Goal: Communication & Community: Answer question/provide support

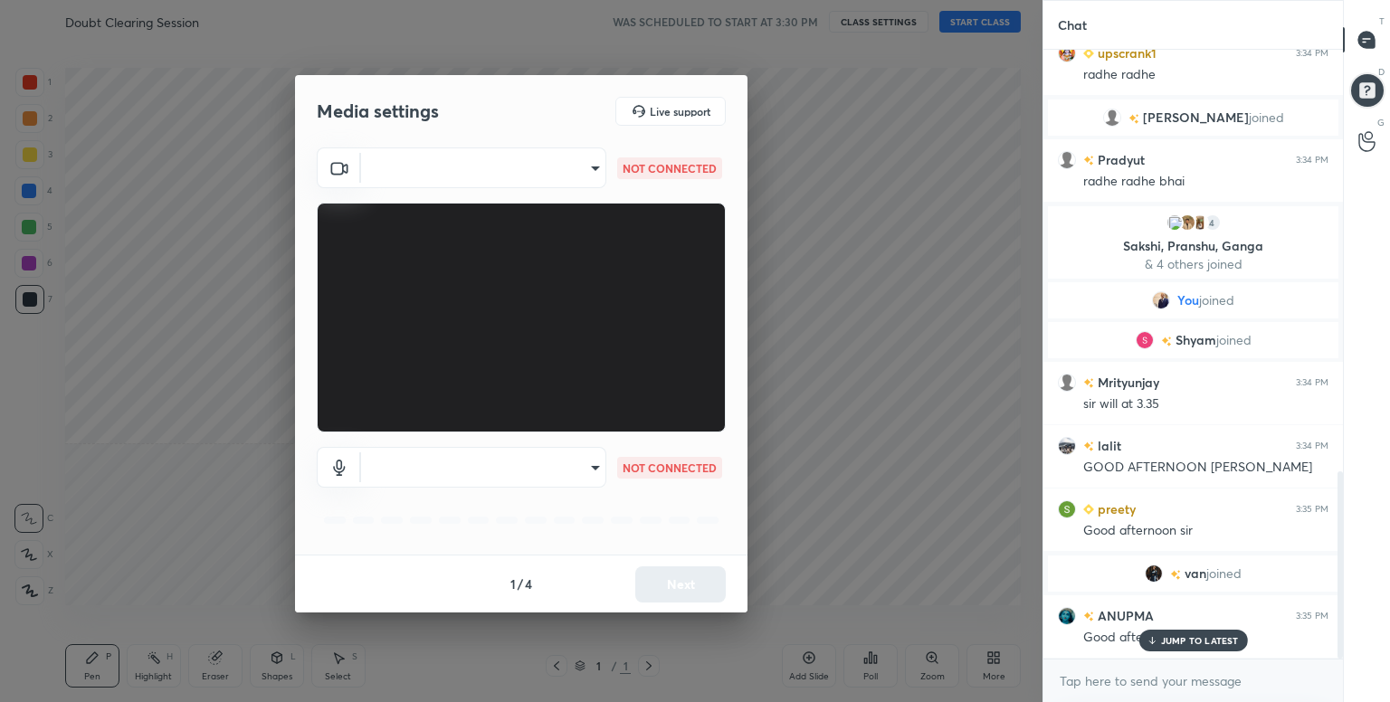
scroll to position [1368, 0]
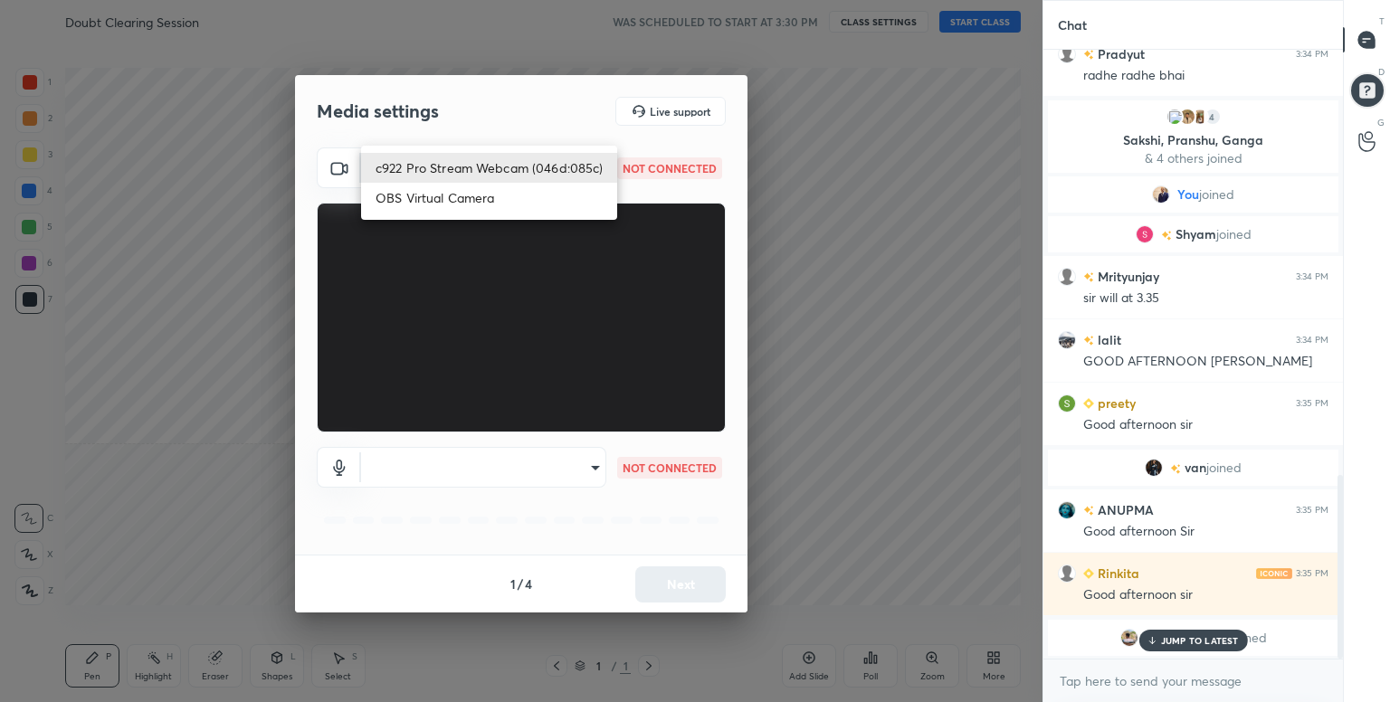
click at [593, 172] on body "1 2 3 4 5 6 7 C X Z C X Z E E Erase all H H Doubt Clearing Session WAS SCHEDULE…" at bounding box center [695, 351] width 1390 height 702
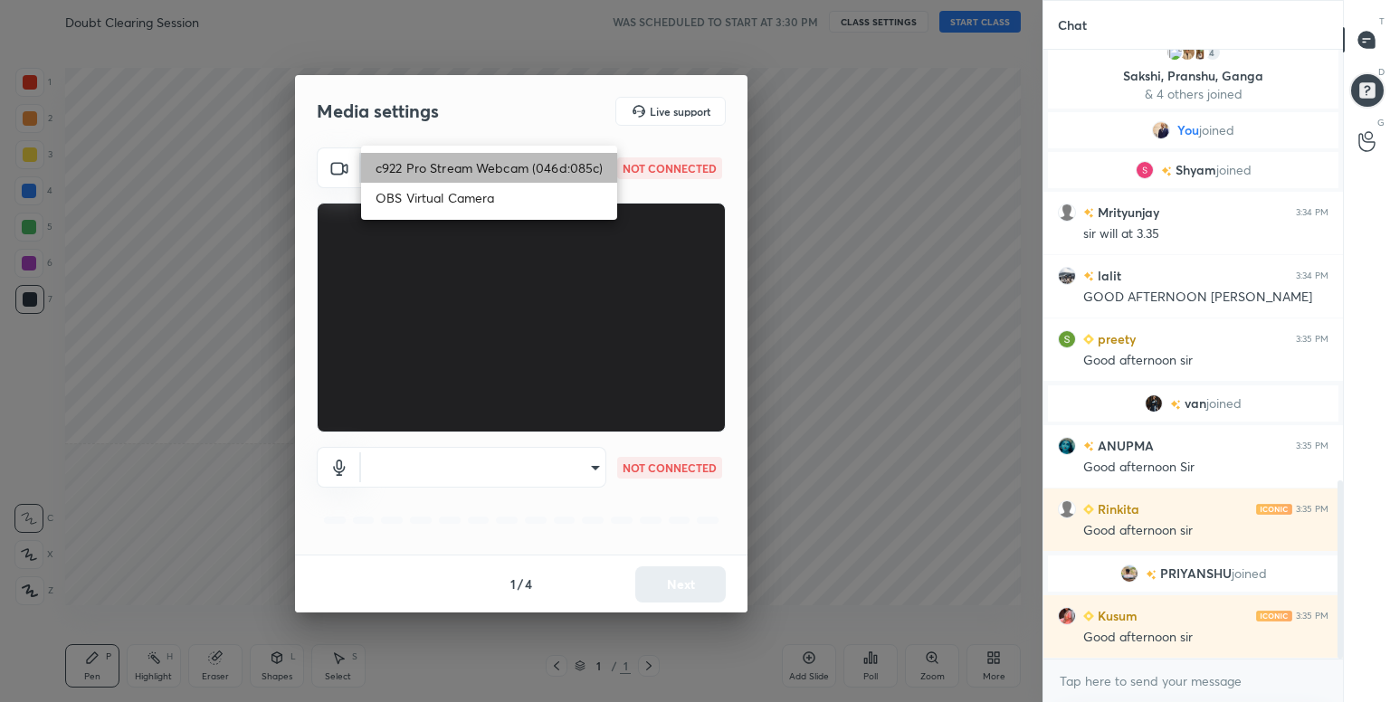
click at [564, 169] on li "c922 Pro Stream Webcam (046d:085c)" at bounding box center [489, 168] width 256 height 30
type input "04d2e0849b5c7fb7c4fa8d9c018ba9b857408b59d806e95a593a7a1b4780e713"
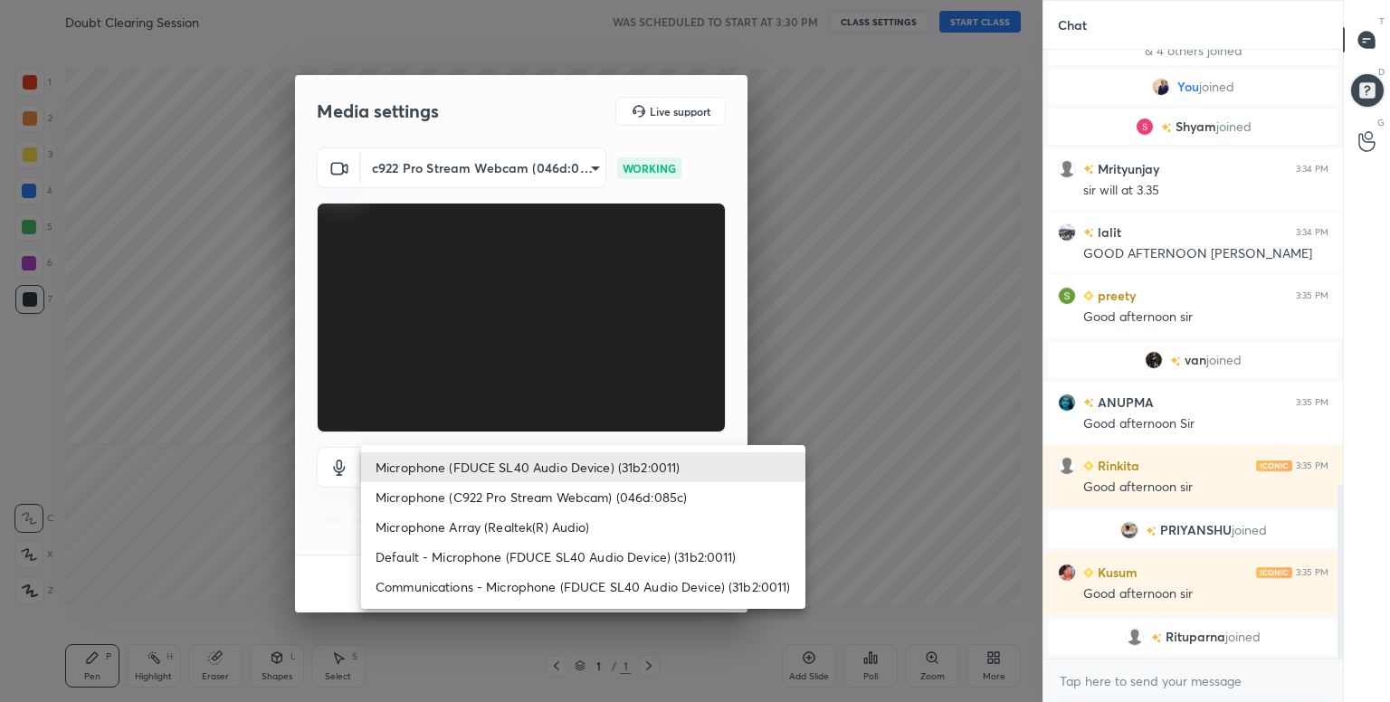
click at [588, 463] on body "1 2 3 4 5 6 7 C X Z C X Z E E Erase all H H Doubt Clearing Session WAS SCHEDULE…" at bounding box center [695, 351] width 1390 height 702
click at [588, 463] on li "Microphone (FDUCE SL40 Audio Device) (31b2:0011)" at bounding box center [583, 467] width 444 height 30
type input "768be1ba6c5849dbd8b37a787fa612f3ffc135b0747b2b0f9008b729fdcc9826"
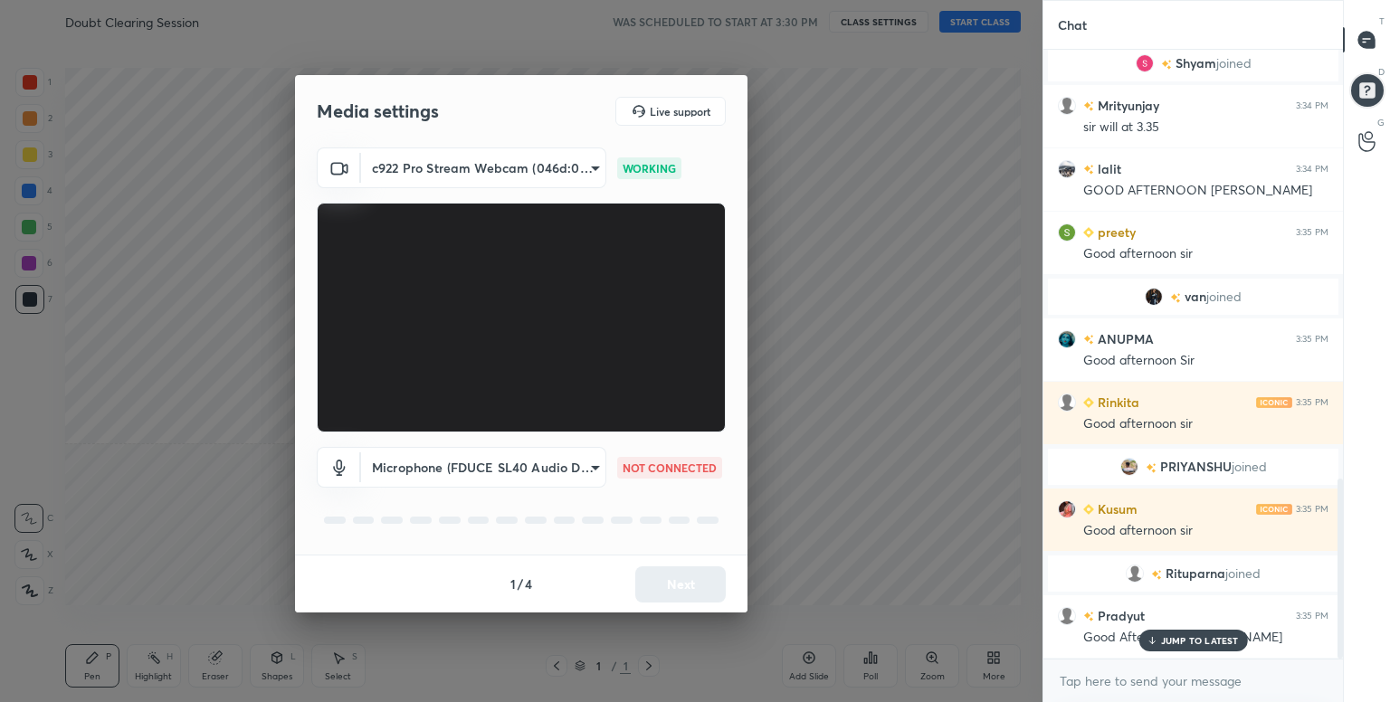
scroll to position [1451, 0]
click at [588, 463] on li "Microphone (FDUCE SL40 Audio Device) (31b2:0011)" at bounding box center [527, 467] width 333 height 17
click at [691, 580] on button "Next" at bounding box center [680, 584] width 90 height 36
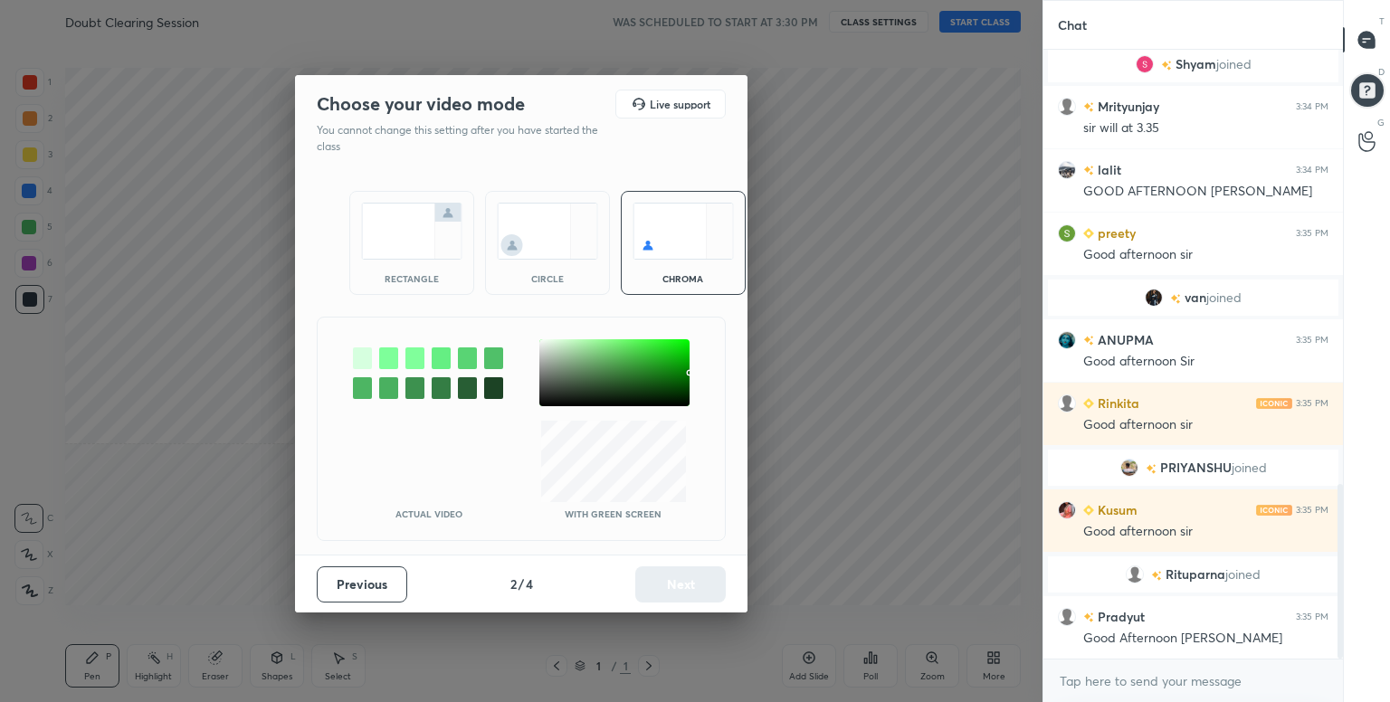
scroll to position [1515, 0]
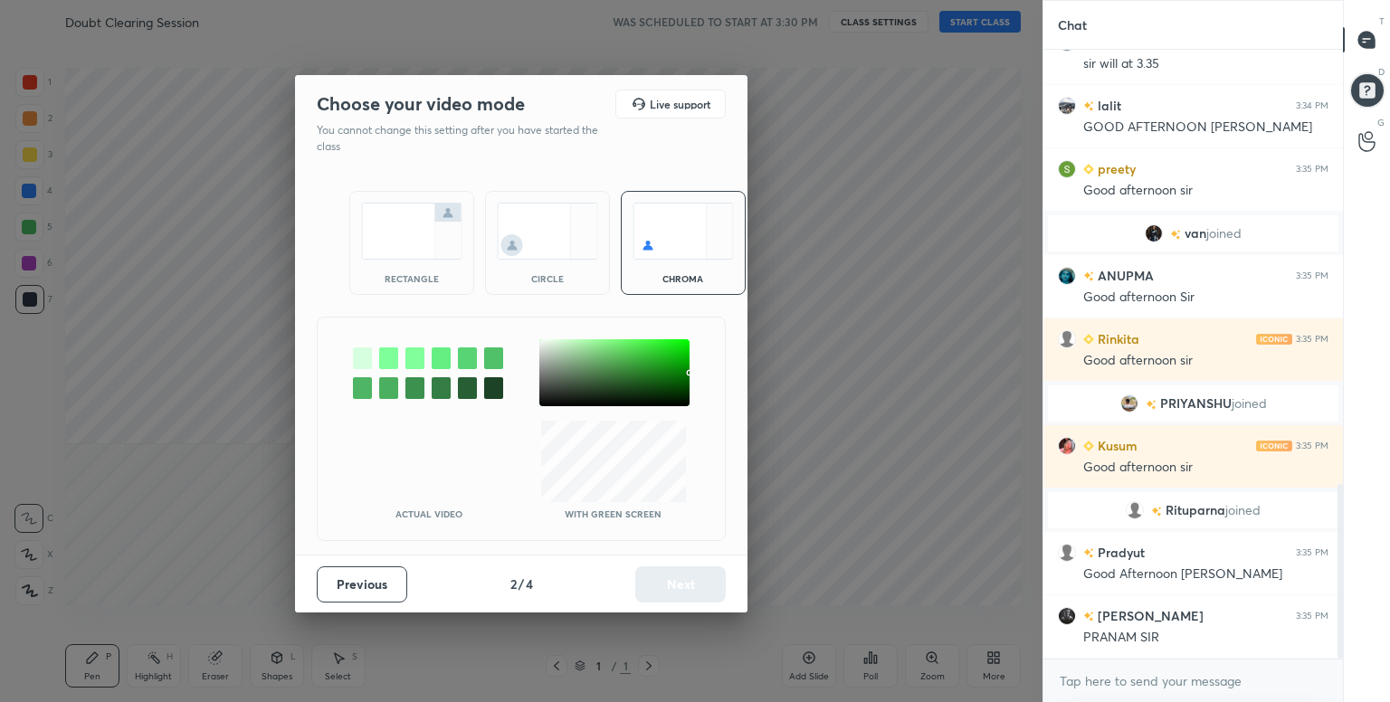
click at [364, 359] on div at bounding box center [362, 358] width 19 height 22
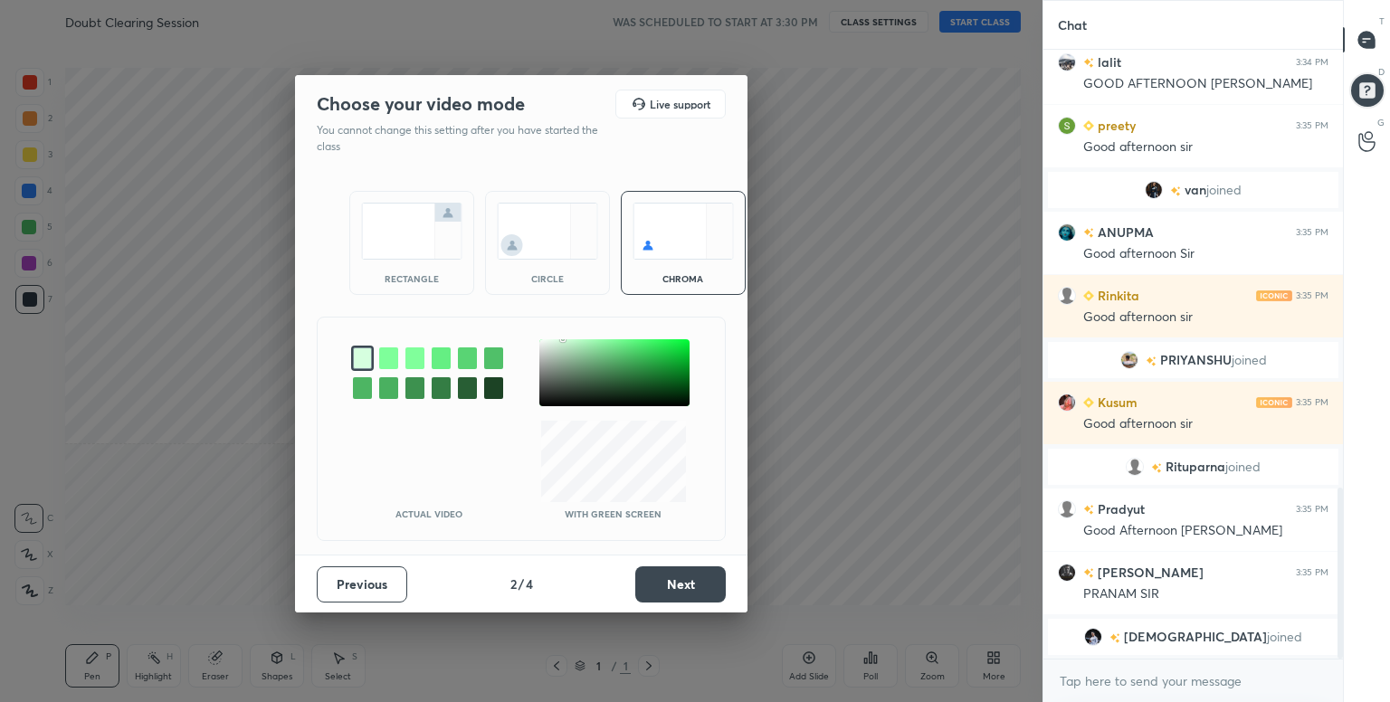
click at [669, 578] on button "Next" at bounding box center [680, 584] width 90 height 36
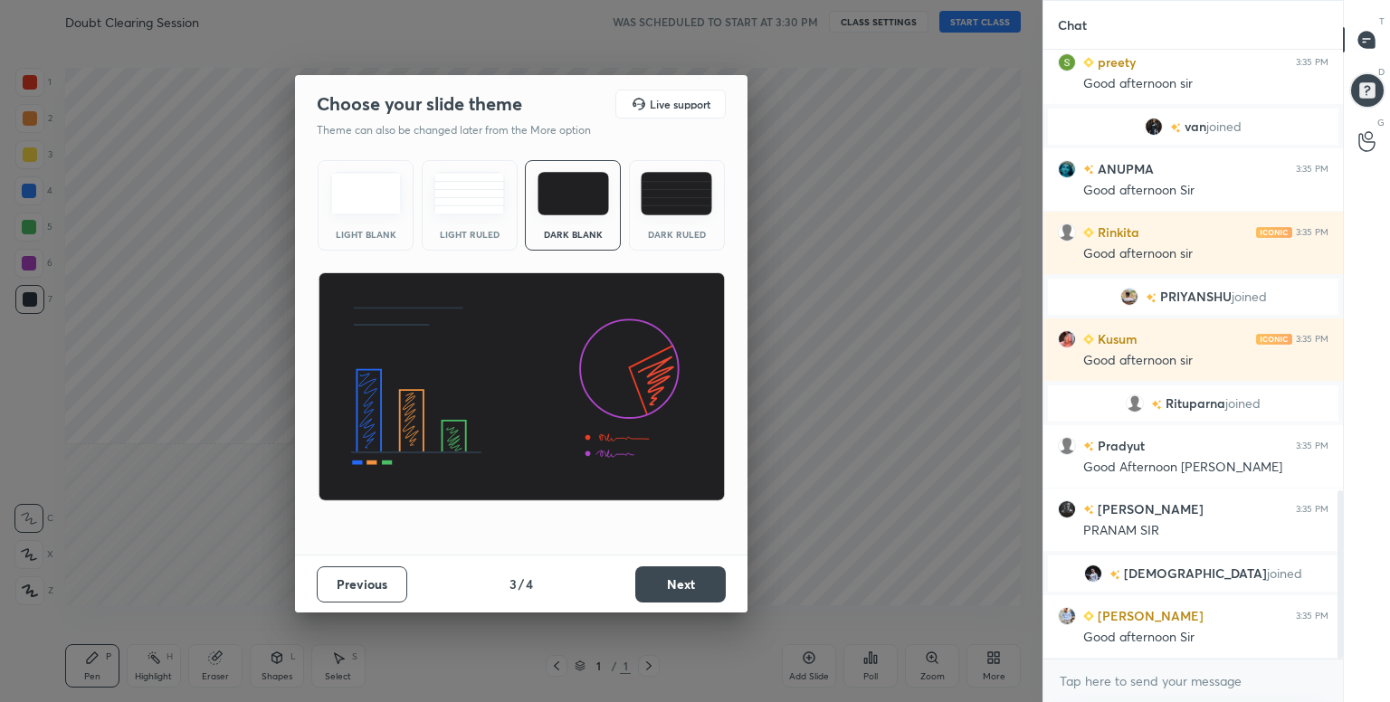
click at [663, 200] on img at bounding box center [676, 193] width 71 height 43
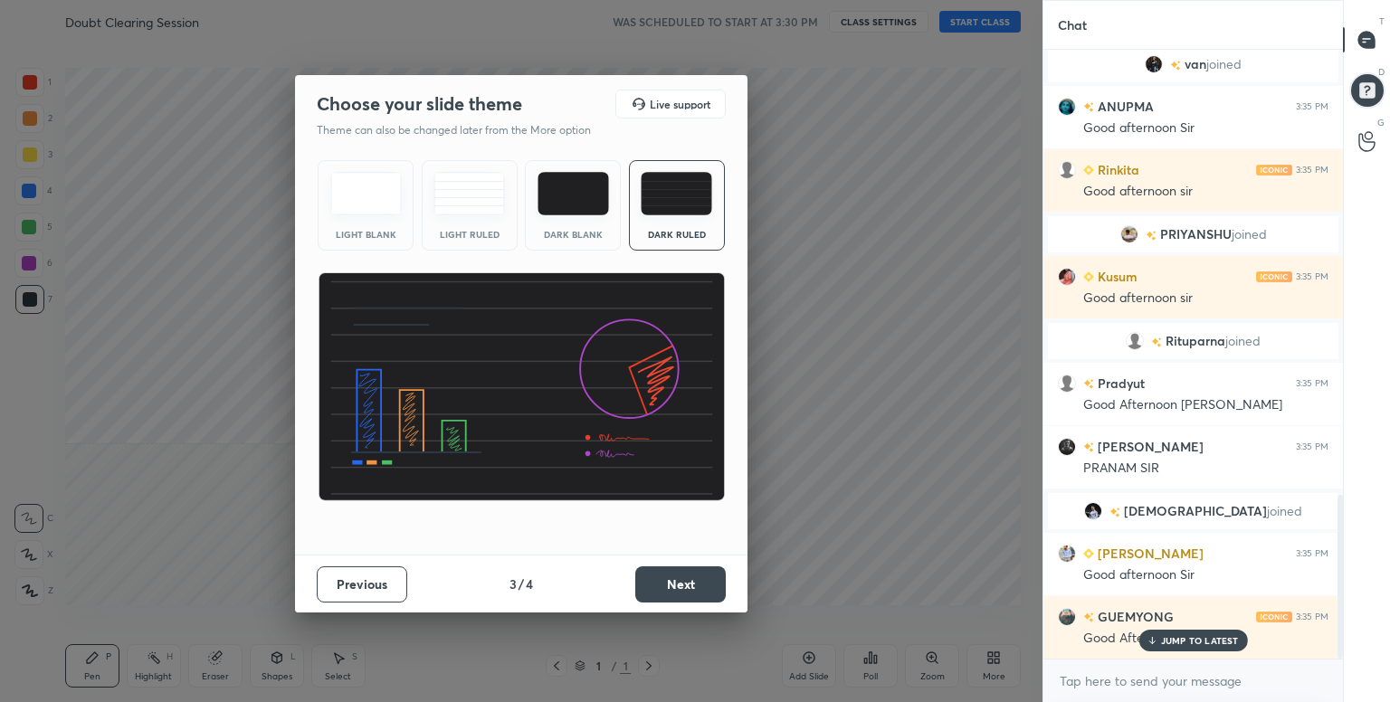
click at [682, 584] on button "Next" at bounding box center [680, 584] width 90 height 36
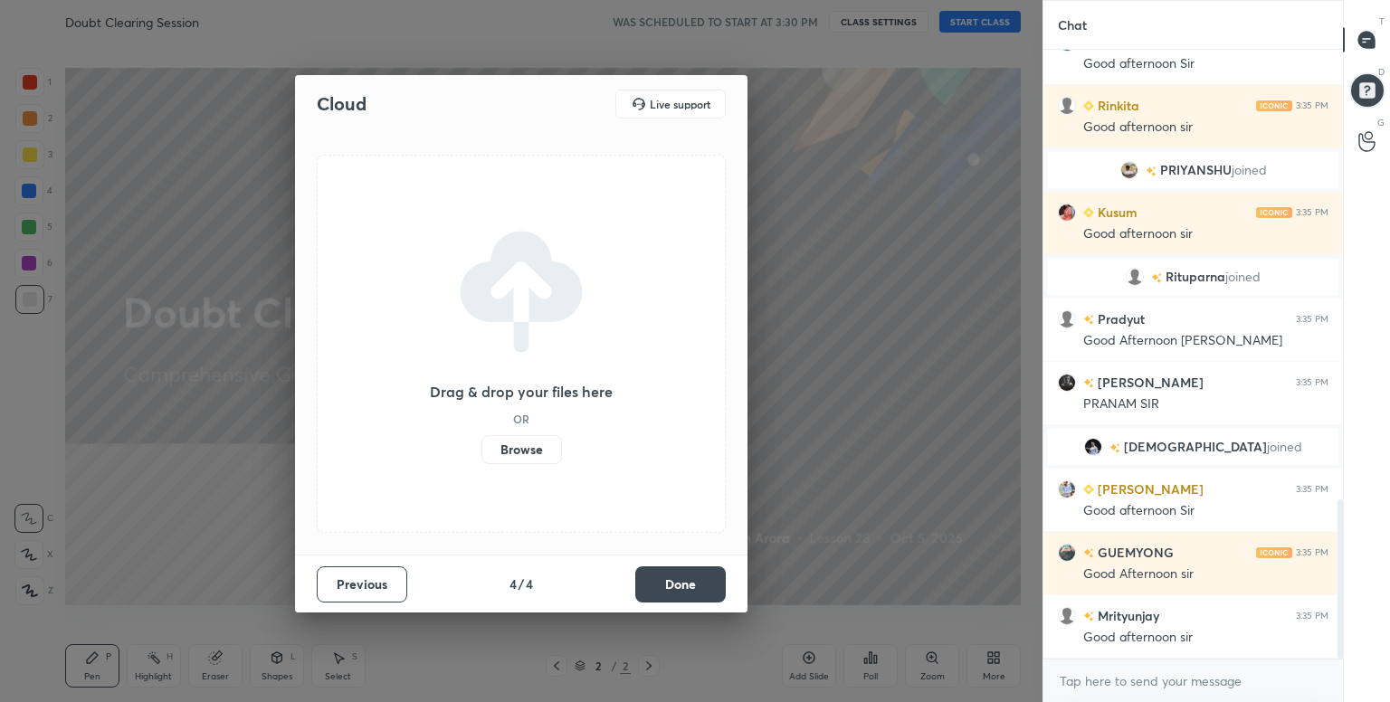
click at [680, 581] on button "Done" at bounding box center [680, 584] width 90 height 36
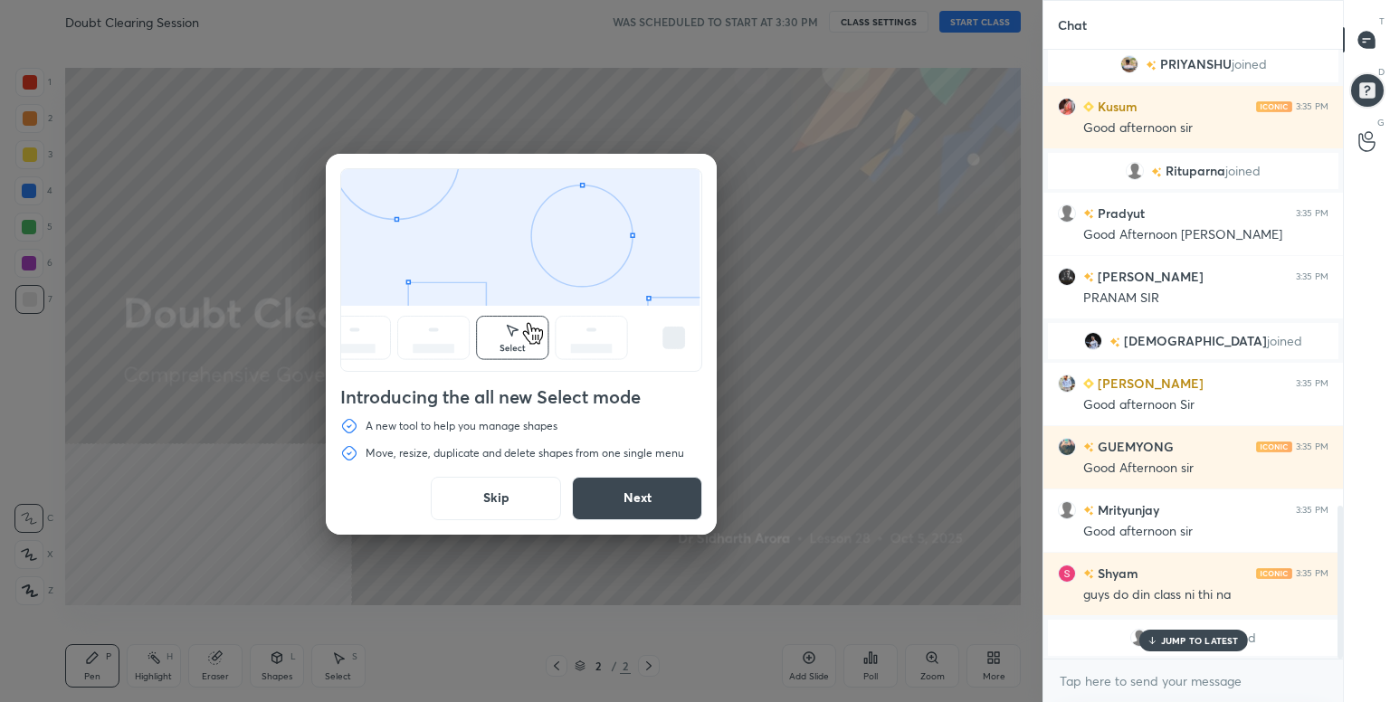
drag, startPoint x: 973, startPoint y: 41, endPoint x: 975, endPoint y: 21, distance: 20.1
click at [975, 21] on div "Introducing the all new Select mode A new tool to help you manage shapes Move, …" at bounding box center [521, 351] width 1042 height 702
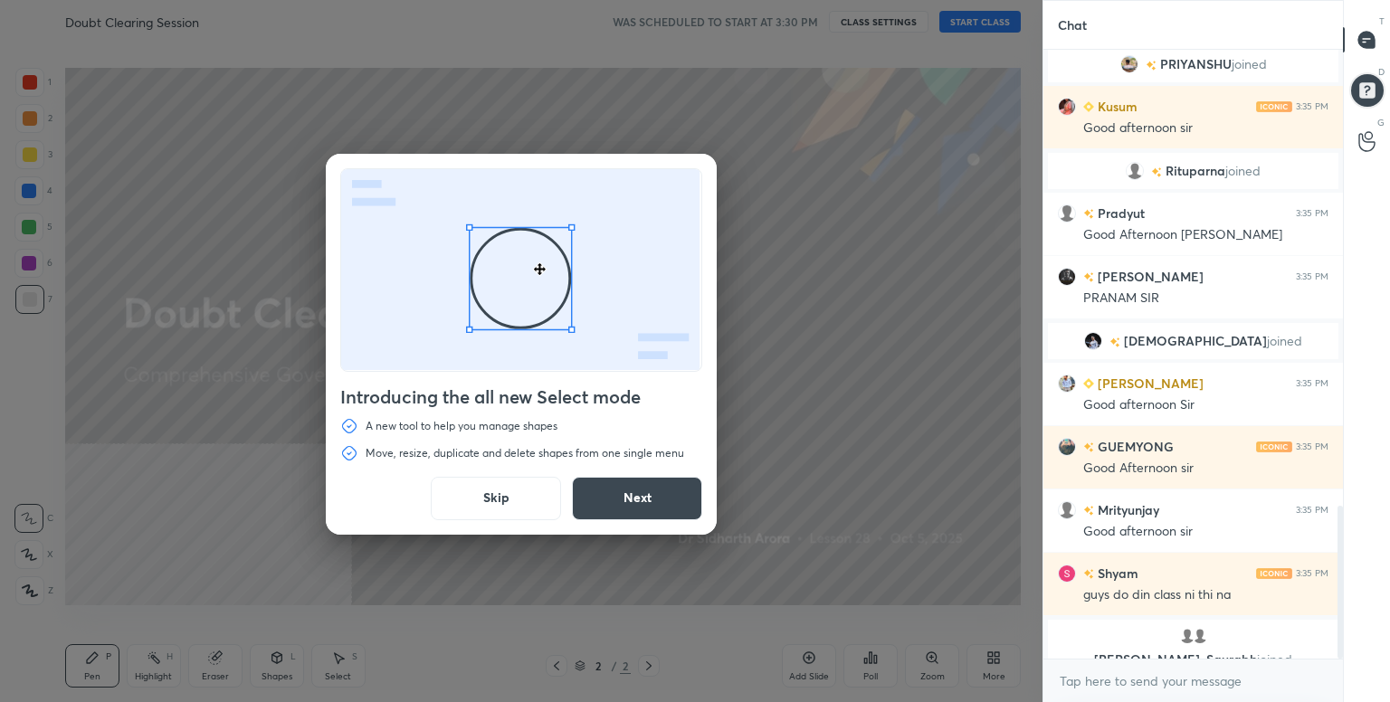
click at [521, 499] on button "Skip" at bounding box center [496, 498] width 130 height 43
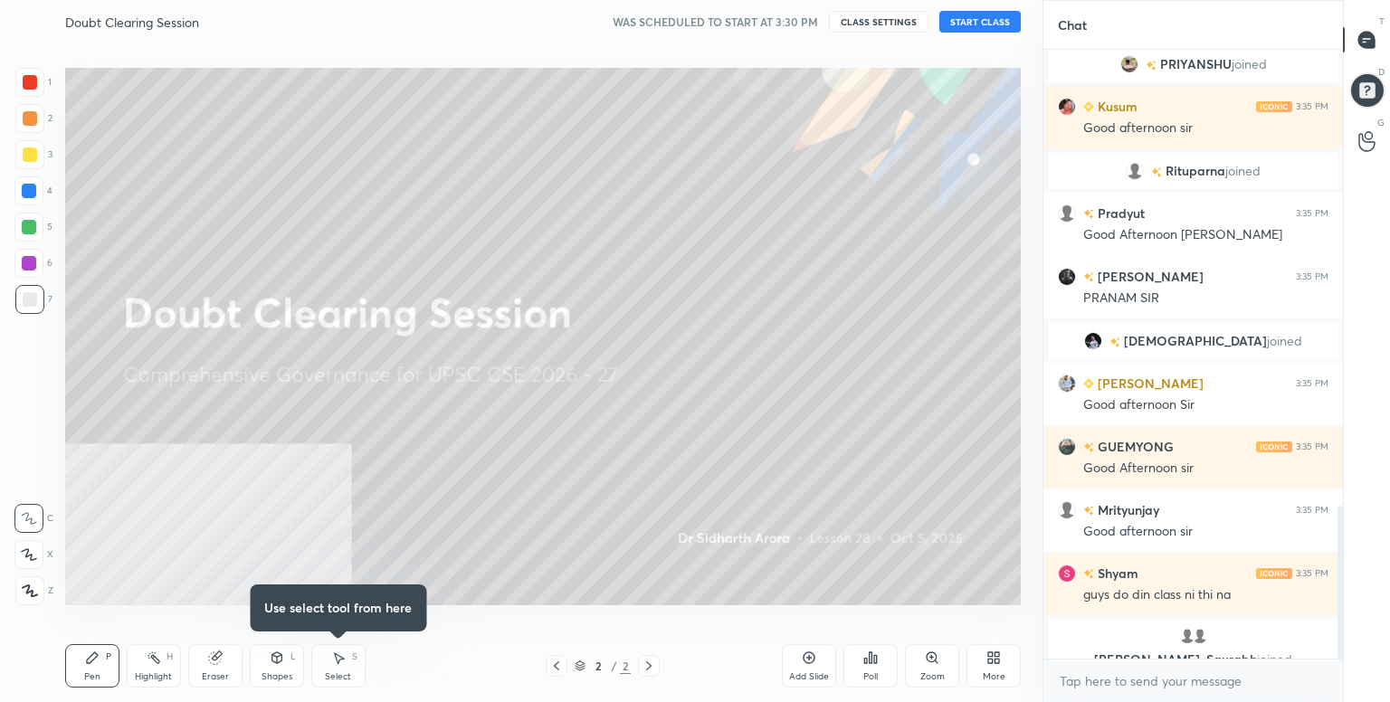
click at [988, 19] on button "START CLASS" at bounding box center [979, 22] width 81 height 22
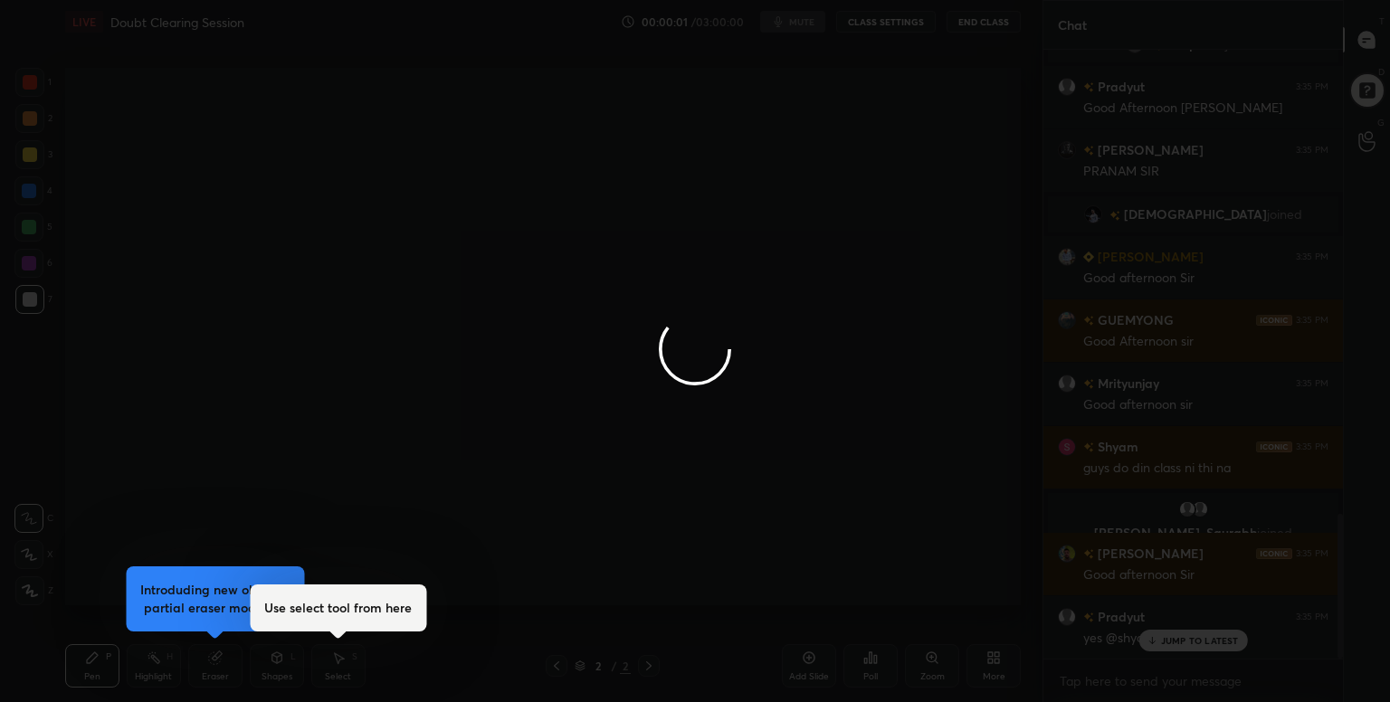
click at [995, 659] on div at bounding box center [695, 351] width 1390 height 702
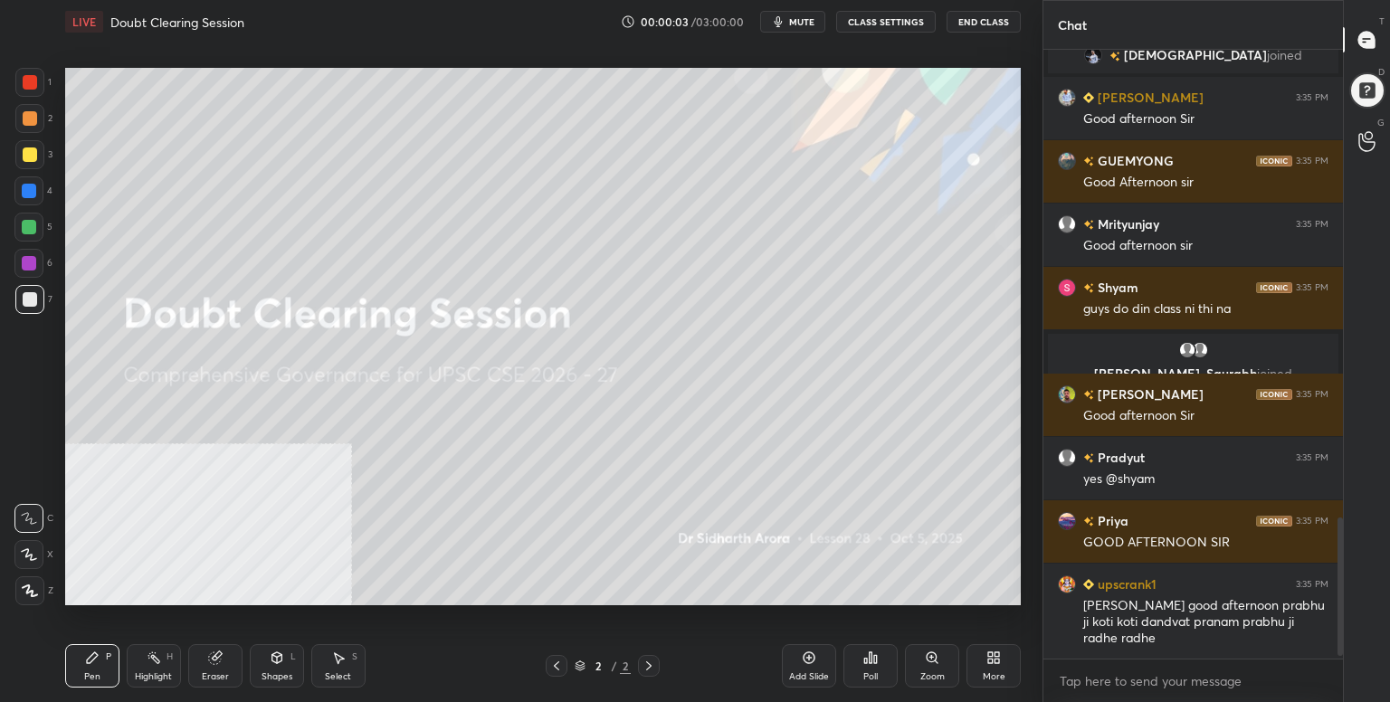
click at [995, 659] on icon at bounding box center [996, 661] width 5 height 5
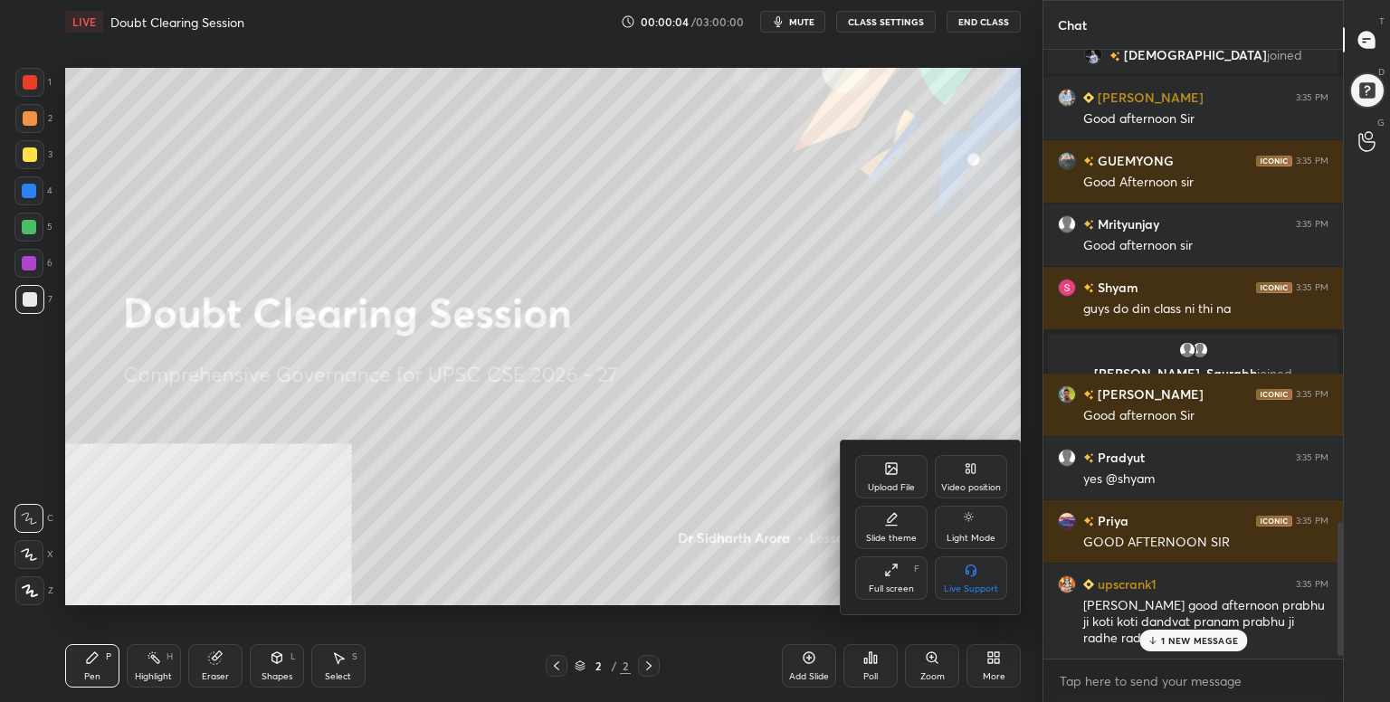
click at [908, 574] on div "Full screen F" at bounding box center [891, 577] width 72 height 43
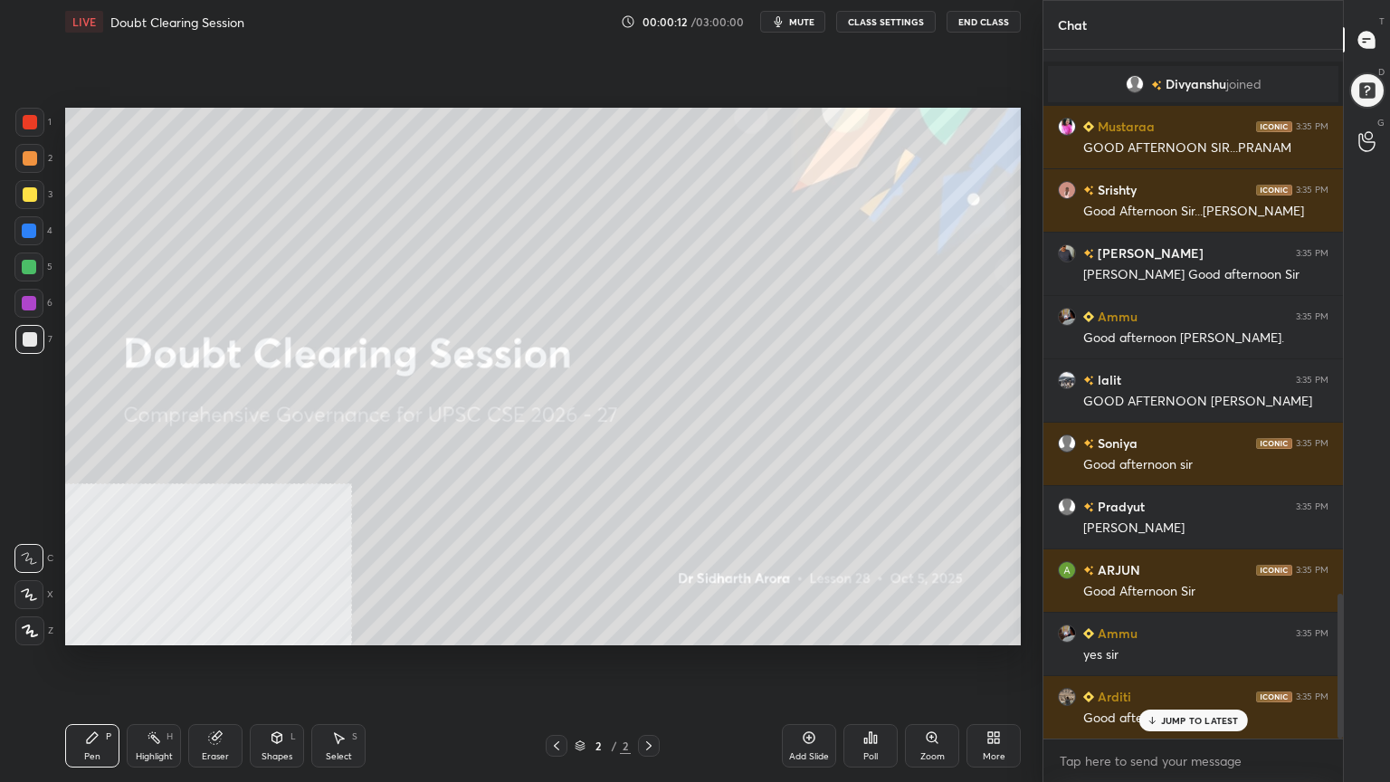
click at [1012, 701] on div "More" at bounding box center [993, 745] width 54 height 43
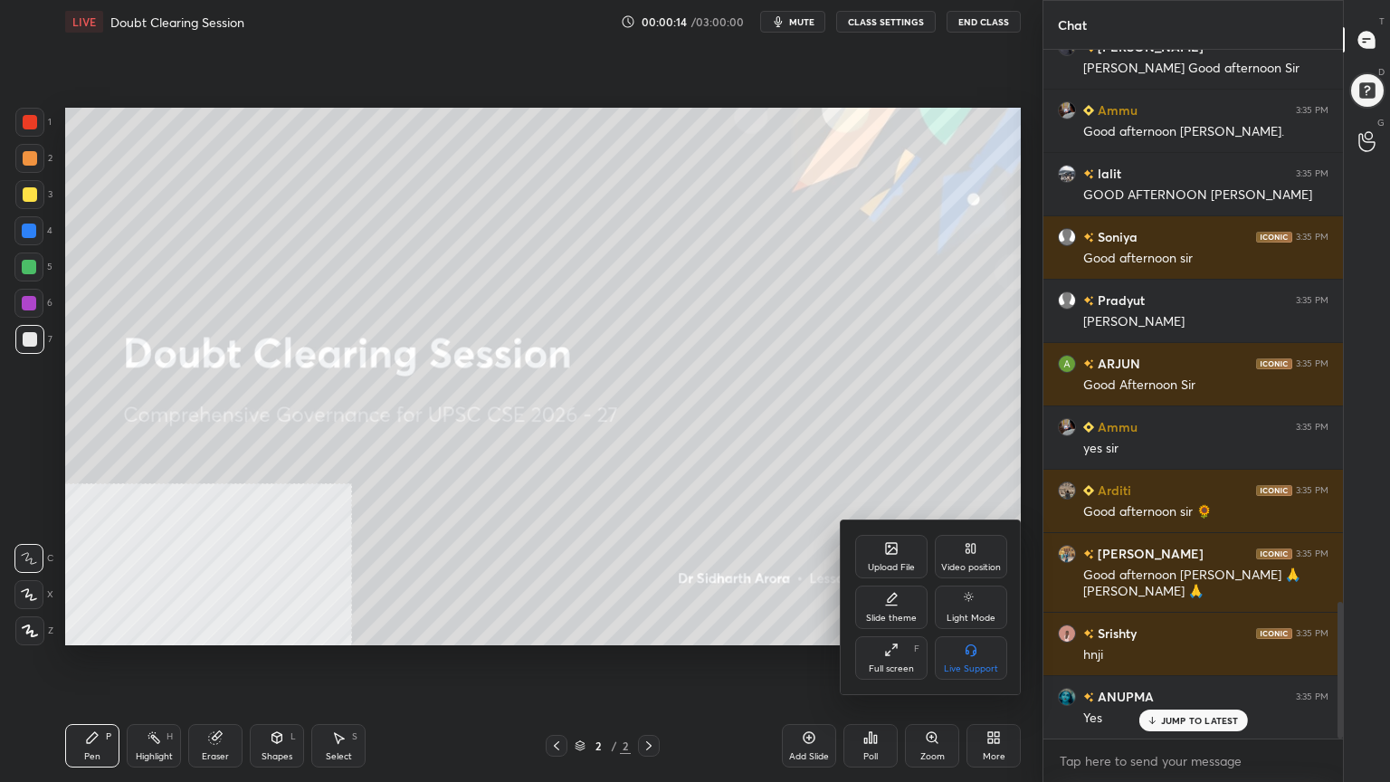
click at [899, 545] on div "Upload File" at bounding box center [891, 556] width 72 height 43
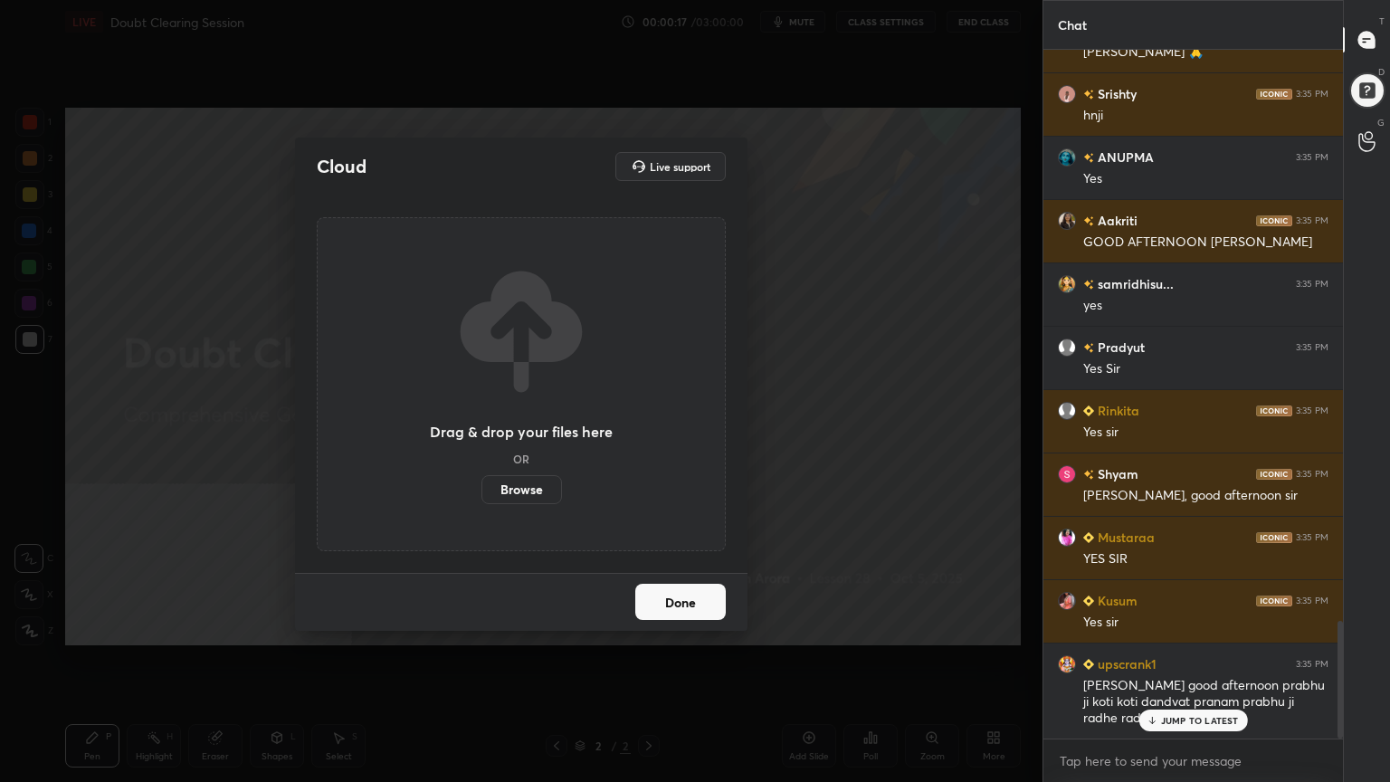
click at [548, 484] on label "Browse" at bounding box center [521, 489] width 81 height 29
click at [481, 484] on input "Browse" at bounding box center [481, 489] width 0 height 29
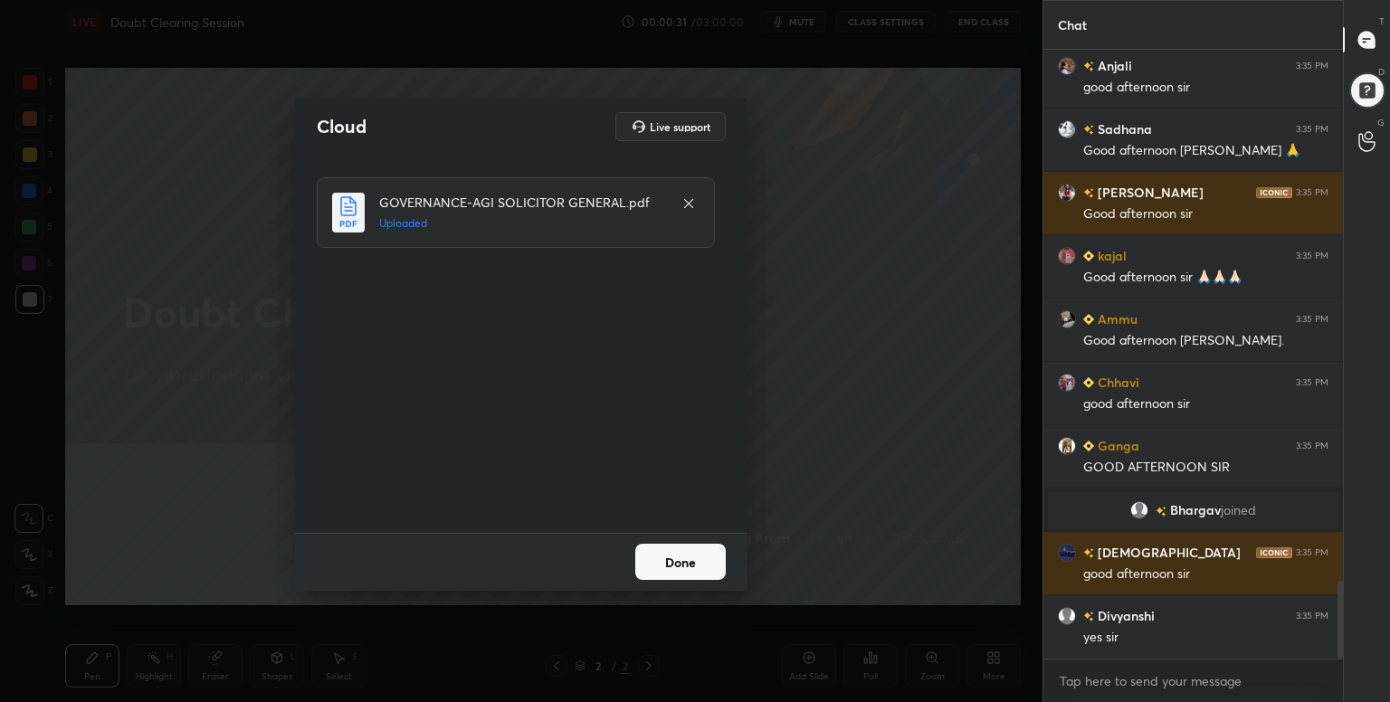
click at [660, 555] on button "Done" at bounding box center [680, 562] width 90 height 36
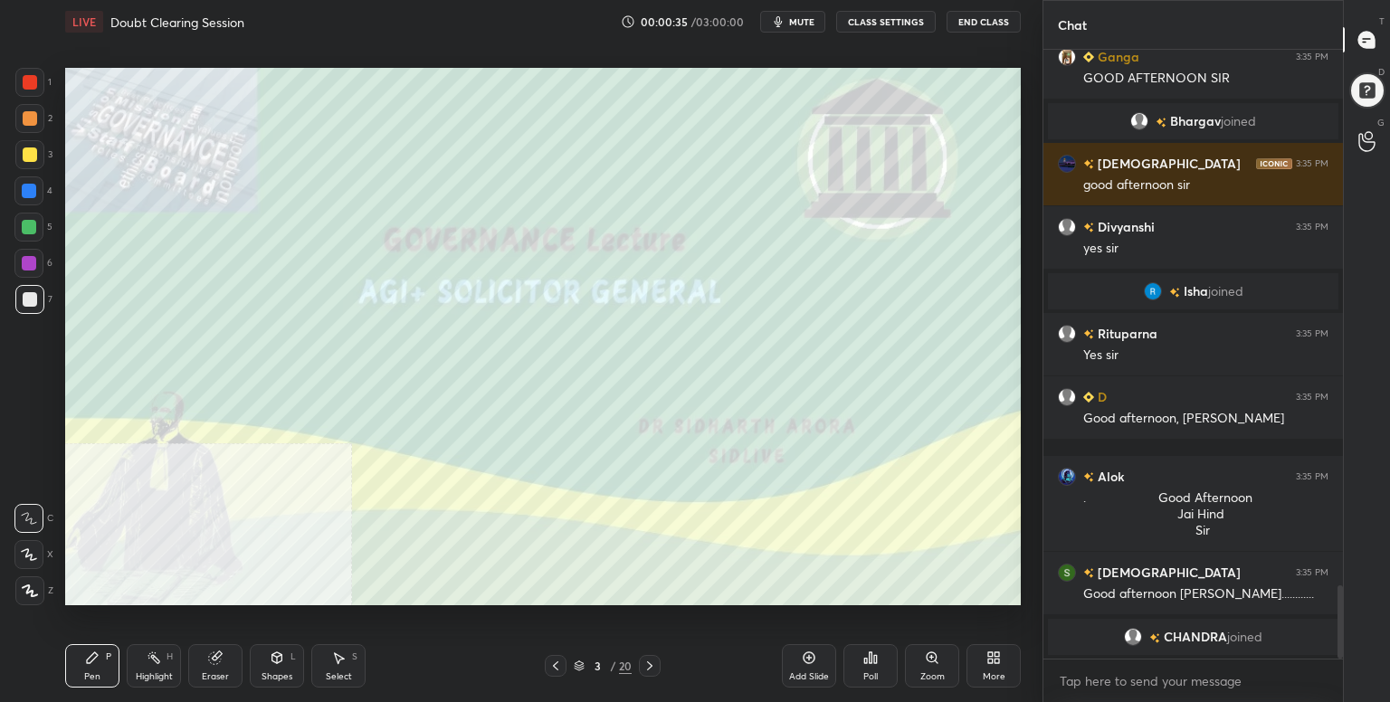
click at [983, 672] on div "More" at bounding box center [994, 676] width 23 height 9
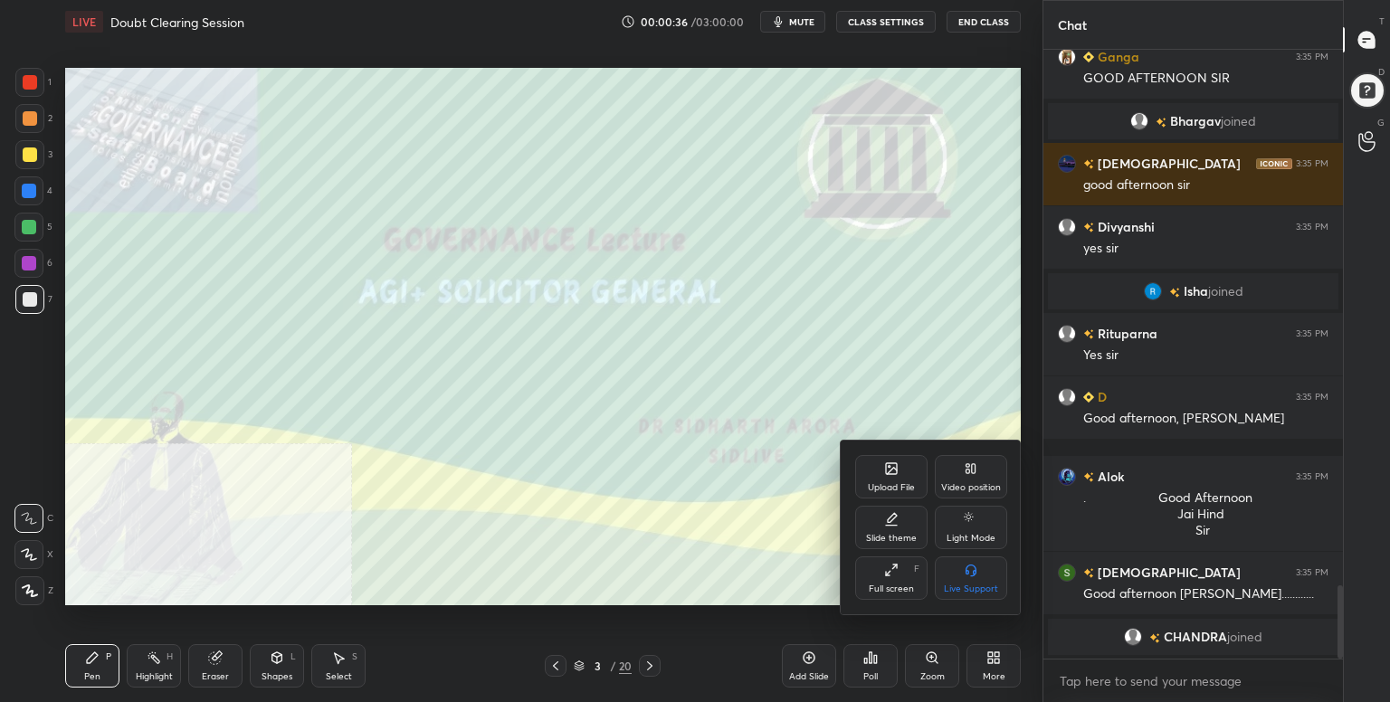
click at [895, 568] on icon at bounding box center [891, 570] width 14 height 14
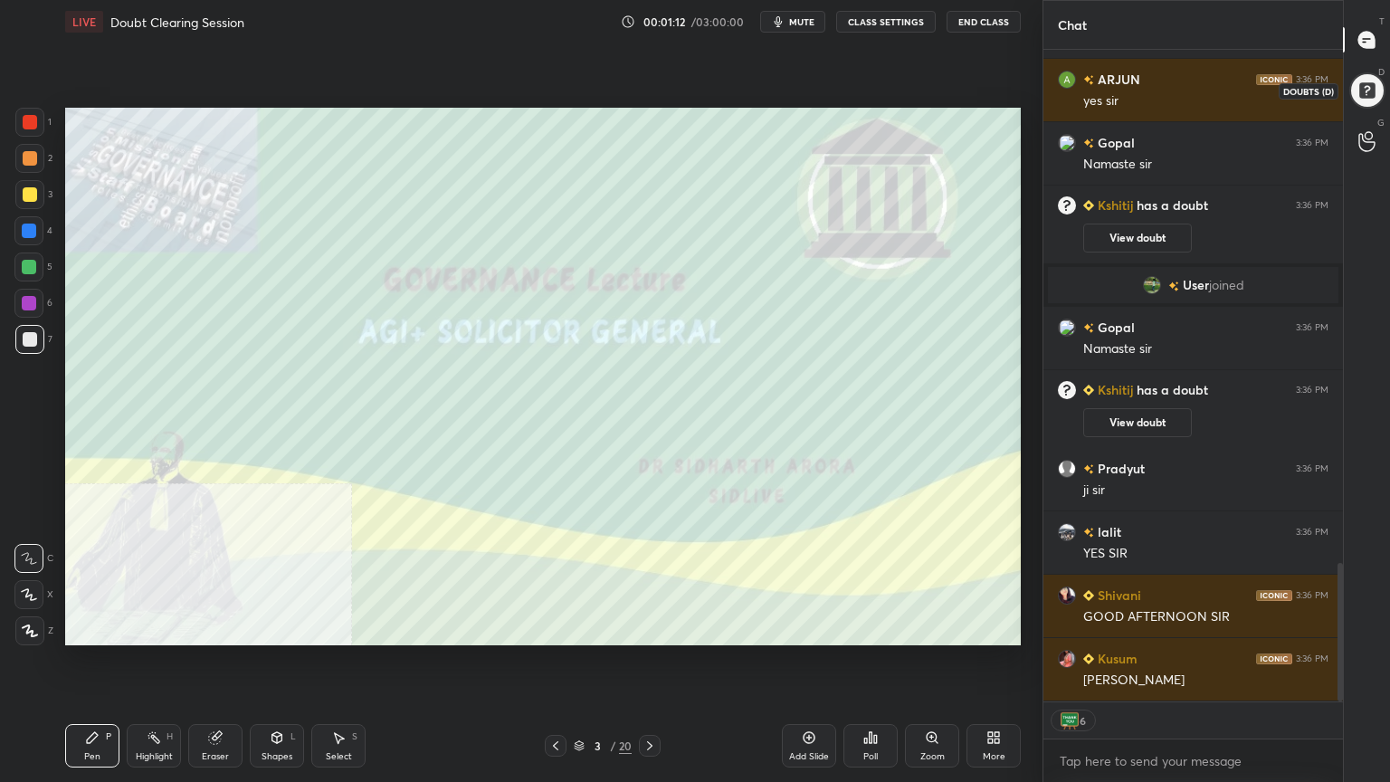
click at [1376, 87] on div at bounding box center [1366, 90] width 37 height 37
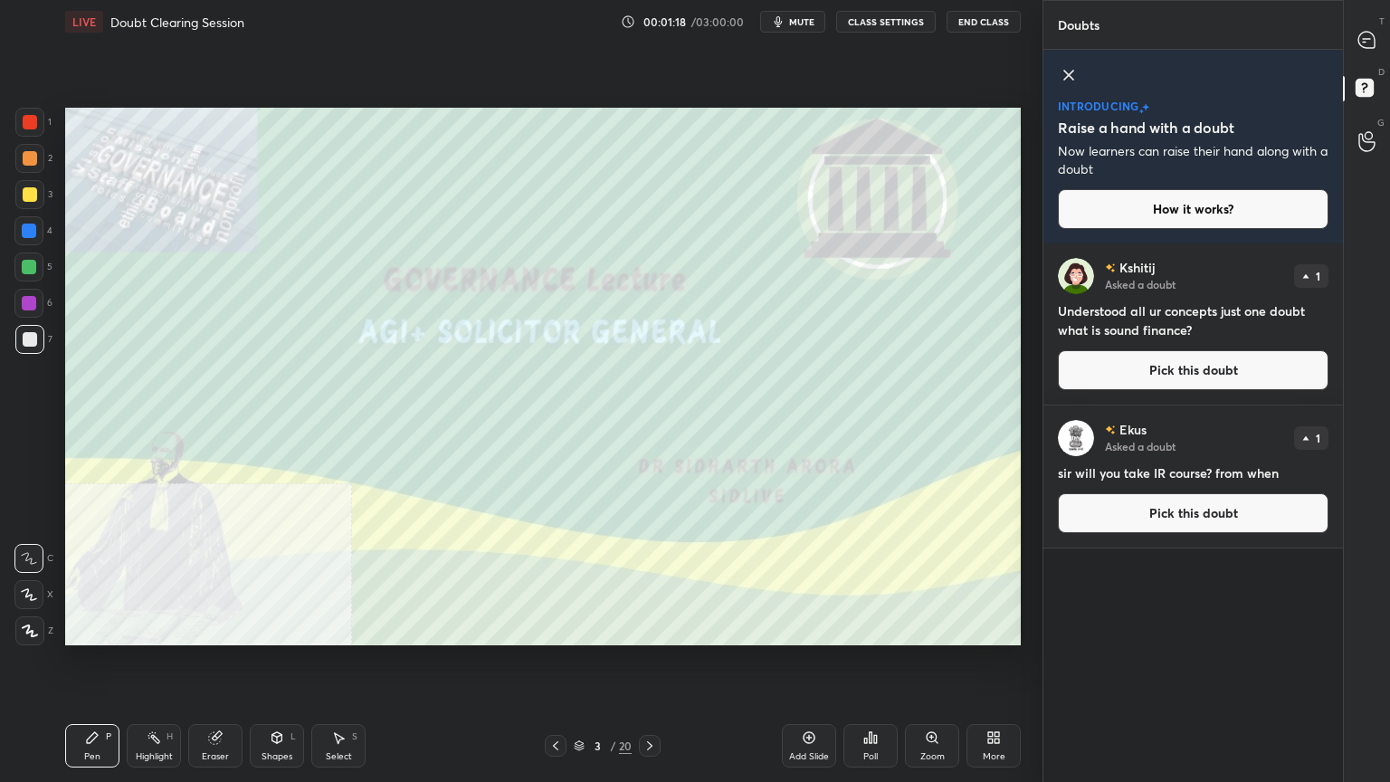
click at [560, 701] on icon at bounding box center [555, 745] width 14 height 14
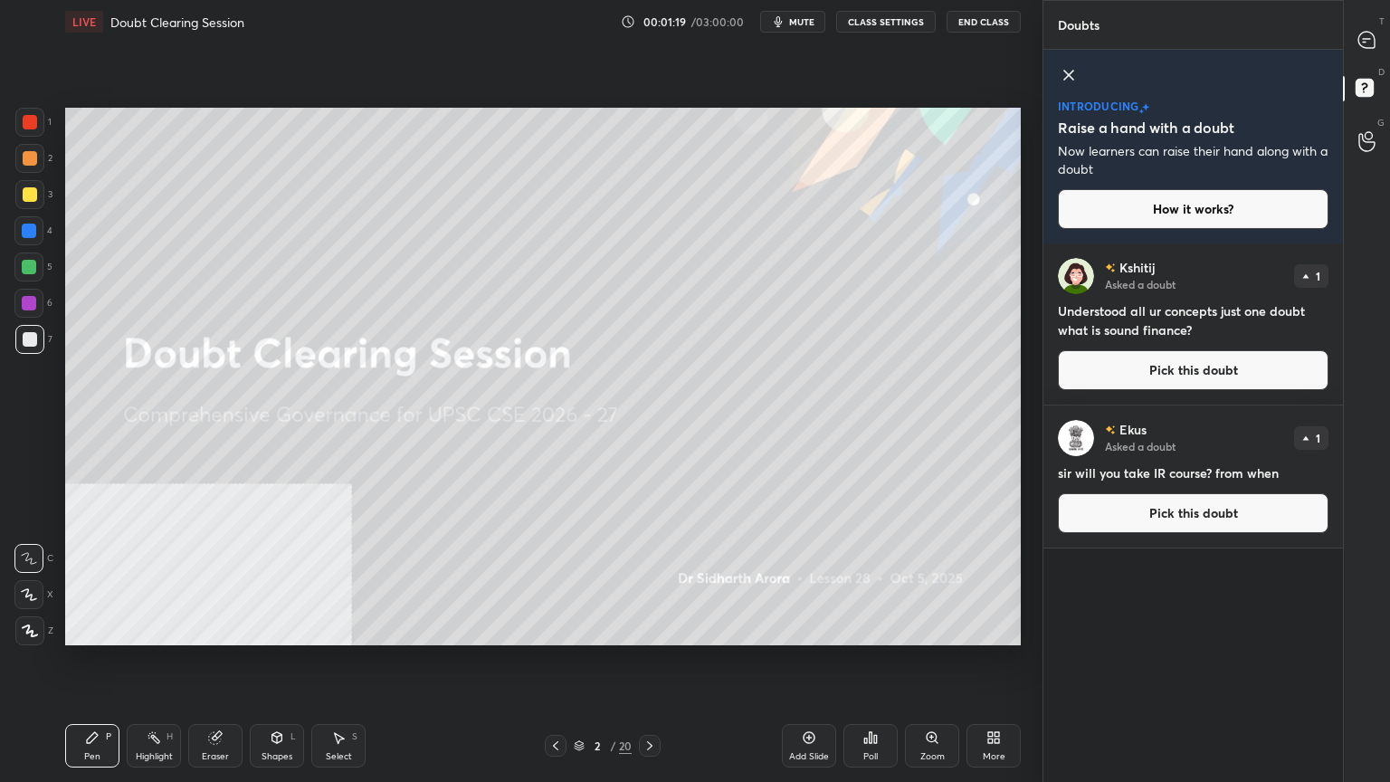
click at [650, 701] on icon at bounding box center [649, 745] width 14 height 14
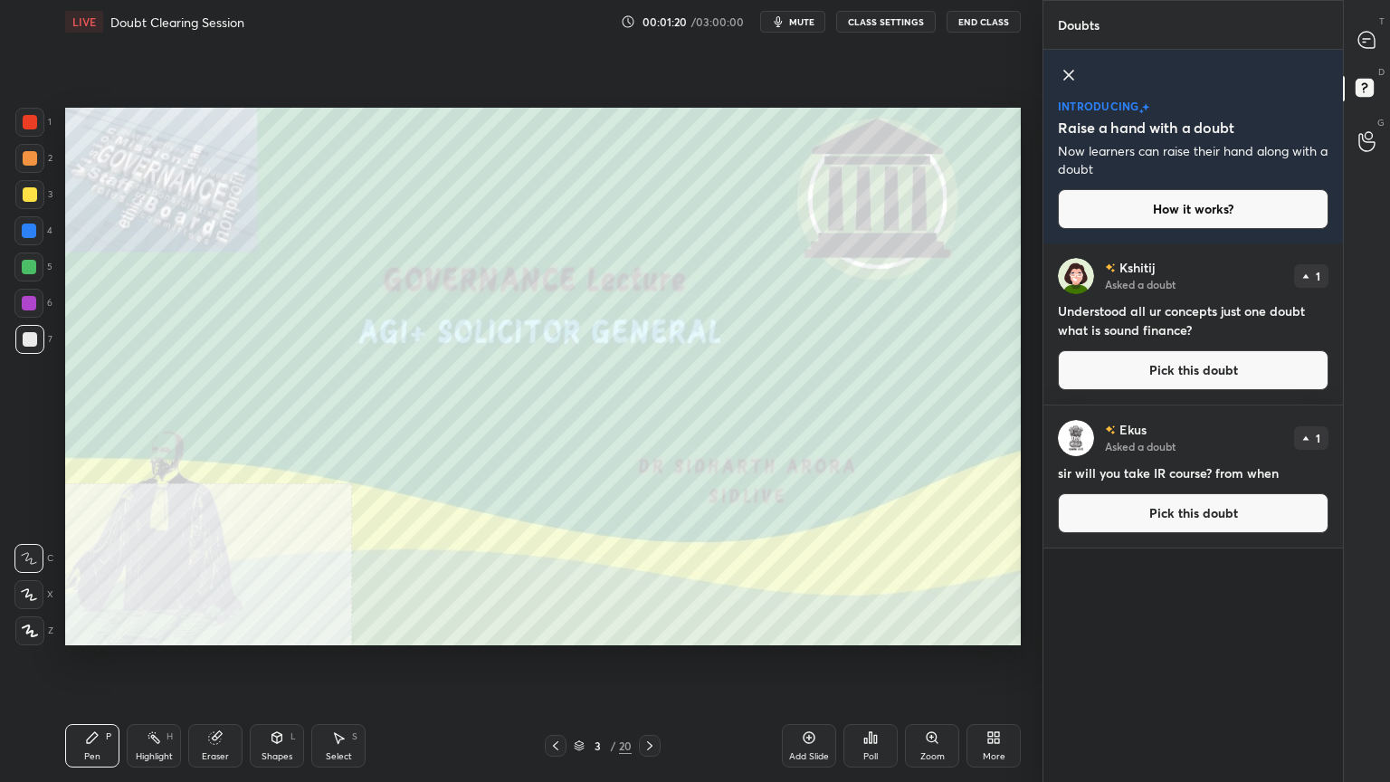
click at [995, 701] on div "More" at bounding box center [994, 756] width 23 height 9
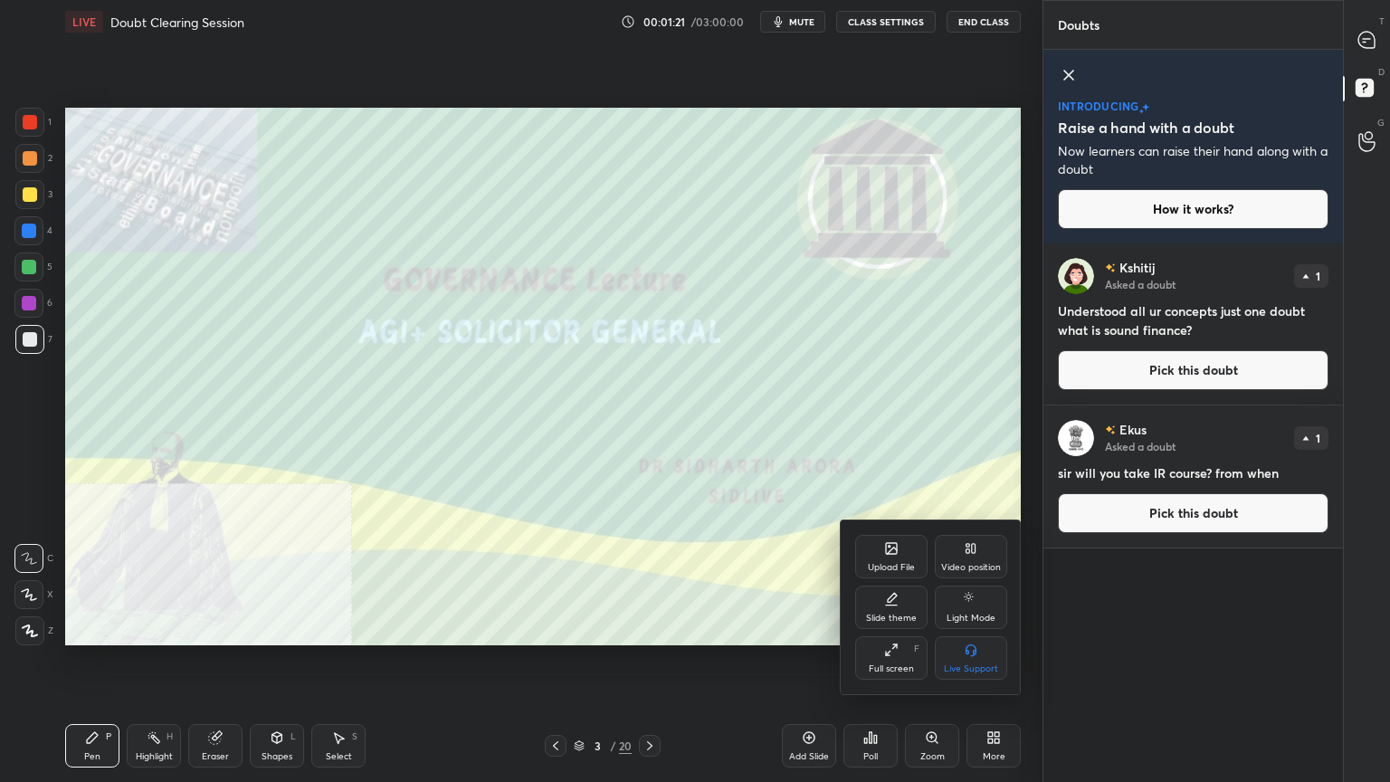
click at [886, 648] on icon at bounding box center [891, 649] width 14 height 14
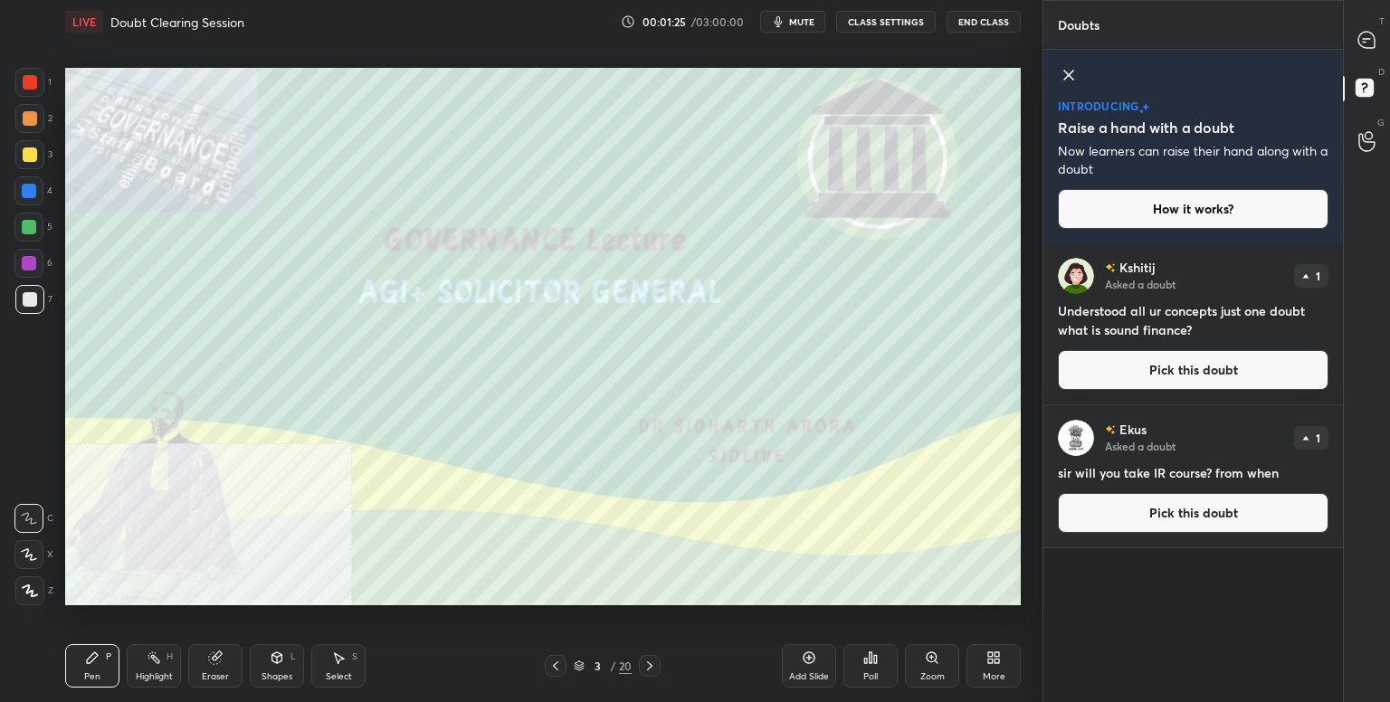
click at [1001, 663] on div "More" at bounding box center [993, 665] width 54 height 43
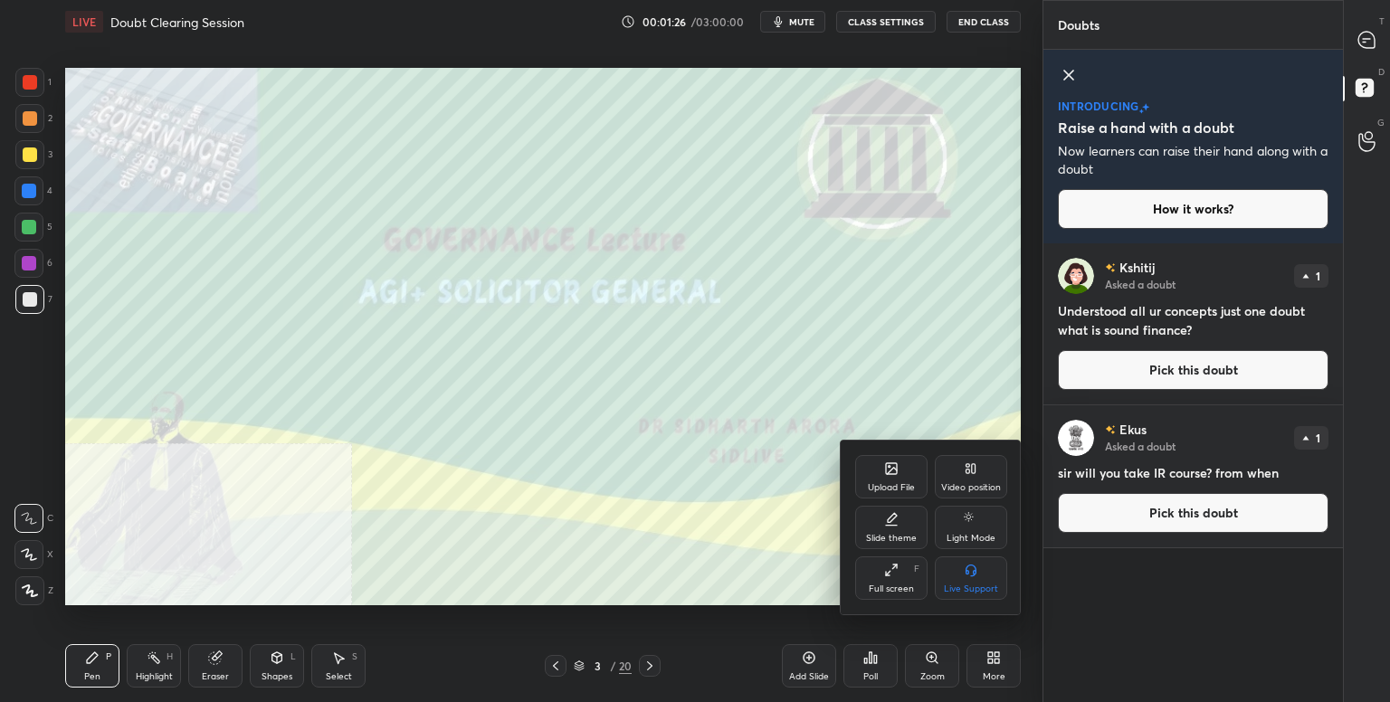
click at [888, 573] on icon at bounding box center [888, 573] width 5 height 5
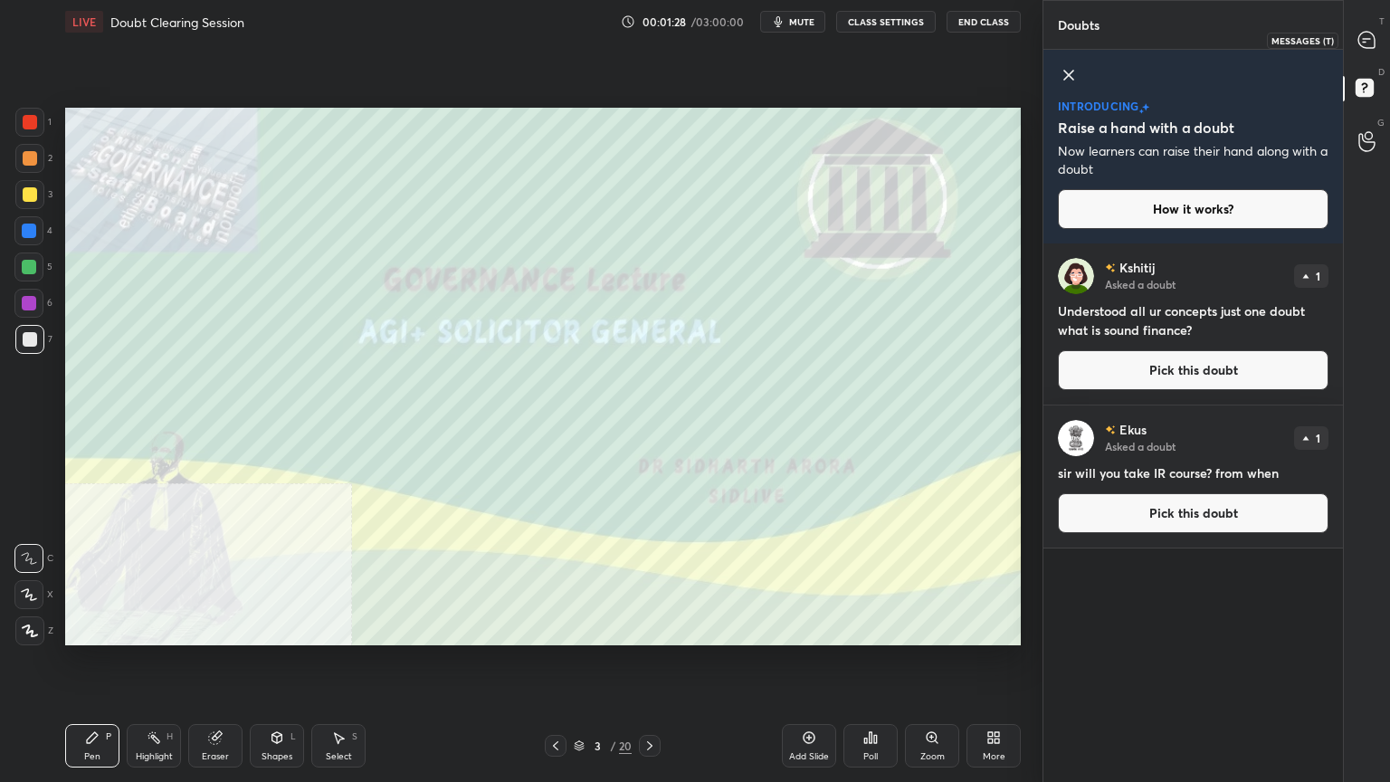
click at [1372, 35] on icon at bounding box center [1366, 40] width 16 height 16
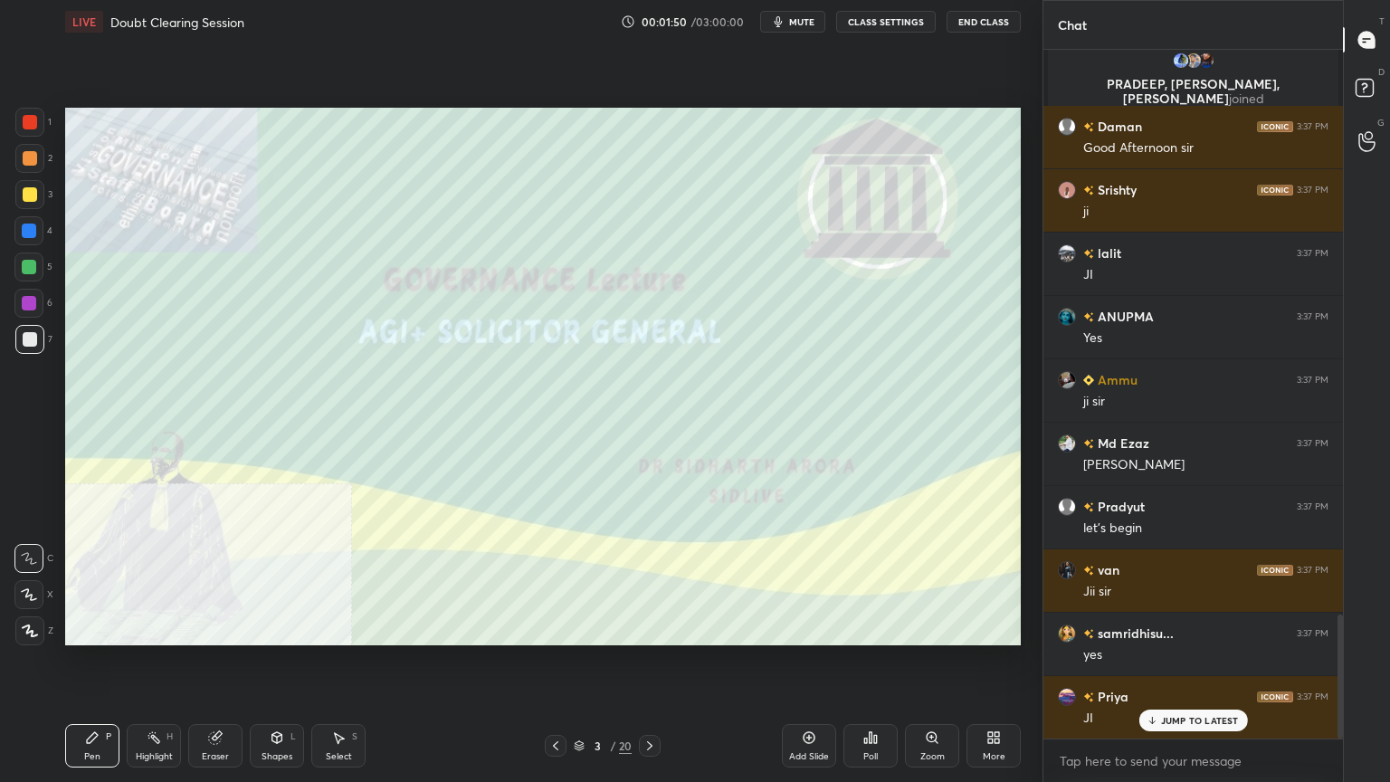
drag, startPoint x: 32, startPoint y: 631, endPoint x: 58, endPoint y: 608, distance: 34.6
click at [31, 631] on icon at bounding box center [30, 630] width 14 height 11
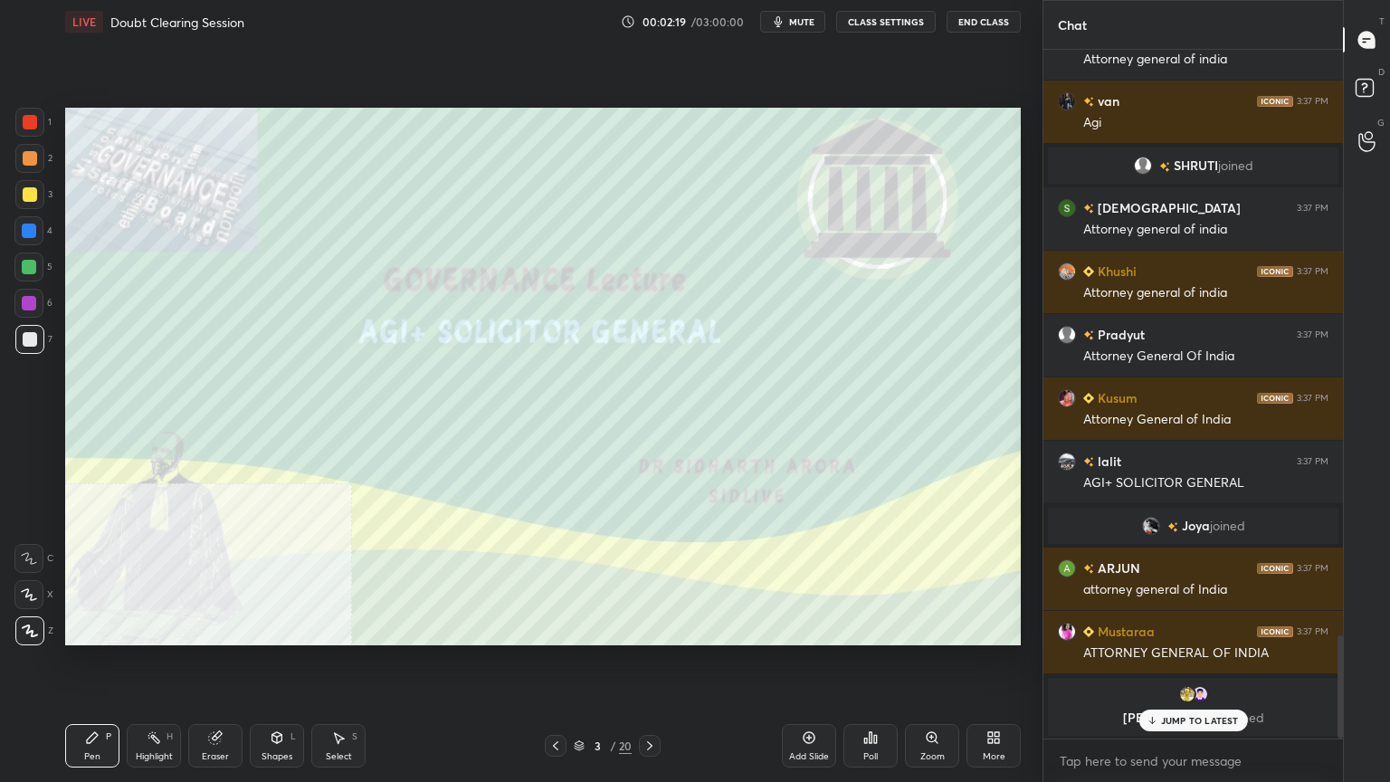
click at [806, 701] on div "Add Slide" at bounding box center [809, 745] width 54 height 43
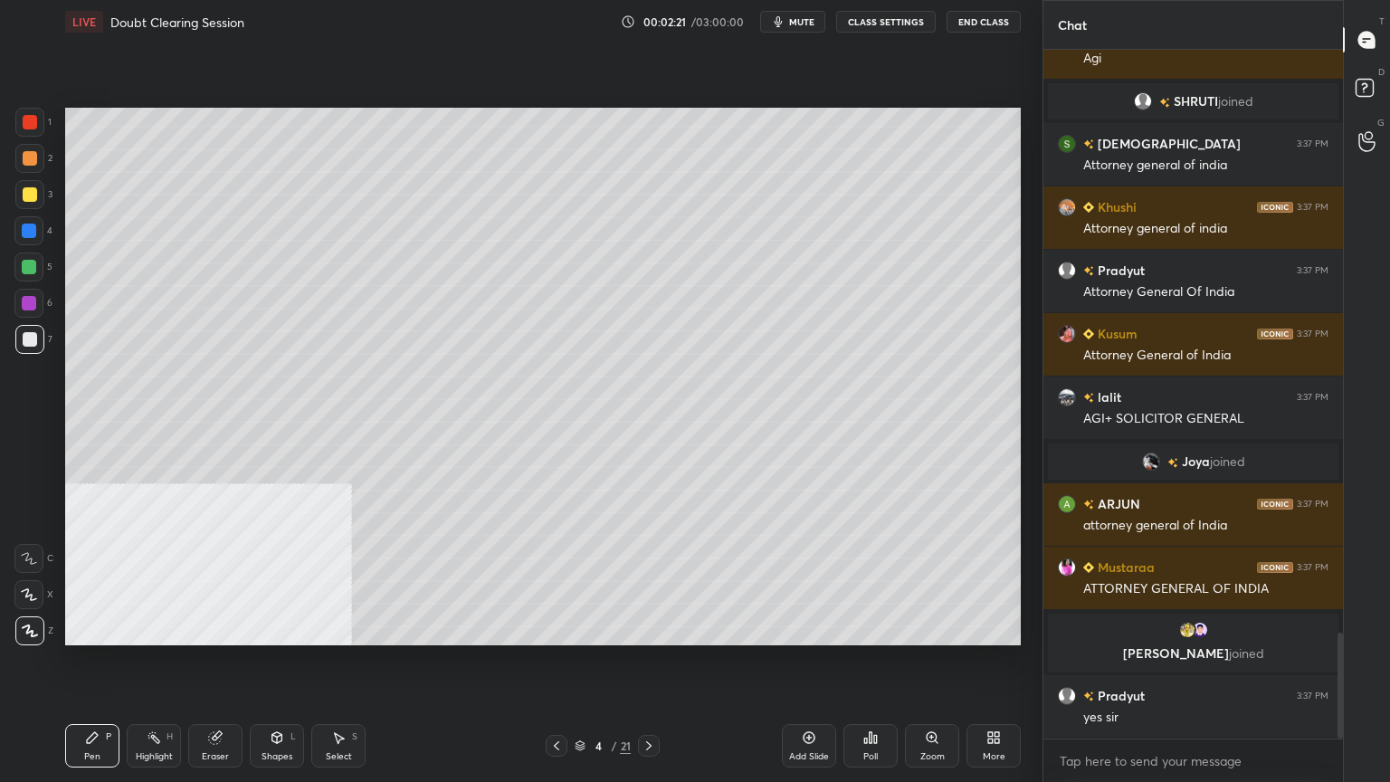
click at [27, 347] on div at bounding box center [29, 339] width 29 height 29
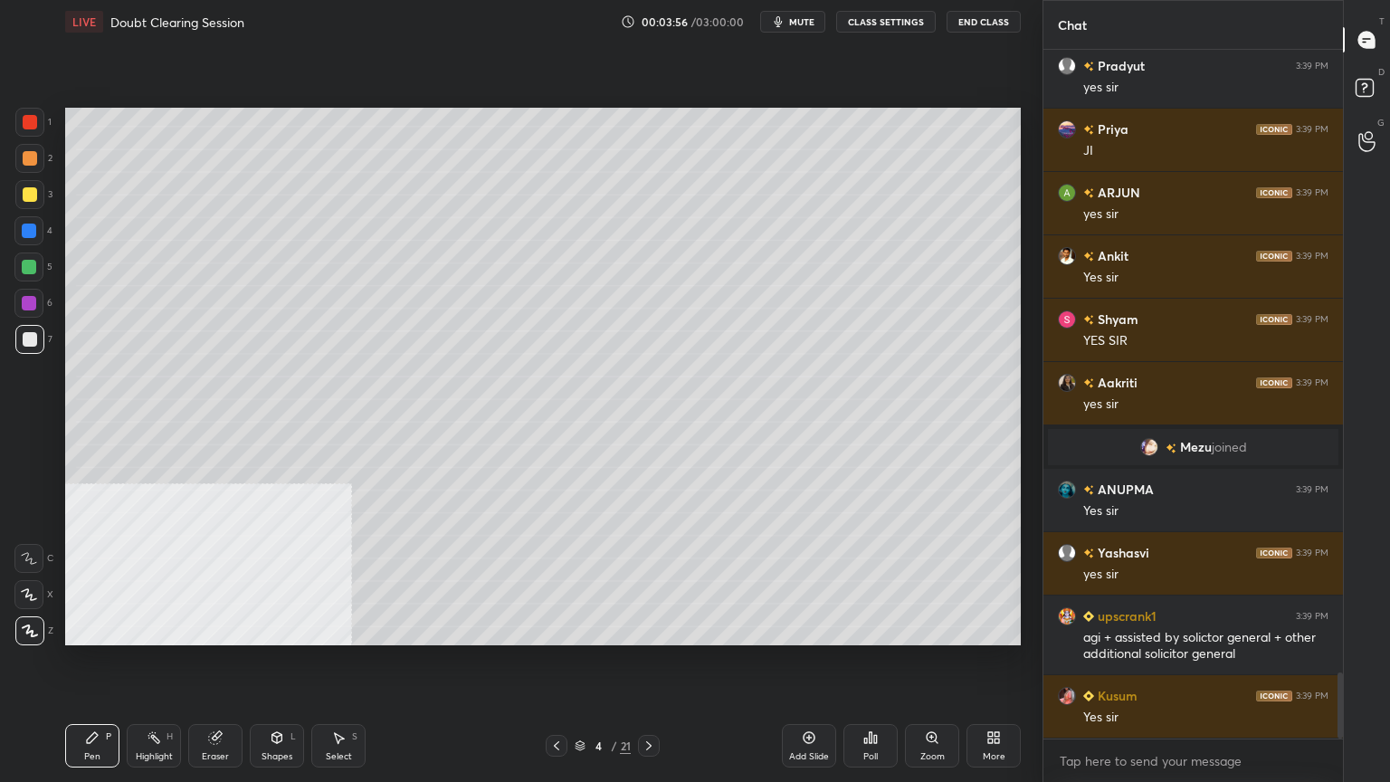
scroll to position [6514, 0]
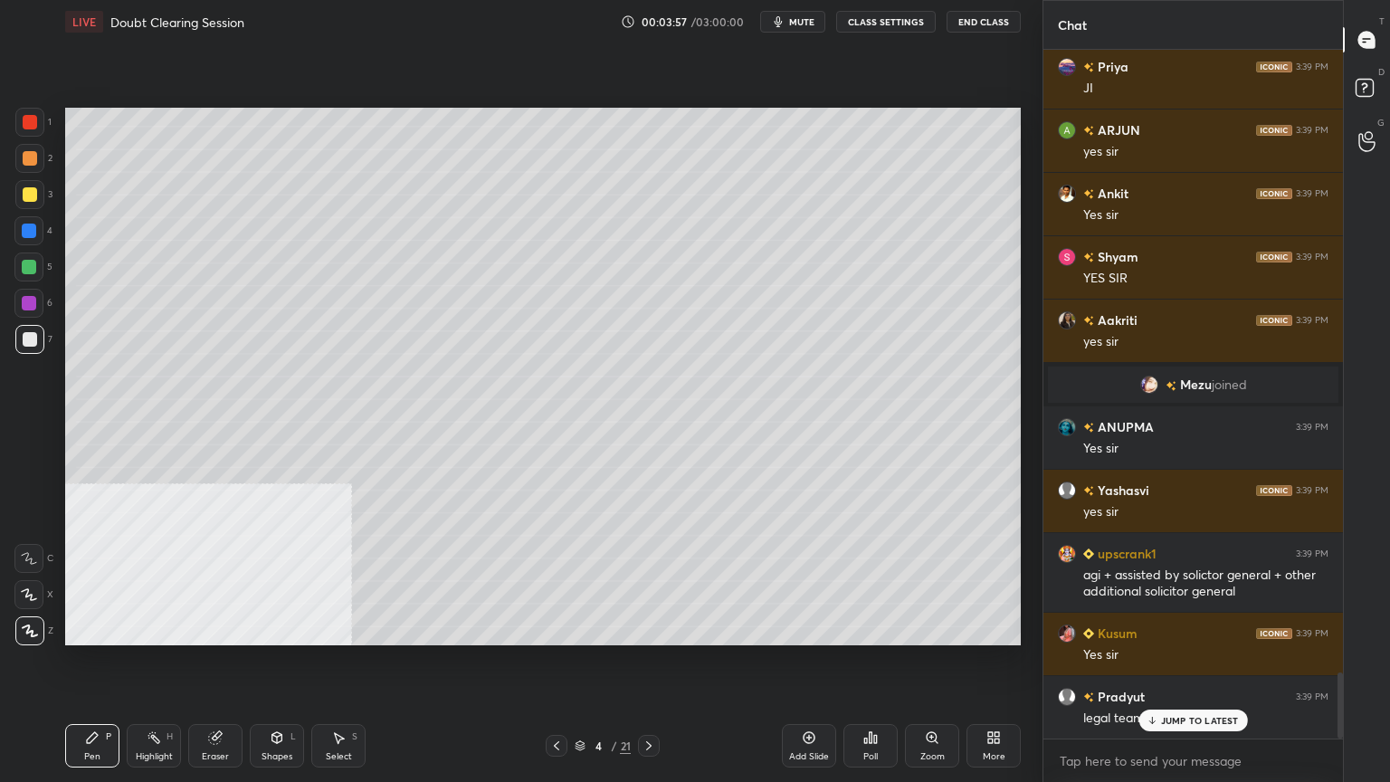
click at [584, 701] on icon at bounding box center [579, 745] width 11 height 11
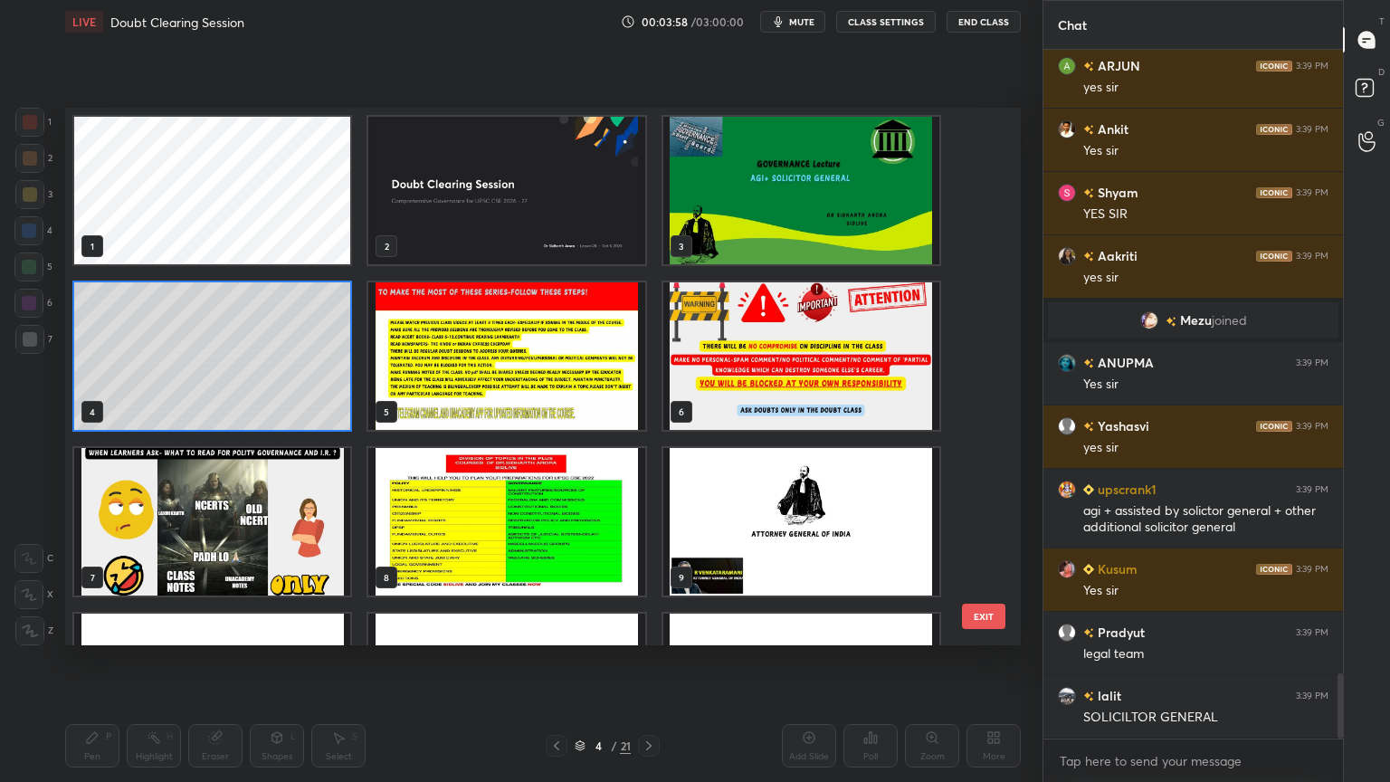
scroll to position [6641, 0]
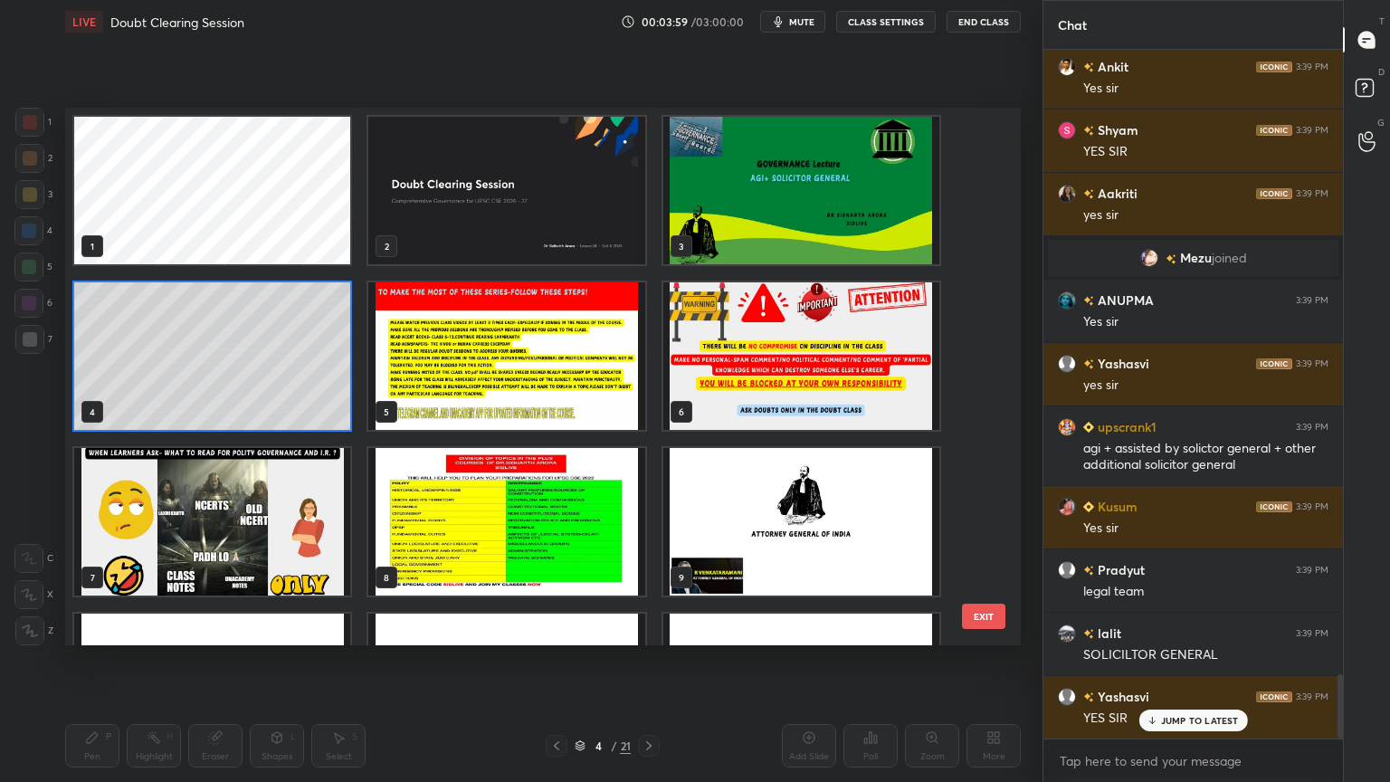
drag, startPoint x: 978, startPoint y: 313, endPoint x: 987, endPoint y: 331, distance: 20.2
click at [987, 333] on div "1 2 3 4 5 6 7 8 9 10 11 12 13 14 15" at bounding box center [527, 376] width 924 height 537
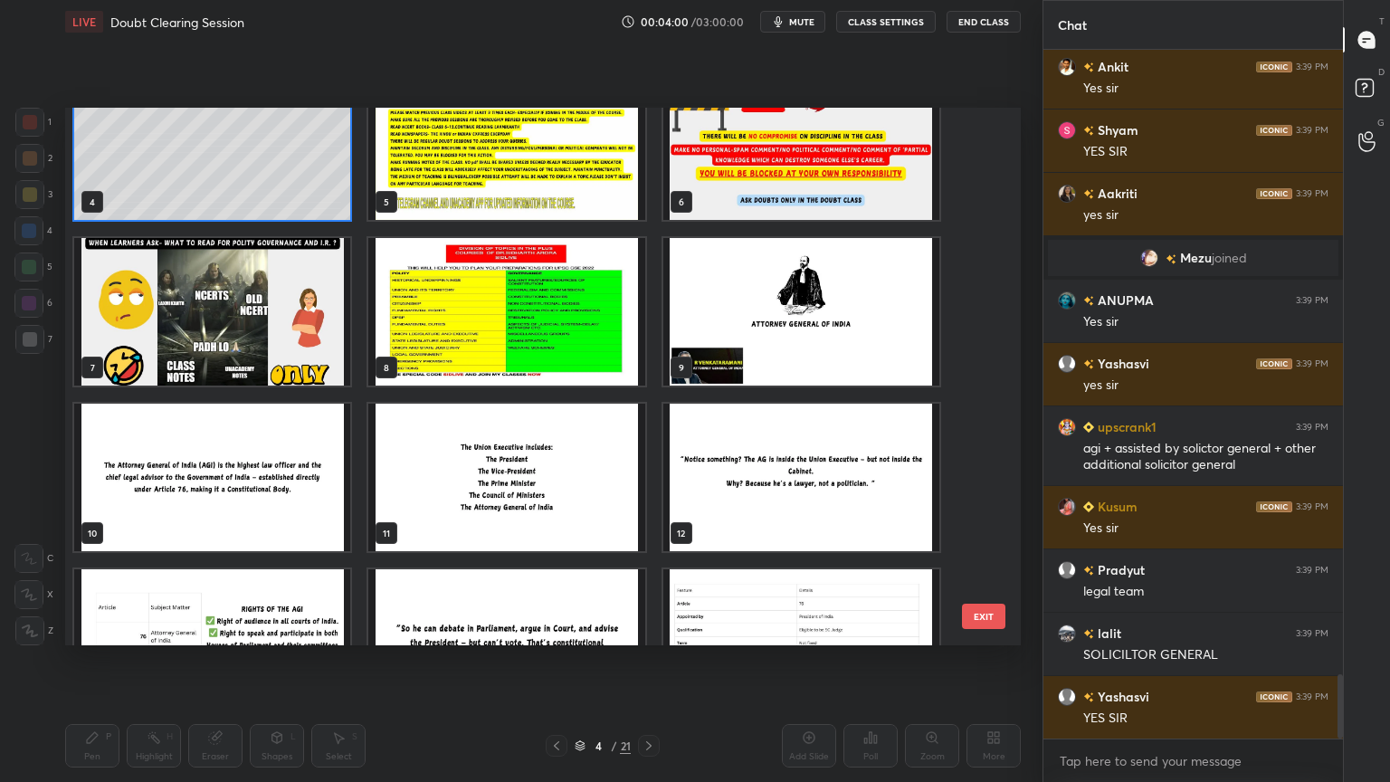
scroll to position [6705, 0]
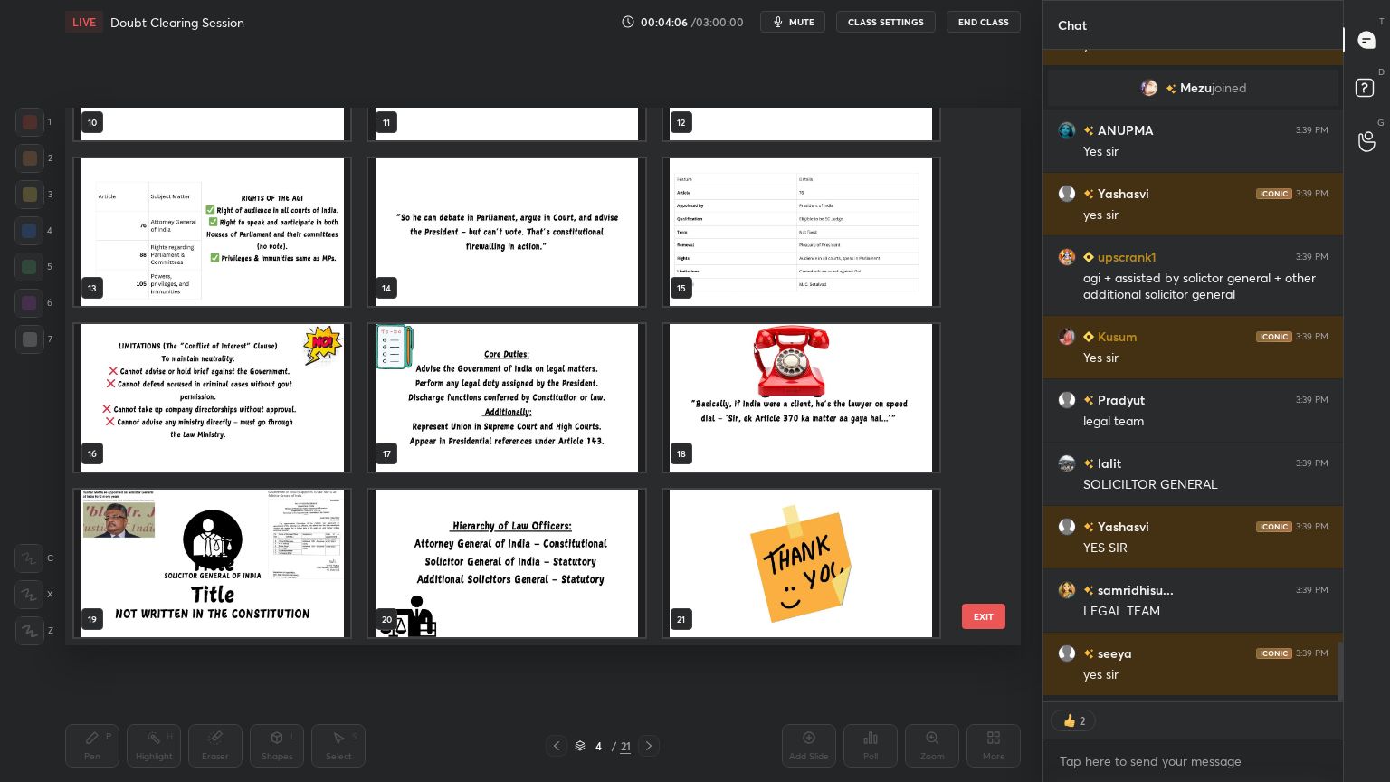
click at [539, 573] on img "grid" at bounding box center [506, 562] width 276 height 147
click at [537, 573] on img "grid" at bounding box center [506, 562] width 276 height 147
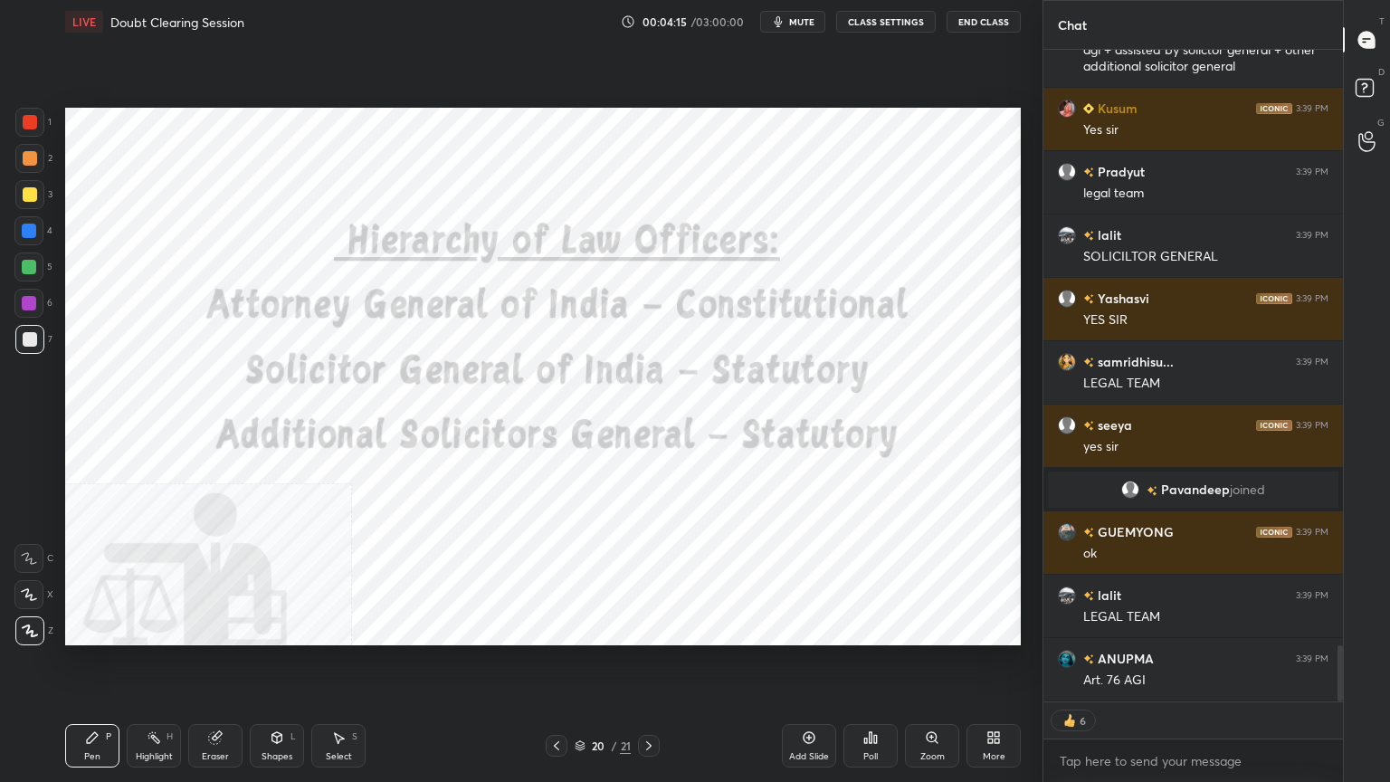
click at [31, 296] on div at bounding box center [29, 303] width 14 height 14
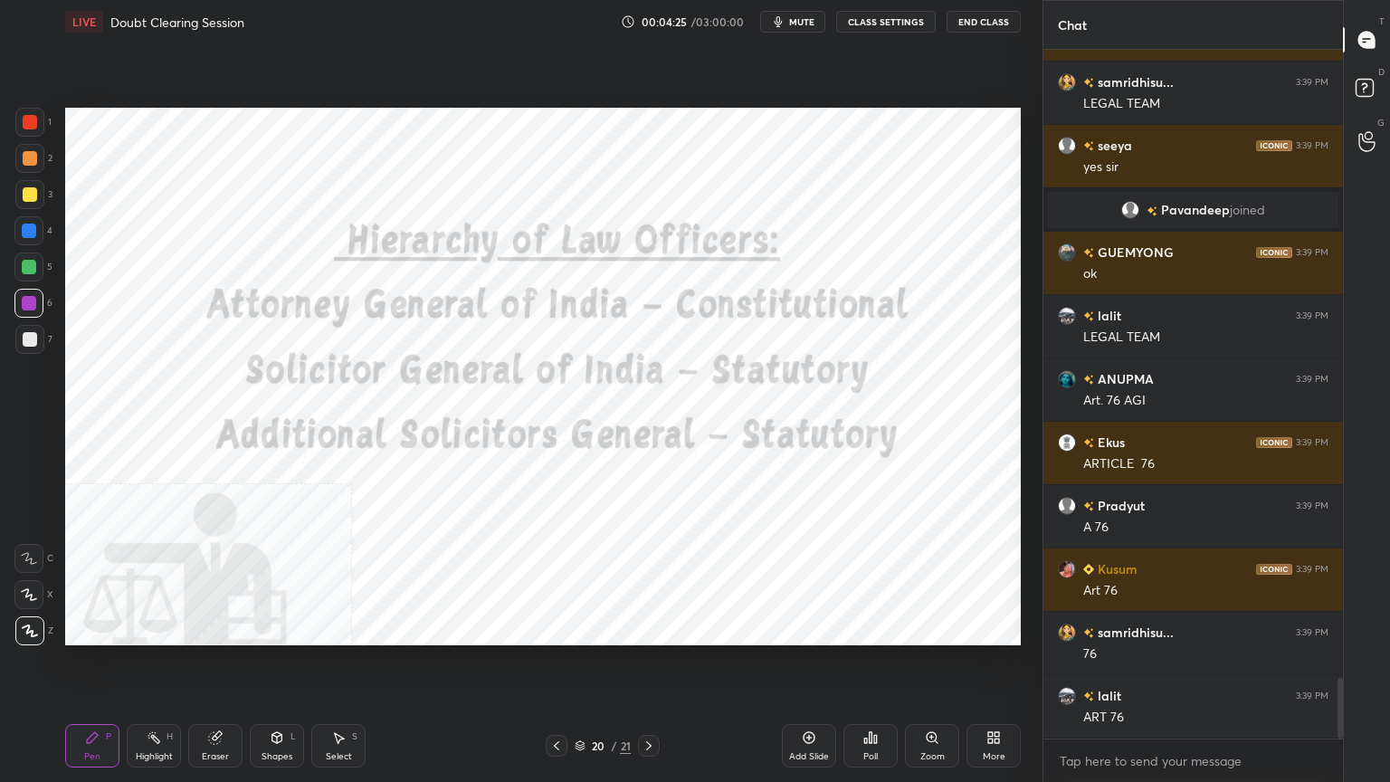
click at [28, 119] on div at bounding box center [30, 122] width 14 height 14
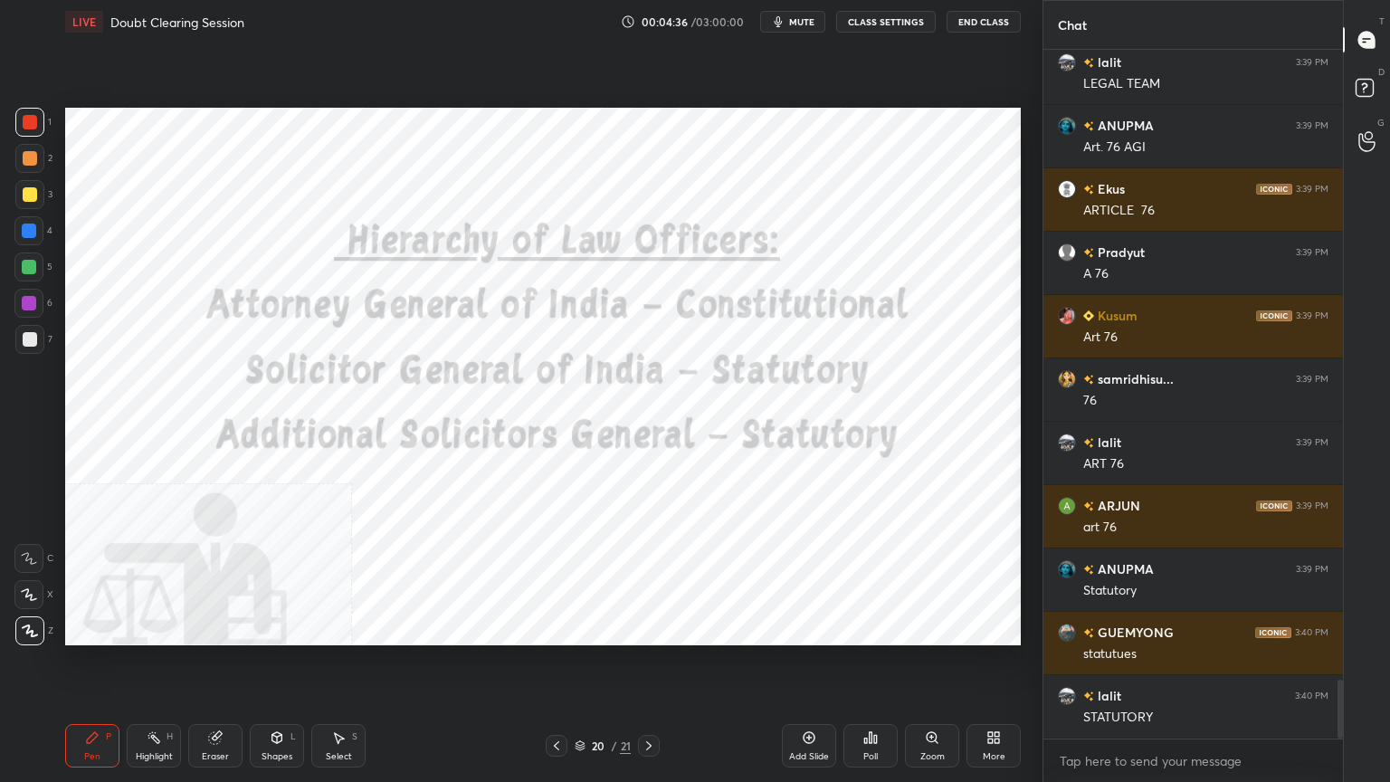
click at [581, 701] on icon at bounding box center [579, 745] width 11 height 11
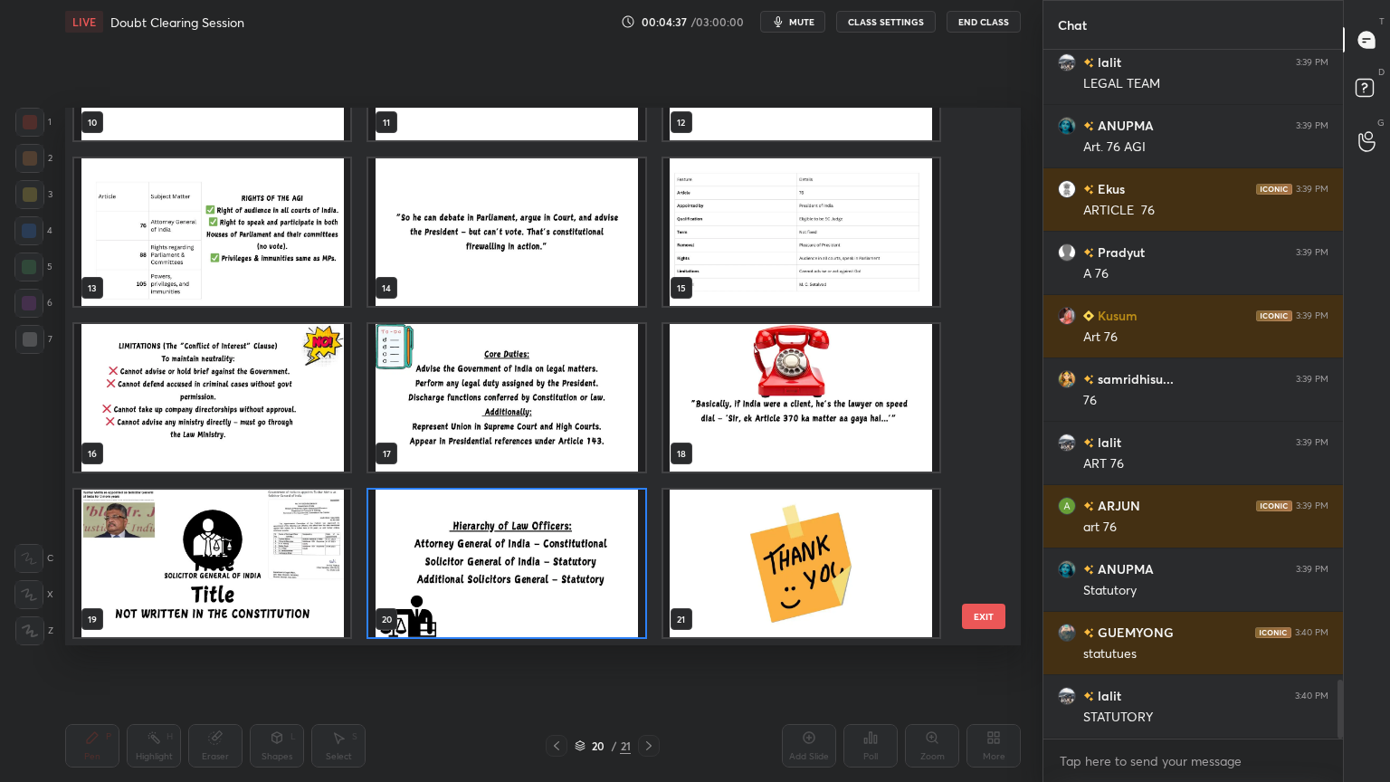
click at [757, 423] on img "grid" at bounding box center [801, 397] width 276 height 147
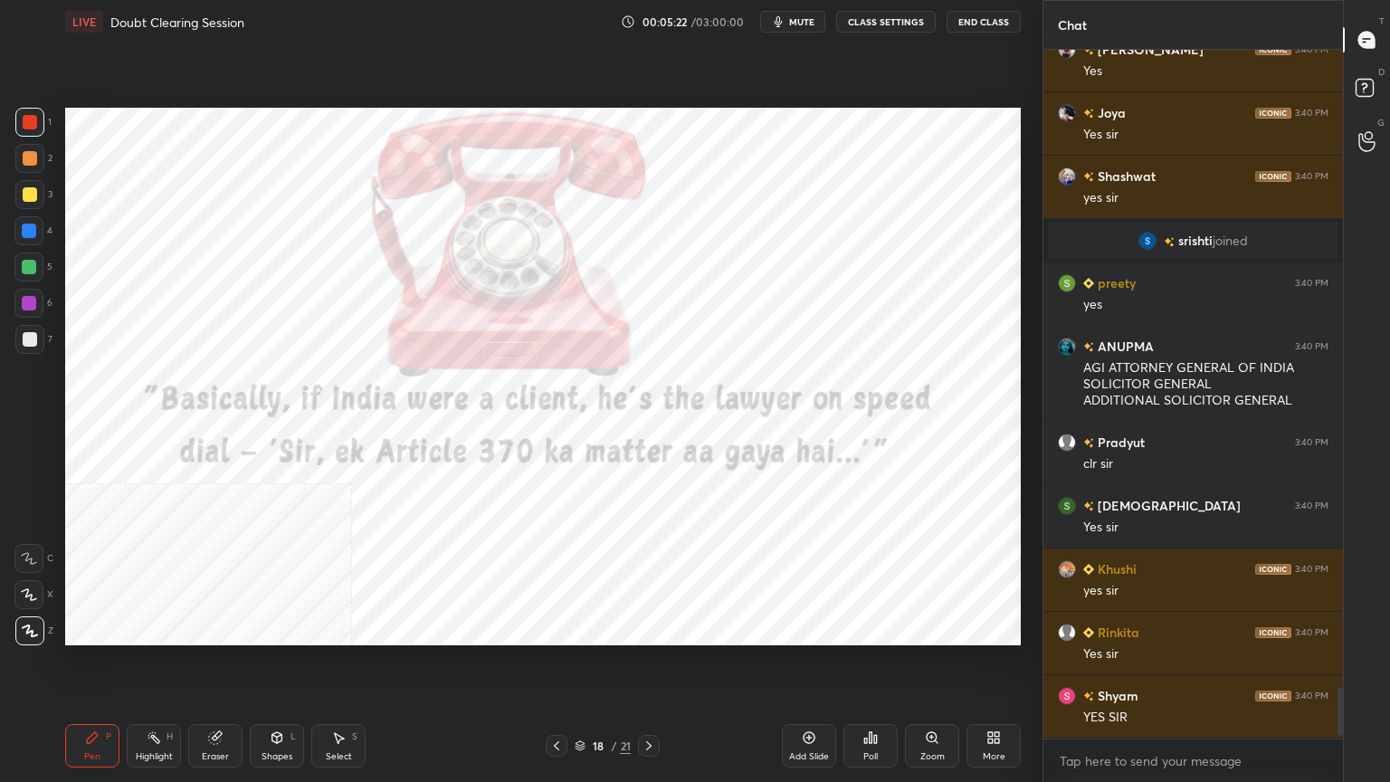
scroll to position [8713, 0]
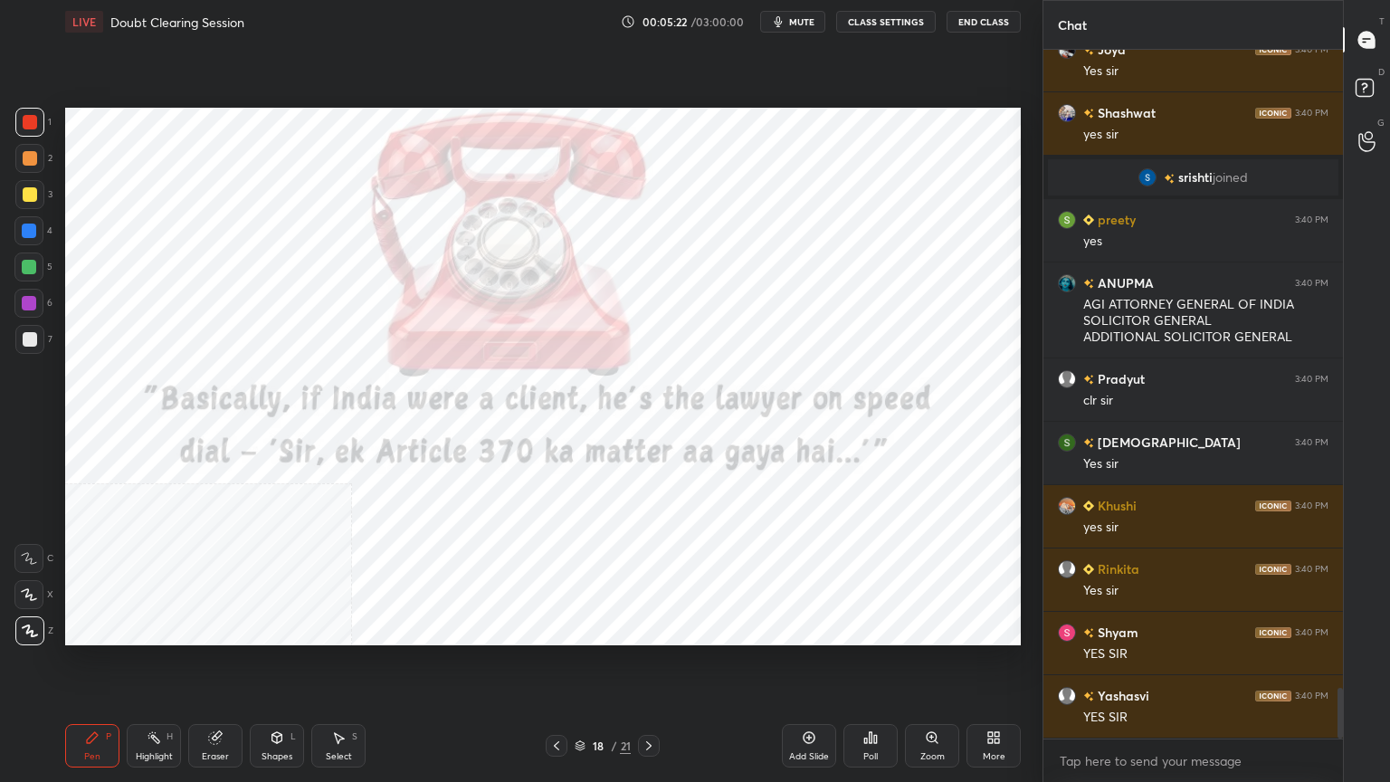
click at [581, 701] on icon at bounding box center [579, 745] width 11 height 11
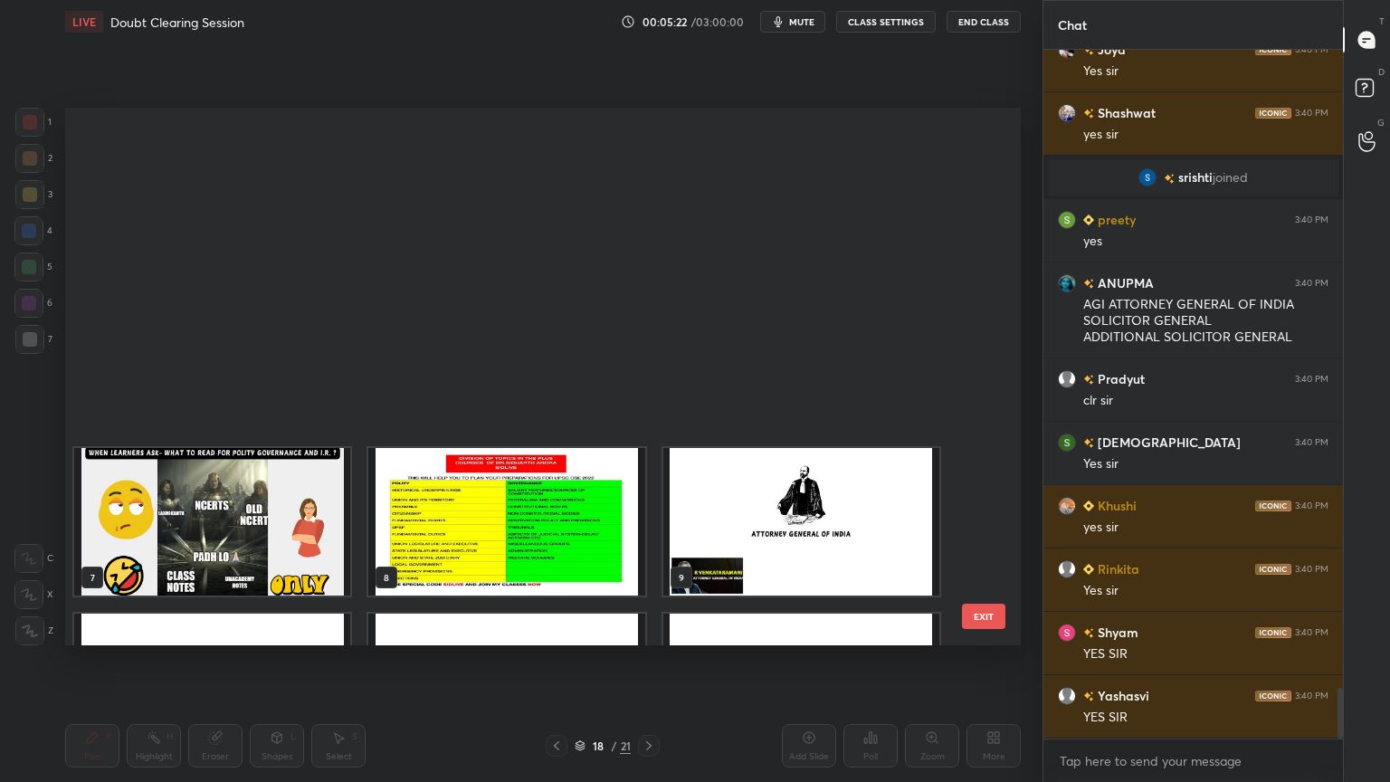
scroll to position [5, 9]
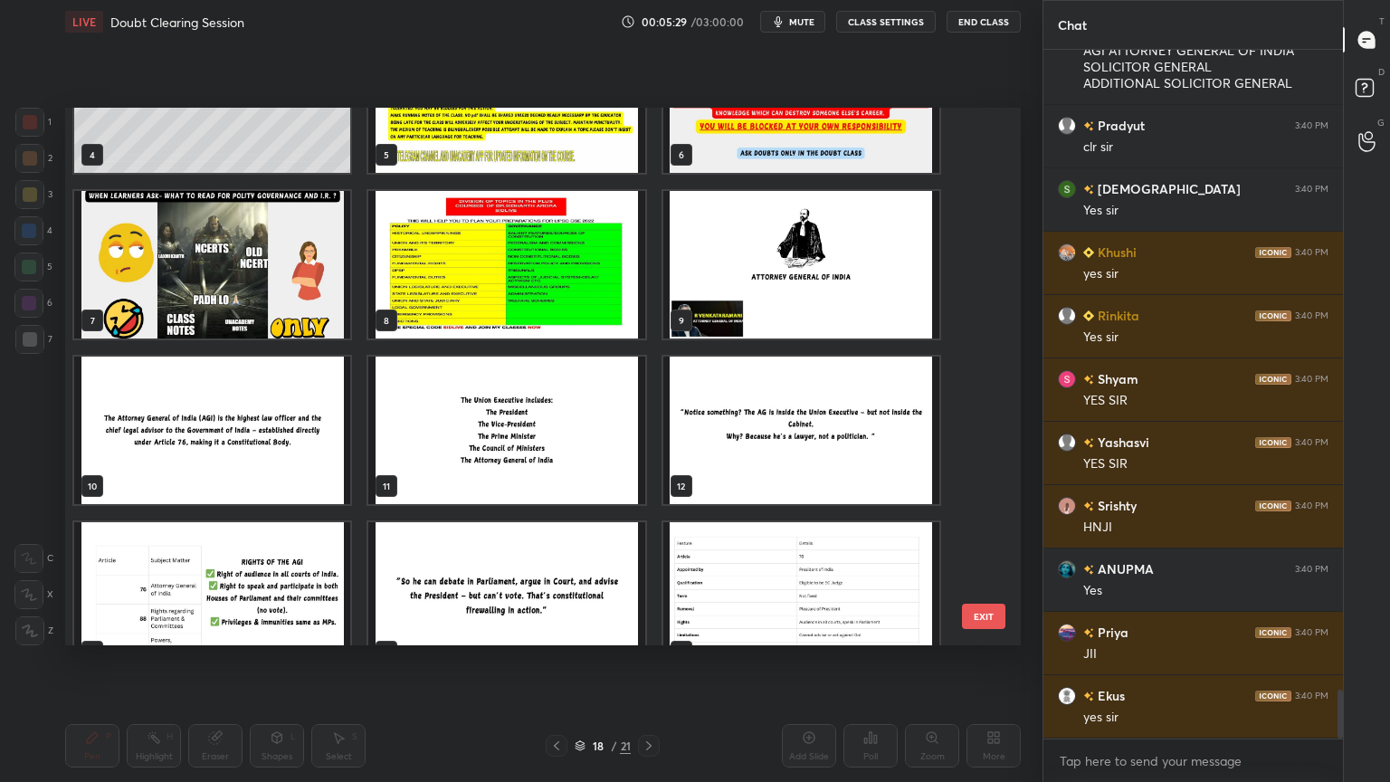
click at [289, 463] on img "grid" at bounding box center [212, 429] width 276 height 147
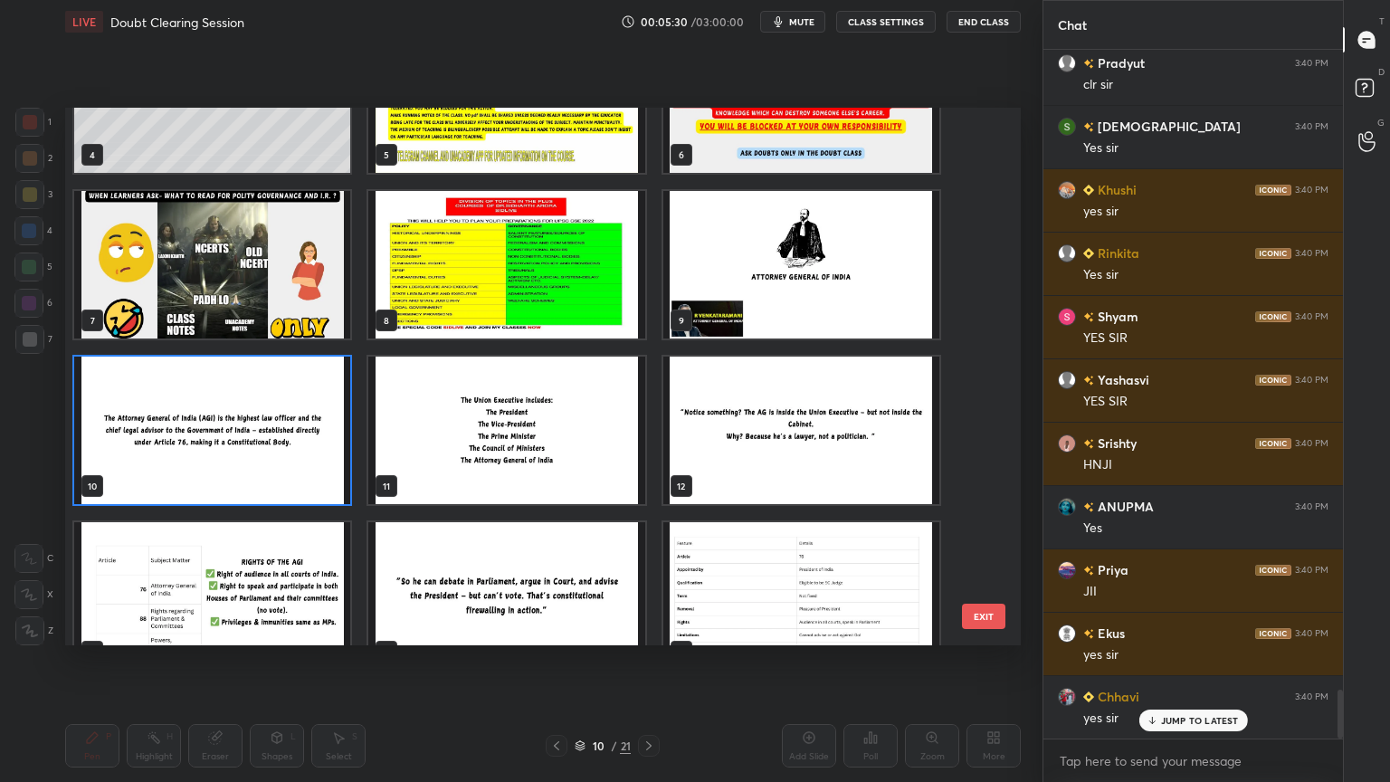
click at [287, 465] on img "grid" at bounding box center [212, 429] width 276 height 147
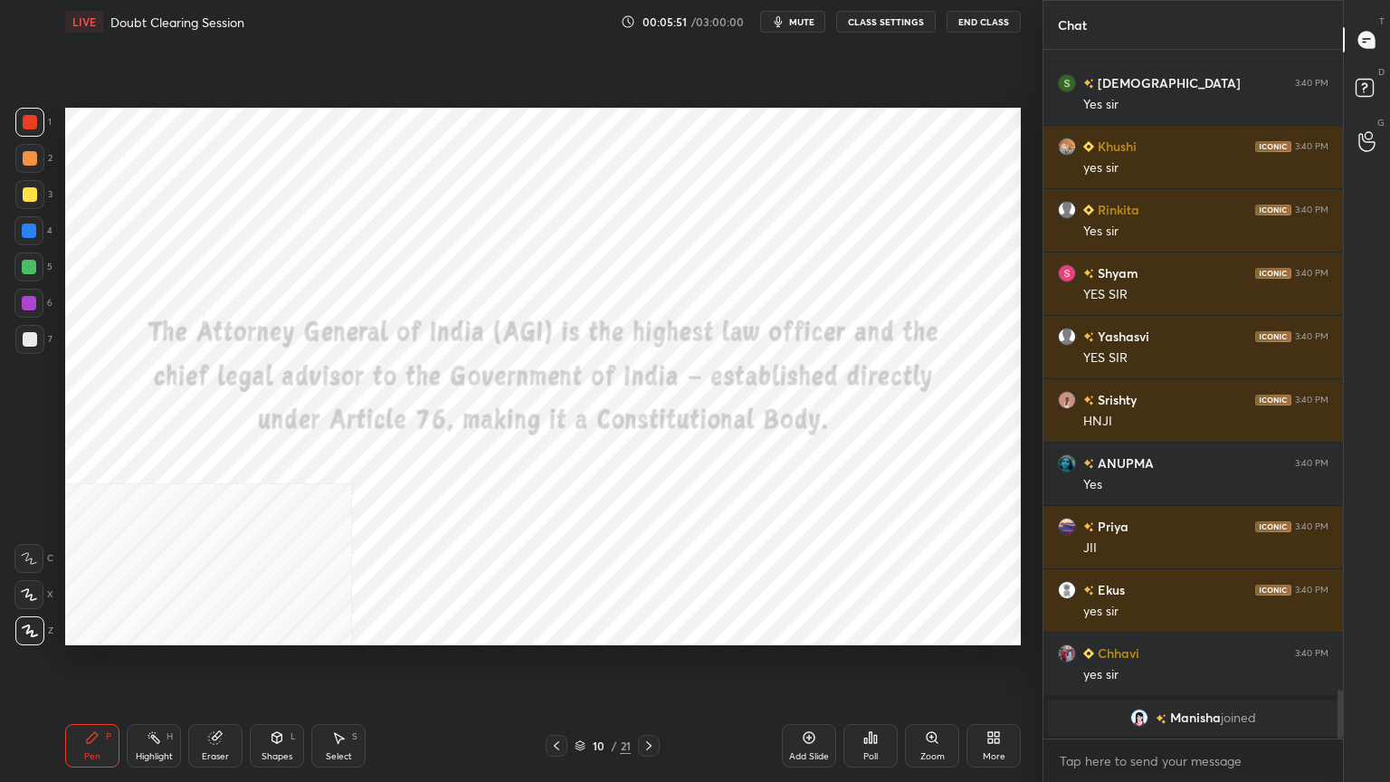
scroll to position [9137, 0]
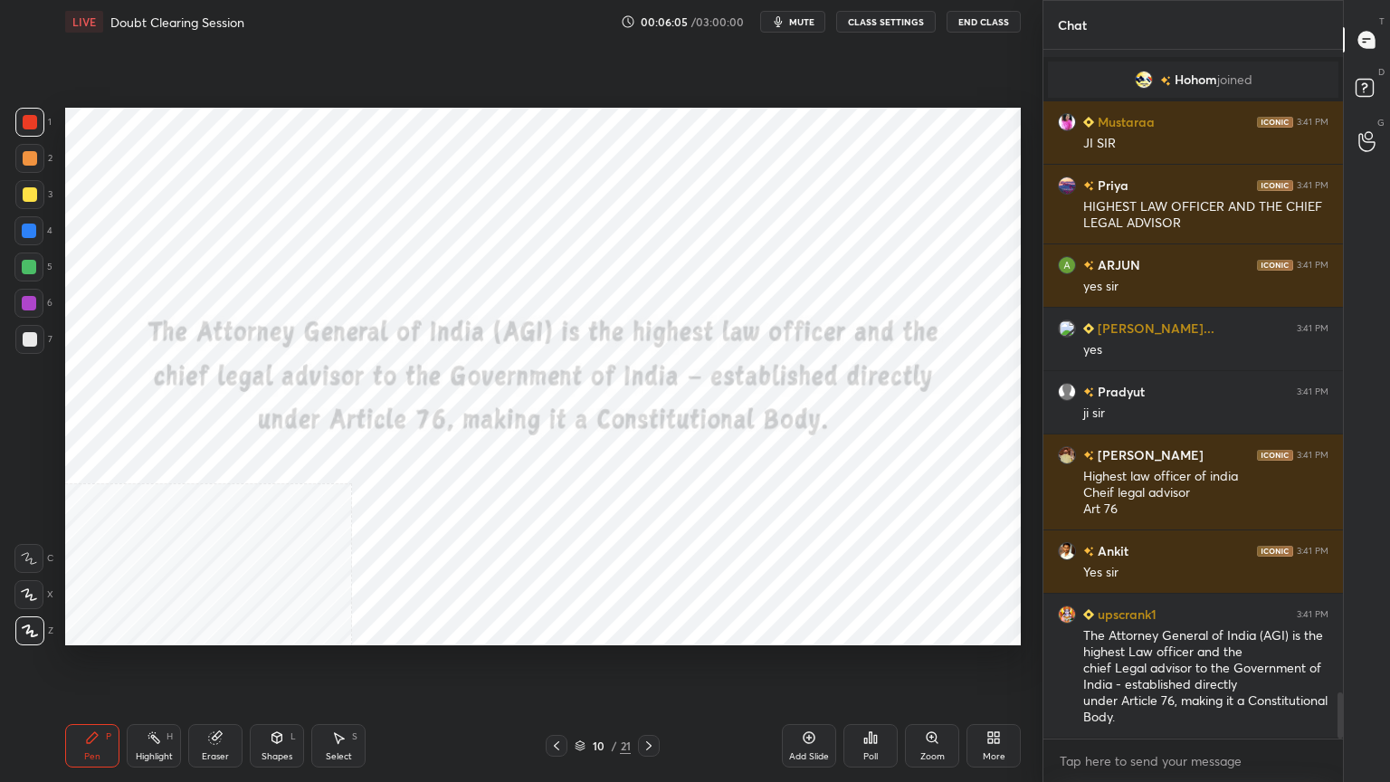
click at [555, 701] on icon at bounding box center [556, 745] width 14 height 14
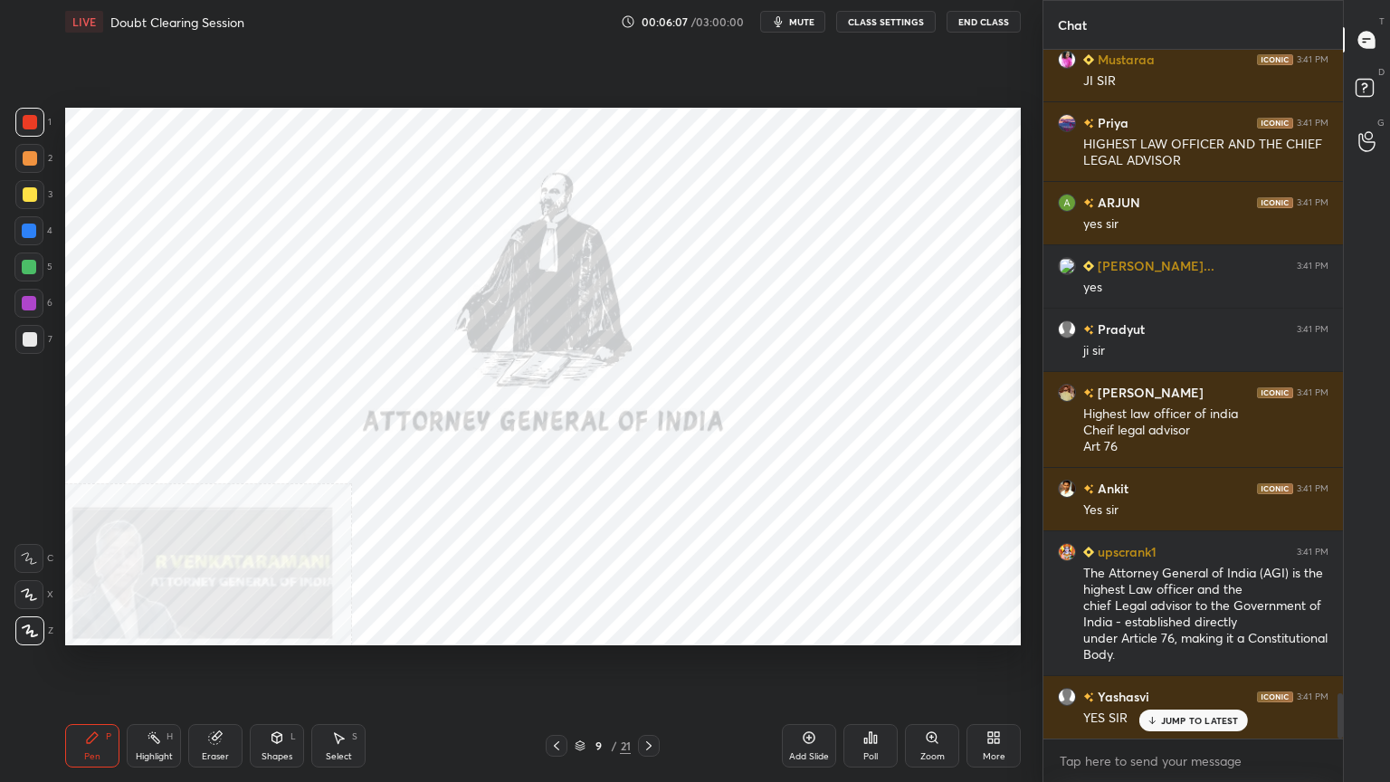
scroll to position [9735, 0]
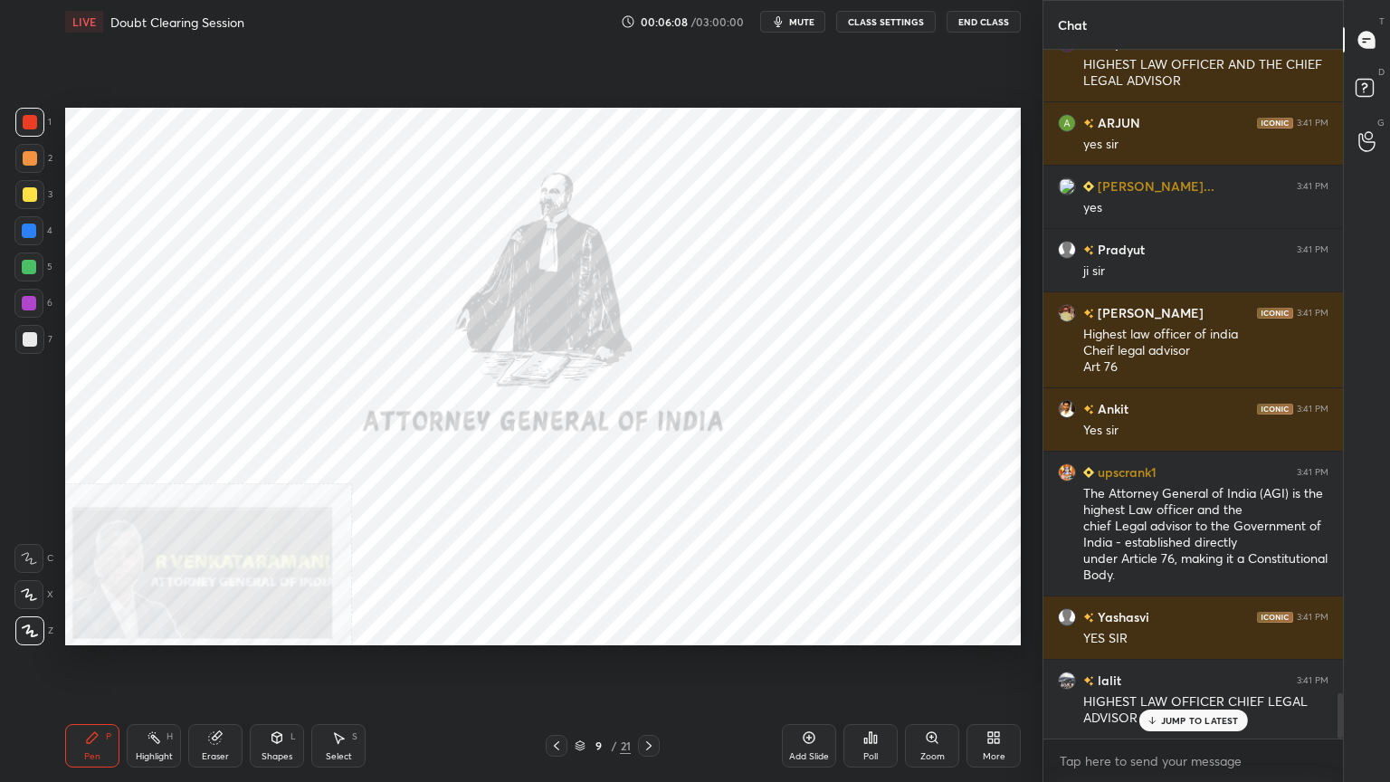
click at [1004, 701] on div "More" at bounding box center [993, 745] width 54 height 43
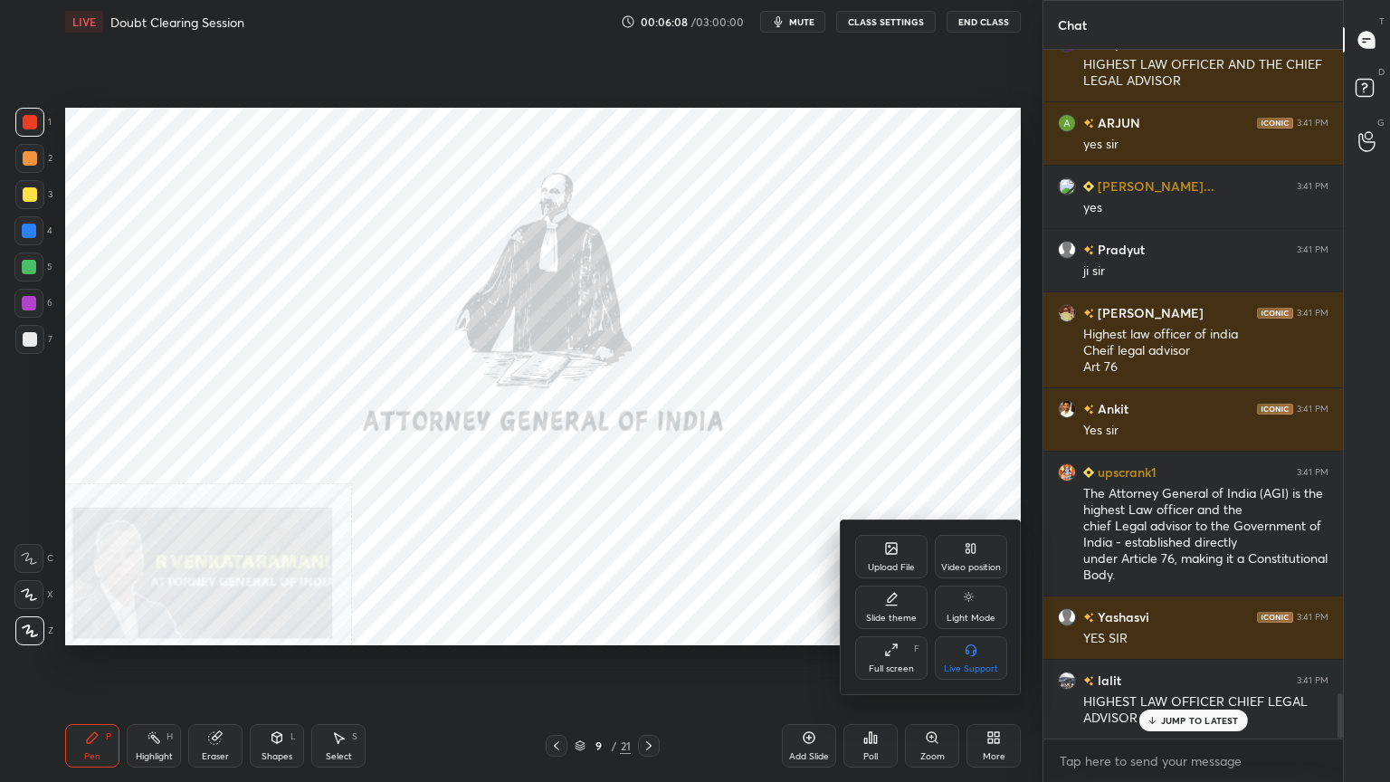
scroll to position [9926, 0]
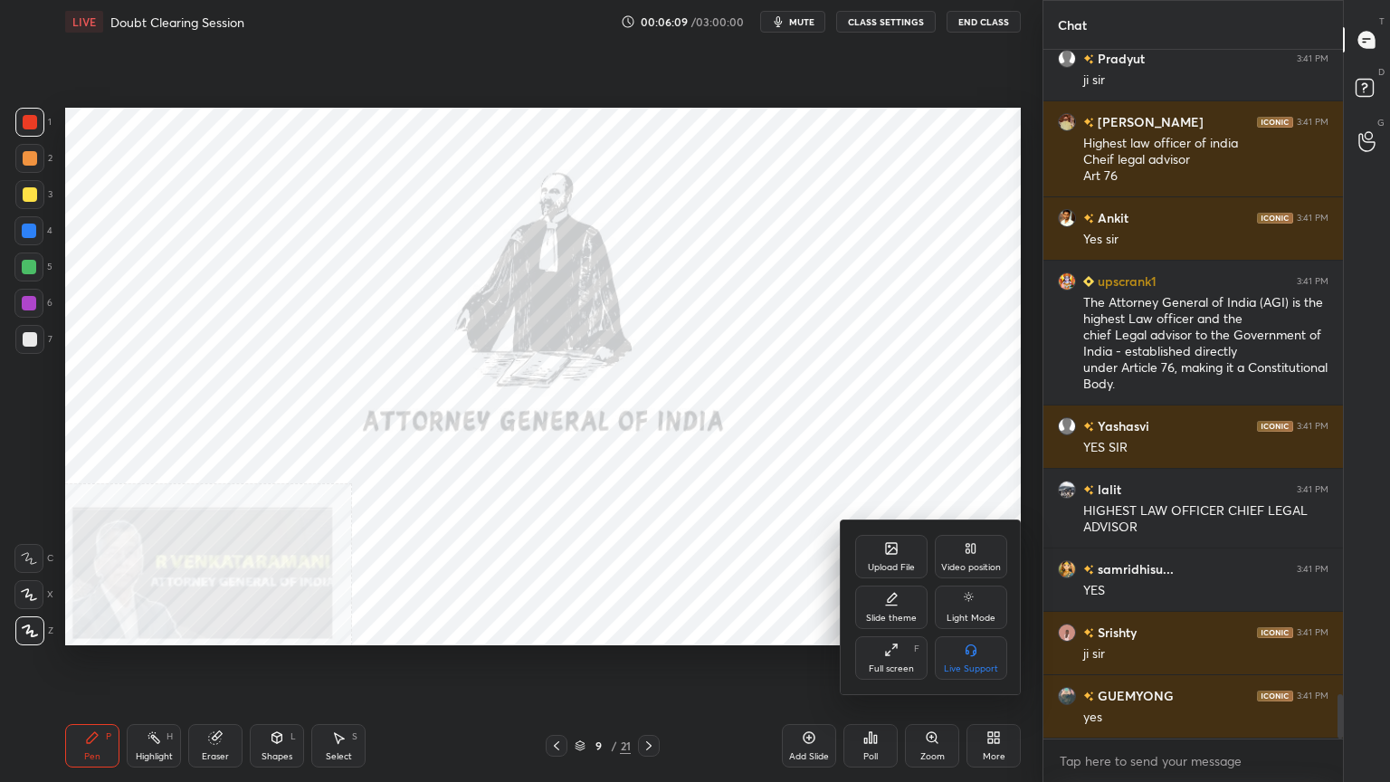
click at [985, 567] on div "Video position" at bounding box center [971, 567] width 60 height 9
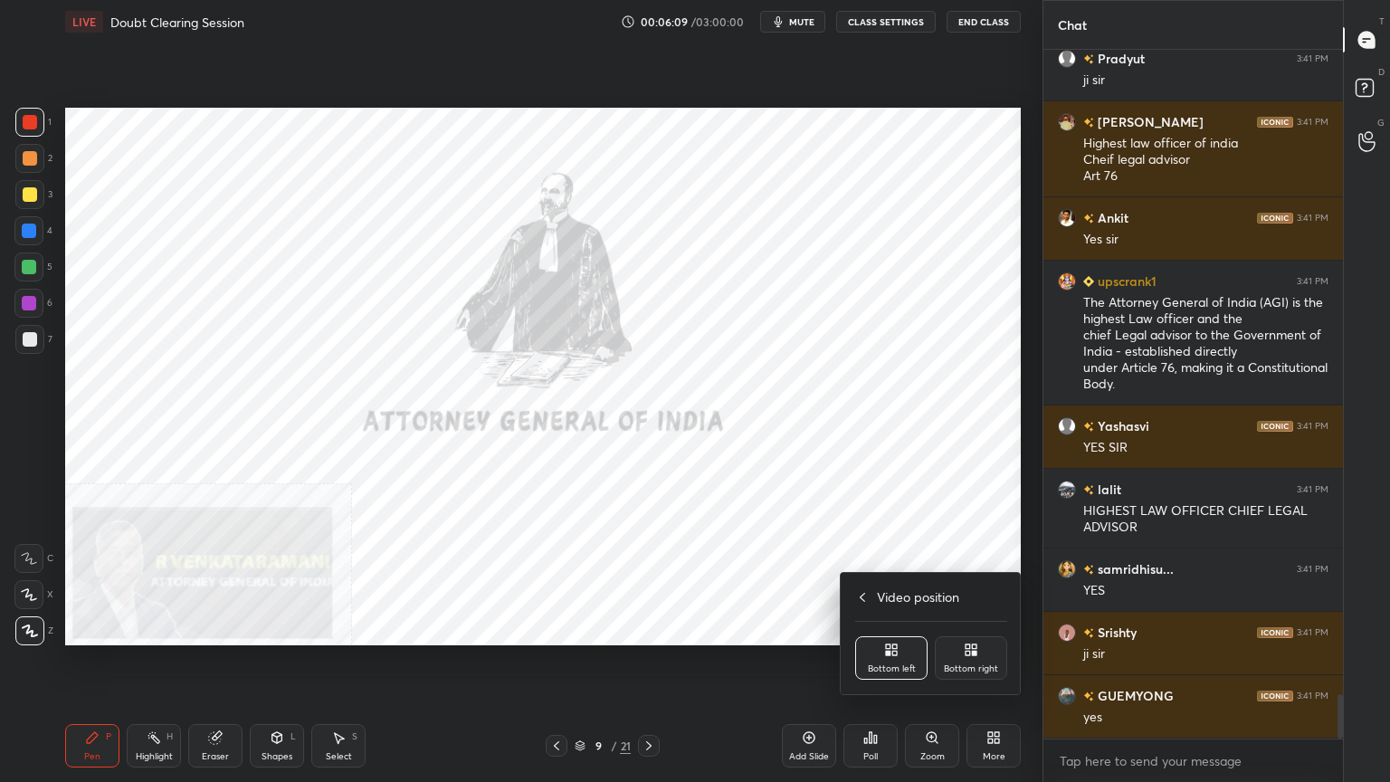
click at [983, 654] on div "Bottom right" at bounding box center [971, 657] width 72 height 43
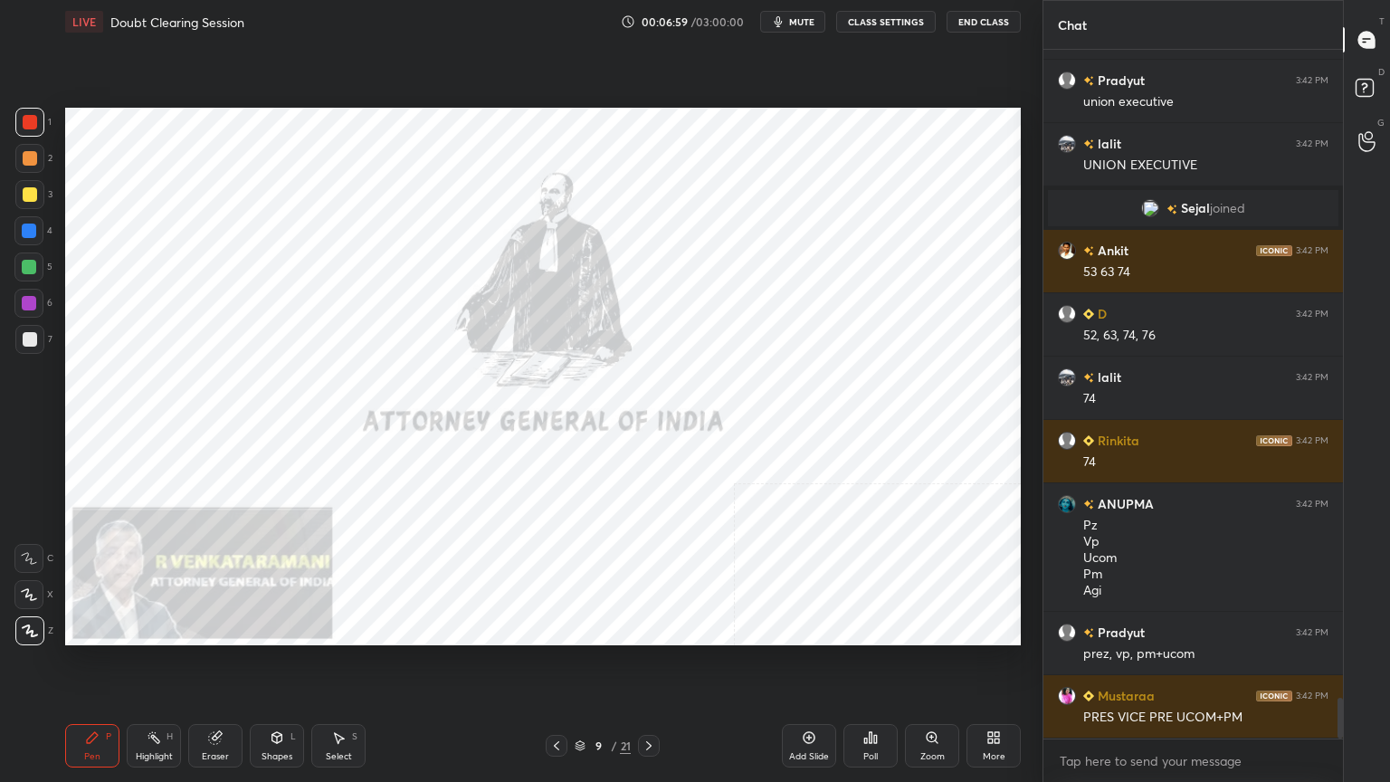
scroll to position [11142, 0]
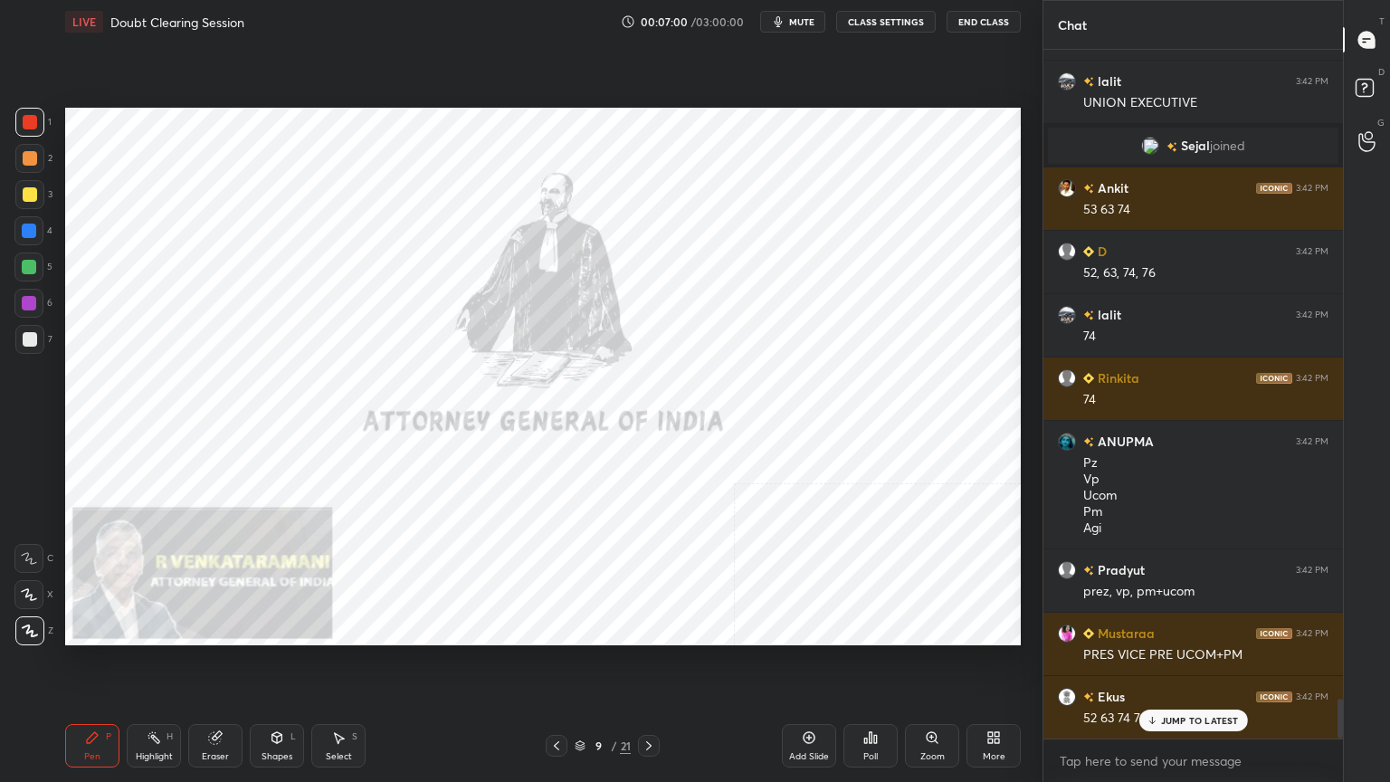
click at [649, 701] on icon at bounding box center [648, 745] width 5 height 9
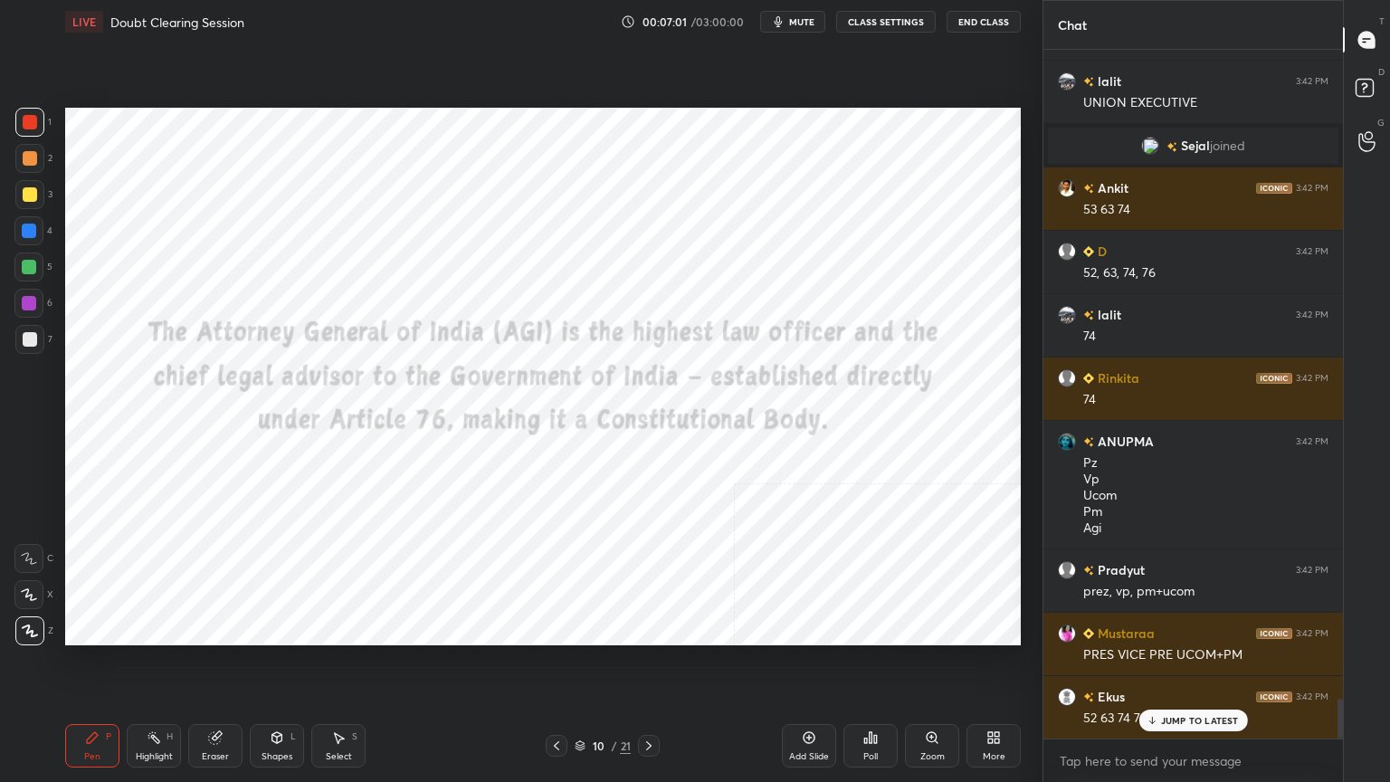
click at [649, 701] on icon at bounding box center [648, 745] width 14 height 14
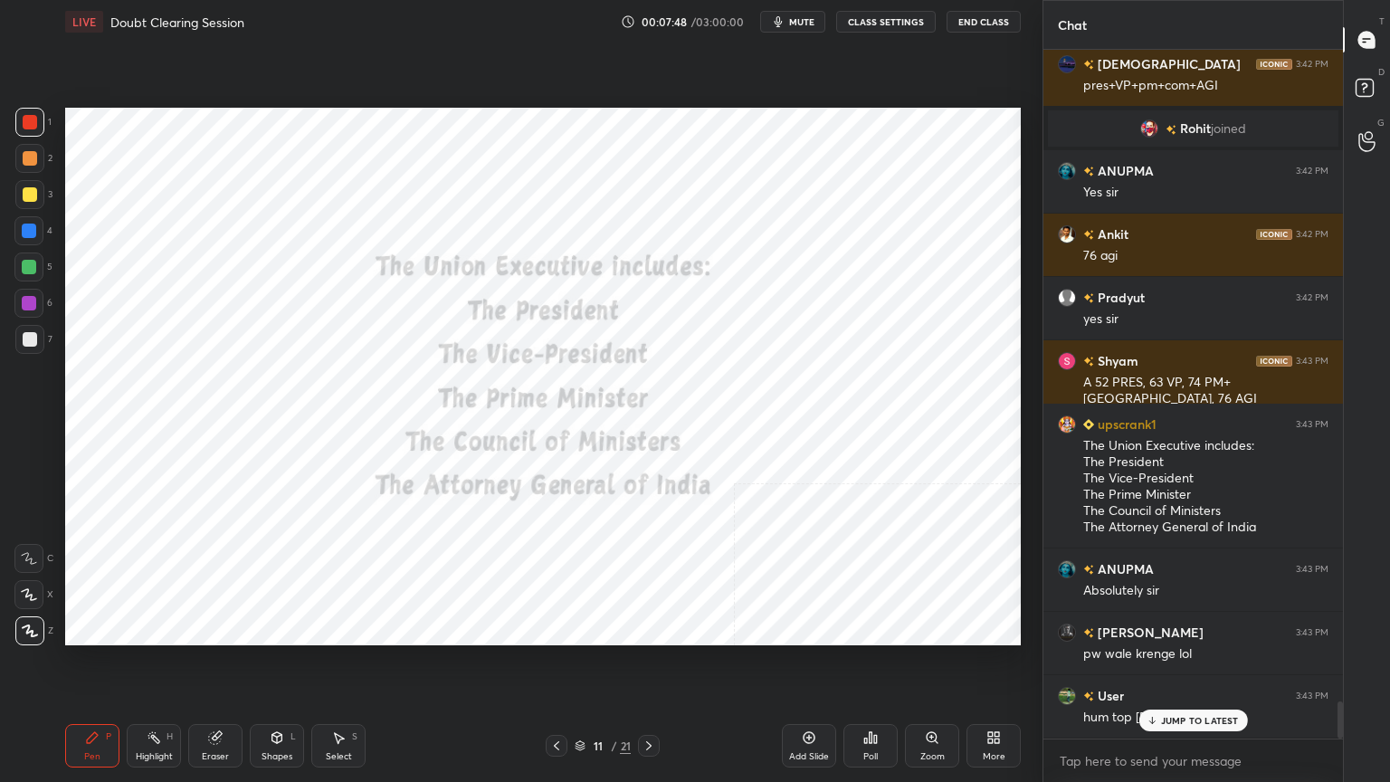
scroll to position [12120, 0]
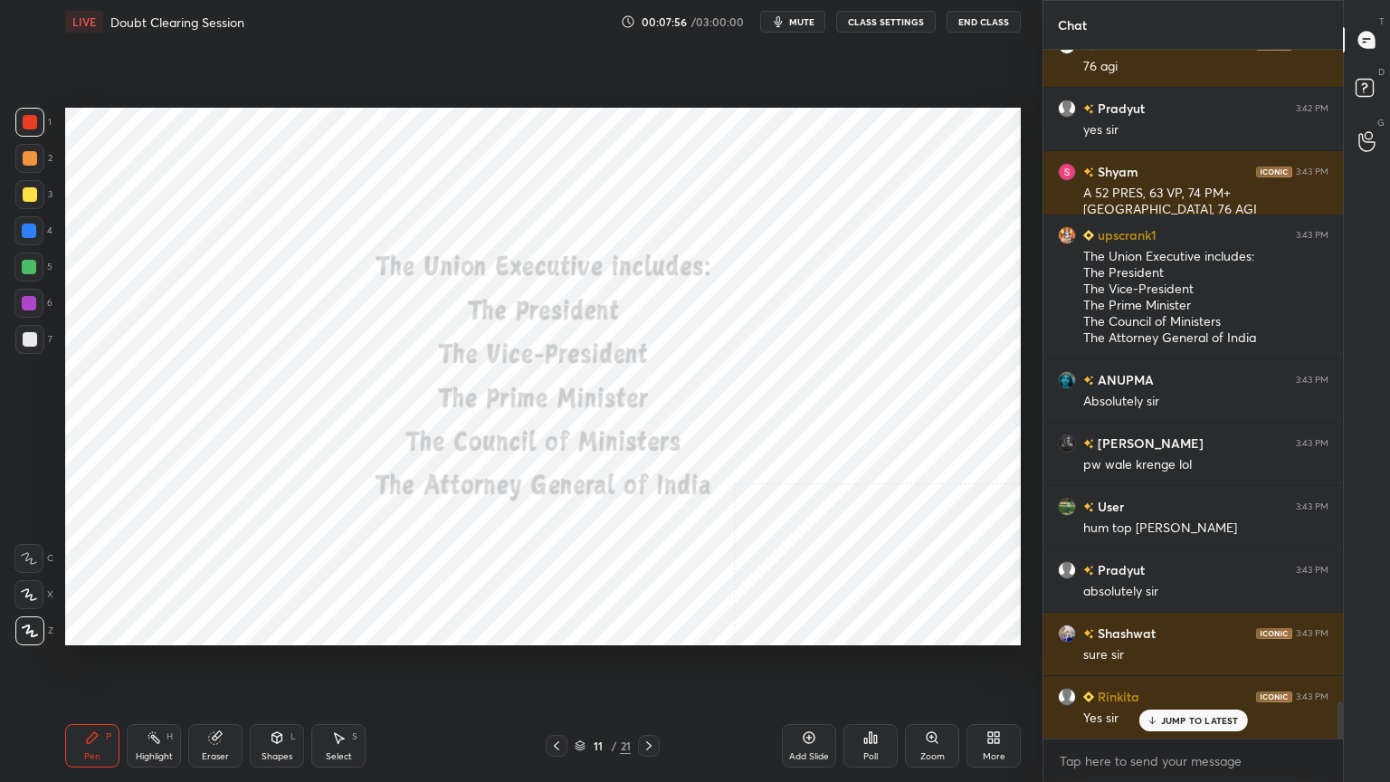
click at [575, 701] on icon at bounding box center [579, 745] width 11 height 11
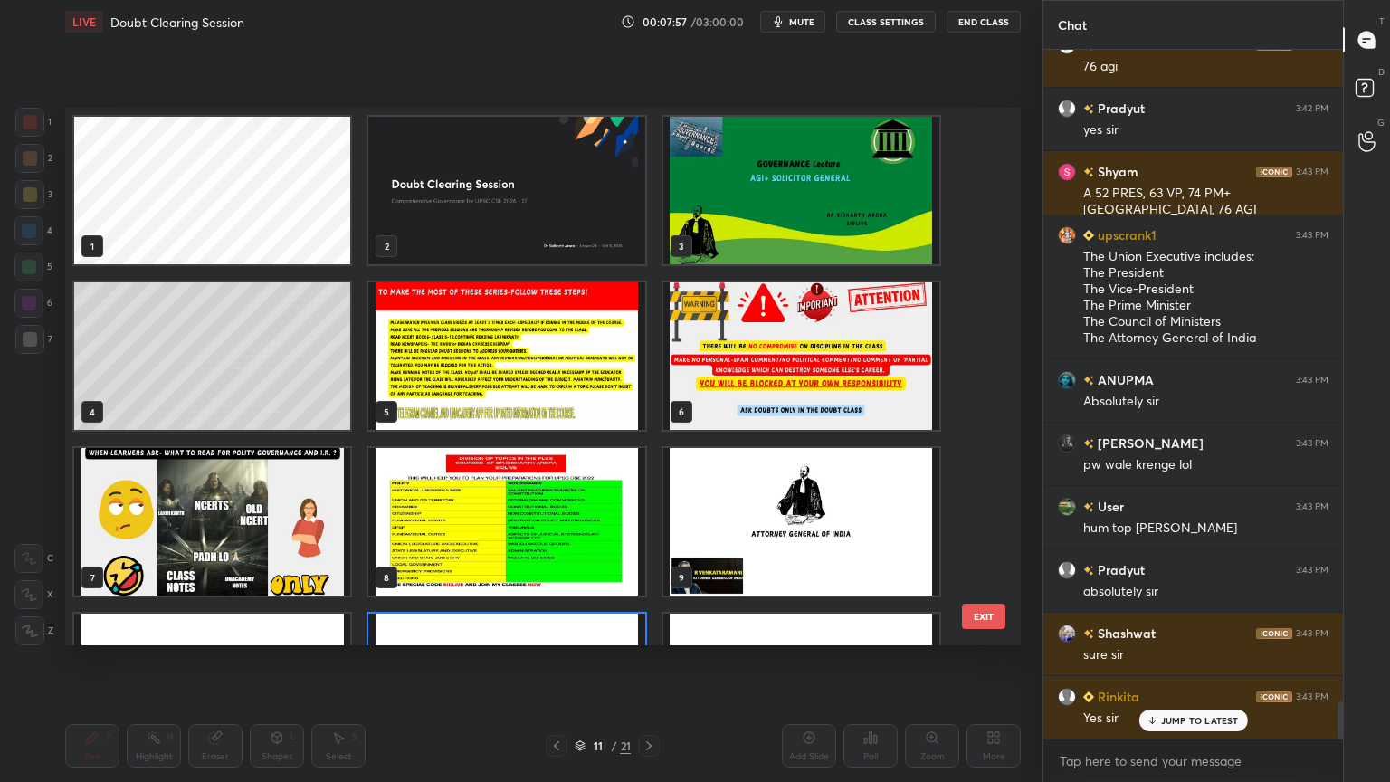
scroll to position [532, 946]
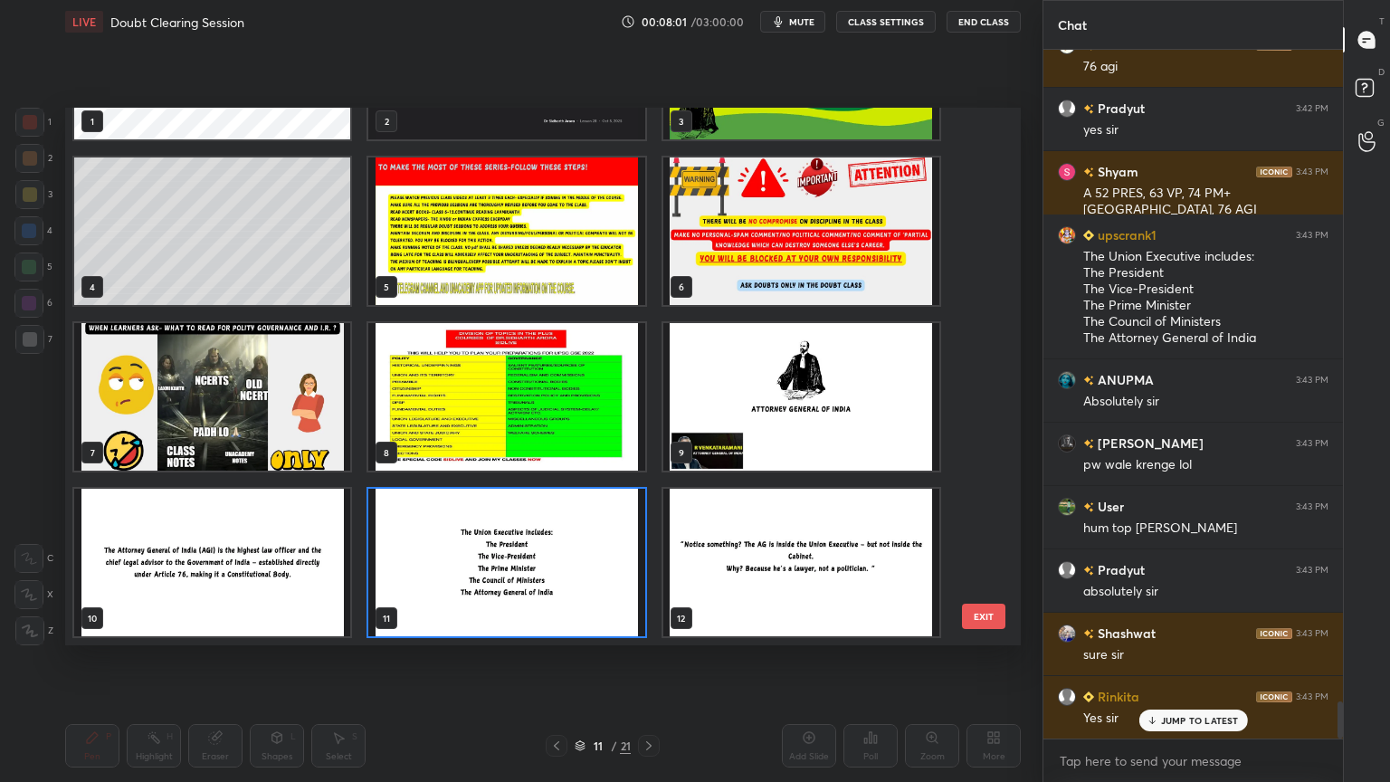
click at [829, 581] on img "grid" at bounding box center [801, 562] width 276 height 147
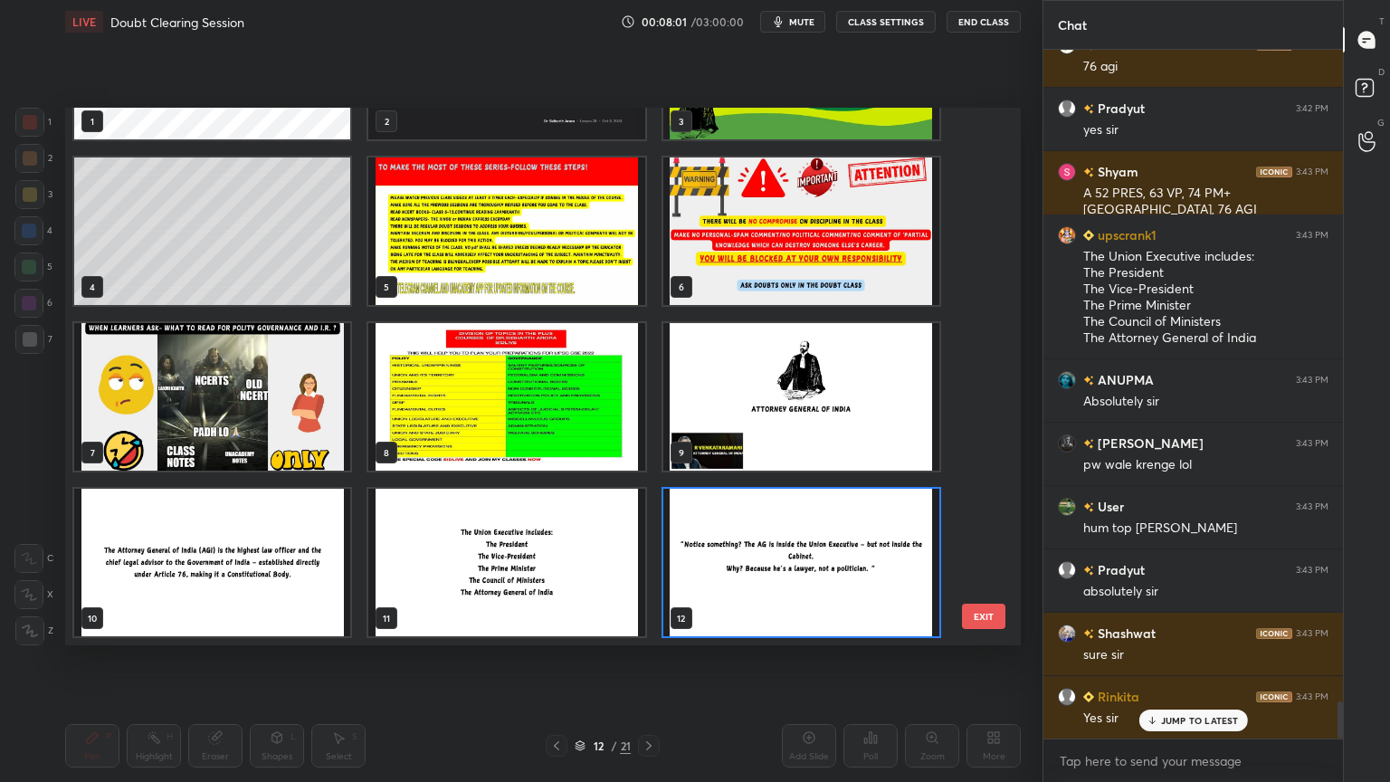
scroll to position [12163, 0]
click at [829, 583] on img "grid" at bounding box center [801, 562] width 276 height 147
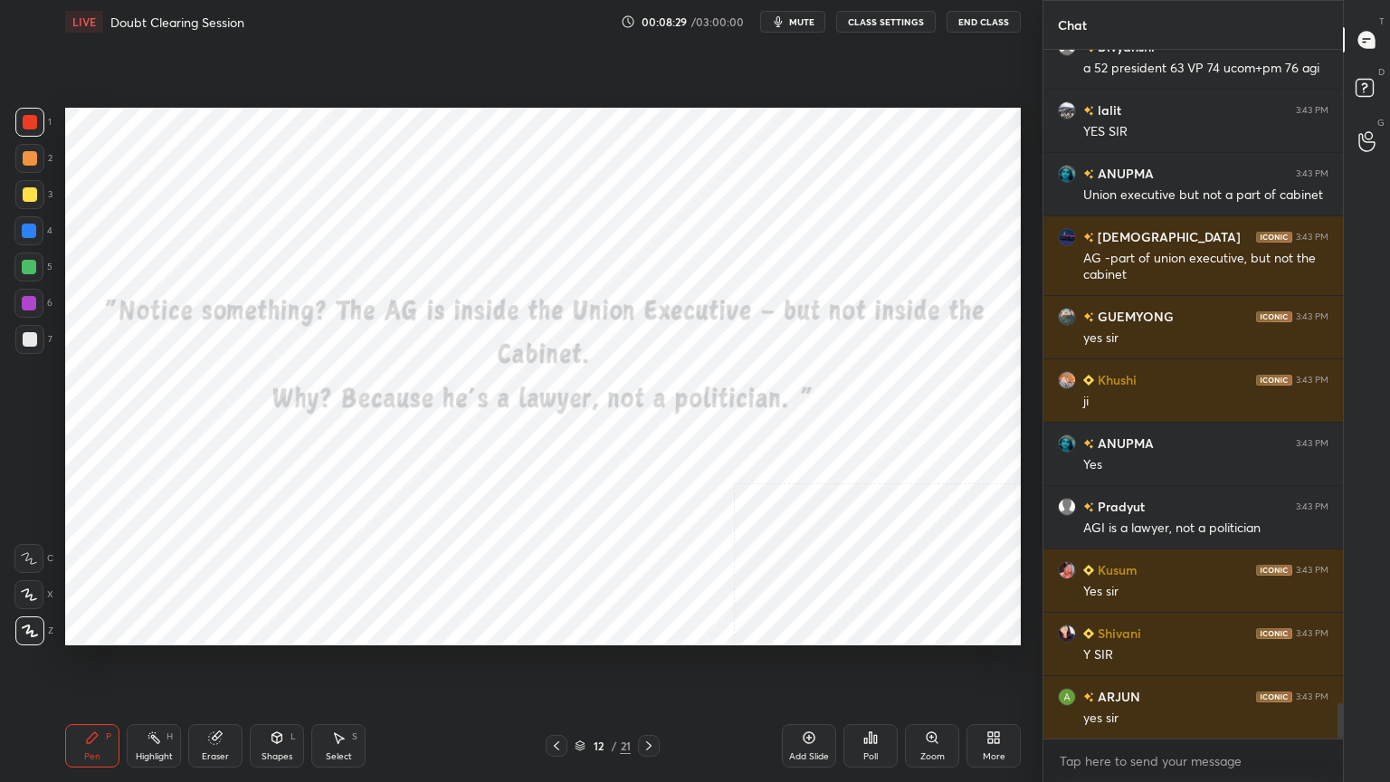
scroll to position [12940, 0]
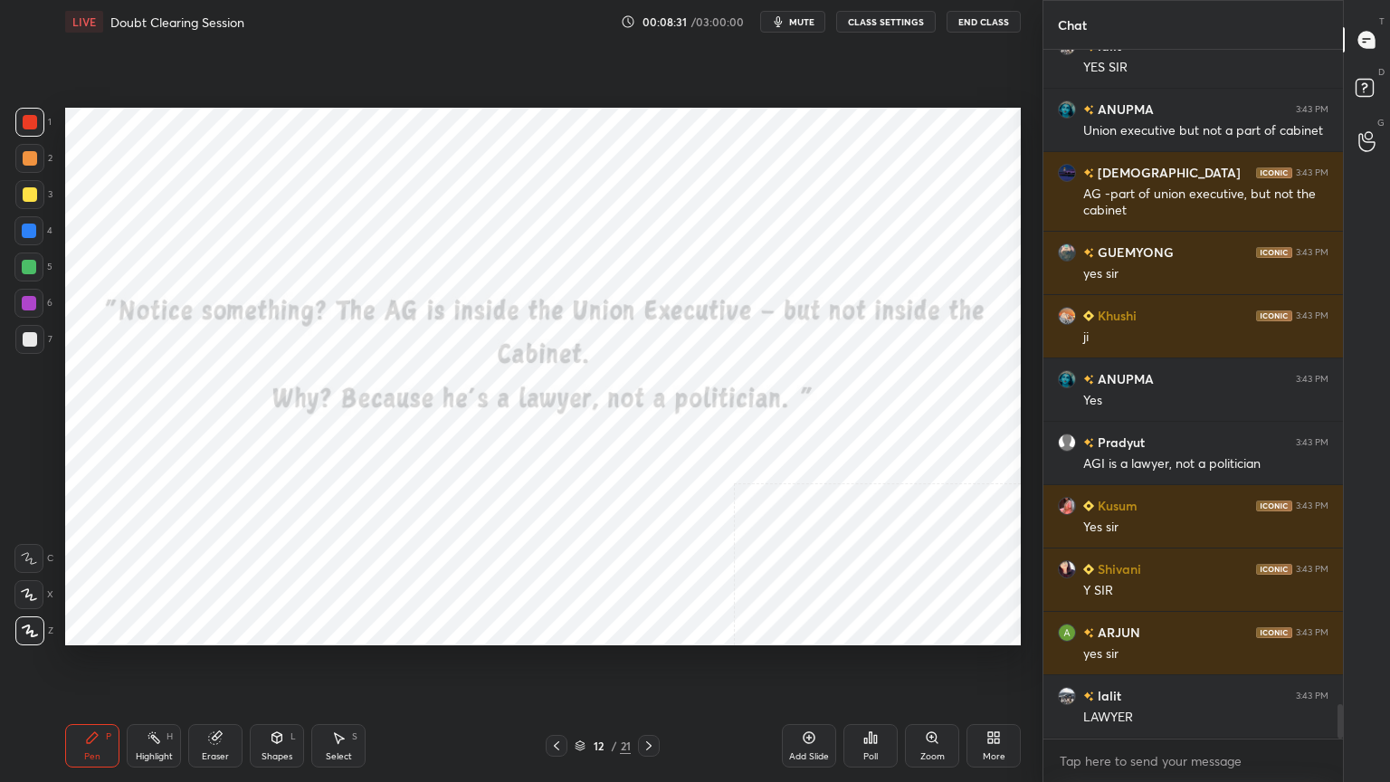
click at [579, 701] on icon at bounding box center [579, 745] width 11 height 11
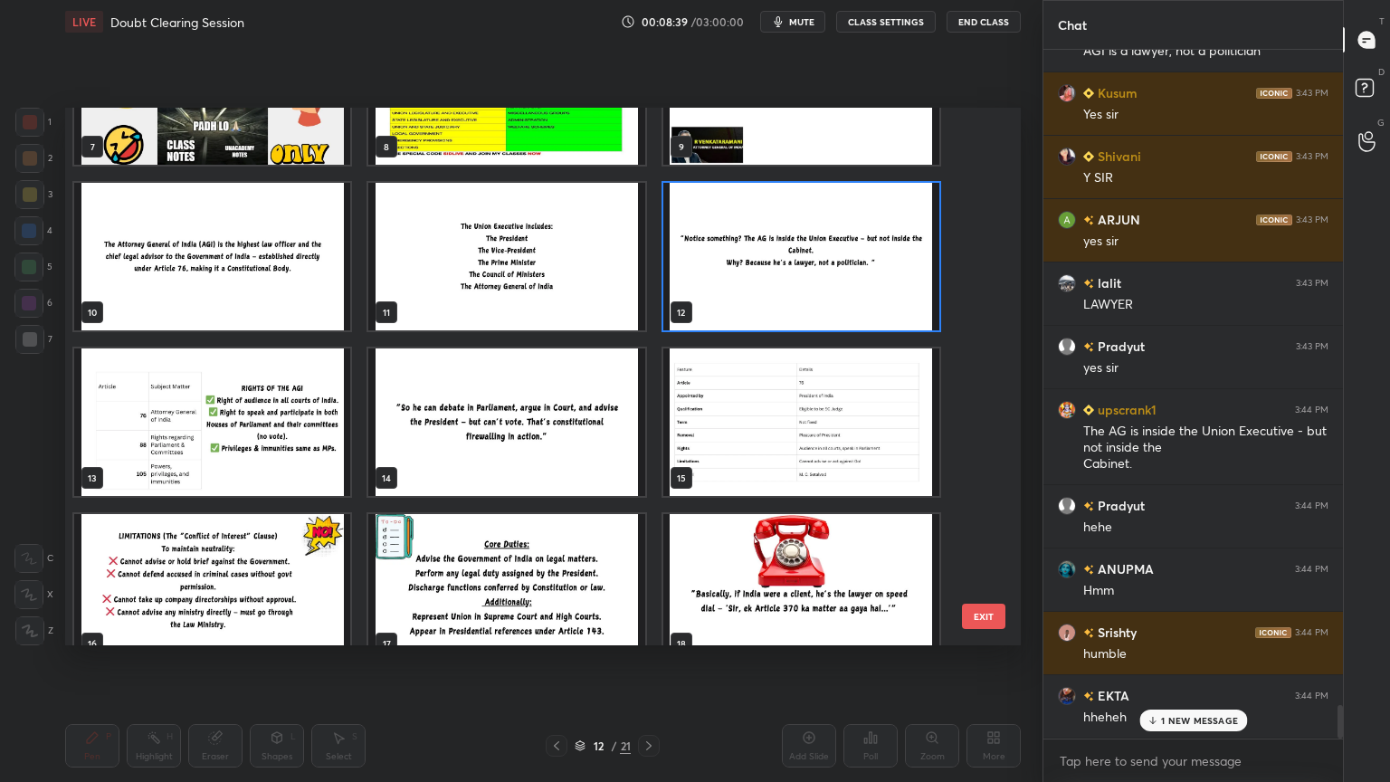
scroll to position [13415, 0]
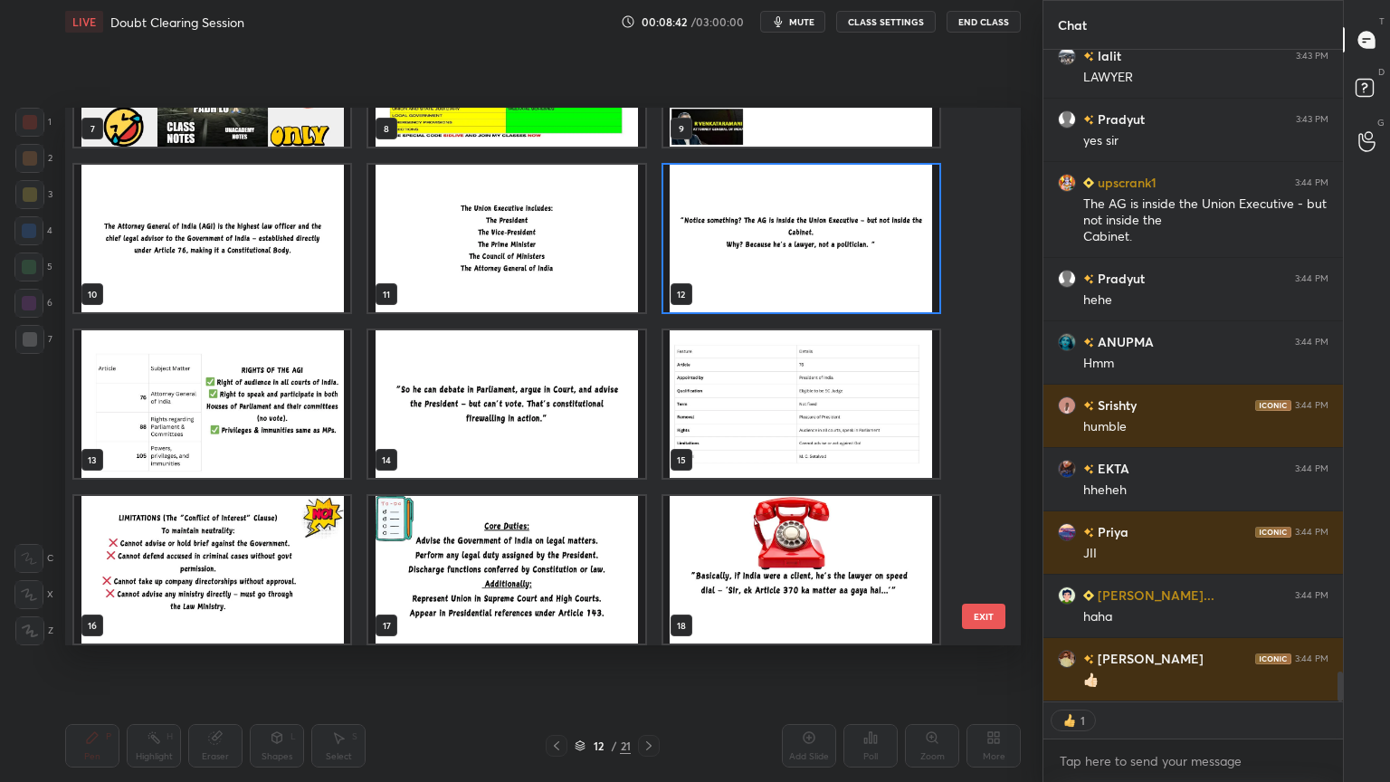
click at [275, 427] on img "grid" at bounding box center [212, 403] width 276 height 147
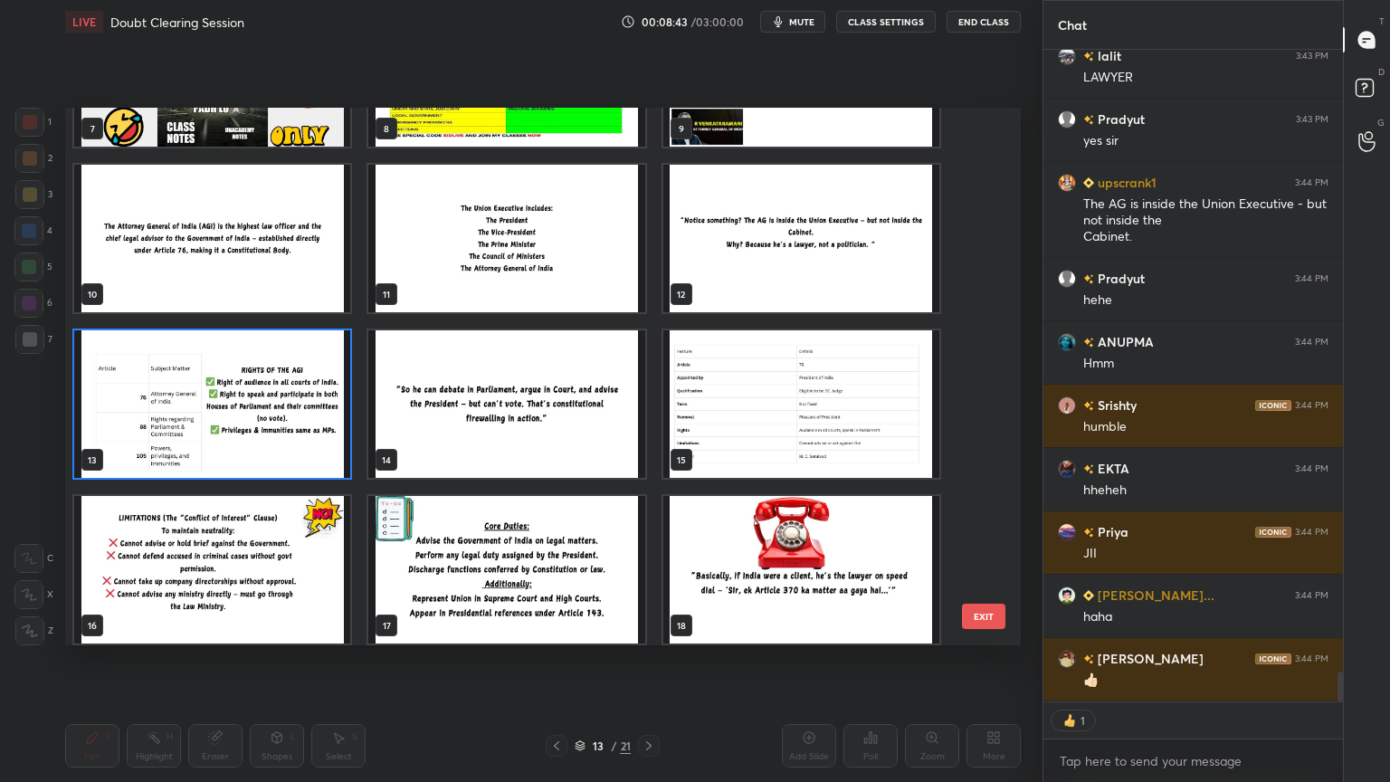
click at [275, 427] on img "grid" at bounding box center [212, 403] width 276 height 147
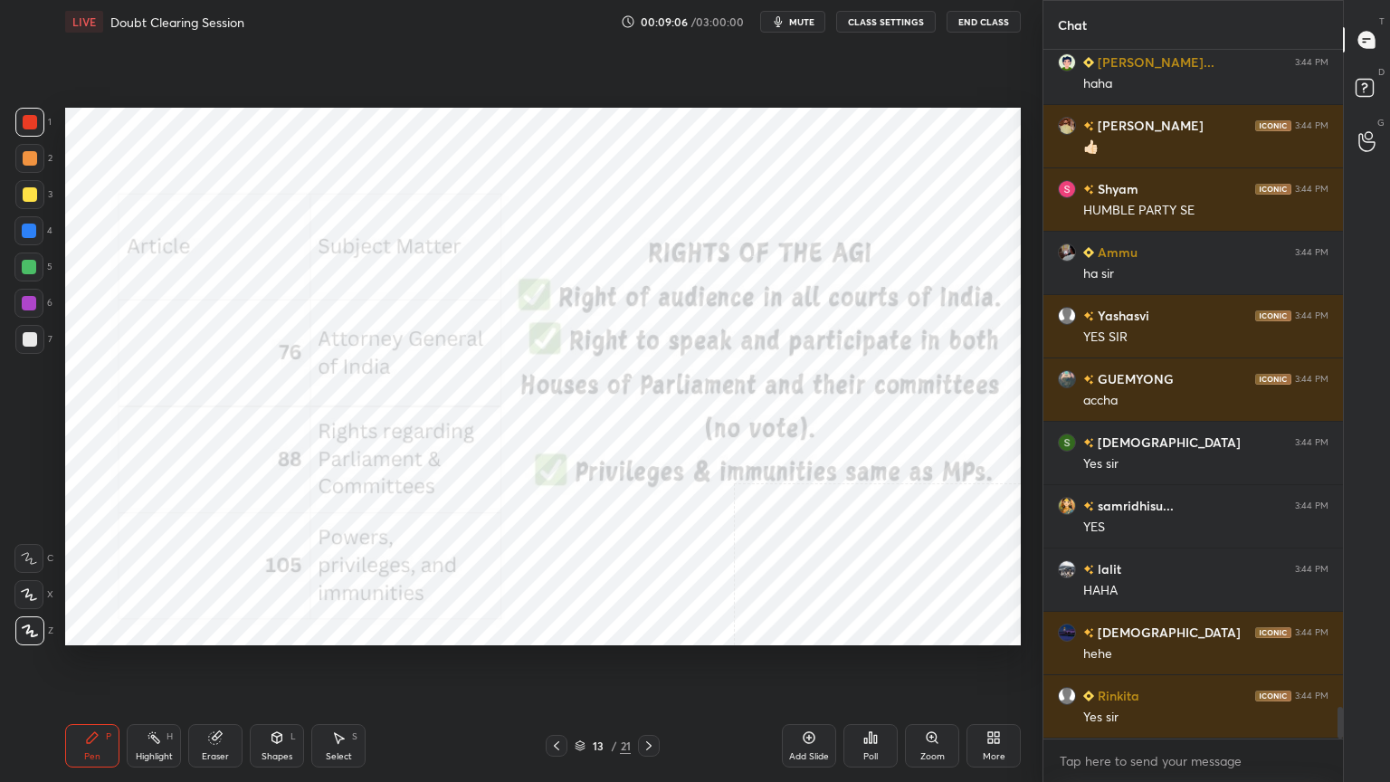
click at [992, 701] on icon at bounding box center [990, 740] width 5 height 5
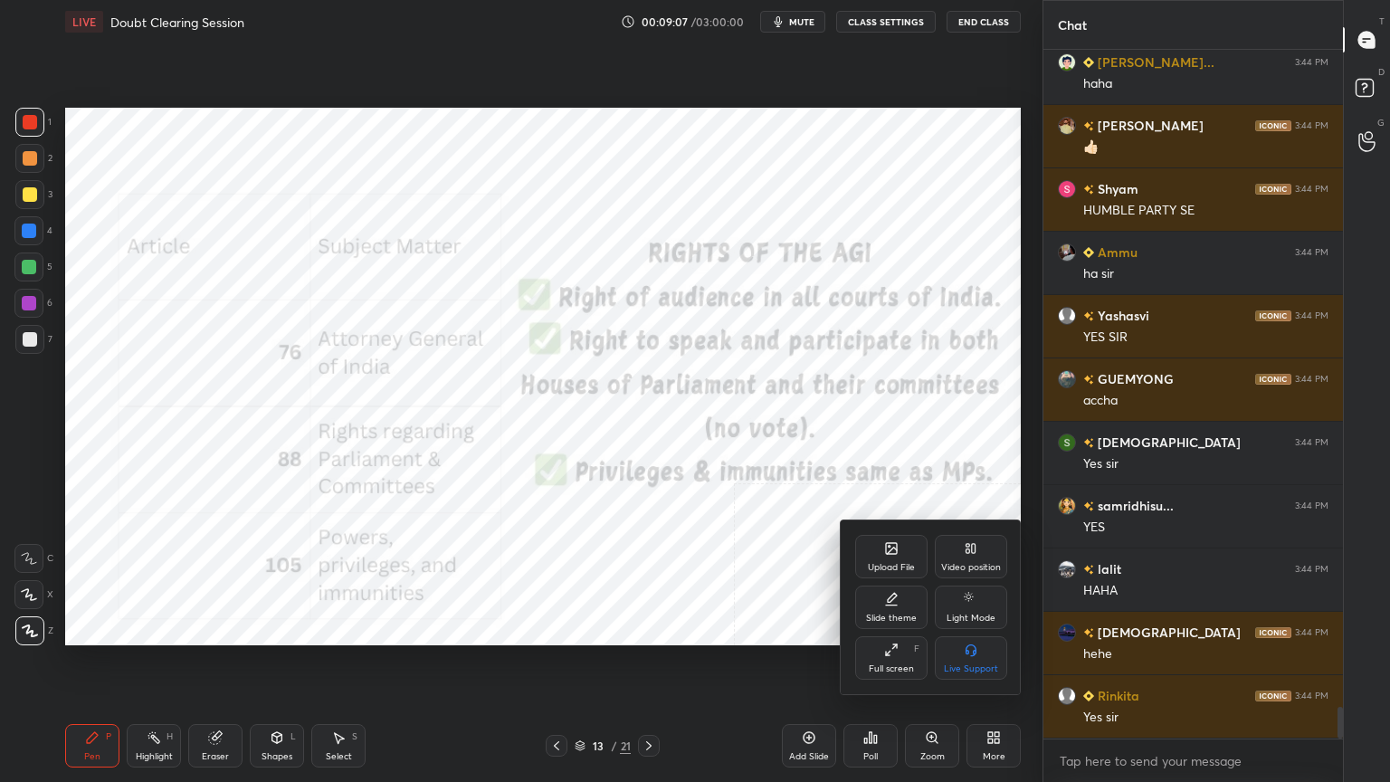
drag, startPoint x: 968, startPoint y: 554, endPoint x: 945, endPoint y: 595, distance: 47.8
click at [966, 554] on icon at bounding box center [971, 548] width 14 height 14
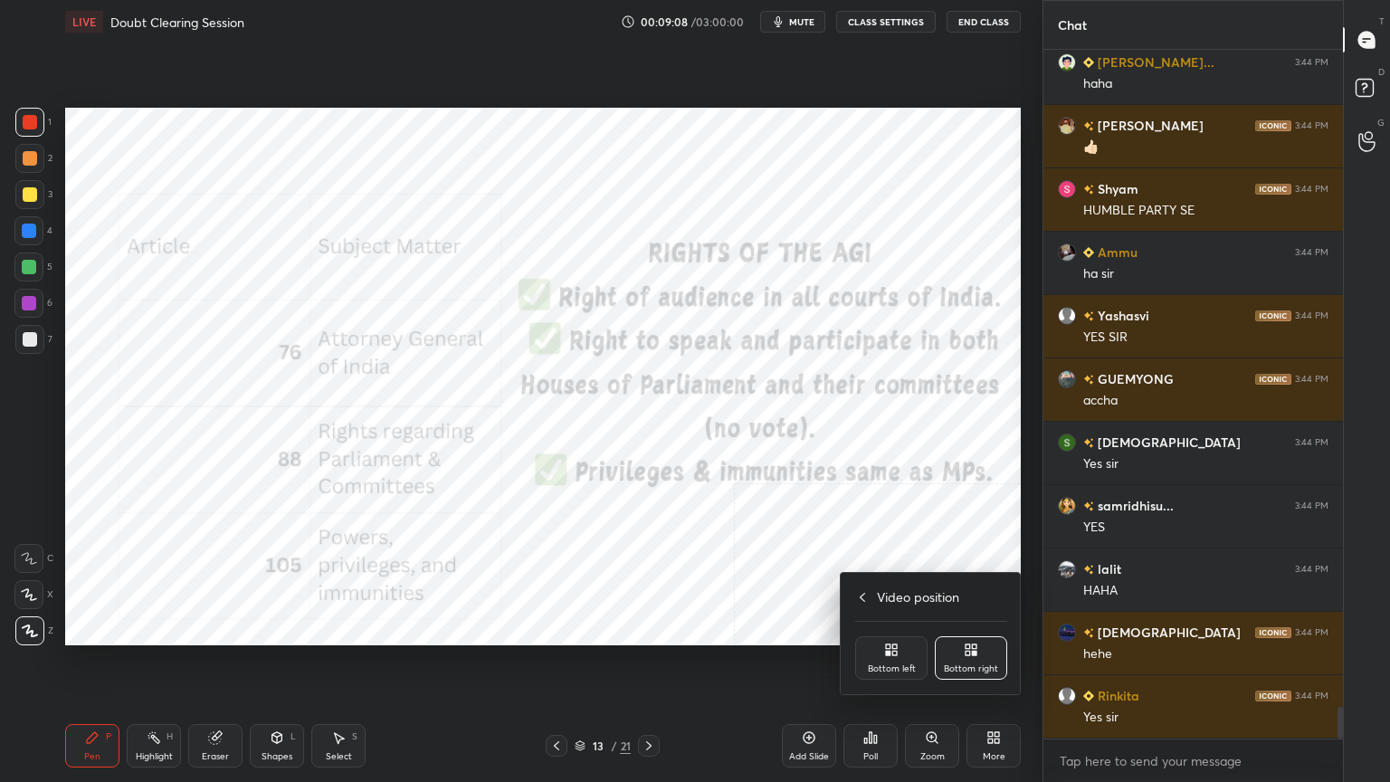
click at [907, 648] on div "Bottom left" at bounding box center [891, 657] width 72 height 43
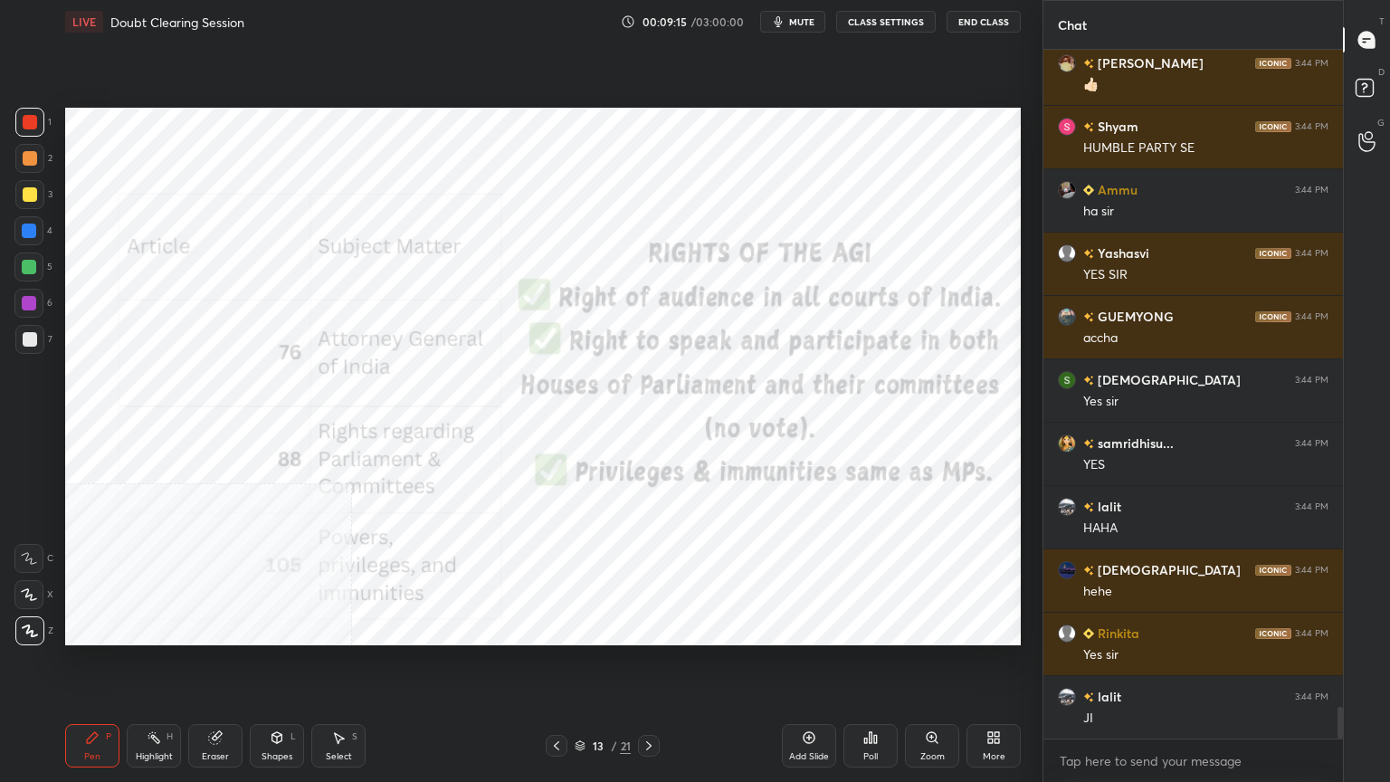
click at [813, 701] on icon at bounding box center [809, 737] width 14 height 14
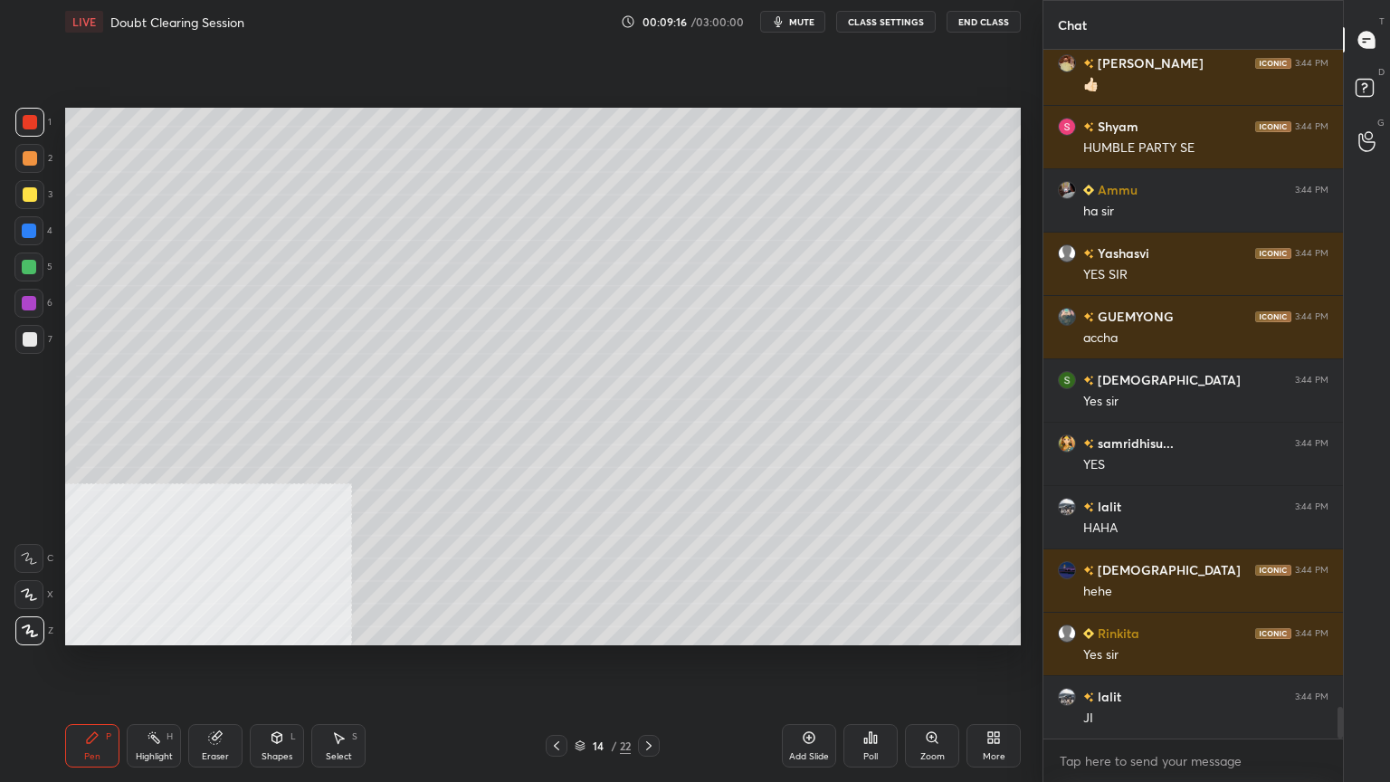
click at [24, 337] on div at bounding box center [30, 339] width 14 height 14
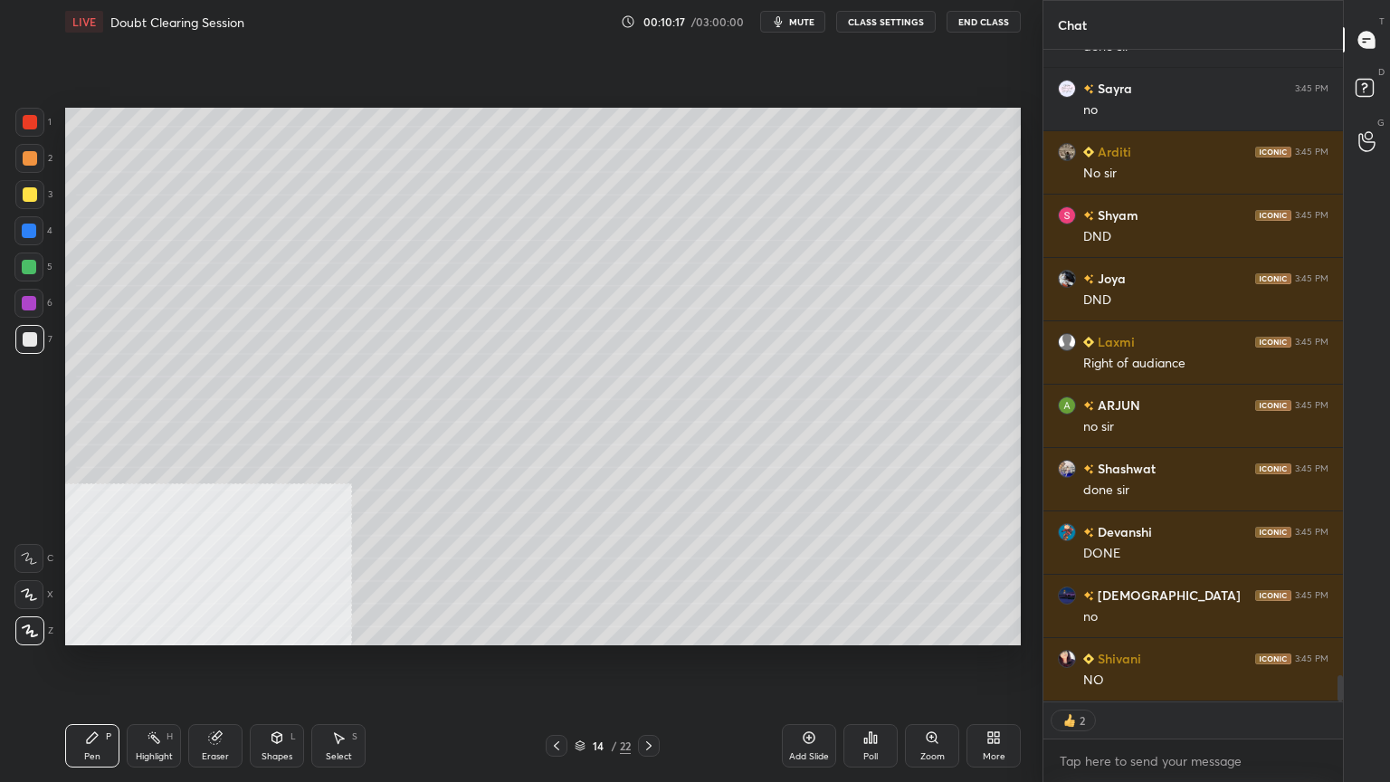
scroll to position [15615, 0]
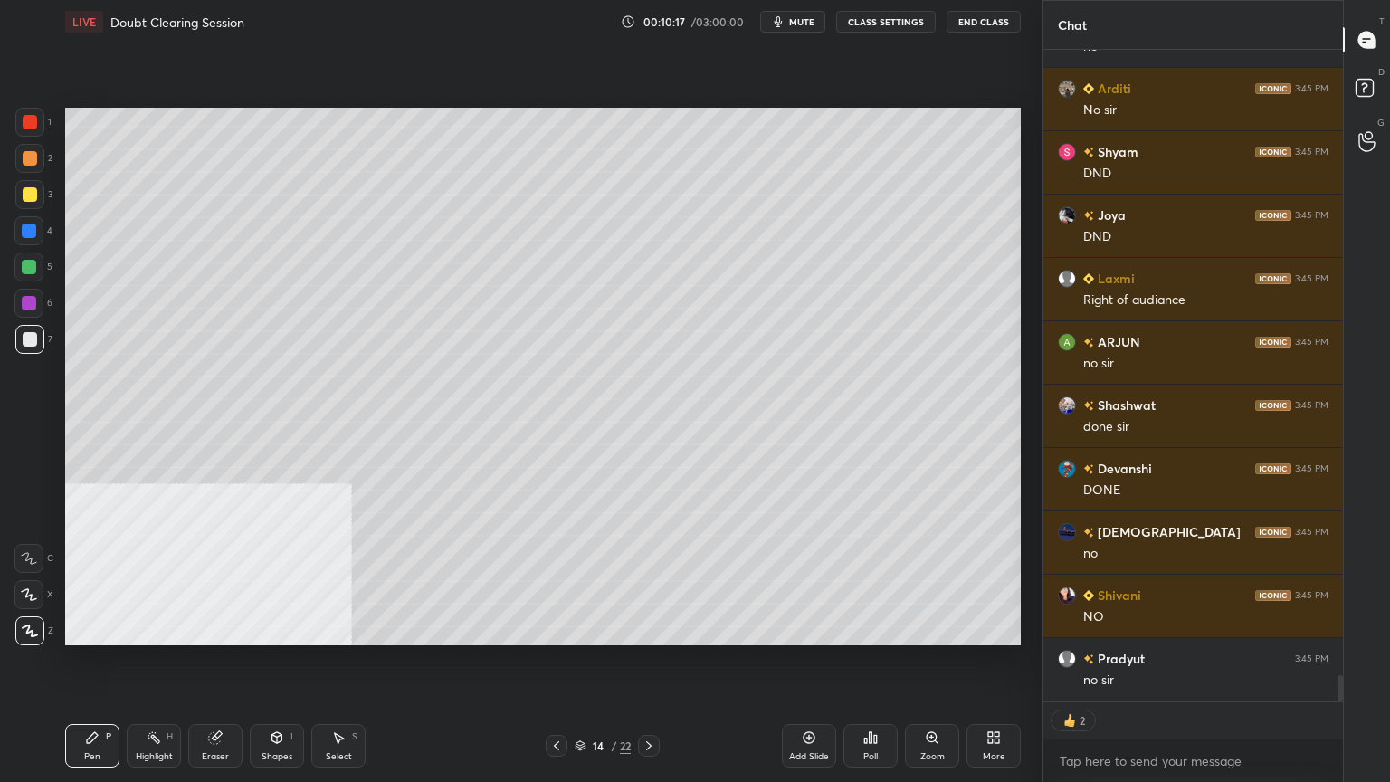
click at [557, 701] on icon at bounding box center [556, 745] width 14 height 14
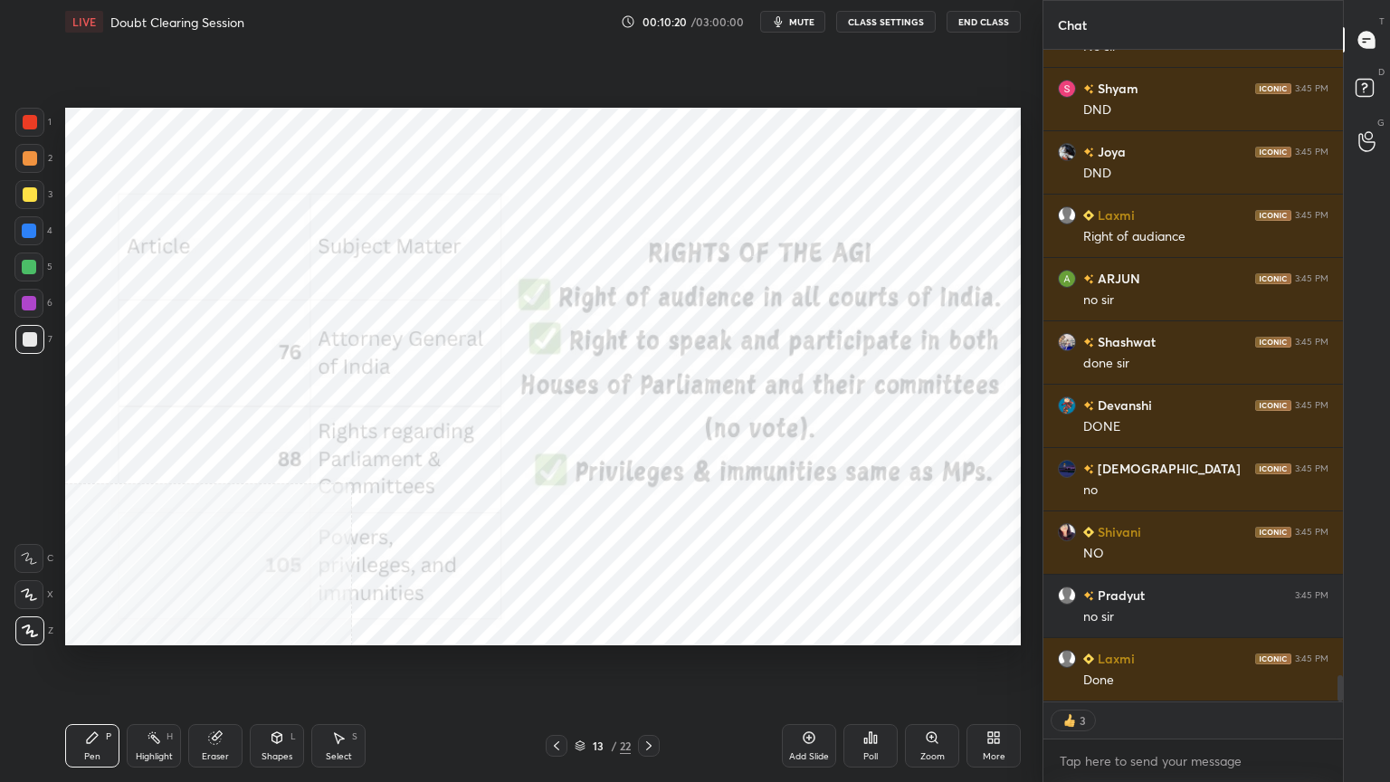
click at [29, 117] on div at bounding box center [30, 122] width 14 height 14
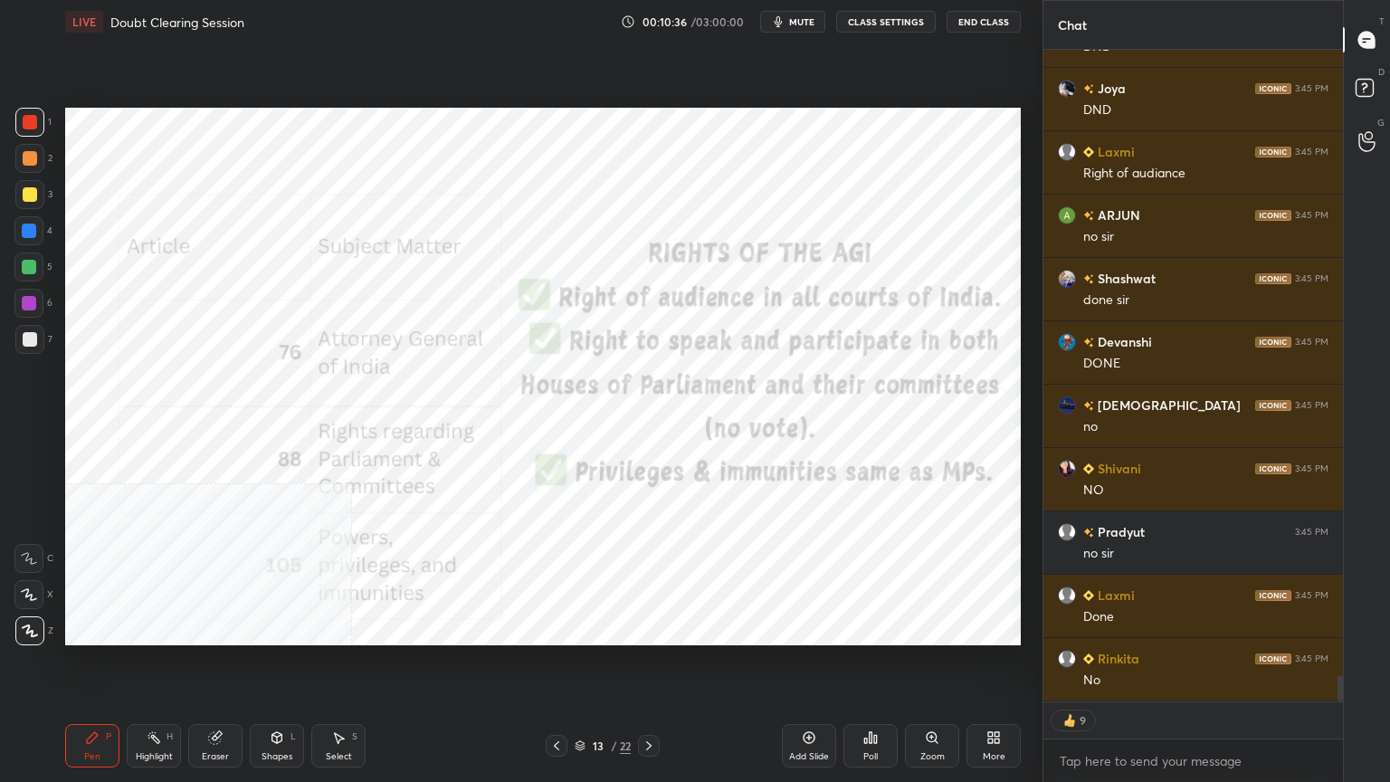
type textarea "x"
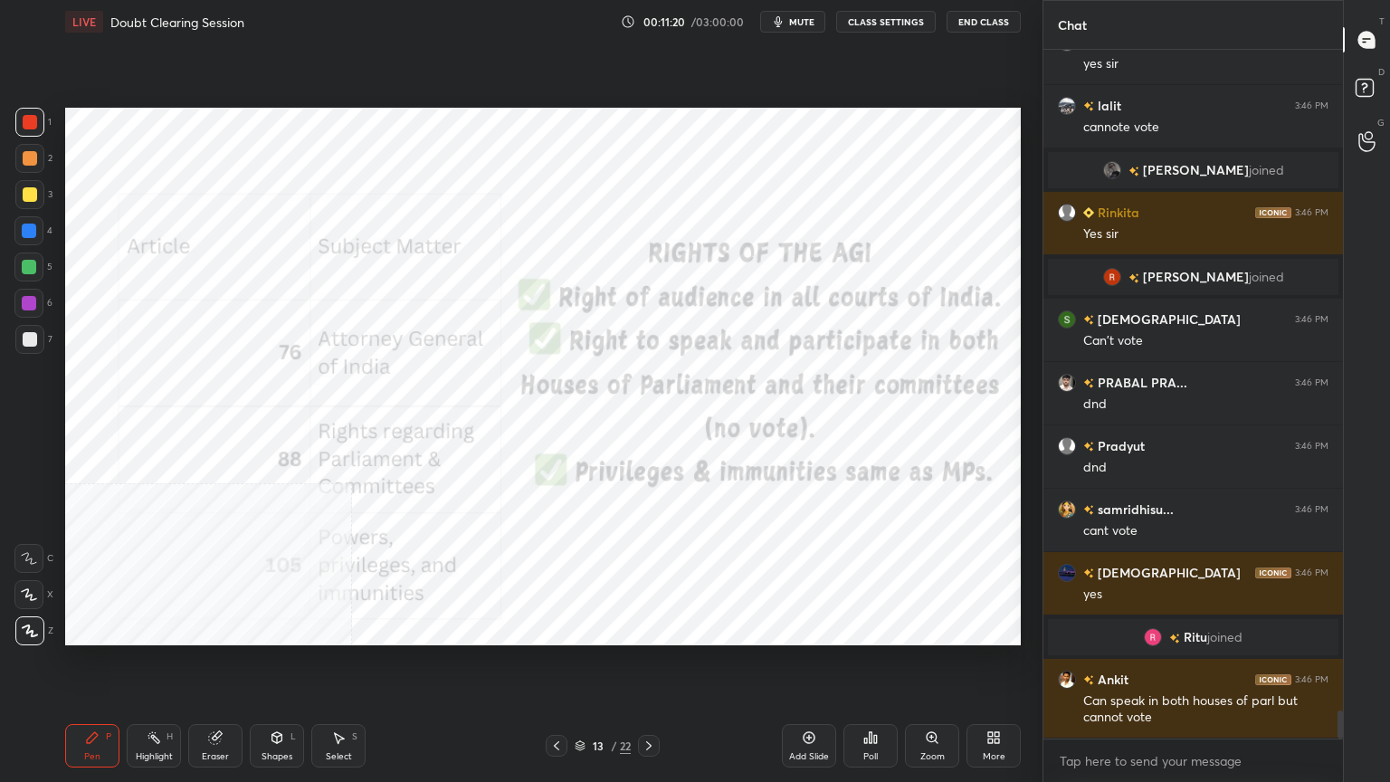
scroll to position [16172, 0]
click at [807, 701] on div "Add Slide" at bounding box center [809, 745] width 54 height 43
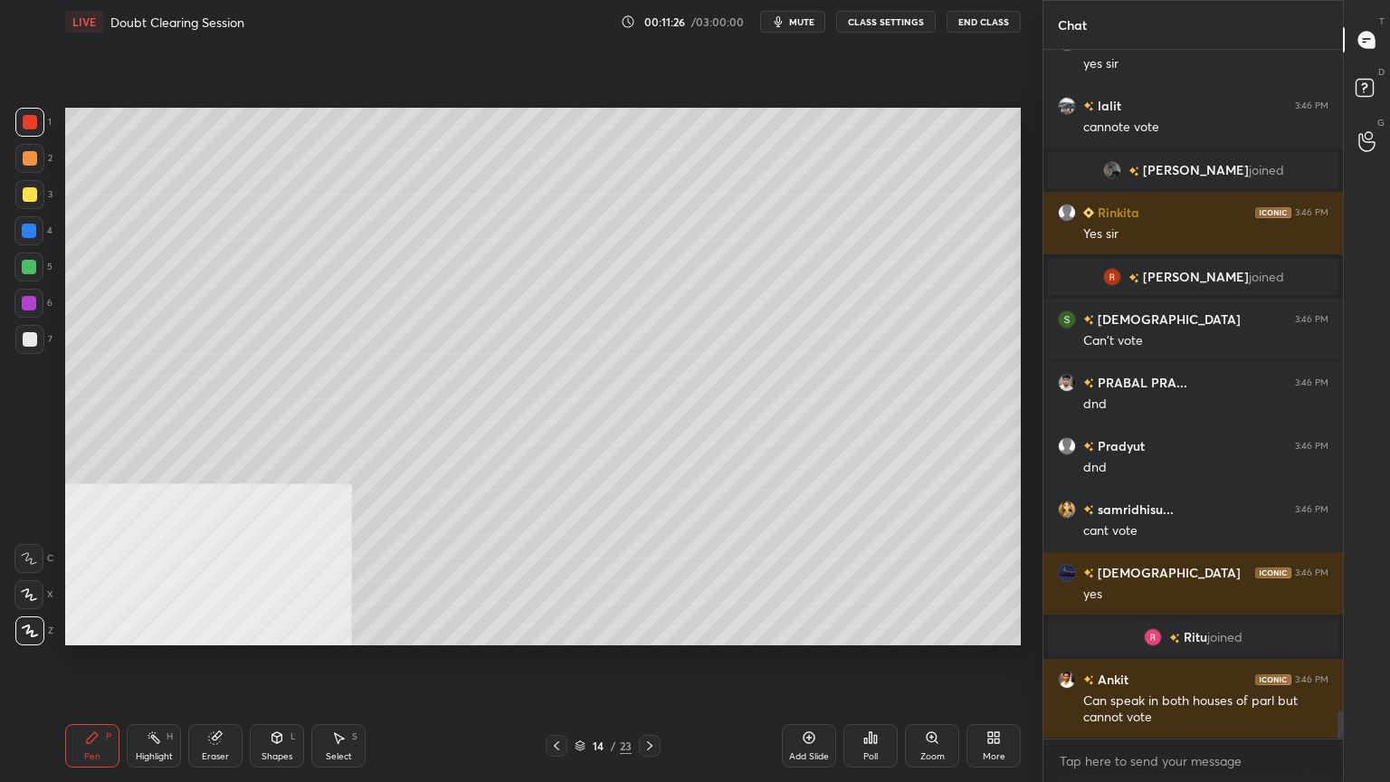
scroll to position [16234, 0]
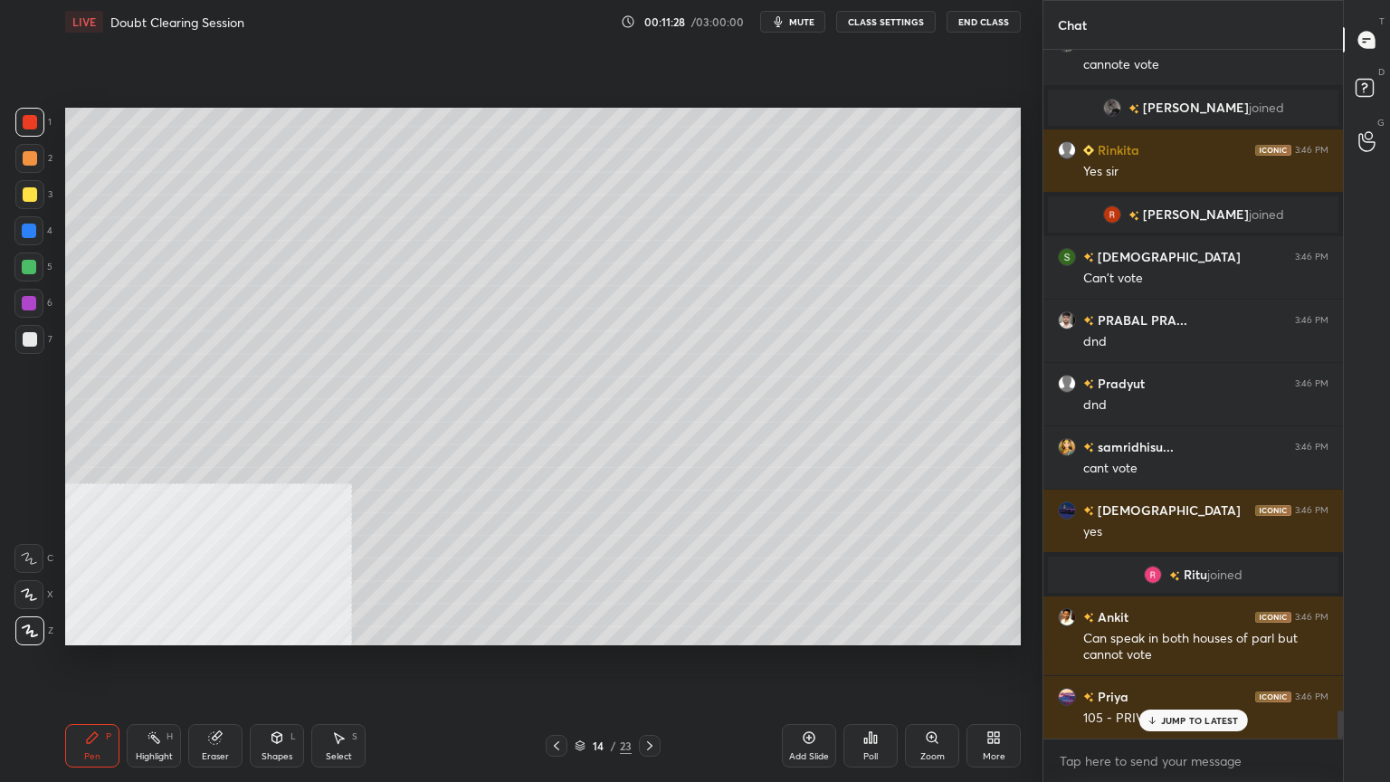
click at [864, 22] on button "CLASS SETTINGS" at bounding box center [886, 22] width 100 height 22
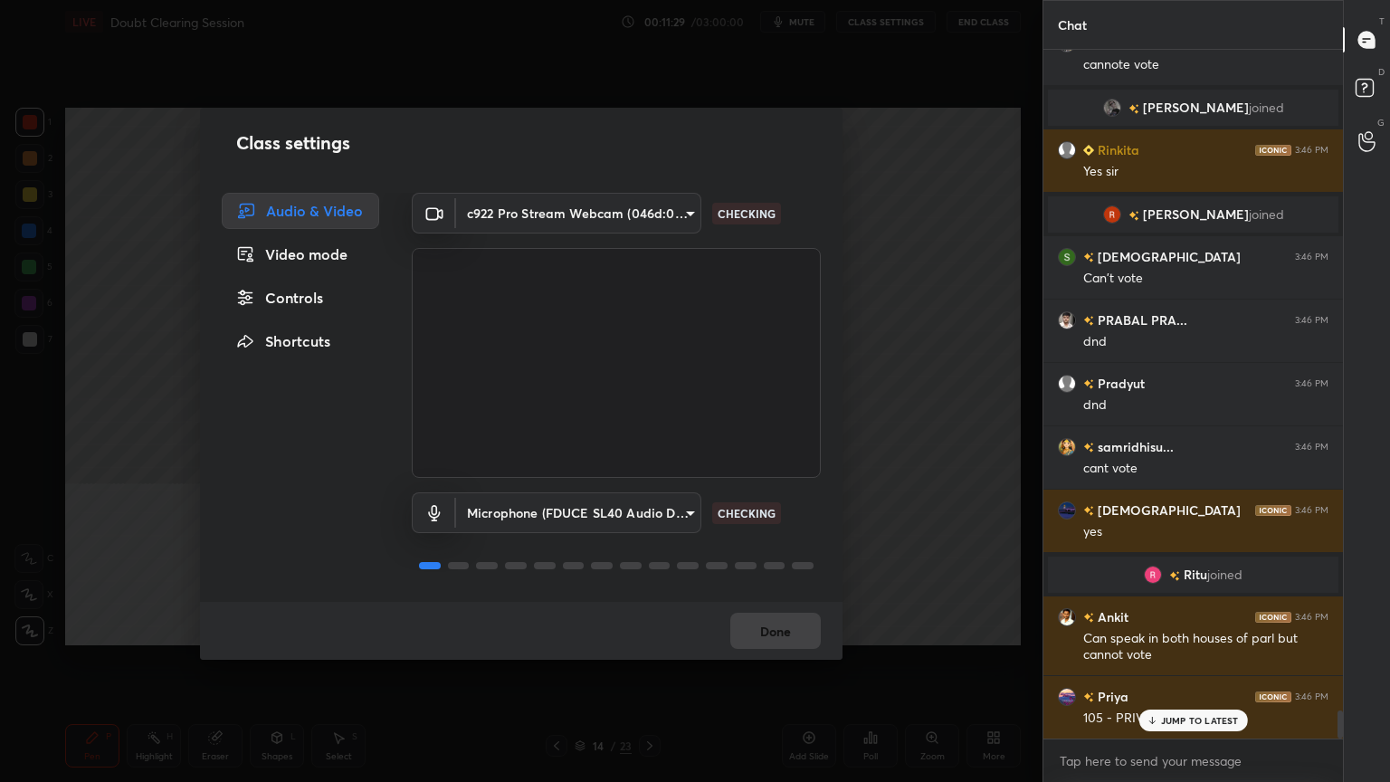
click at [287, 295] on div "Controls" at bounding box center [300, 298] width 157 height 36
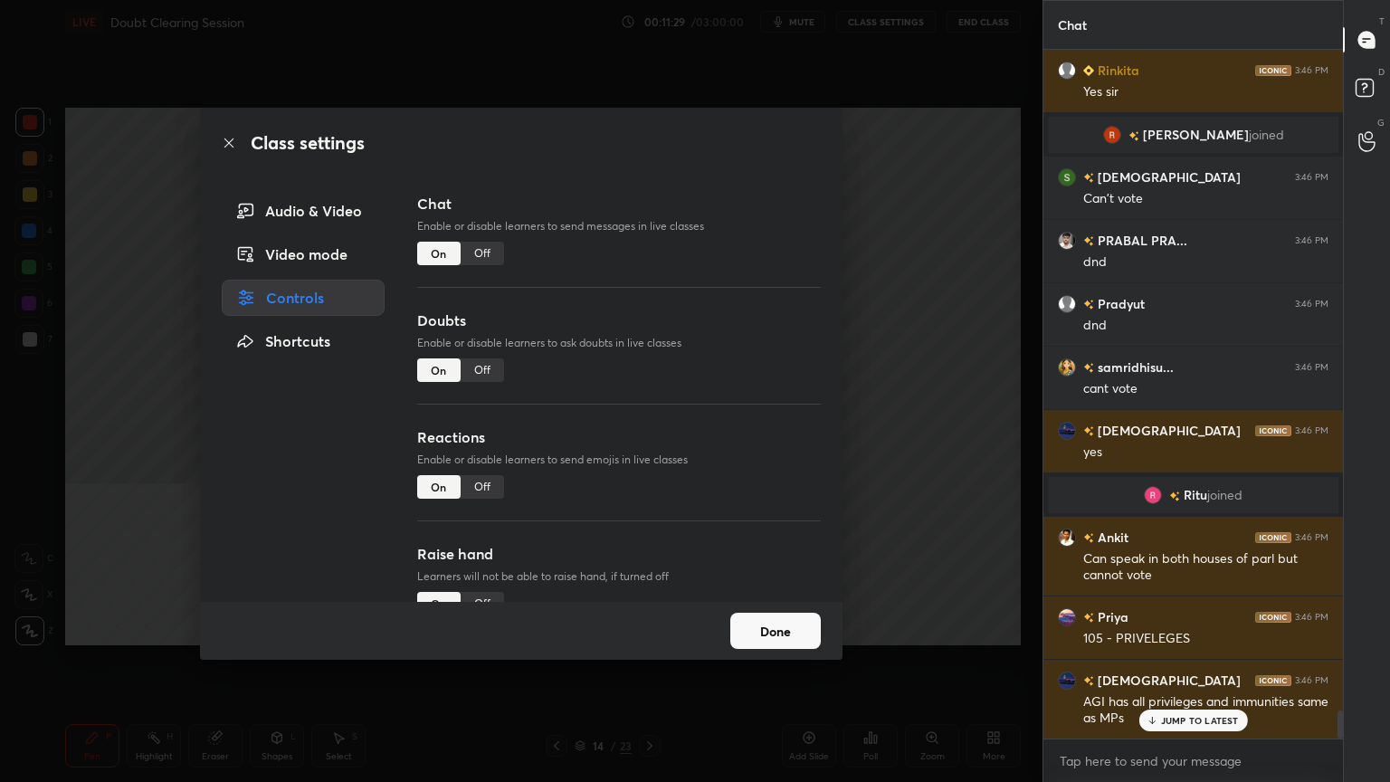
click at [485, 251] on div "Off" at bounding box center [481, 254] width 43 height 24
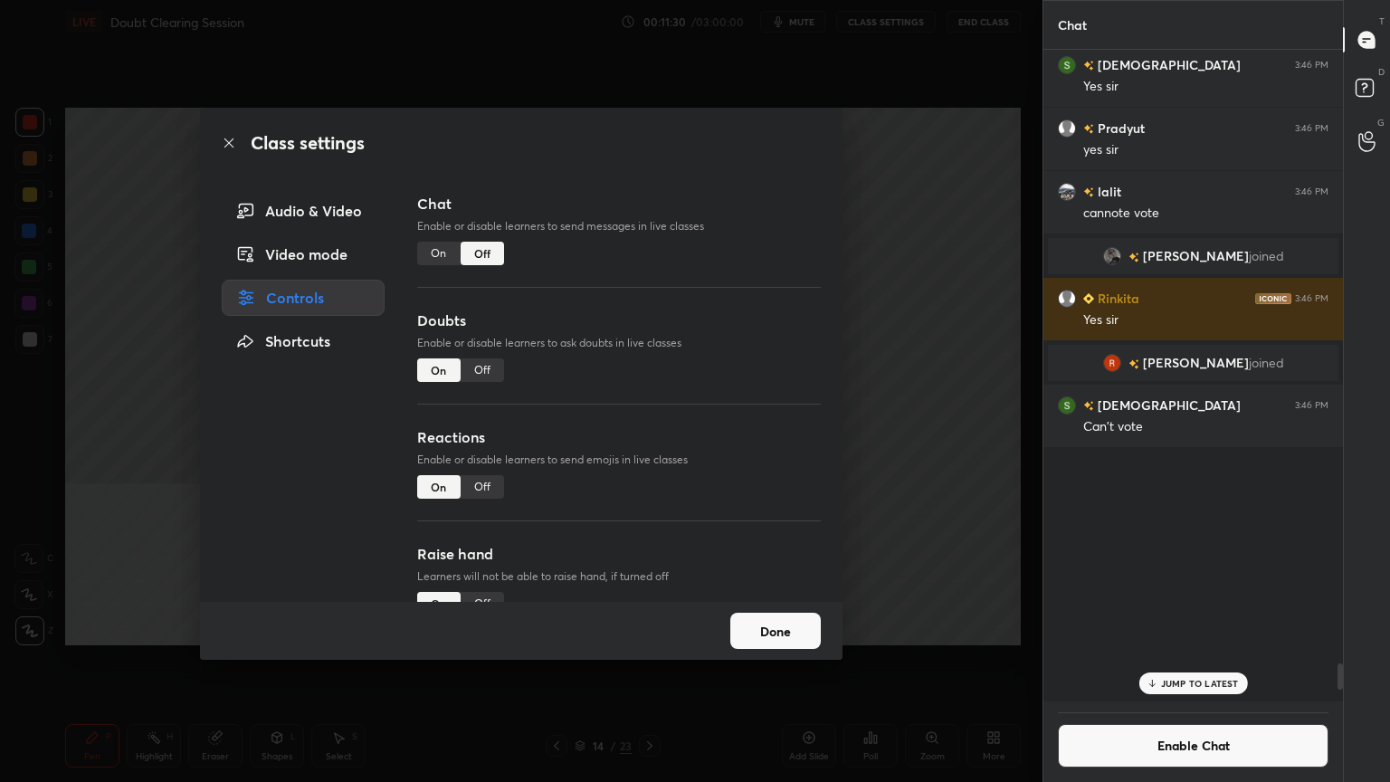
scroll to position [647, 294]
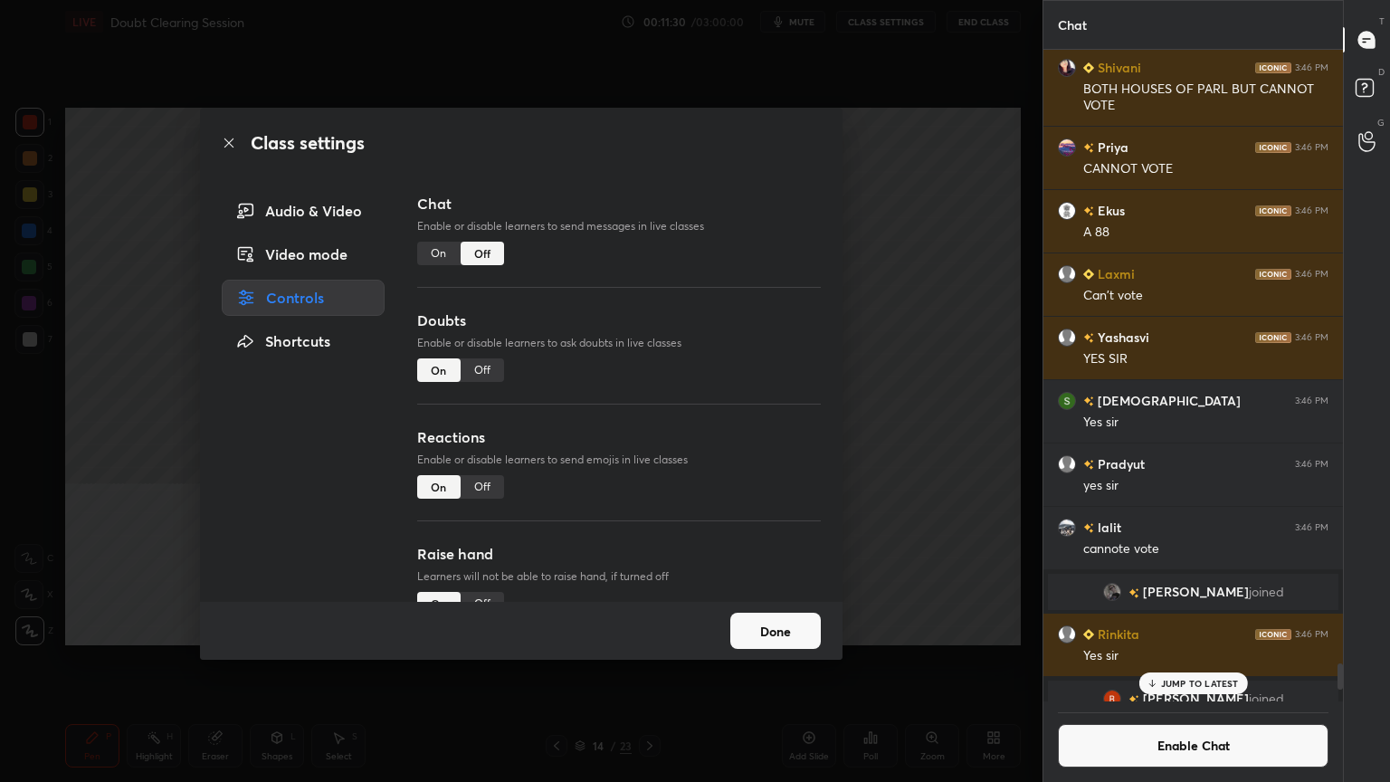
click at [223, 140] on icon at bounding box center [229, 143] width 14 height 14
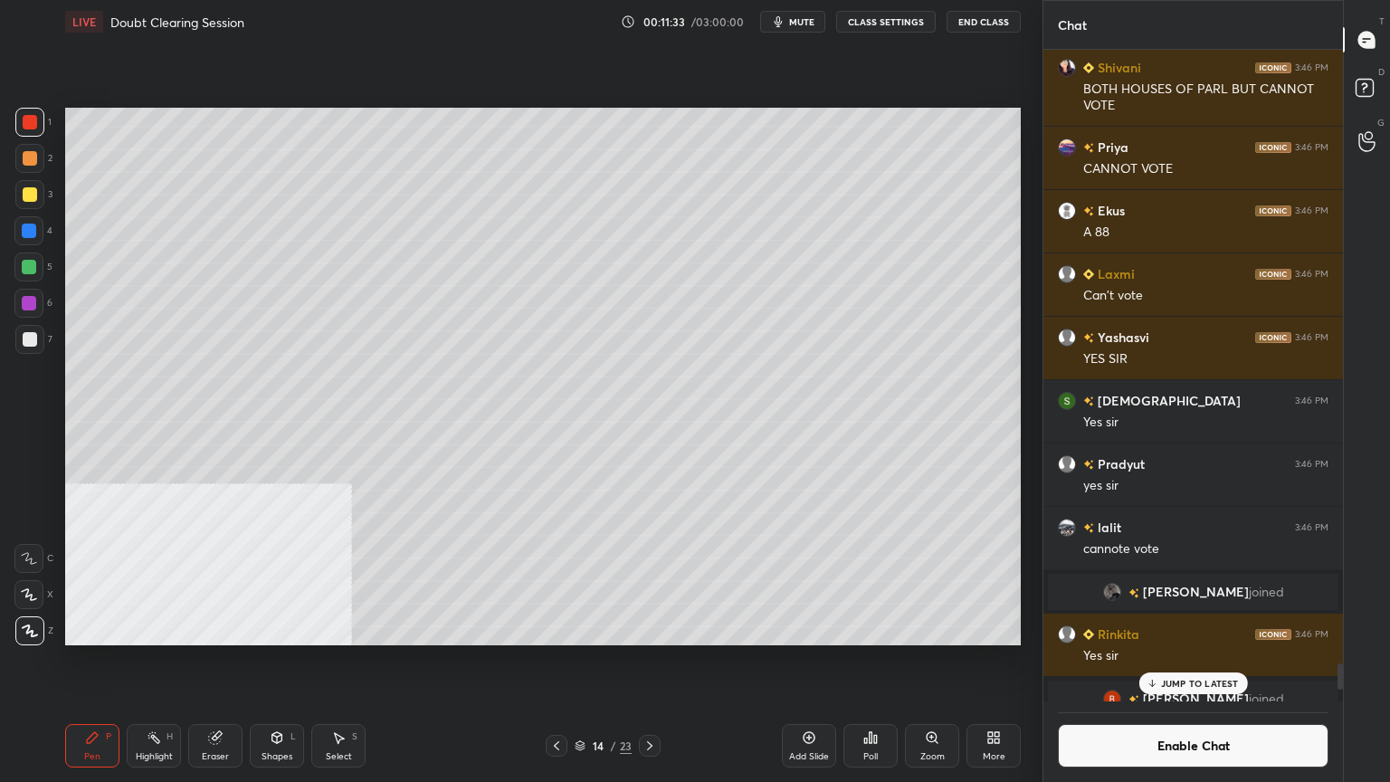
click at [30, 341] on div at bounding box center [30, 339] width 14 height 14
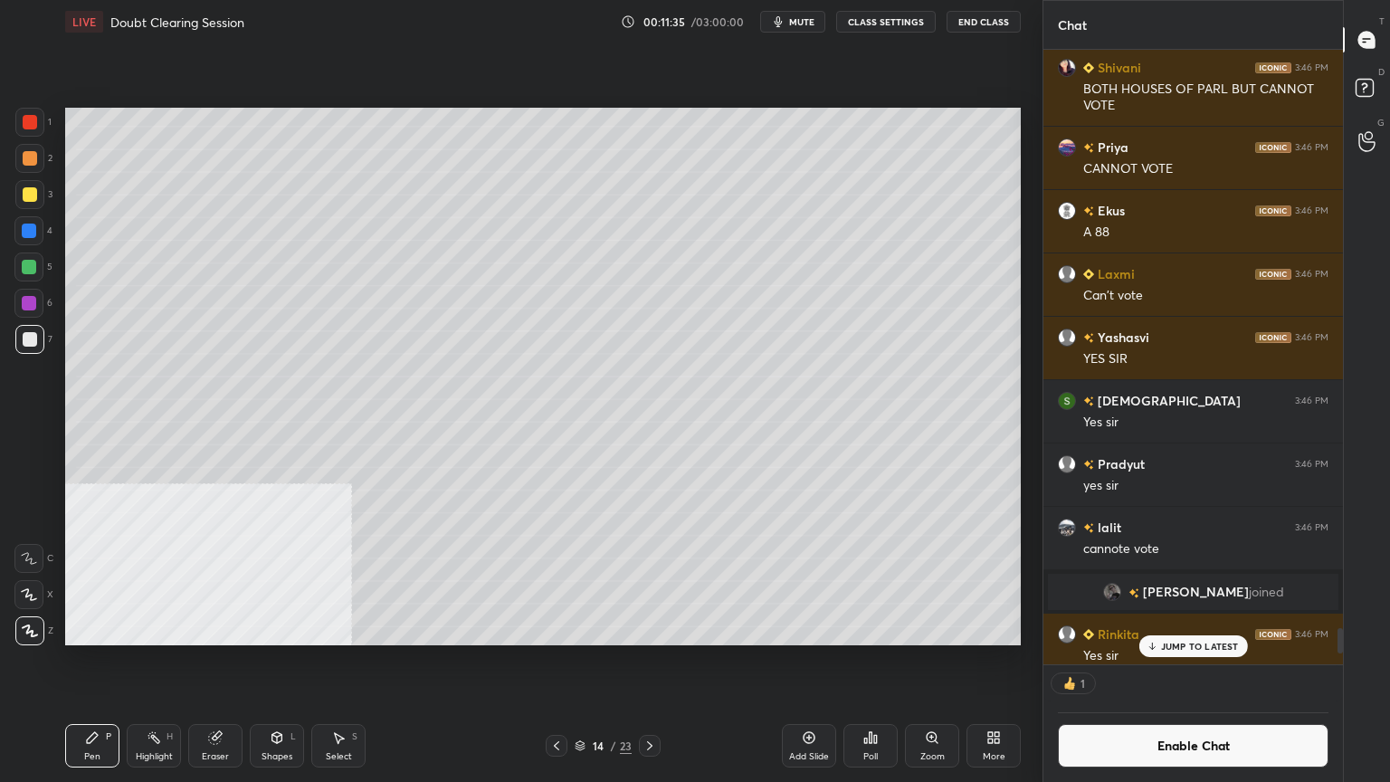
scroll to position [5, 5]
drag, startPoint x: 1158, startPoint y: 738, endPoint x: 1163, endPoint y: 709, distance: 29.3
click at [1158, 701] on button "Enable Chat" at bounding box center [1193, 745] width 271 height 43
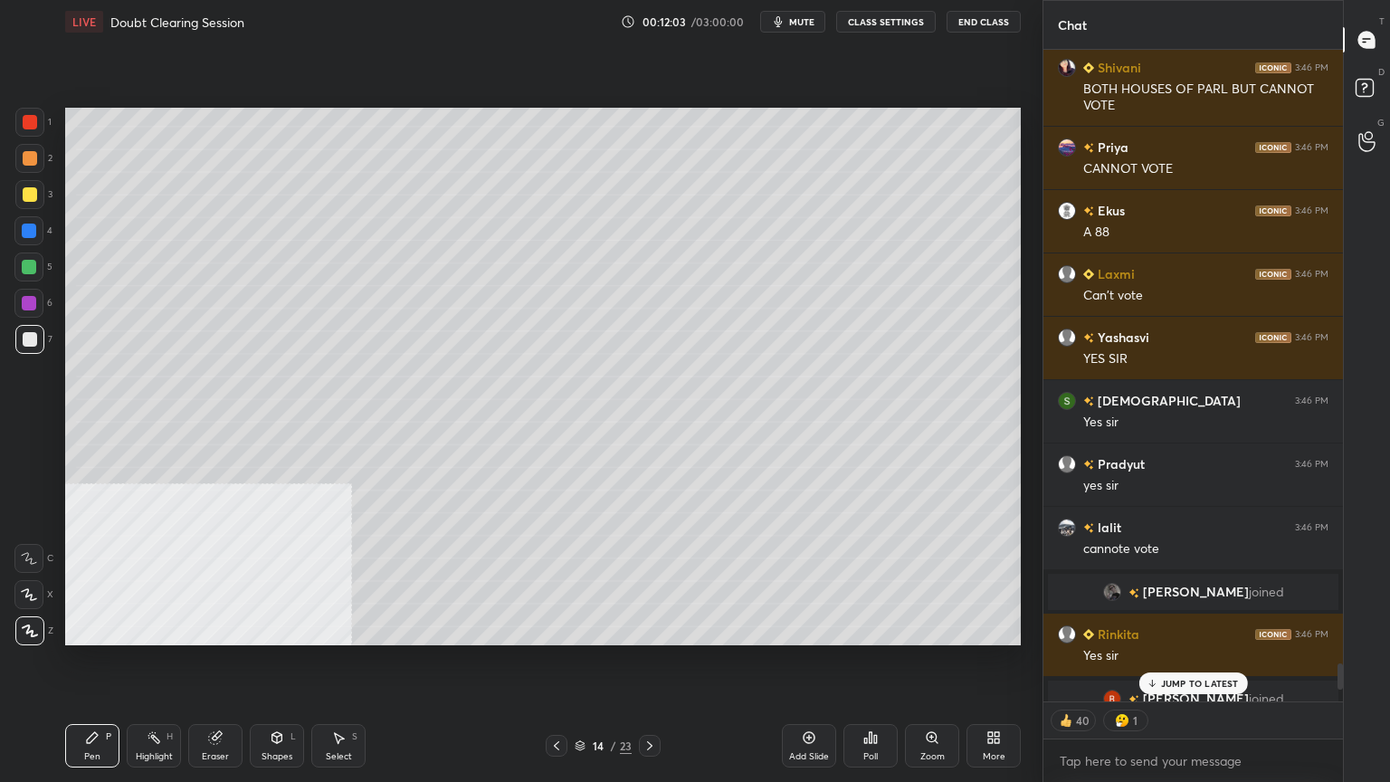
scroll to position [647, 294]
click at [1167, 682] on p "JUMP TO LATEST" at bounding box center [1200, 683] width 78 height 11
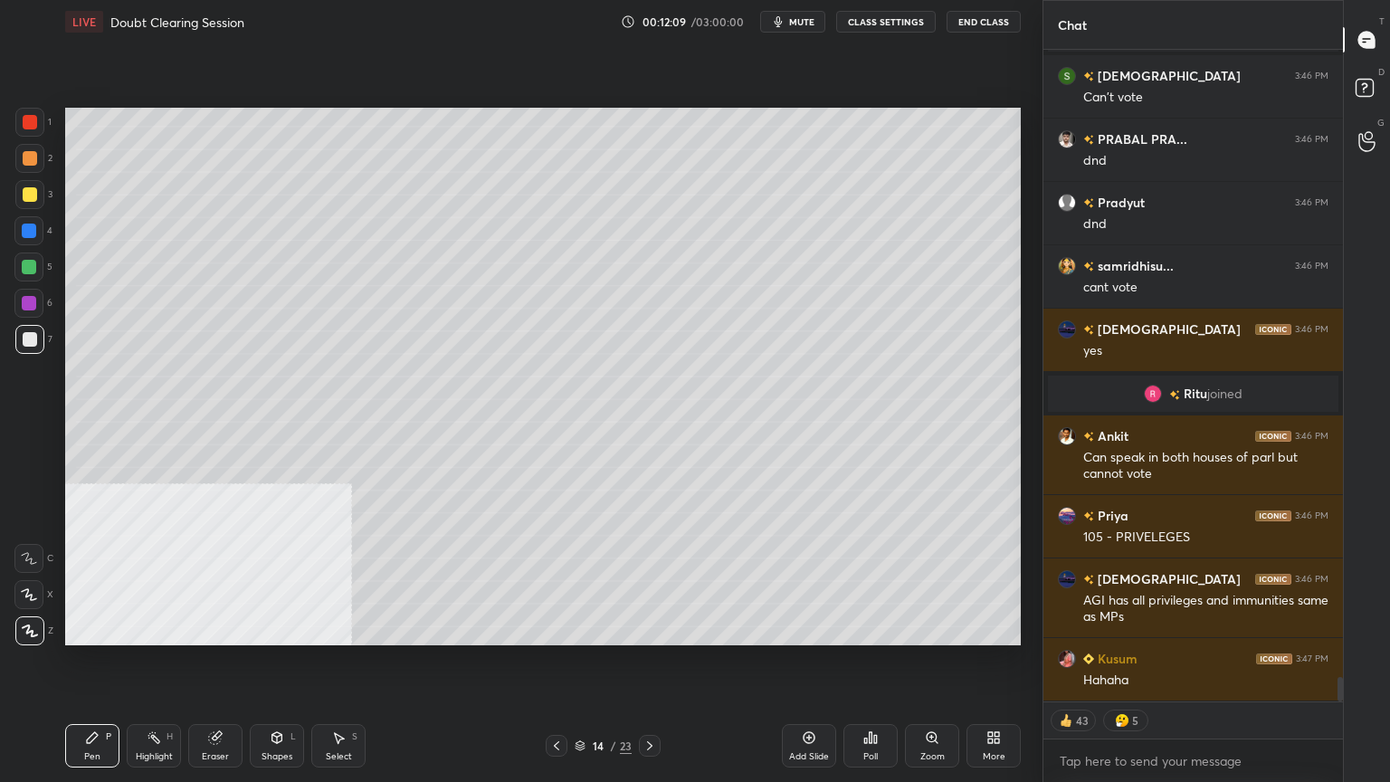
type textarea "x"
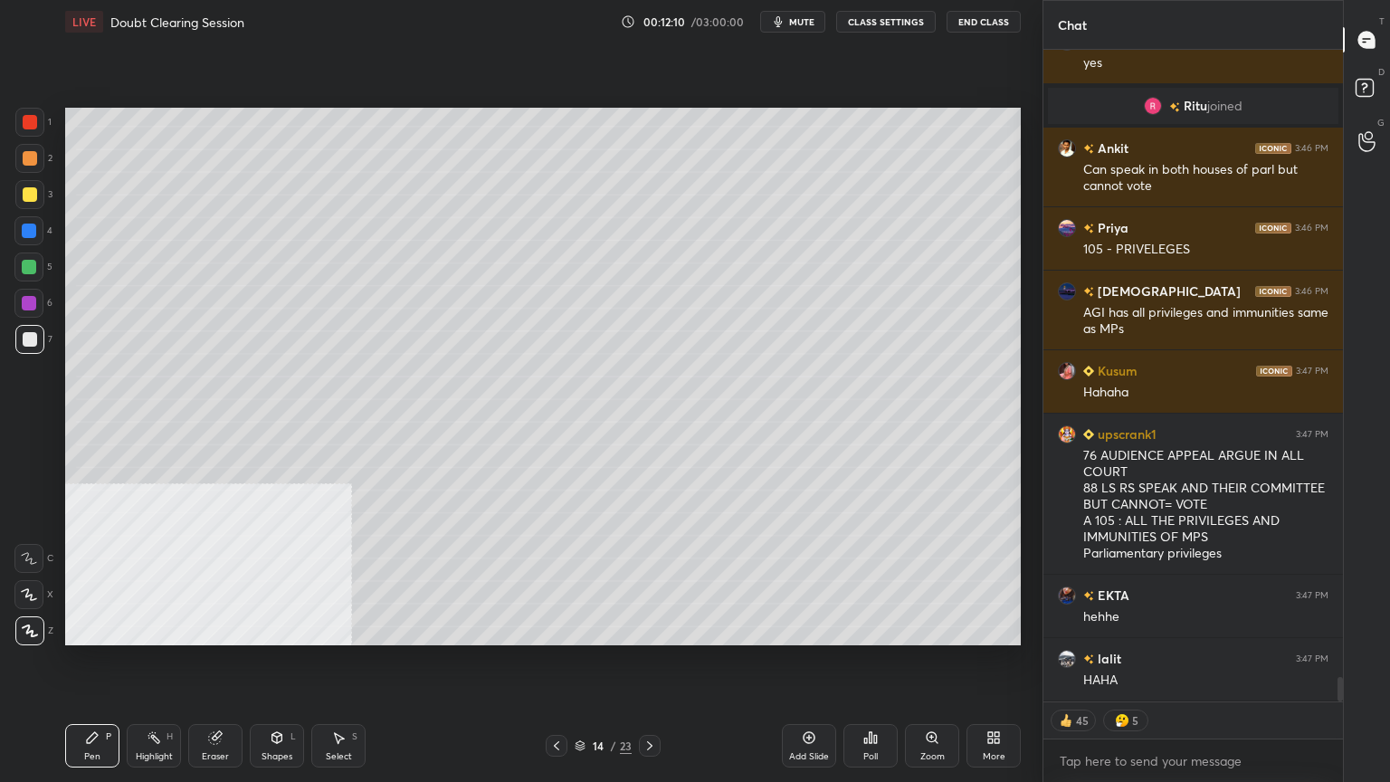
scroll to position [16838, 0]
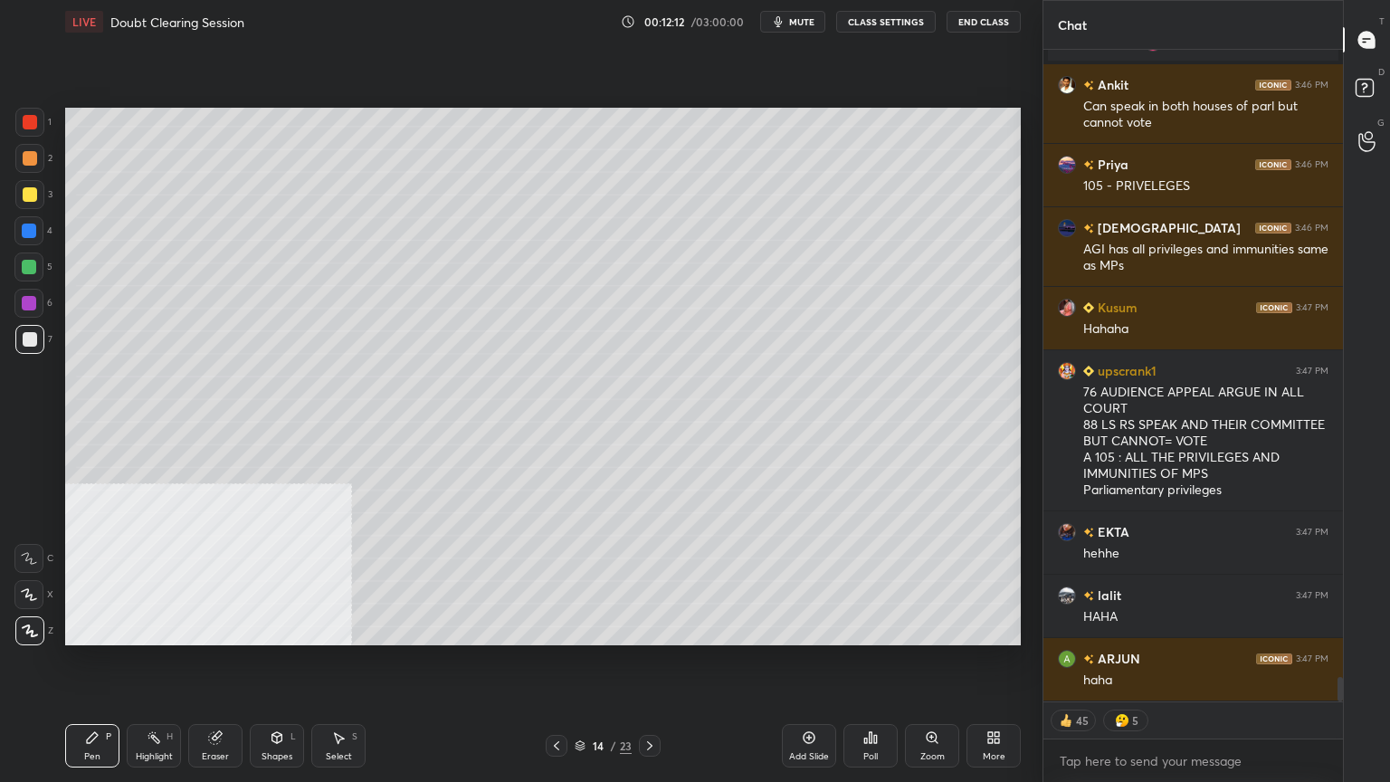
click at [879, 22] on button "CLASS SETTINGS" at bounding box center [886, 22] width 100 height 22
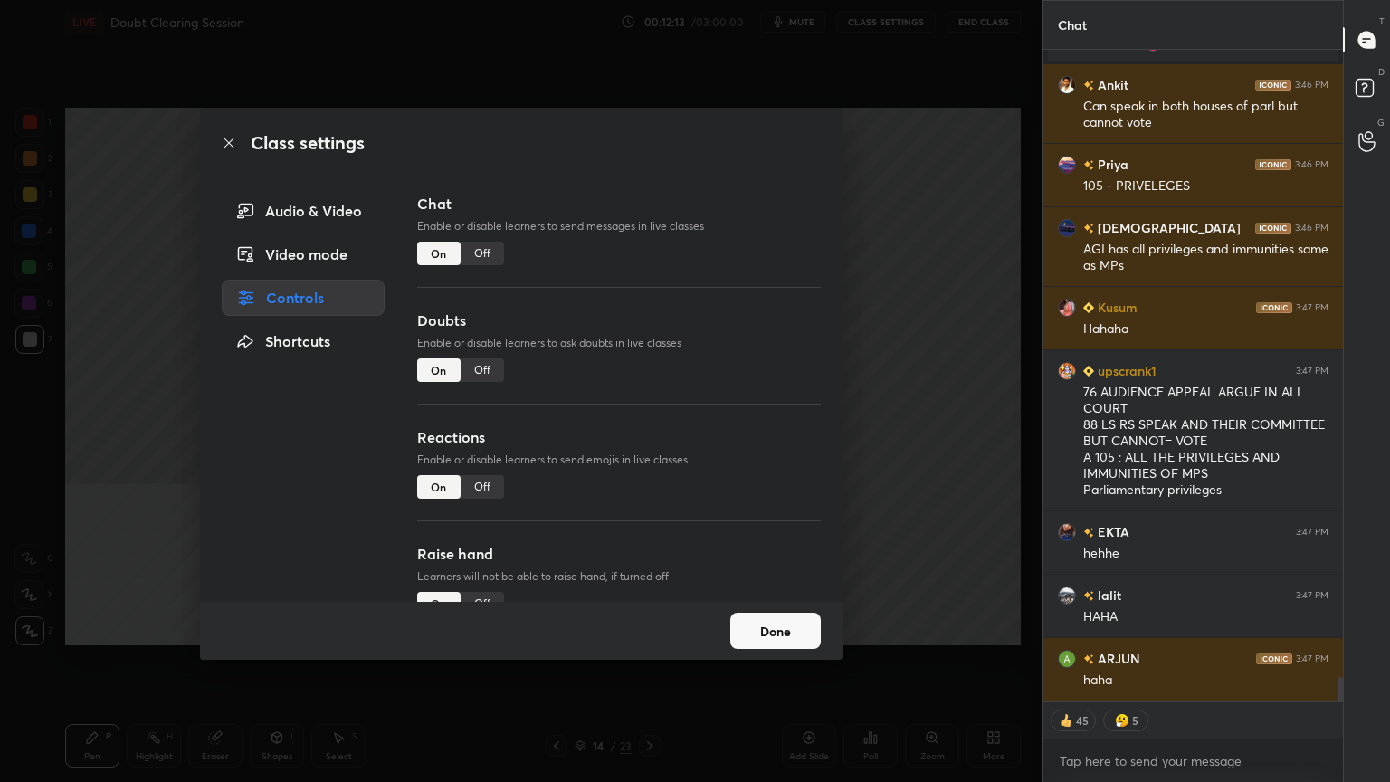
click at [484, 252] on div "Off" at bounding box center [481, 254] width 43 height 24
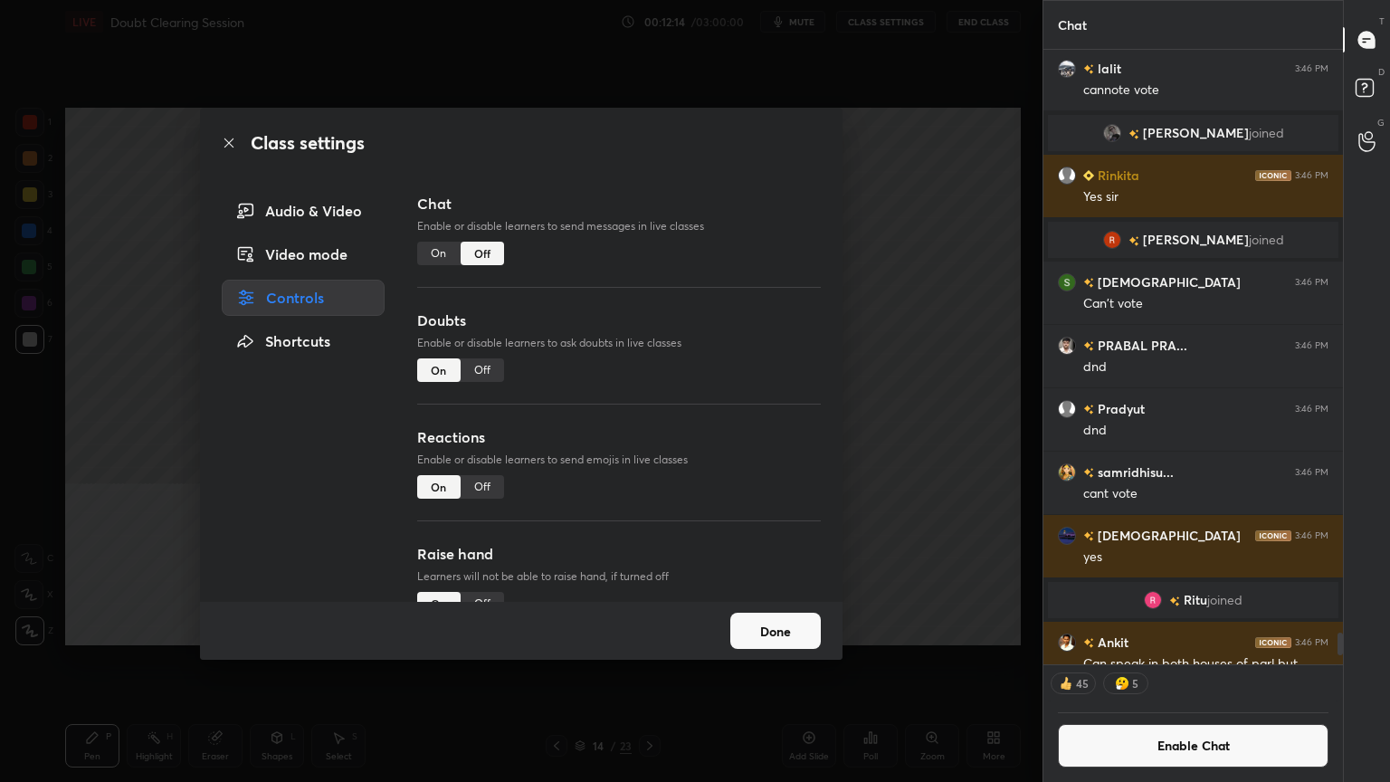
click at [228, 139] on icon at bounding box center [229, 143] width 14 height 14
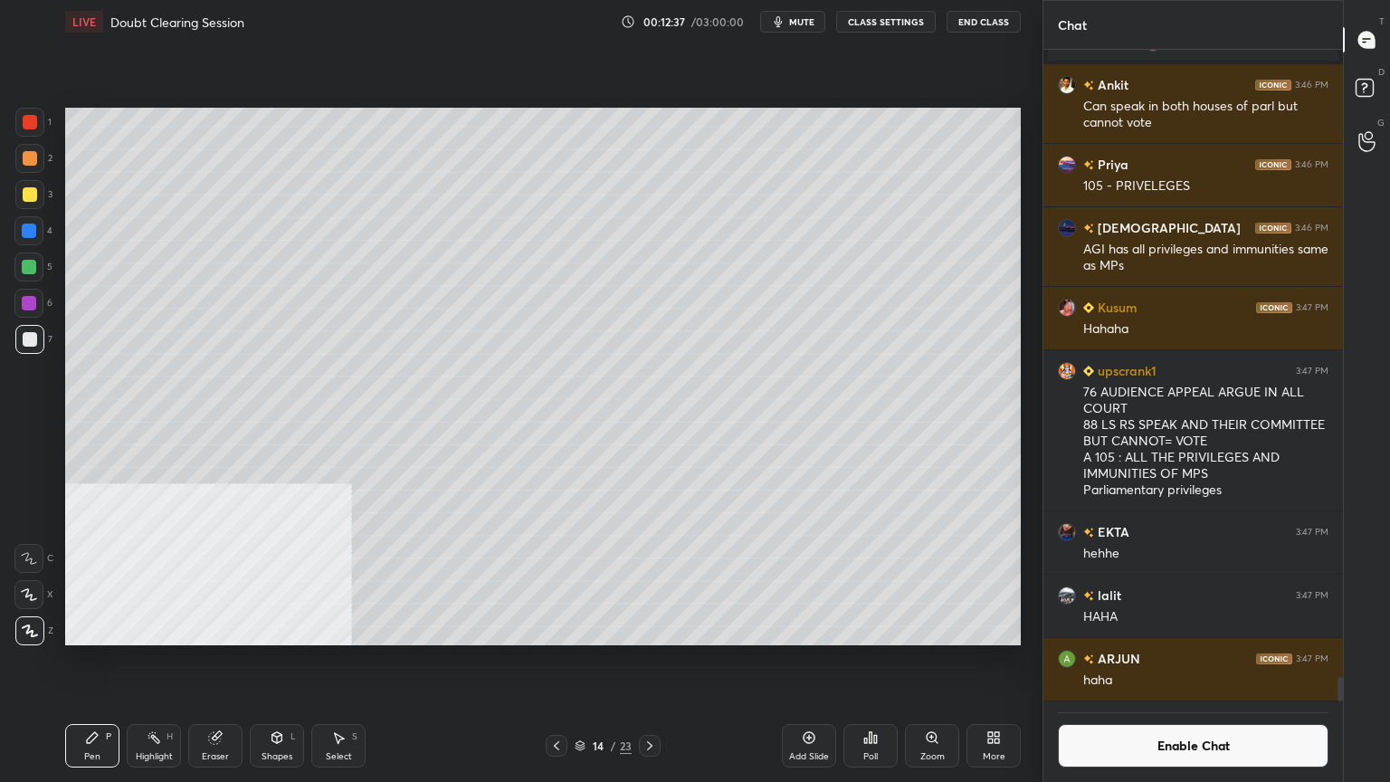
scroll to position [5, 5]
click at [877, 701] on div "Poll" at bounding box center [870, 756] width 14 height 9
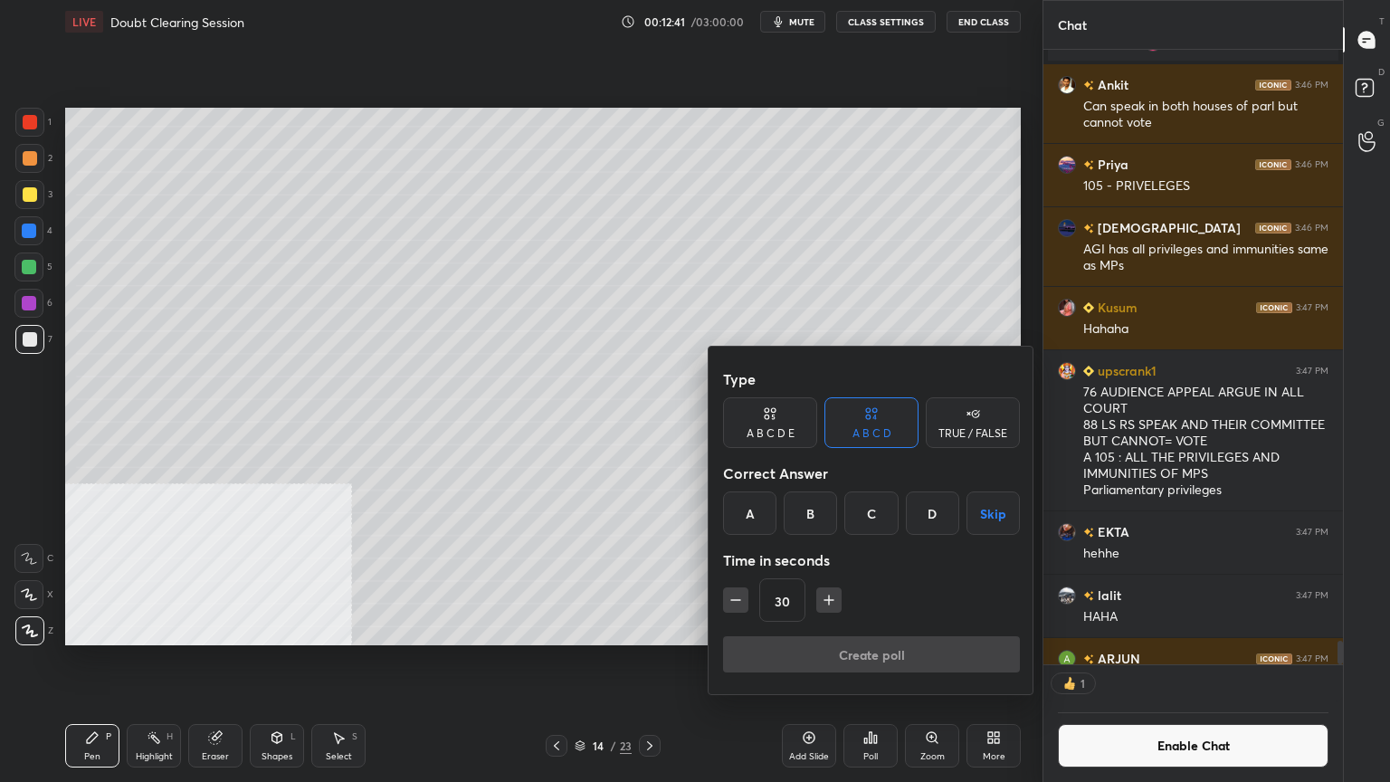
click at [933, 507] on div "D" at bounding box center [932, 512] width 53 height 43
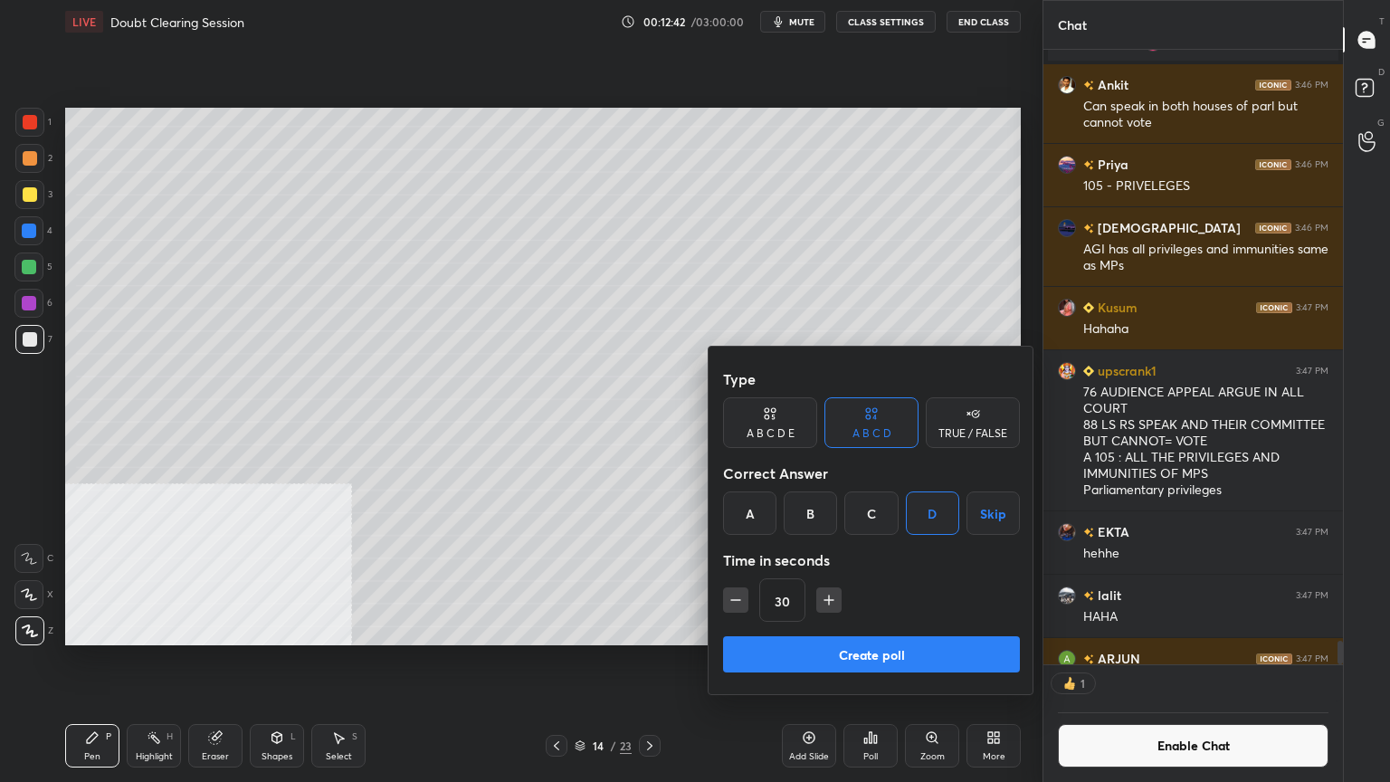
click at [829, 597] on icon "button" at bounding box center [829, 600] width 18 height 18
type input "45"
click at [855, 650] on button "Create poll" at bounding box center [871, 654] width 297 height 36
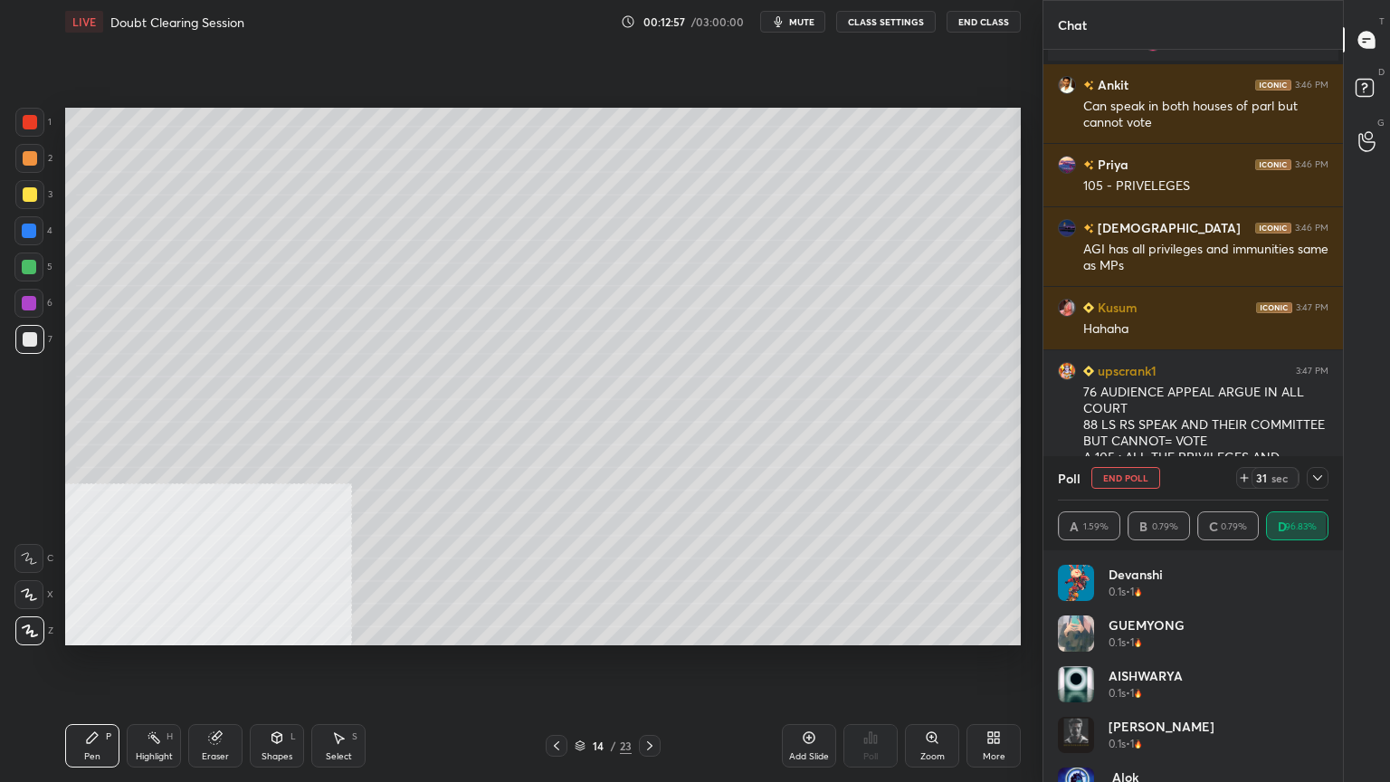
scroll to position [89885, 89501]
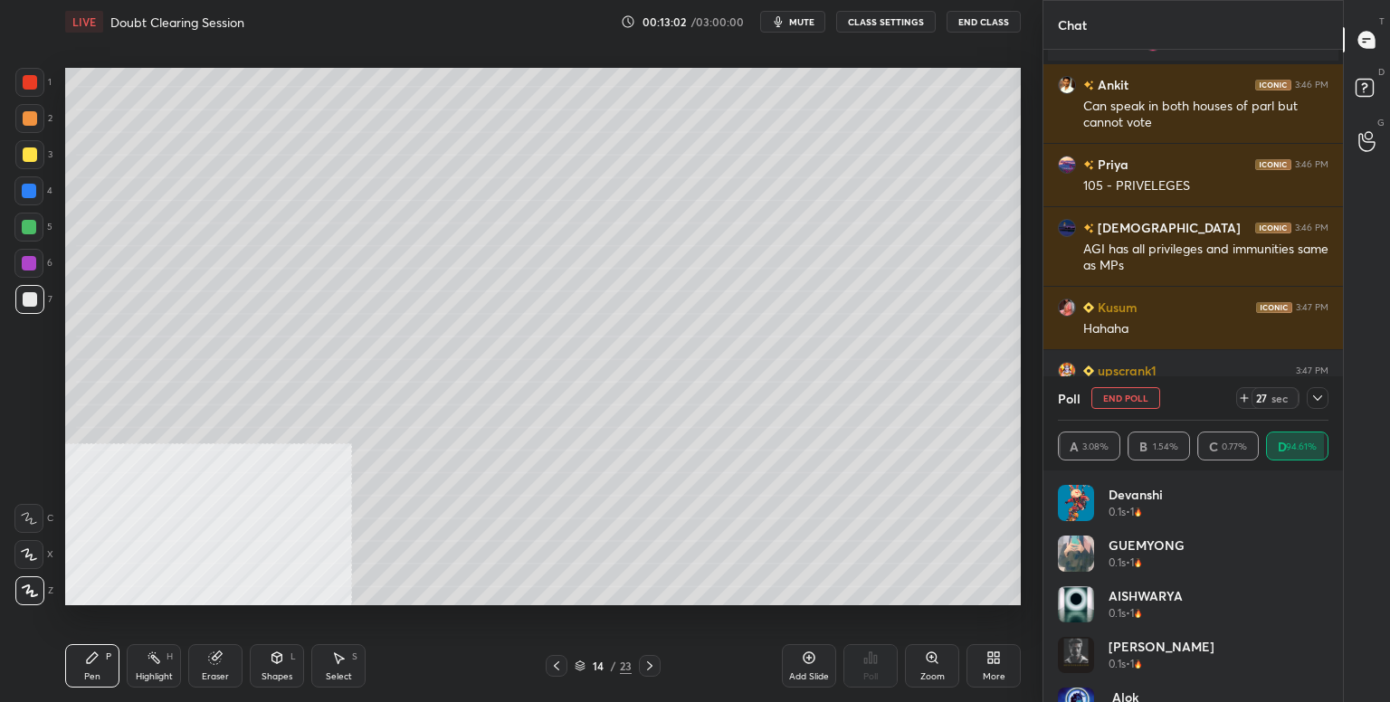
click at [998, 672] on div "More" at bounding box center [994, 676] width 23 height 9
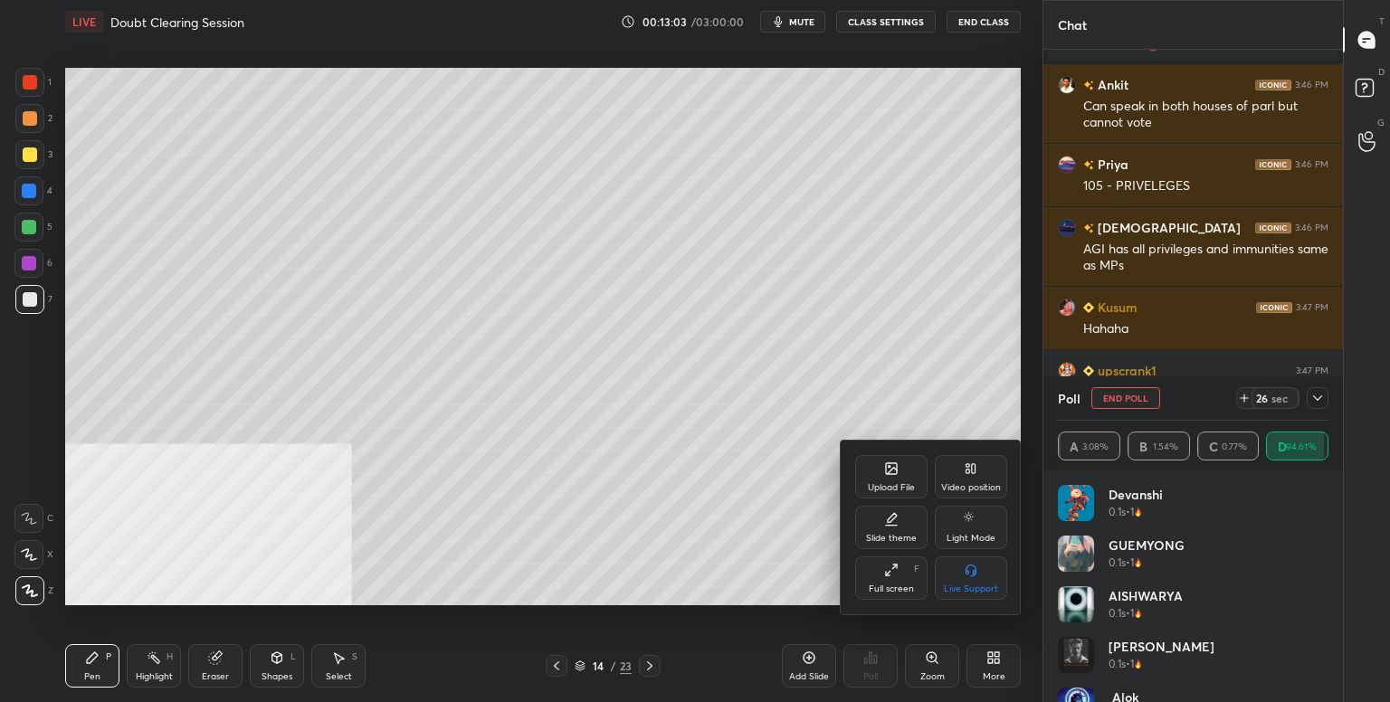
click at [899, 584] on div "Full screen" at bounding box center [891, 588] width 45 height 9
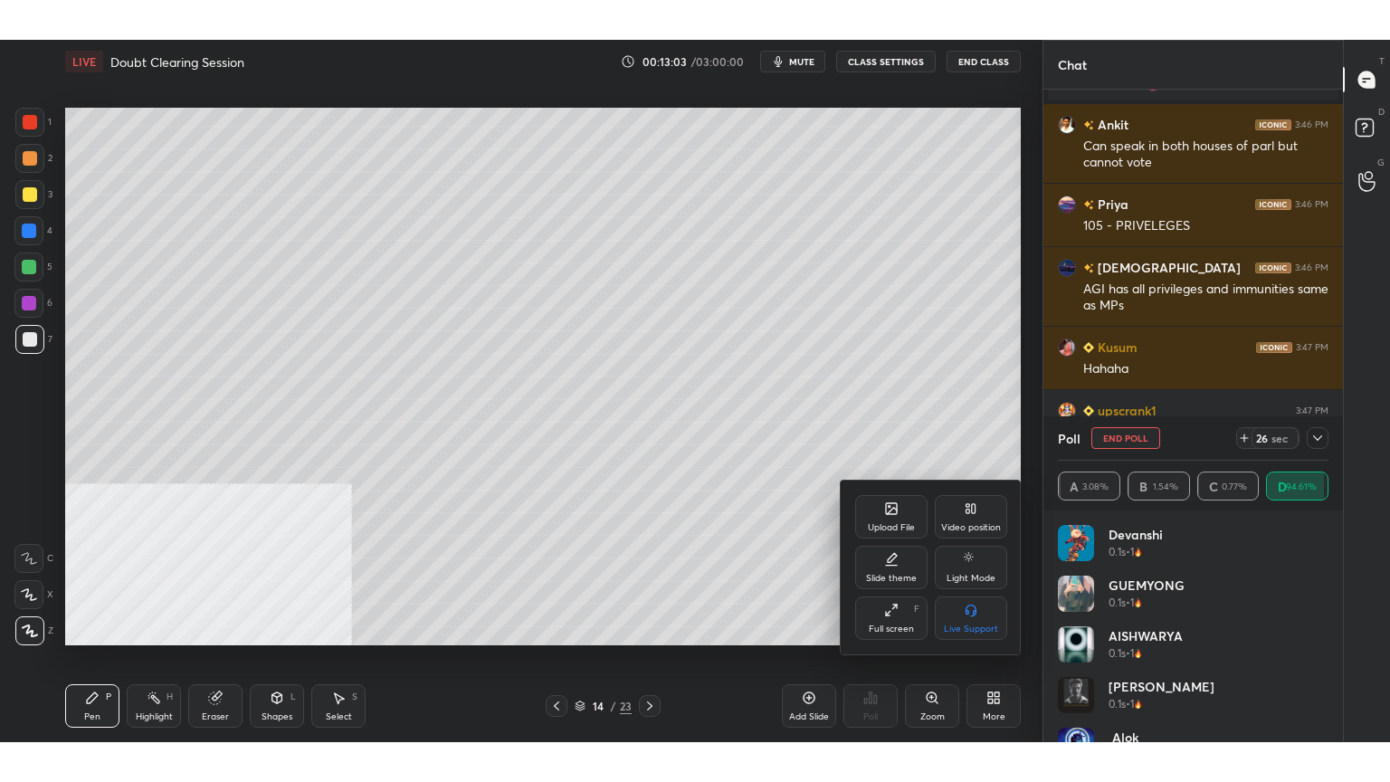
scroll to position [5, 5]
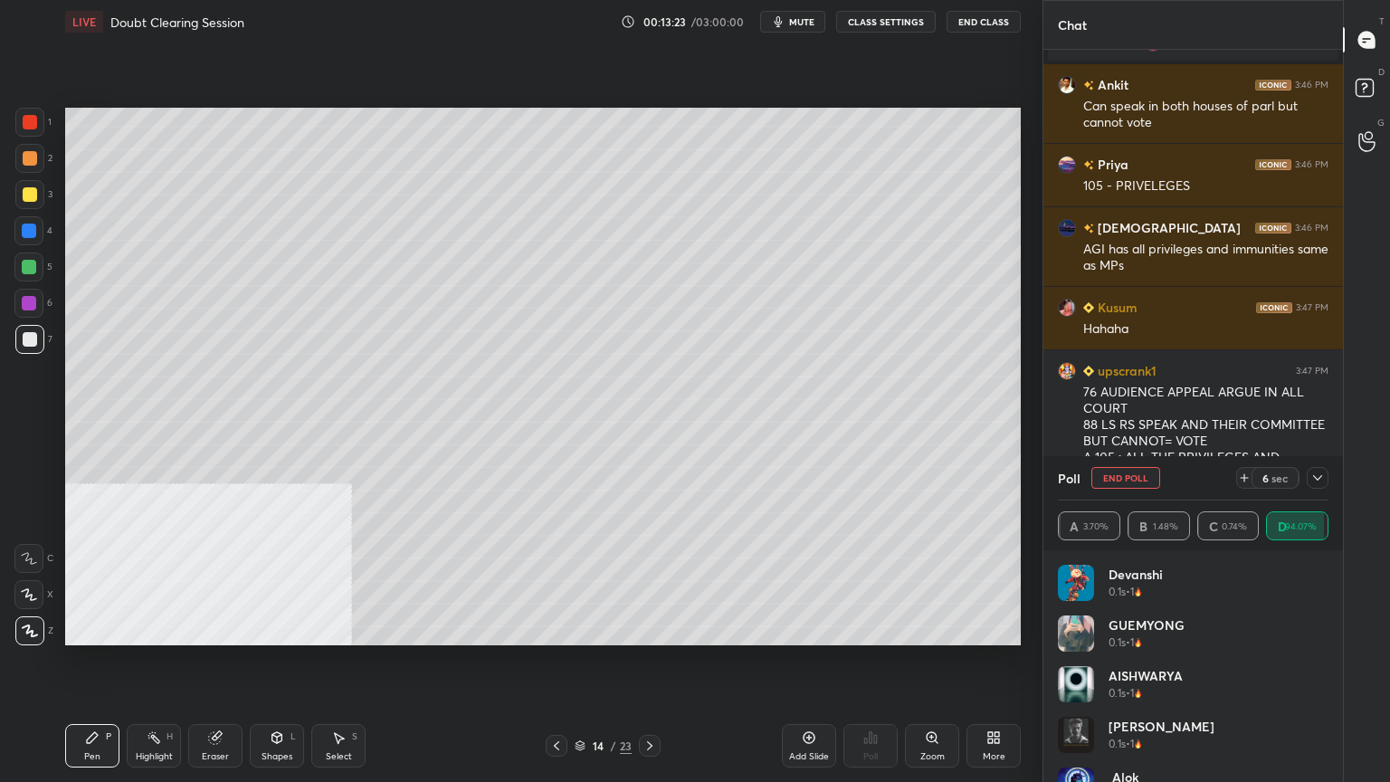
click at [818, 701] on div "Add Slide" at bounding box center [809, 745] width 54 height 43
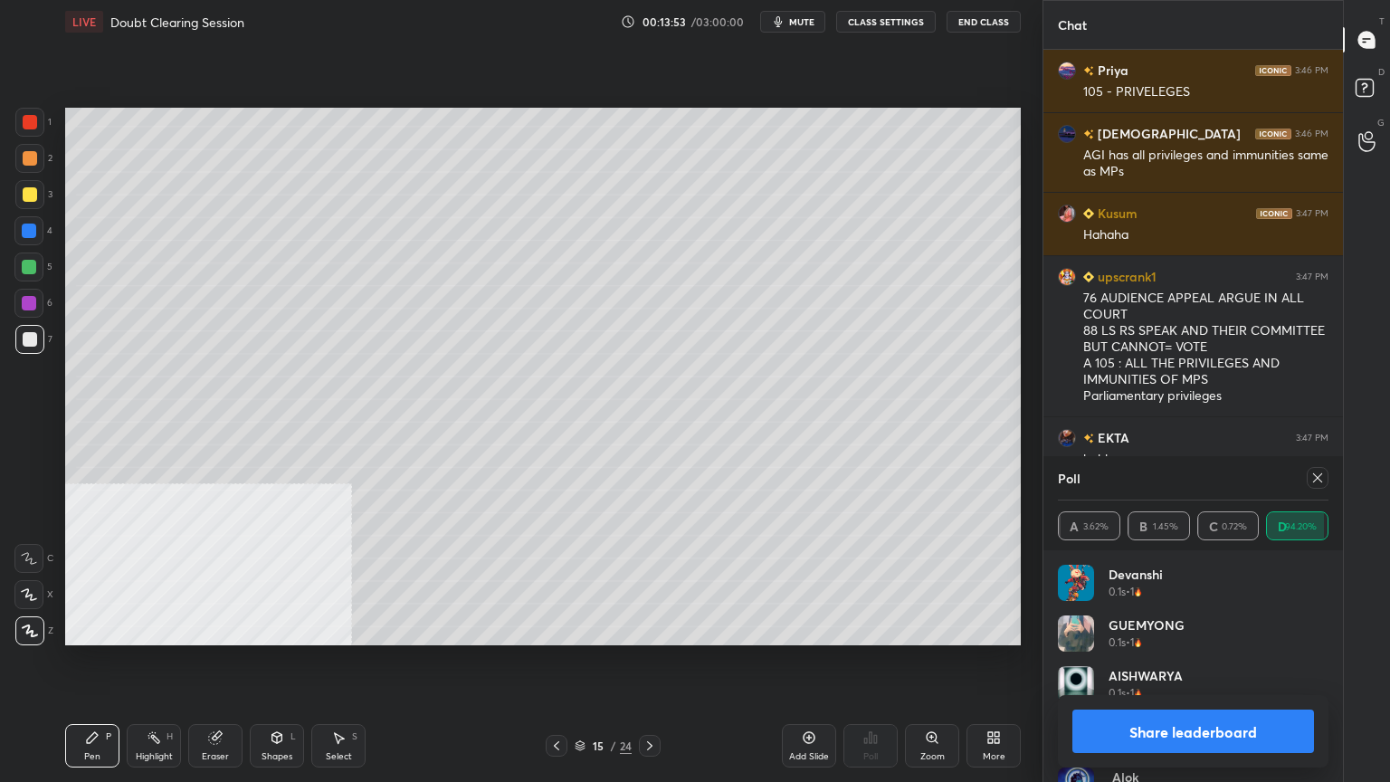
scroll to position [16773, 0]
click at [1211, 701] on button "Share leaderboard" at bounding box center [1193, 730] width 242 height 43
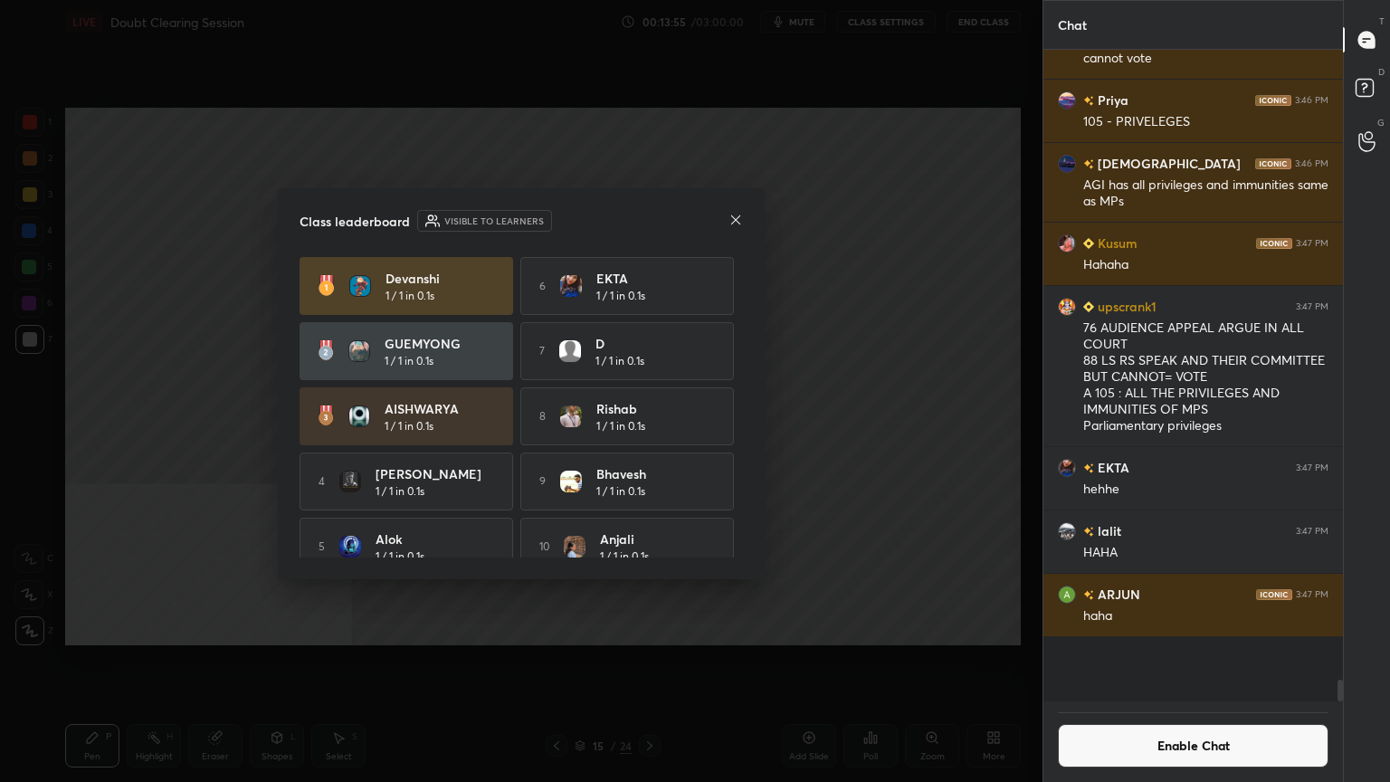
scroll to position [4, 5]
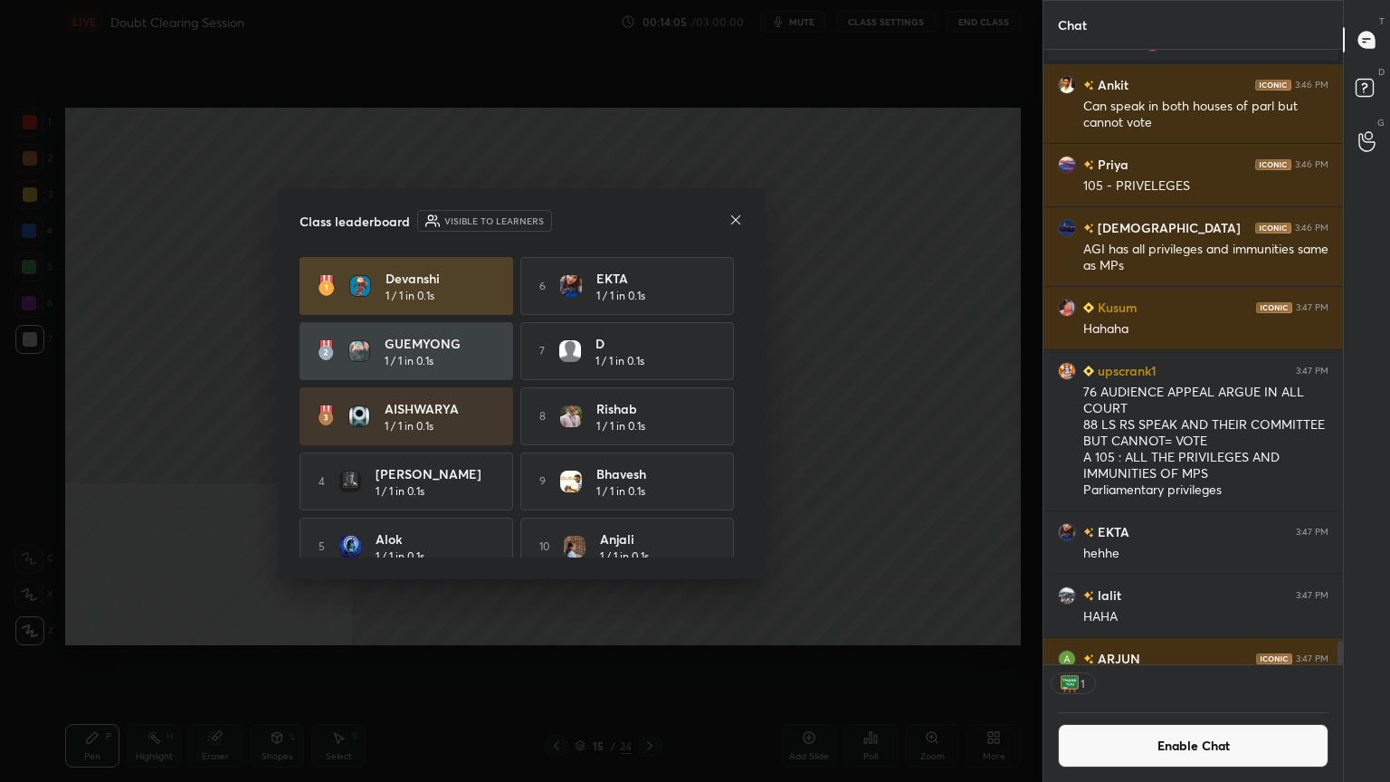
click at [733, 217] on icon at bounding box center [735, 220] width 14 height 14
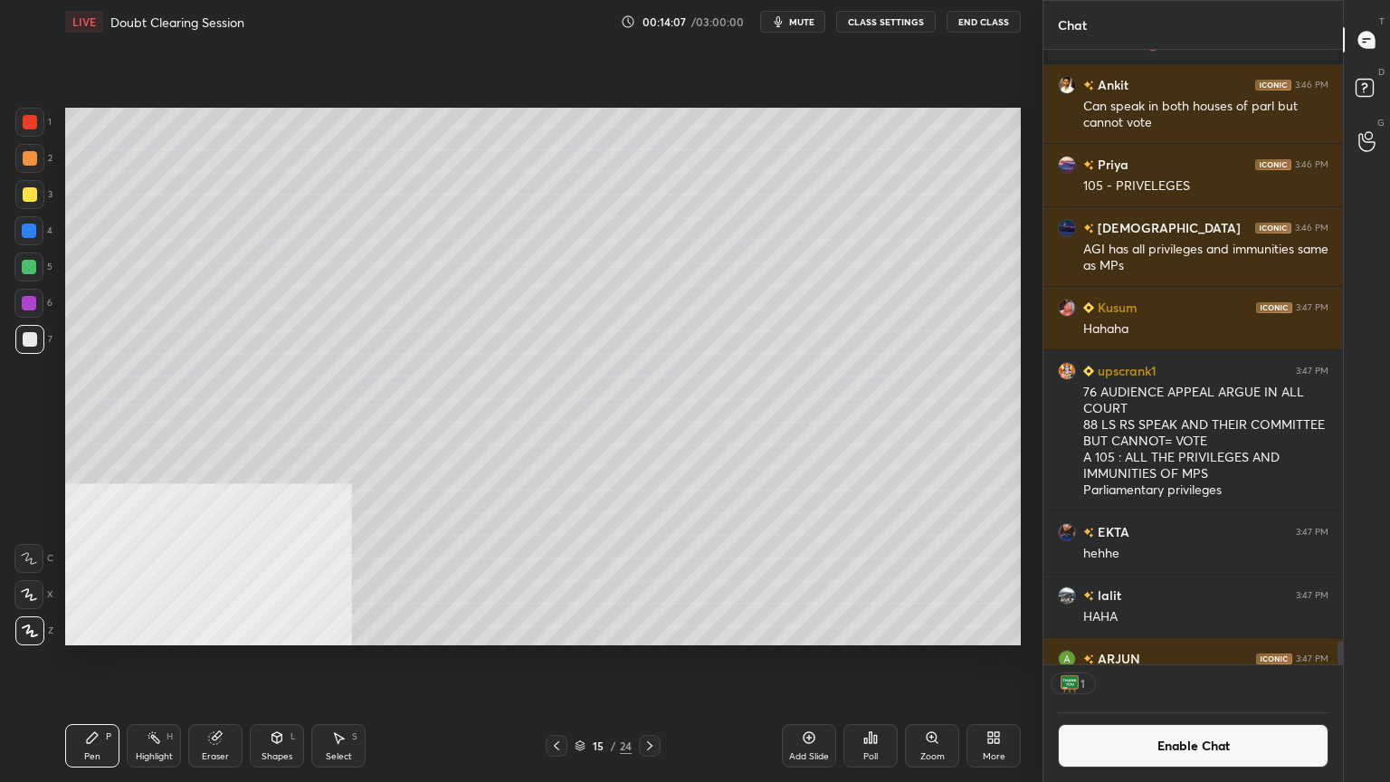
click at [878, 701] on div "Poll" at bounding box center [870, 745] width 54 height 43
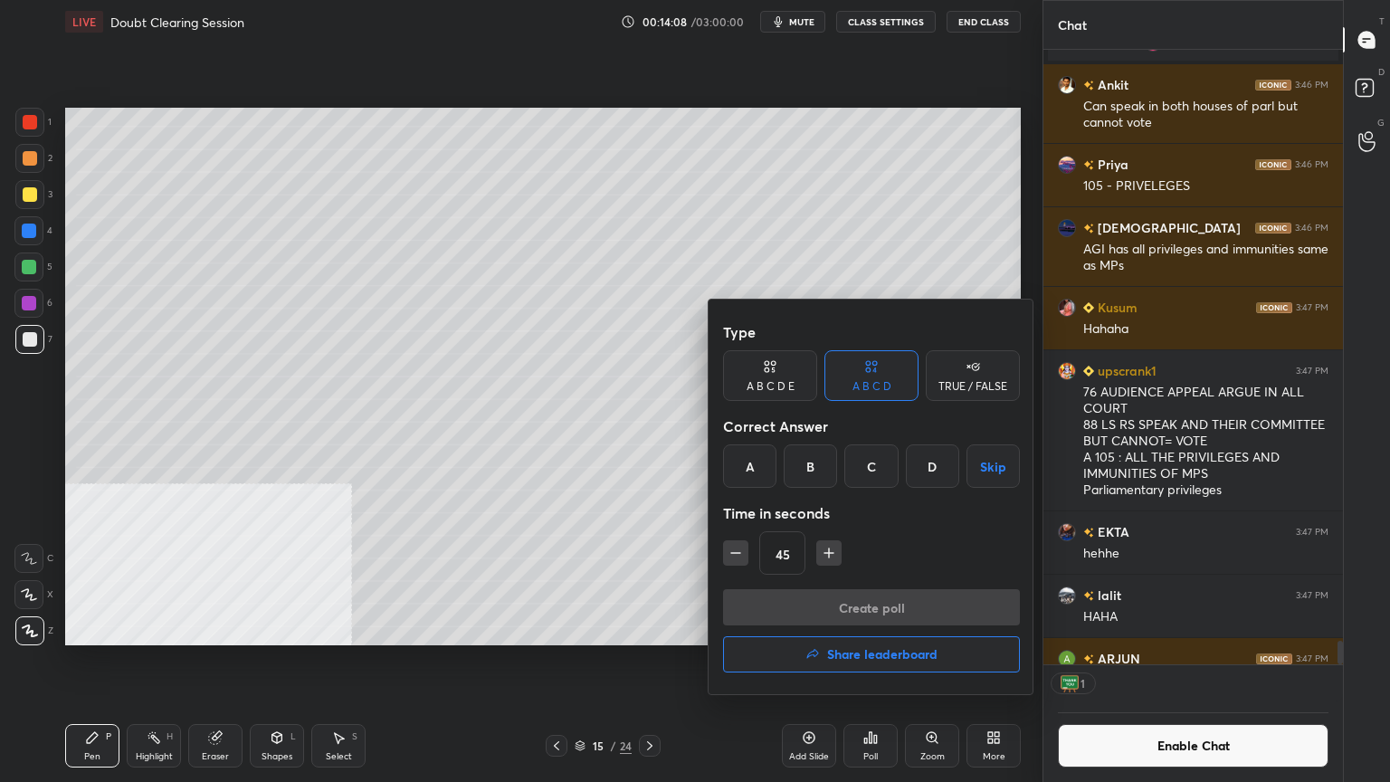
click at [926, 461] on div "D" at bounding box center [932, 465] width 53 height 43
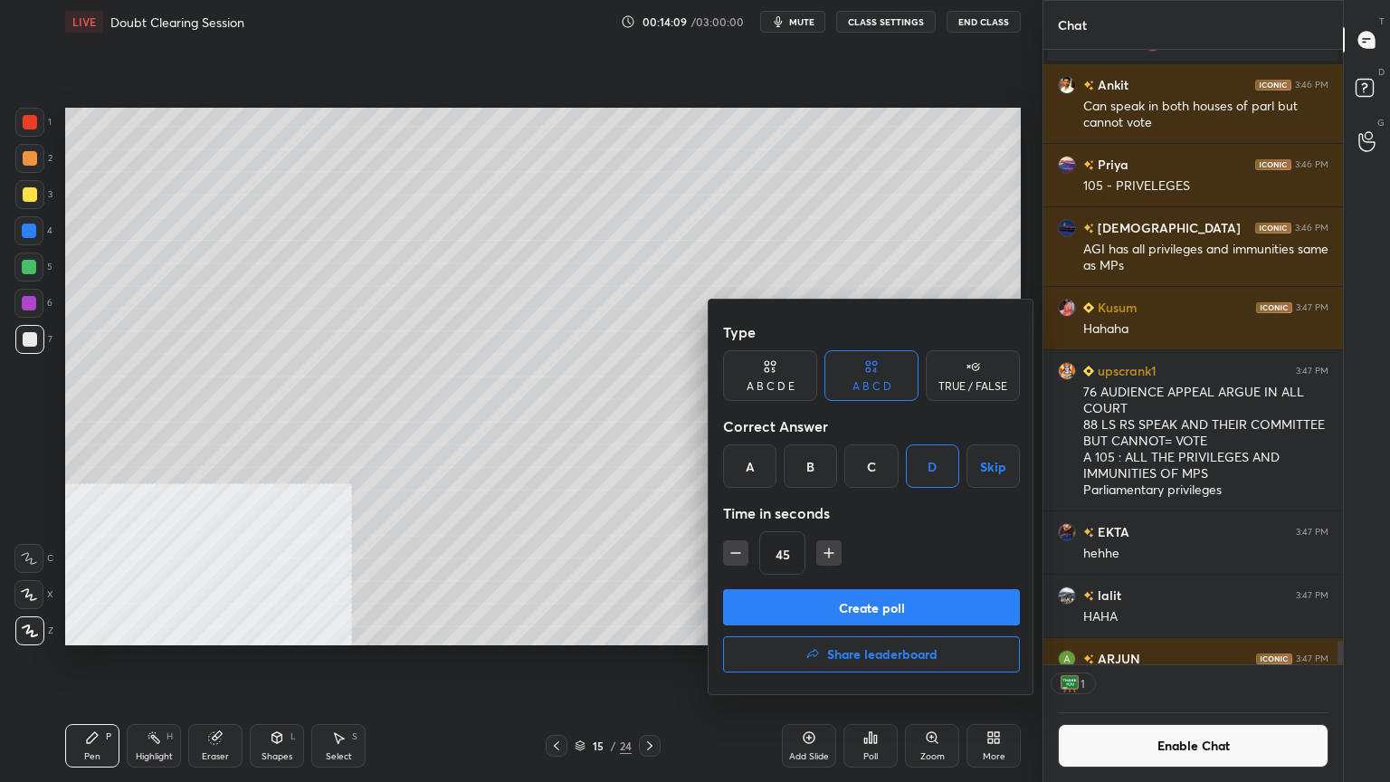
click at [843, 603] on button "Create poll" at bounding box center [871, 607] width 297 height 36
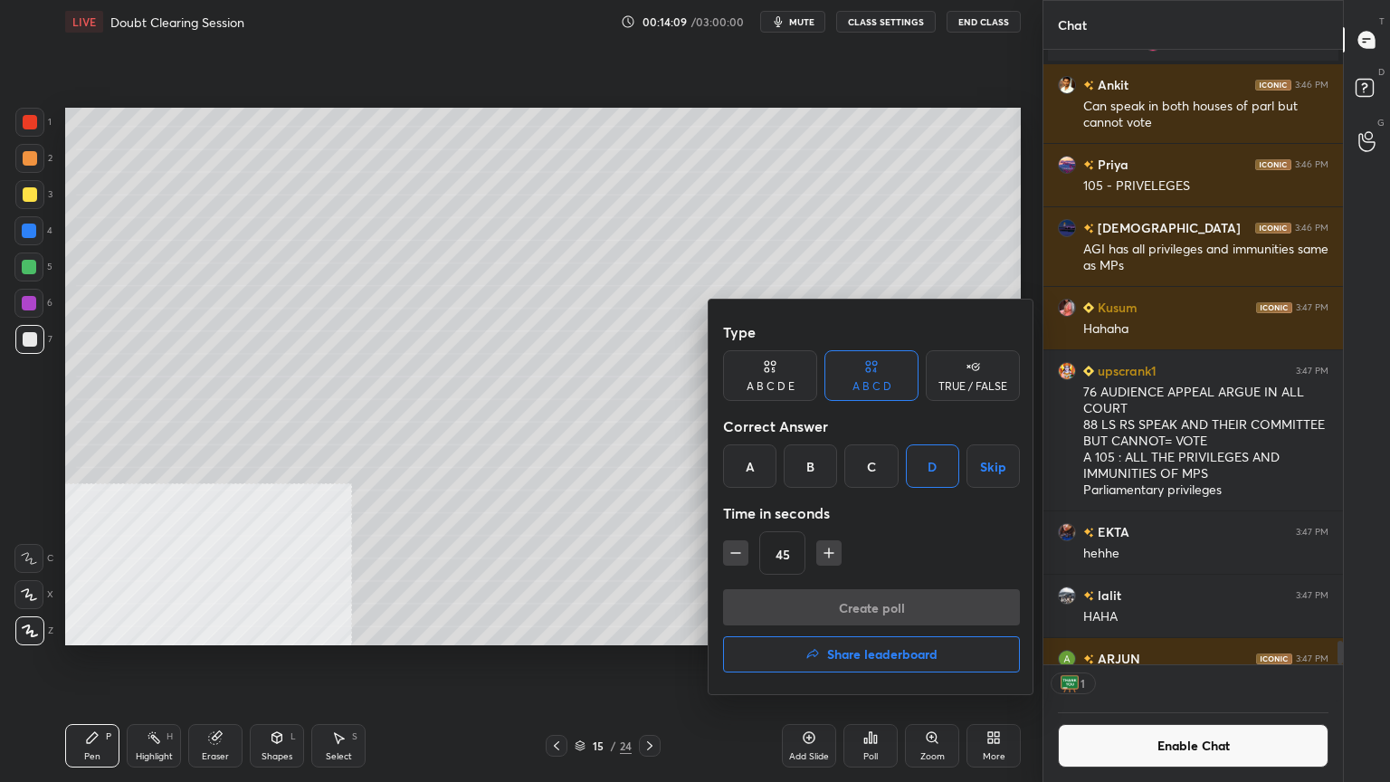
scroll to position [472, 294]
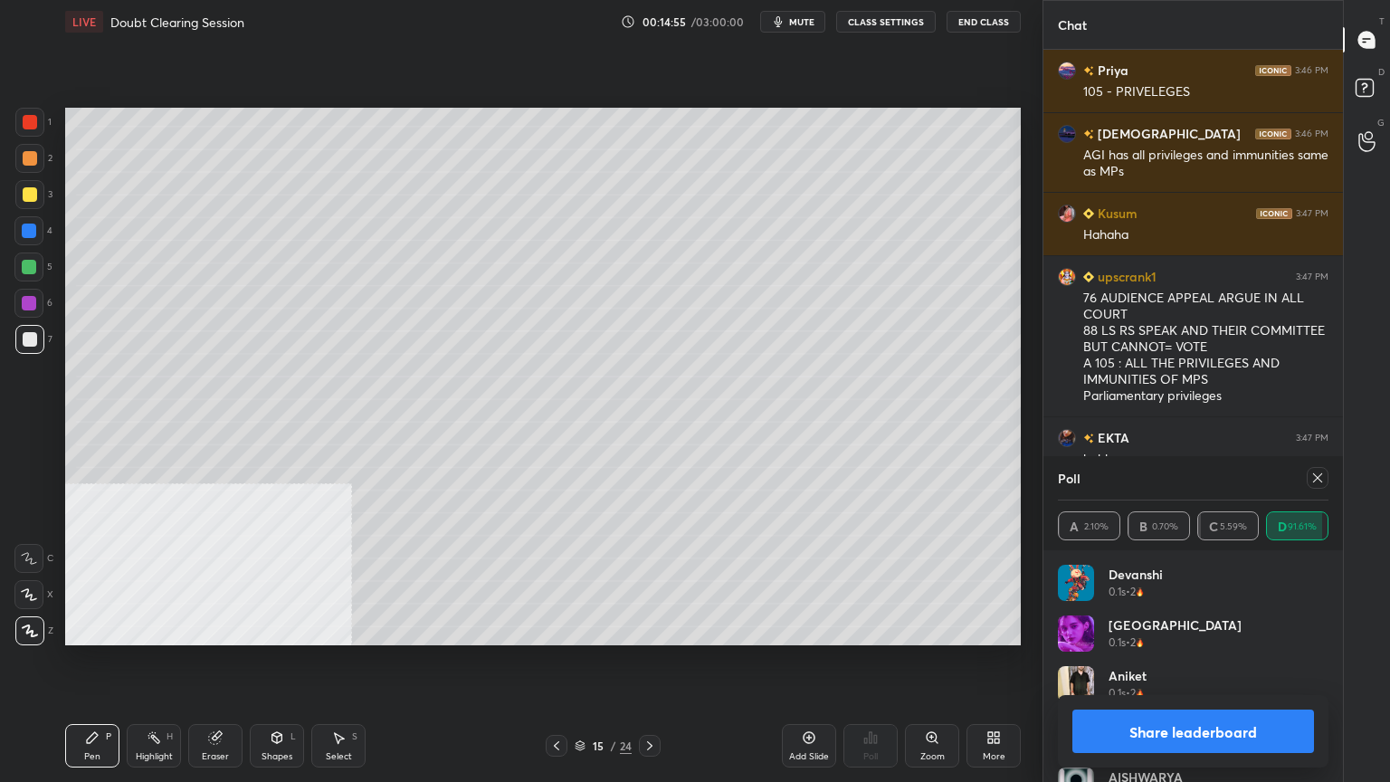
click at [1227, 701] on button "Share leaderboard" at bounding box center [1193, 730] width 242 height 43
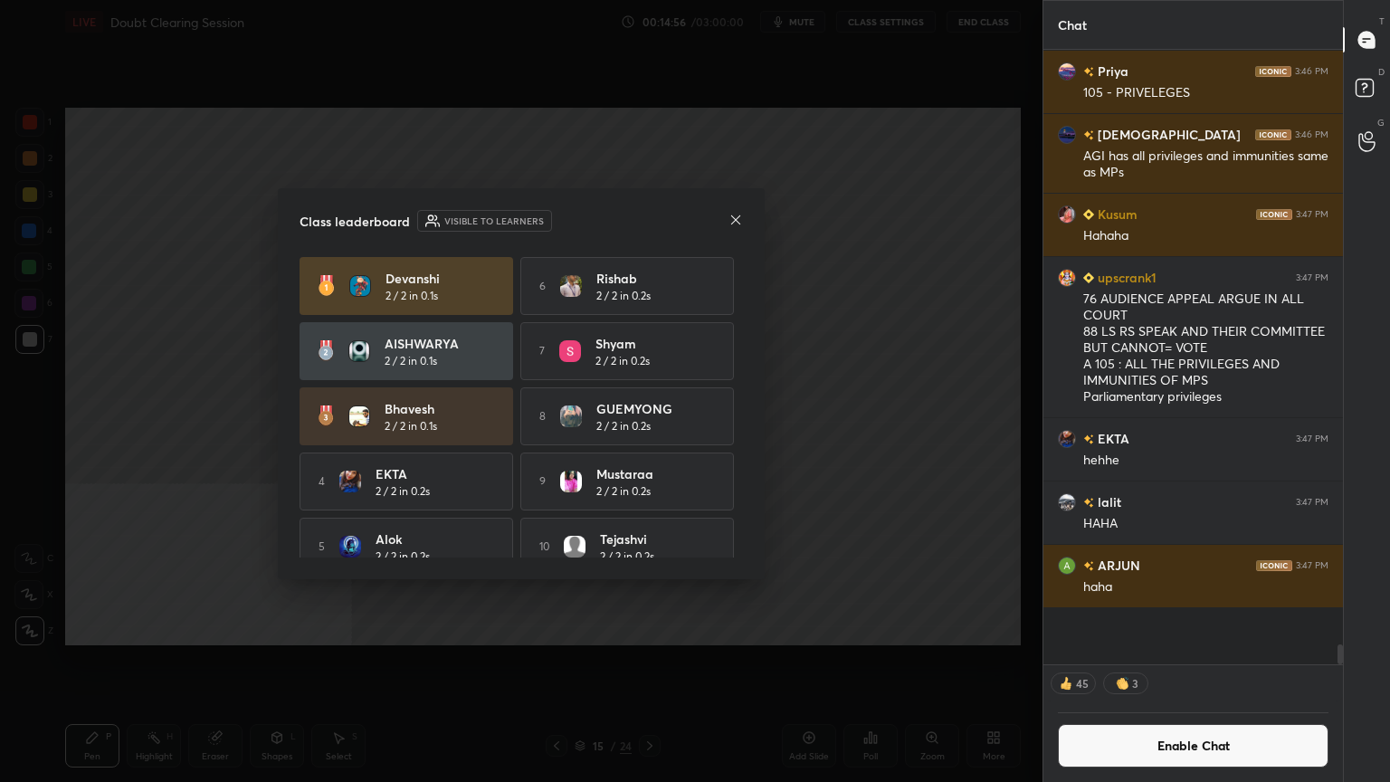
scroll to position [530, 294]
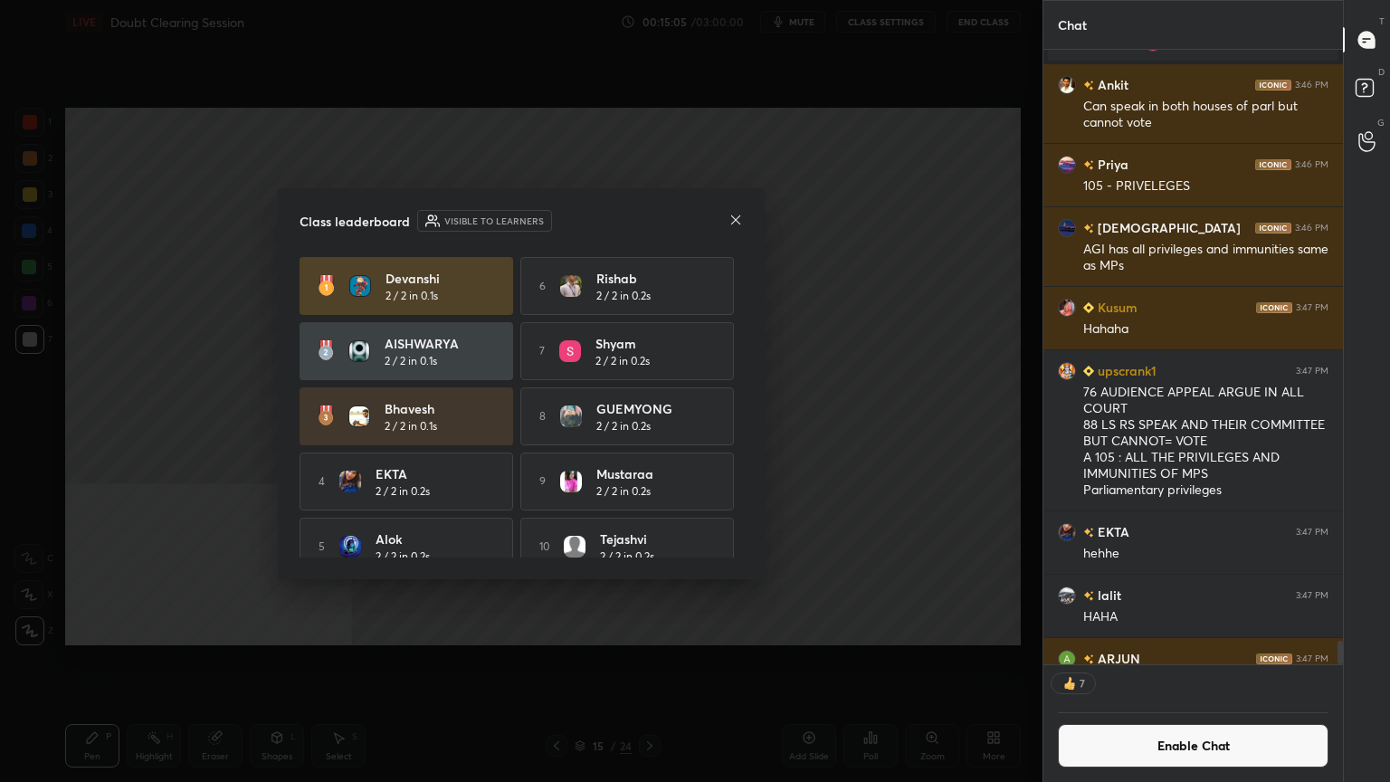
click at [736, 214] on icon at bounding box center [735, 220] width 14 height 14
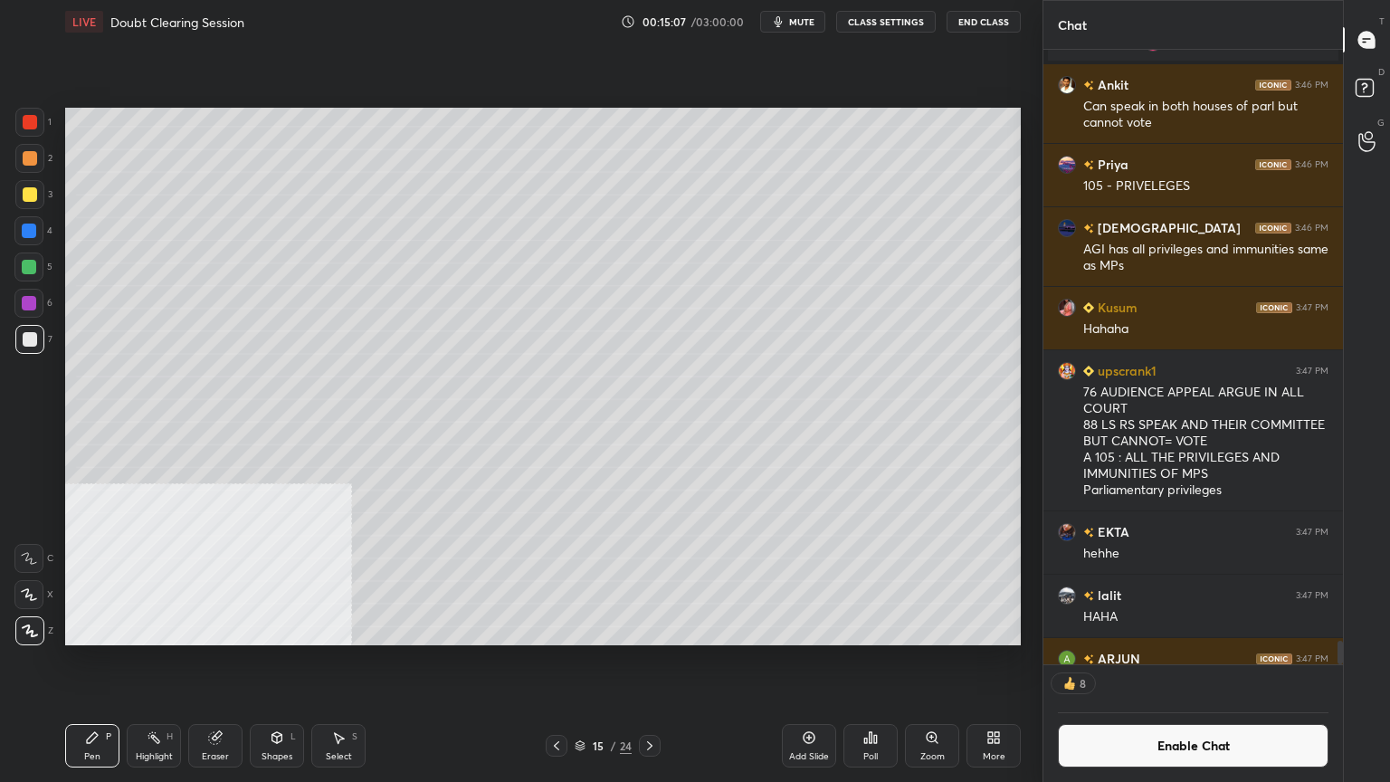
click at [24, 116] on div at bounding box center [30, 122] width 14 height 14
click at [995, 701] on icon at bounding box center [996, 740] width 5 height 5
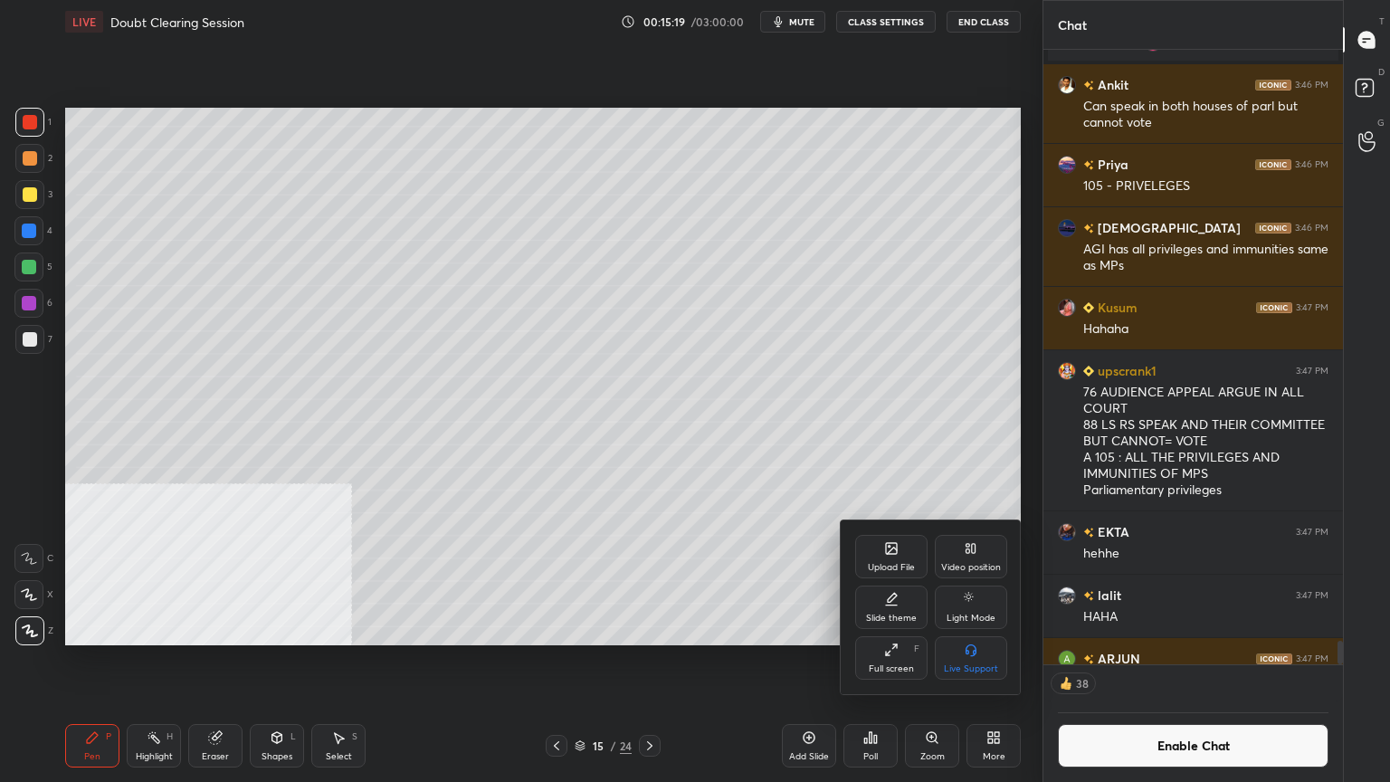
click at [789, 643] on div at bounding box center [695, 391] width 1390 height 782
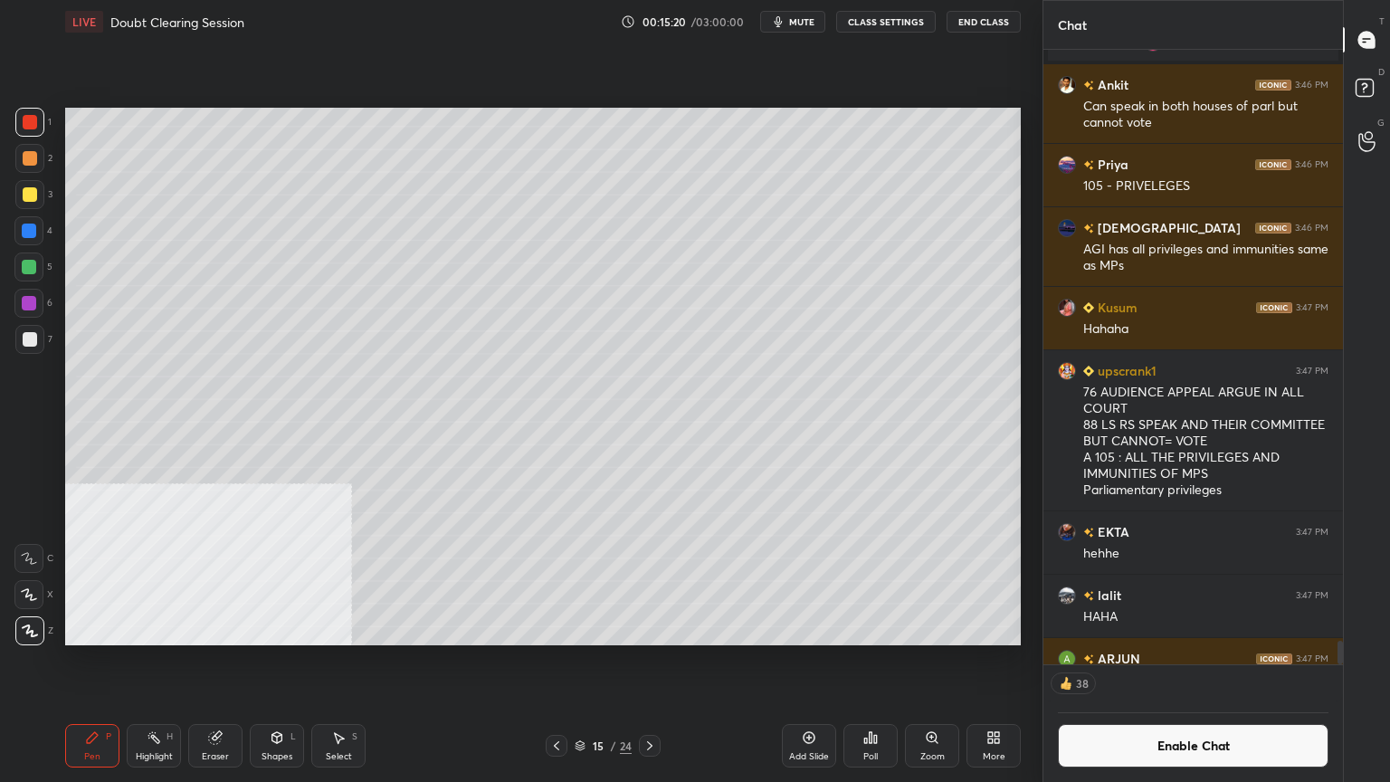
click at [871, 701] on icon at bounding box center [870, 737] width 3 height 11
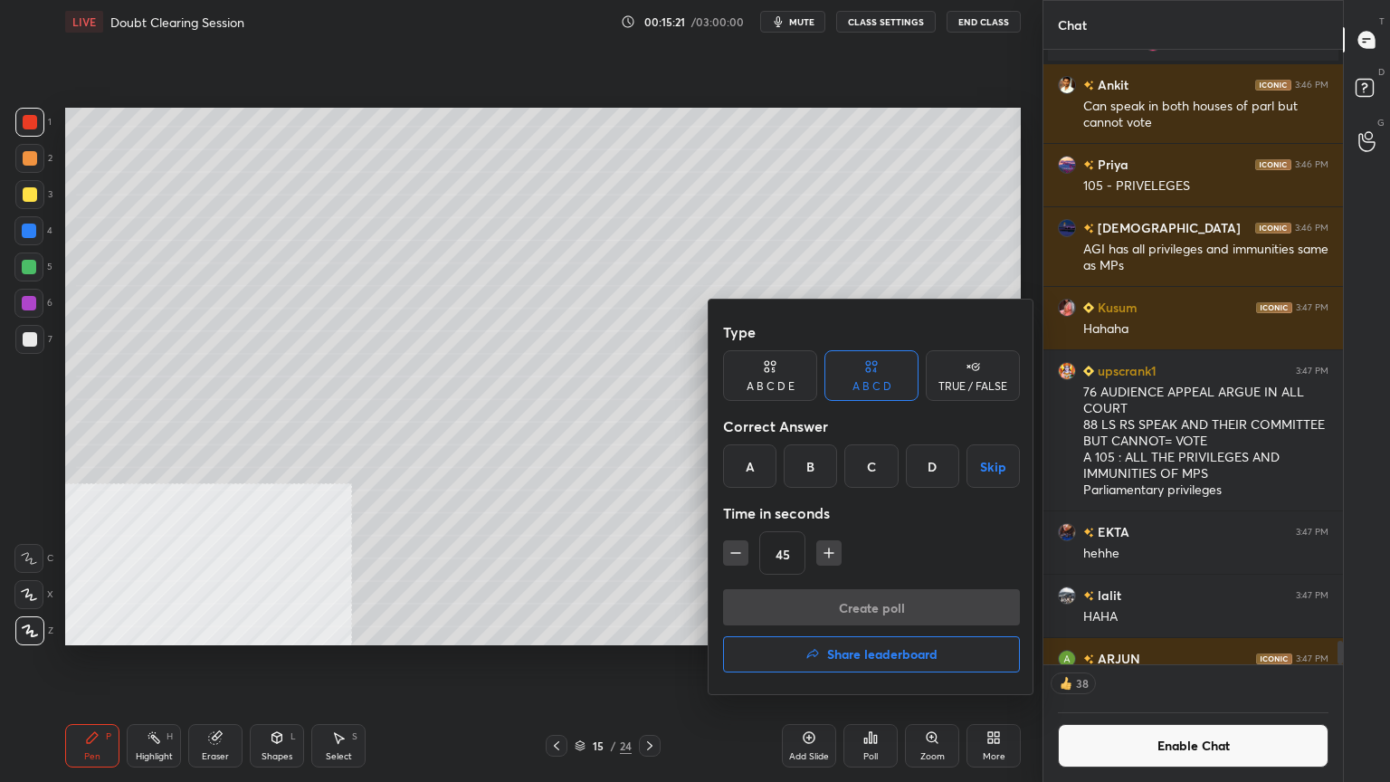
click at [928, 452] on div "D" at bounding box center [932, 465] width 53 height 43
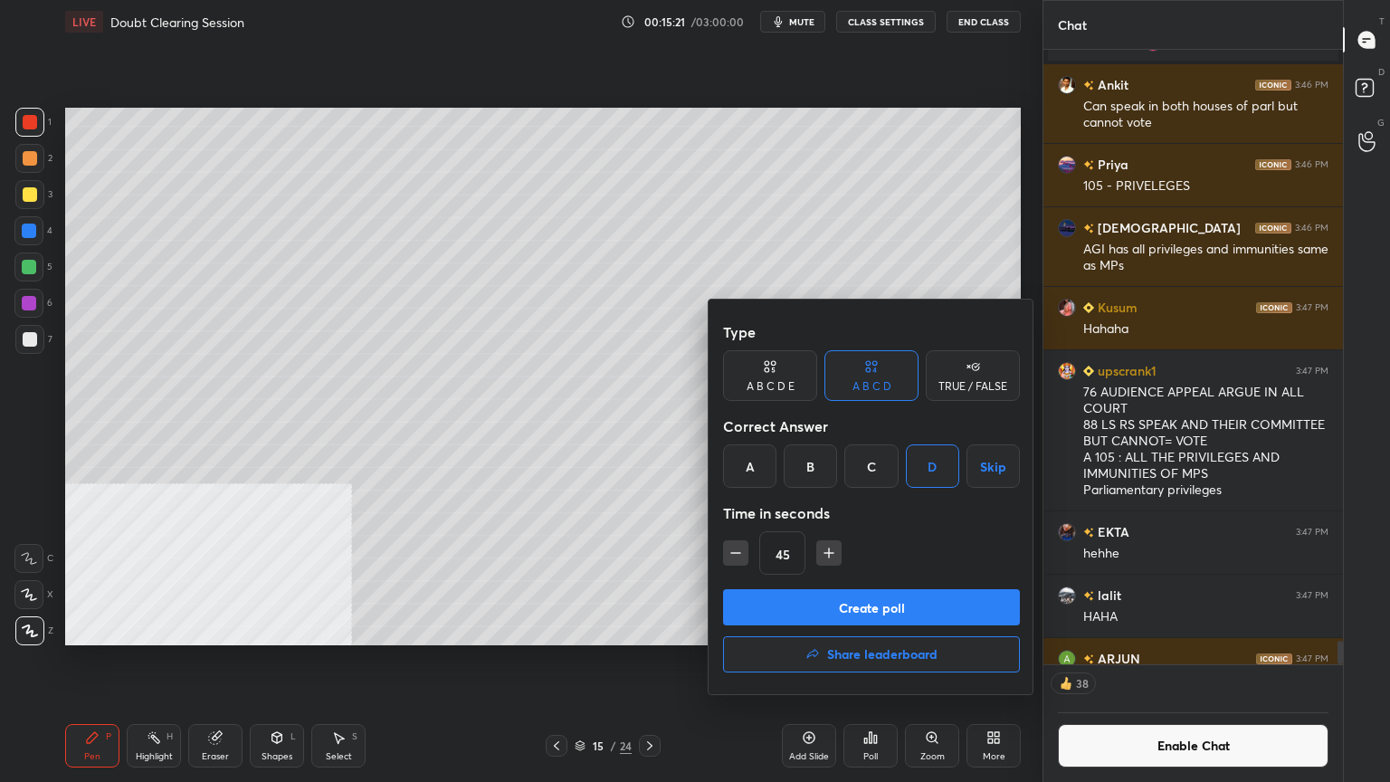
scroll to position [5, 5]
click at [880, 598] on button "Create poll" at bounding box center [871, 607] width 297 height 36
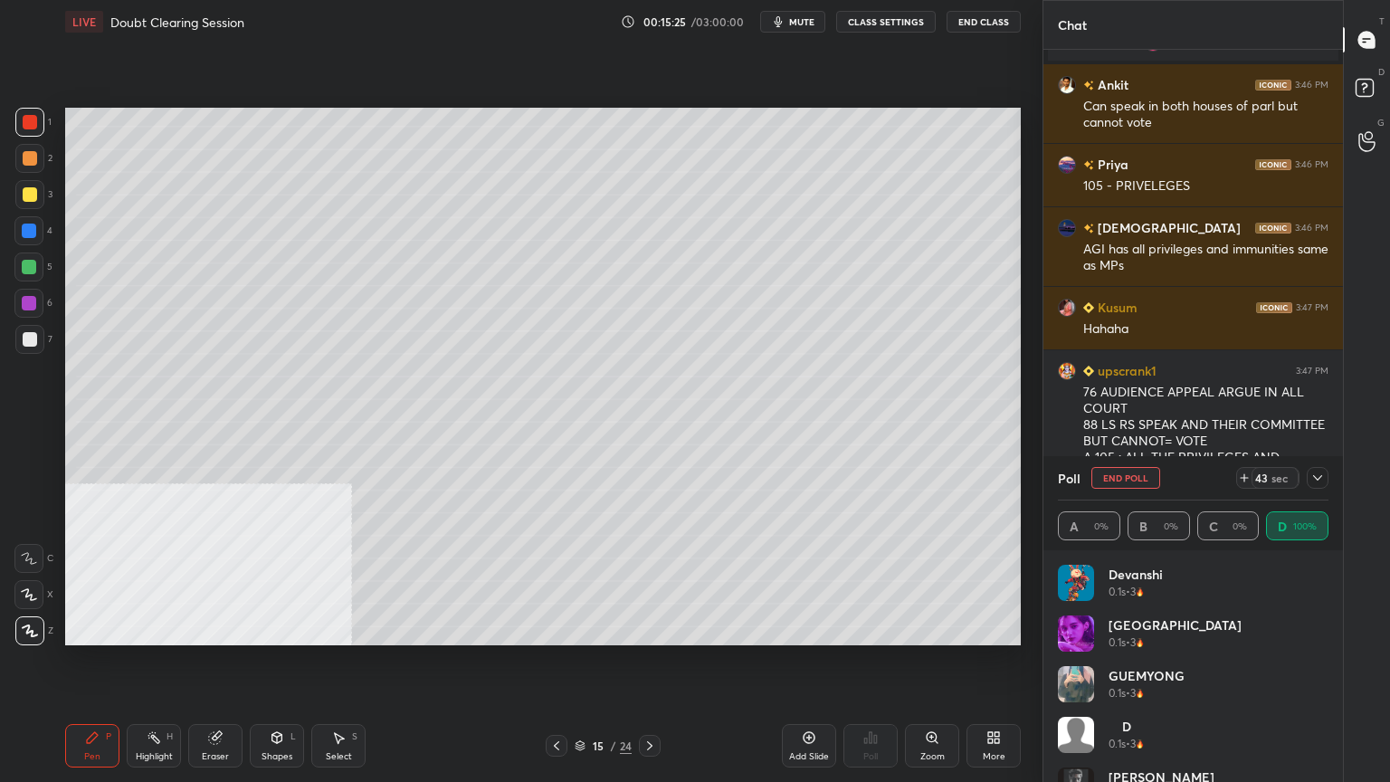
click at [800, 15] on button "mute" at bounding box center [792, 22] width 65 height 22
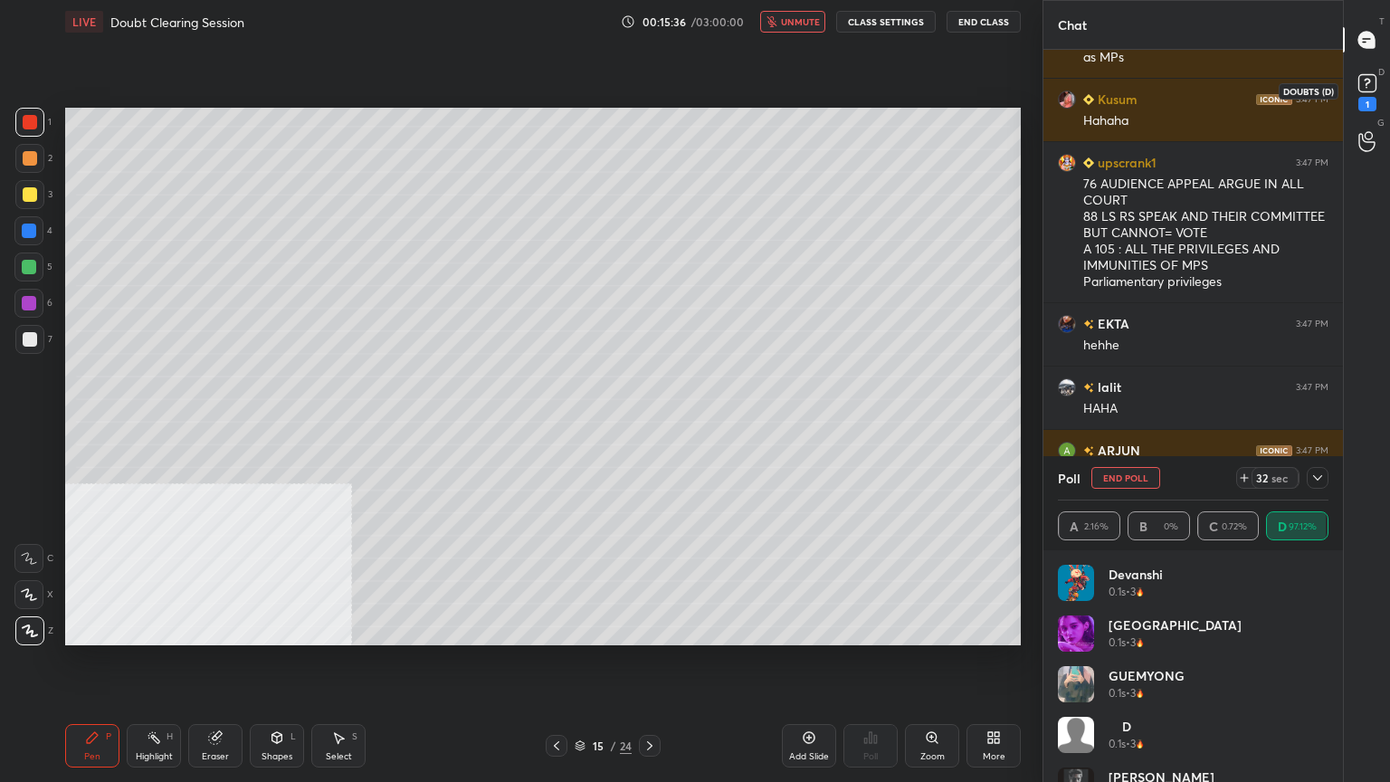
click at [1371, 83] on rect at bounding box center [1366, 83] width 17 height 17
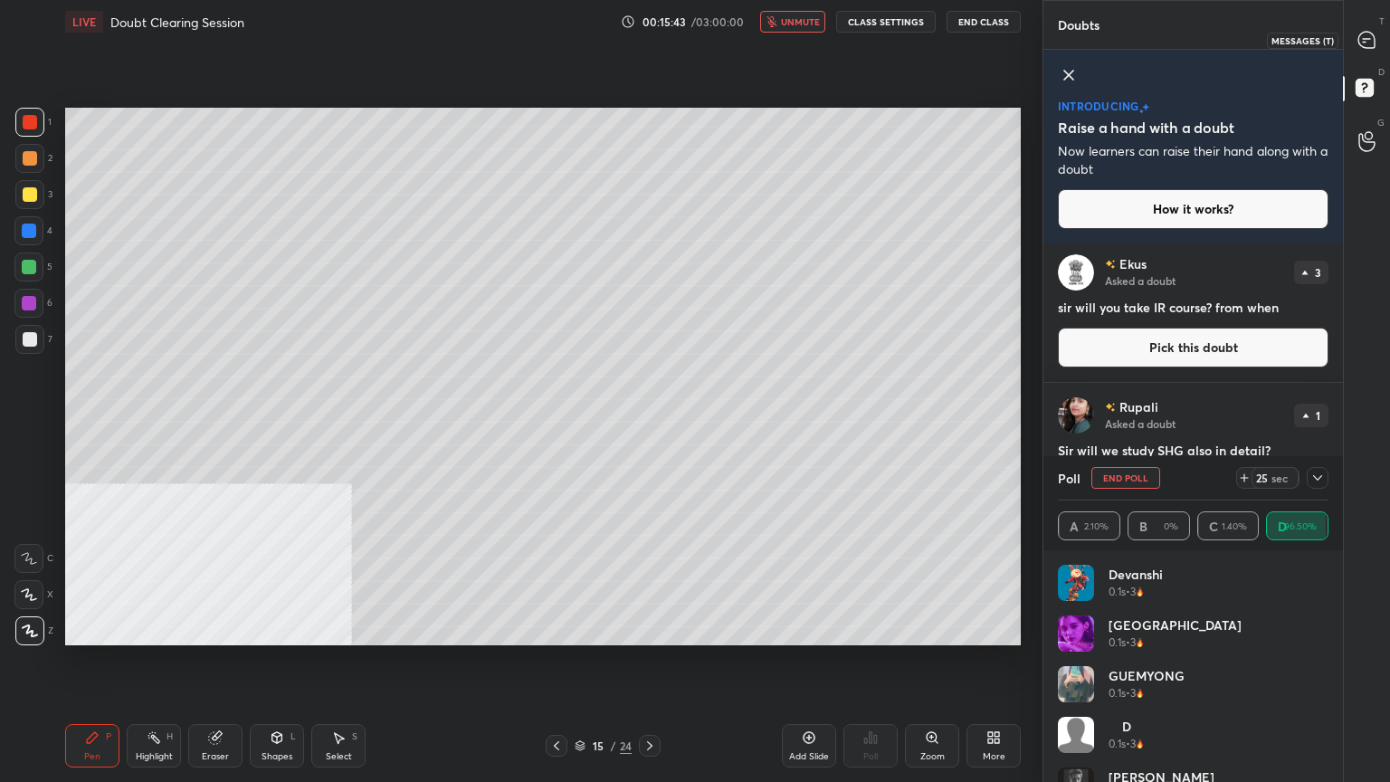
click at [1372, 40] on icon at bounding box center [1366, 40] width 16 height 16
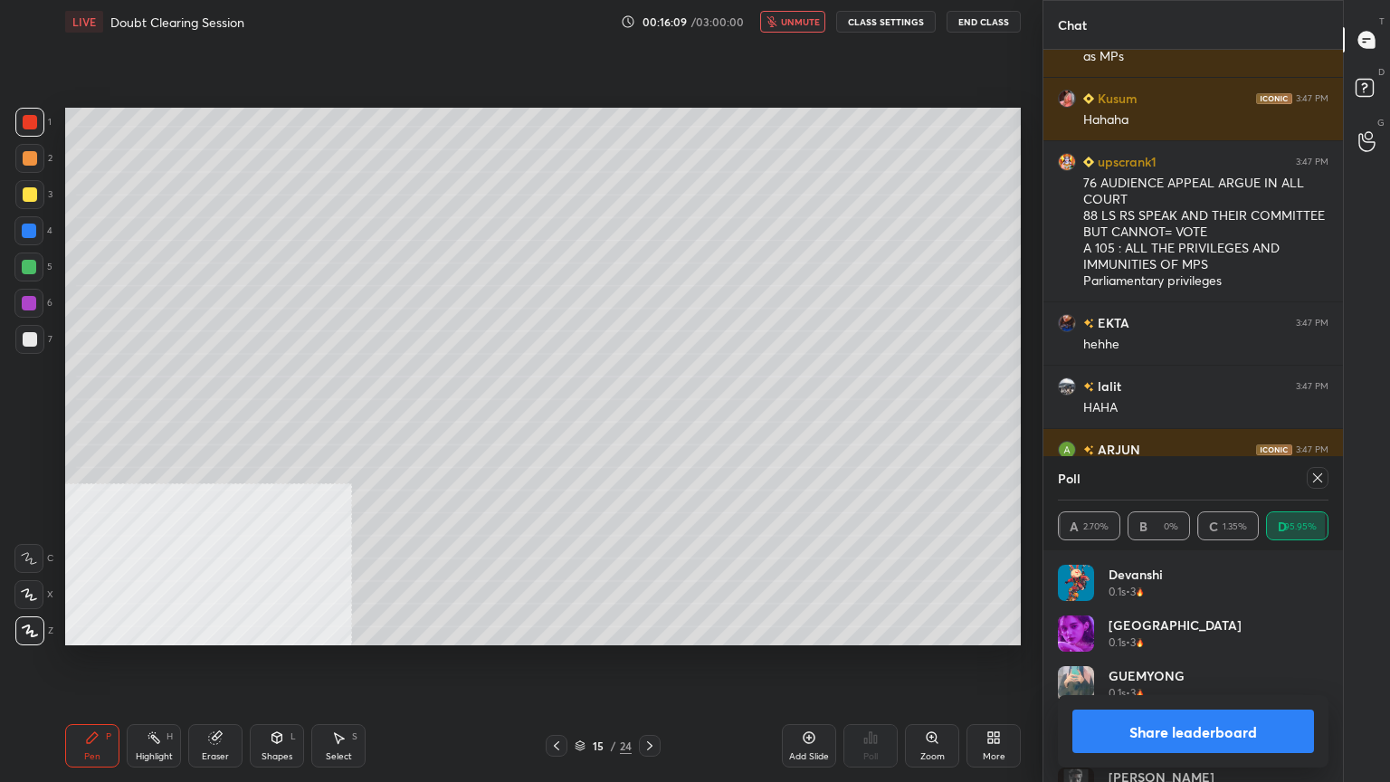
click at [1169, 701] on button "Share leaderboard" at bounding box center [1193, 730] width 242 height 43
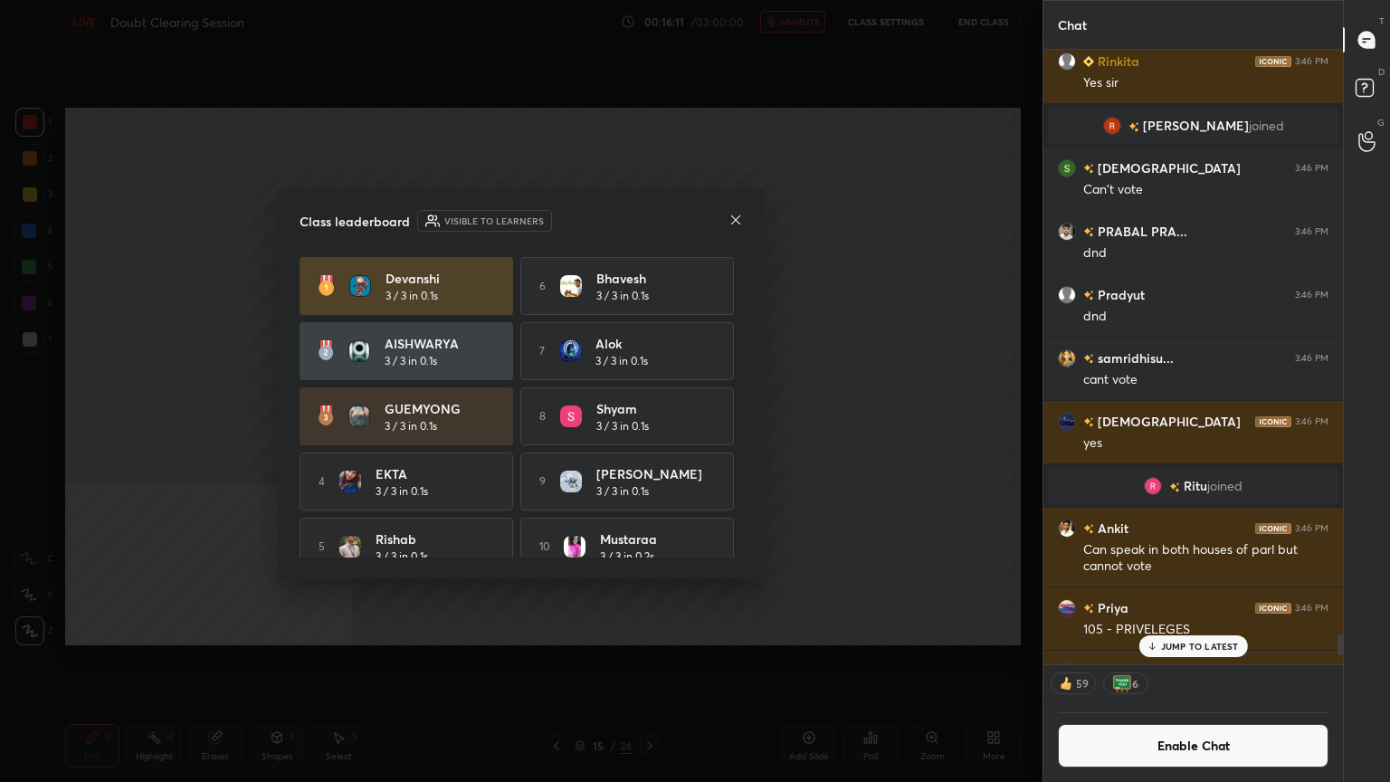
click at [1172, 701] on button "Enable Chat" at bounding box center [1193, 745] width 271 height 43
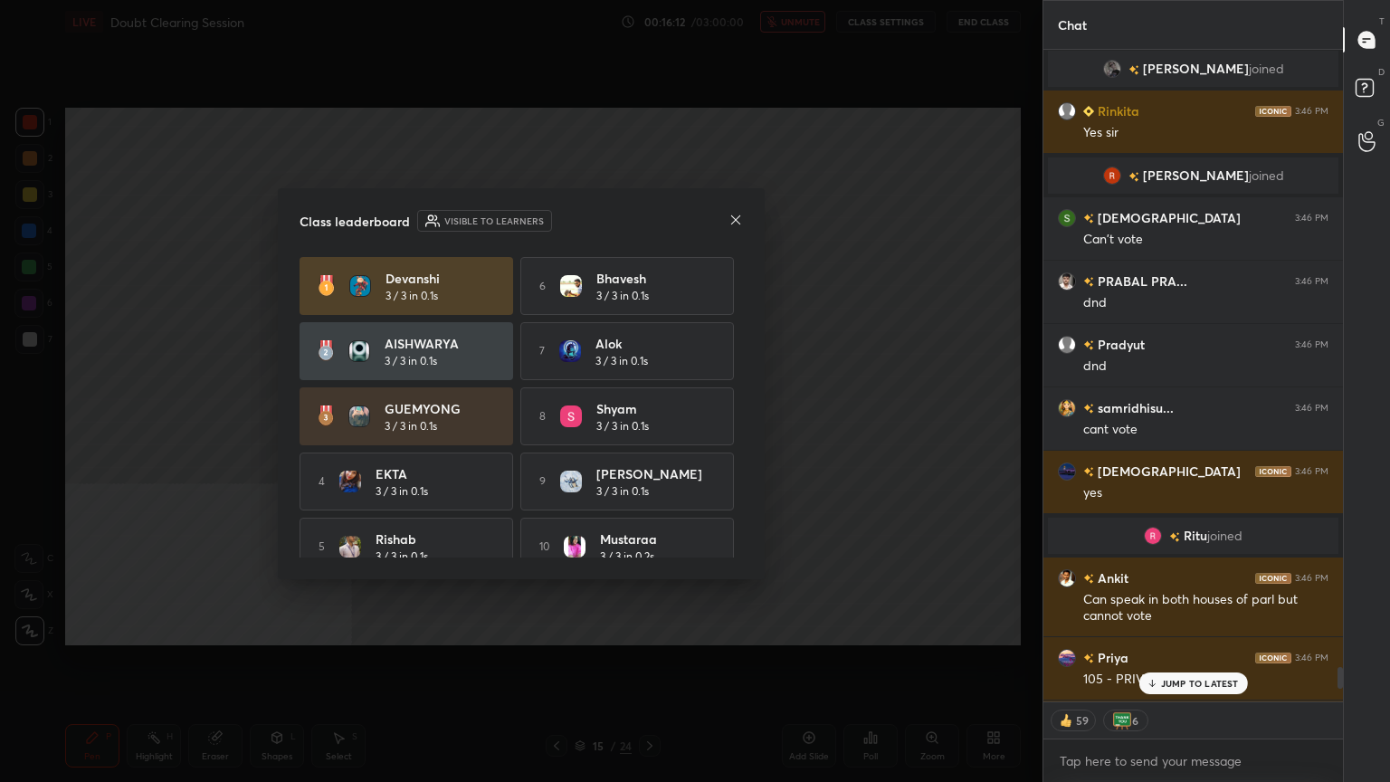
click at [1175, 688] on p "JUMP TO LATEST" at bounding box center [1200, 683] width 78 height 11
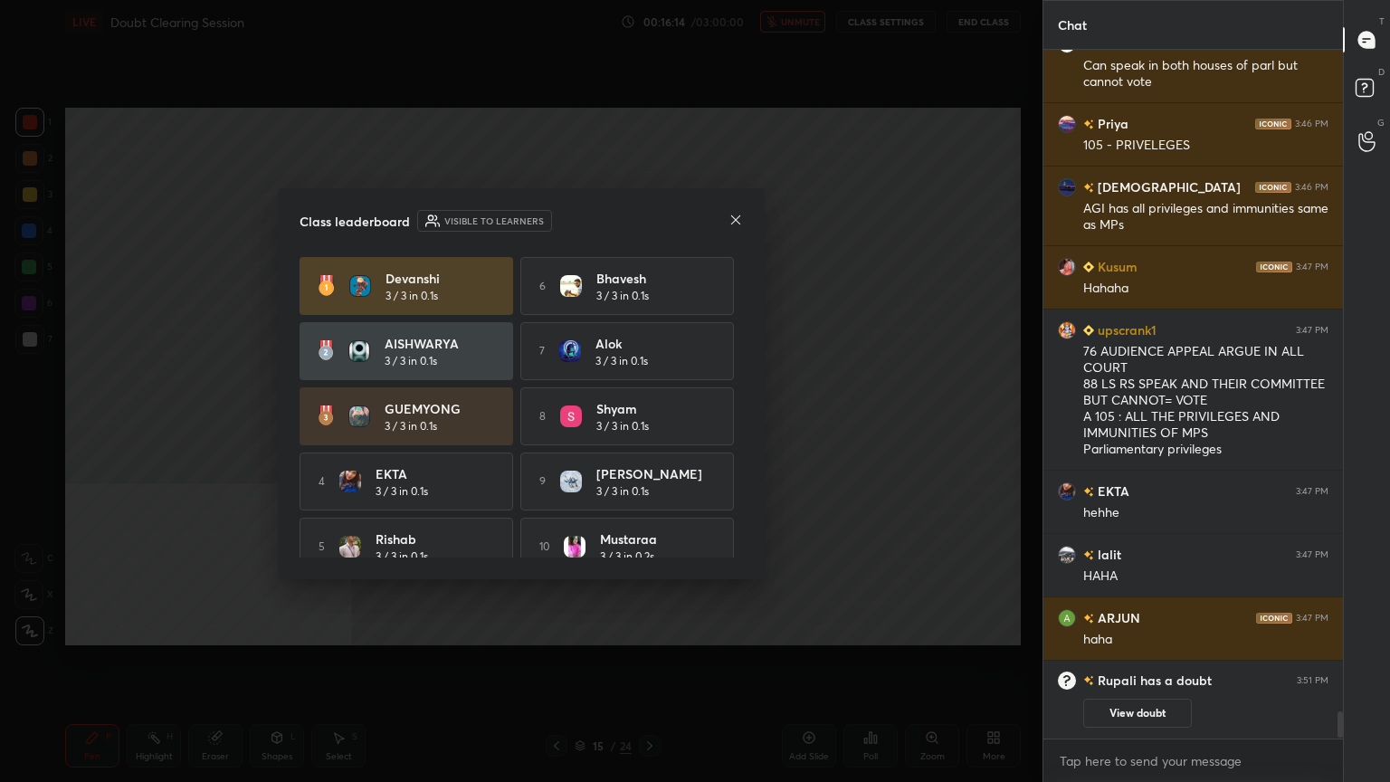
click at [735, 217] on icon at bounding box center [735, 220] width 14 height 14
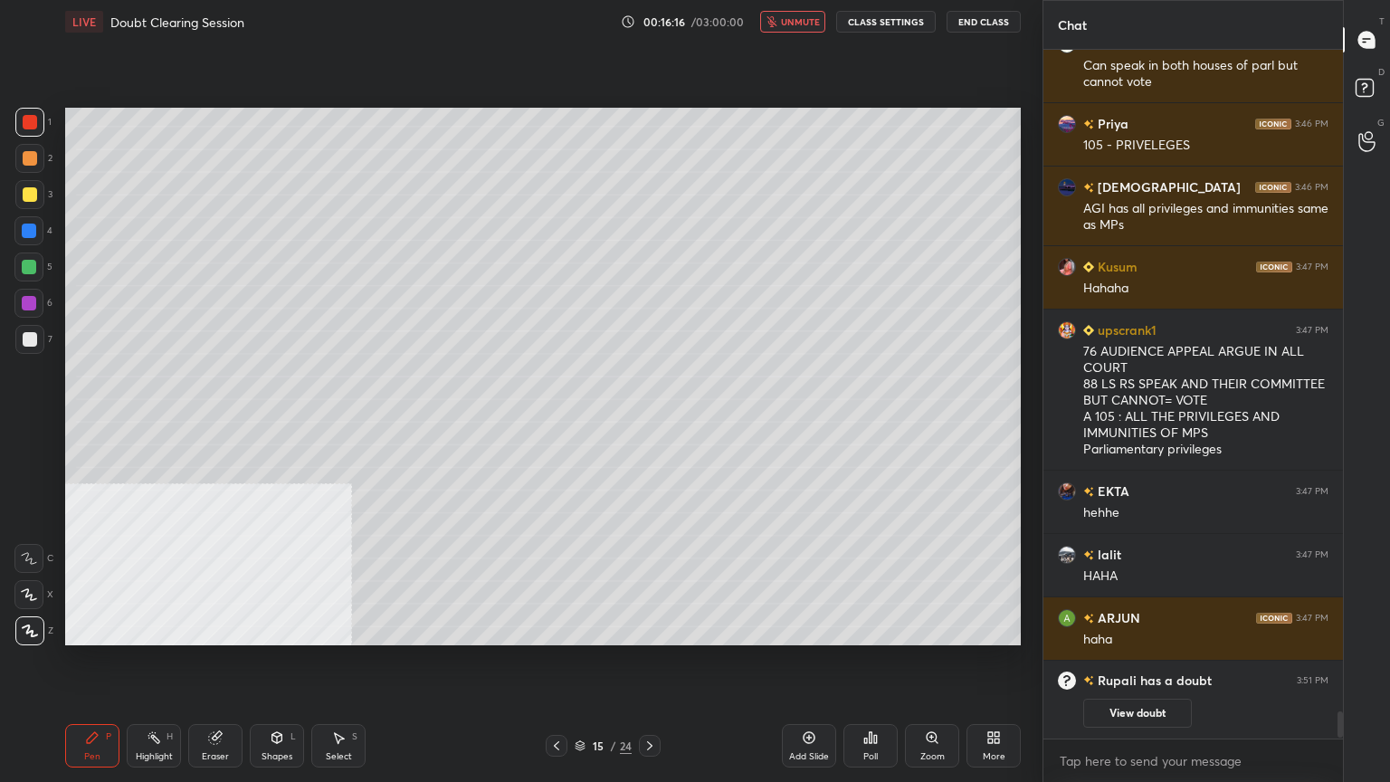
click at [792, 23] on span "unmute" at bounding box center [800, 21] width 39 height 13
click at [879, 701] on div "Poll" at bounding box center [870, 745] width 54 height 43
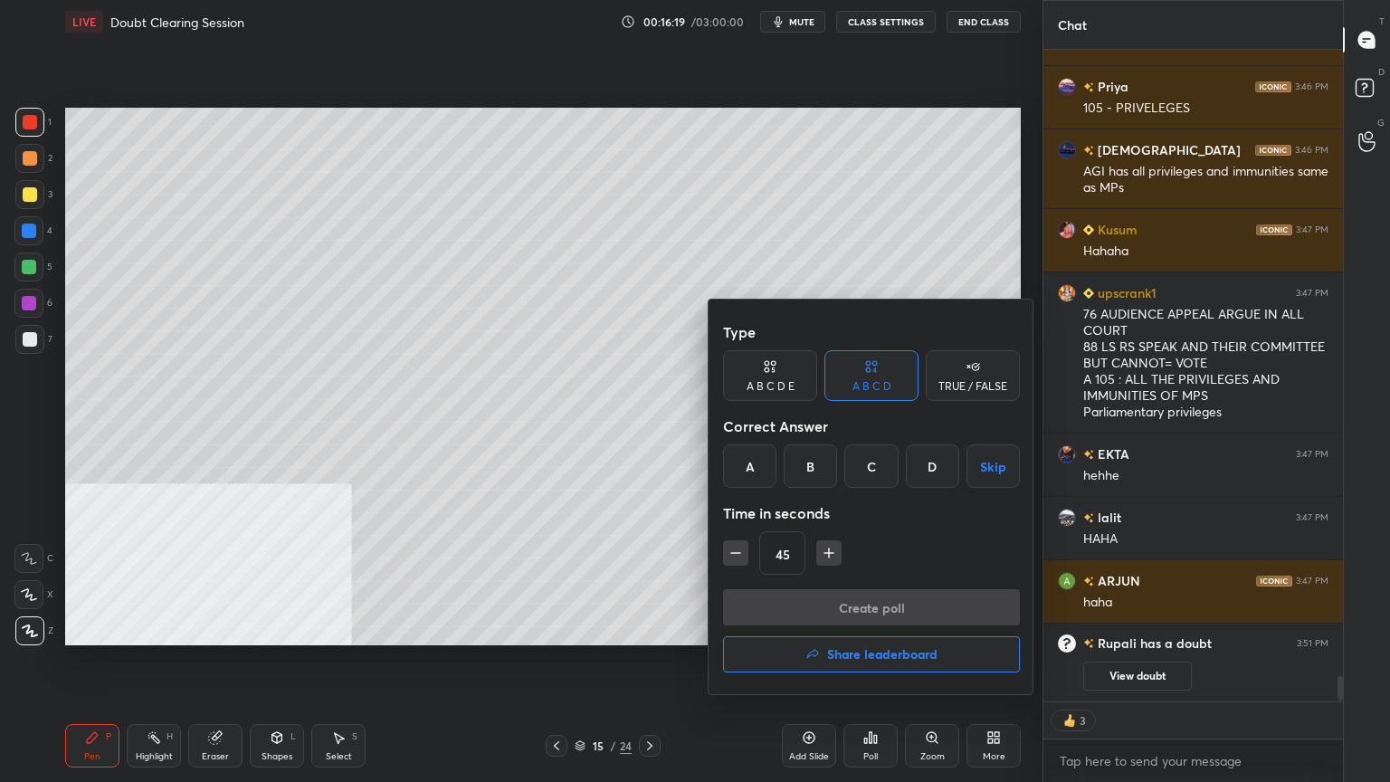
click at [866, 658] on h4 "Share leaderboard" at bounding box center [882, 654] width 110 height 13
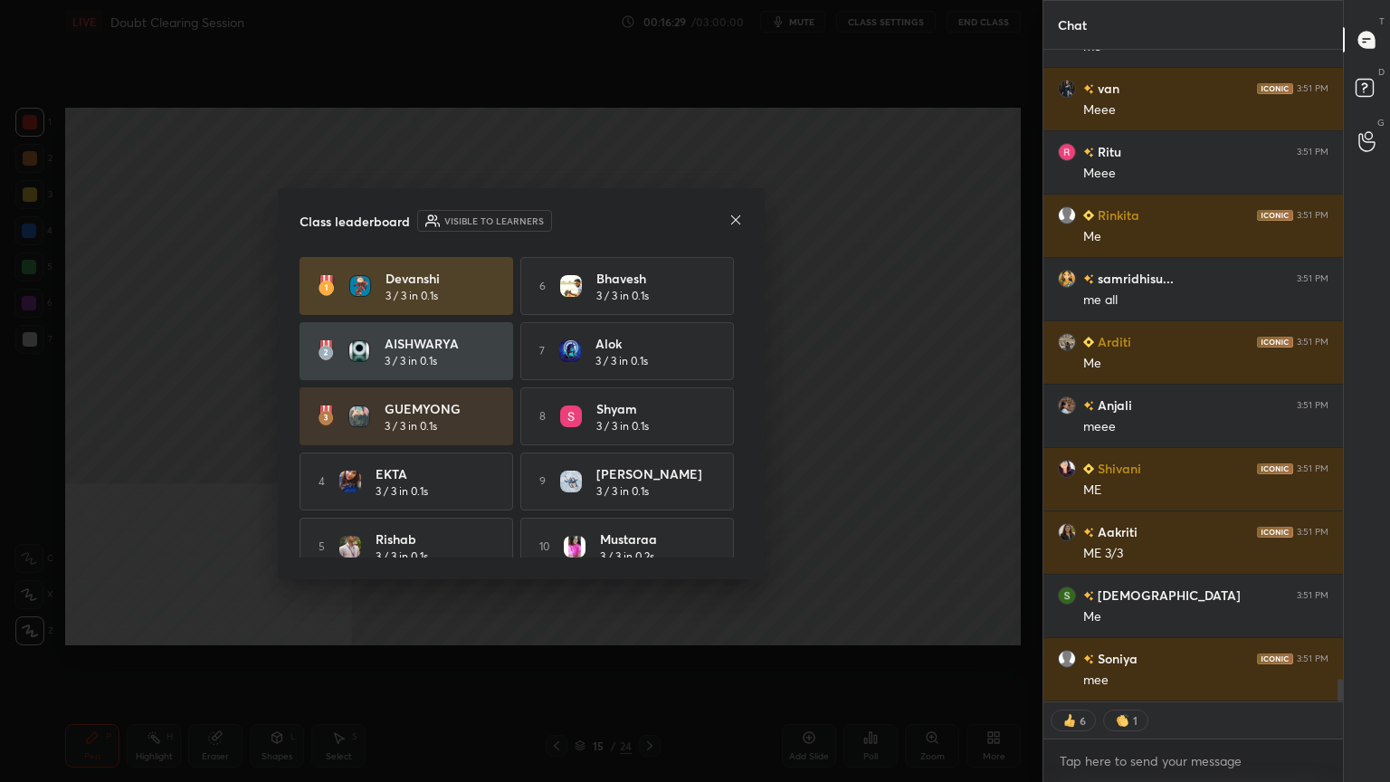
click at [734, 218] on icon at bounding box center [735, 220] width 14 height 14
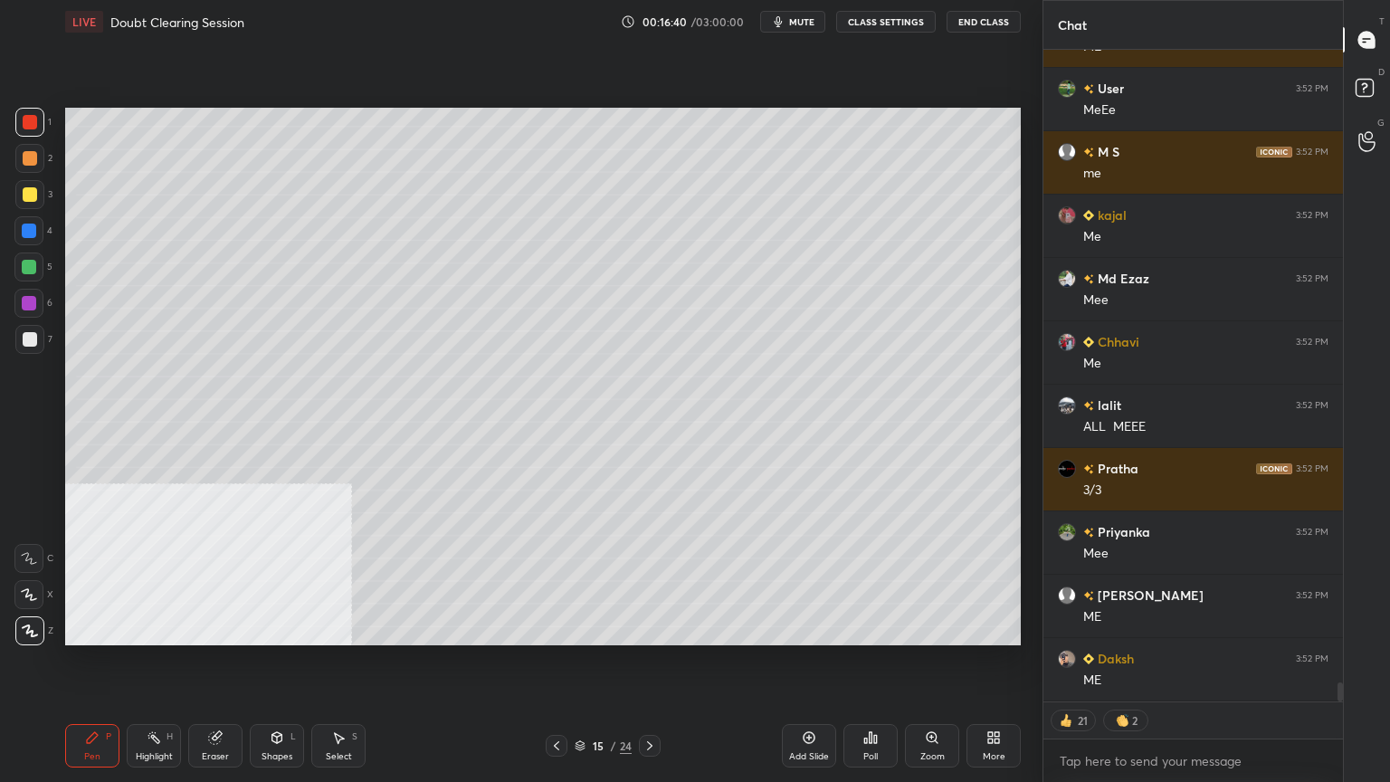
drag, startPoint x: 802, startPoint y: 17, endPoint x: 794, endPoint y: 24, distance: 10.2
click at [801, 18] on span "mute" at bounding box center [801, 21] width 25 height 13
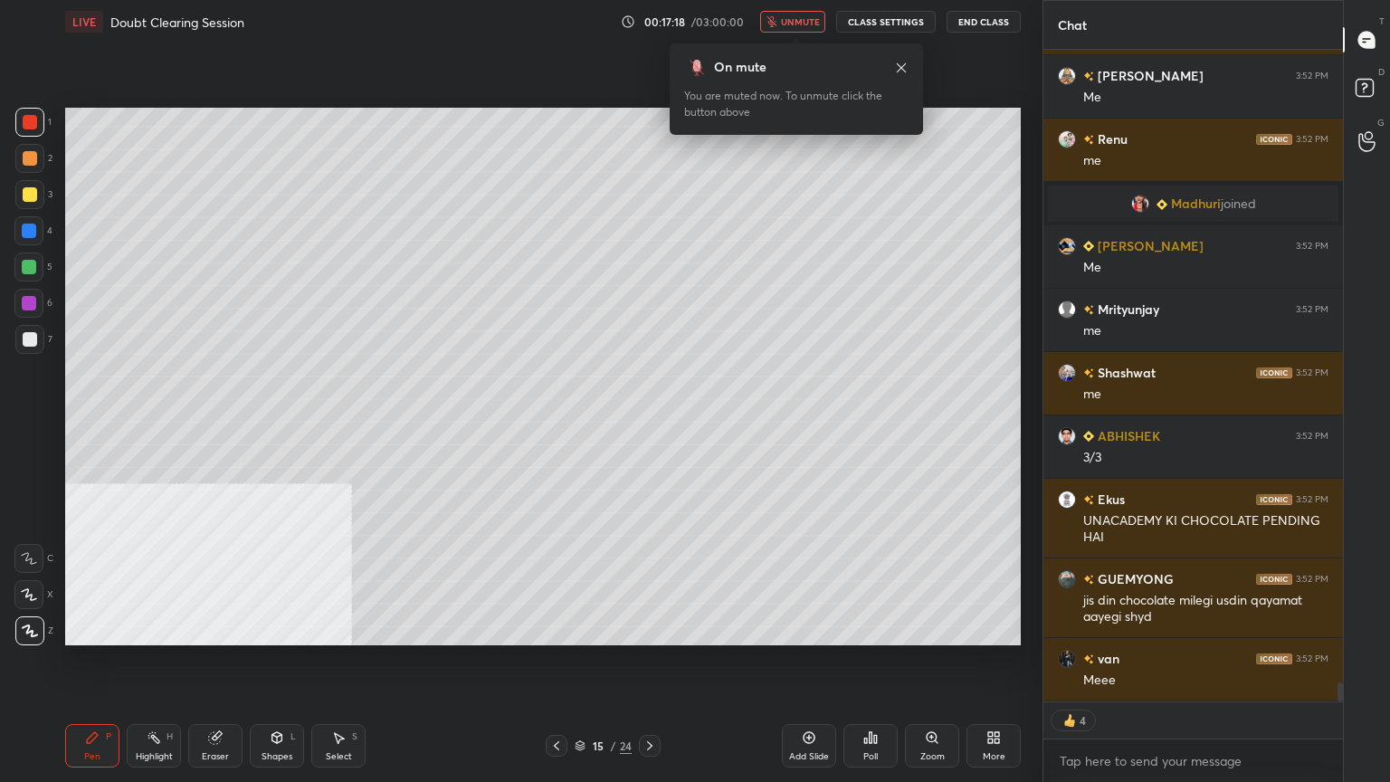
scroll to position [21771, 0]
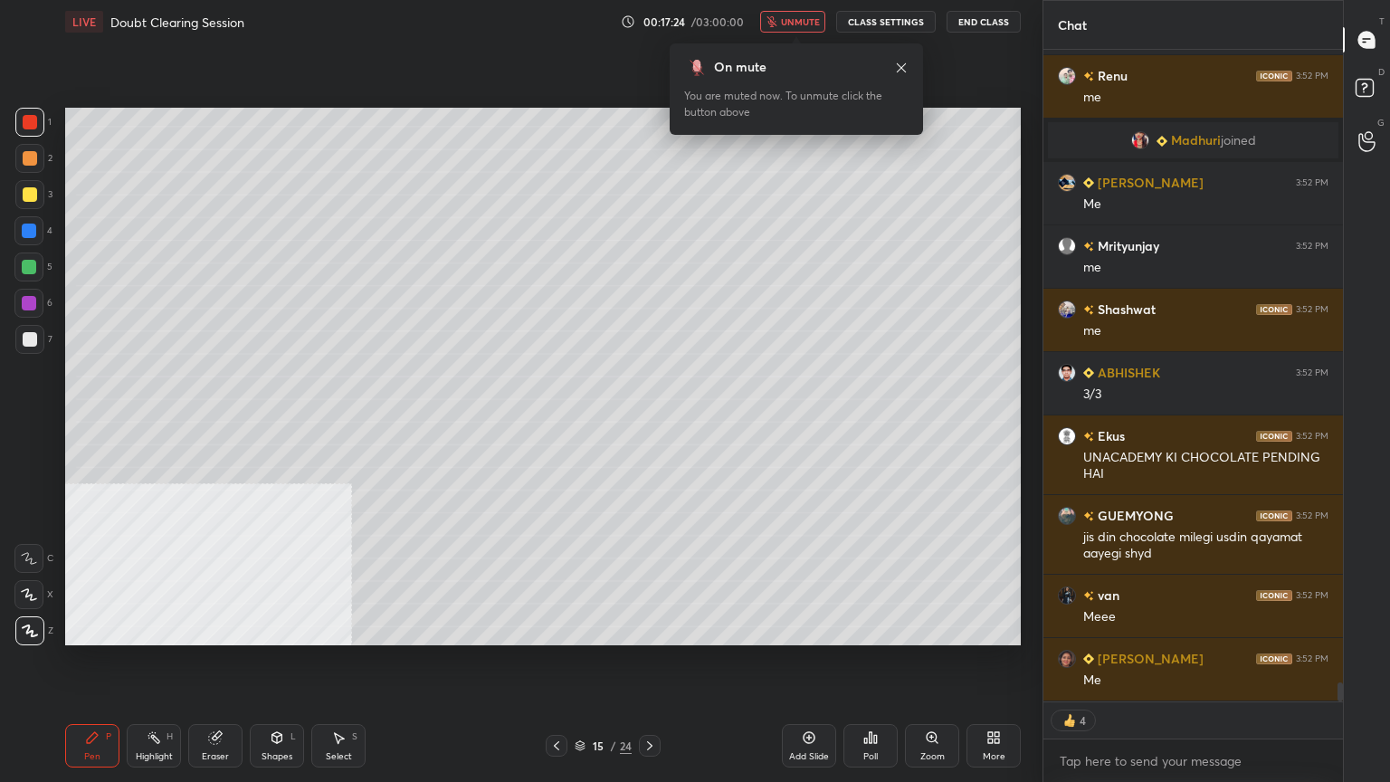
drag, startPoint x: 801, startPoint y: 21, endPoint x: 778, endPoint y: 36, distance: 27.4
click at [800, 21] on span "unmute" at bounding box center [800, 21] width 39 height 13
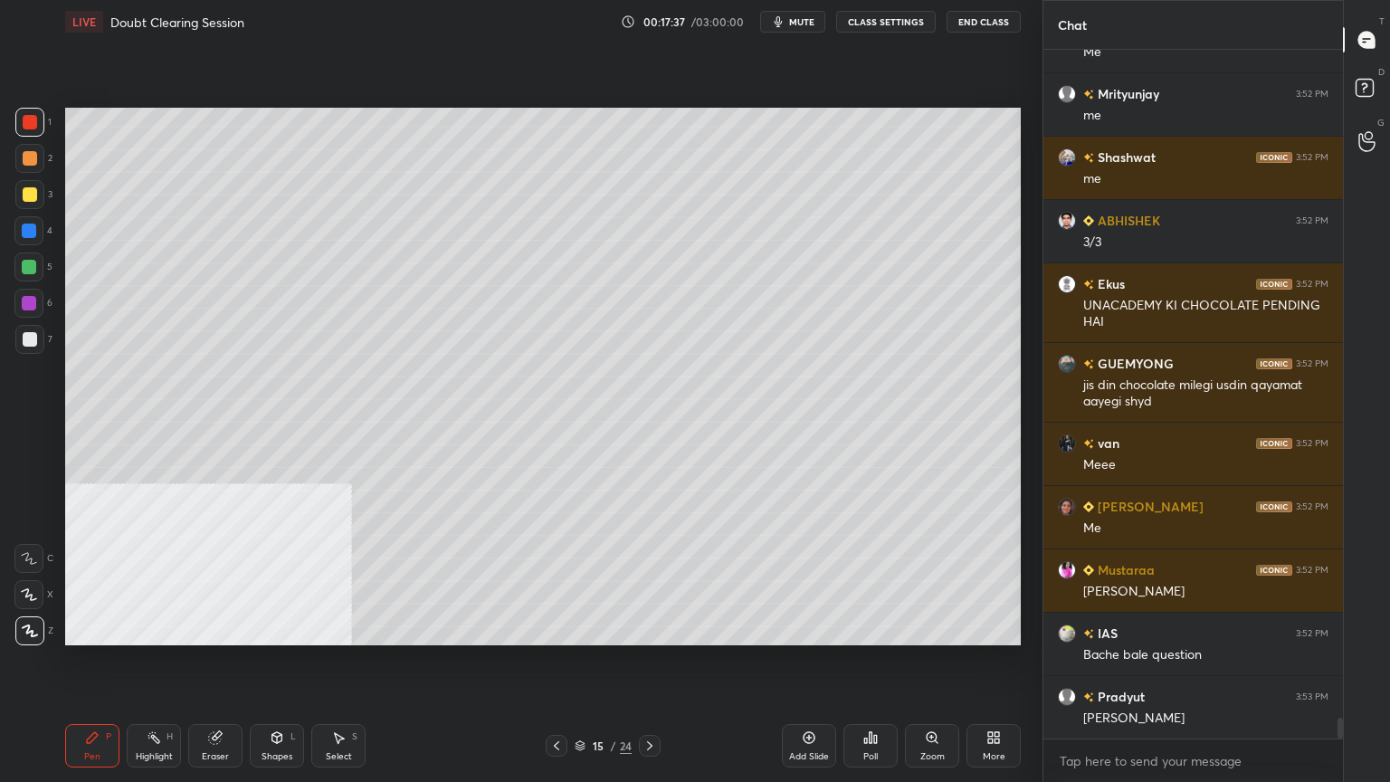
scroll to position [21987, 0]
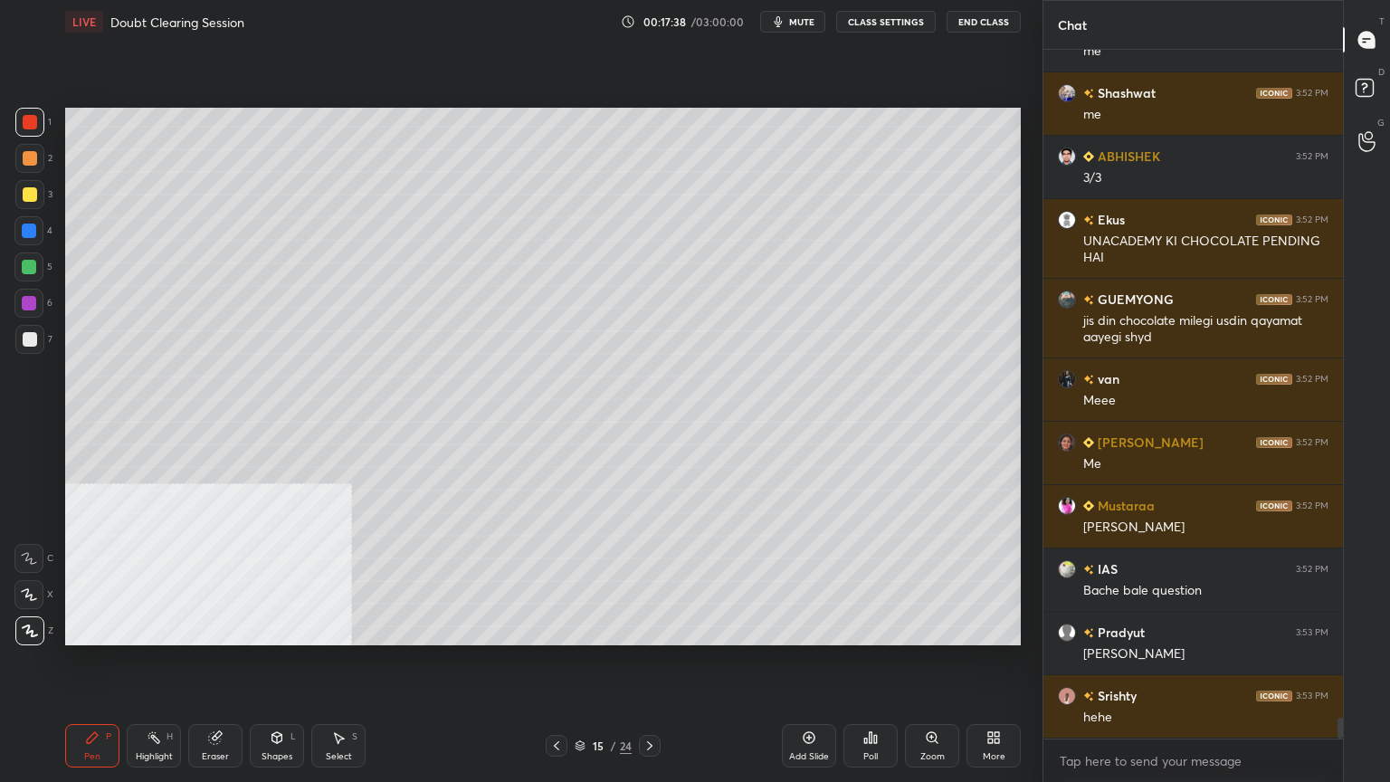
click at [33, 335] on div at bounding box center [30, 339] width 14 height 14
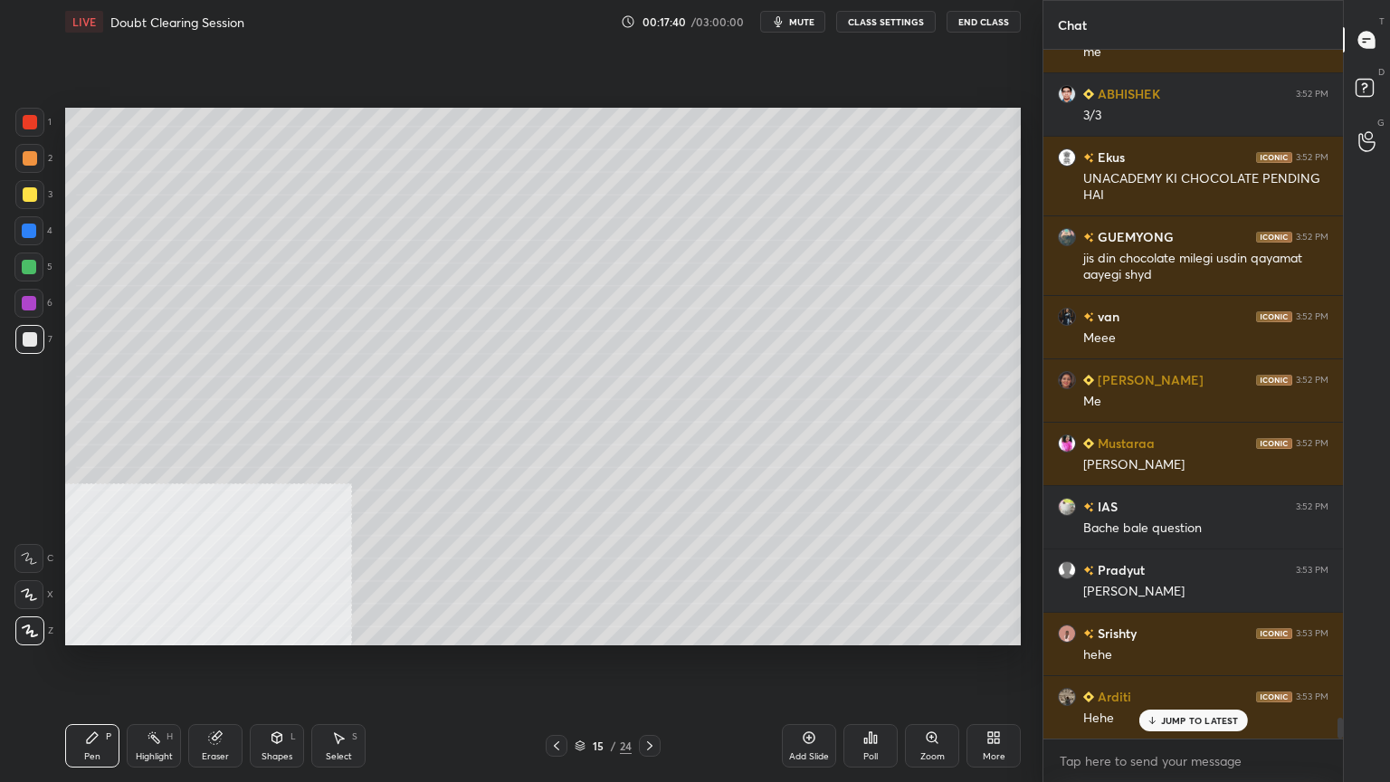
scroll to position [22114, 0]
click at [25, 197] on div at bounding box center [30, 194] width 14 height 14
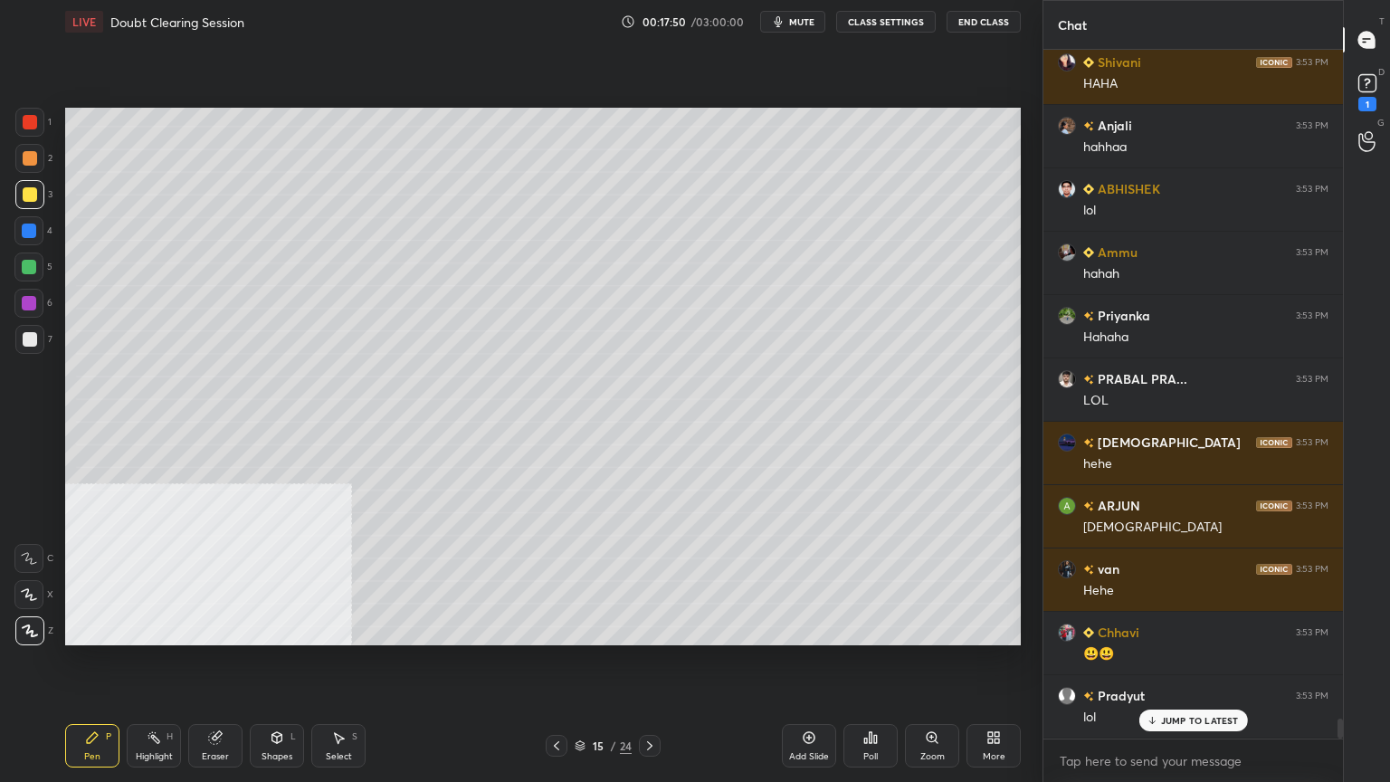
scroll to position [22643, 0]
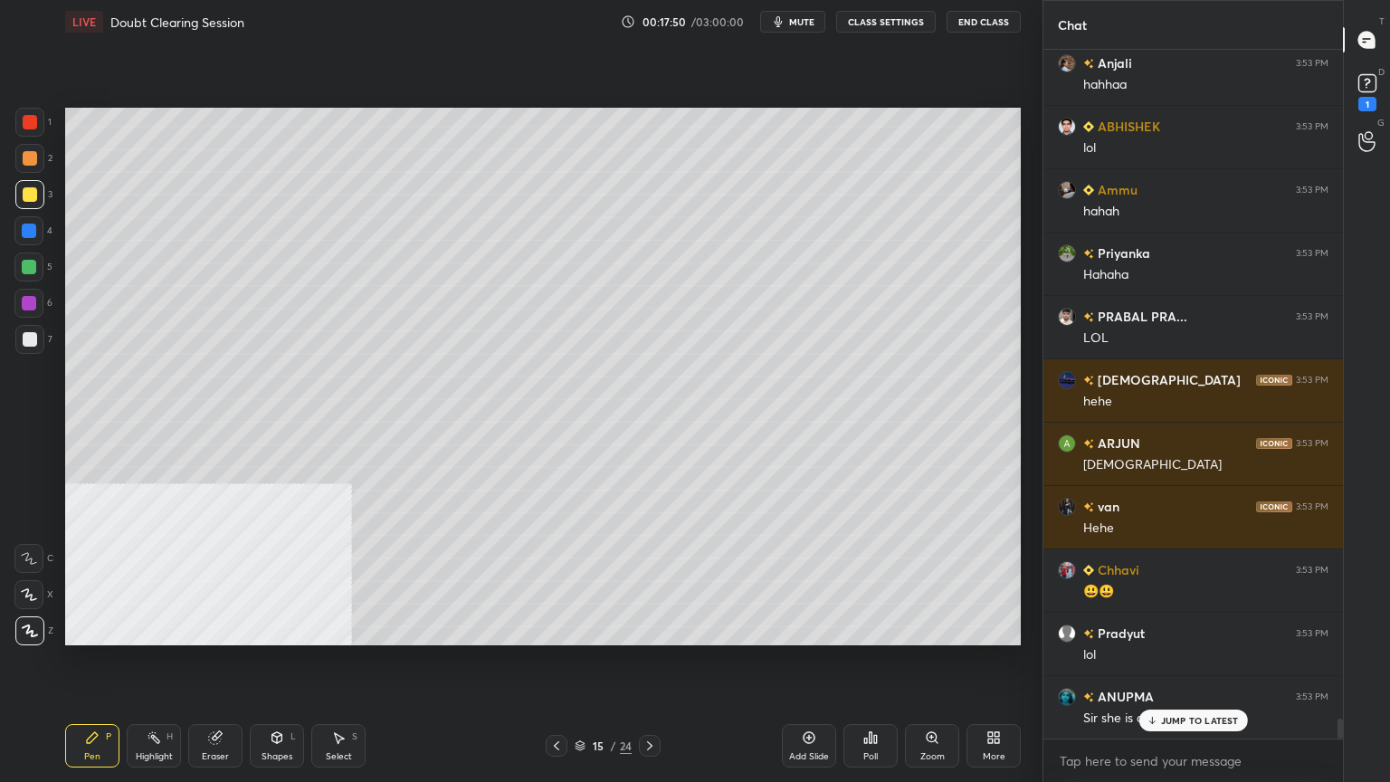
click at [581, 701] on div "15 / 24" at bounding box center [602, 745] width 57 height 16
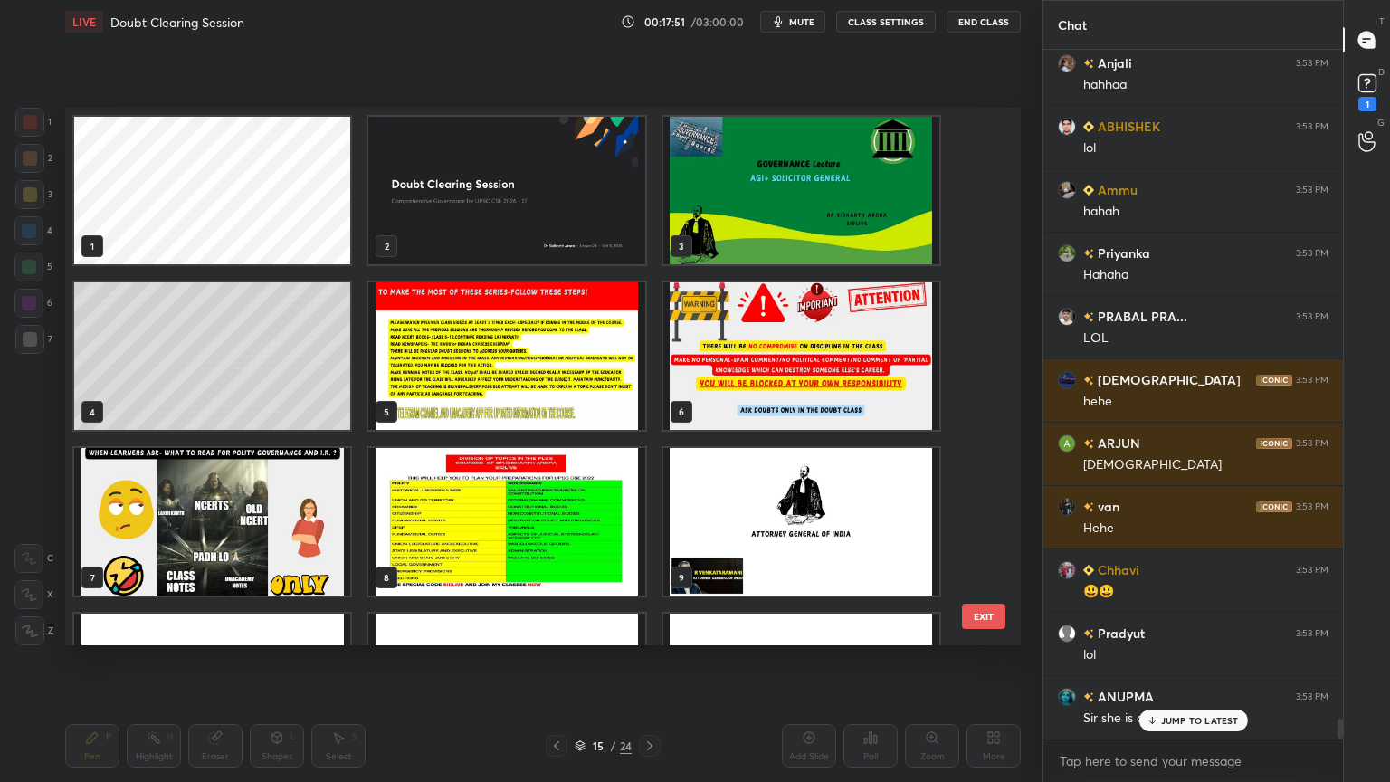
scroll to position [5, 9]
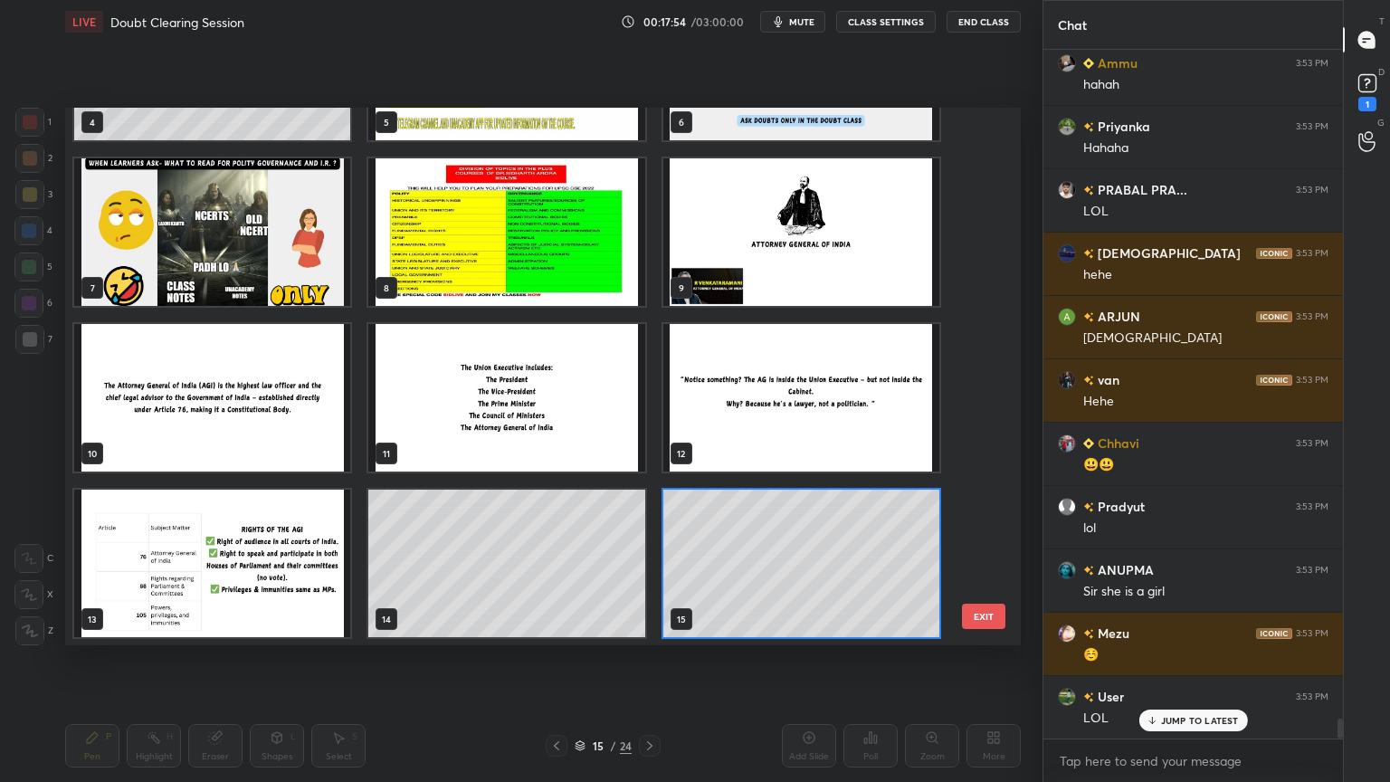
click at [977, 363] on div "1 2 3 4 5 6 7 8 9 10 11 12 13 14 15" at bounding box center [527, 376] width 924 height 537
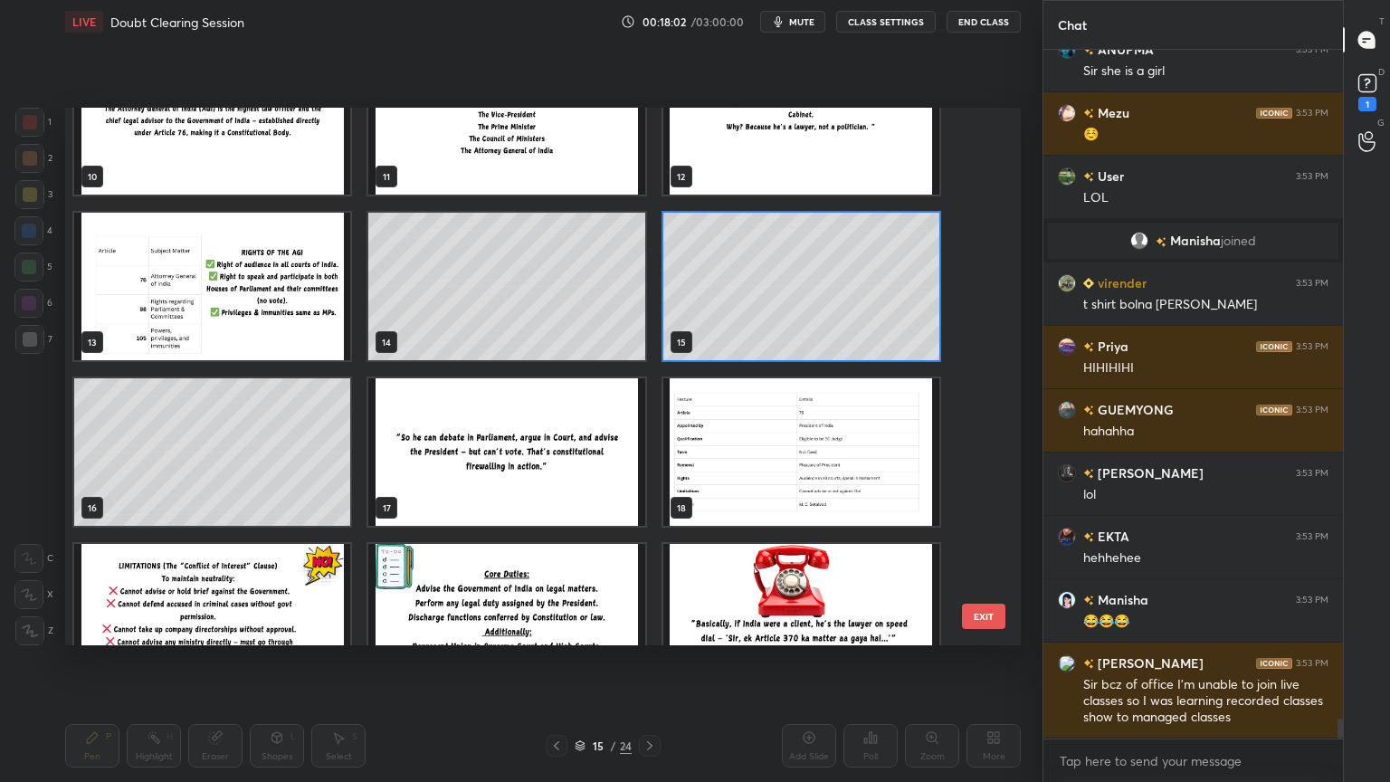
click at [550, 457] on img "grid" at bounding box center [506, 451] width 276 height 147
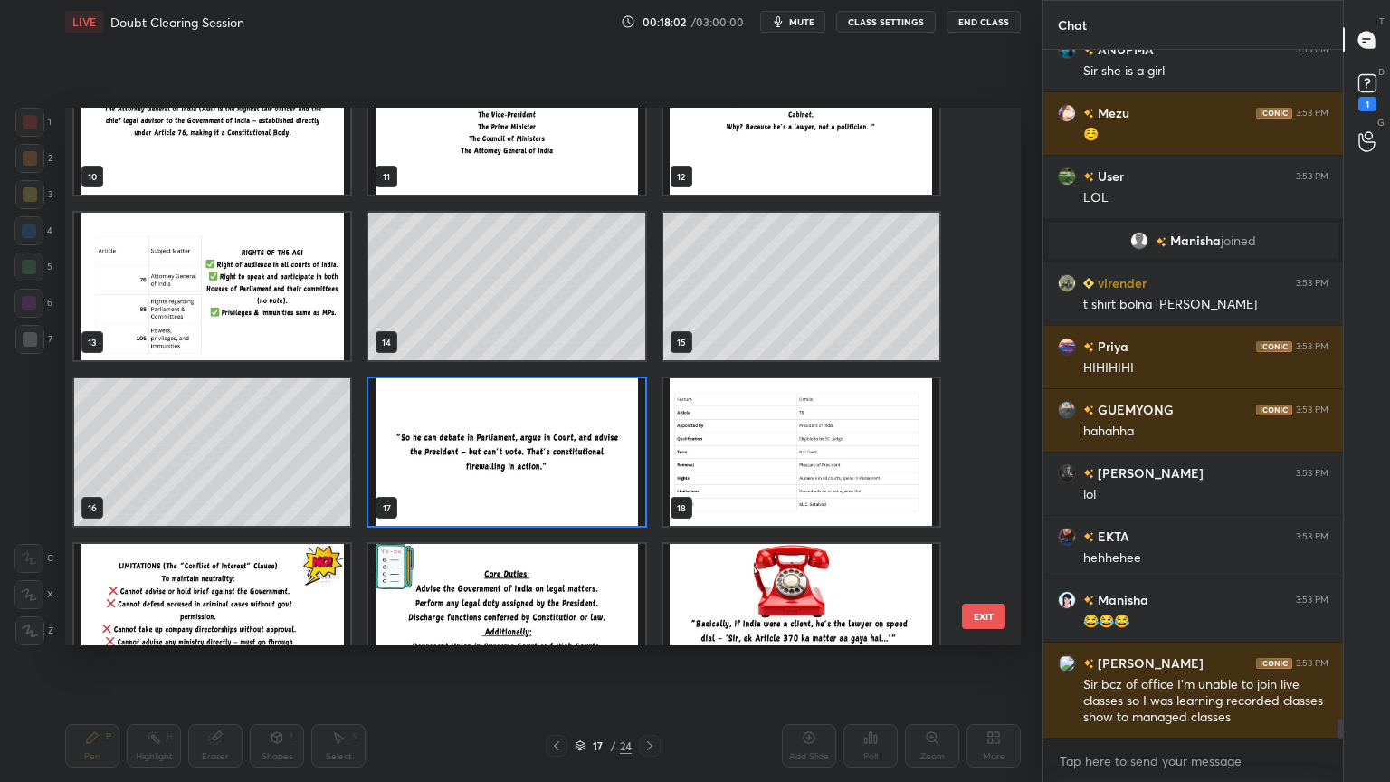
click at [550, 457] on img "grid" at bounding box center [506, 451] width 276 height 147
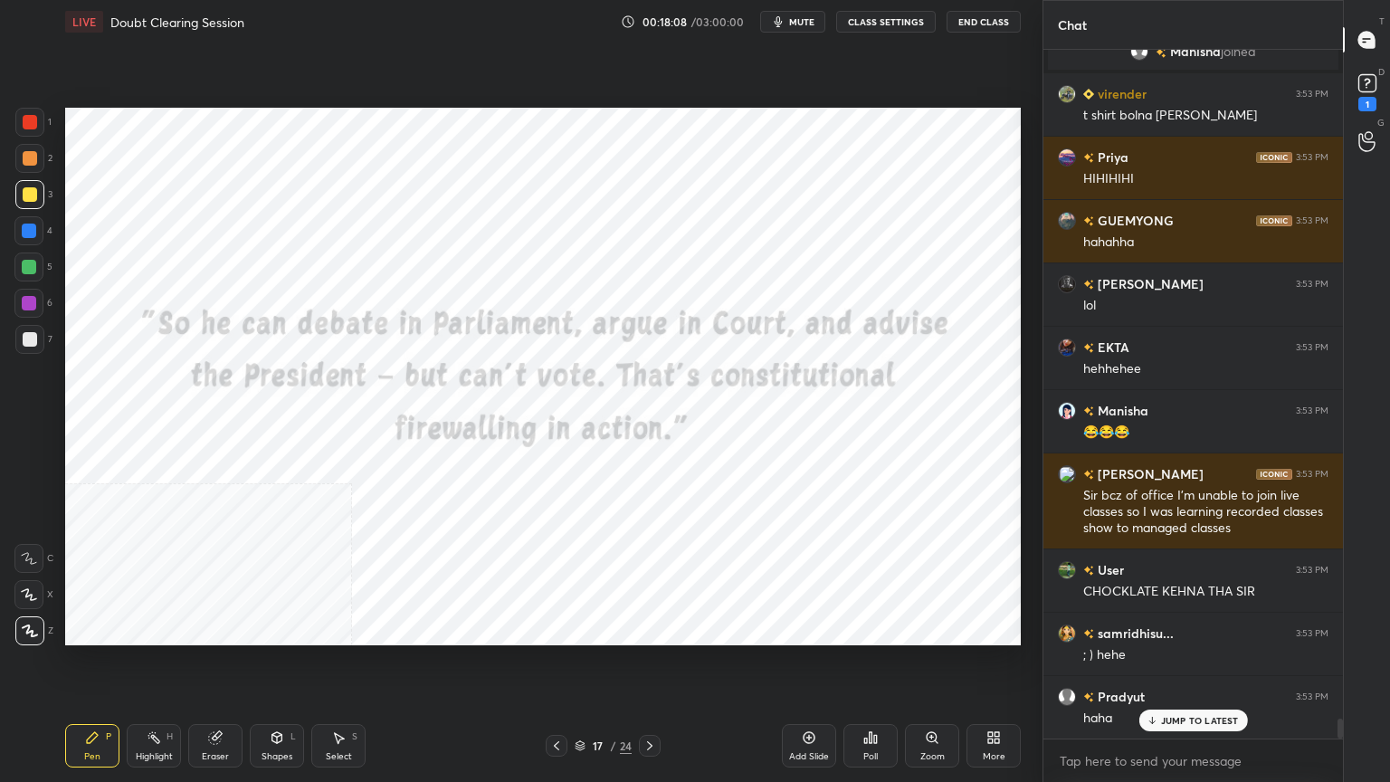
click at [25, 119] on div at bounding box center [30, 122] width 14 height 14
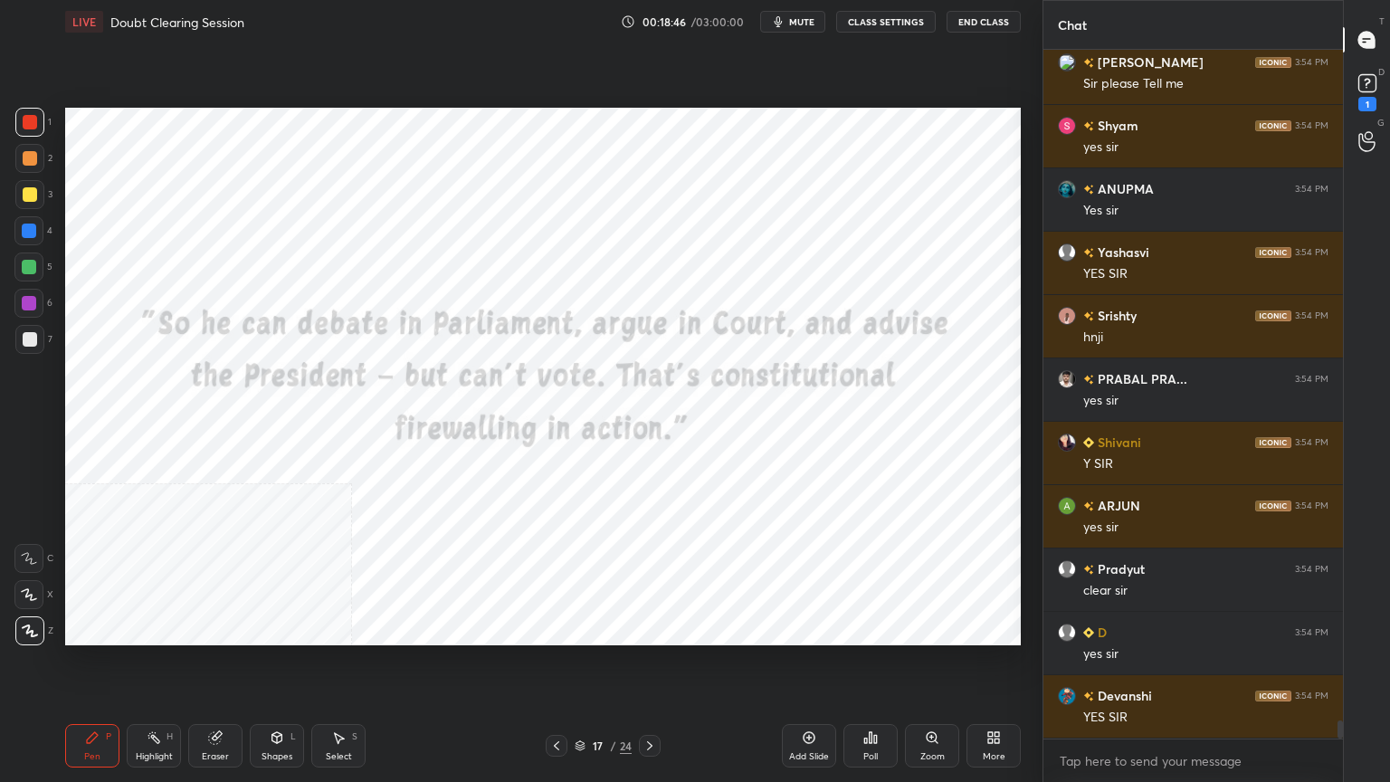
scroll to position [25205, 0]
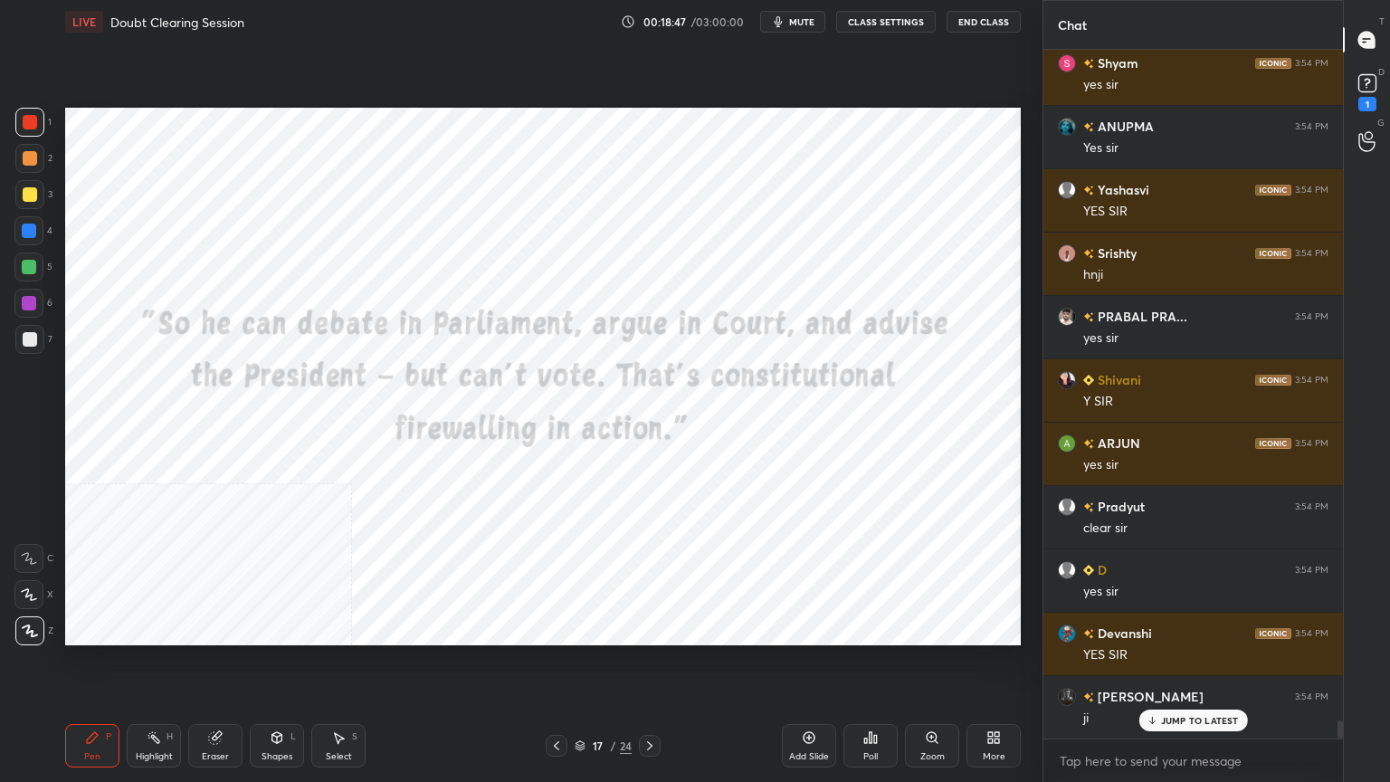
click at [582, 701] on div "17 / 24" at bounding box center [602, 745] width 57 height 16
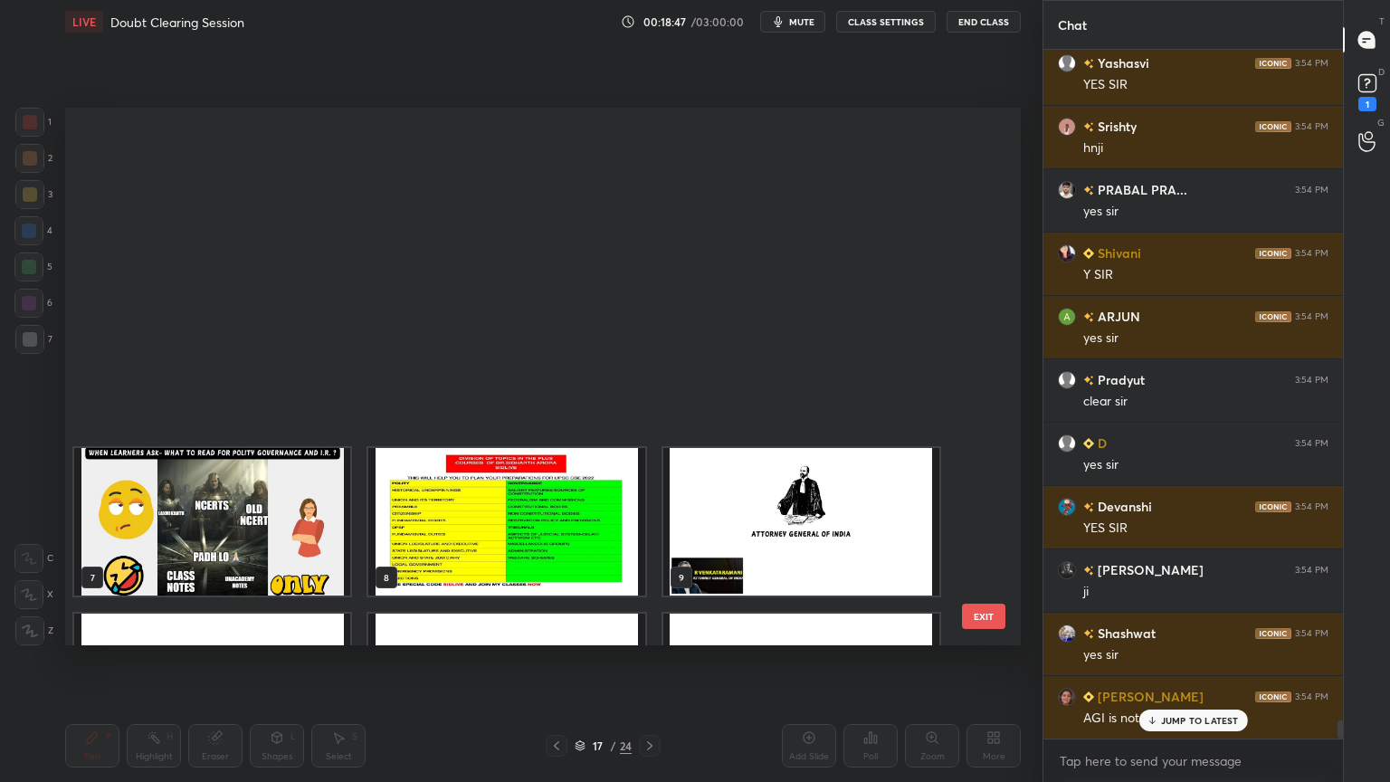
scroll to position [456, 0]
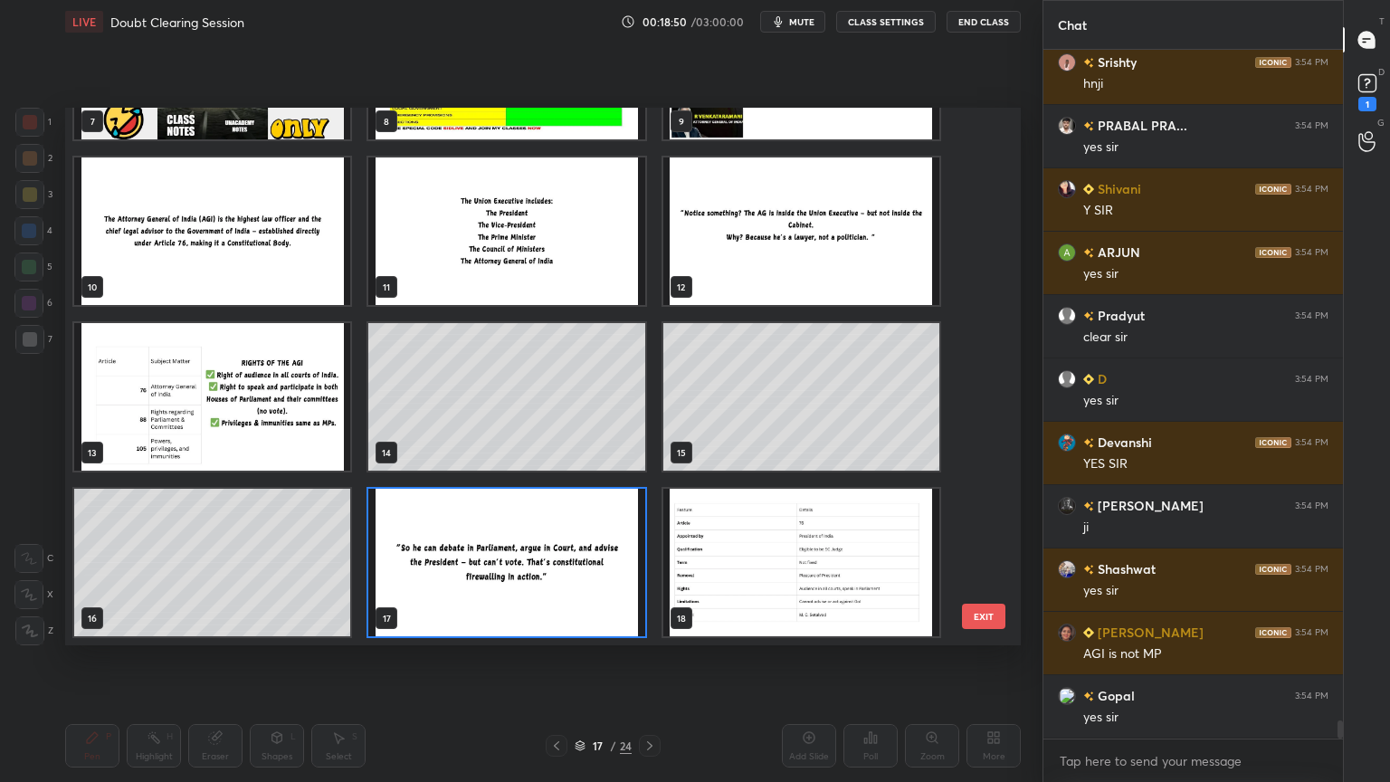
click at [737, 574] on img "grid" at bounding box center [801, 562] width 276 height 147
click at [736, 574] on img "grid" at bounding box center [801, 562] width 276 height 147
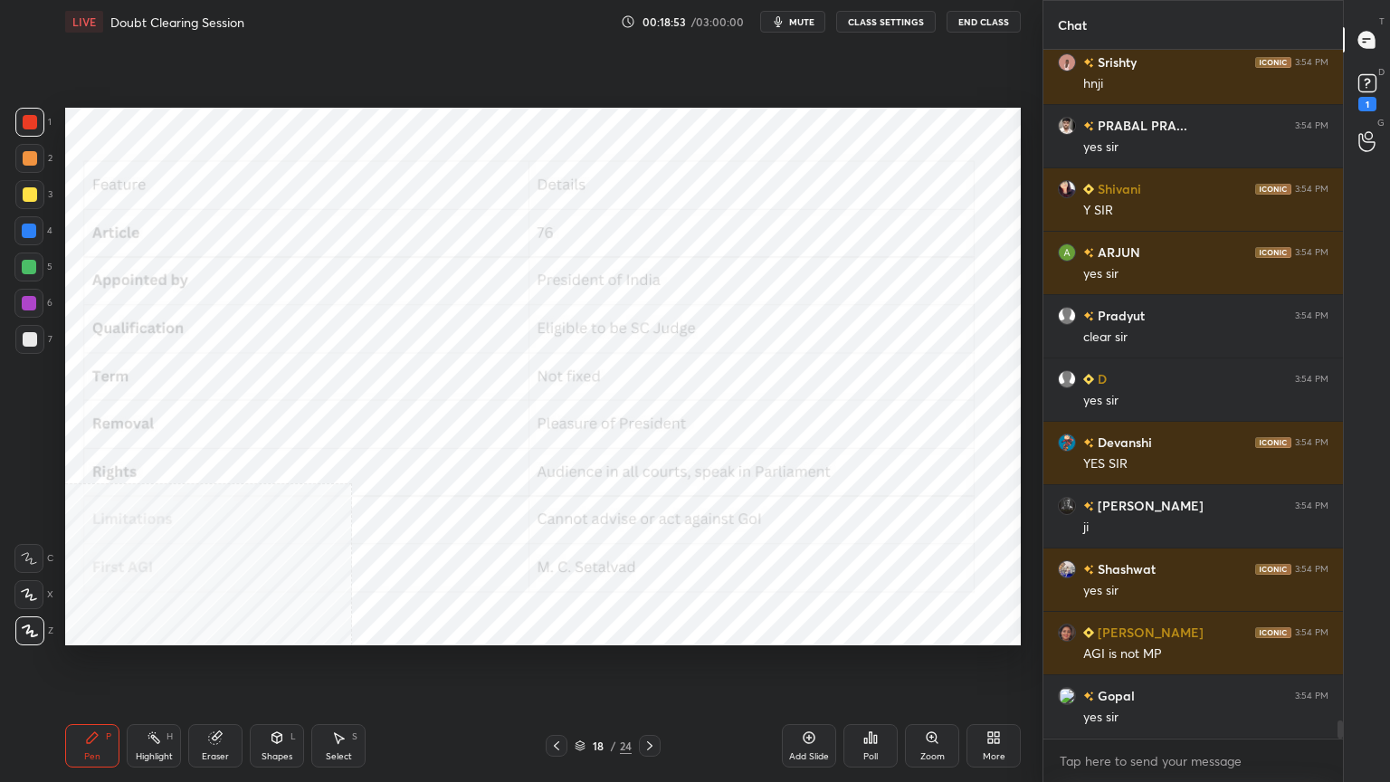
click at [998, 701] on div "More" at bounding box center [993, 745] width 54 height 43
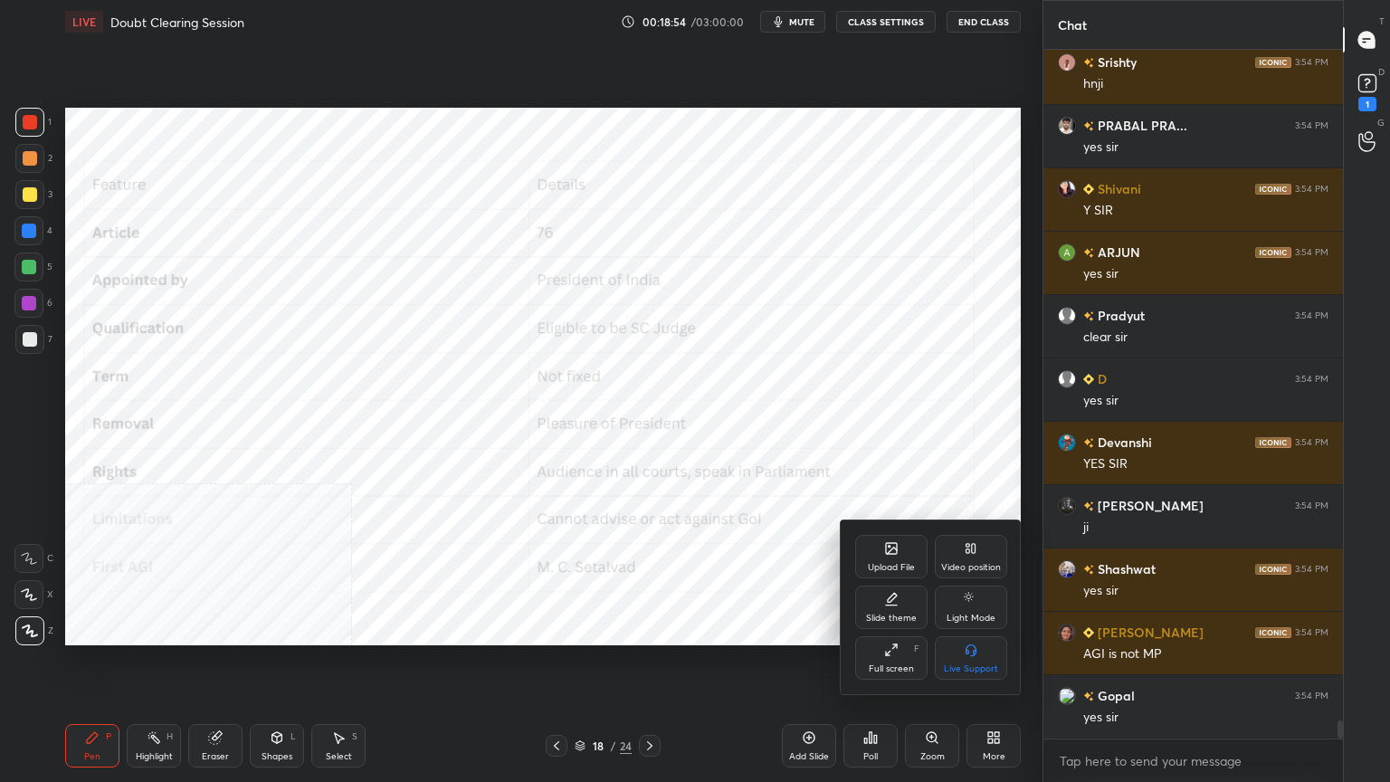
scroll to position [25459, 0]
click at [977, 558] on div "Video position" at bounding box center [971, 556] width 72 height 43
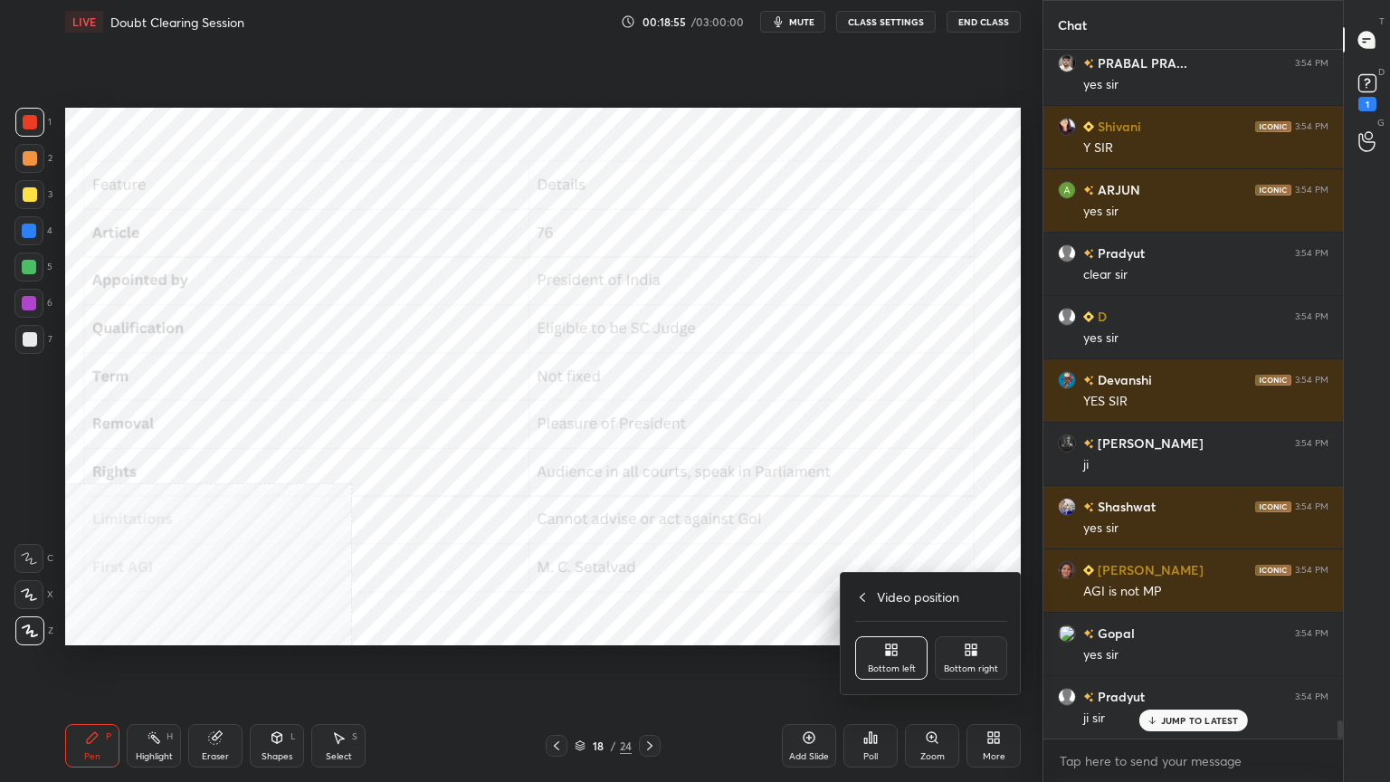
click at [974, 648] on icon at bounding box center [974, 646] width 5 height 5
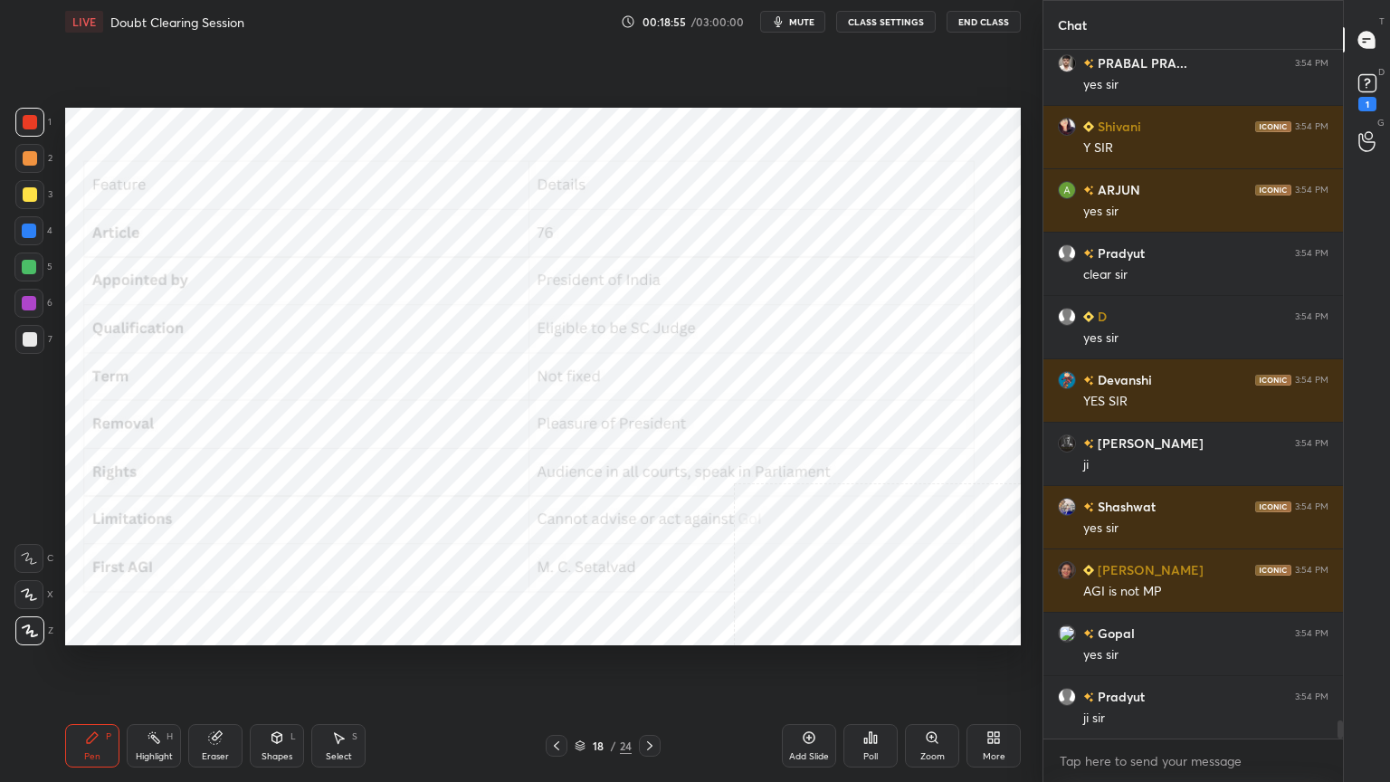
scroll to position [25523, 0]
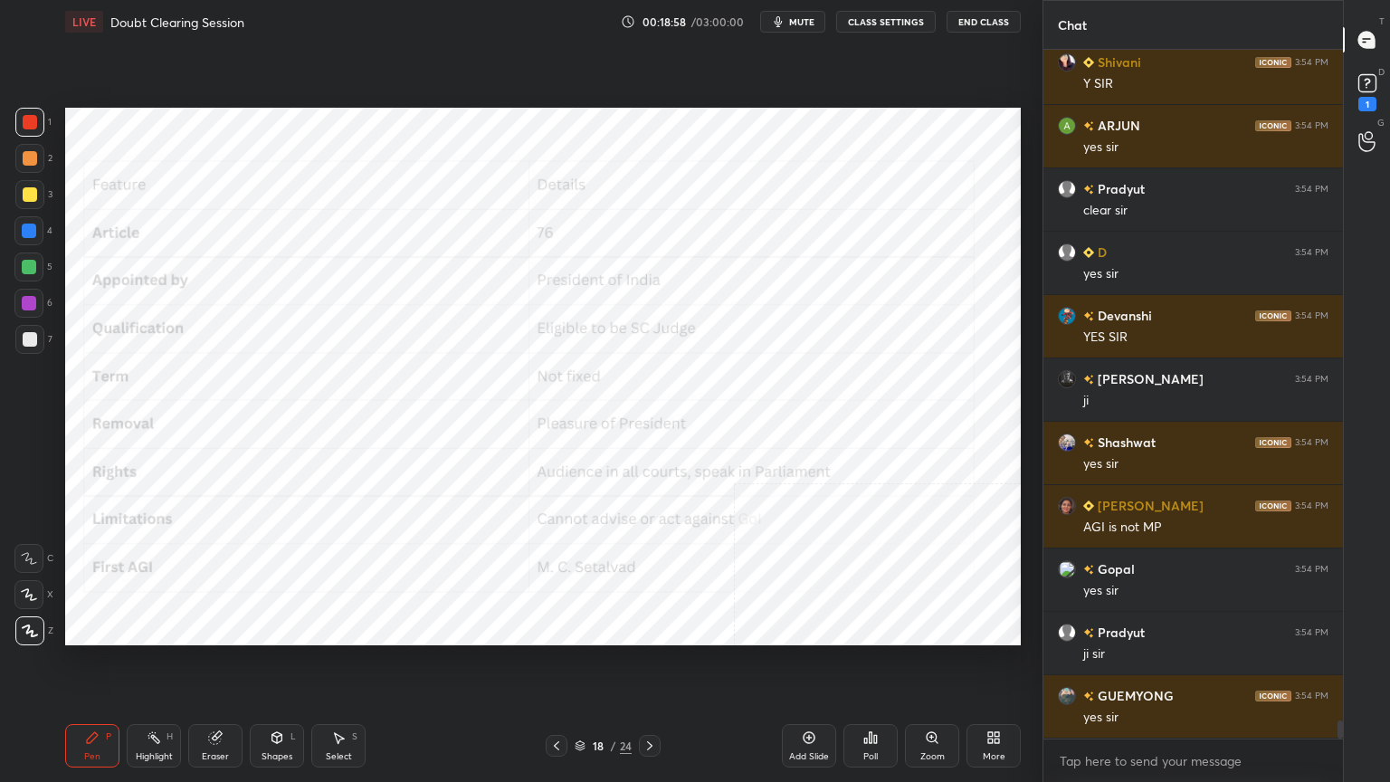
click at [38, 226] on div at bounding box center [28, 230] width 29 height 29
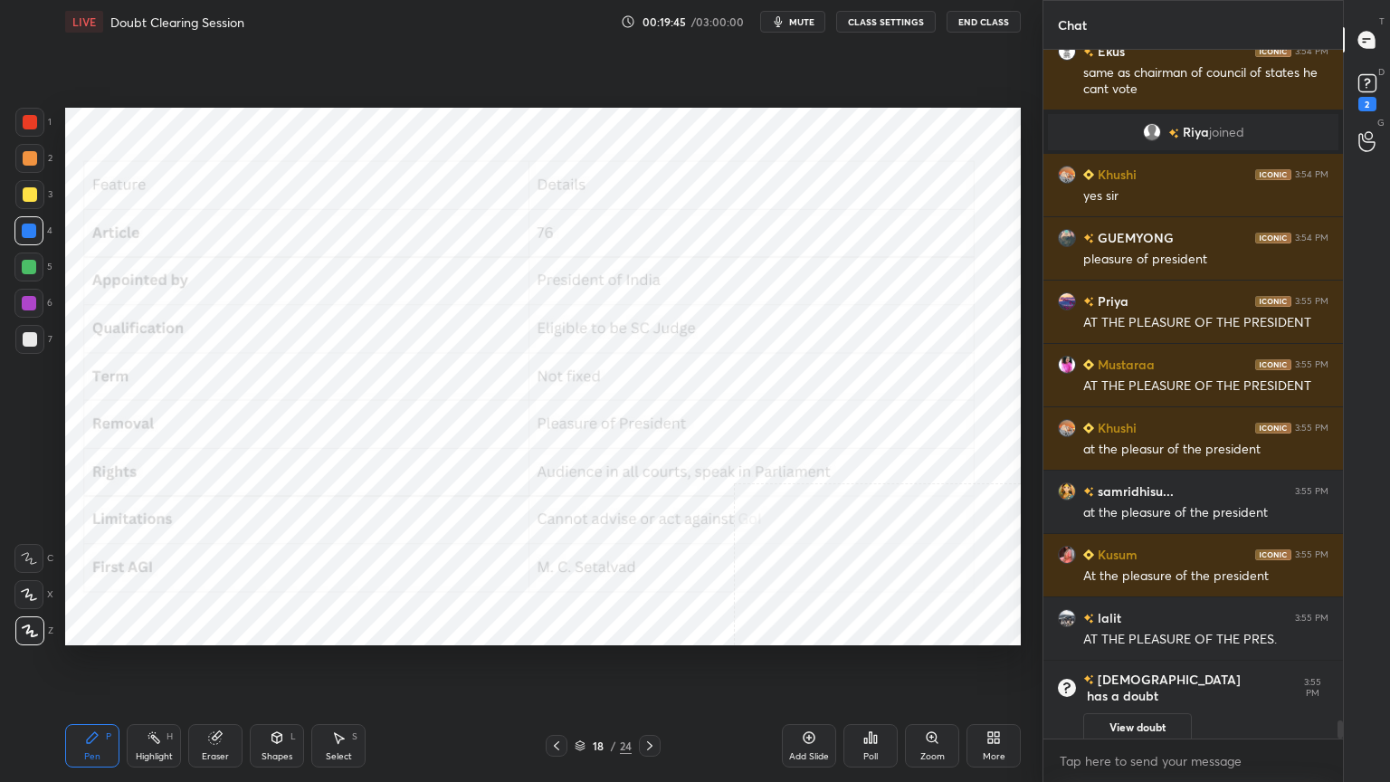
scroll to position [25042, 0]
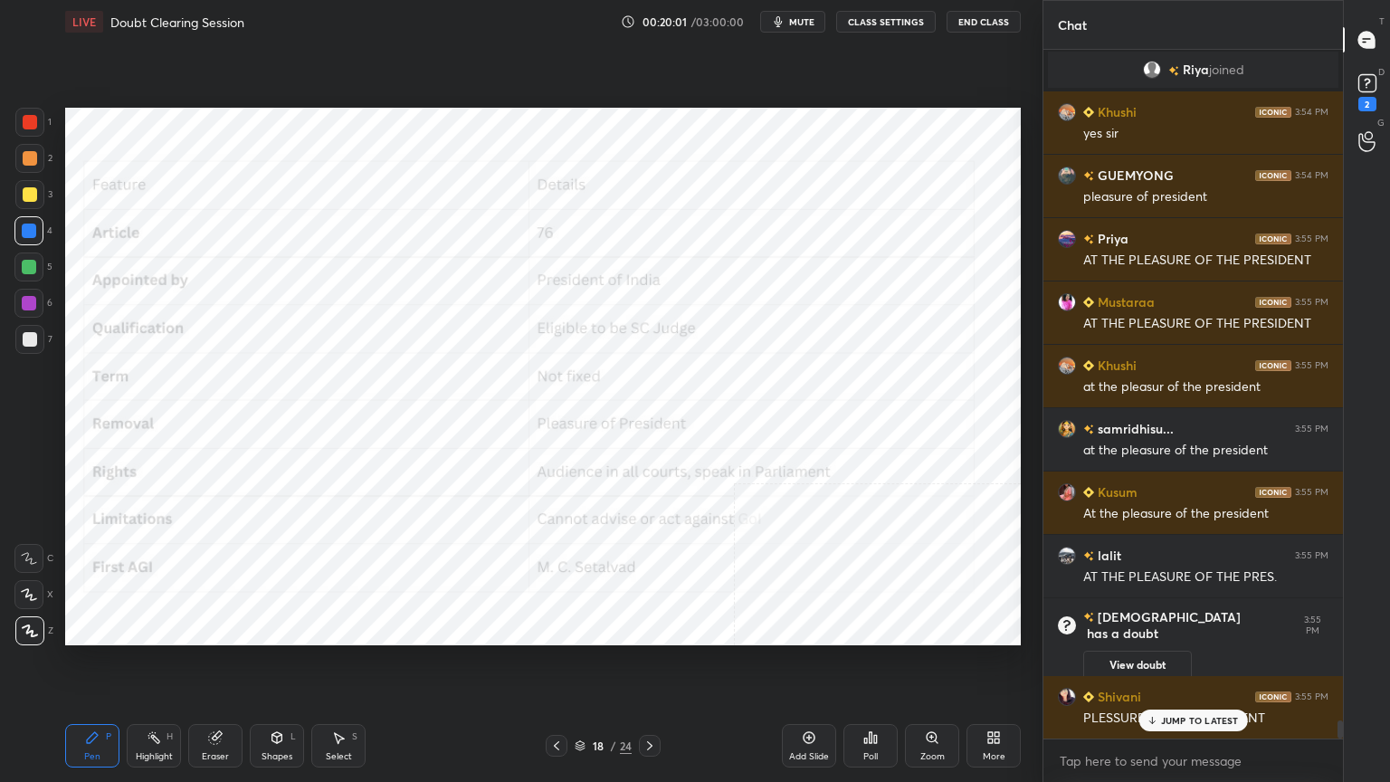
click at [816, 701] on div "Add Slide" at bounding box center [809, 745] width 54 height 43
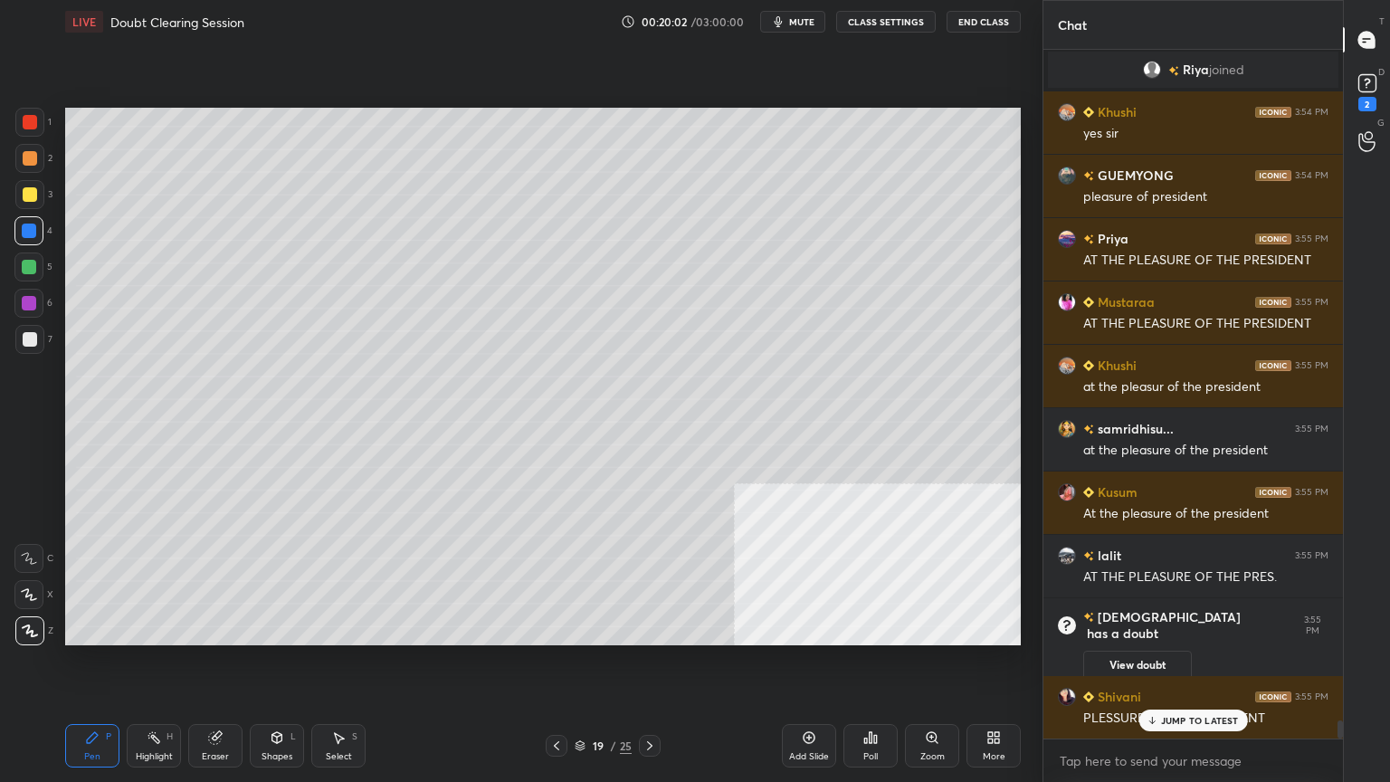
scroll to position [25204, 0]
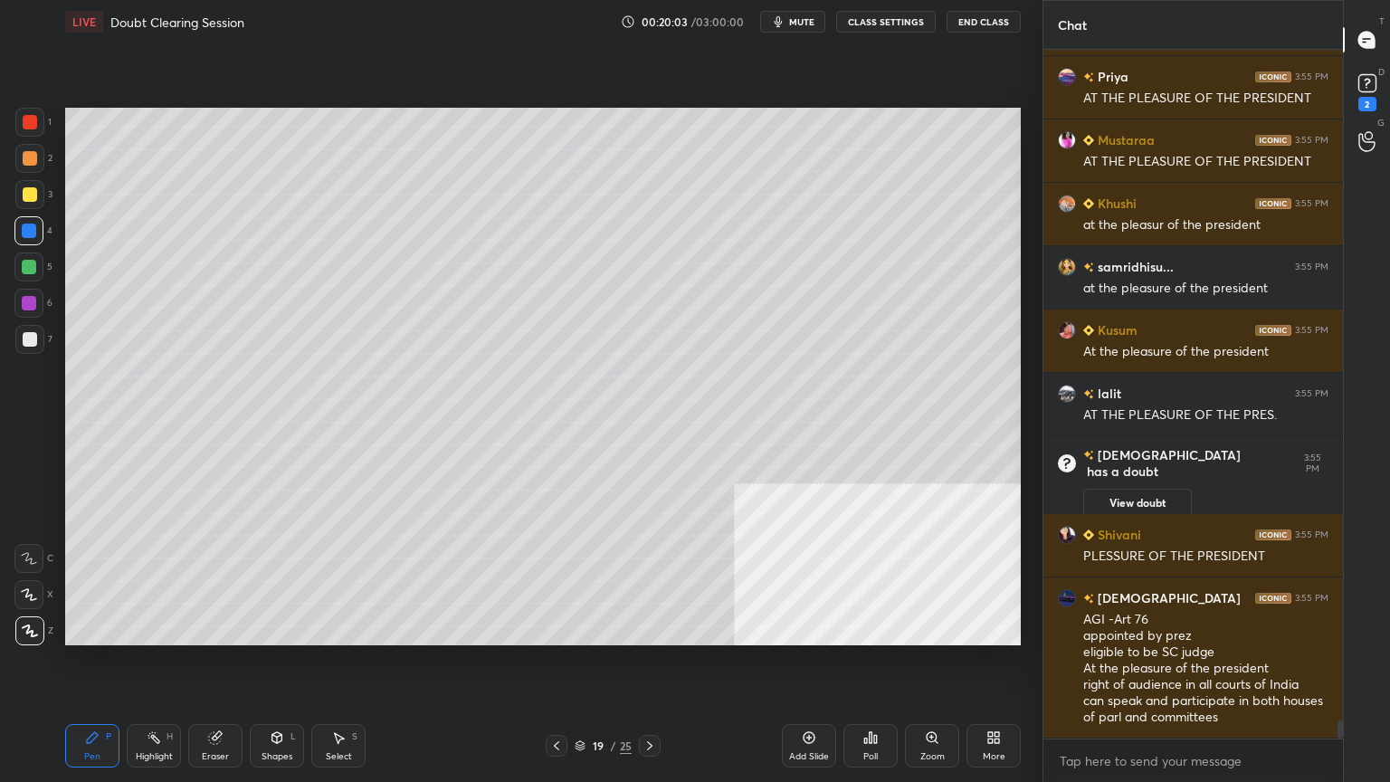
click at [31, 336] on div at bounding box center [30, 339] width 14 height 14
click at [1368, 87] on rect at bounding box center [1366, 83] width 17 height 17
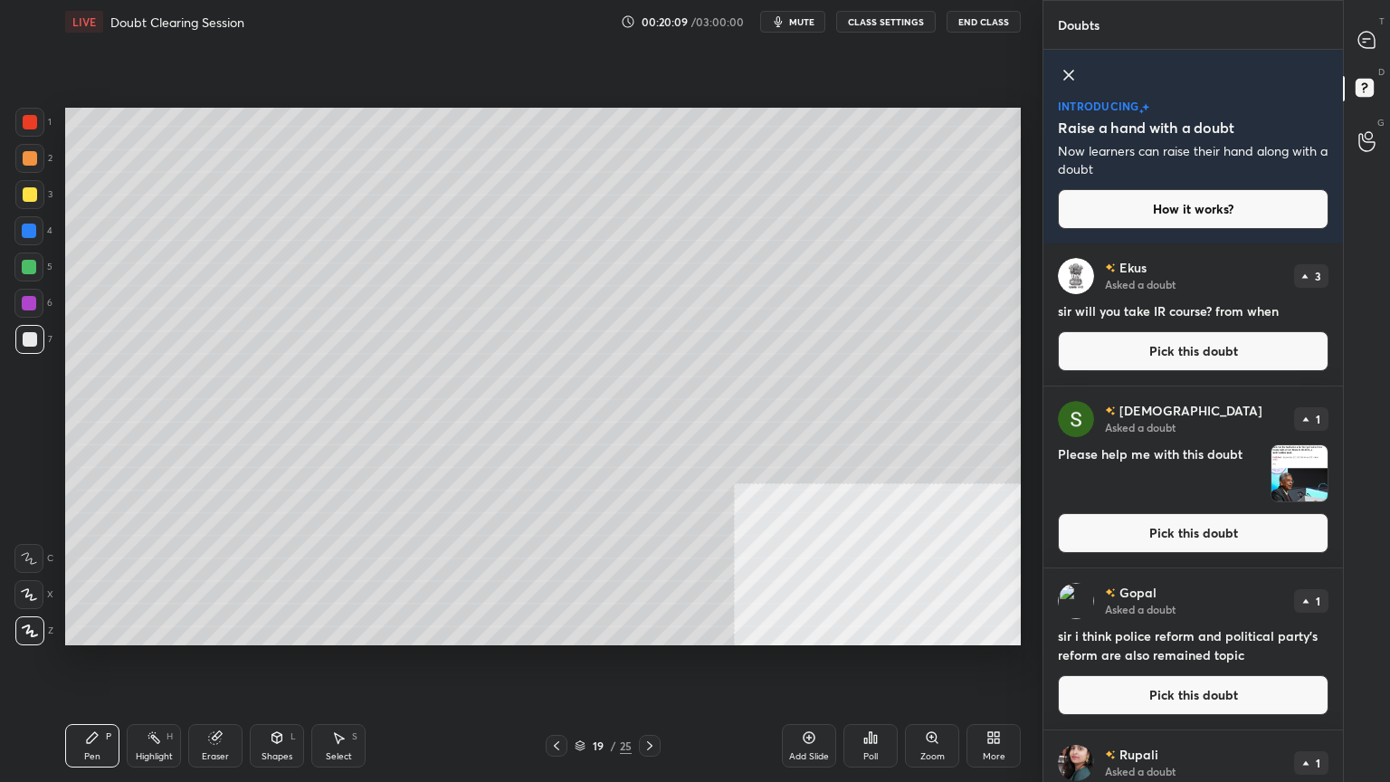
click at [1171, 536] on button "Pick this doubt" at bounding box center [1193, 533] width 271 height 40
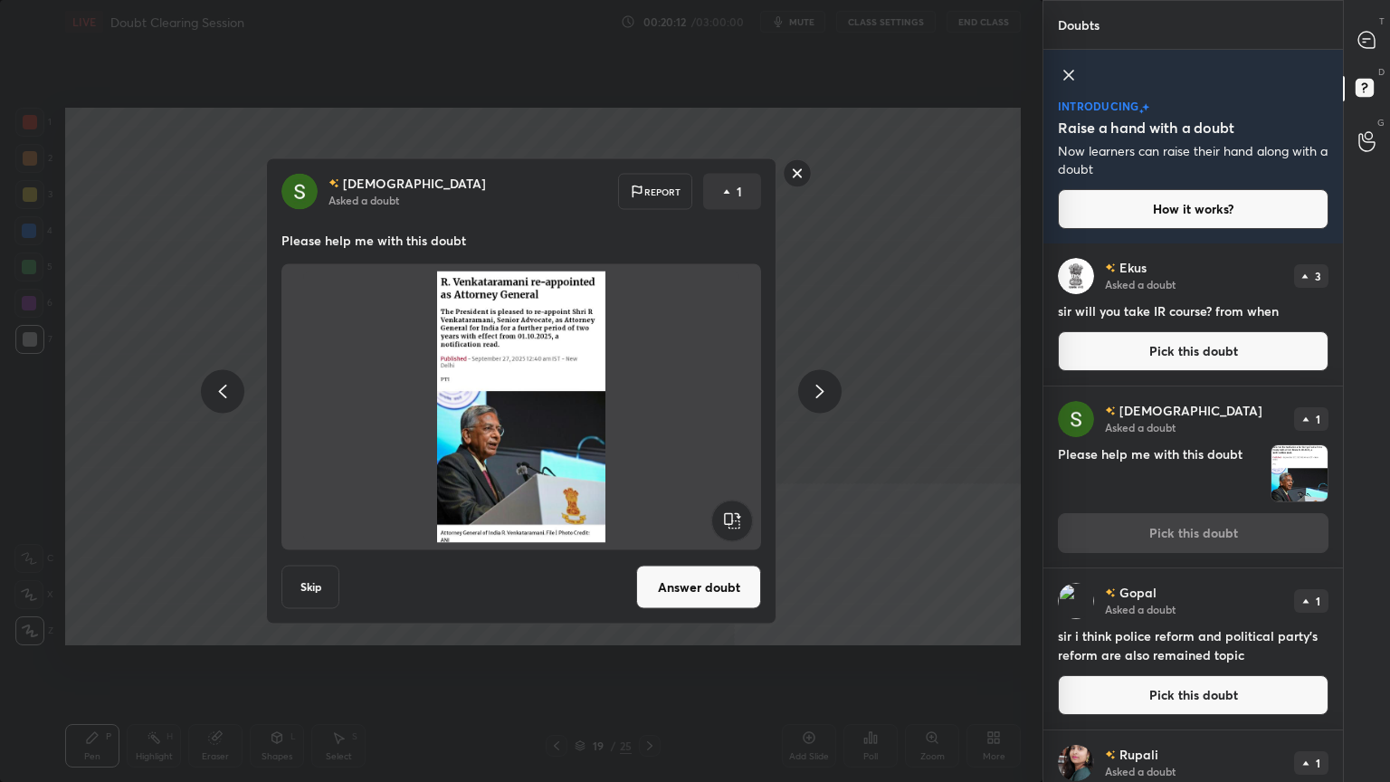
click at [797, 166] on rect at bounding box center [797, 173] width 28 height 28
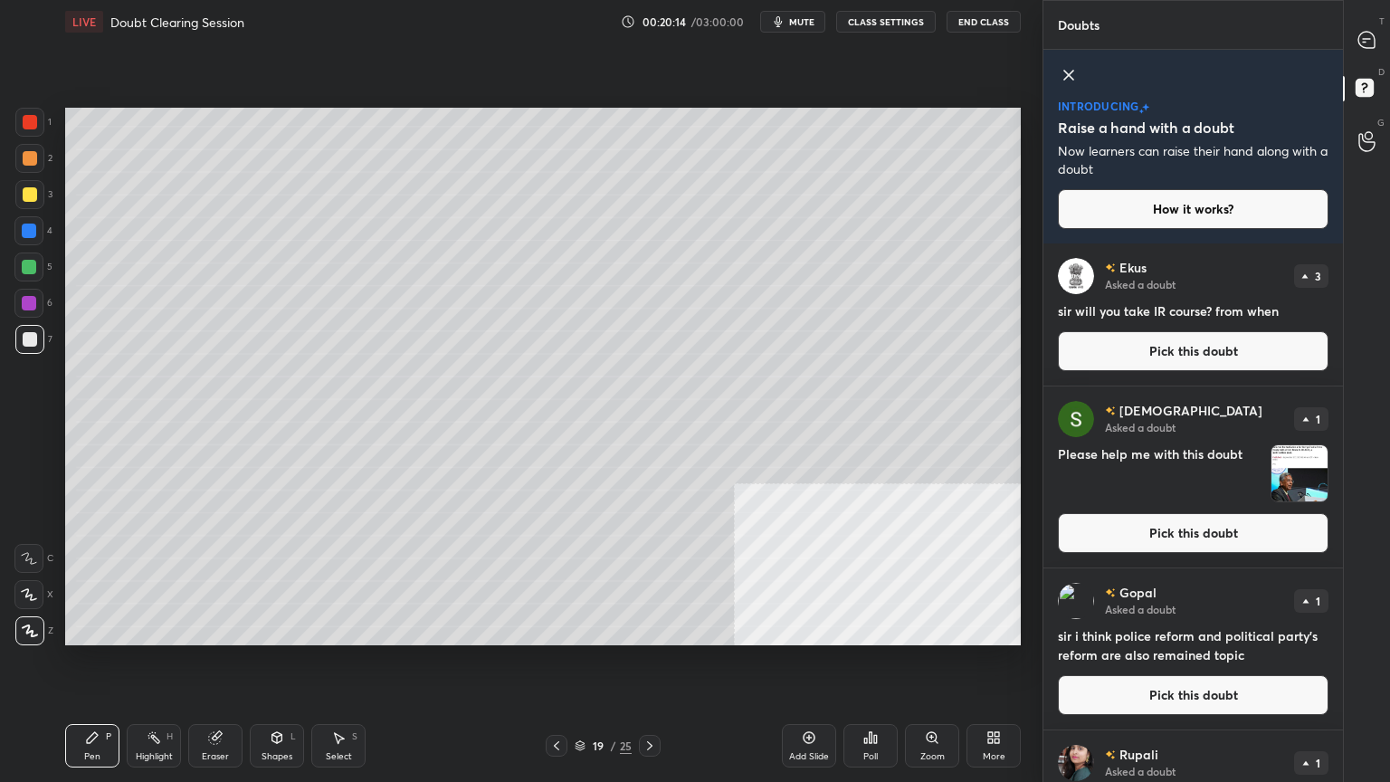
click at [27, 190] on div at bounding box center [30, 194] width 14 height 14
click at [1362, 35] on icon at bounding box center [1366, 40] width 16 height 16
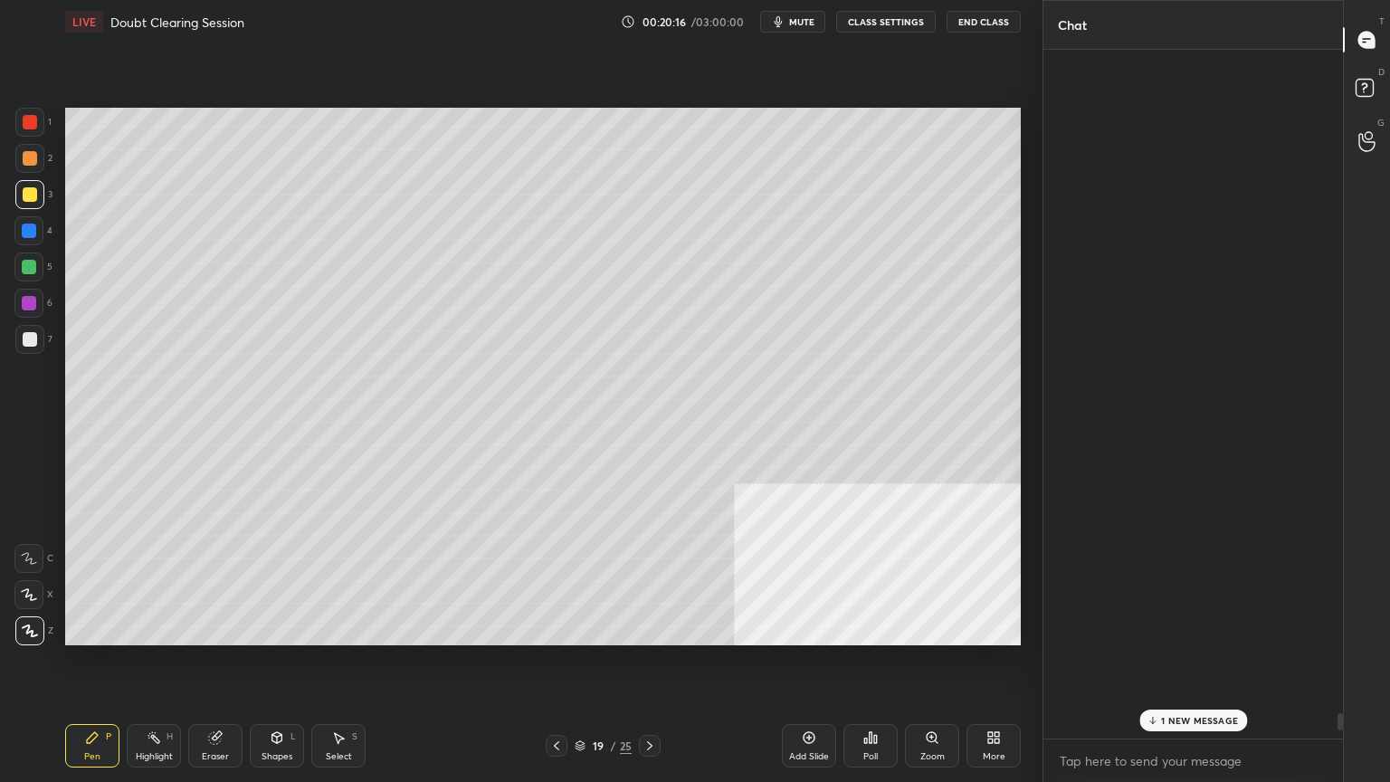
scroll to position [683, 294]
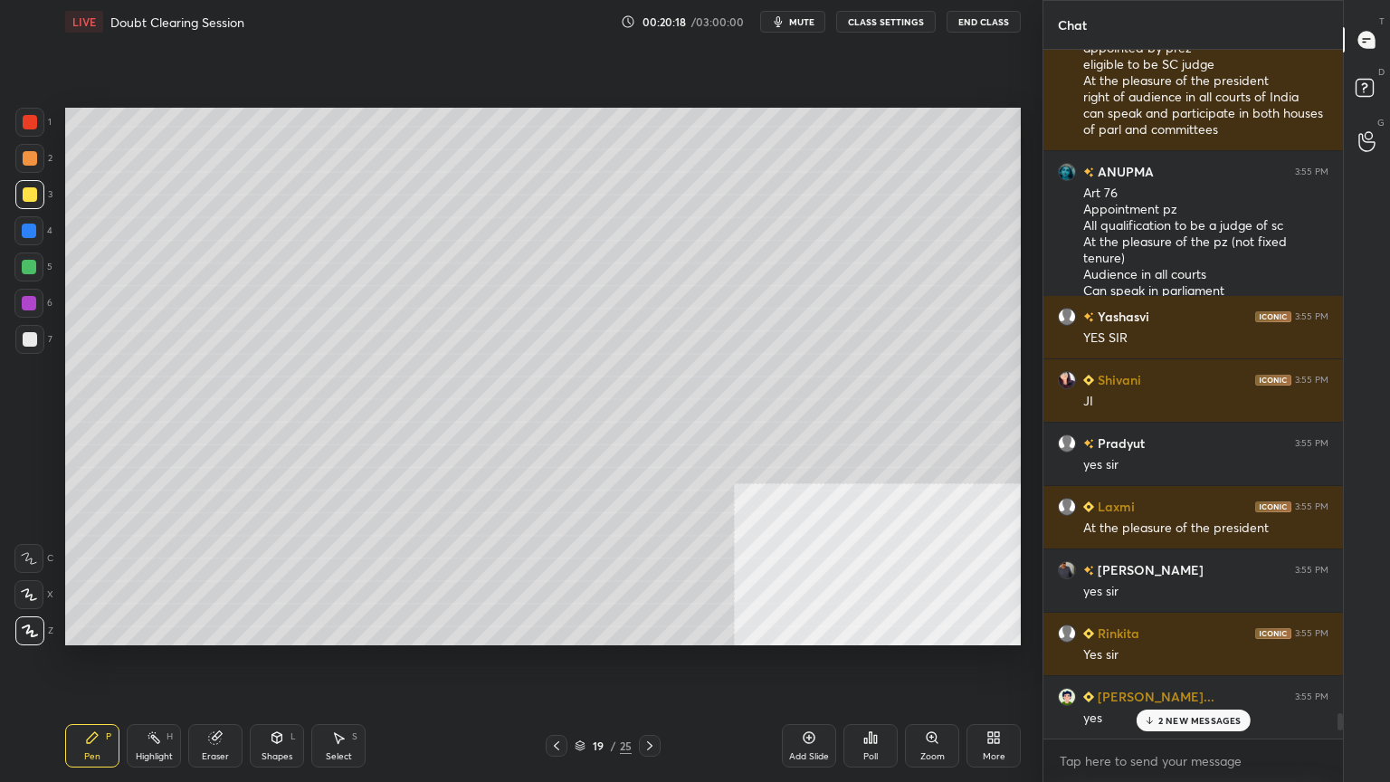
click at [1182, 701] on p "2 NEW MESSAGES" at bounding box center [1199, 720] width 83 height 11
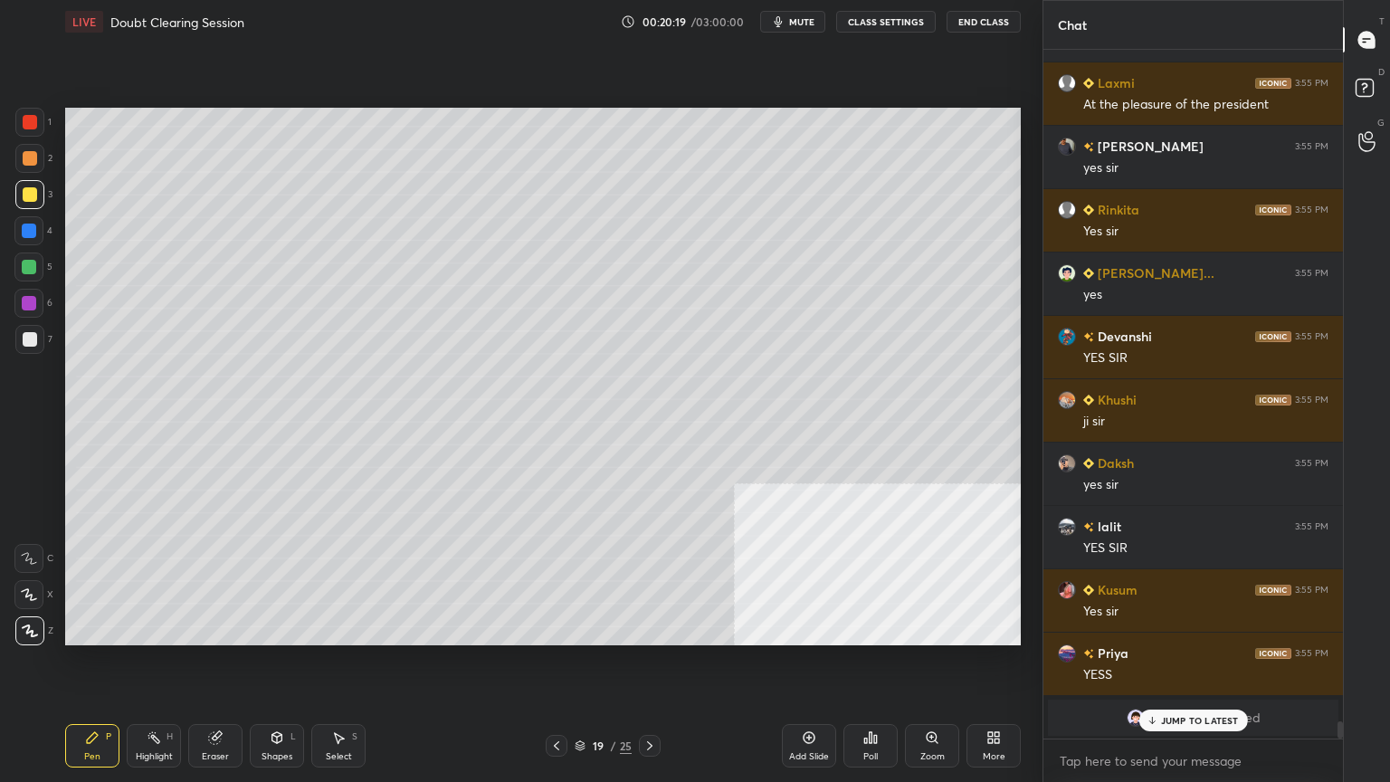
scroll to position [26851, 0]
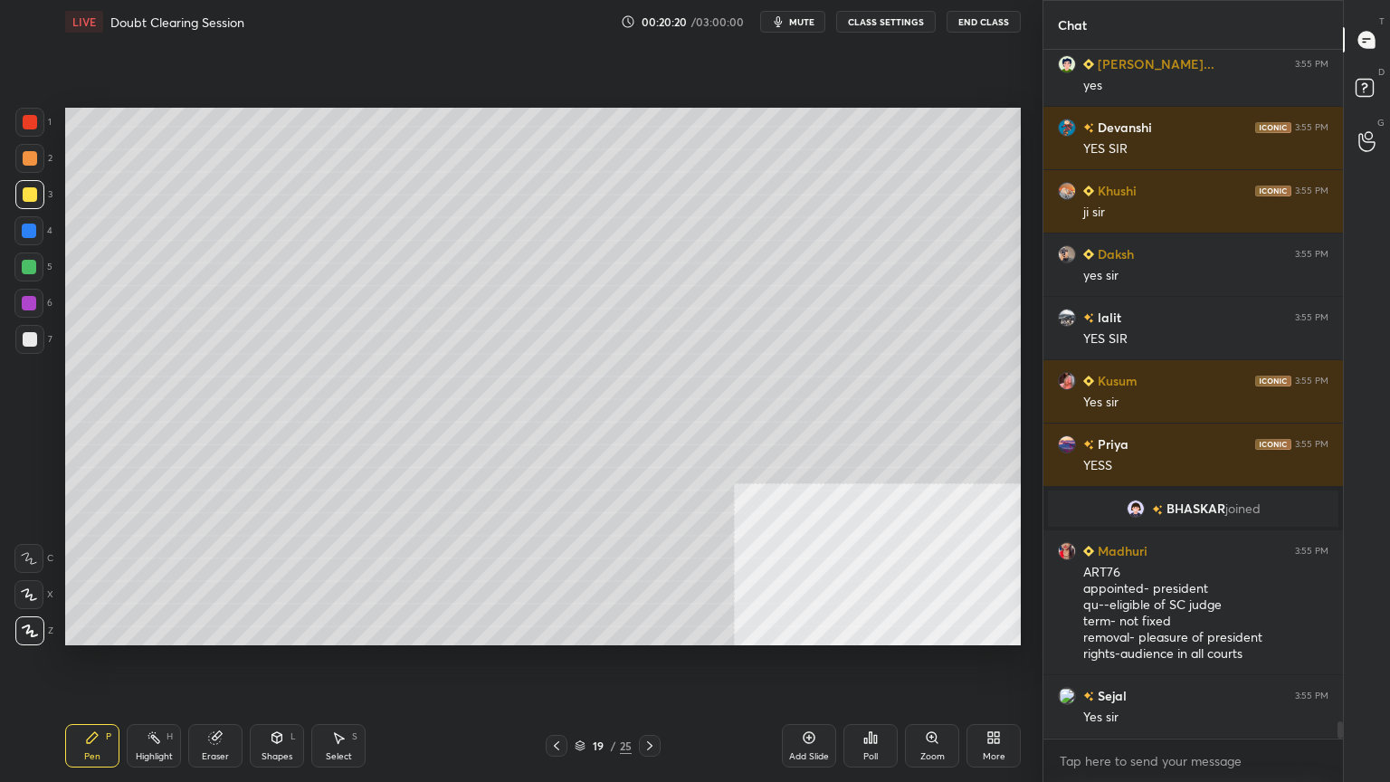
click at [27, 194] on div at bounding box center [30, 194] width 14 height 14
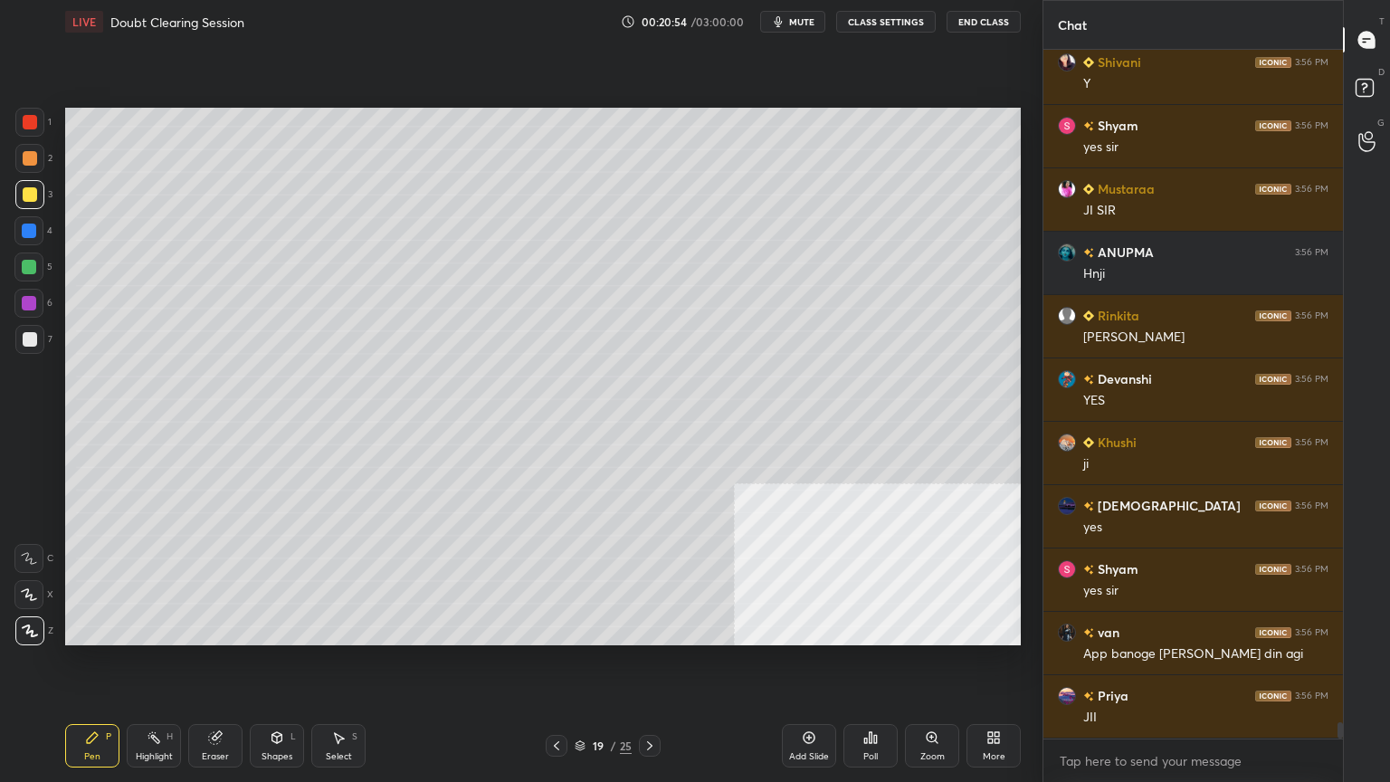
scroll to position [28310, 0]
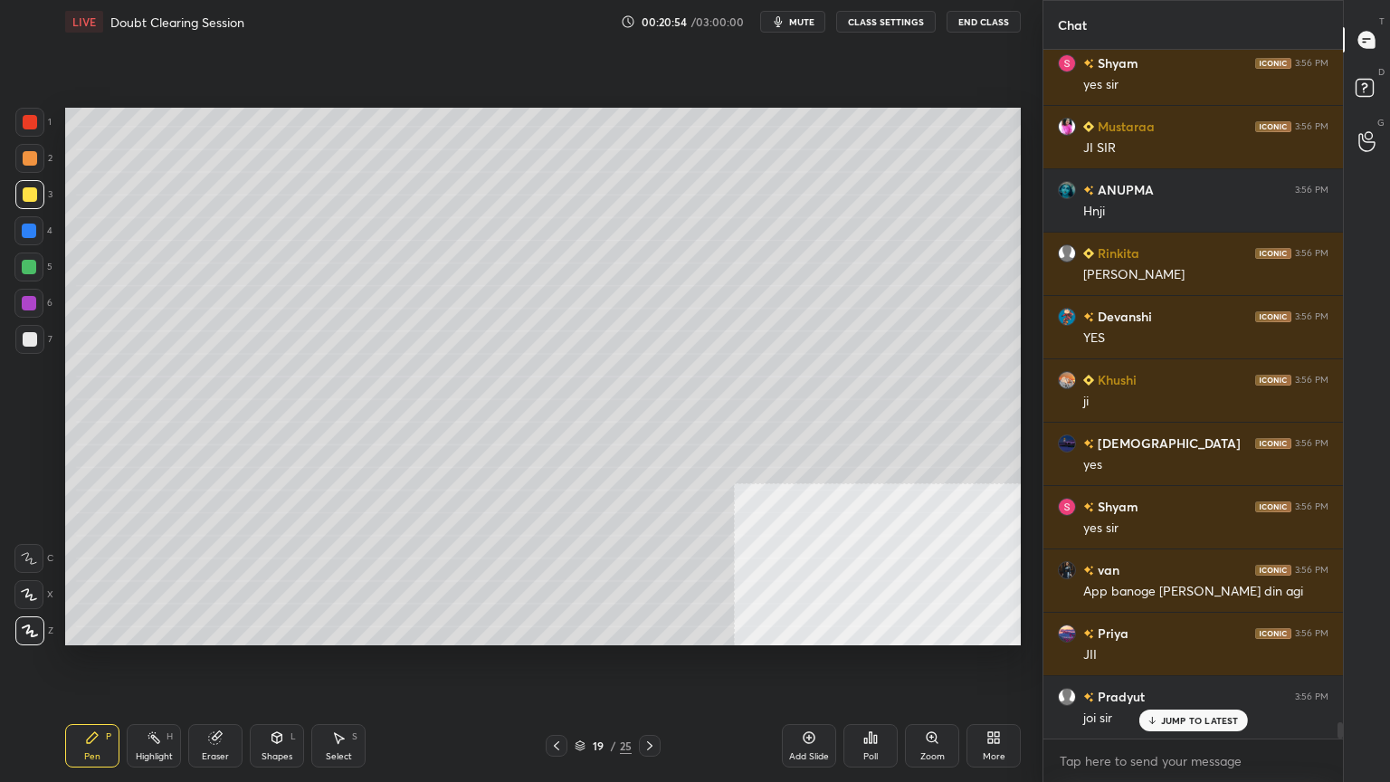
click at [33, 223] on div at bounding box center [29, 230] width 14 height 14
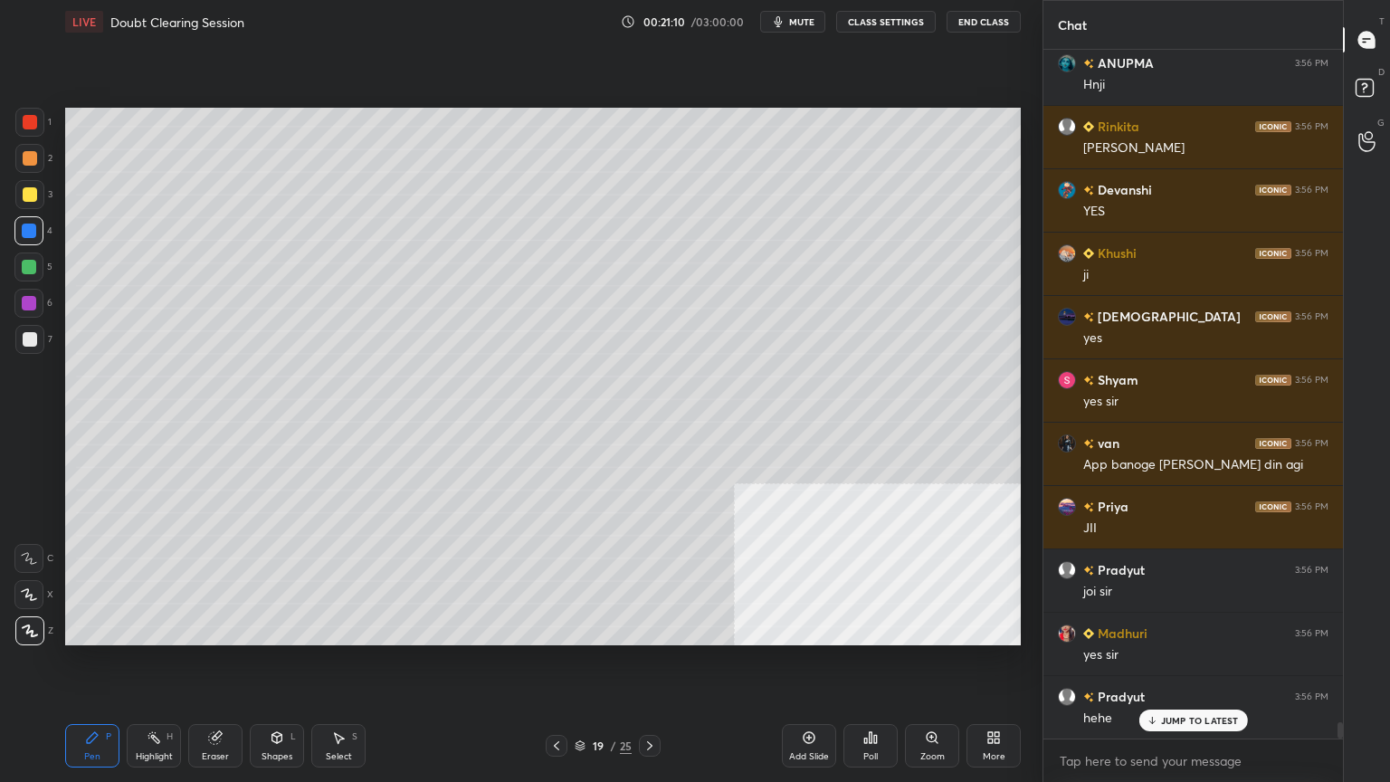
scroll to position [28564, 0]
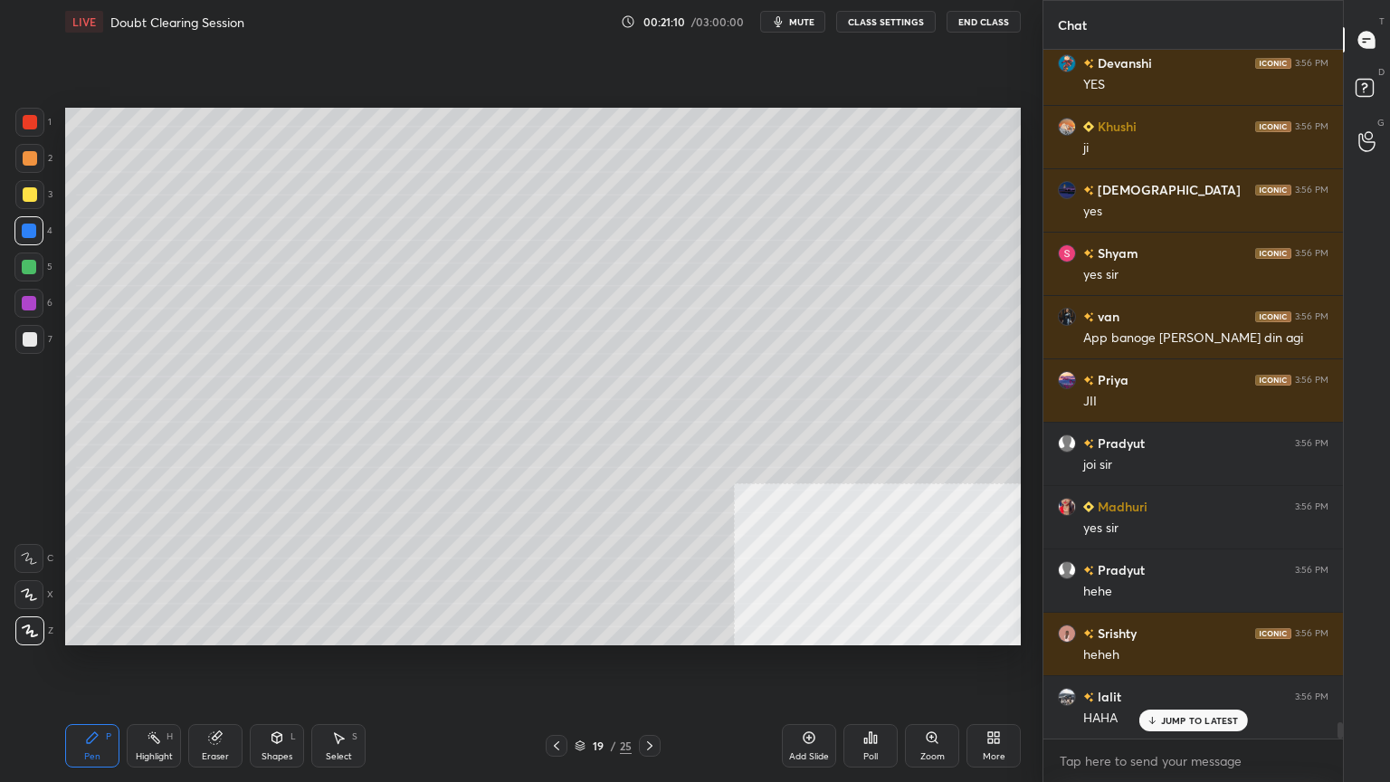
click at [24, 187] on div at bounding box center [30, 194] width 14 height 14
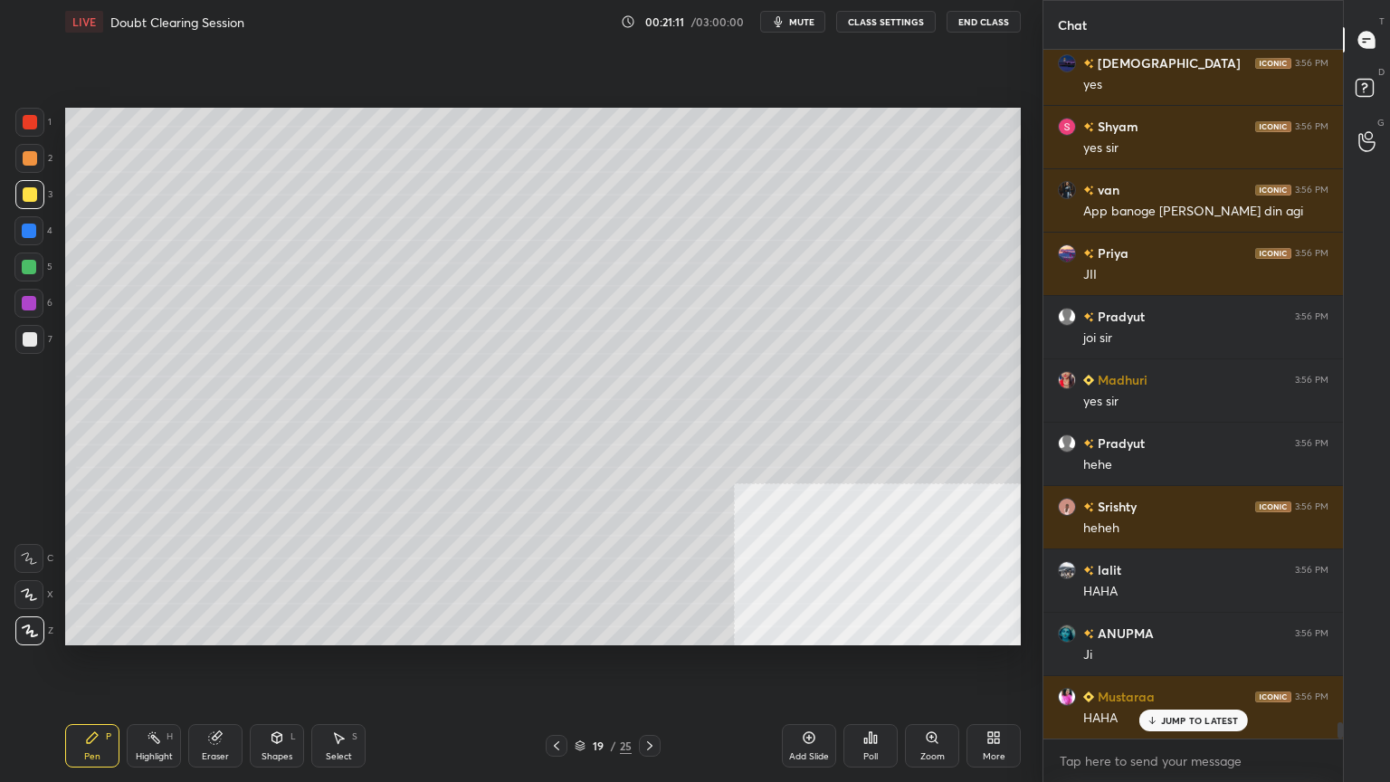
click at [29, 188] on div at bounding box center [30, 194] width 14 height 14
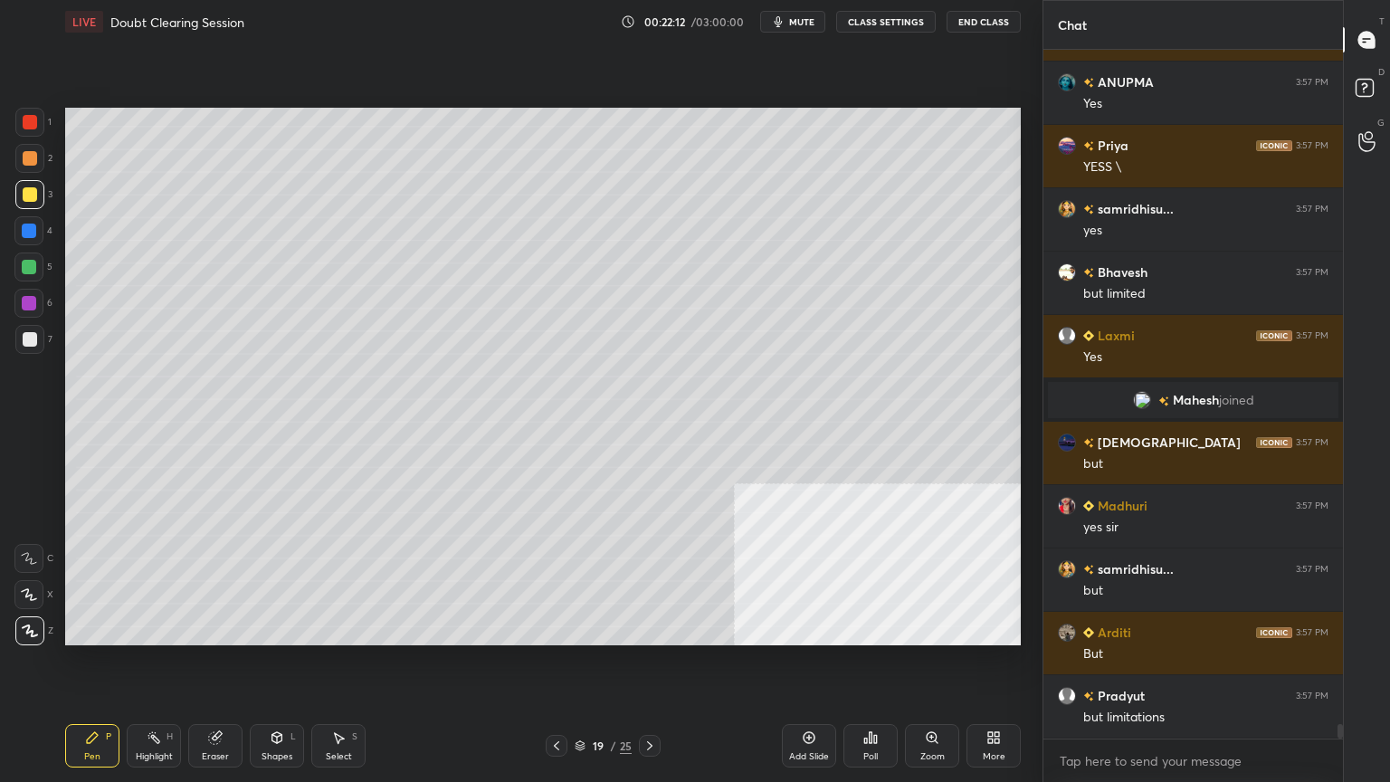
scroll to position [31647, 0]
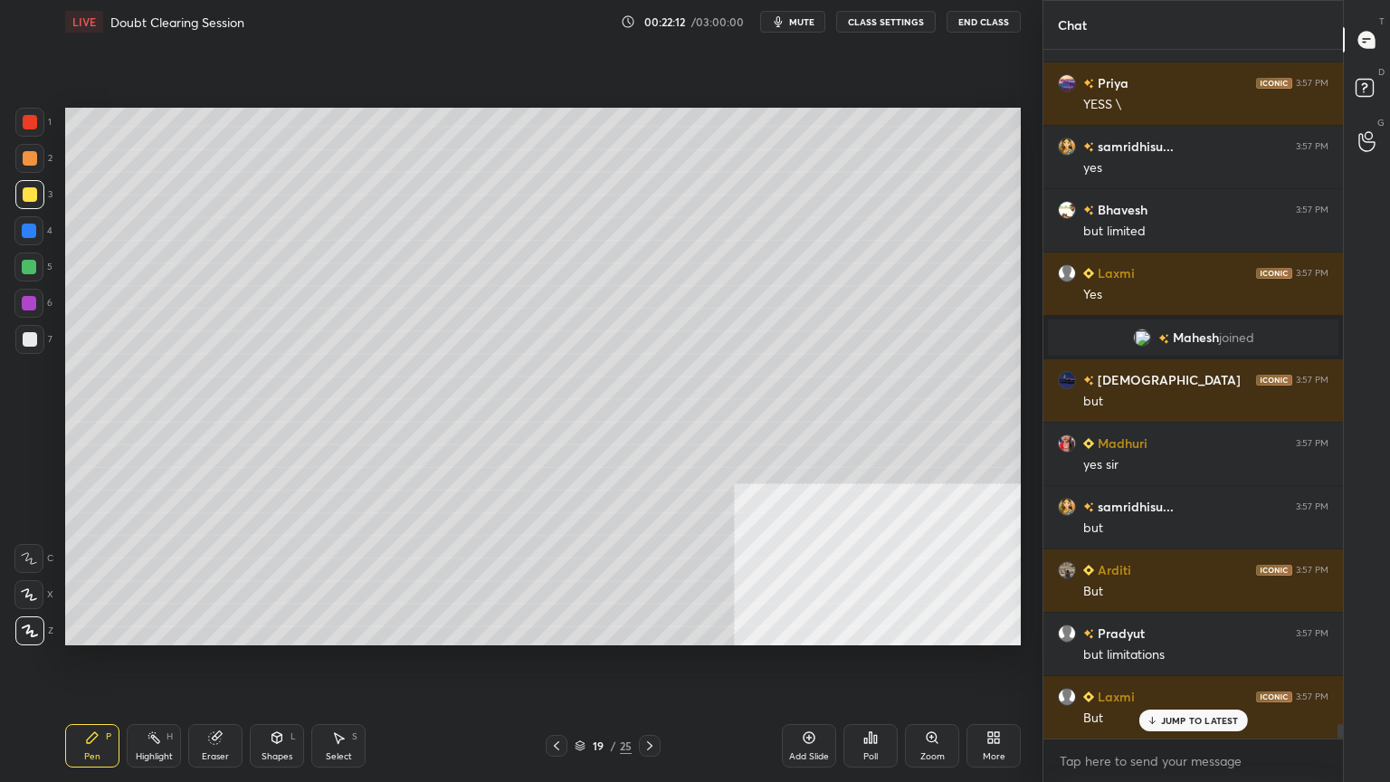
click at [583, 701] on icon at bounding box center [579, 745] width 11 height 11
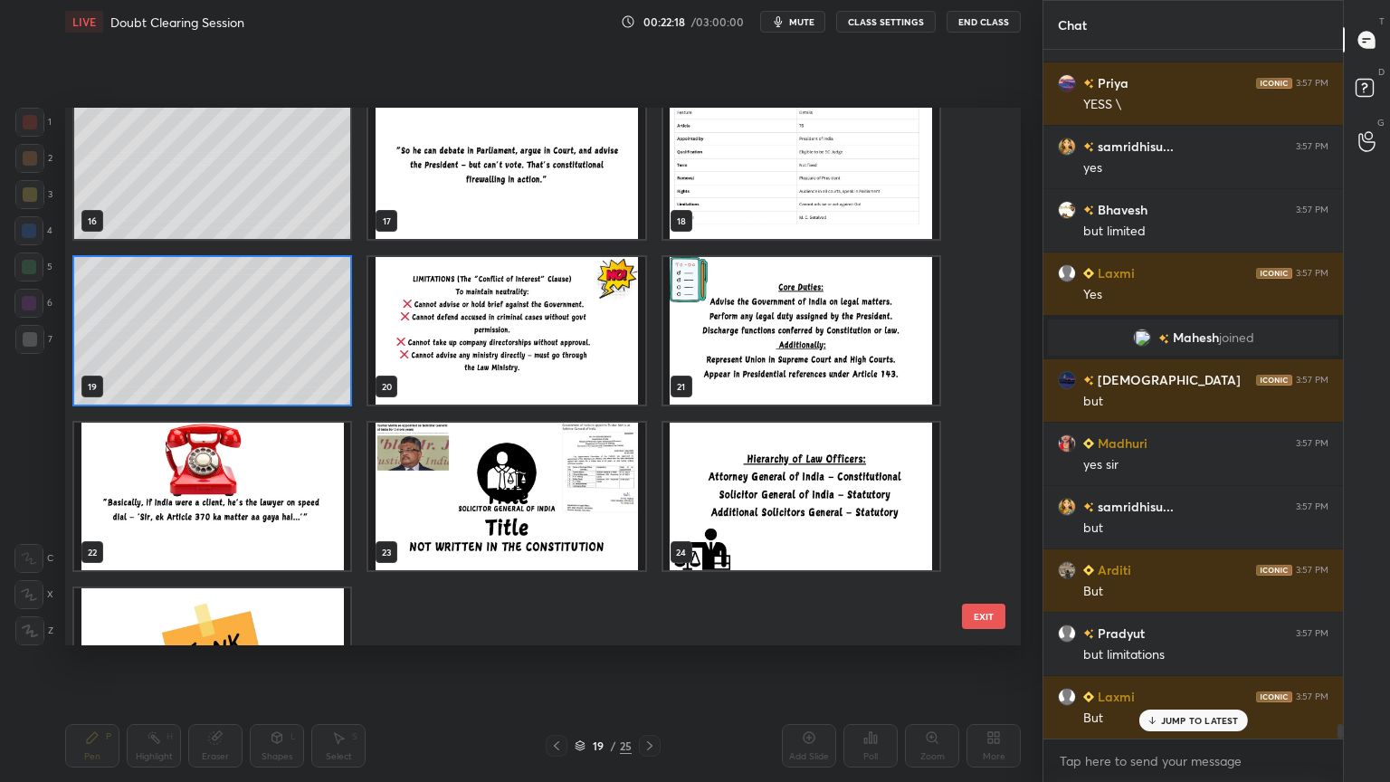
scroll to position [844, 0]
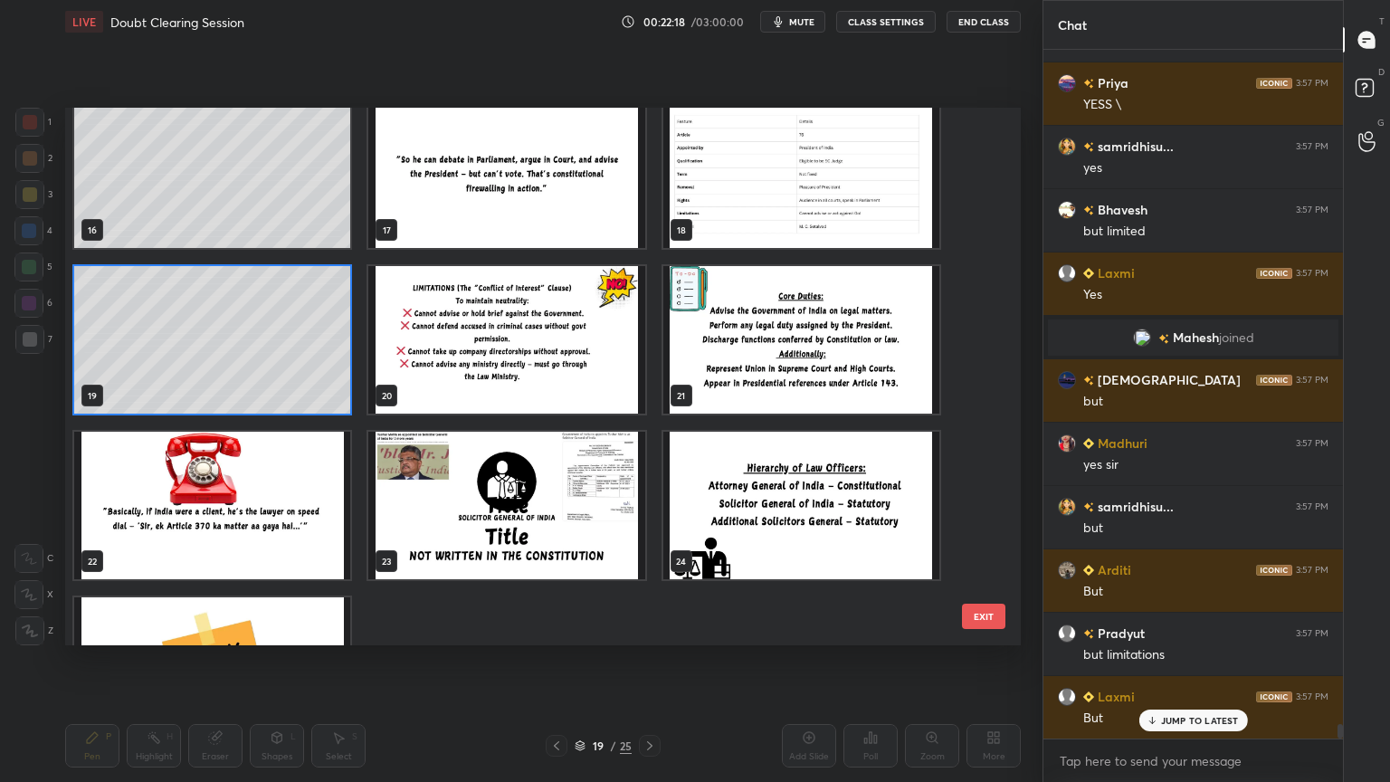
click at [517, 360] on img "grid" at bounding box center [506, 339] width 276 height 147
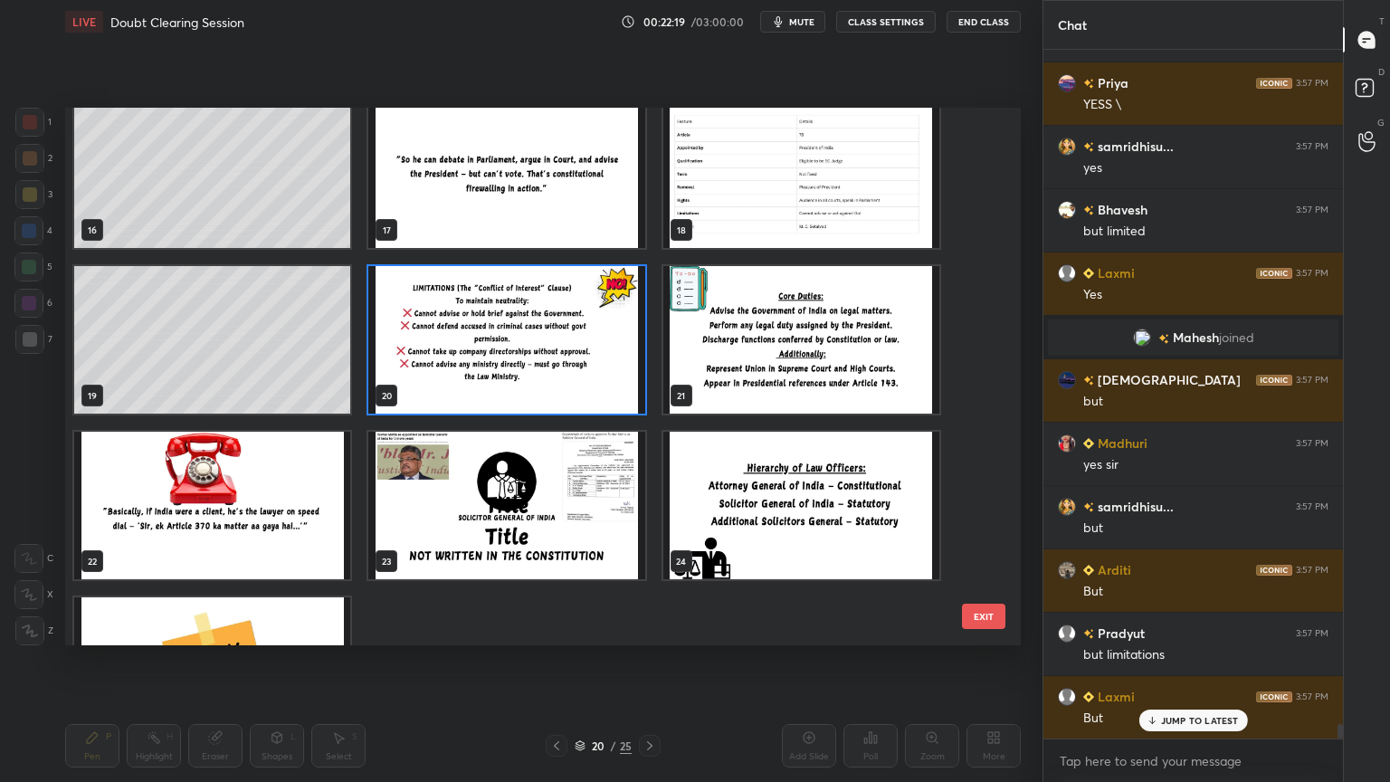
click at [518, 360] on img "grid" at bounding box center [506, 339] width 276 height 147
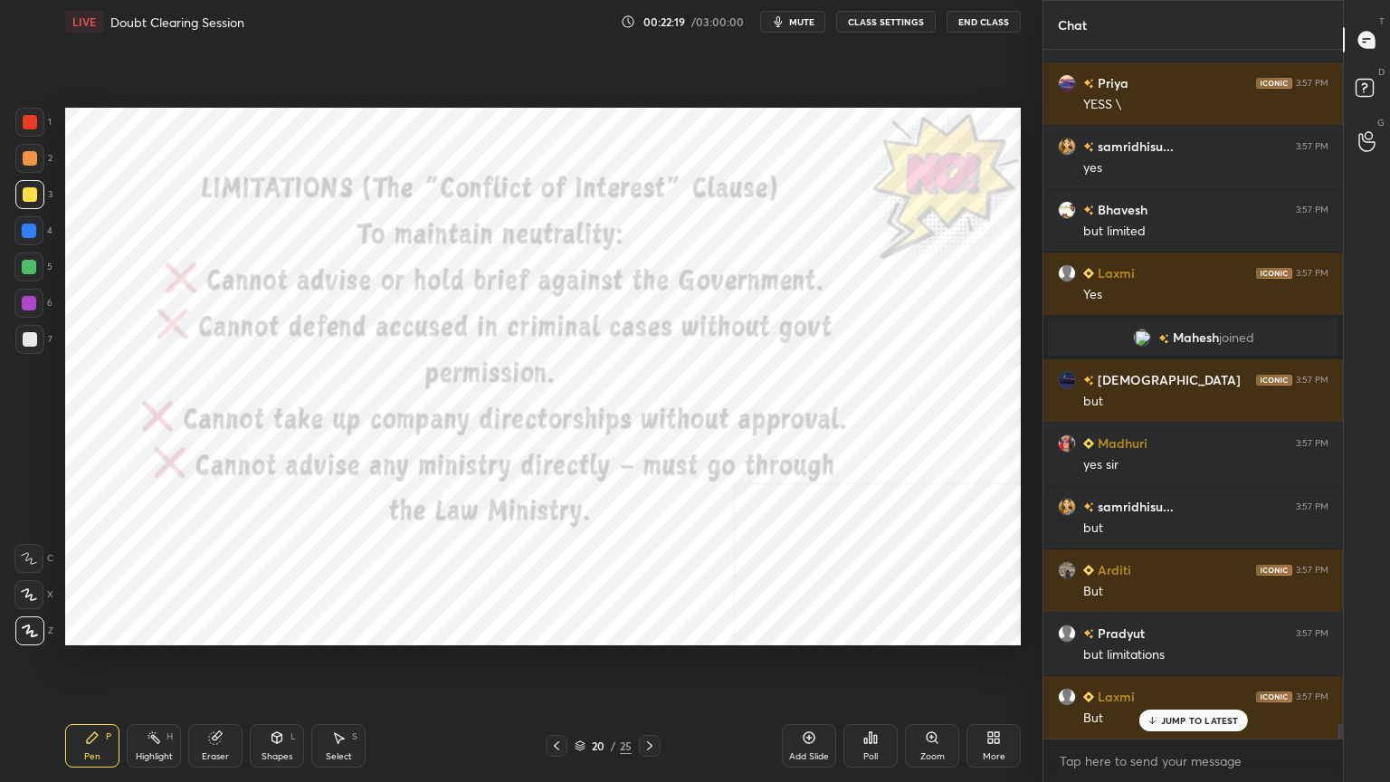
click at [518, 360] on img "grid" at bounding box center [506, 339] width 276 height 147
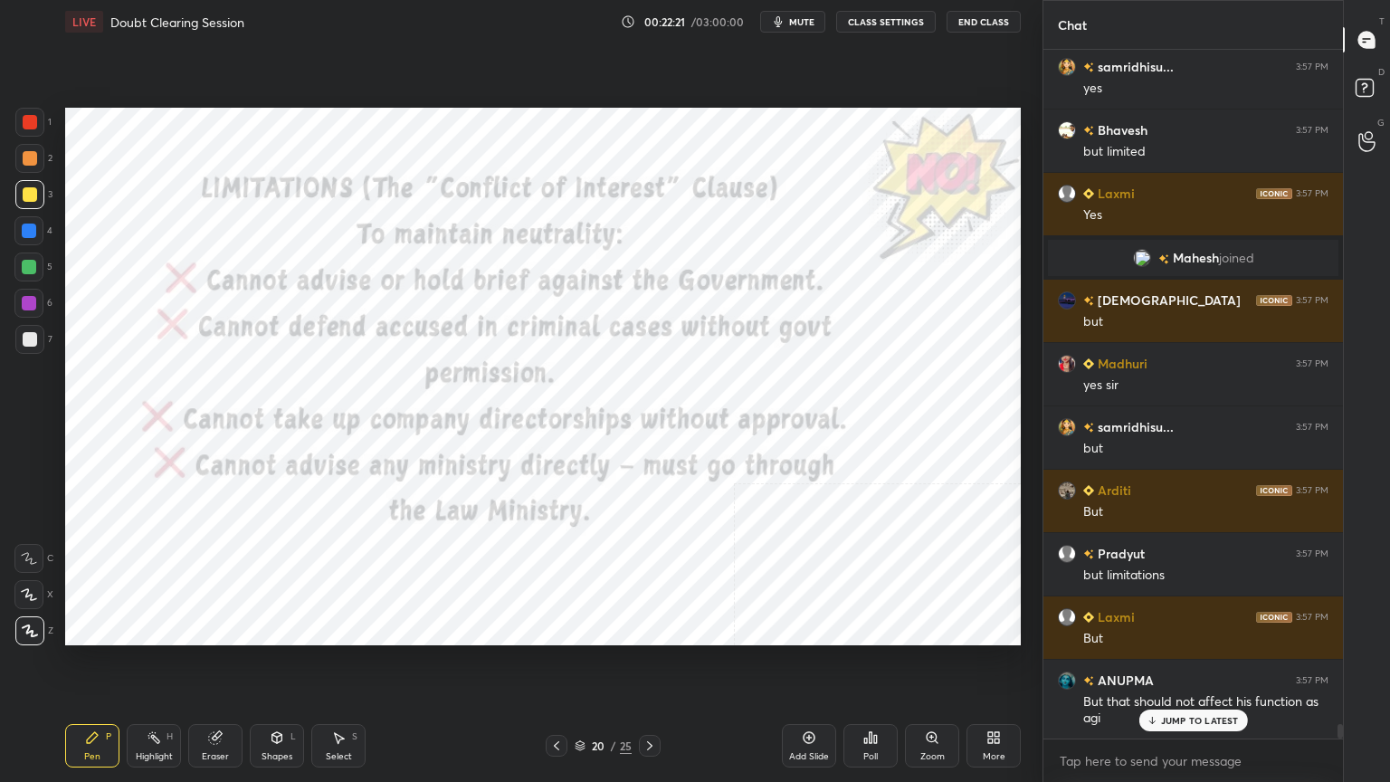
drag, startPoint x: 27, startPoint y: 119, endPoint x: 51, endPoint y: 154, distance: 42.4
click at [28, 119] on div at bounding box center [30, 122] width 14 height 14
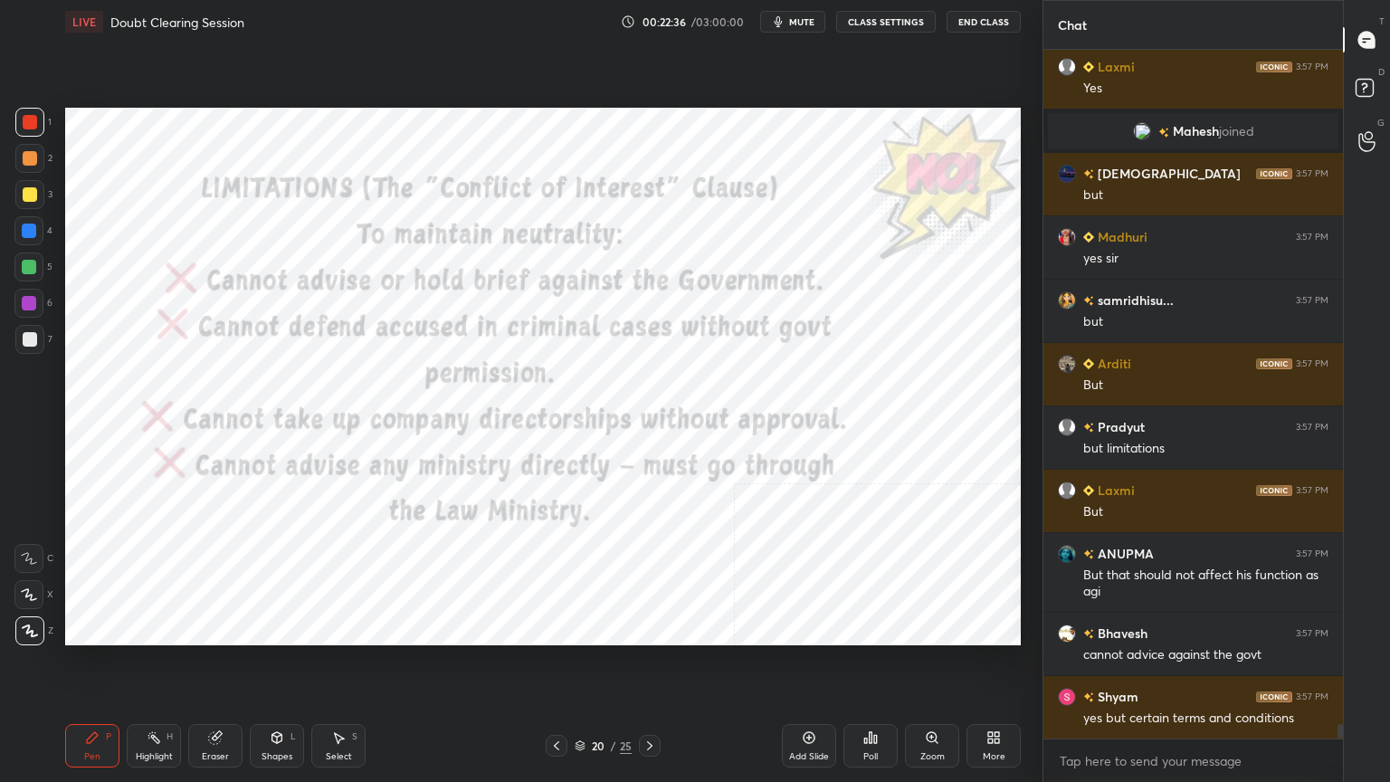
scroll to position [31897, 0]
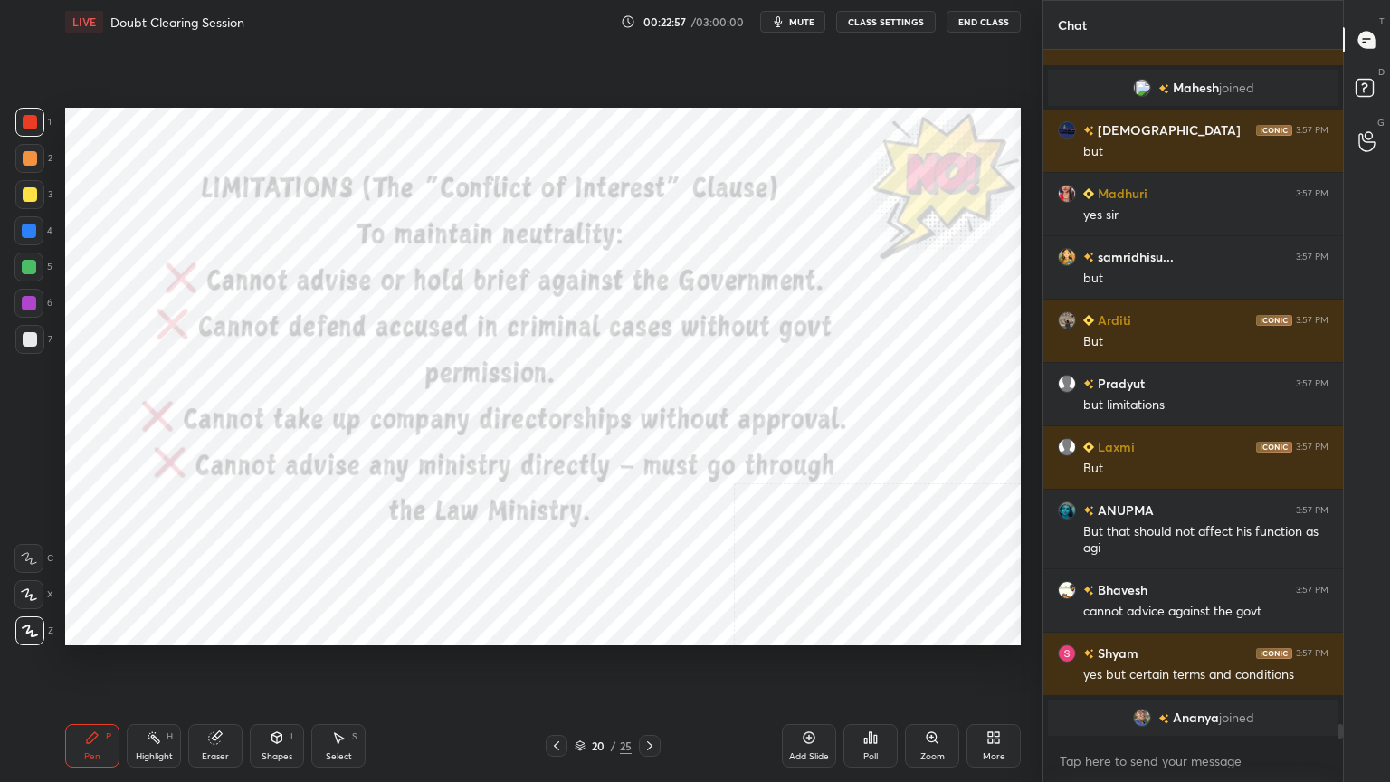
click at [805, 701] on div "Add Slide" at bounding box center [809, 745] width 54 height 43
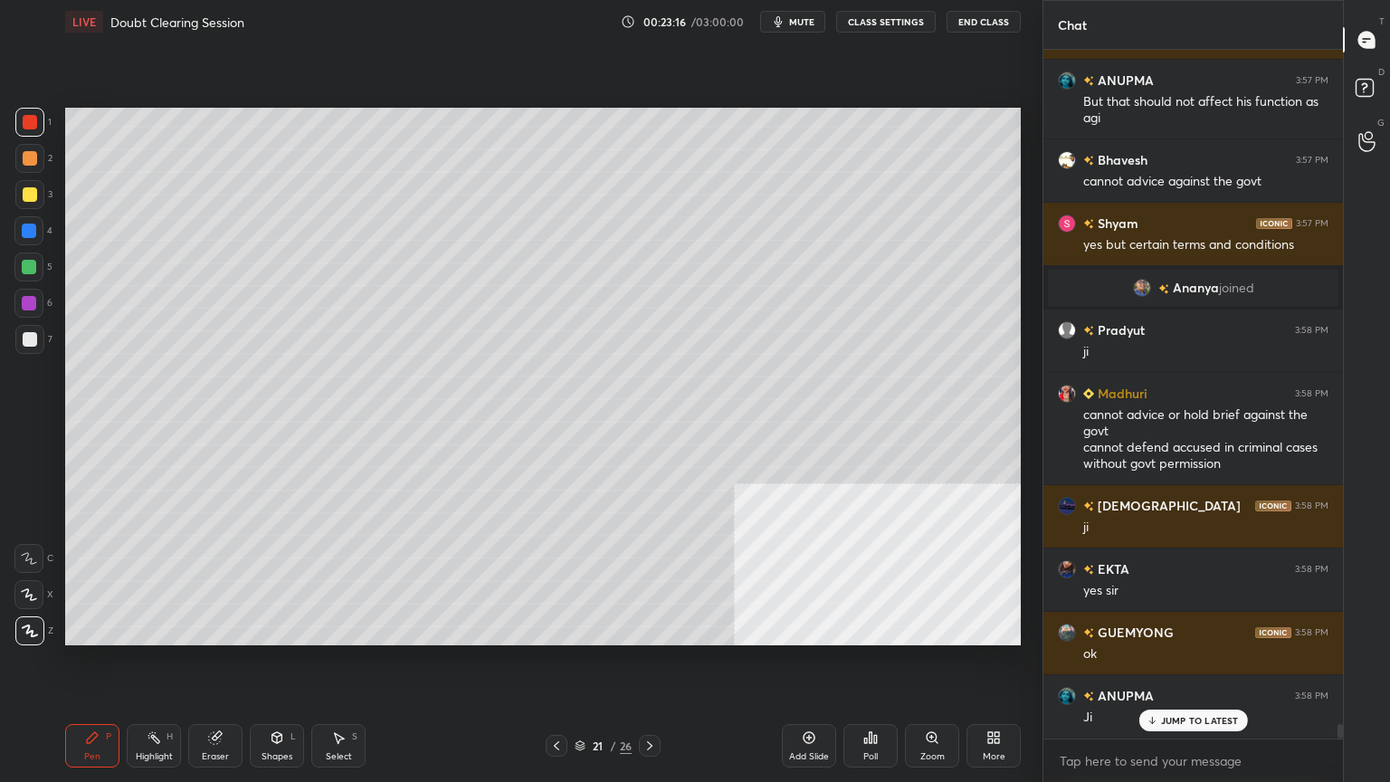
scroll to position [32389, 0]
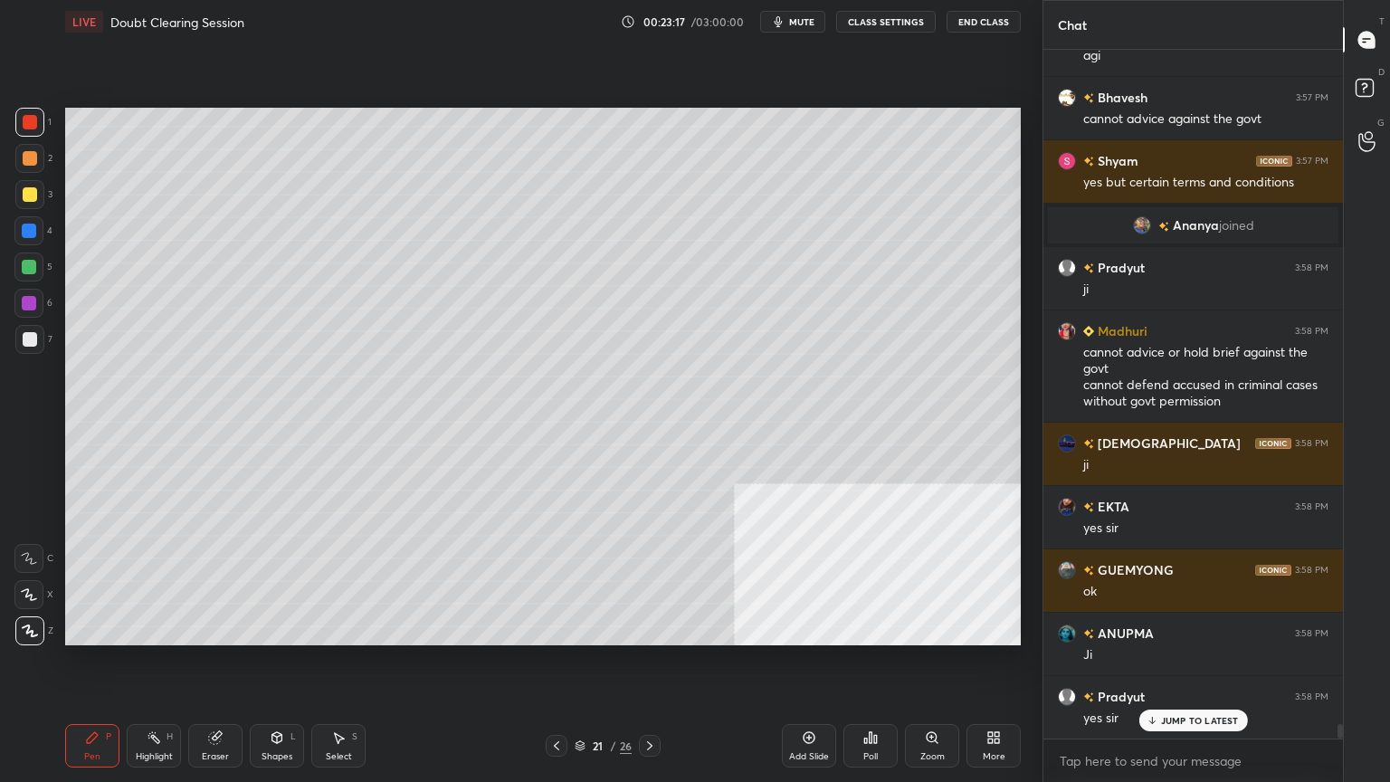
click at [27, 192] on div at bounding box center [30, 194] width 14 height 14
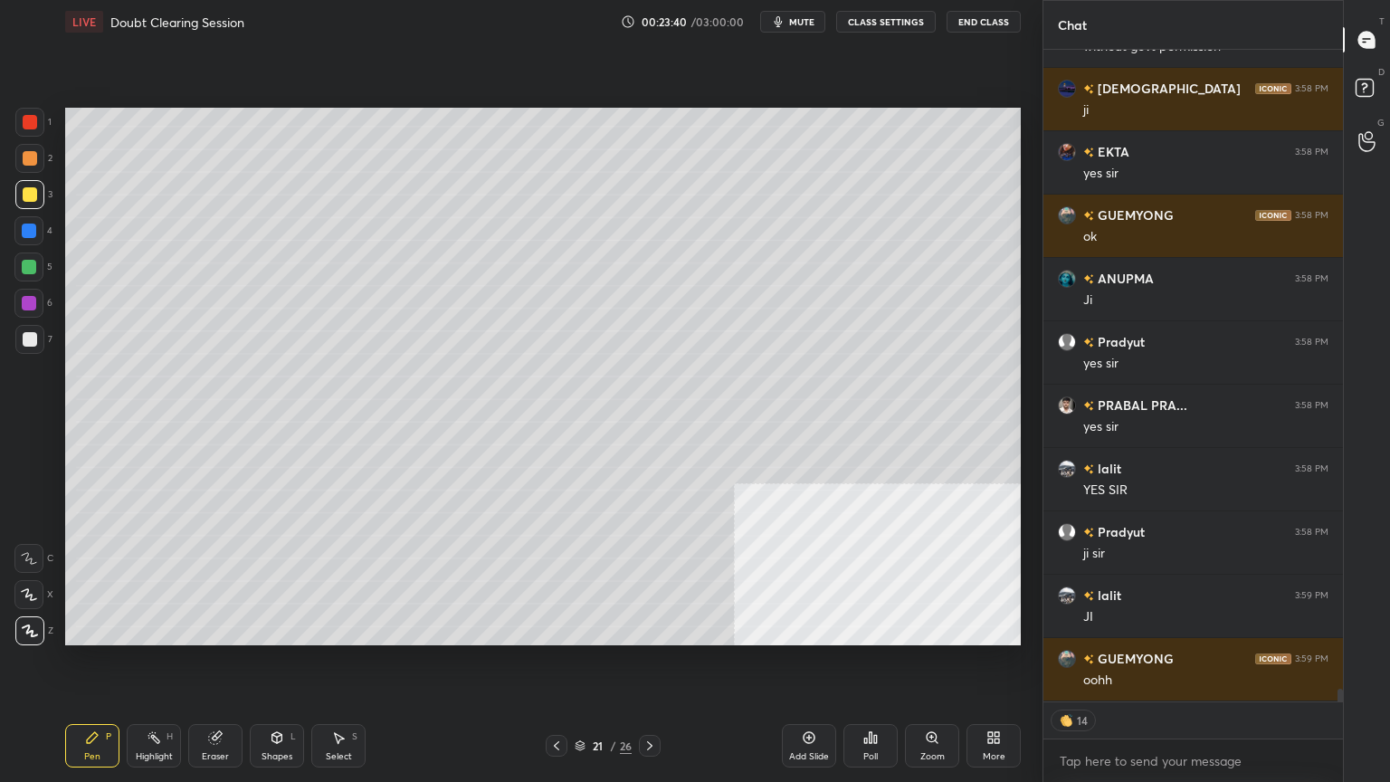
scroll to position [32807, 0]
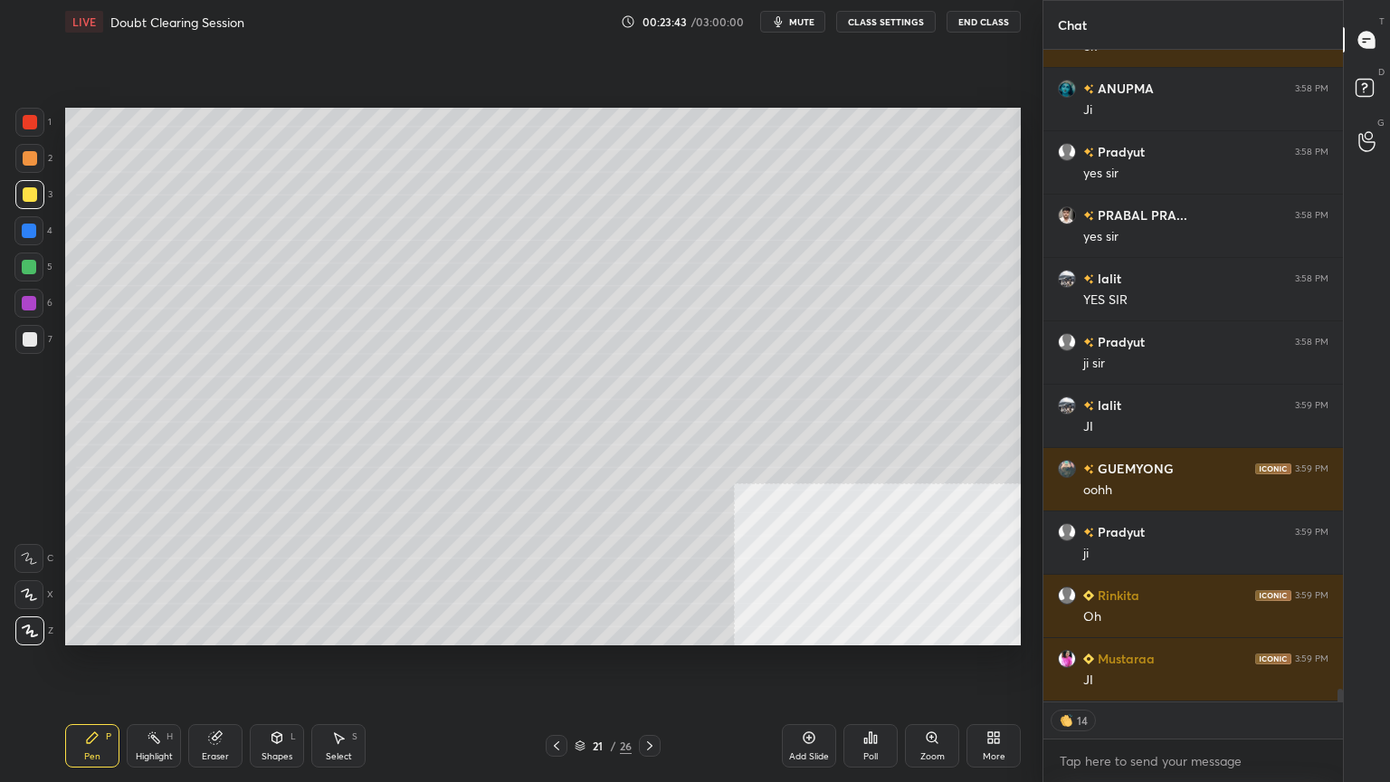
drag, startPoint x: 21, startPoint y: 226, endPoint x: 58, endPoint y: 230, distance: 37.3
click at [22, 230] on div at bounding box center [28, 230] width 29 height 29
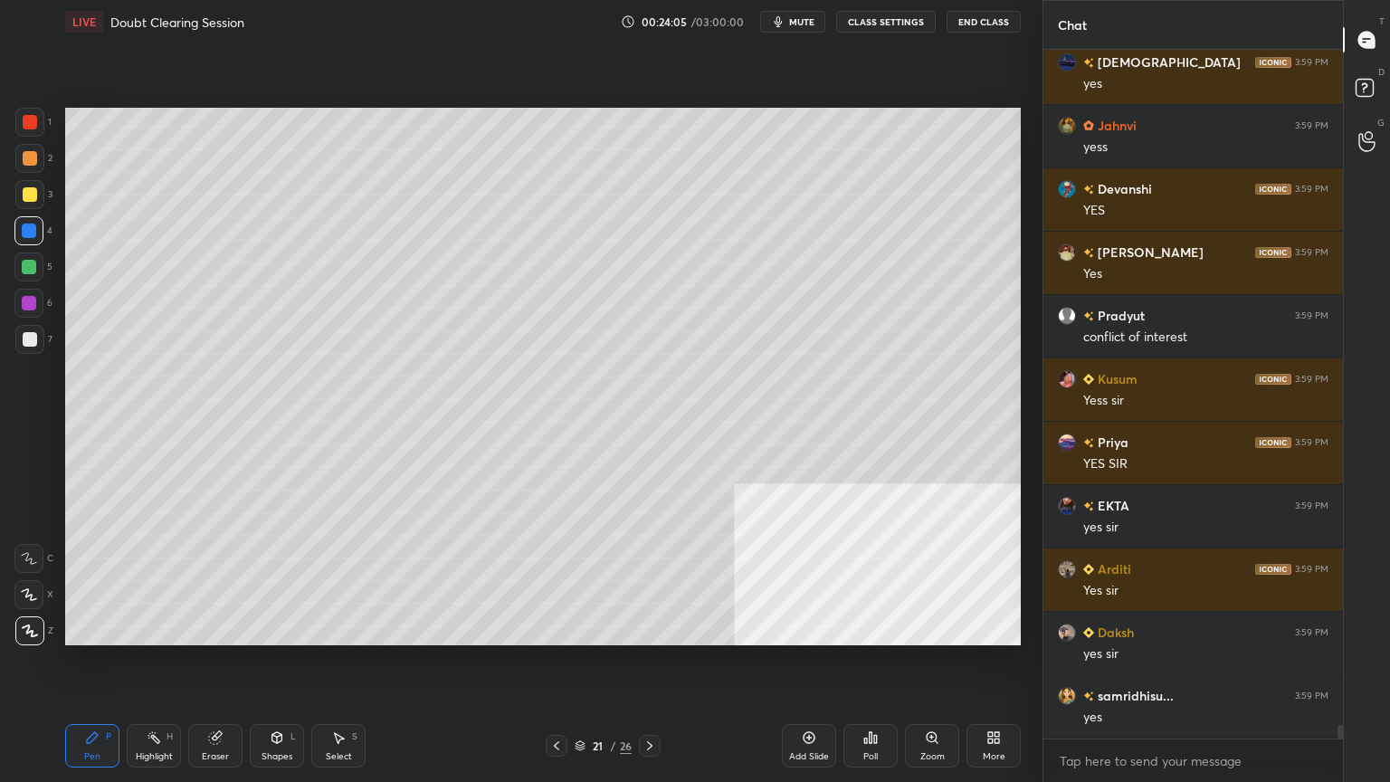
scroll to position [35239, 0]
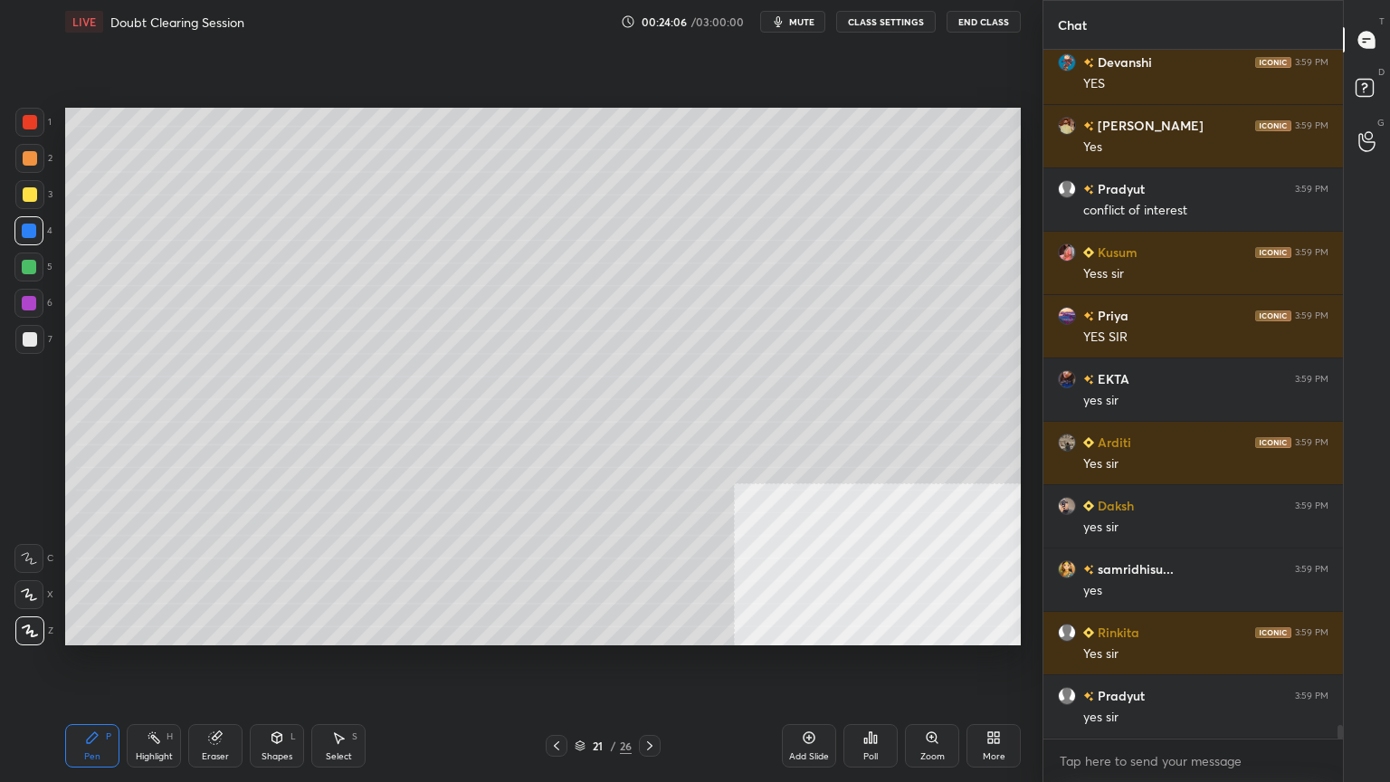
click at [554, 701] on icon at bounding box center [556, 745] width 14 height 14
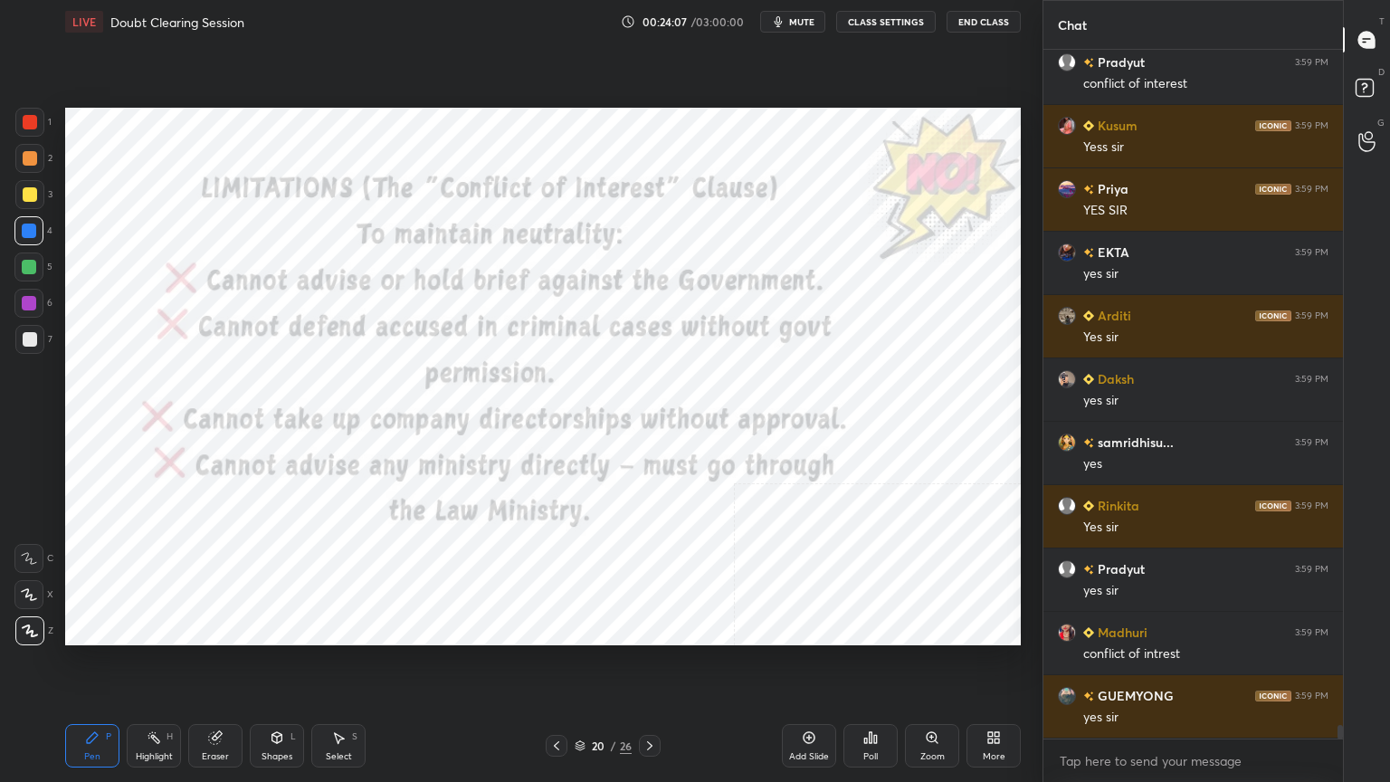
scroll to position [35429, 0]
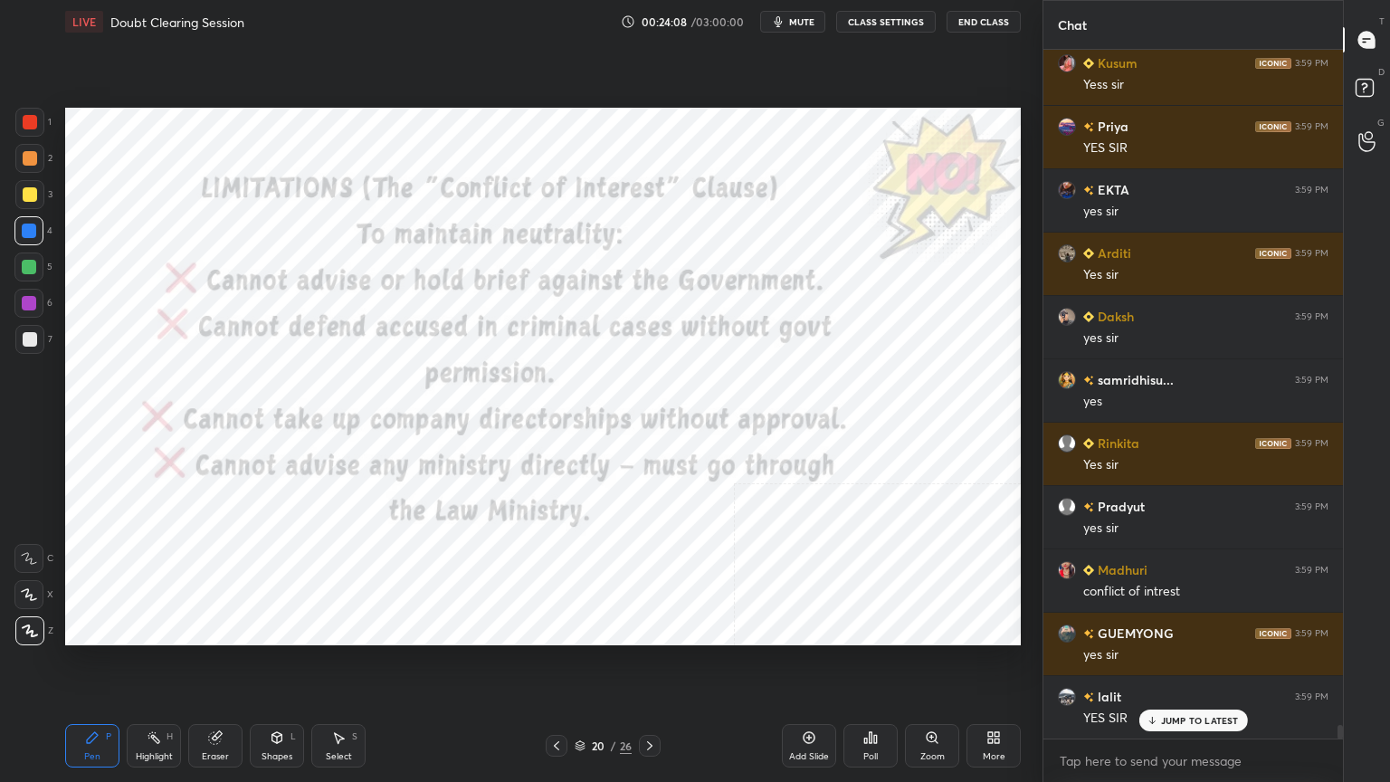
click at [26, 116] on div at bounding box center [30, 122] width 14 height 14
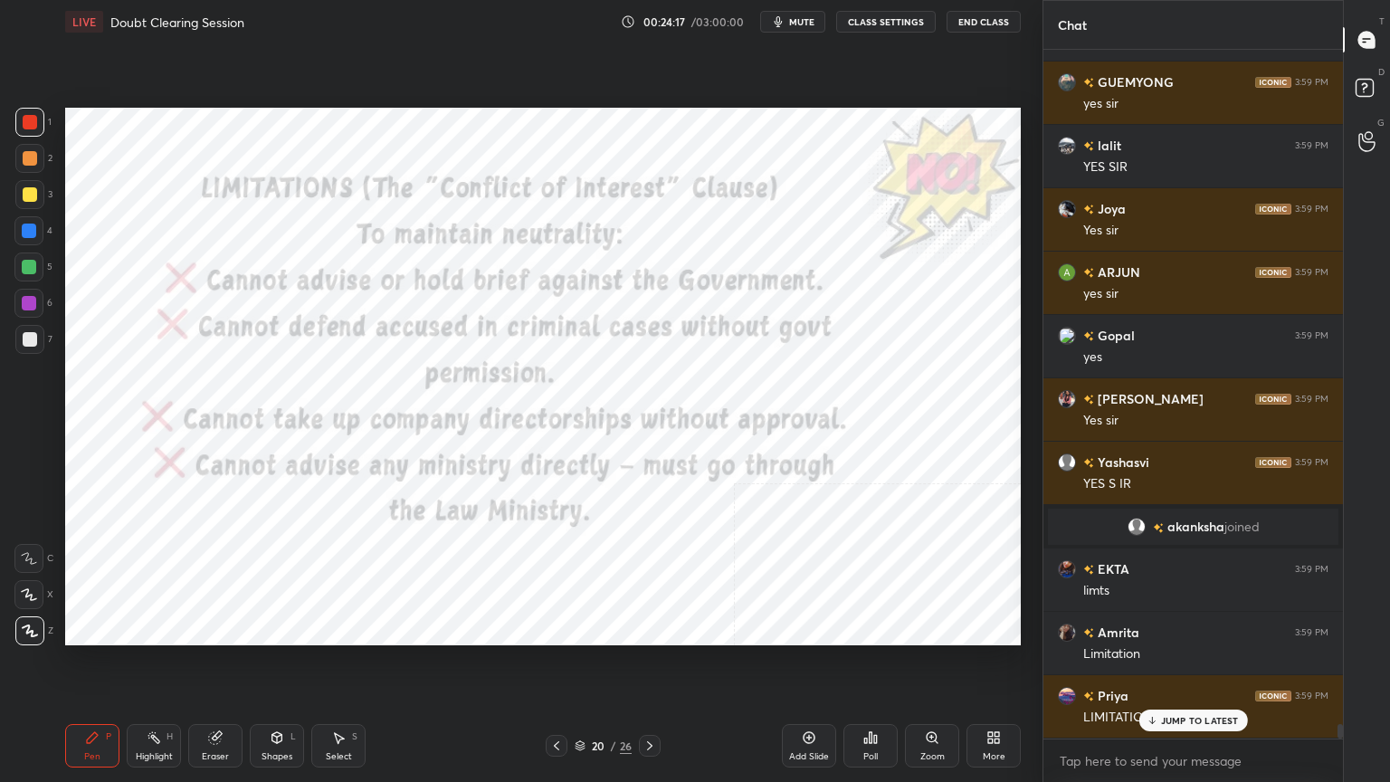
scroll to position [32367, 0]
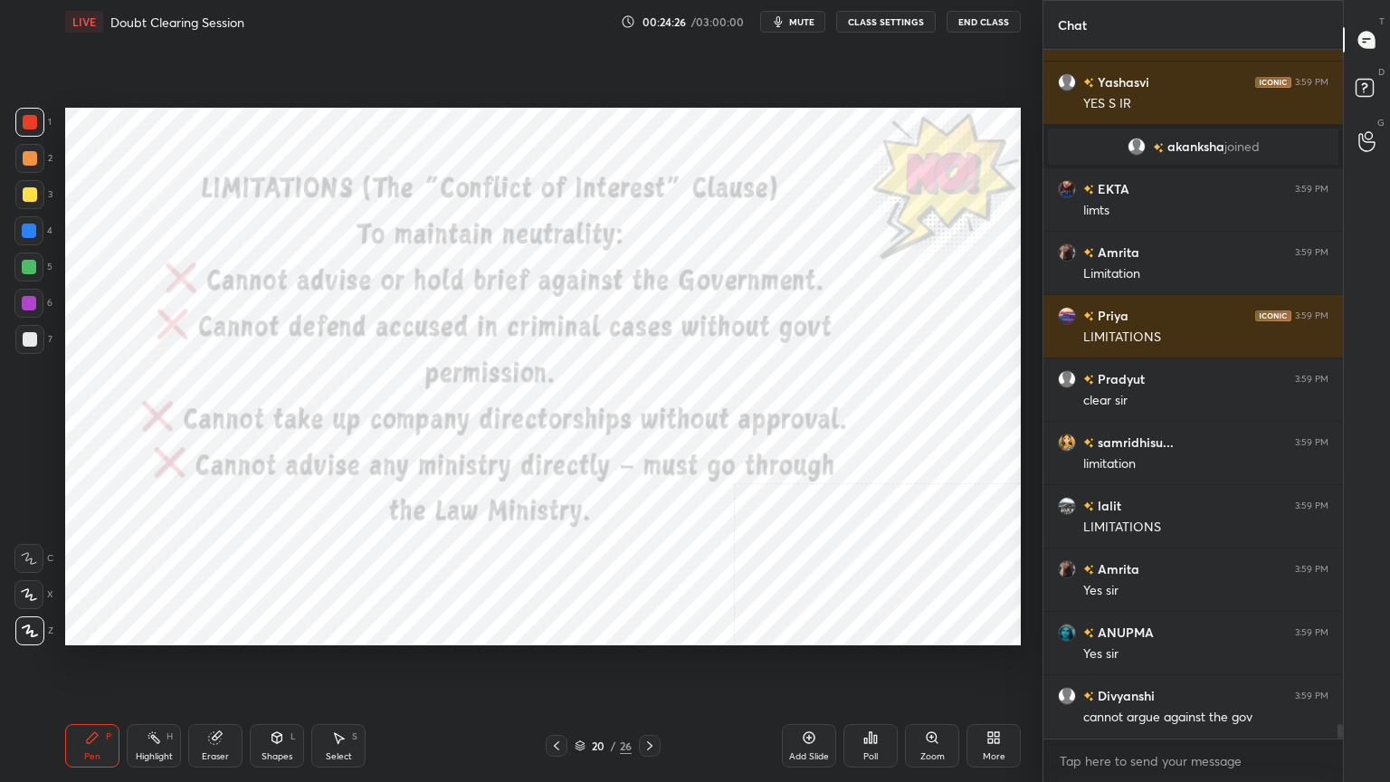
click at [584, 701] on div "20 / 26" at bounding box center [602, 745] width 57 height 16
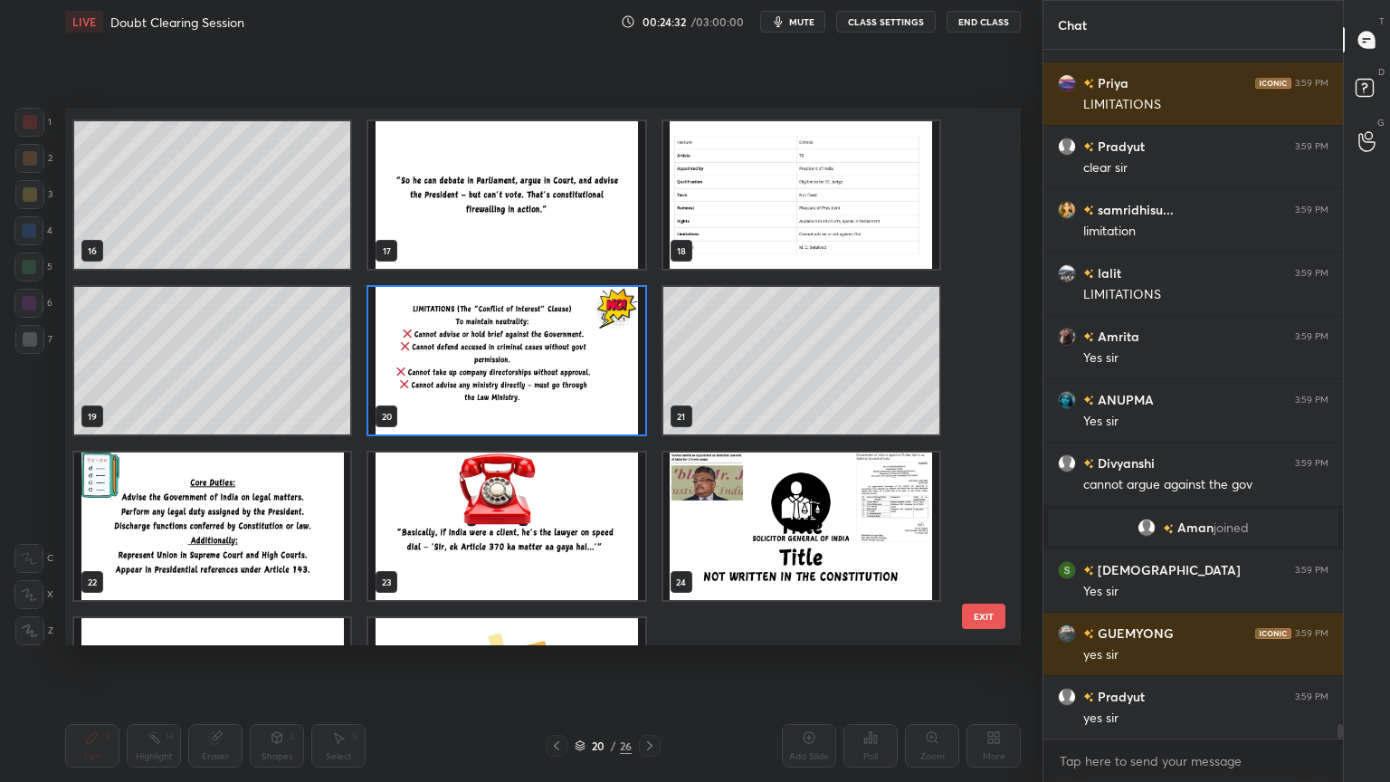
click at [247, 522] on img "grid" at bounding box center [212, 525] width 276 height 147
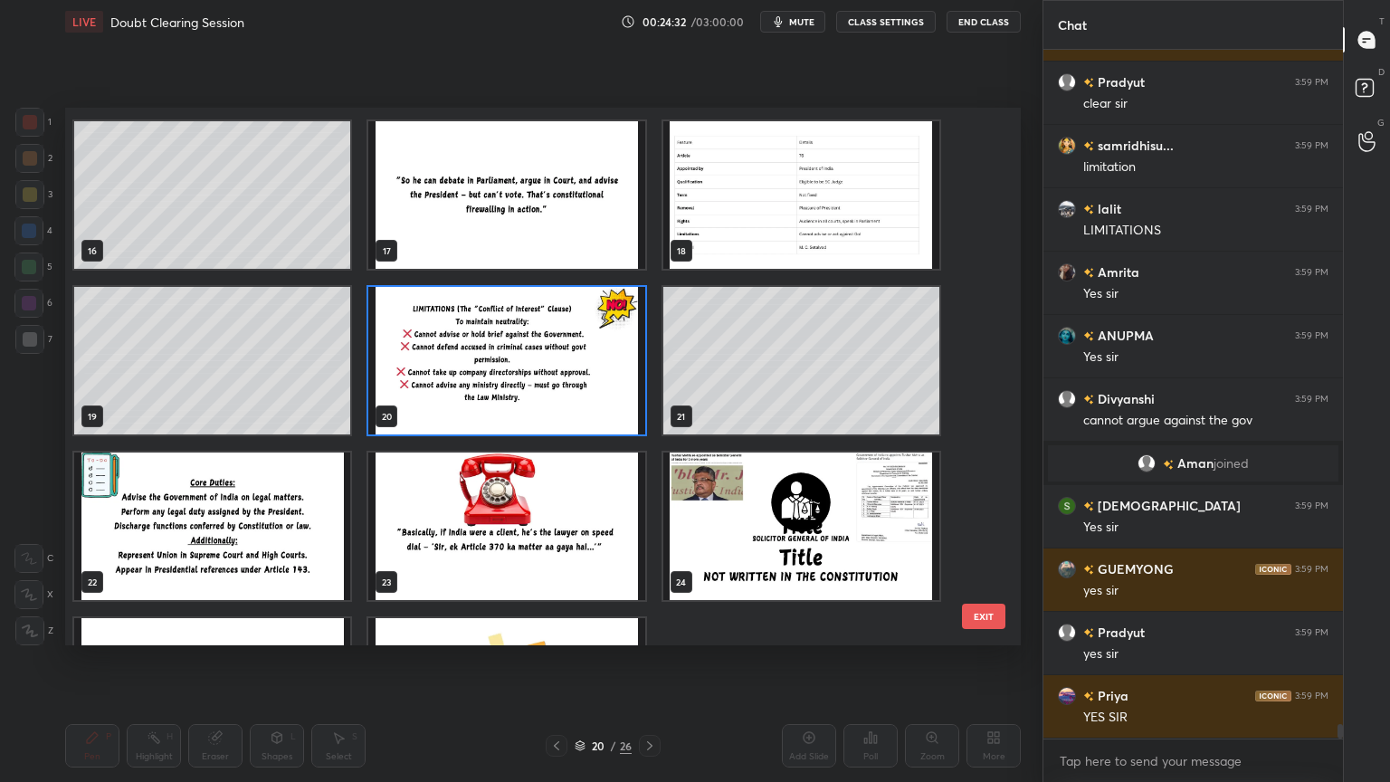
click at [246, 521] on img "grid" at bounding box center [212, 525] width 276 height 147
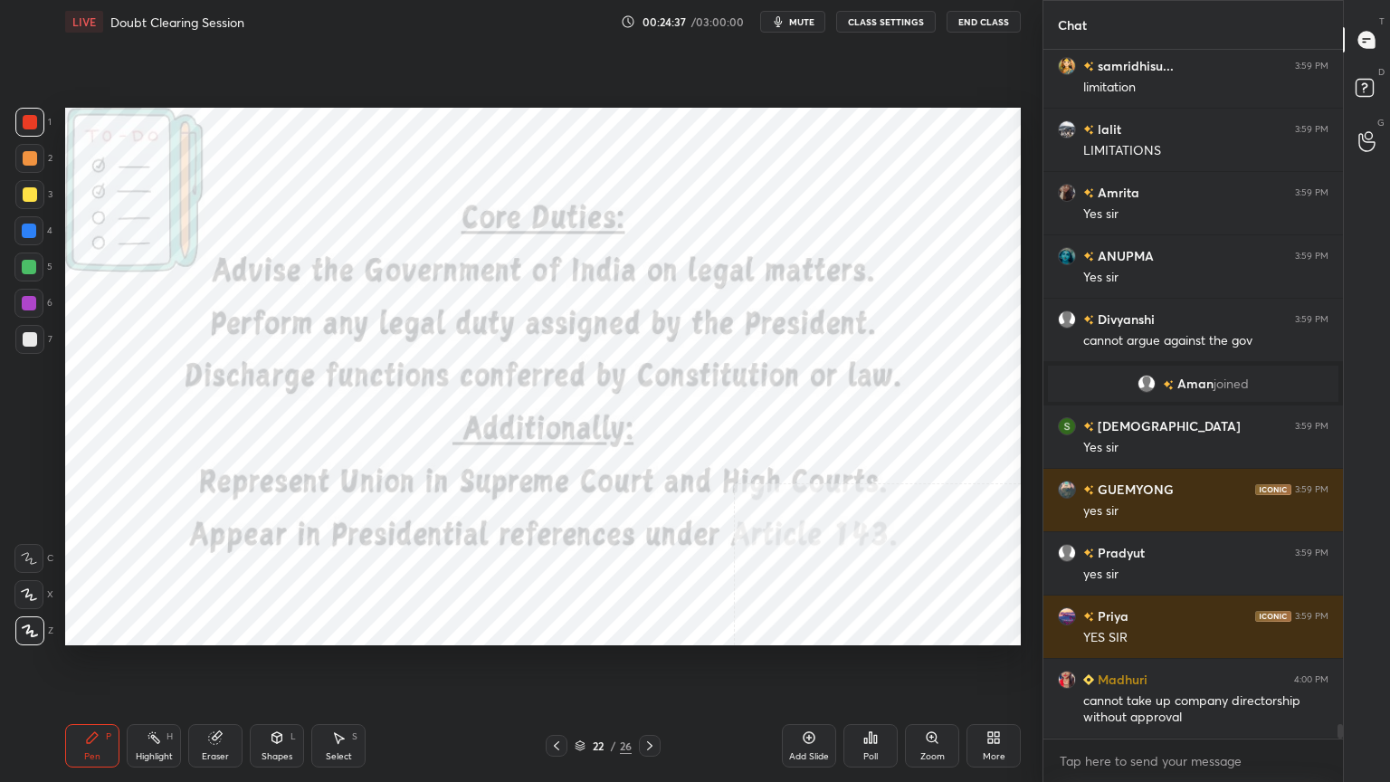
click at [33, 227] on div at bounding box center [29, 230] width 14 height 14
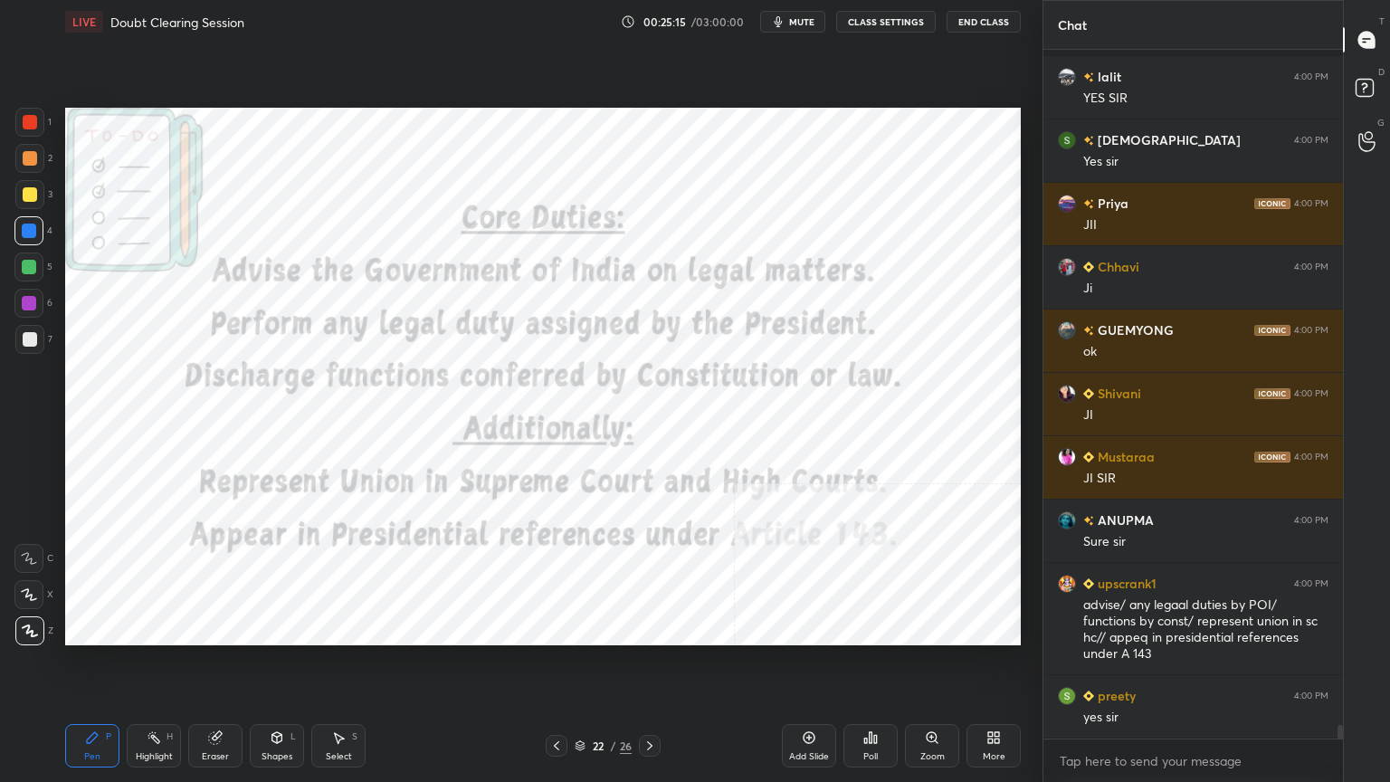
scroll to position [33879, 0]
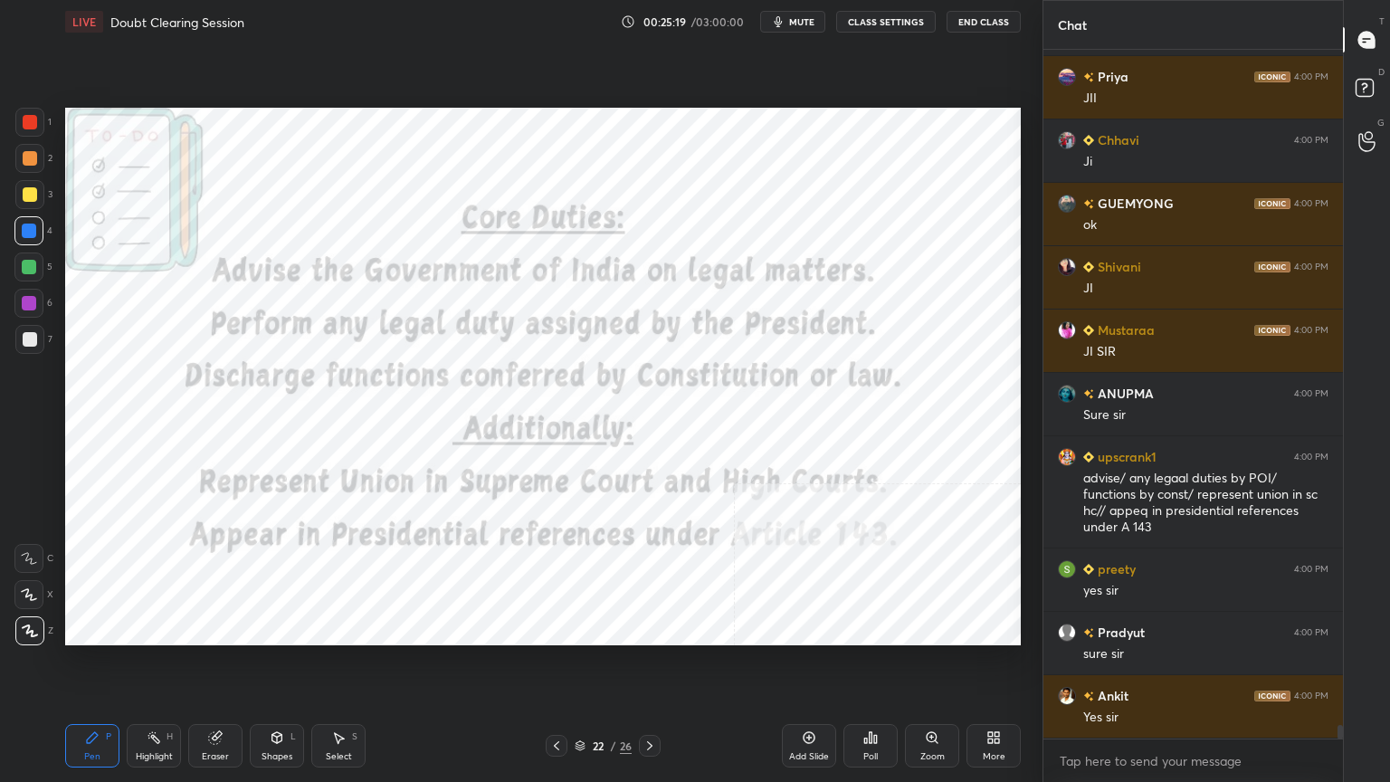
click at [580, 701] on icon at bounding box center [579, 746] width 9 height 3
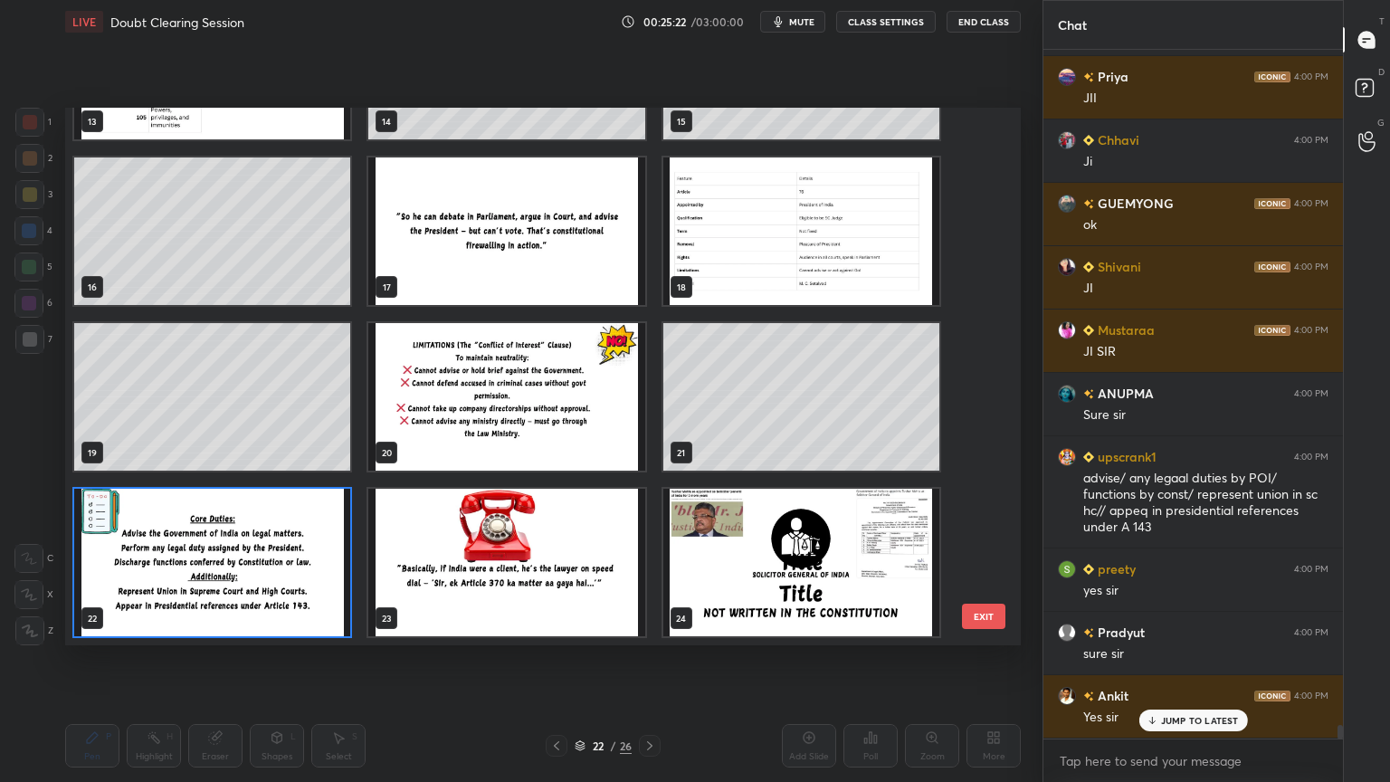
scroll to position [33941, 0]
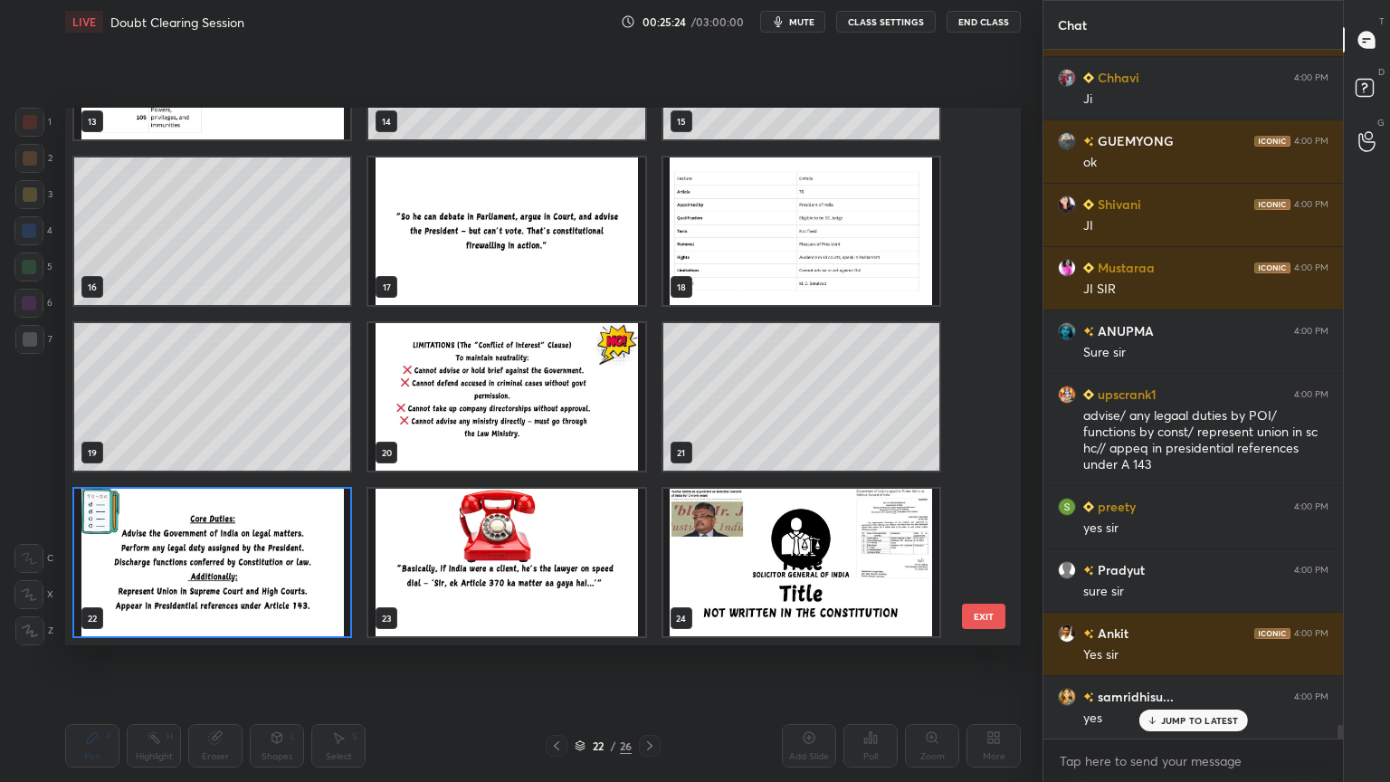
click at [268, 576] on img "grid" at bounding box center [212, 562] width 276 height 147
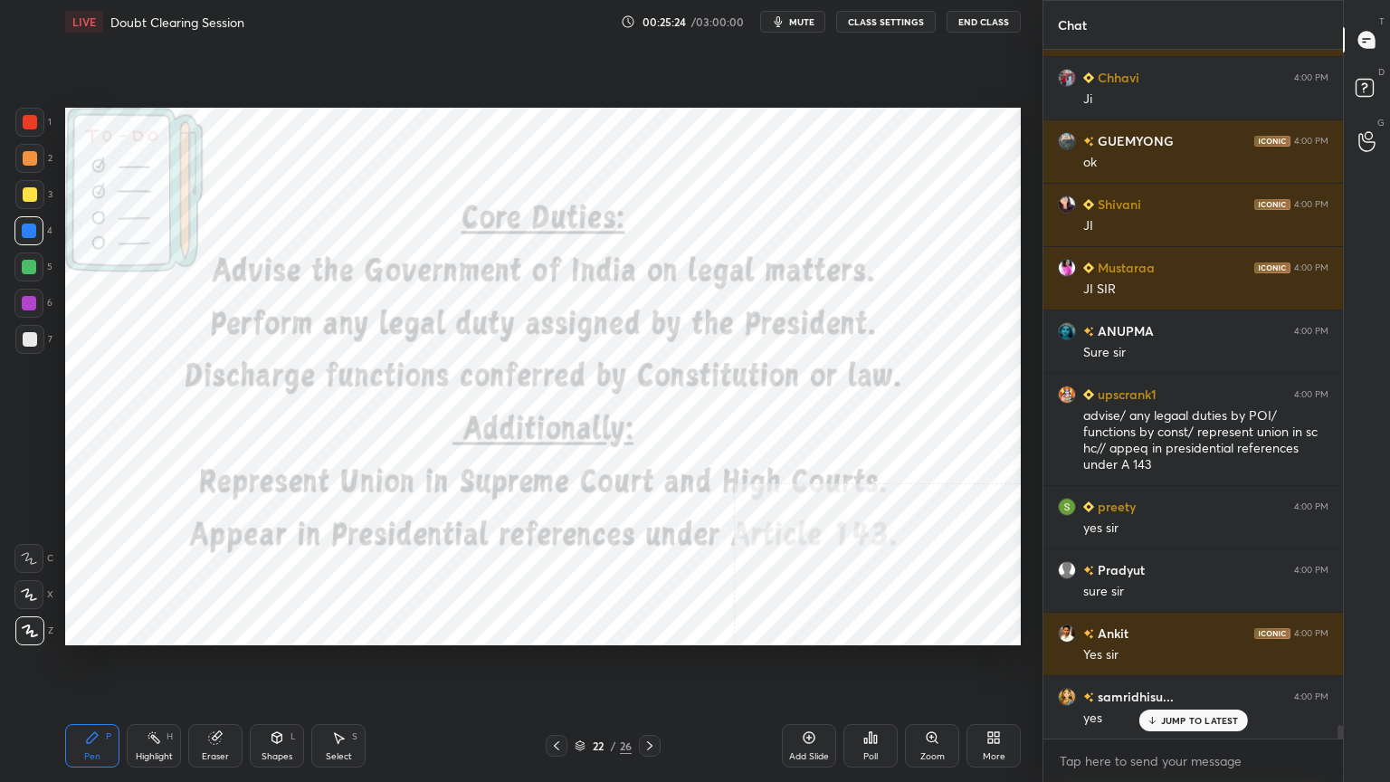
click at [266, 576] on img "grid" at bounding box center [212, 562] width 276 height 147
click at [814, 701] on icon at bounding box center [809, 738] width 12 height 12
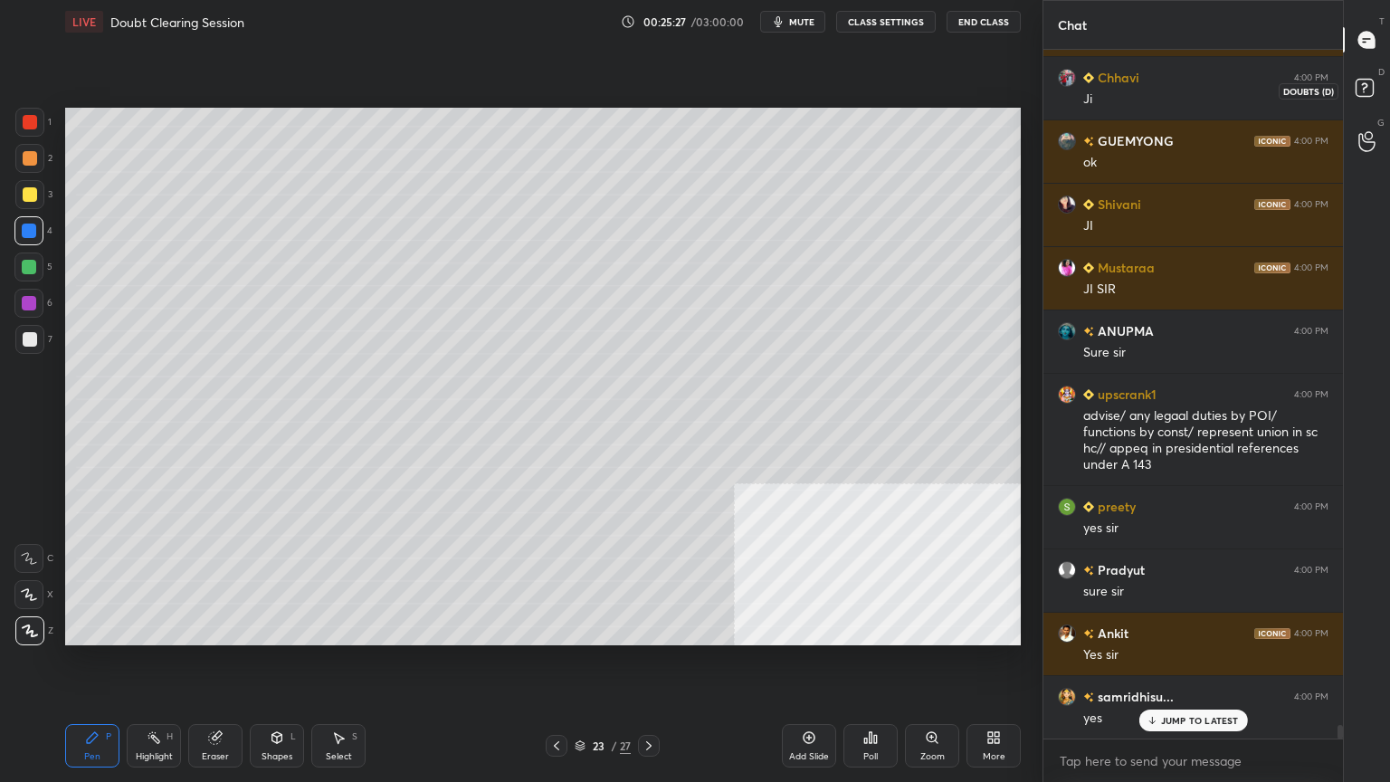
click at [1364, 89] on rect at bounding box center [1363, 88] width 17 height 17
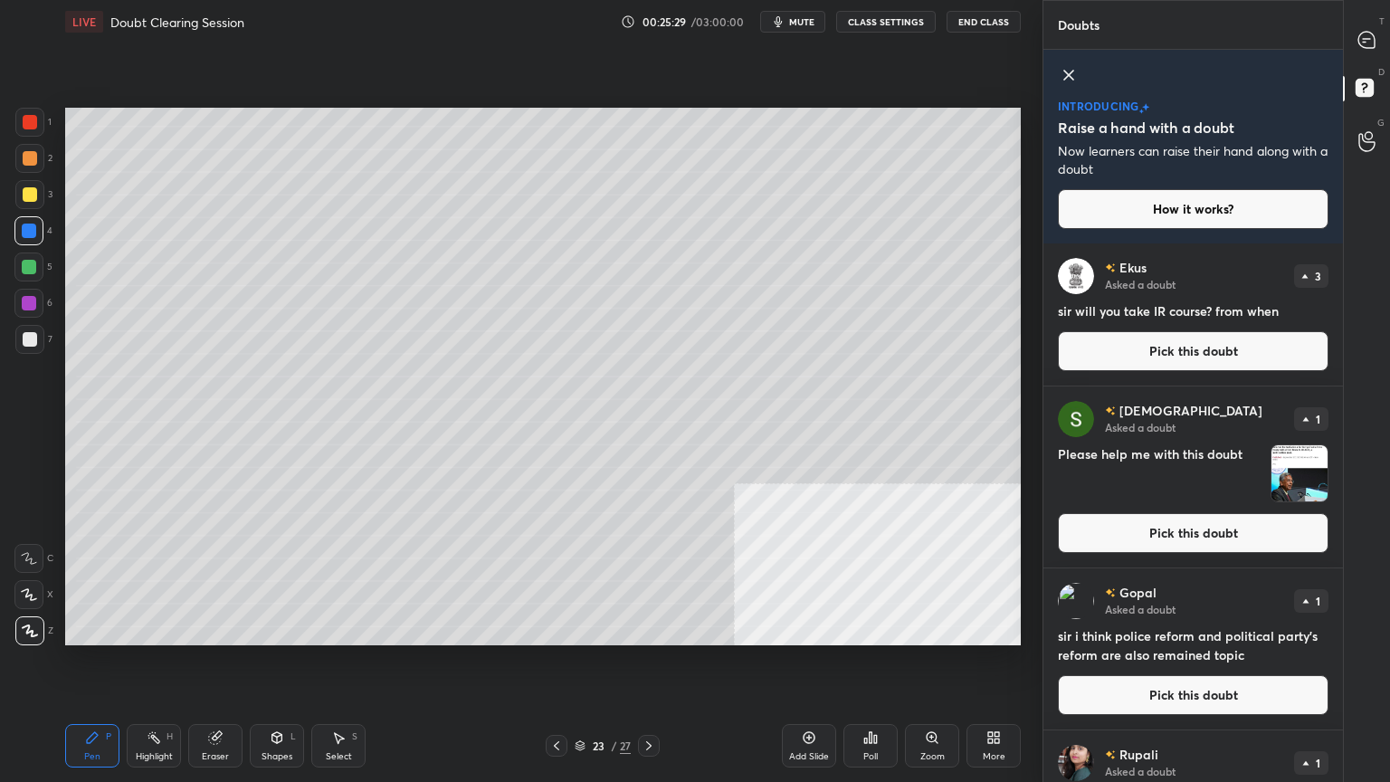
click at [1155, 536] on button "Pick this doubt" at bounding box center [1193, 533] width 271 height 40
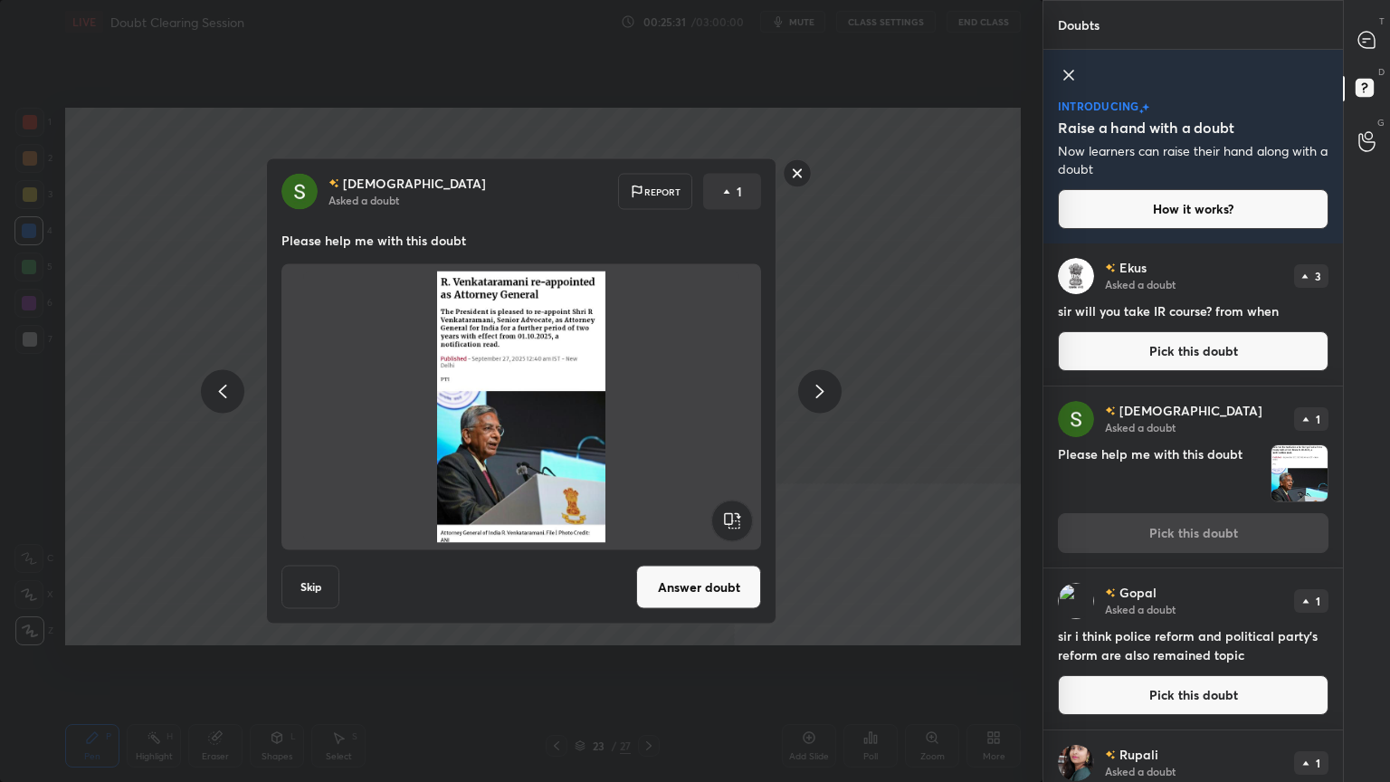
click at [729, 584] on button "Answer doubt" at bounding box center [698, 586] width 125 height 43
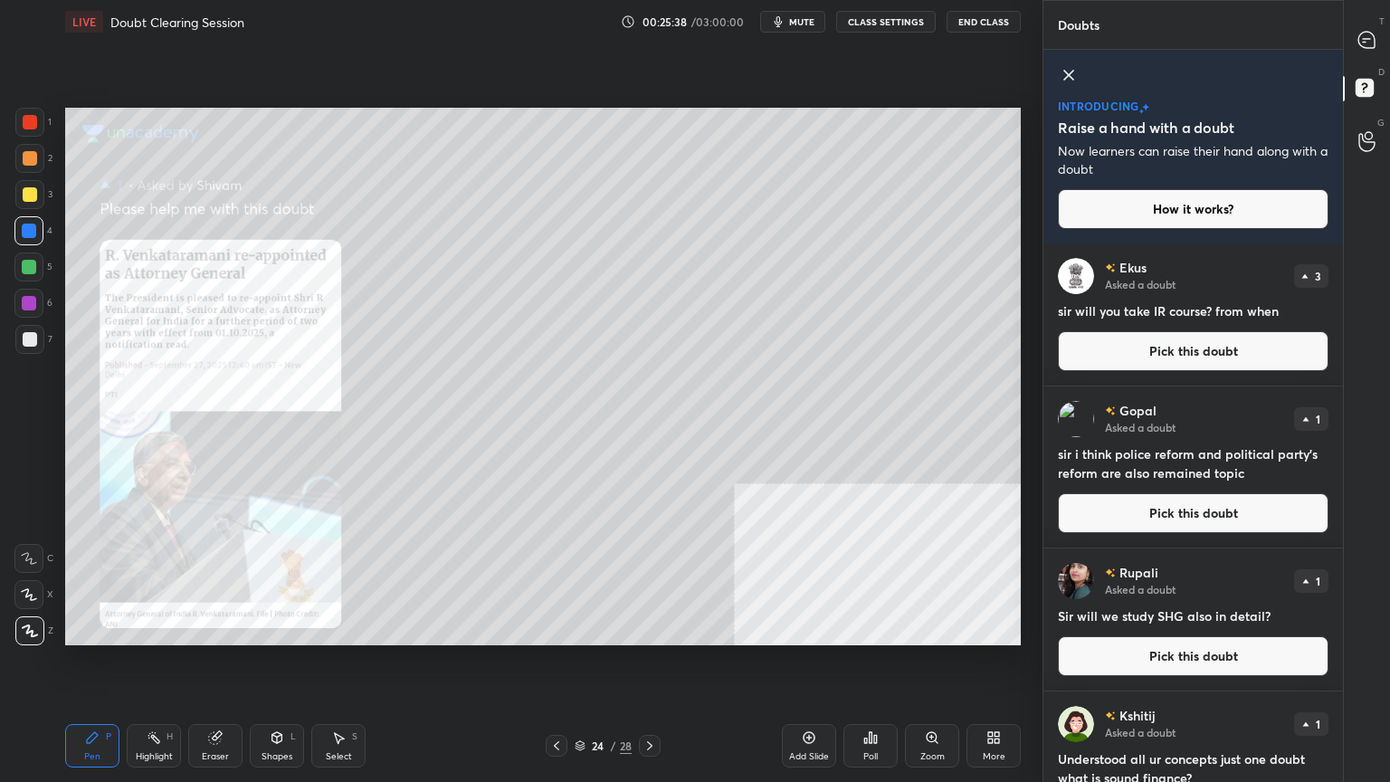
click at [938, 701] on icon at bounding box center [932, 737] width 14 height 14
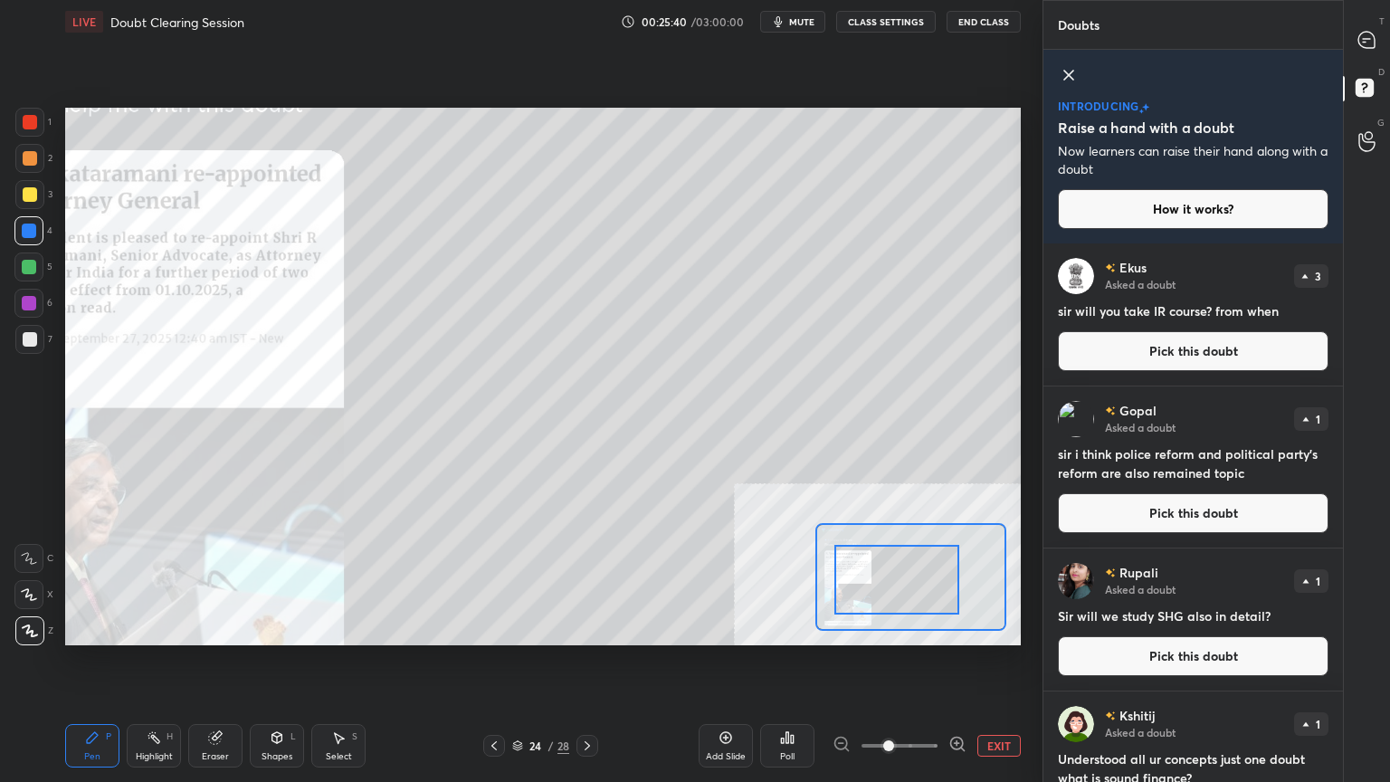
drag, startPoint x: 864, startPoint y: 595, endPoint x: 841, endPoint y: 598, distance: 22.8
click at [841, 598] on div at bounding box center [896, 580] width 125 height 70
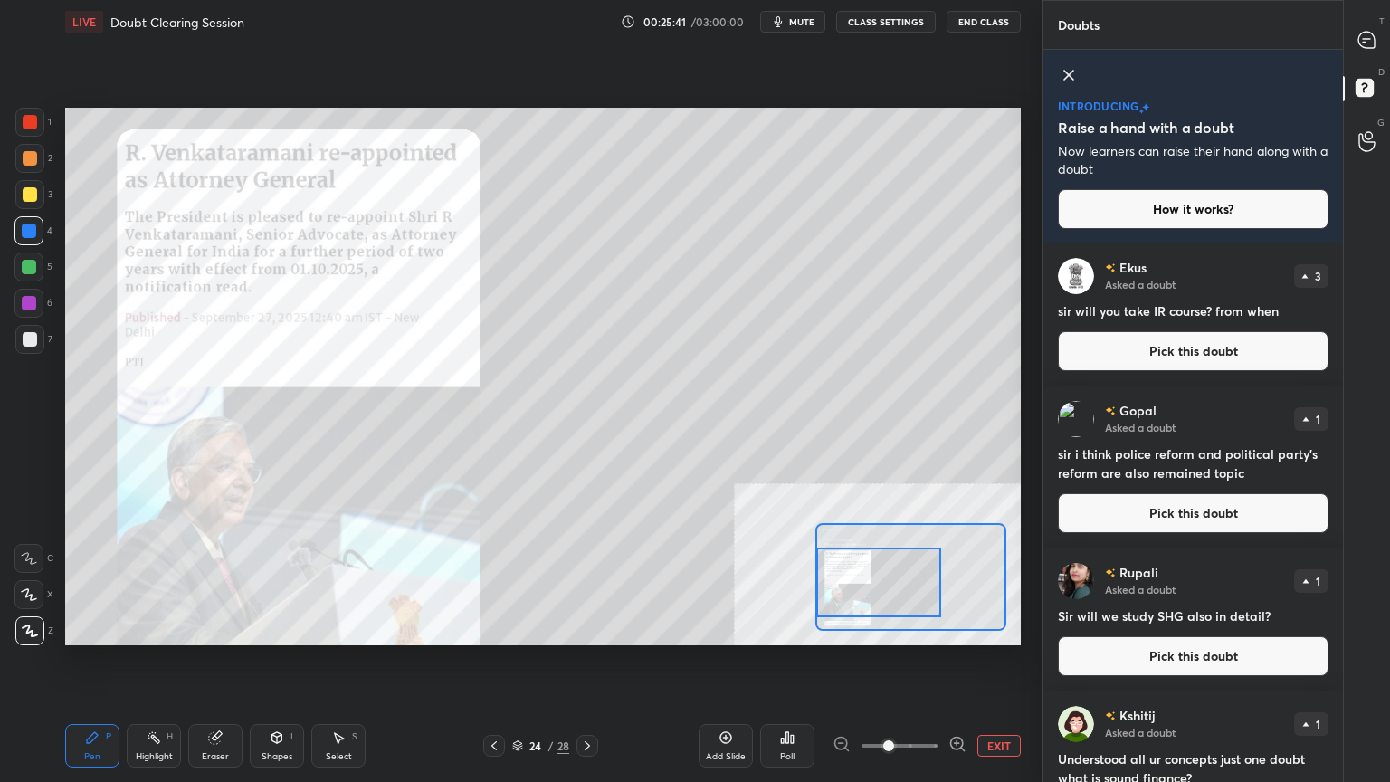
drag, startPoint x: 854, startPoint y: 593, endPoint x: 826, endPoint y: 597, distance: 28.3
click at [826, 597] on div at bounding box center [878, 582] width 125 height 70
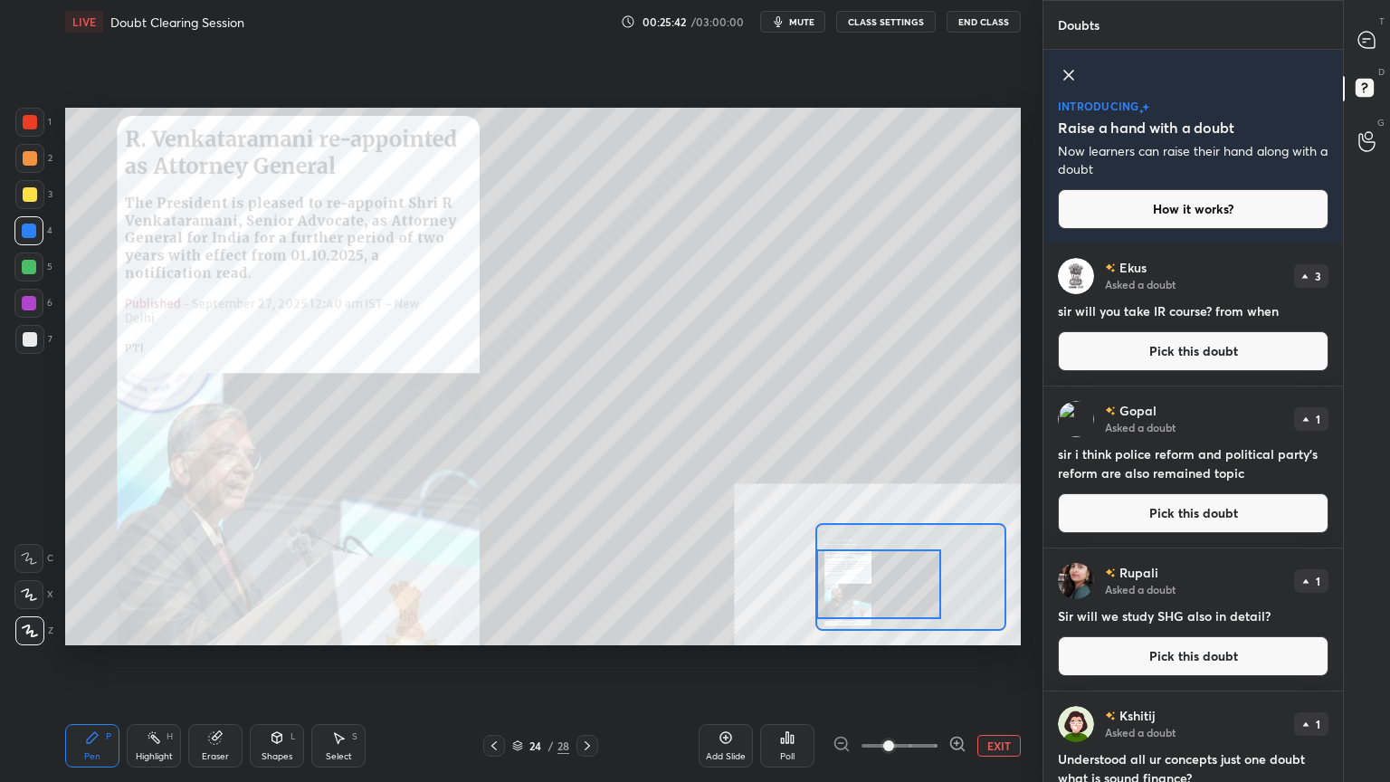
click at [839, 590] on div at bounding box center [878, 584] width 125 height 70
drag, startPoint x: 24, startPoint y: 117, endPoint x: 54, endPoint y: 122, distance: 30.3
click at [29, 118] on div at bounding box center [30, 122] width 14 height 14
click at [1372, 40] on icon at bounding box center [1366, 40] width 16 height 16
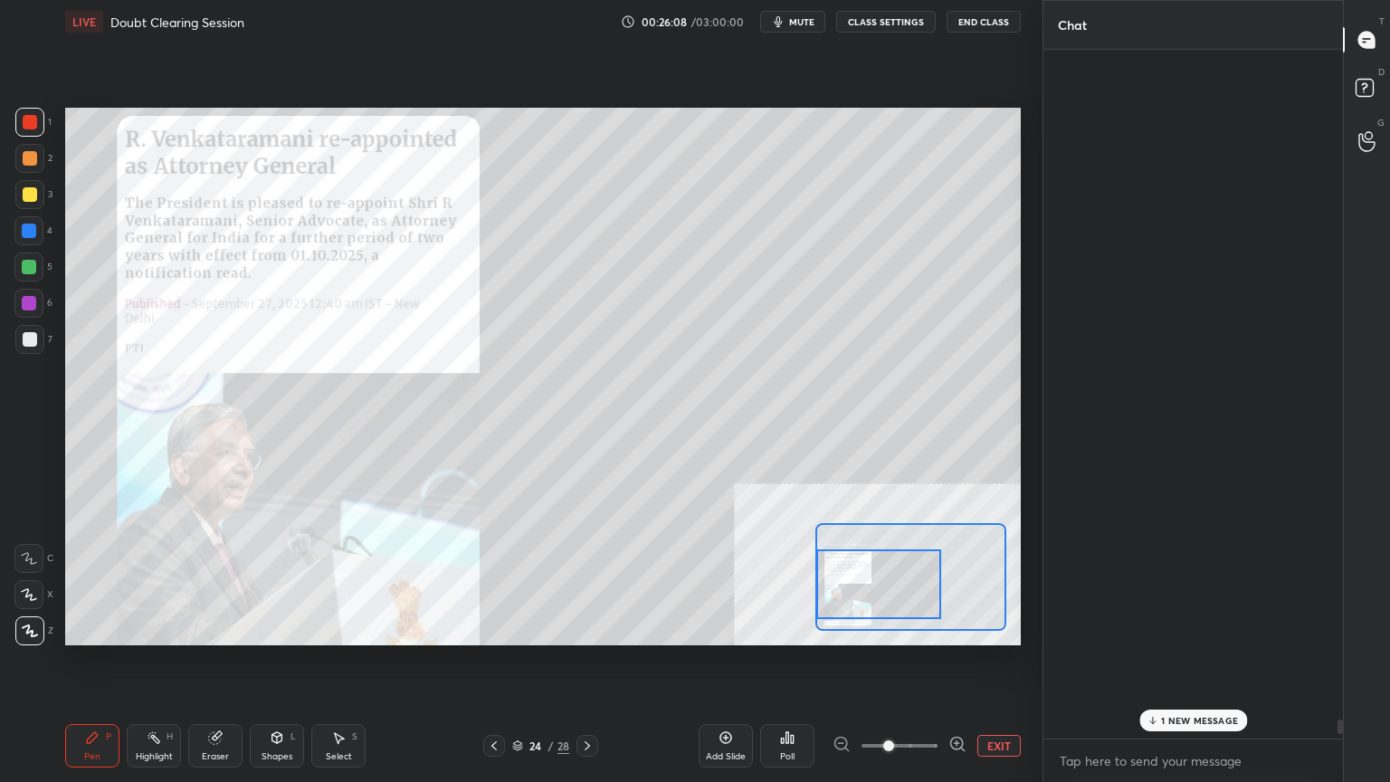
scroll to position [683, 294]
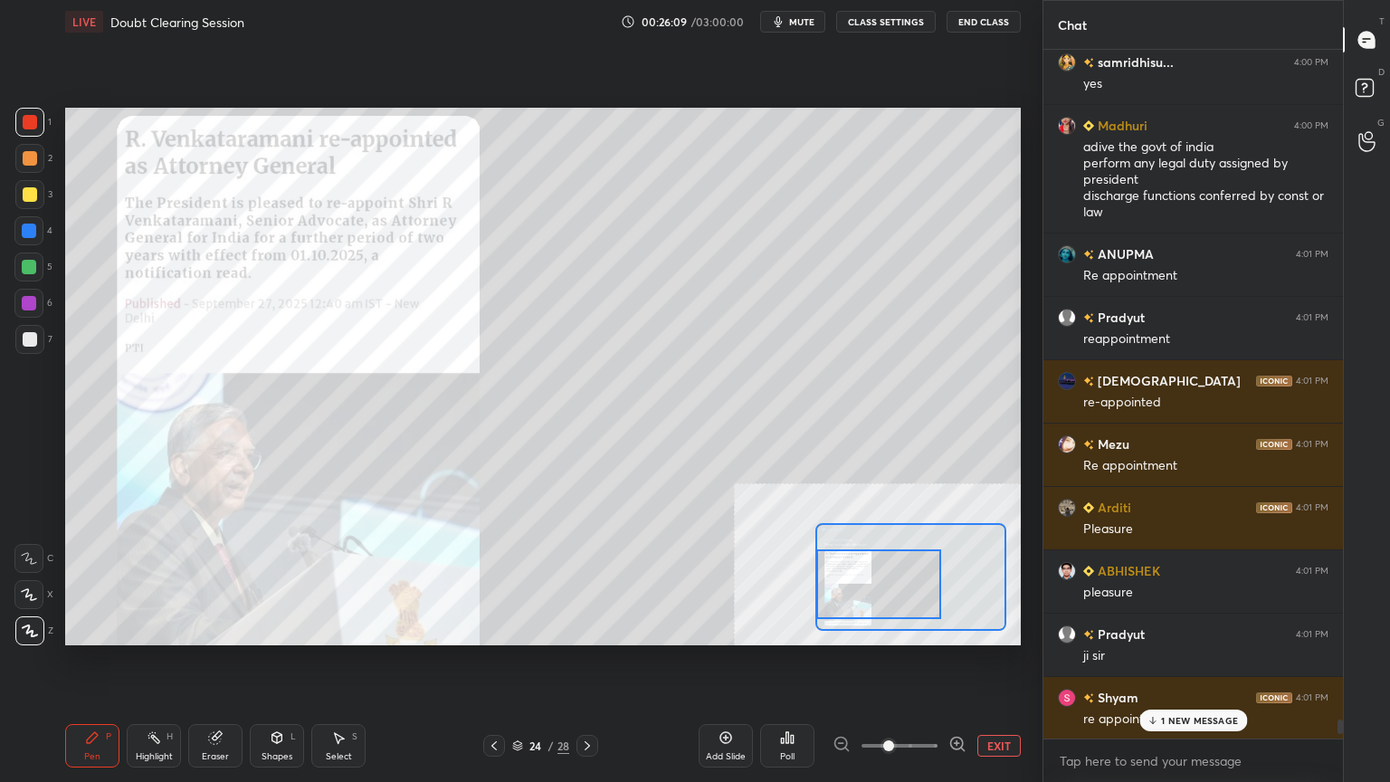
click at [1166, 701] on p "1 NEW MESSAGE" at bounding box center [1199, 720] width 77 height 11
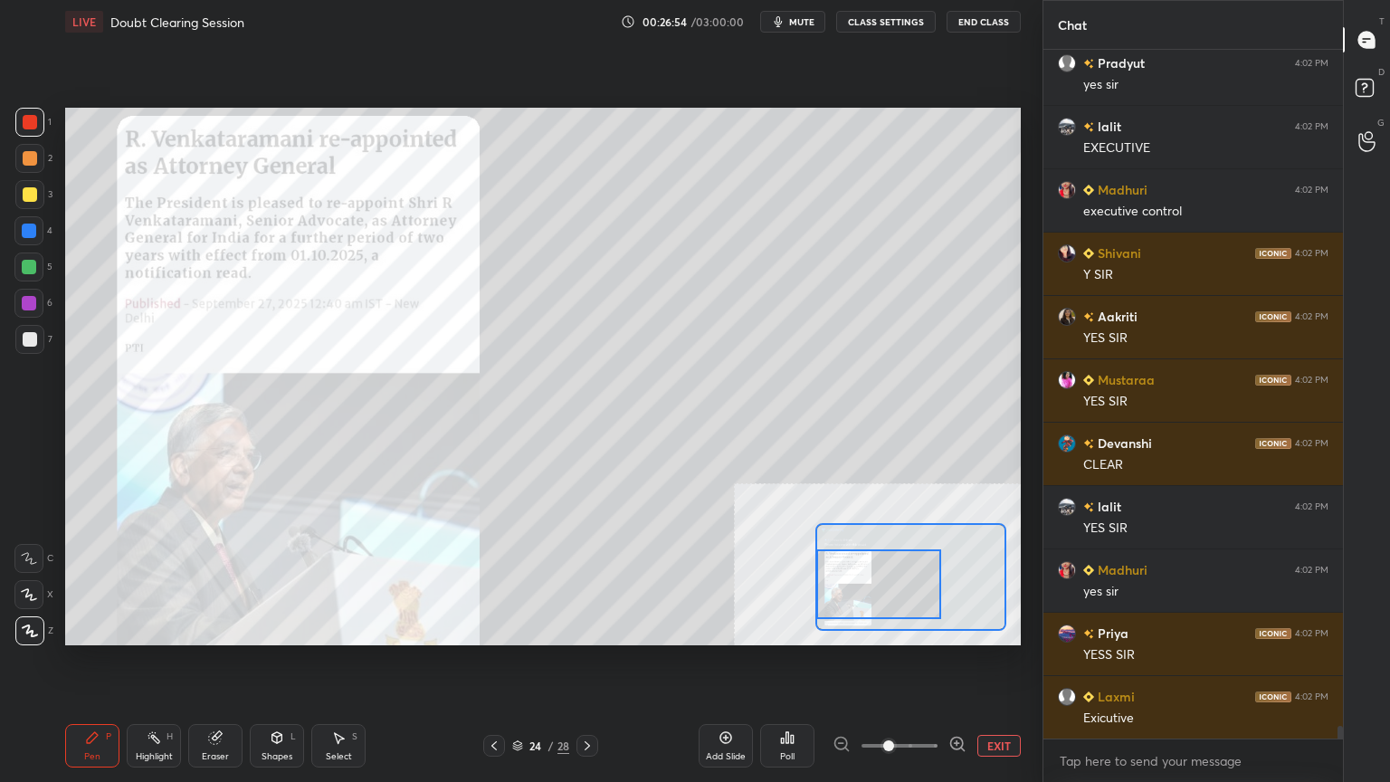
scroll to position [36770, 0]
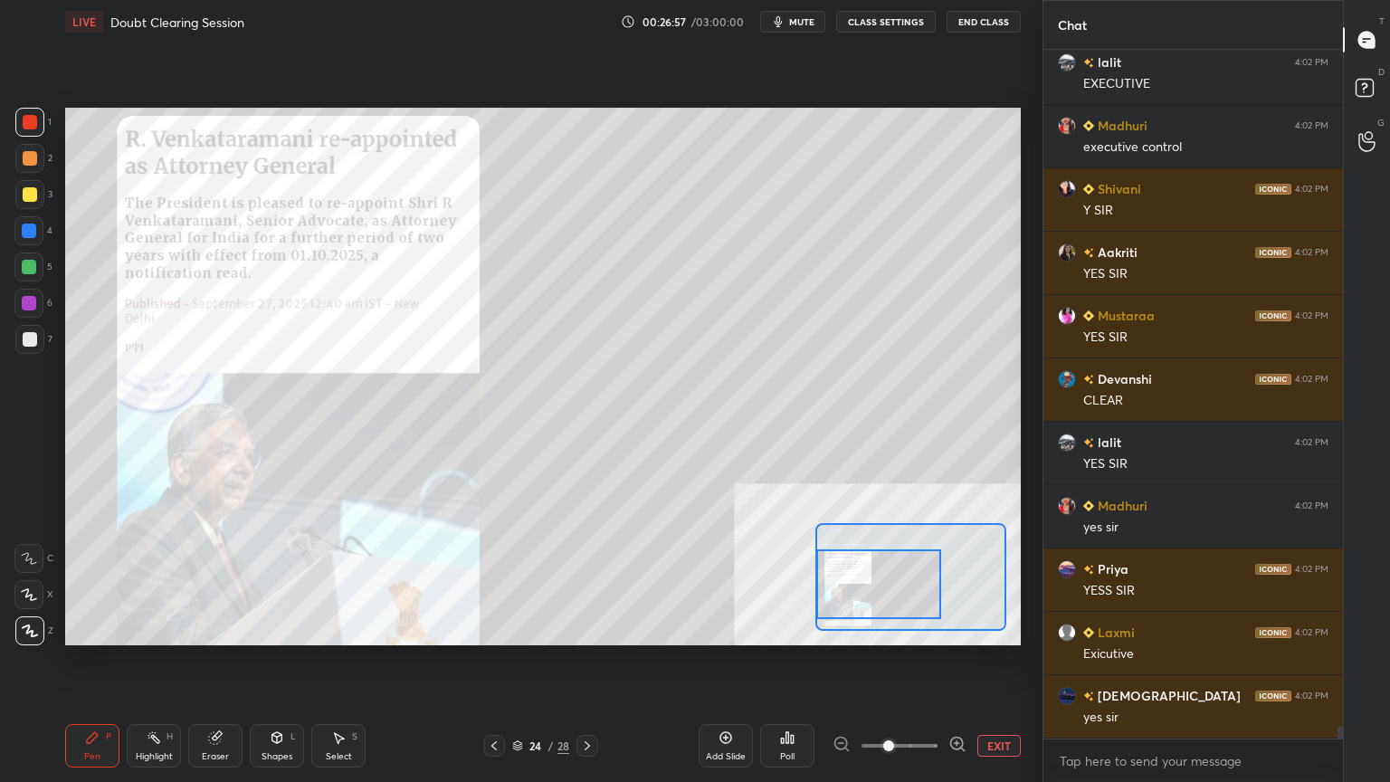
click at [516, 701] on icon at bounding box center [517, 745] width 11 height 11
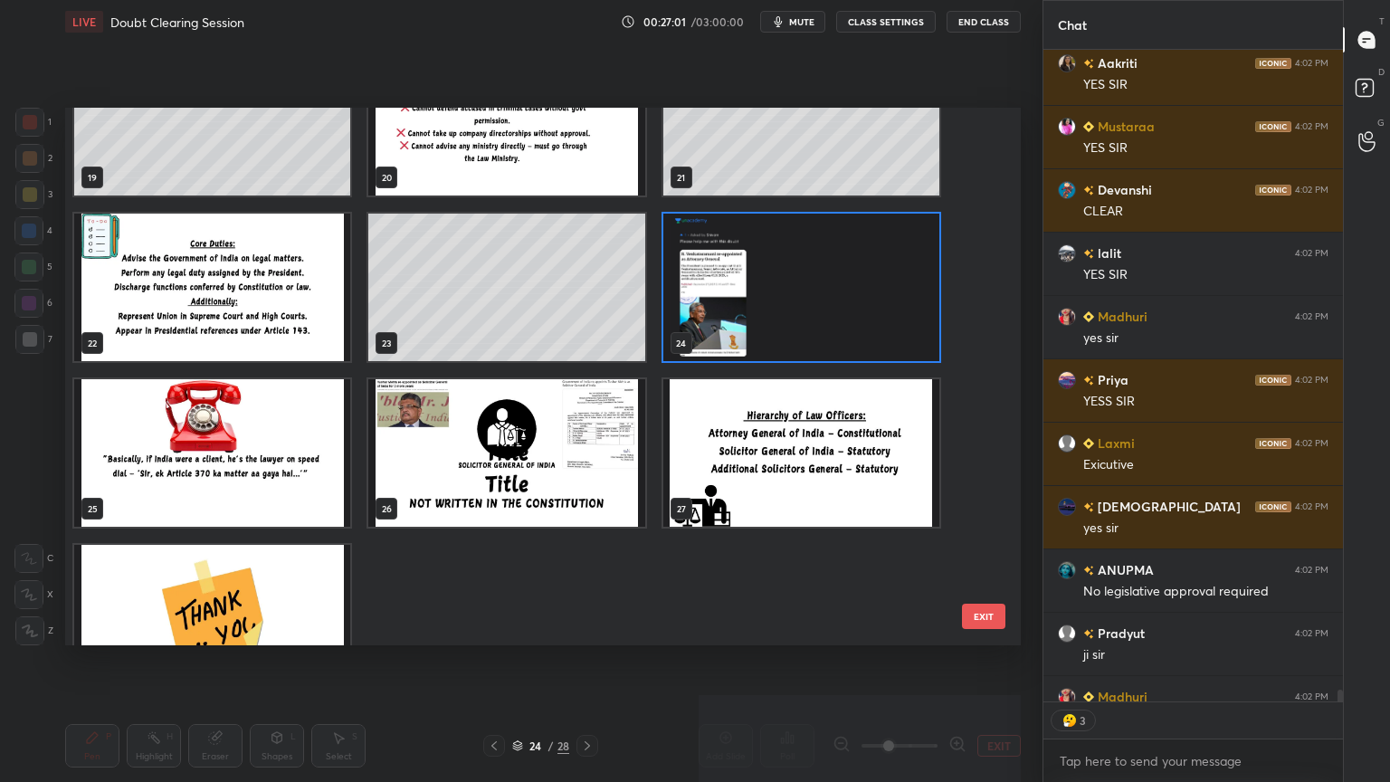
scroll to position [1067, 0]
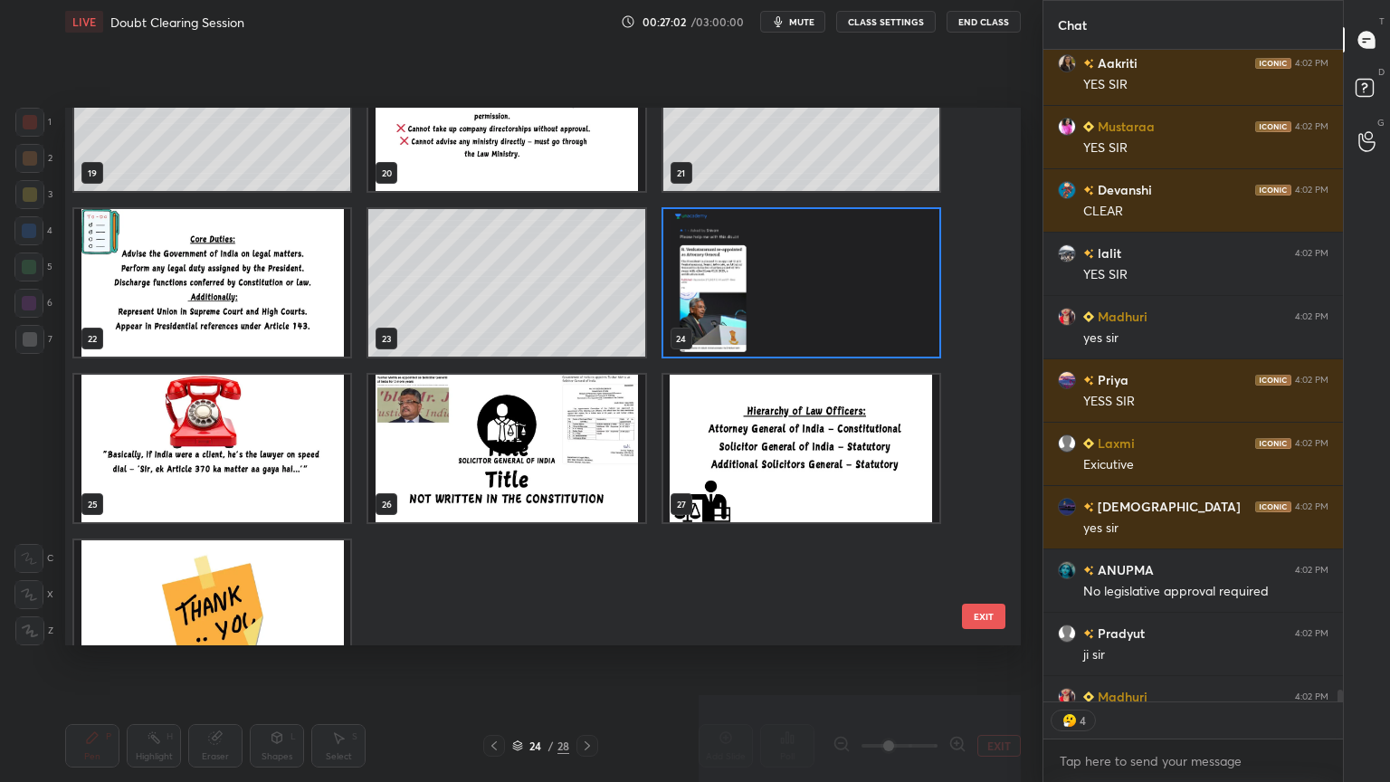
click at [568, 468] on img "grid" at bounding box center [506, 448] width 276 height 147
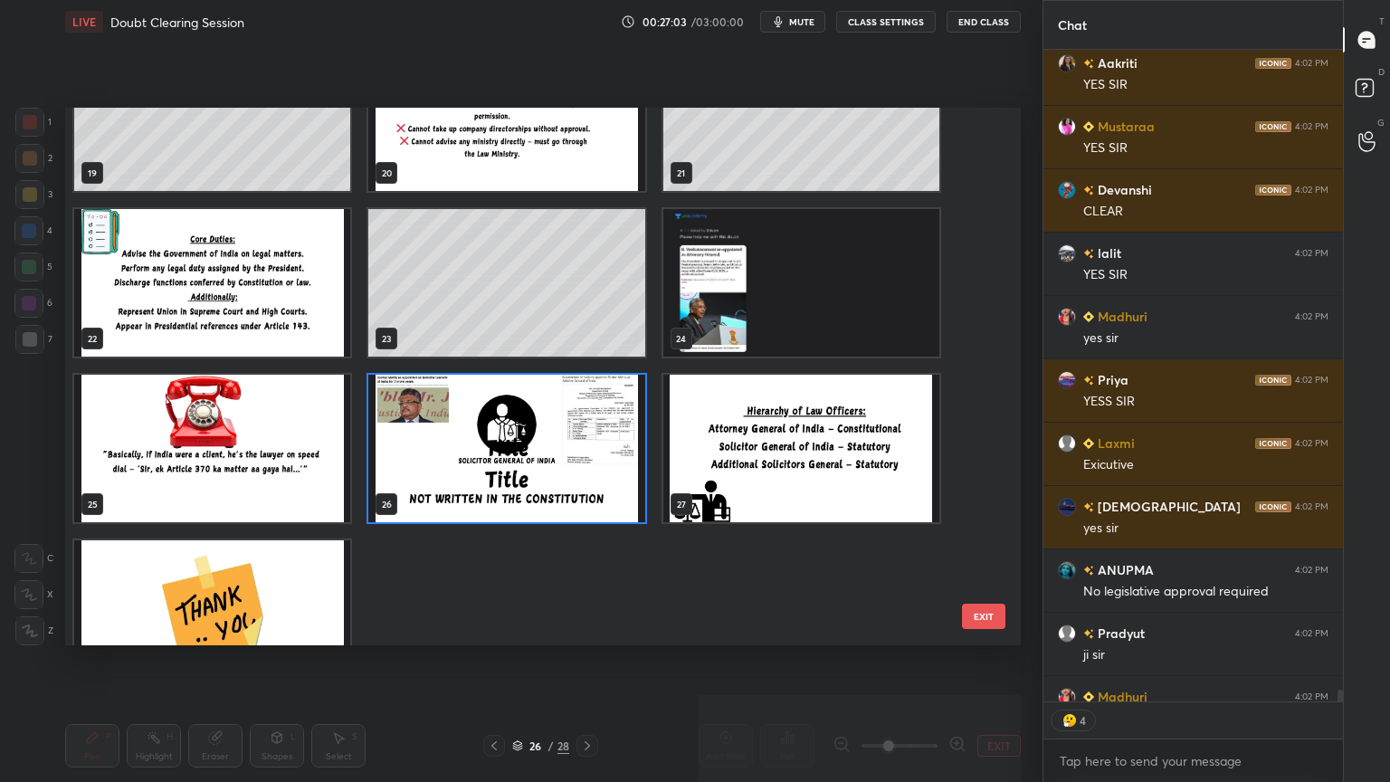
scroll to position [37061, 0]
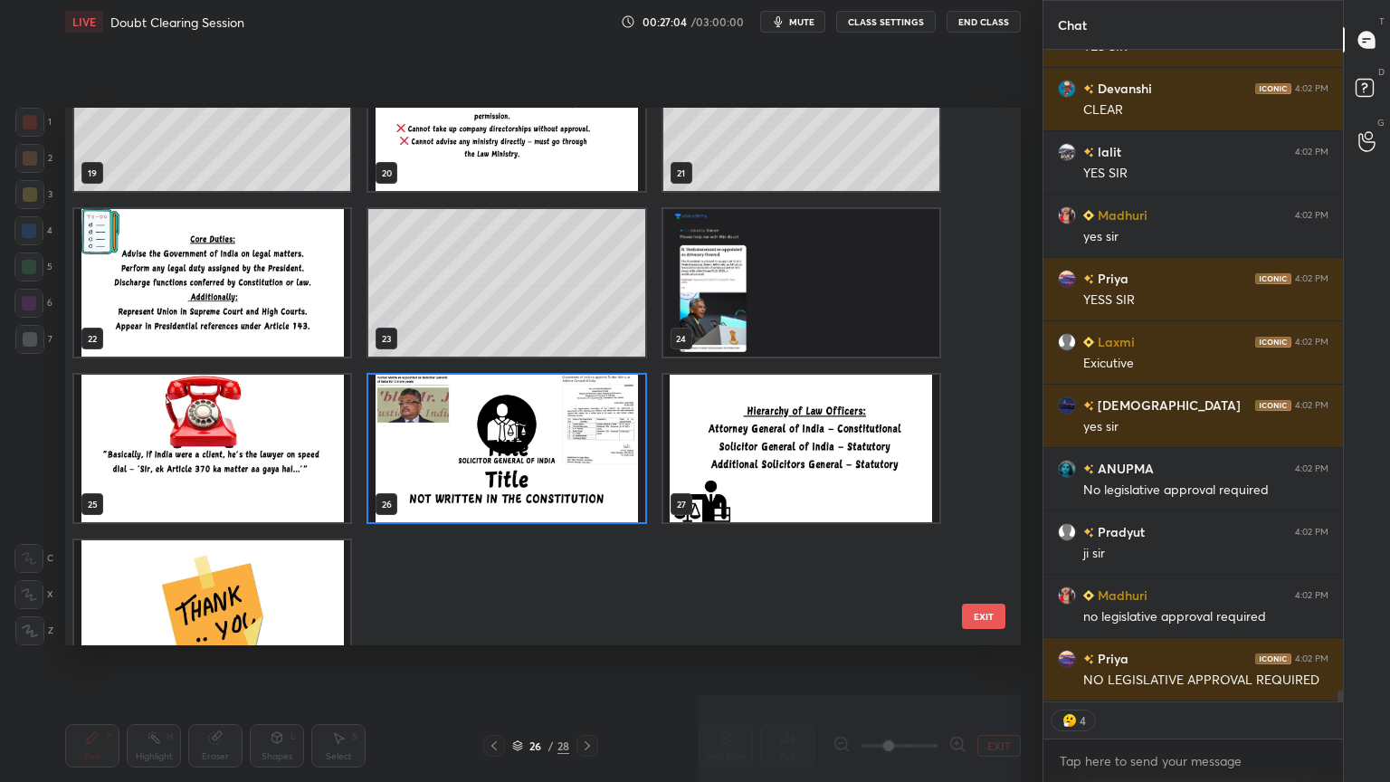
click at [789, 466] on img "grid" at bounding box center [801, 448] width 276 height 147
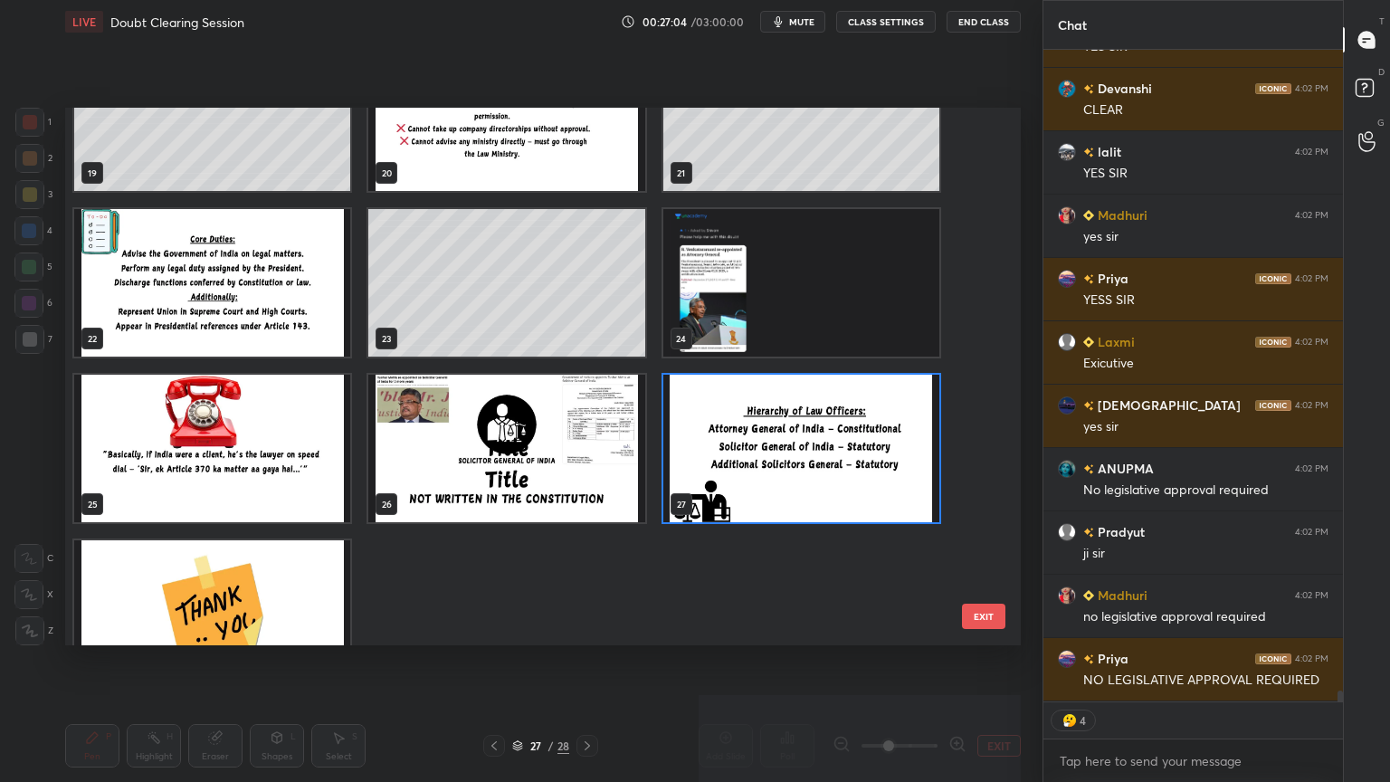
click at [789, 466] on img "grid" at bounding box center [801, 448] width 276 height 147
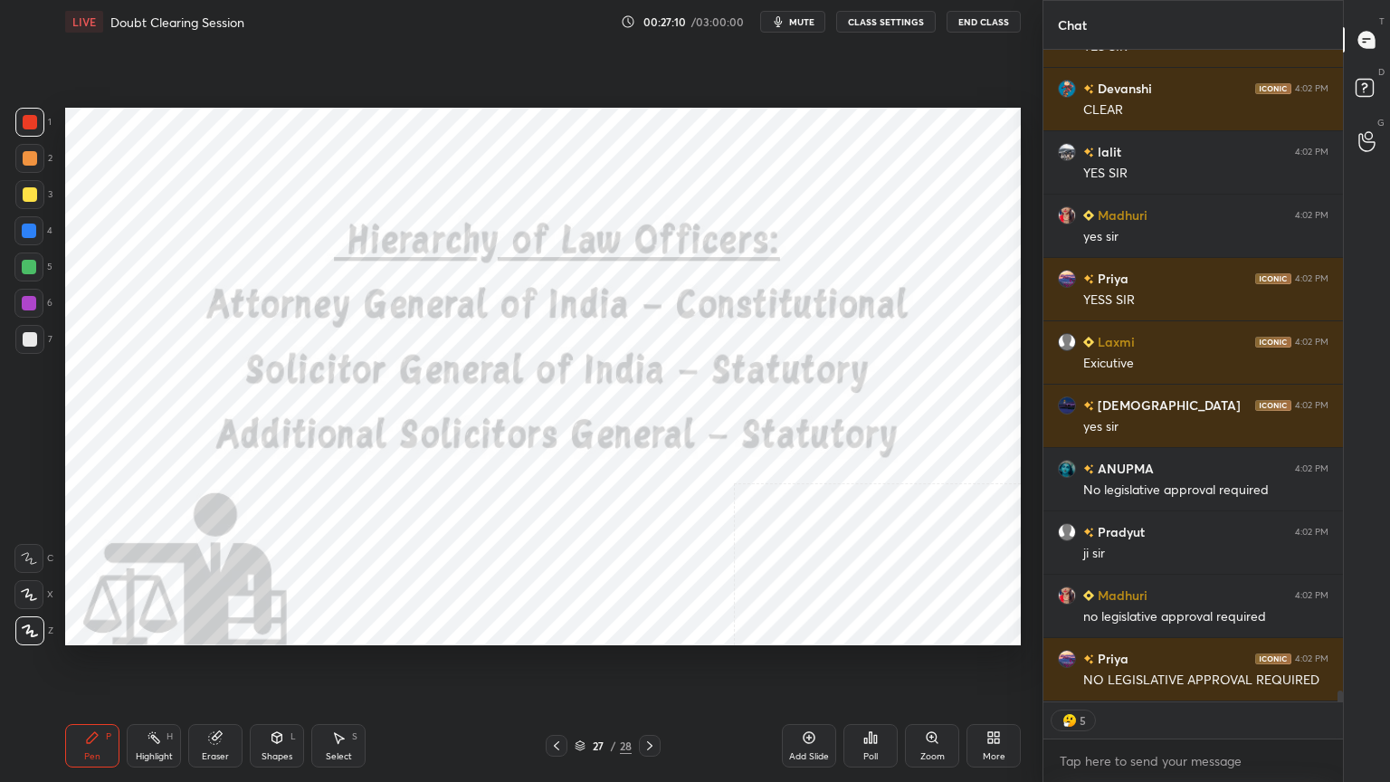
scroll to position [37124, 0]
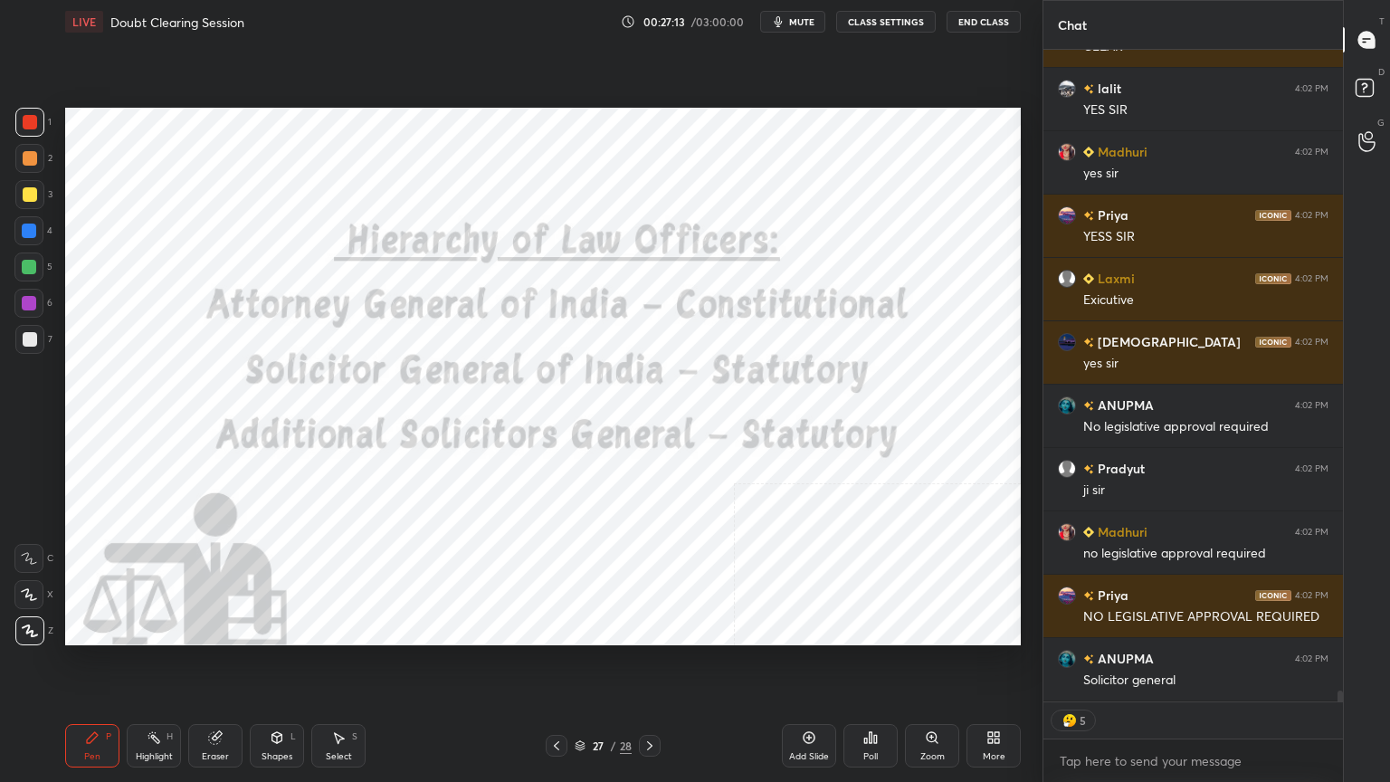
click at [554, 701] on icon at bounding box center [556, 745] width 5 height 9
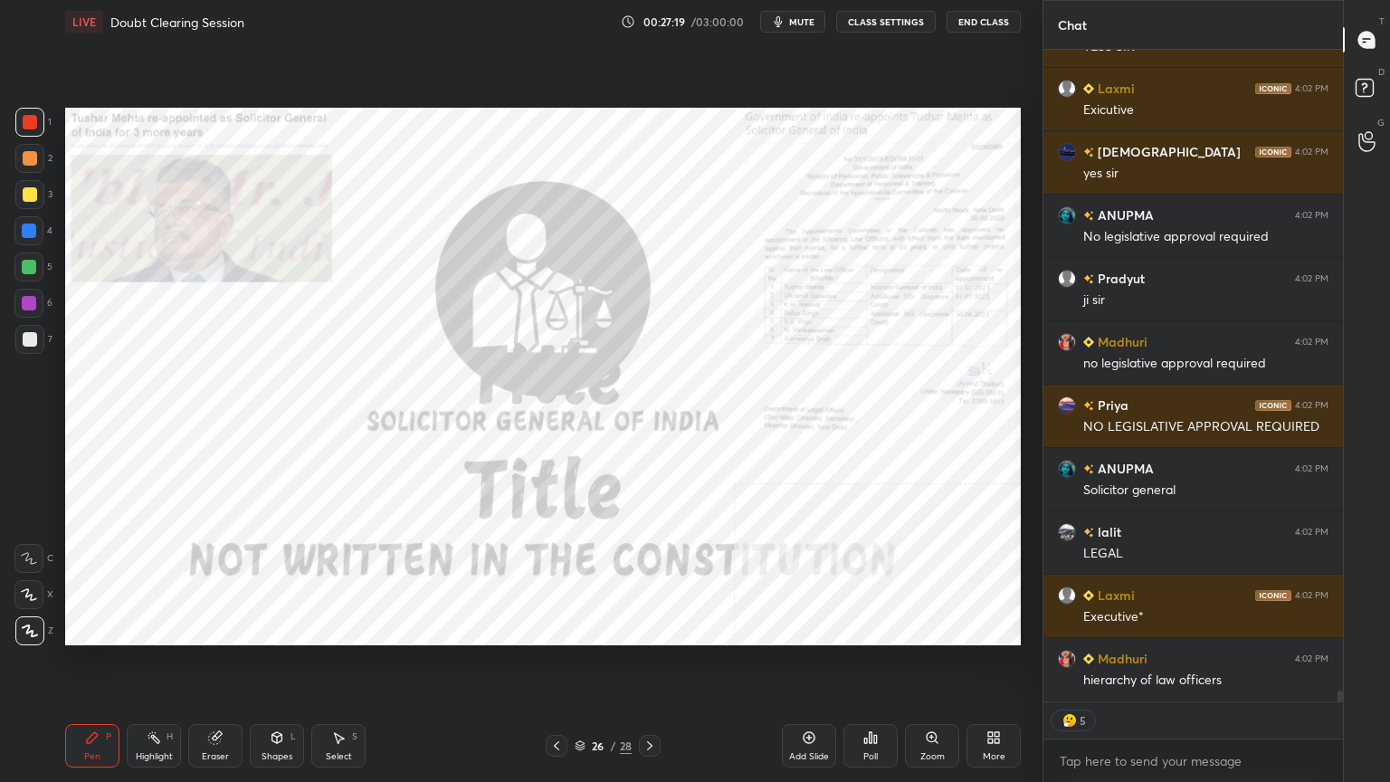
scroll to position [5, 5]
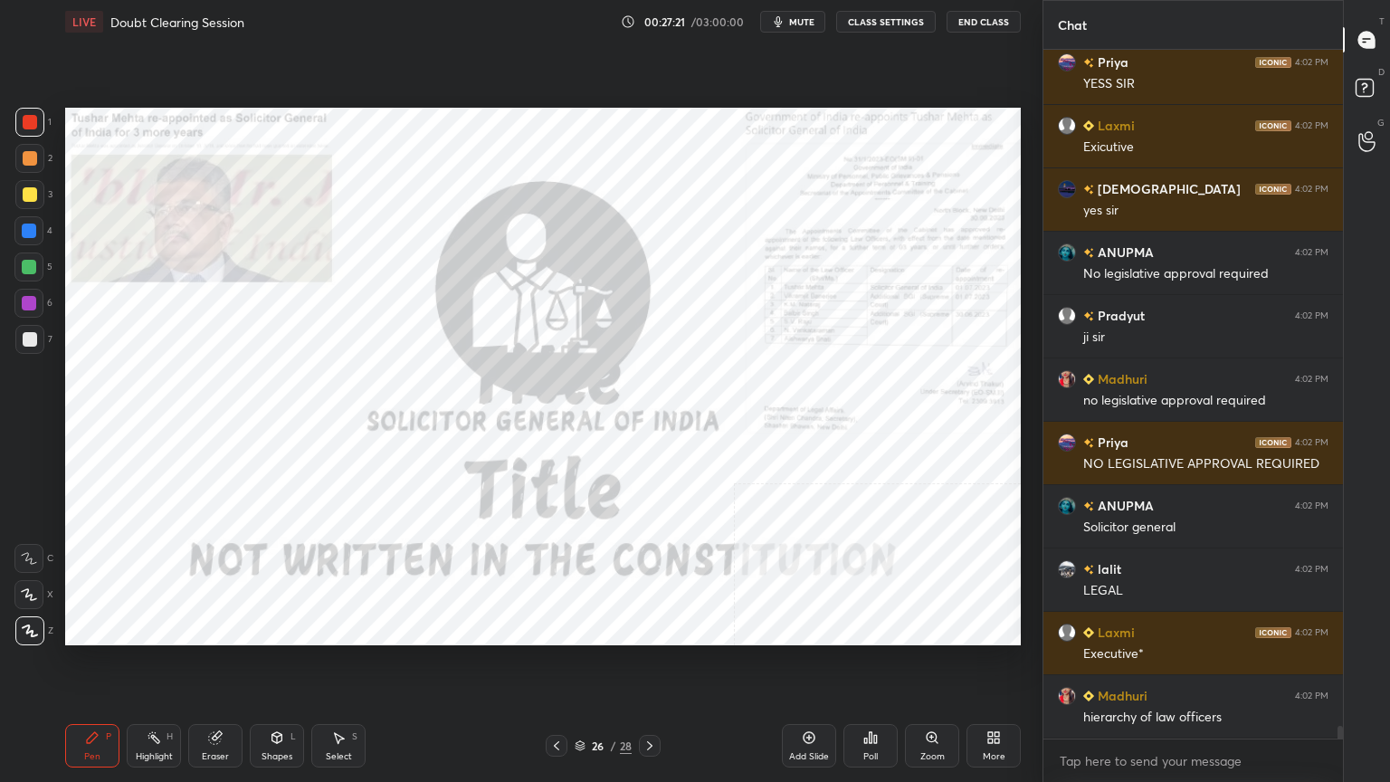
click at [941, 701] on div "Zoom" at bounding box center [932, 745] width 54 height 43
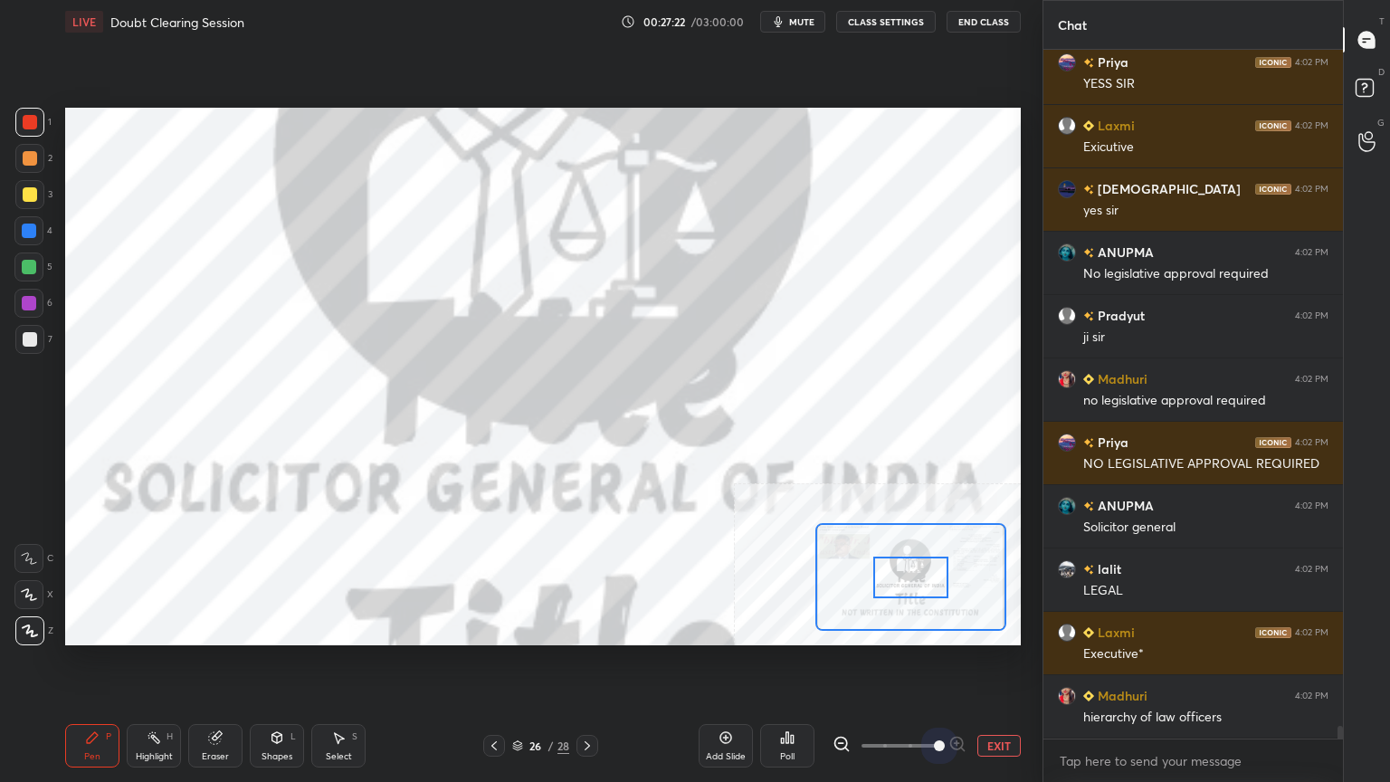
drag, startPoint x: 884, startPoint y: 742, endPoint x: 975, endPoint y: 711, distance: 96.4
click at [975, 701] on div "Add Slide Poll EXIT" at bounding box center [859, 745] width 322 height 101
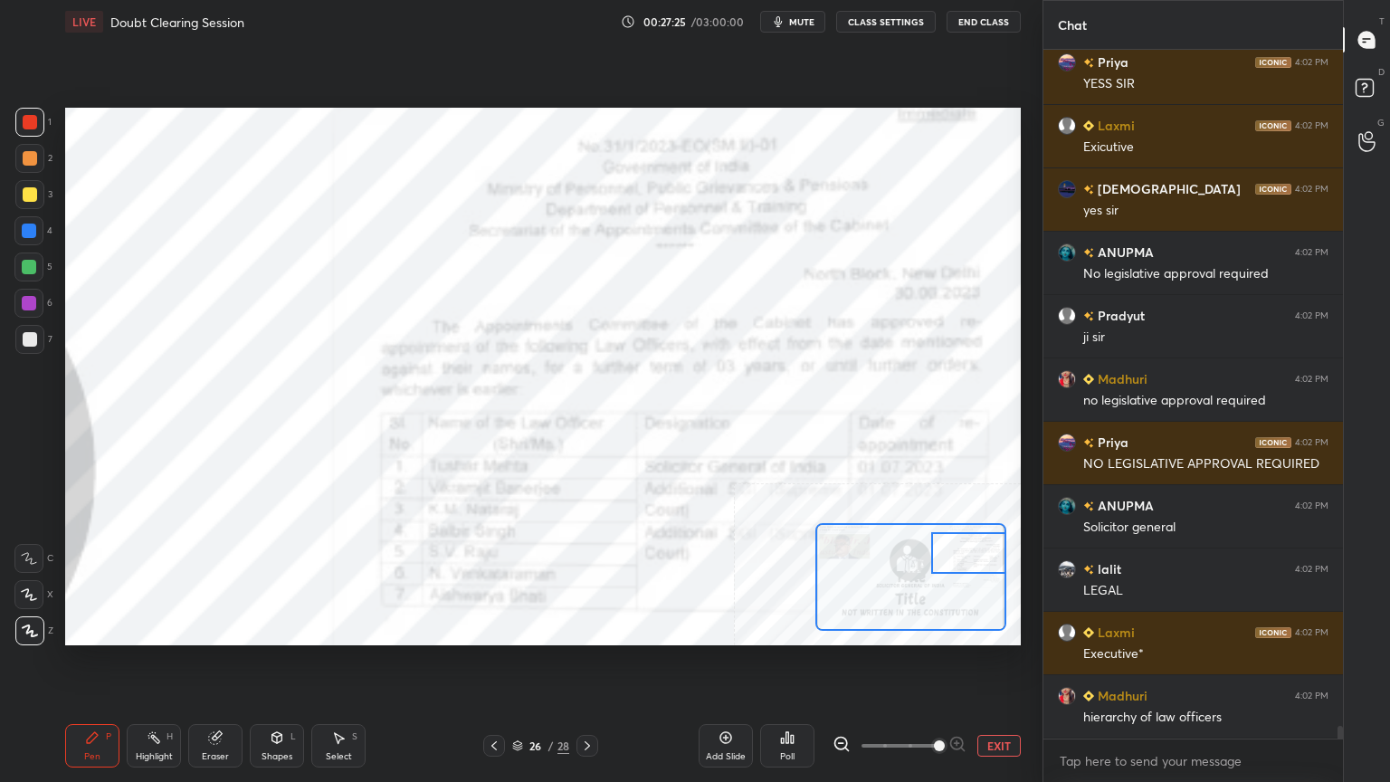
drag, startPoint x: 916, startPoint y: 578, endPoint x: 980, endPoint y: 554, distance: 68.7
click at [980, 554] on div at bounding box center [968, 553] width 75 height 42
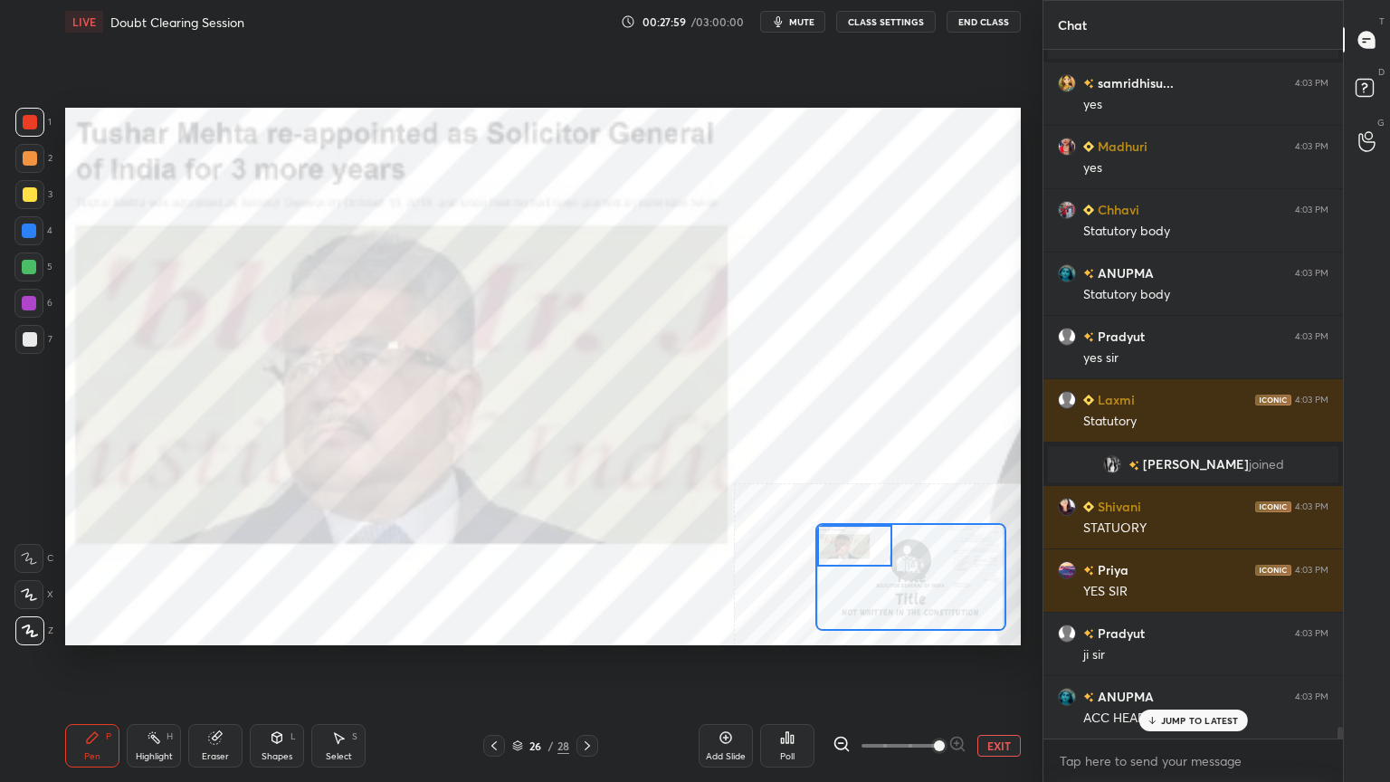
click at [793, 549] on div "Setting up your live class Poll for secs No correct answer Start poll" at bounding box center [542, 376] width 955 height 537
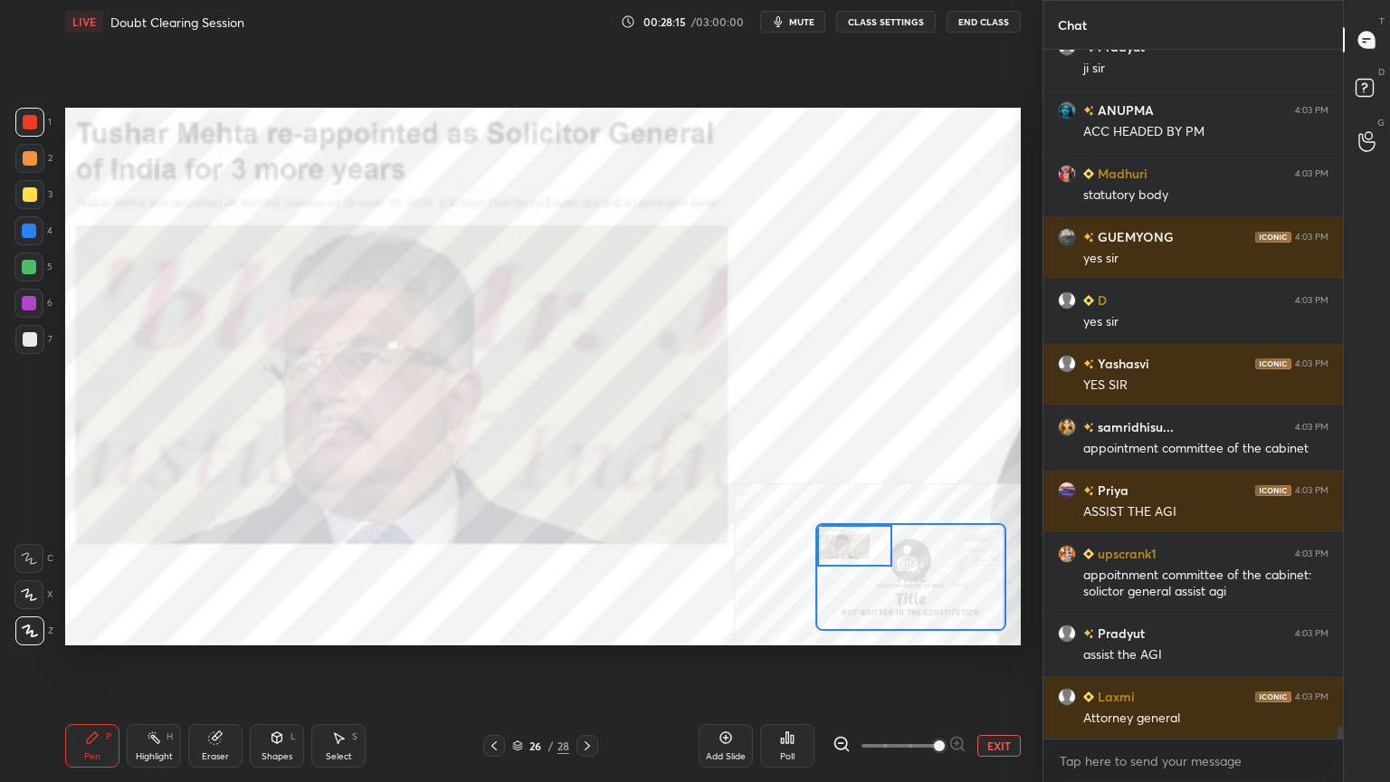
scroll to position [39122, 0]
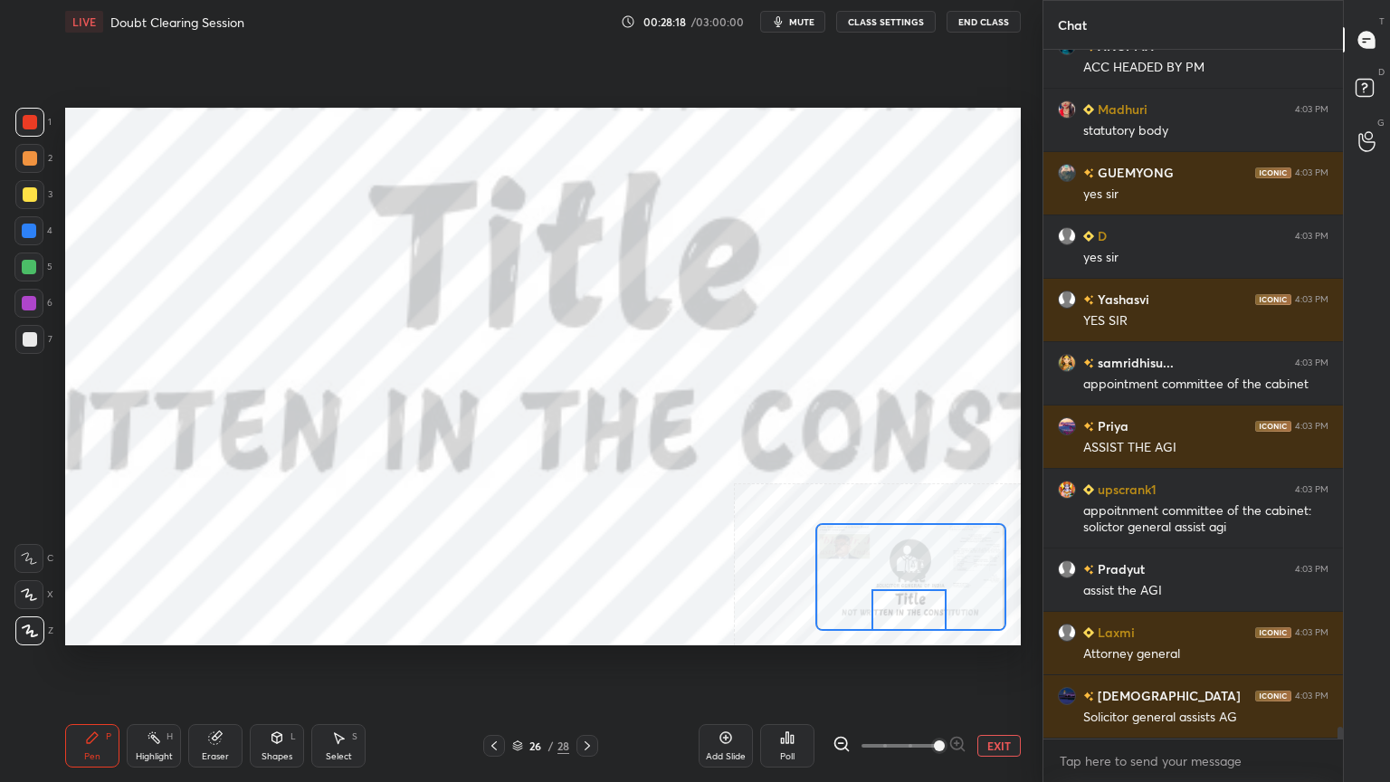
click at [907, 637] on div "Setting up your live class Poll for secs No correct answer Start poll" at bounding box center [542, 376] width 955 height 537
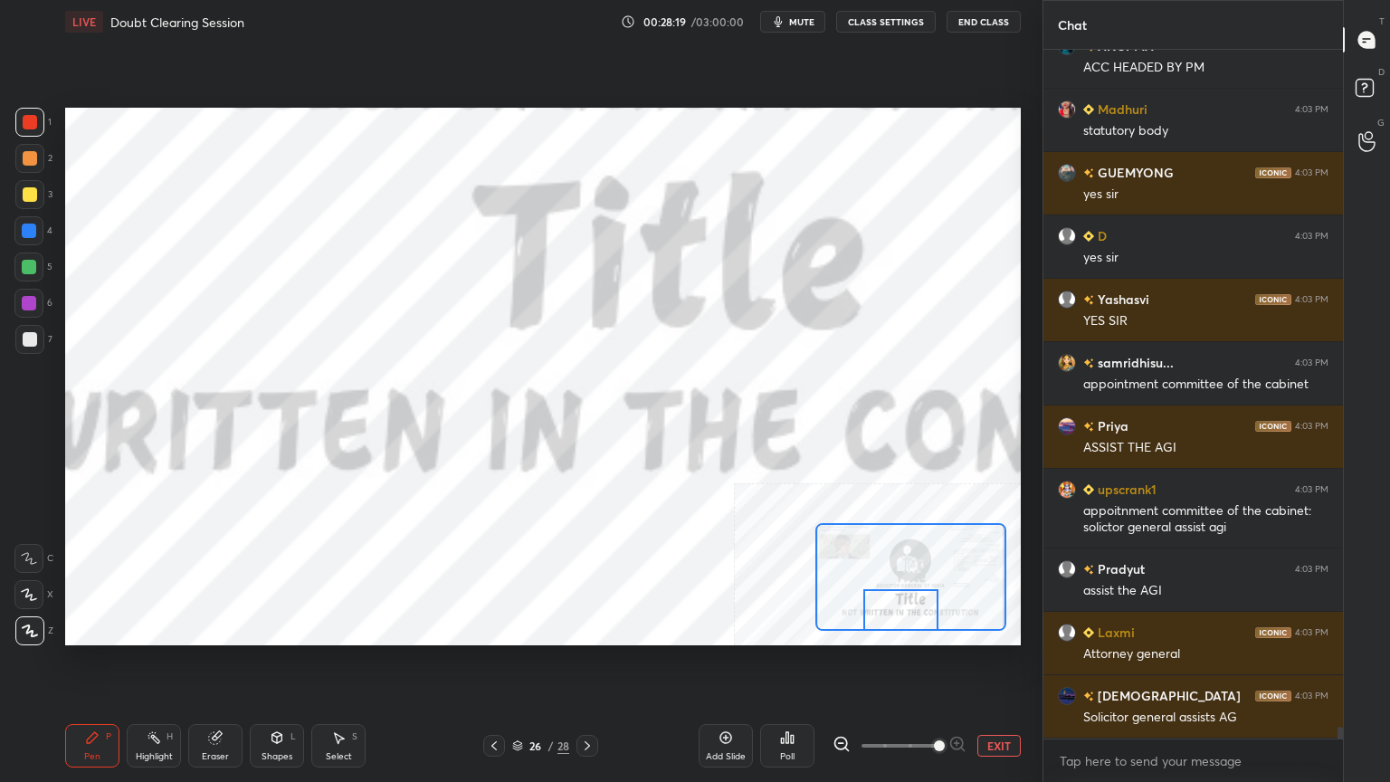
click at [1005, 701] on button "EXIT" at bounding box center [998, 746] width 43 height 22
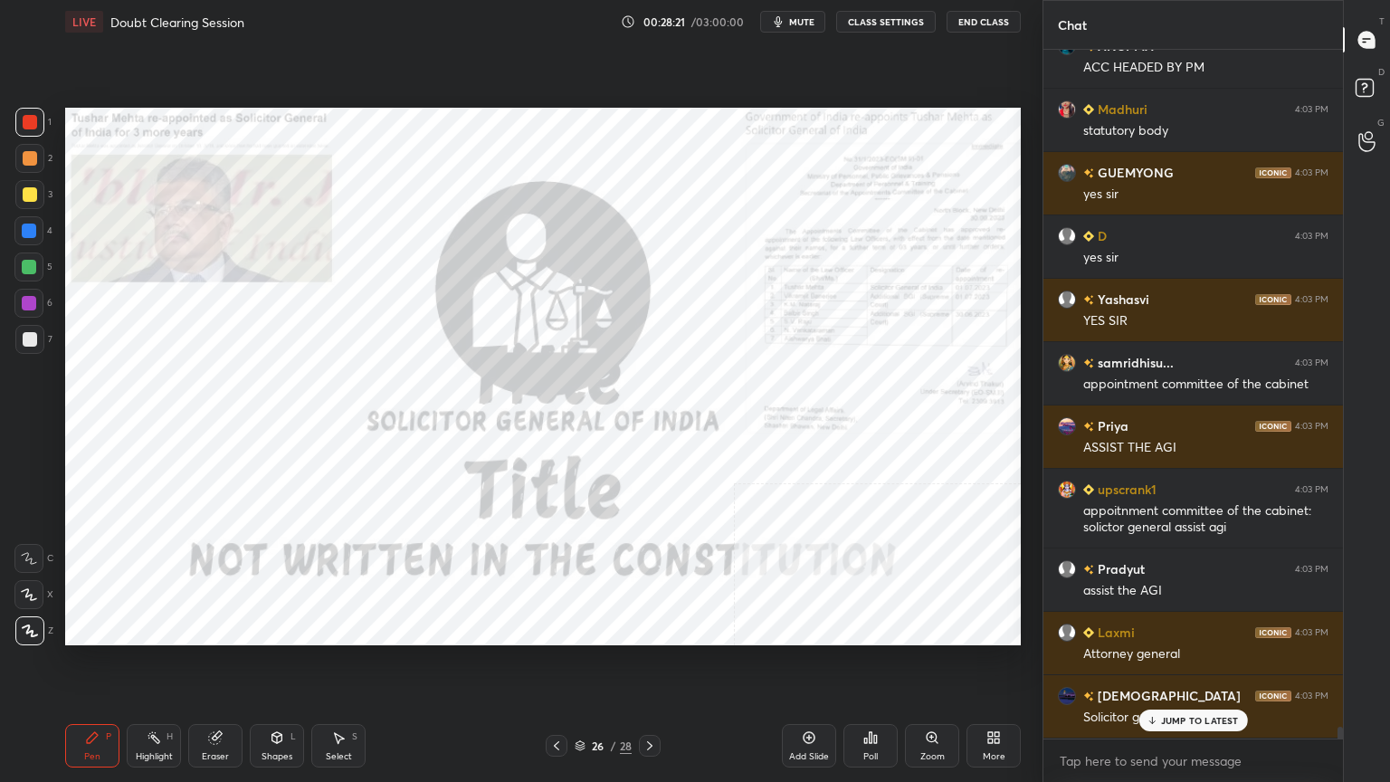
scroll to position [39185, 0]
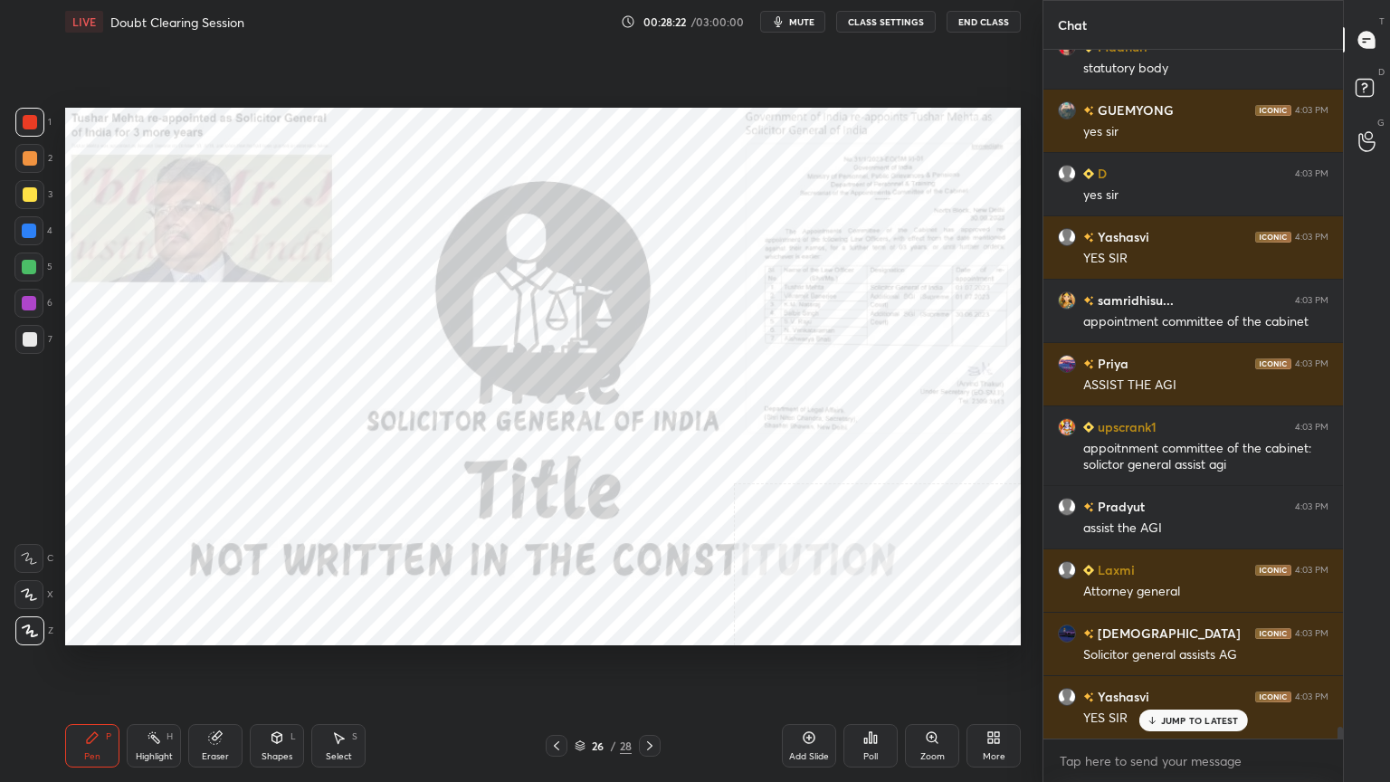
drag, startPoint x: 574, startPoint y: 746, endPoint x: 584, endPoint y: 753, distance: 11.8
click at [572, 701] on div "Pen P Highlight H Eraser Shapes L Select S 26 / 28 Add Slide Poll Zoom More" at bounding box center [542, 745] width 955 height 72
click at [648, 701] on icon at bounding box center [649, 745] width 5 height 9
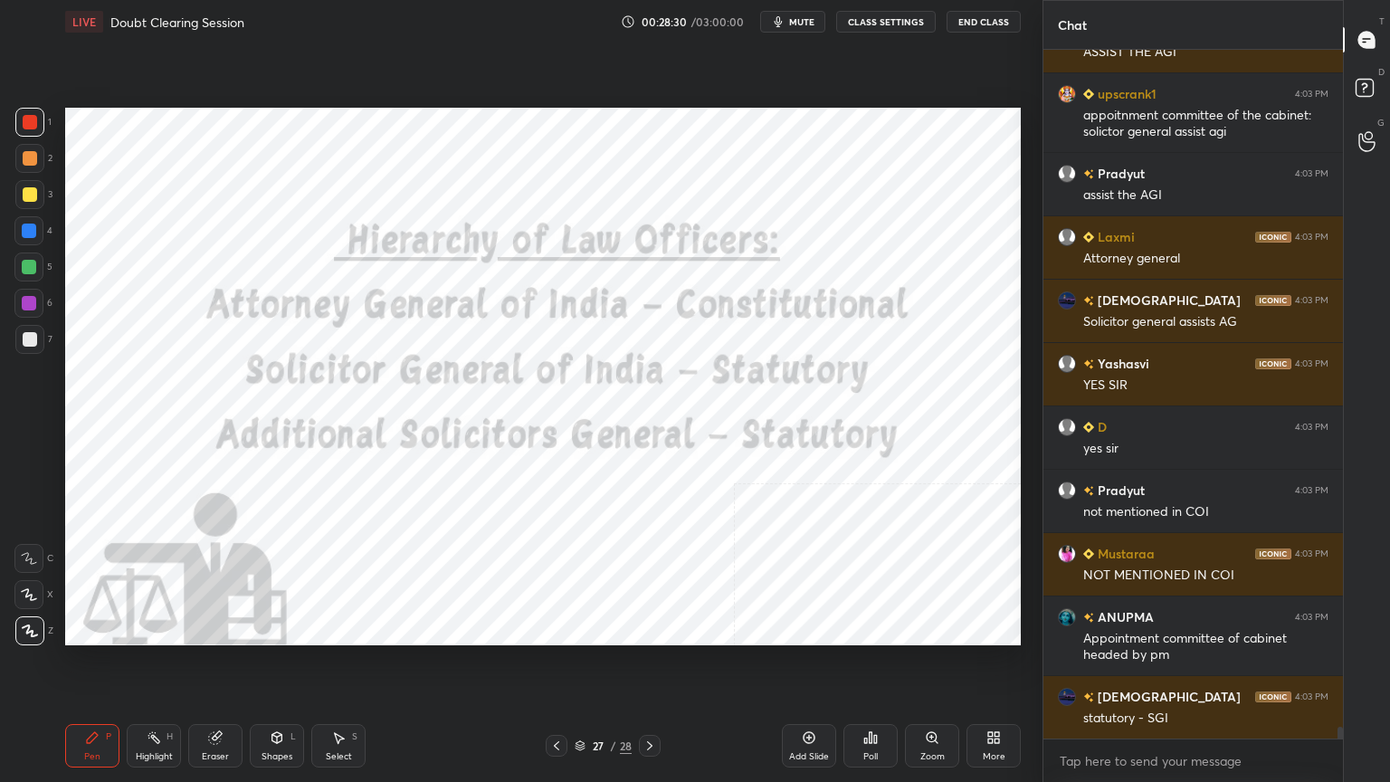
scroll to position [39582, 0]
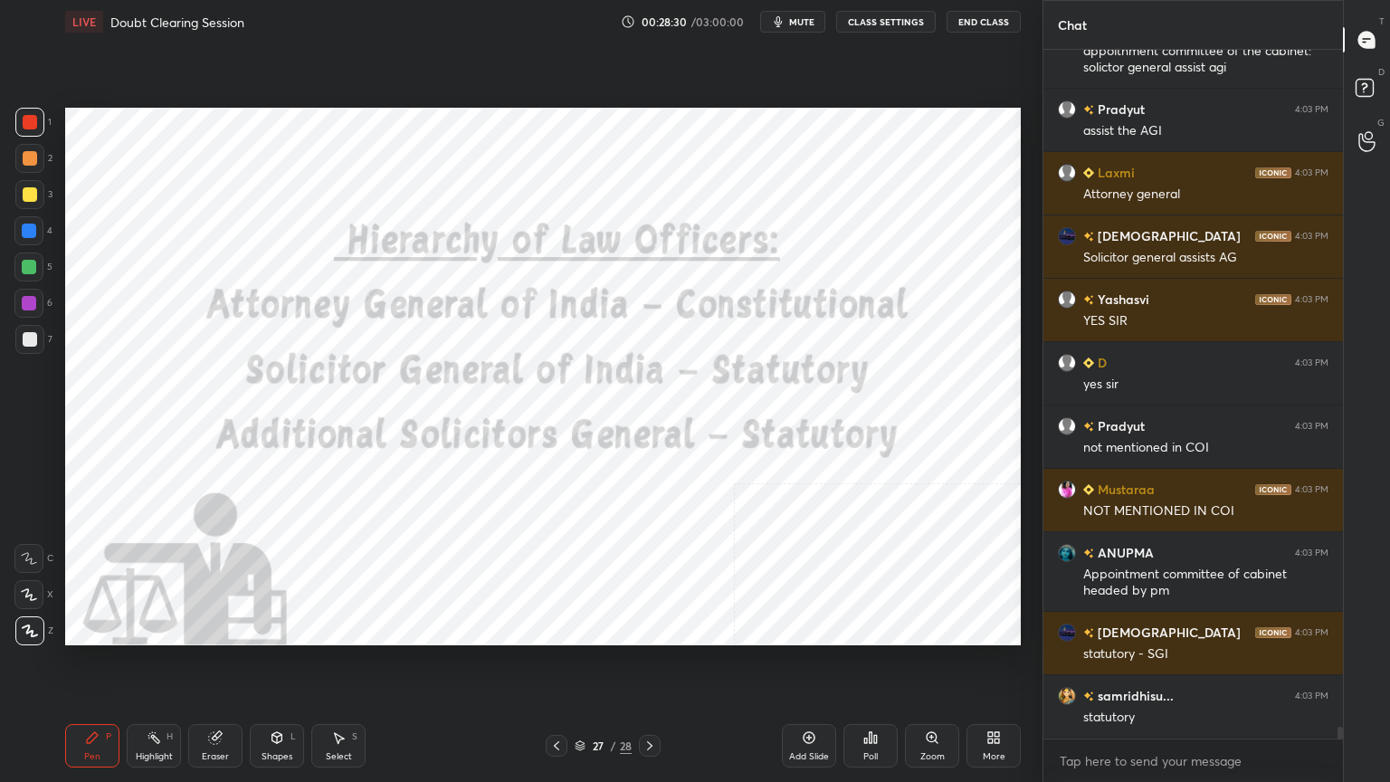
click at [576, 701] on icon at bounding box center [579, 745] width 11 height 11
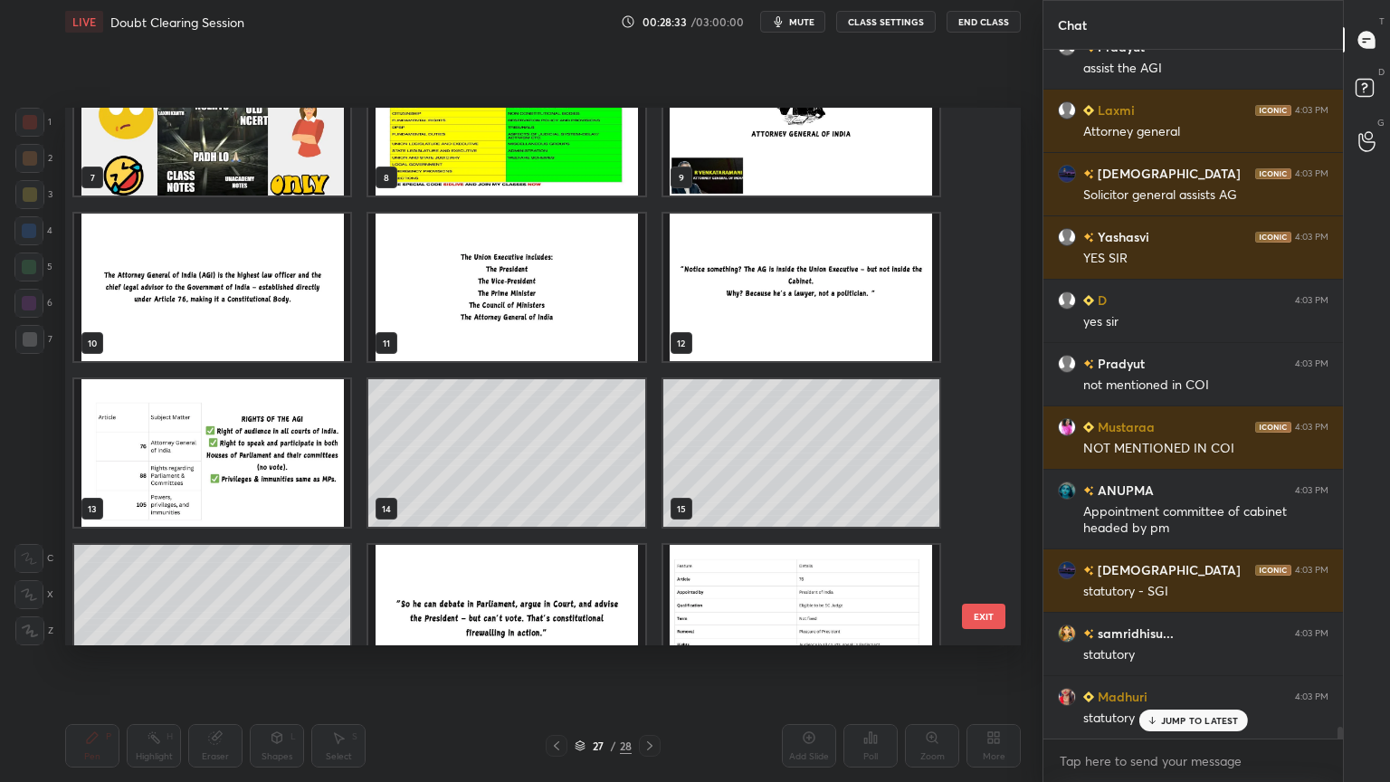
scroll to position [336, 0]
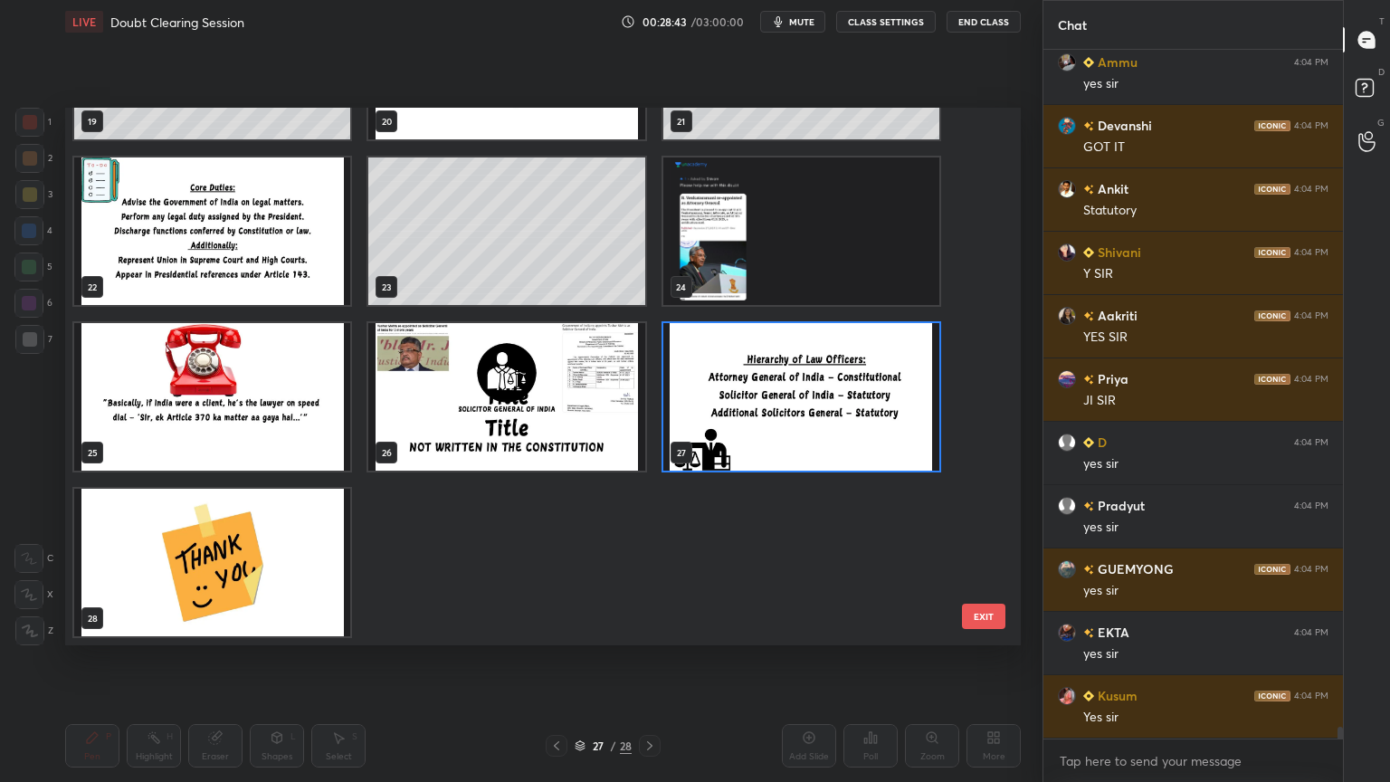
click at [251, 526] on img "grid" at bounding box center [212, 562] width 276 height 147
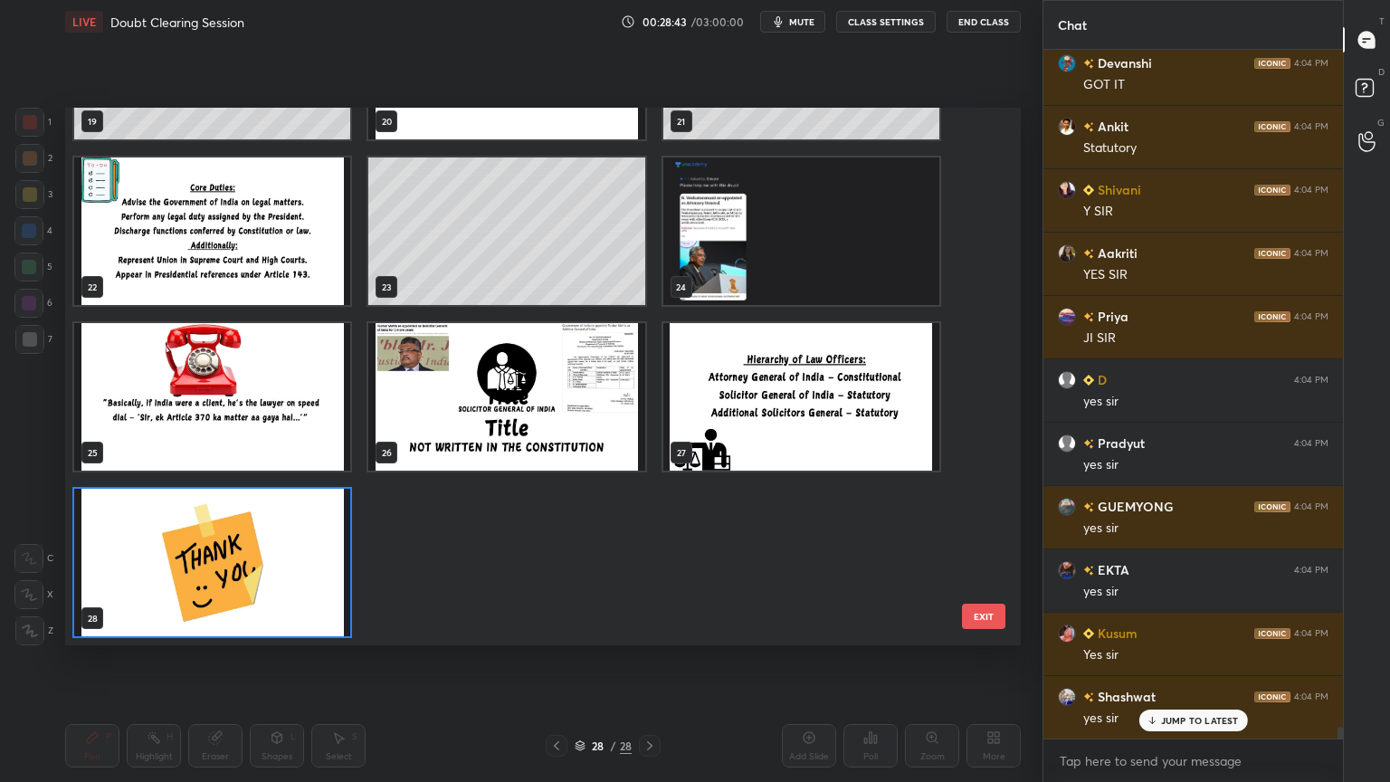
click at [251, 526] on img "grid" at bounding box center [212, 562] width 276 height 147
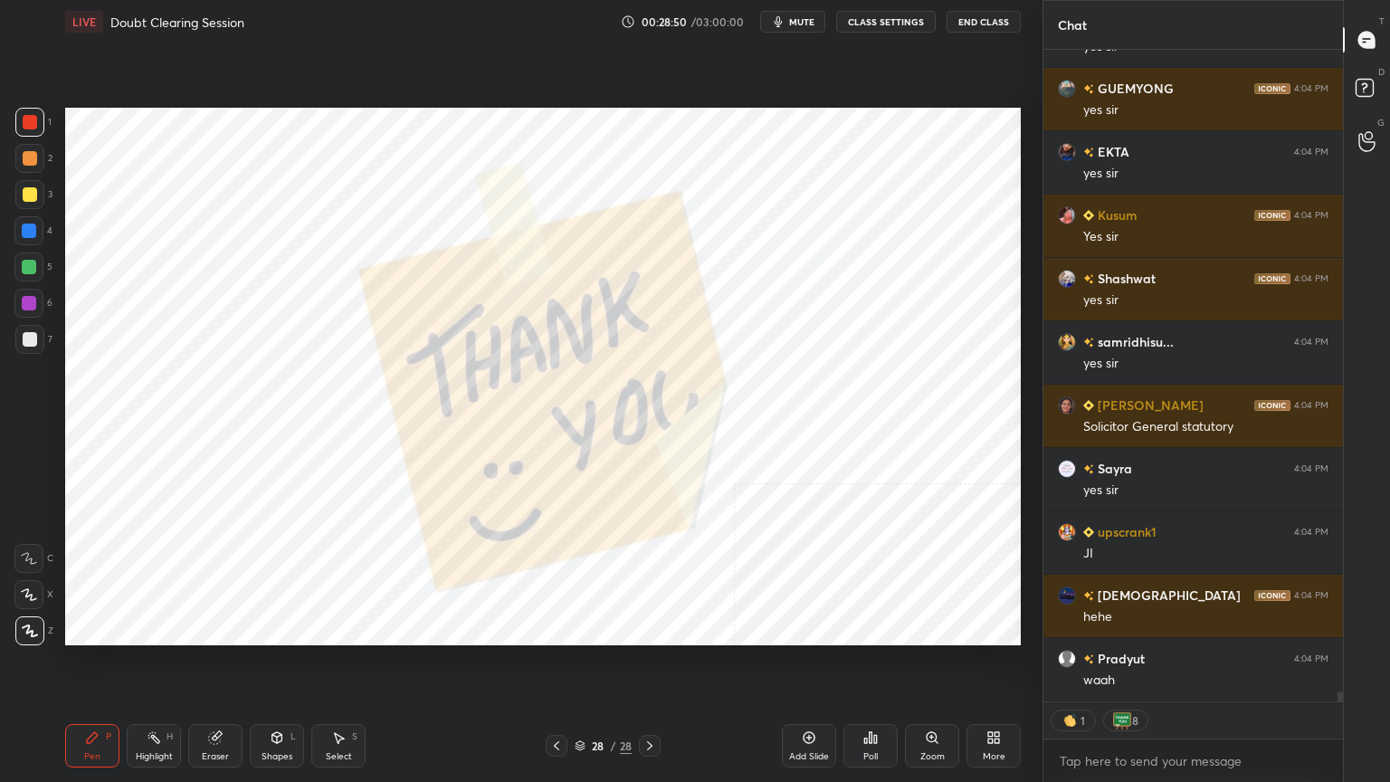
click at [991, 701] on icon at bounding box center [993, 737] width 14 height 14
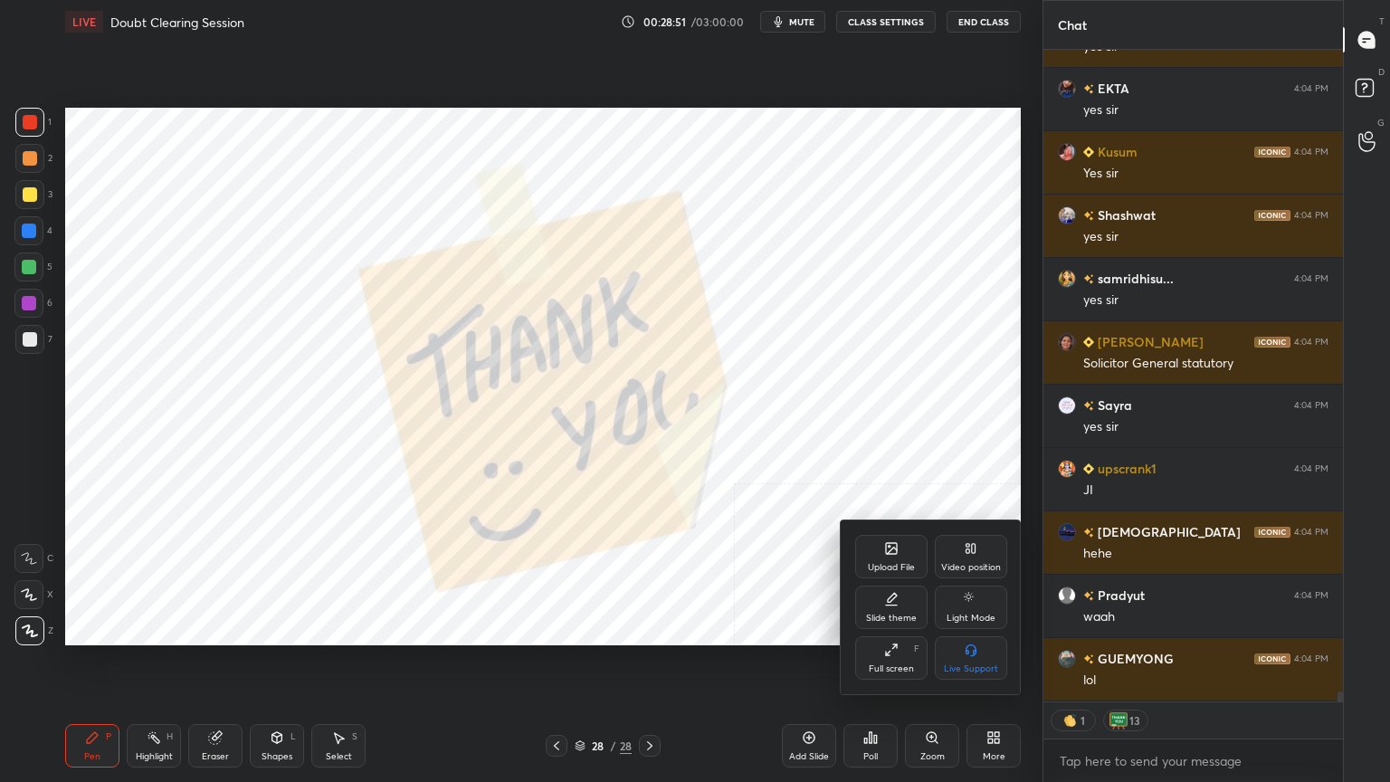
click at [892, 556] on div "Upload File" at bounding box center [891, 556] width 72 height 43
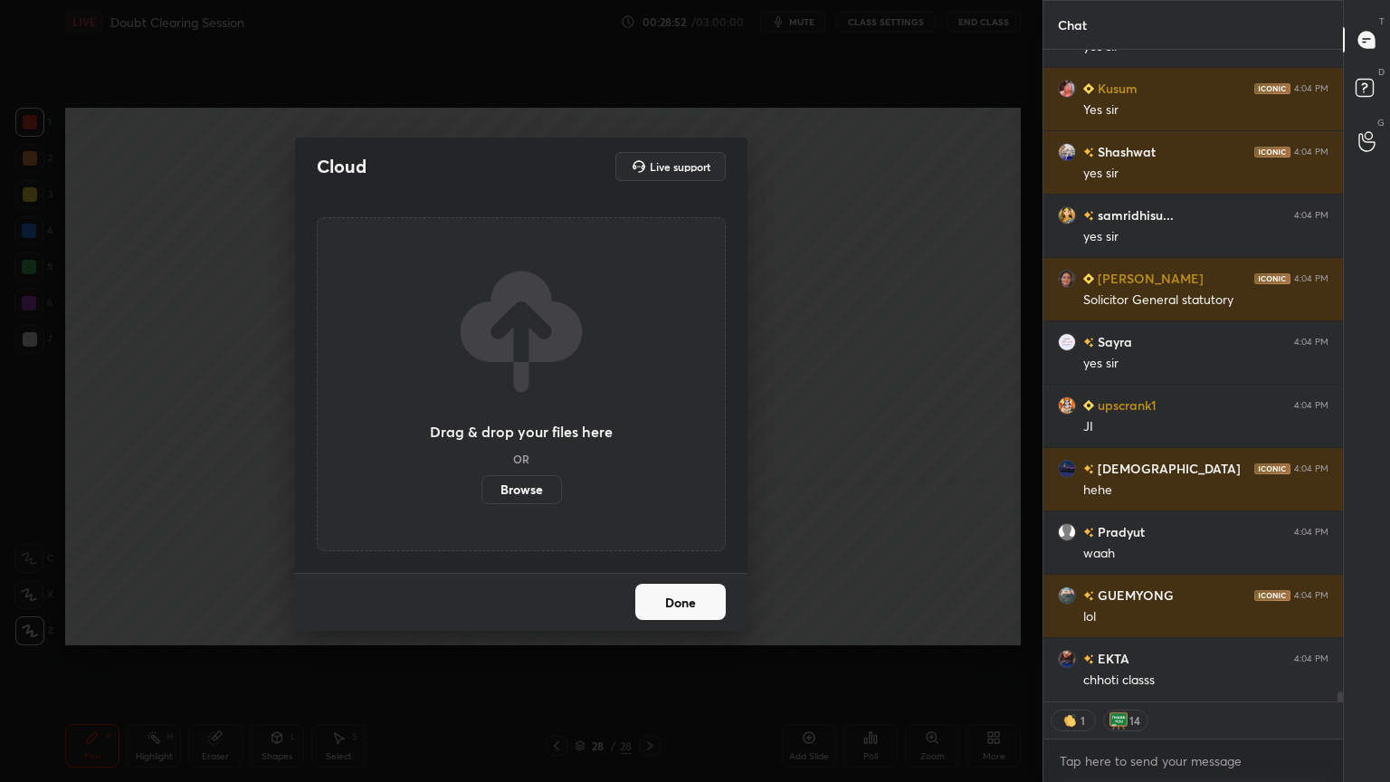
click at [528, 490] on label "Browse" at bounding box center [521, 489] width 81 height 29
click at [481, 490] on input "Browse" at bounding box center [481, 489] width 0 height 29
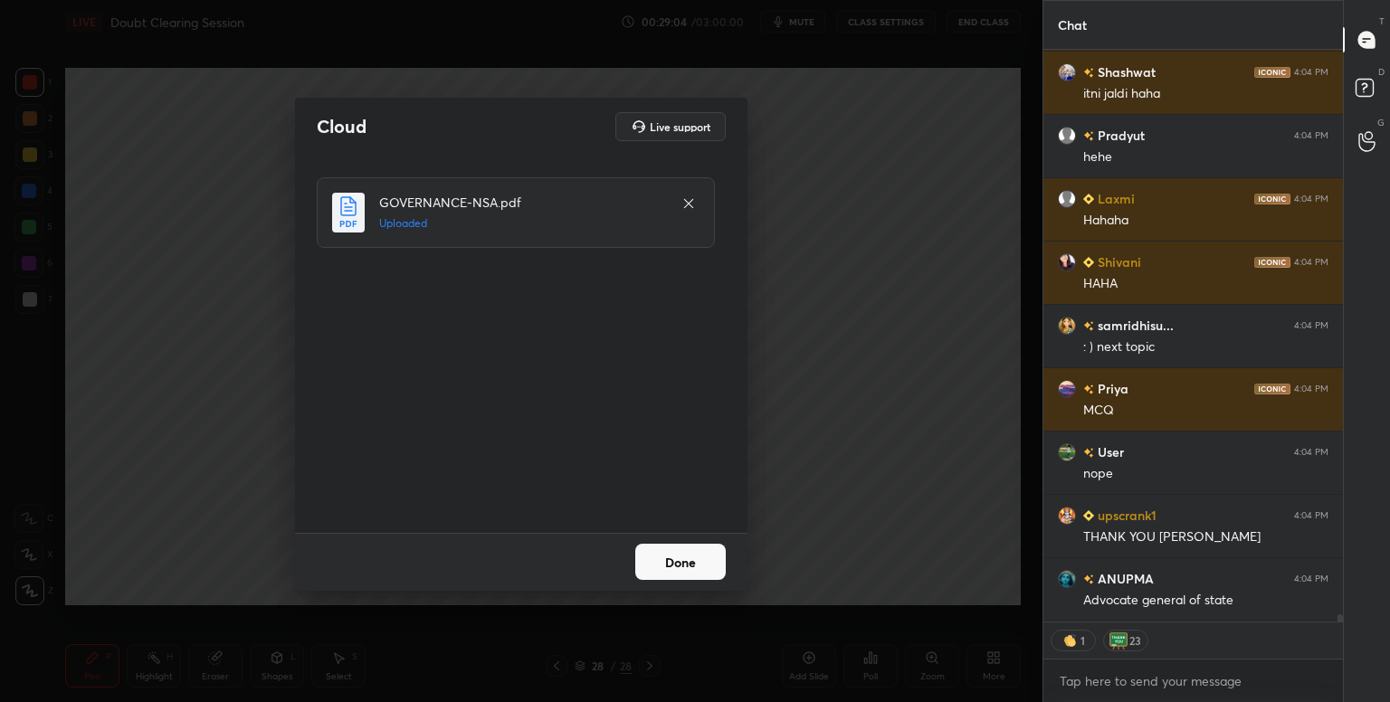
click at [702, 572] on button "Done" at bounding box center [680, 562] width 90 height 36
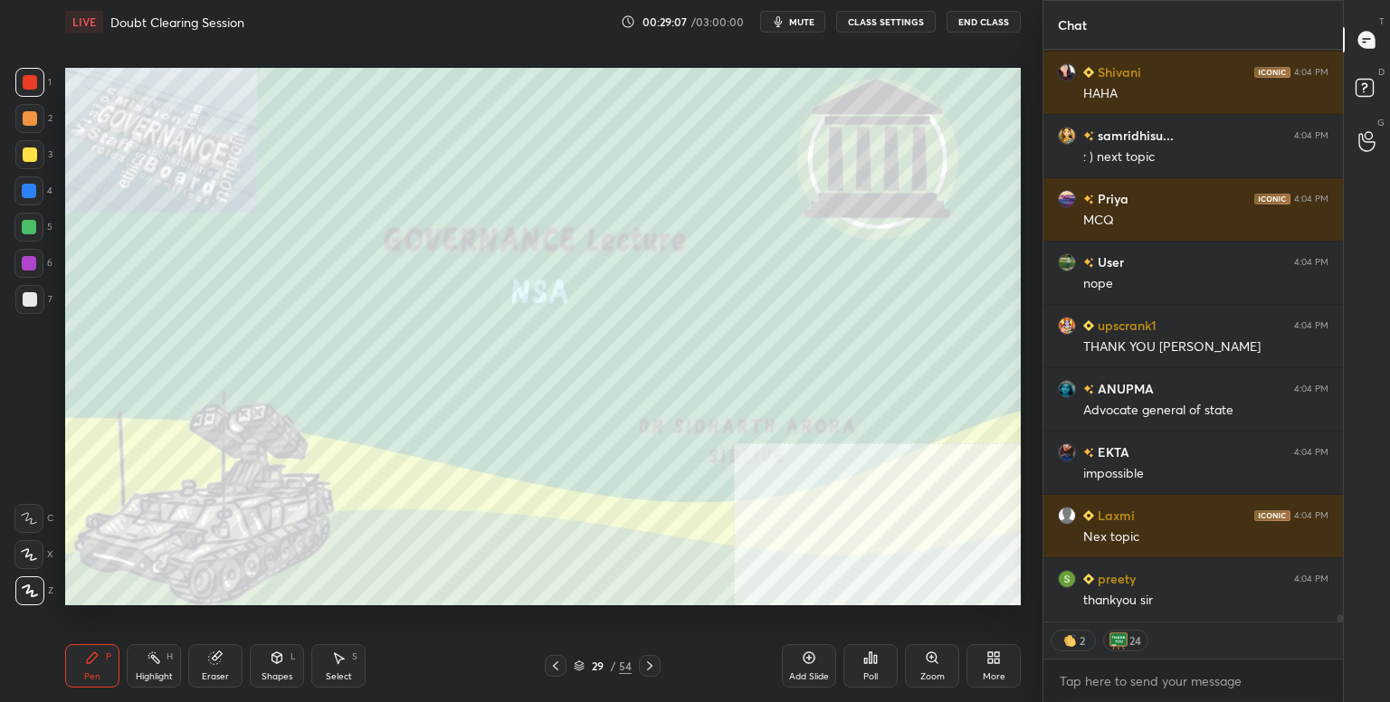
click at [1002, 664] on div "More" at bounding box center [993, 665] width 54 height 43
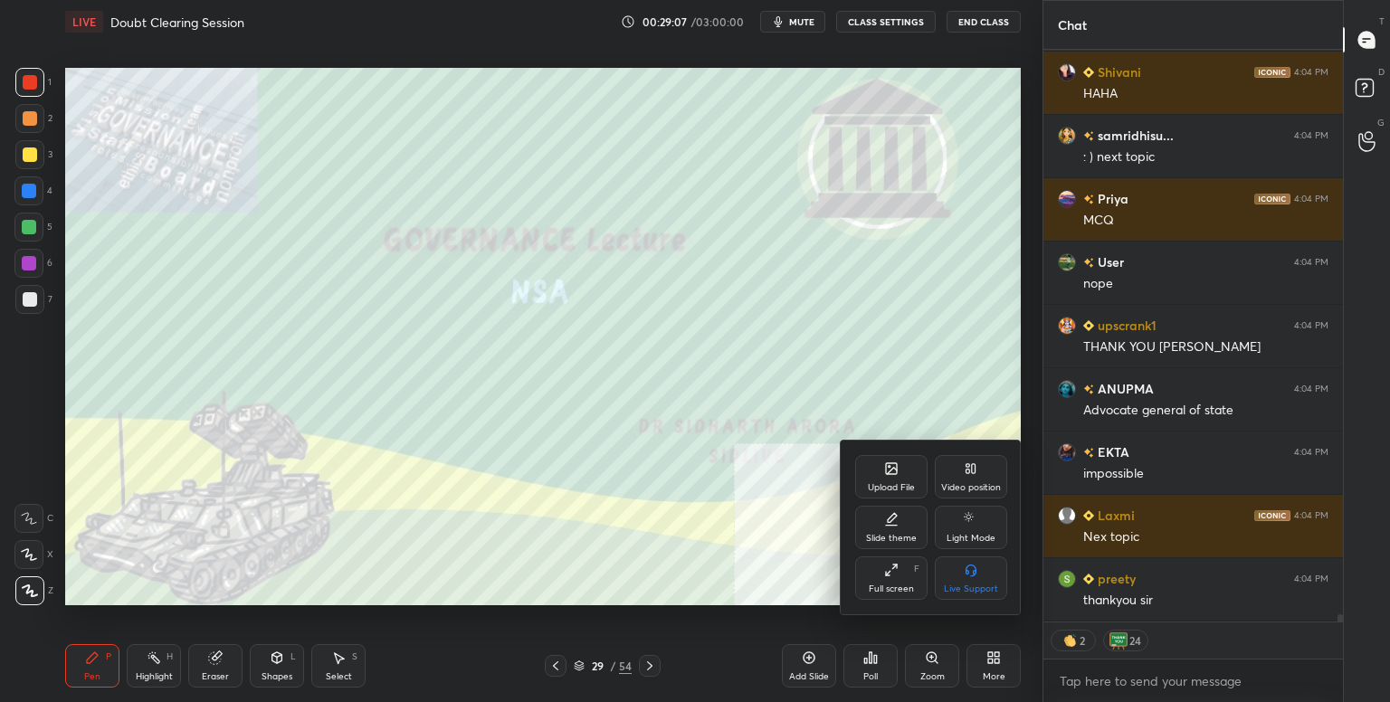
click at [897, 588] on div "Full screen" at bounding box center [891, 588] width 45 height 9
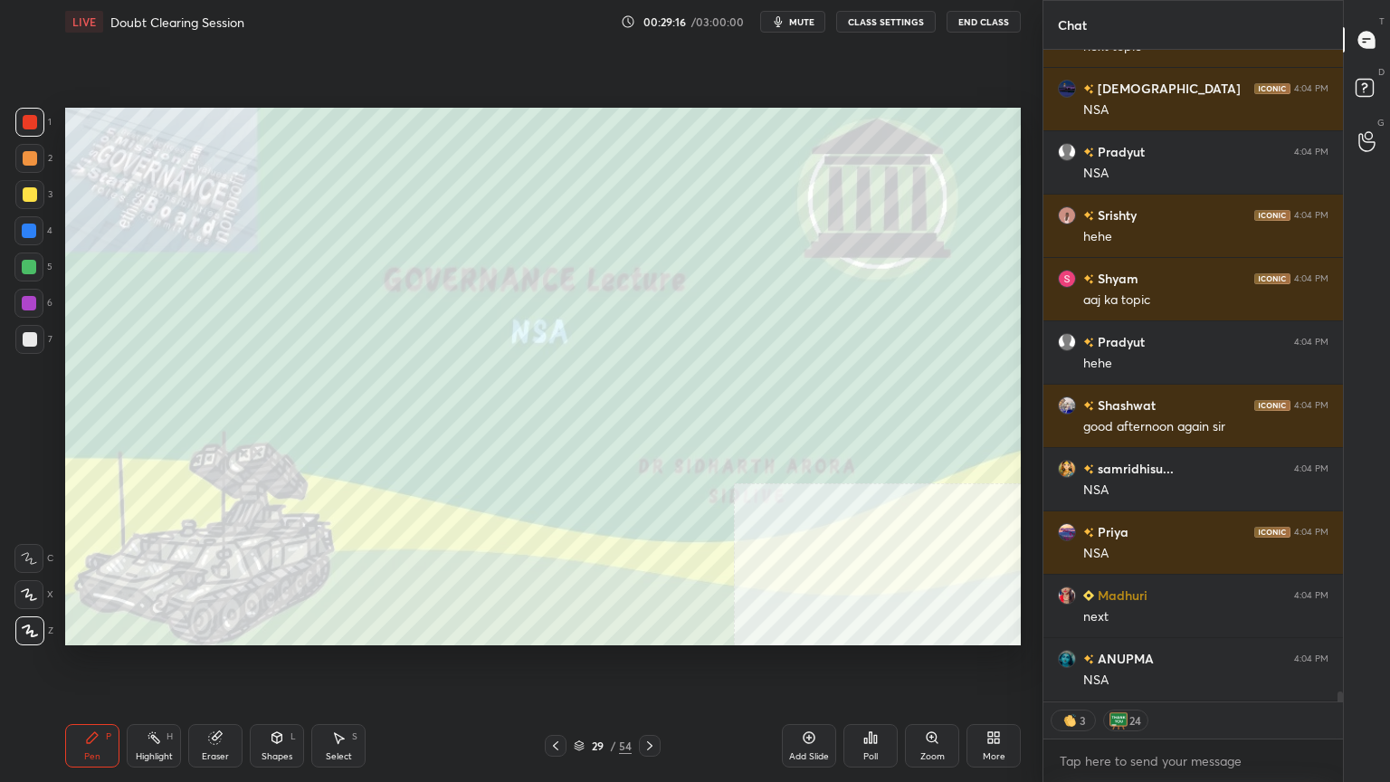
click at [802, 701] on icon at bounding box center [809, 737] width 14 height 14
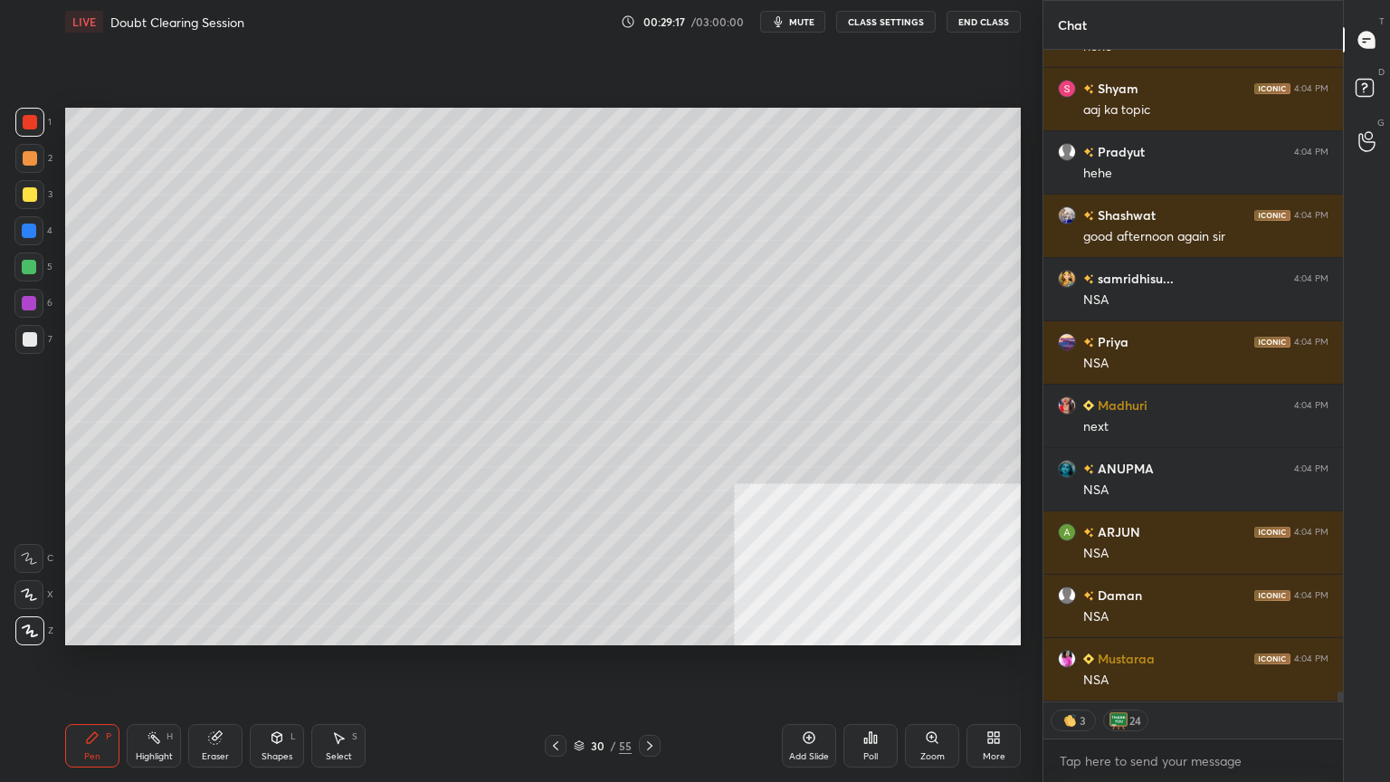
click at [32, 337] on div at bounding box center [30, 339] width 14 height 14
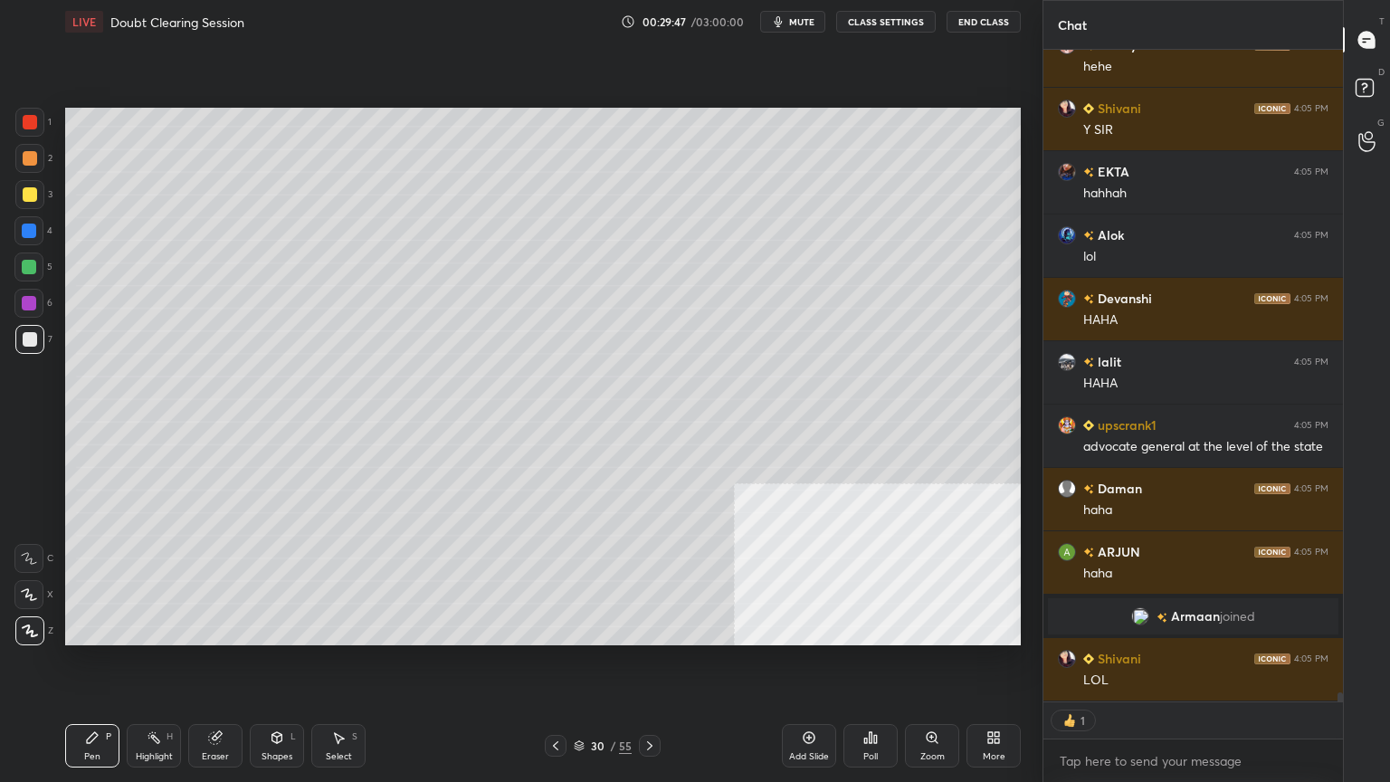
type textarea "x"
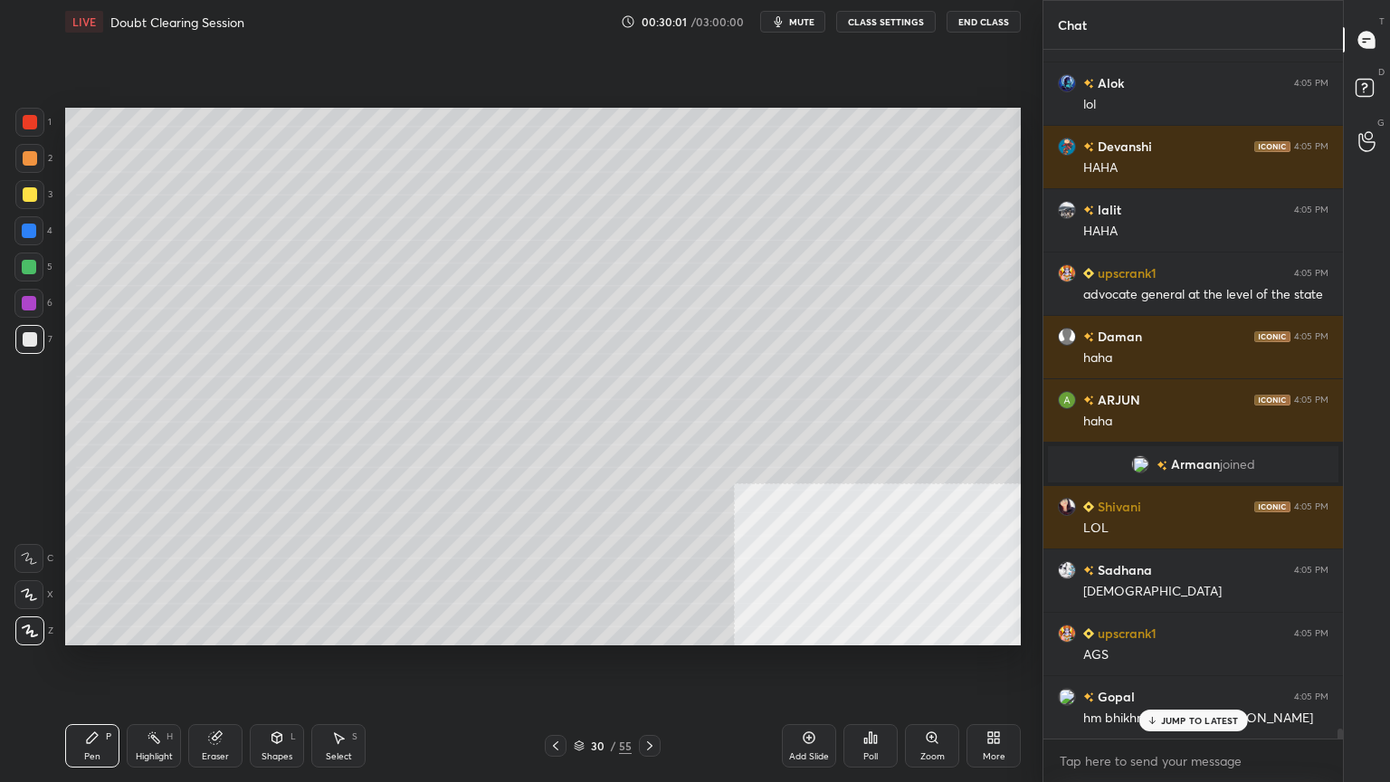
click at [1191, 701] on p "JUMP TO LATEST" at bounding box center [1200, 720] width 78 height 11
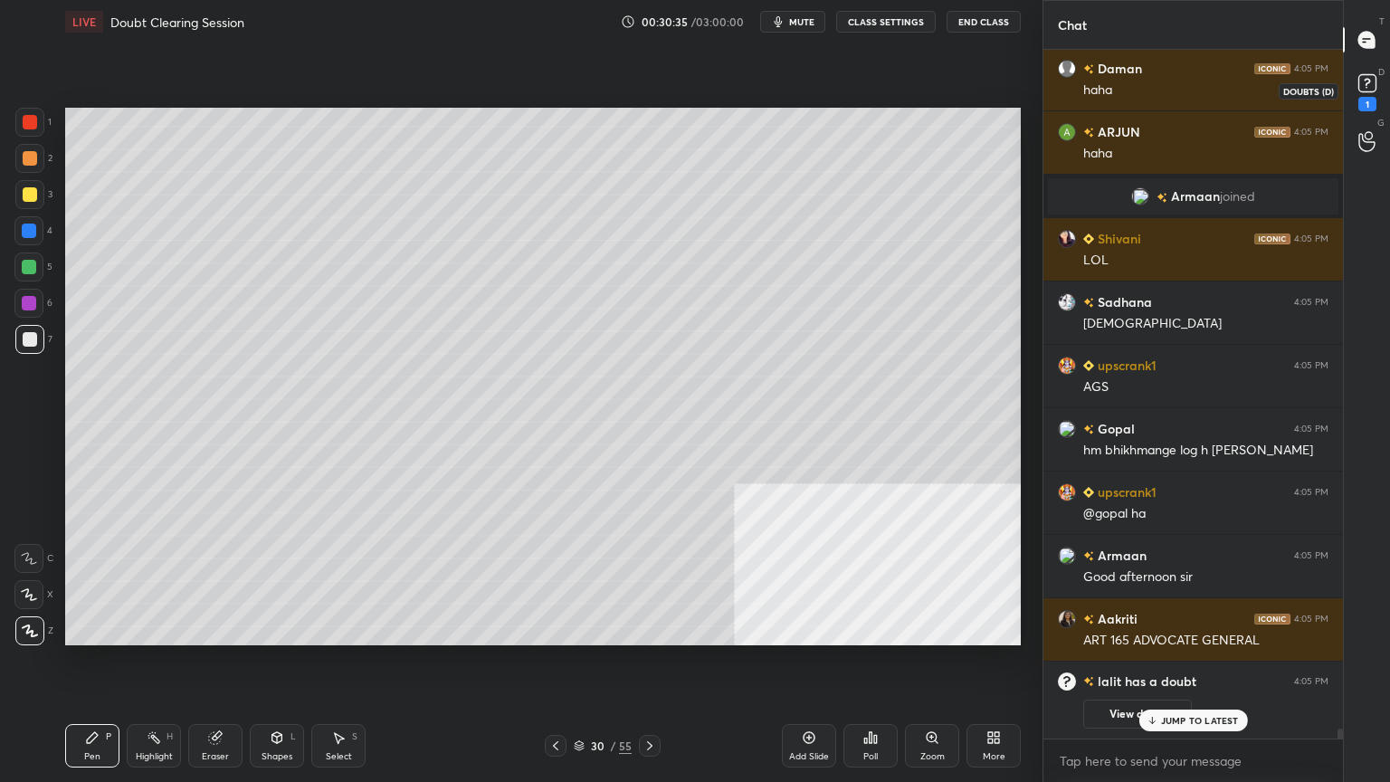
click at [1364, 91] on icon at bounding box center [1366, 83] width 27 height 27
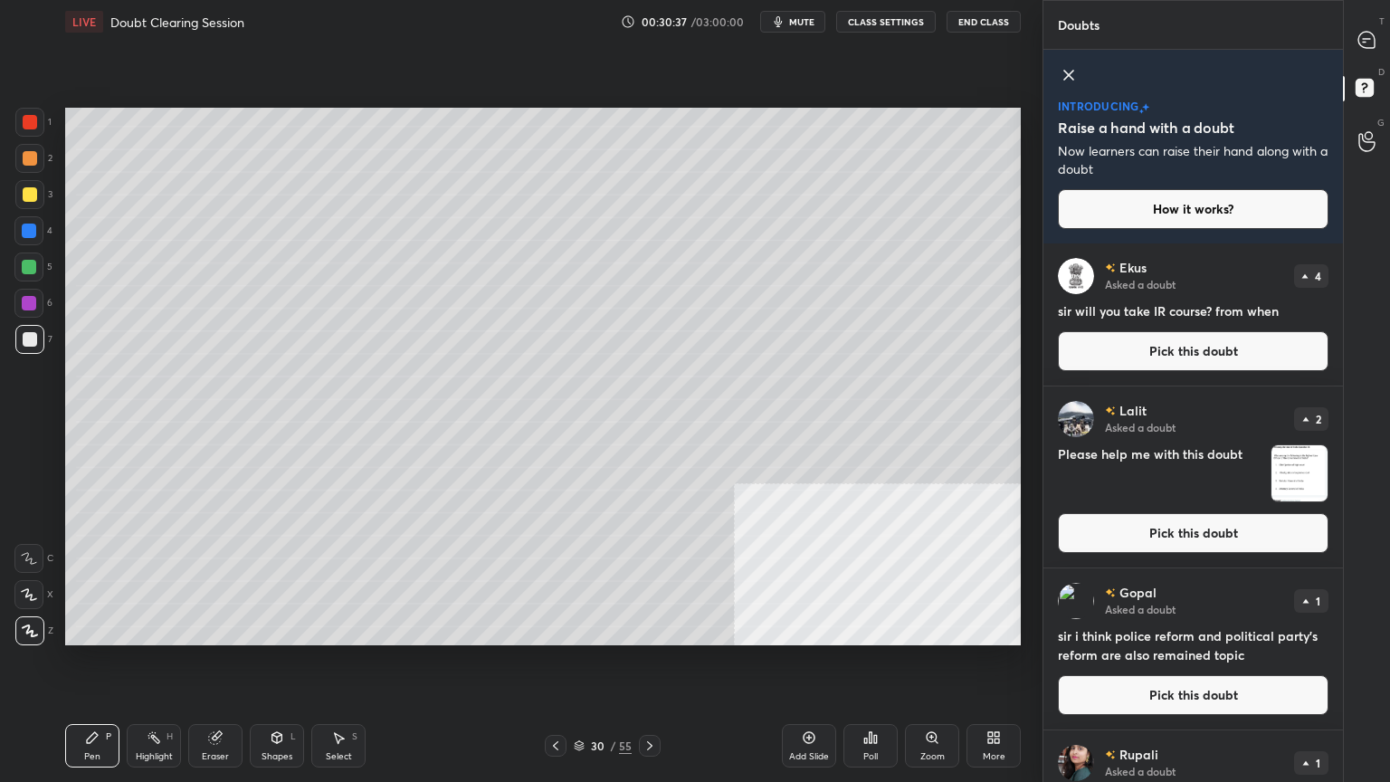
click at [1180, 526] on button "Pick this doubt" at bounding box center [1193, 533] width 271 height 40
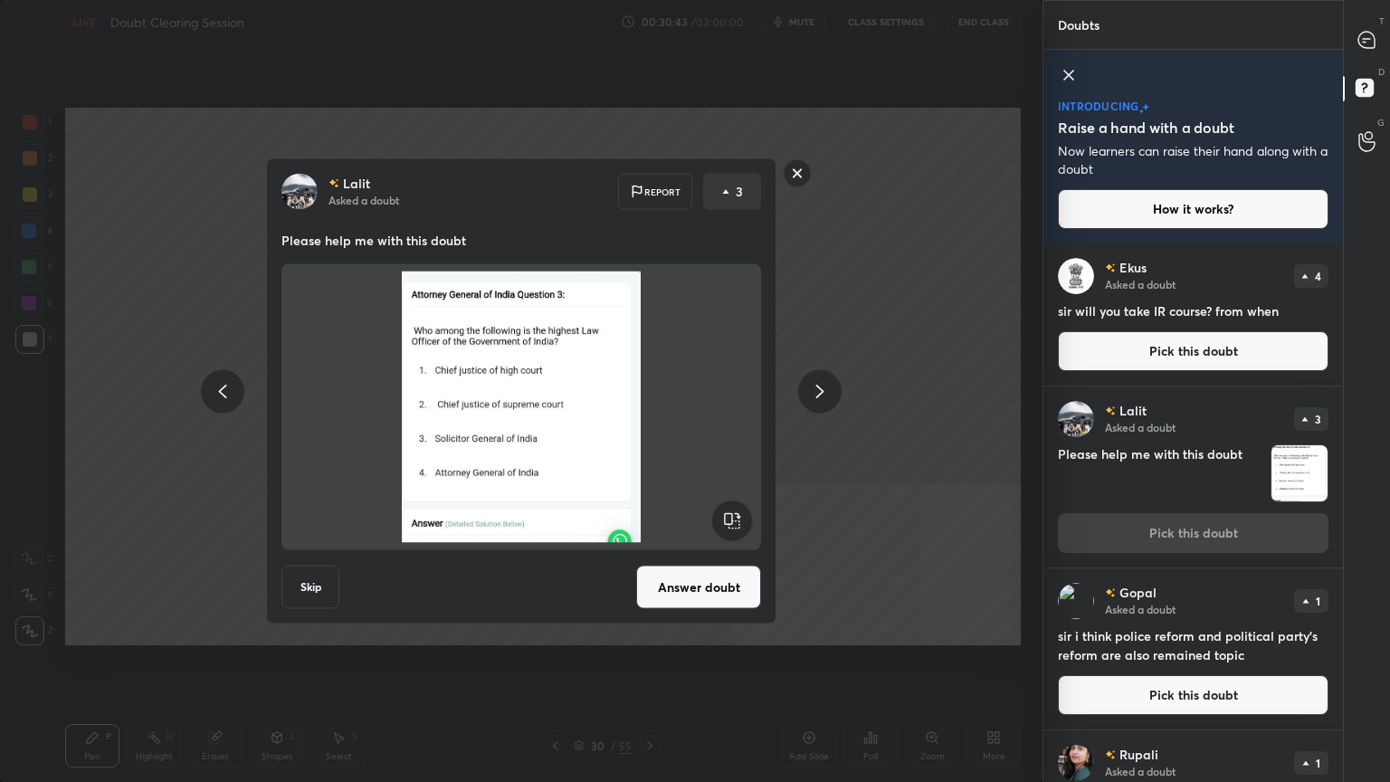
click at [680, 588] on button "Answer doubt" at bounding box center [698, 586] width 125 height 43
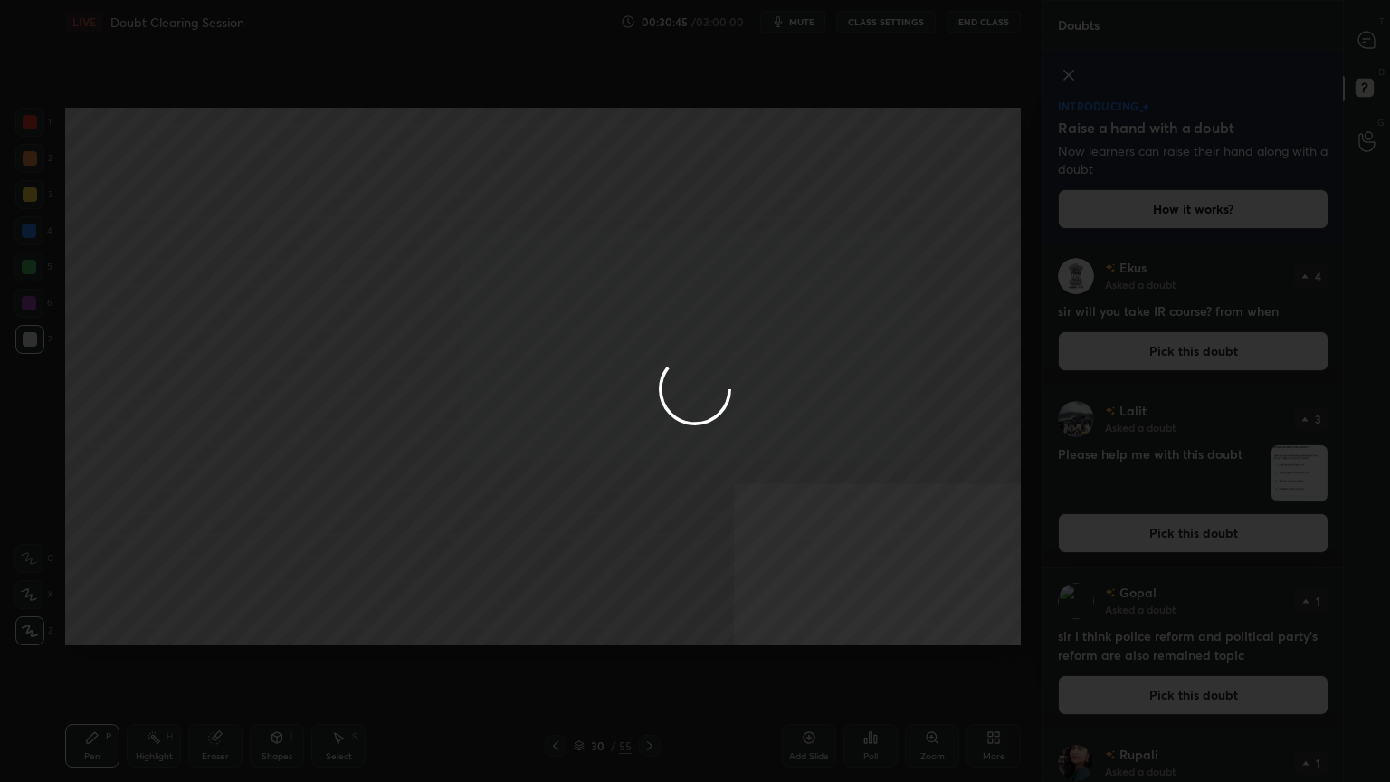
click at [892, 22] on div at bounding box center [695, 391] width 1390 height 782
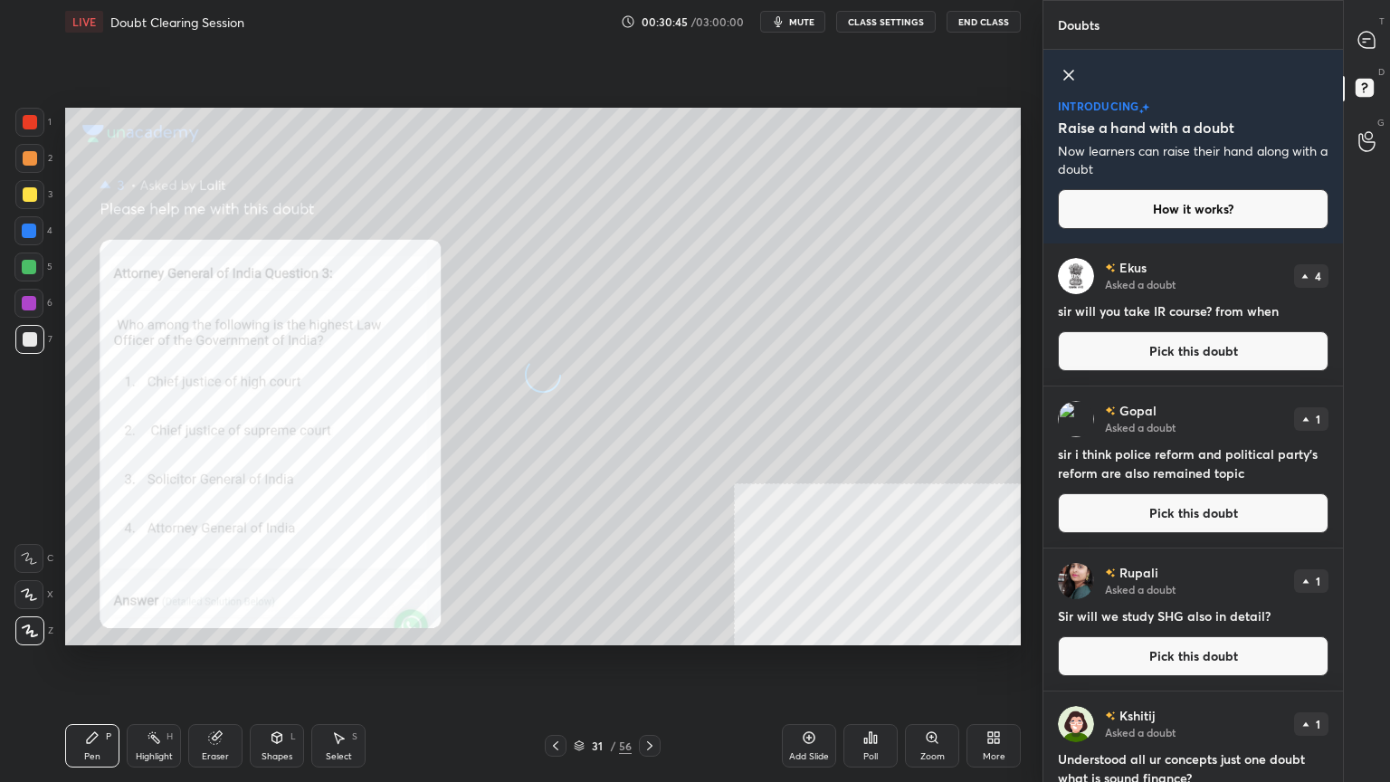
click at [898, 19] on button "CLASS SETTINGS" at bounding box center [886, 22] width 100 height 22
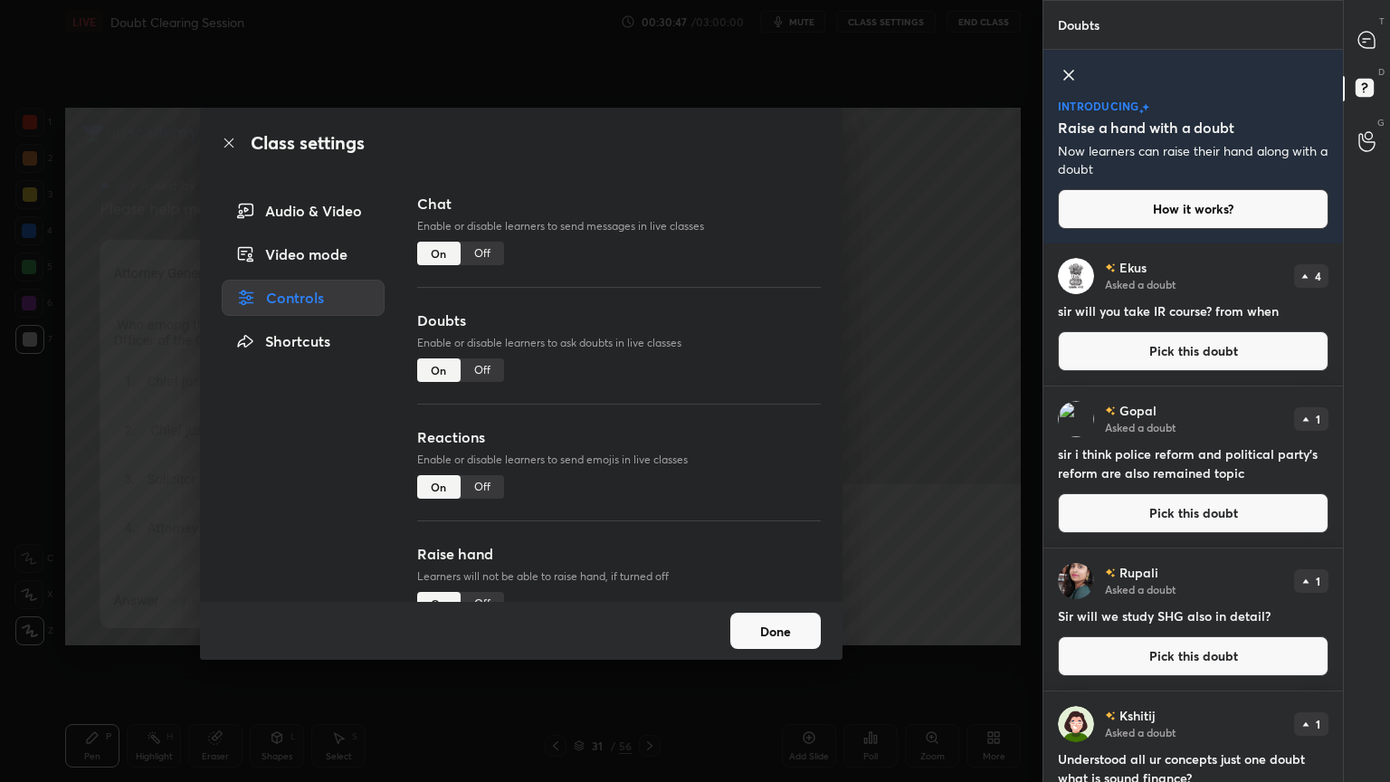
click at [478, 251] on div "Off" at bounding box center [481, 254] width 43 height 24
click at [223, 144] on icon at bounding box center [229, 143] width 14 height 14
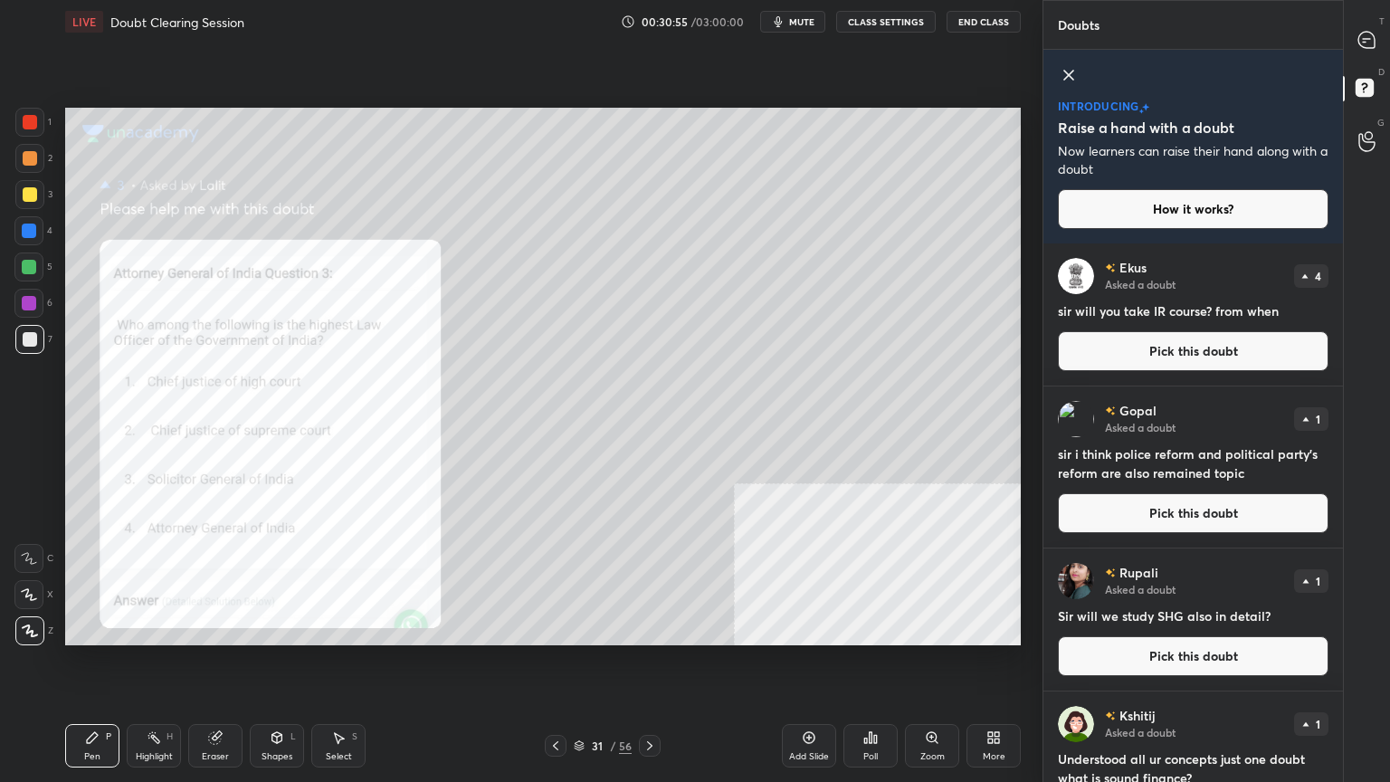
click at [876, 701] on div "Poll" at bounding box center [870, 745] width 54 height 43
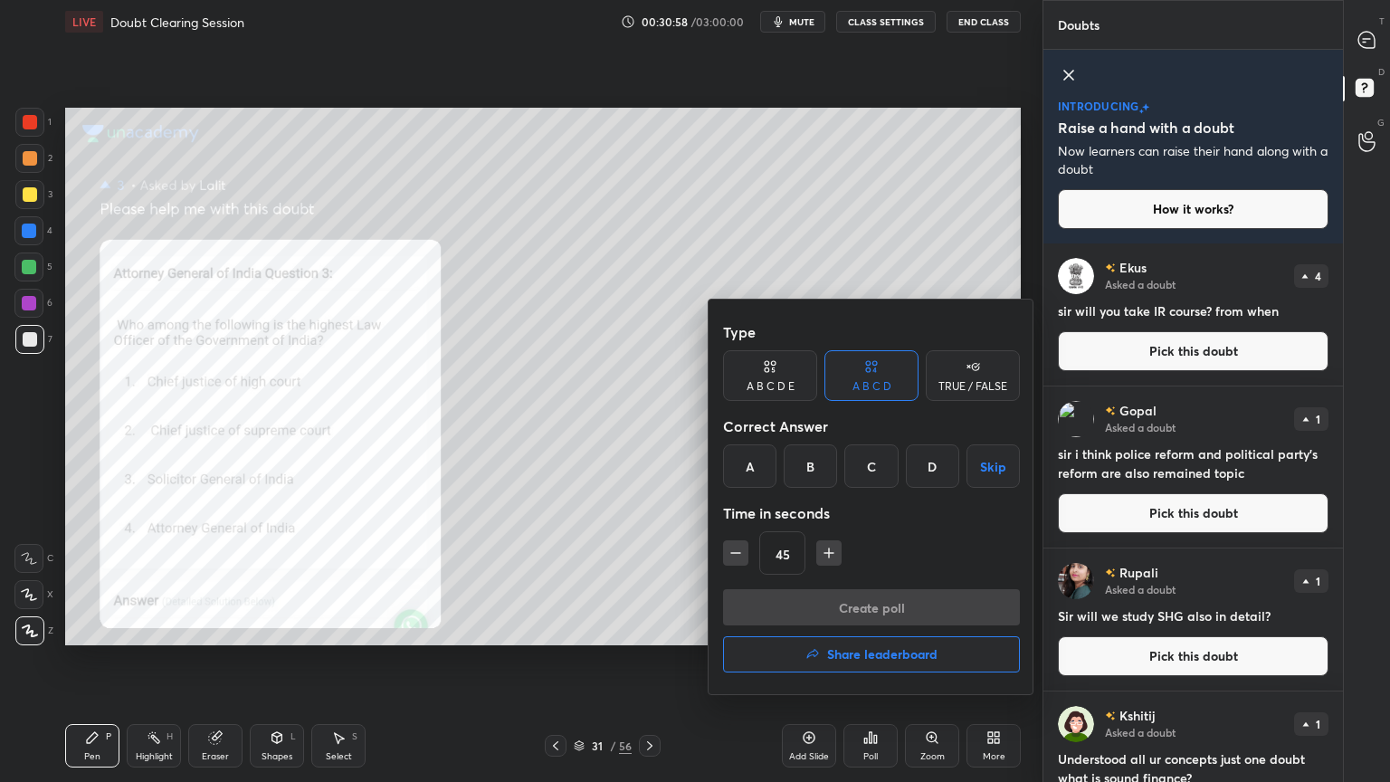
drag, startPoint x: 935, startPoint y: 465, endPoint x: 926, endPoint y: 473, distance: 12.2
click at [935, 465] on div "D" at bounding box center [932, 465] width 53 height 43
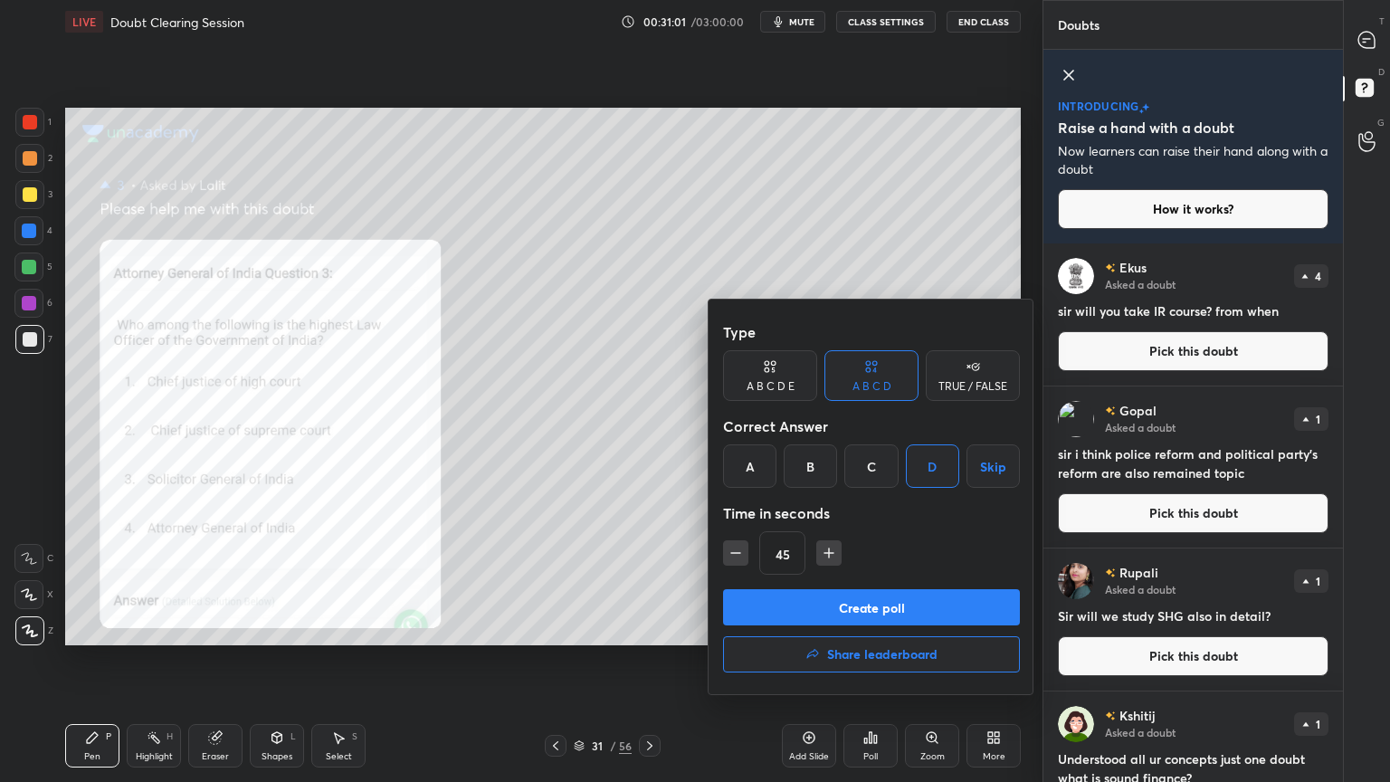
click at [870, 600] on button "Create poll" at bounding box center [871, 607] width 297 height 36
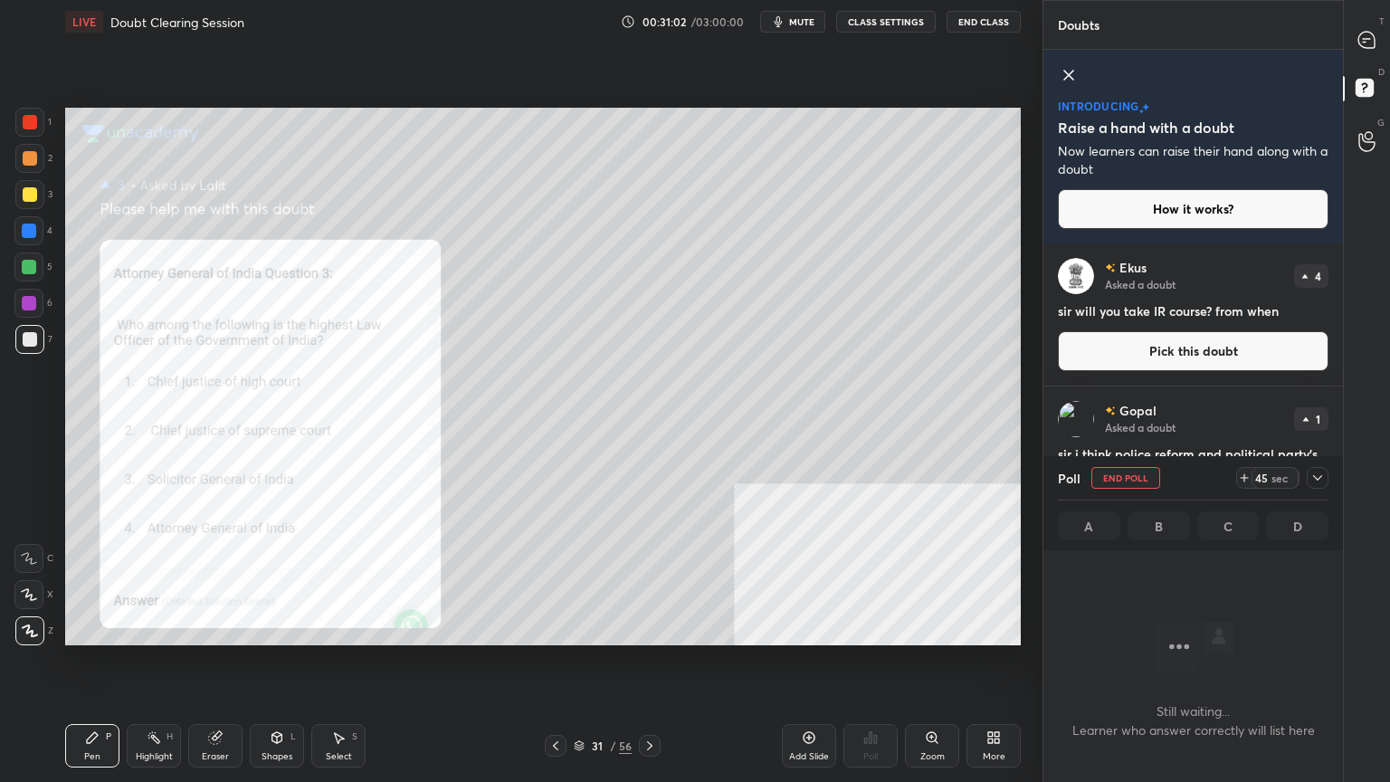
scroll to position [6, 5]
click at [1370, 36] on icon at bounding box center [1366, 40] width 16 height 16
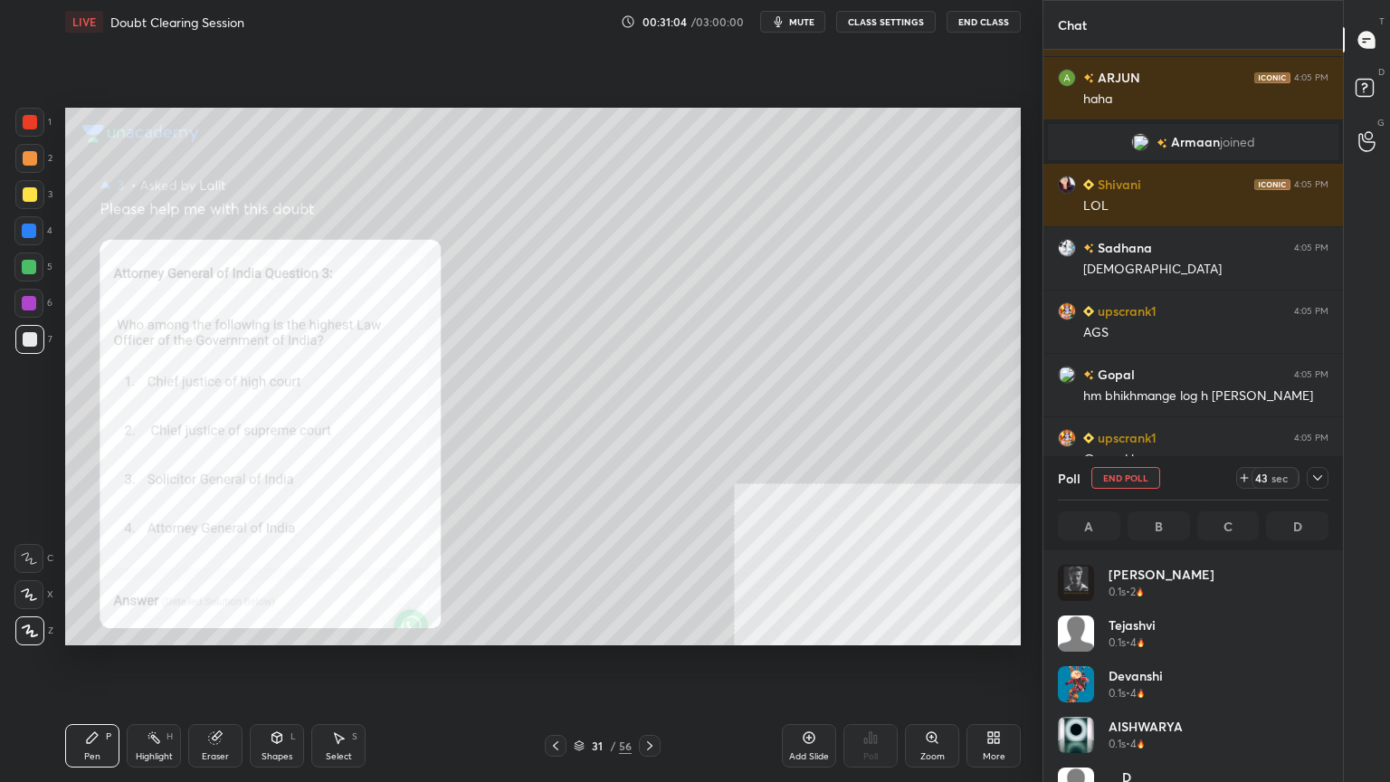
scroll to position [515, 294]
click at [802, 21] on span "mute" at bounding box center [801, 21] width 25 height 13
click at [802, 21] on span "unmute" at bounding box center [800, 21] width 39 height 13
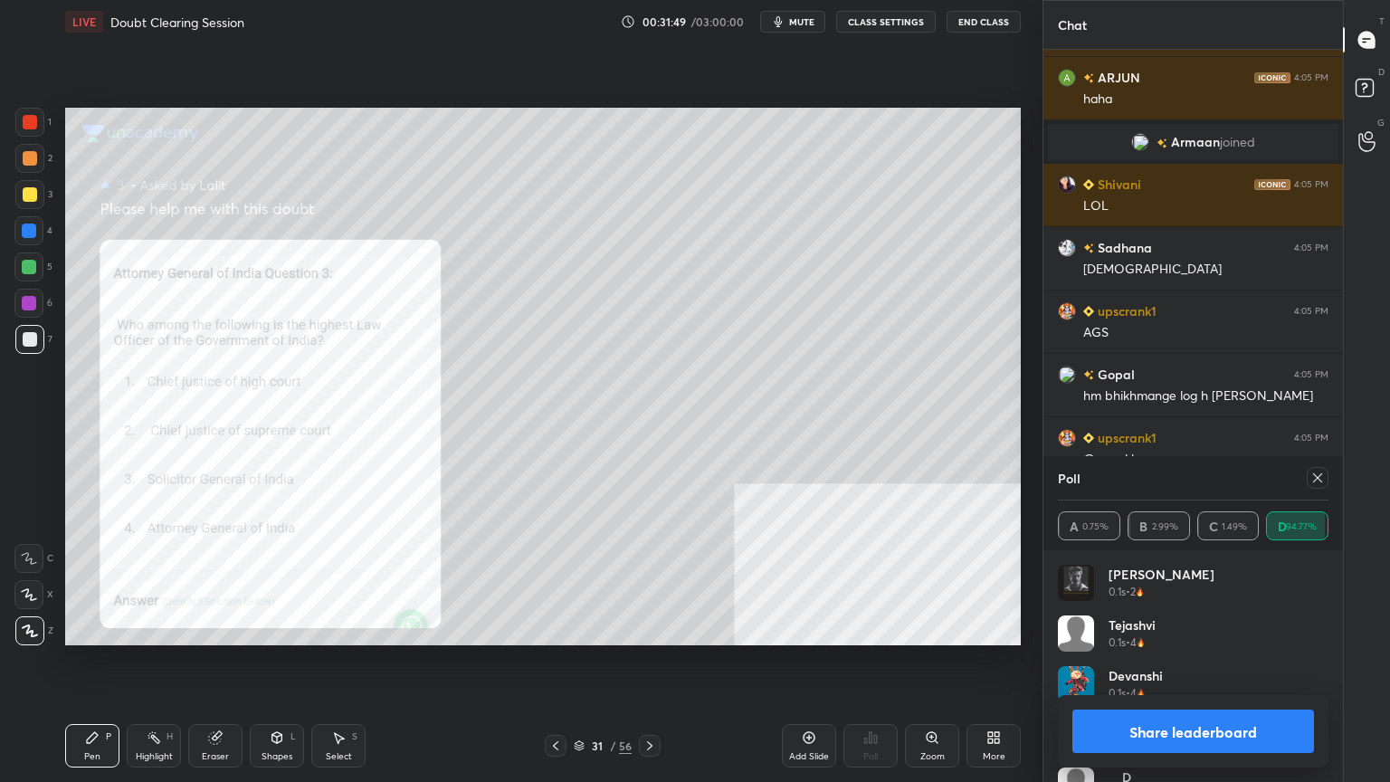
click at [1163, 701] on button "Share leaderboard" at bounding box center [1193, 730] width 242 height 43
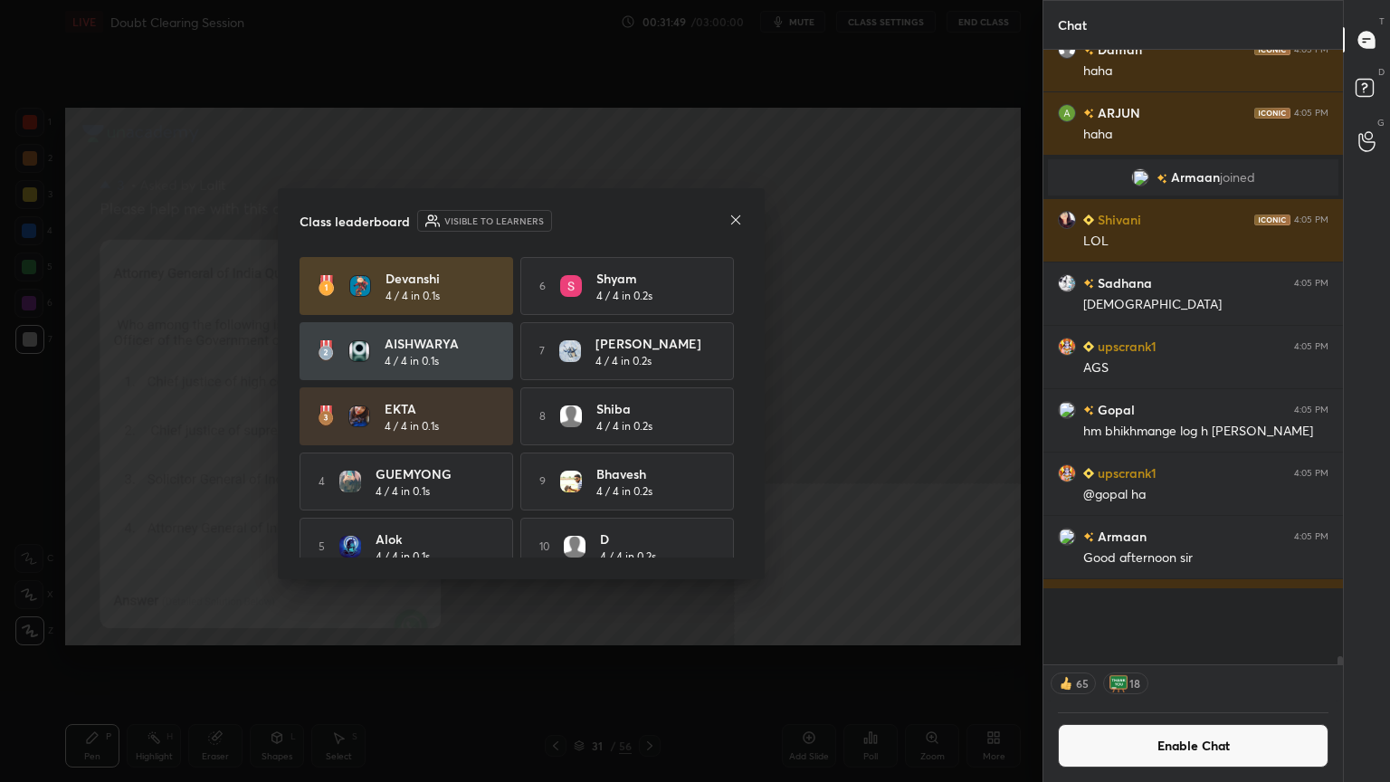
scroll to position [532, 294]
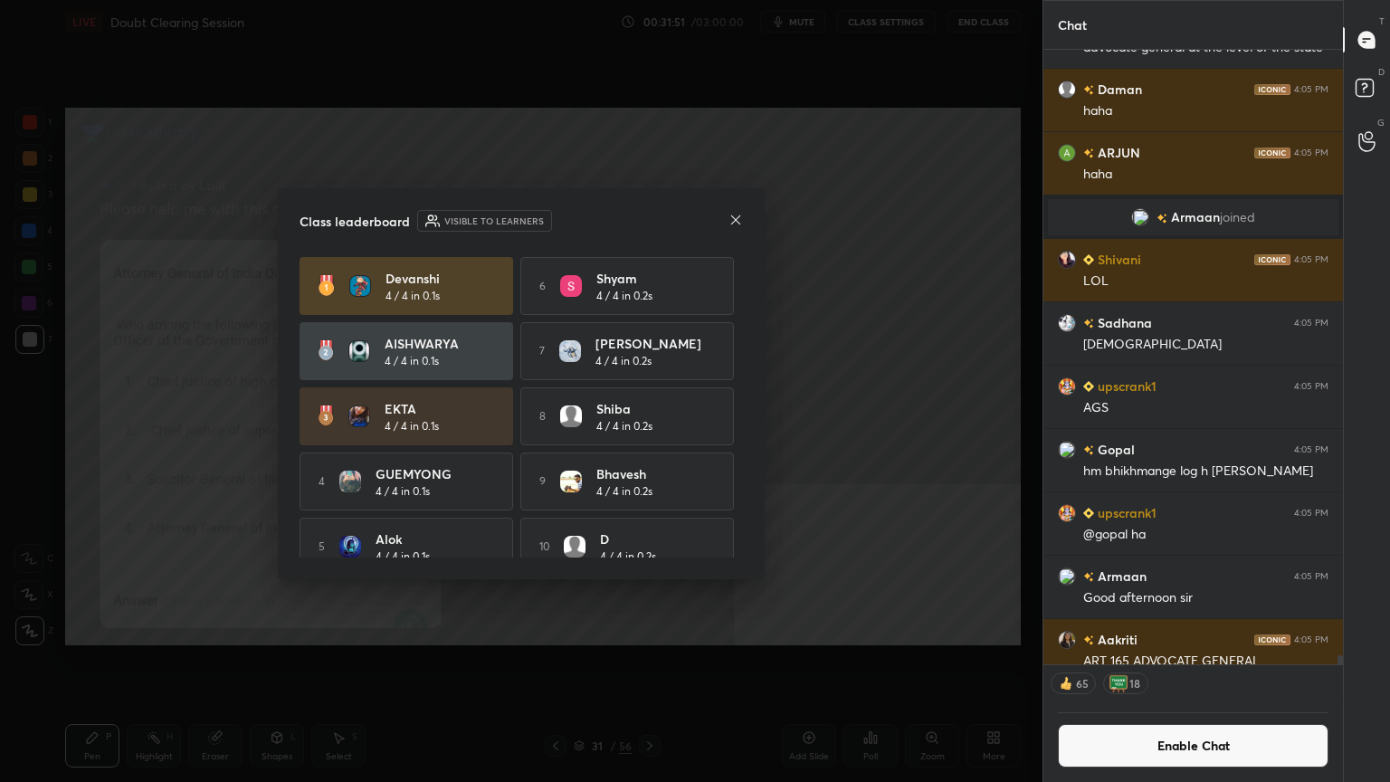
click at [1140, 701] on button "Enable Chat" at bounding box center [1193, 745] width 271 height 43
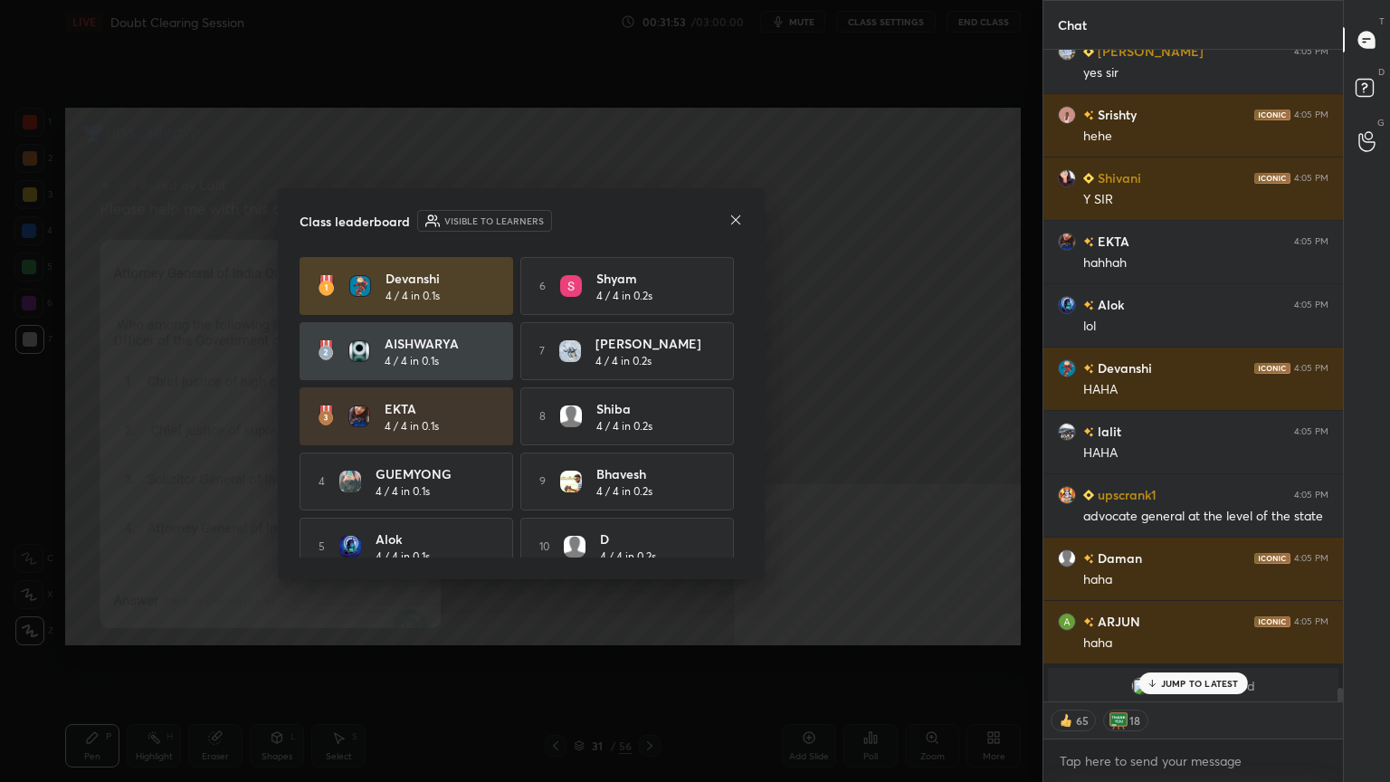
click at [1194, 688] on div "JUMP TO LATEST" at bounding box center [1192, 683] width 109 height 22
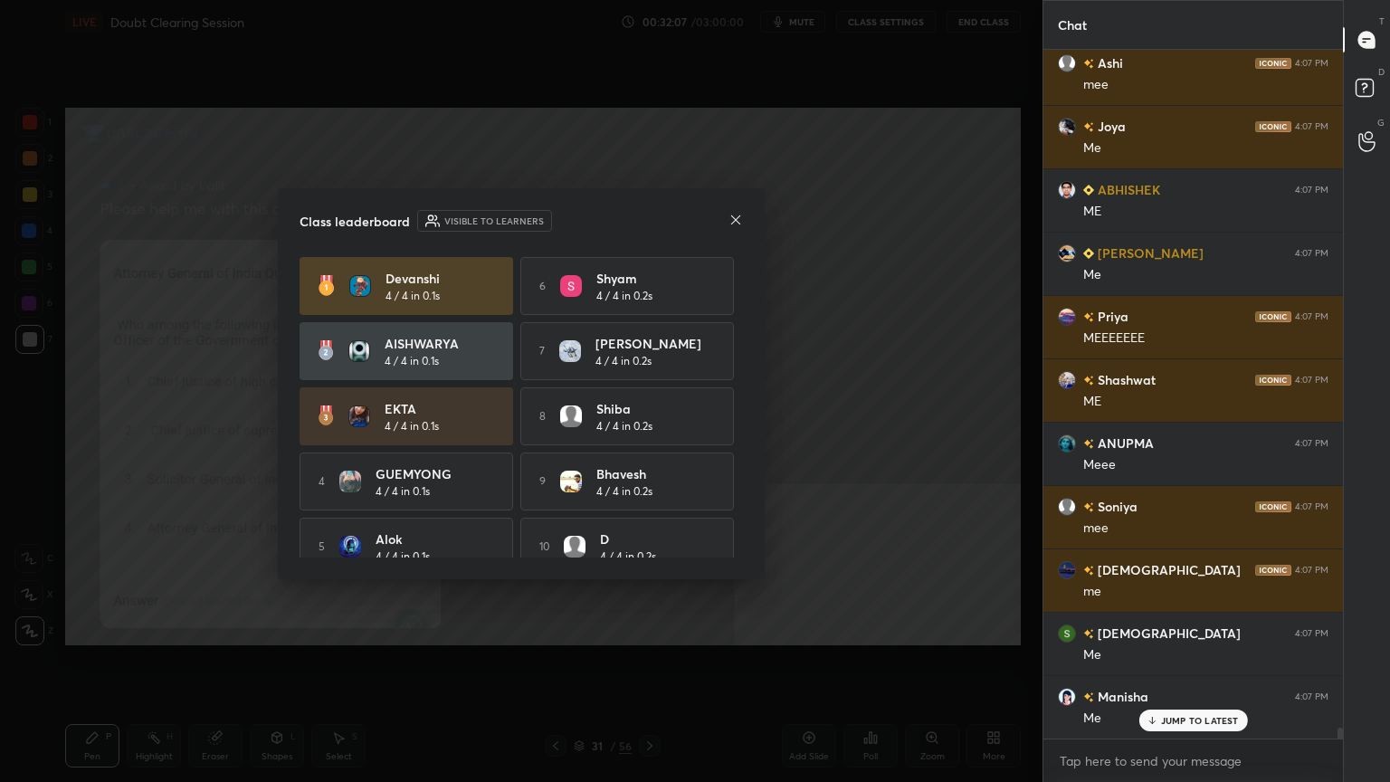
click at [734, 212] on div at bounding box center [735, 221] width 14 height 19
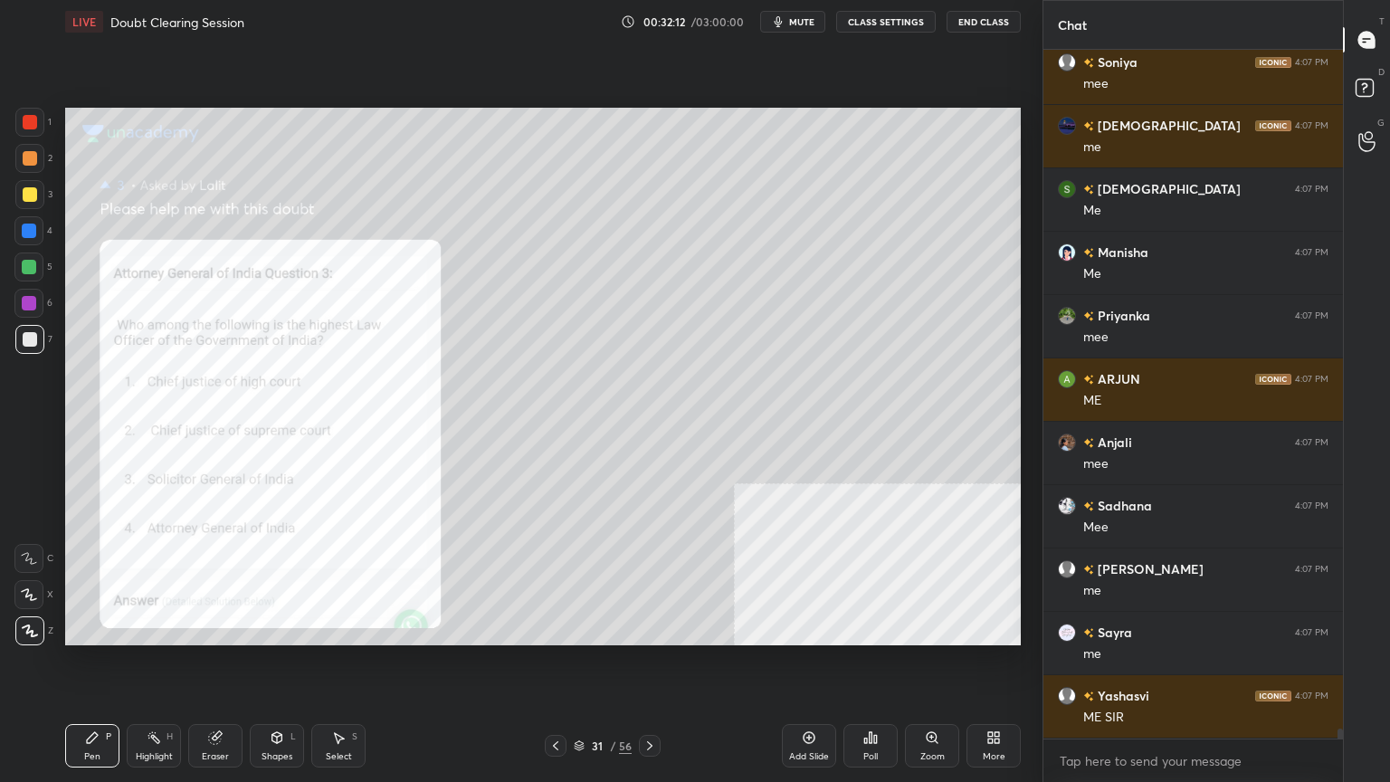
click at [825, 701] on div "Add Slide" at bounding box center [809, 745] width 54 height 43
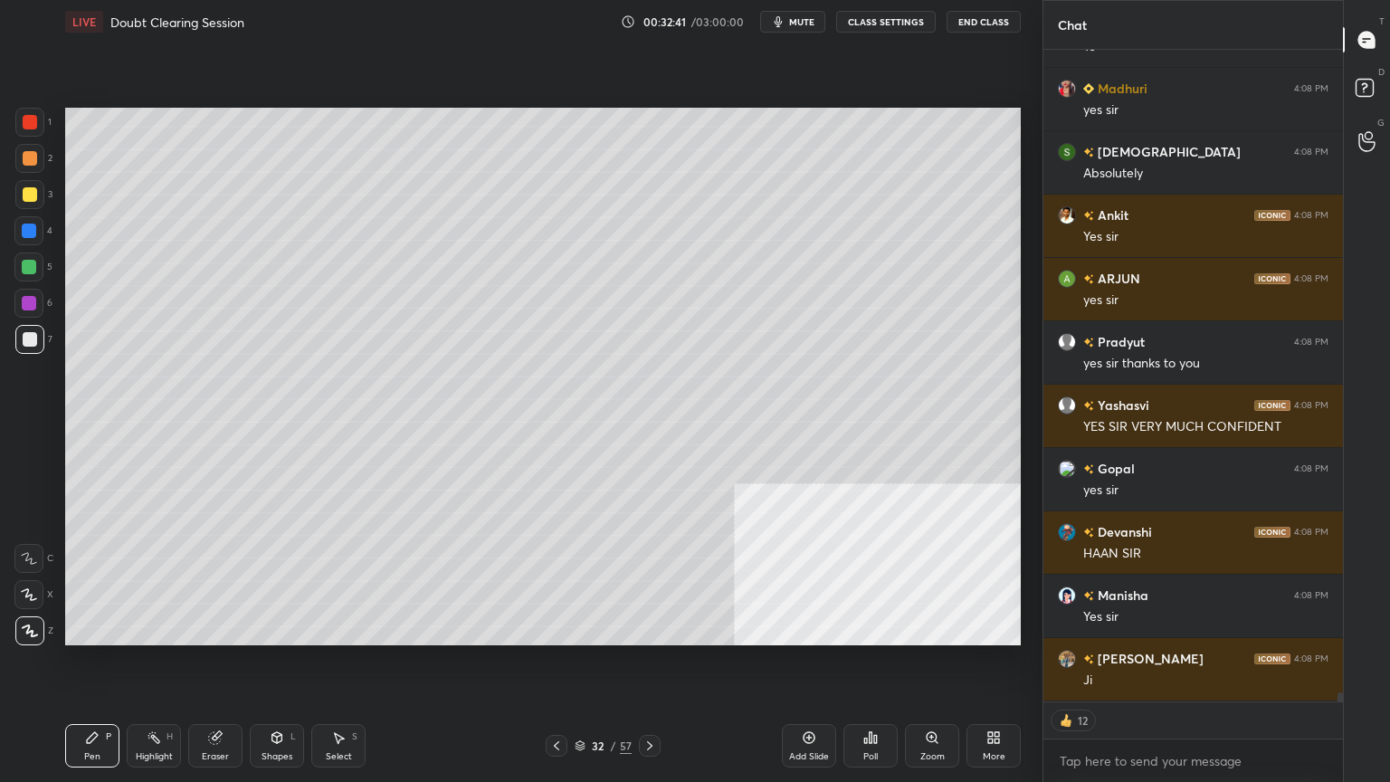
click at [30, 196] on div at bounding box center [30, 194] width 14 height 14
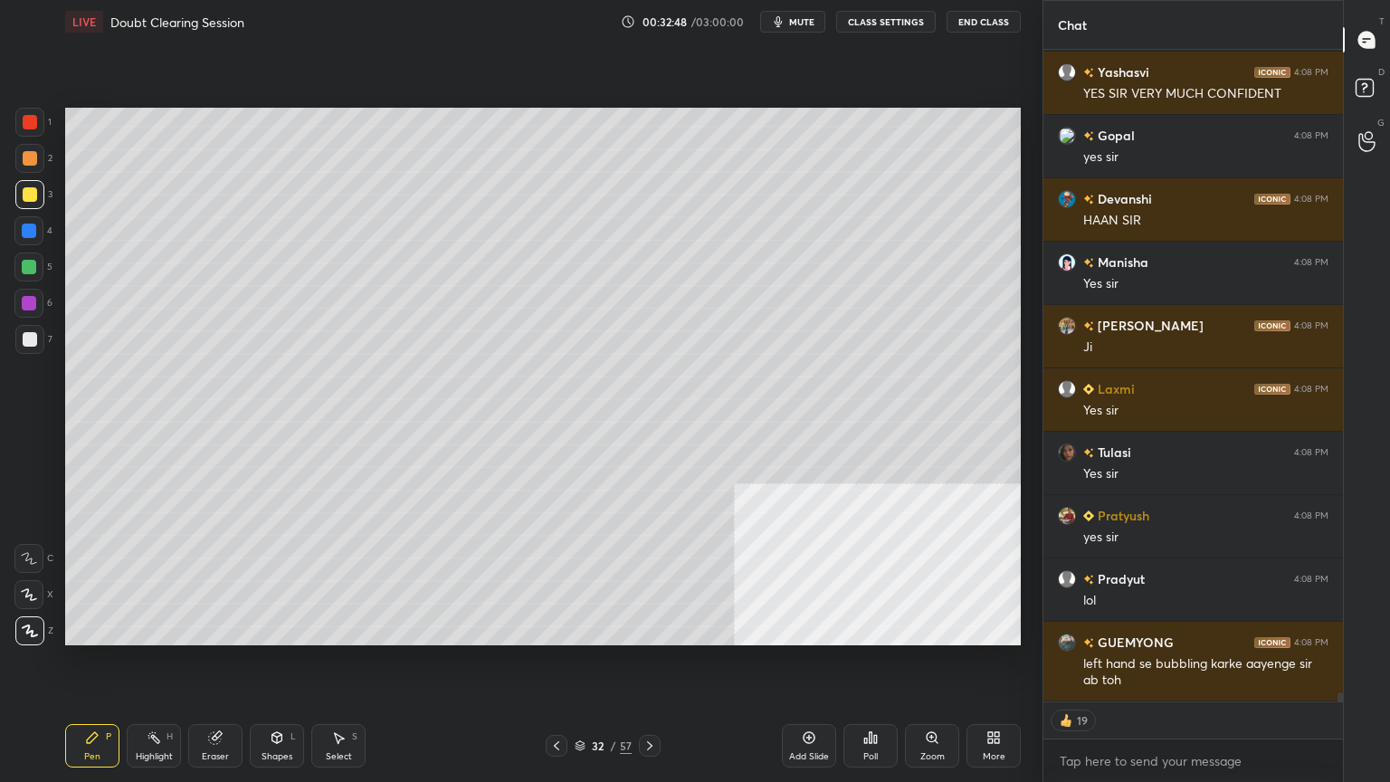
click at [585, 701] on div "32 / 57" at bounding box center [602, 745] width 57 height 16
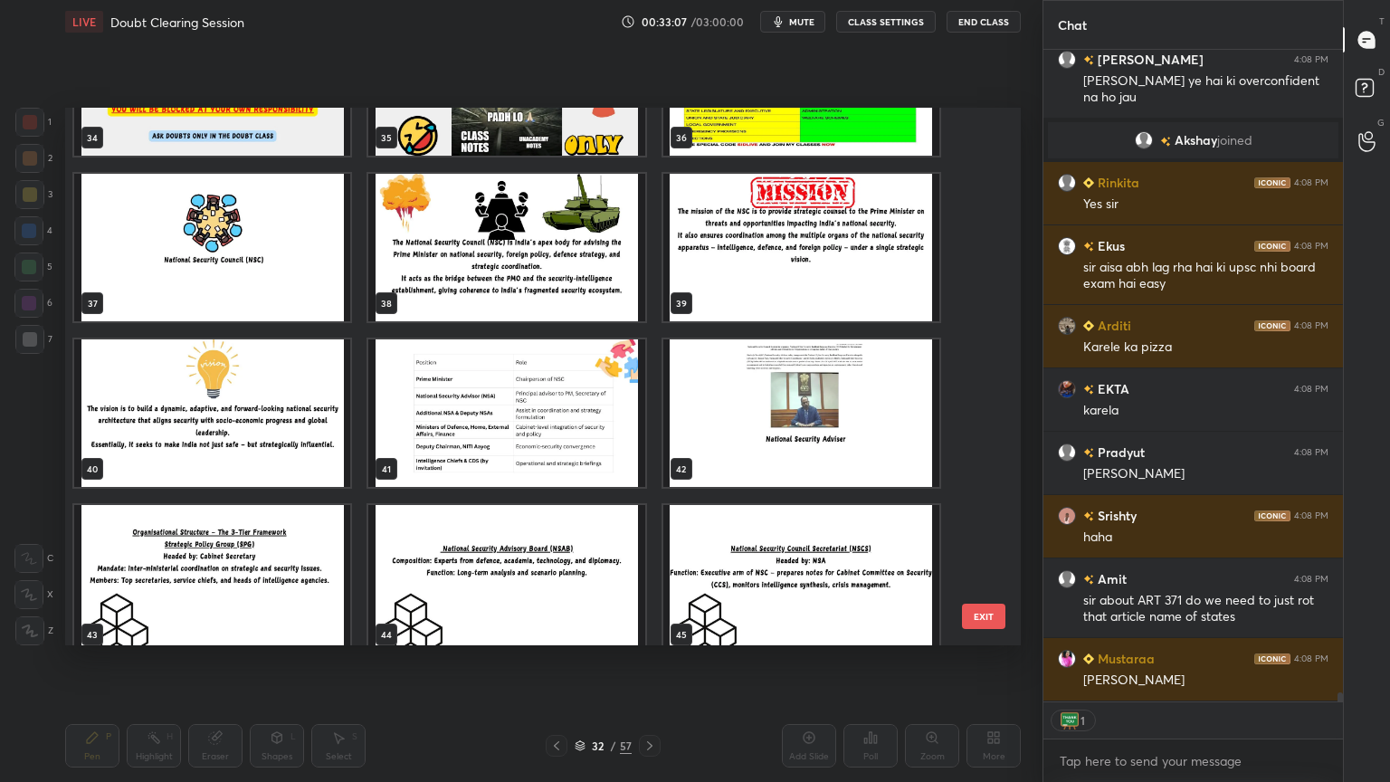
click at [582, 282] on img "grid" at bounding box center [506, 247] width 276 height 147
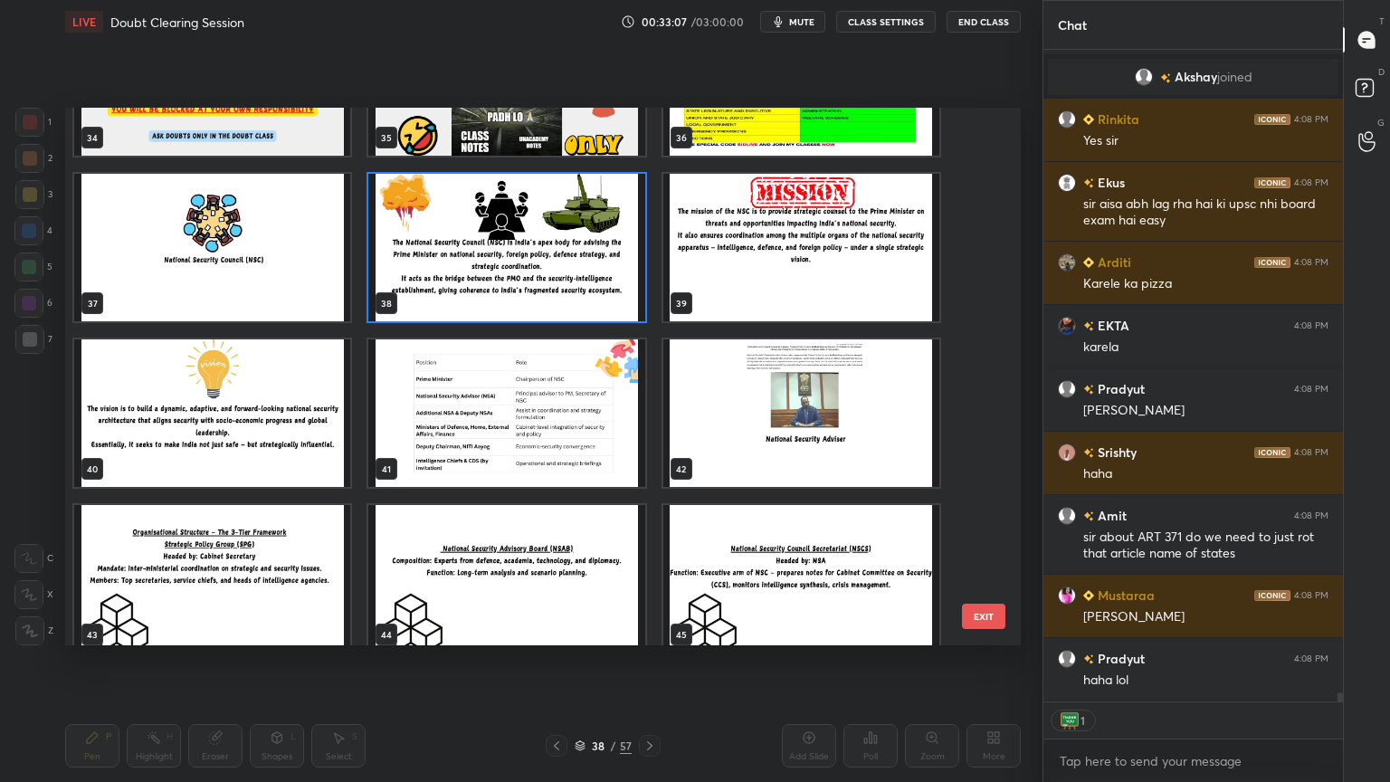
click at [582, 283] on img "grid" at bounding box center [506, 247] width 276 height 147
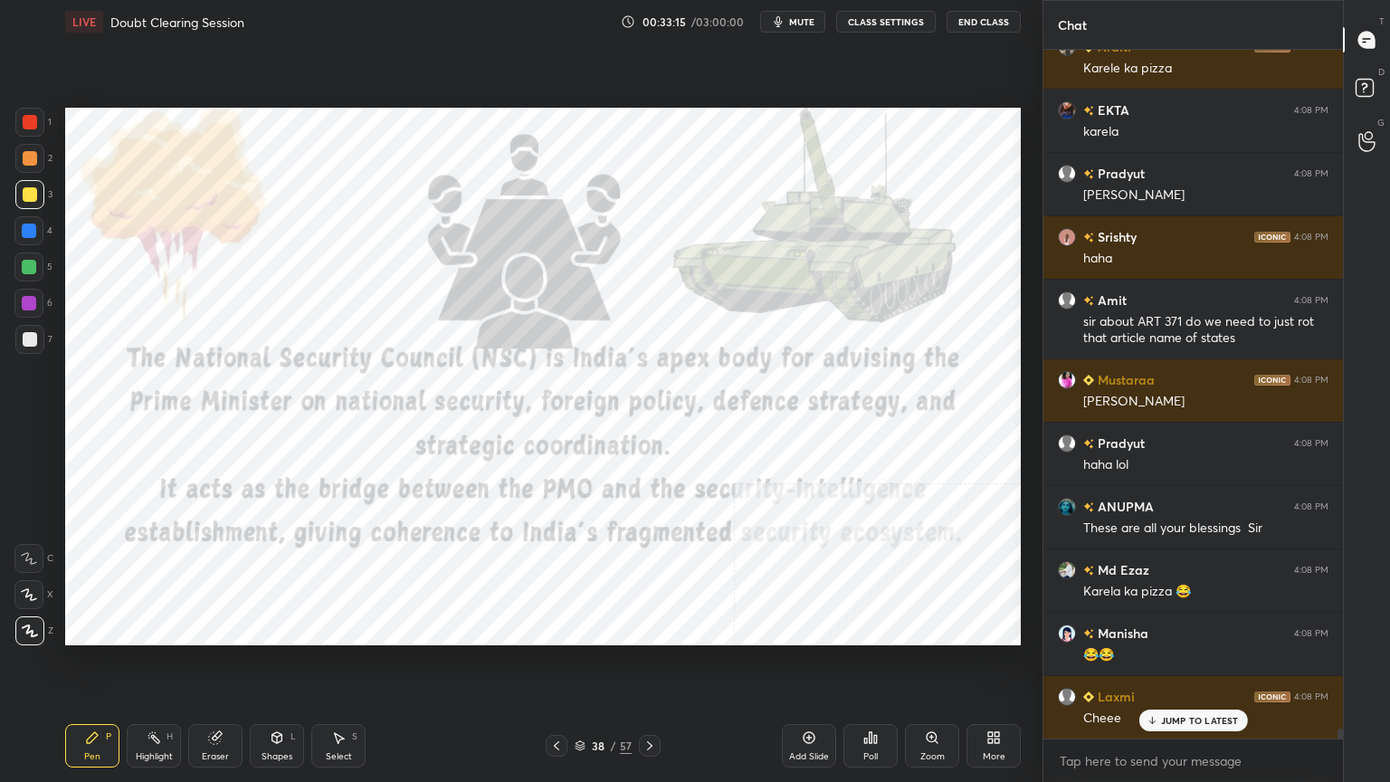
drag, startPoint x: 812, startPoint y: 748, endPoint x: 802, endPoint y: 749, distance: 9.1
click at [811, 701] on div "Add Slide" at bounding box center [809, 745] width 54 height 43
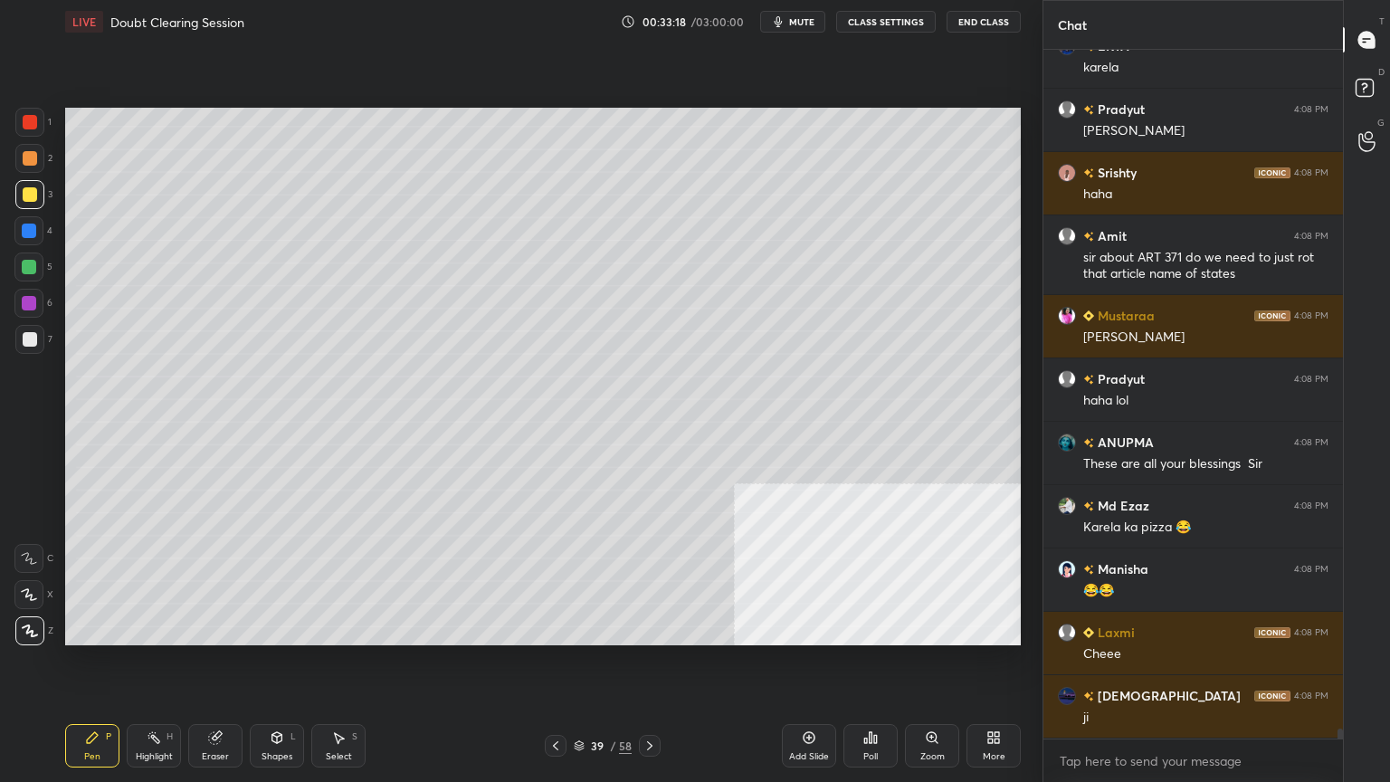
click at [29, 185] on div at bounding box center [29, 194] width 29 height 29
click at [282, 701] on icon at bounding box center [277, 737] width 14 height 14
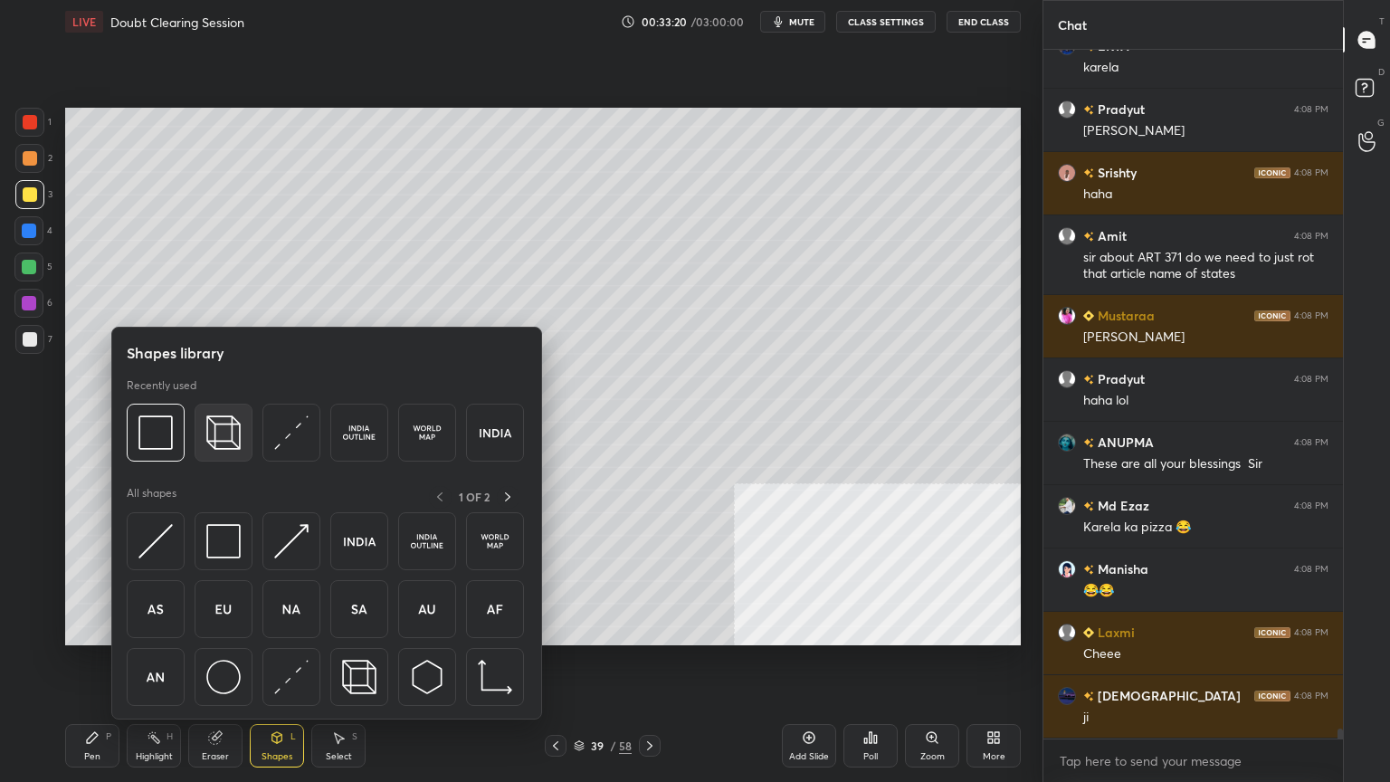
click at [227, 428] on img at bounding box center [223, 432] width 34 height 34
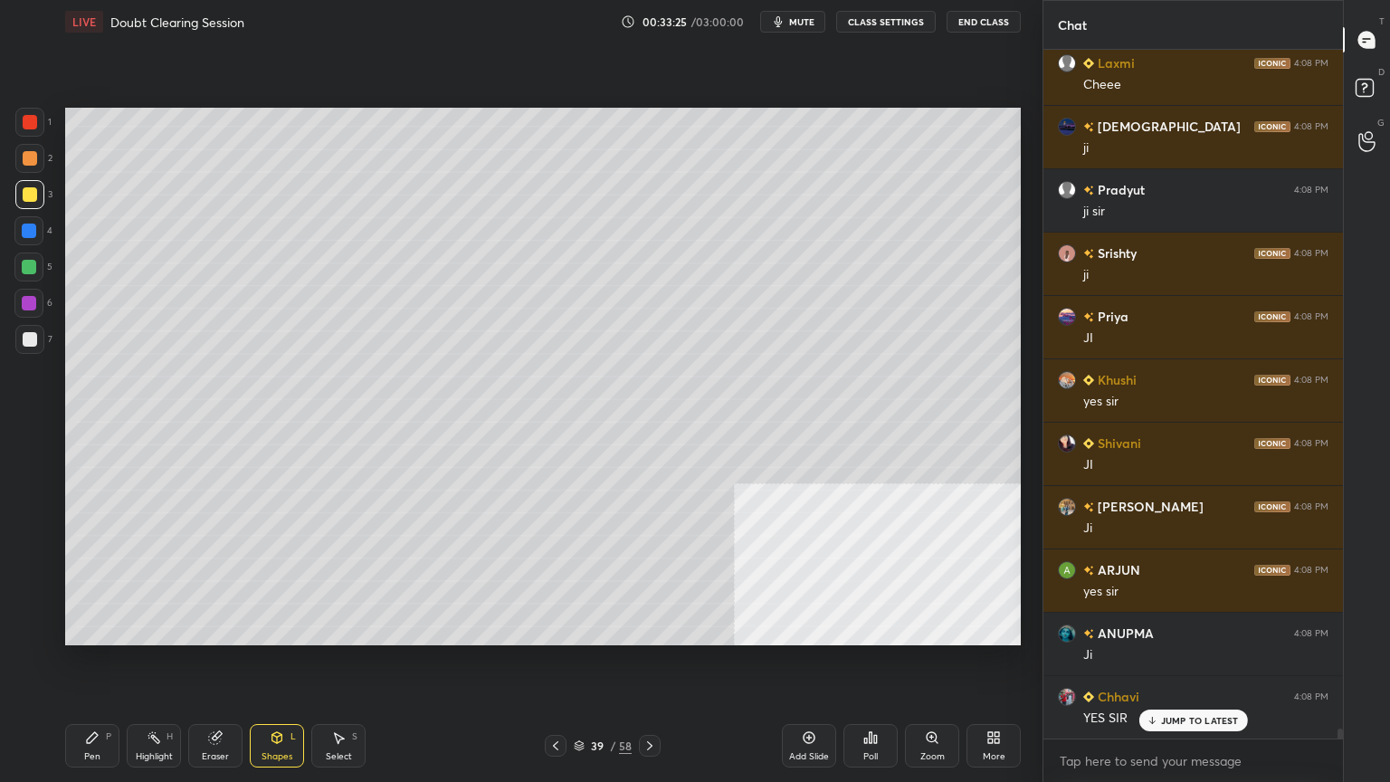
drag, startPoint x: 30, startPoint y: 231, endPoint x: 58, endPoint y: 305, distance: 79.3
click at [29, 231] on div at bounding box center [29, 230] width 14 height 14
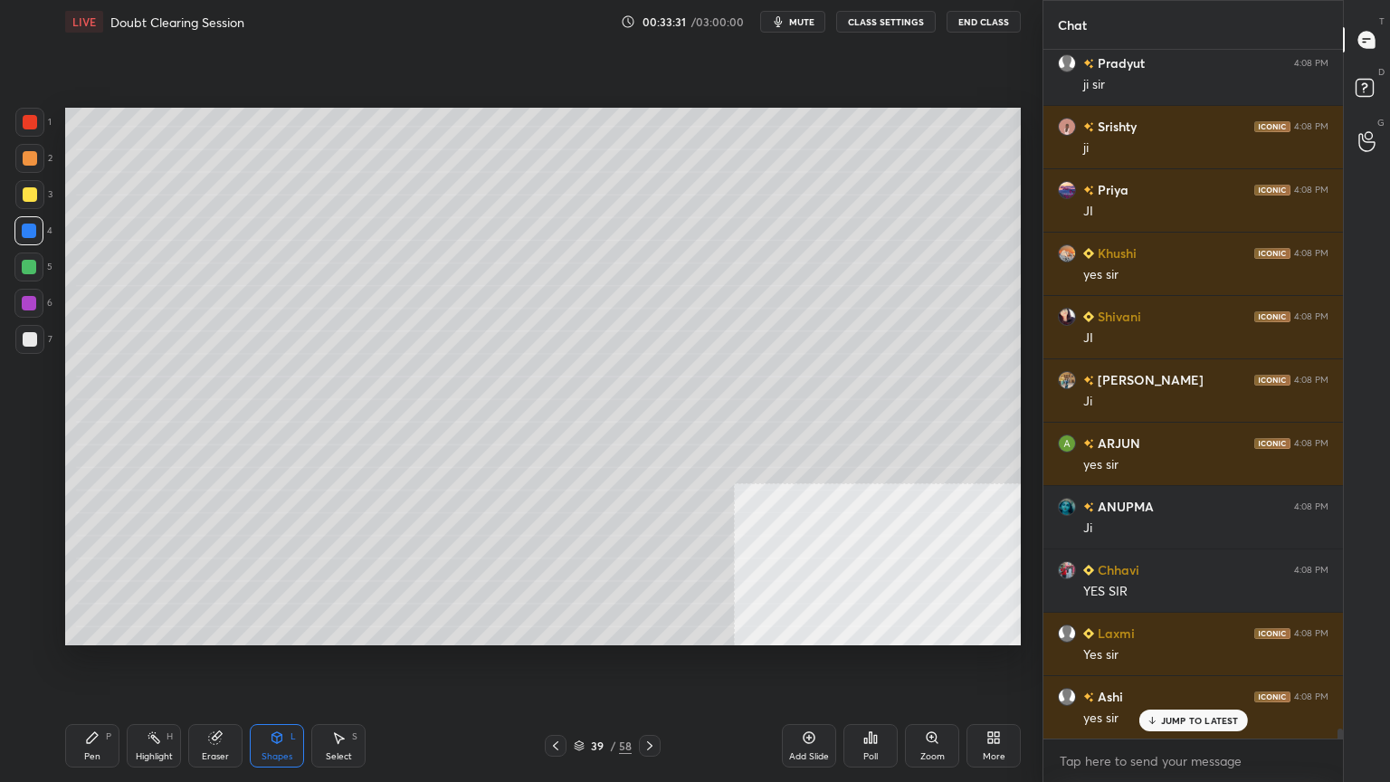
click at [27, 195] on div at bounding box center [30, 194] width 14 height 14
click at [79, 701] on div "Pen P" at bounding box center [92, 745] width 54 height 43
click at [26, 232] on div at bounding box center [29, 230] width 14 height 14
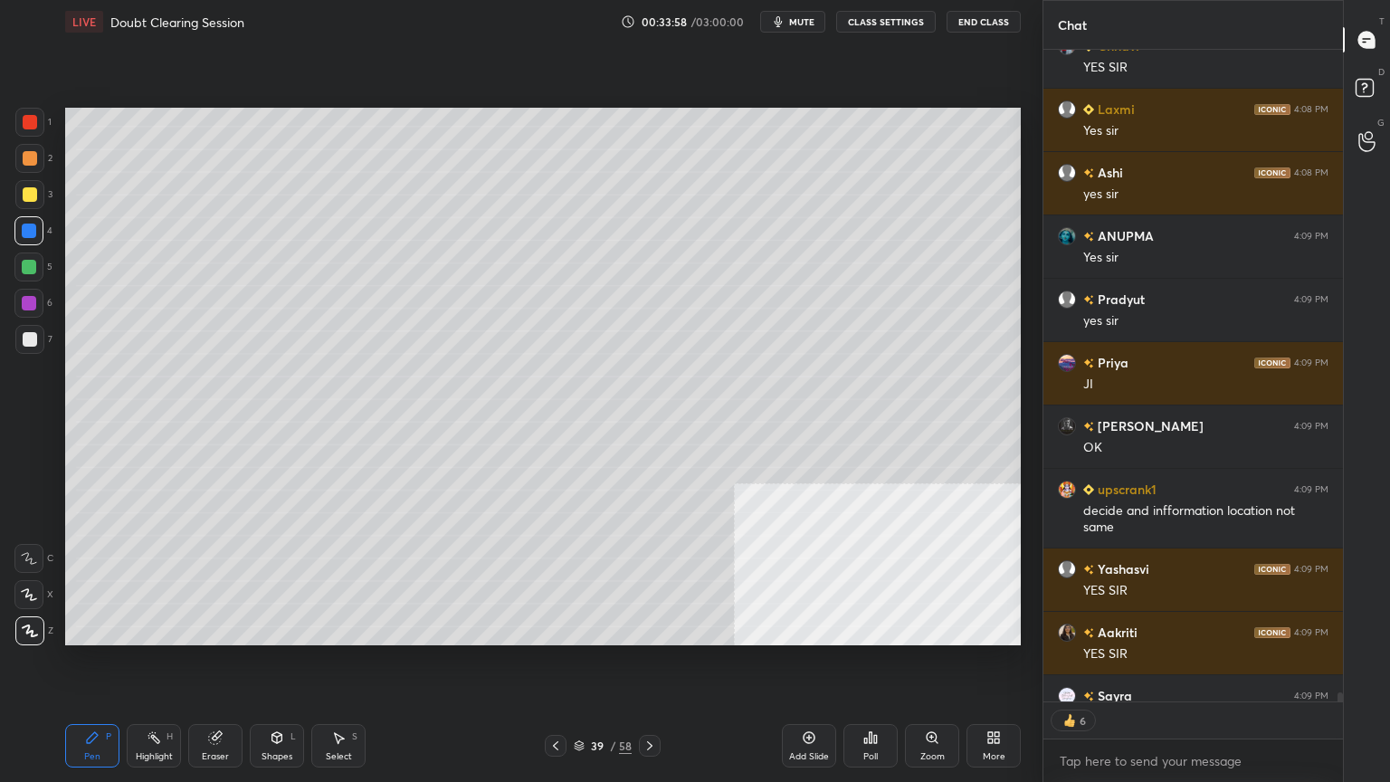
drag, startPoint x: 30, startPoint y: 192, endPoint x: 50, endPoint y: 185, distance: 21.2
click at [31, 192] on div at bounding box center [30, 194] width 14 height 14
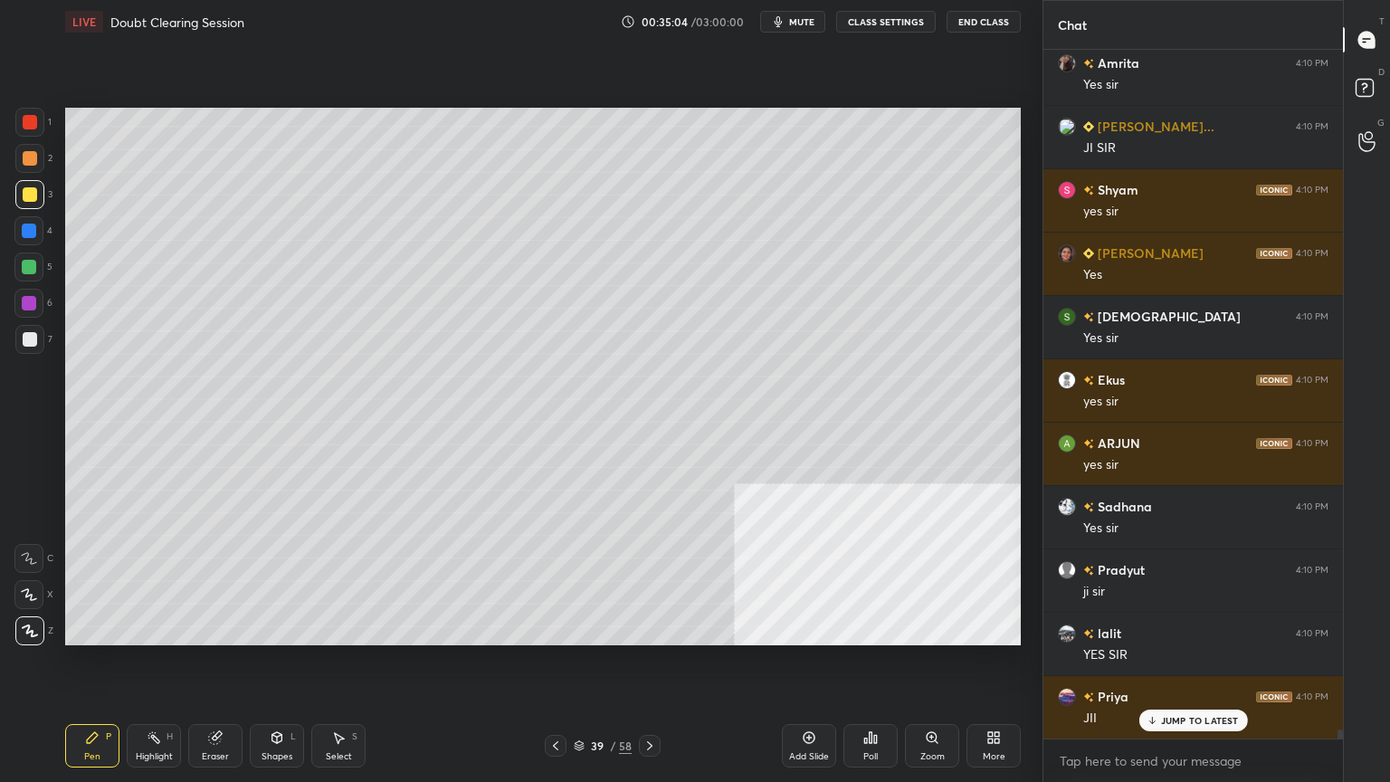
scroll to position [50547, 0]
click at [33, 156] on div at bounding box center [30, 158] width 14 height 14
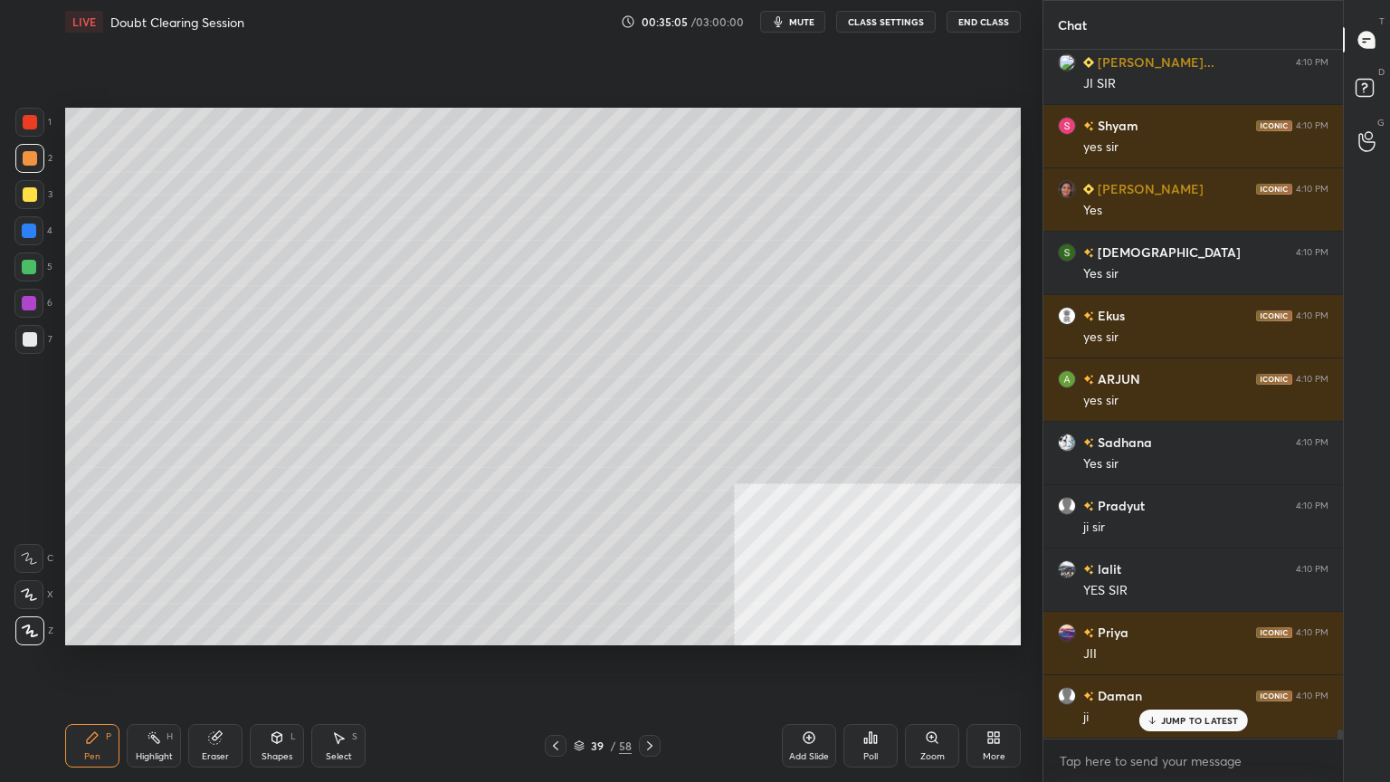
scroll to position [50610, 0]
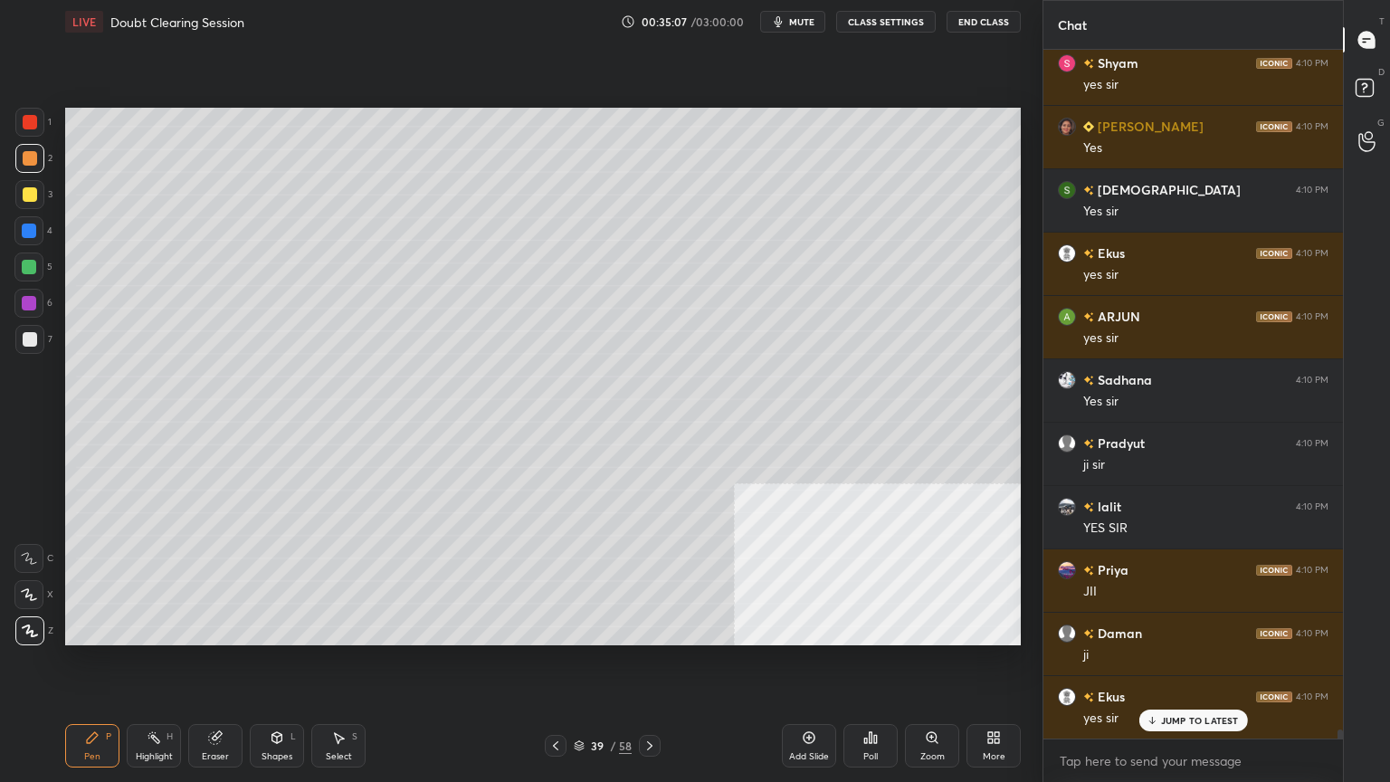
drag, startPoint x: 29, startPoint y: 152, endPoint x: 32, endPoint y: 163, distance: 11.2
click at [29, 153] on div at bounding box center [30, 158] width 14 height 14
click at [28, 192] on div at bounding box center [30, 194] width 14 height 14
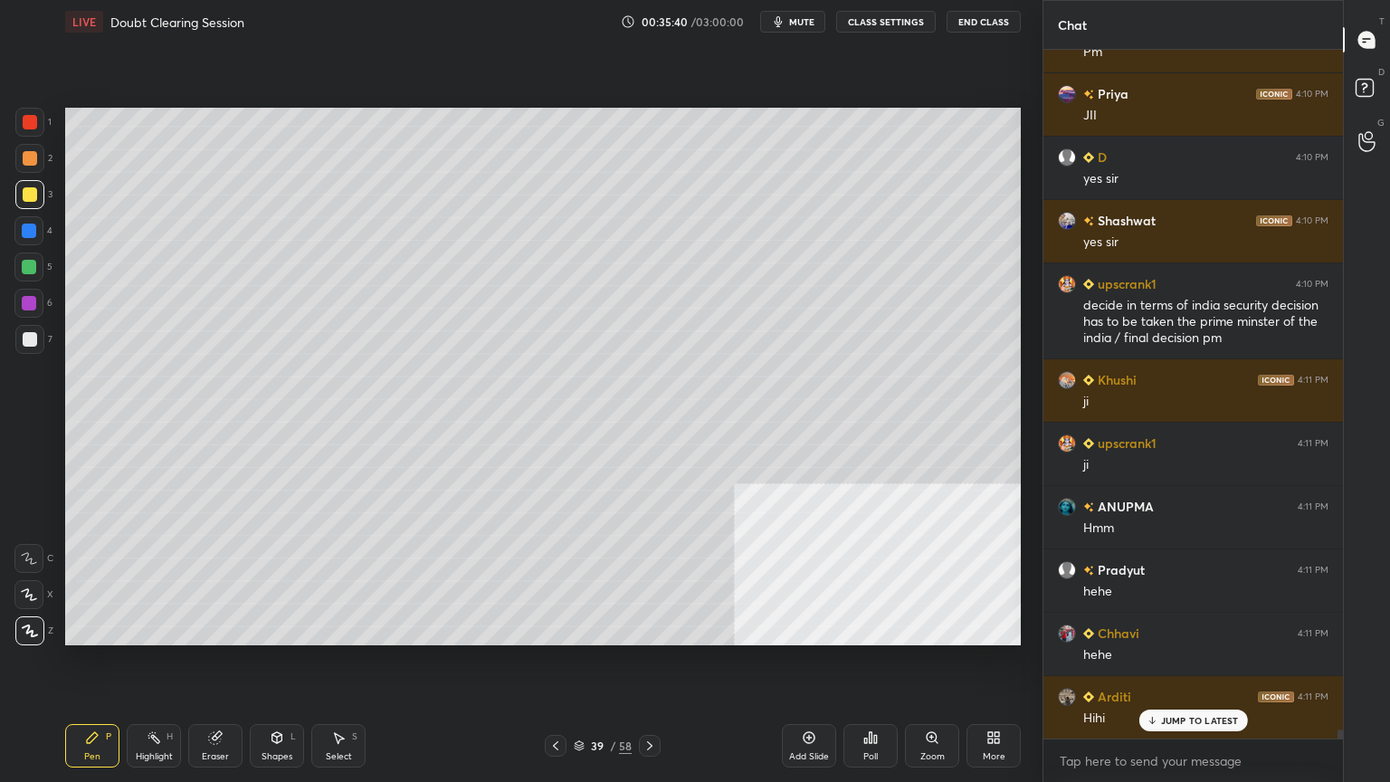
scroll to position [51846, 0]
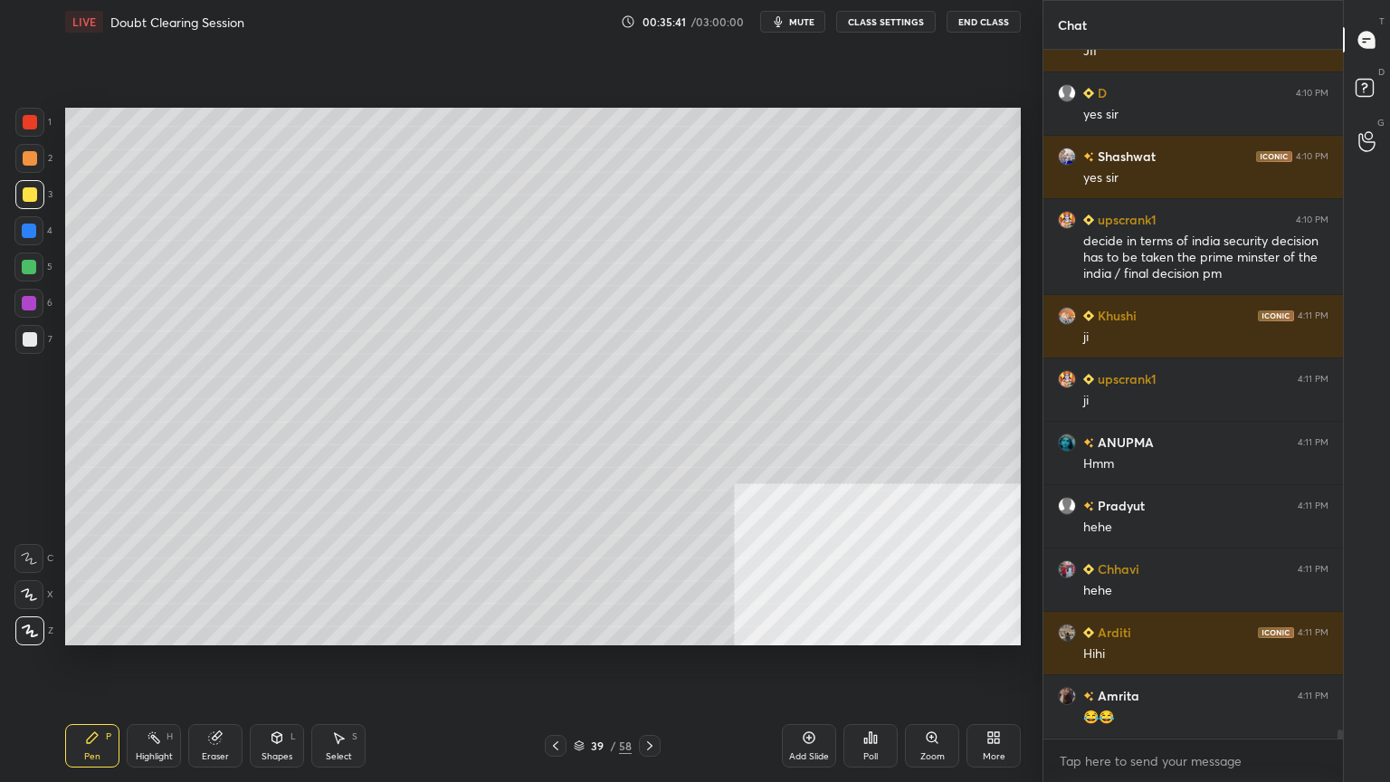
click at [25, 231] on div at bounding box center [29, 230] width 14 height 14
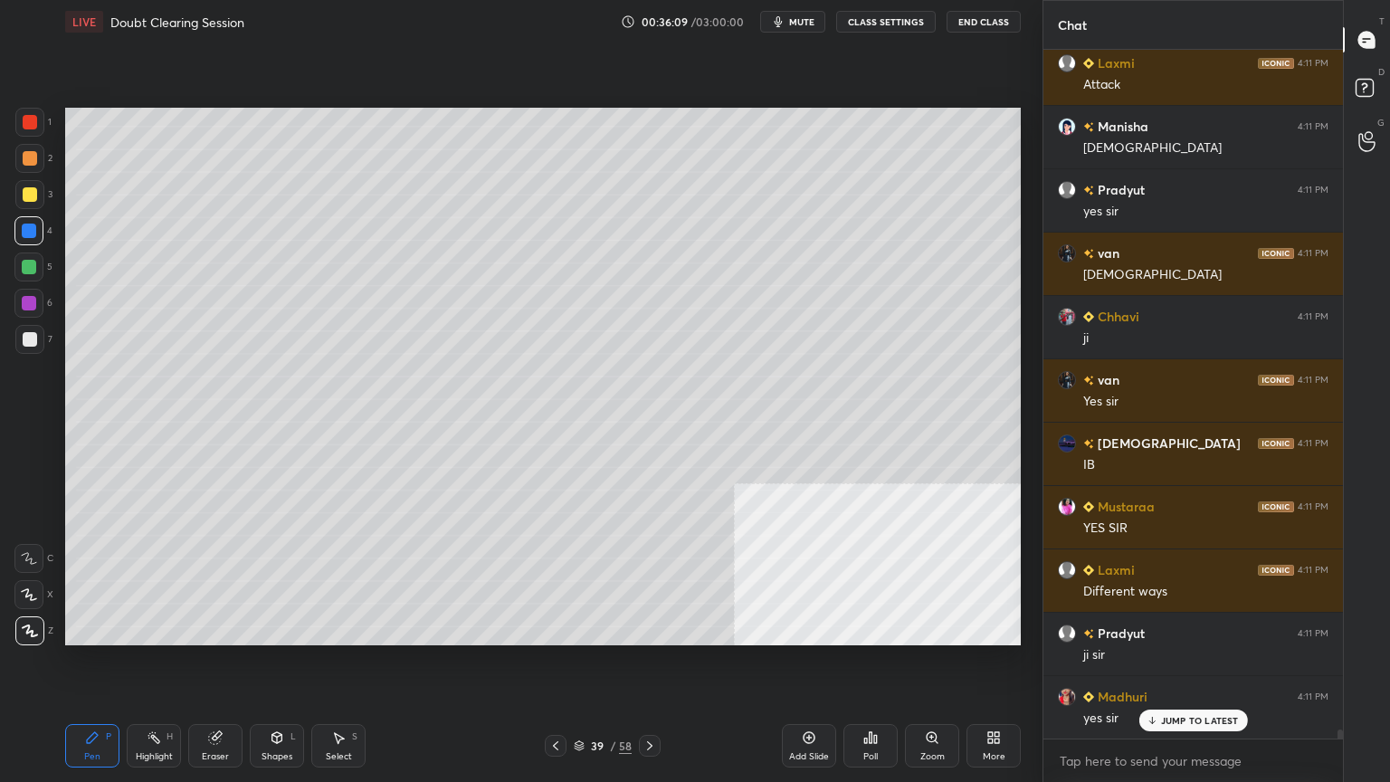
scroll to position [52639, 0]
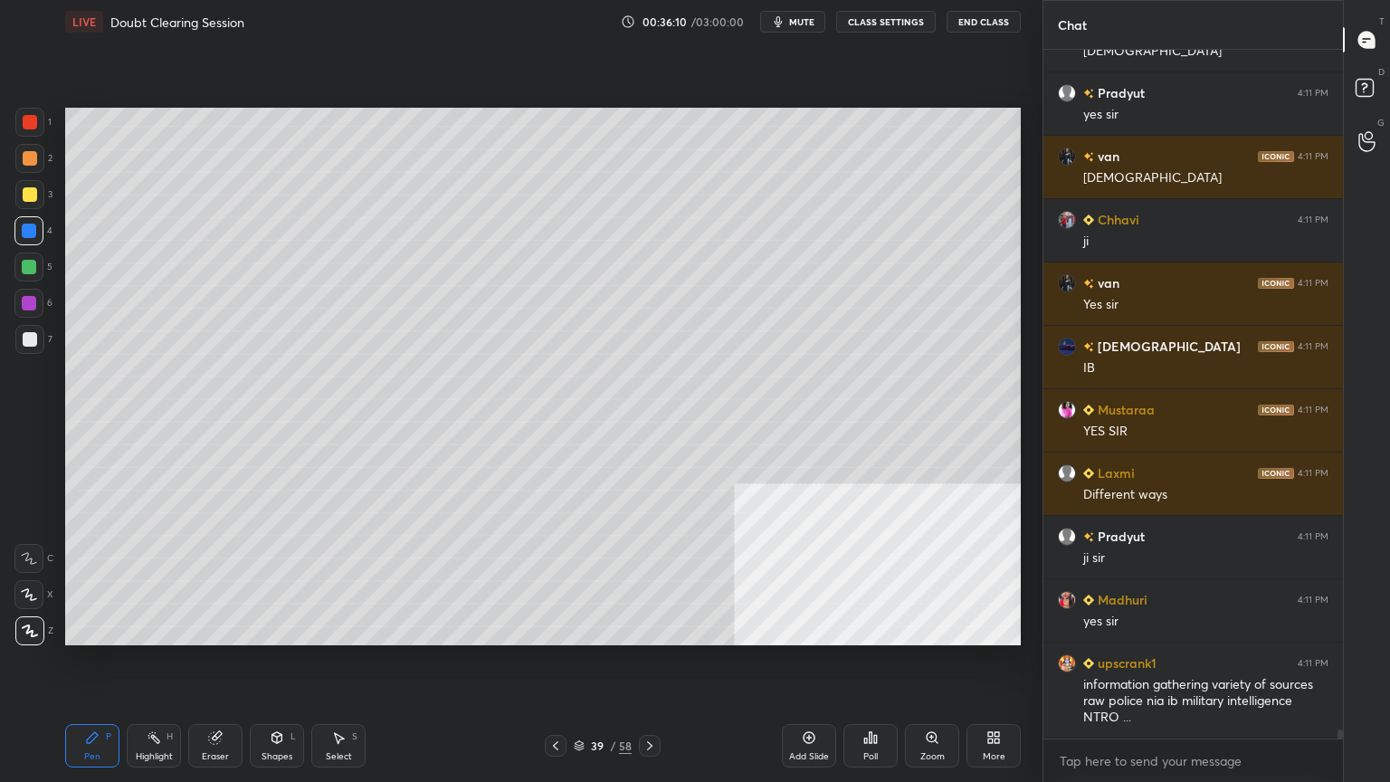
click at [25, 190] on div at bounding box center [30, 194] width 14 height 14
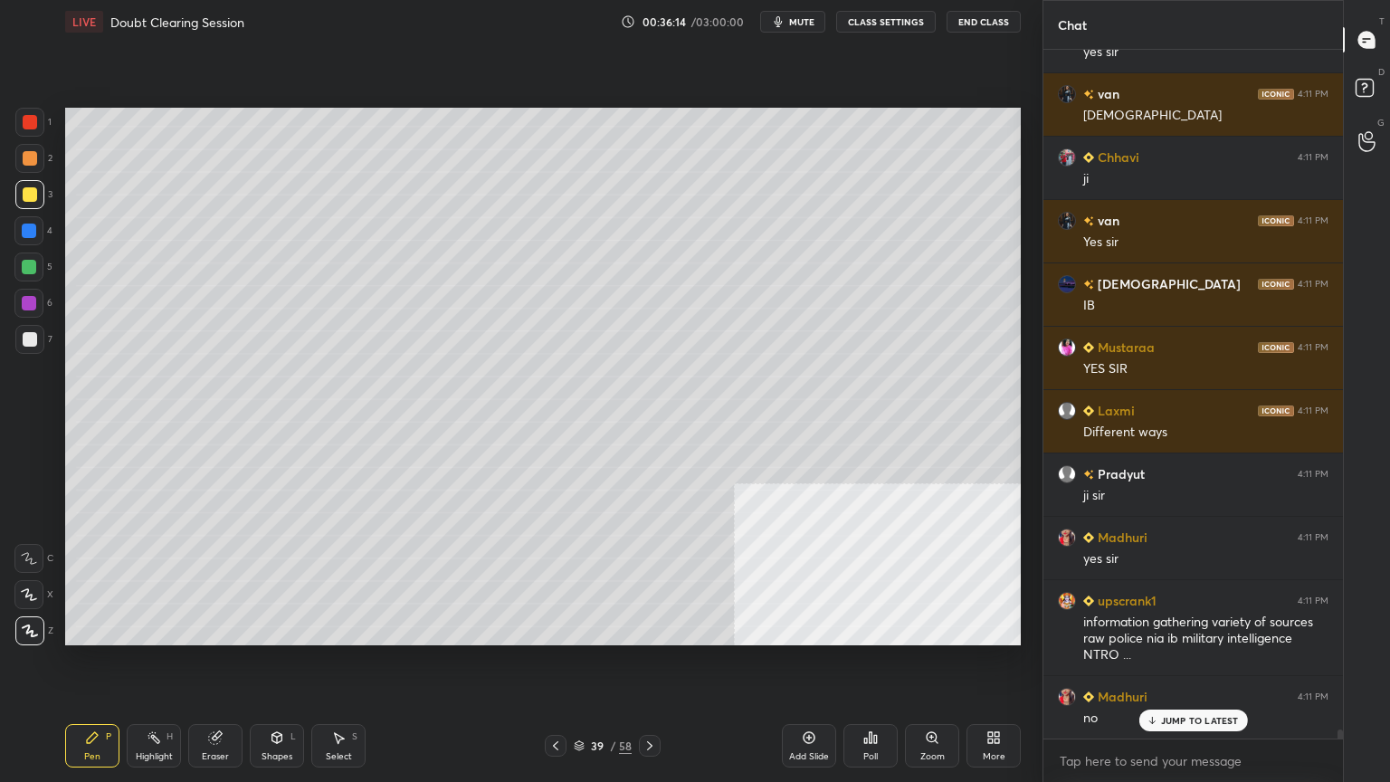
click at [28, 262] on div at bounding box center [29, 267] width 14 height 14
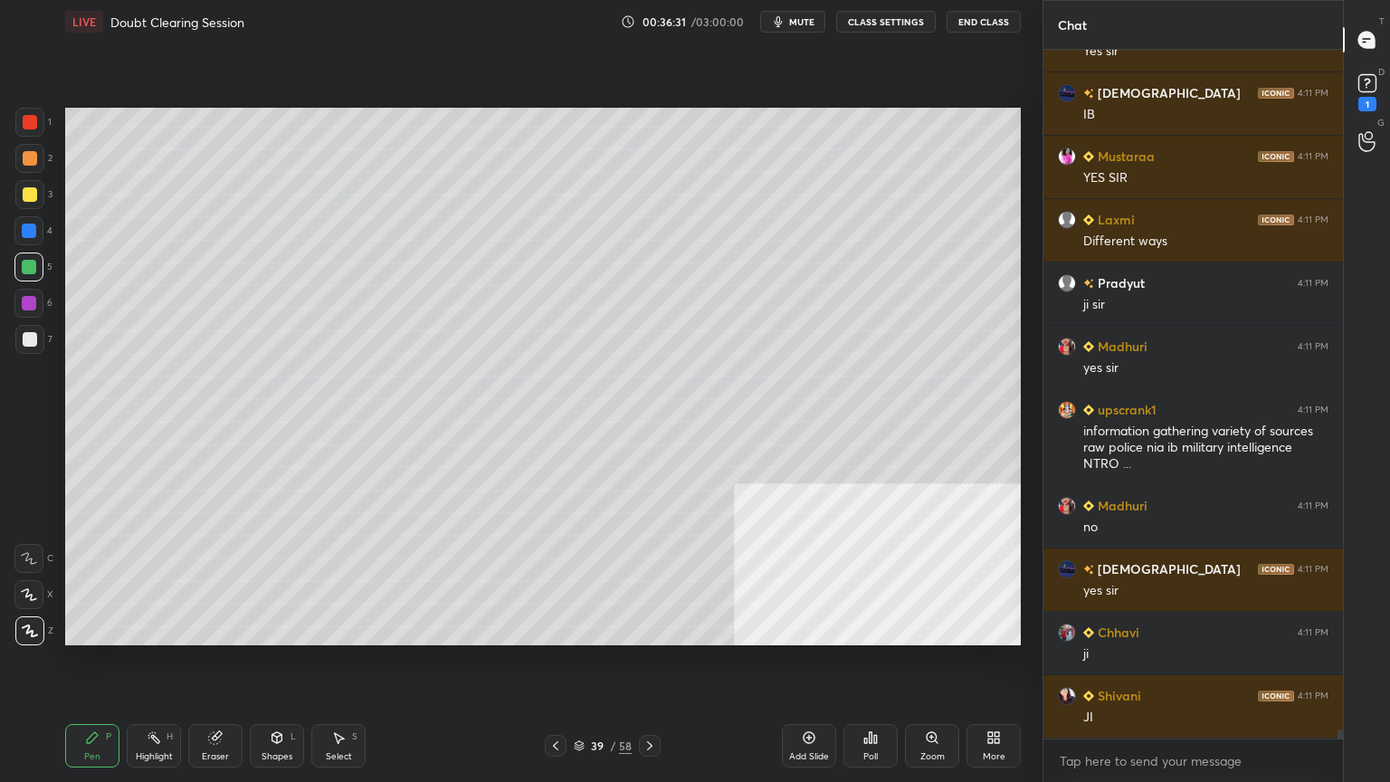
scroll to position [52955, 0]
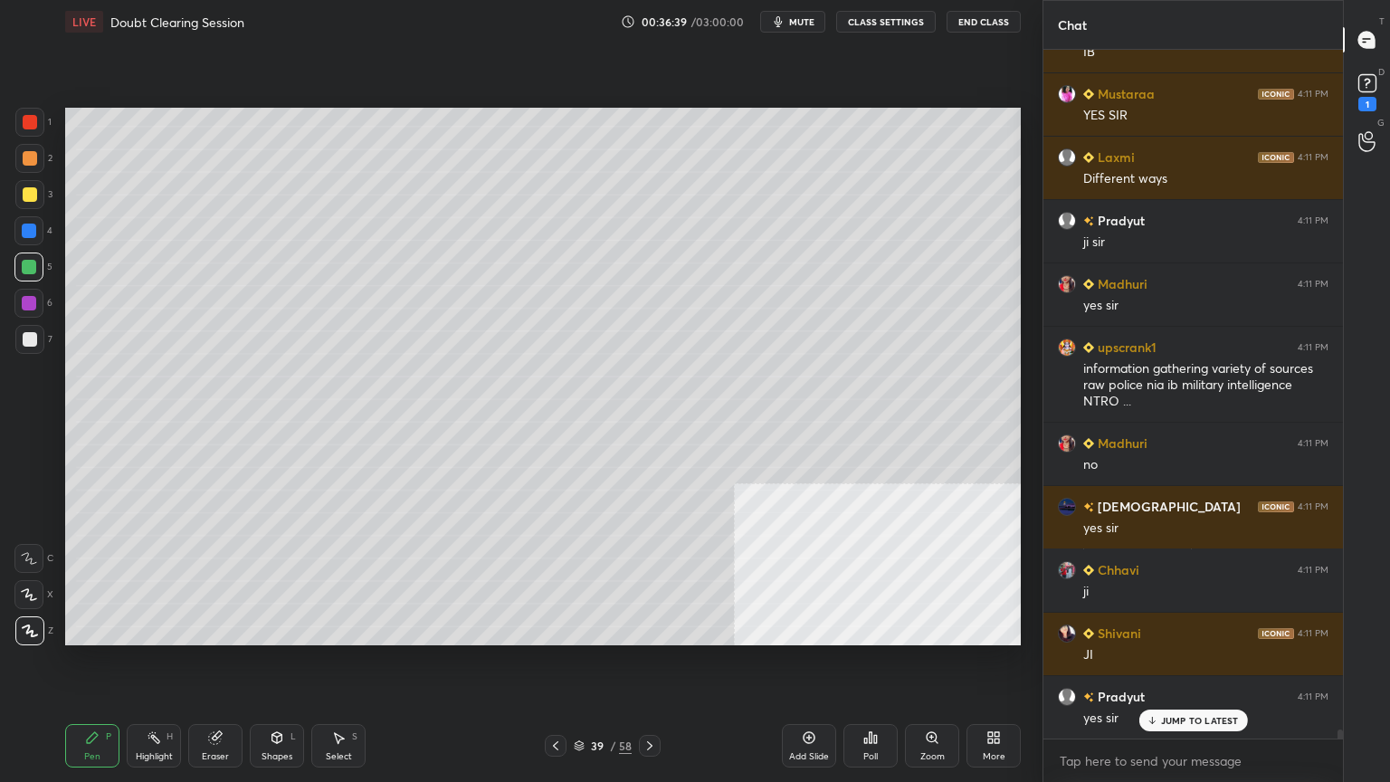
drag, startPoint x: 25, startPoint y: 231, endPoint x: 51, endPoint y: 300, distance: 74.1
click at [27, 231] on div at bounding box center [29, 230] width 14 height 14
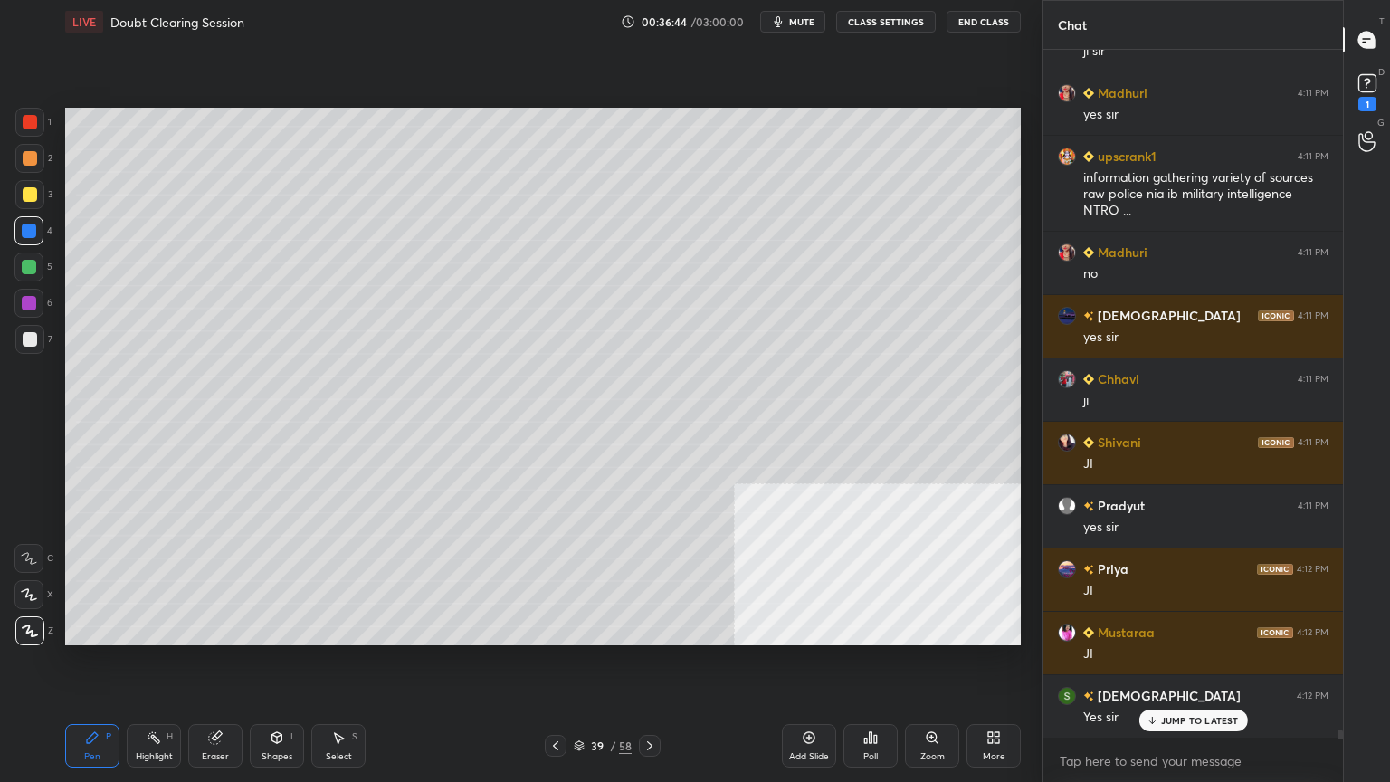
scroll to position [53208, 0]
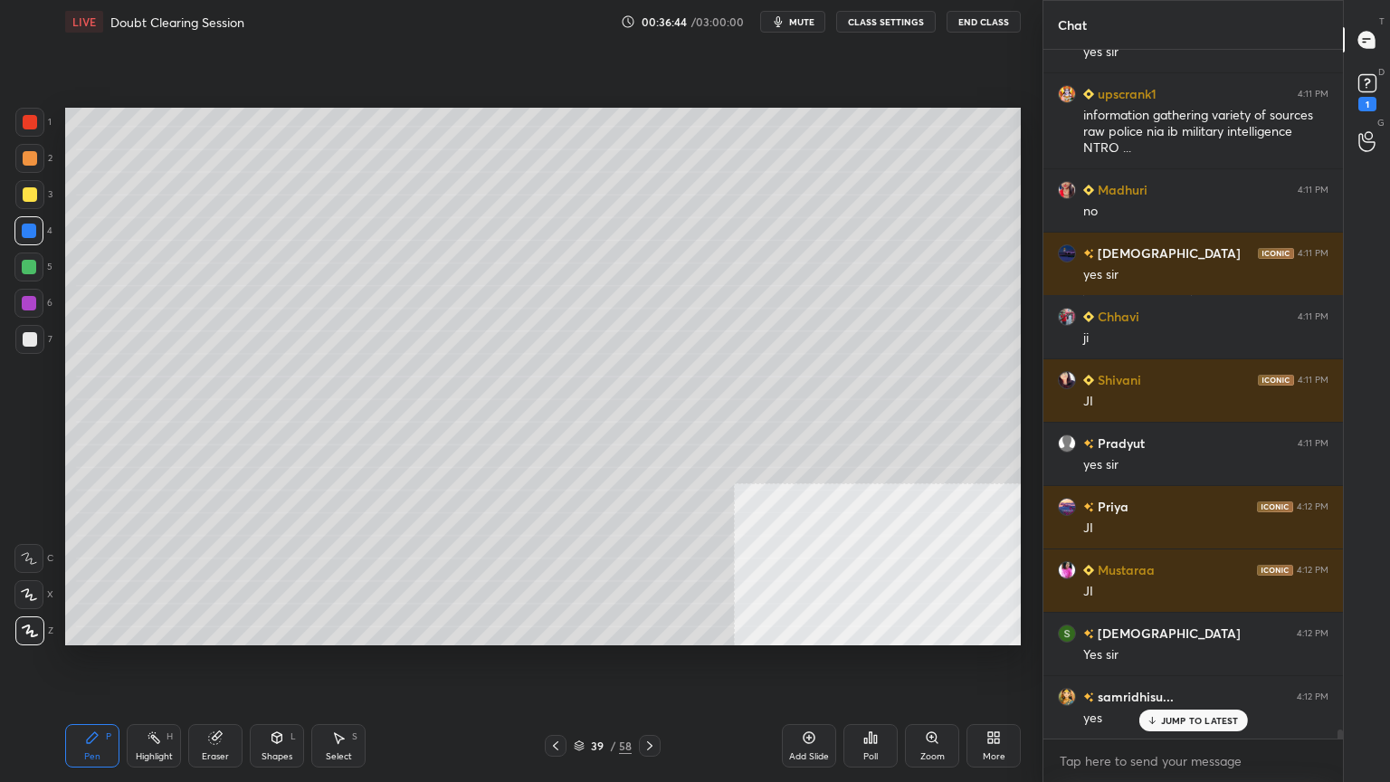
click at [32, 264] on div at bounding box center [29, 267] width 14 height 14
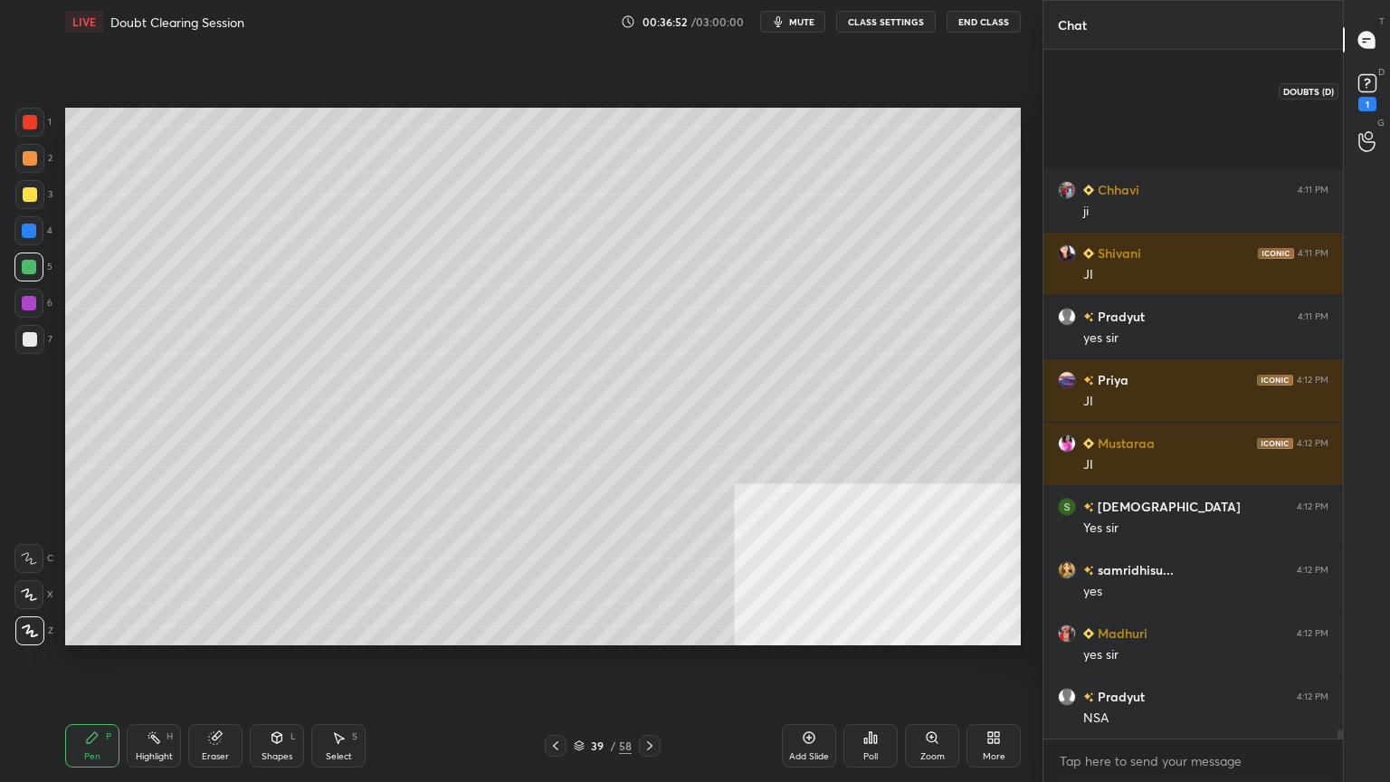
scroll to position [53525, 0]
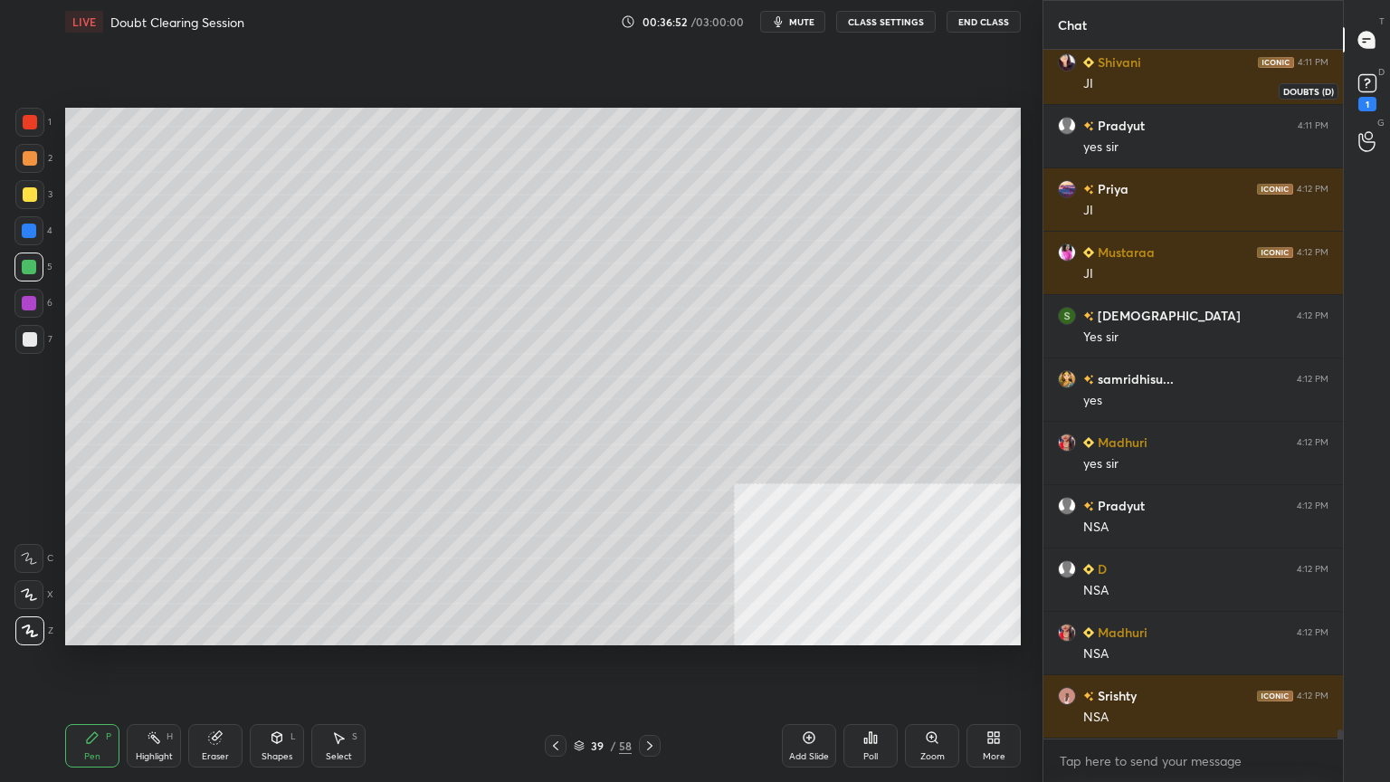
click at [1364, 90] on rect at bounding box center [1366, 83] width 17 height 17
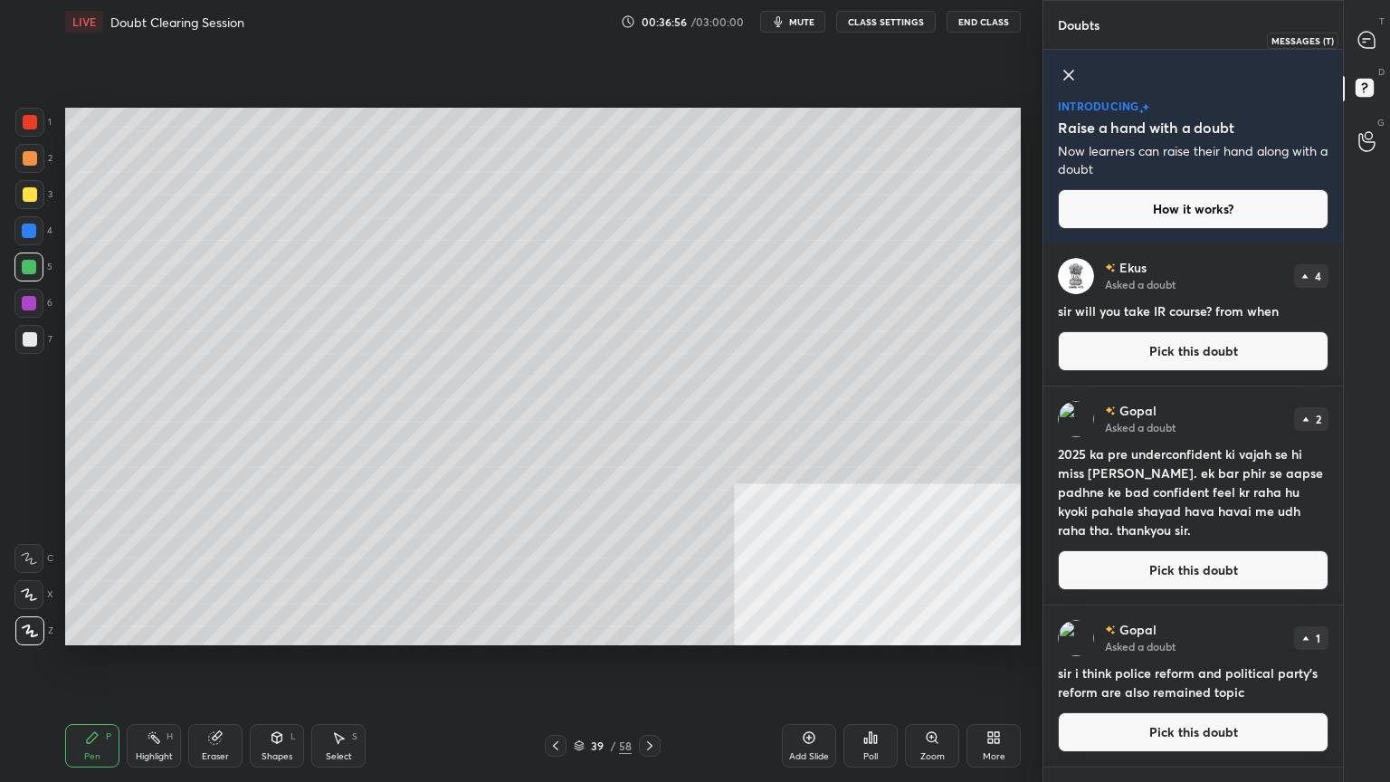
click at [1364, 37] on icon at bounding box center [1366, 40] width 16 height 16
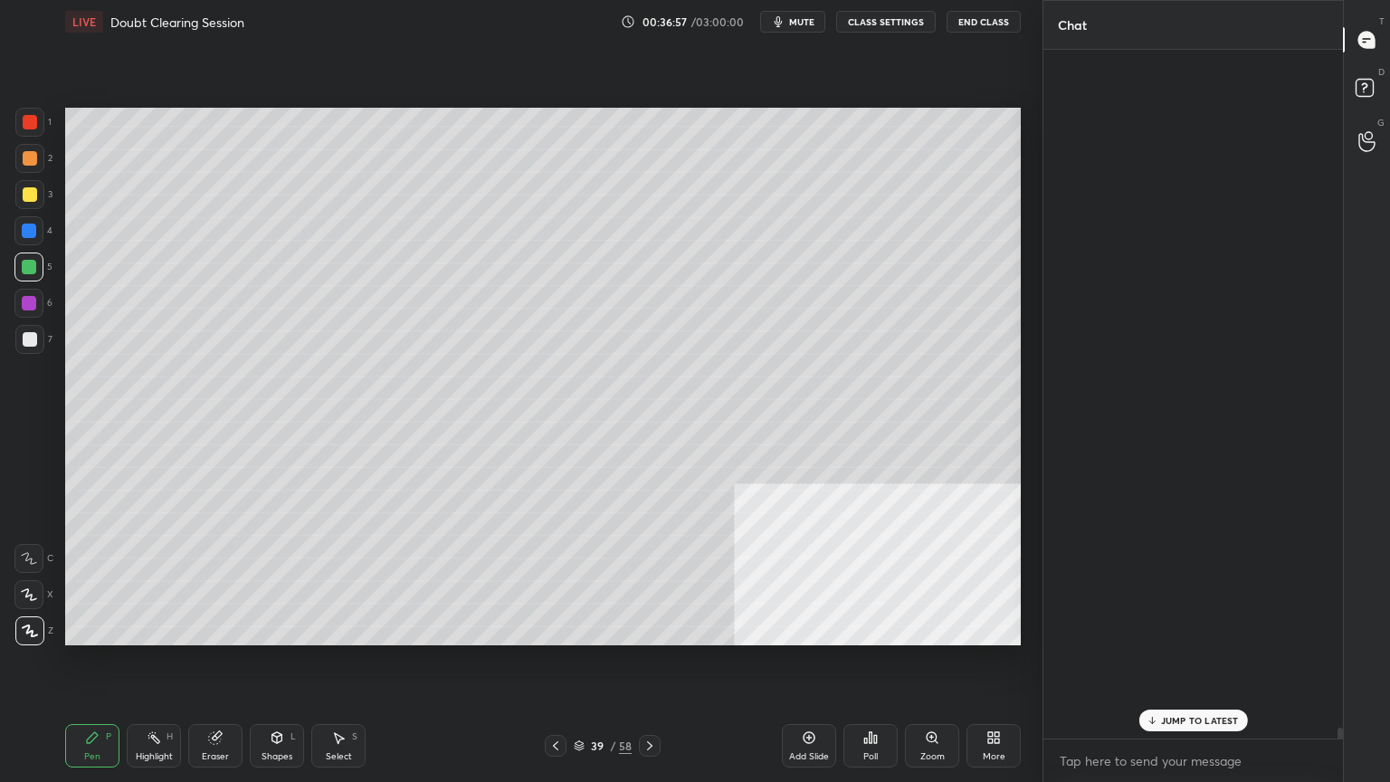
scroll to position [683, 294]
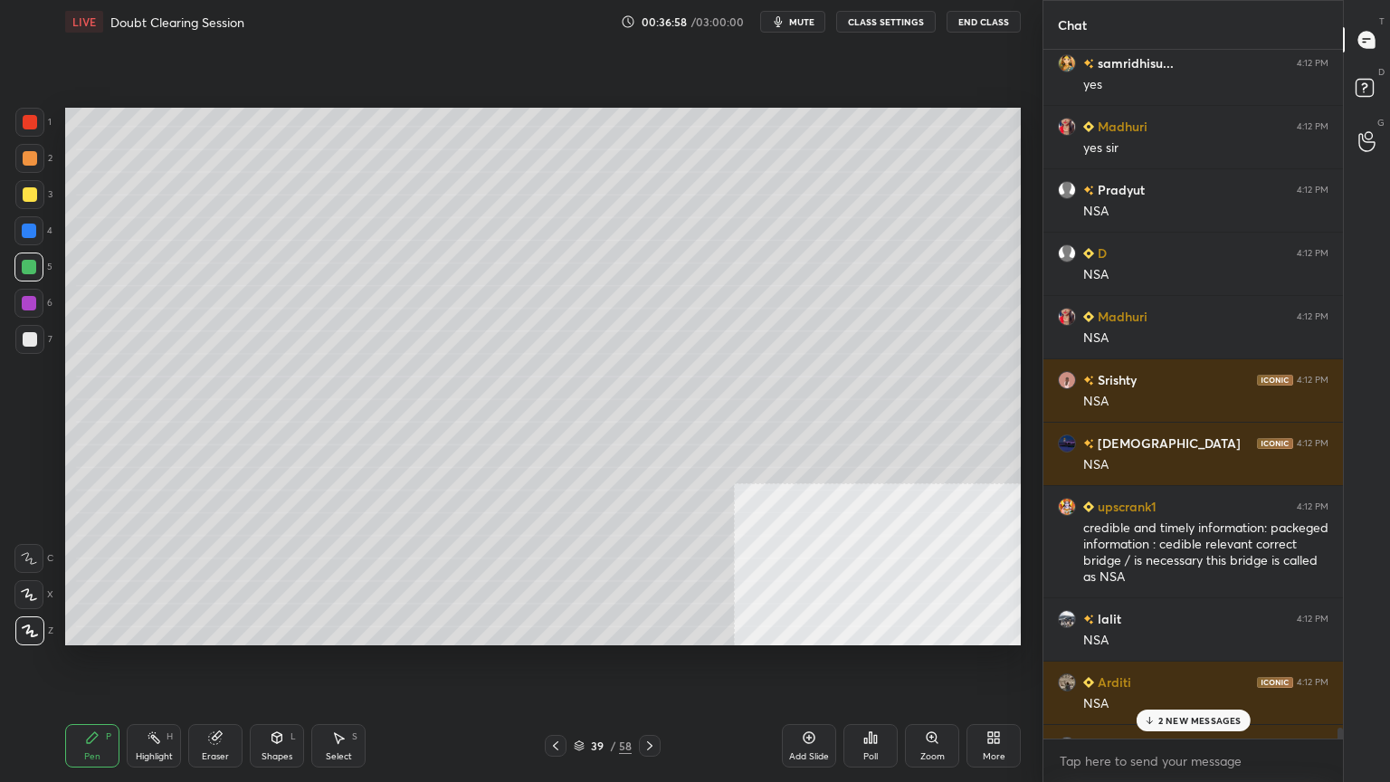
click at [1191, 701] on p "2 NEW MESSAGES" at bounding box center [1199, 720] width 83 height 11
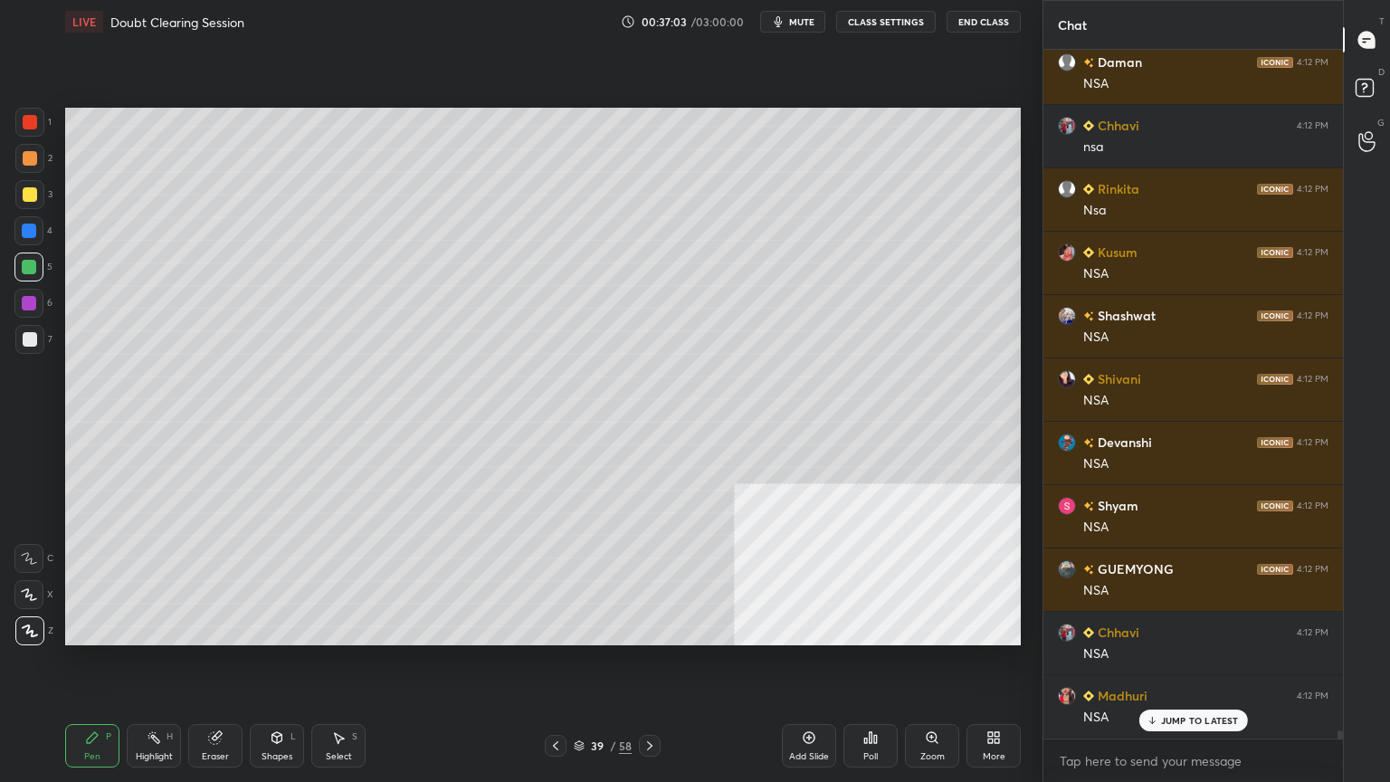
scroll to position [55014, 0]
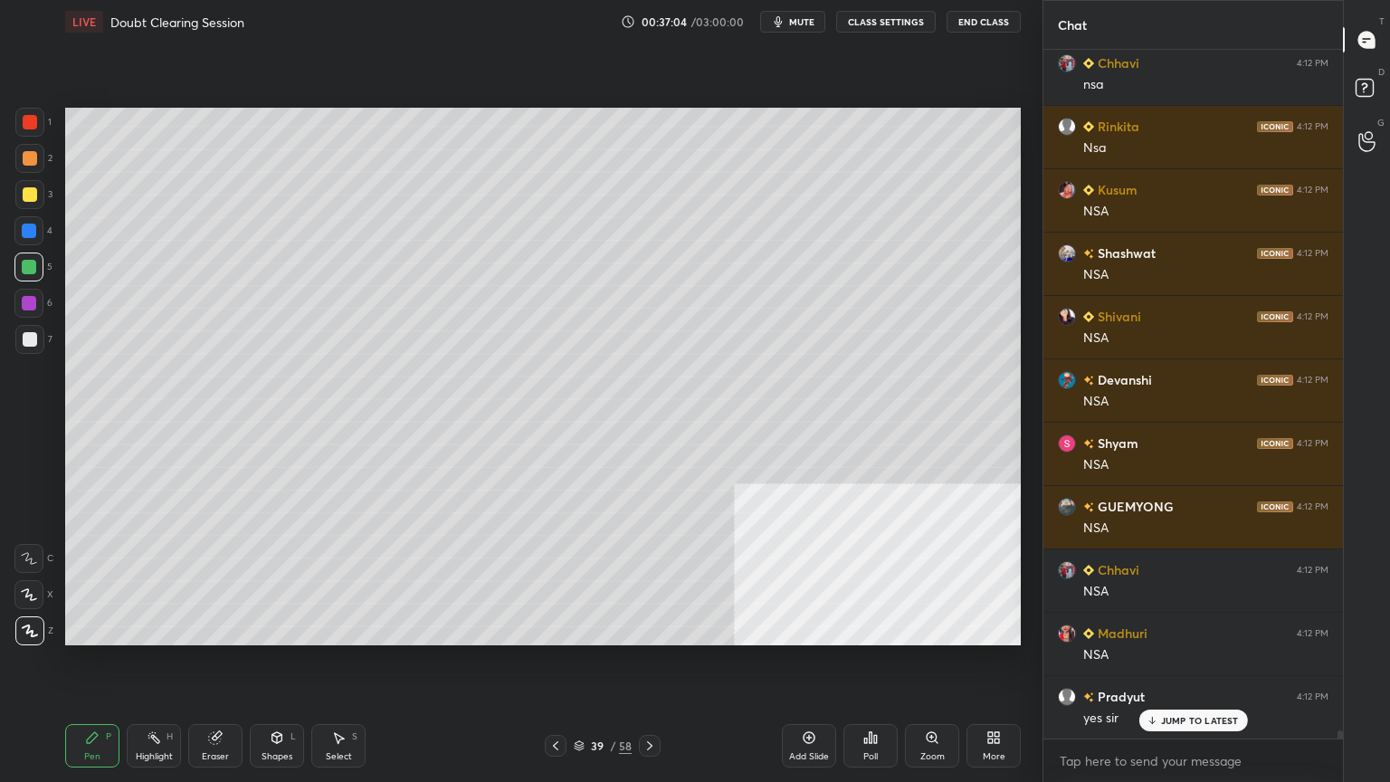
click at [29, 228] on div at bounding box center [29, 230] width 14 height 14
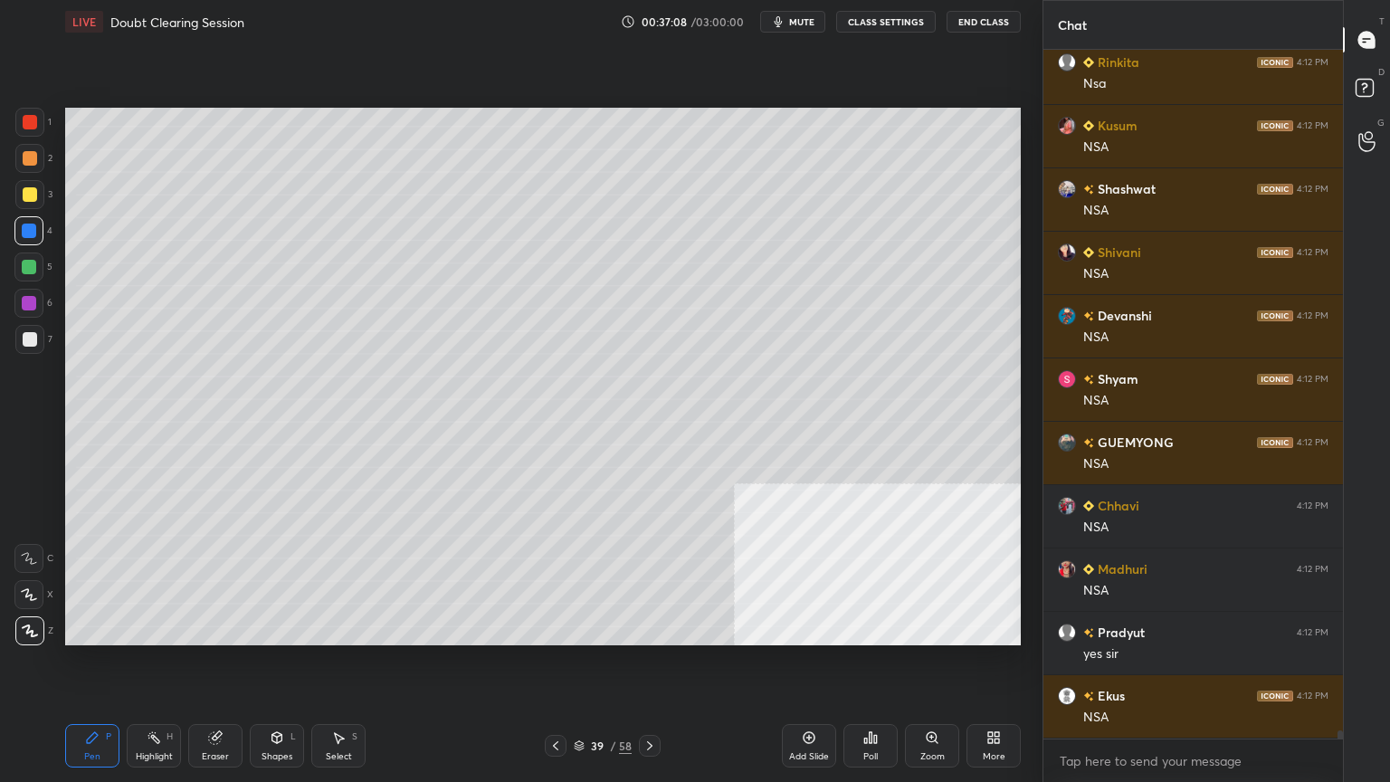
click at [557, 701] on icon at bounding box center [555, 745] width 14 height 14
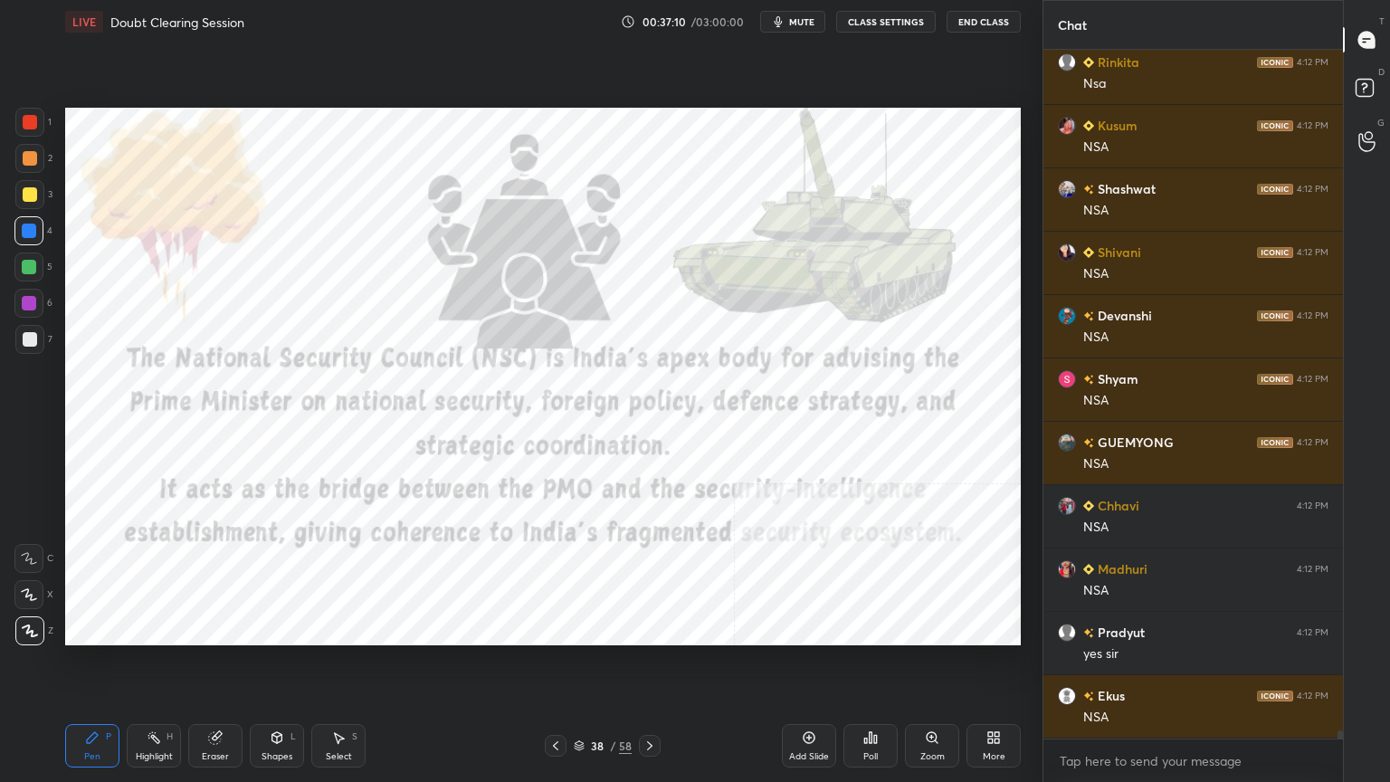
scroll to position [55140, 0]
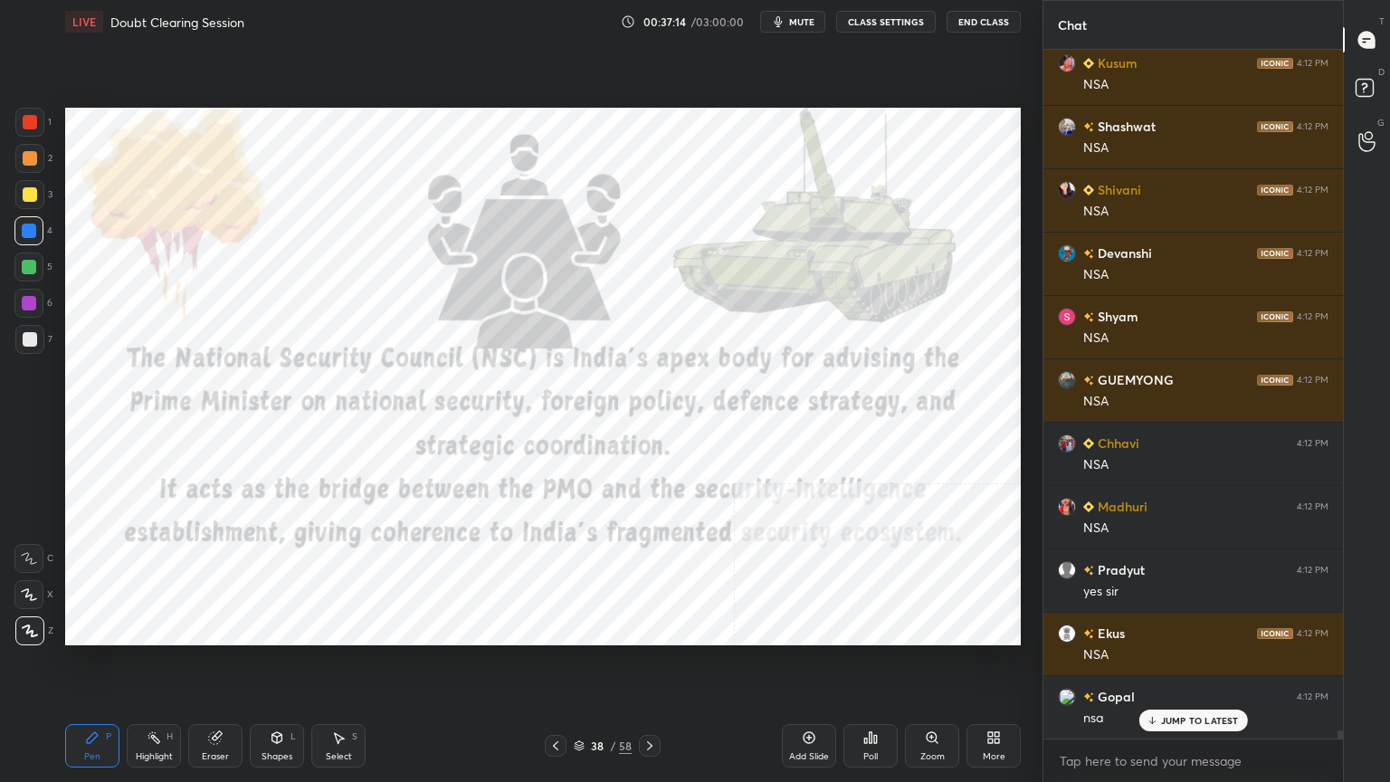
click at [33, 123] on div at bounding box center [30, 122] width 14 height 14
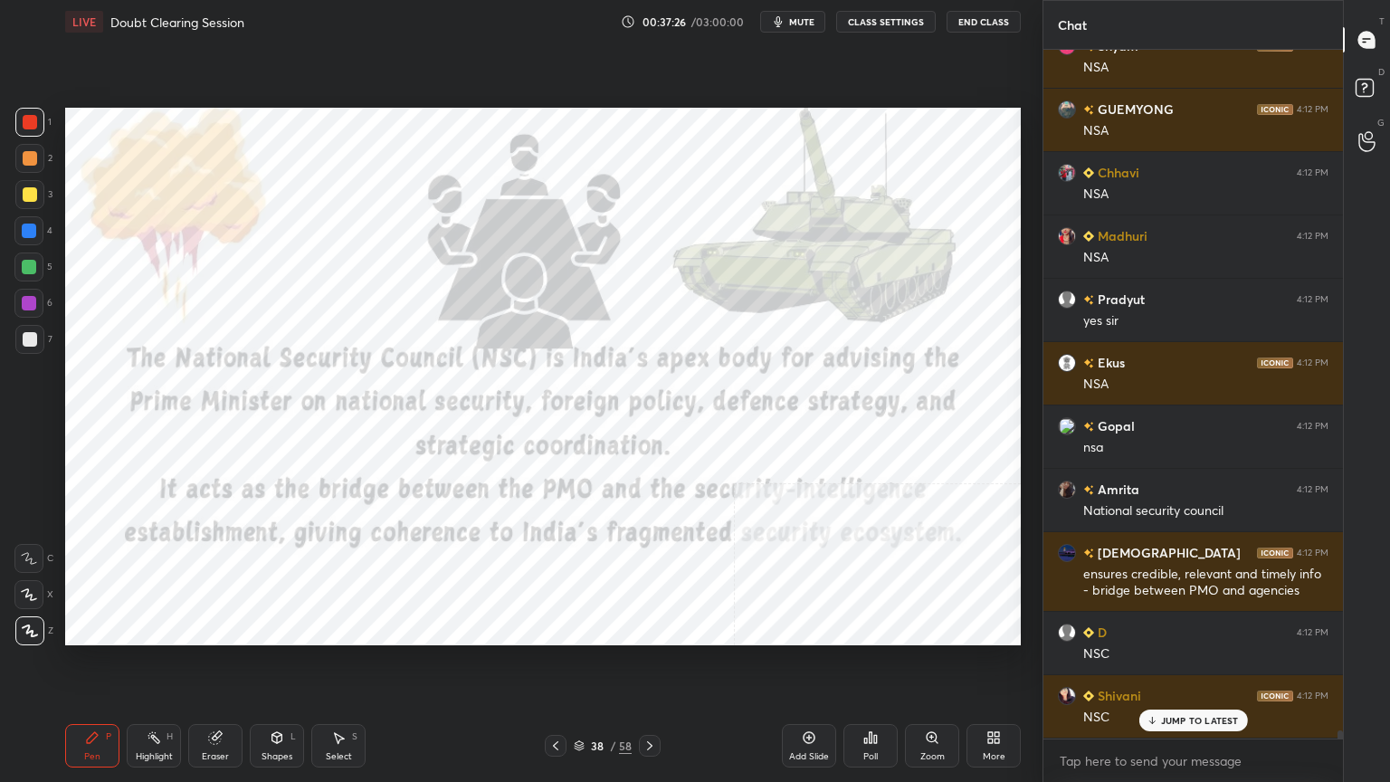
scroll to position [55473, 0]
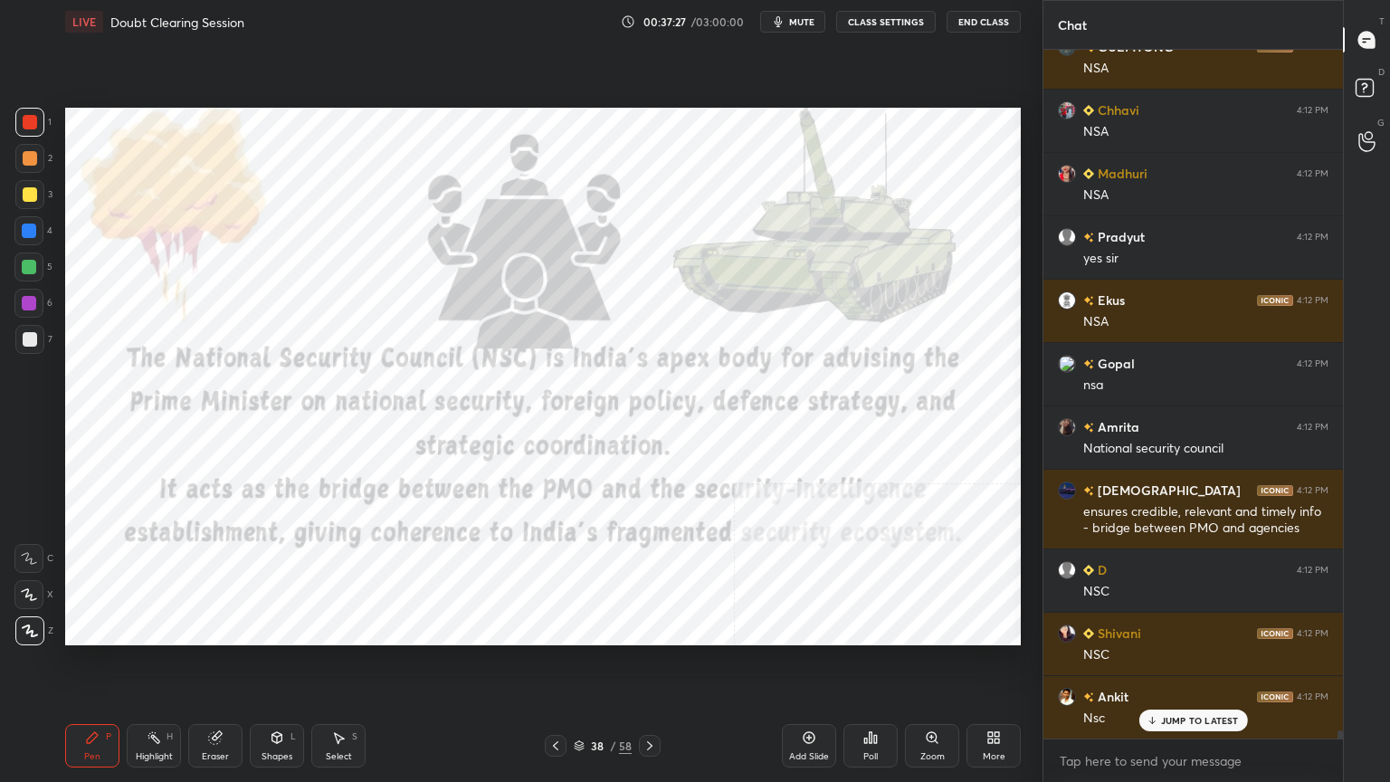
click at [579, 701] on icon at bounding box center [579, 745] width 11 height 11
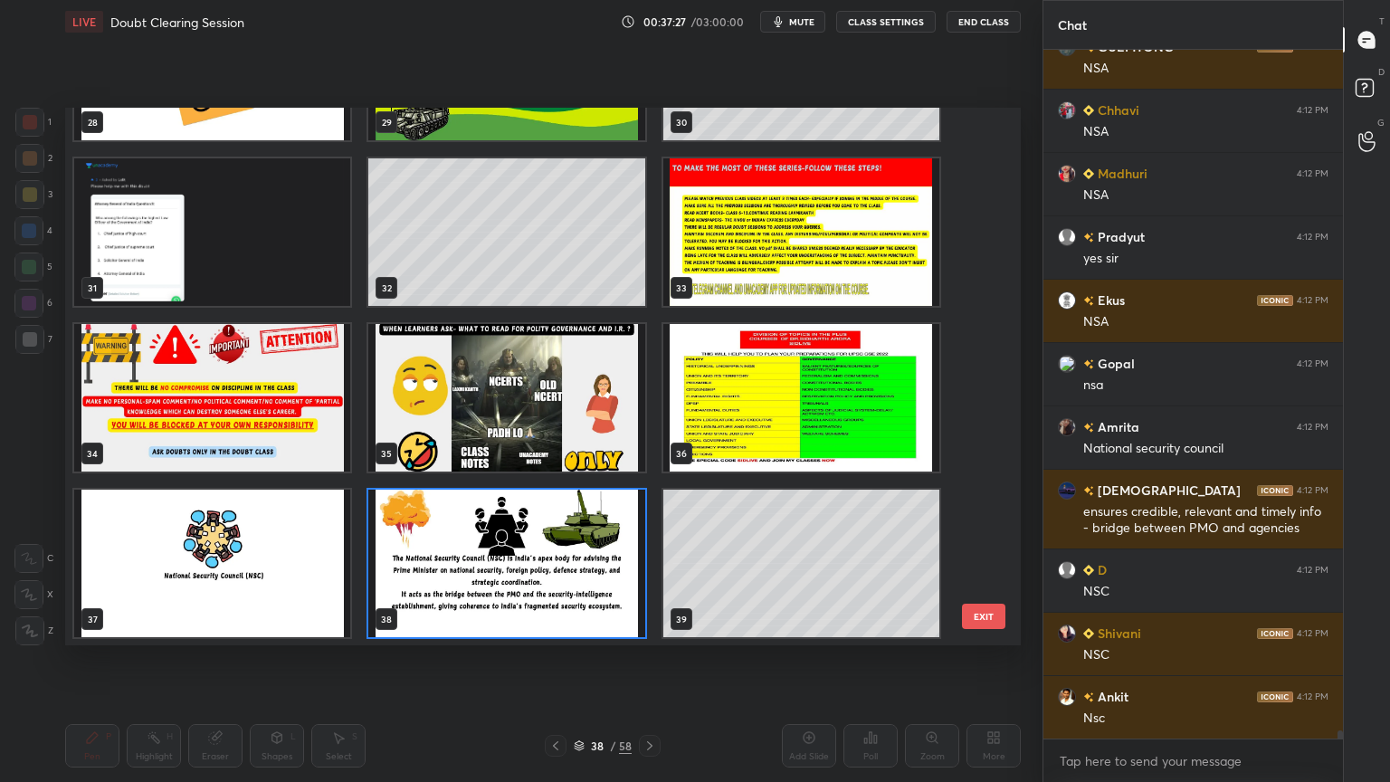
scroll to position [55538, 0]
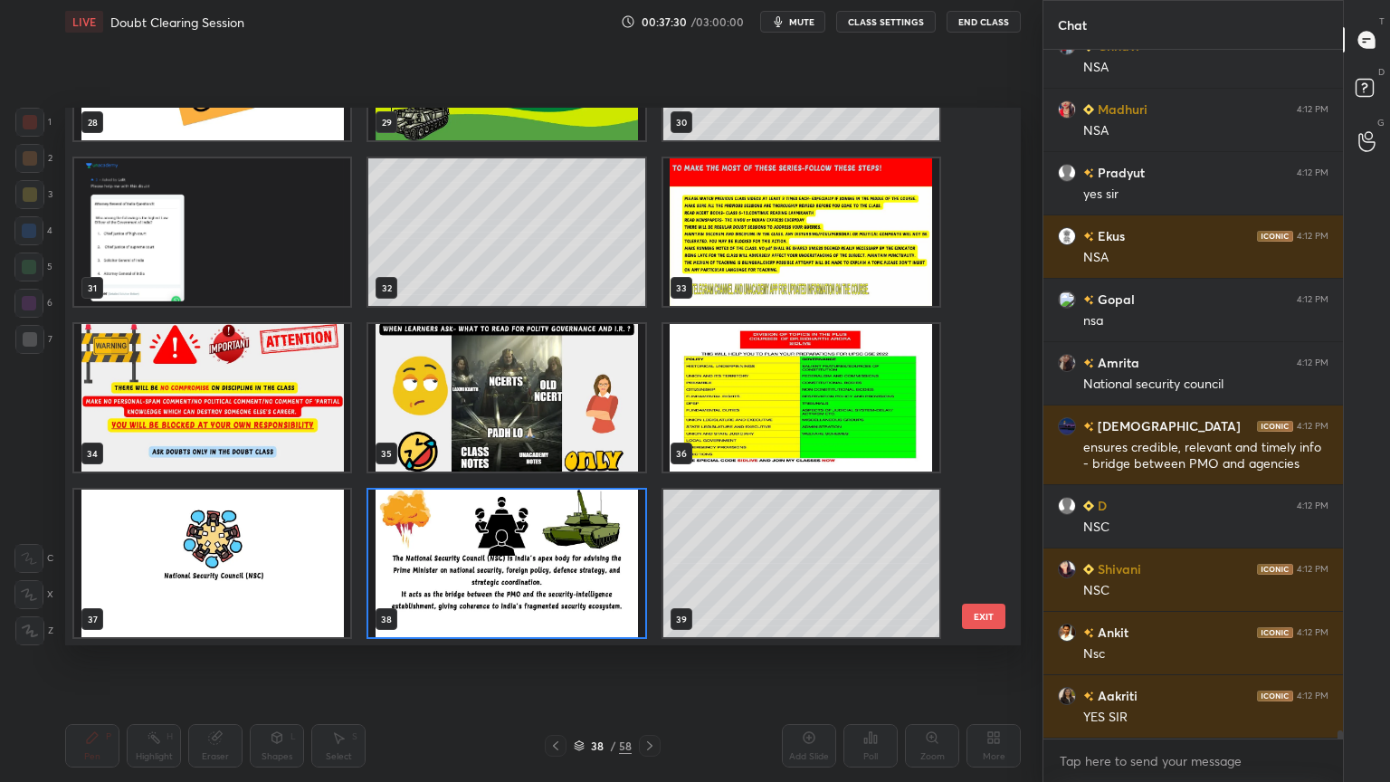
click at [237, 582] on img "grid" at bounding box center [212, 562] width 276 height 147
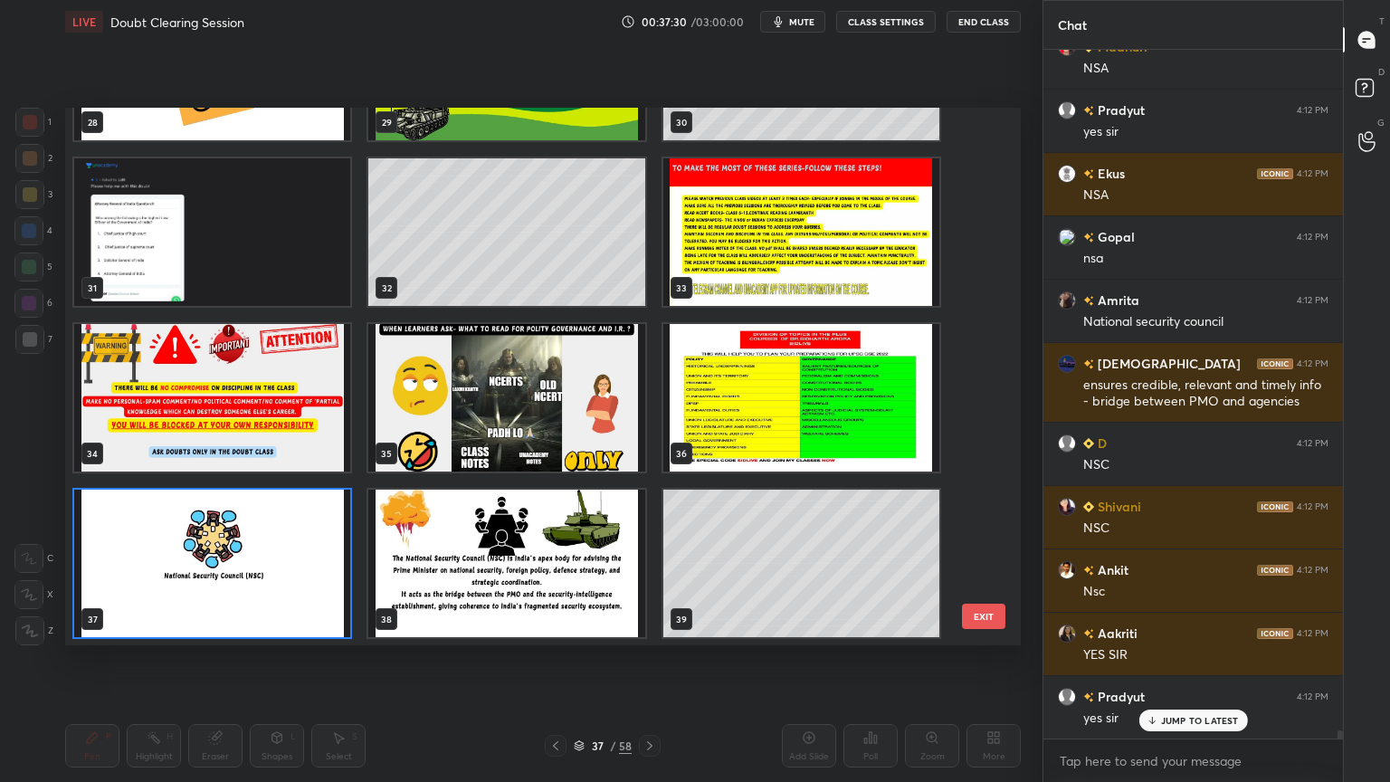
click at [237, 583] on img "grid" at bounding box center [212, 562] width 276 height 147
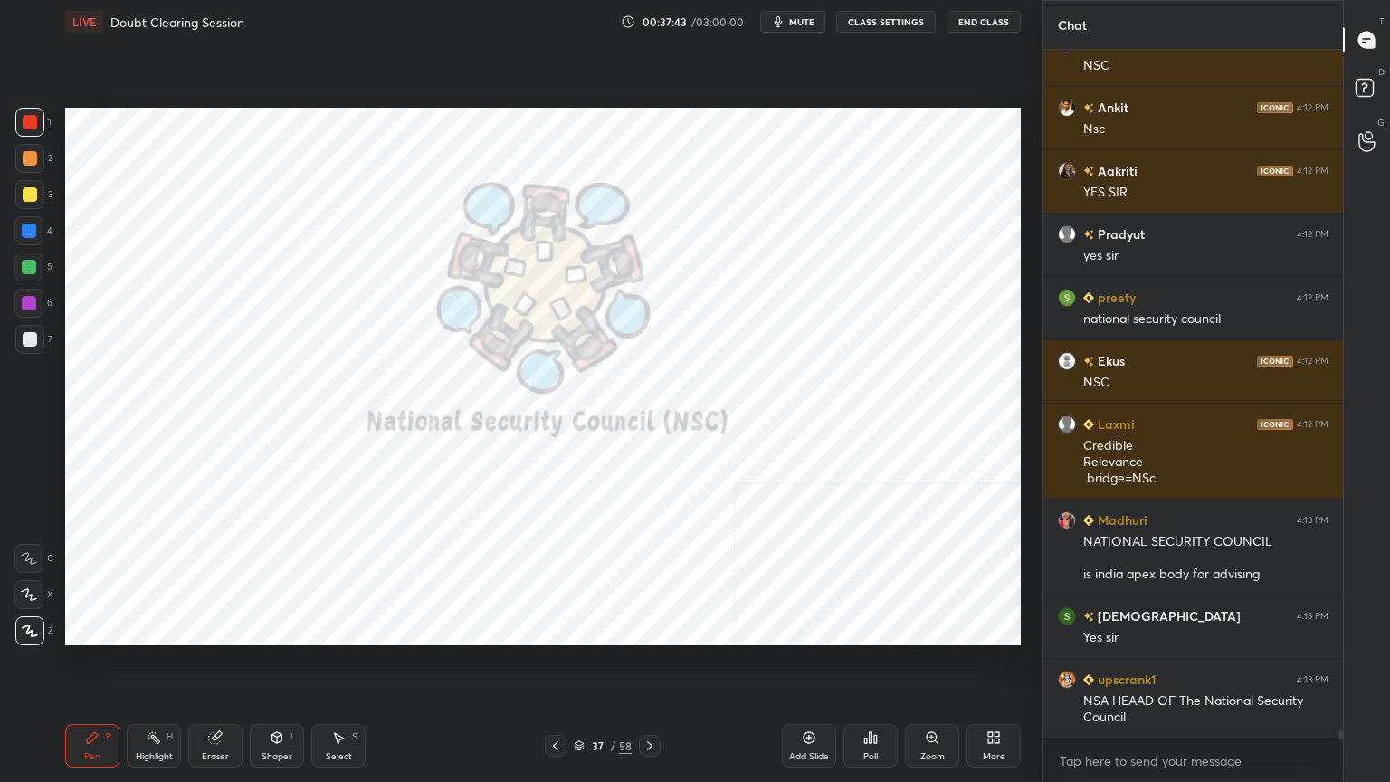
scroll to position [56125, 0]
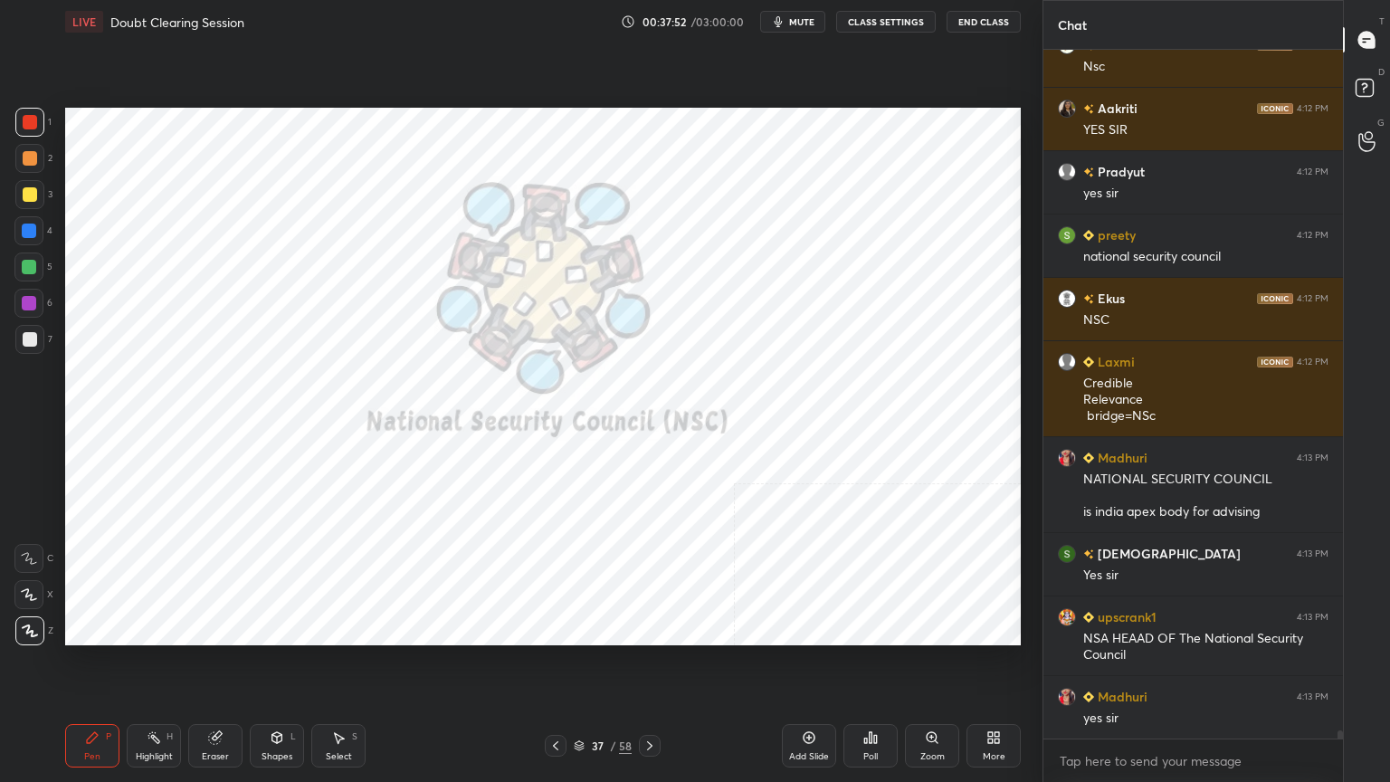
drag, startPoint x: 807, startPoint y: 749, endPoint x: 774, endPoint y: 743, distance: 33.2
click at [801, 701] on div "Add Slide" at bounding box center [809, 745] width 54 height 43
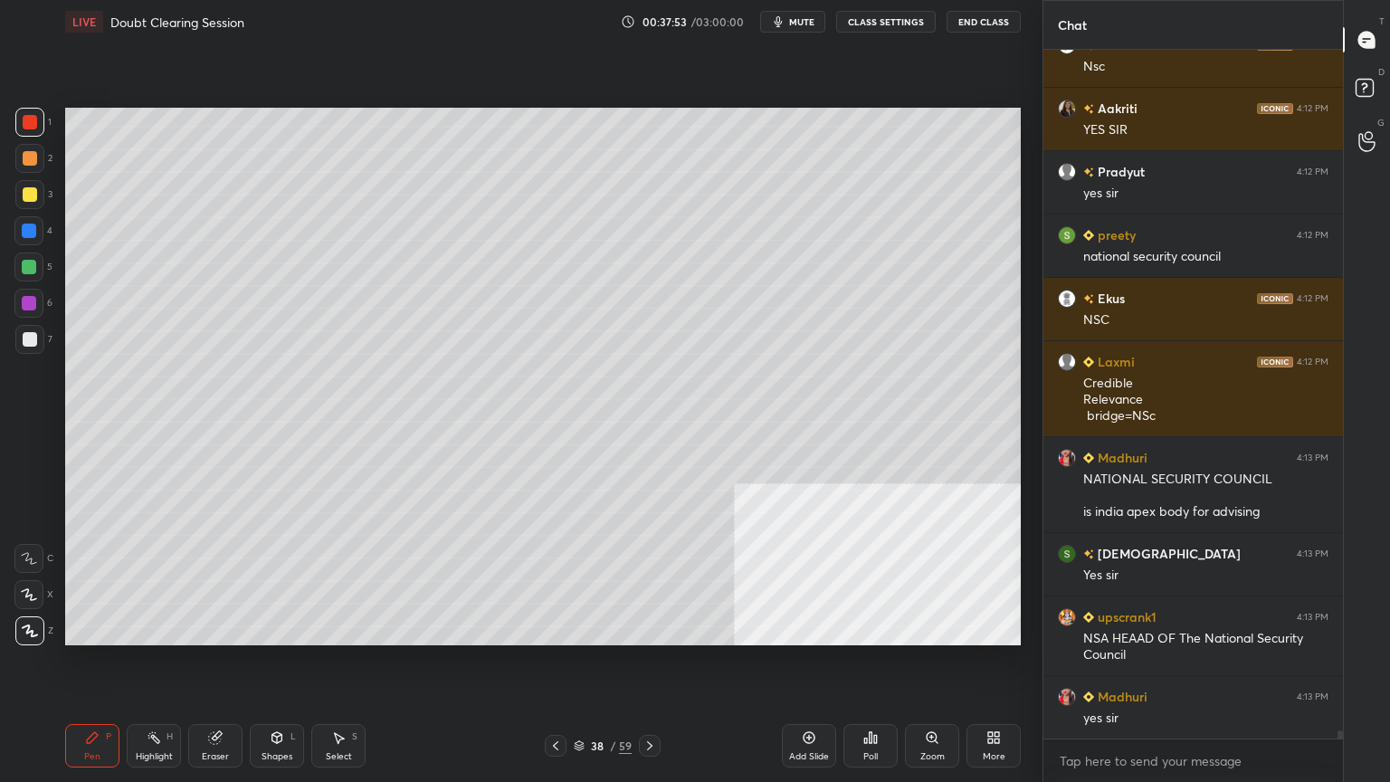
click at [31, 340] on div at bounding box center [30, 339] width 14 height 14
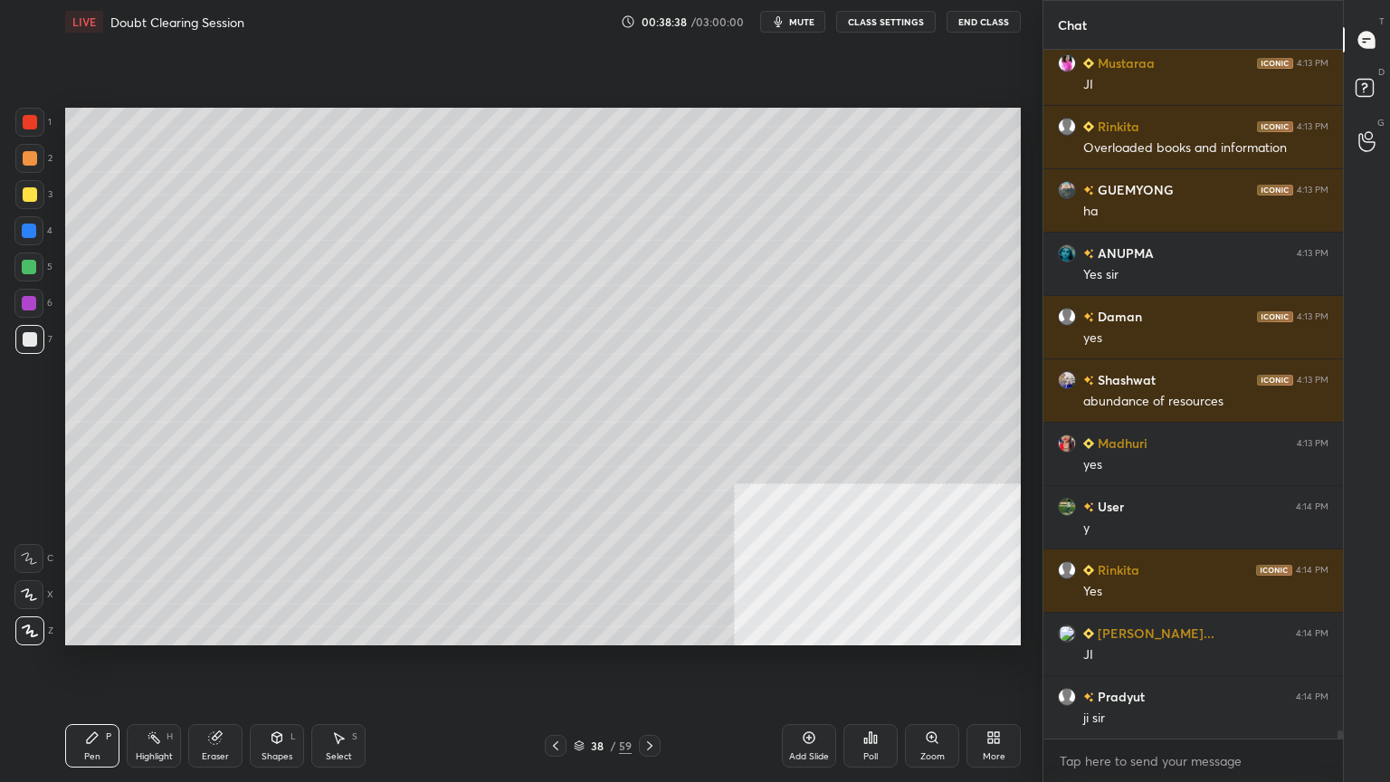
scroll to position [57662, 0]
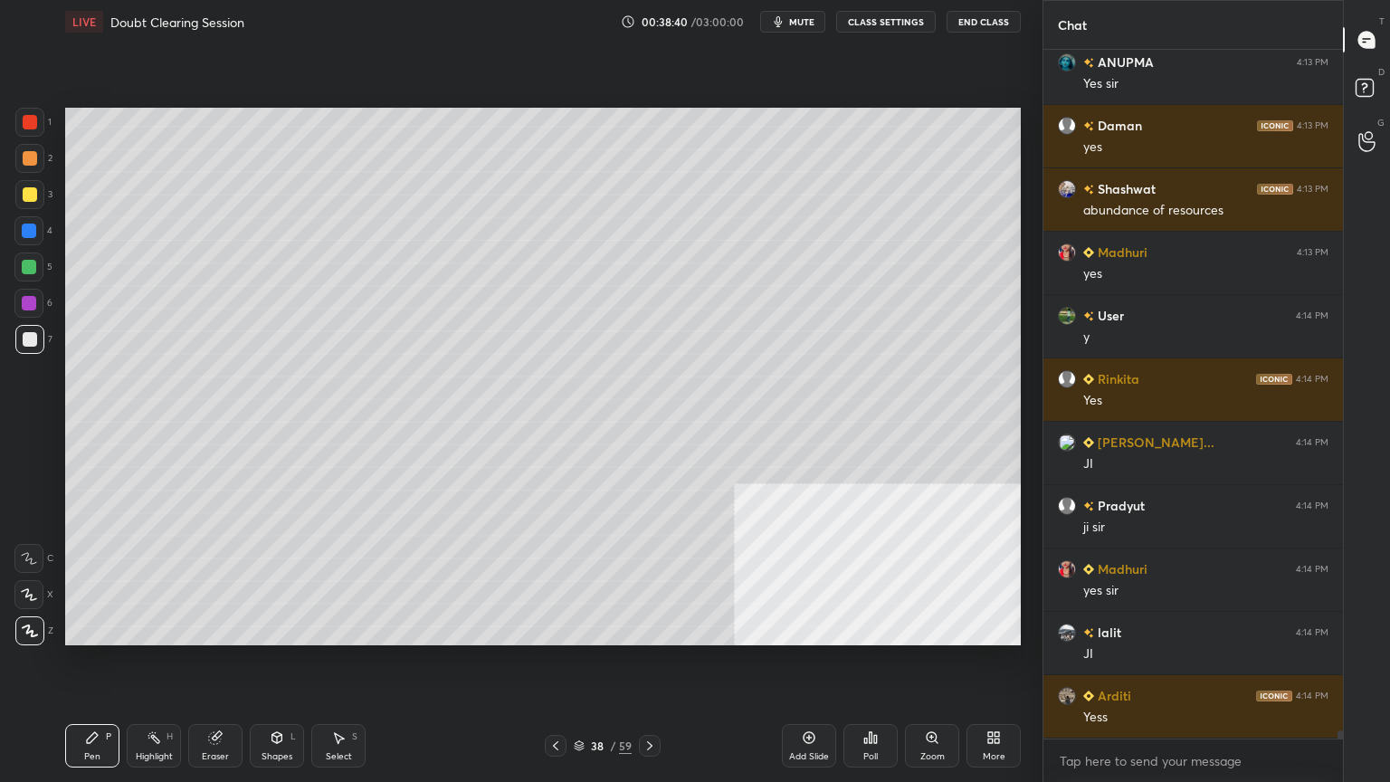
drag, startPoint x: 27, startPoint y: 184, endPoint x: 54, endPoint y: 189, distance: 27.7
click at [27, 187] on div at bounding box center [29, 194] width 29 height 29
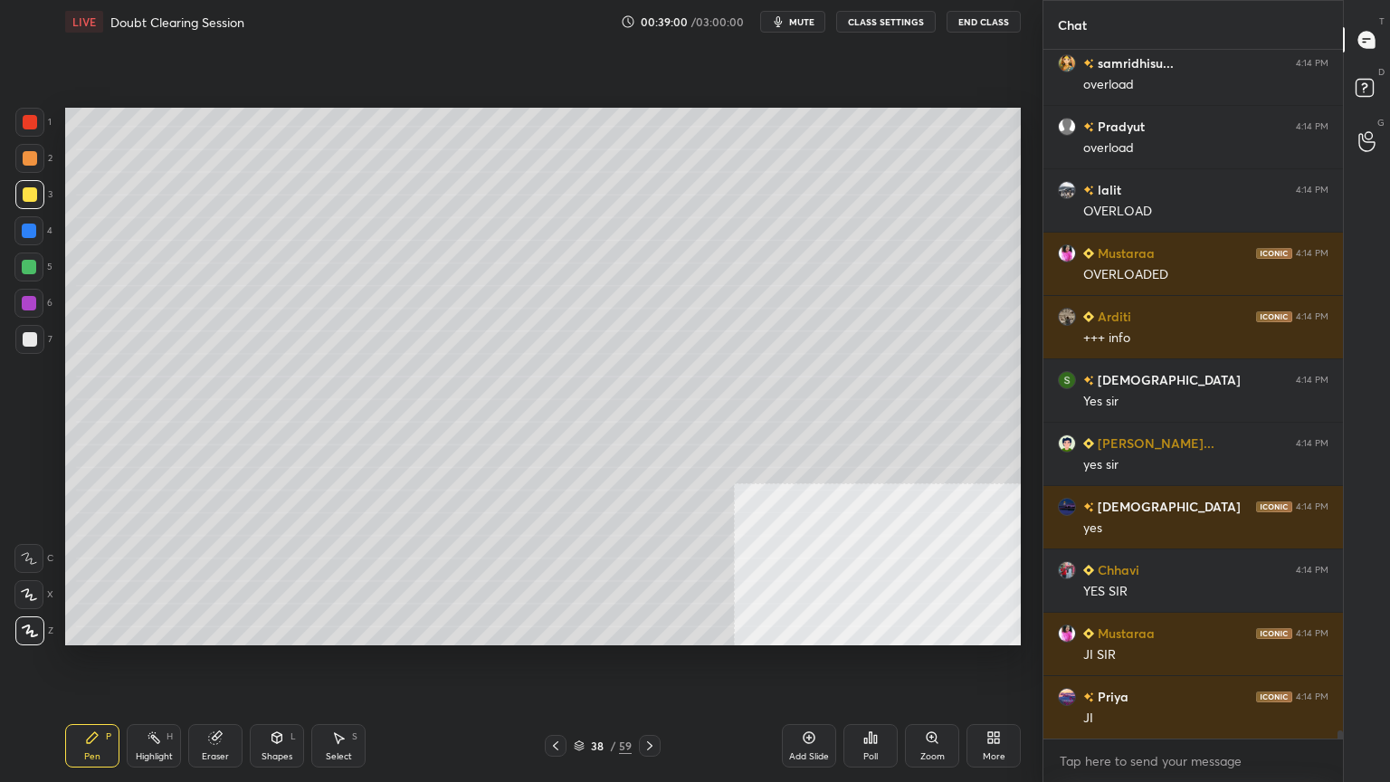
scroll to position [59088, 0]
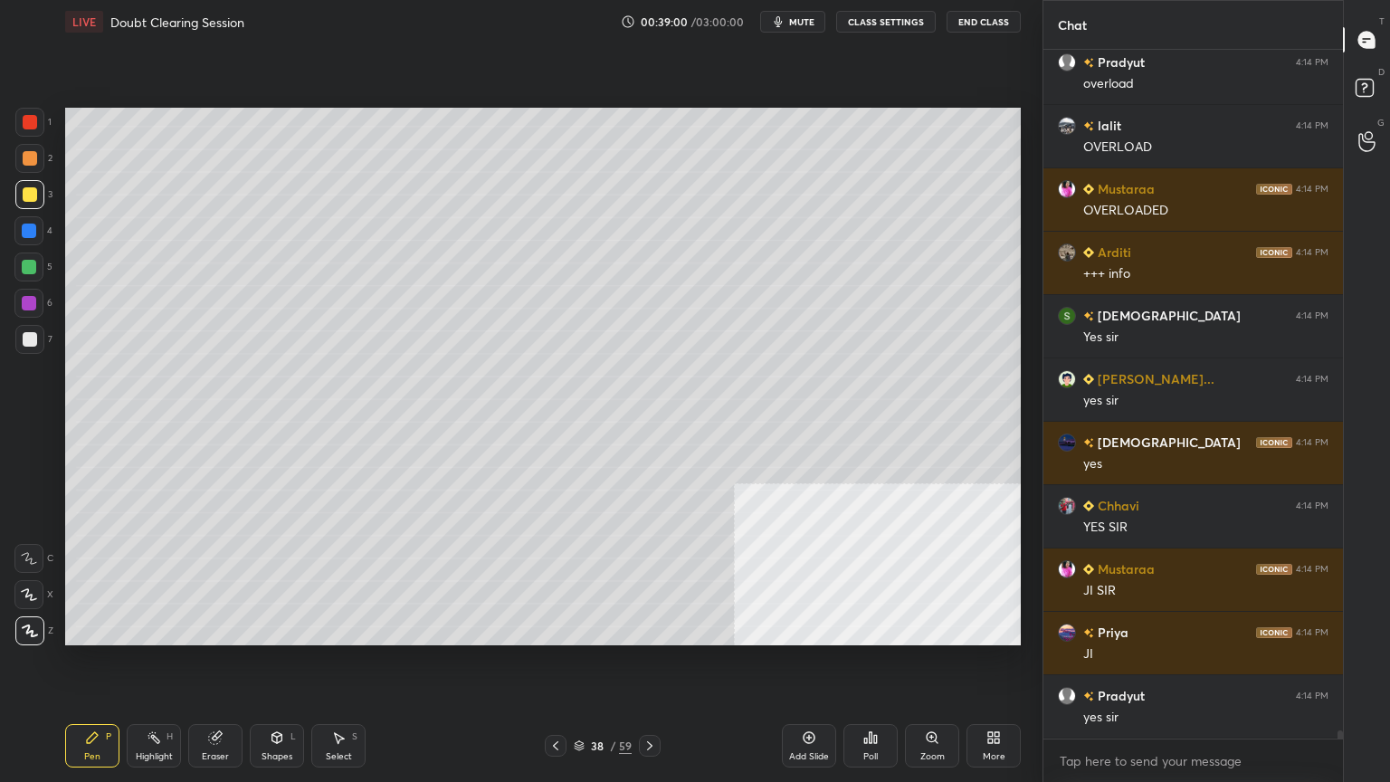
click at [31, 116] on div at bounding box center [30, 122] width 14 height 14
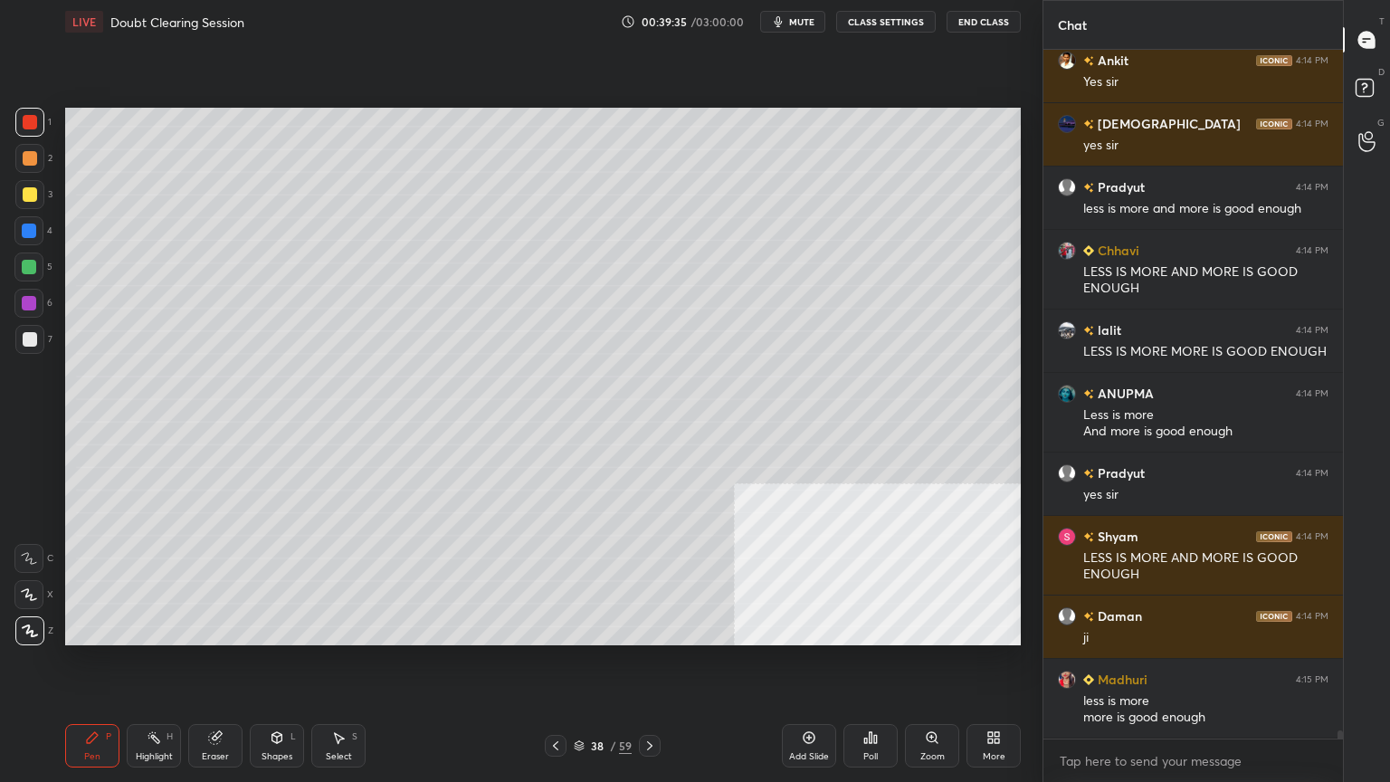
scroll to position [56583, 0]
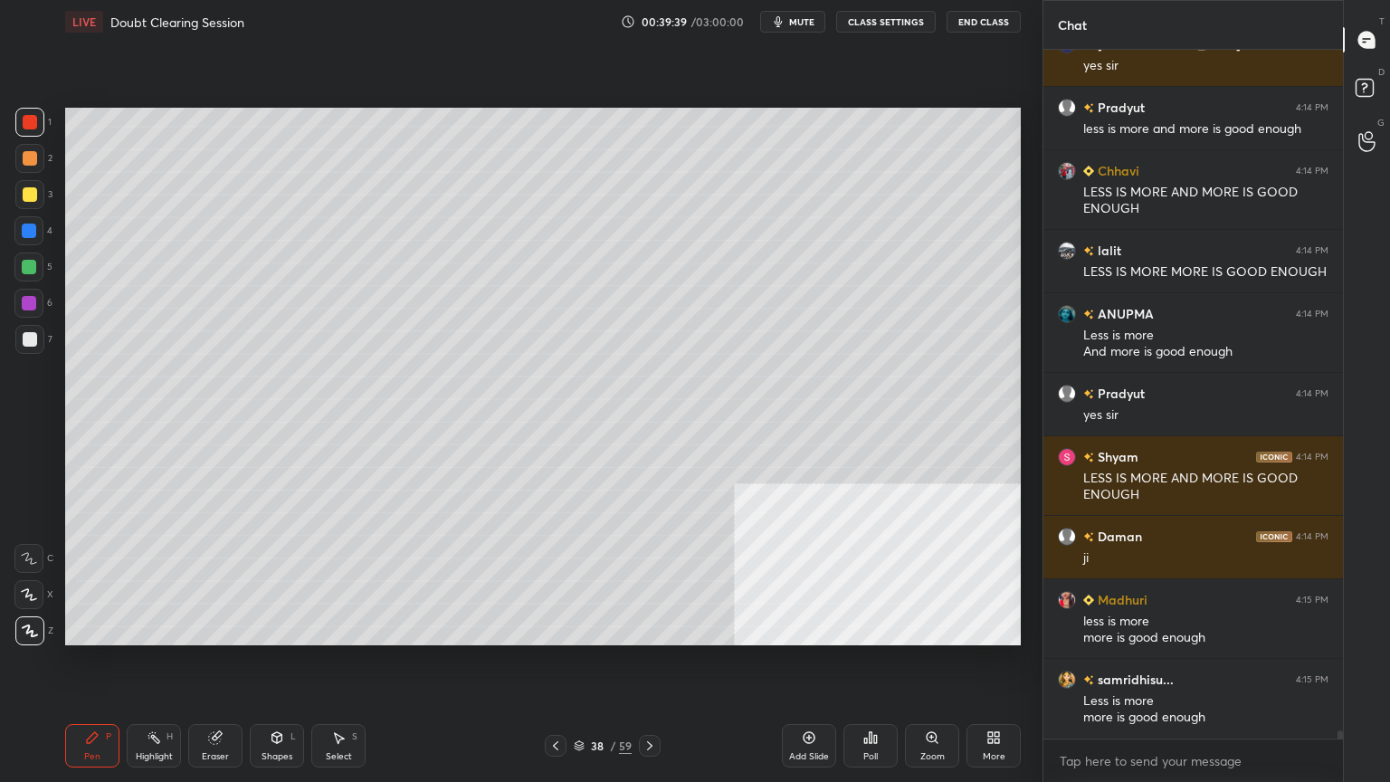
drag, startPoint x: 814, startPoint y: 748, endPoint x: 716, endPoint y: 717, distance: 103.3
click at [813, 701] on div "Add Slide" at bounding box center [809, 745] width 54 height 43
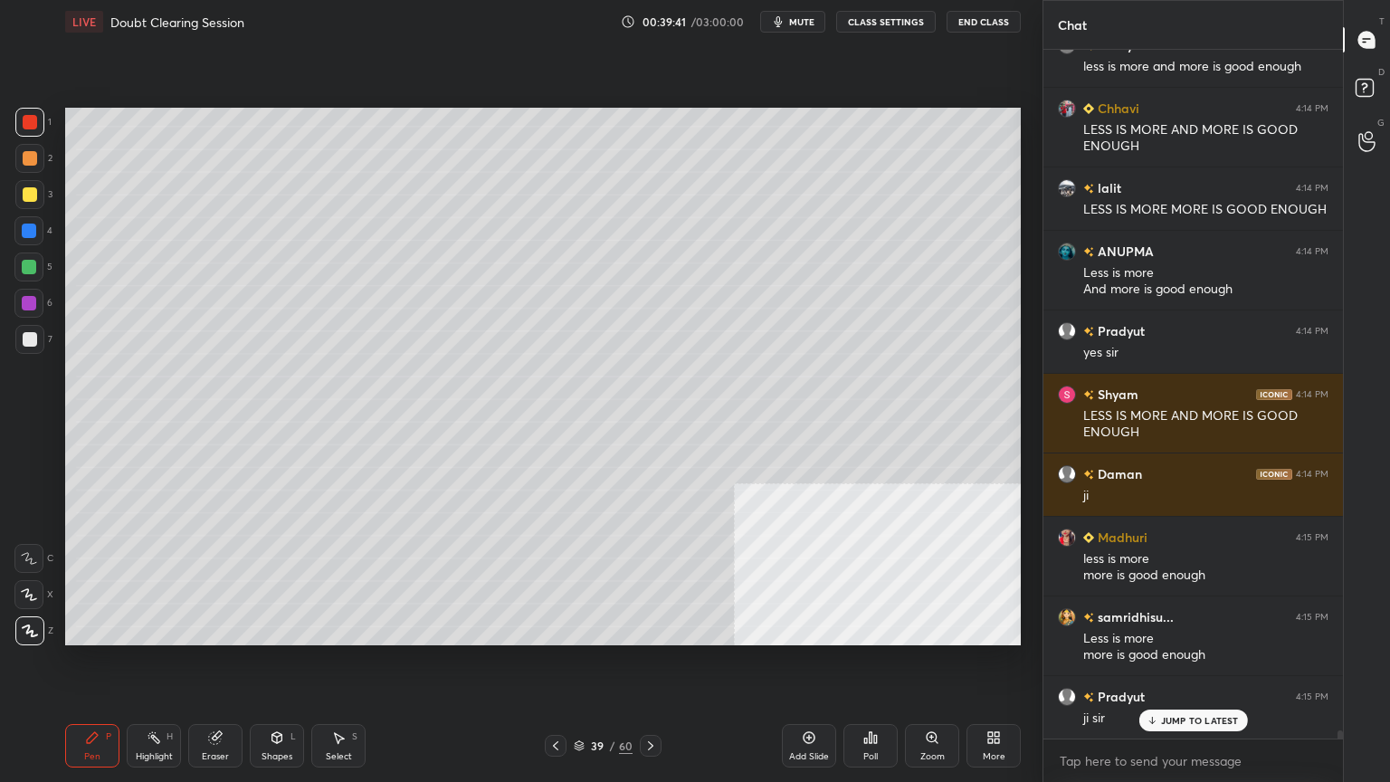
drag, startPoint x: 25, startPoint y: 342, endPoint x: 61, endPoint y: 333, distance: 36.4
click at [27, 342] on div at bounding box center [30, 339] width 14 height 14
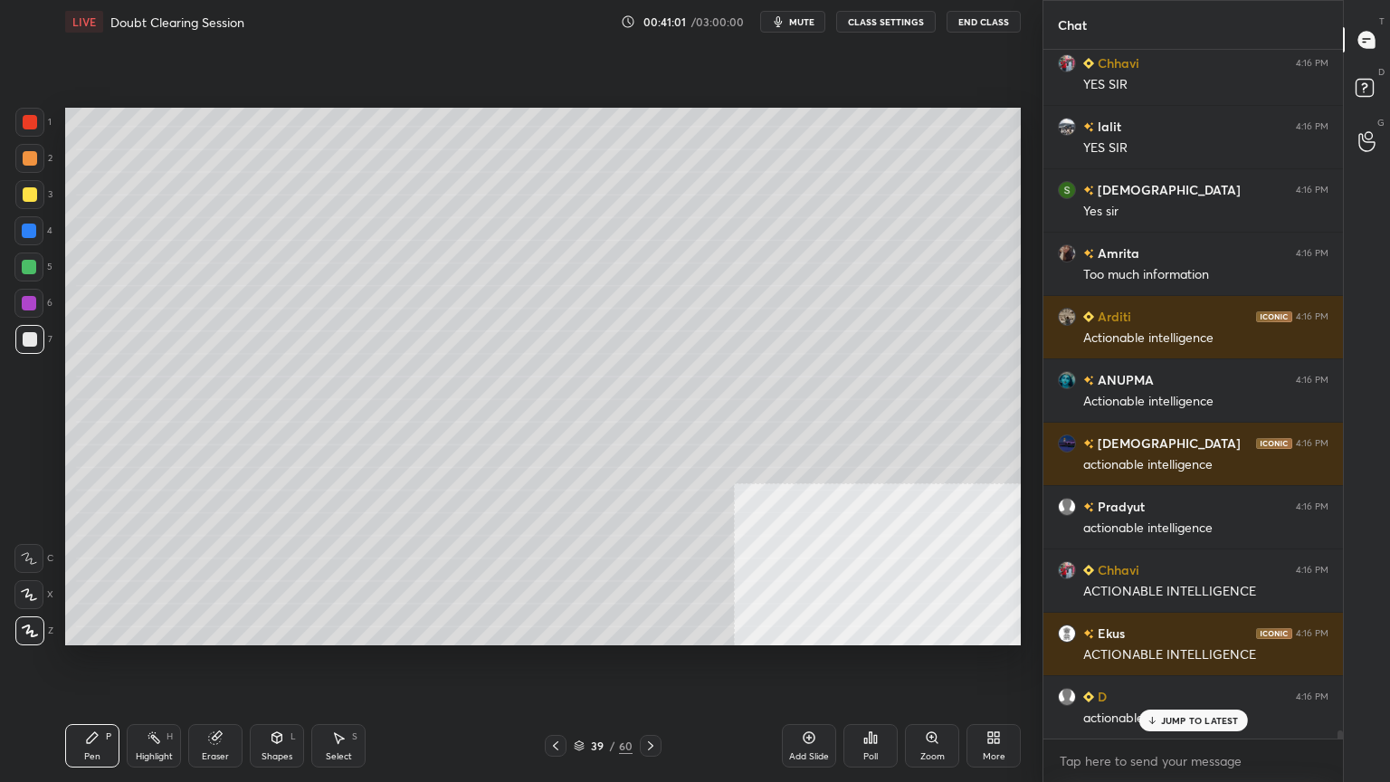
scroll to position [58172, 0]
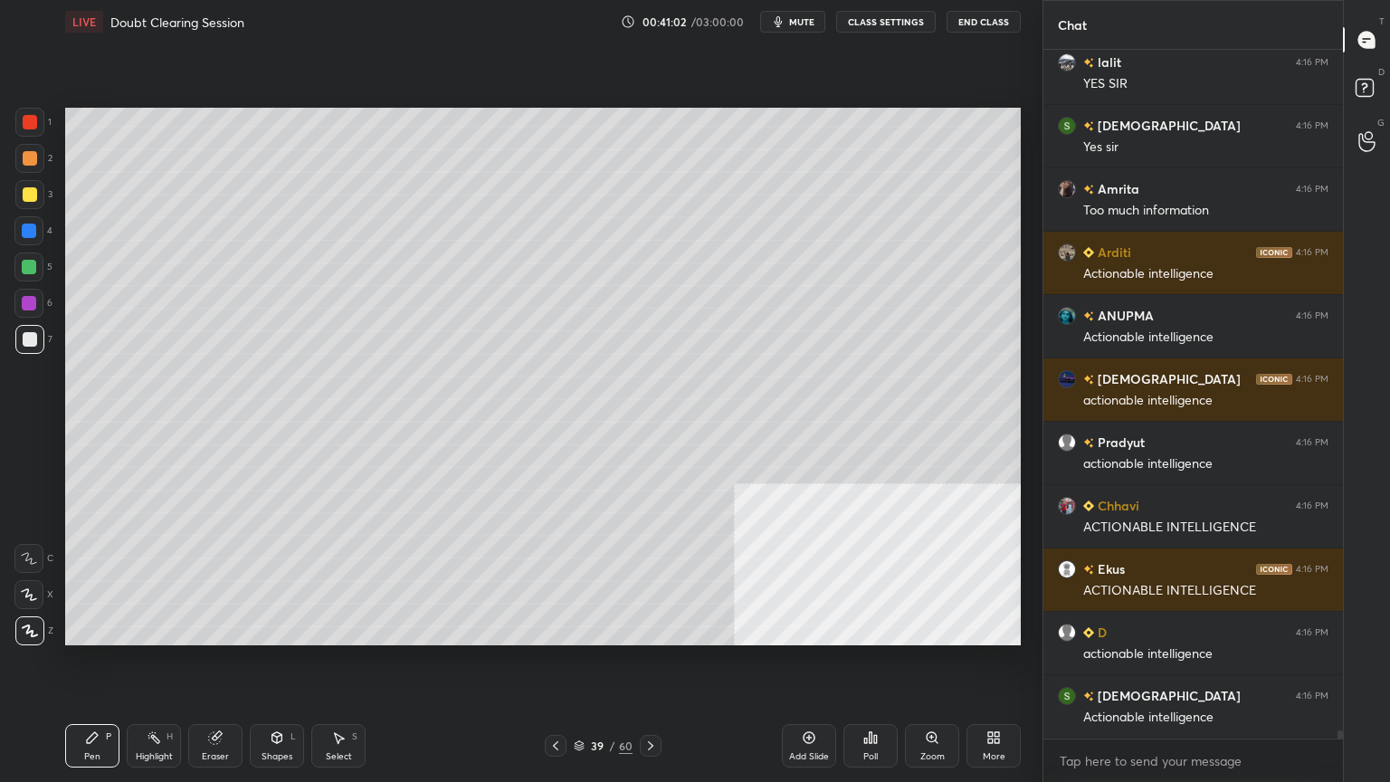
click at [580, 701] on icon at bounding box center [579, 745] width 11 height 11
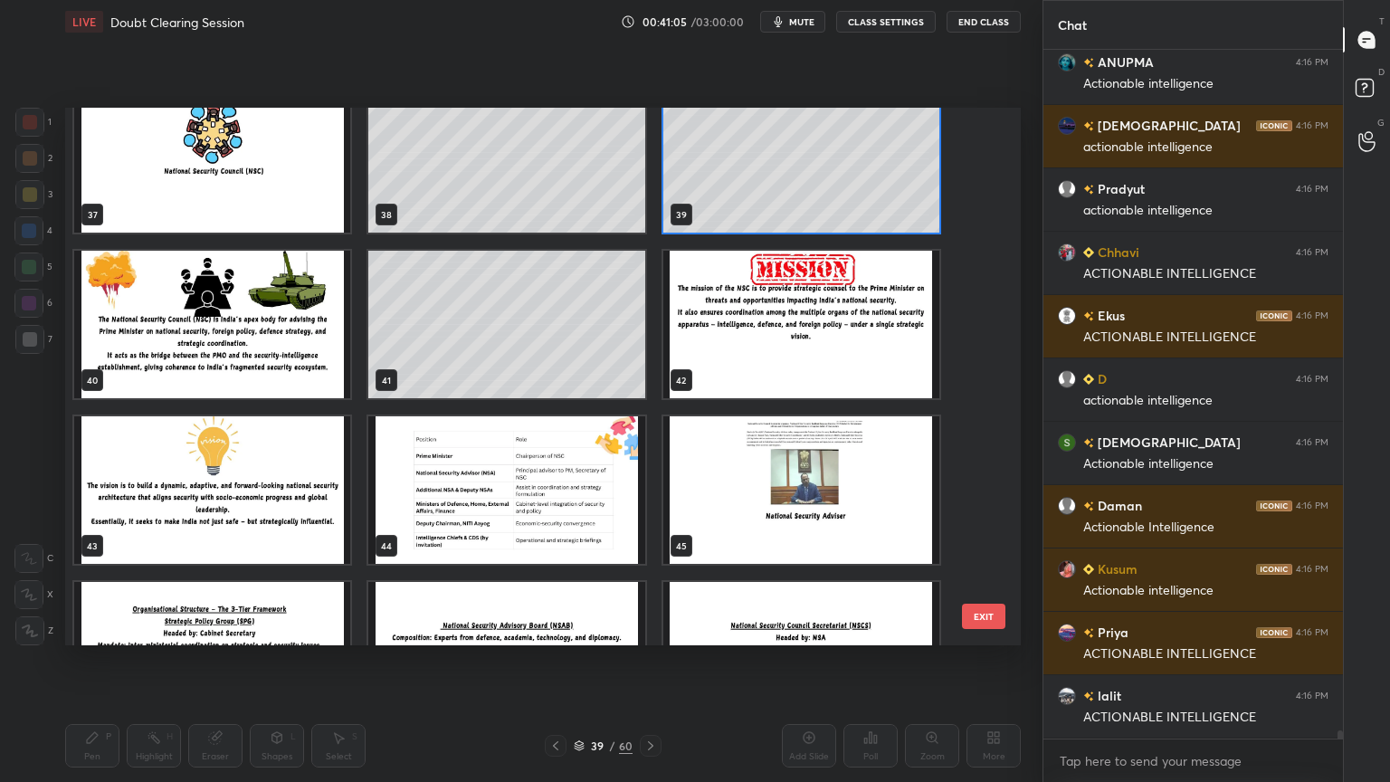
scroll to position [2055, 0]
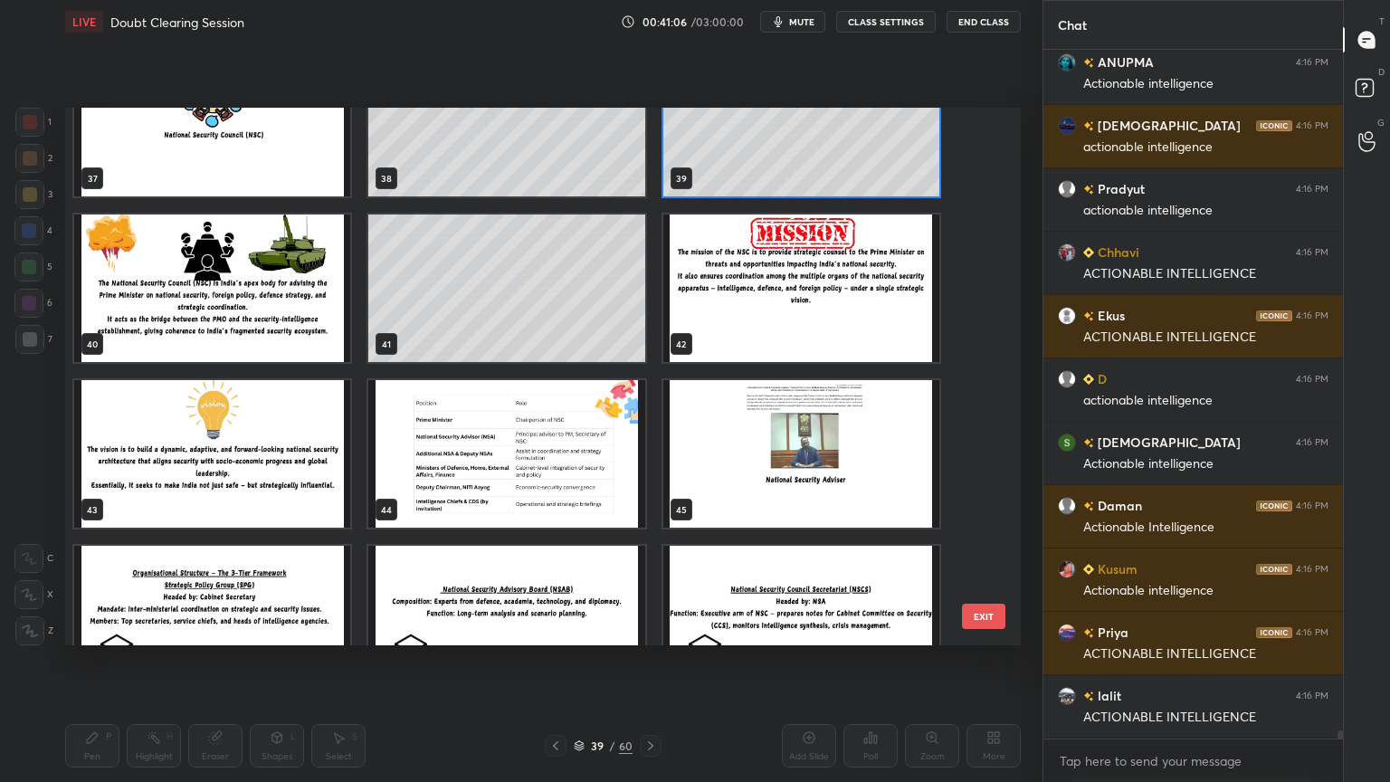
click at [843, 489] on img "grid" at bounding box center [801, 453] width 276 height 147
click at [844, 488] on img "grid" at bounding box center [801, 453] width 276 height 147
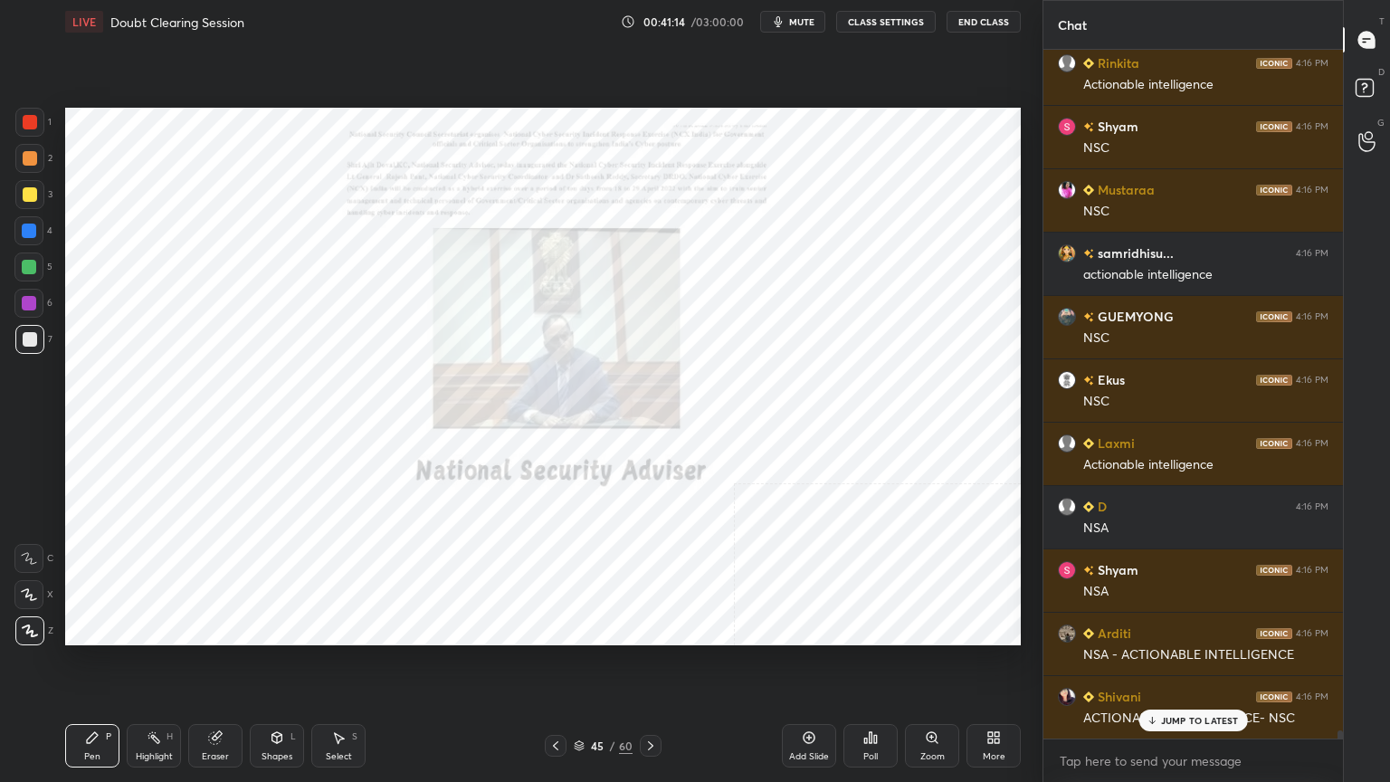
scroll to position [59312, 0]
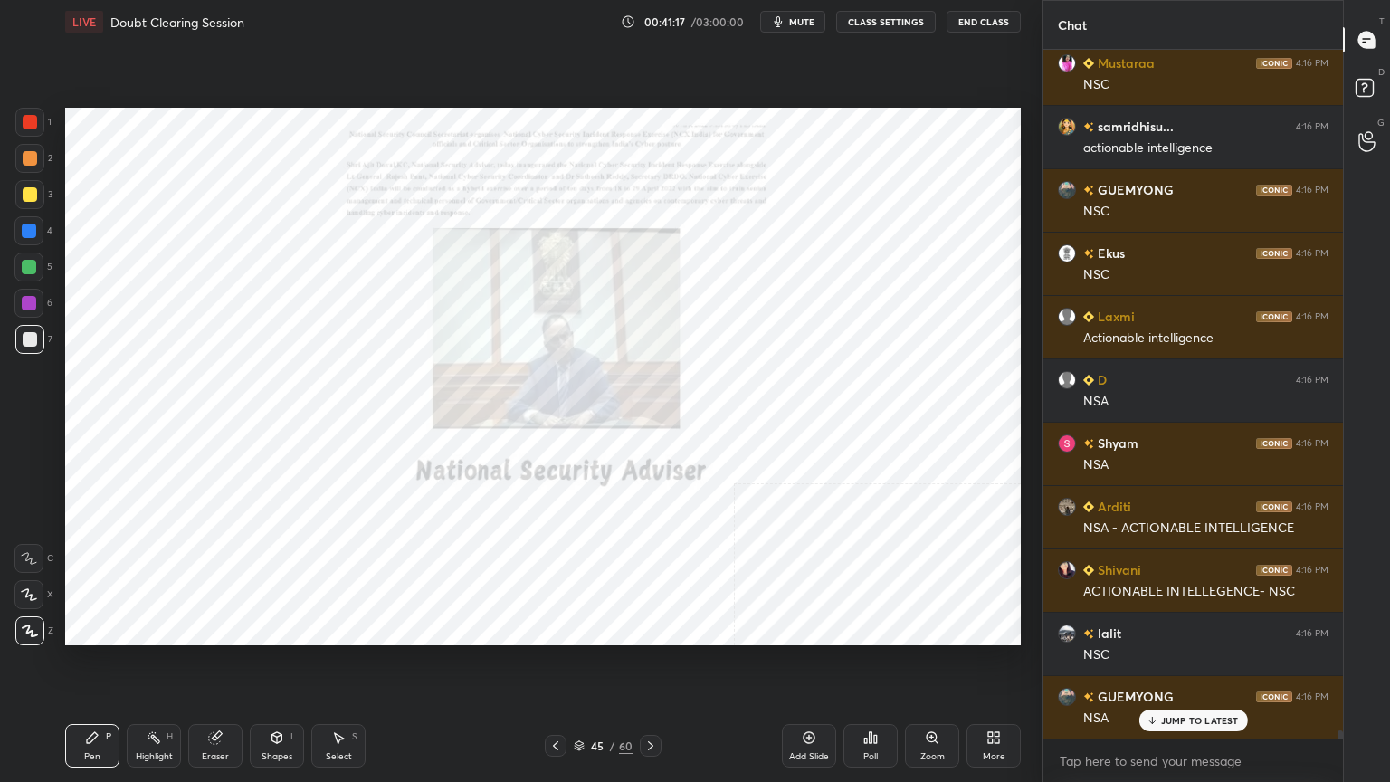
click at [653, 701] on icon at bounding box center [650, 745] width 14 height 14
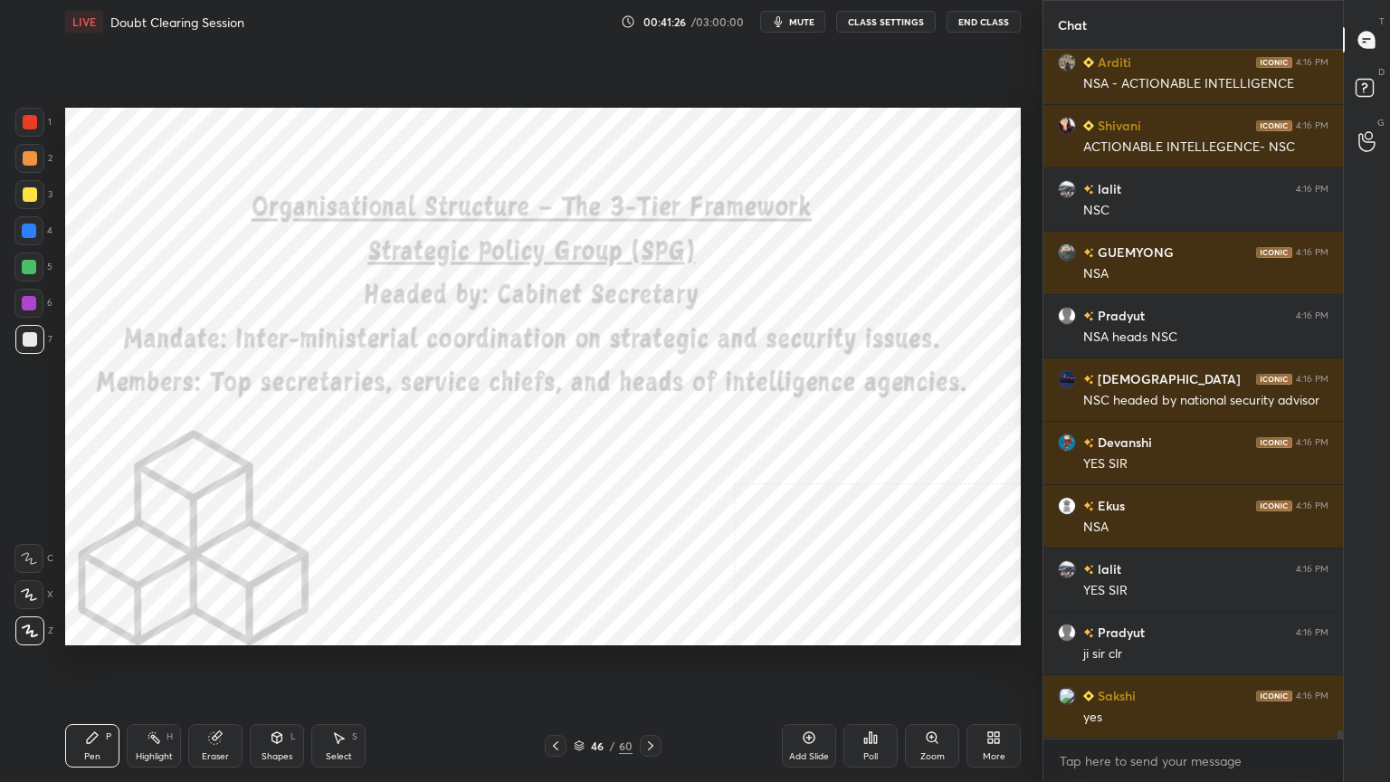
click at [27, 119] on div at bounding box center [30, 122] width 14 height 14
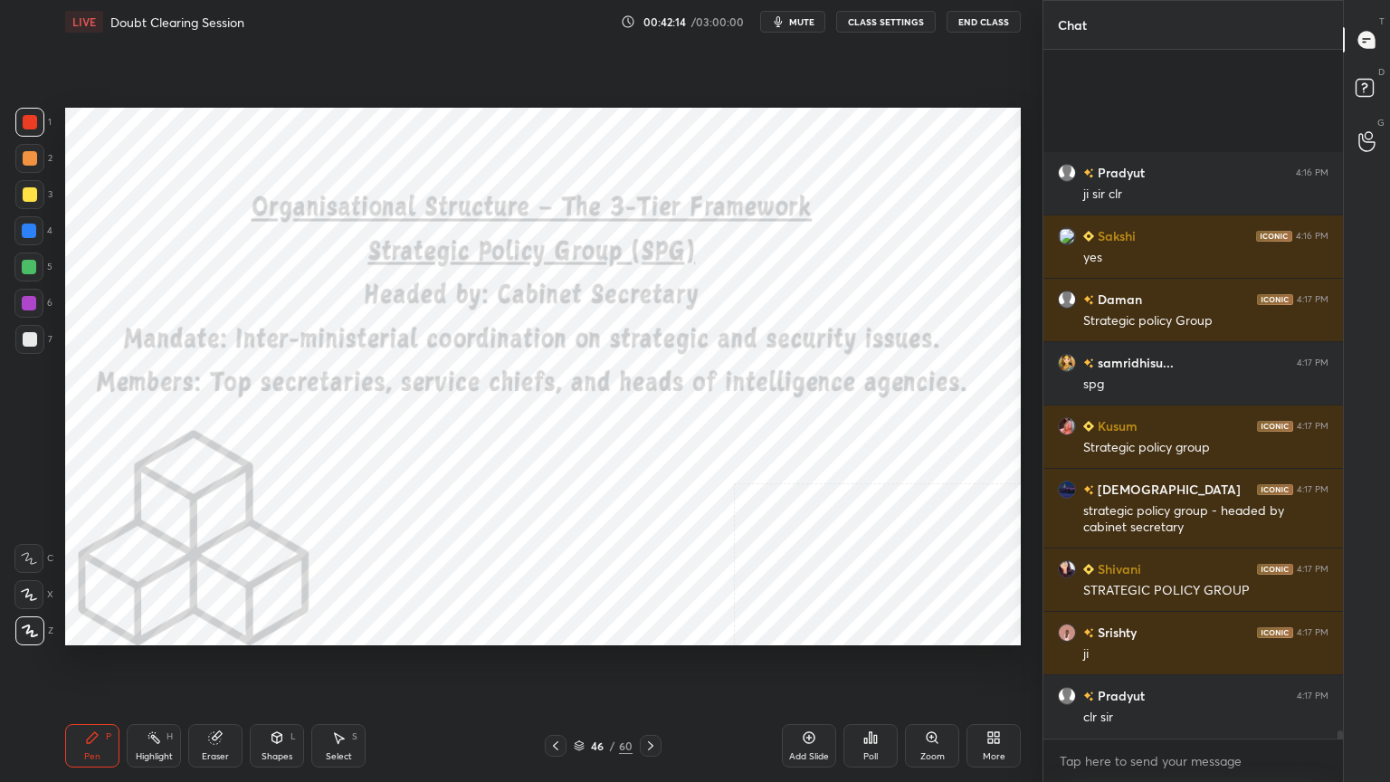
scroll to position [60499, 0]
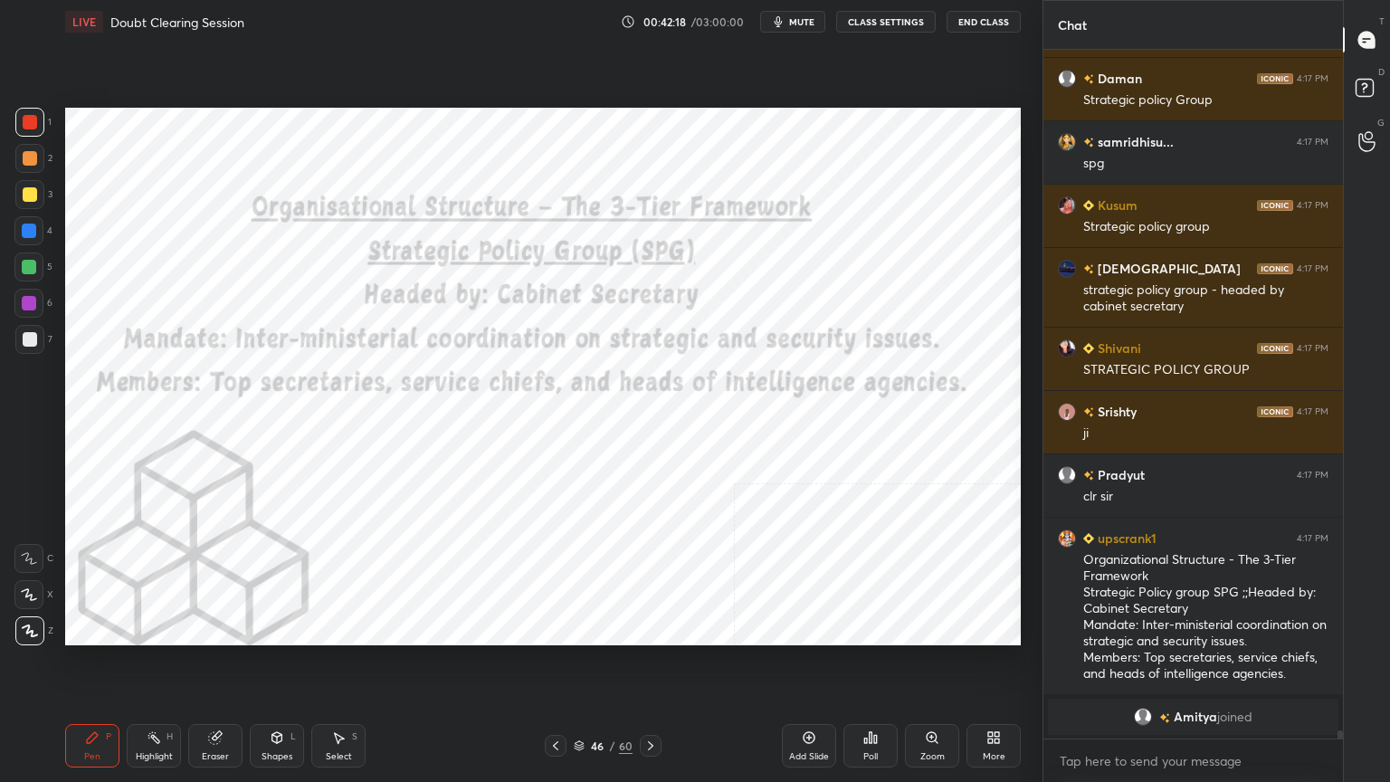
click at [650, 701] on icon at bounding box center [650, 745] width 14 height 14
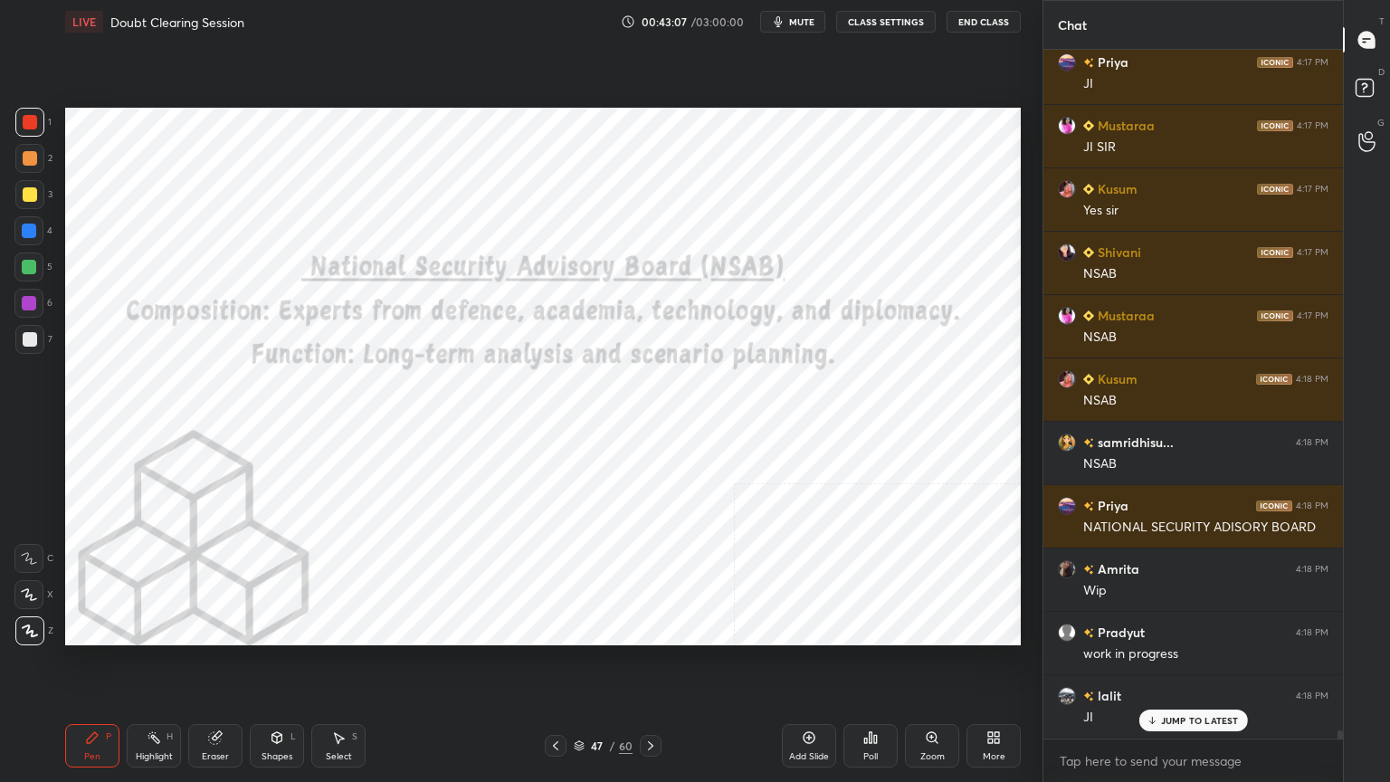
scroll to position [60091, 0]
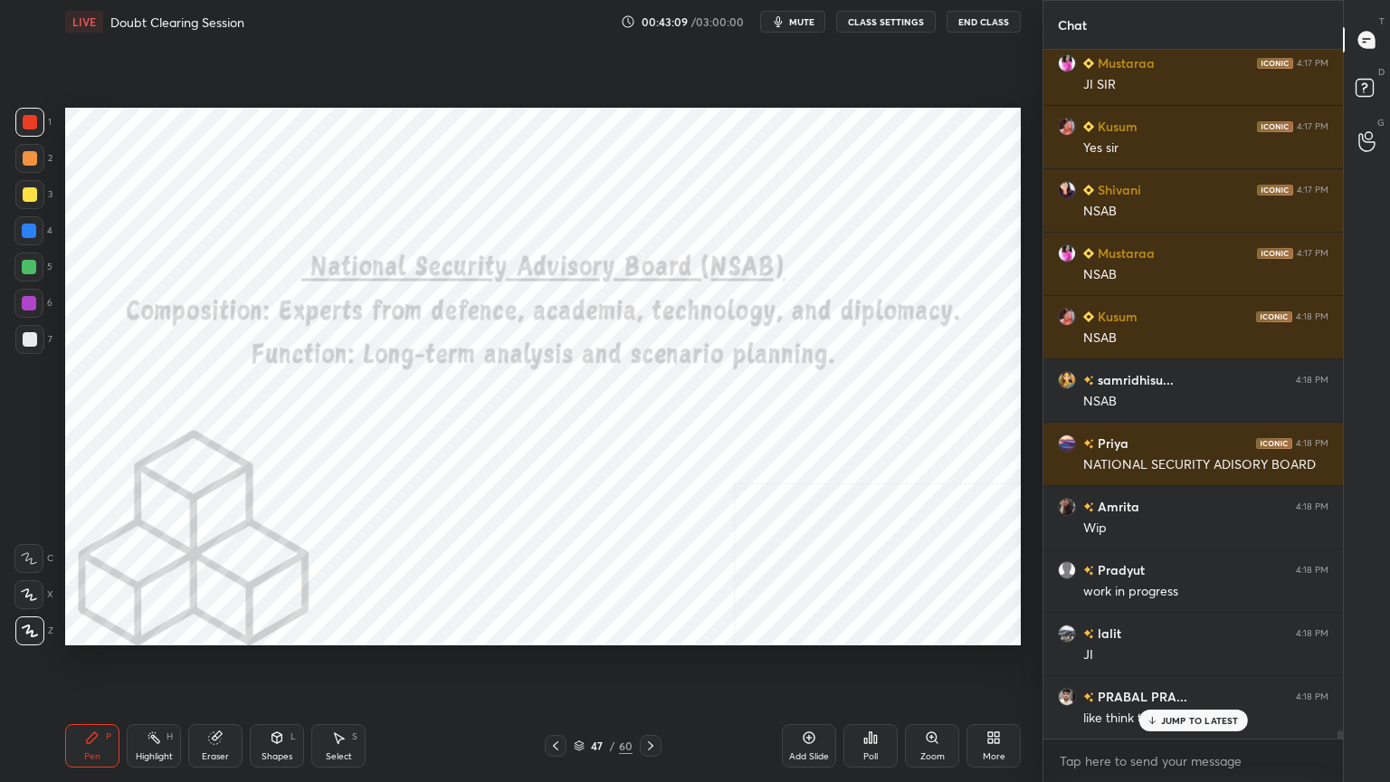
click at [653, 701] on icon at bounding box center [650, 745] width 14 height 14
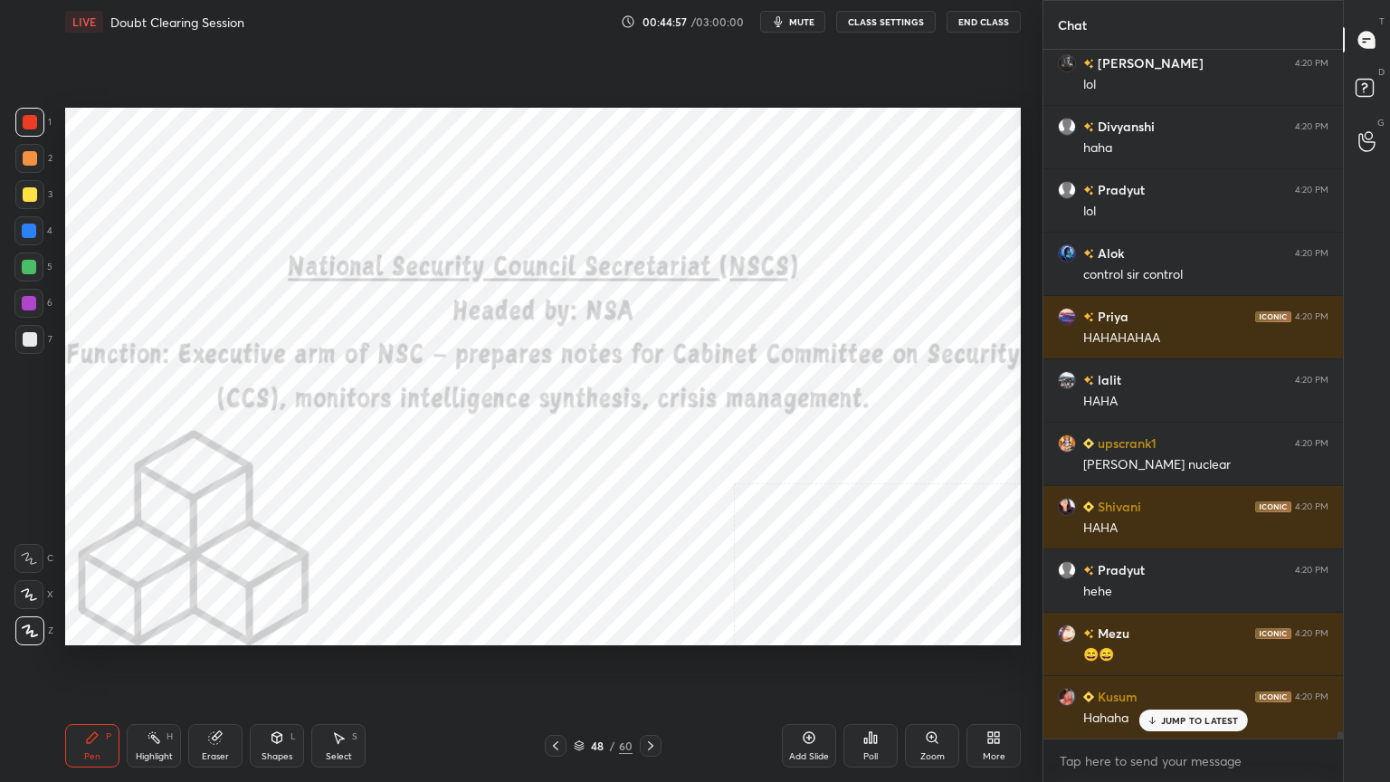
scroll to position [62504, 0]
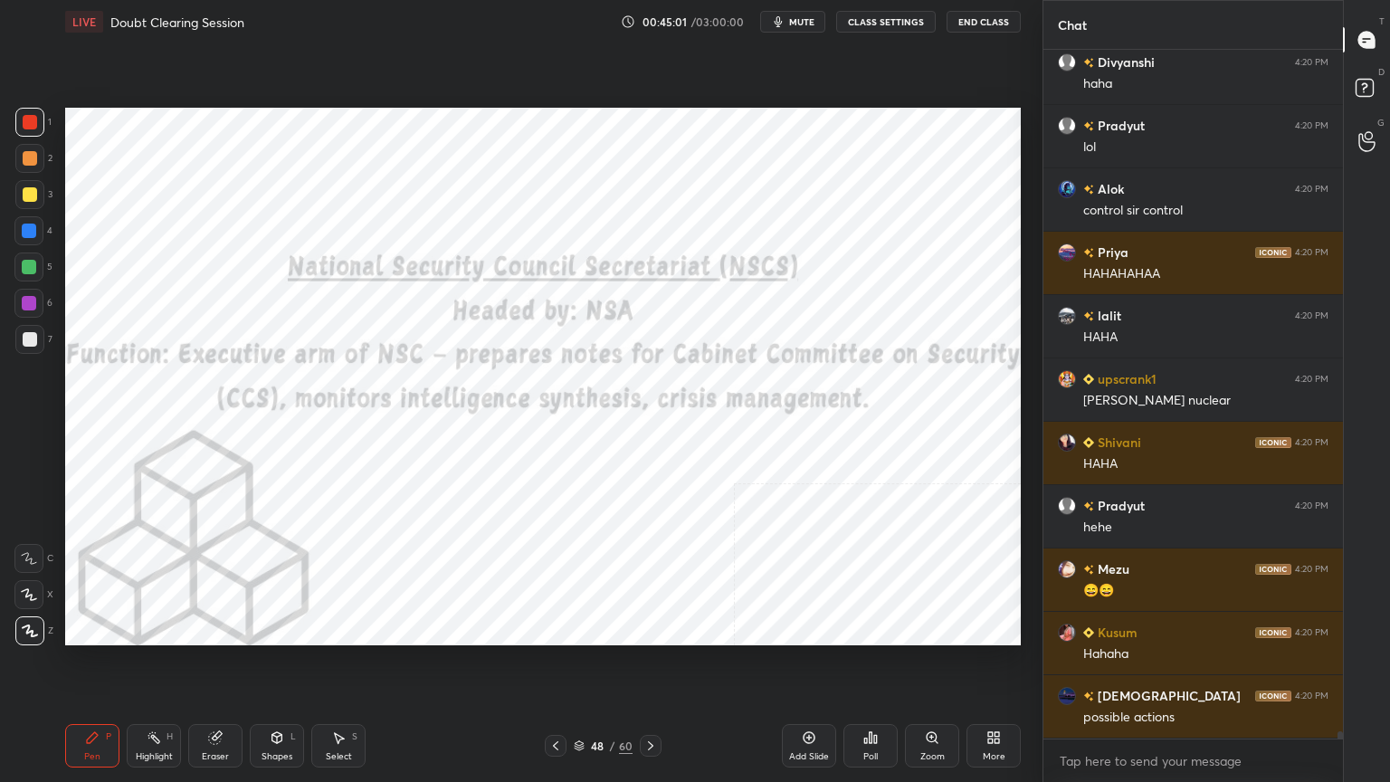
click at [578, 701] on icon at bounding box center [579, 745] width 11 height 11
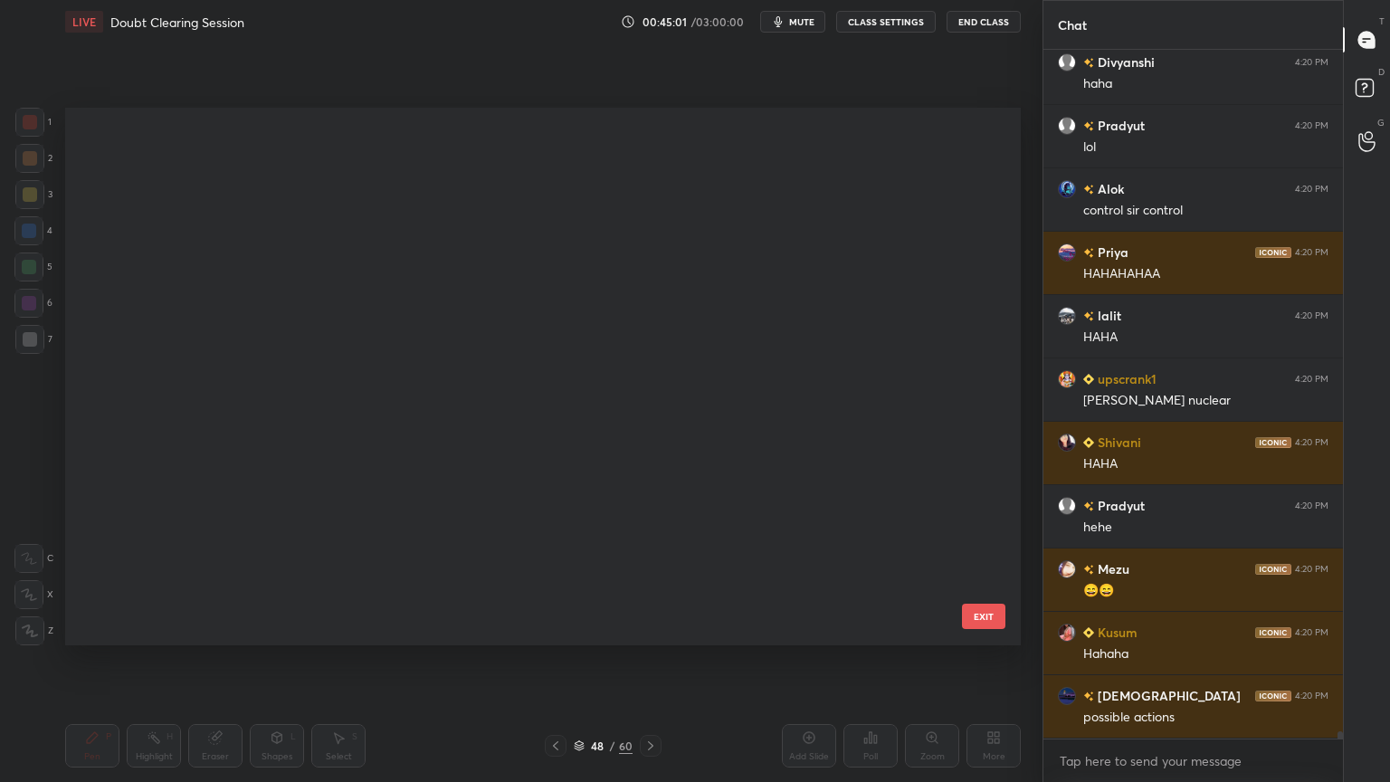
scroll to position [532, 946]
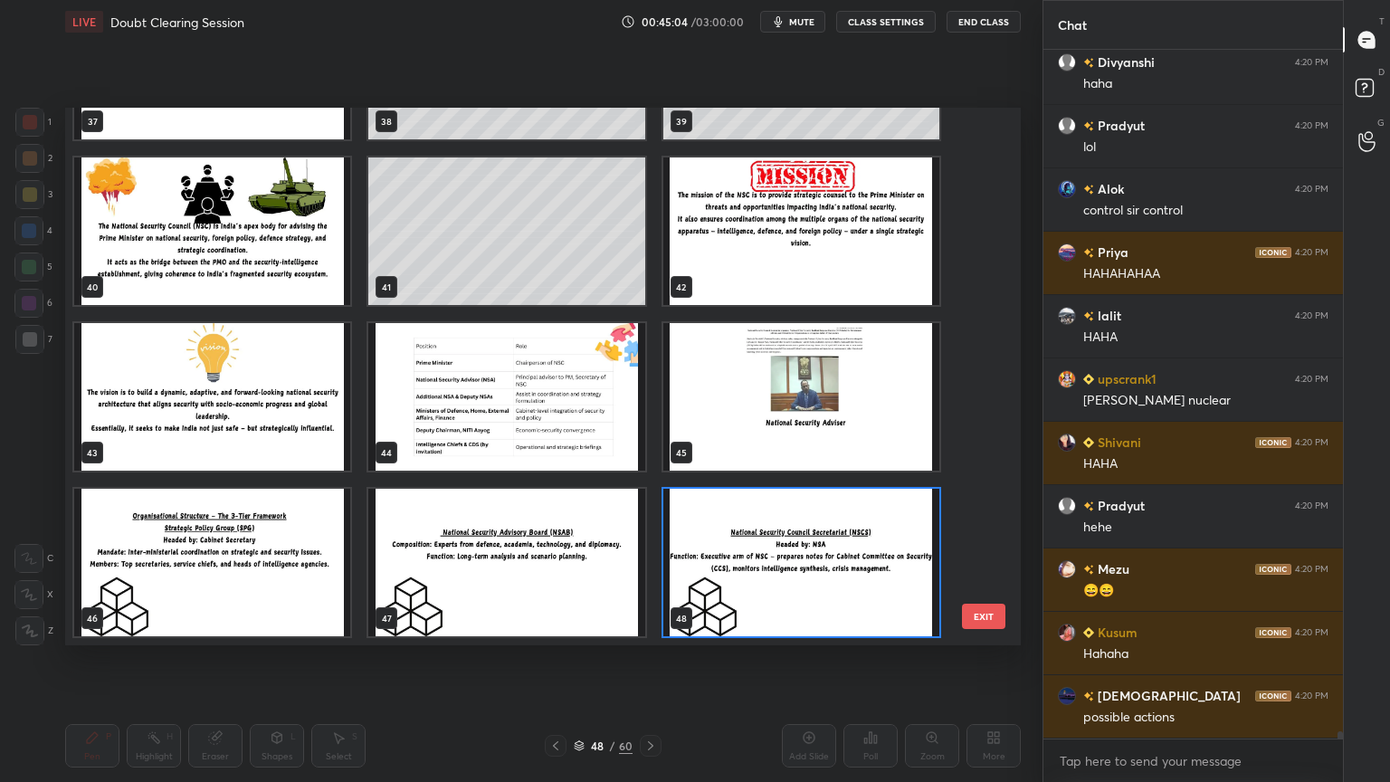
click at [820, 447] on img "grid" at bounding box center [801, 396] width 276 height 147
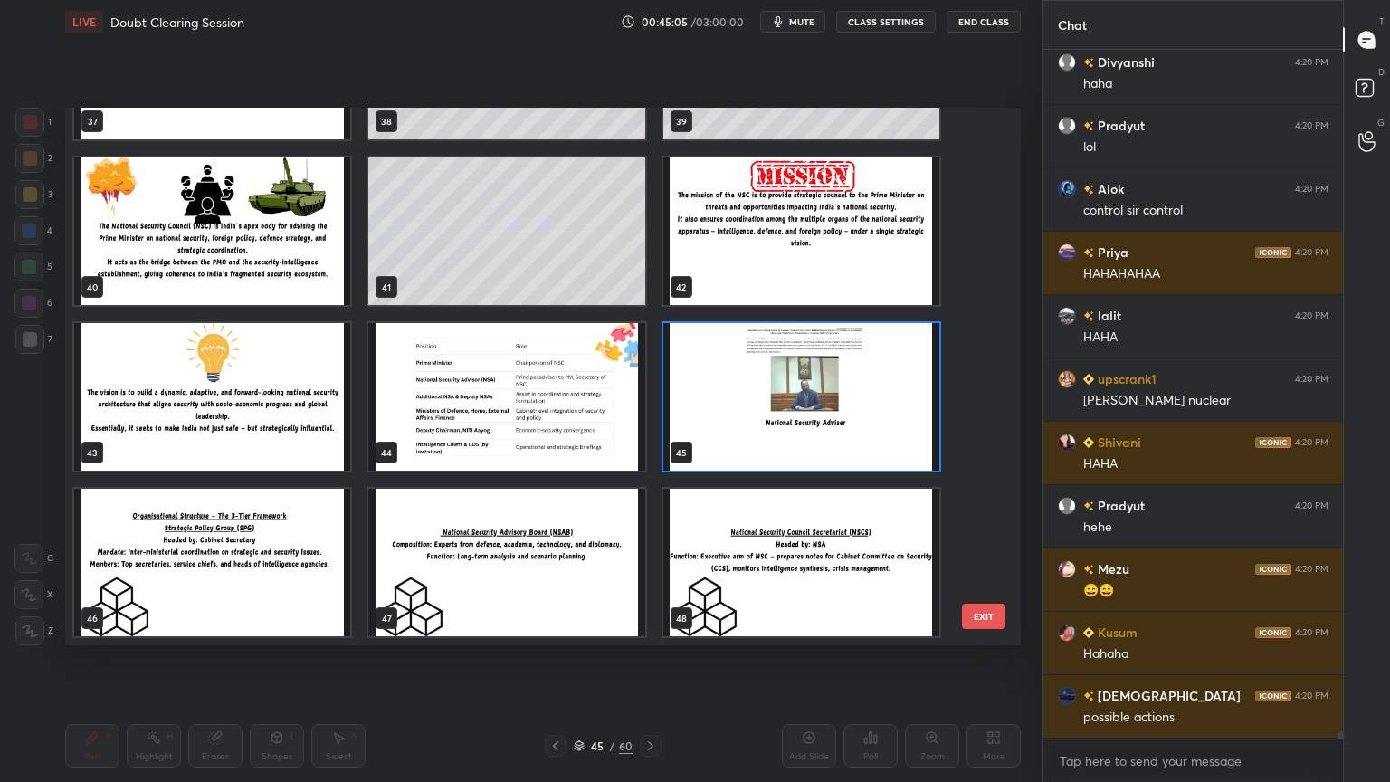
click at [820, 447] on img "grid" at bounding box center [801, 396] width 276 height 147
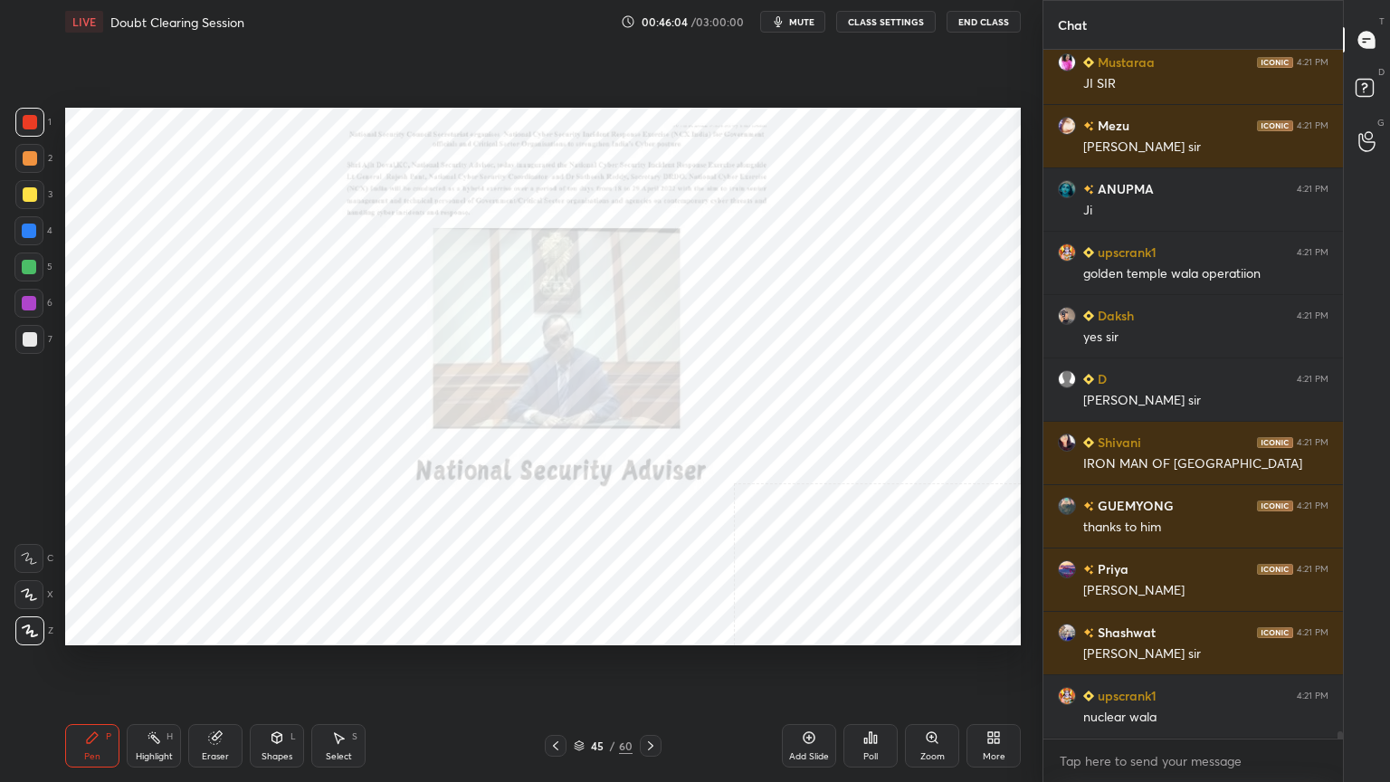
scroll to position [64657, 0]
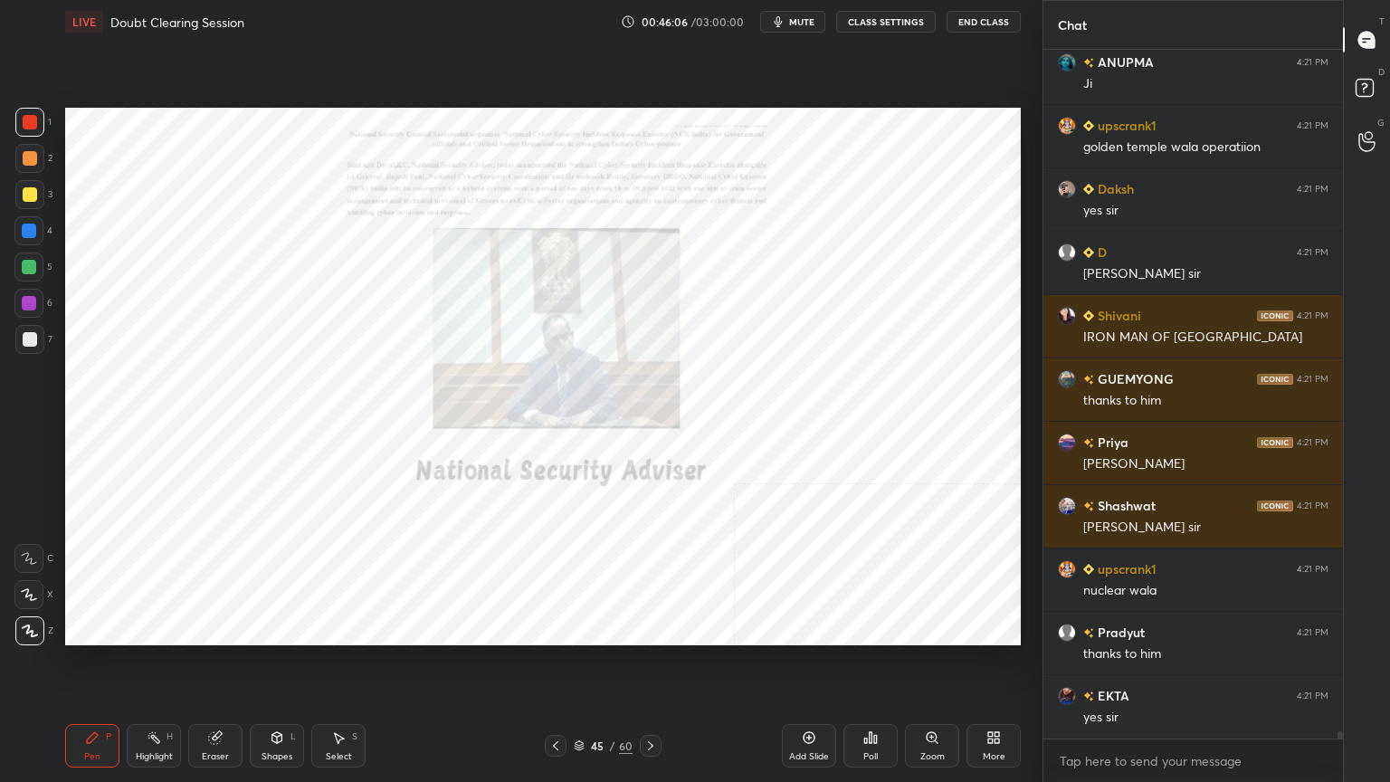
click at [579, 701] on icon at bounding box center [578, 743] width 9 height 5
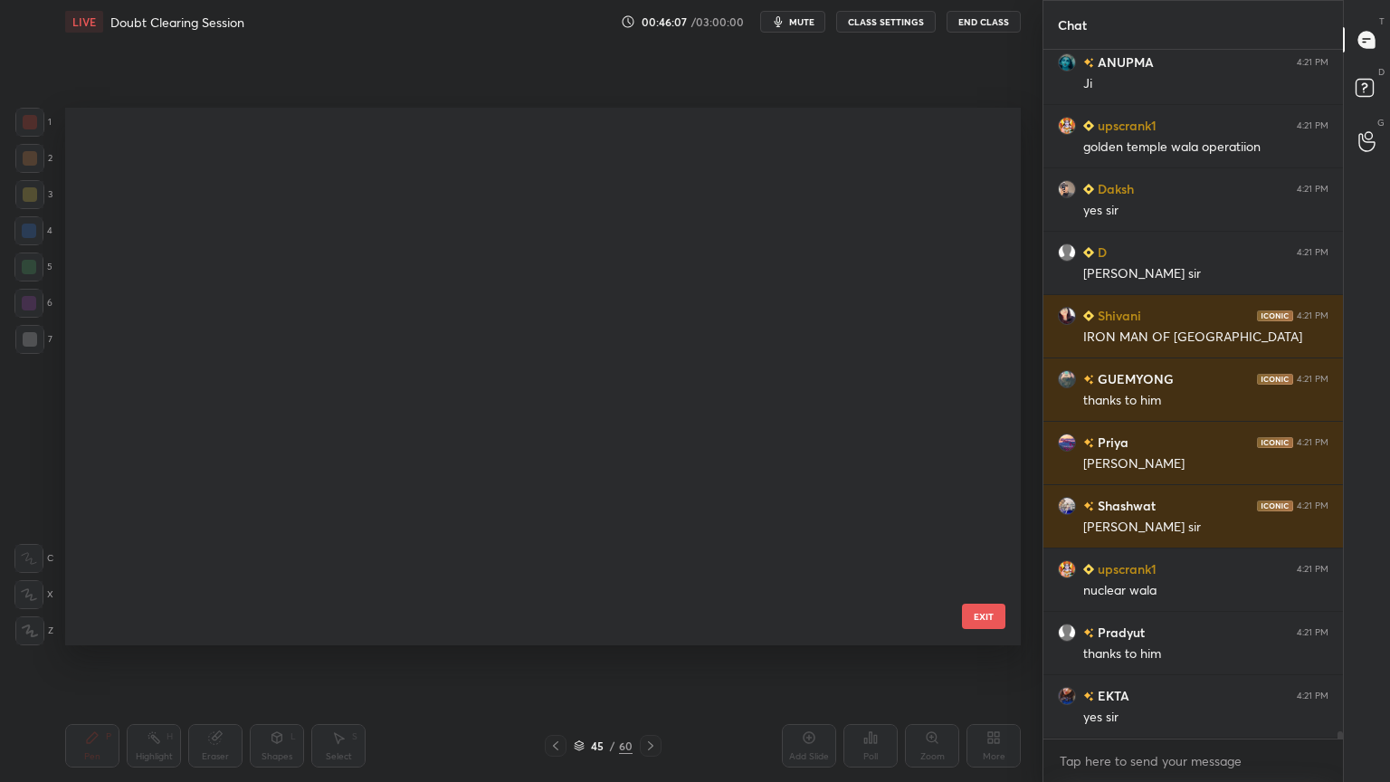
scroll to position [532, 946]
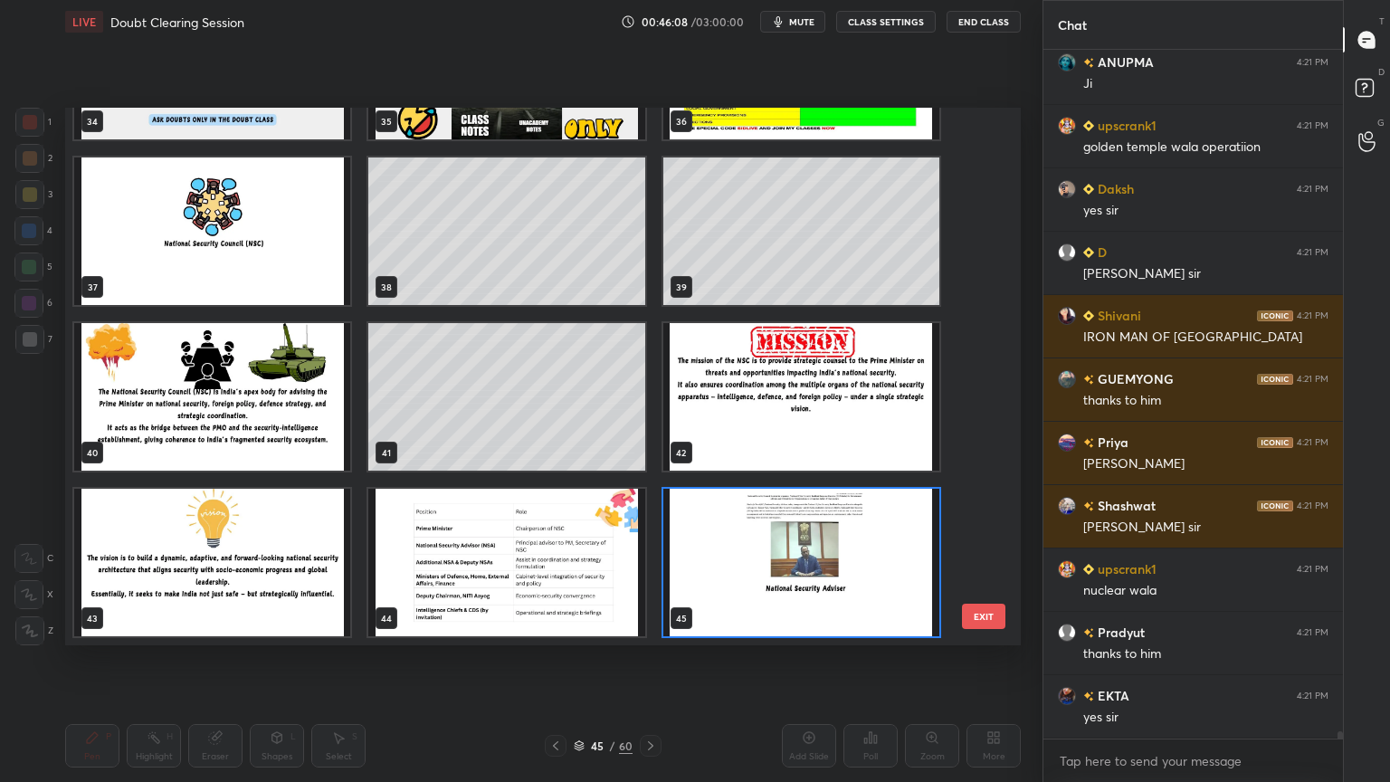
click at [774, 410] on img "grid" at bounding box center [801, 396] width 276 height 147
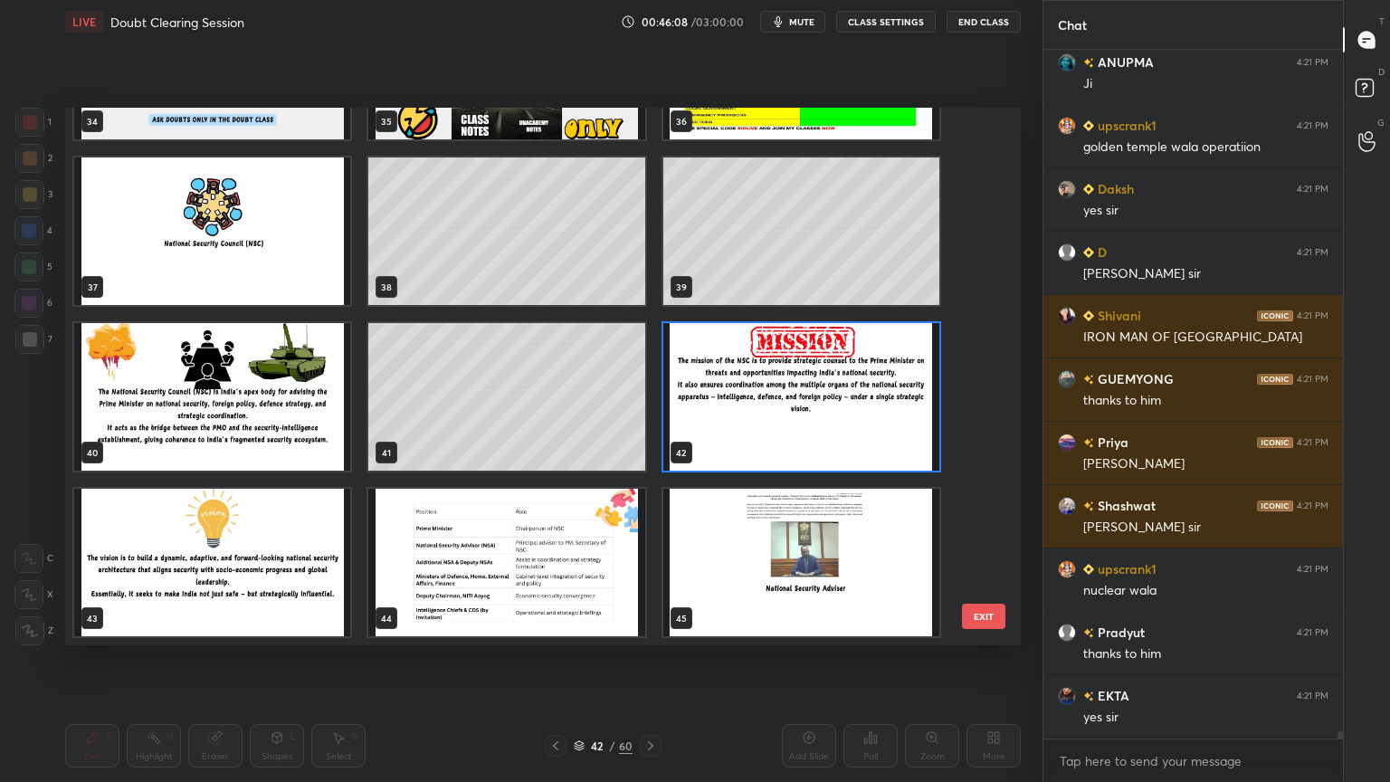
click at [771, 413] on img "grid" at bounding box center [801, 396] width 276 height 147
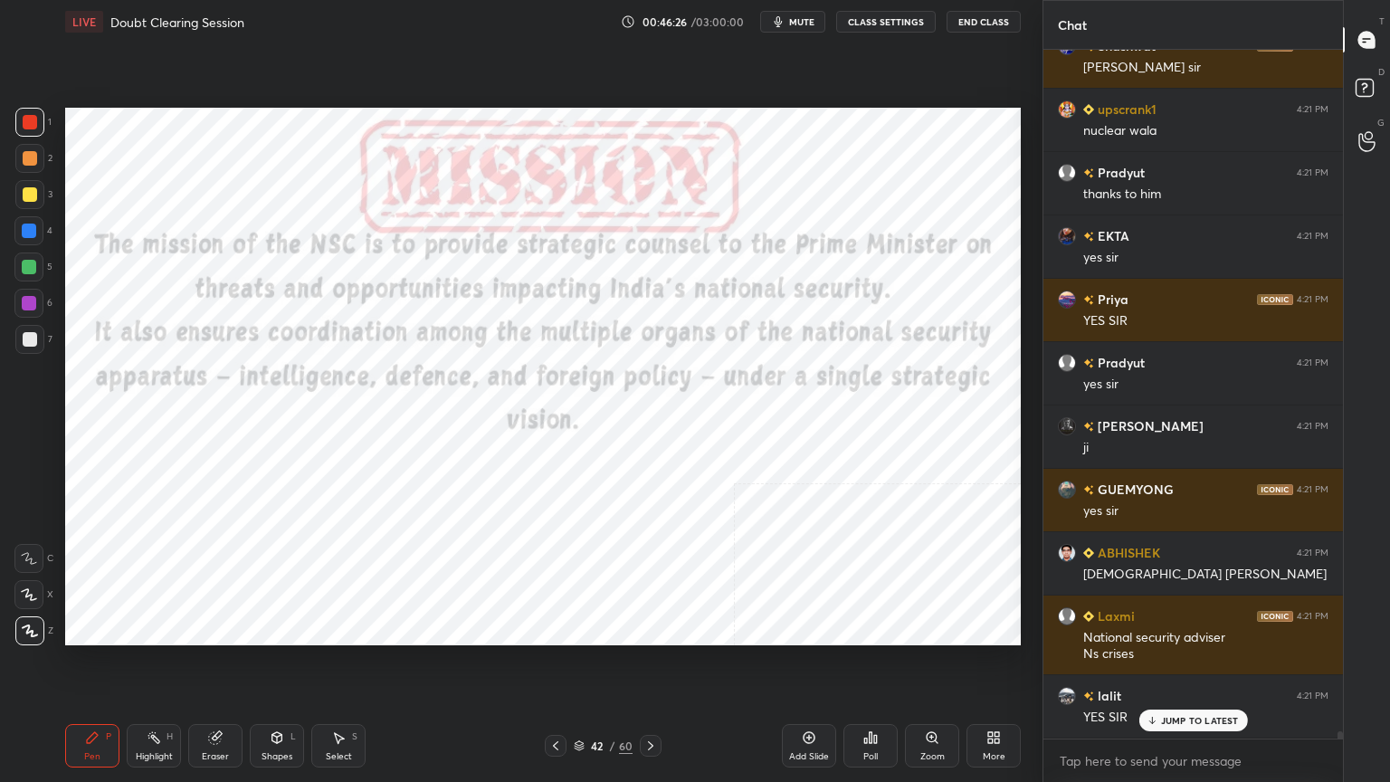
scroll to position [65179, 0]
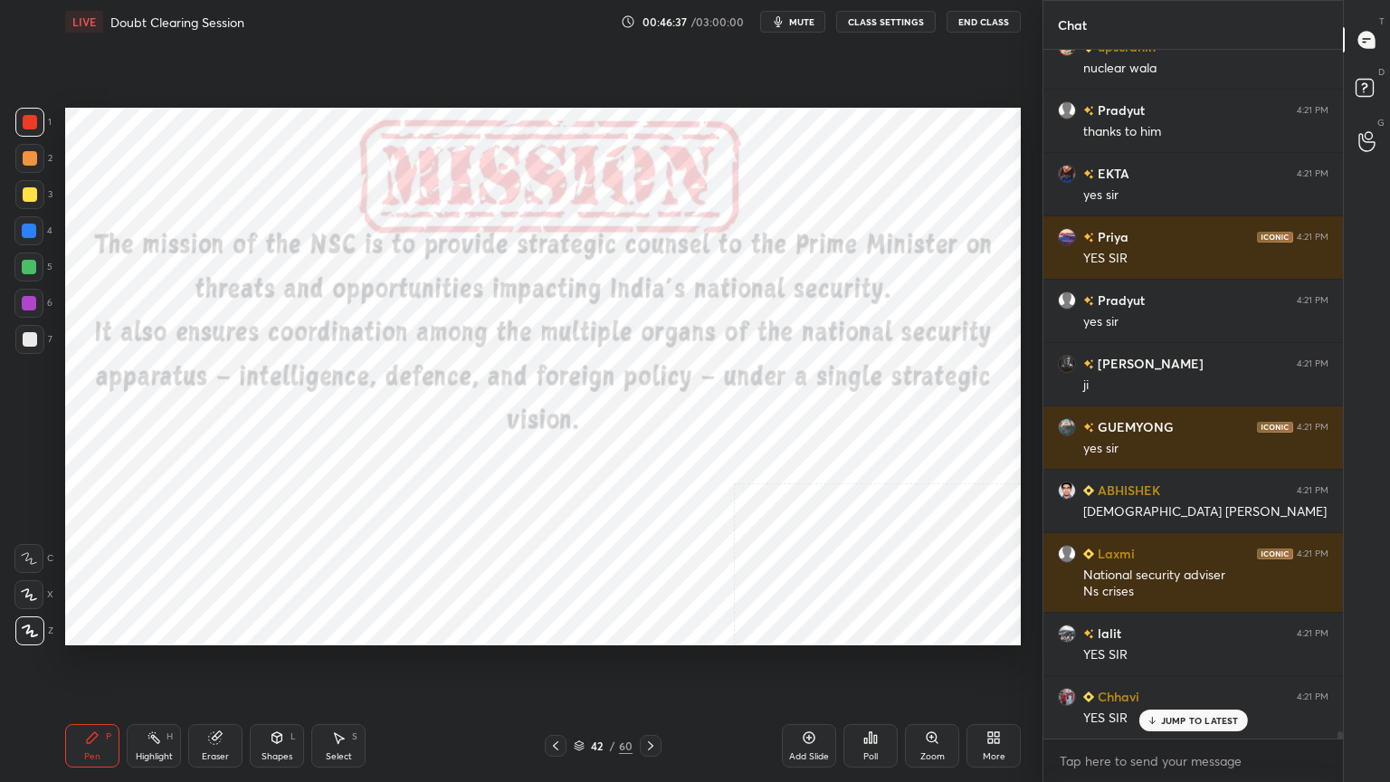
click at [811, 701] on div "Add Slide" at bounding box center [809, 745] width 54 height 43
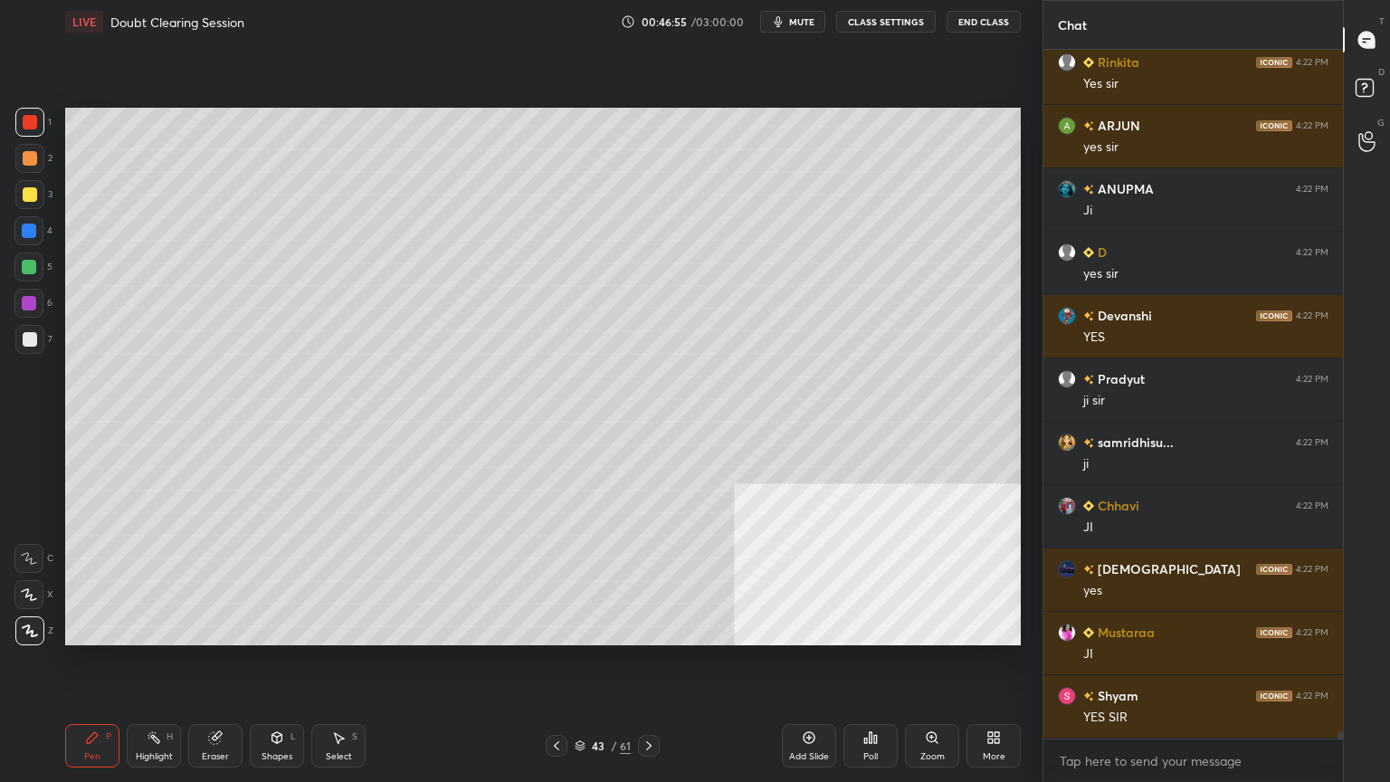
scroll to position [66779, 0]
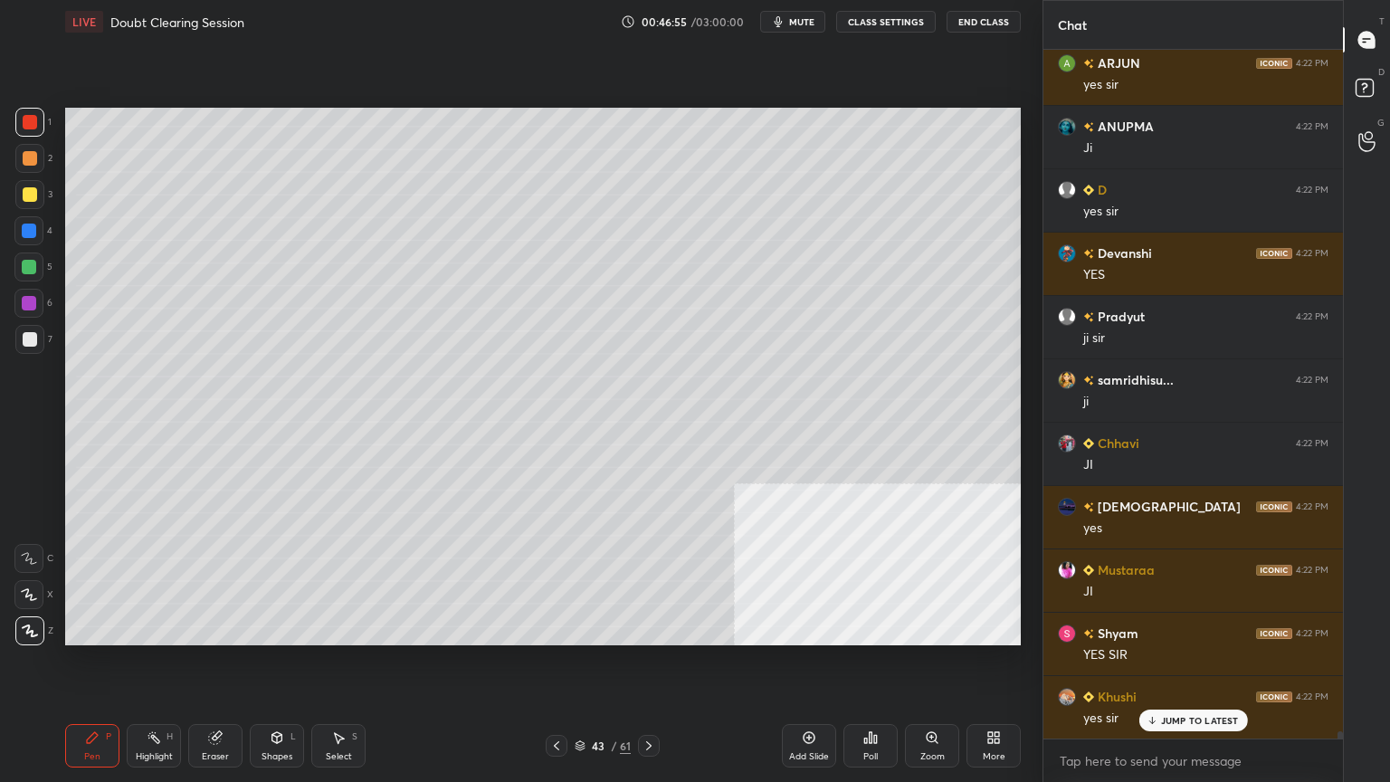
click at [35, 192] on div at bounding box center [30, 194] width 14 height 14
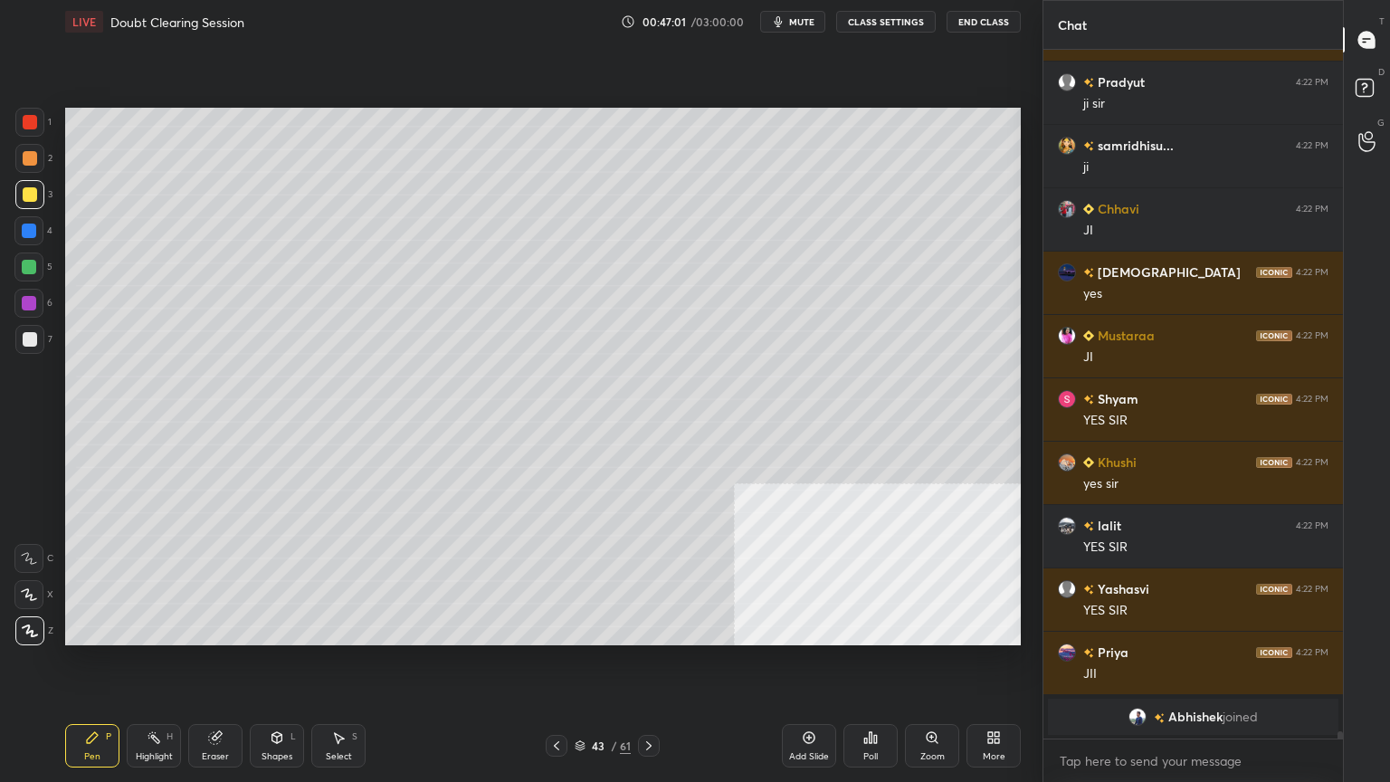
scroll to position [64683, 0]
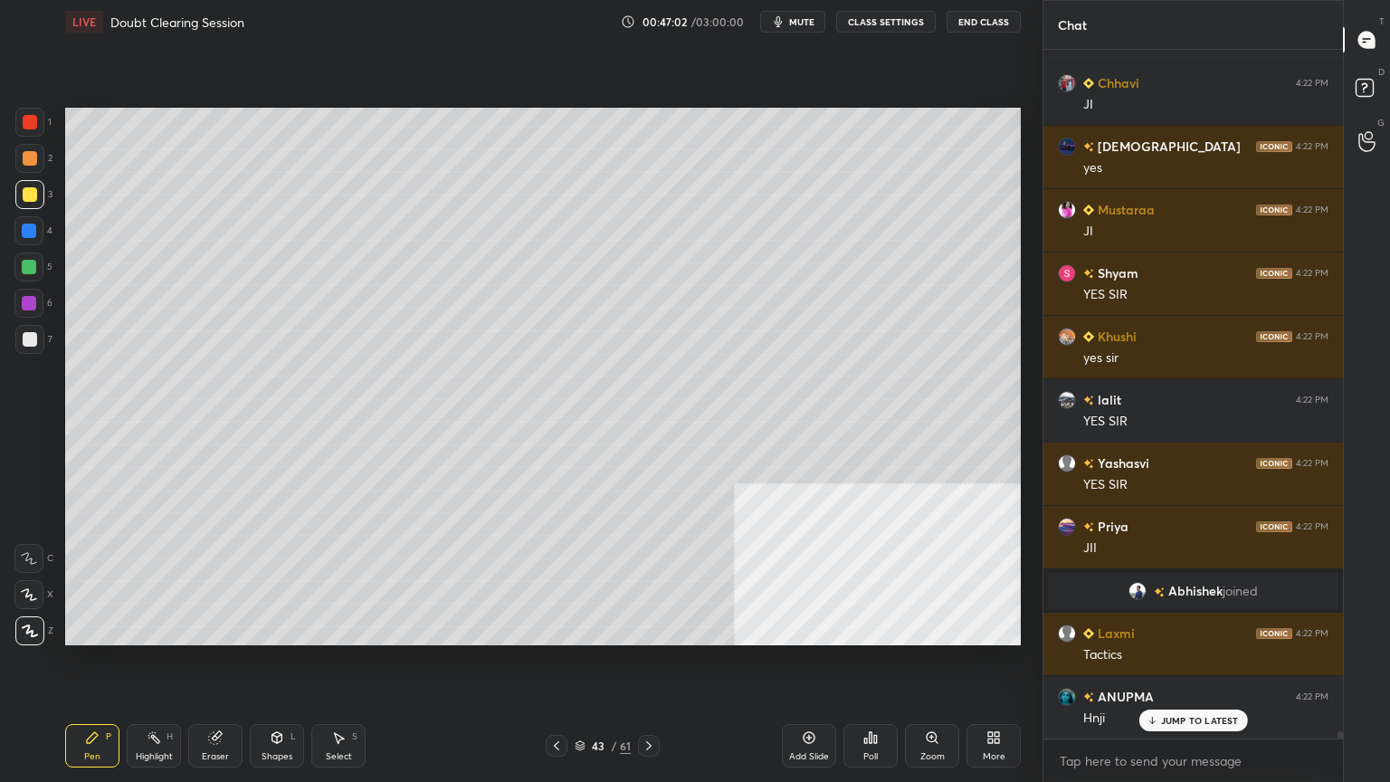
click at [29, 232] on div at bounding box center [29, 230] width 14 height 14
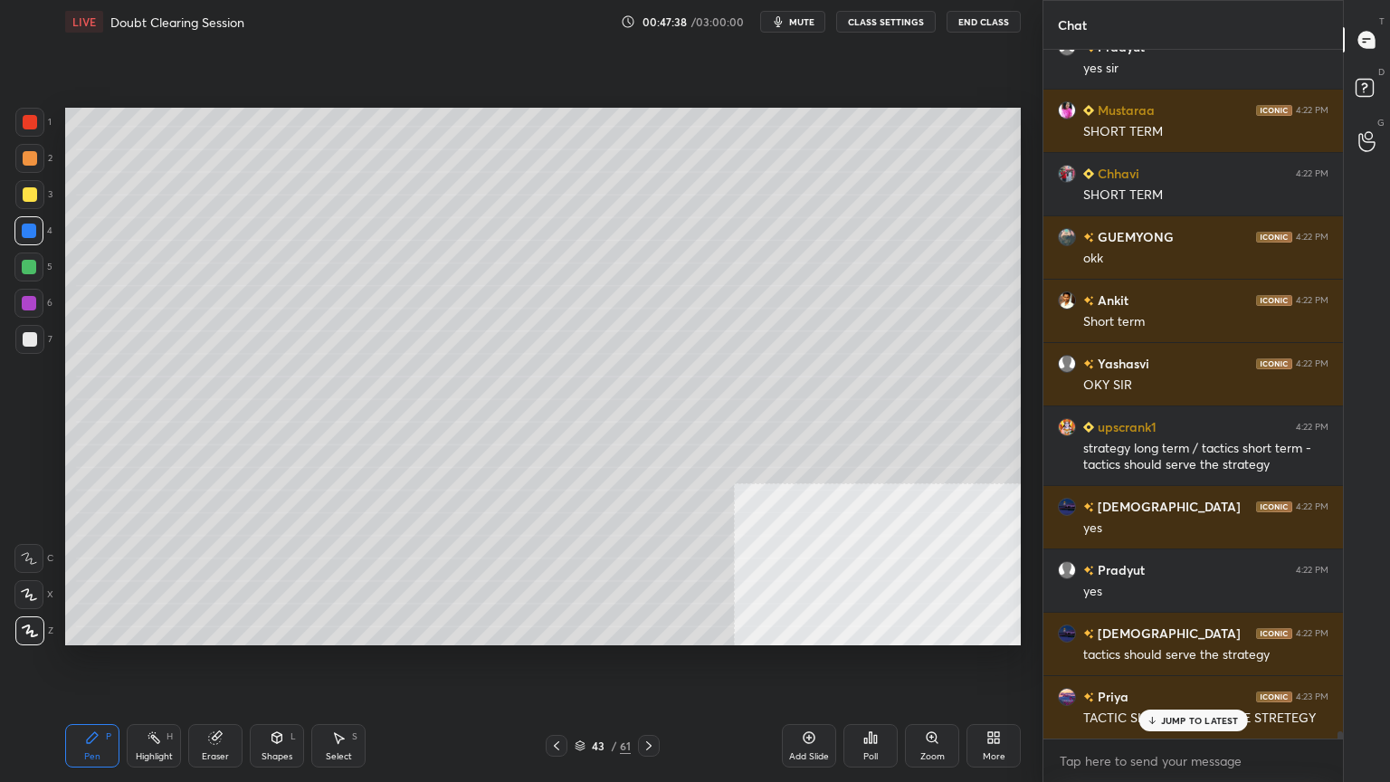
scroll to position [65587, 0]
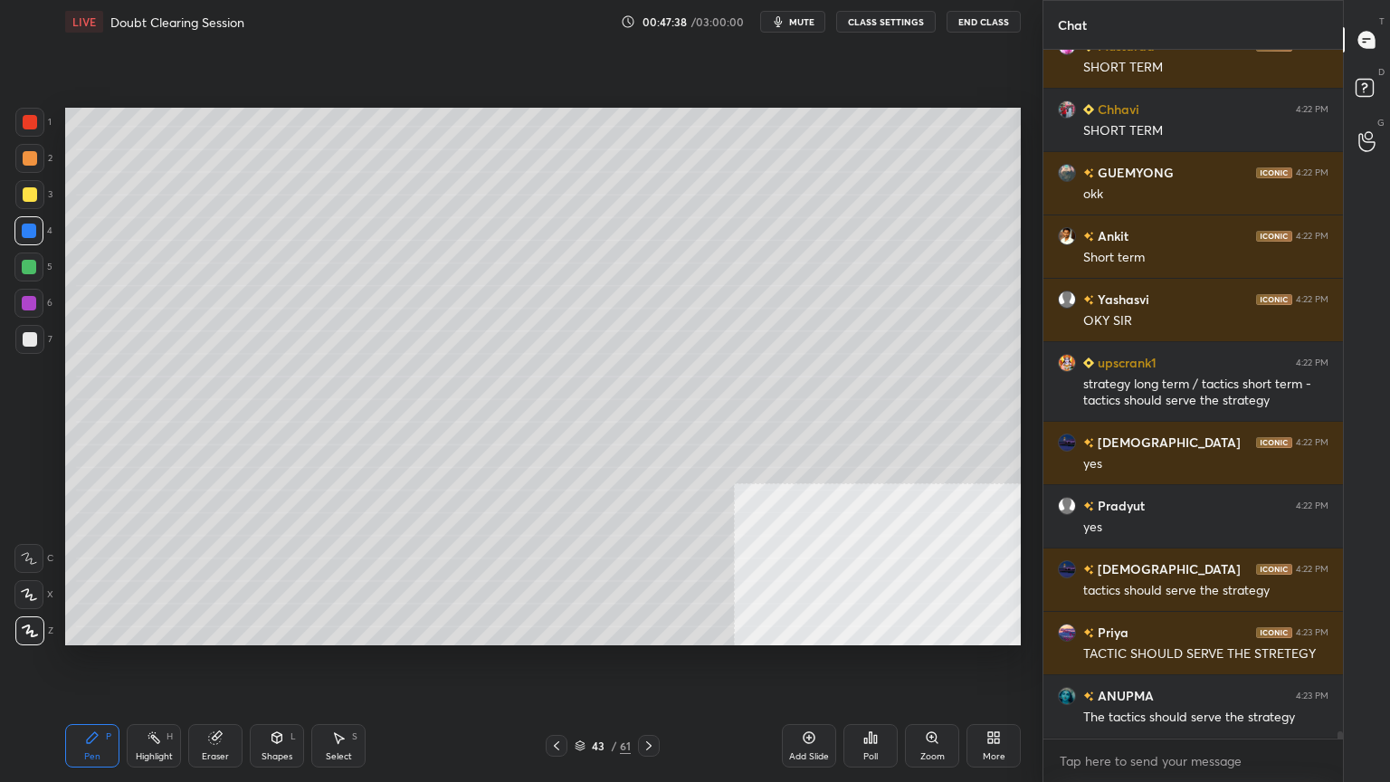
click at [24, 187] on div at bounding box center [30, 194] width 14 height 14
click at [23, 192] on div at bounding box center [30, 194] width 14 height 14
click at [811, 701] on icon at bounding box center [809, 737] width 14 height 14
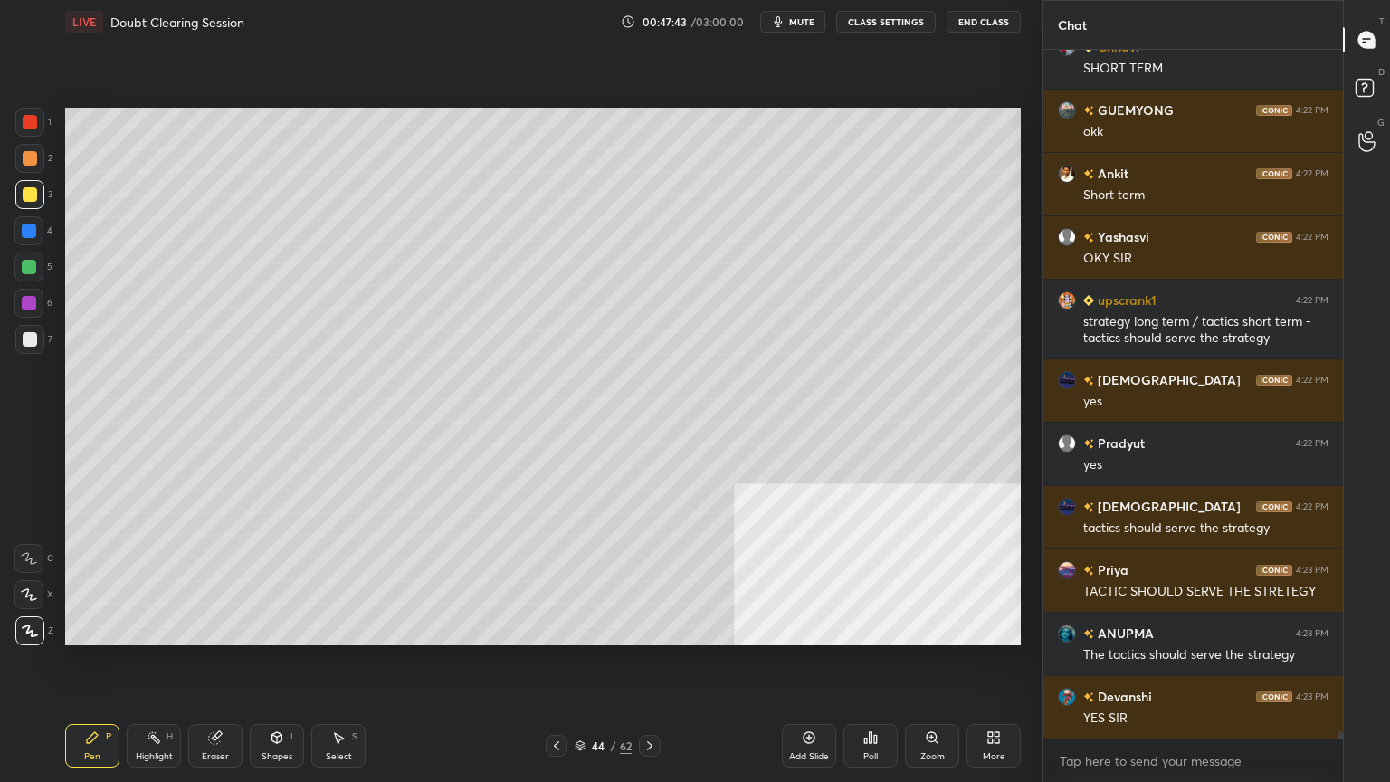
scroll to position [65714, 0]
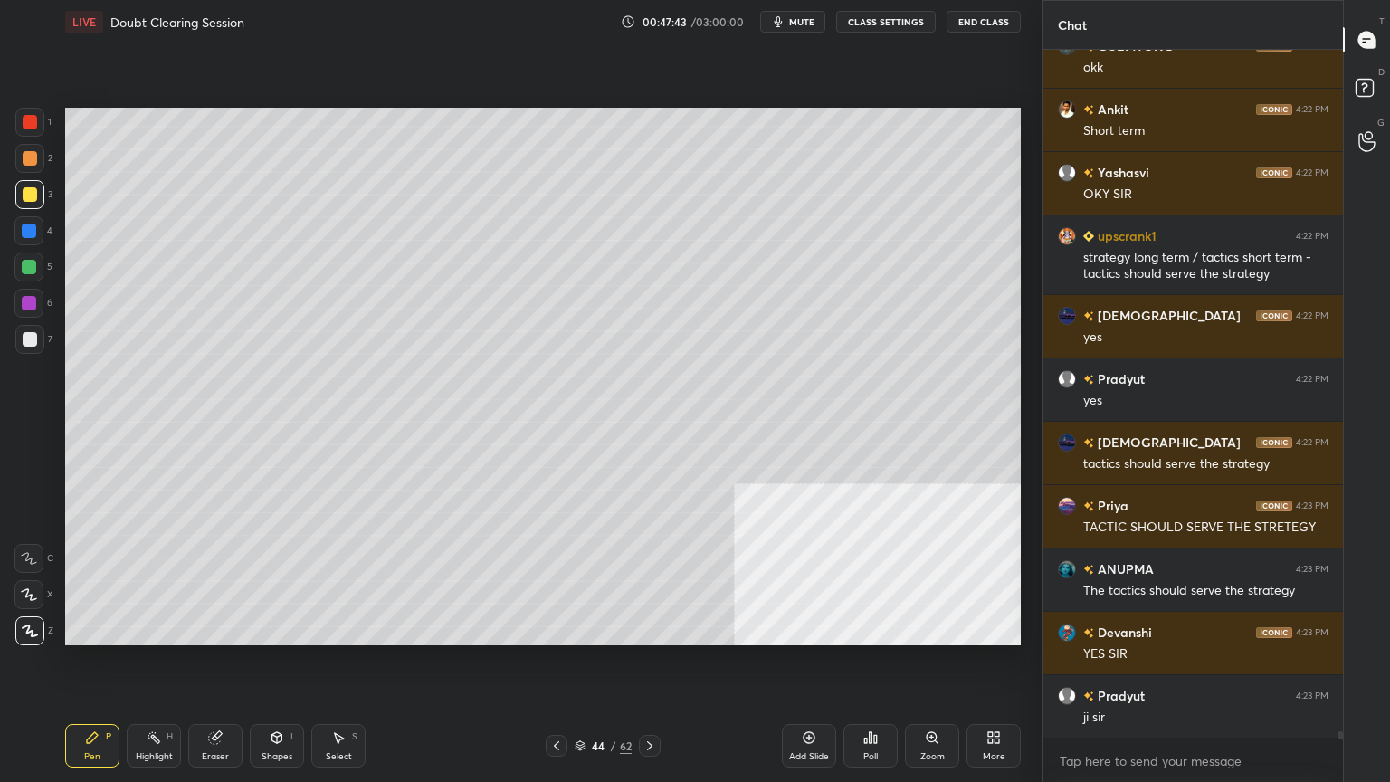
click at [29, 333] on div at bounding box center [30, 339] width 14 height 14
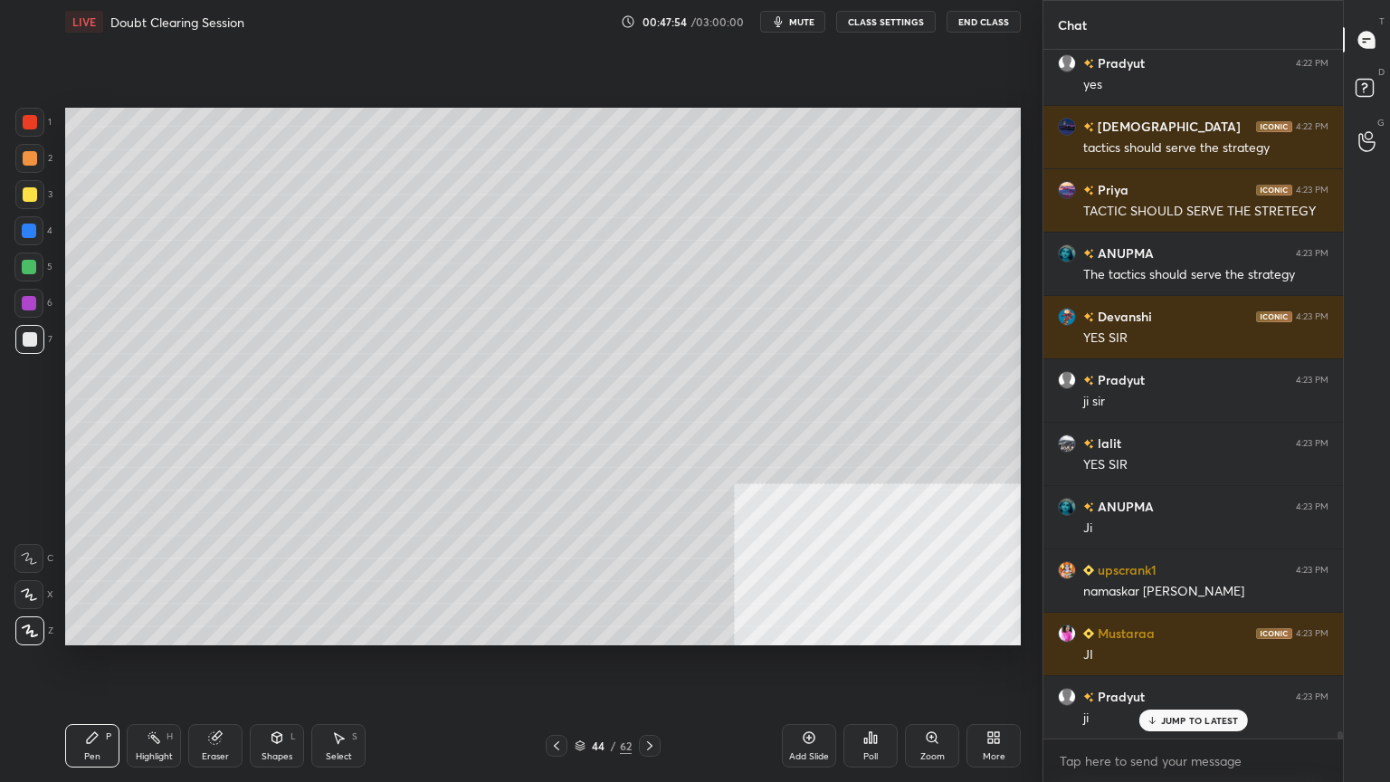
scroll to position [66094, 0]
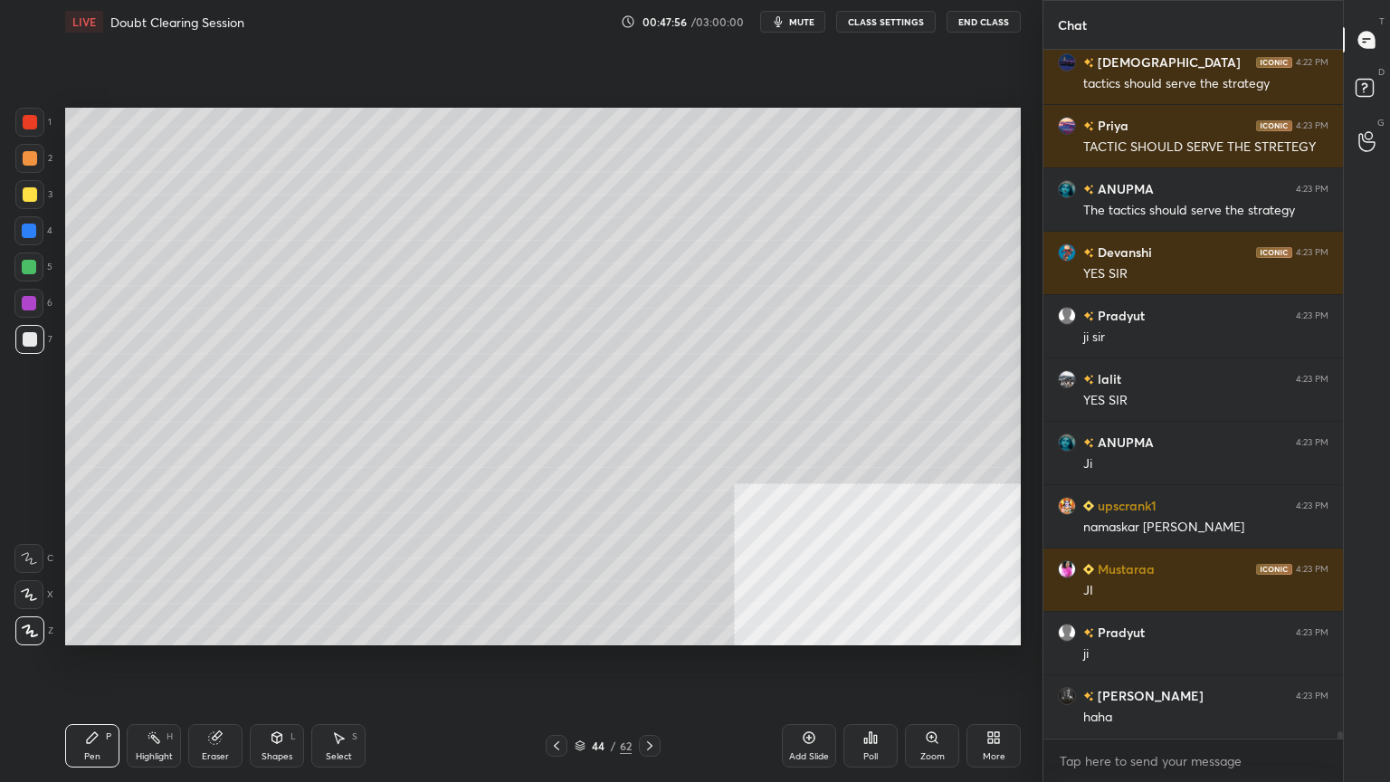
drag, startPoint x: 272, startPoint y: 745, endPoint x: 281, endPoint y: 744, distance: 9.1
click at [271, 701] on div "Shapes L" at bounding box center [277, 745] width 54 height 43
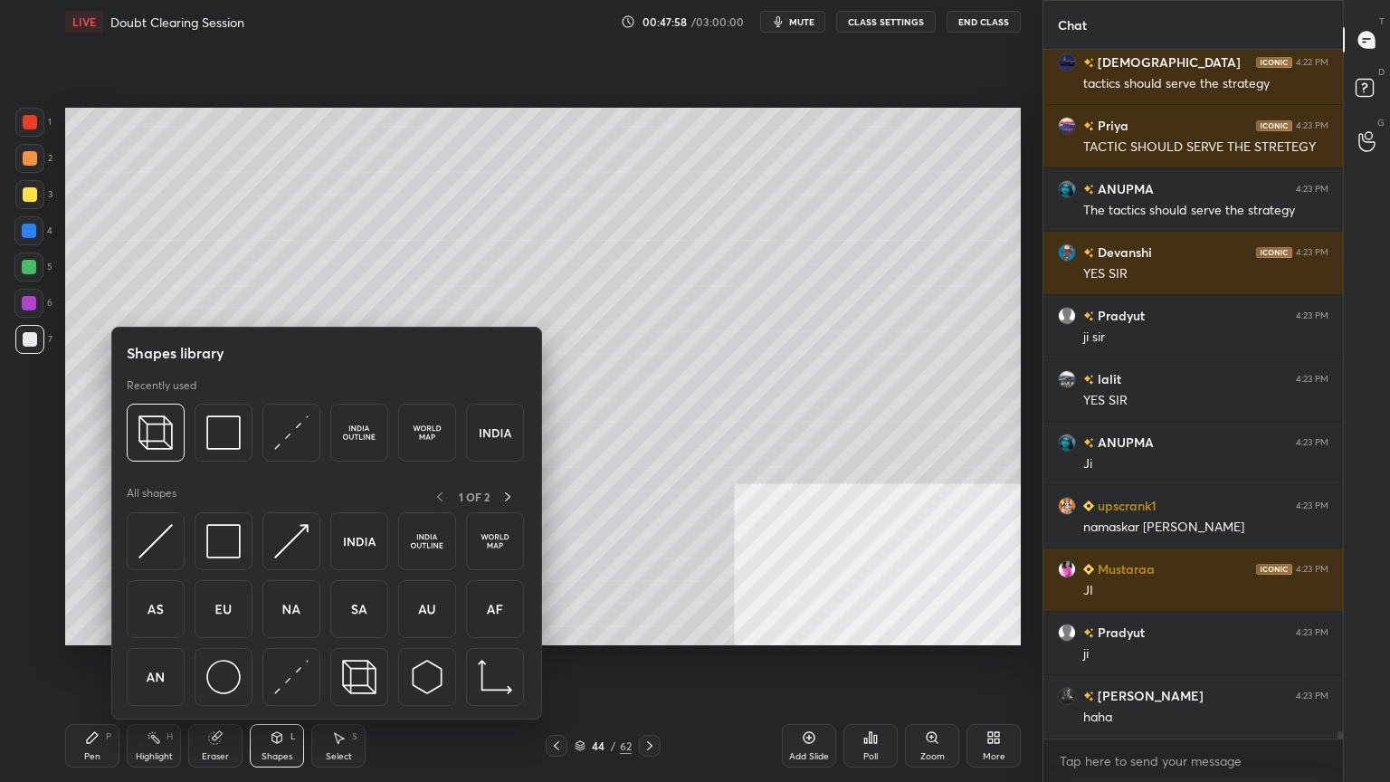
drag, startPoint x: 233, startPoint y: 678, endPoint x: 241, endPoint y: 660, distance: 19.8
click at [232, 678] on img at bounding box center [223, 677] width 34 height 34
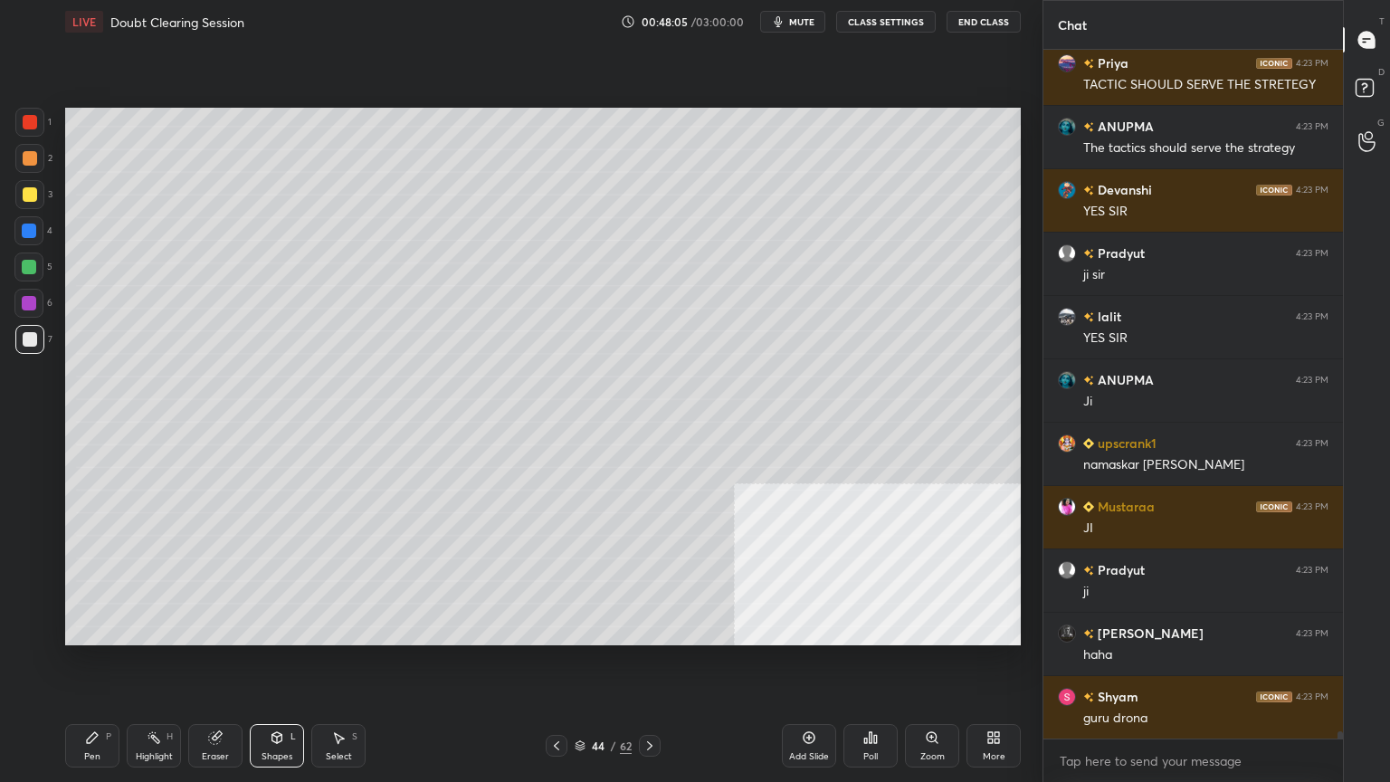
scroll to position [66220, 0]
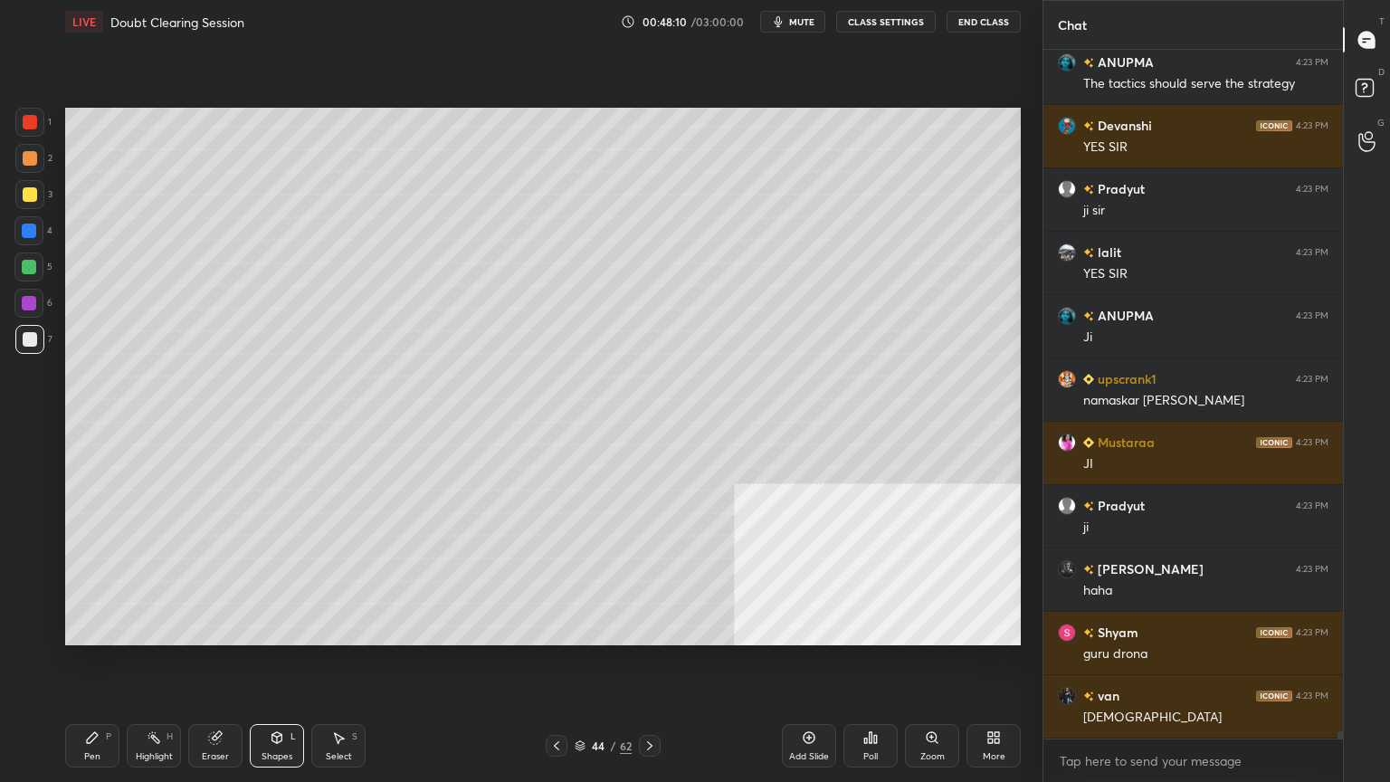
click at [90, 701] on icon at bounding box center [92, 737] width 14 height 14
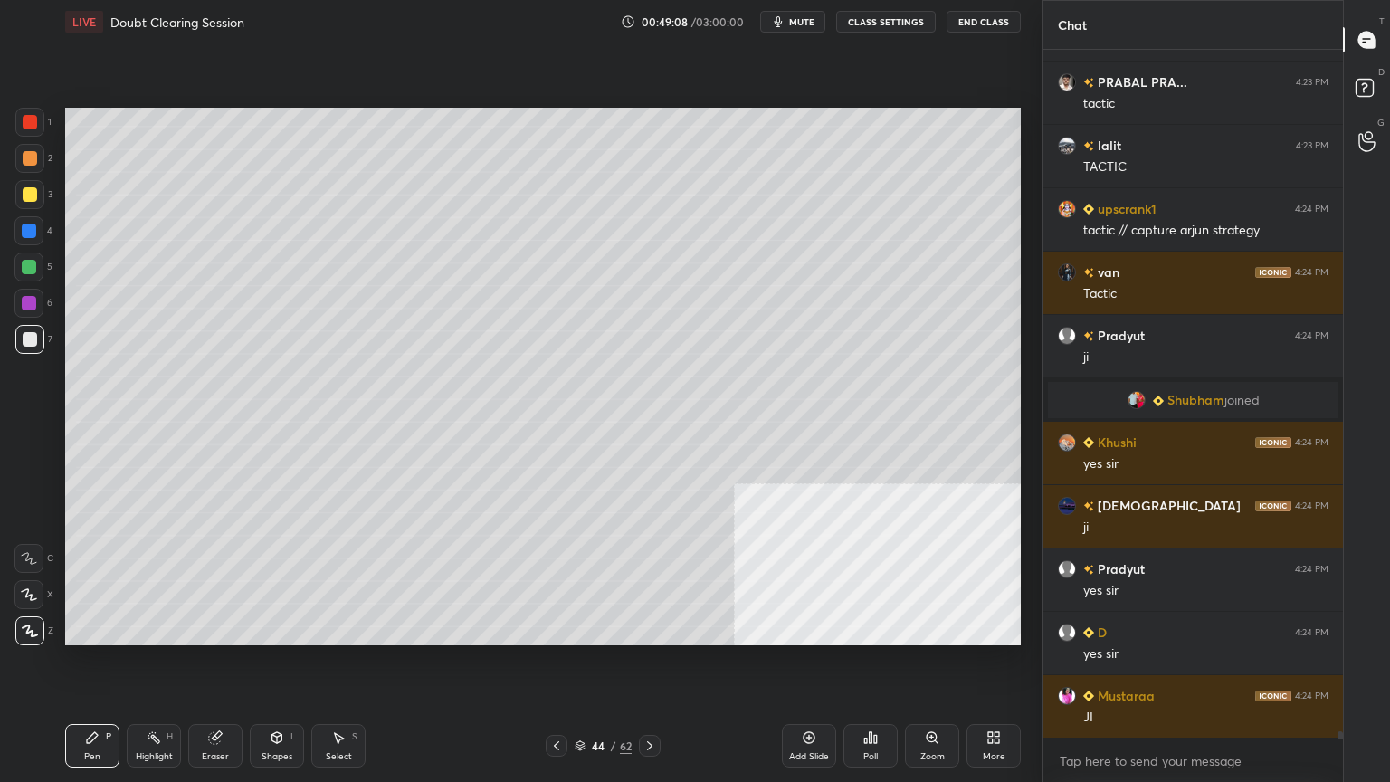
scroll to position [67593, 0]
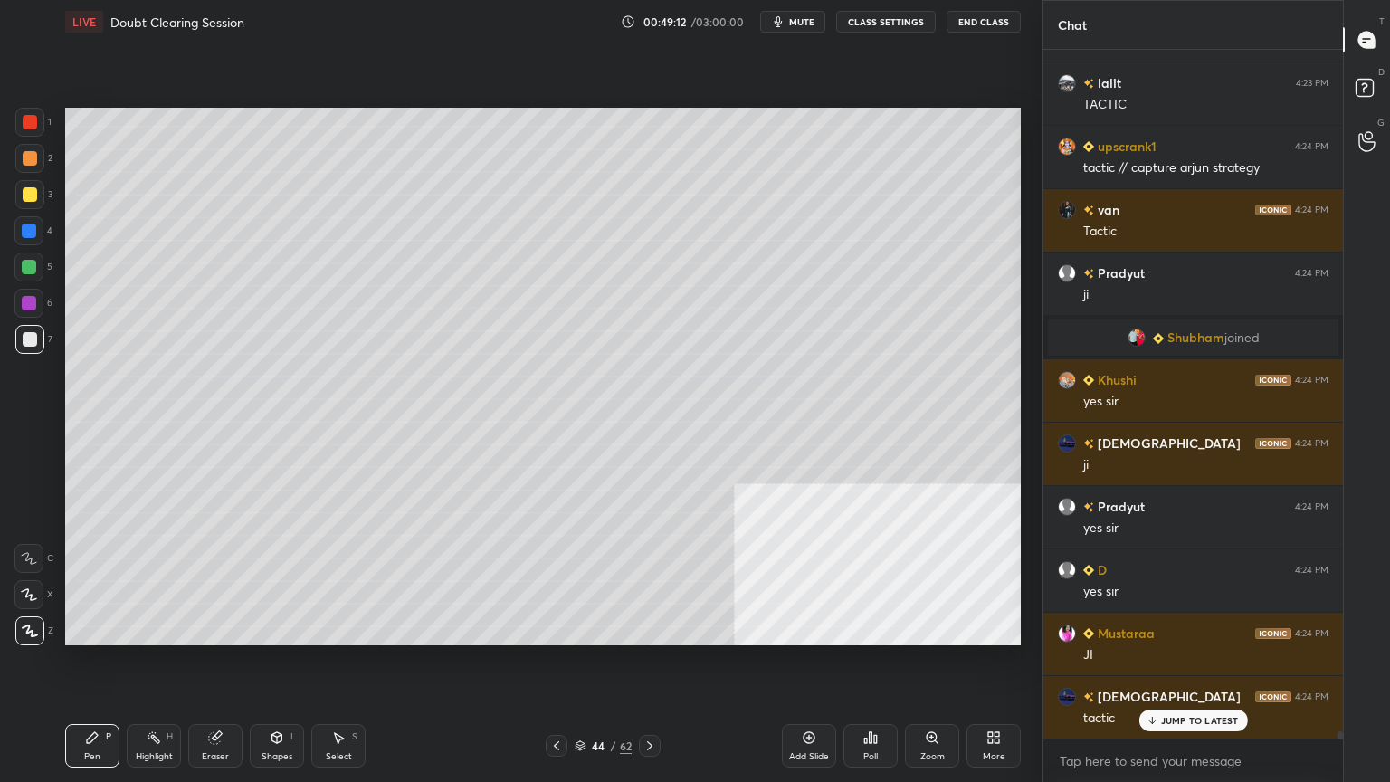
click at [33, 187] on div at bounding box center [30, 194] width 14 height 14
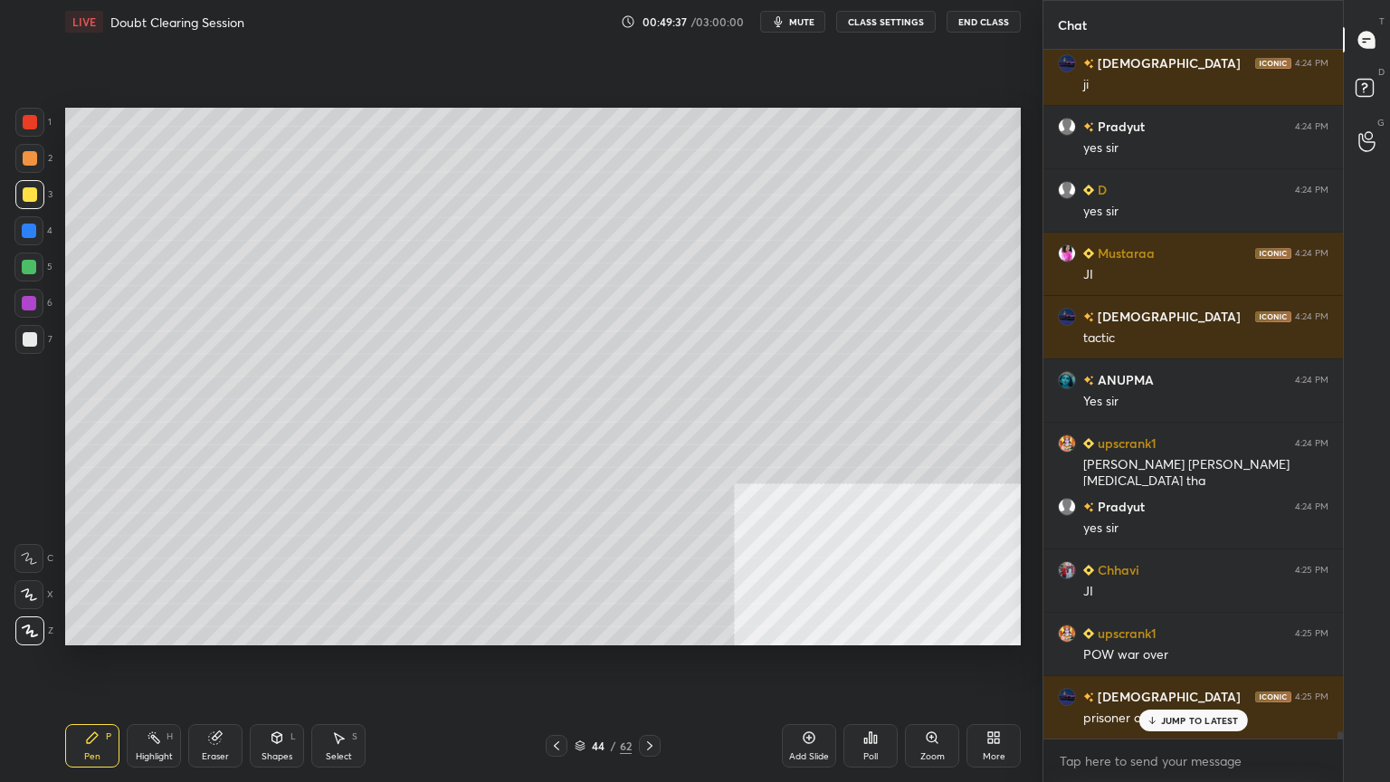
scroll to position [68037, 0]
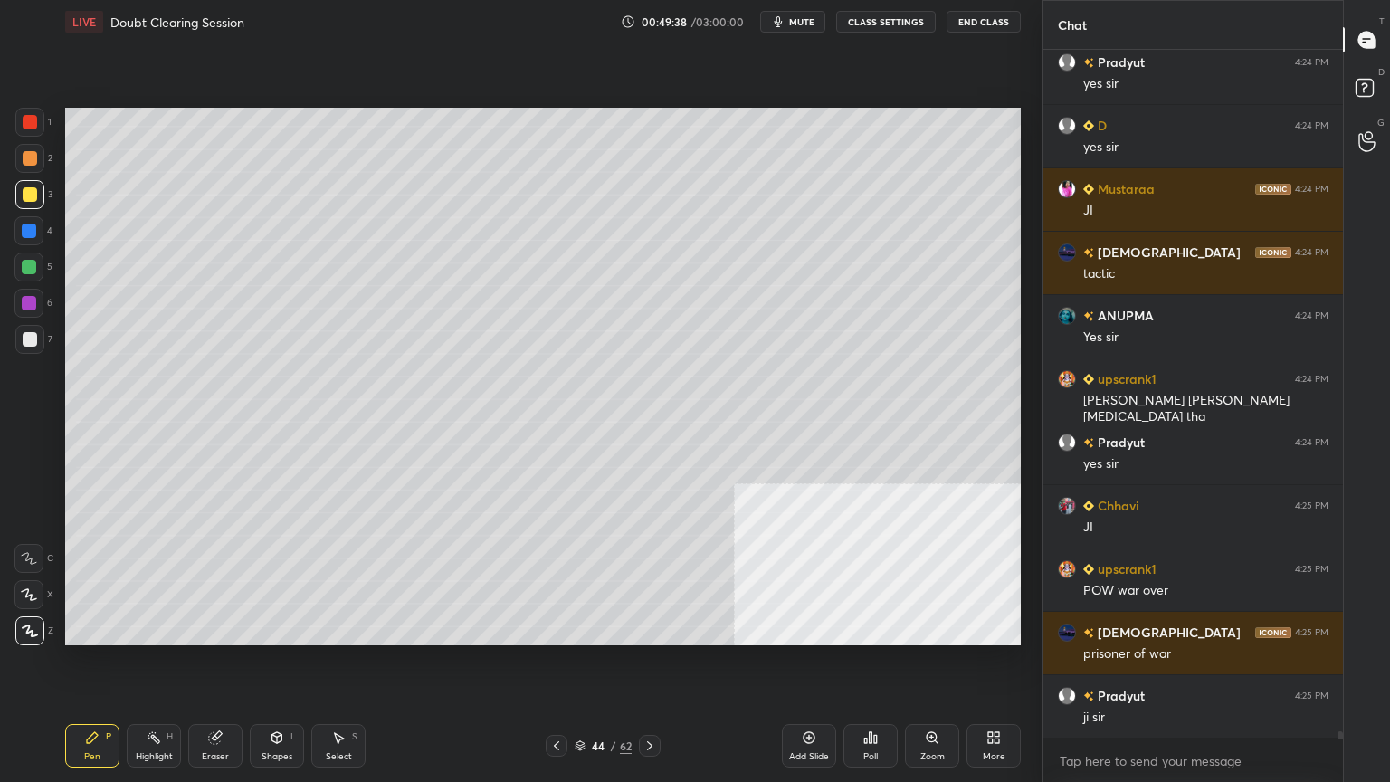
click at [30, 228] on div at bounding box center [29, 230] width 14 height 14
click at [28, 111] on div at bounding box center [29, 122] width 29 height 29
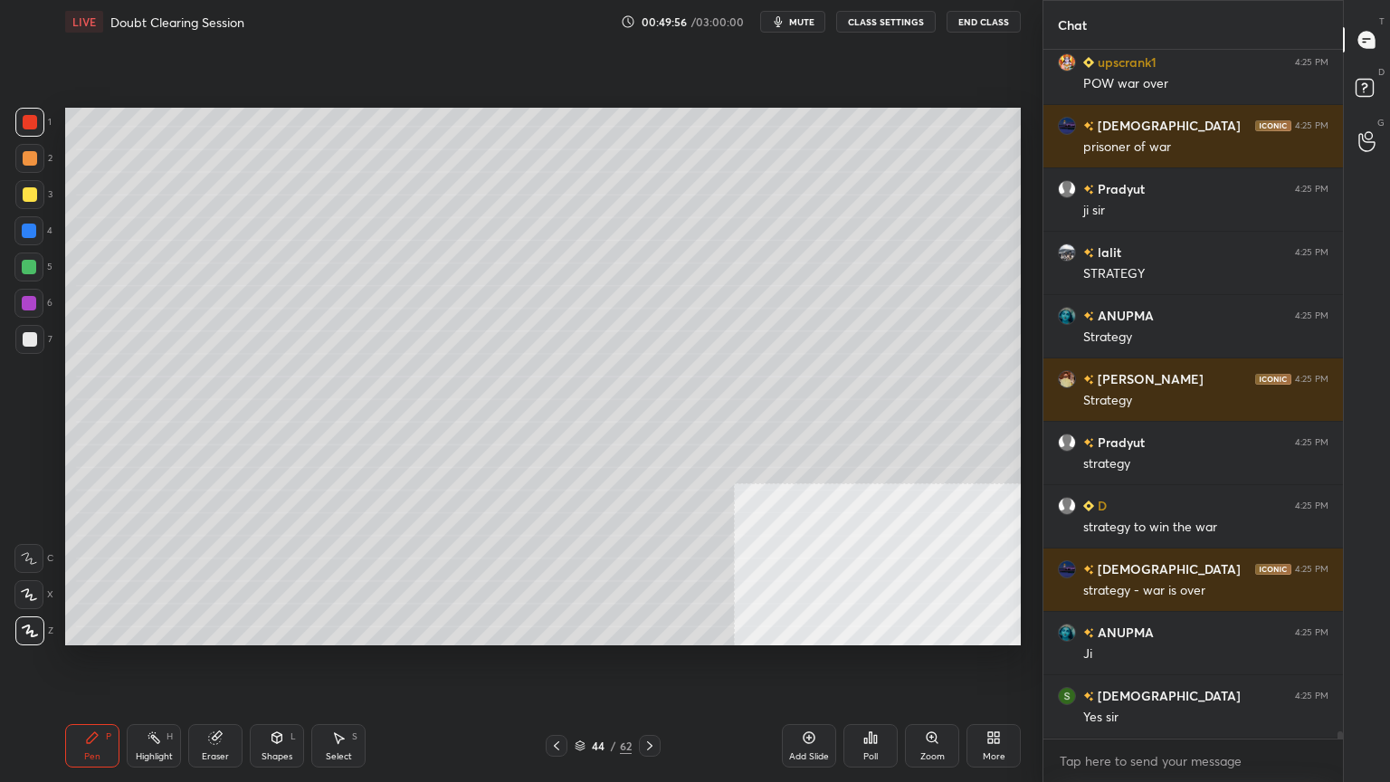
scroll to position [68606, 0]
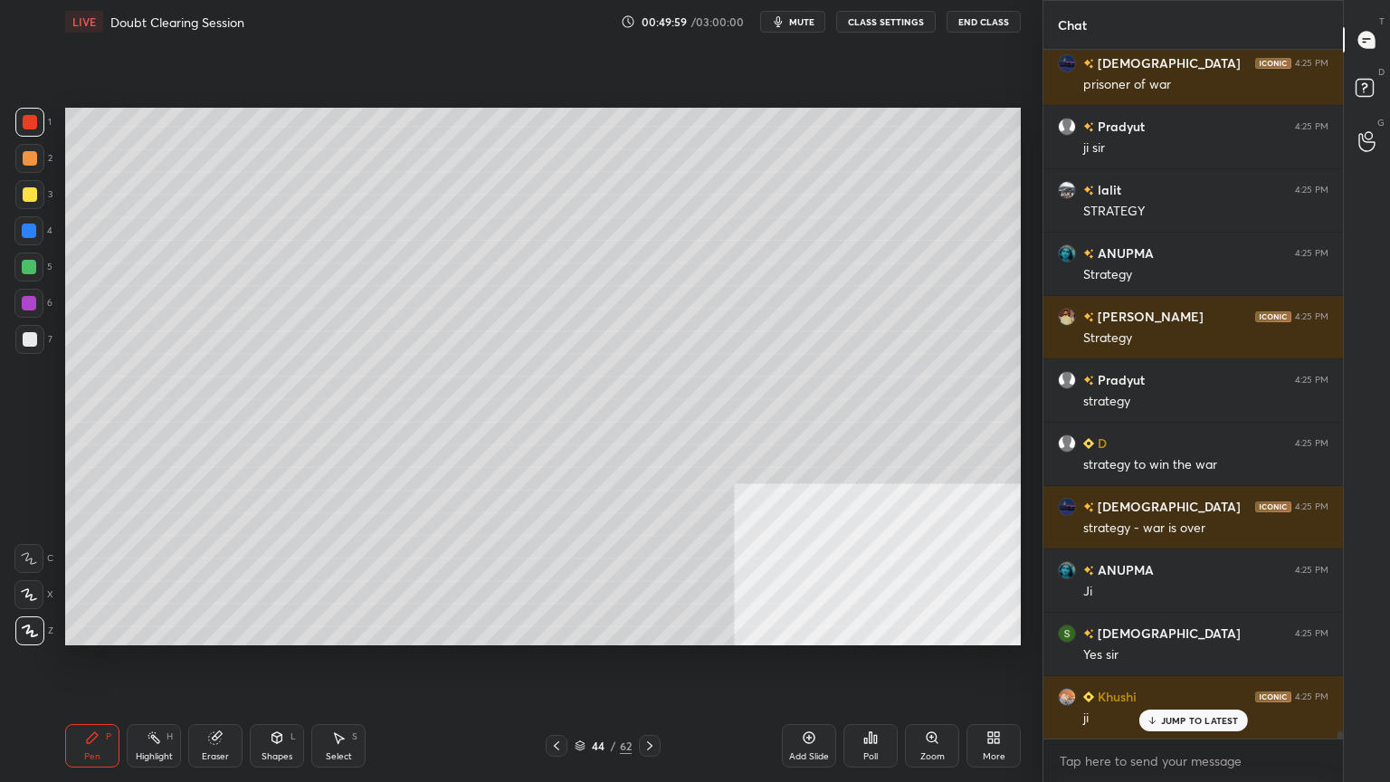
click at [30, 336] on div at bounding box center [30, 339] width 14 height 14
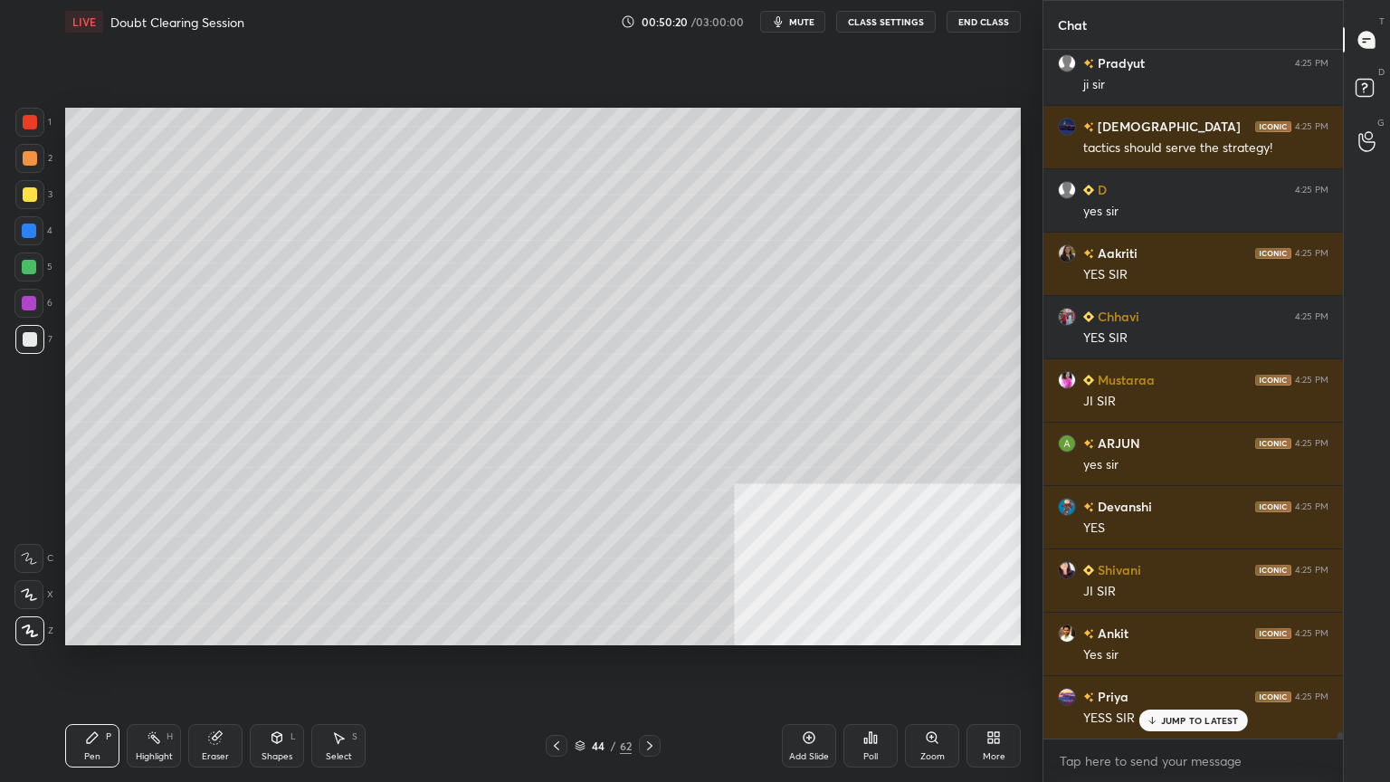
scroll to position [69890, 0]
click at [29, 189] on div at bounding box center [30, 194] width 14 height 14
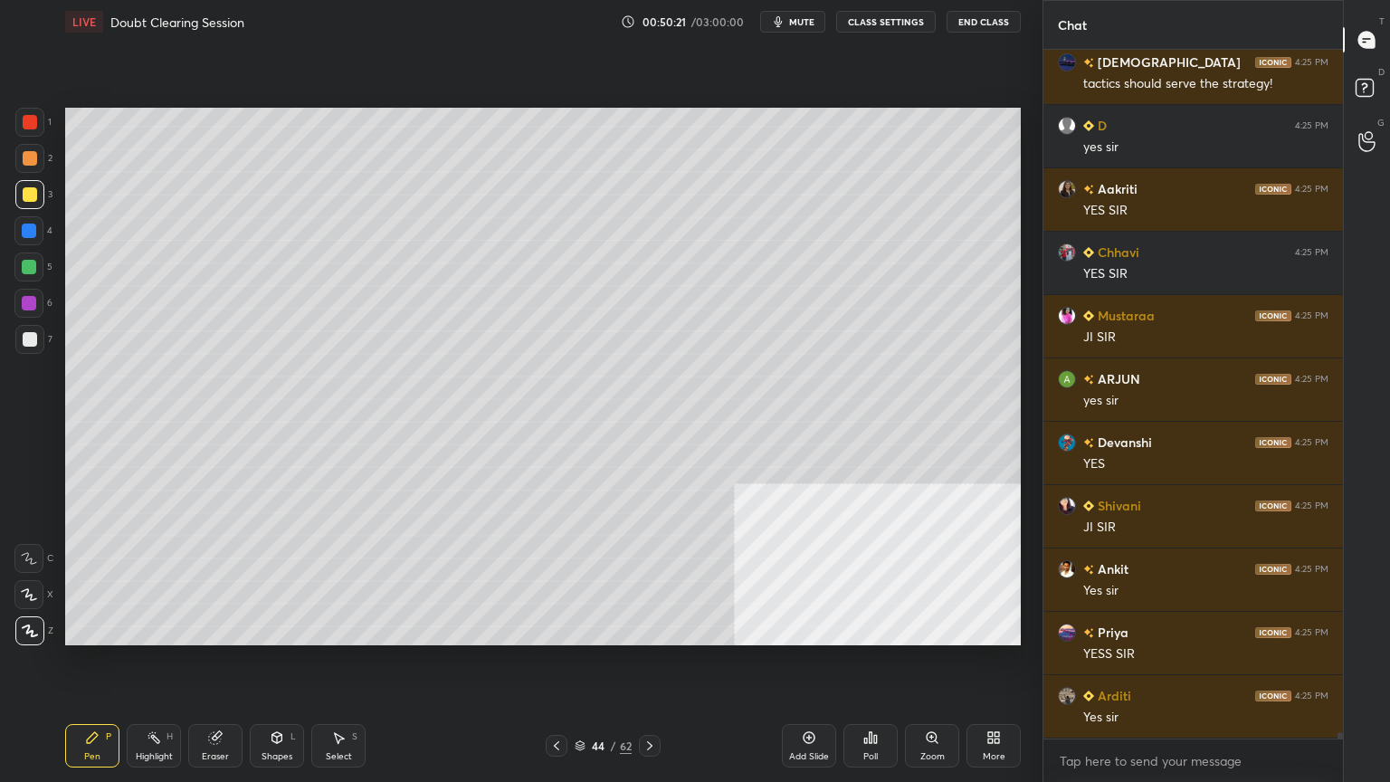
scroll to position [69952, 0]
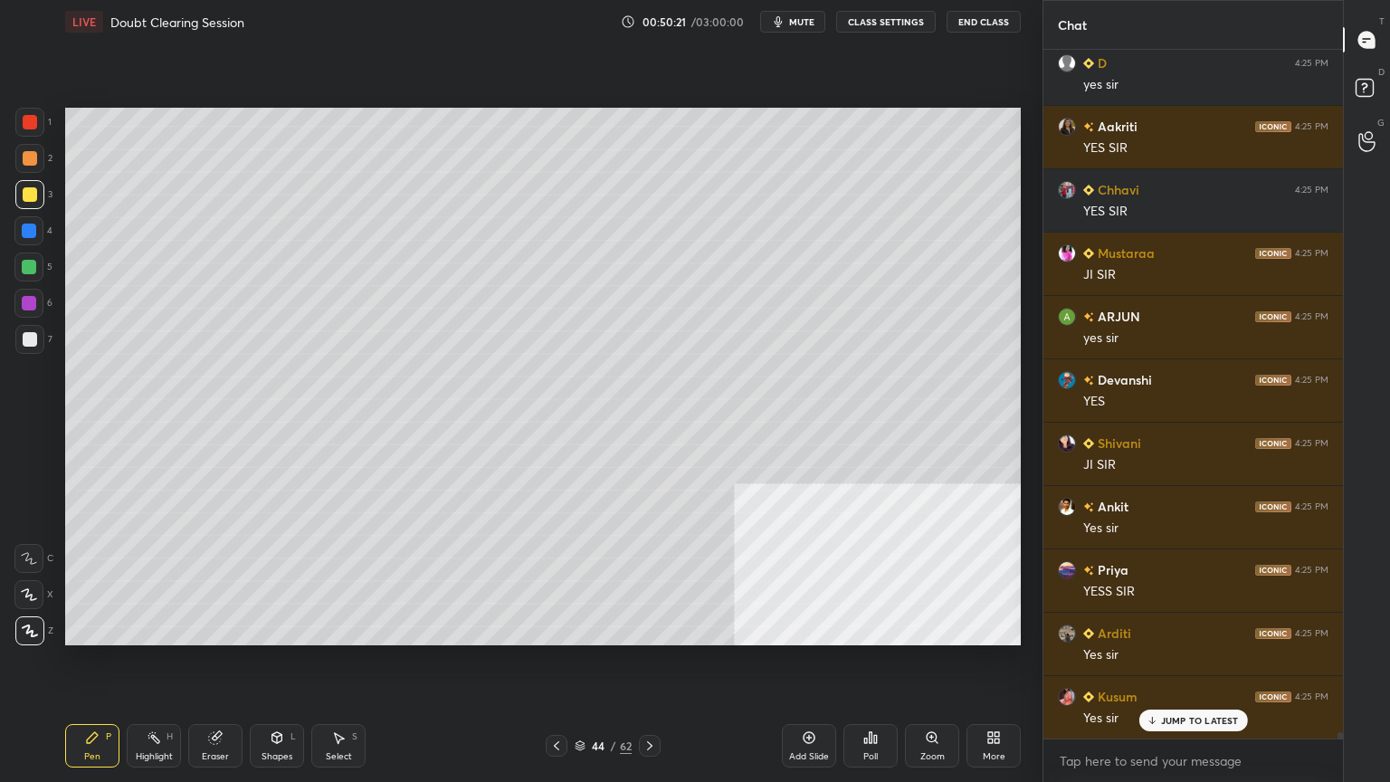
click at [26, 119] on div at bounding box center [30, 122] width 14 height 14
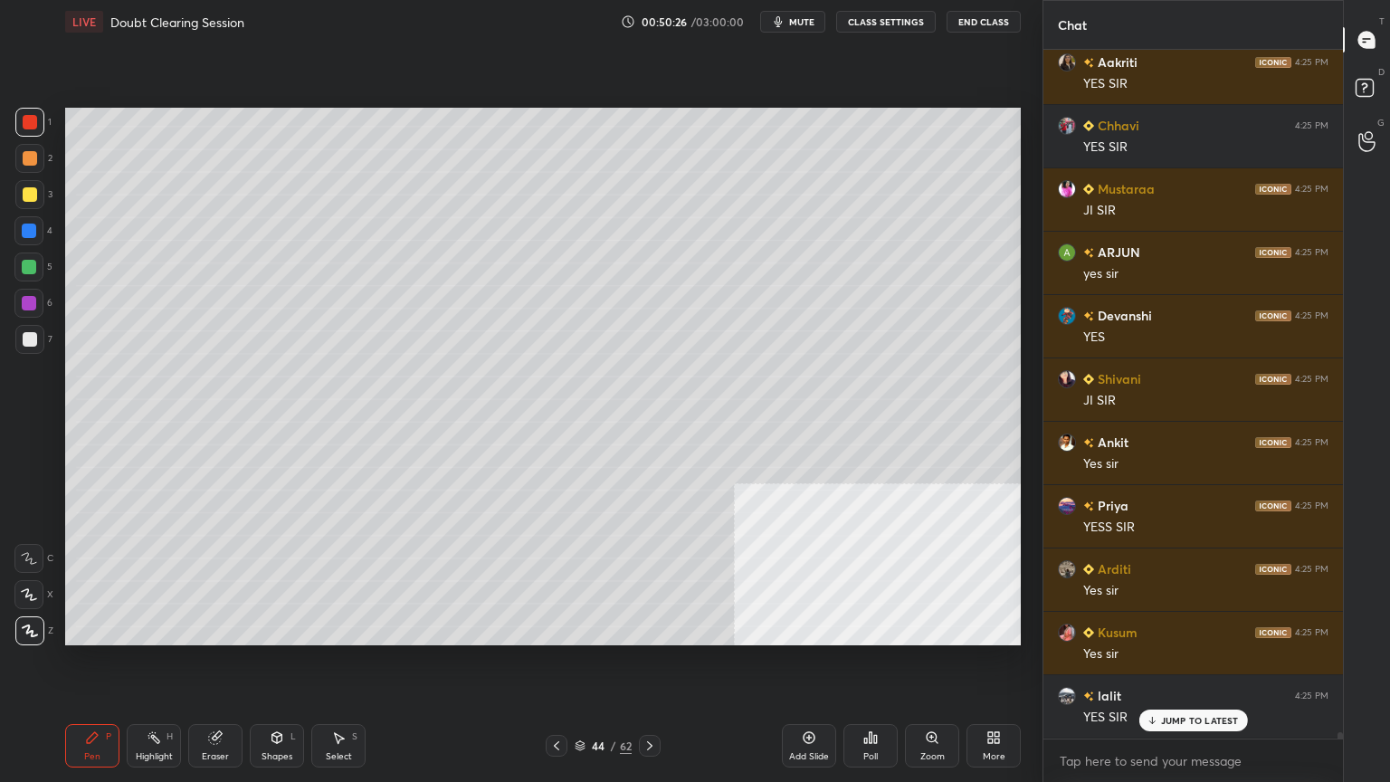
scroll to position [70079, 0]
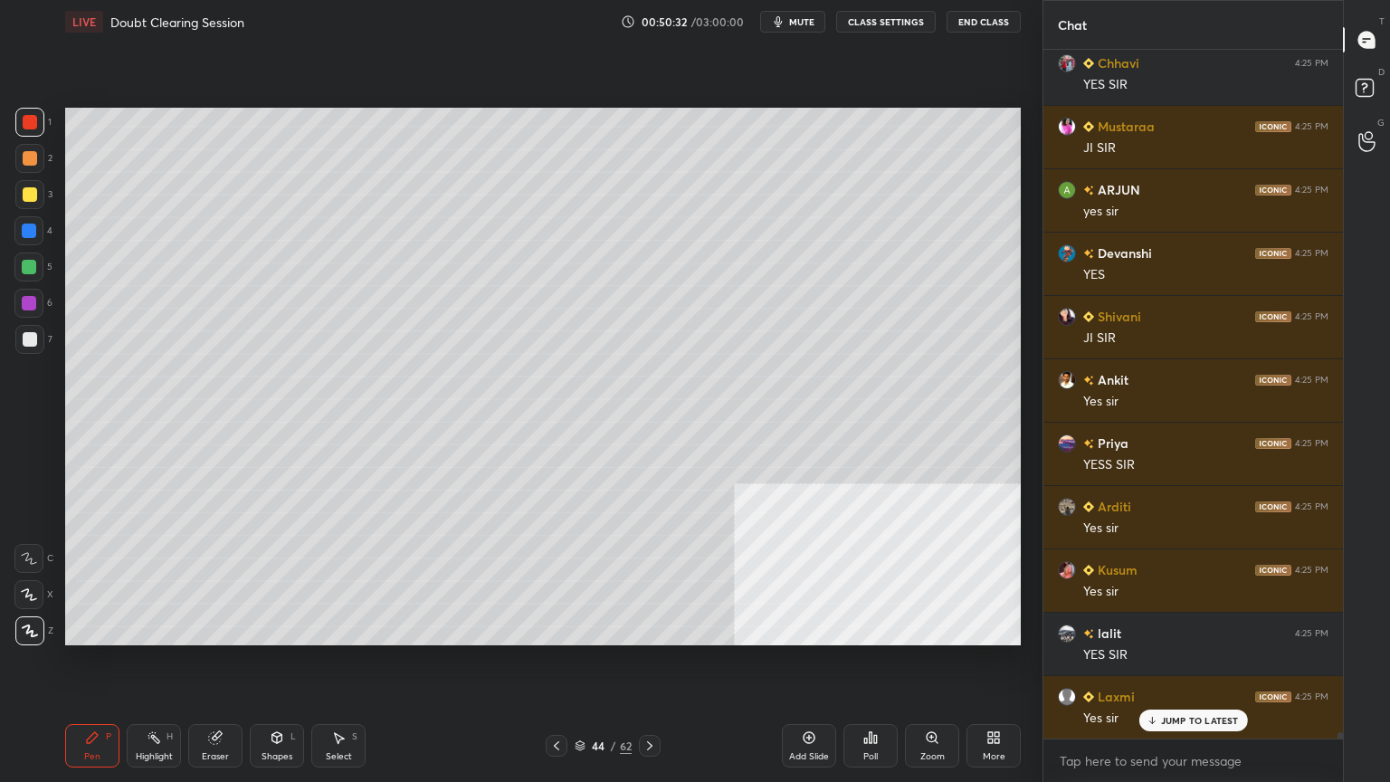
click at [29, 223] on div at bounding box center [29, 230] width 14 height 14
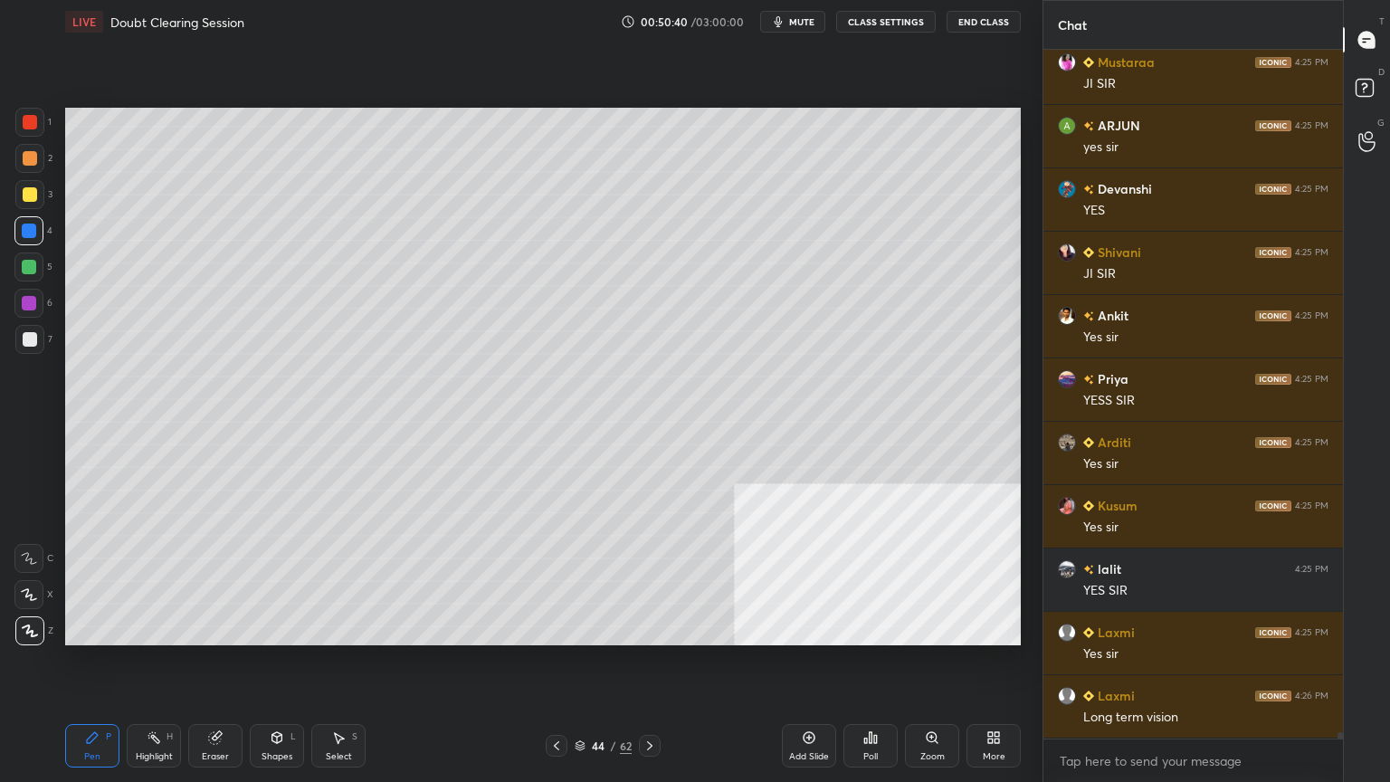
scroll to position [70206, 0]
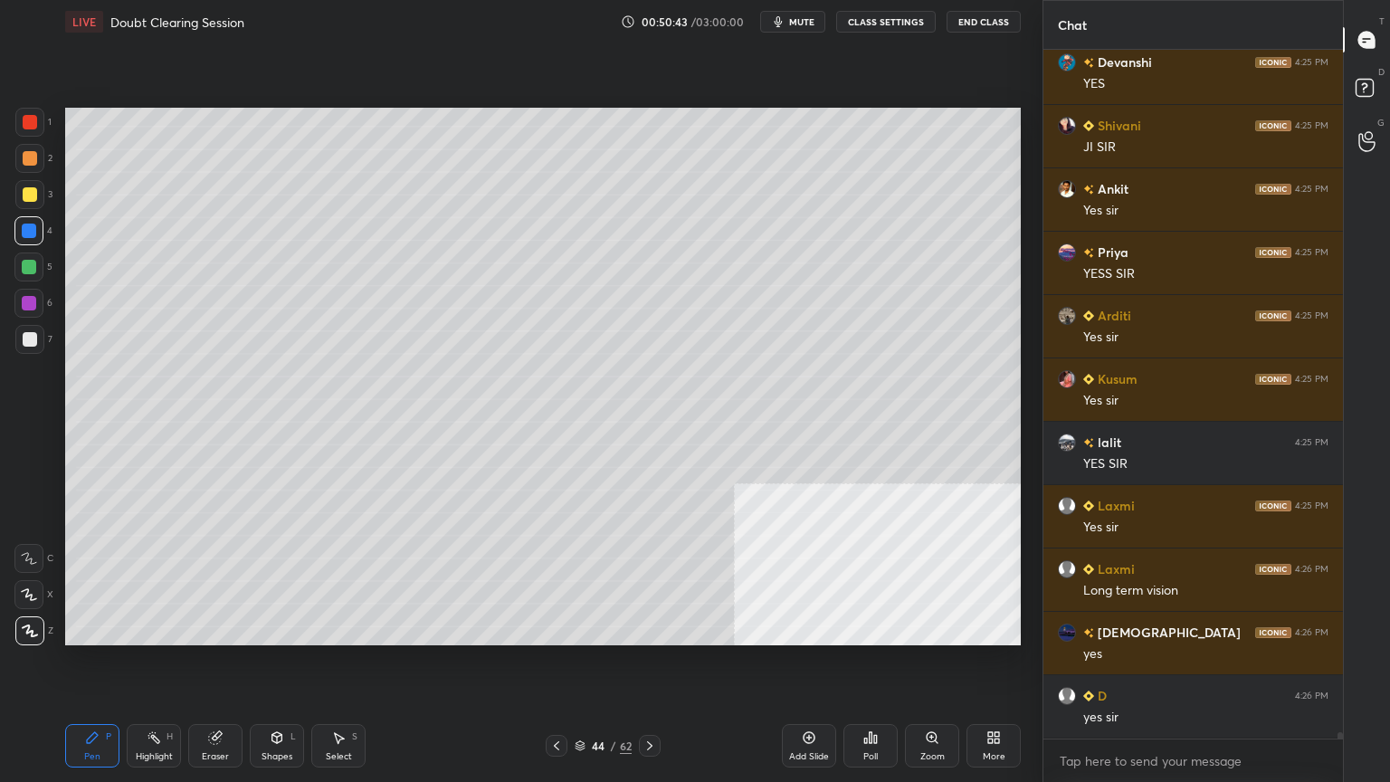
click at [650, 701] on icon at bounding box center [649, 745] width 5 height 9
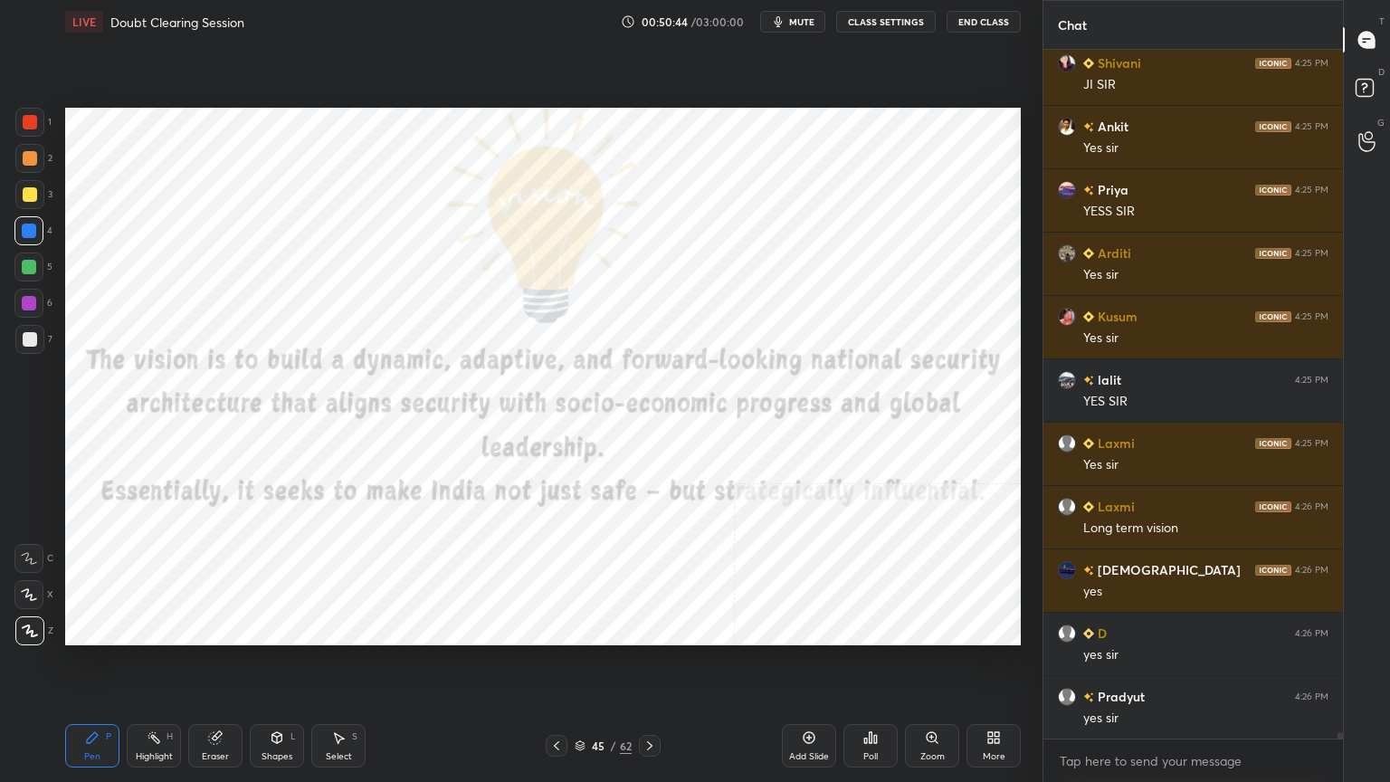
scroll to position [70397, 0]
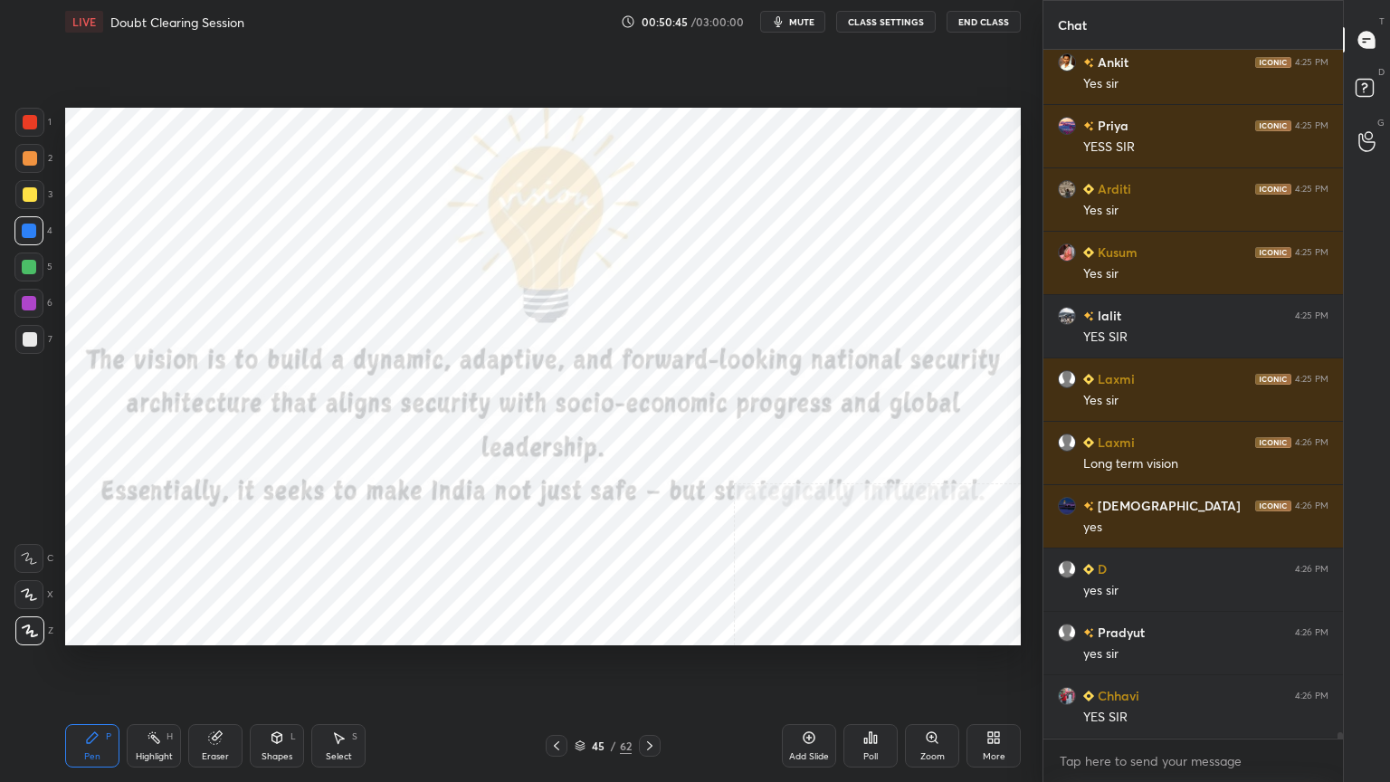
click at [23, 116] on div at bounding box center [30, 122] width 14 height 14
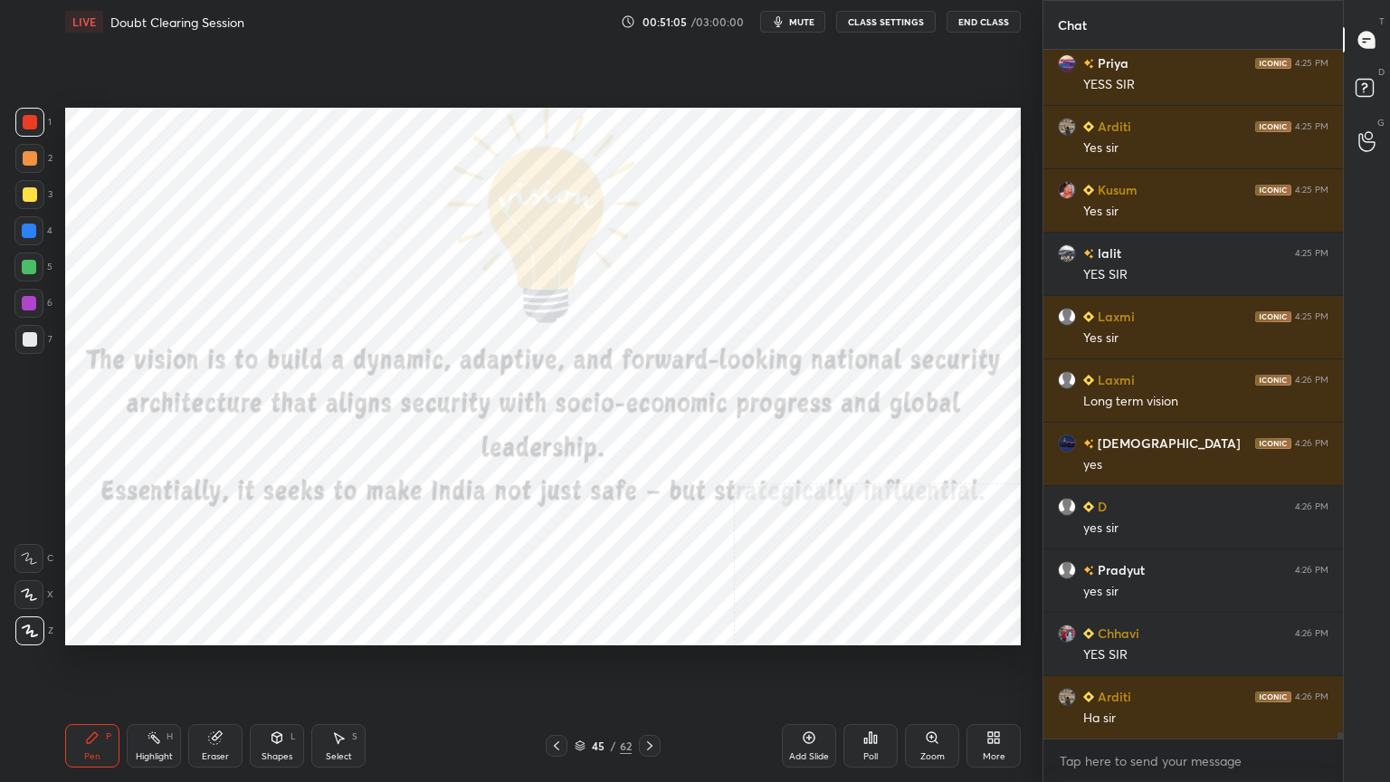
scroll to position [70539, 0]
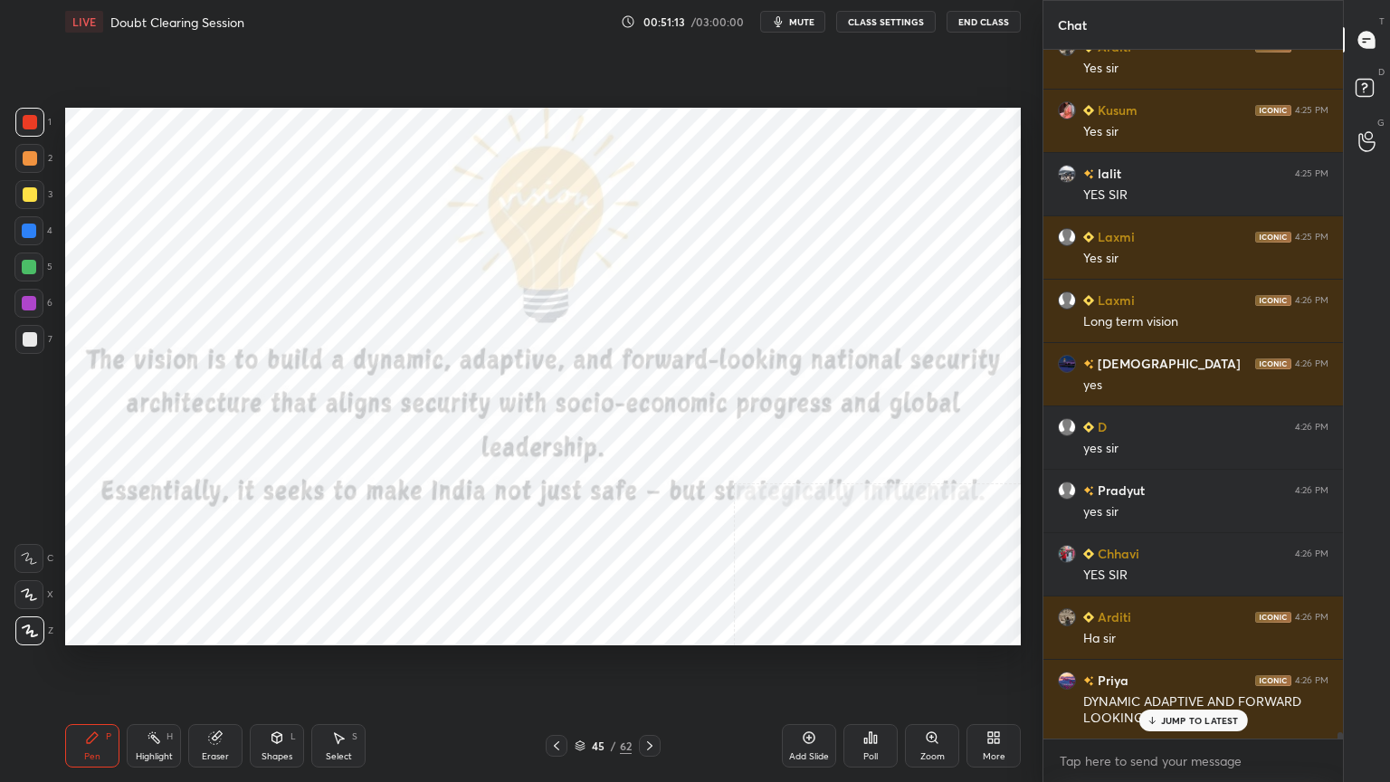
click at [813, 701] on div "Add Slide" at bounding box center [809, 745] width 54 height 43
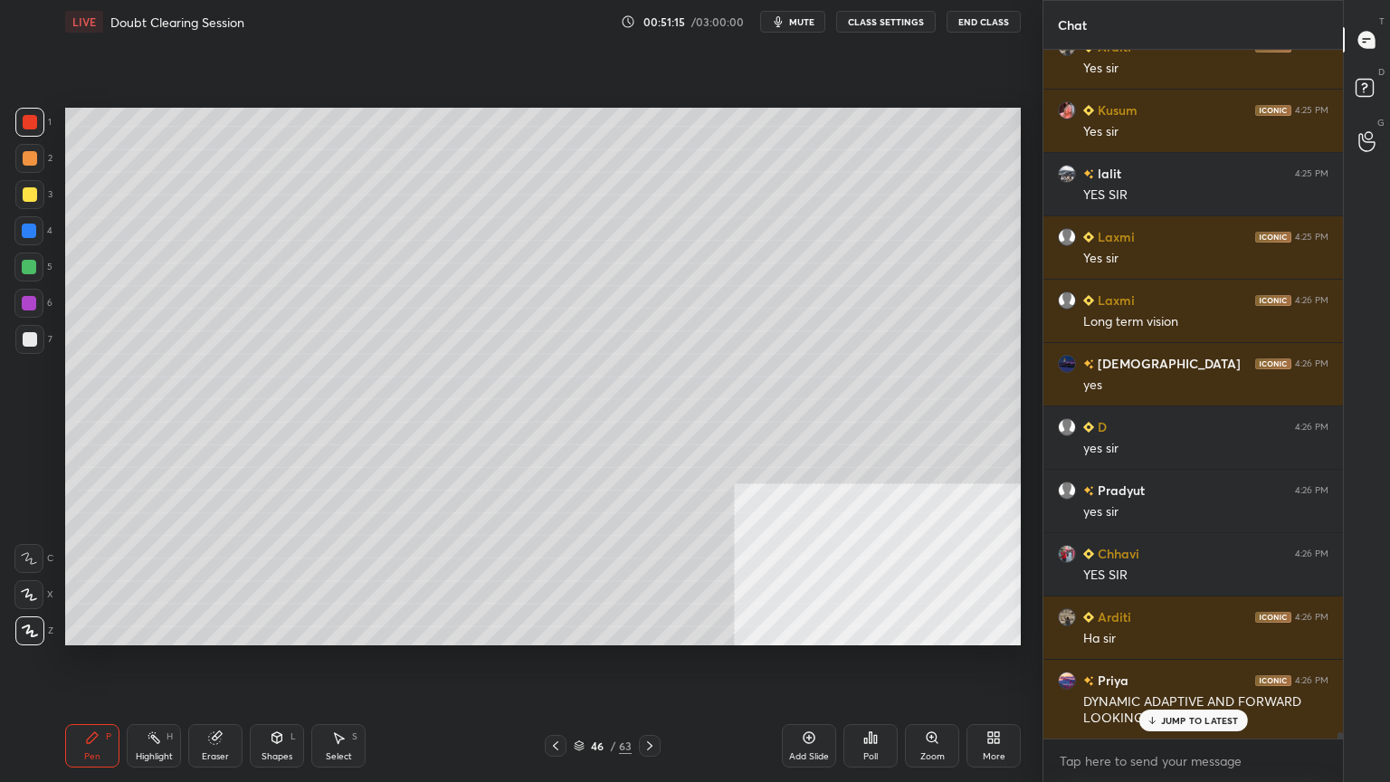
scroll to position [70582, 0]
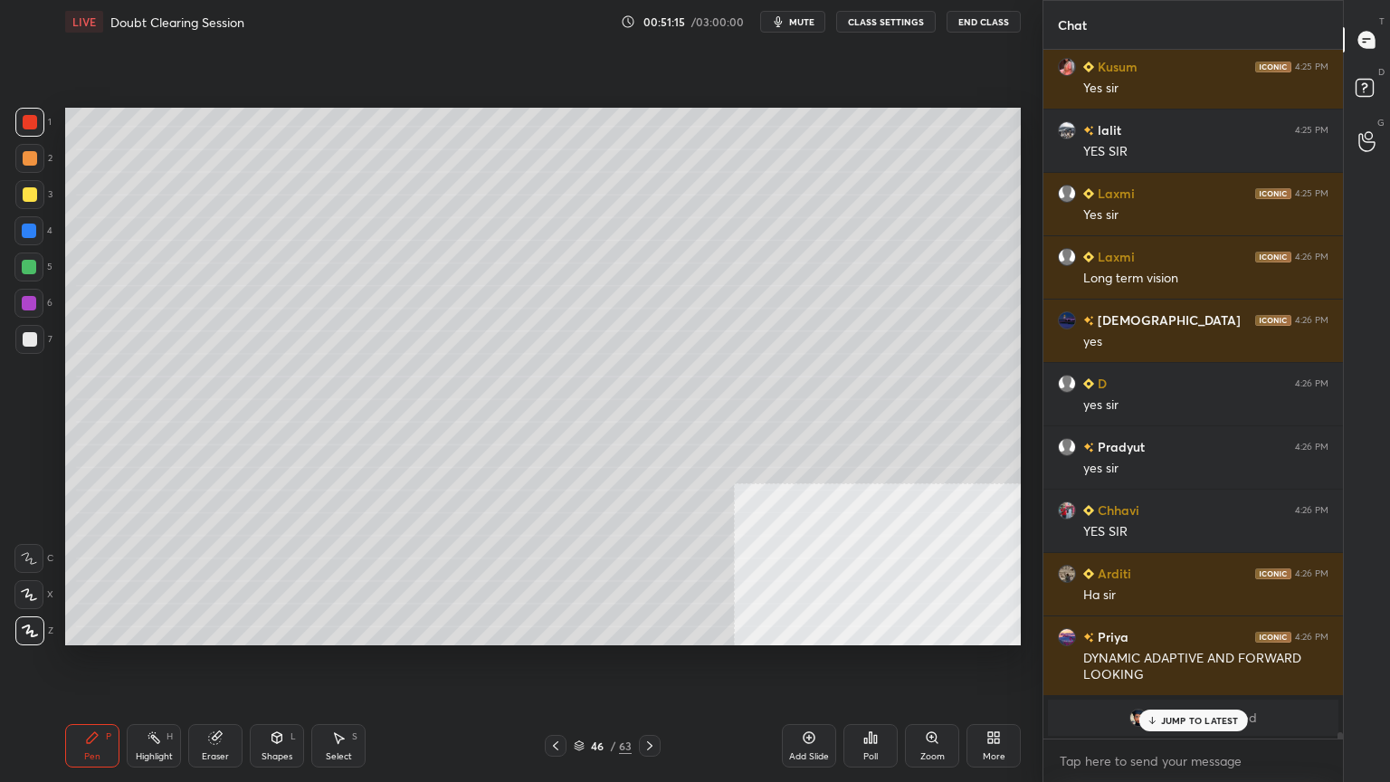
drag, startPoint x: 29, startPoint y: 188, endPoint x: 62, endPoint y: 185, distance: 33.7
click at [29, 188] on div at bounding box center [30, 194] width 14 height 14
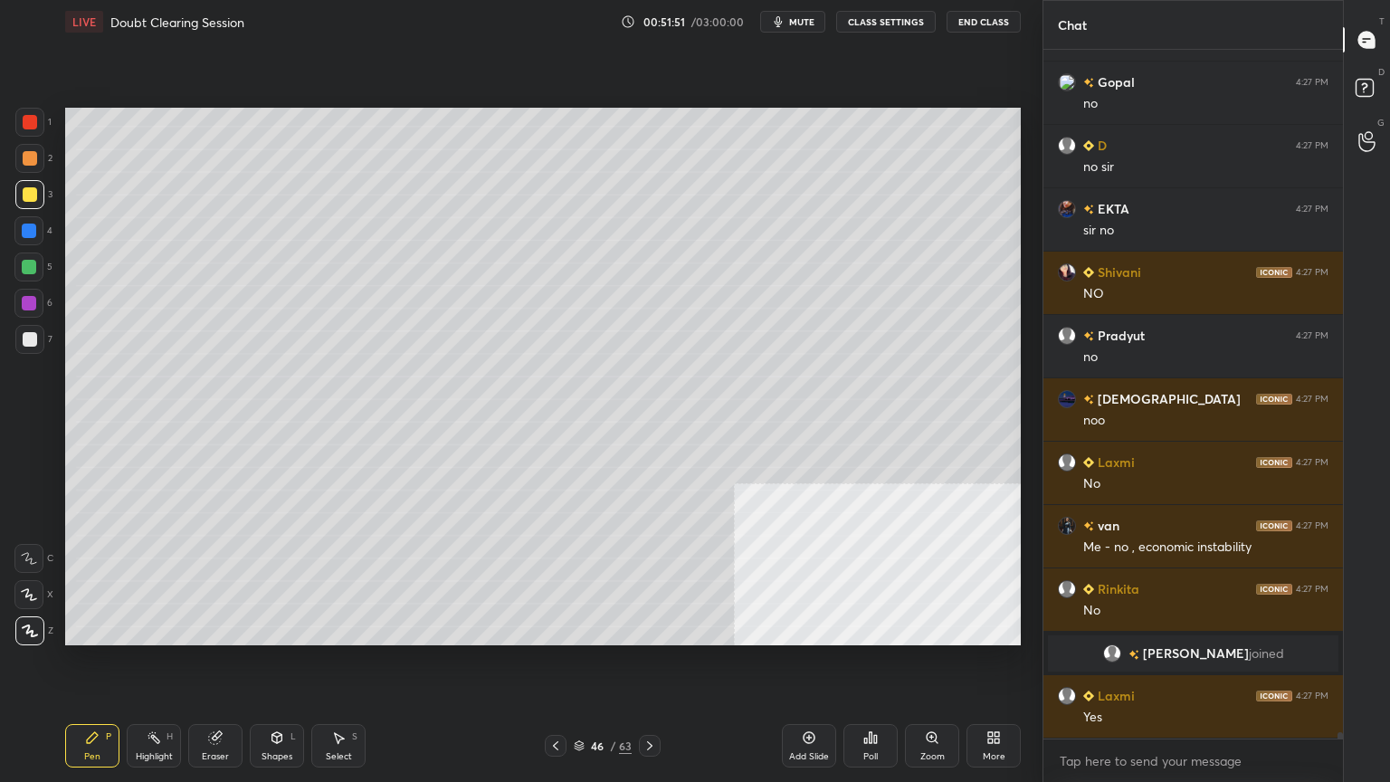
scroll to position [69706, 0]
click at [29, 228] on div at bounding box center [29, 230] width 14 height 14
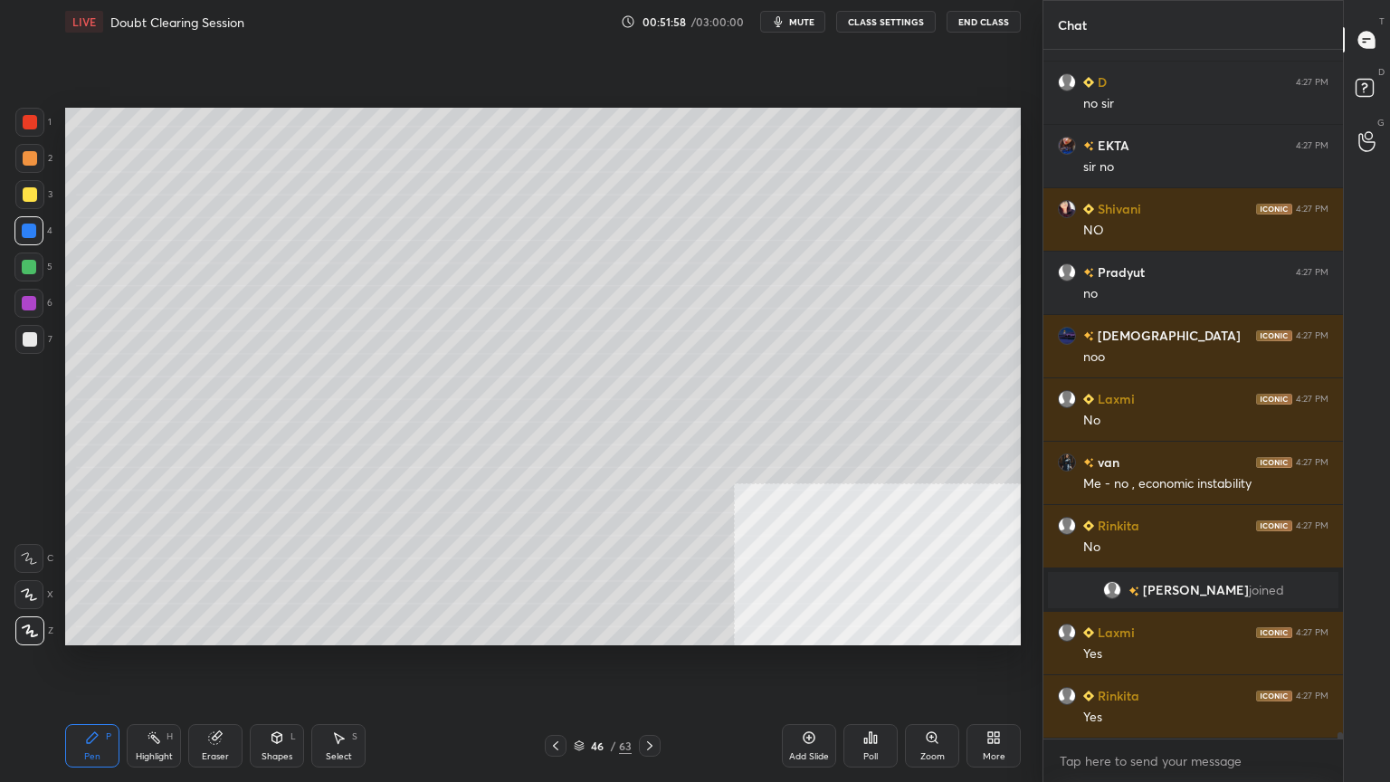
click at [31, 193] on div at bounding box center [30, 194] width 14 height 14
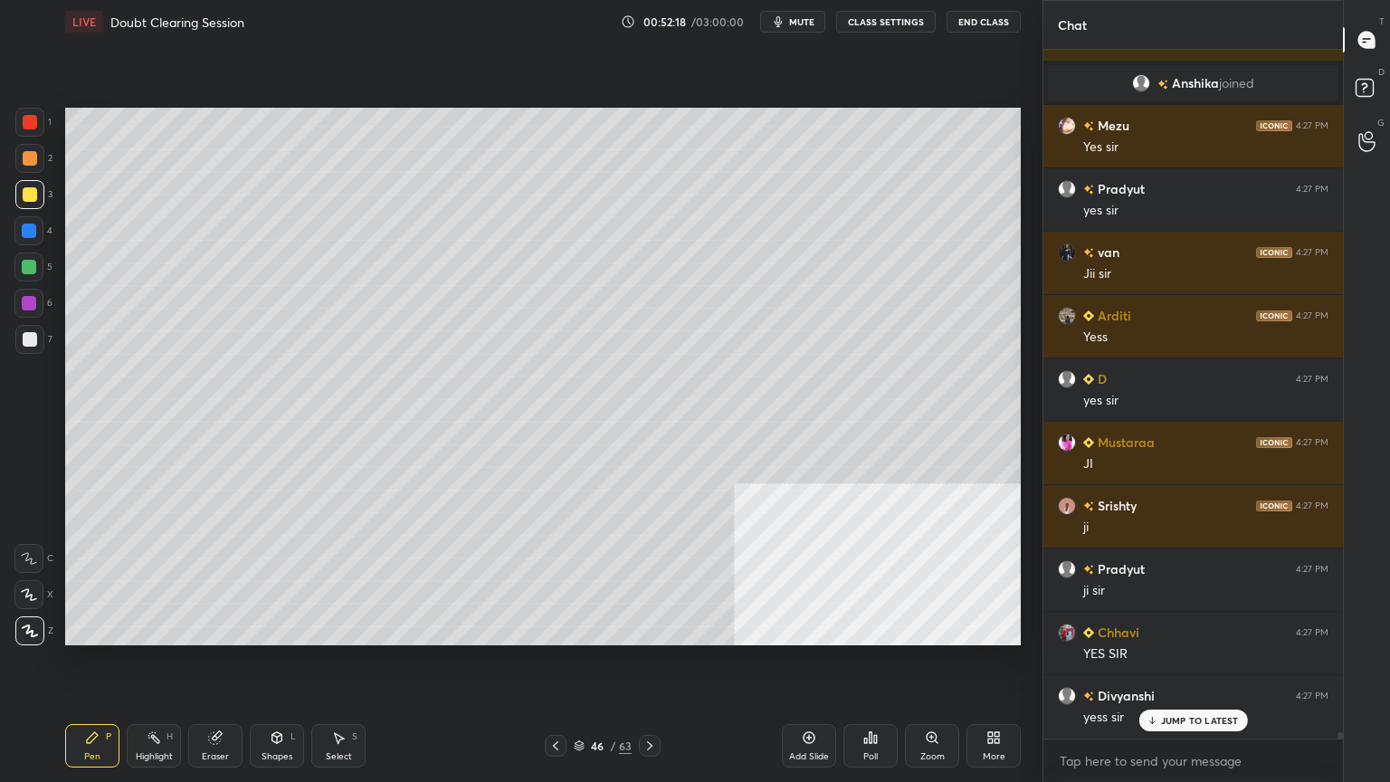
scroll to position [70473, 0]
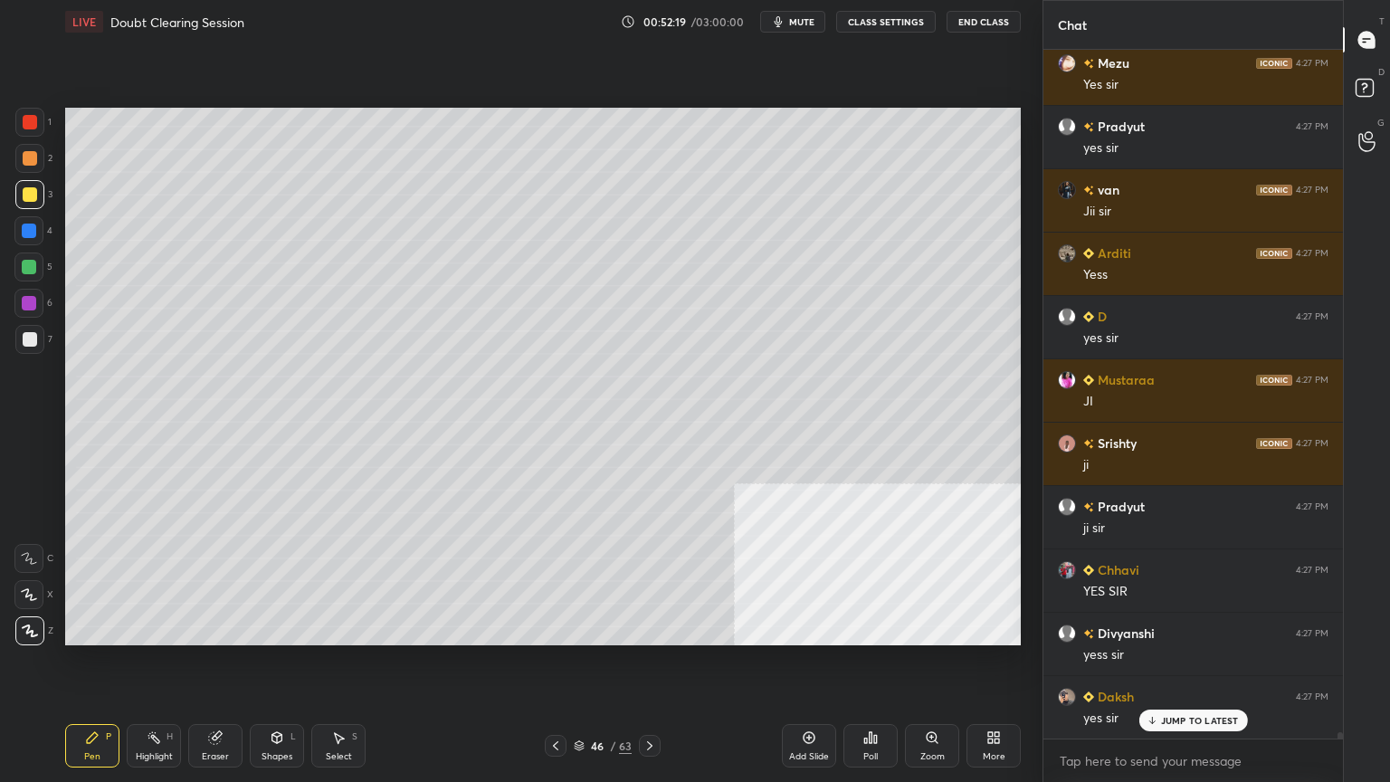
drag, startPoint x: 24, startPoint y: 262, endPoint x: 36, endPoint y: 264, distance: 11.9
click at [24, 265] on div at bounding box center [29, 267] width 14 height 14
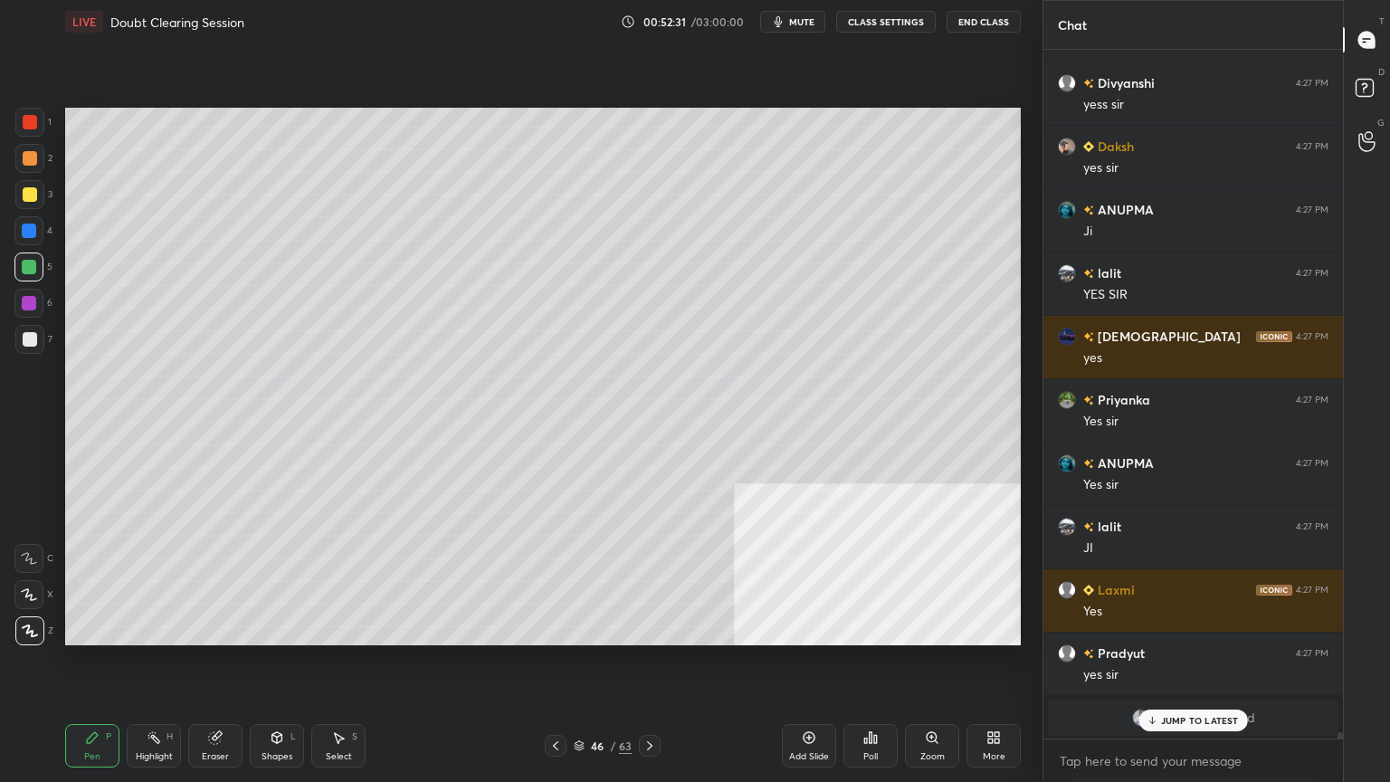
scroll to position [70662, 0]
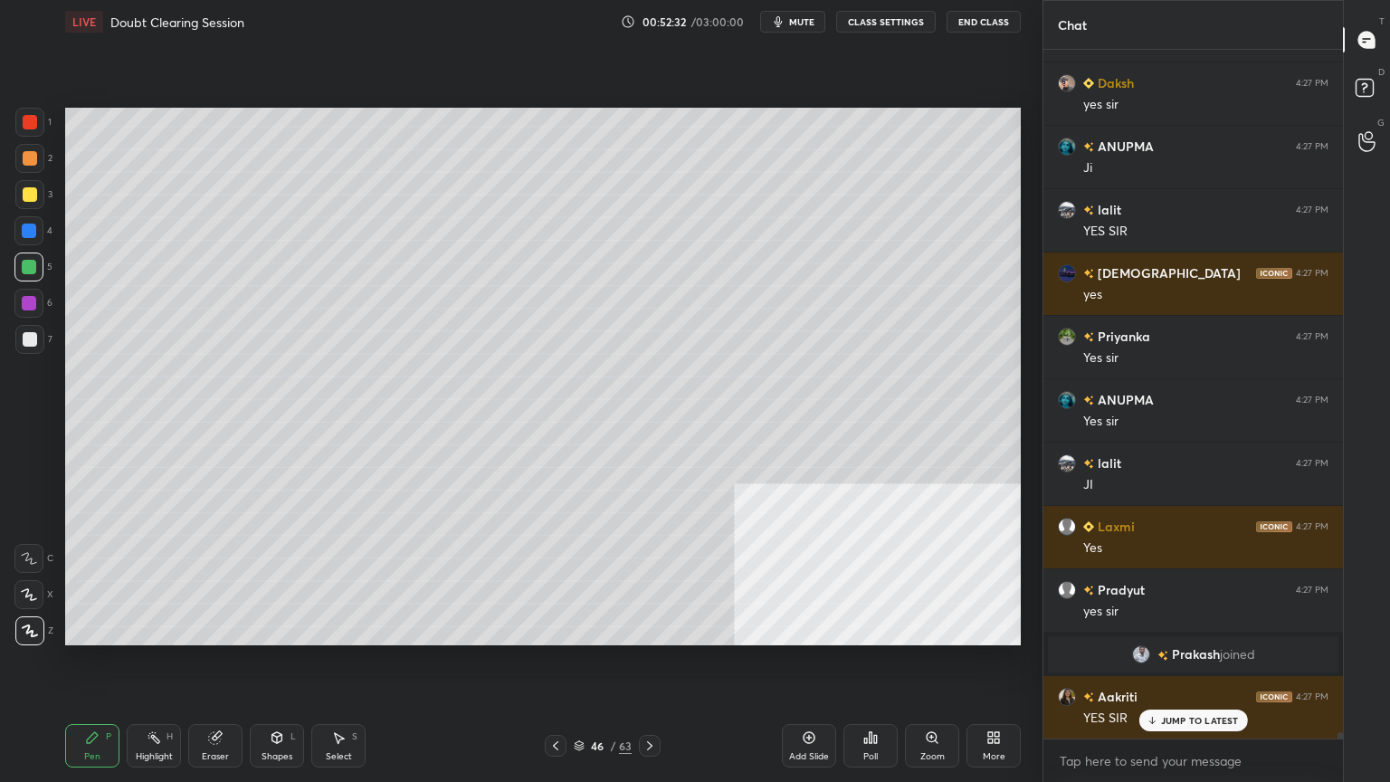
click at [17, 117] on div at bounding box center [29, 122] width 29 height 29
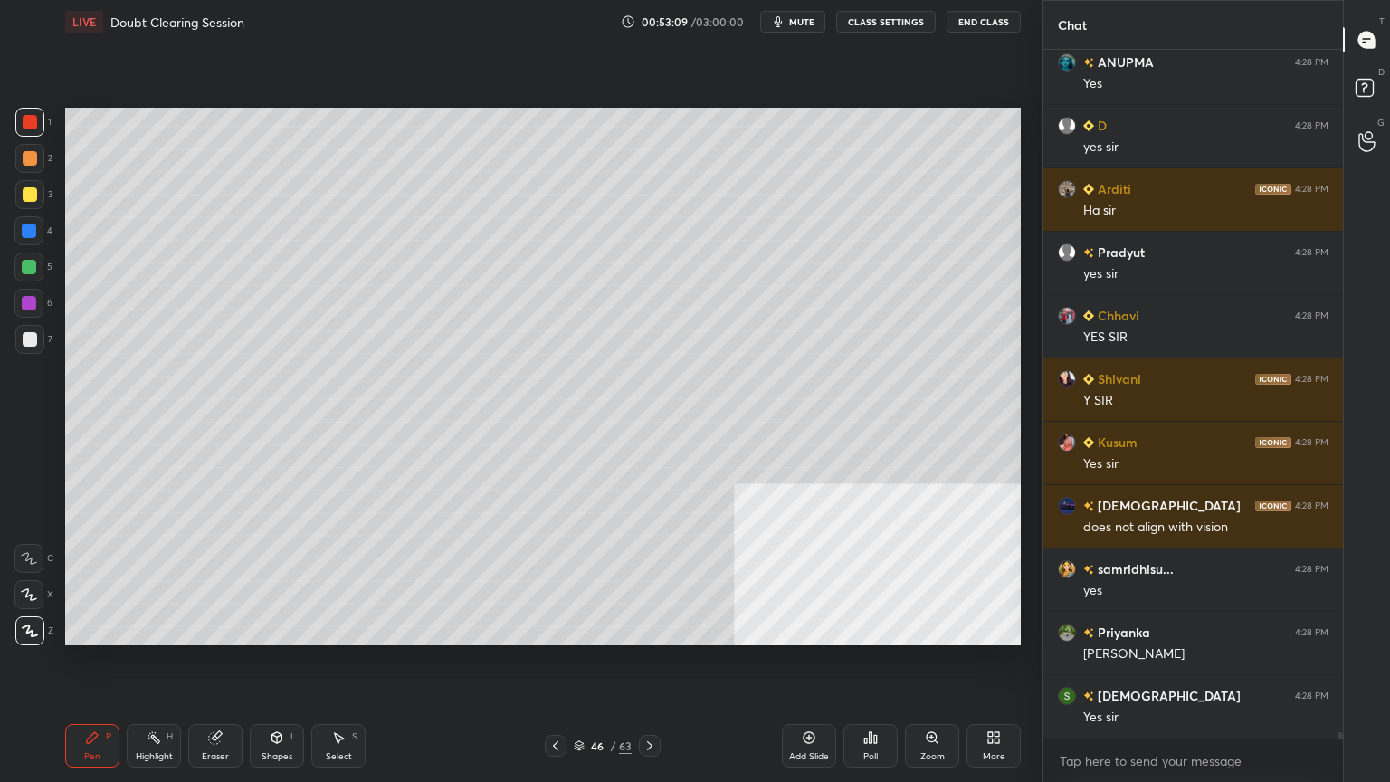
scroll to position [72055, 0]
click at [34, 227] on div at bounding box center [29, 230] width 14 height 14
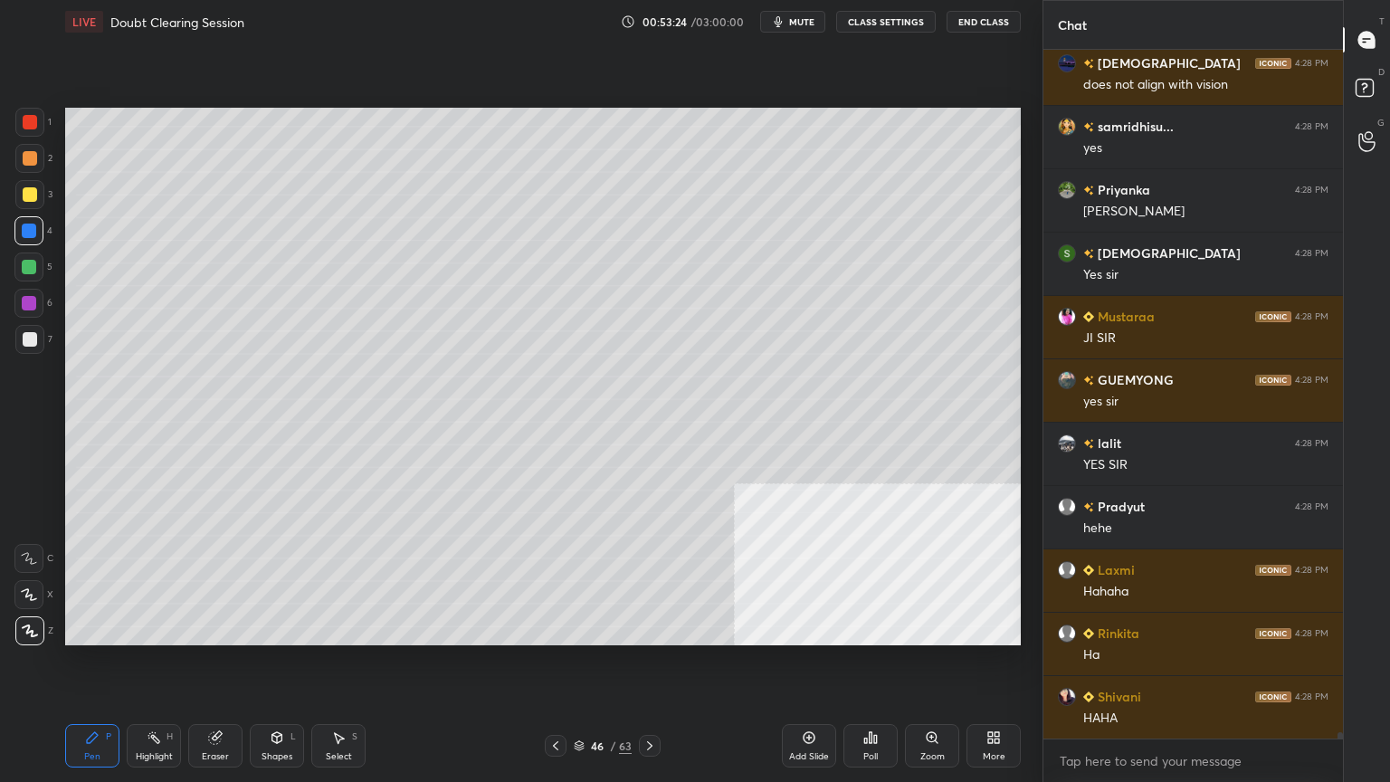
scroll to position [72499, 0]
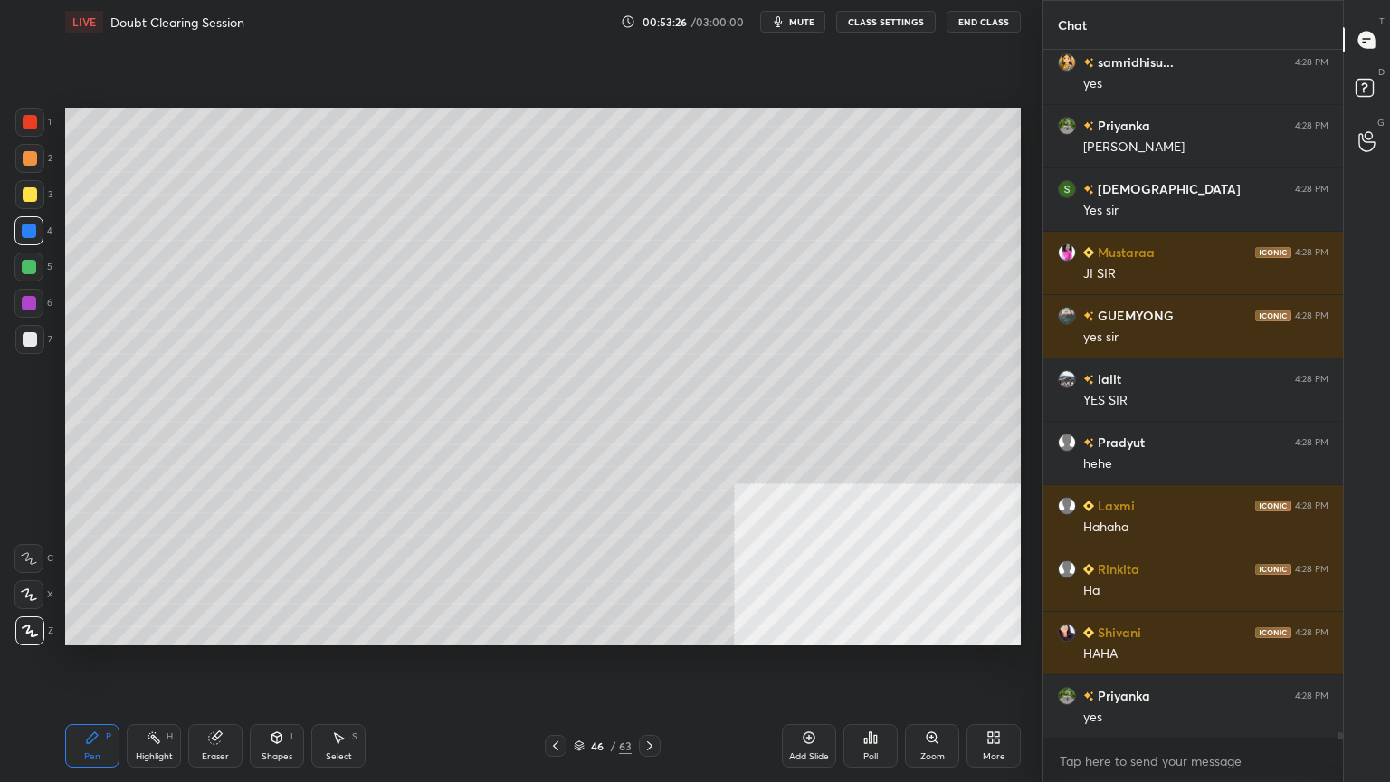
click at [583, 701] on icon at bounding box center [579, 745] width 11 height 11
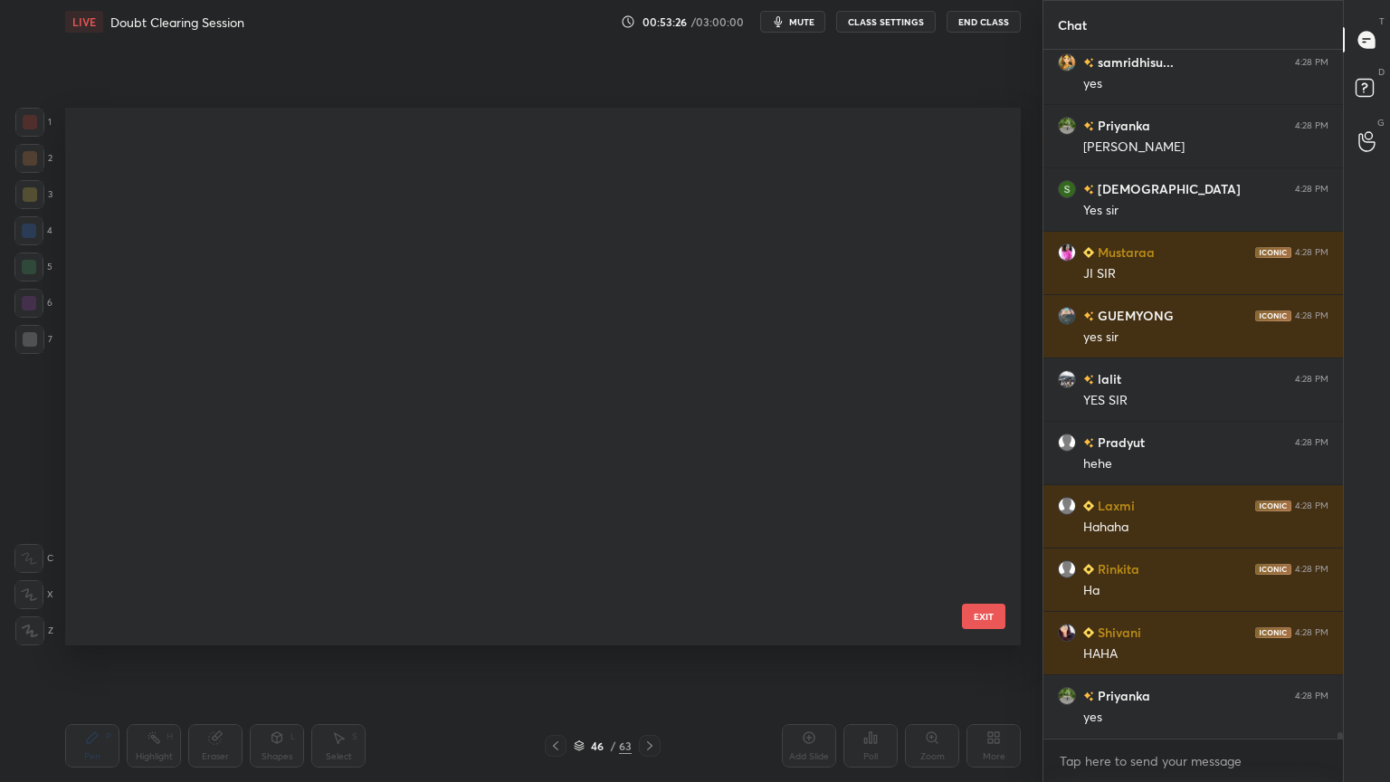
scroll to position [532, 946]
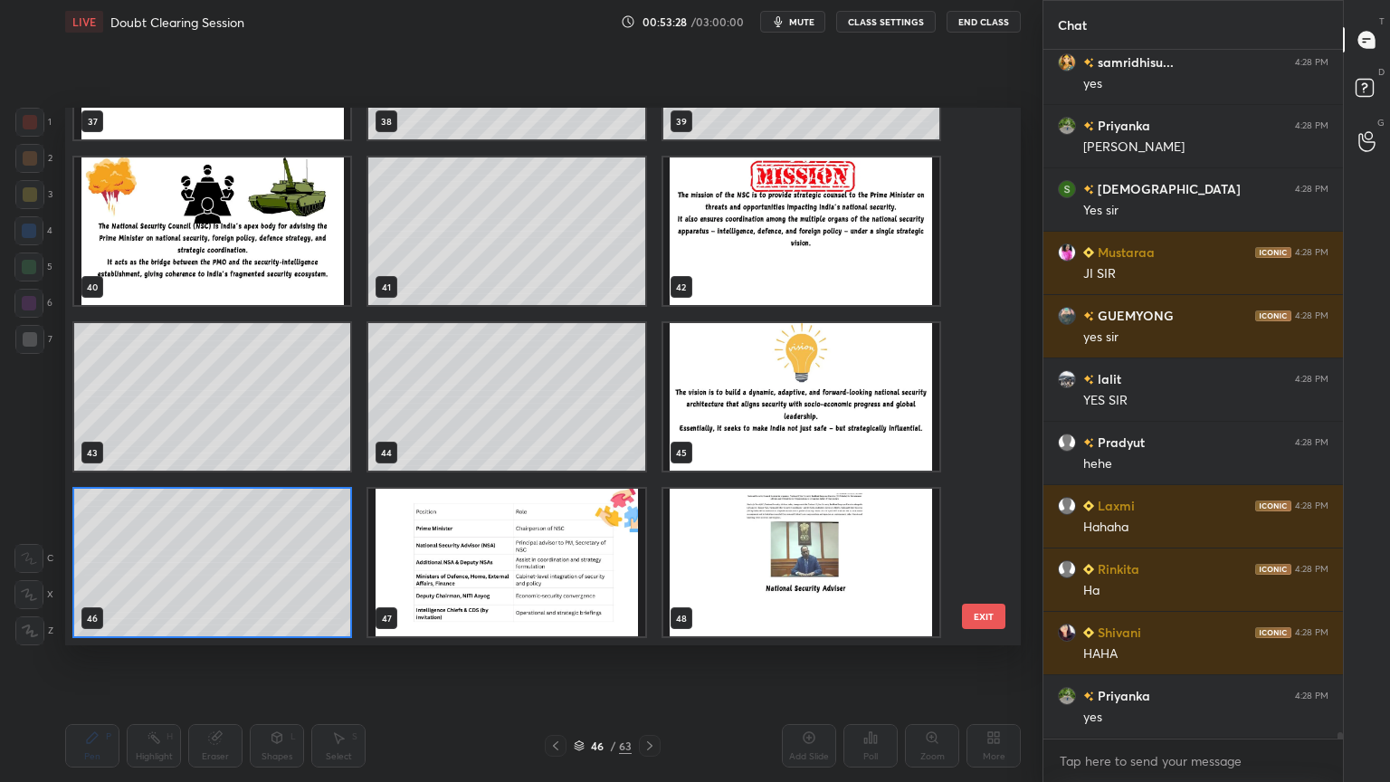
click at [565, 574] on img "grid" at bounding box center [506, 562] width 276 height 147
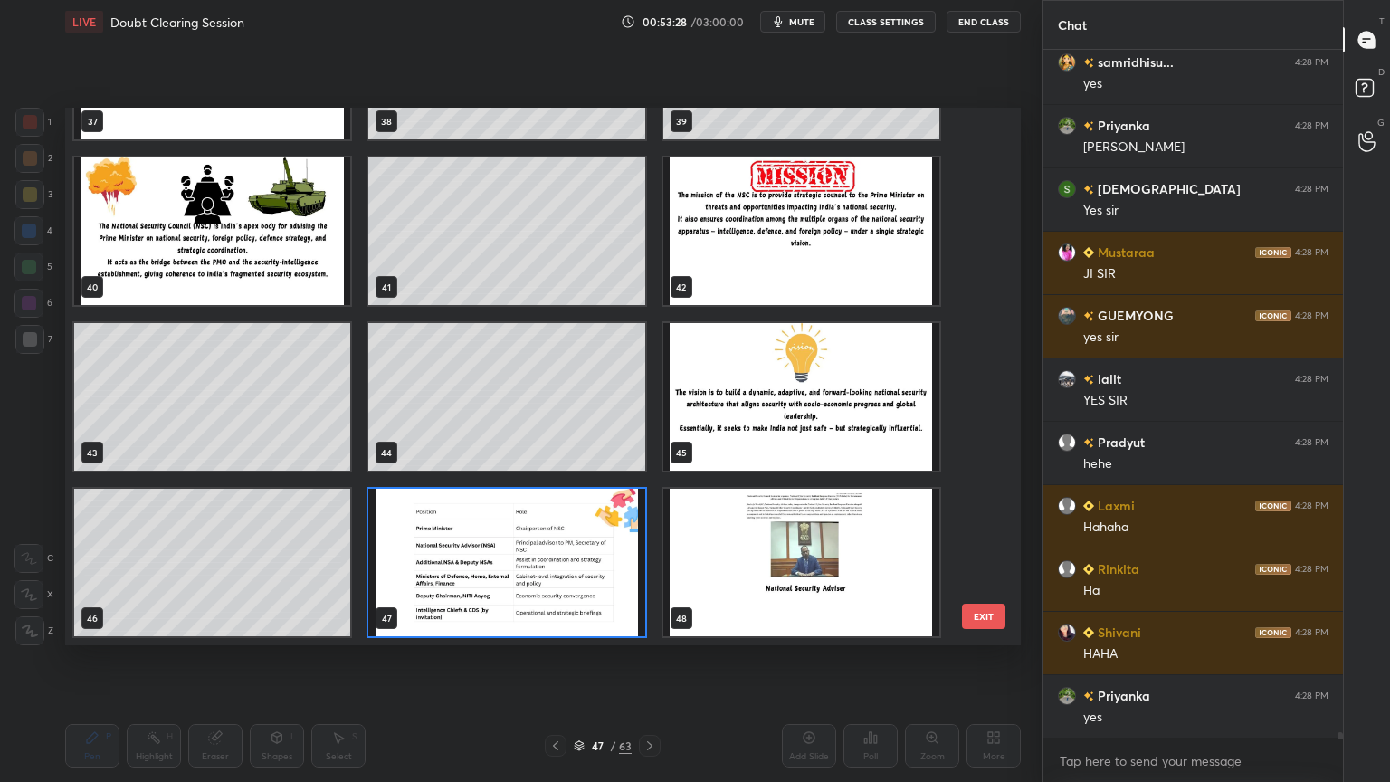
click at [564, 577] on img "grid" at bounding box center [506, 562] width 276 height 147
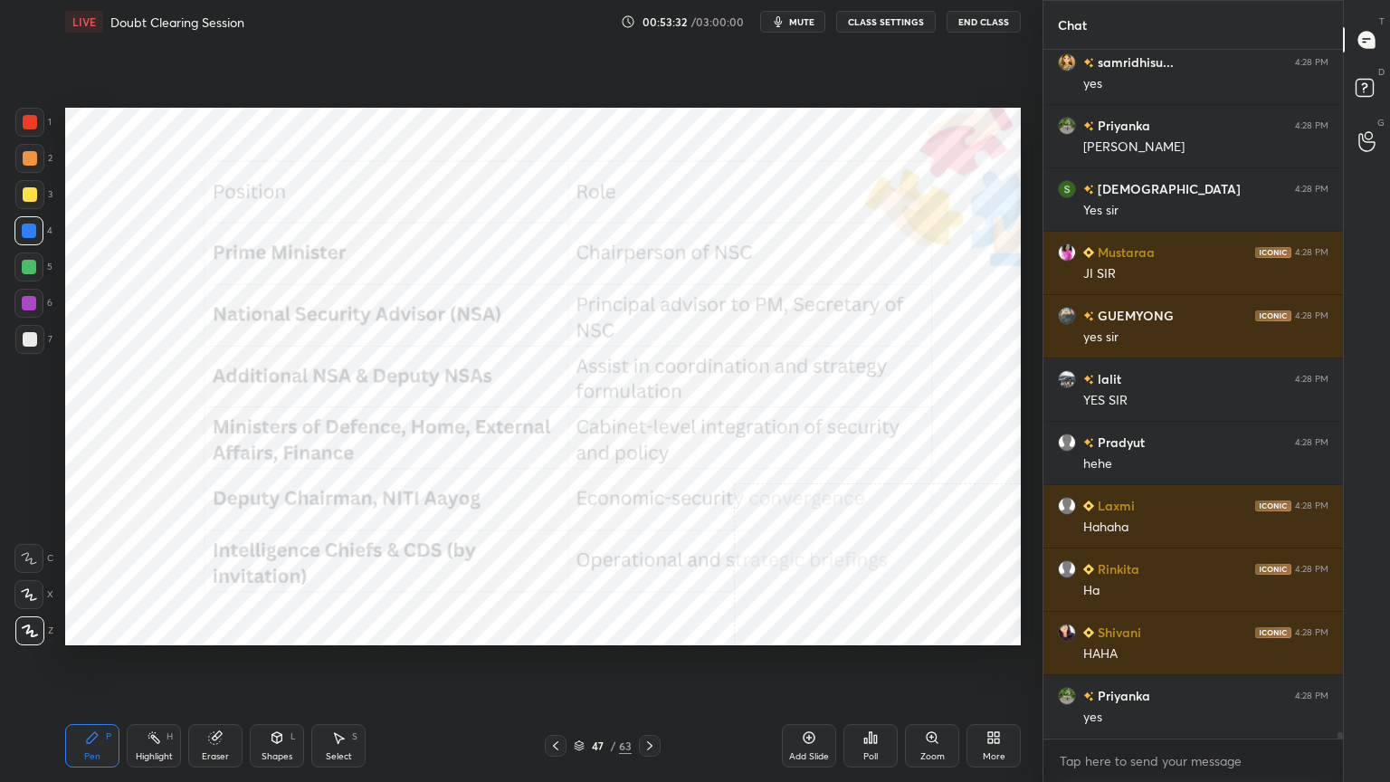
click at [24, 119] on div at bounding box center [30, 122] width 14 height 14
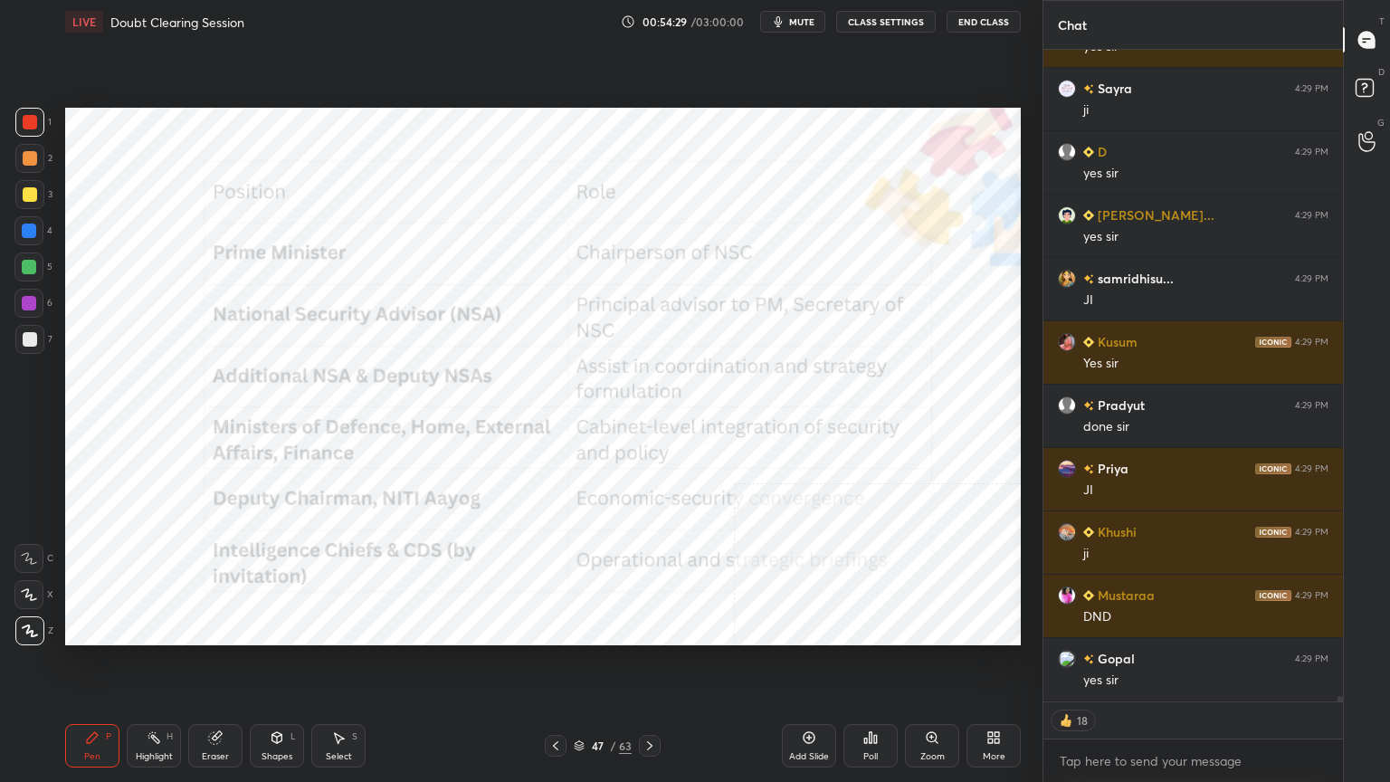
scroll to position [73649, 0]
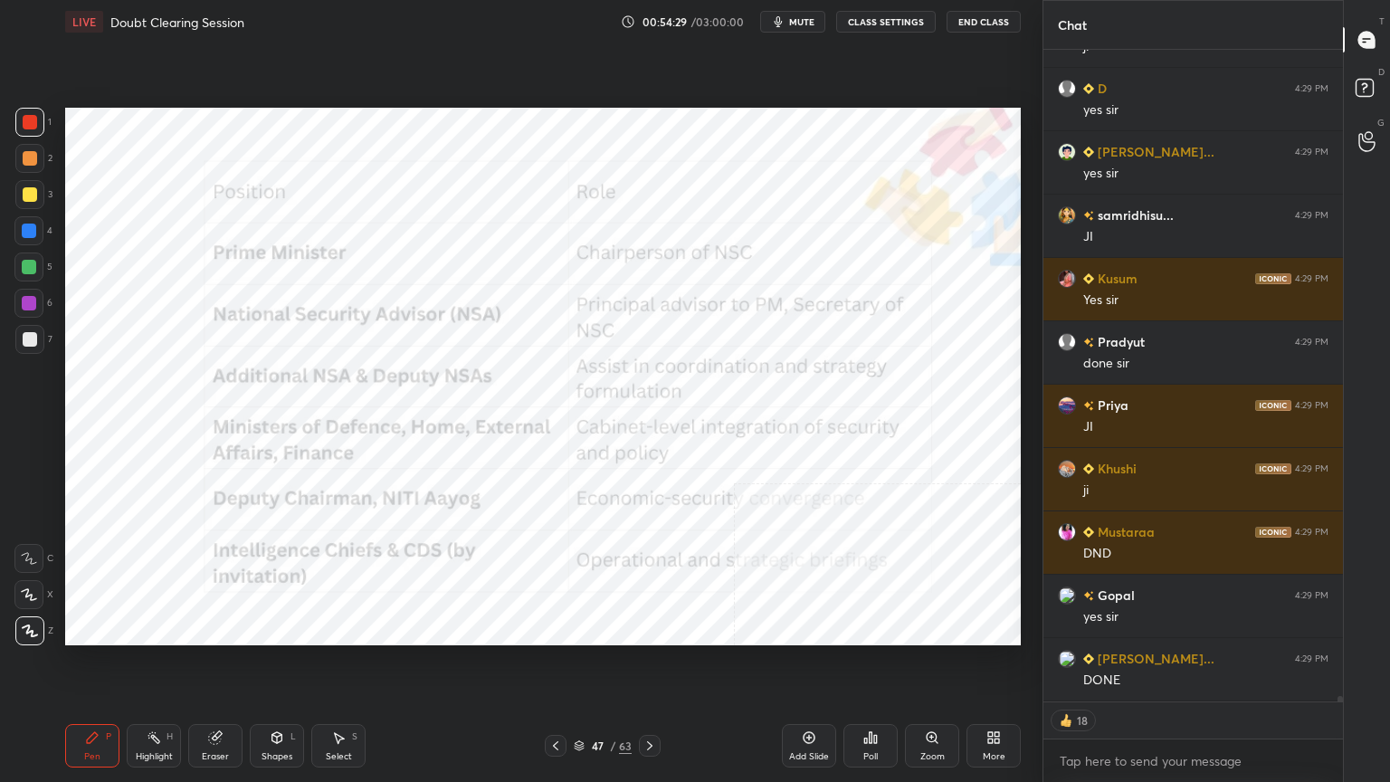
click at [579, 701] on icon at bounding box center [579, 745] width 11 height 11
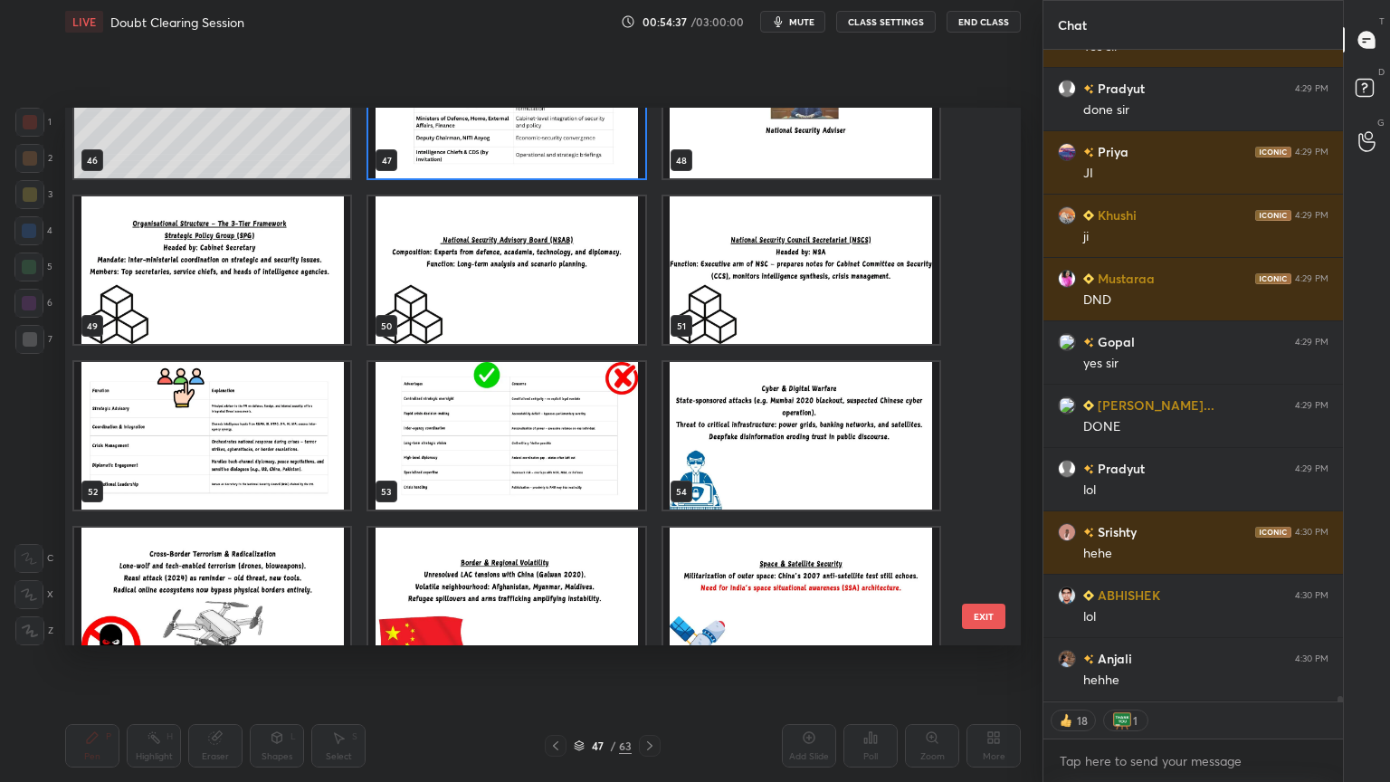
scroll to position [73966, 0]
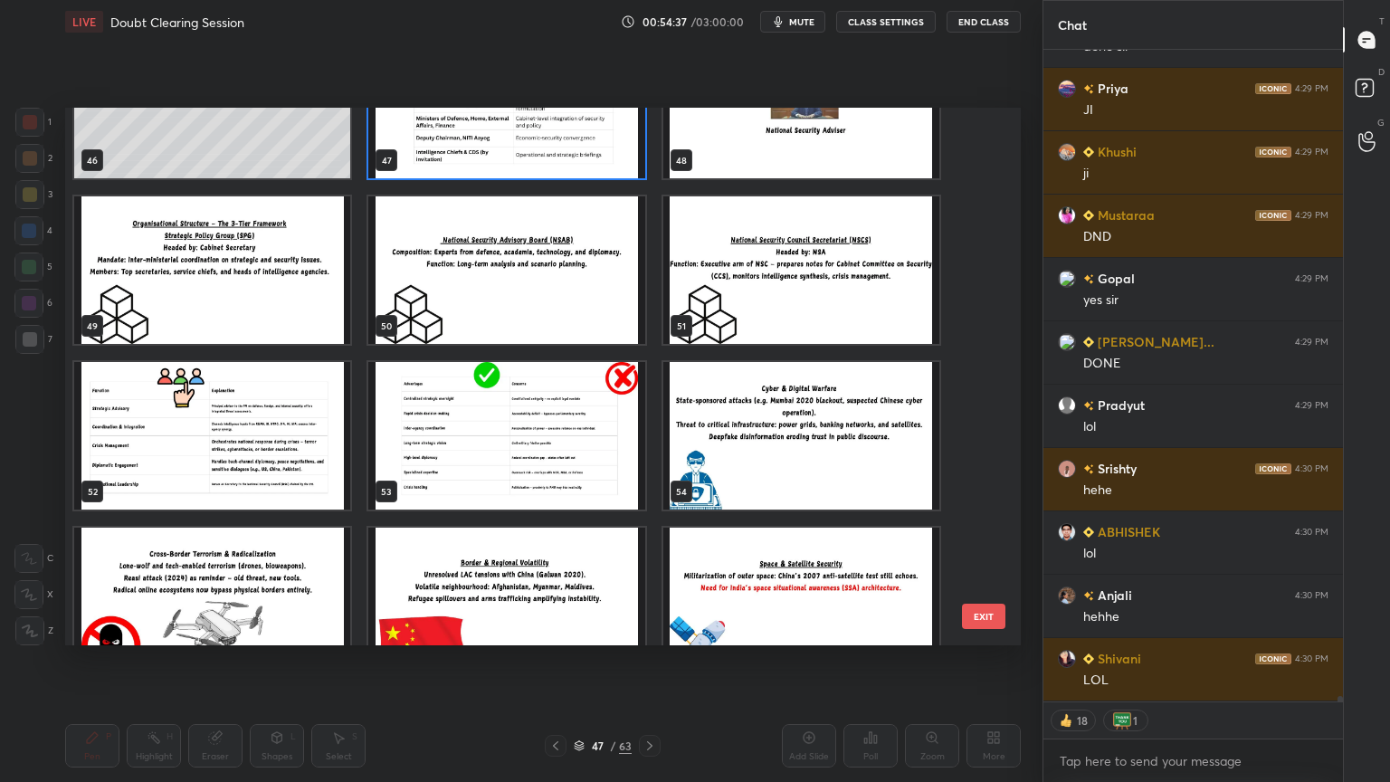
click at [283, 449] on img "grid" at bounding box center [212, 435] width 276 height 147
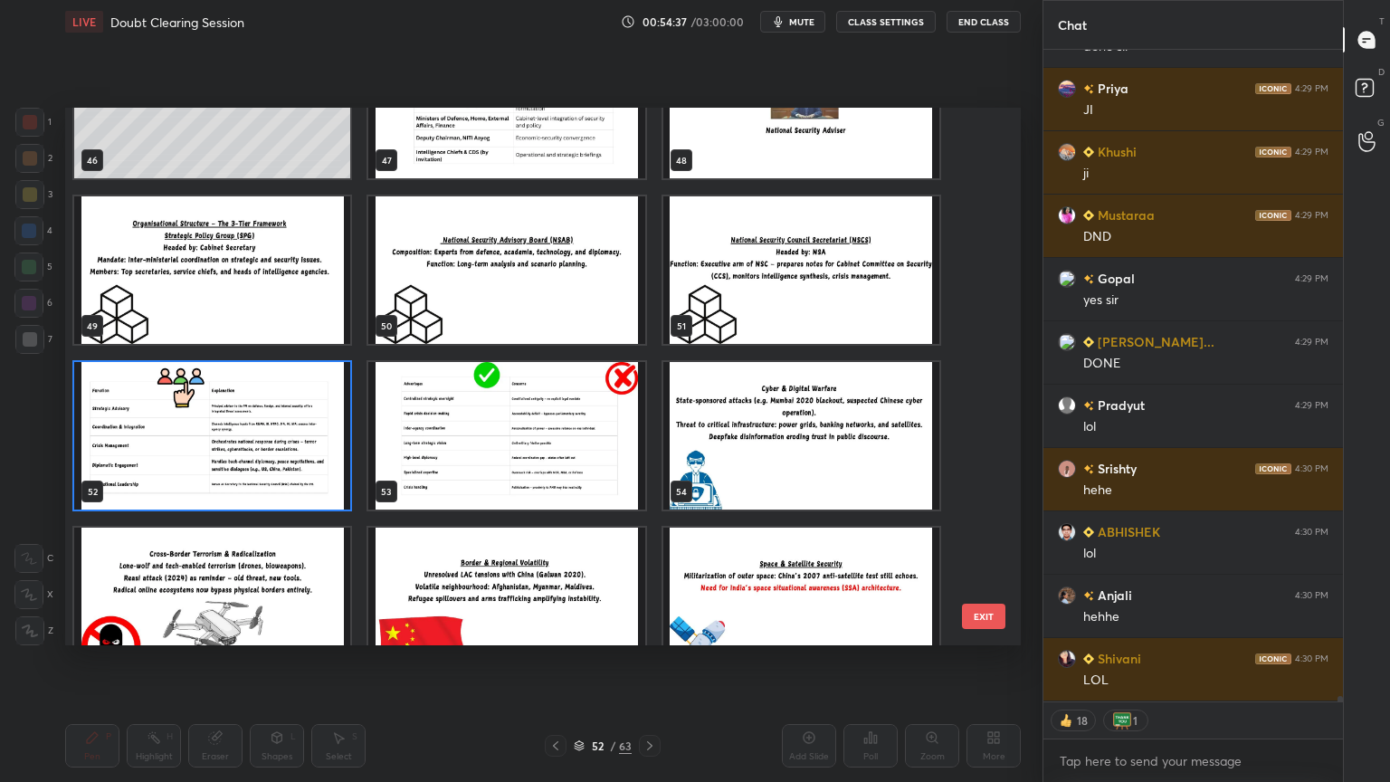
click at [283, 451] on img "grid" at bounding box center [212, 435] width 276 height 147
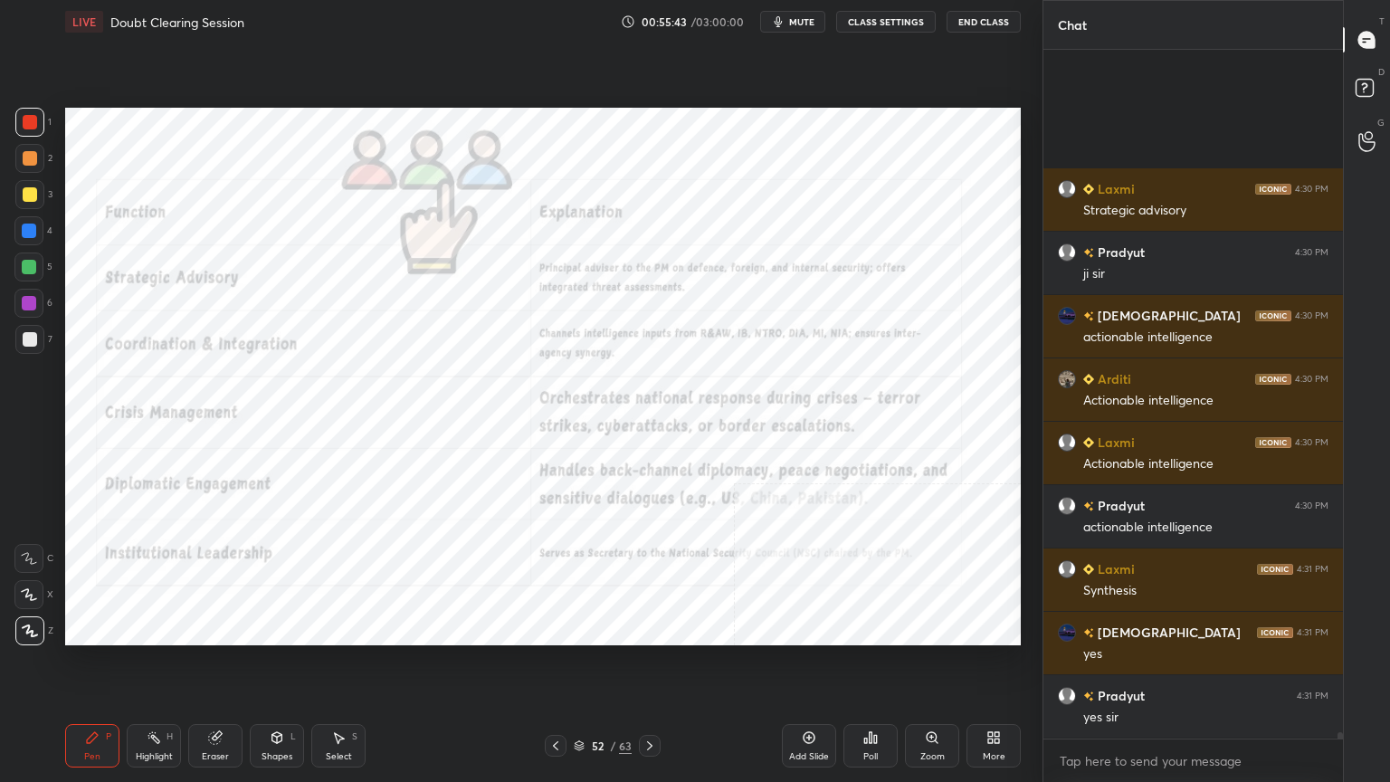
scroll to position [74990, 0]
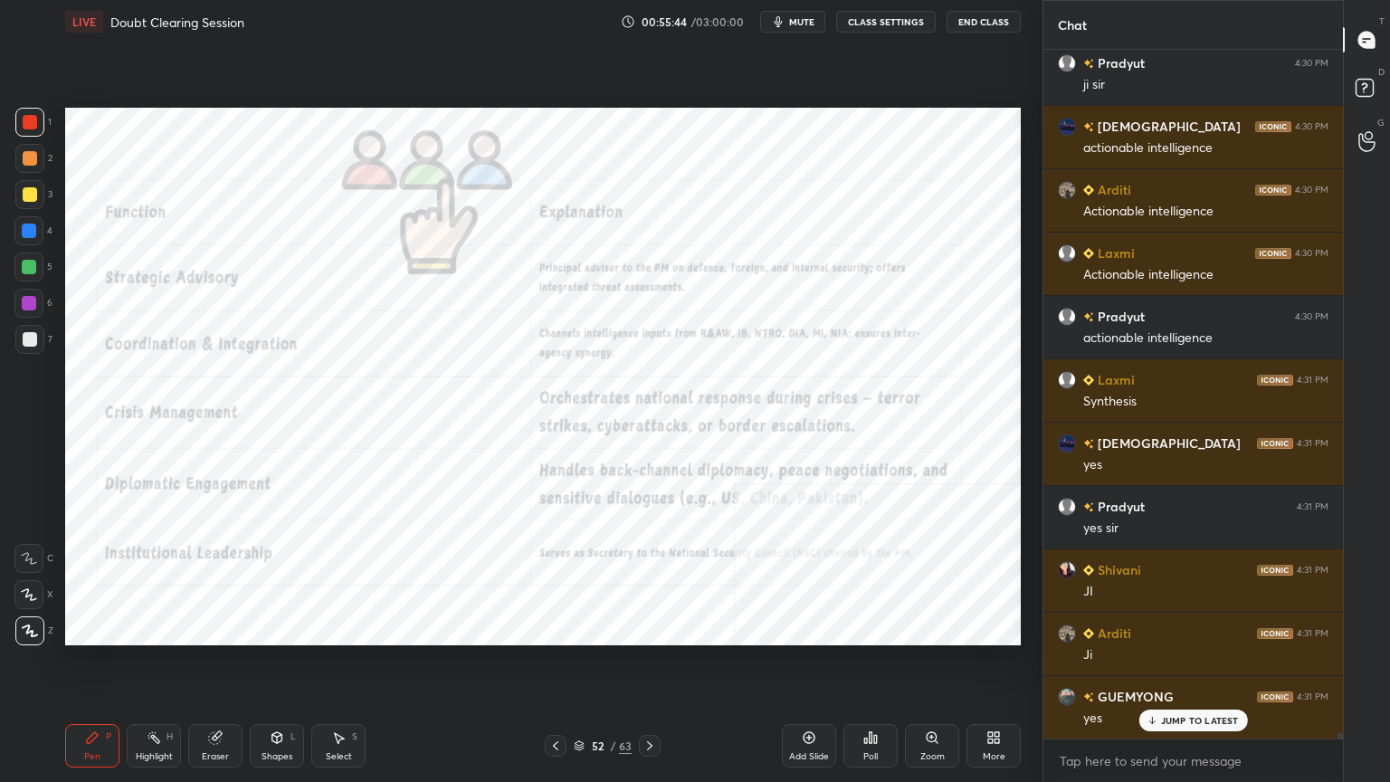
click at [1006, 701] on div "More" at bounding box center [993, 745] width 54 height 43
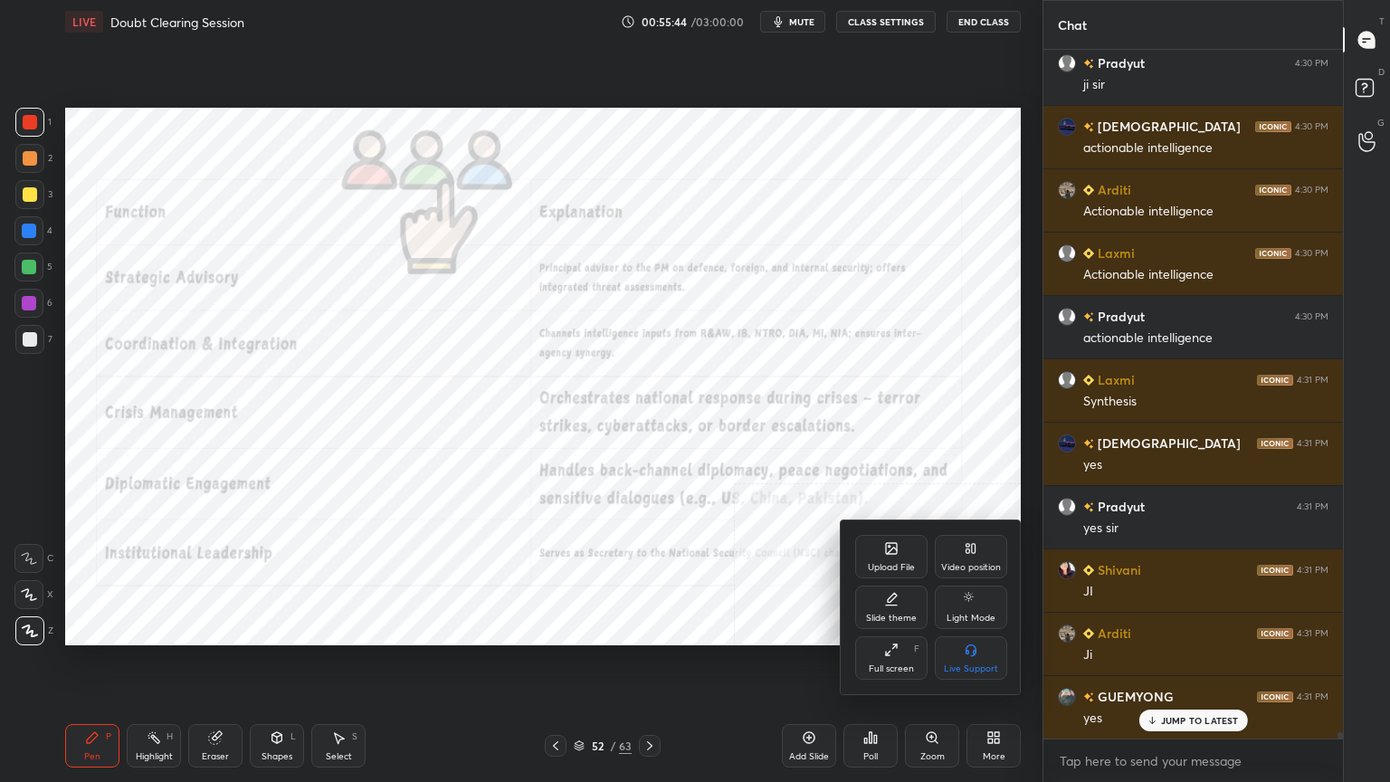
click at [968, 557] on div "Video position" at bounding box center [971, 556] width 72 height 43
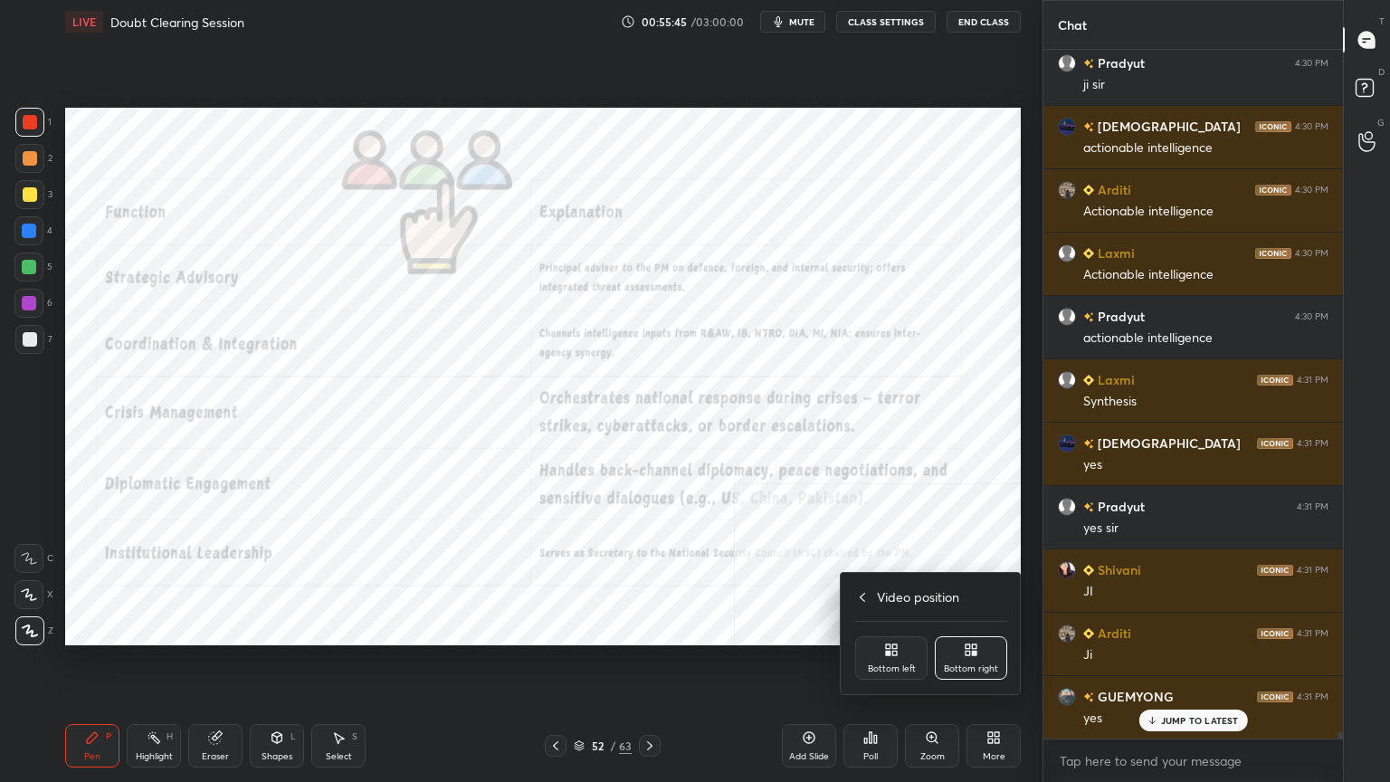
scroll to position [75116, 0]
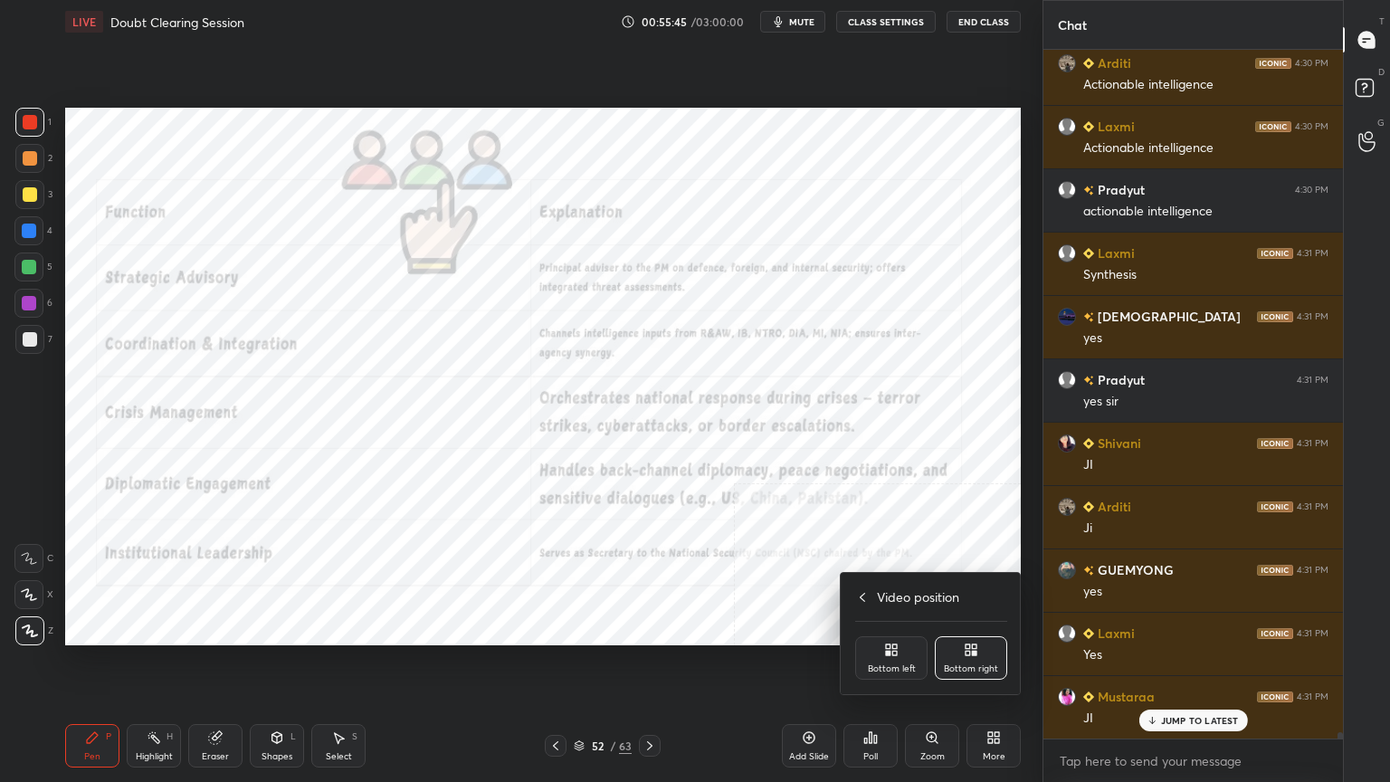
click at [890, 655] on icon at bounding box center [891, 649] width 14 height 14
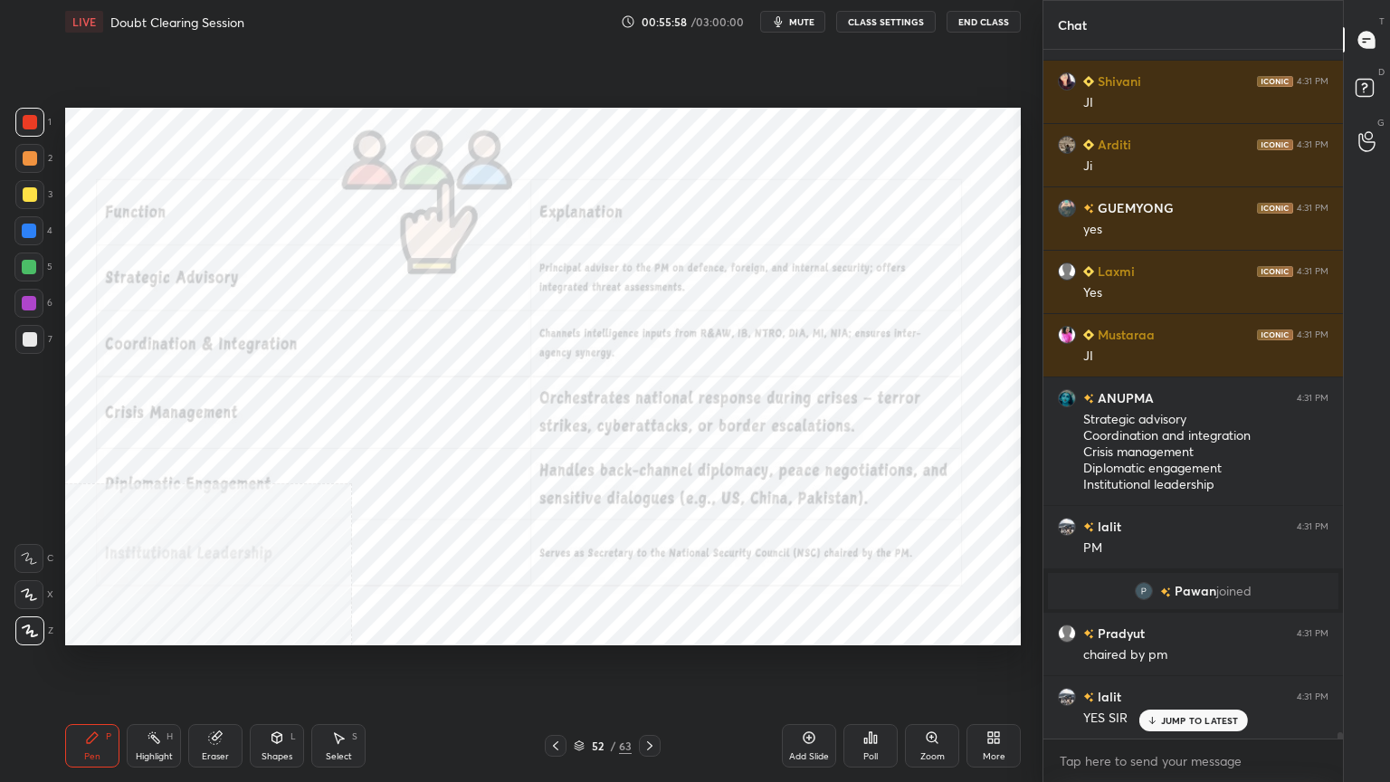
scroll to position [74722, 0]
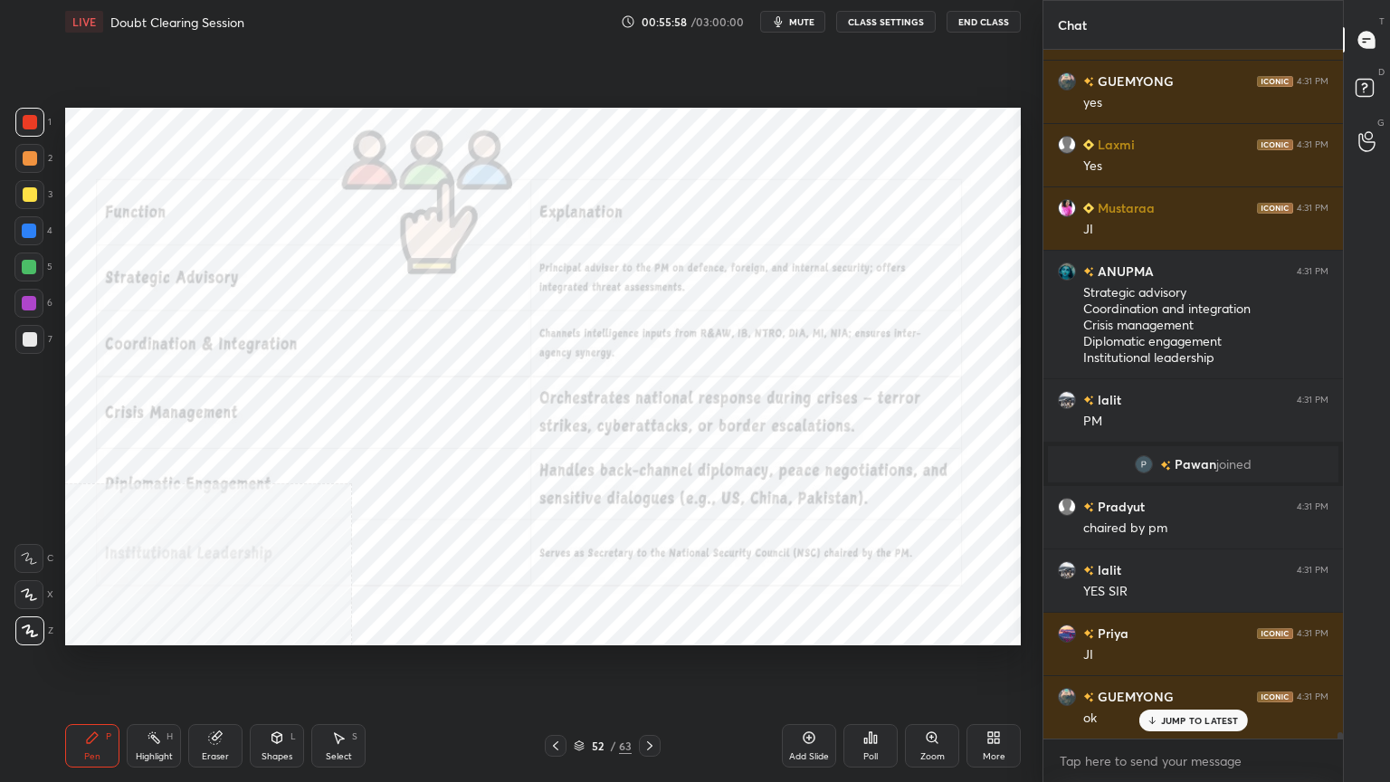
click at [581, 701] on icon at bounding box center [579, 745] width 11 height 11
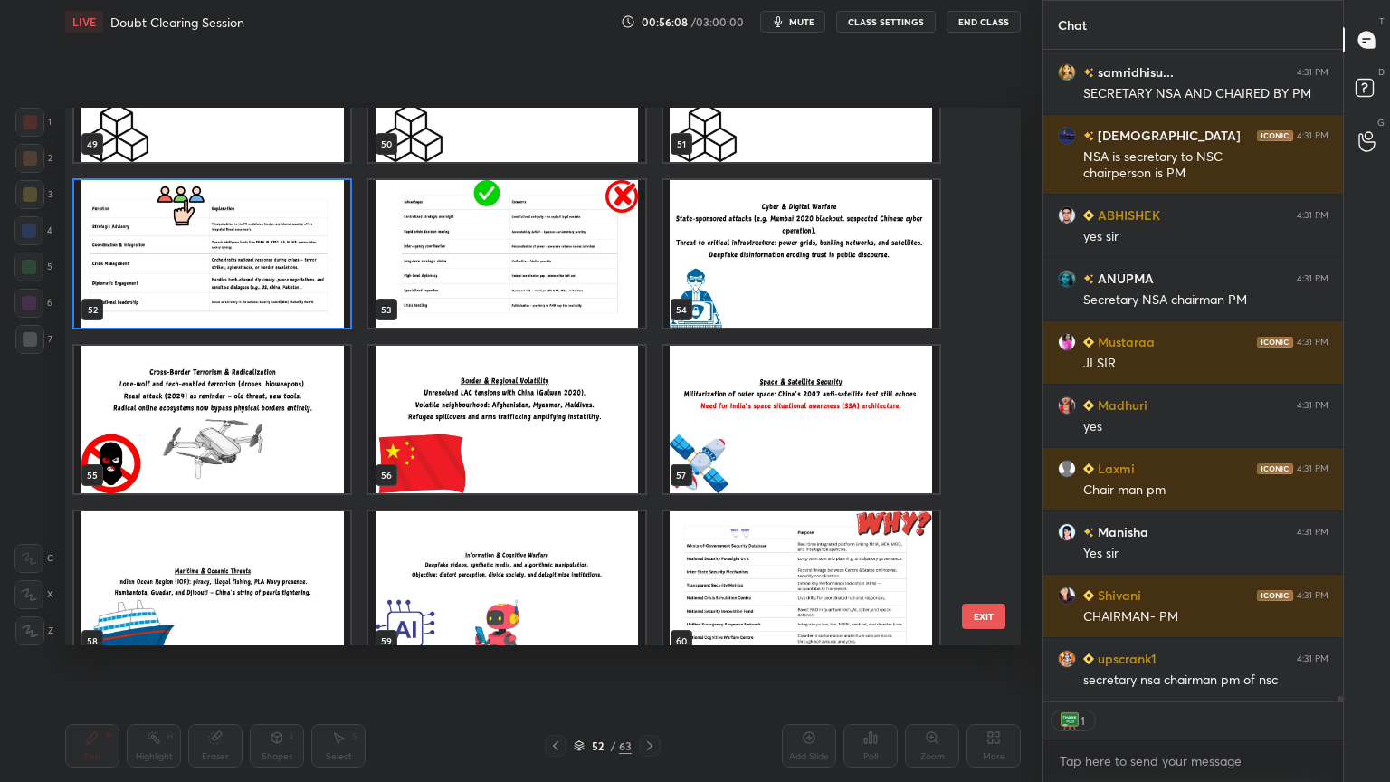
scroll to position [2709, 0]
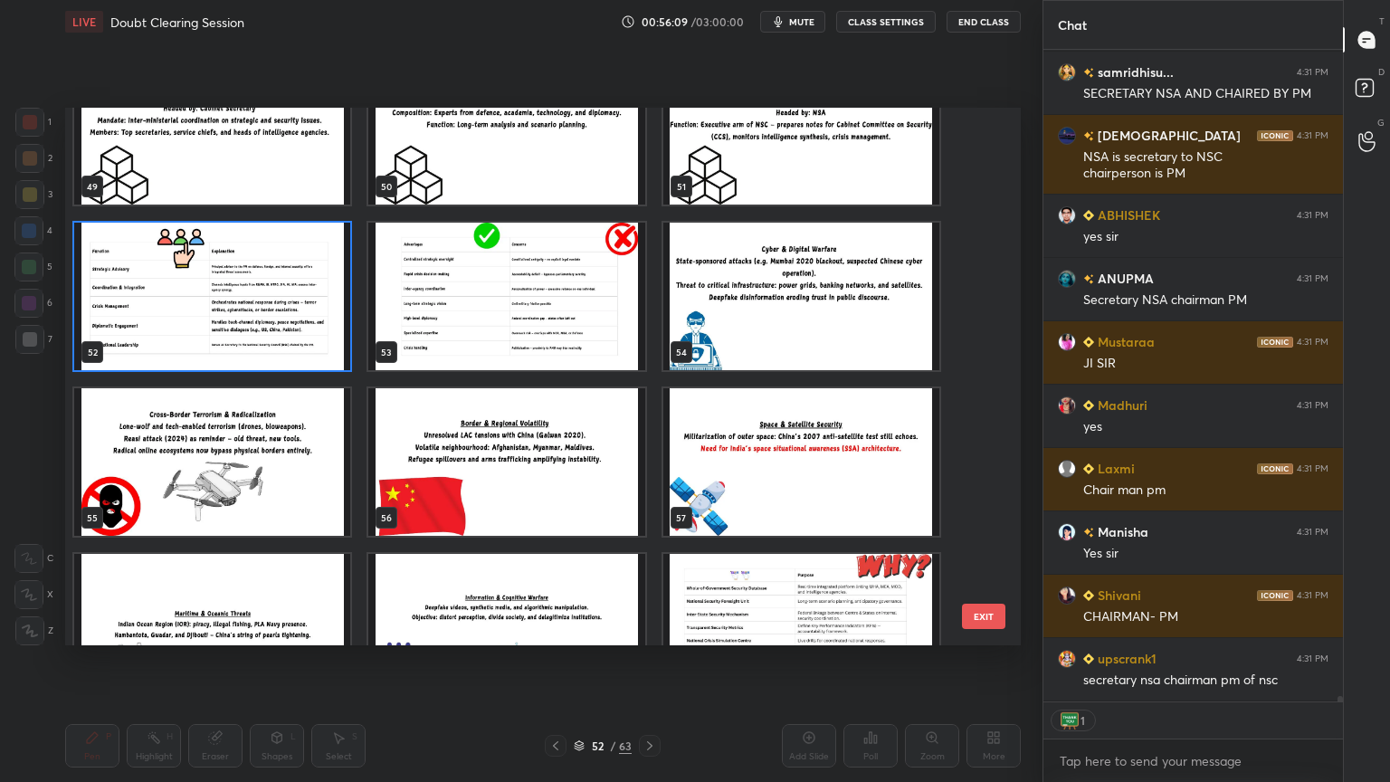
click at [850, 335] on img "grid" at bounding box center [801, 296] width 276 height 147
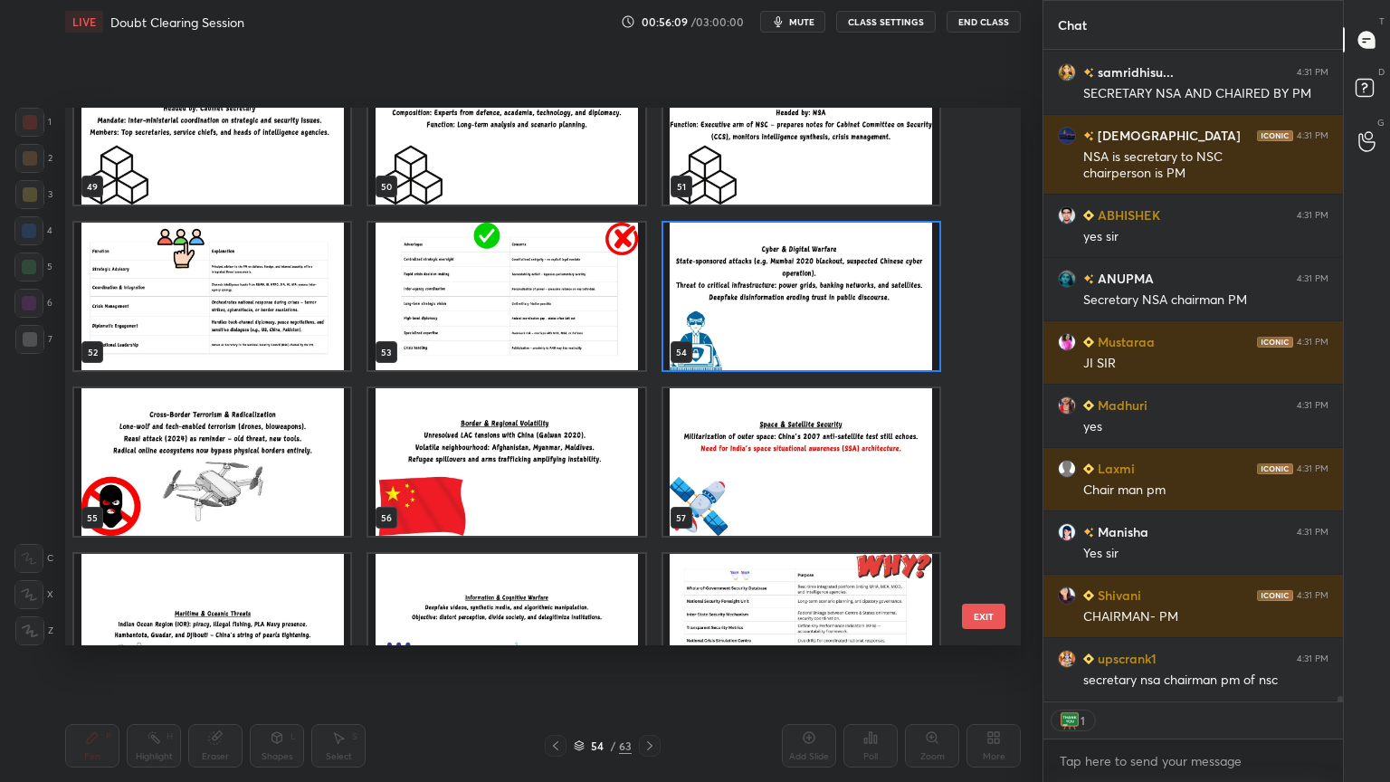
click at [850, 333] on img "grid" at bounding box center [801, 296] width 276 height 147
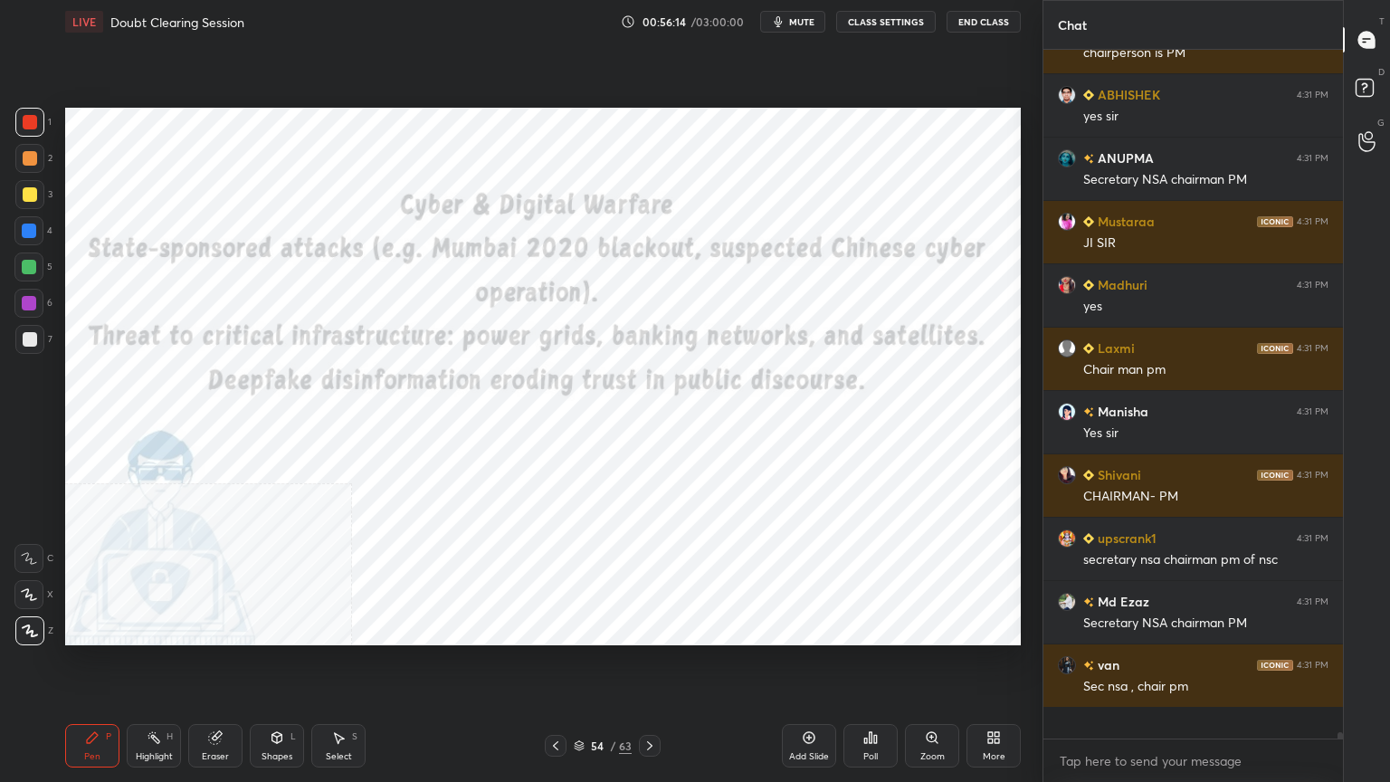
scroll to position [6, 5]
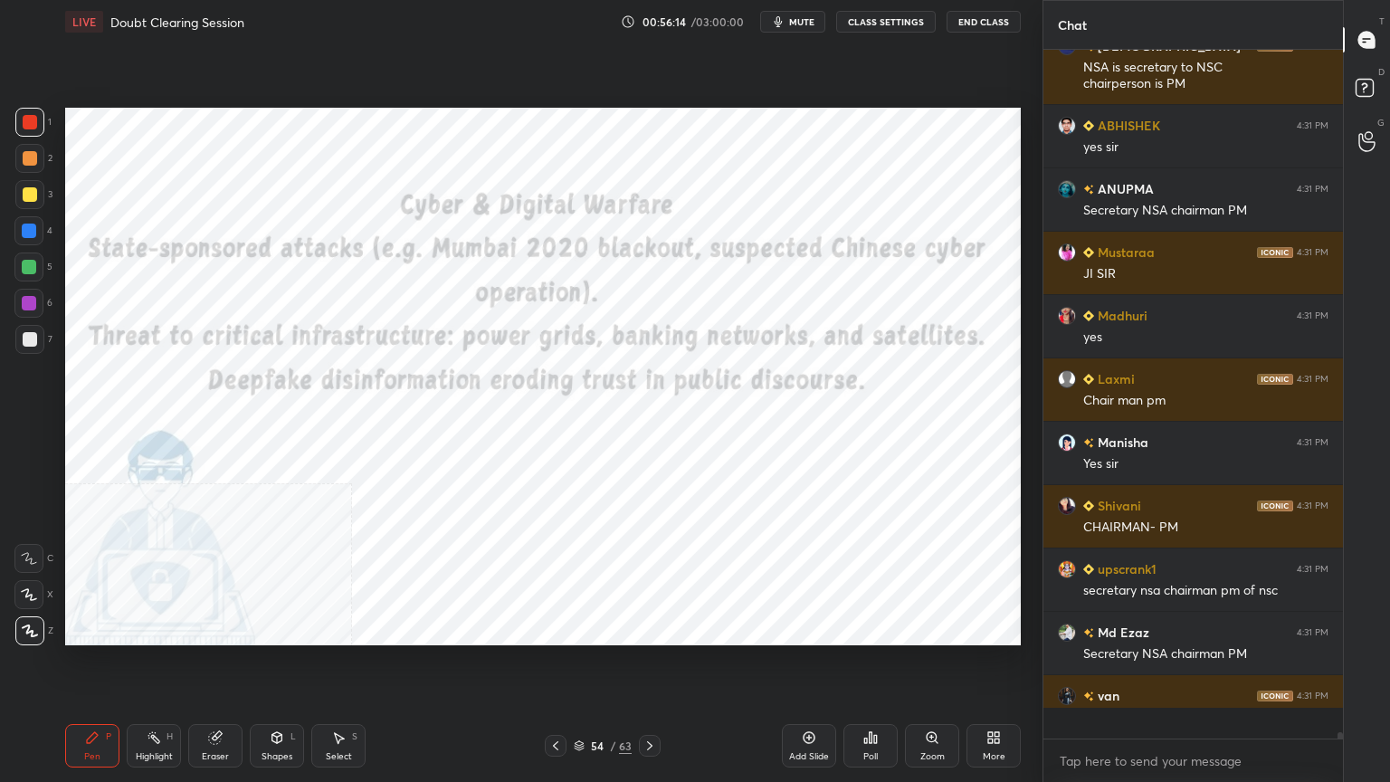
click at [1007, 701] on div "More" at bounding box center [993, 745] width 54 height 43
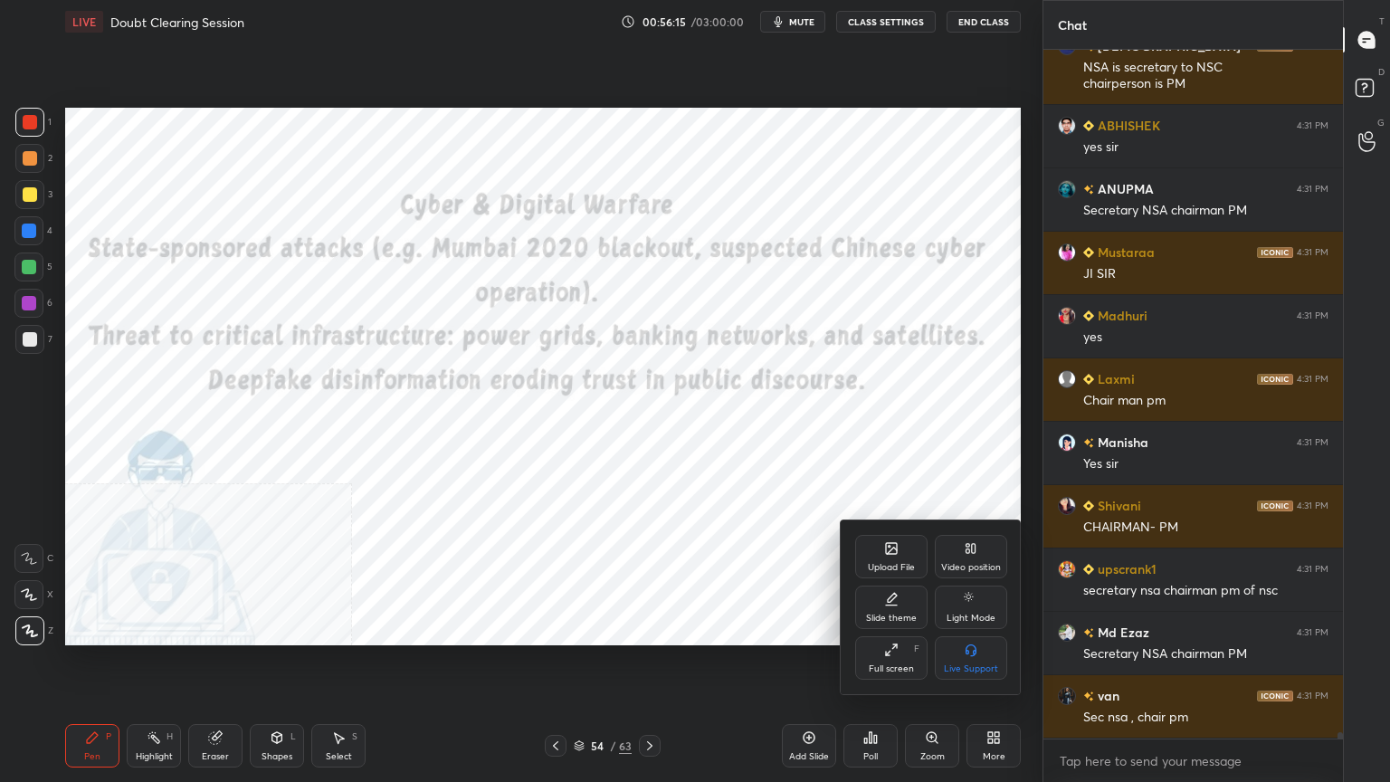
click at [966, 544] on icon at bounding box center [968, 545] width 4 height 3
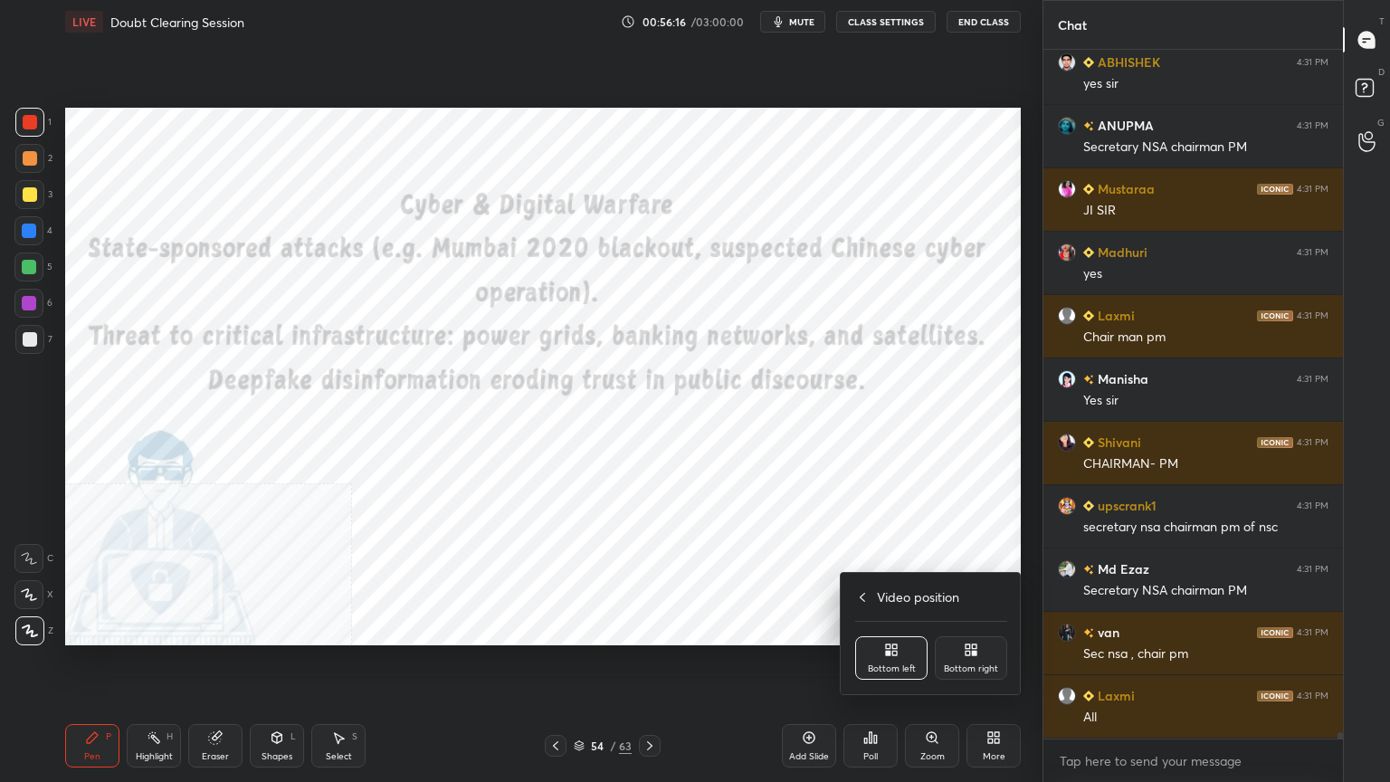
click at [971, 659] on div "Bottom right" at bounding box center [971, 657] width 72 height 43
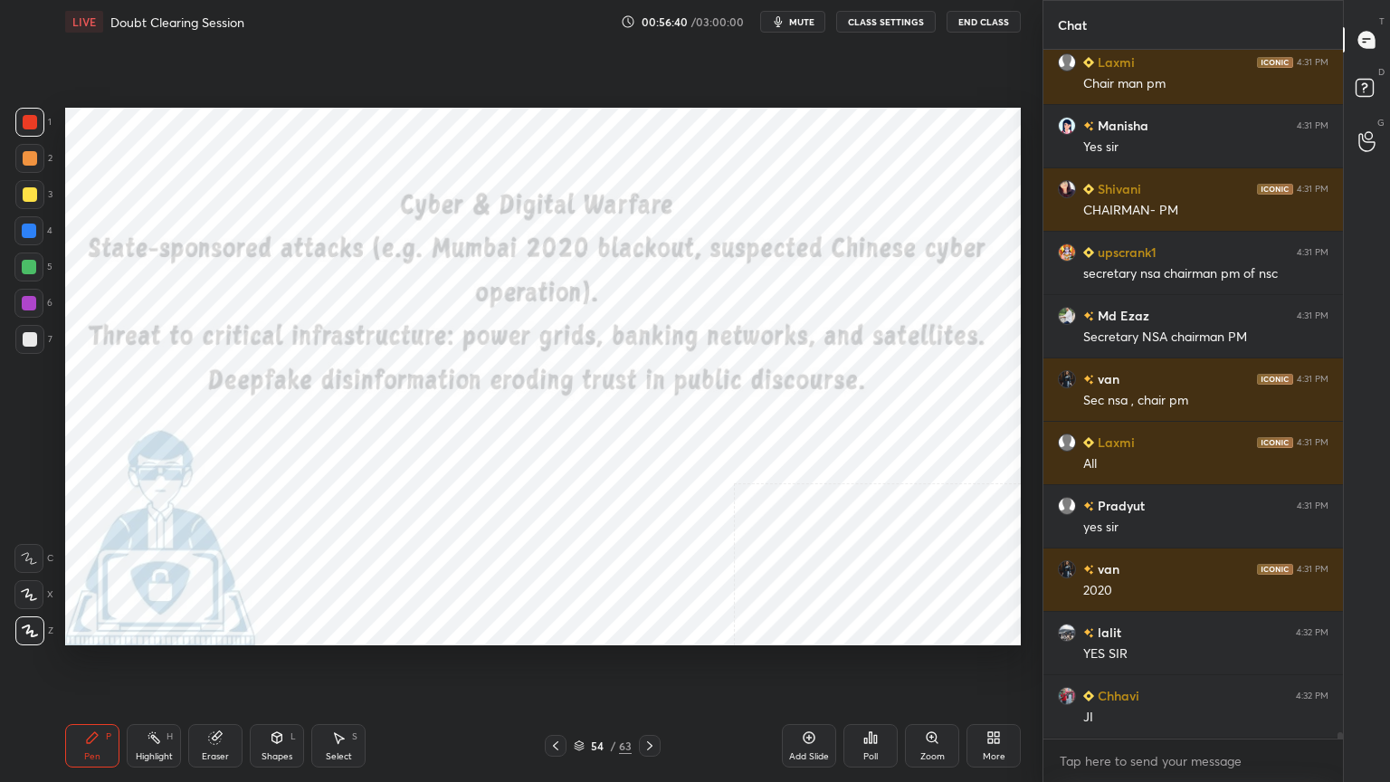
click at [813, 701] on icon at bounding box center [809, 737] width 14 height 14
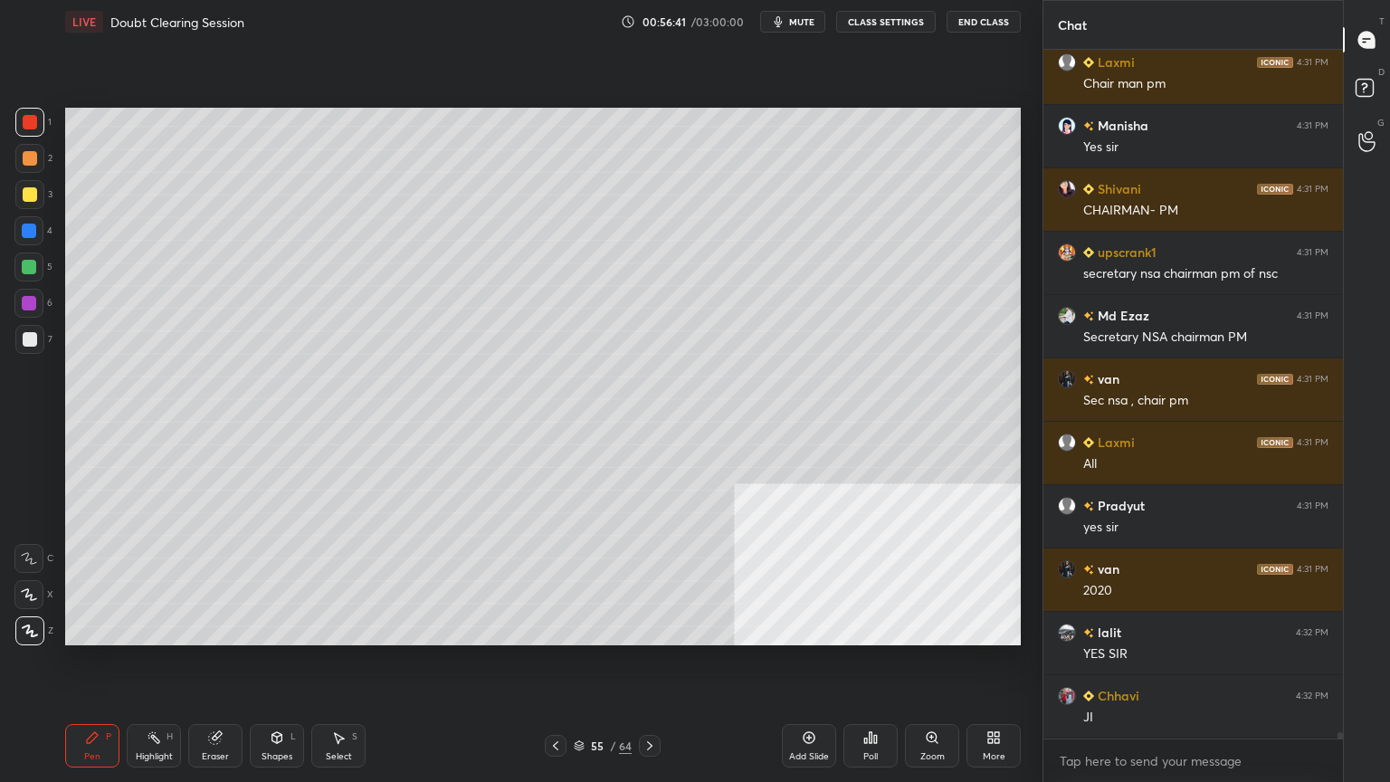
click at [24, 335] on div at bounding box center [30, 339] width 14 height 14
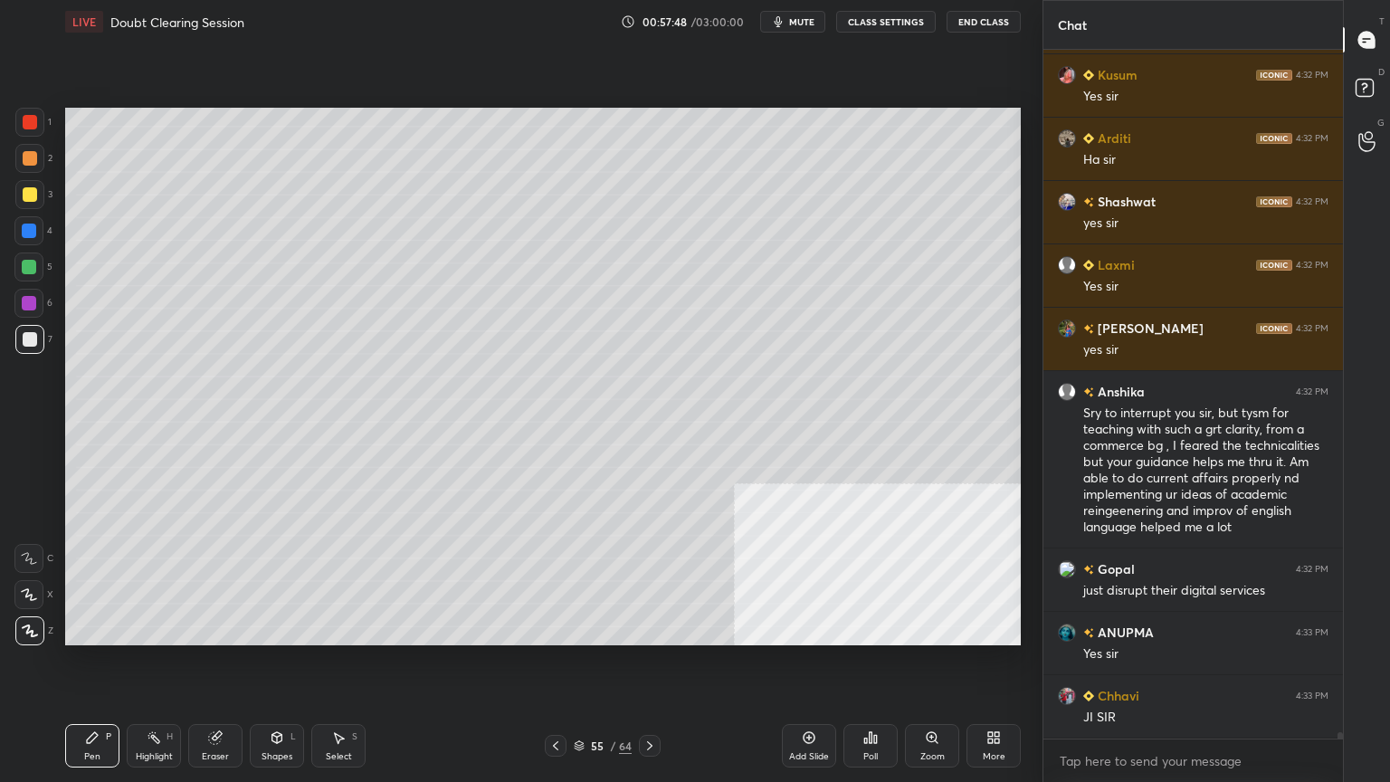
scroll to position [79065, 0]
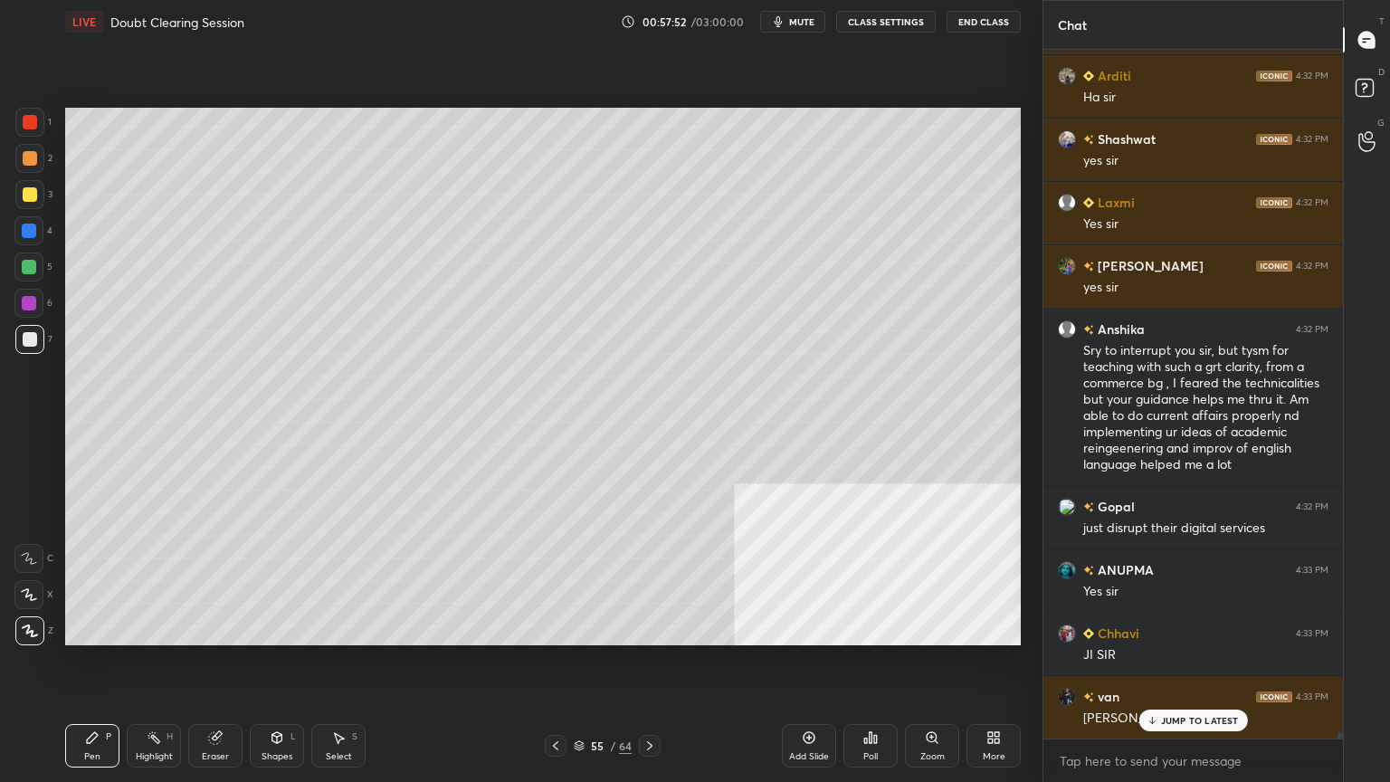
click at [797, 19] on span "mute" at bounding box center [801, 21] width 25 height 13
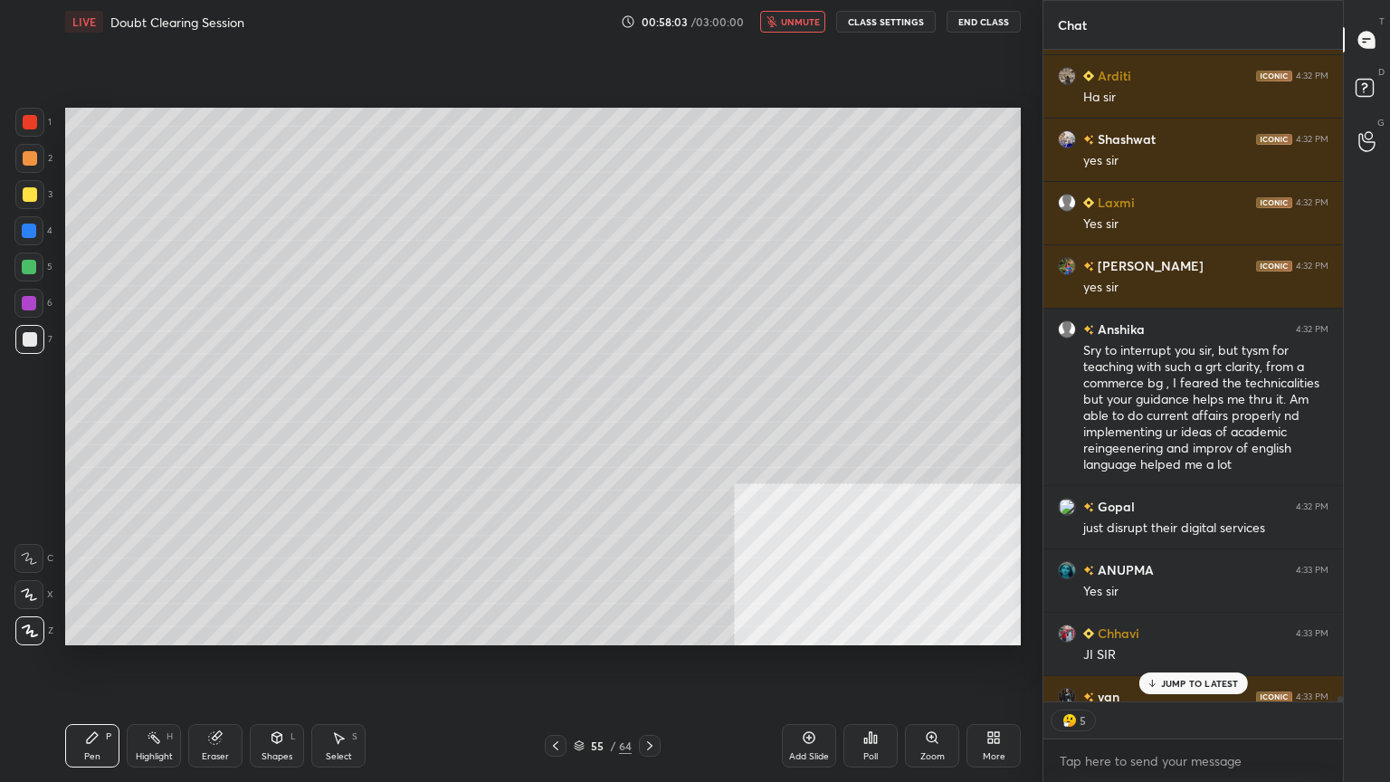
drag, startPoint x: 579, startPoint y: 742, endPoint x: 584, endPoint y: 727, distance: 15.5
click at [580, 701] on icon at bounding box center [579, 745] width 11 height 11
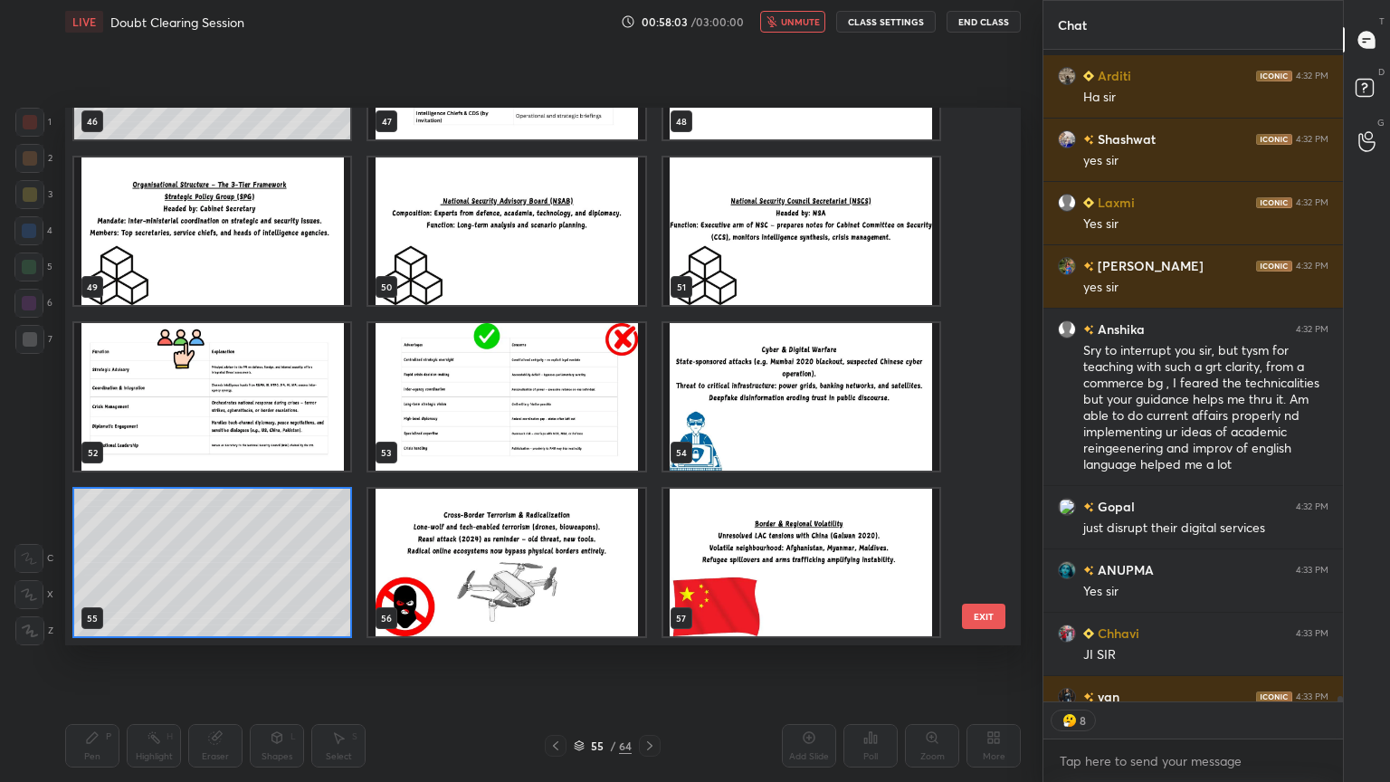
scroll to position [79166, 0]
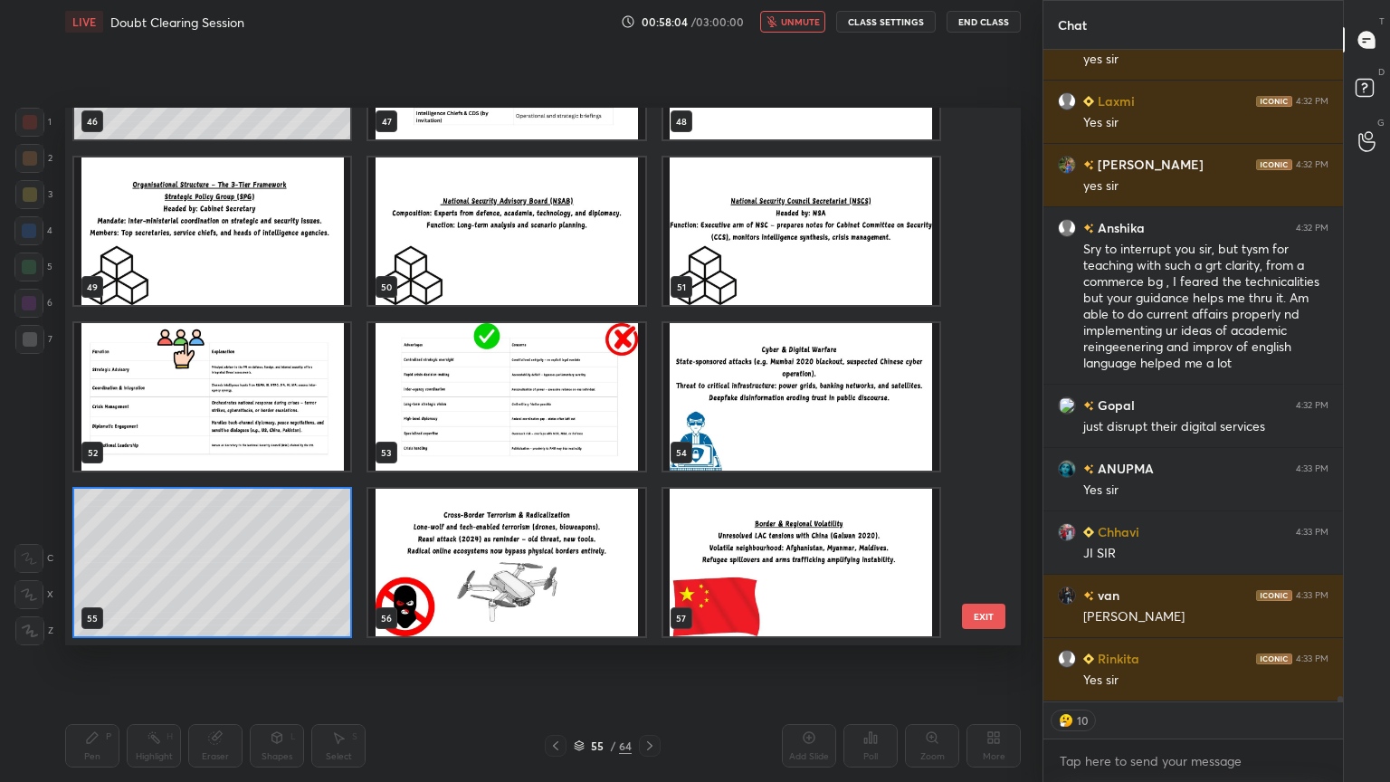
click at [788, 572] on img "grid" at bounding box center [801, 562] width 276 height 147
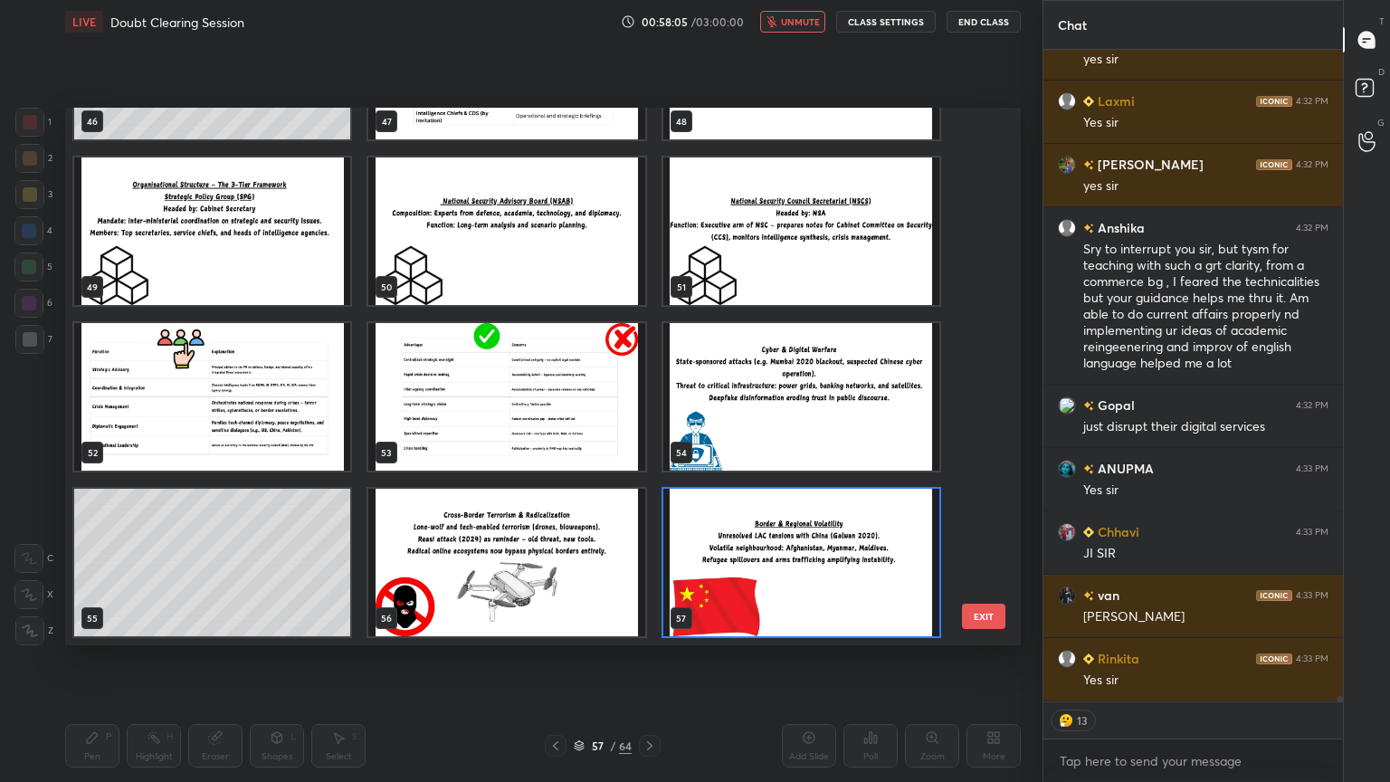
click at [571, 591] on img "grid" at bounding box center [506, 562] width 276 height 147
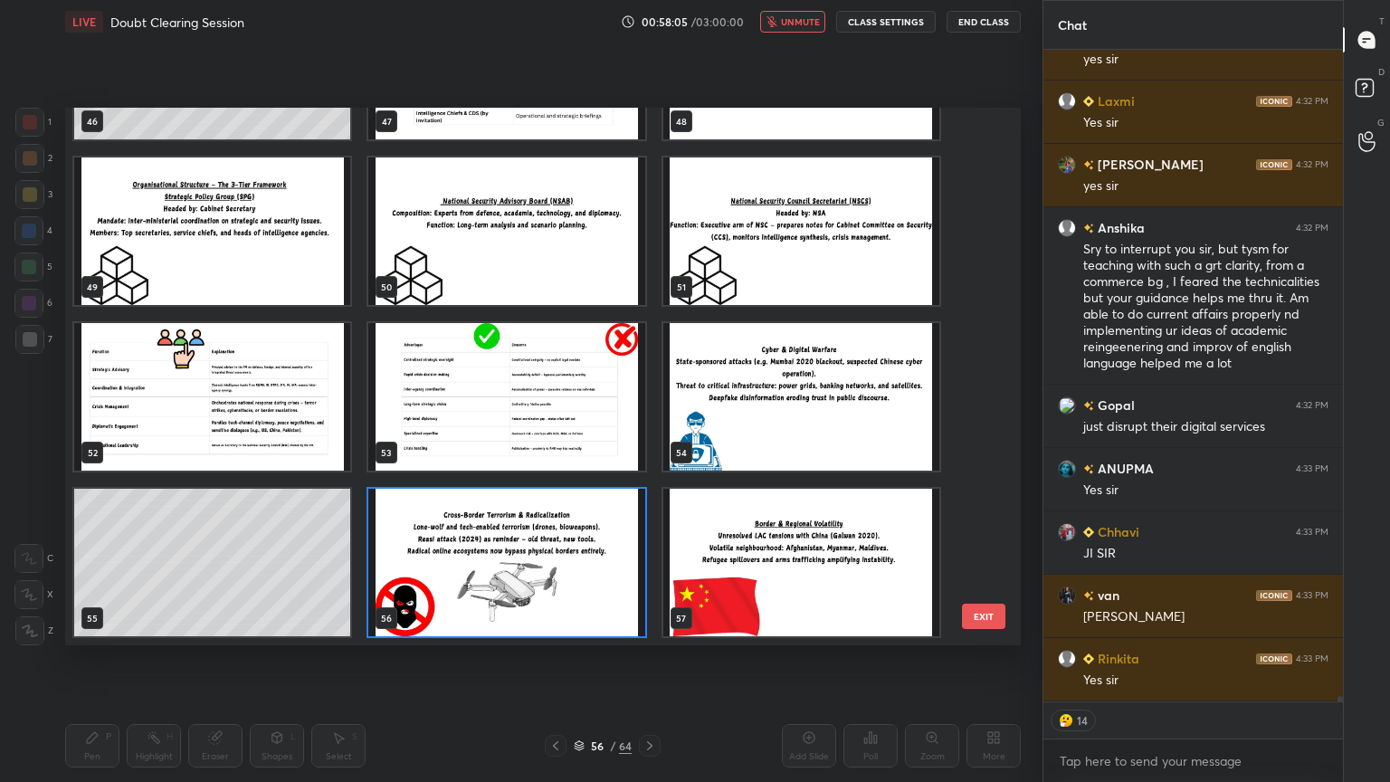
click at [571, 590] on img "grid" at bounding box center [506, 562] width 276 height 147
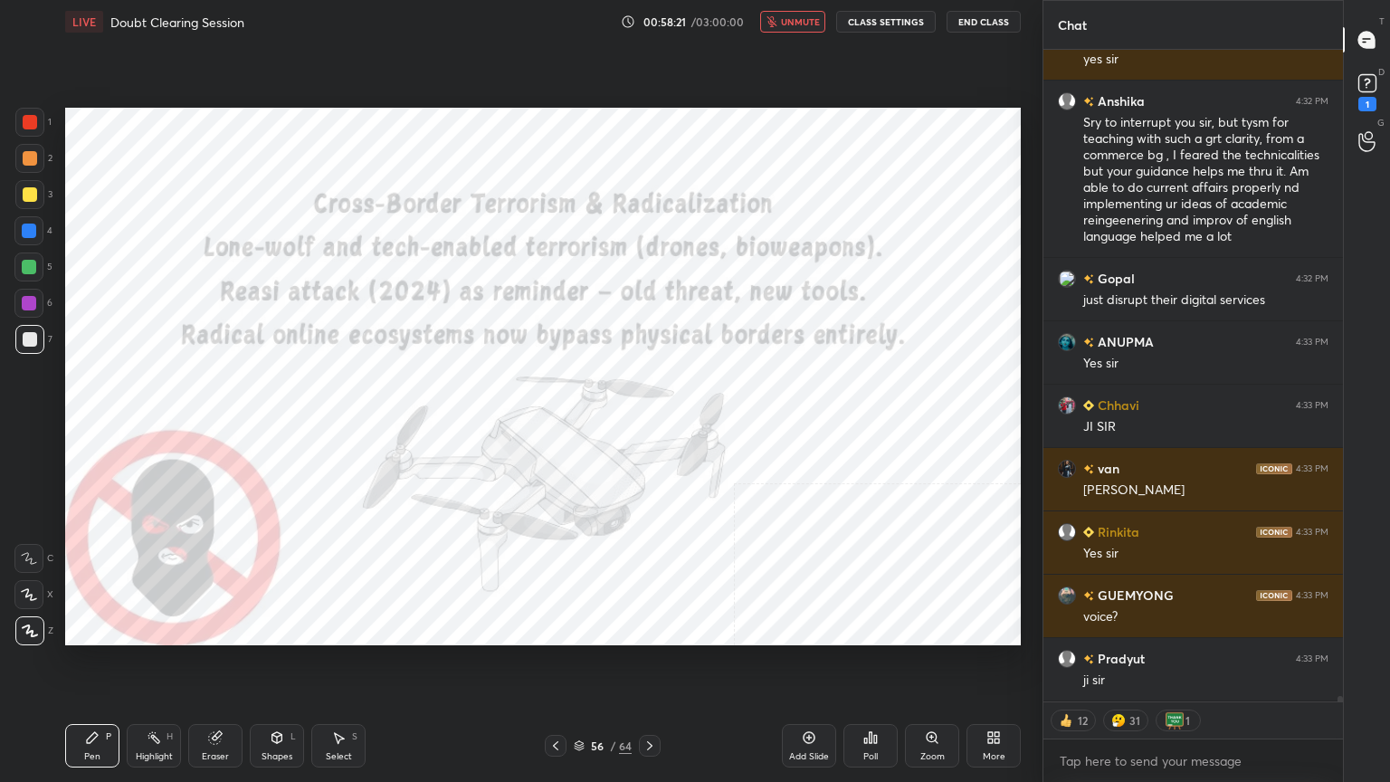
scroll to position [79370, 0]
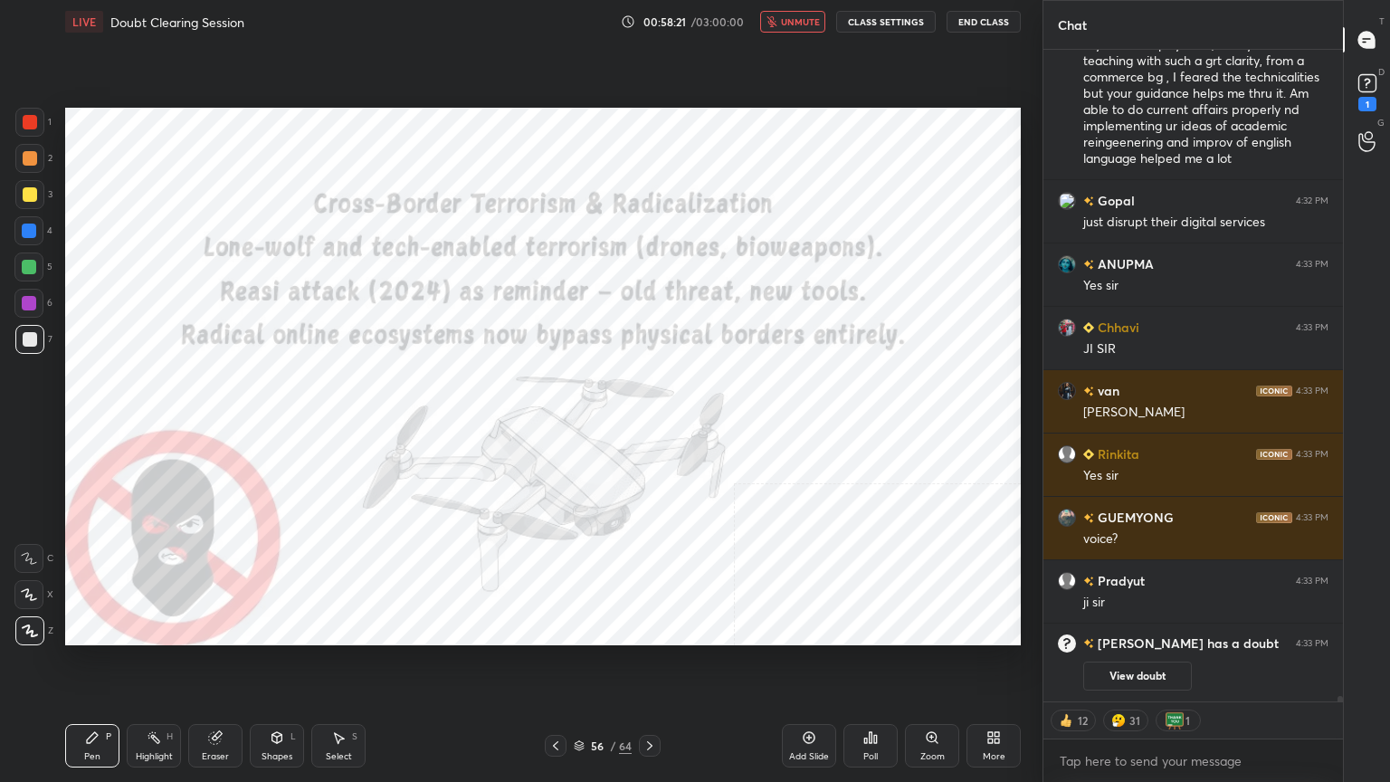
click at [786, 22] on span "unmute" at bounding box center [800, 21] width 39 height 13
click at [25, 120] on div at bounding box center [30, 122] width 14 height 14
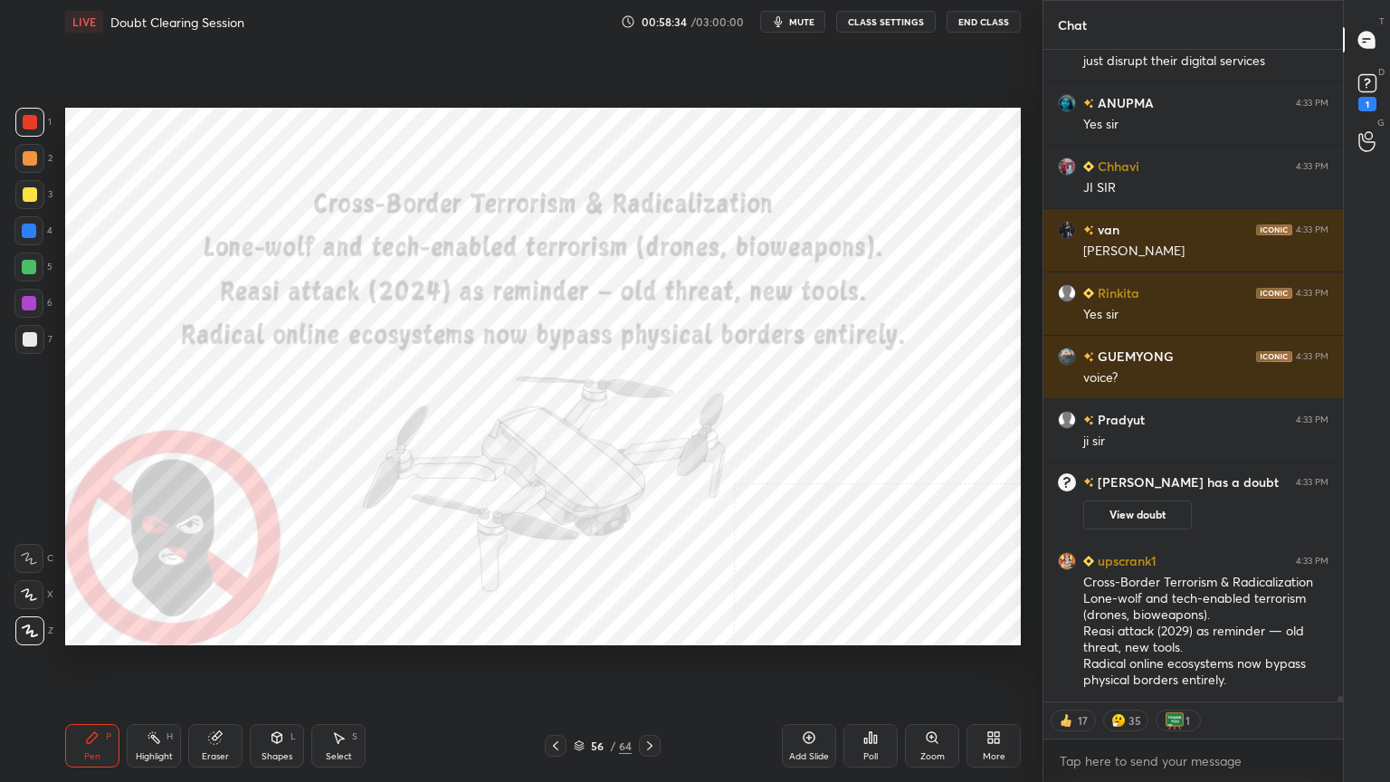
drag, startPoint x: 811, startPoint y: 743, endPoint x: 805, endPoint y: 727, distance: 16.3
click at [810, 701] on icon at bounding box center [809, 737] width 14 height 14
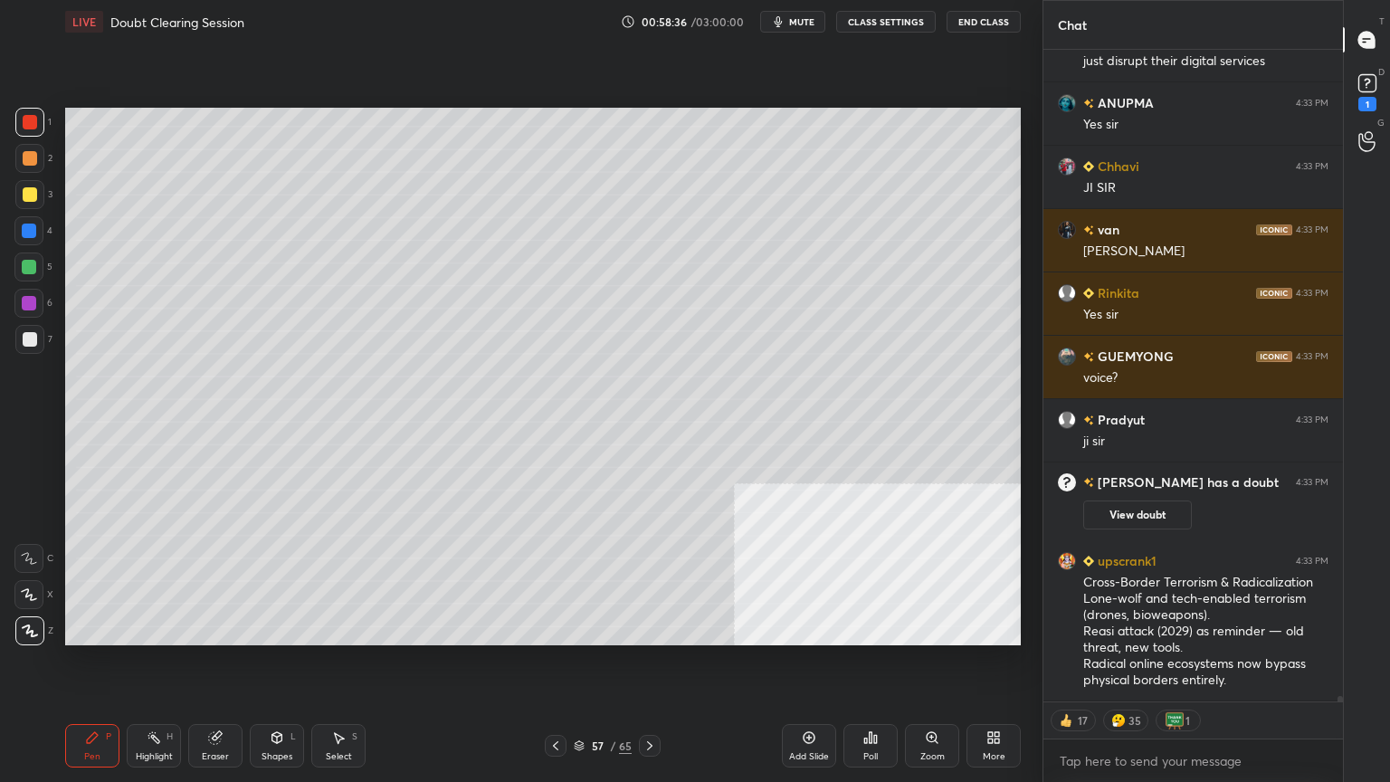
click at [28, 340] on div at bounding box center [30, 339] width 14 height 14
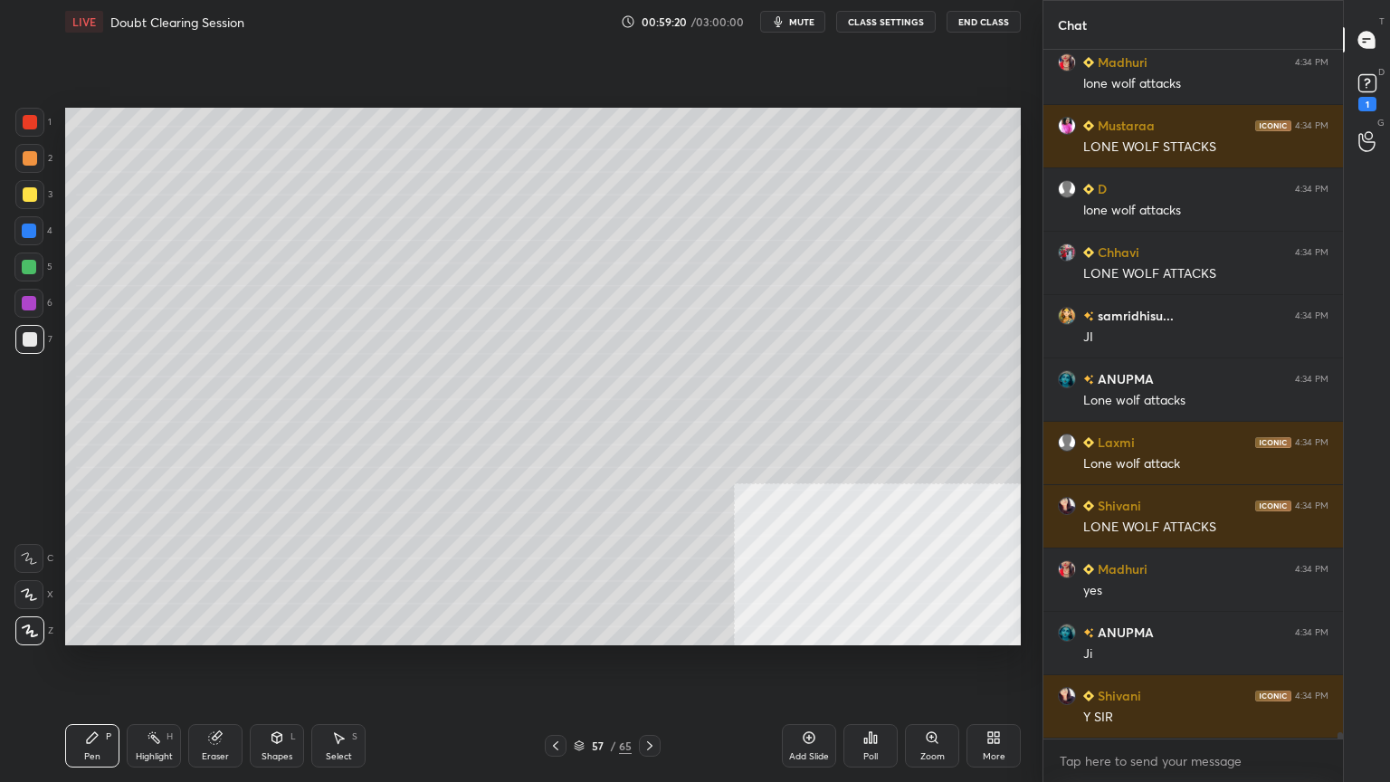
scroll to position [79369, 0]
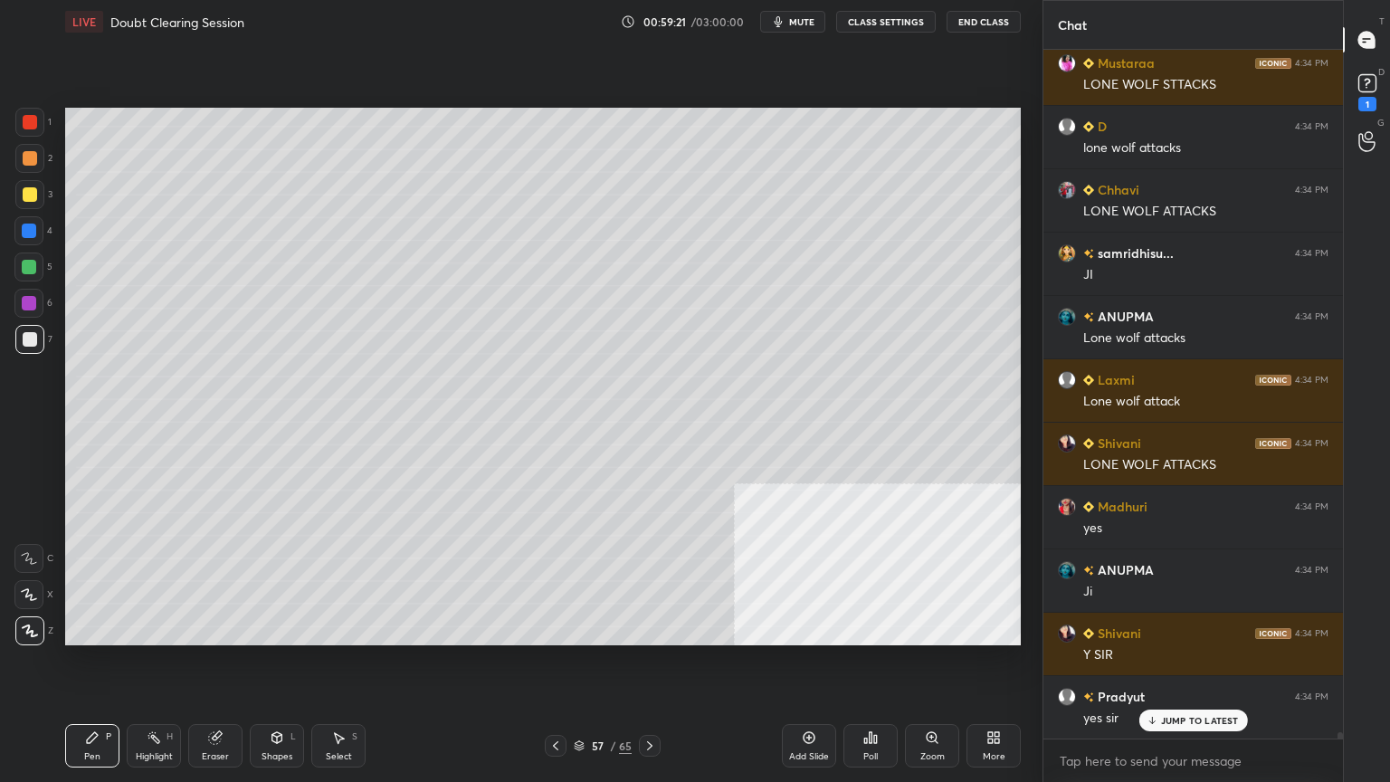
click at [563, 701] on div at bounding box center [556, 746] width 22 height 22
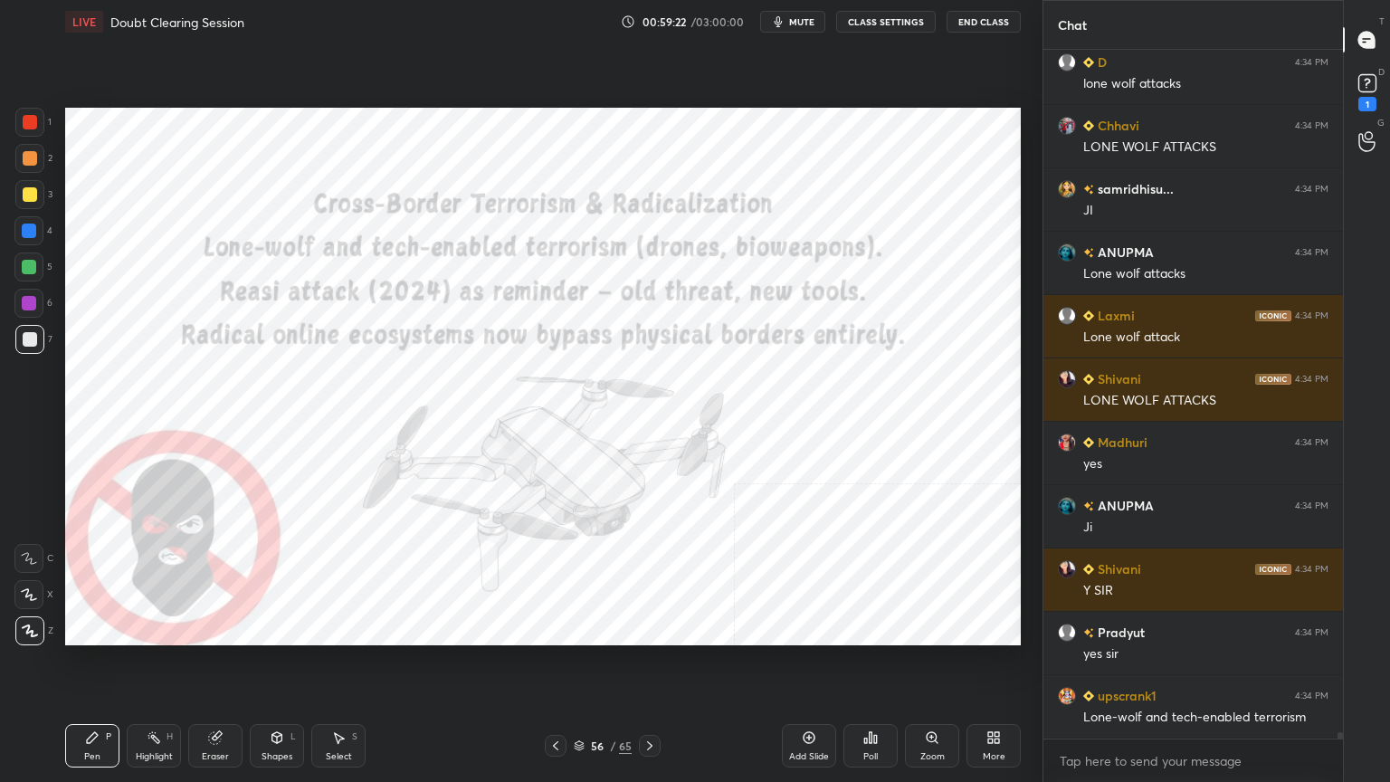
scroll to position [79559, 0]
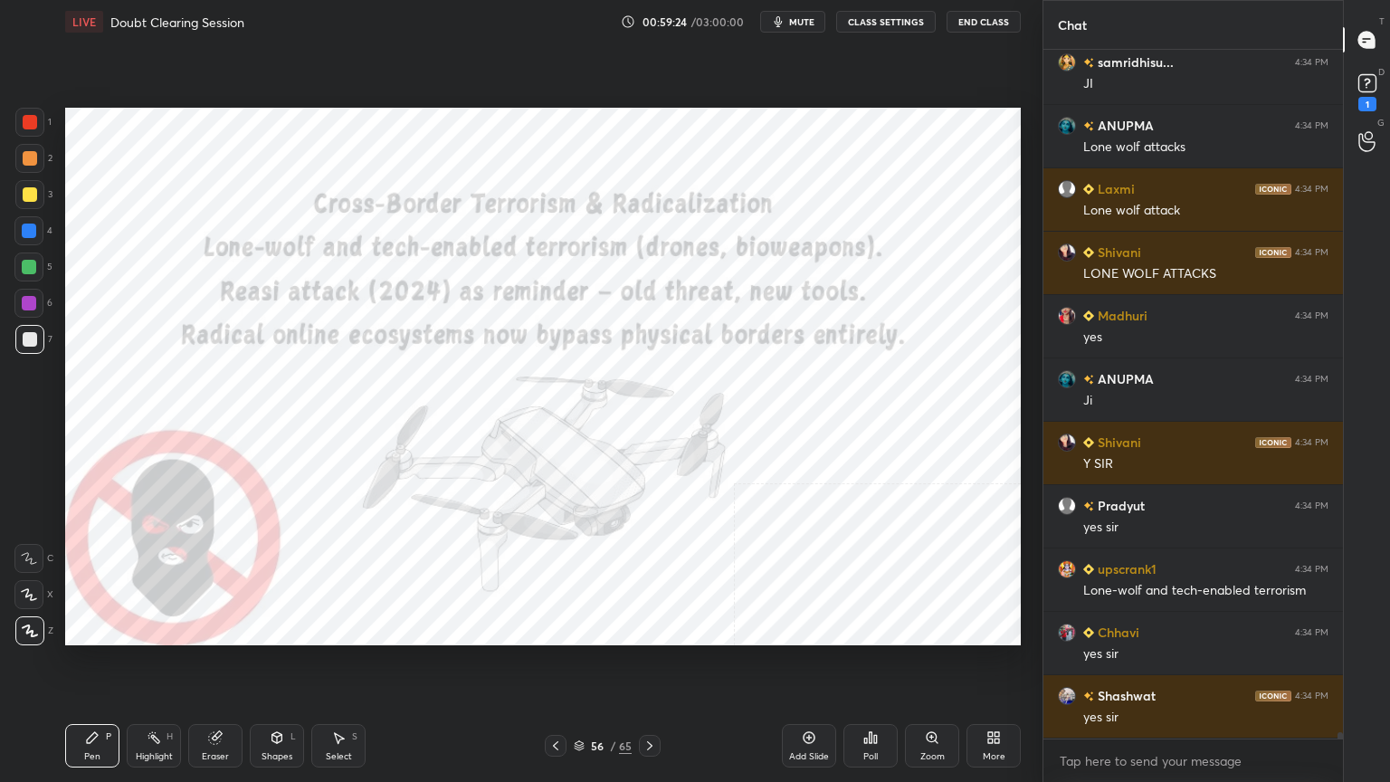
click at [27, 112] on div at bounding box center [29, 122] width 29 height 29
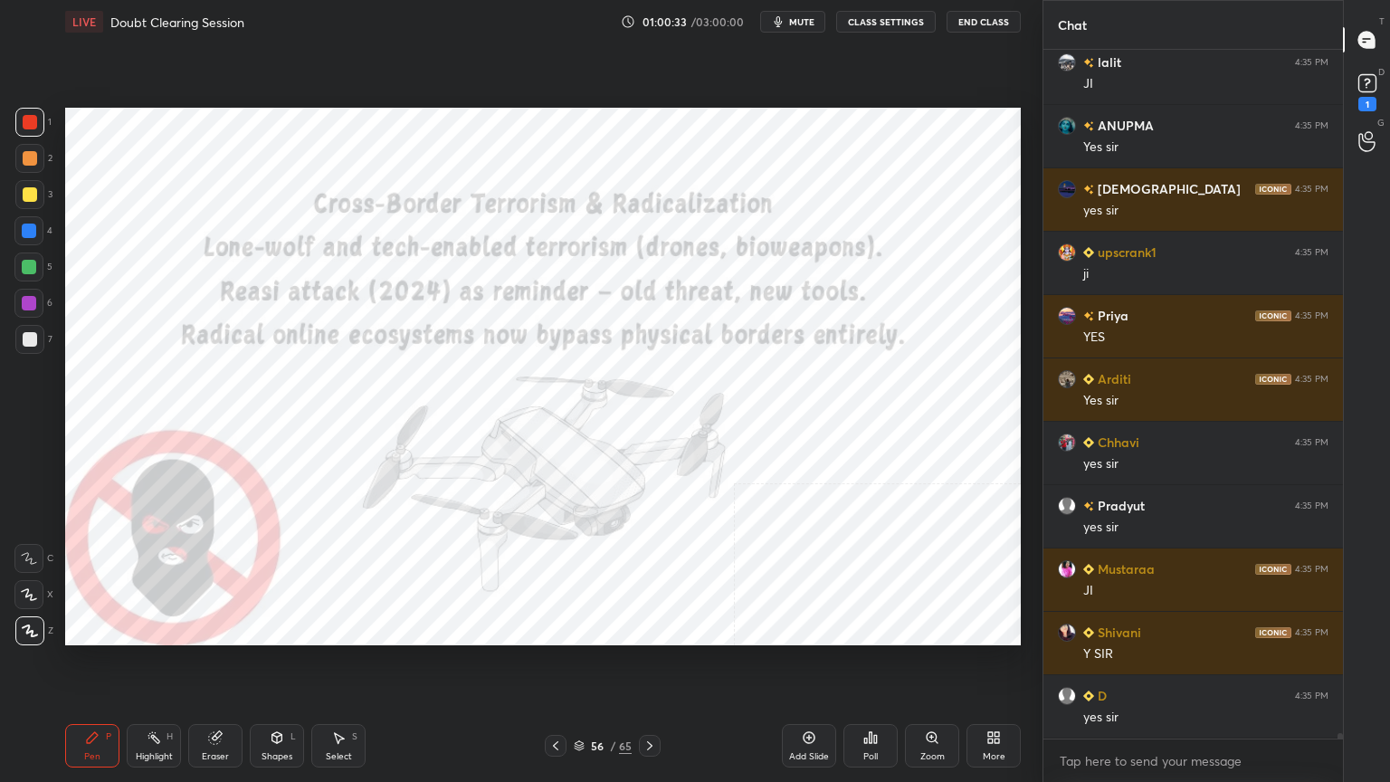
scroll to position [81312, 0]
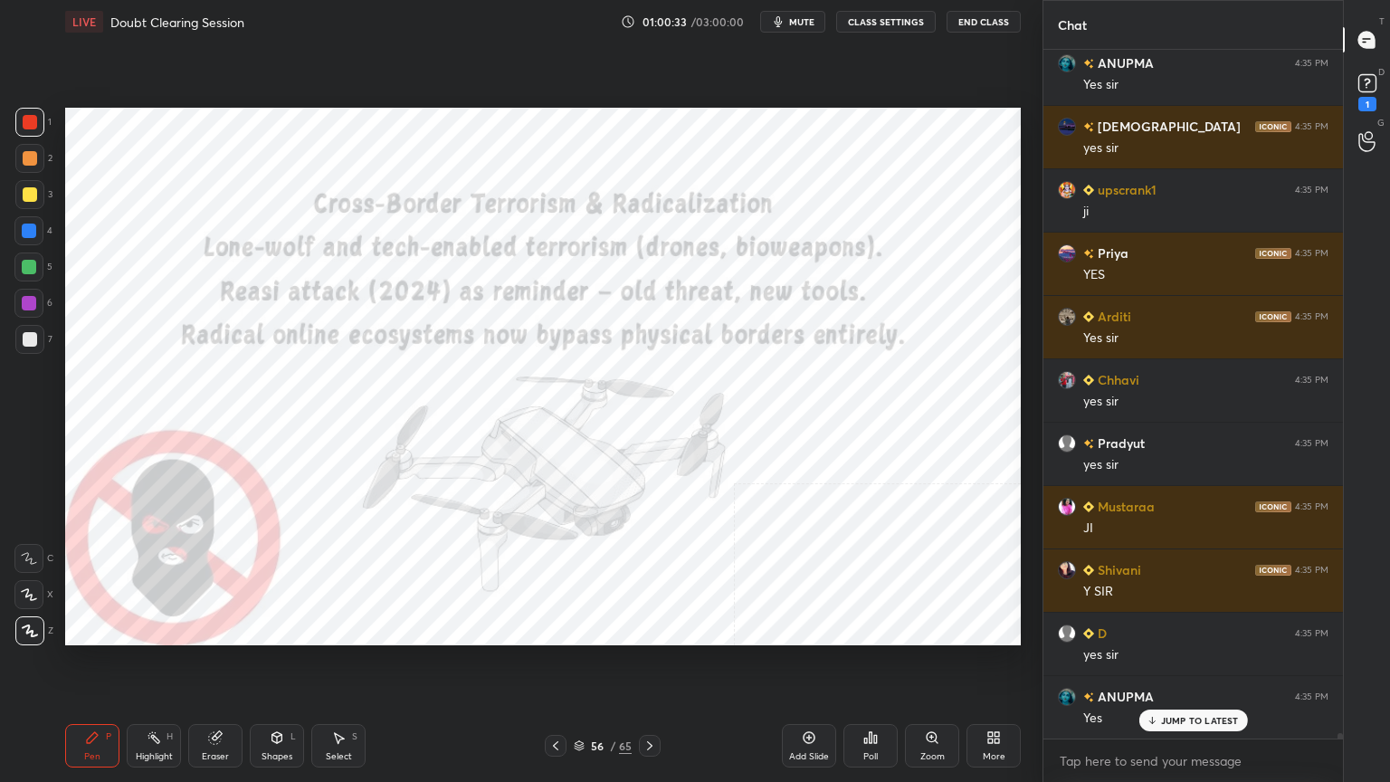
click at [648, 701] on icon at bounding box center [649, 745] width 14 height 14
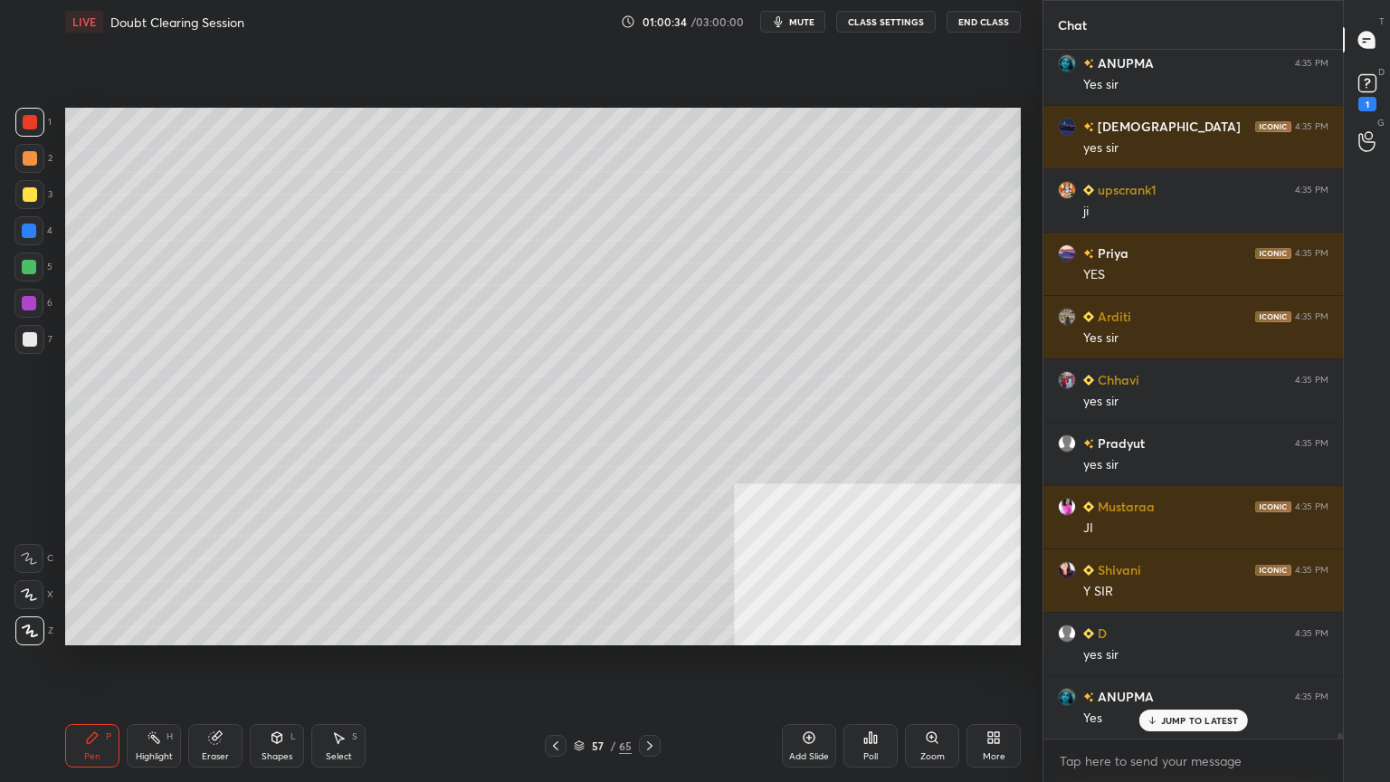
scroll to position [81376, 0]
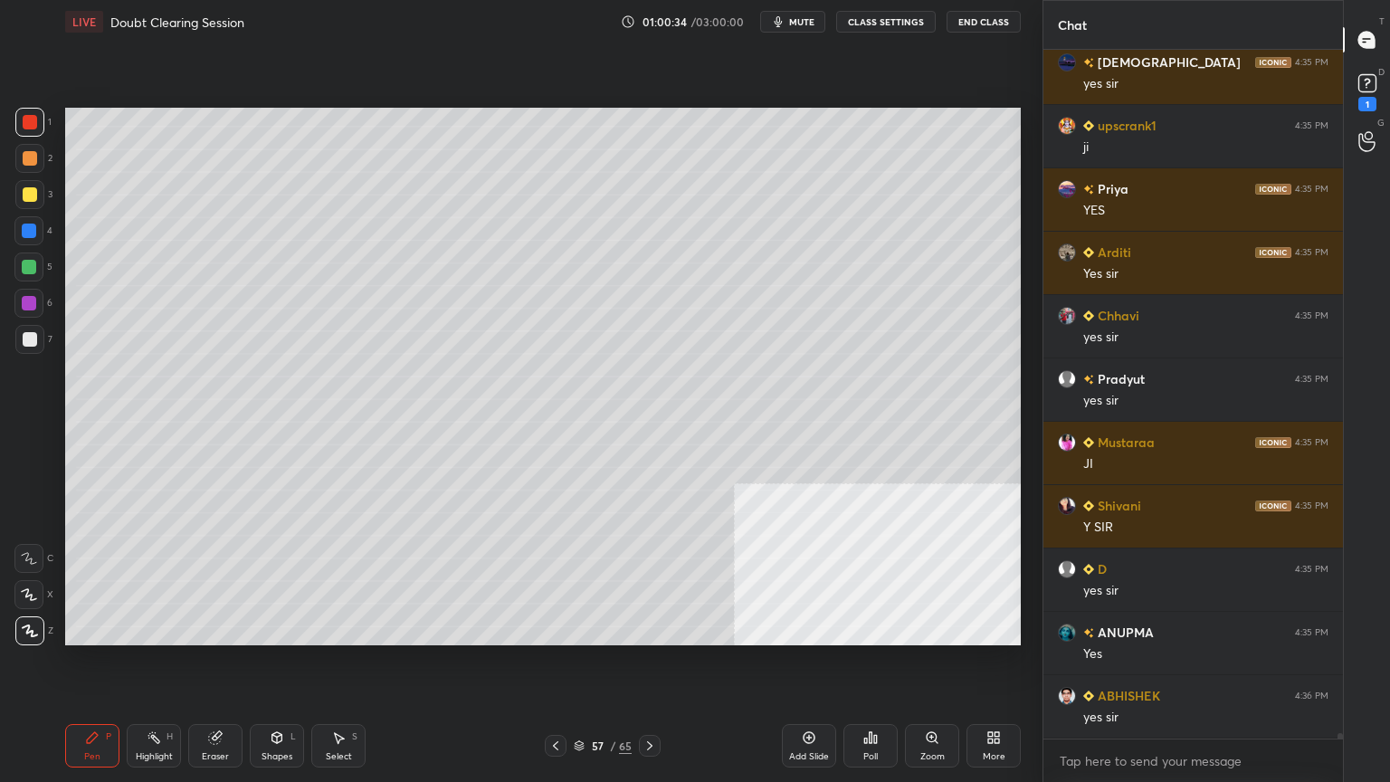
click at [650, 701] on icon at bounding box center [649, 745] width 14 height 14
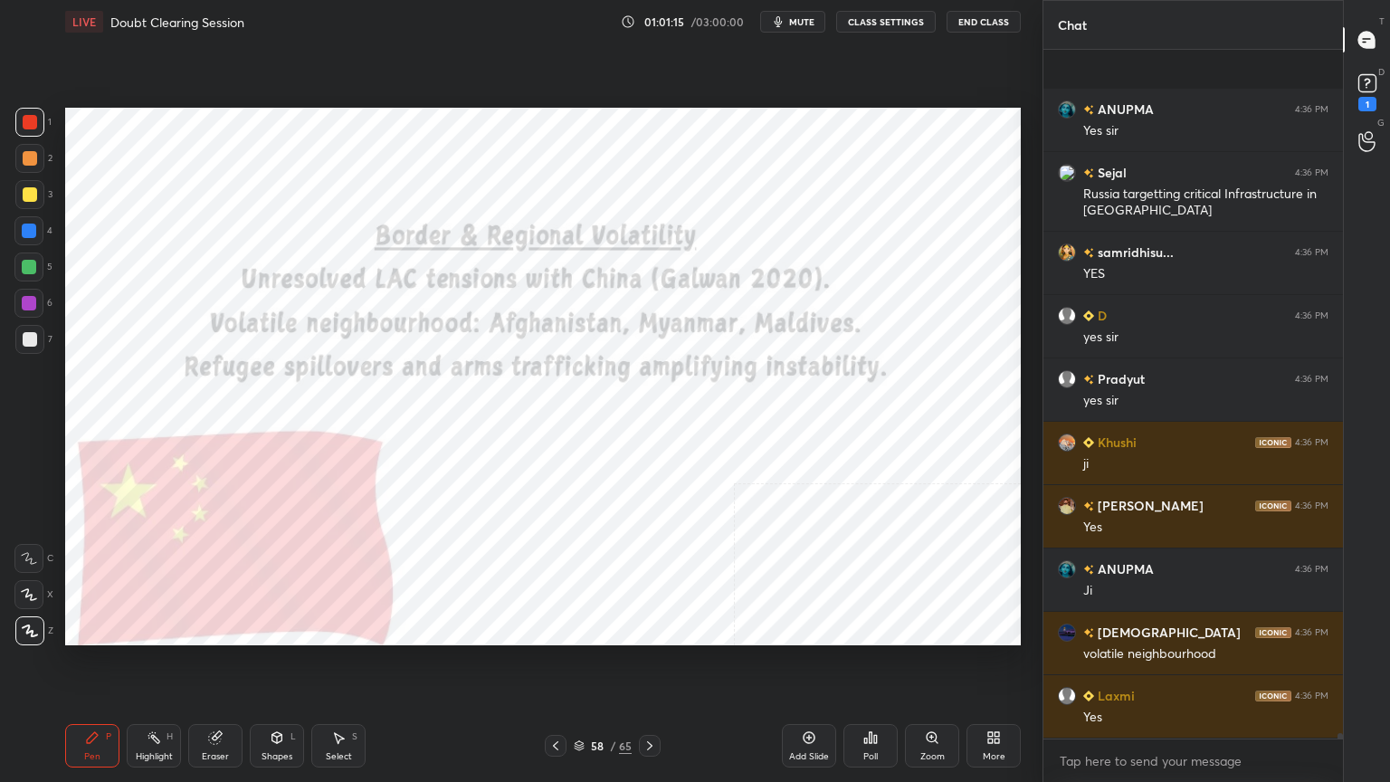
scroll to position [81231, 0]
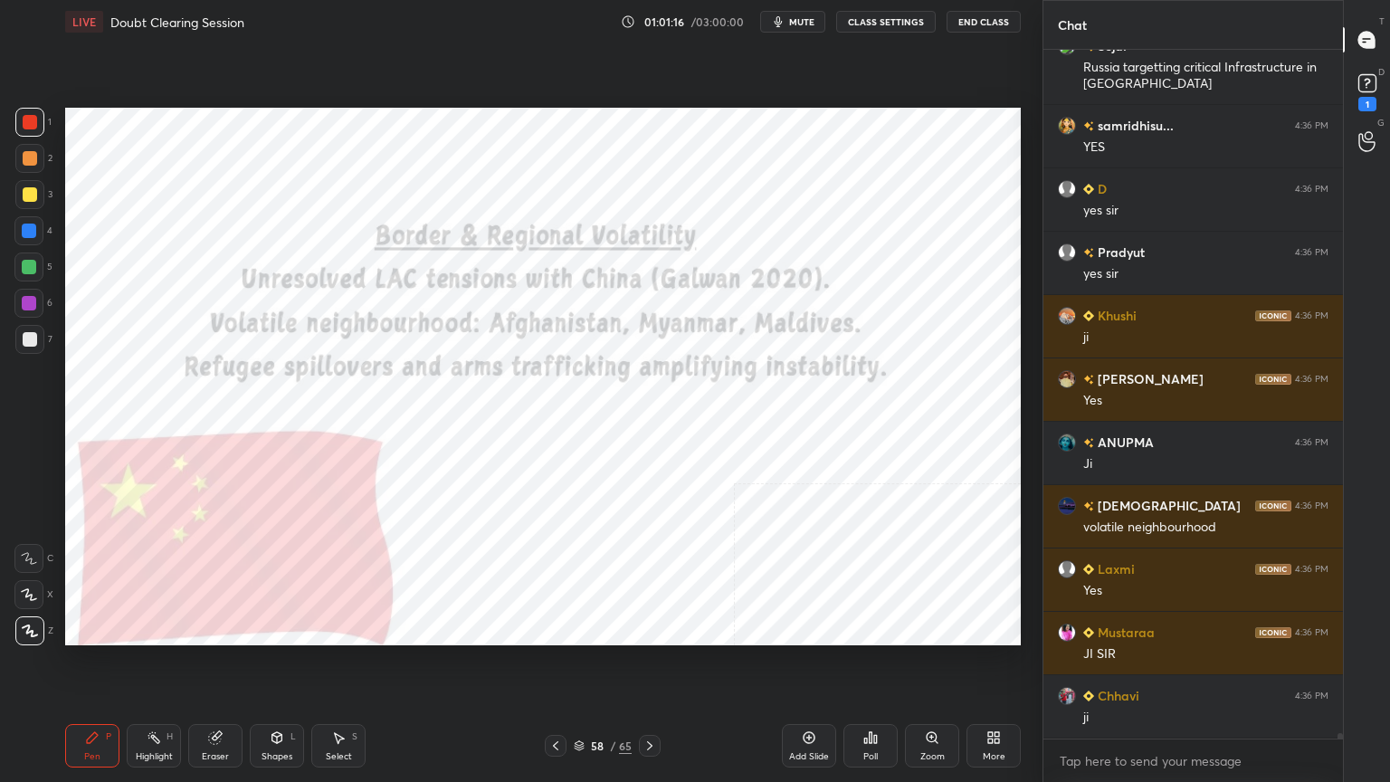
click at [654, 701] on icon at bounding box center [649, 745] width 14 height 14
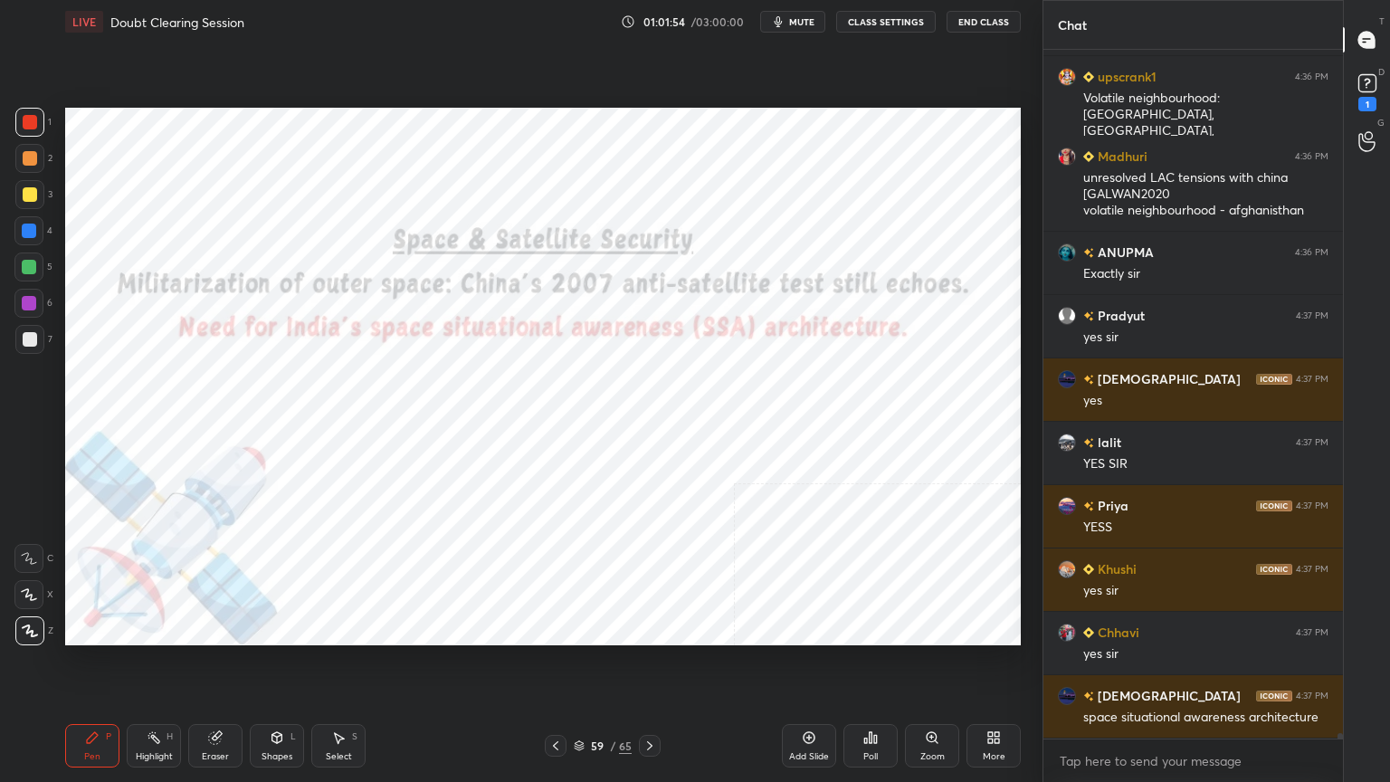
scroll to position [82039, 0]
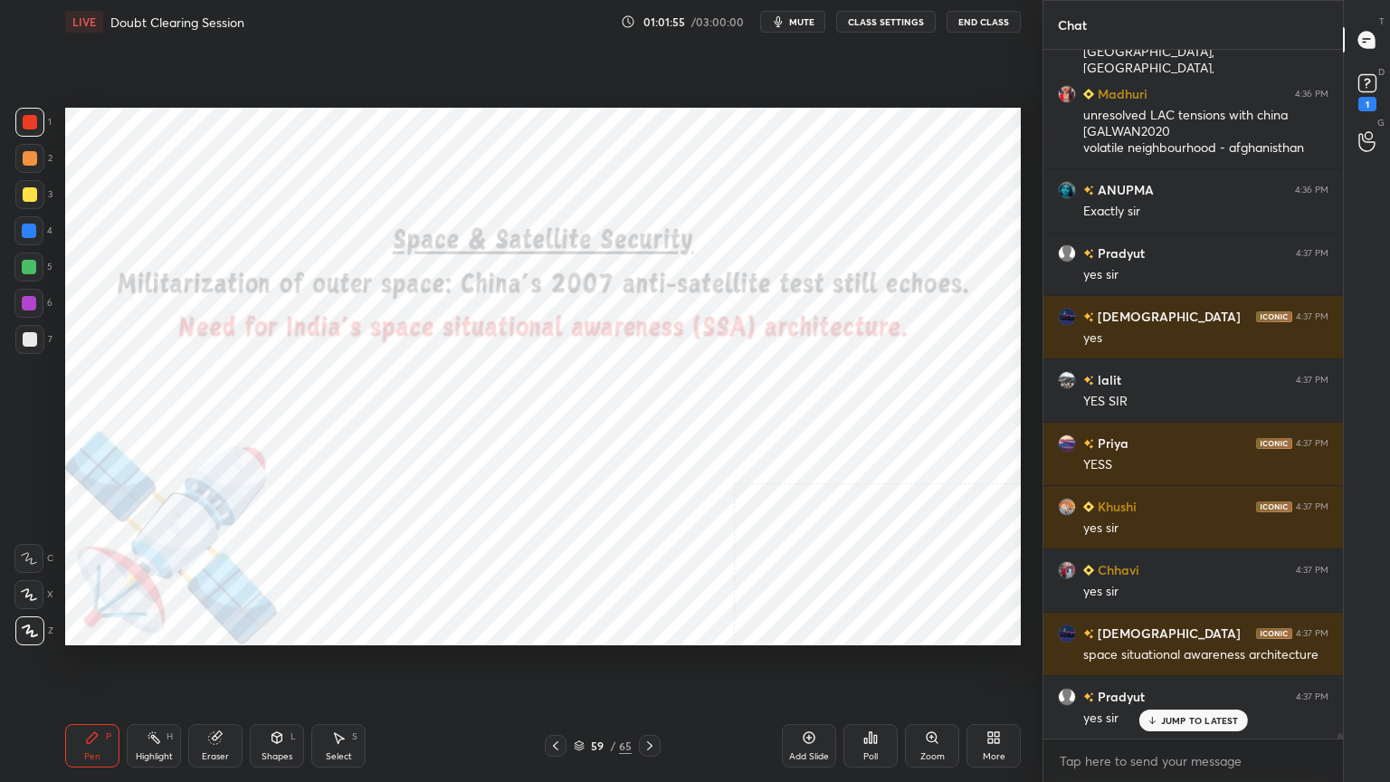
click at [579, 701] on icon at bounding box center [579, 745] width 11 height 11
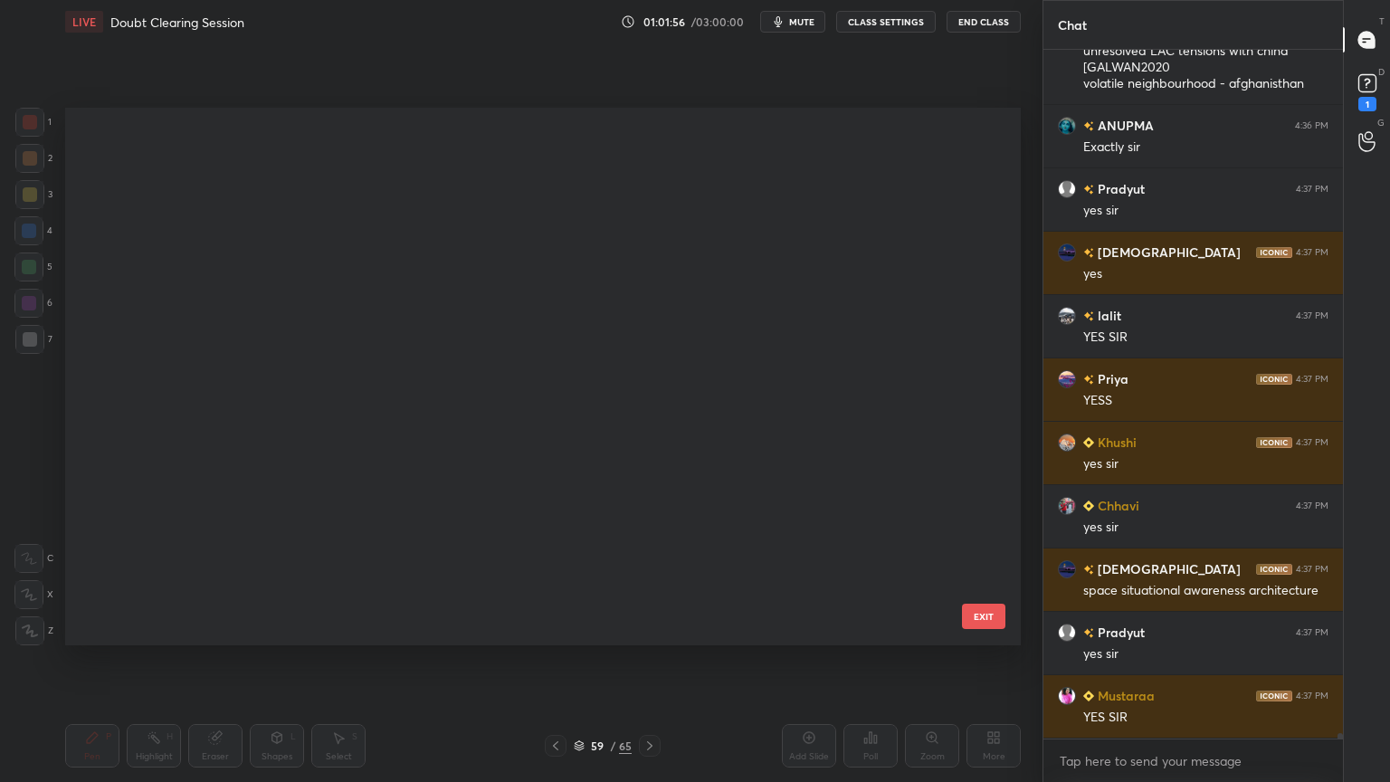
scroll to position [532, 946]
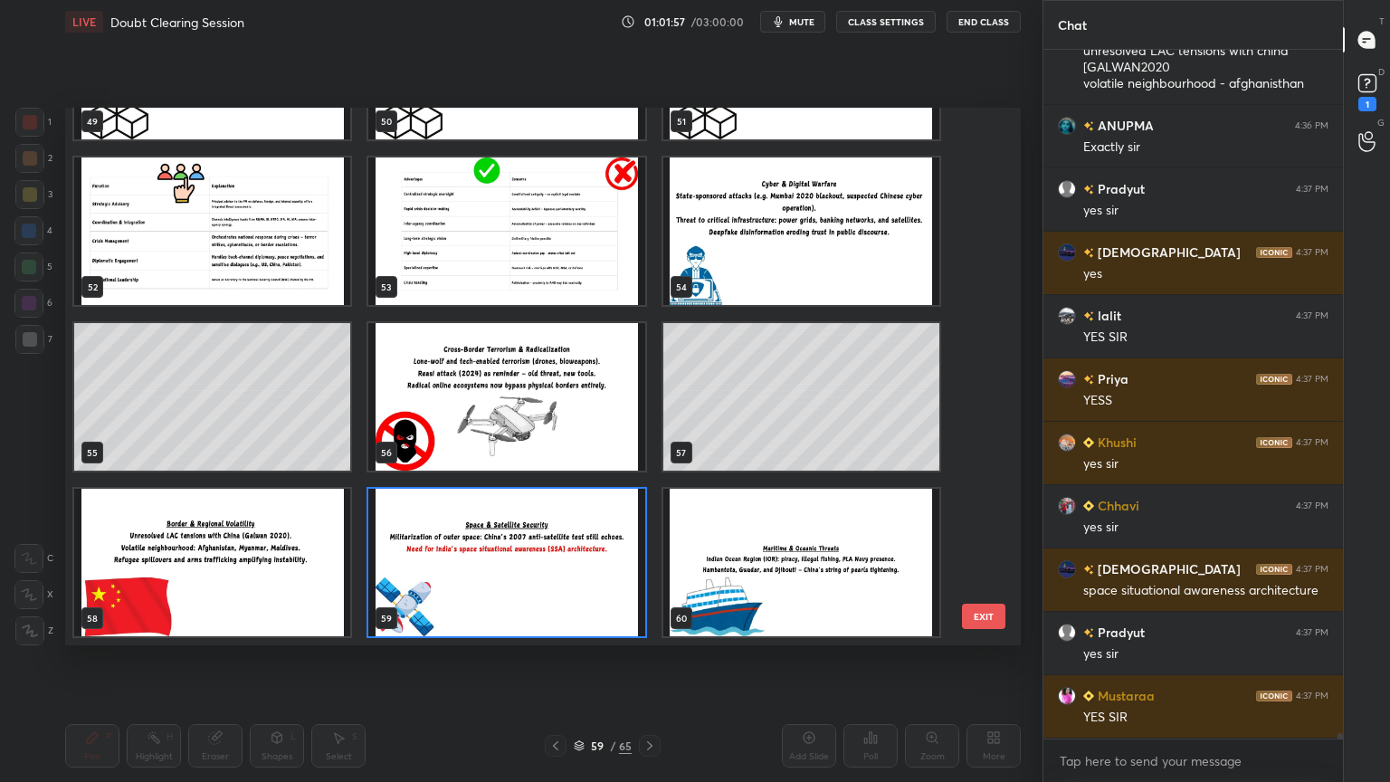
click at [779, 566] on img "grid" at bounding box center [801, 562] width 276 height 147
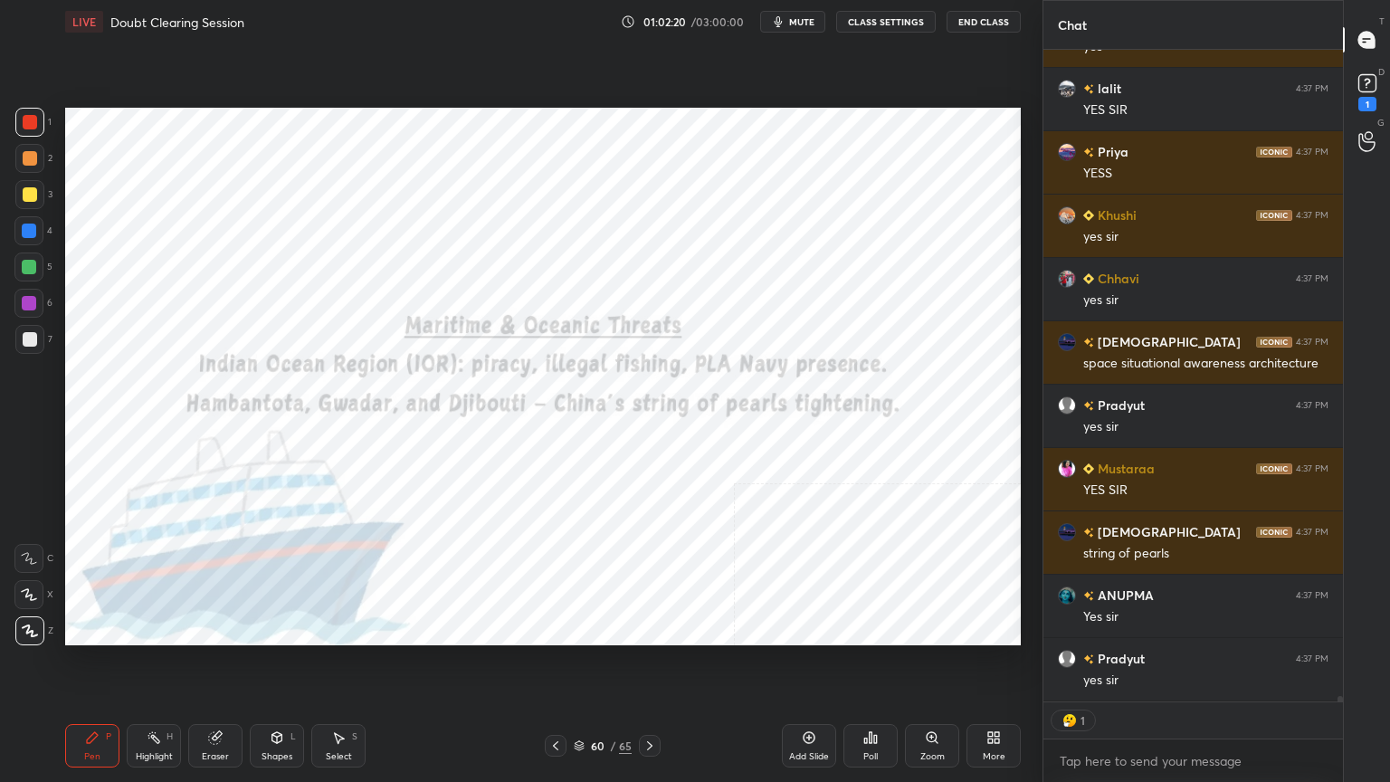
scroll to position [82394, 0]
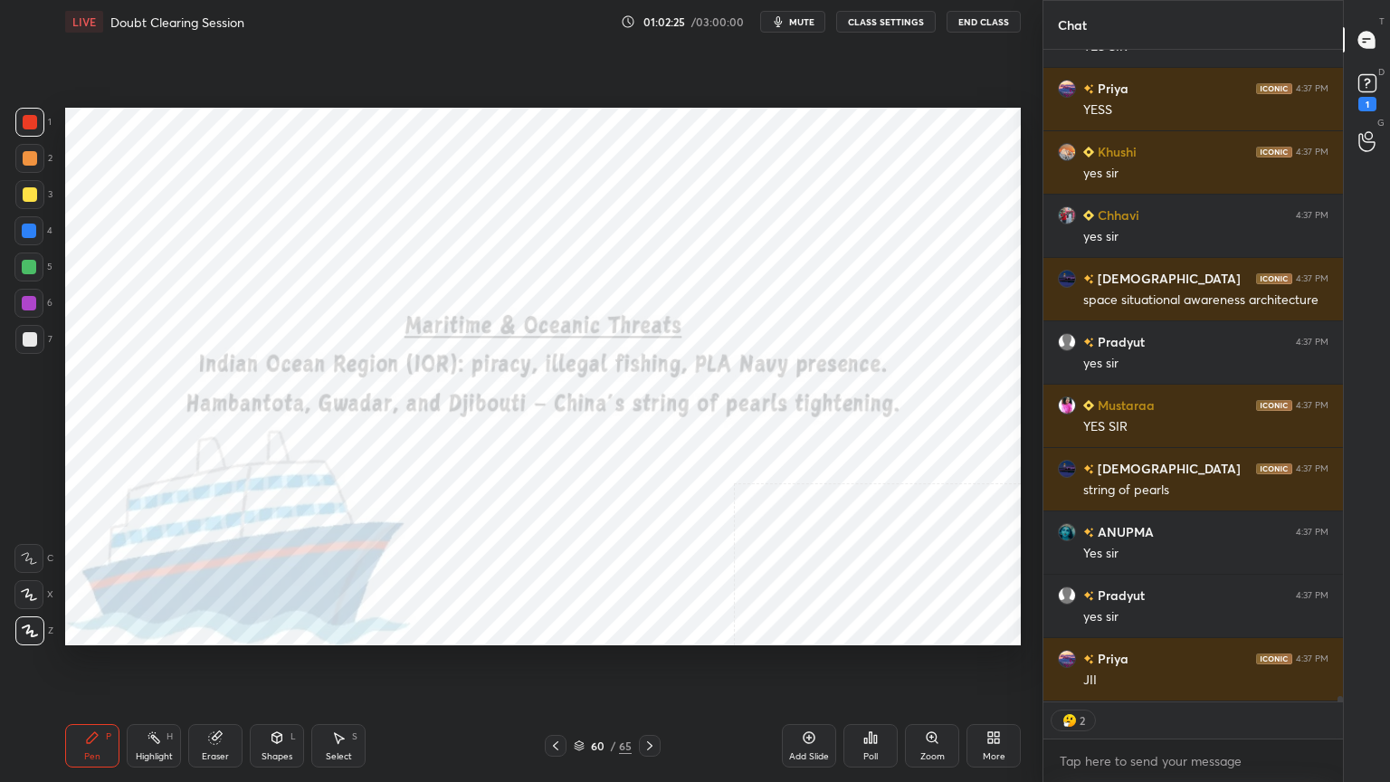
click at [812, 701] on div "Add Slide" at bounding box center [809, 745] width 54 height 43
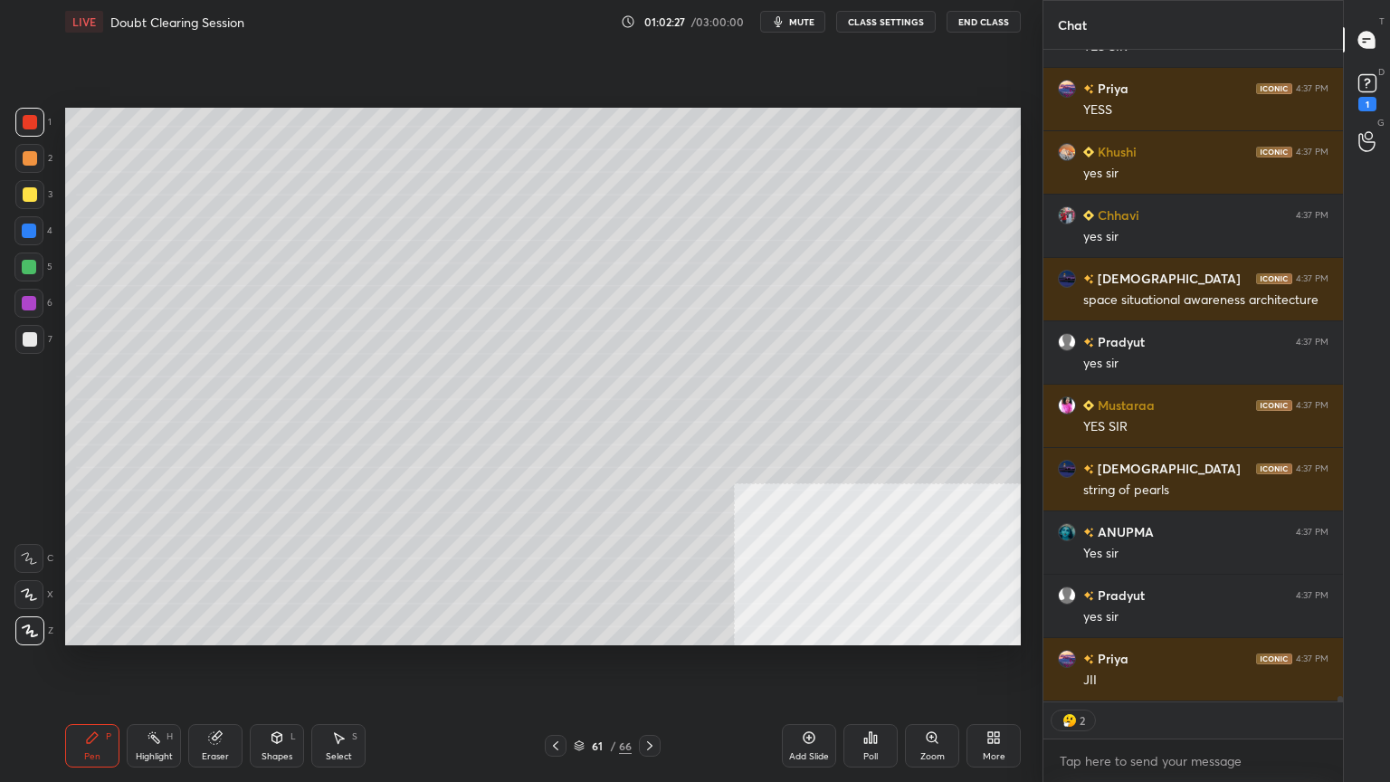
click at [33, 343] on div at bounding box center [30, 339] width 14 height 14
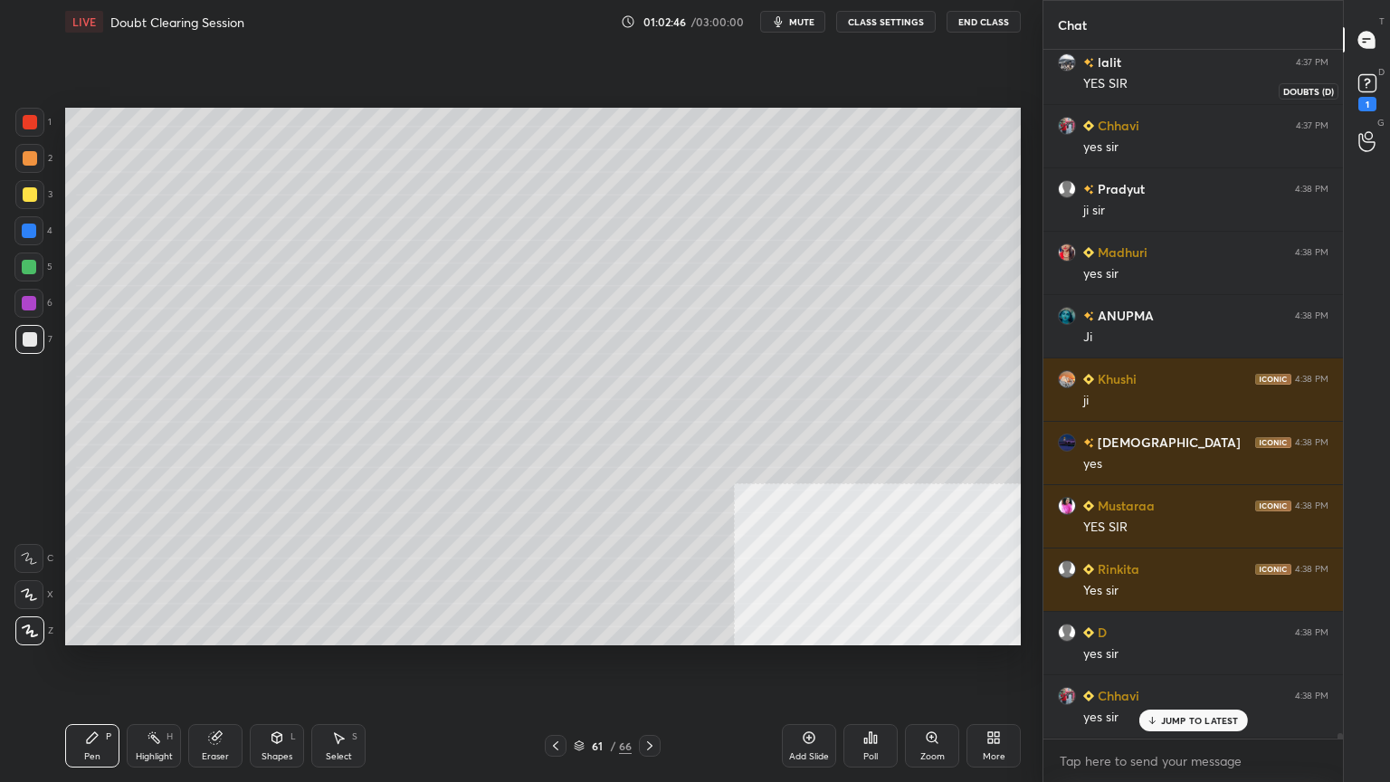
scroll to position [83342, 0]
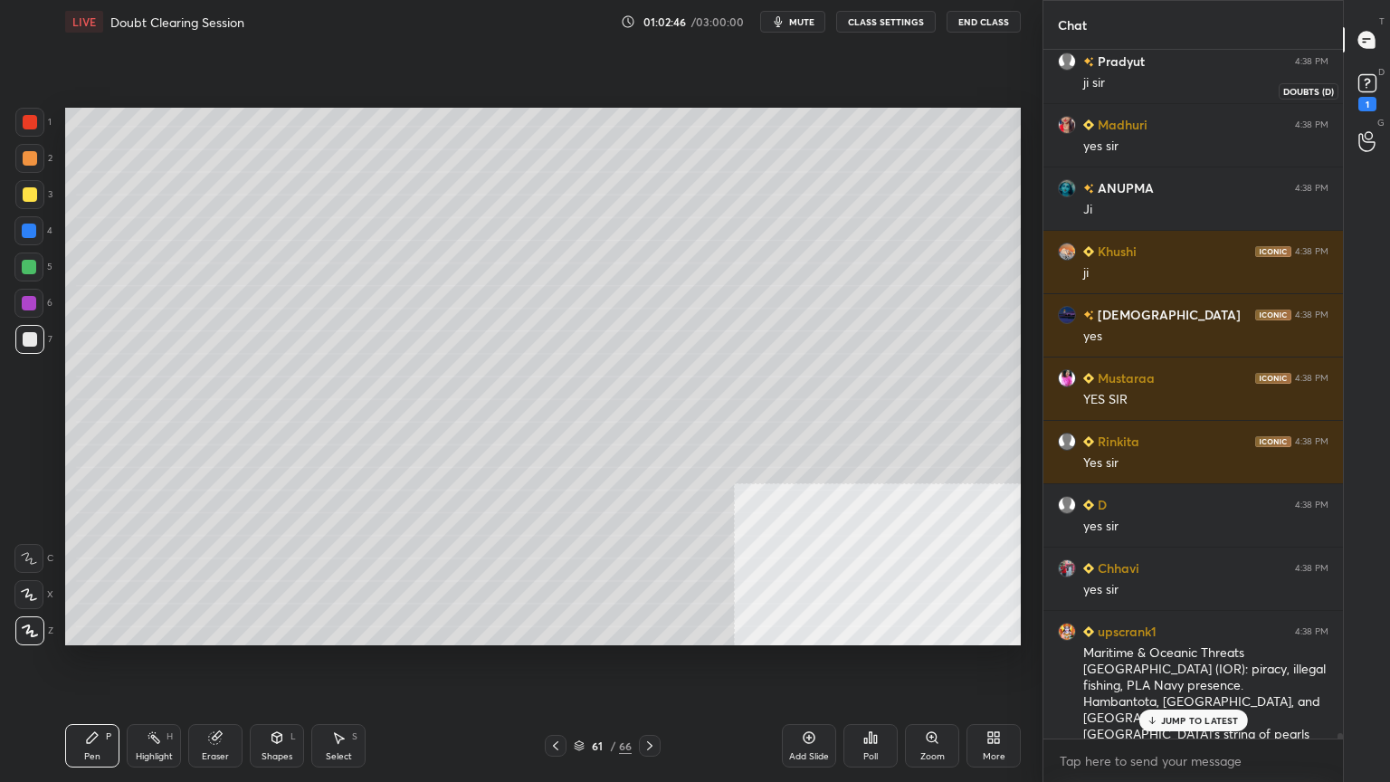
click at [1372, 77] on rect at bounding box center [1366, 83] width 17 height 17
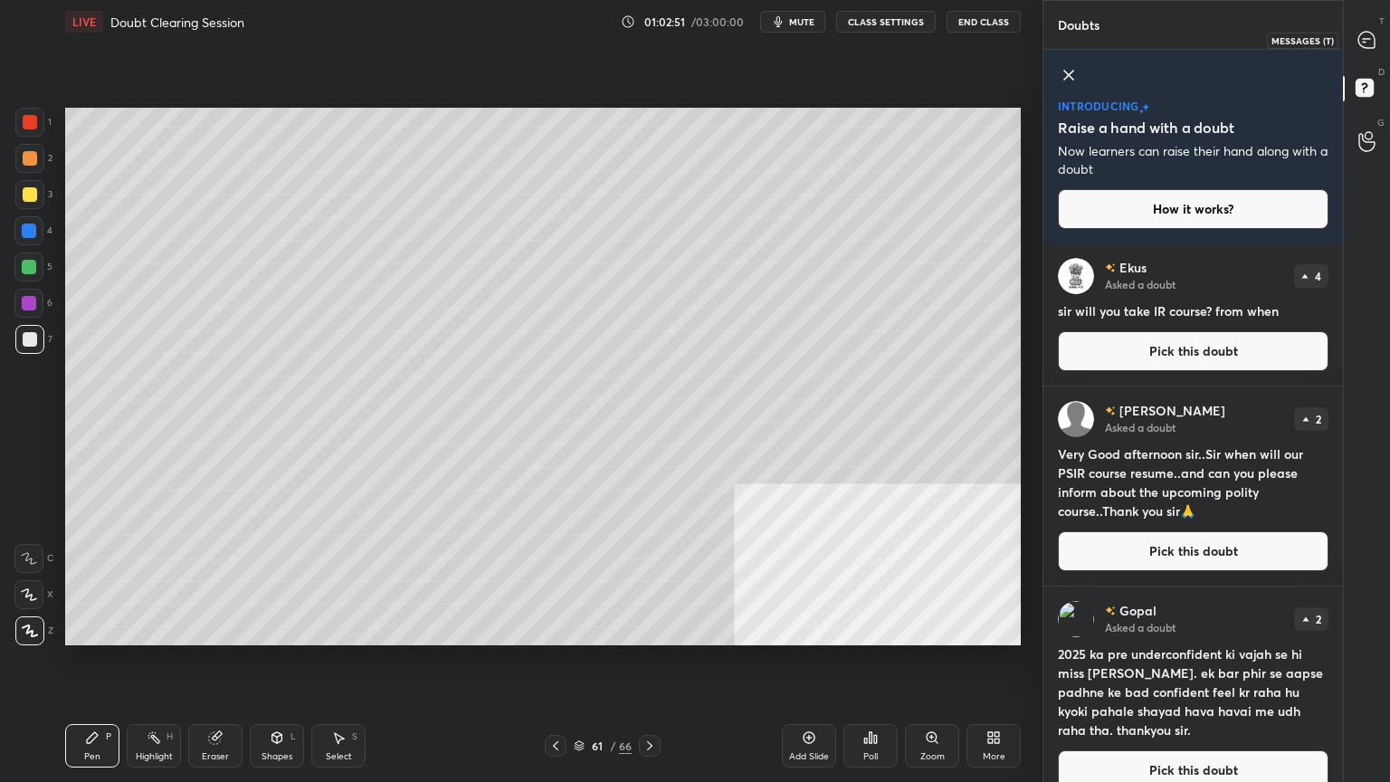
click at [1367, 45] on icon at bounding box center [1366, 40] width 16 height 16
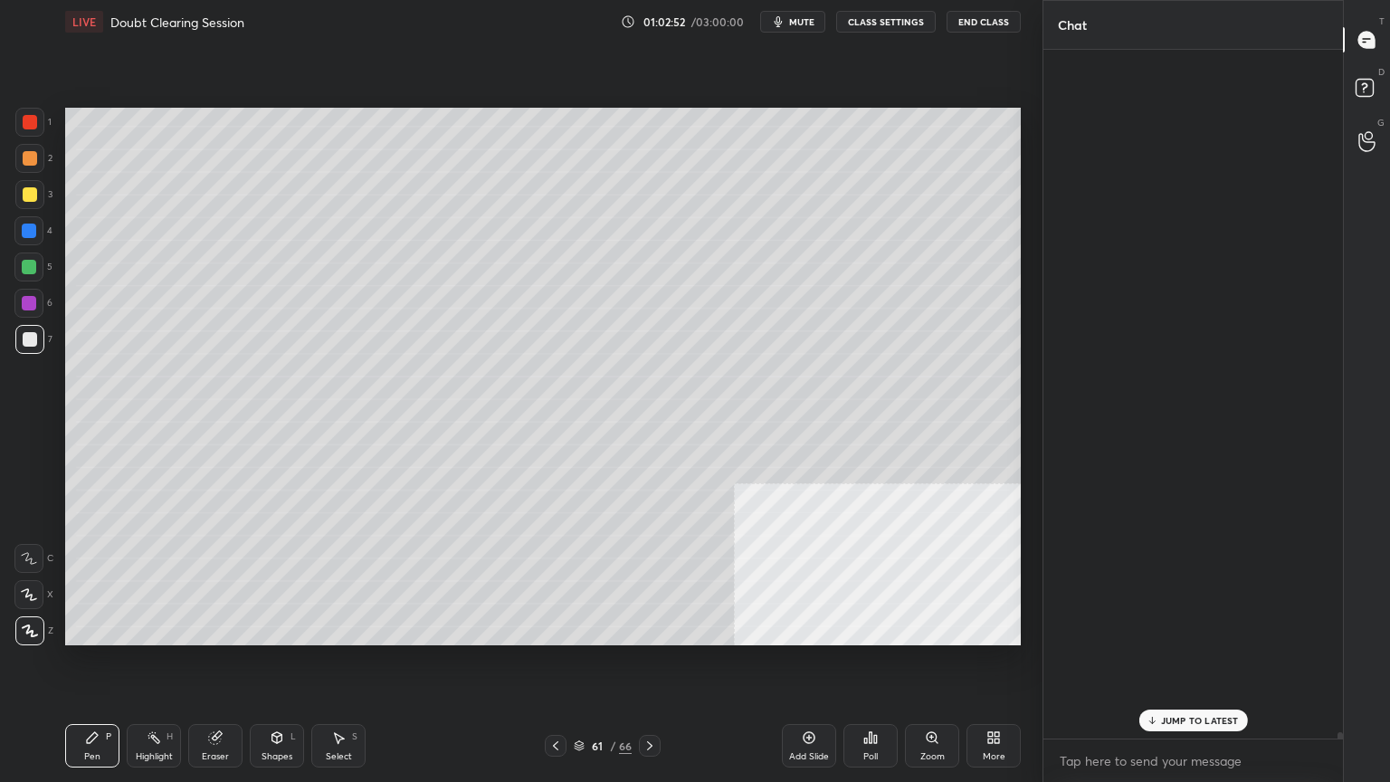
scroll to position [683, 294]
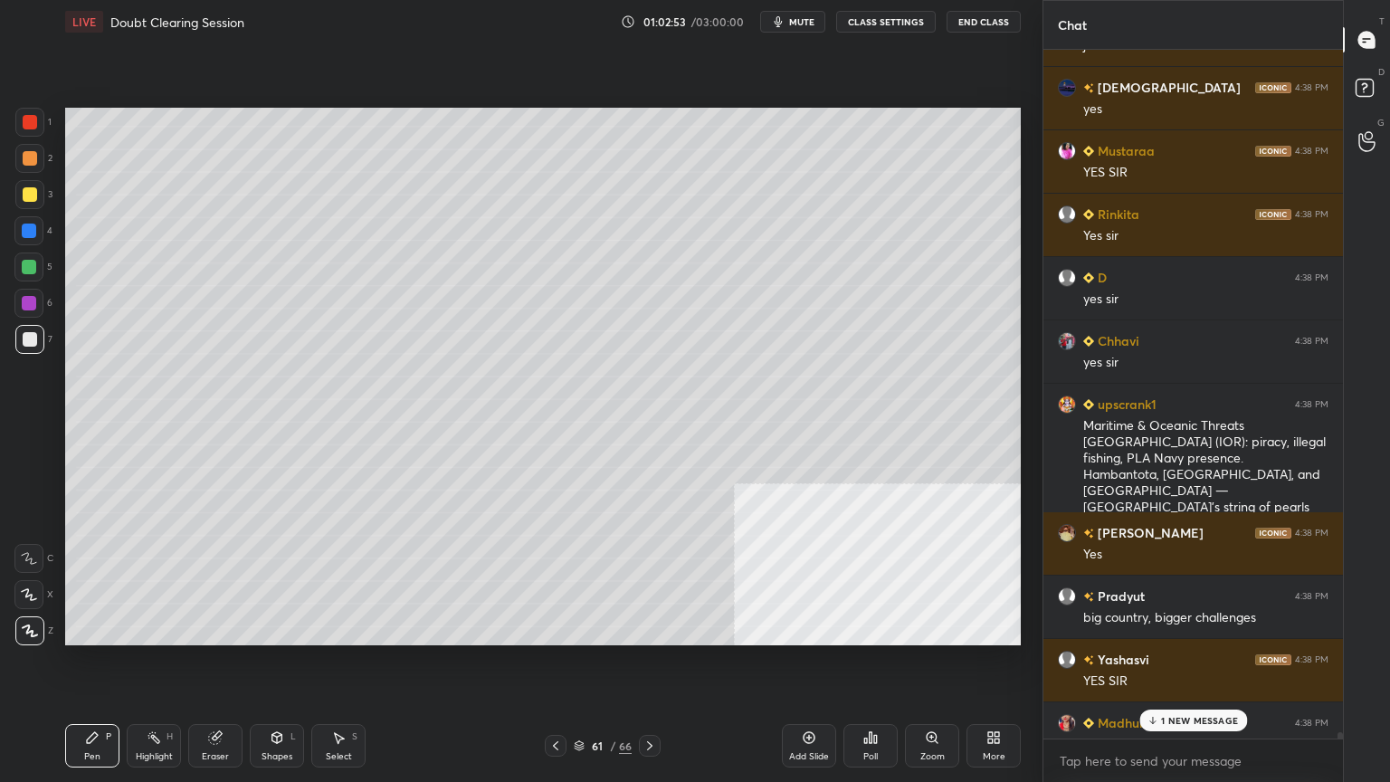
click at [580, 701] on icon at bounding box center [579, 745] width 11 height 11
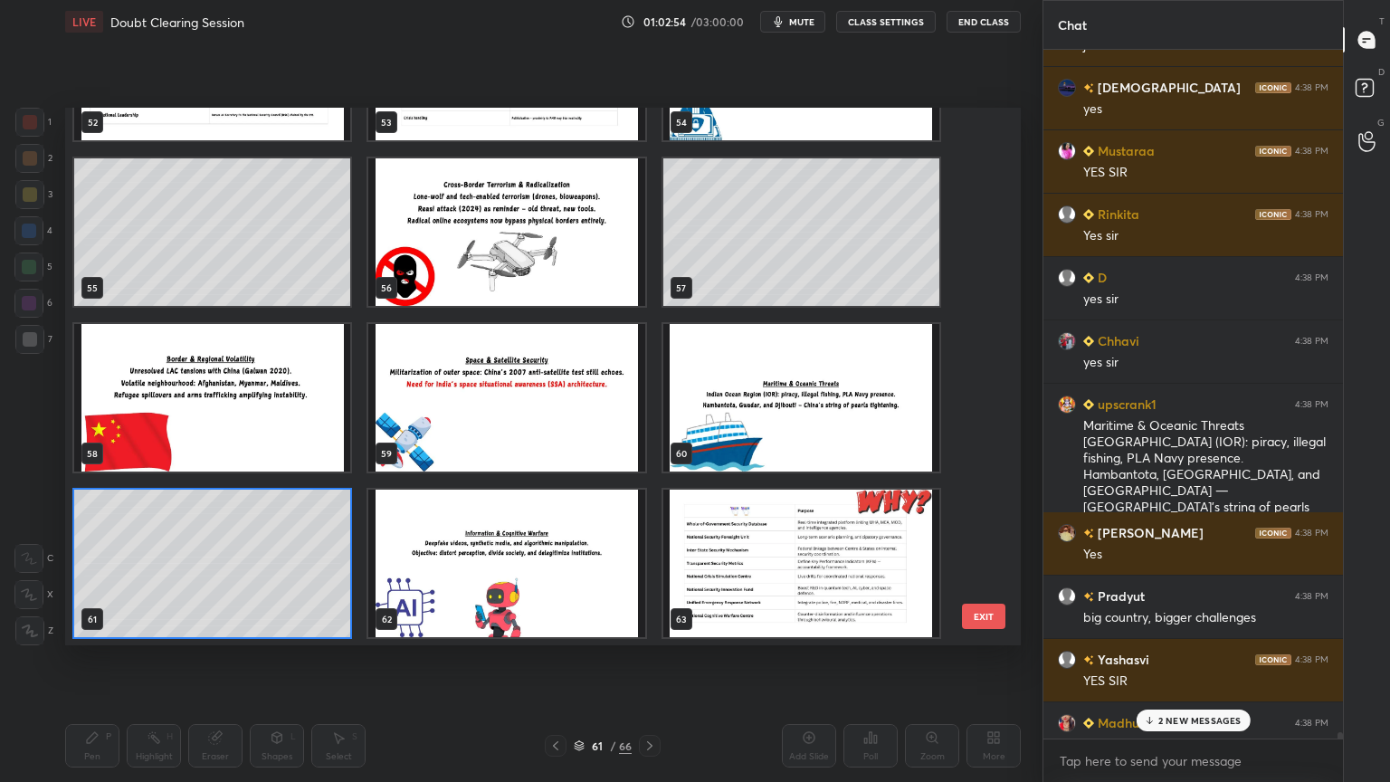
scroll to position [532, 946]
click at [568, 603] on img "grid" at bounding box center [506, 562] width 276 height 147
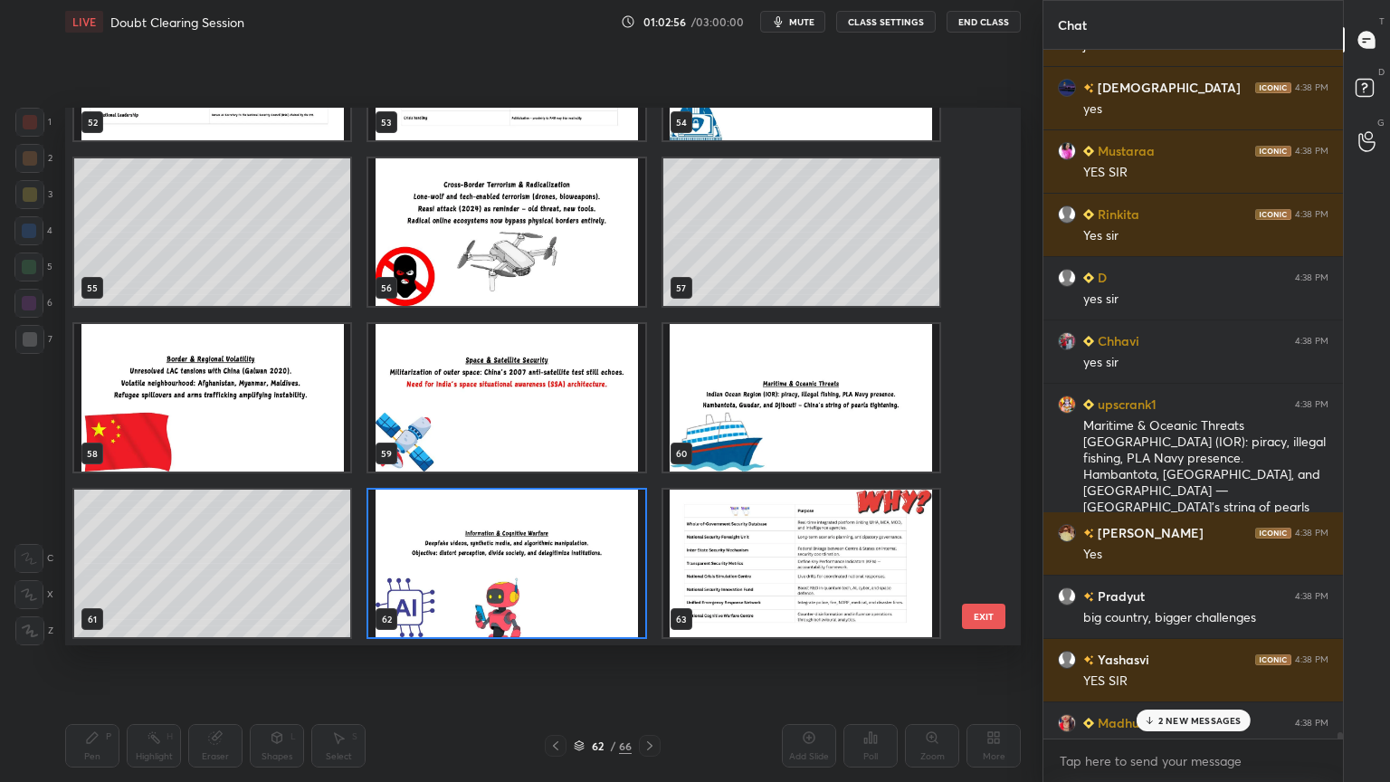
click at [568, 603] on img "grid" at bounding box center [506, 562] width 276 height 147
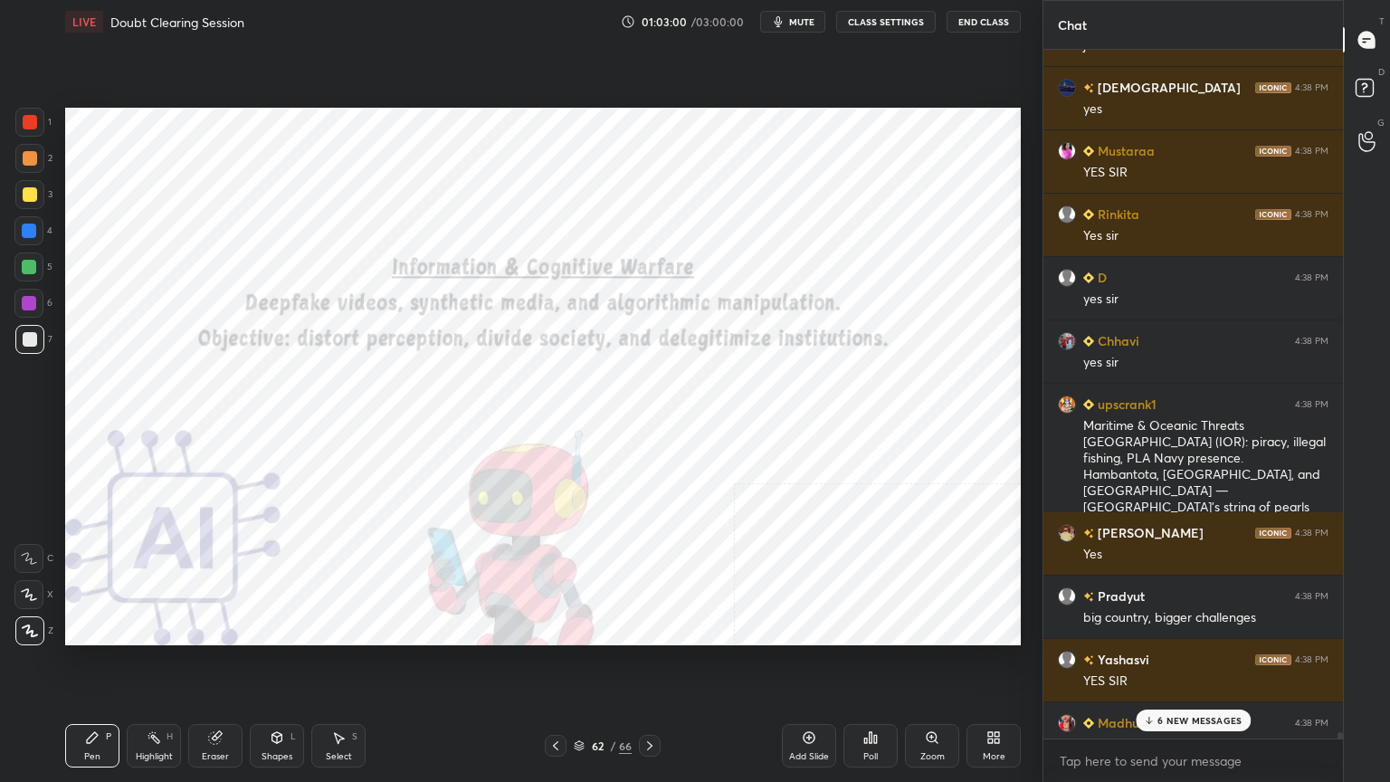
drag, startPoint x: 25, startPoint y: 119, endPoint x: 32, endPoint y: 127, distance: 9.6
click at [26, 119] on div at bounding box center [30, 122] width 14 height 14
click at [1187, 701] on p "23 NEW MESSAGES" at bounding box center [1199, 720] width 88 height 11
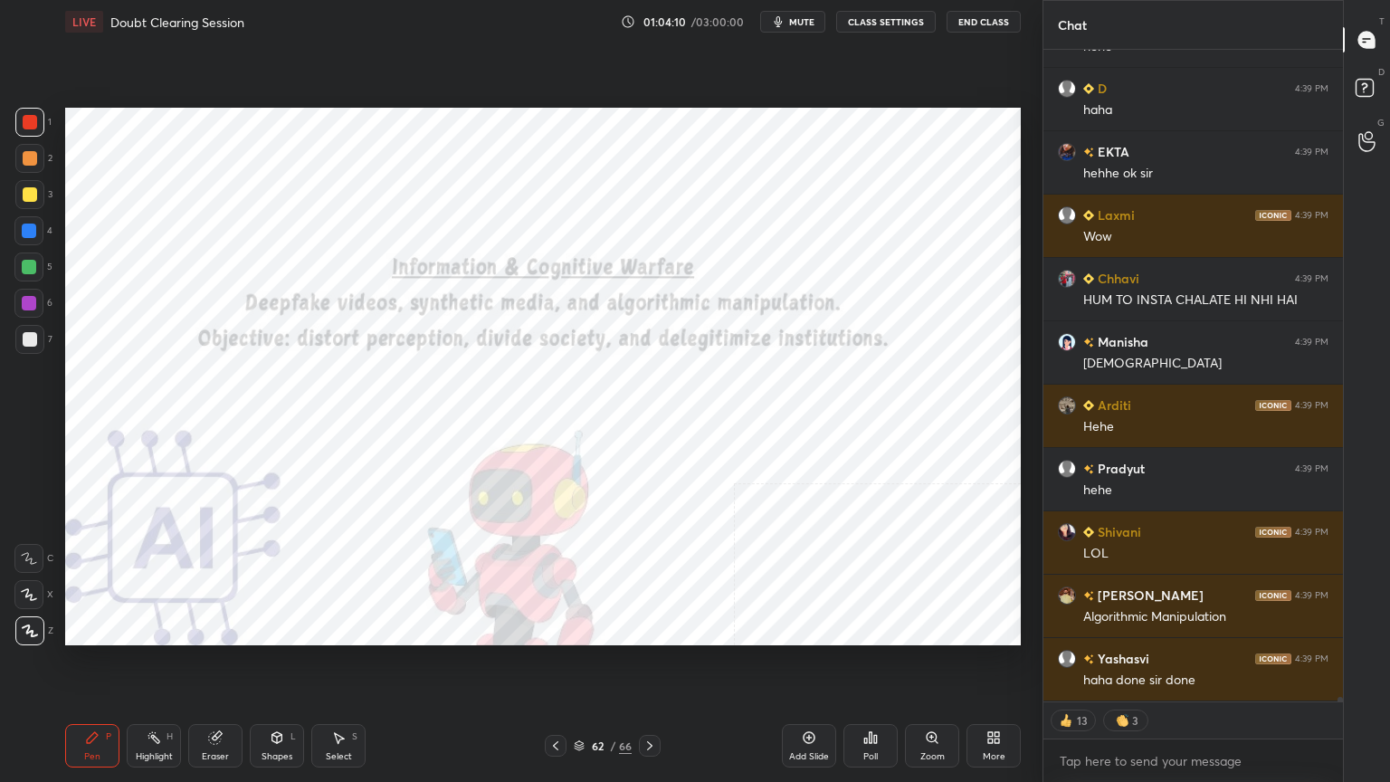
scroll to position [85832, 0]
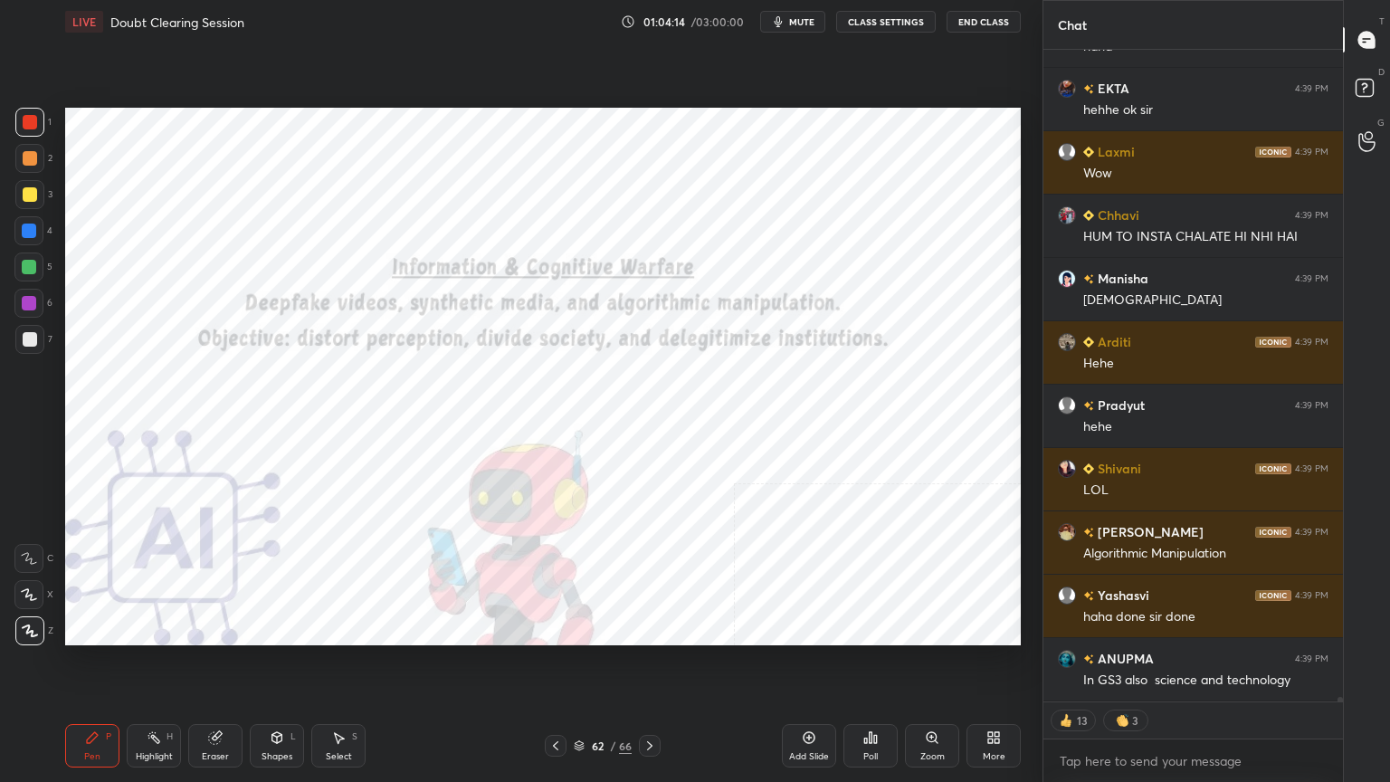
click at [579, 701] on icon at bounding box center [579, 745] width 11 height 11
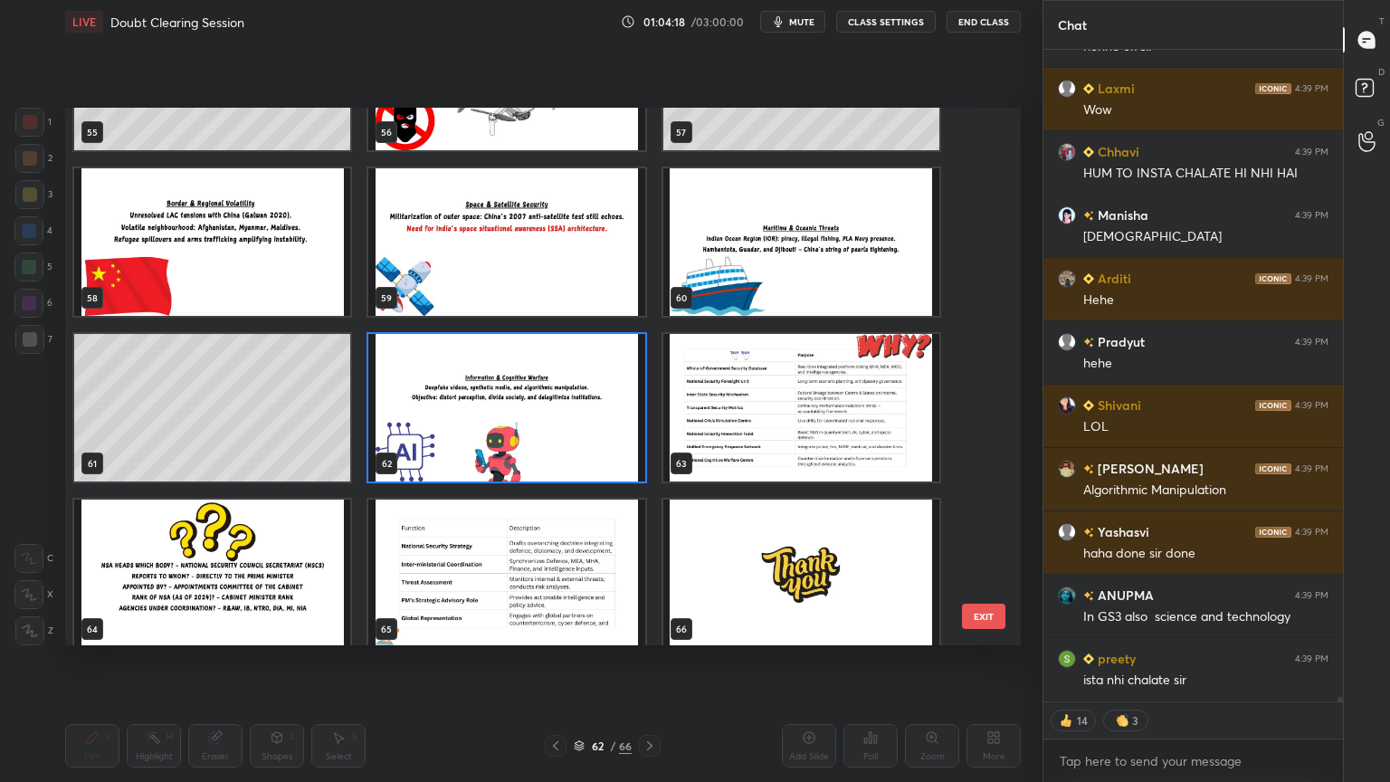
scroll to position [3105, 0]
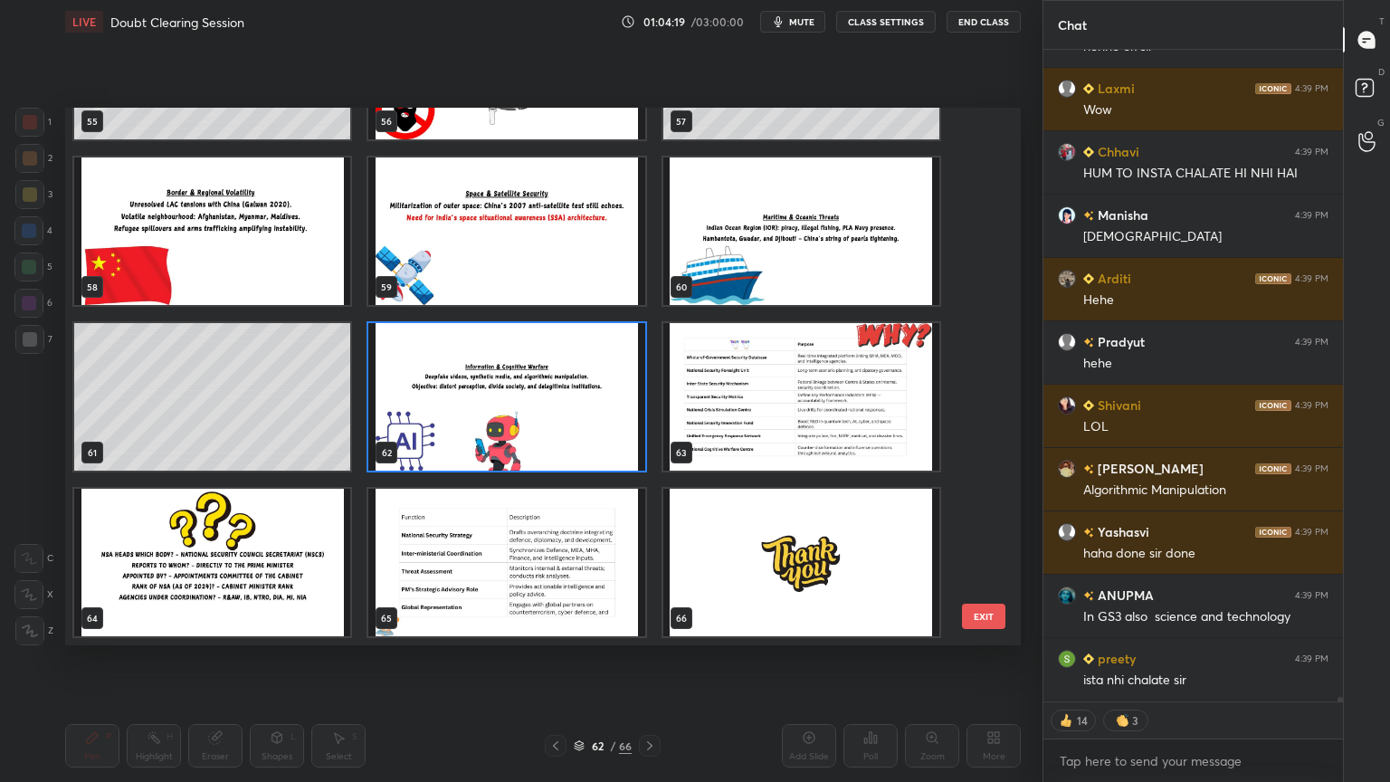
click at [771, 402] on img "grid" at bounding box center [801, 396] width 276 height 147
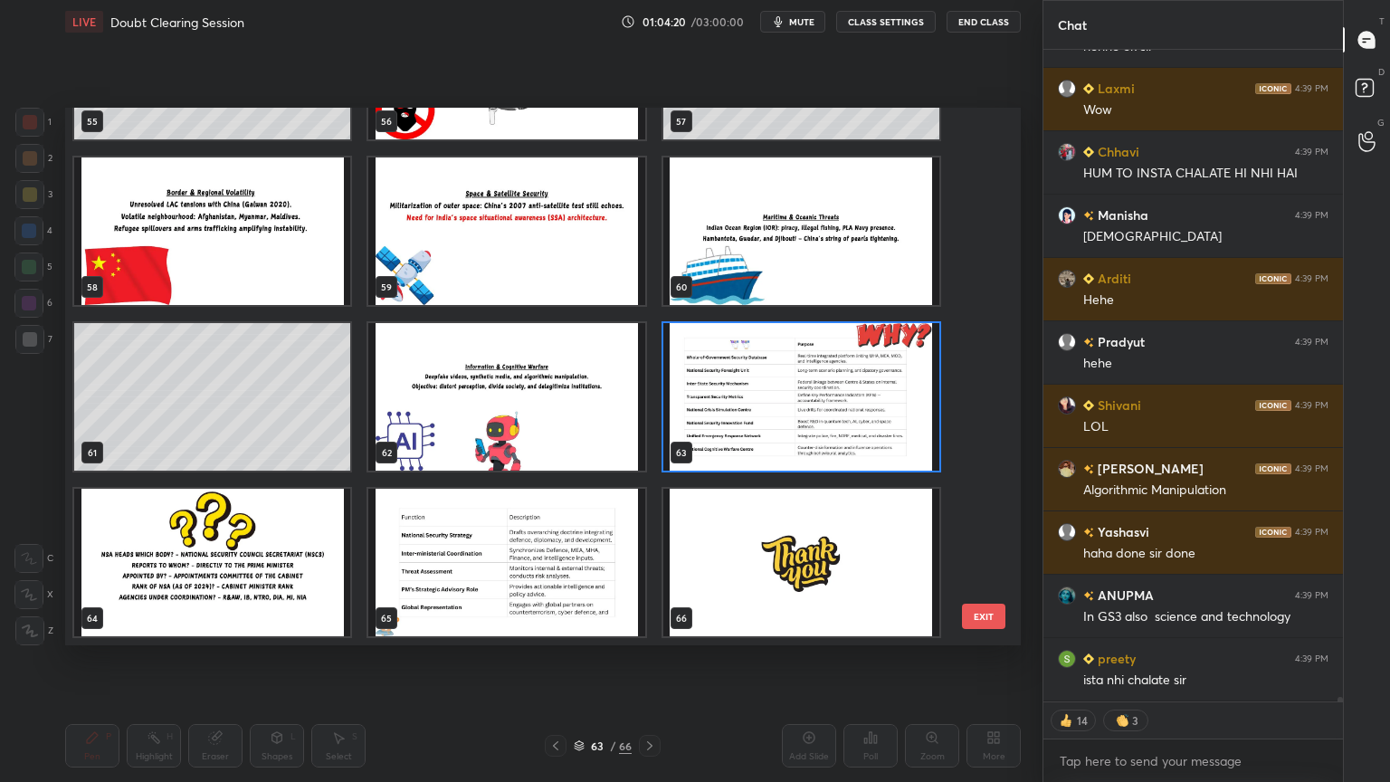
click at [769, 402] on img "grid" at bounding box center [801, 396] width 276 height 147
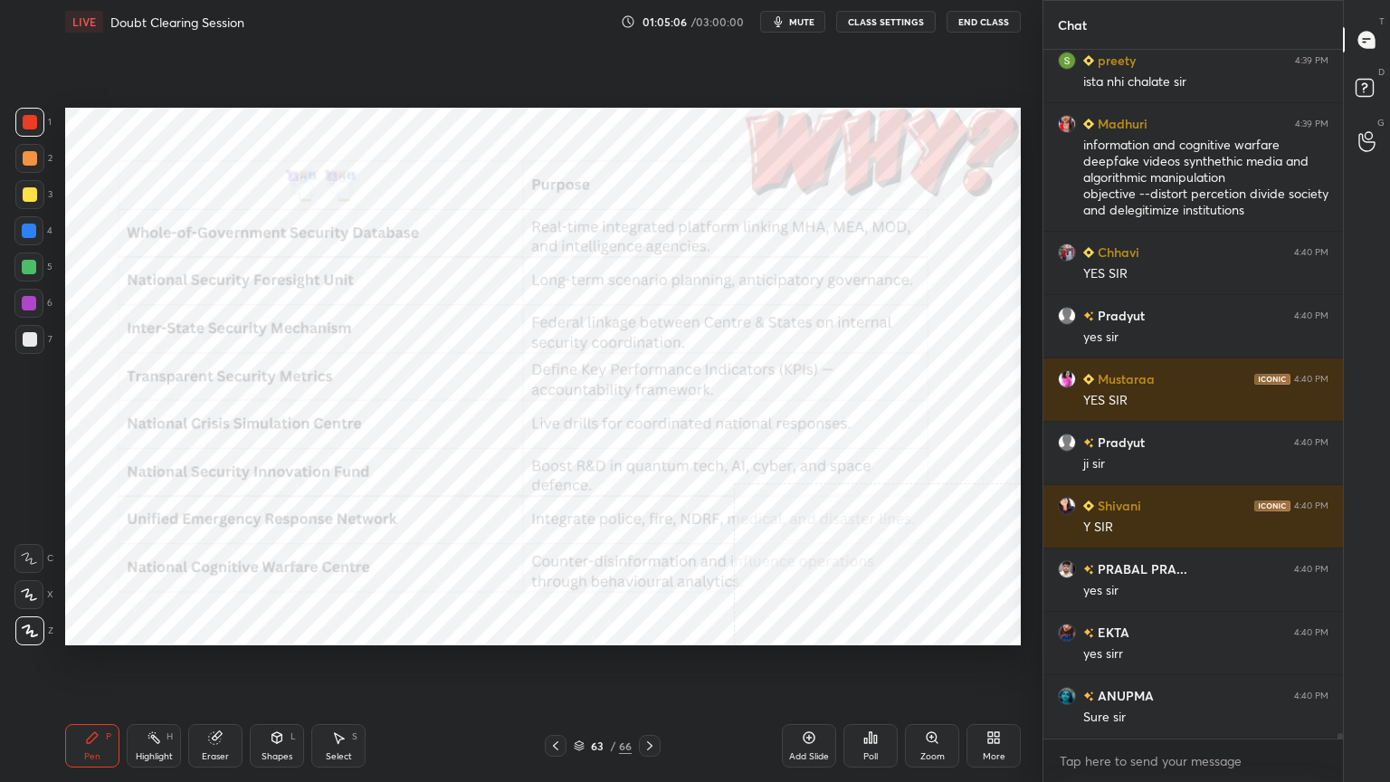
scroll to position [86556, 0]
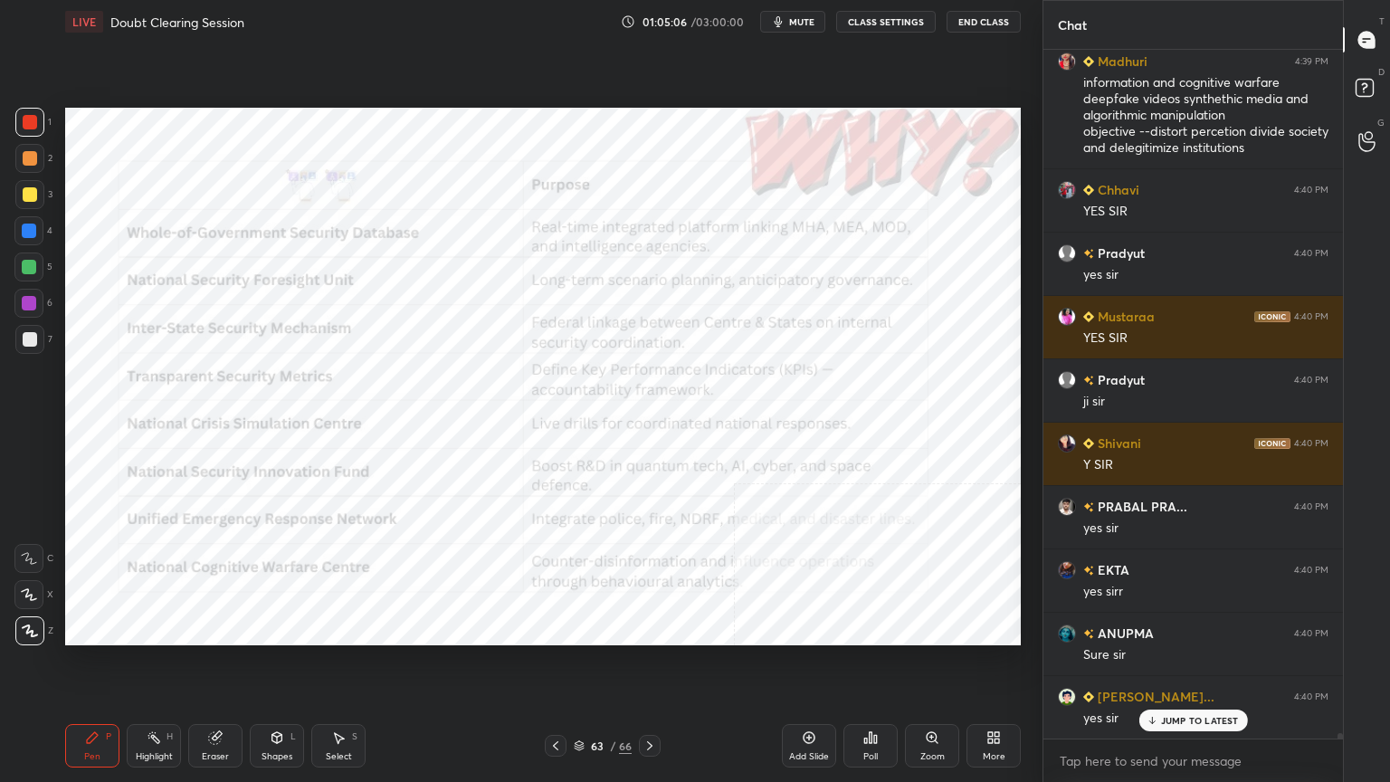
drag, startPoint x: 596, startPoint y: 741, endPoint x: 586, endPoint y: 745, distance: 10.9
click at [595, 701] on div "63" at bounding box center [597, 745] width 18 height 11
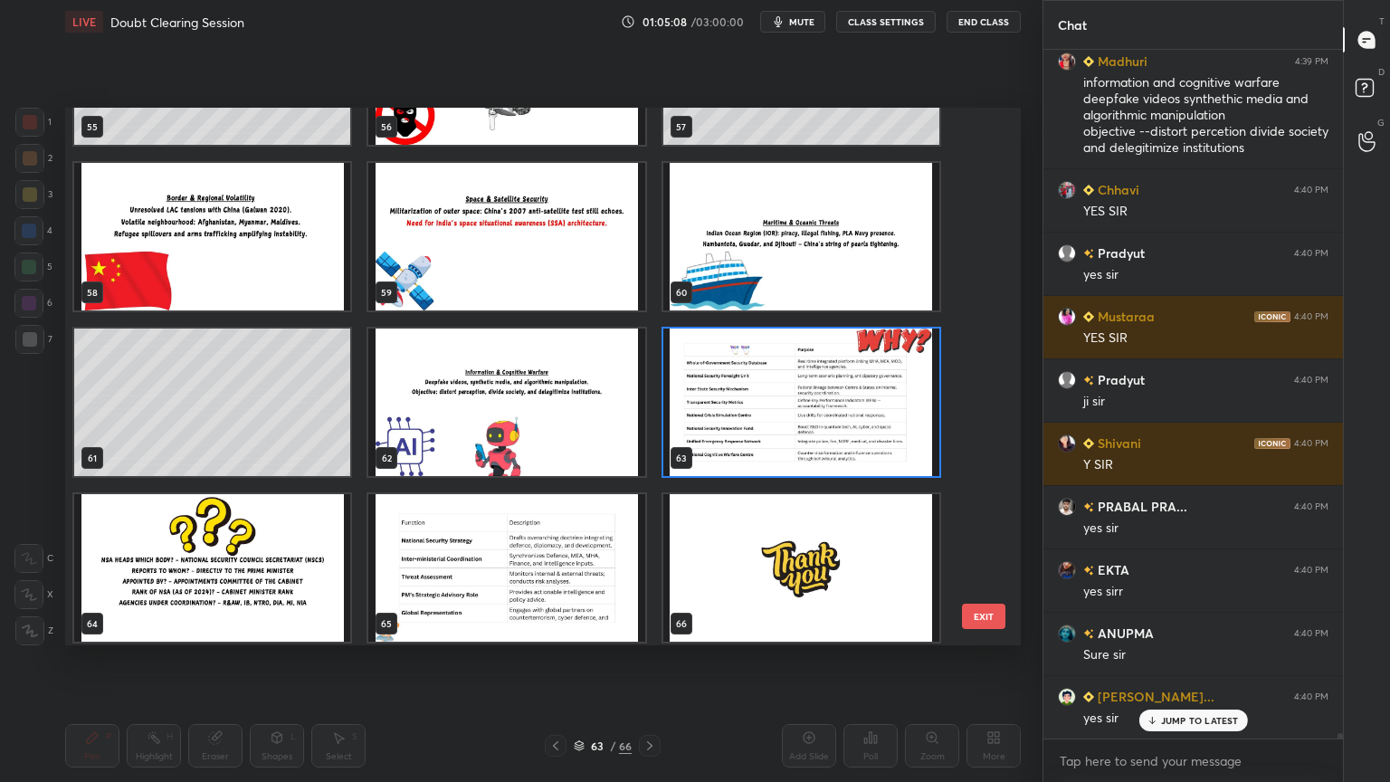
scroll to position [3105, 0]
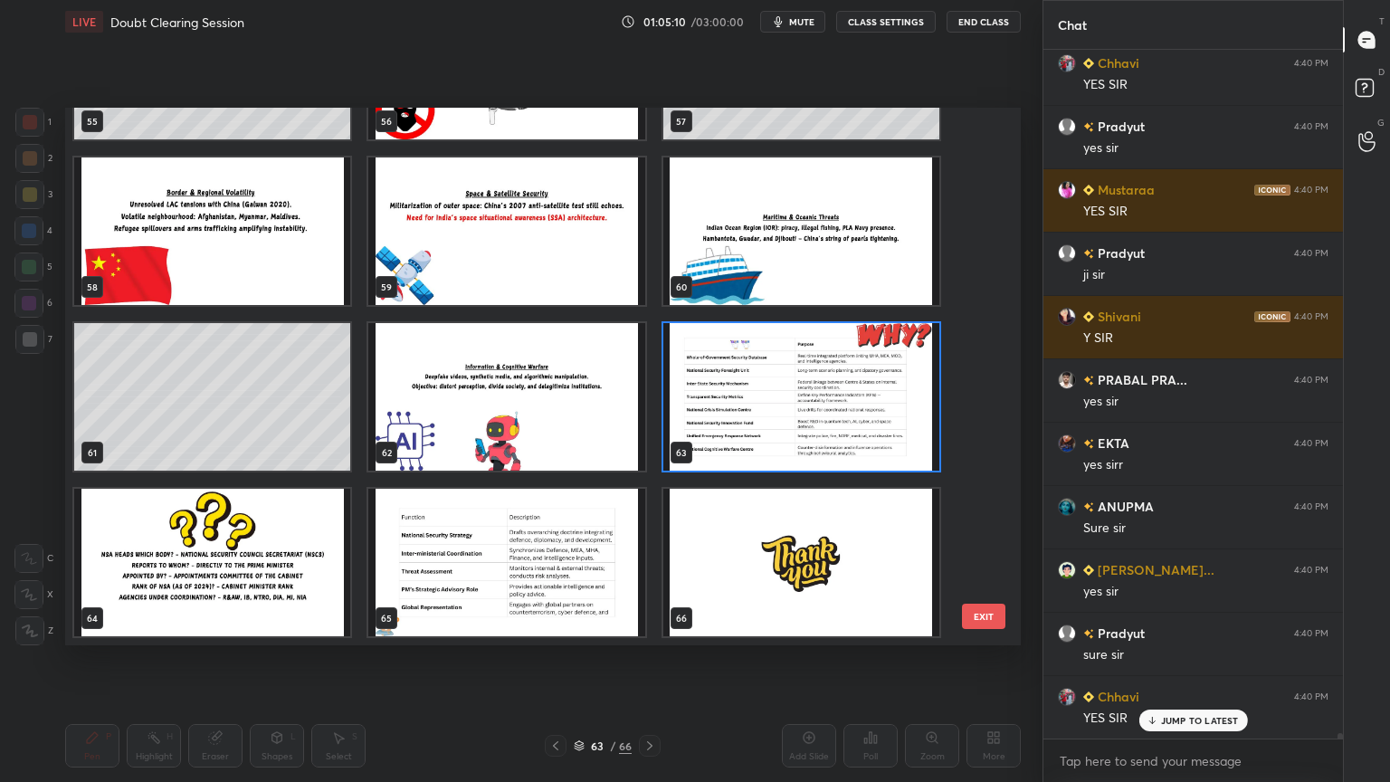
click at [261, 591] on img "grid" at bounding box center [212, 562] width 276 height 147
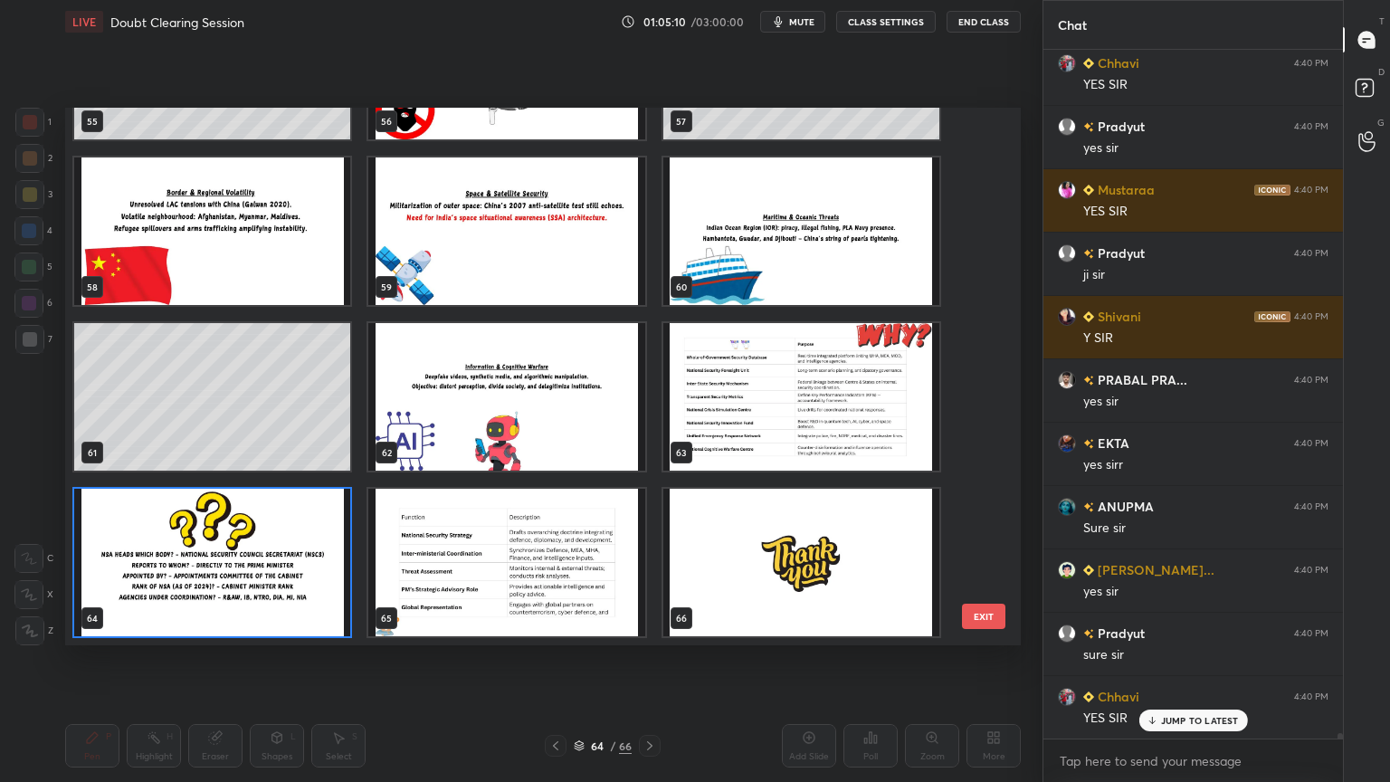
click at [261, 591] on img "grid" at bounding box center [212, 562] width 276 height 147
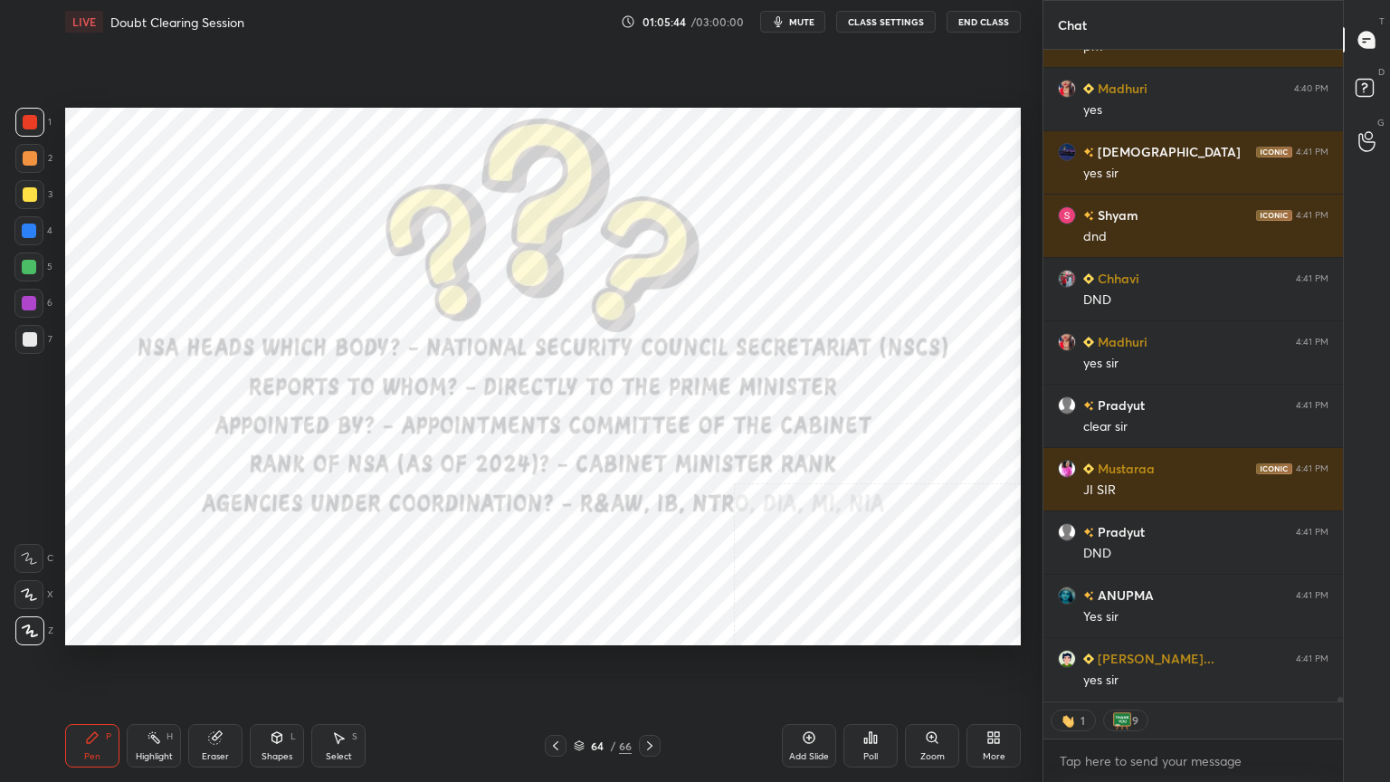
scroll to position [87983, 0]
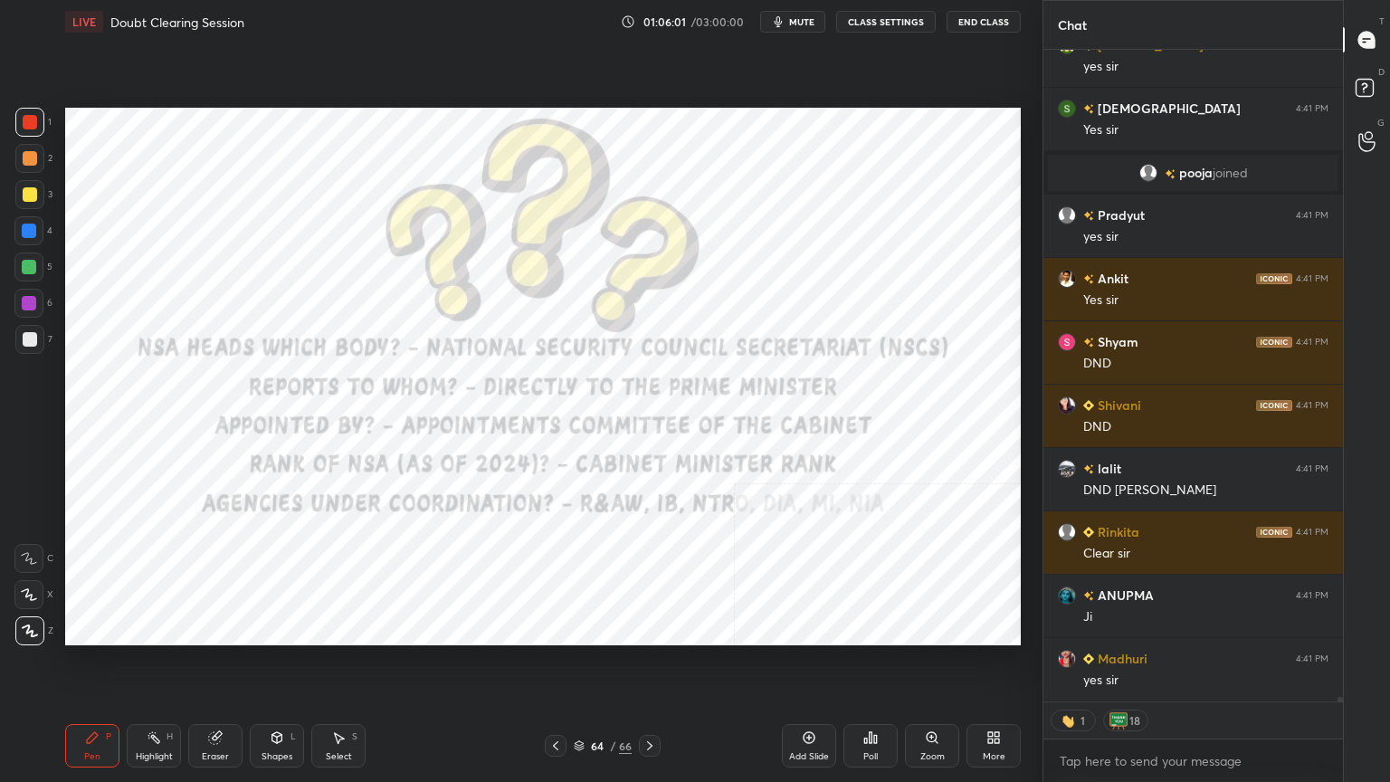
click at [582, 701] on icon at bounding box center [578, 746] width 9 height 3
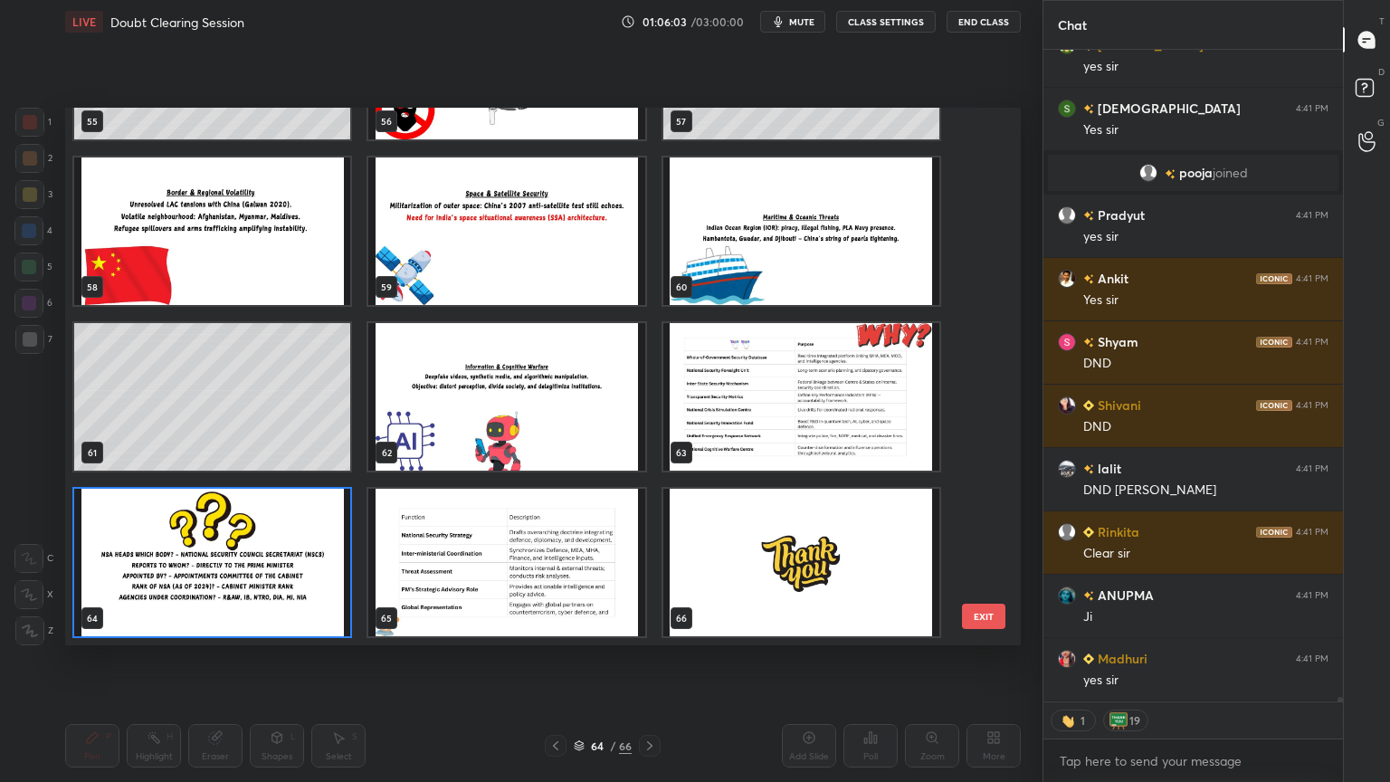
click at [830, 560] on img "grid" at bounding box center [801, 562] width 276 height 147
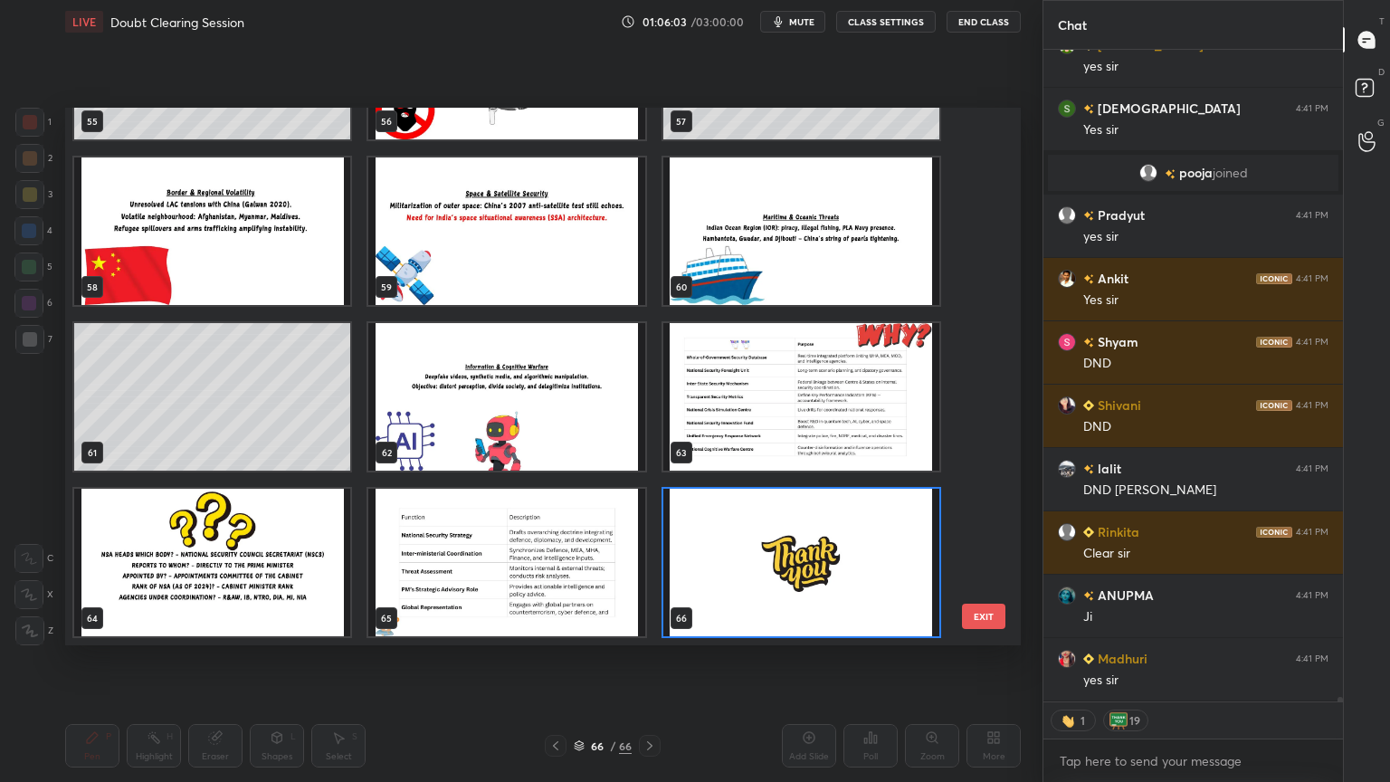
click at [831, 561] on img "grid" at bounding box center [801, 562] width 276 height 147
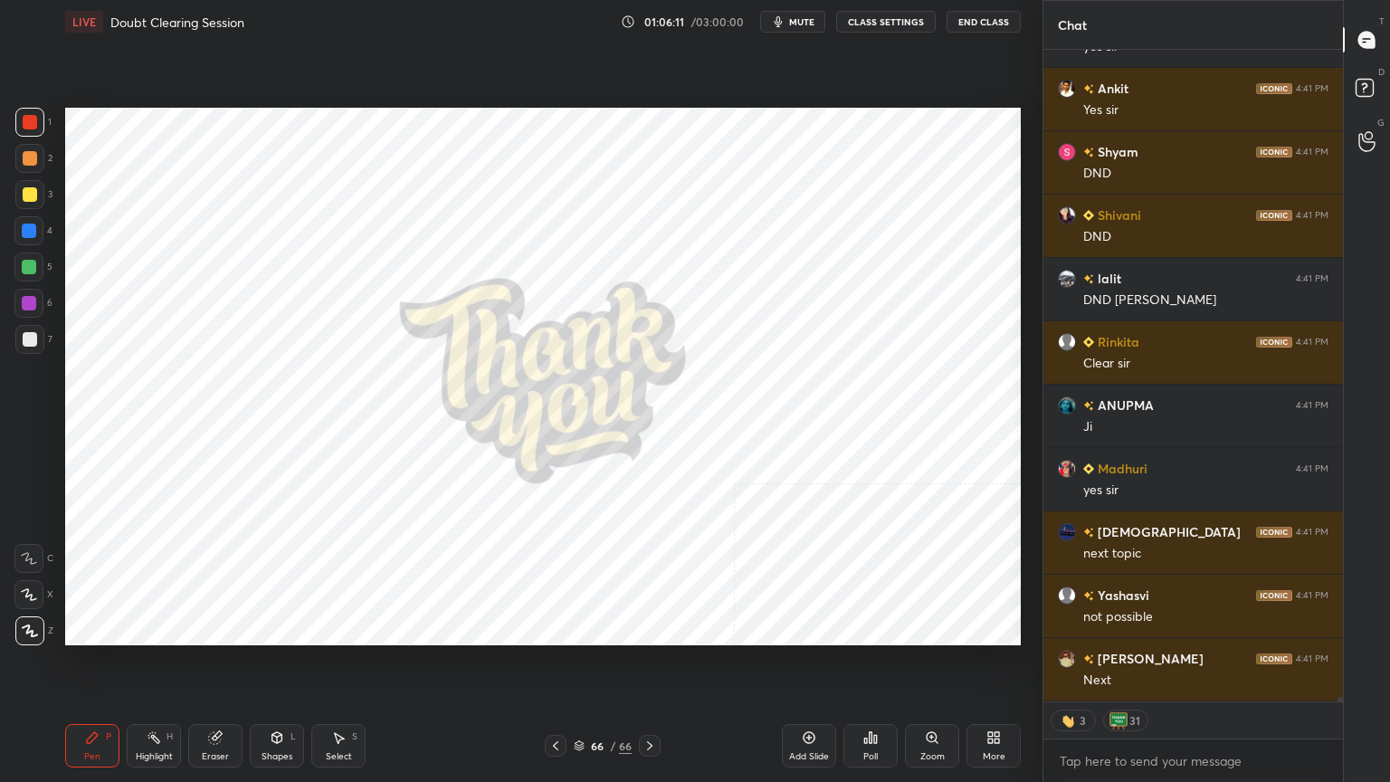
scroll to position [87672, 0]
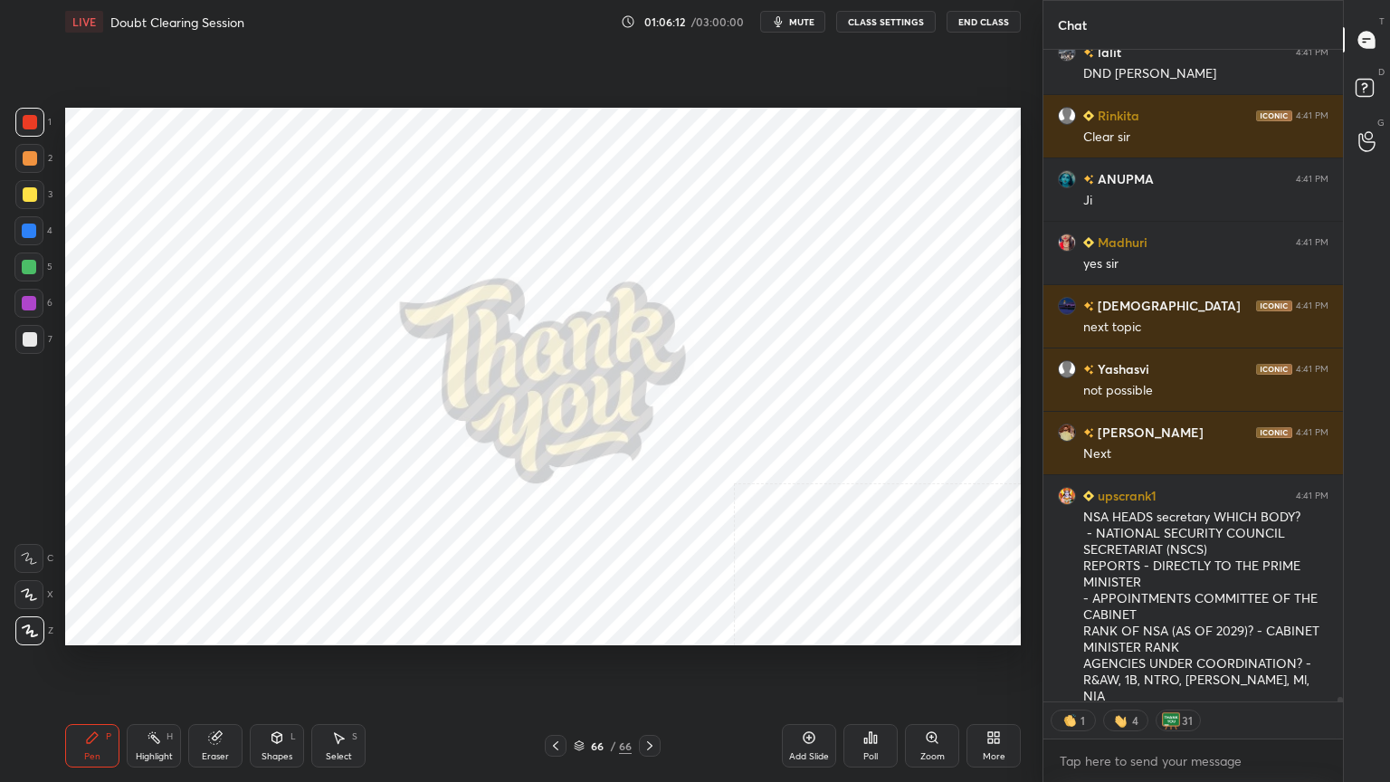
click at [1003, 701] on div "More" at bounding box center [993, 745] width 54 height 43
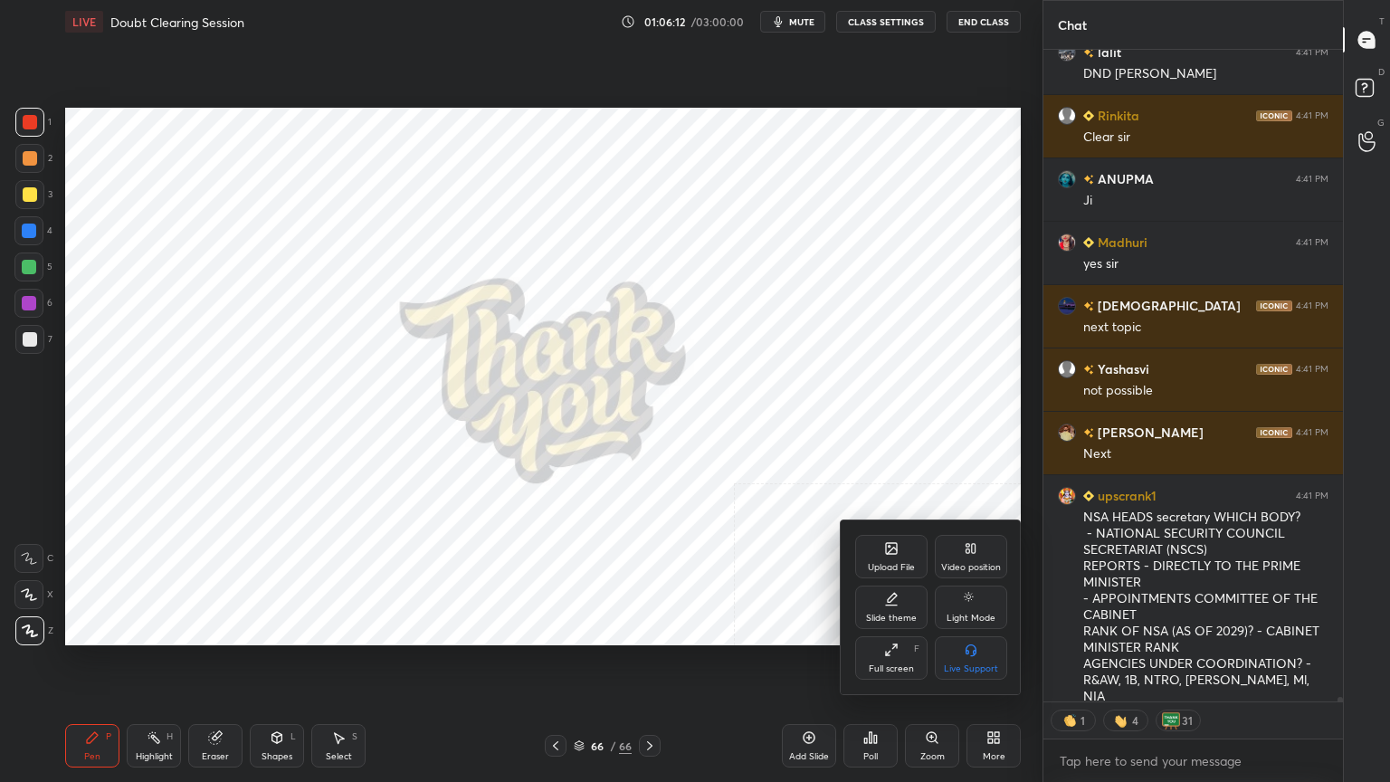
scroll to position [87799, 0]
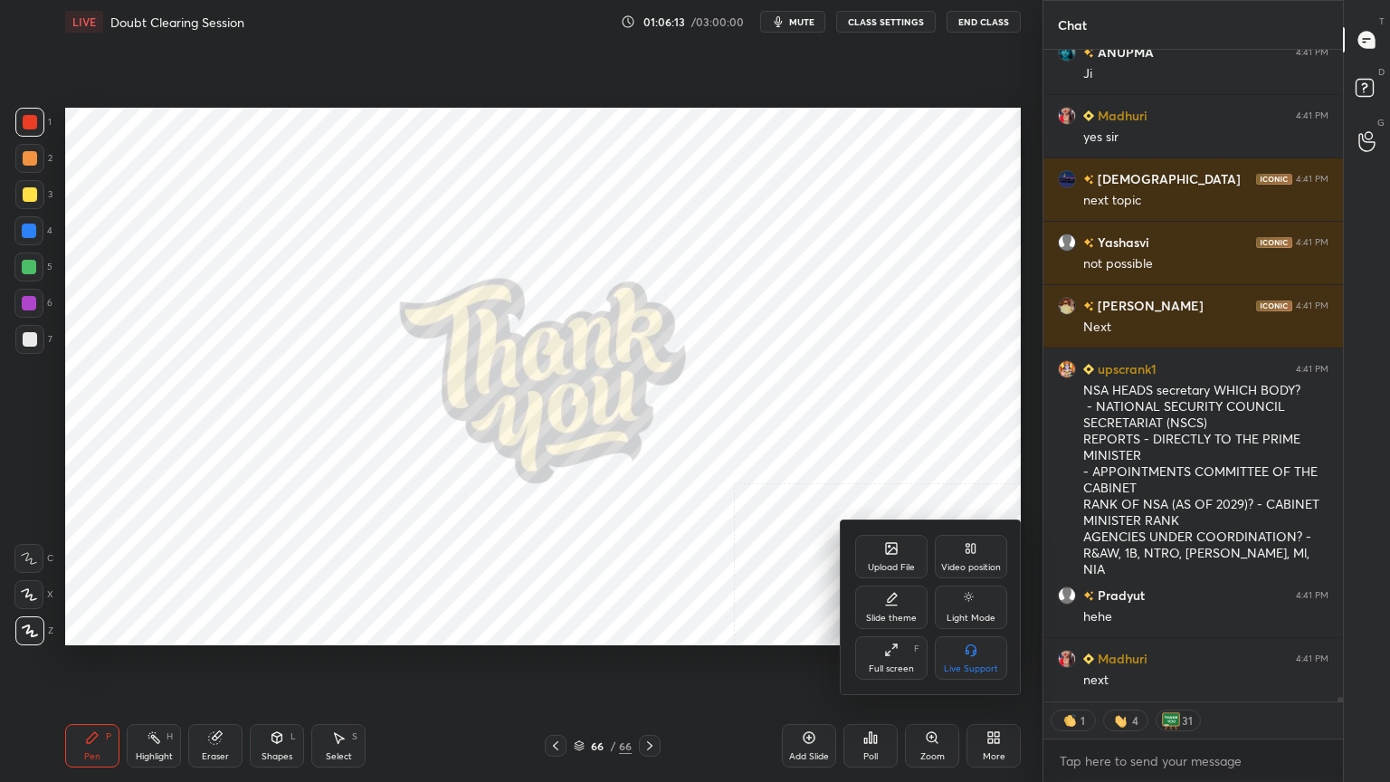
click at [888, 558] on div "Upload File" at bounding box center [891, 556] width 72 height 43
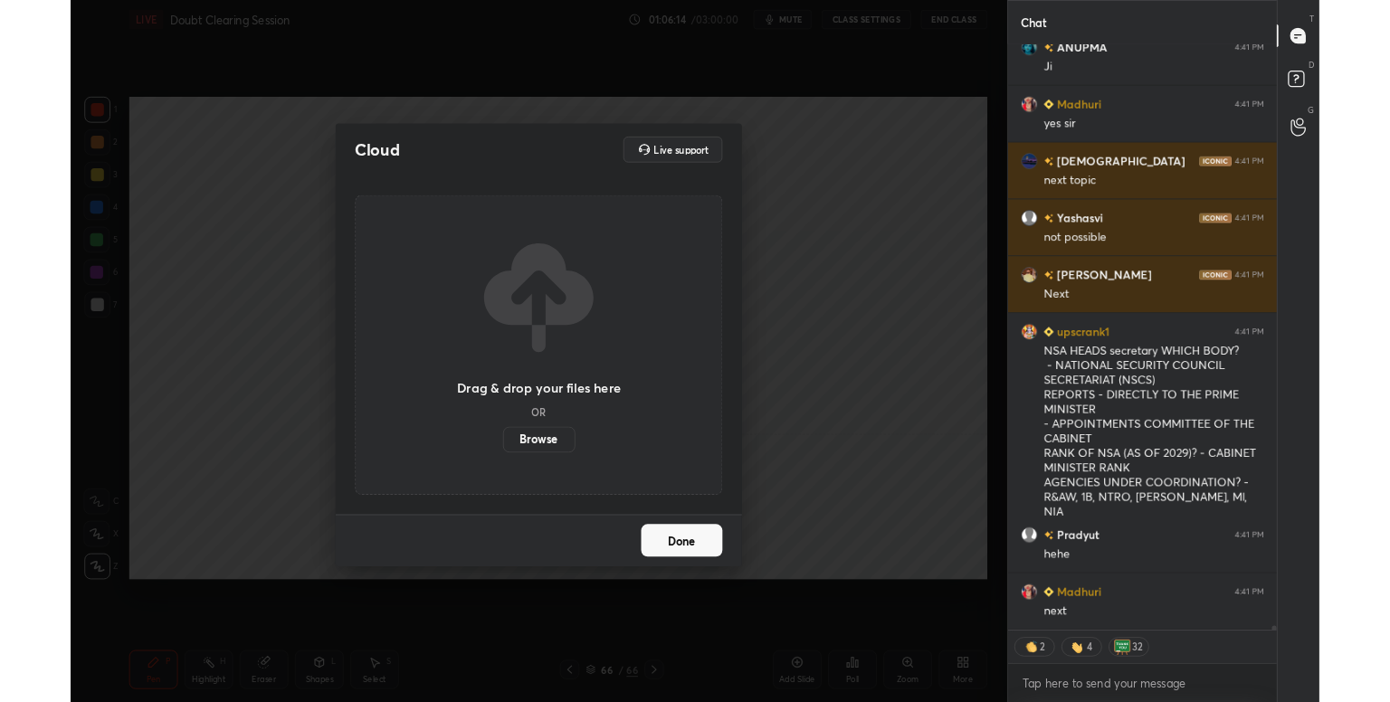
scroll to position [87862, 0]
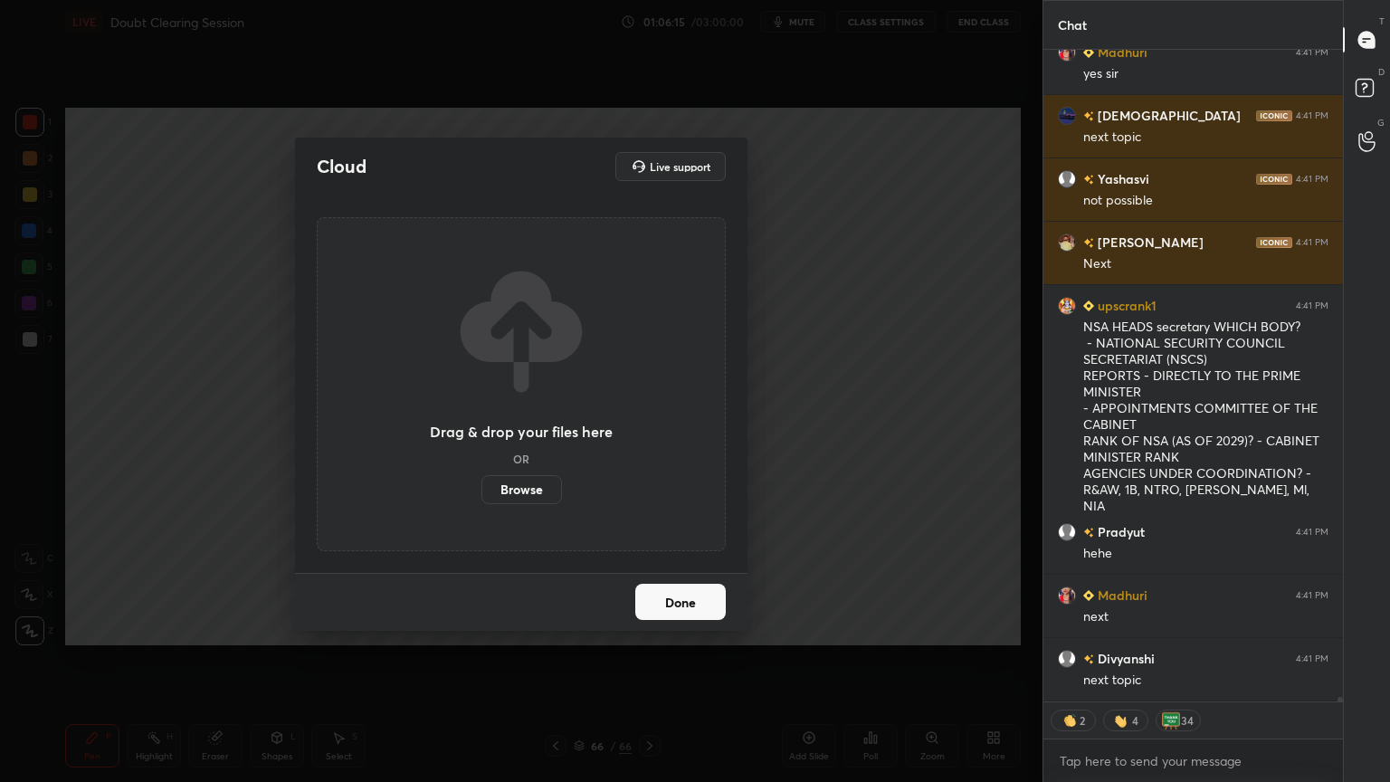
click at [512, 489] on label "Browse" at bounding box center [521, 489] width 81 height 29
click at [481, 489] on input "Browse" at bounding box center [481, 489] width 0 height 29
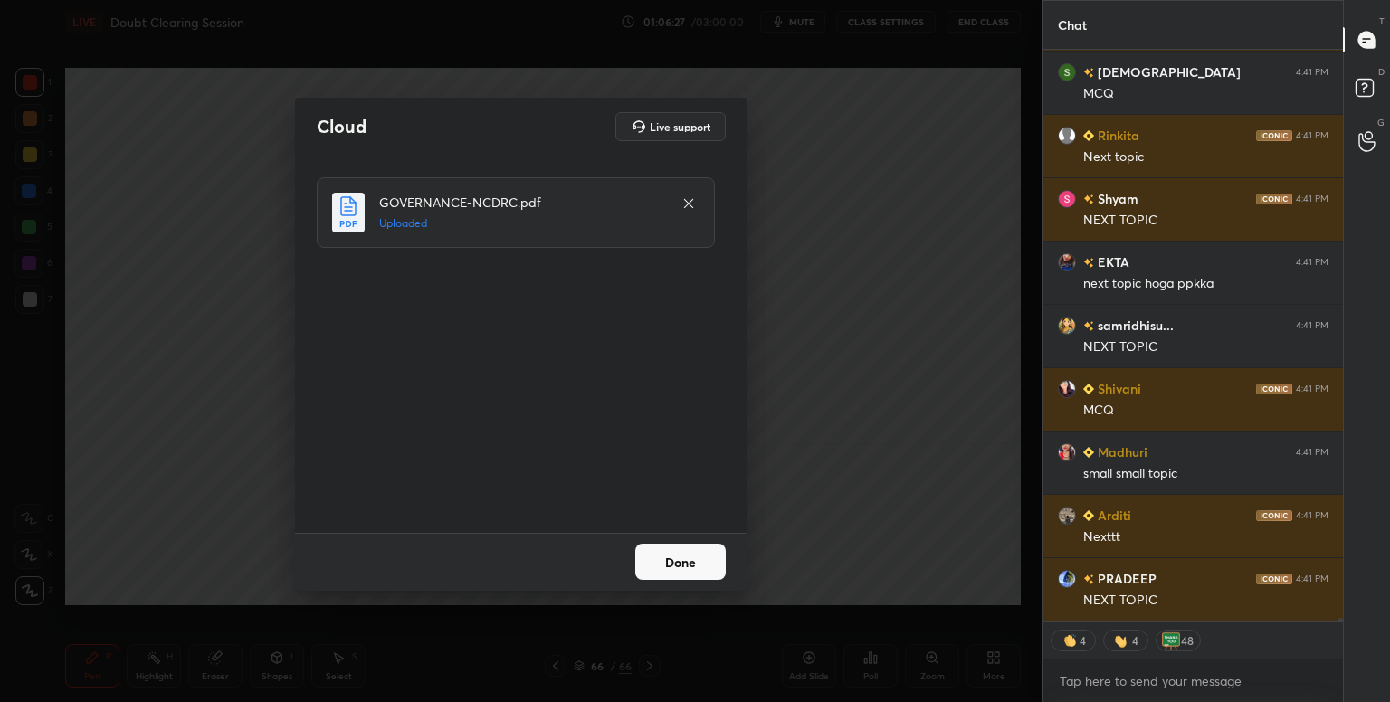
click at [694, 555] on button "Done" at bounding box center [680, 562] width 90 height 36
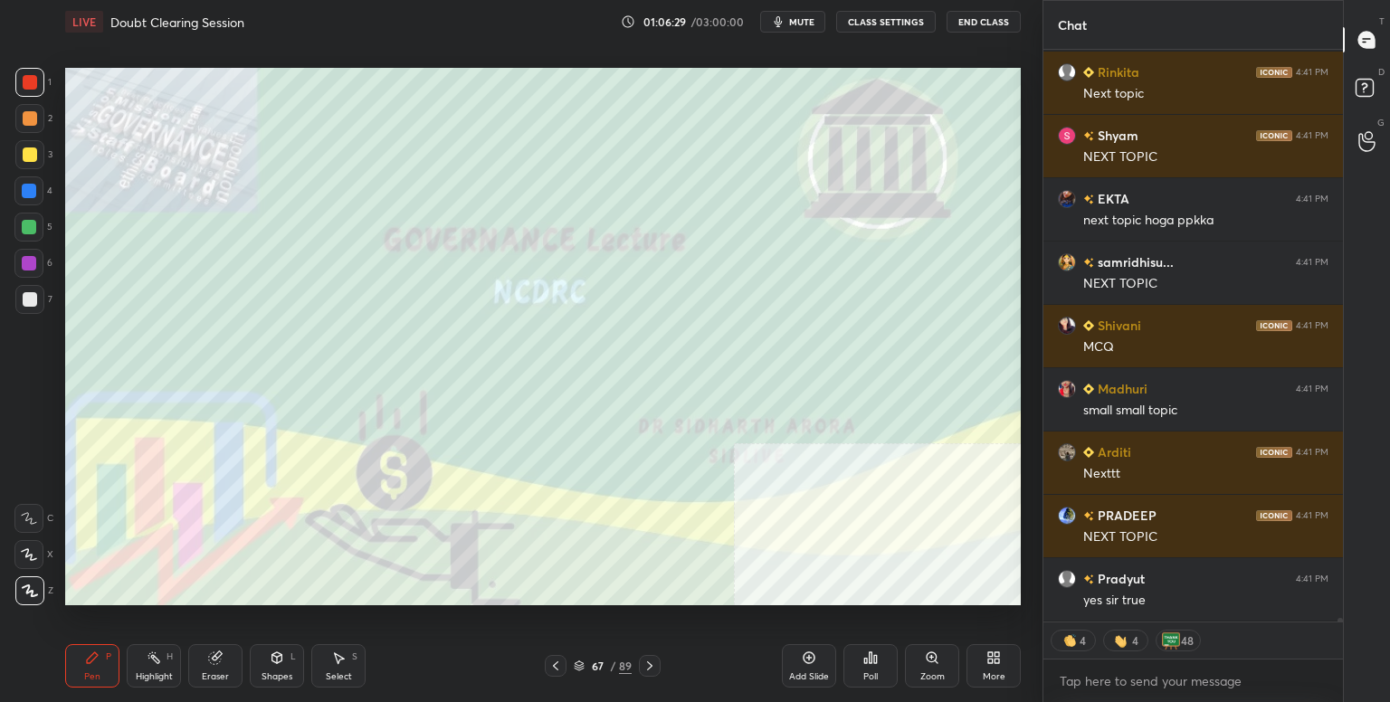
click at [992, 647] on div "More" at bounding box center [993, 665] width 54 height 43
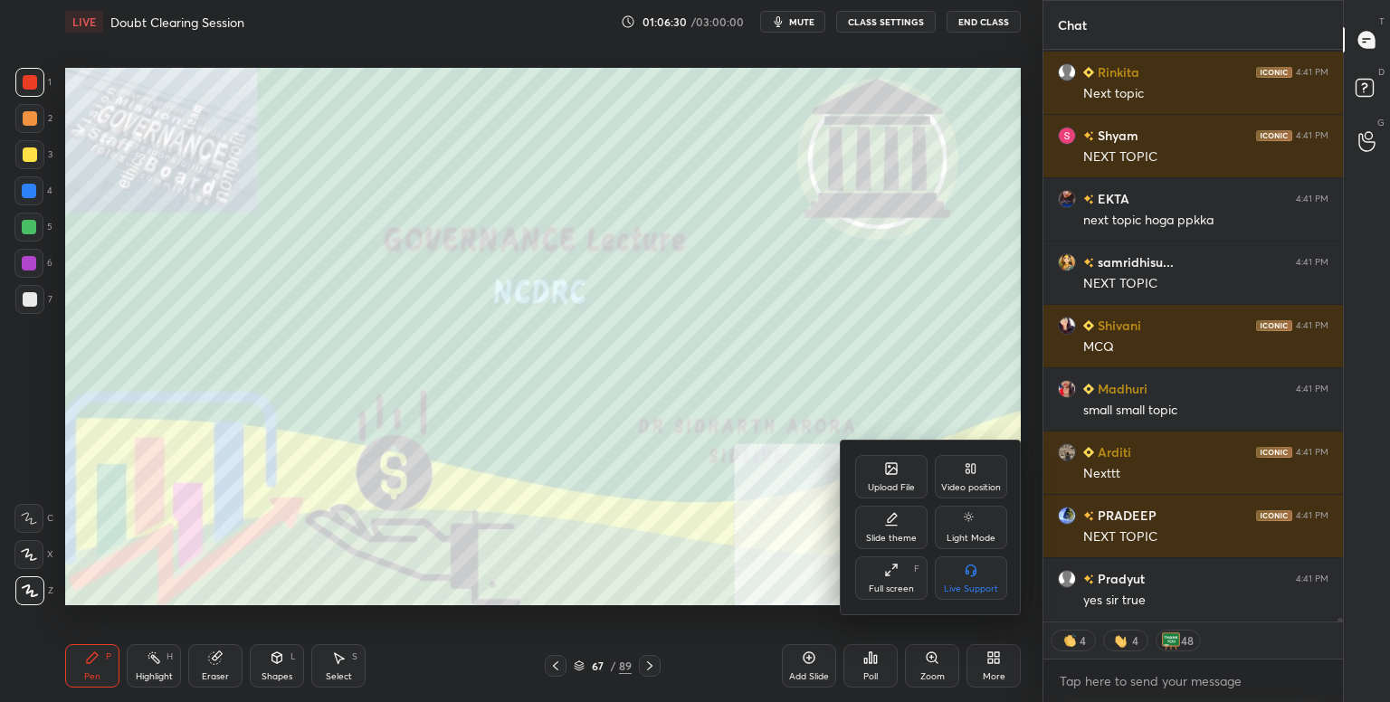
click at [881, 580] on div "Full screen F" at bounding box center [891, 577] width 72 height 43
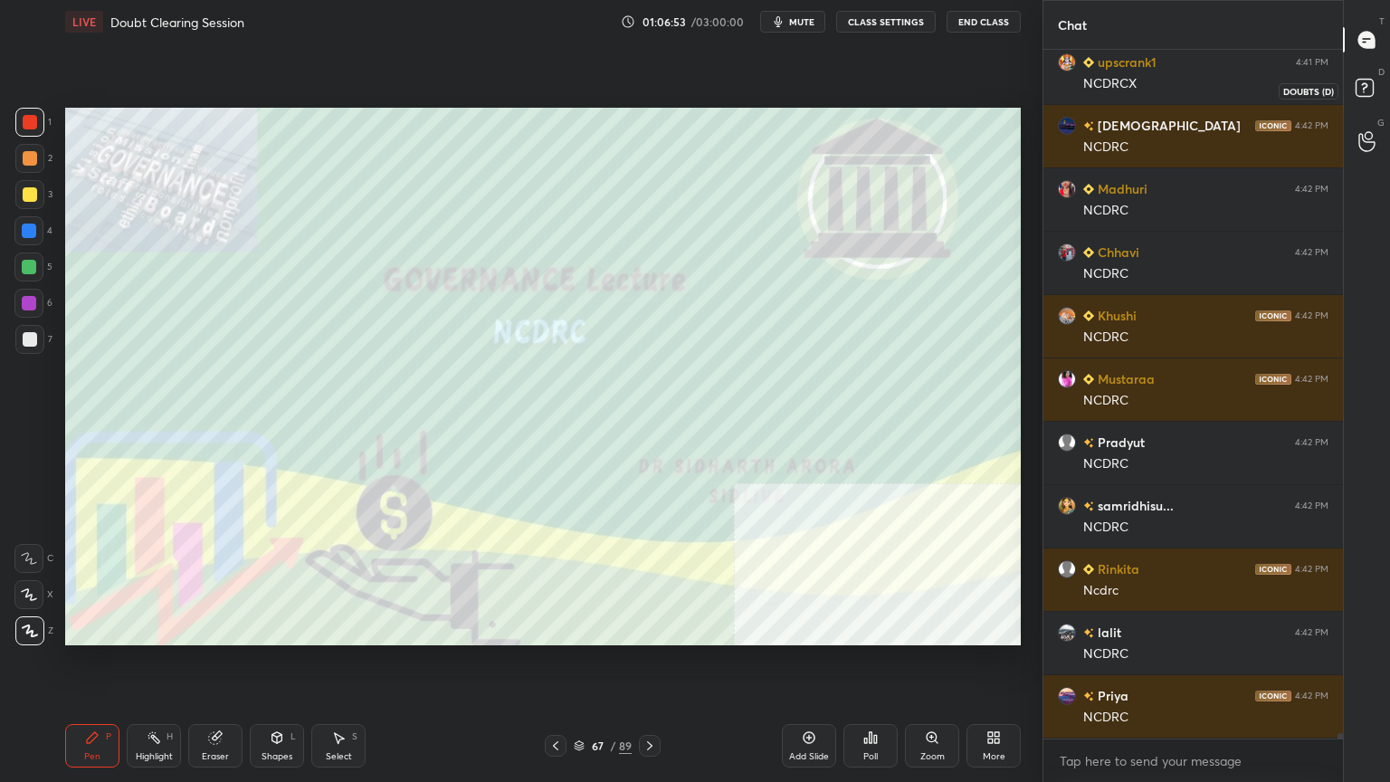
drag, startPoint x: 1368, startPoint y: 93, endPoint x: 1356, endPoint y: 98, distance: 12.6
click at [1364, 93] on rect at bounding box center [1363, 88] width 17 height 17
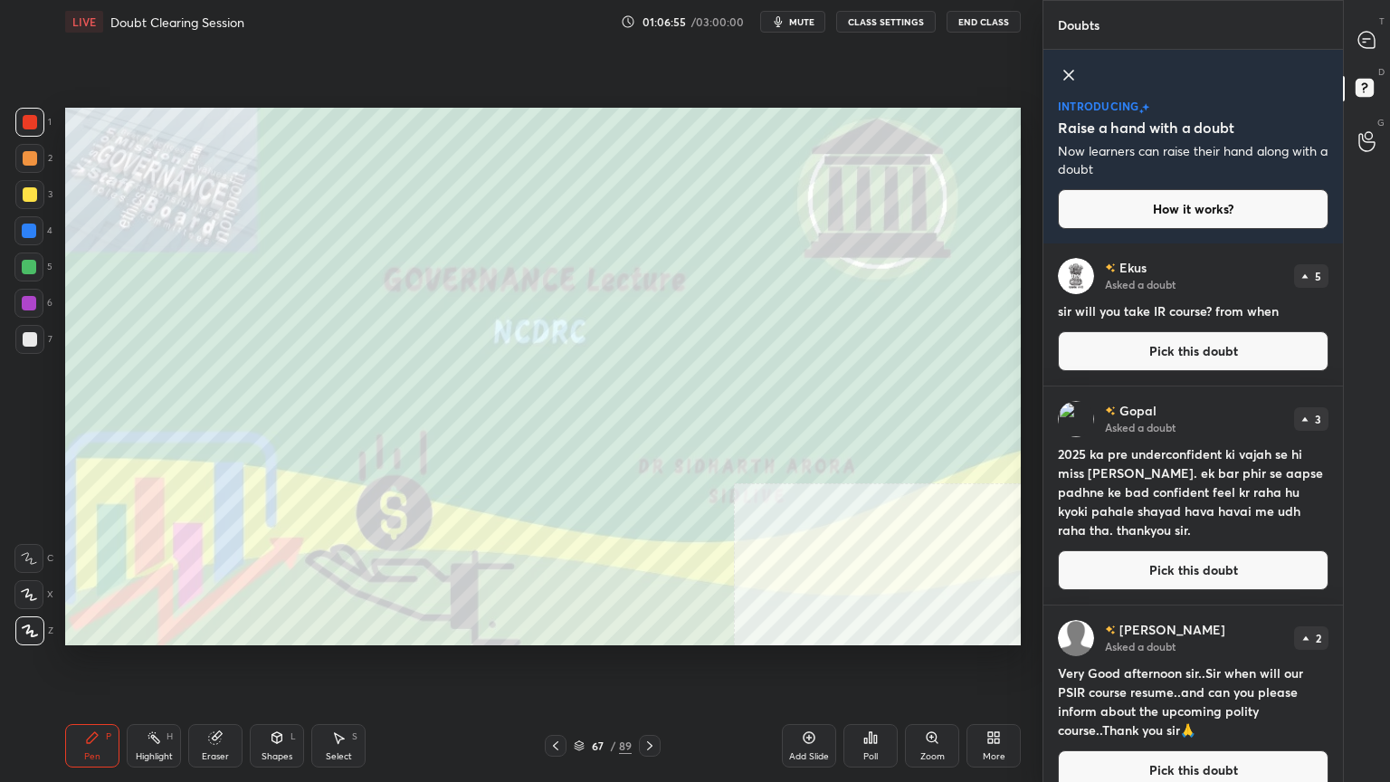
click at [1133, 347] on button "Pick this doubt" at bounding box center [1193, 351] width 271 height 40
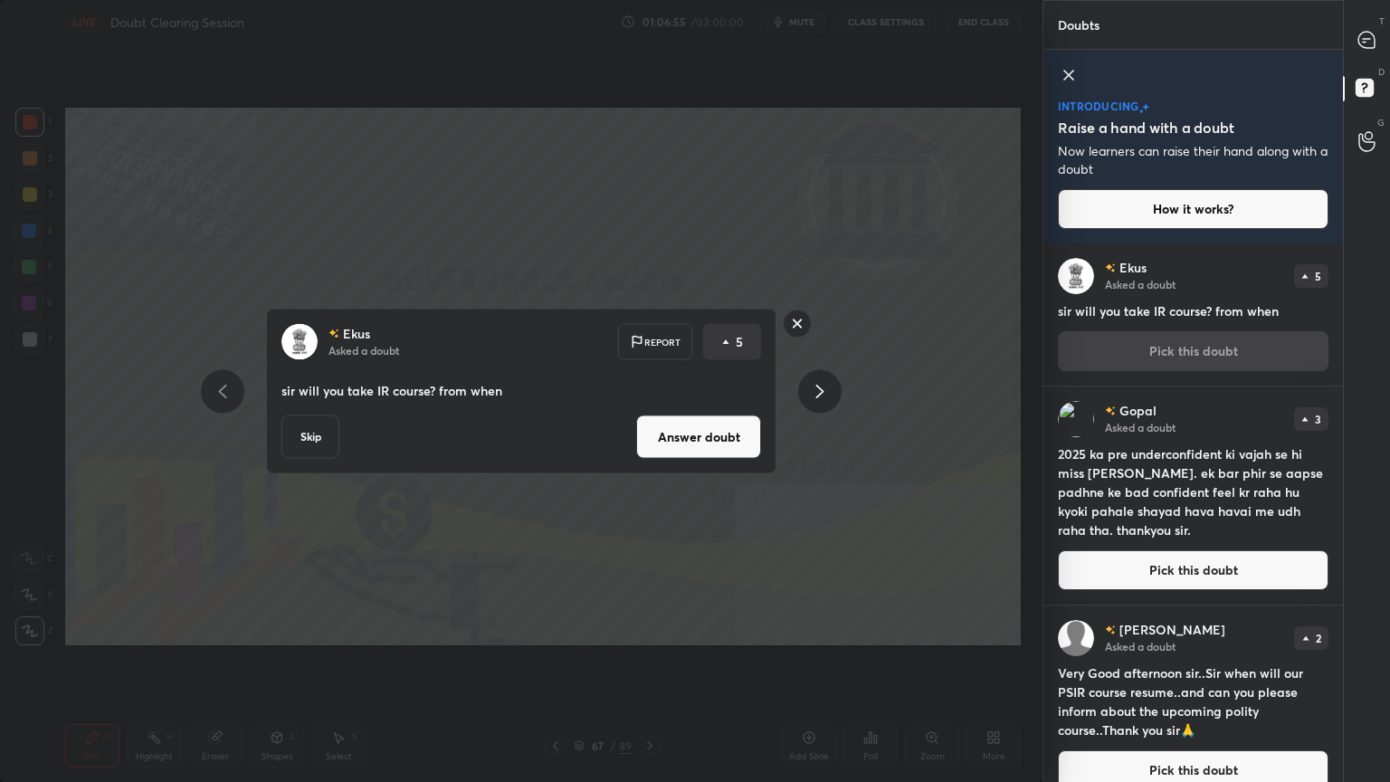
click at [743, 438] on button "Answer doubt" at bounding box center [698, 436] width 125 height 43
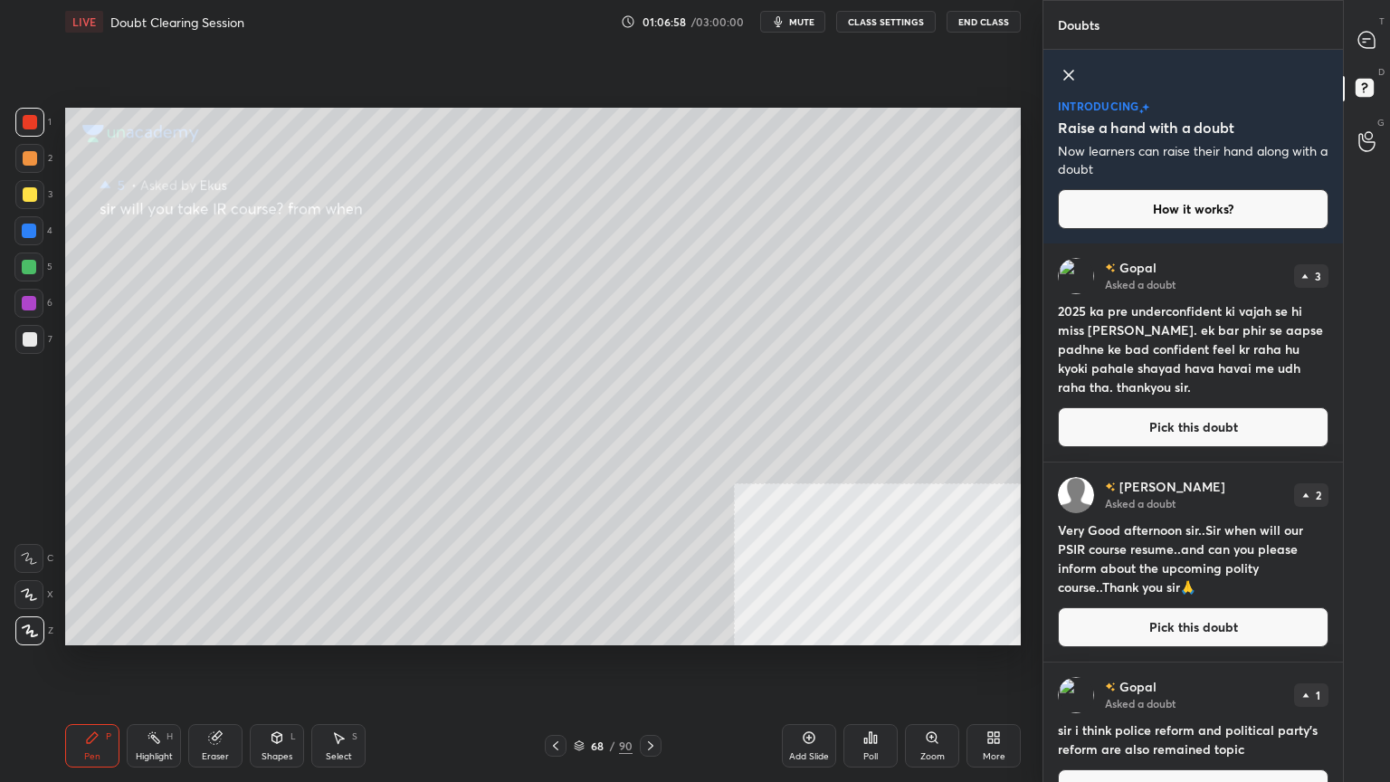
click at [24, 196] on div at bounding box center [30, 194] width 14 height 14
click at [1364, 37] on icon at bounding box center [1366, 40] width 16 height 16
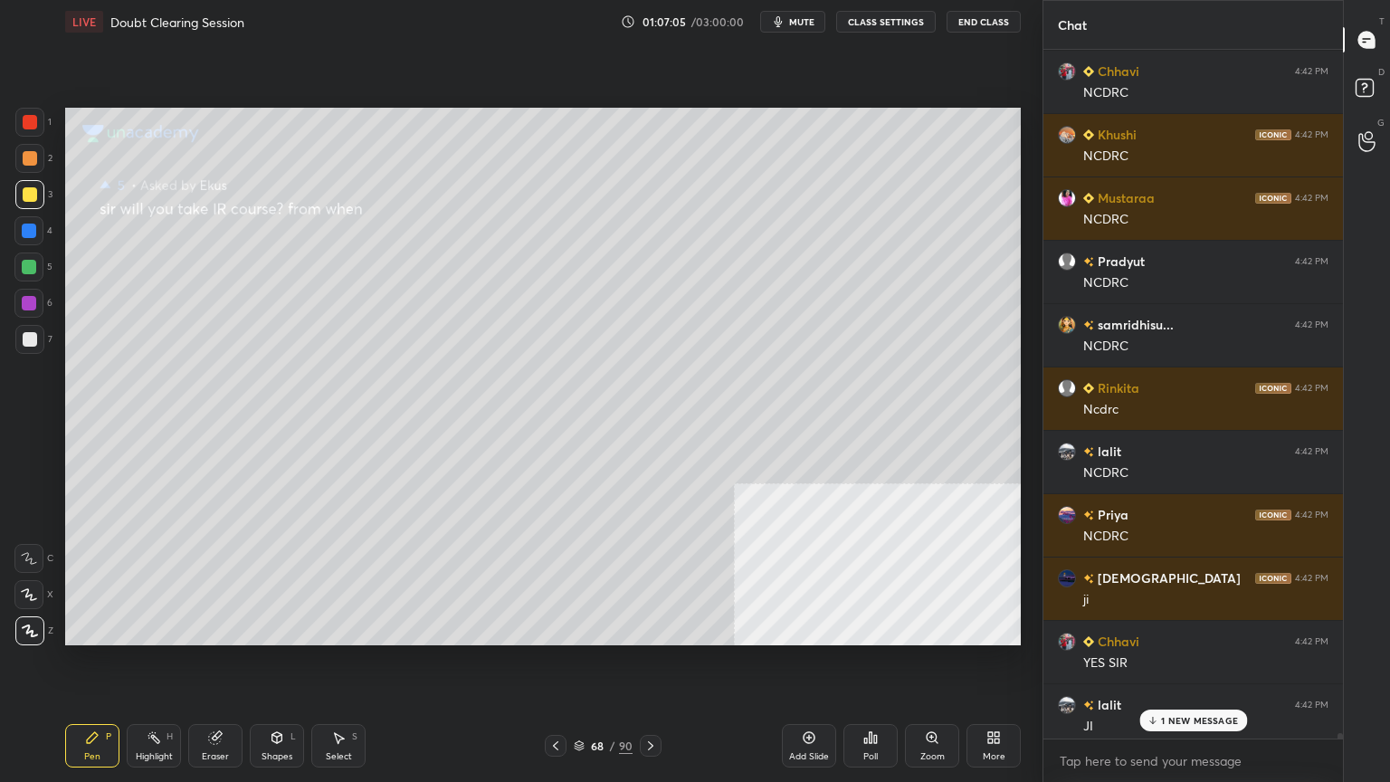
click at [1173, 701] on p "1 NEW MESSAGE" at bounding box center [1199, 720] width 77 height 11
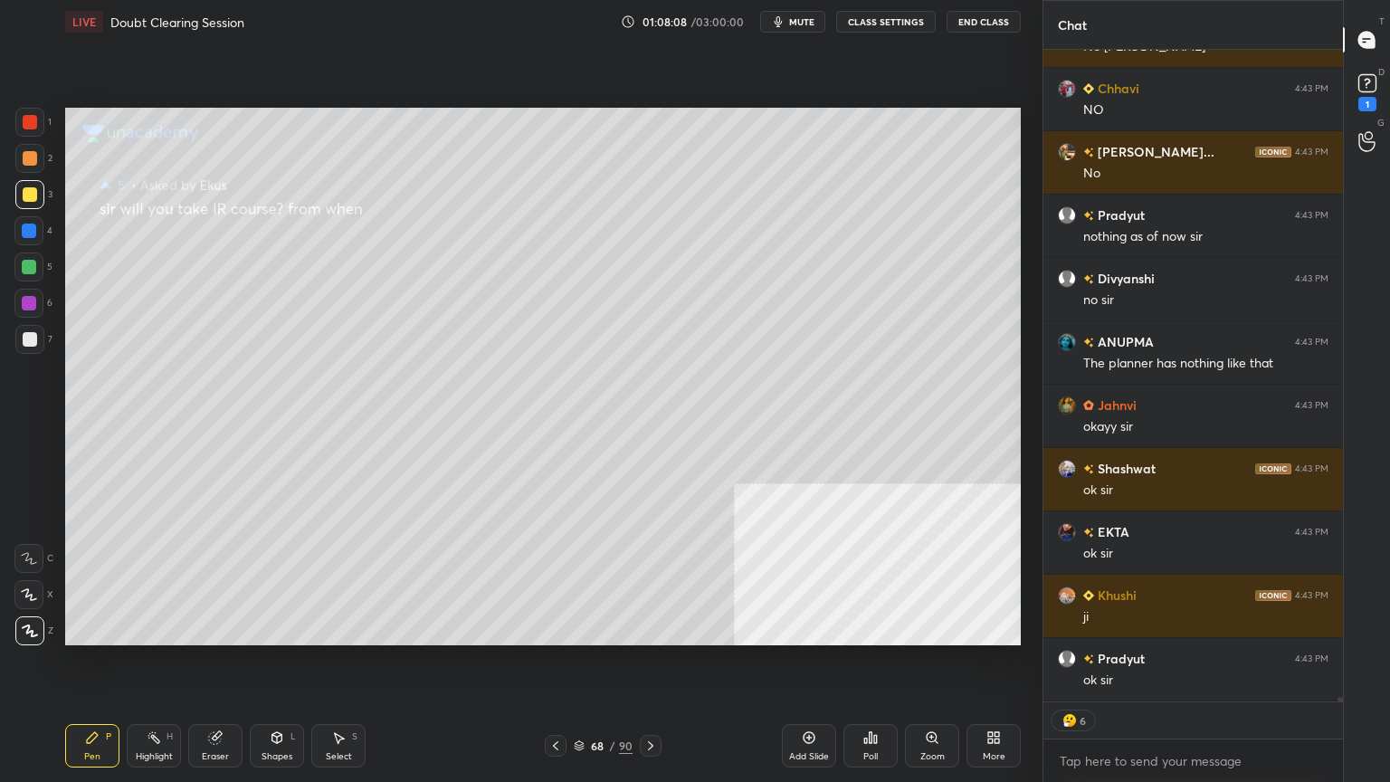
scroll to position [91743, 0]
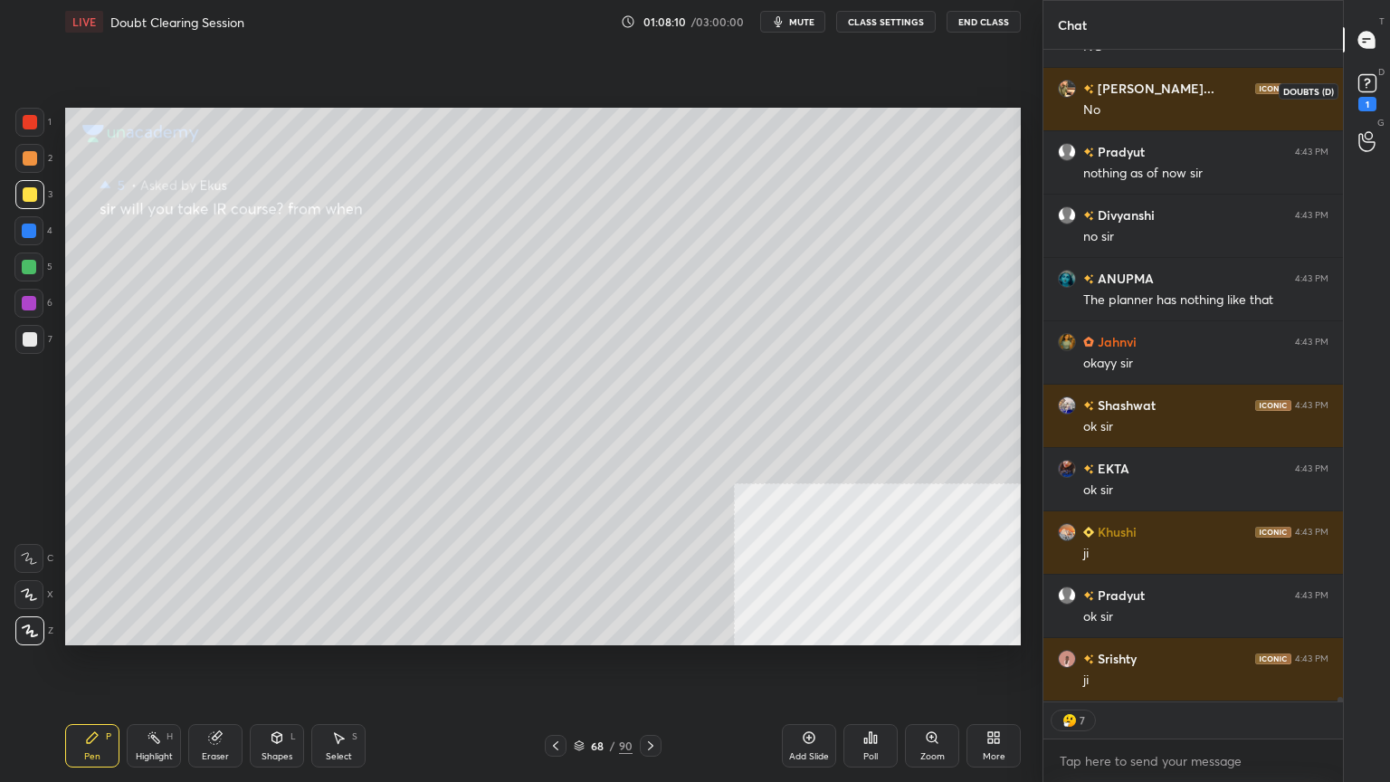
click at [1366, 83] on icon at bounding box center [1366, 82] width 6 height 7
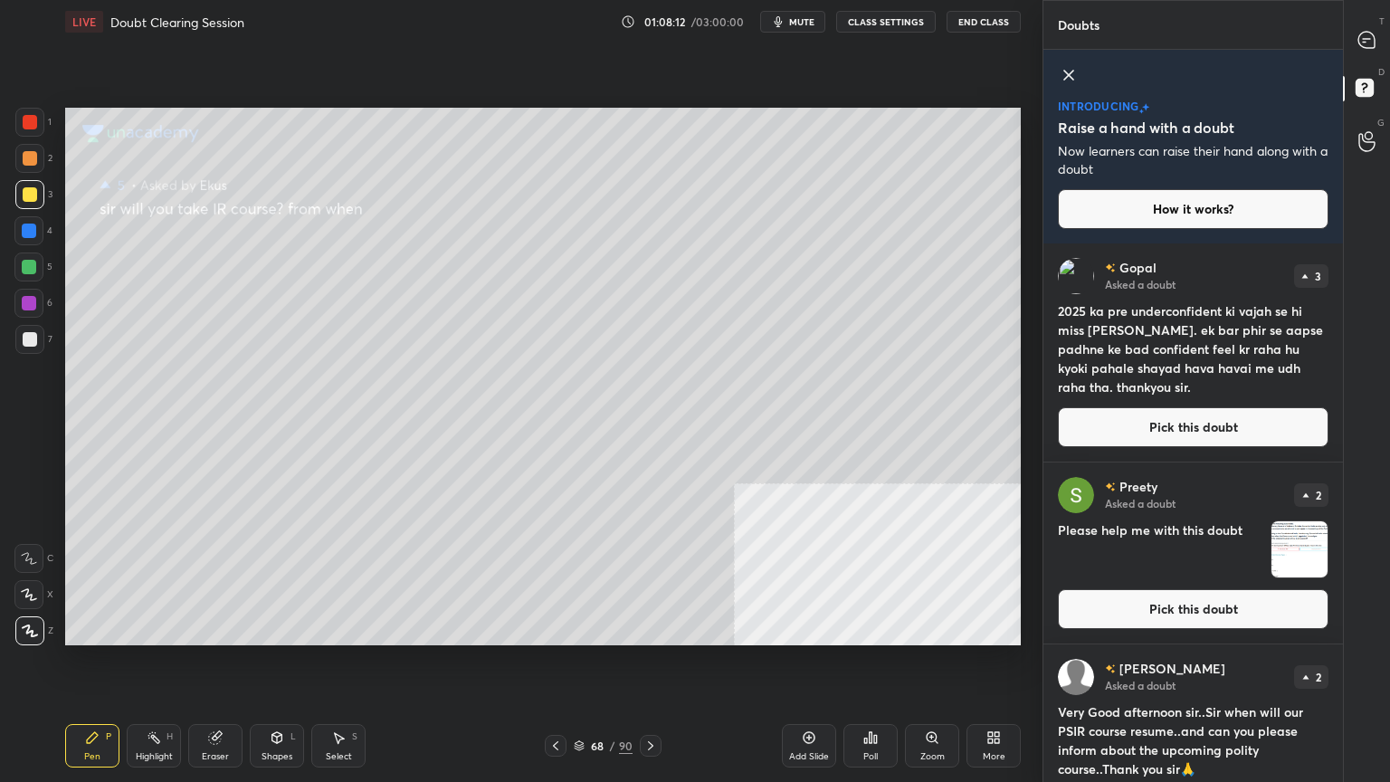
click at [1116, 431] on button "Pick this doubt" at bounding box center [1193, 427] width 271 height 40
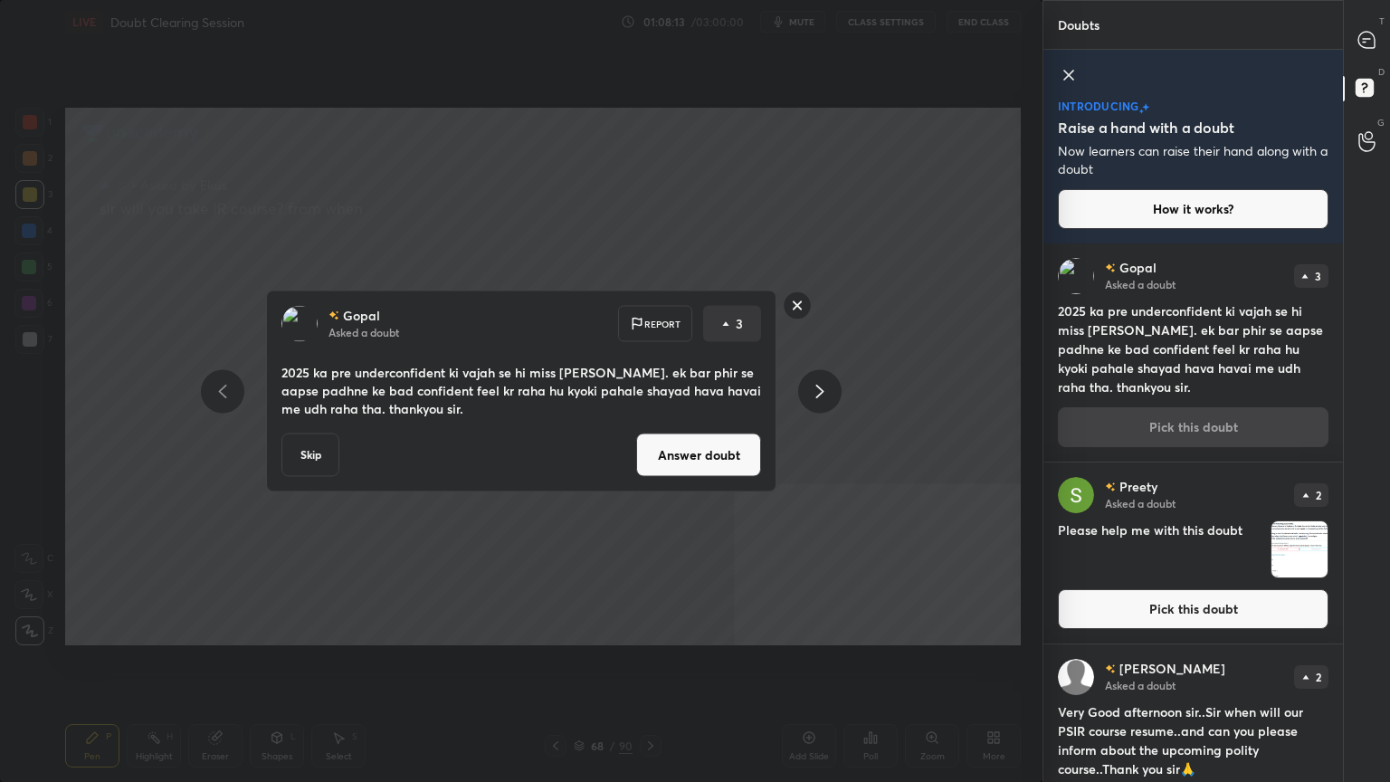
click at [675, 460] on button "Answer doubt" at bounding box center [698, 454] width 125 height 43
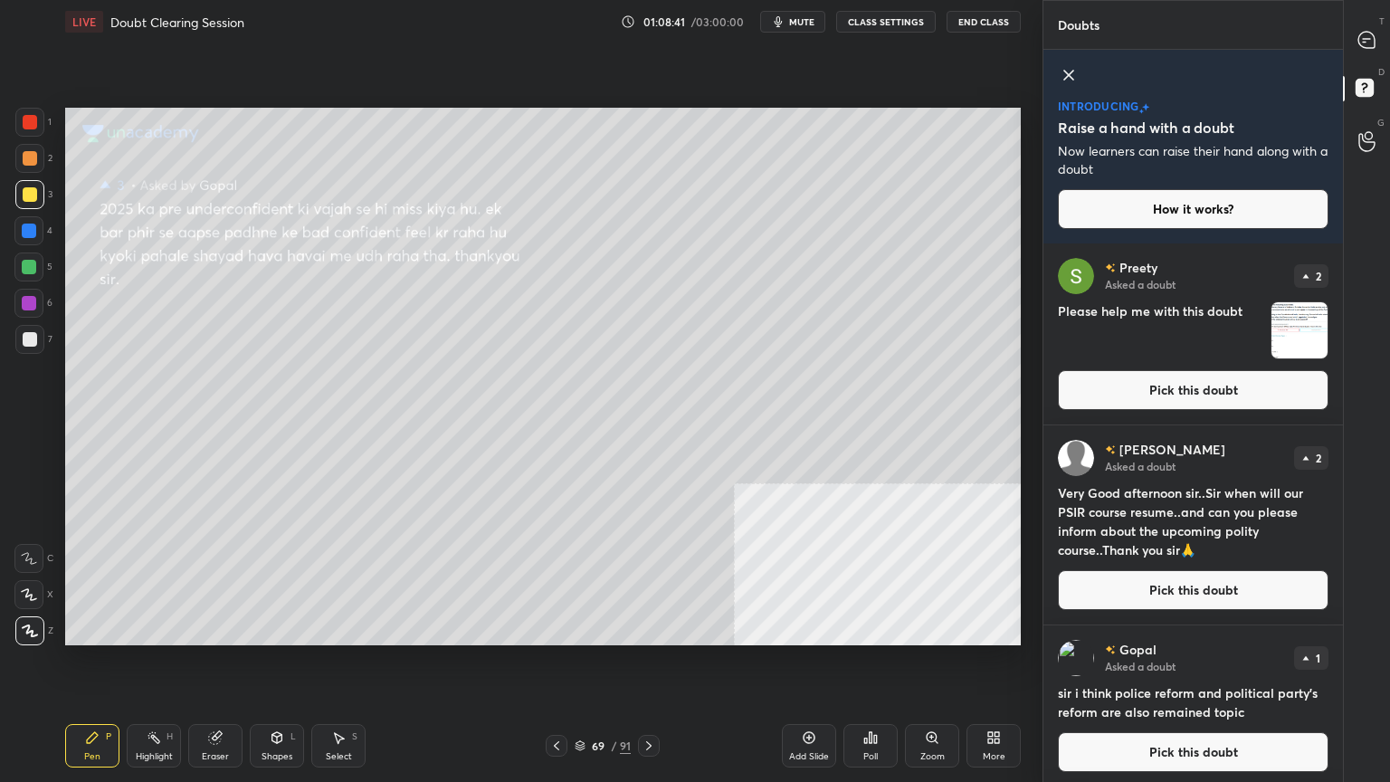
click at [1144, 591] on button "Pick this doubt" at bounding box center [1193, 590] width 271 height 40
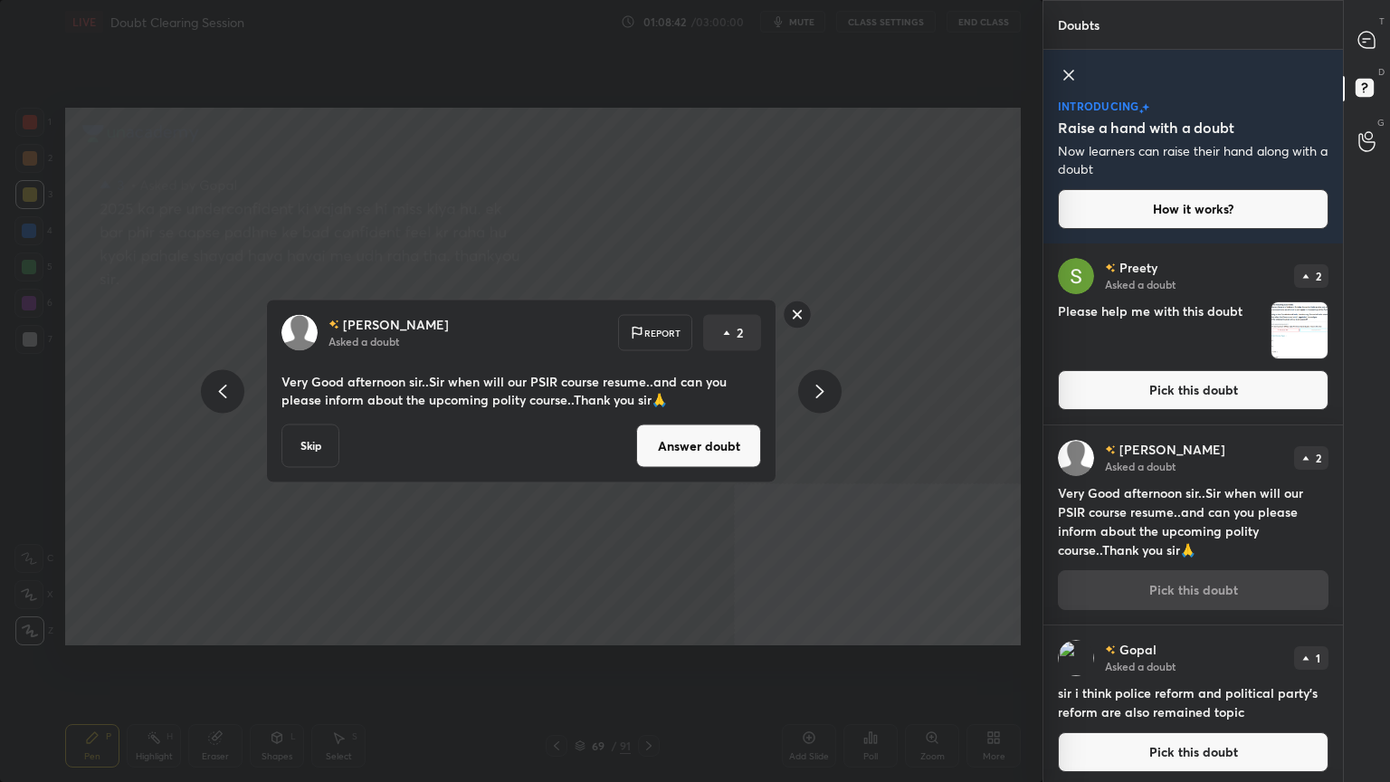
click at [700, 452] on button "Answer doubt" at bounding box center [698, 445] width 125 height 43
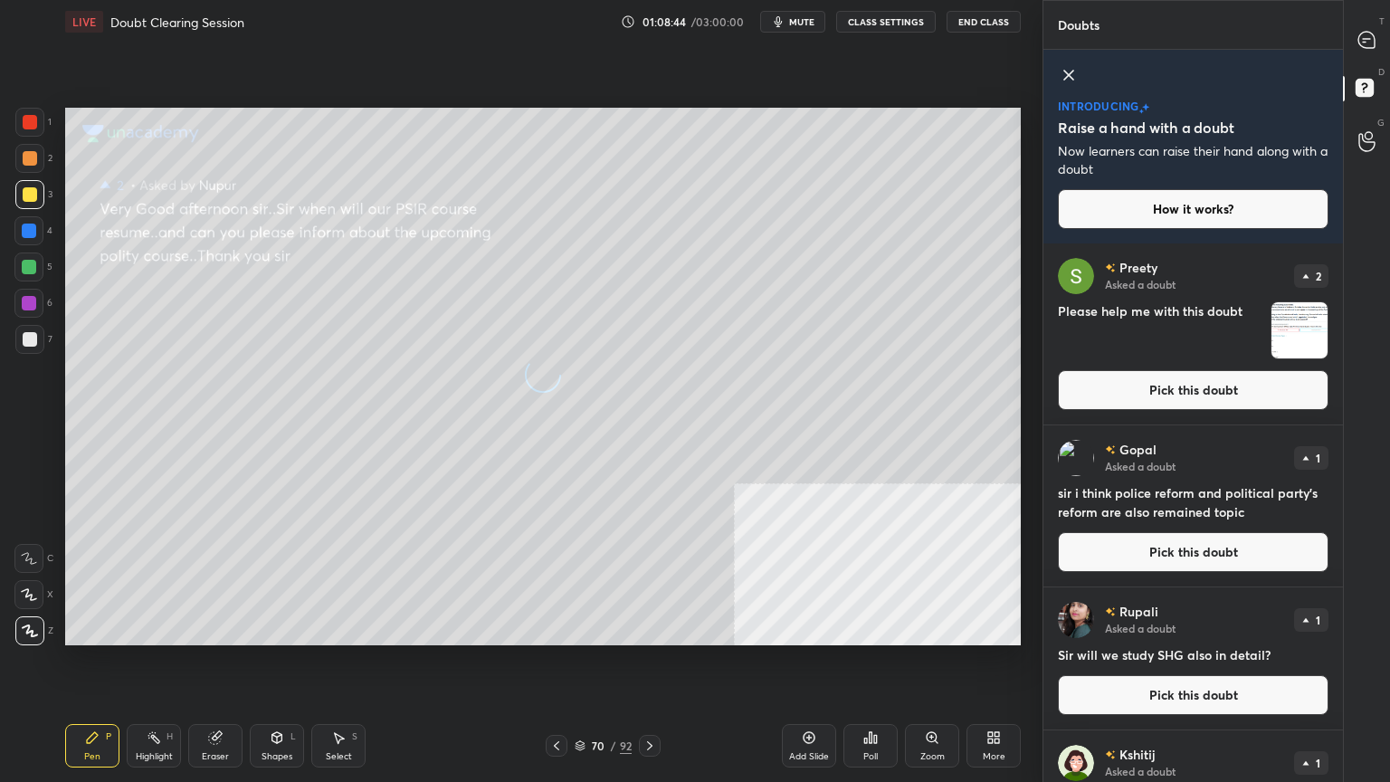
scroll to position [109, 0]
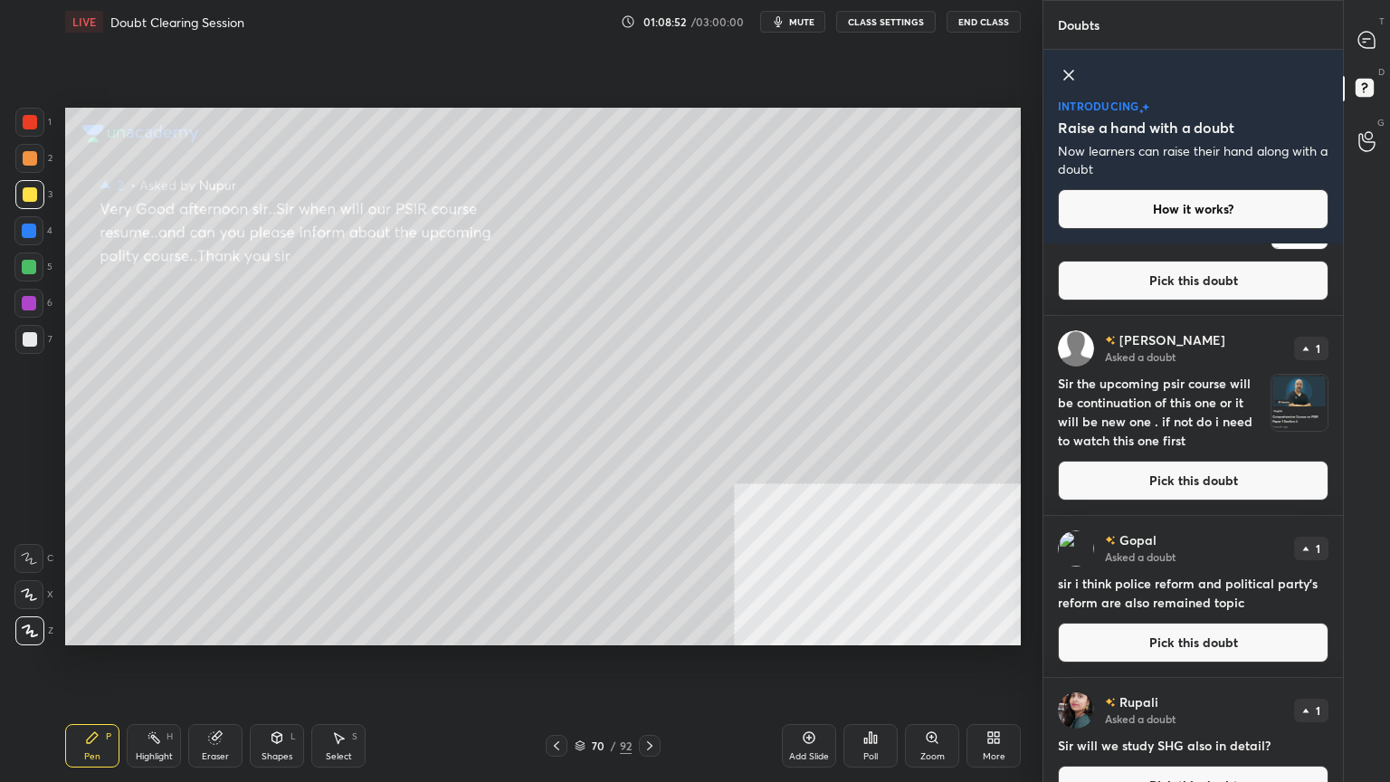
click at [1126, 480] on button "Pick this doubt" at bounding box center [1193, 480] width 271 height 40
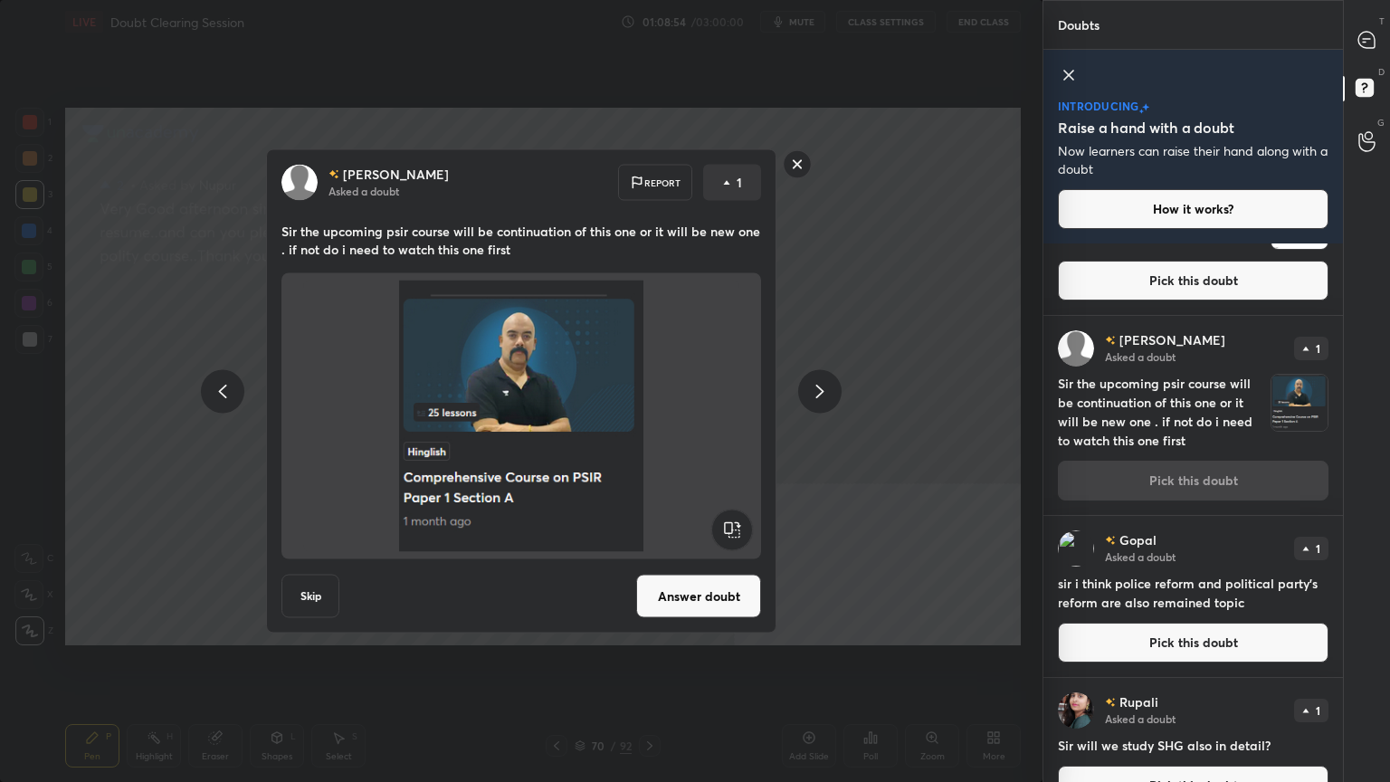
click at [673, 593] on button "Answer doubt" at bounding box center [698, 595] width 125 height 43
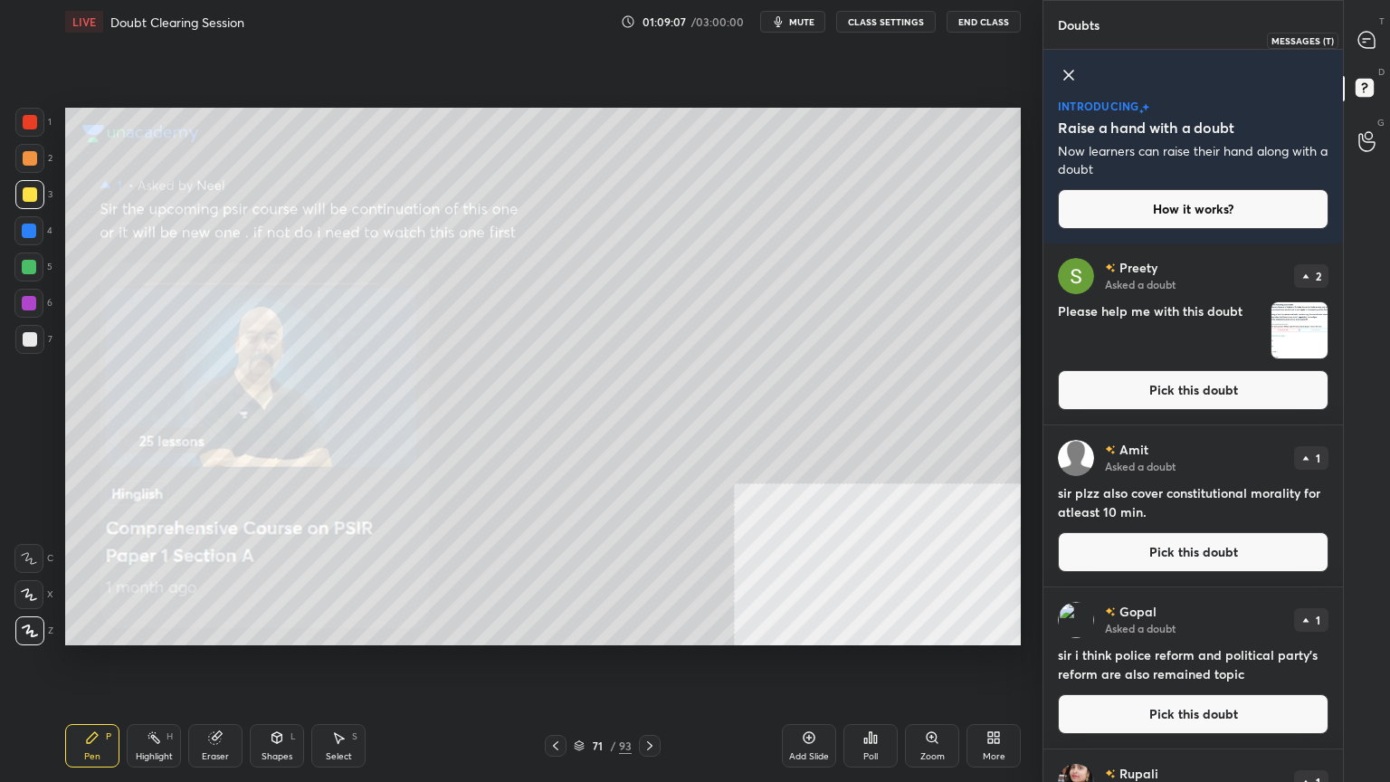
click at [1370, 33] on icon at bounding box center [1366, 40] width 16 height 16
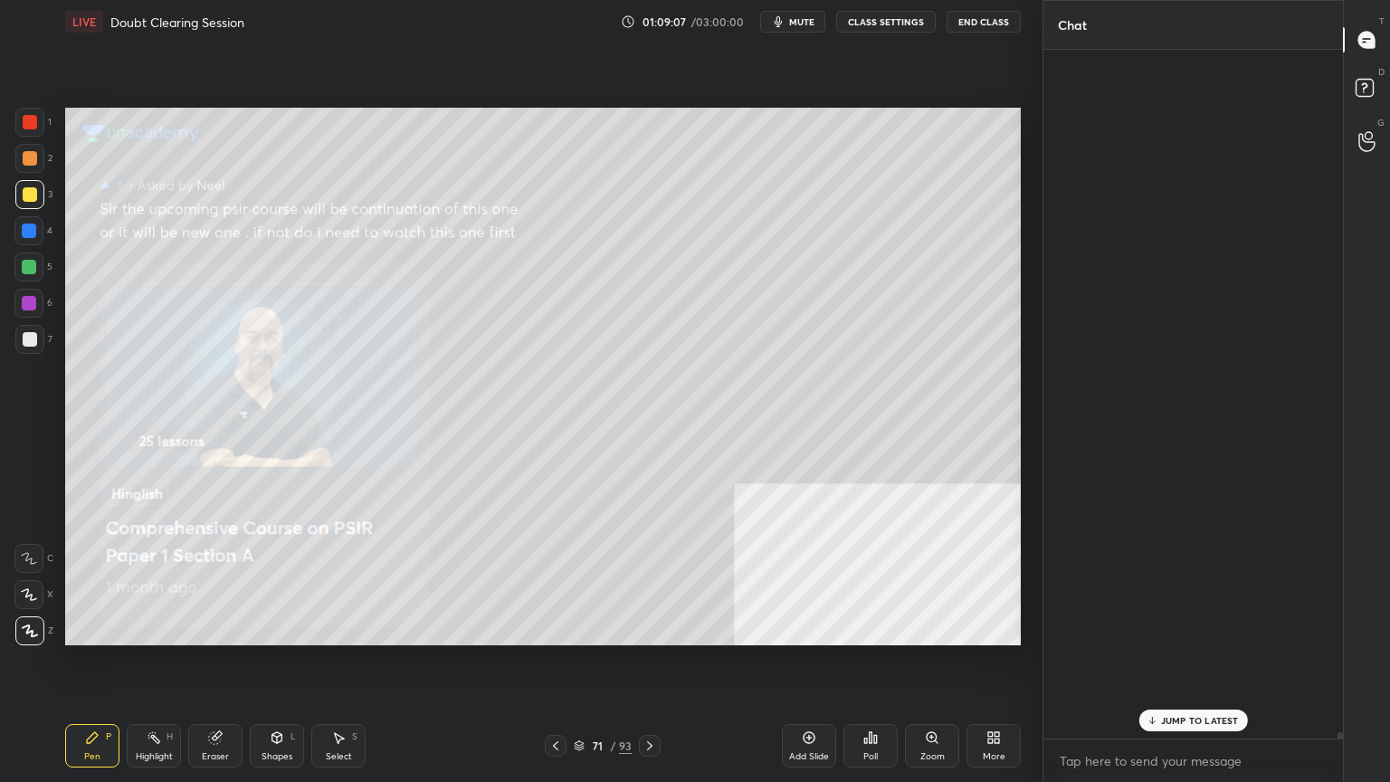
scroll to position [683, 294]
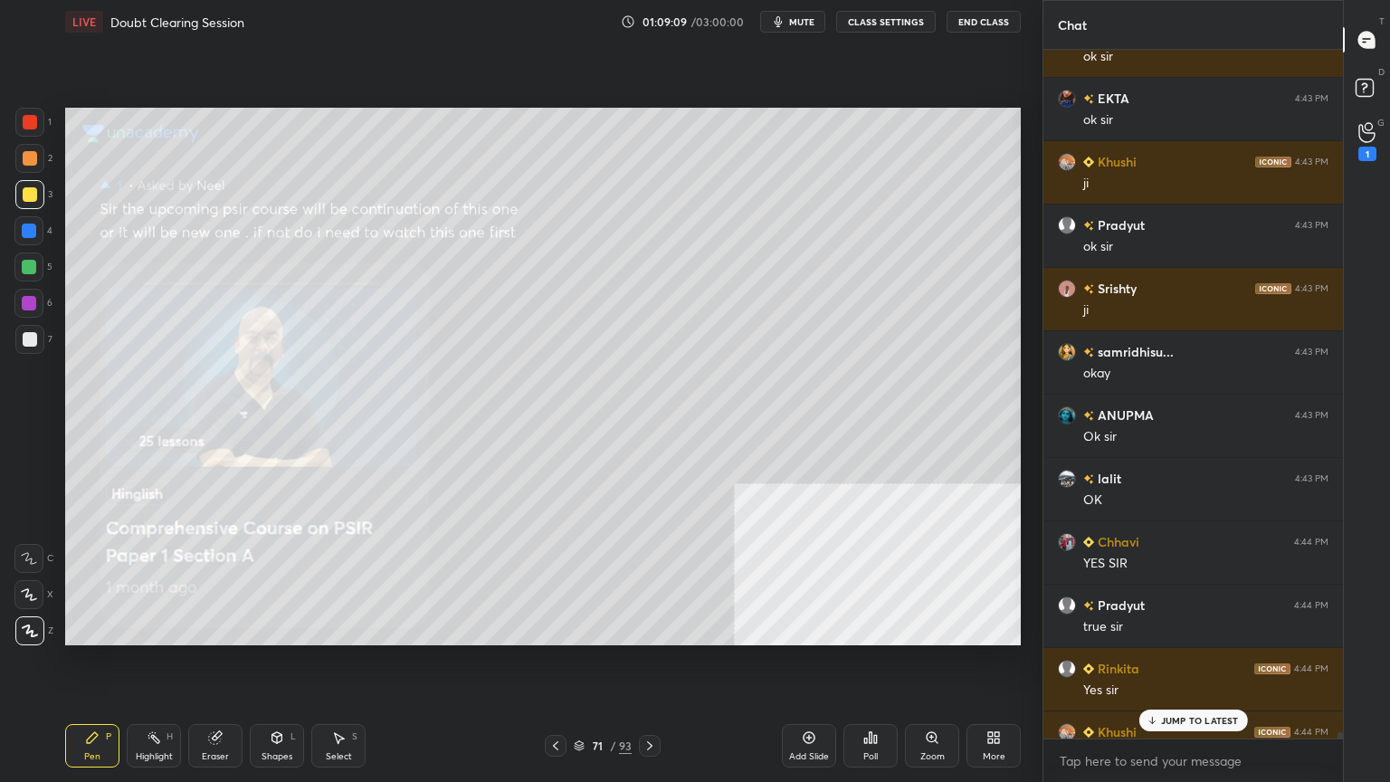
drag, startPoint x: 1180, startPoint y: 721, endPoint x: 1153, endPoint y: 739, distance: 32.6
click at [1180, 701] on p "JUMP TO LATEST" at bounding box center [1200, 720] width 78 height 11
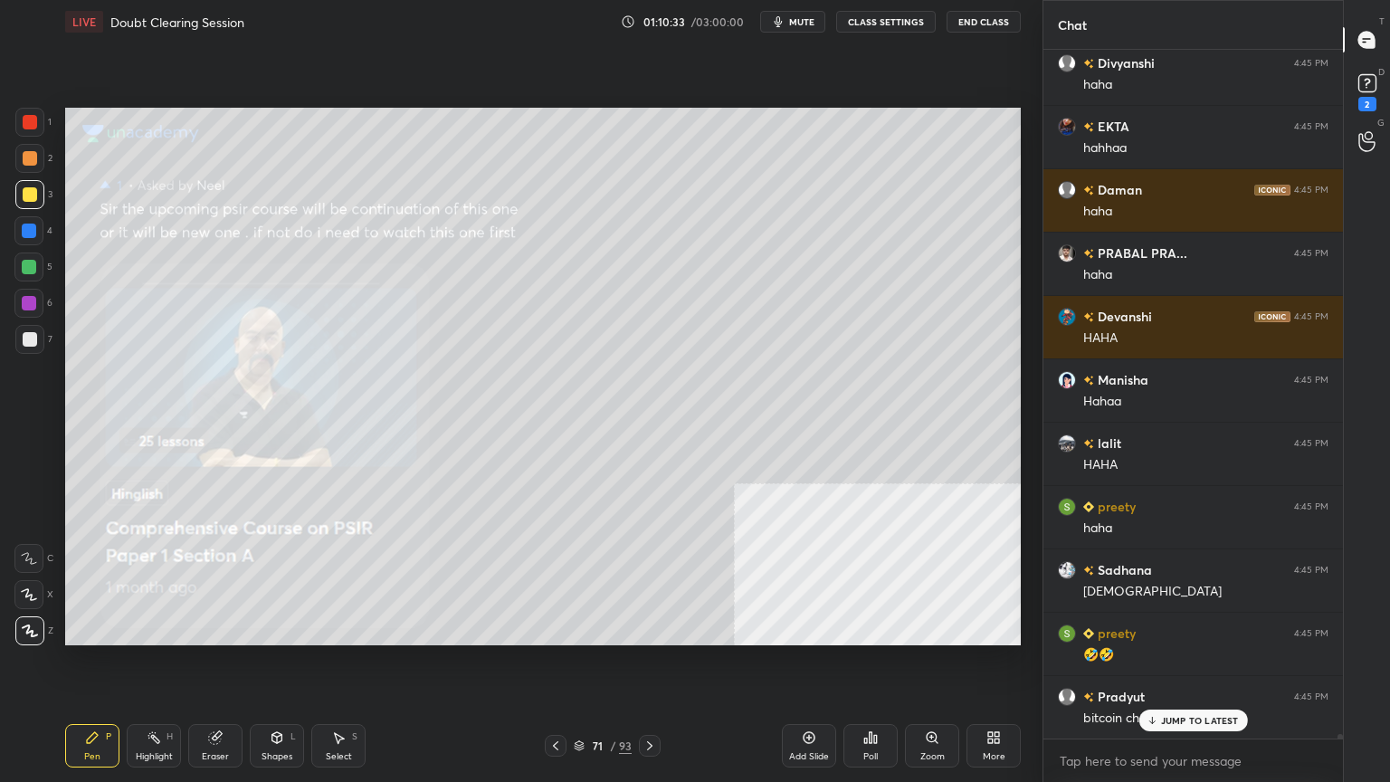
scroll to position [95178, 0]
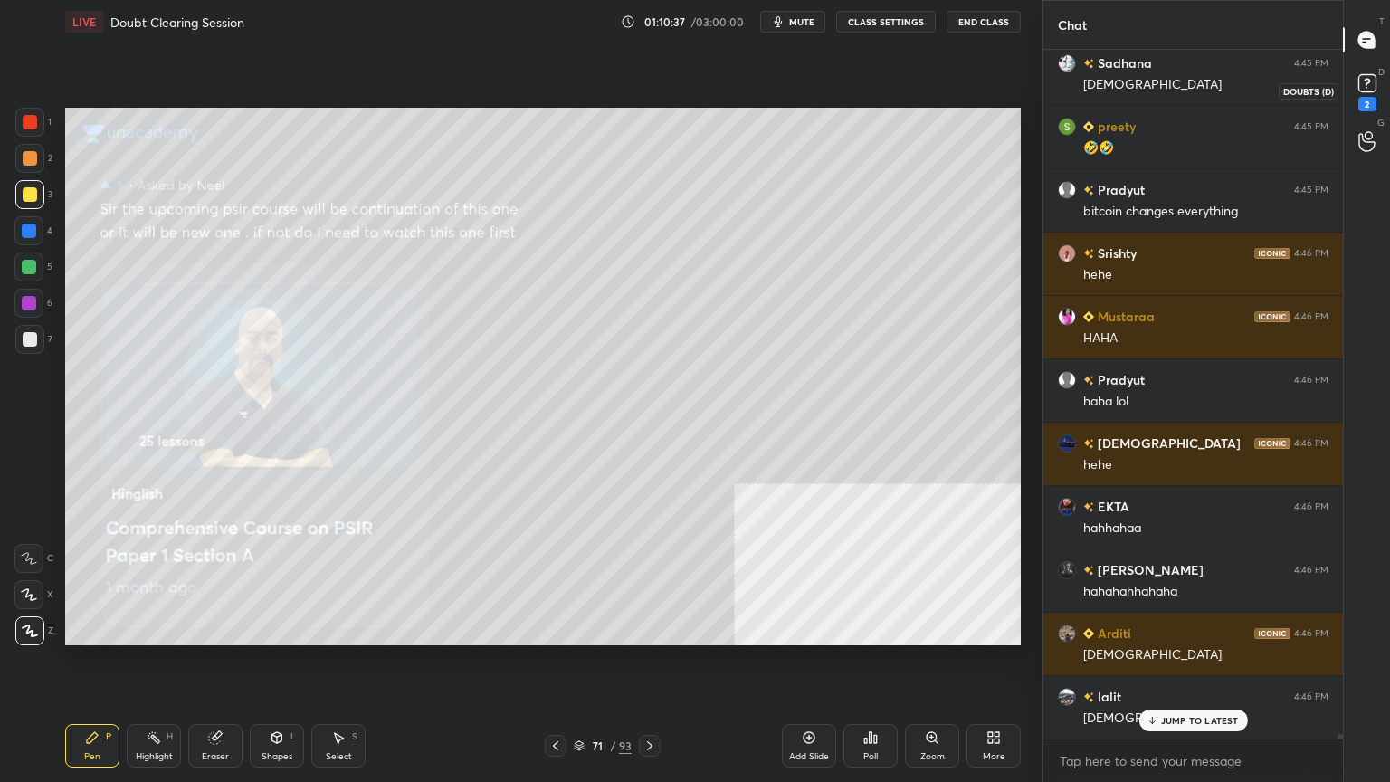
drag, startPoint x: 1369, startPoint y: 81, endPoint x: 1347, endPoint y: 94, distance: 25.1
click at [1368, 81] on icon at bounding box center [1366, 82] width 6 height 7
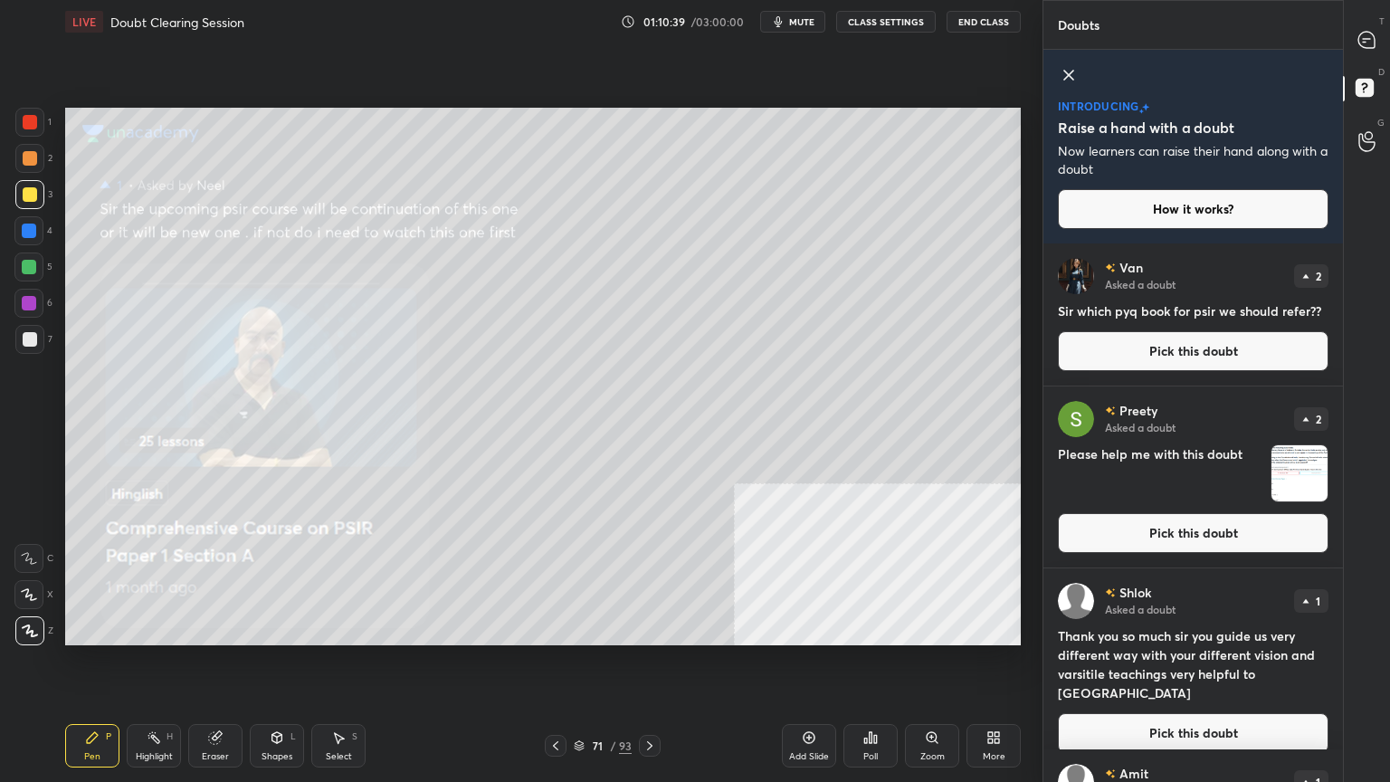
click at [1129, 355] on button "Pick this doubt" at bounding box center [1193, 351] width 271 height 40
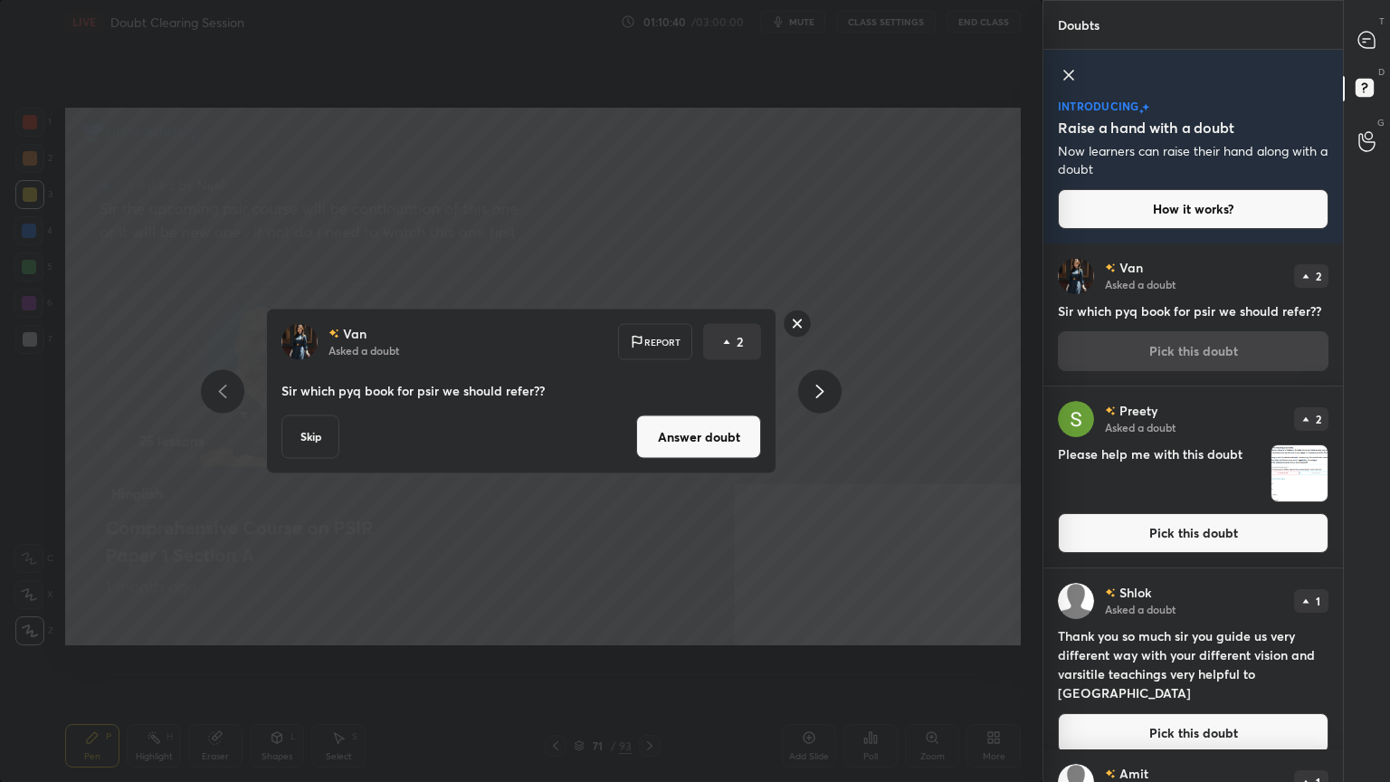
click at [724, 444] on button "Answer doubt" at bounding box center [698, 436] width 125 height 43
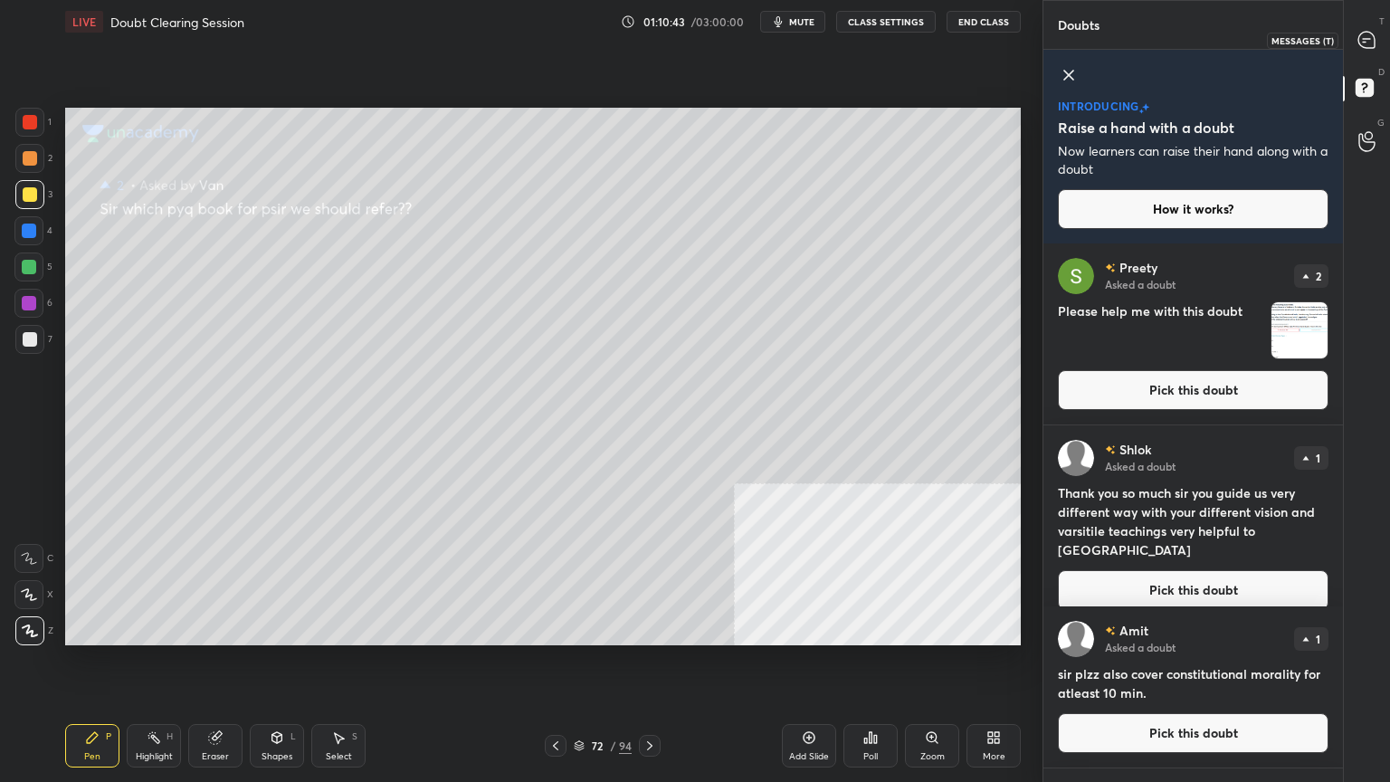
click at [1364, 42] on icon at bounding box center [1363, 42] width 3 height 0
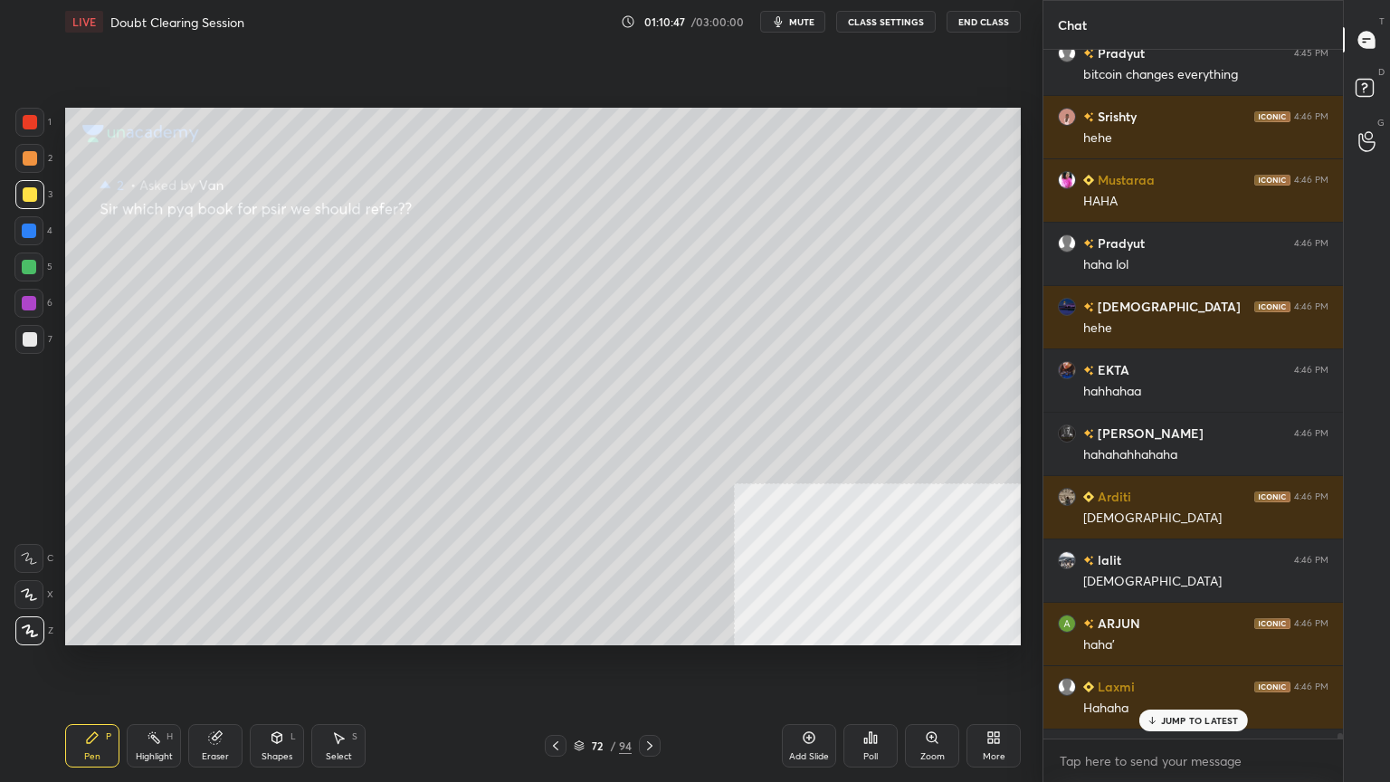
click at [1201, 701] on p "JUMP TO LATEST" at bounding box center [1200, 720] width 78 height 11
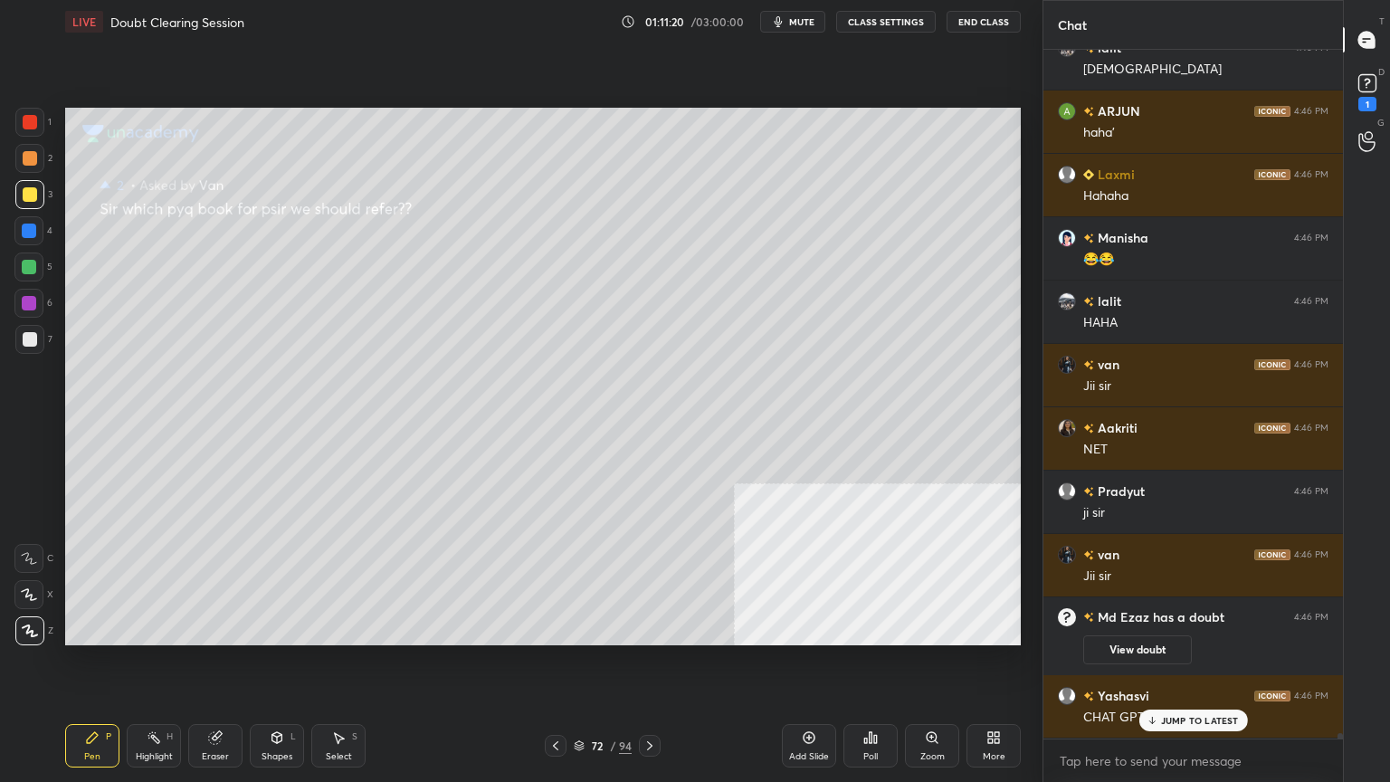
scroll to position [93877, 0]
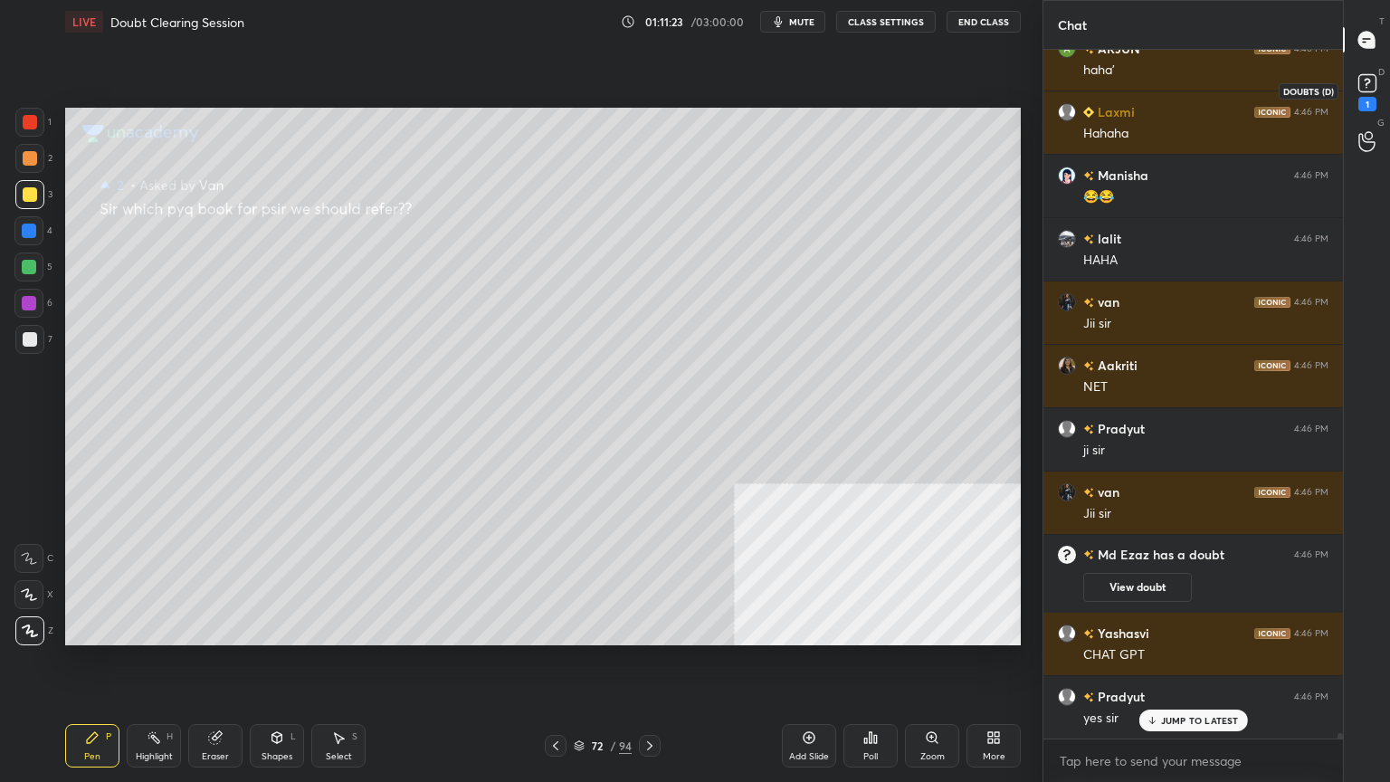
click at [1368, 83] on rect at bounding box center [1366, 83] width 17 height 17
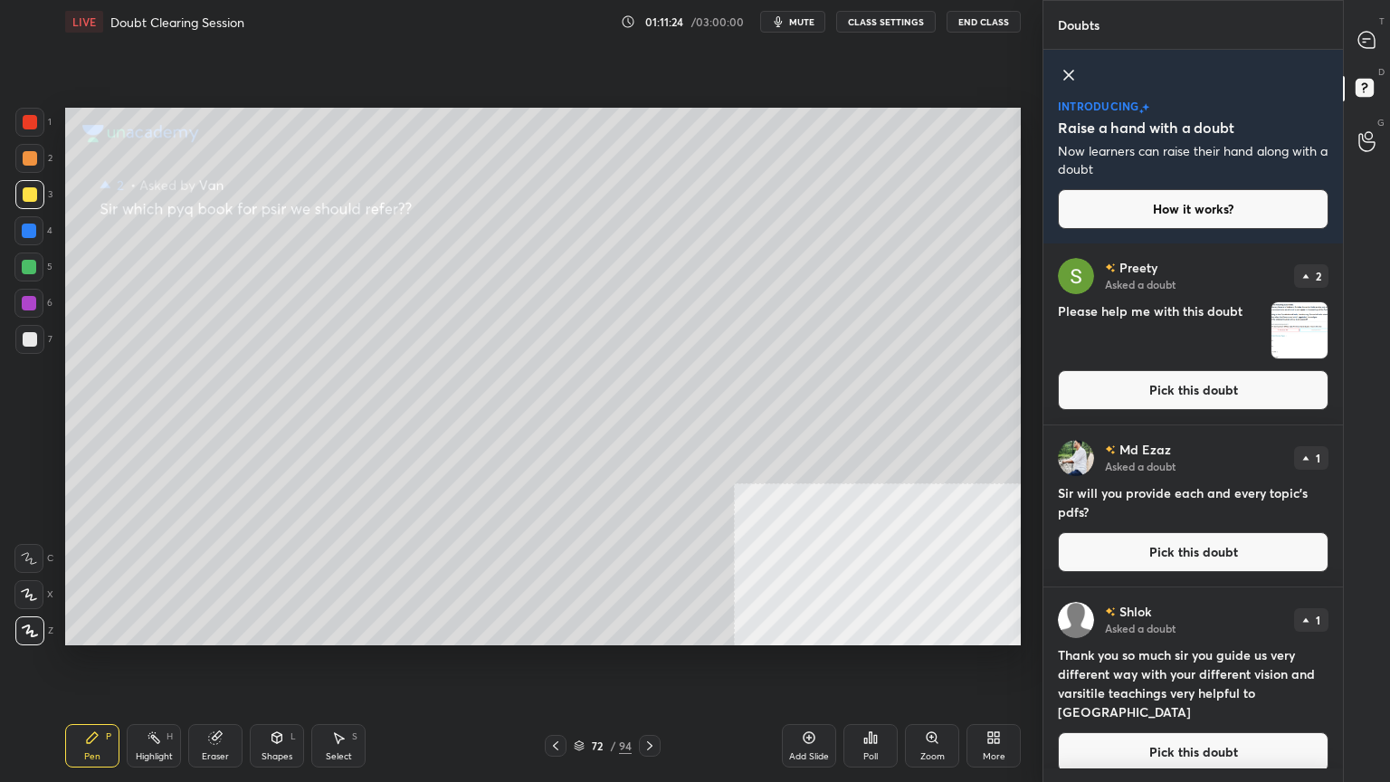
click at [1135, 394] on button "Pick this doubt" at bounding box center [1193, 390] width 271 height 40
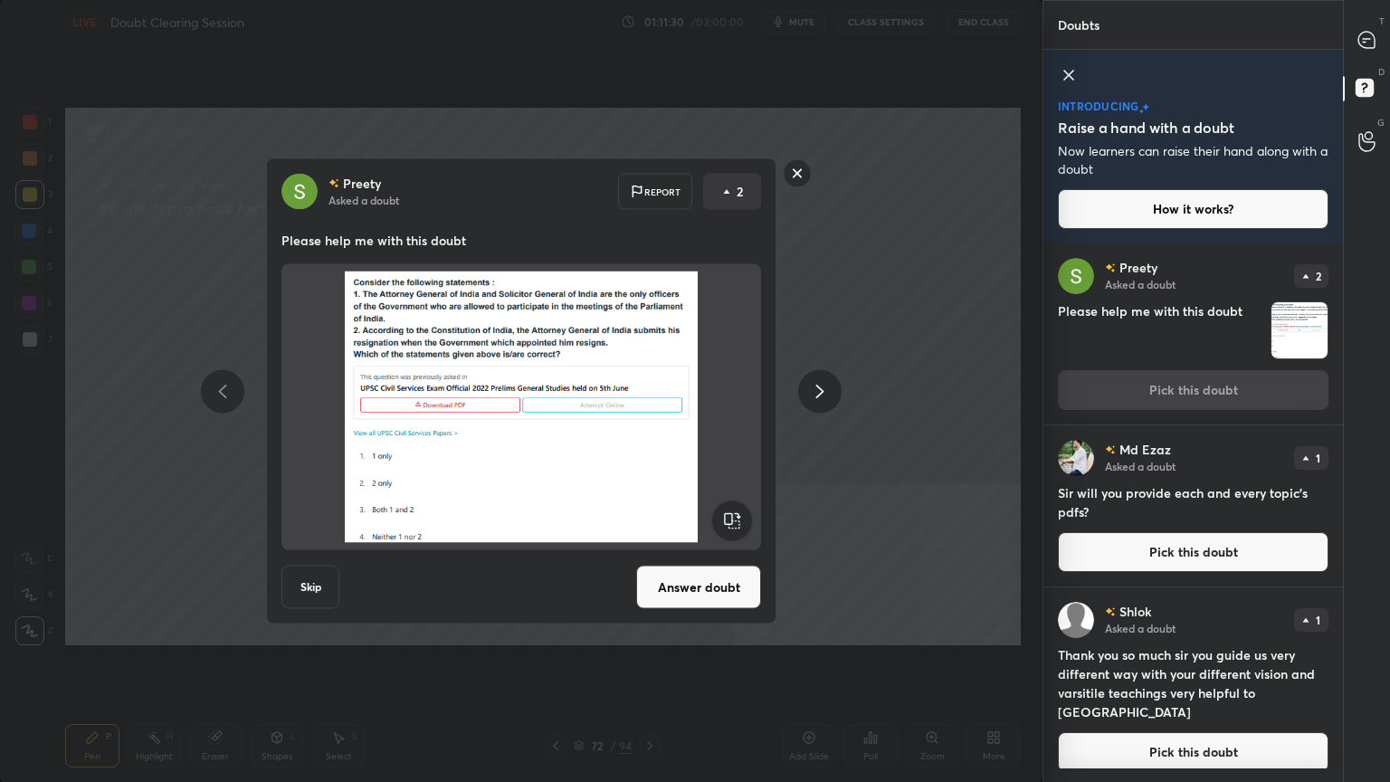
click at [311, 586] on button "Skip" at bounding box center [310, 586] width 58 height 43
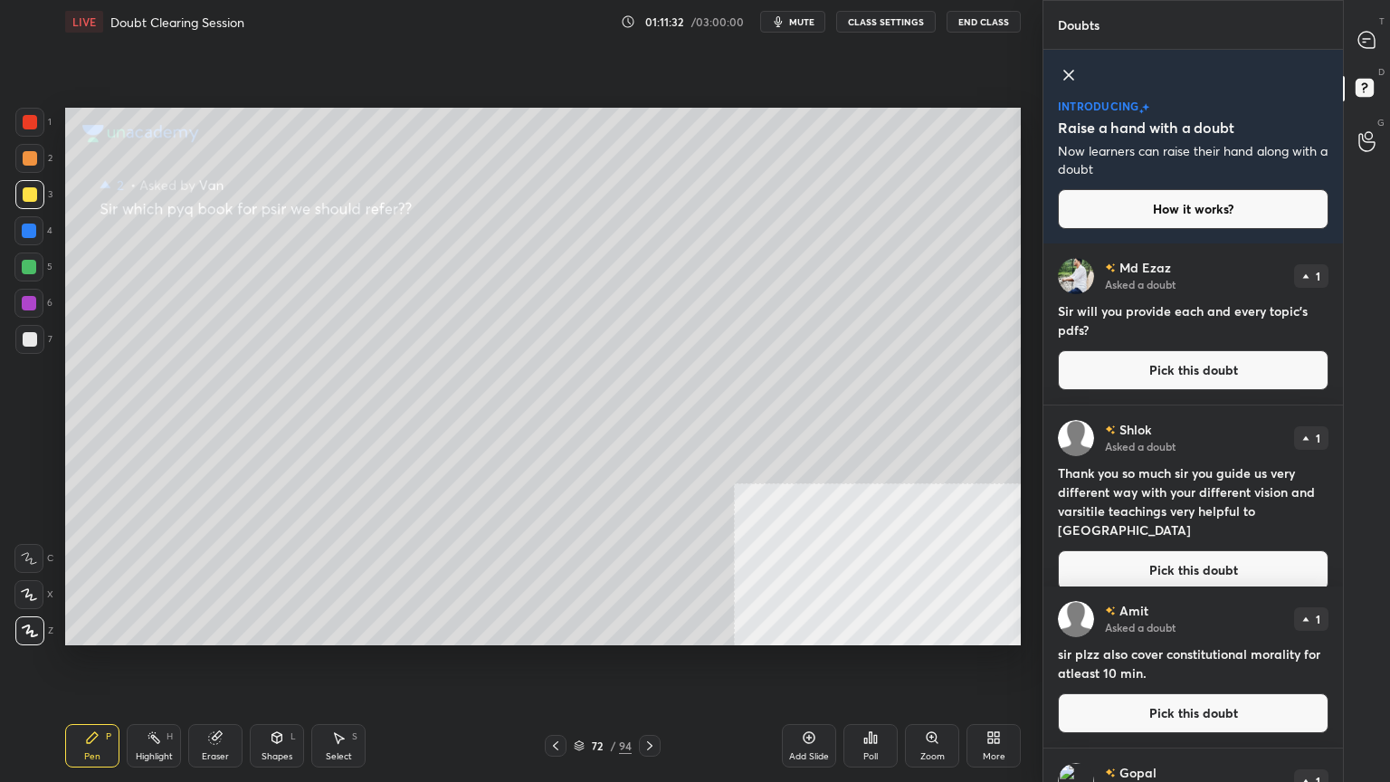
click at [1125, 355] on button "Pick this doubt" at bounding box center [1193, 370] width 271 height 40
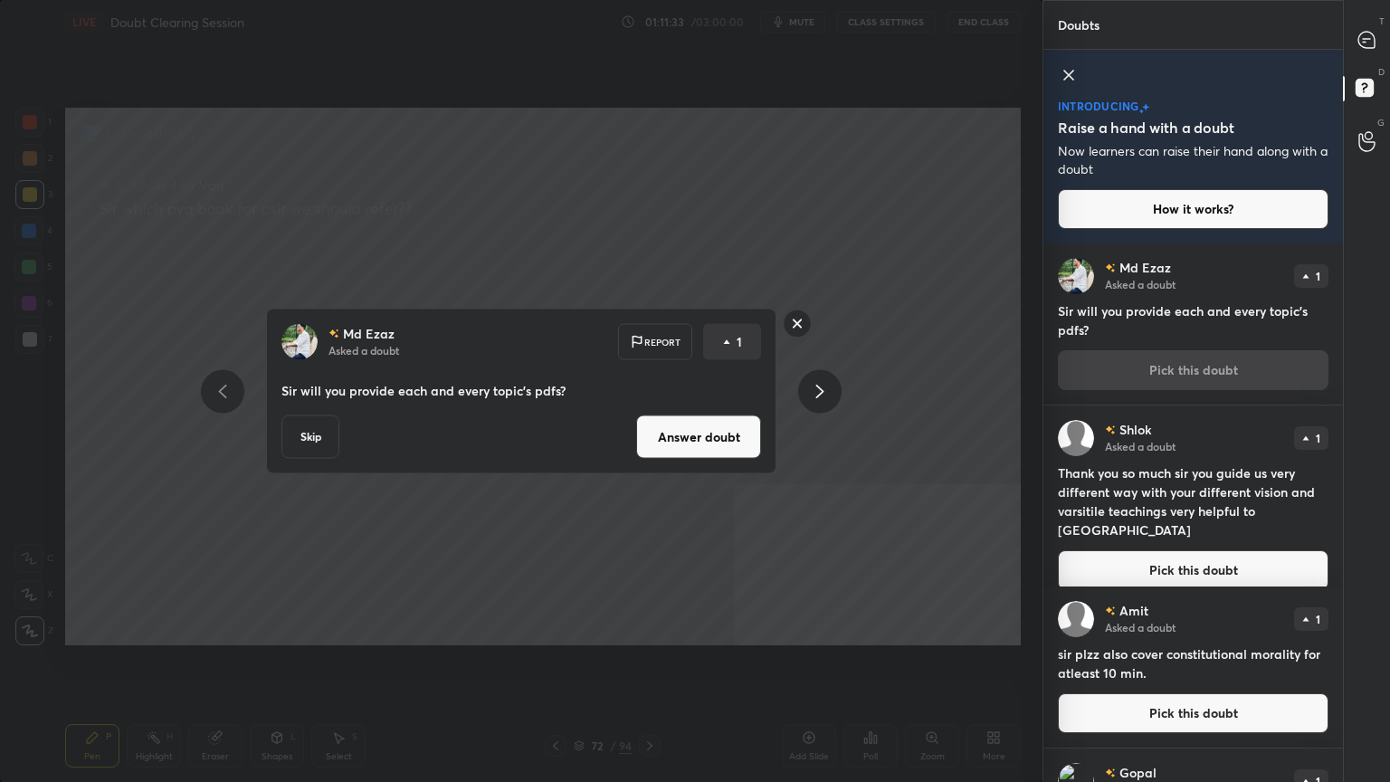
click at [678, 437] on button "Answer doubt" at bounding box center [698, 436] width 125 height 43
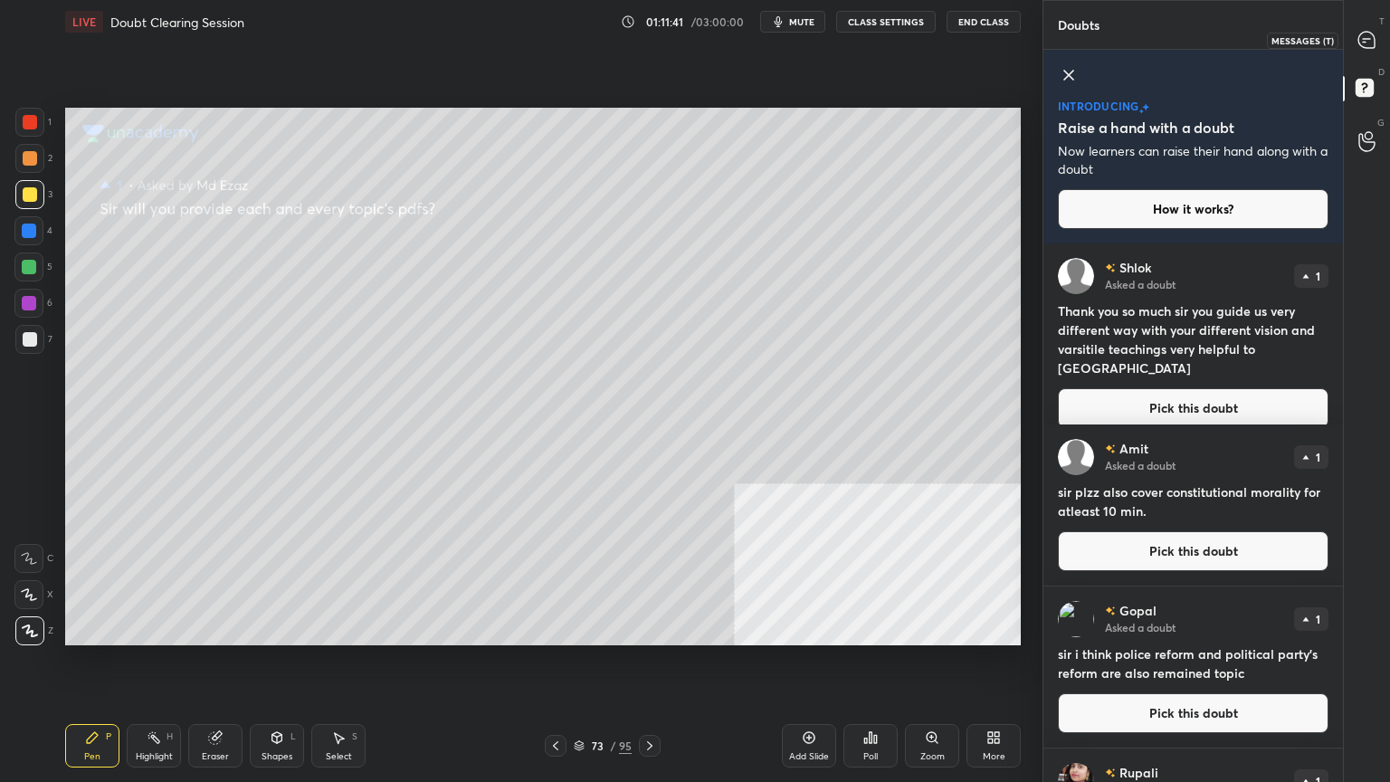
drag, startPoint x: 1362, startPoint y: 37, endPoint x: 1349, endPoint y: 48, distance: 16.7
click at [1362, 43] on icon at bounding box center [1366, 40] width 16 height 16
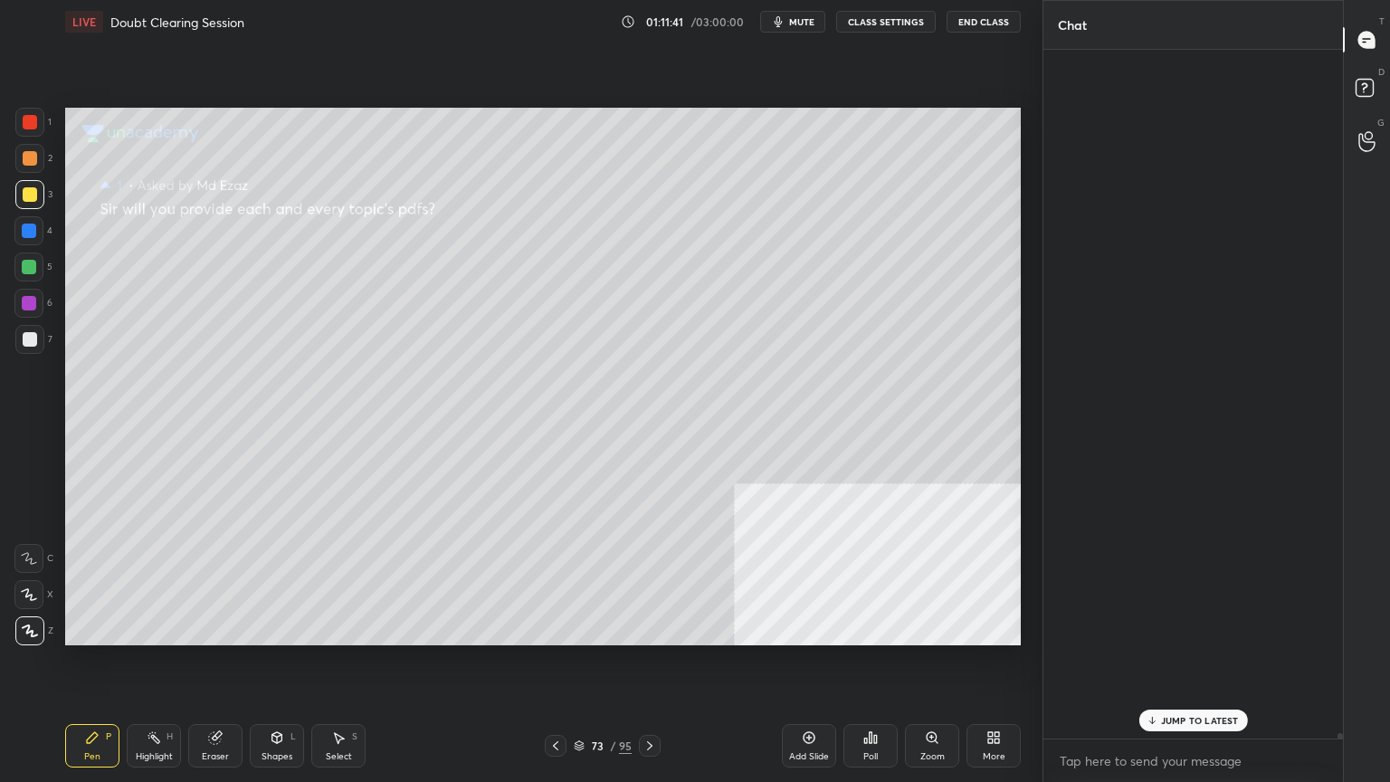
scroll to position [683, 294]
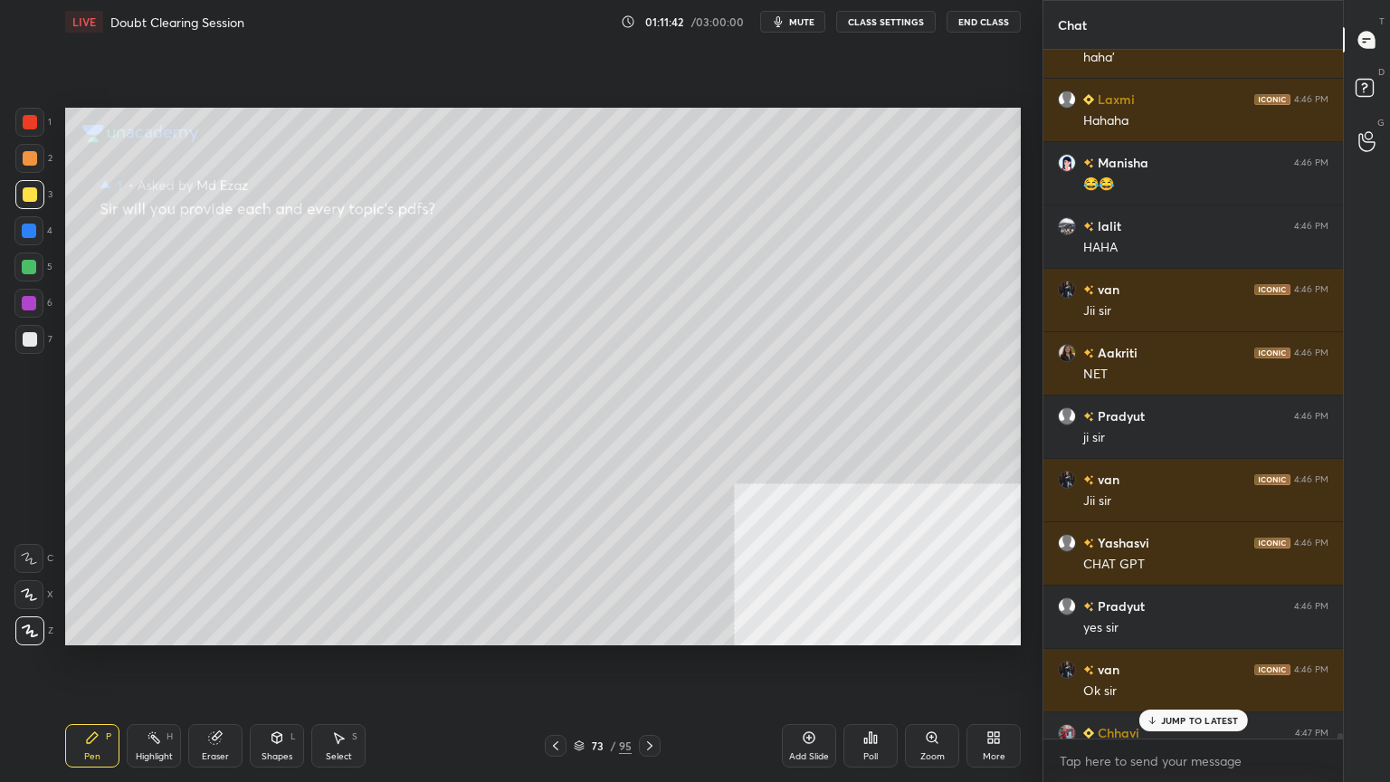
click at [1193, 701] on p "JUMP TO LATEST" at bounding box center [1200, 720] width 78 height 11
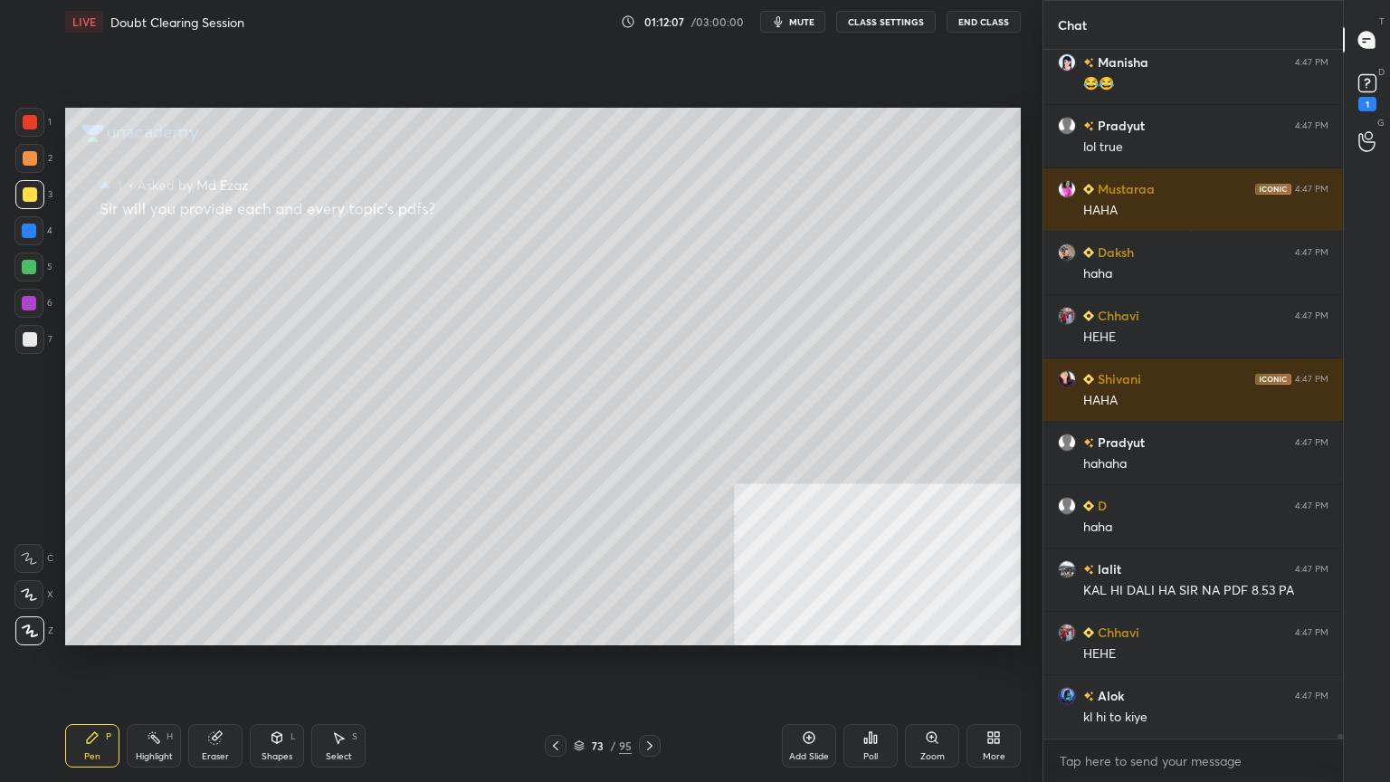
scroll to position [95827, 0]
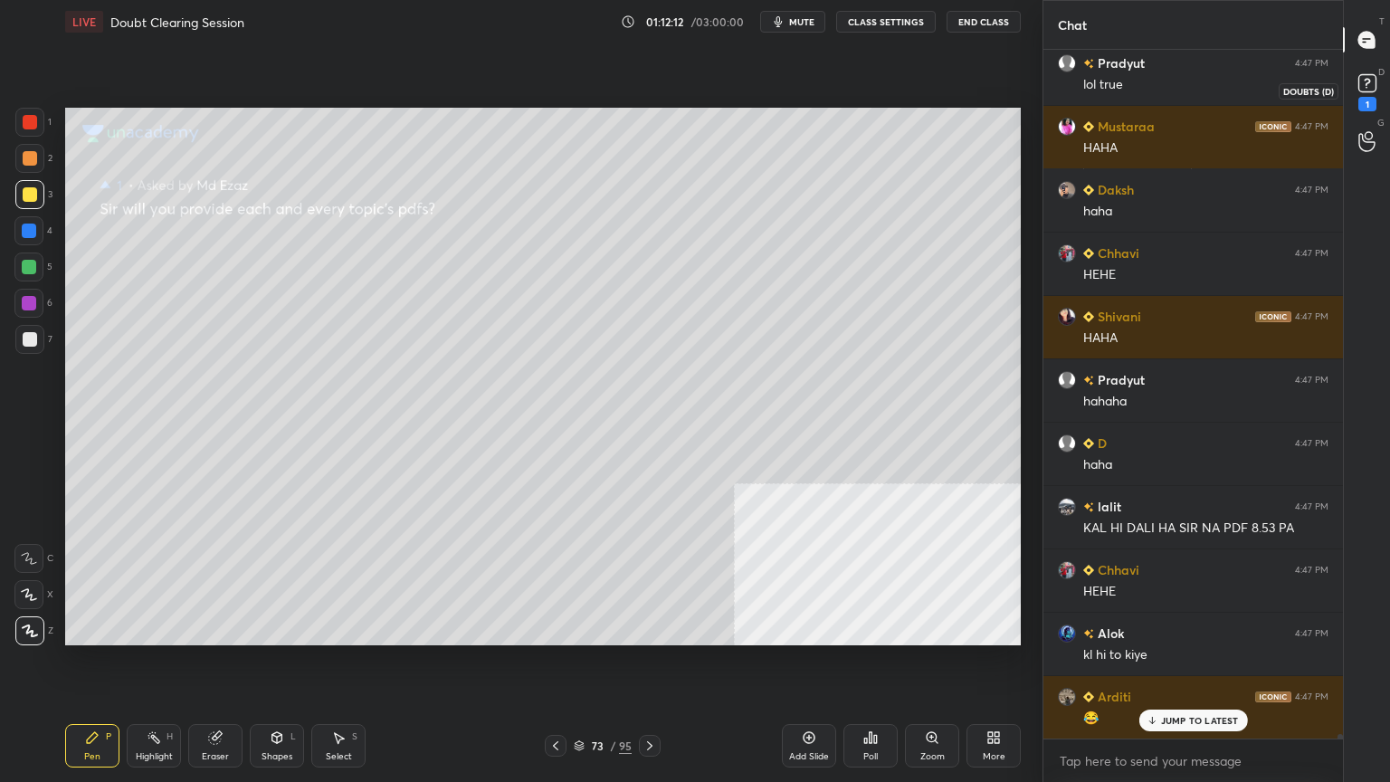
click at [1369, 83] on rect at bounding box center [1366, 83] width 17 height 17
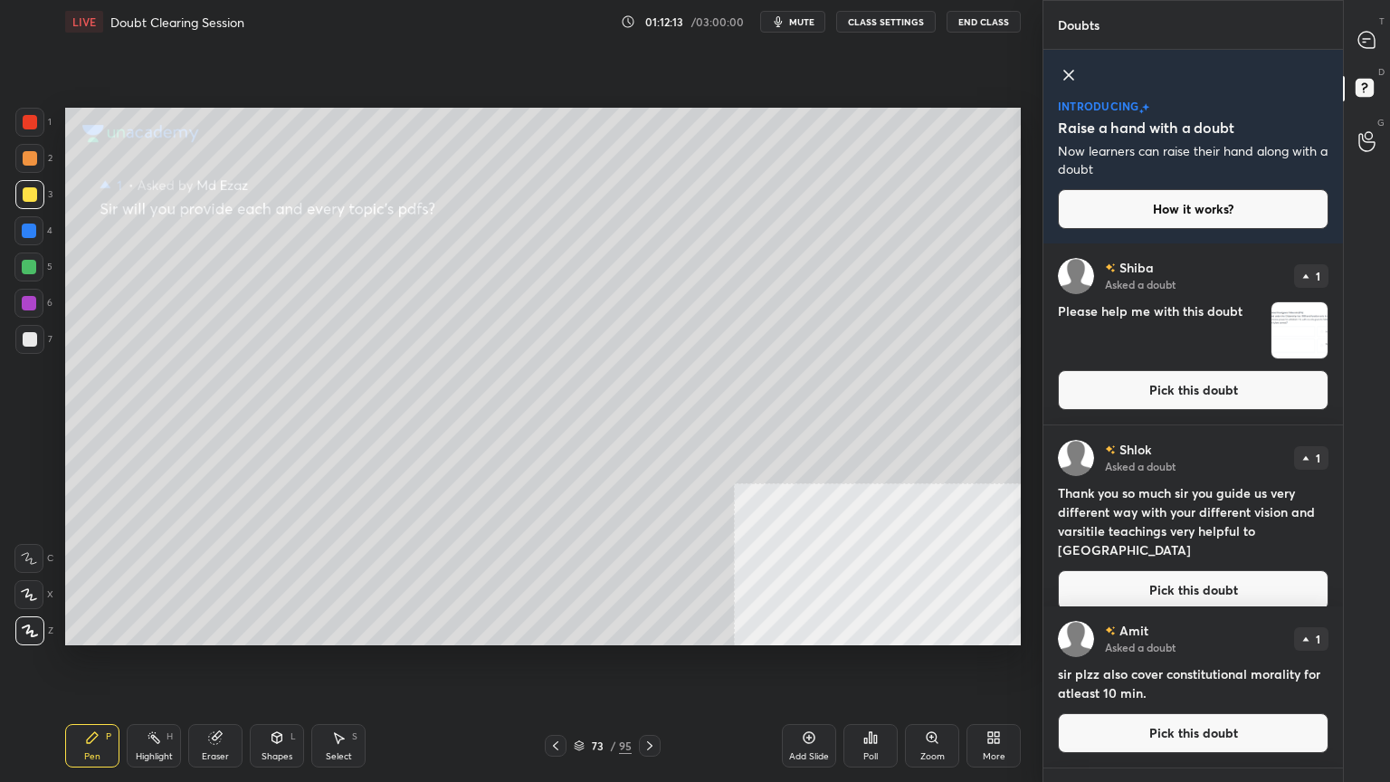
click at [1154, 381] on button "Pick this doubt" at bounding box center [1193, 390] width 271 height 40
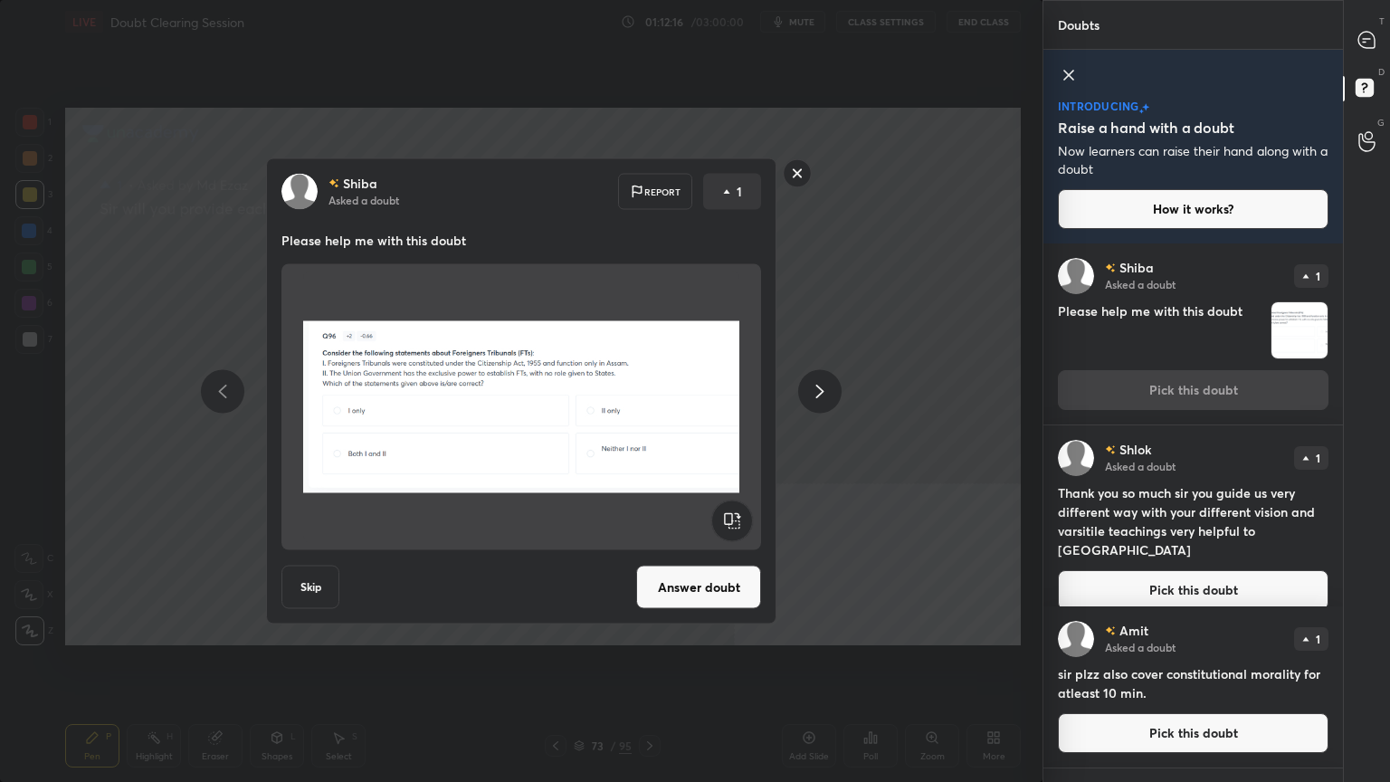
click at [318, 589] on button "Skip" at bounding box center [310, 586] width 58 height 43
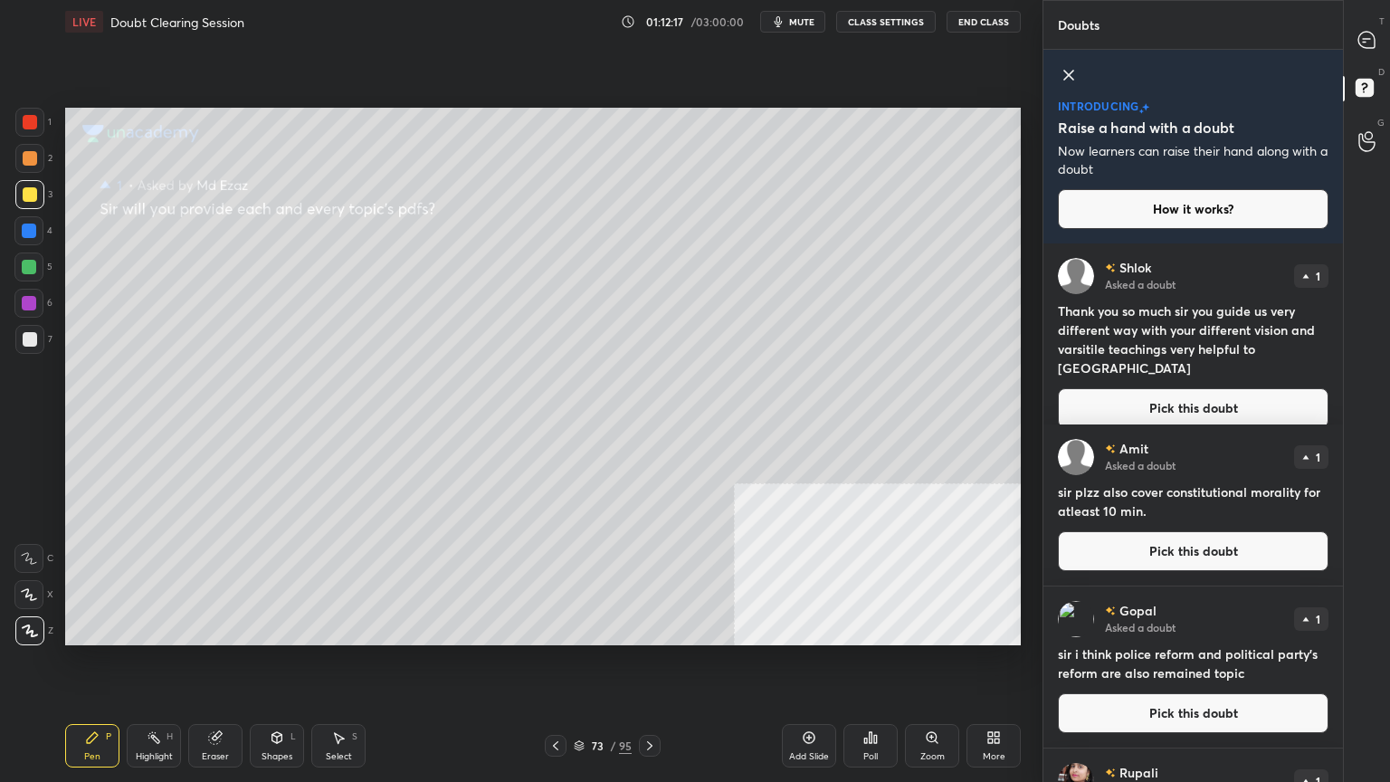
click at [1173, 388] on button "Pick this doubt" at bounding box center [1193, 408] width 271 height 40
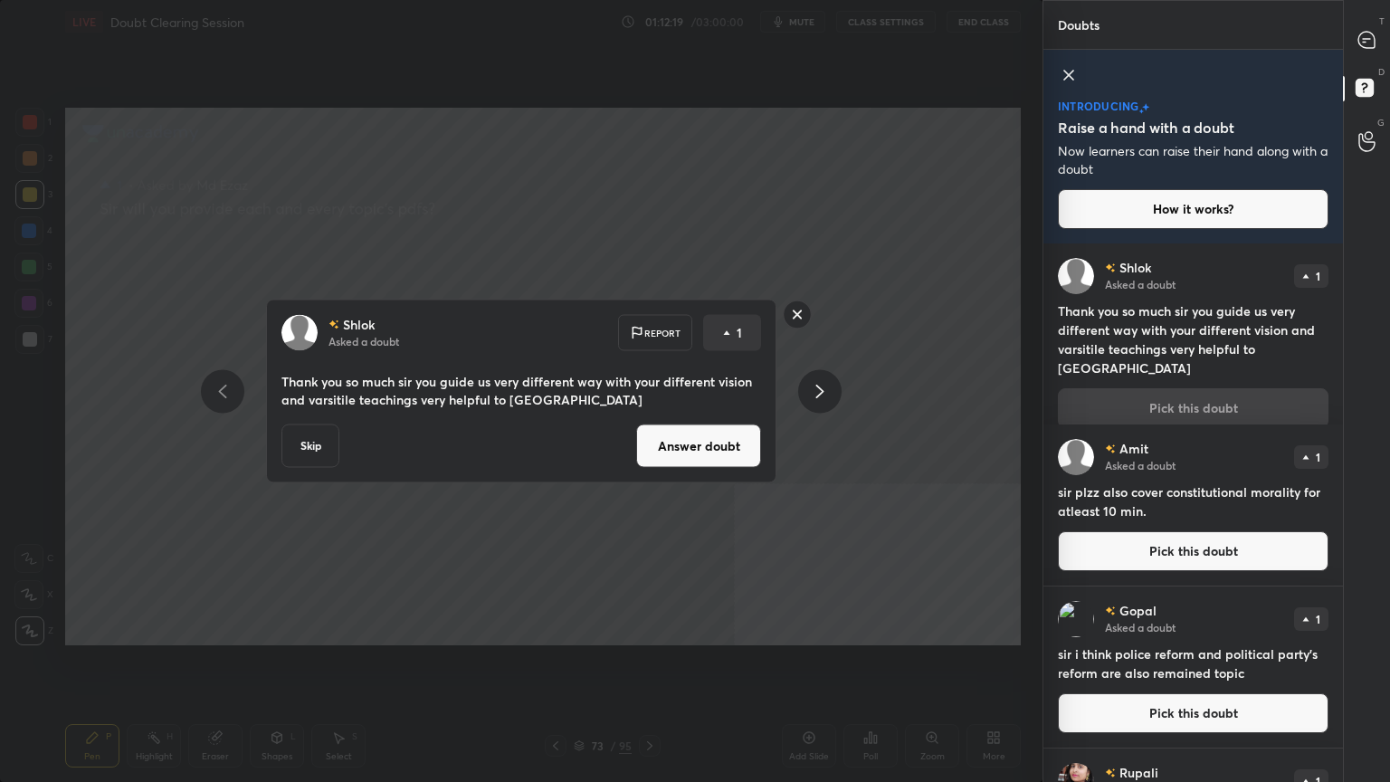
click at [686, 451] on button "Answer doubt" at bounding box center [698, 445] width 125 height 43
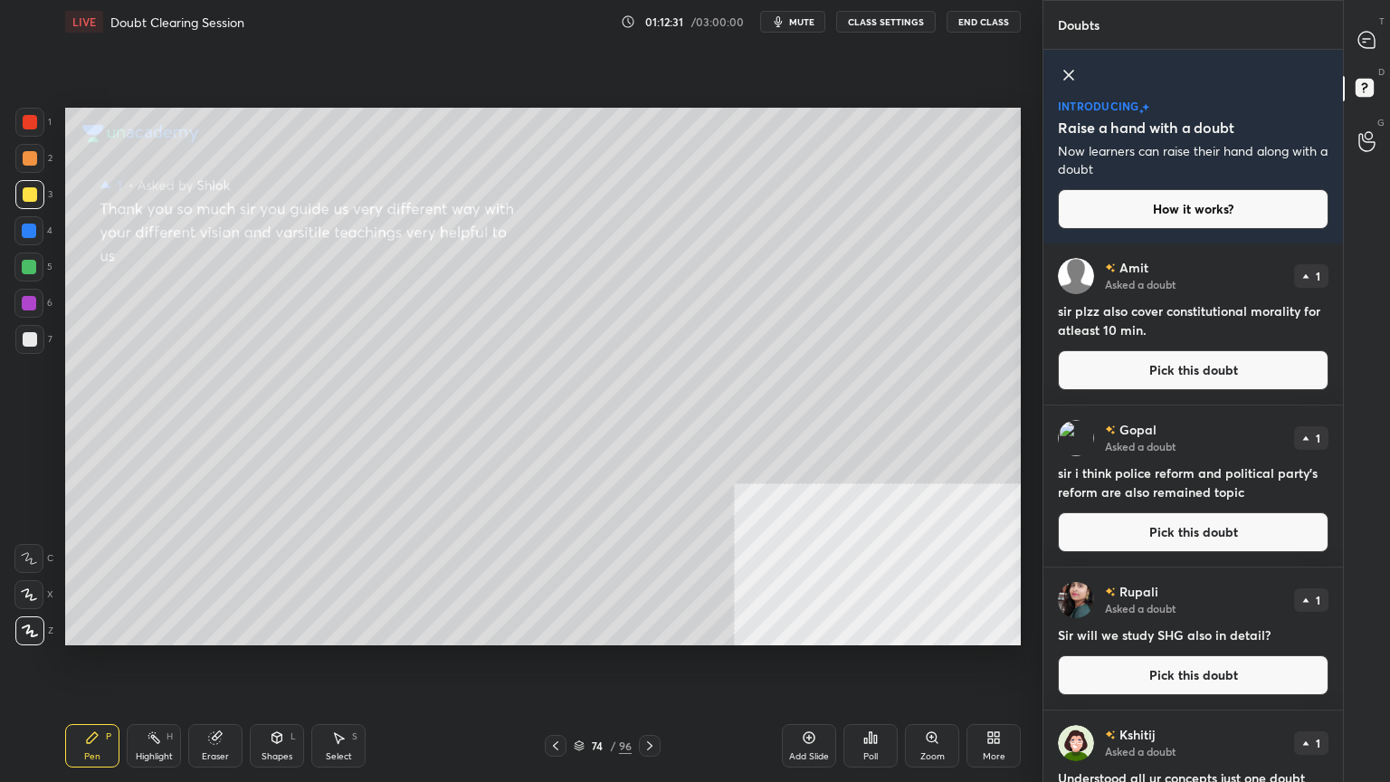
click at [1203, 370] on button "Pick this doubt" at bounding box center [1193, 370] width 271 height 40
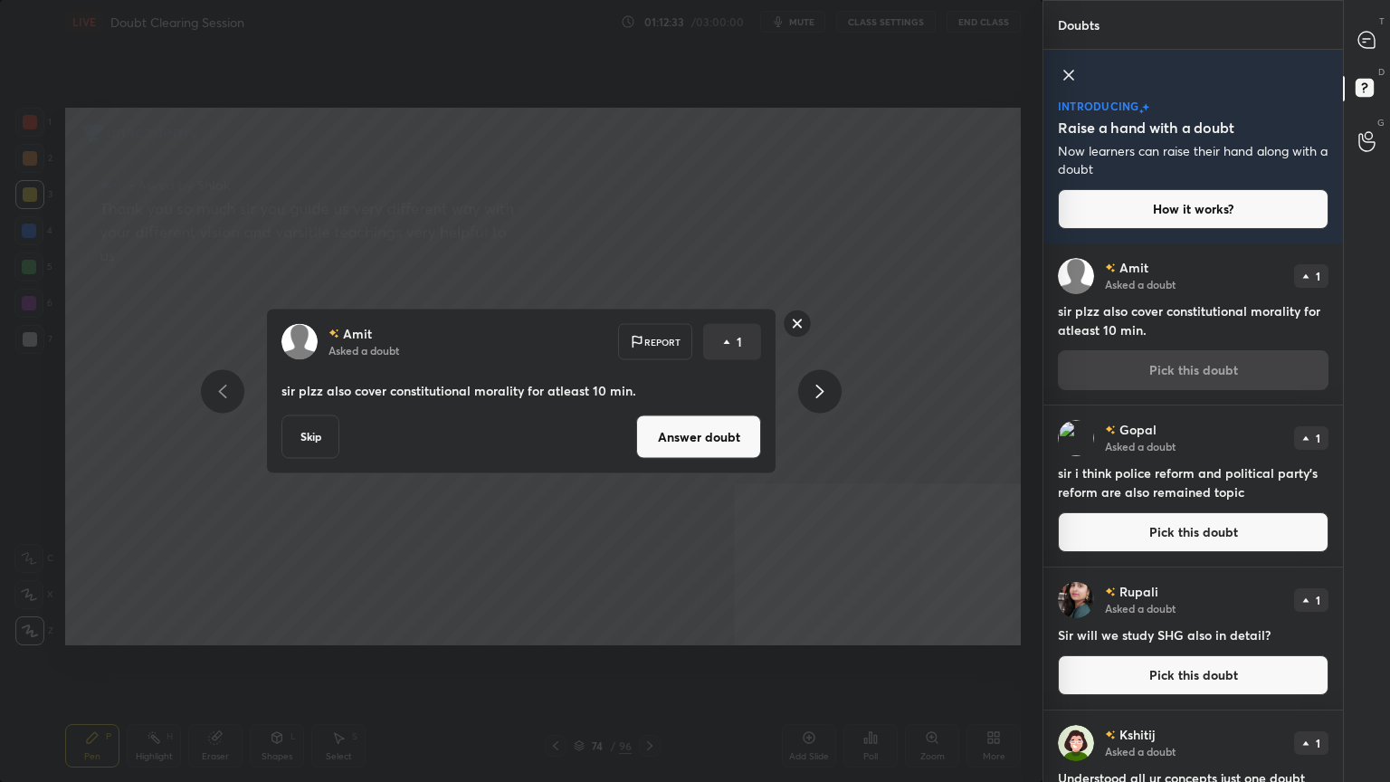
click at [702, 438] on button "Answer doubt" at bounding box center [698, 436] width 125 height 43
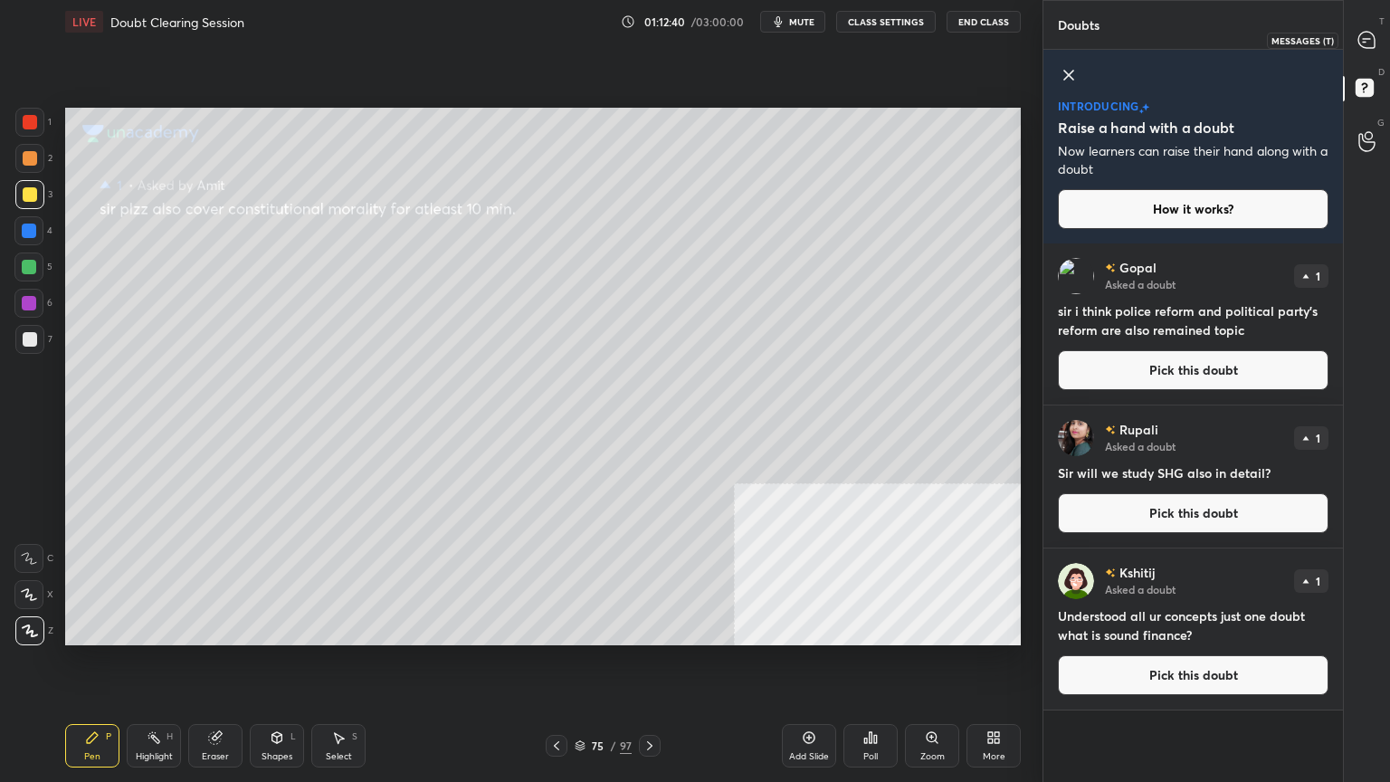
click at [1368, 36] on icon at bounding box center [1366, 40] width 16 height 16
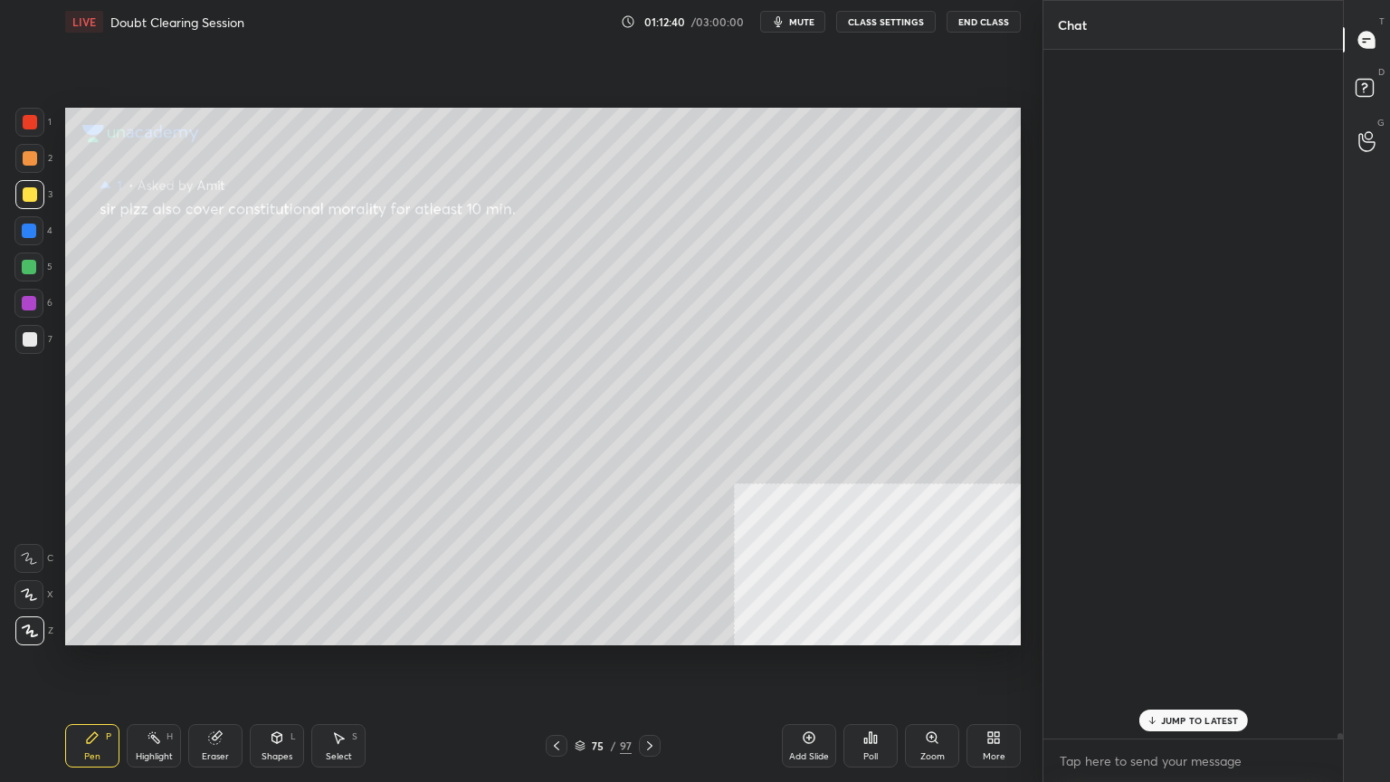
scroll to position [683, 294]
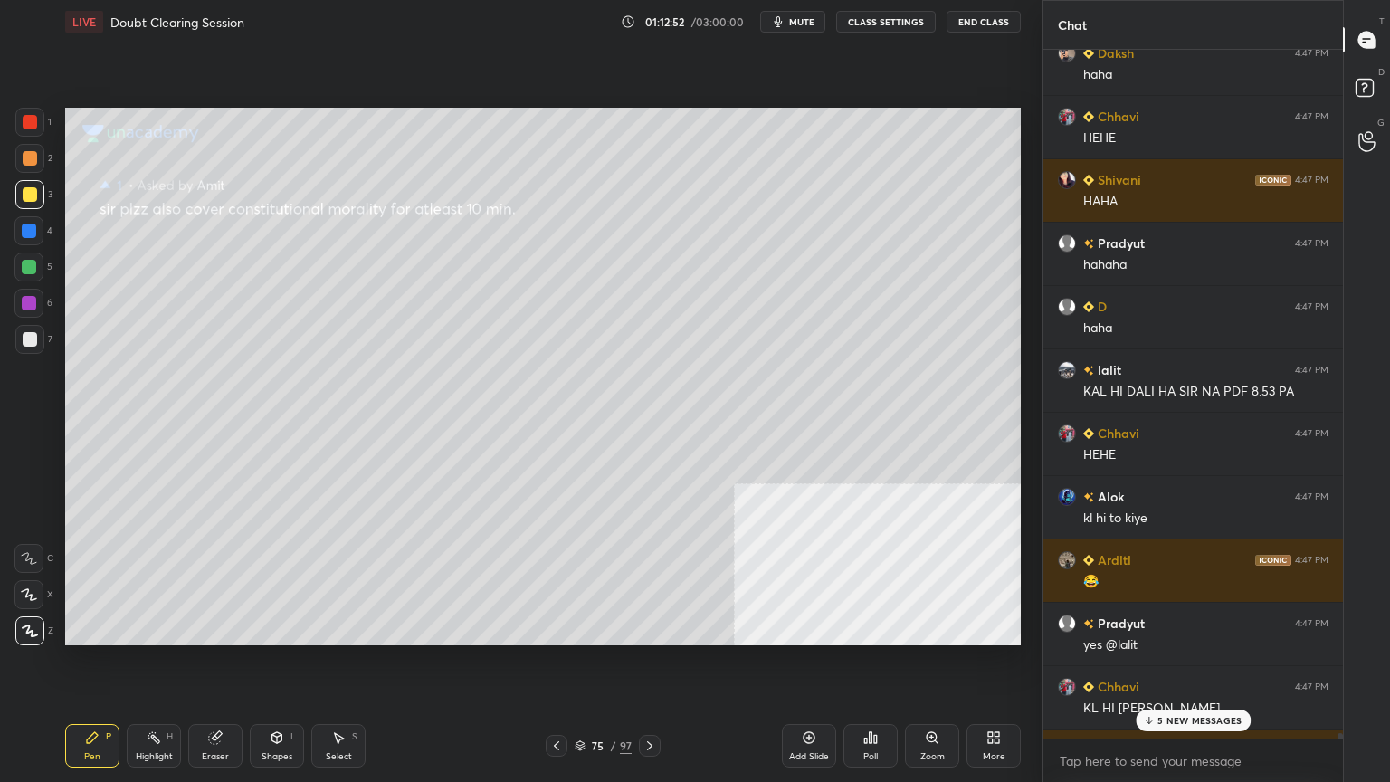
click at [1163, 701] on p "5 NEW MESSAGES" at bounding box center [1199, 720] width 84 height 11
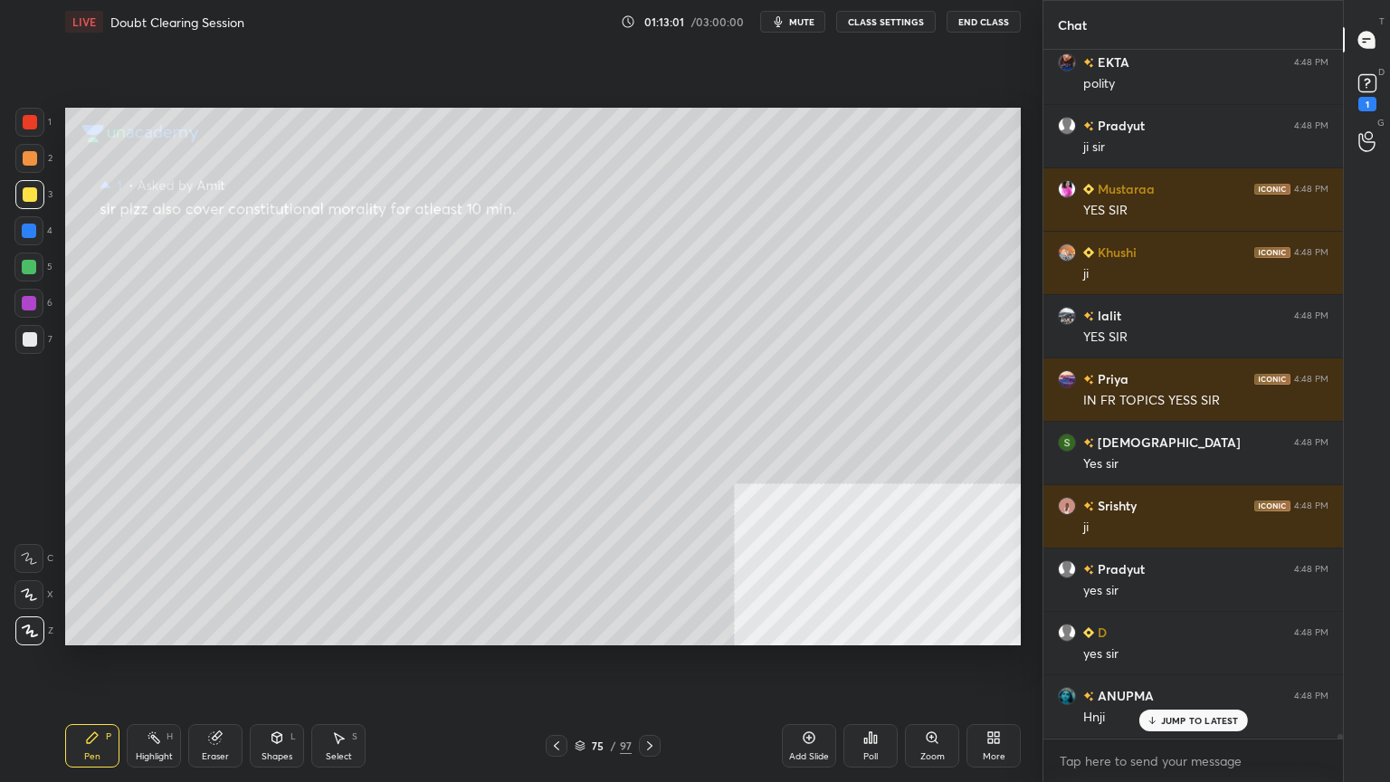
scroll to position [96717, 0]
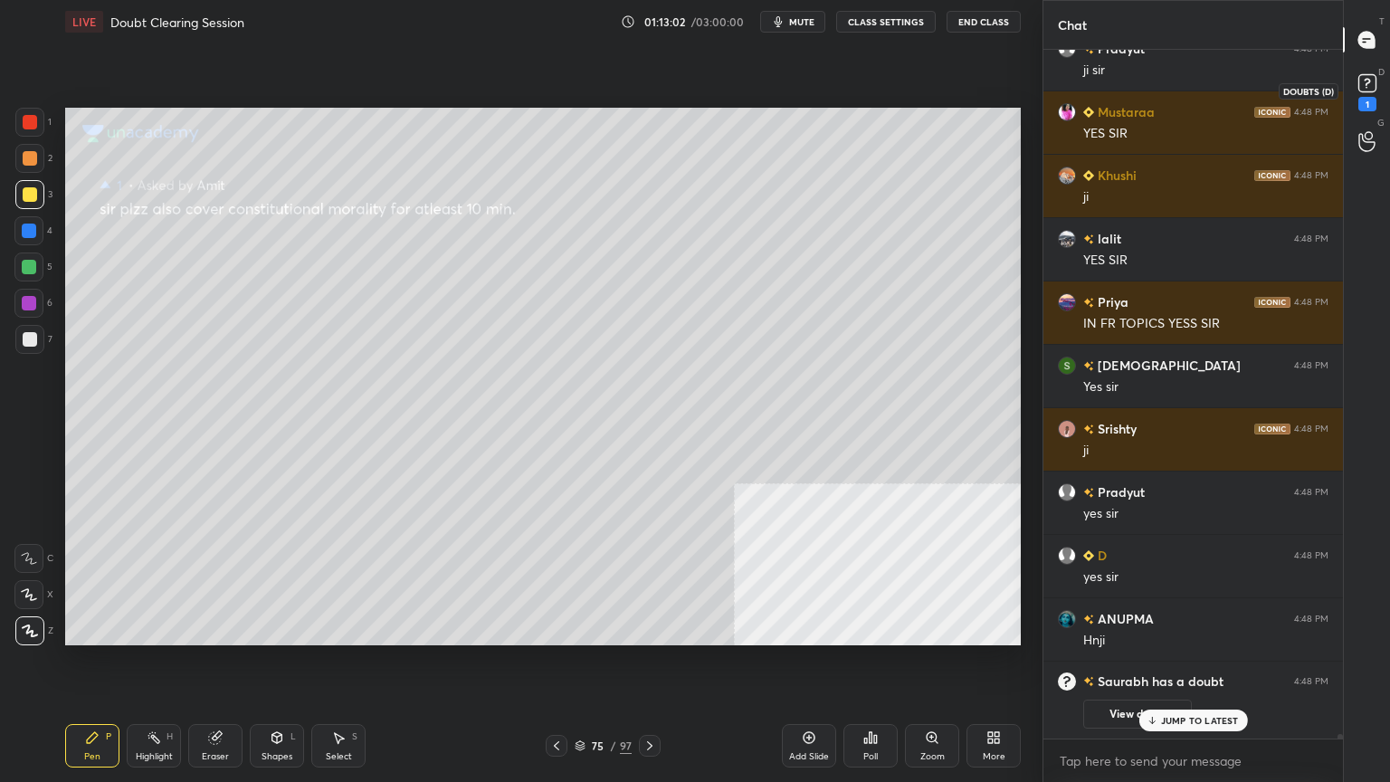
click at [1370, 75] on rect at bounding box center [1366, 83] width 17 height 17
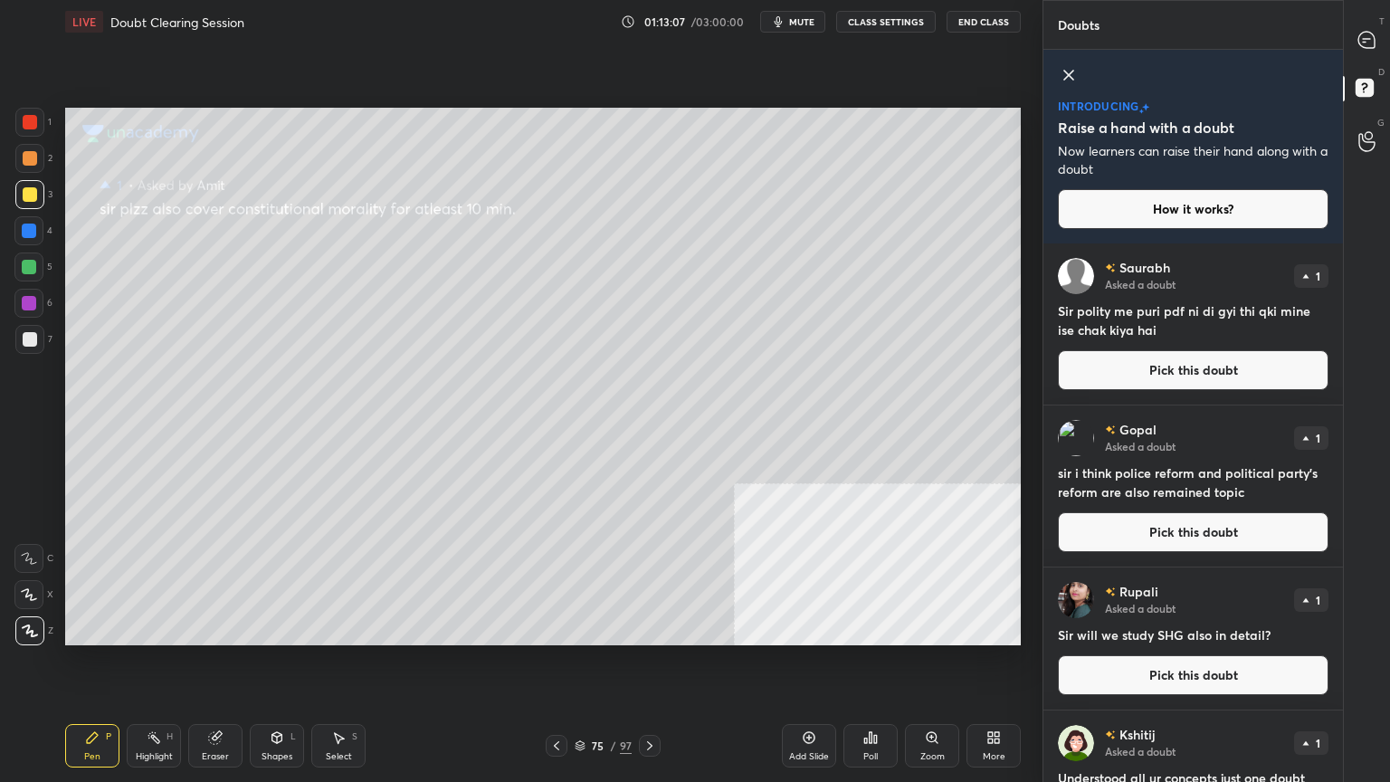
click at [1163, 370] on button "Pick this doubt" at bounding box center [1193, 370] width 271 height 40
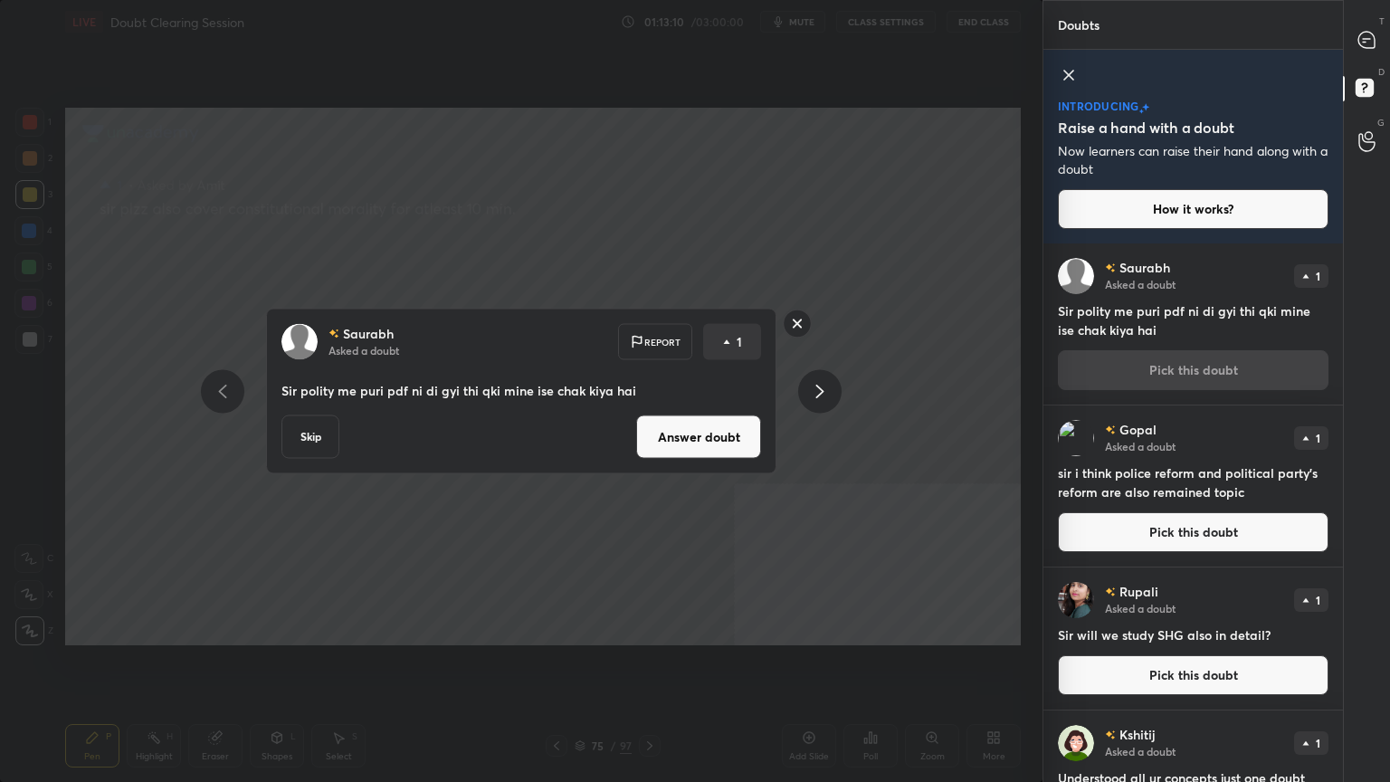
click at [736, 434] on button "Answer doubt" at bounding box center [698, 436] width 125 height 43
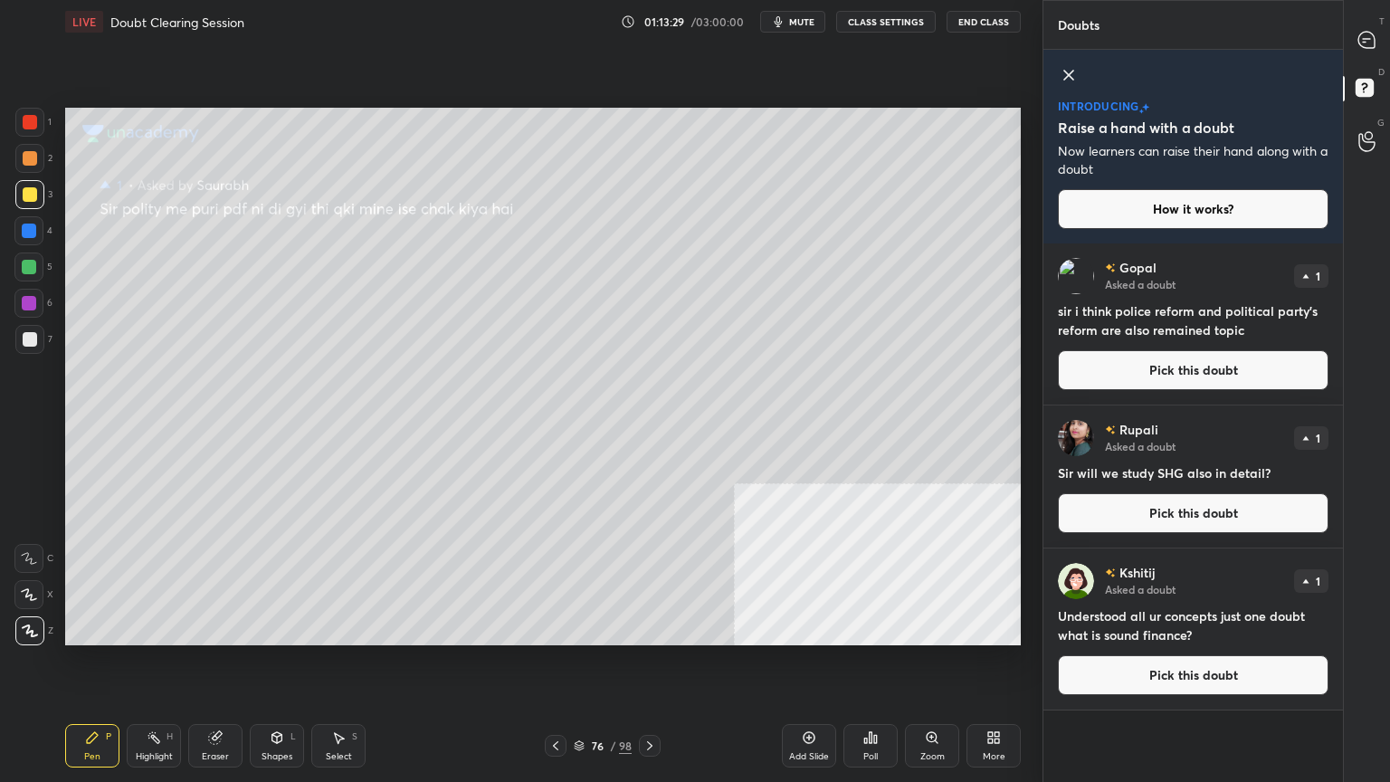
click at [1131, 381] on button "Pick this doubt" at bounding box center [1193, 370] width 271 height 40
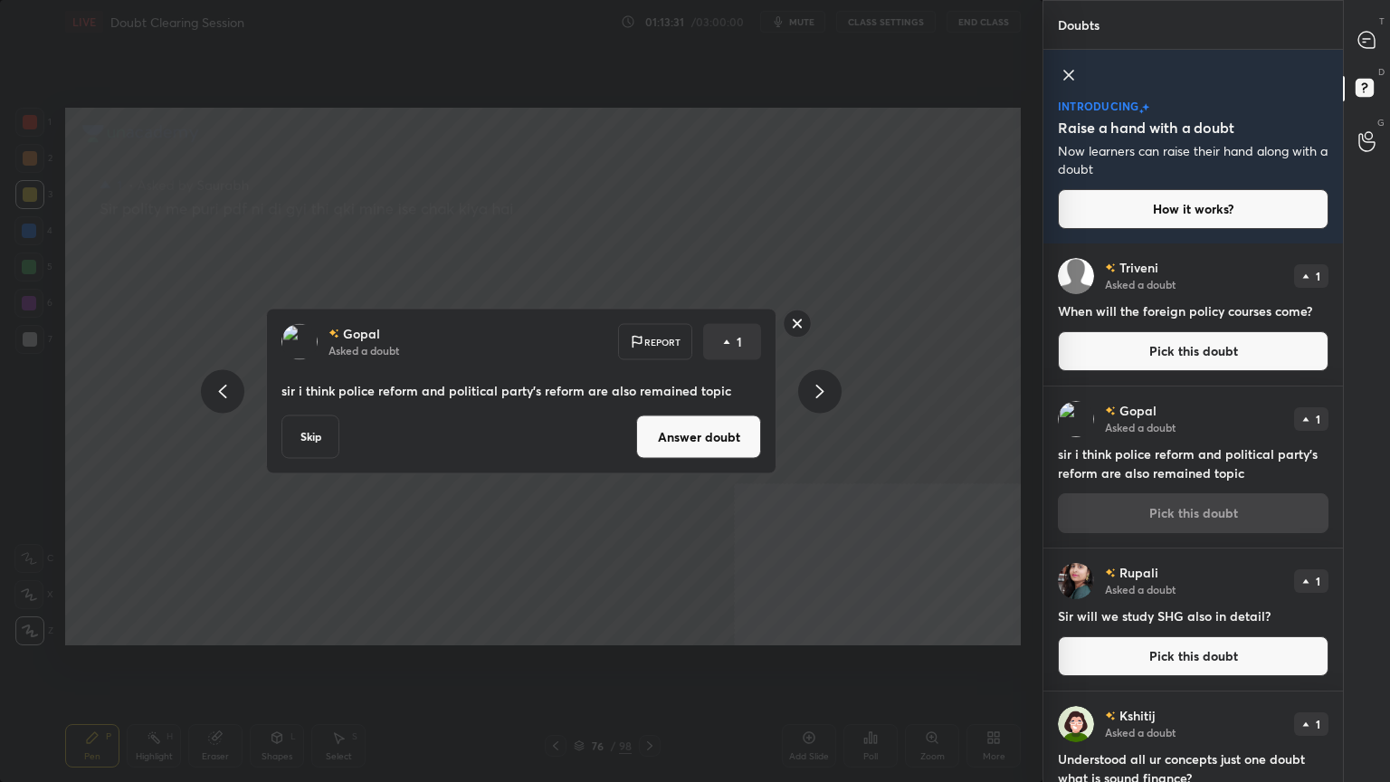
click at [677, 441] on button "Answer doubt" at bounding box center [698, 436] width 125 height 43
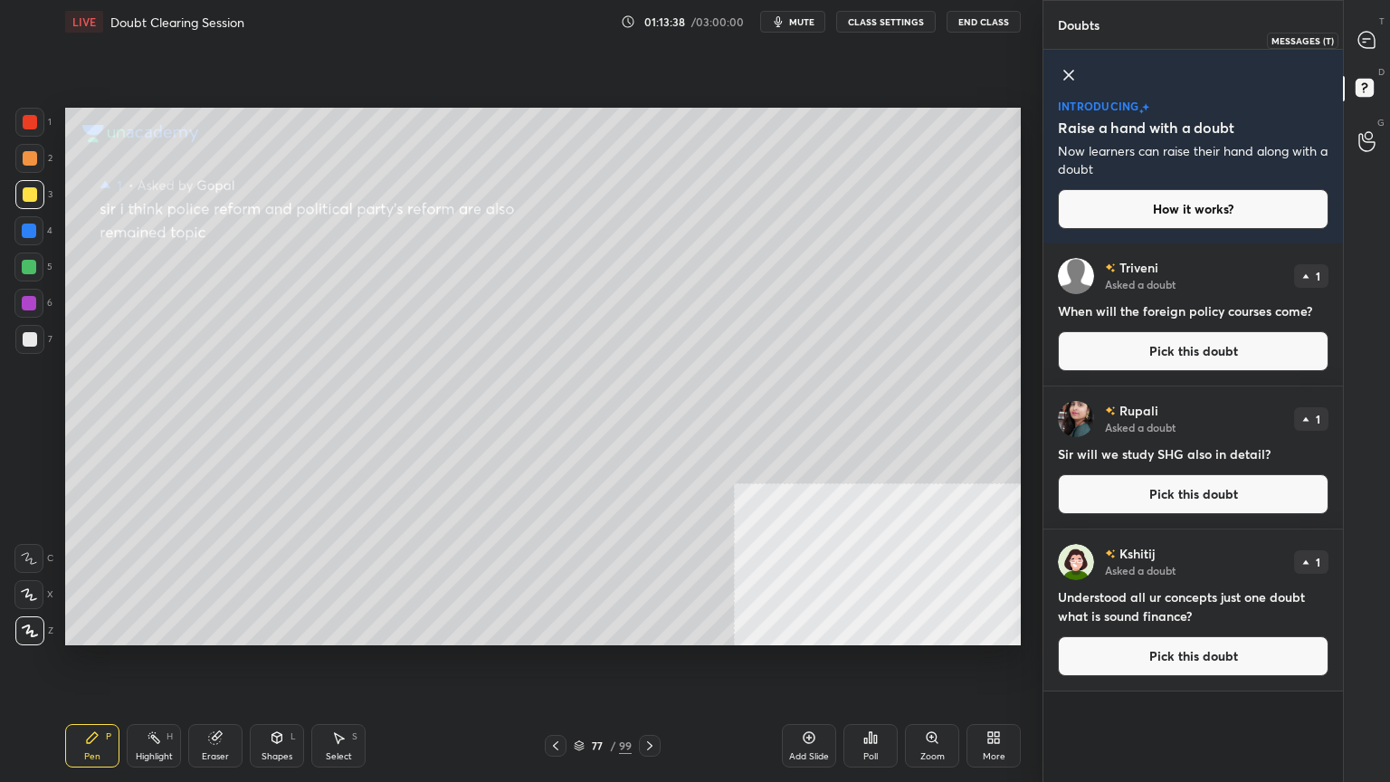
click at [1367, 39] on icon at bounding box center [1366, 40] width 19 height 19
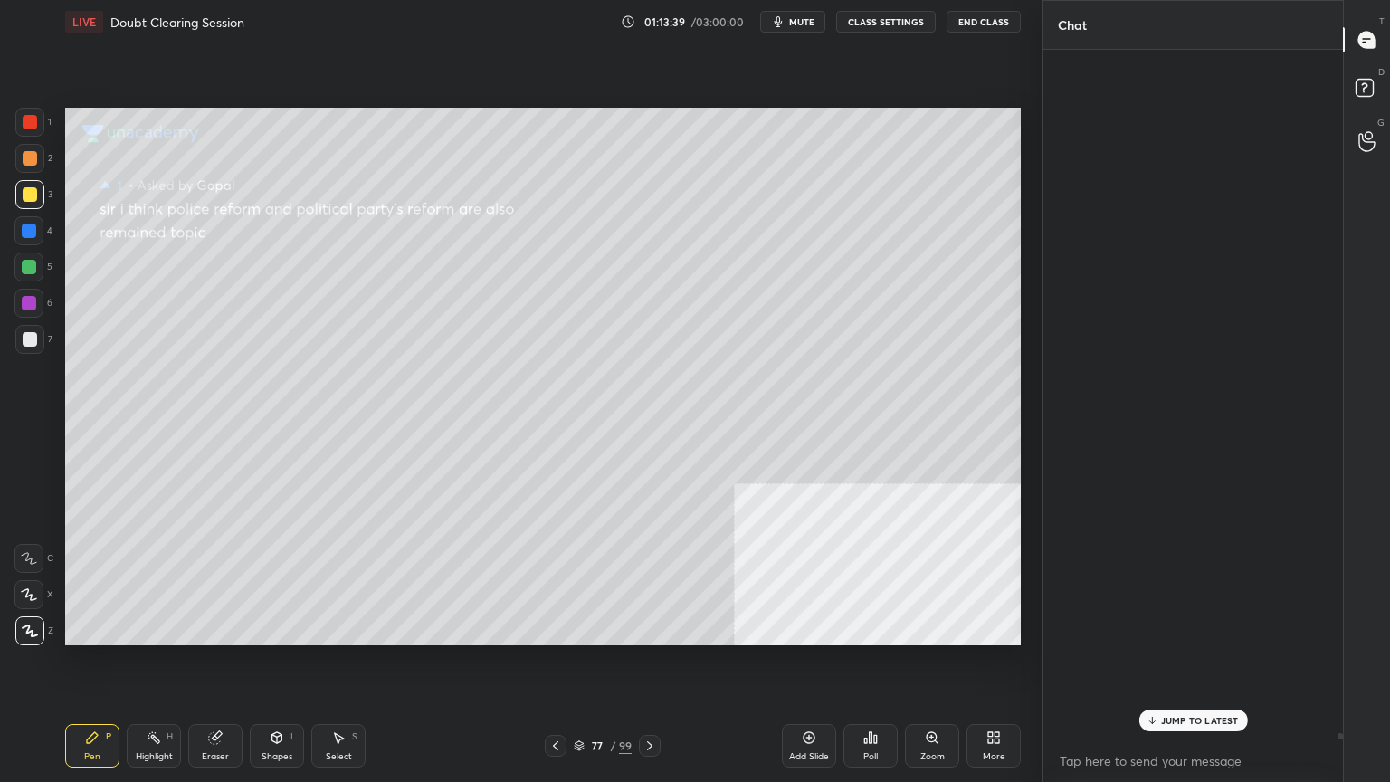
scroll to position [683, 294]
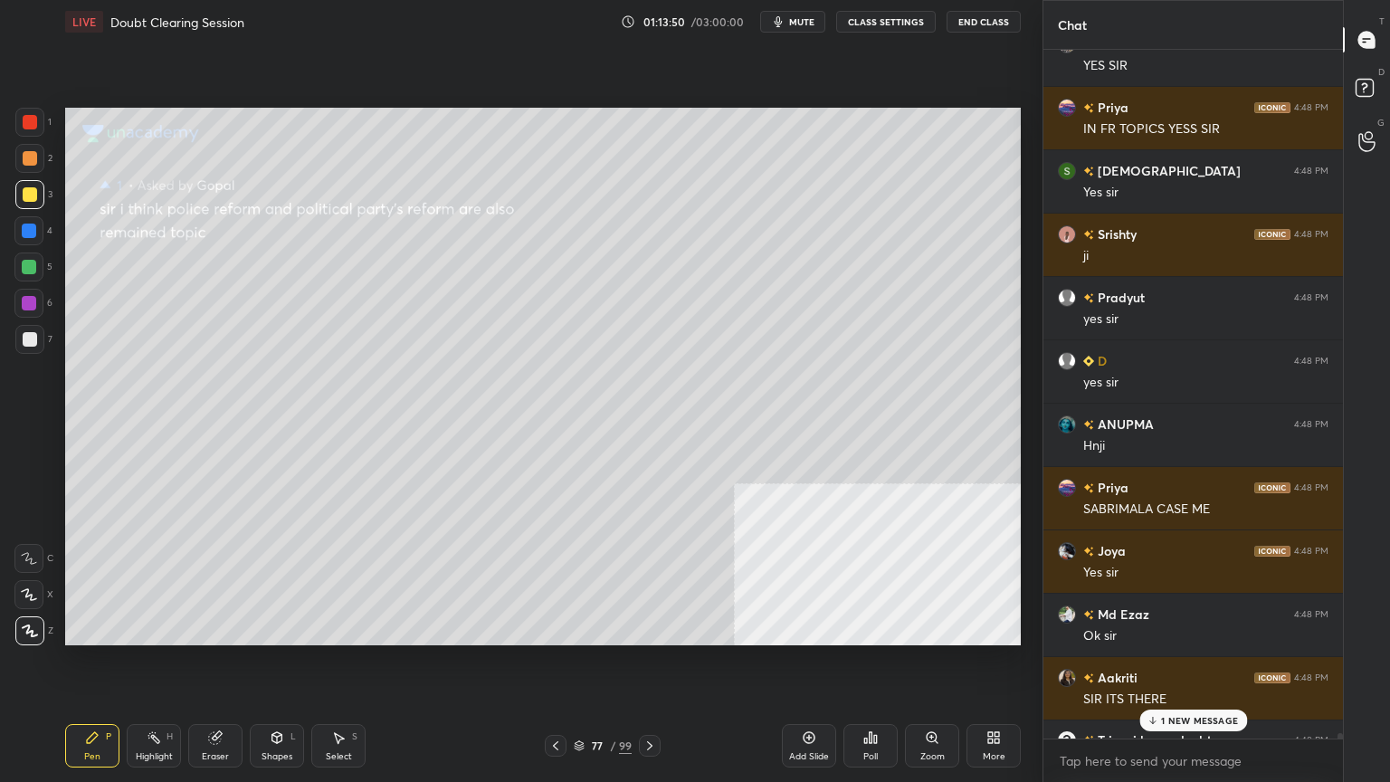
click at [1183, 701] on p "1 NEW MESSAGE" at bounding box center [1199, 720] width 77 height 11
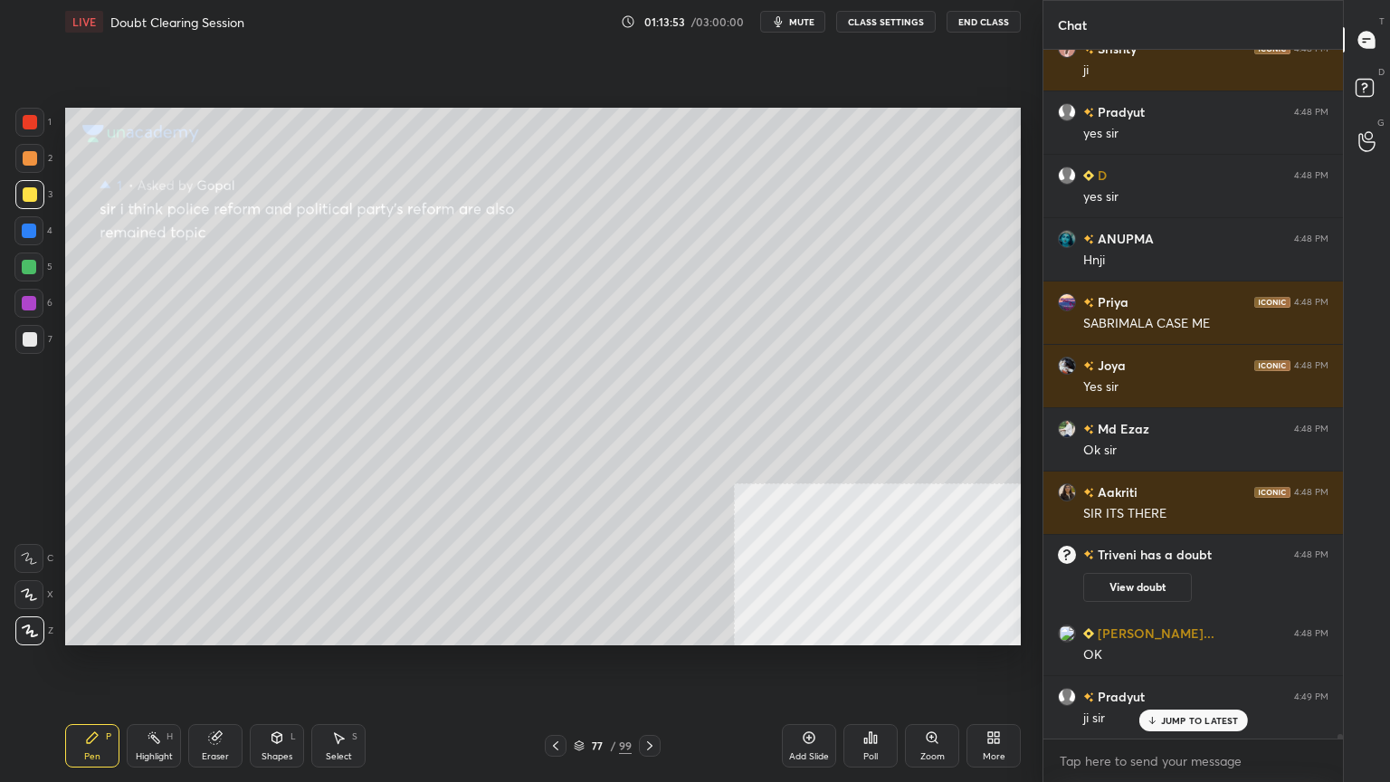
click at [808, 701] on icon at bounding box center [809, 738] width 12 height 12
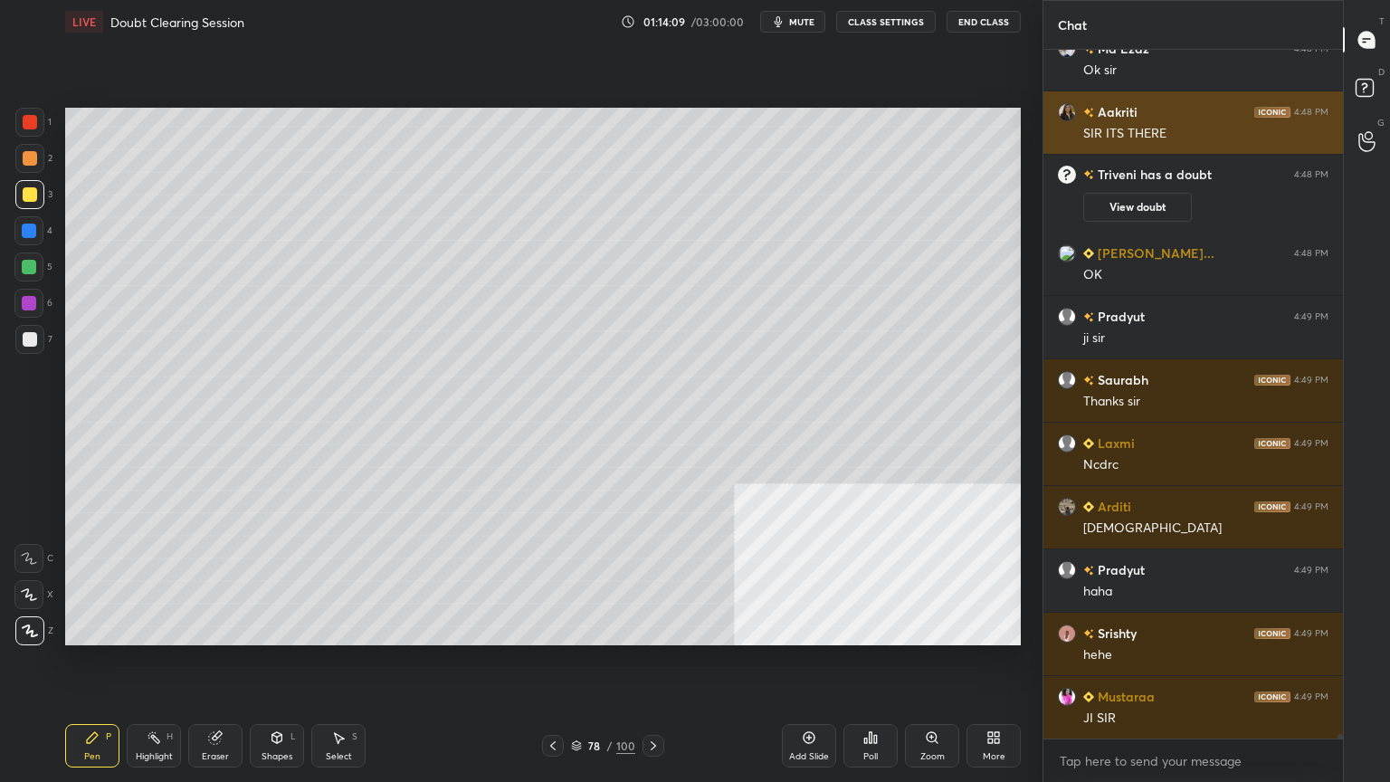
scroll to position [96818, 0]
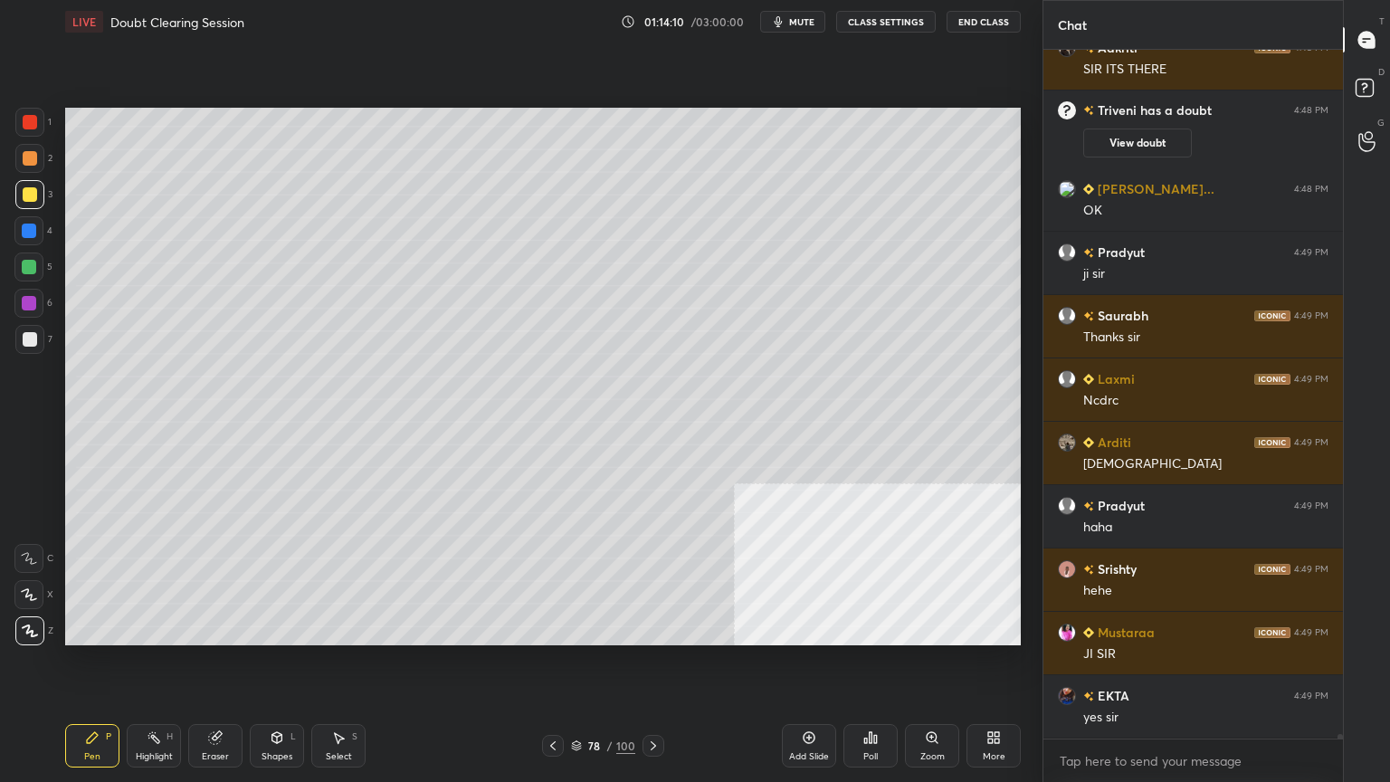
click at [1373, 78] on icon at bounding box center [1367, 90] width 33 height 33
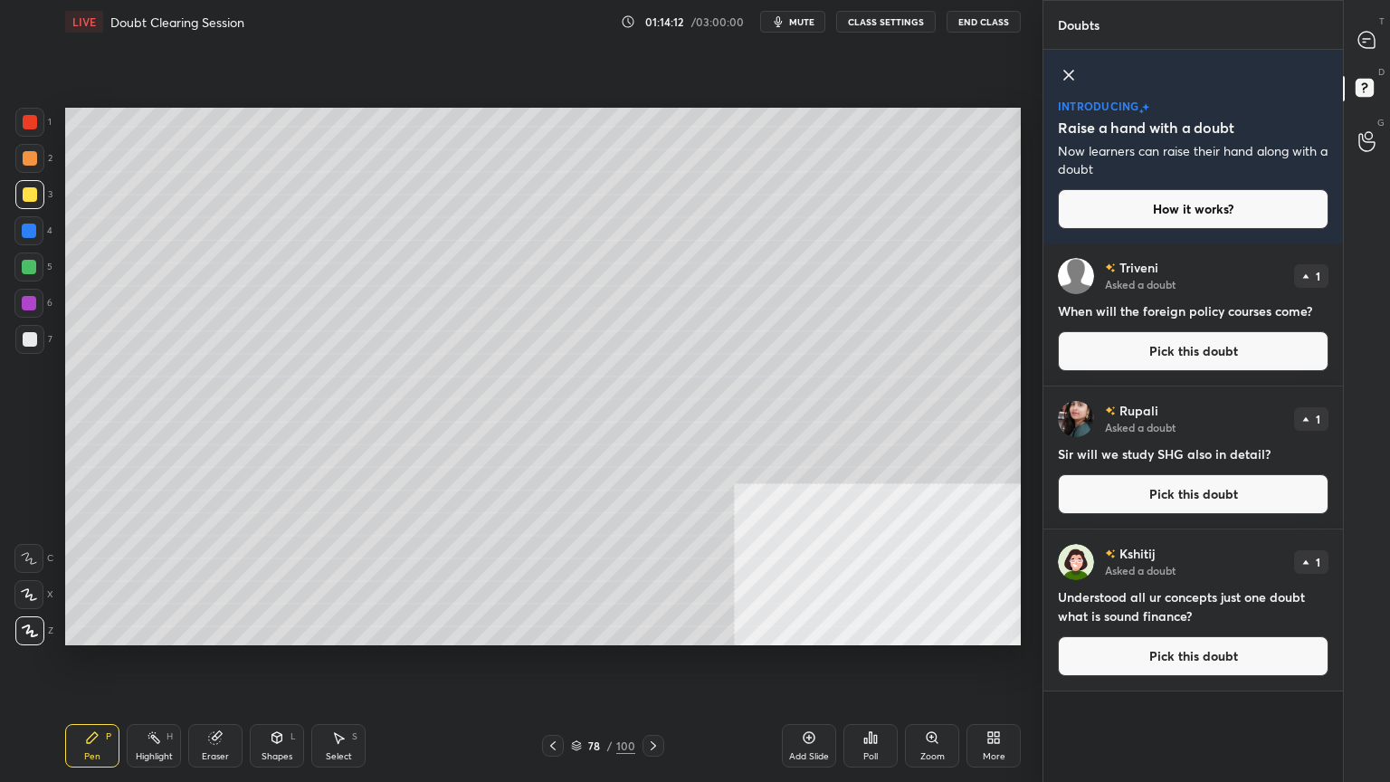
click at [1162, 351] on button "Pick this doubt" at bounding box center [1193, 351] width 271 height 40
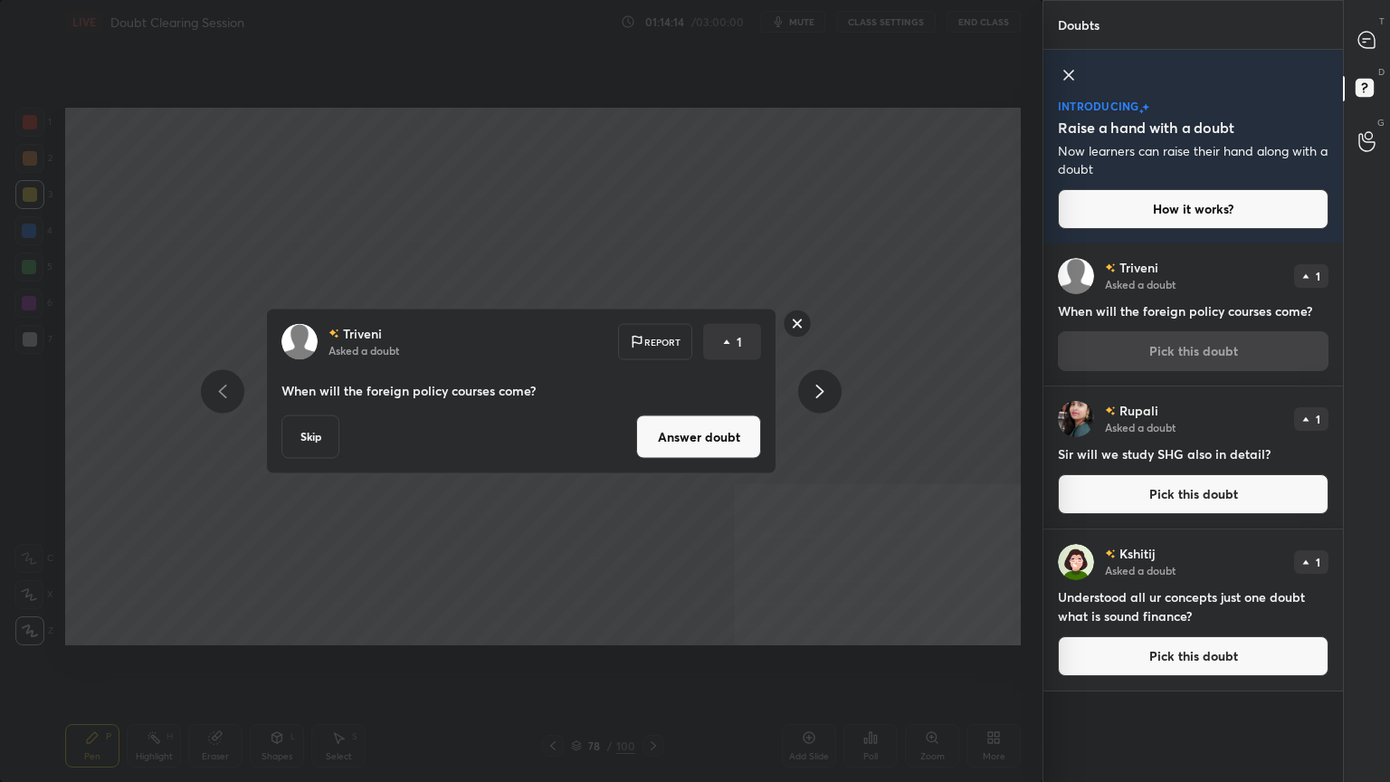
click at [691, 445] on button "Answer doubt" at bounding box center [698, 436] width 125 height 43
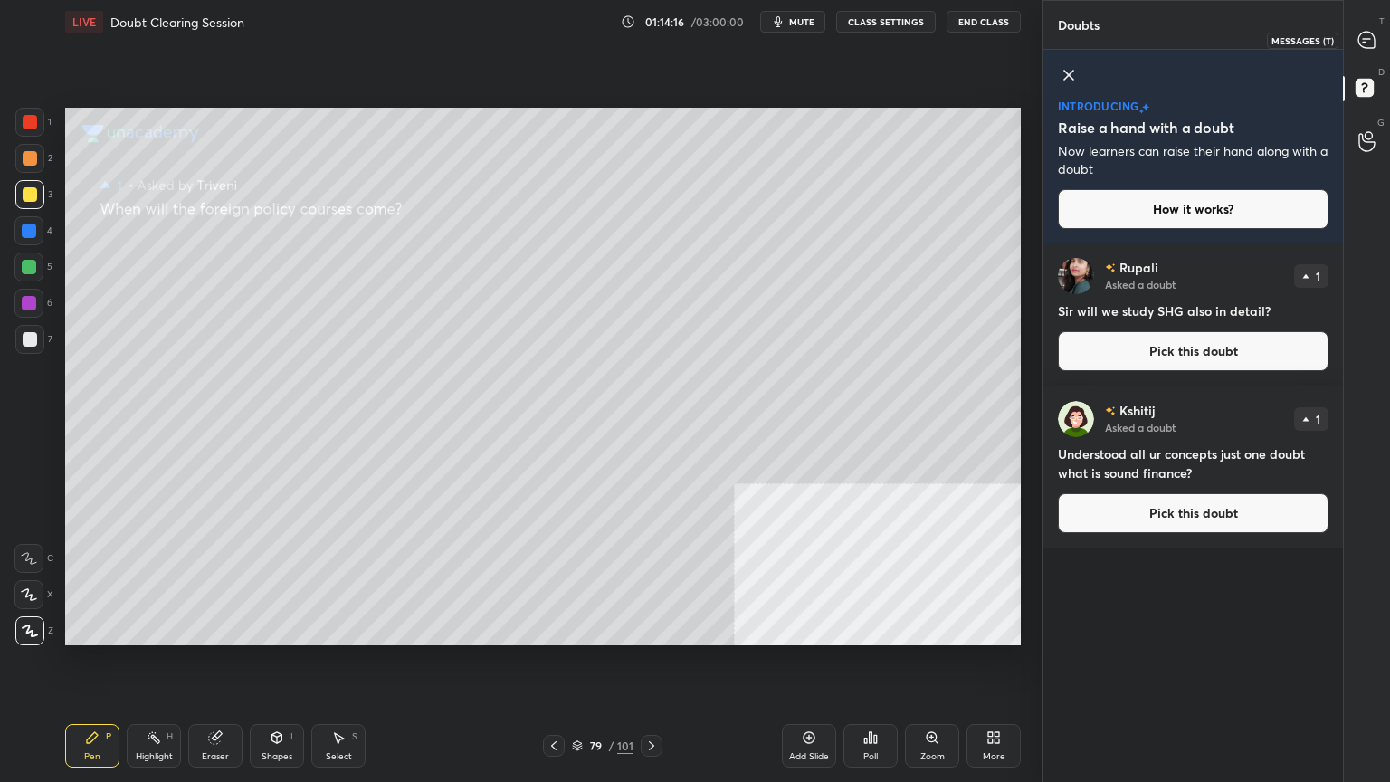
click at [1367, 39] on icon at bounding box center [1365, 39] width 7 height 0
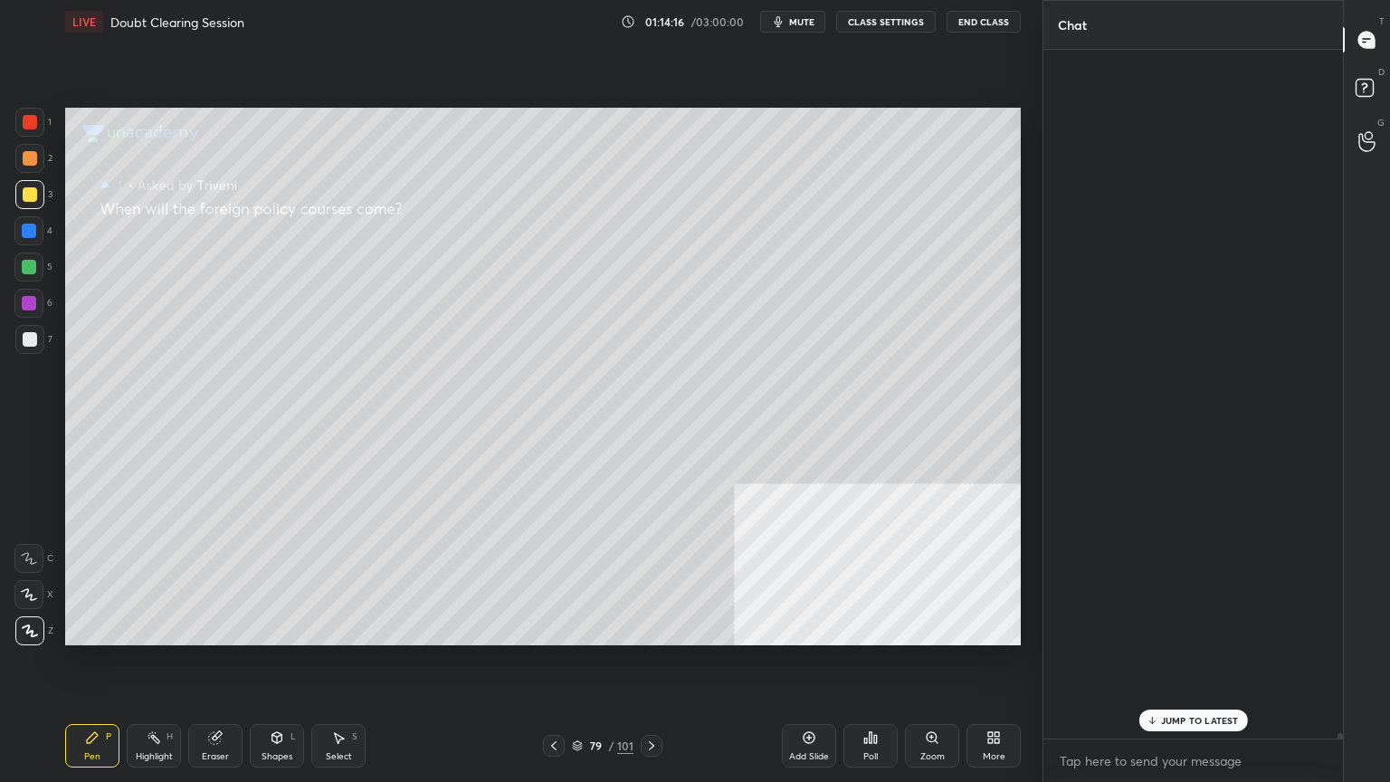
scroll to position [683, 294]
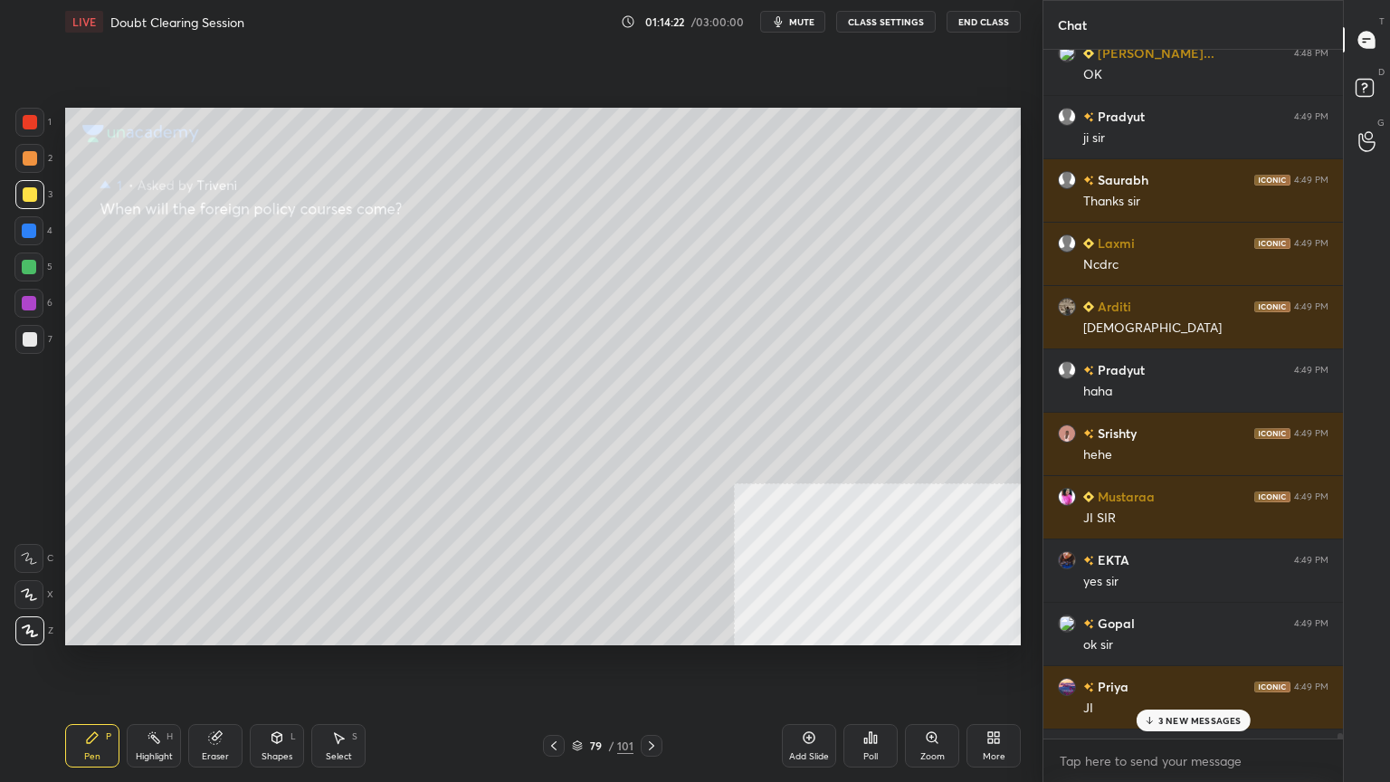
click at [1176, 701] on div "3 NEW MESSAGES" at bounding box center [1192, 720] width 114 height 22
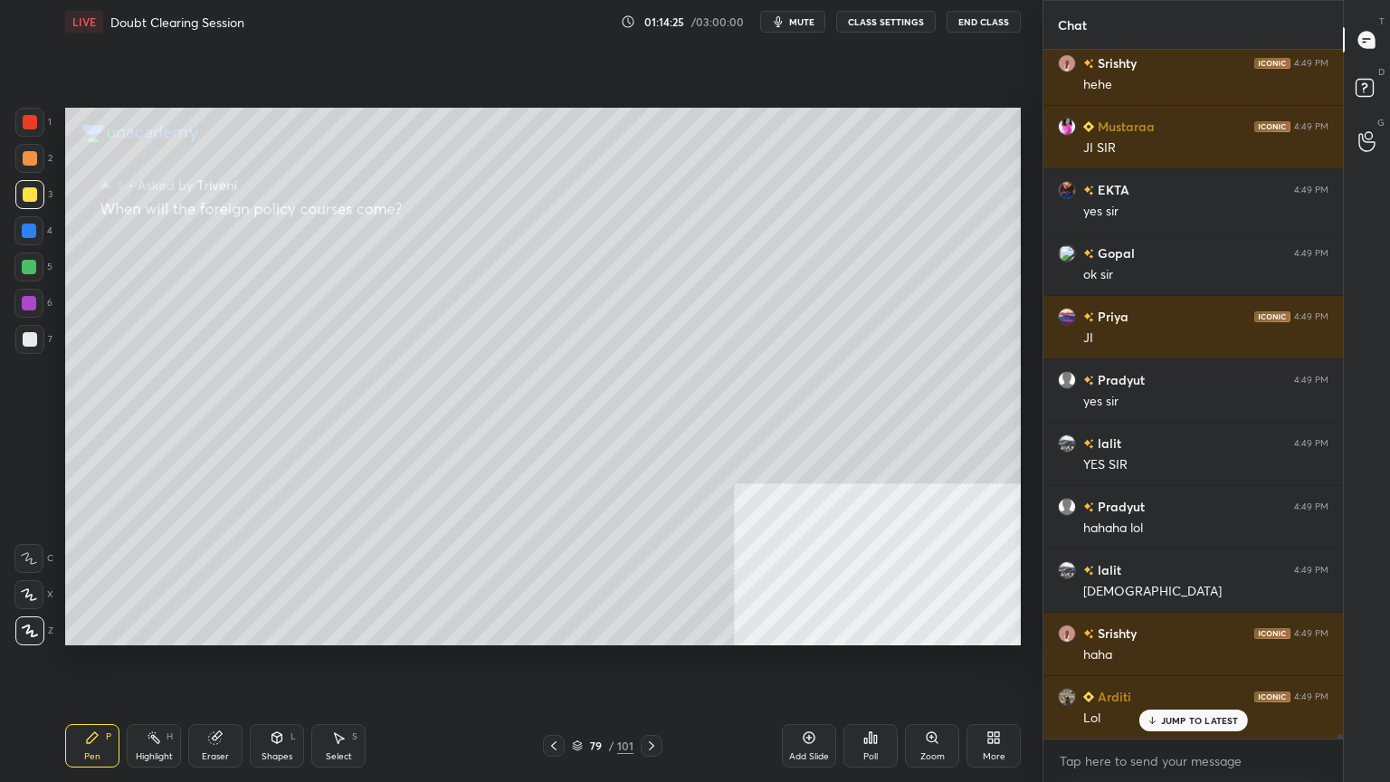
scroll to position [97310, 0]
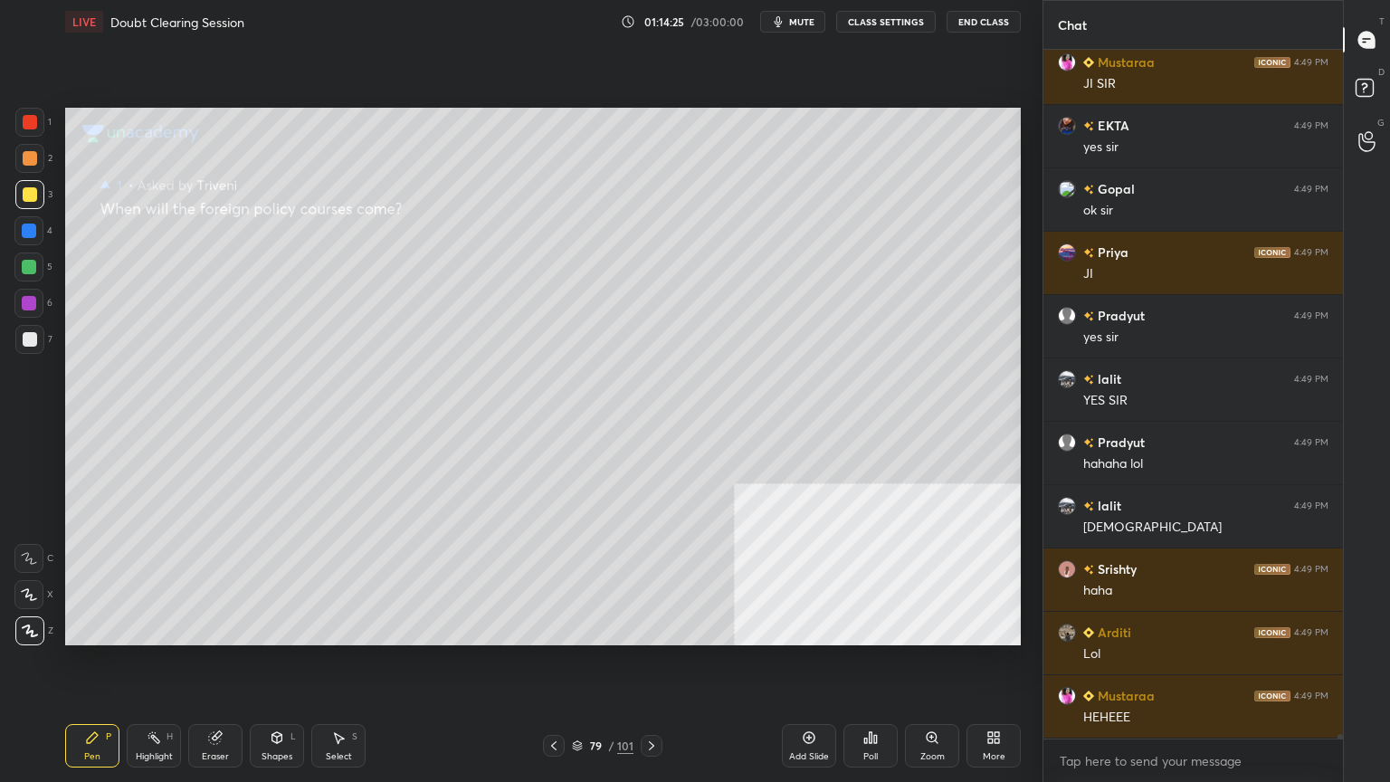
click at [553, 701] on icon at bounding box center [553, 745] width 14 height 14
click at [555, 701] on icon at bounding box center [553, 745] width 14 height 14
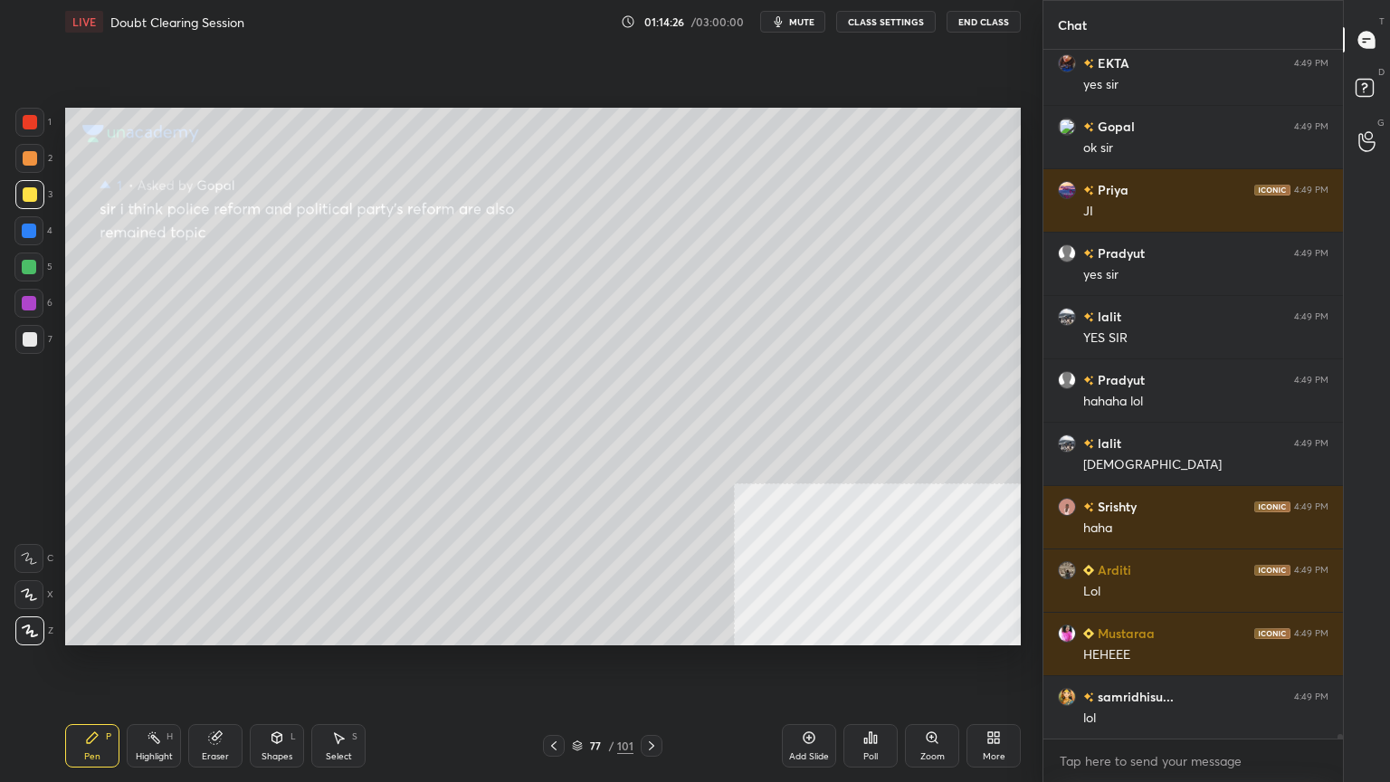
click at [557, 701] on icon at bounding box center [553, 745] width 14 height 14
click at [558, 701] on icon at bounding box center [553, 745] width 14 height 14
click at [559, 701] on icon at bounding box center [553, 745] width 14 height 14
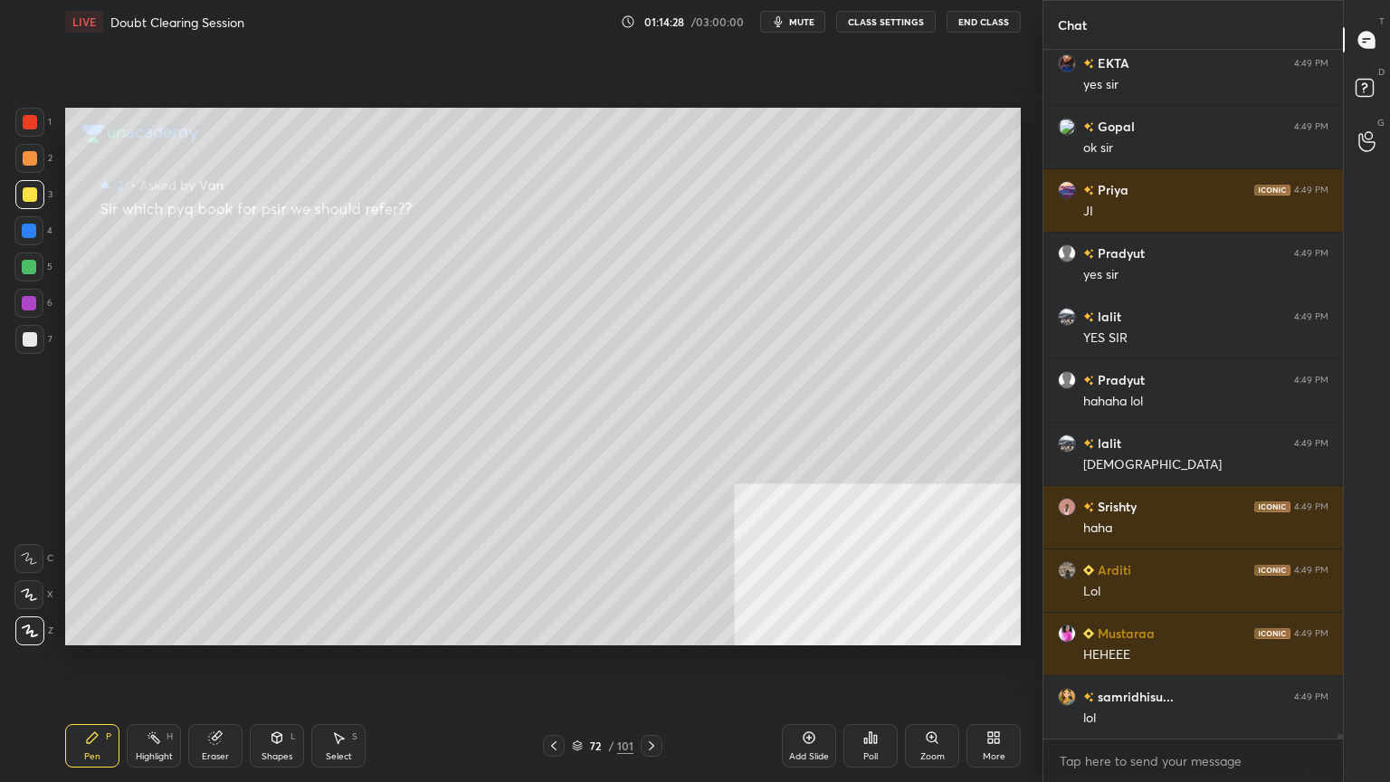
click at [557, 701] on icon at bounding box center [553, 745] width 14 height 14
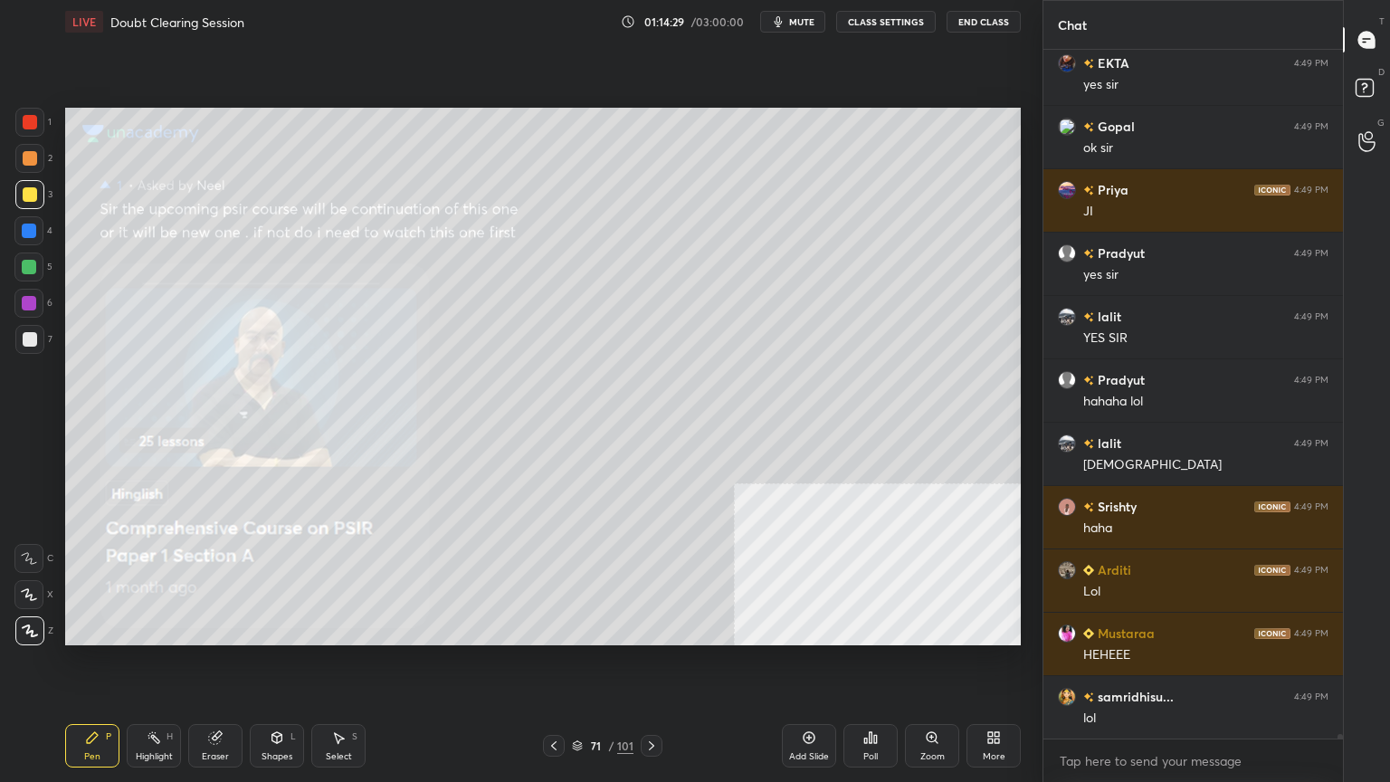
click at [555, 701] on icon at bounding box center [553, 745] width 14 height 14
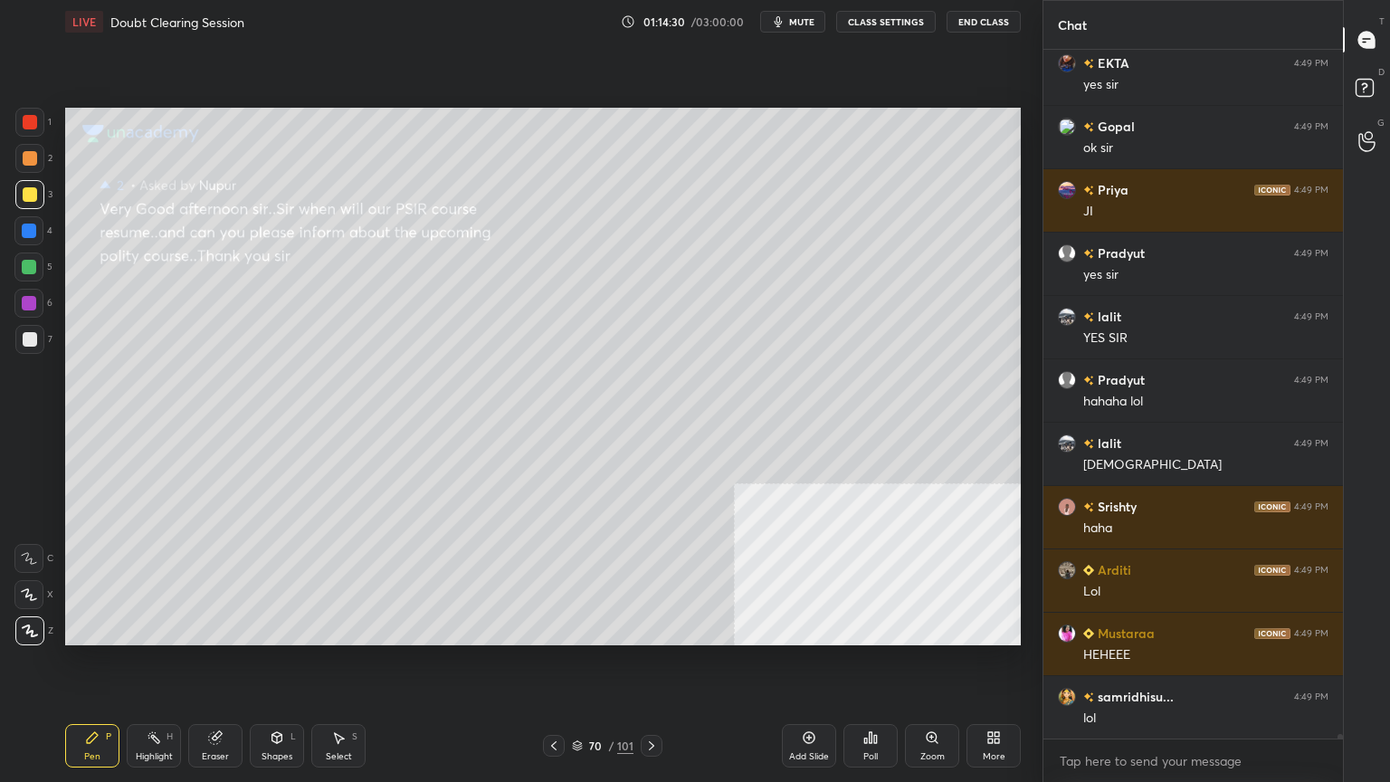
click at [555, 701] on icon at bounding box center [553, 745] width 5 height 9
click at [555, 701] on icon at bounding box center [553, 745] width 14 height 14
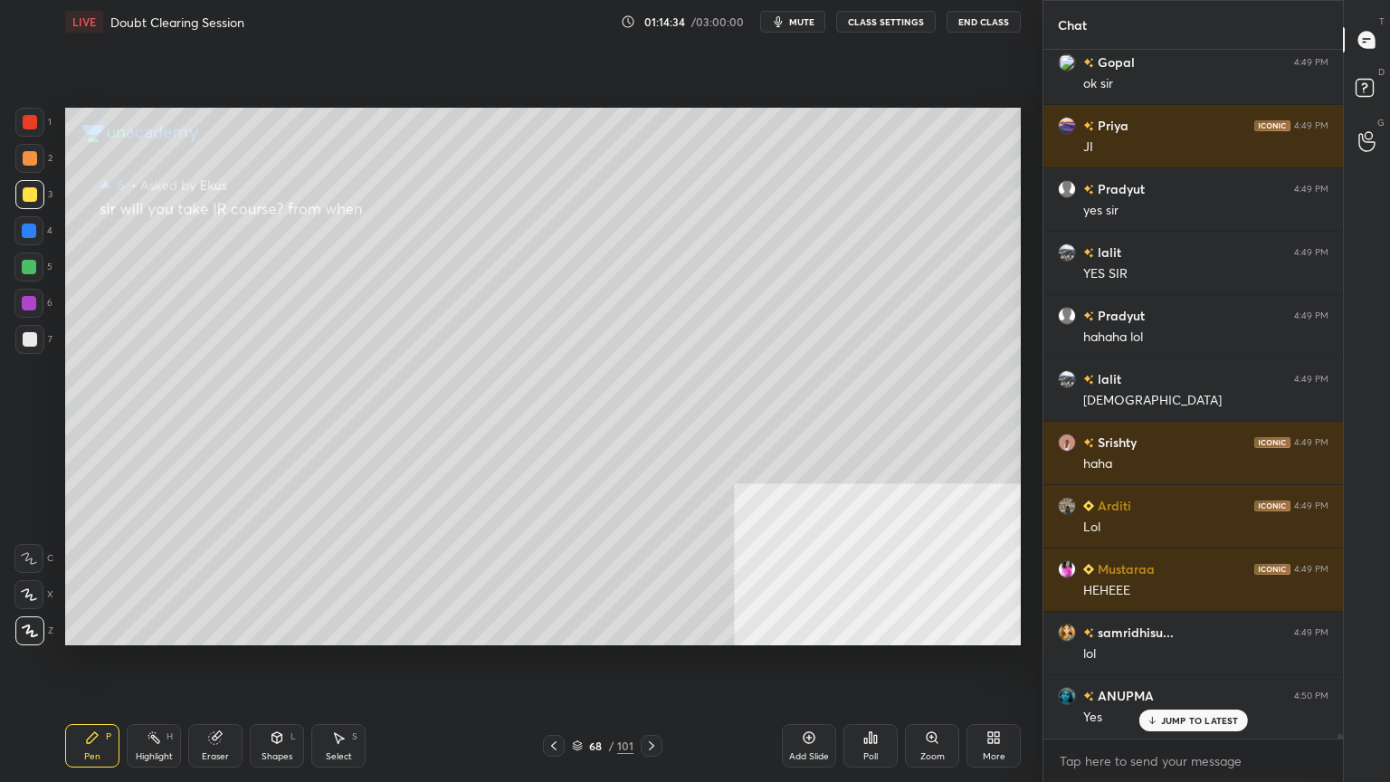
scroll to position [97499, 0]
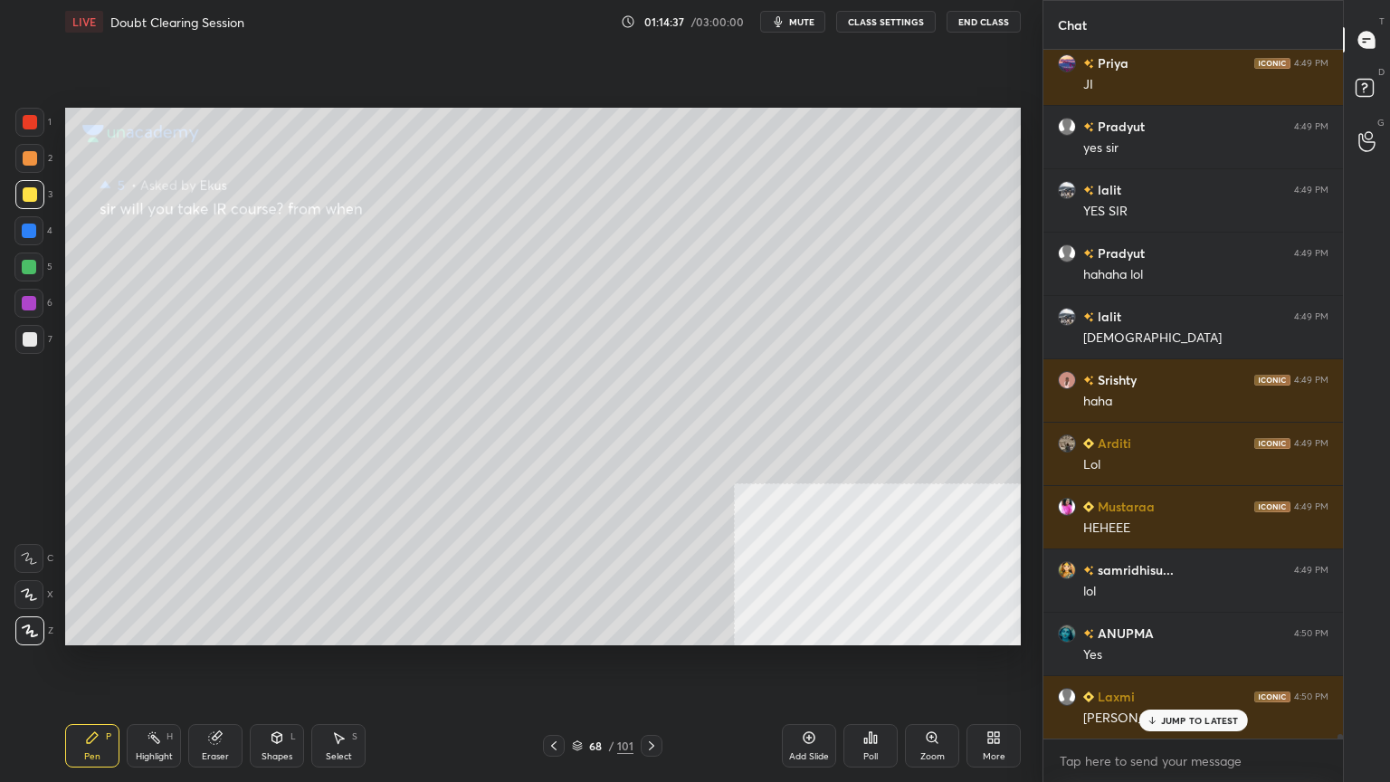
click at [1187, 701] on p "JUMP TO LATEST" at bounding box center [1200, 720] width 78 height 11
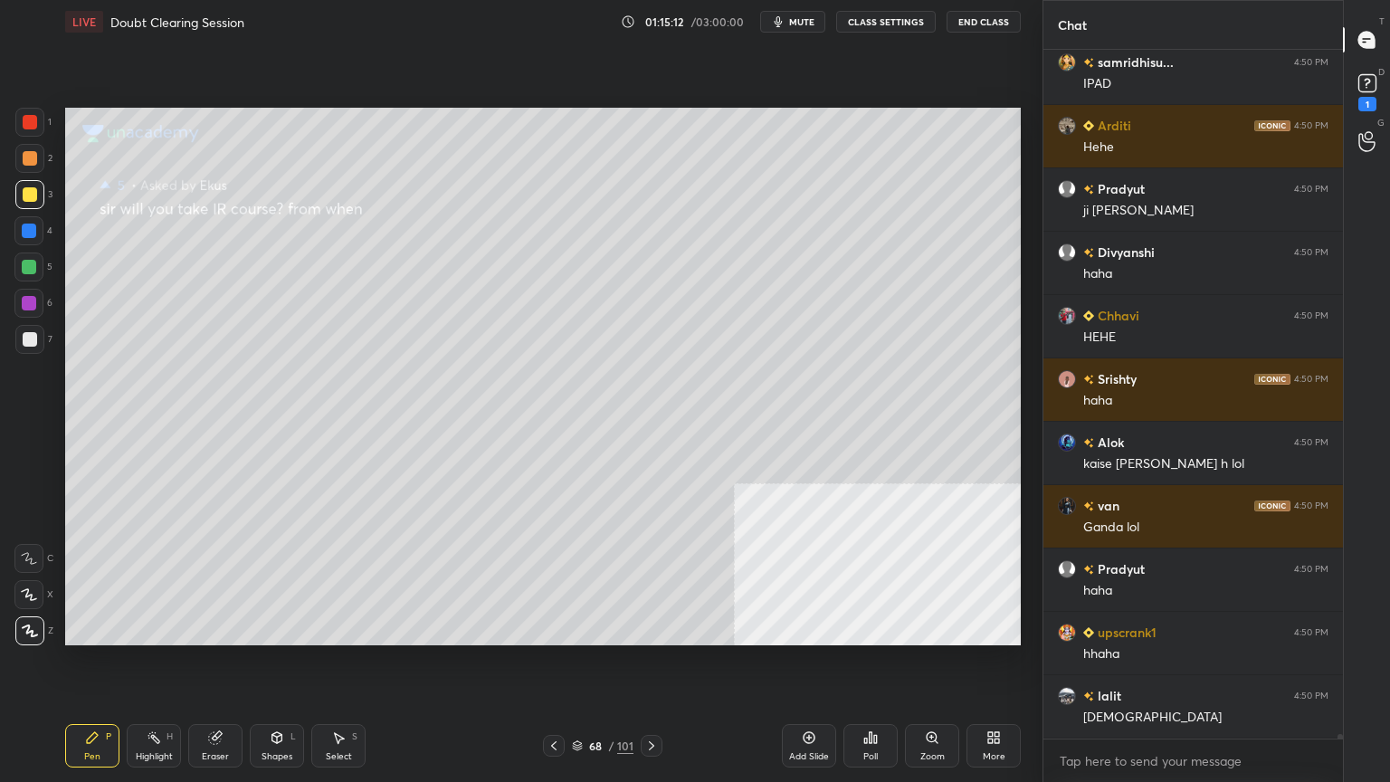
scroll to position [99146, 0]
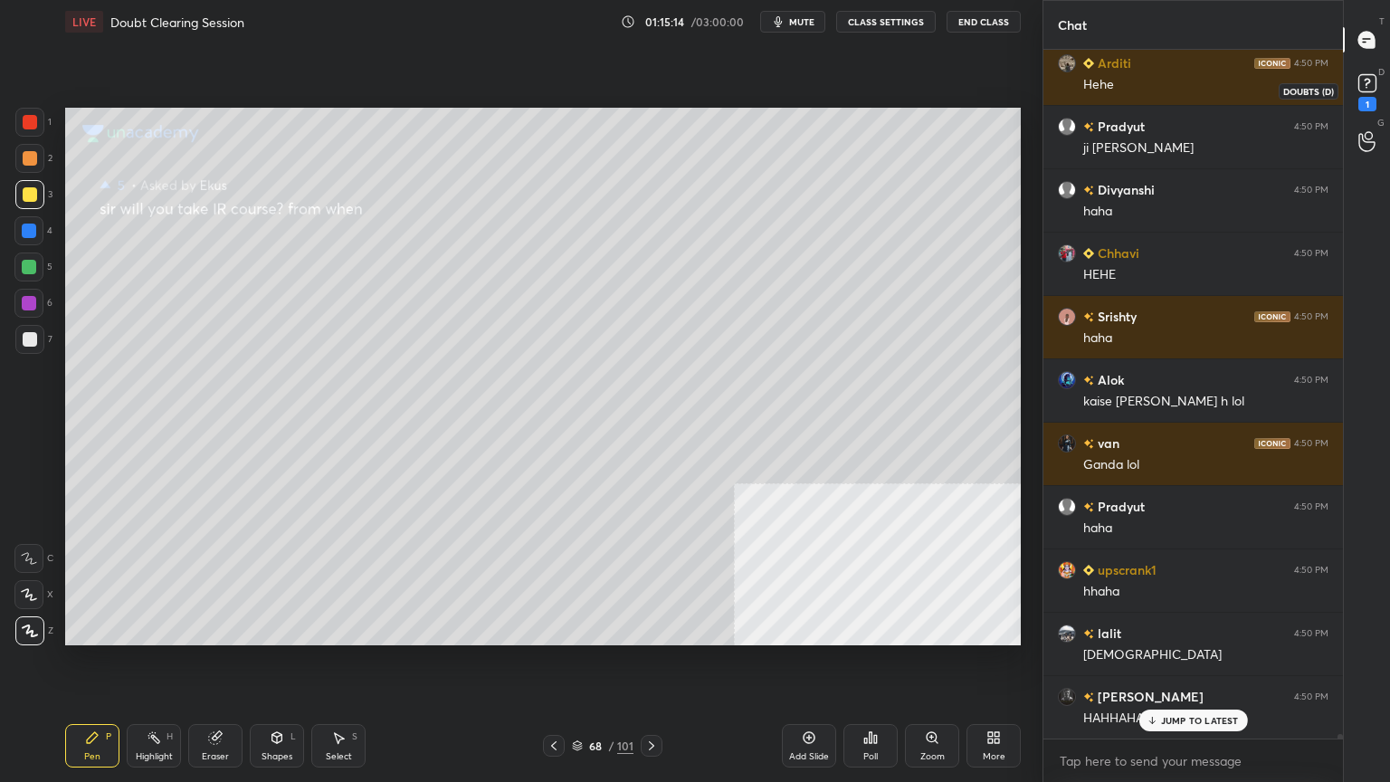
click at [1370, 86] on rect at bounding box center [1366, 83] width 17 height 17
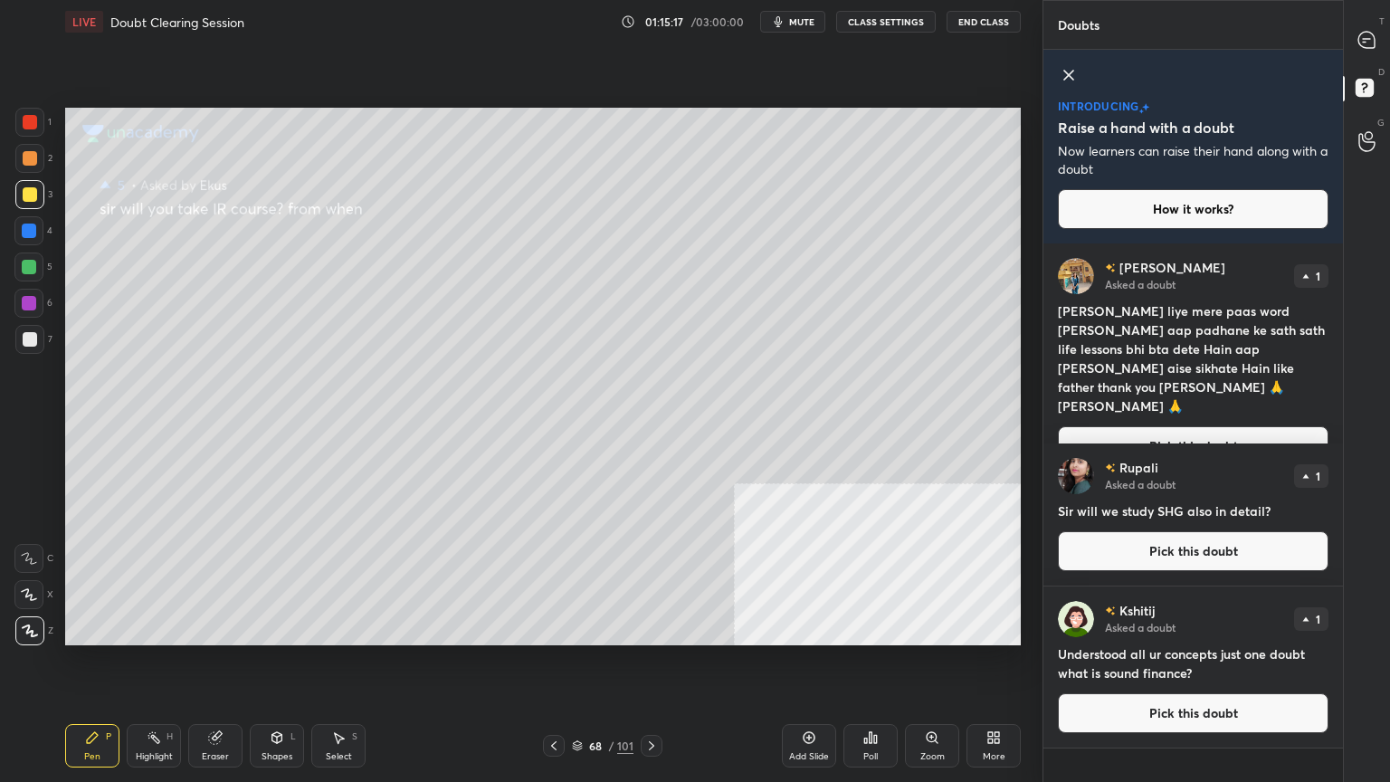
click at [1136, 426] on button "Pick this doubt" at bounding box center [1193, 446] width 271 height 40
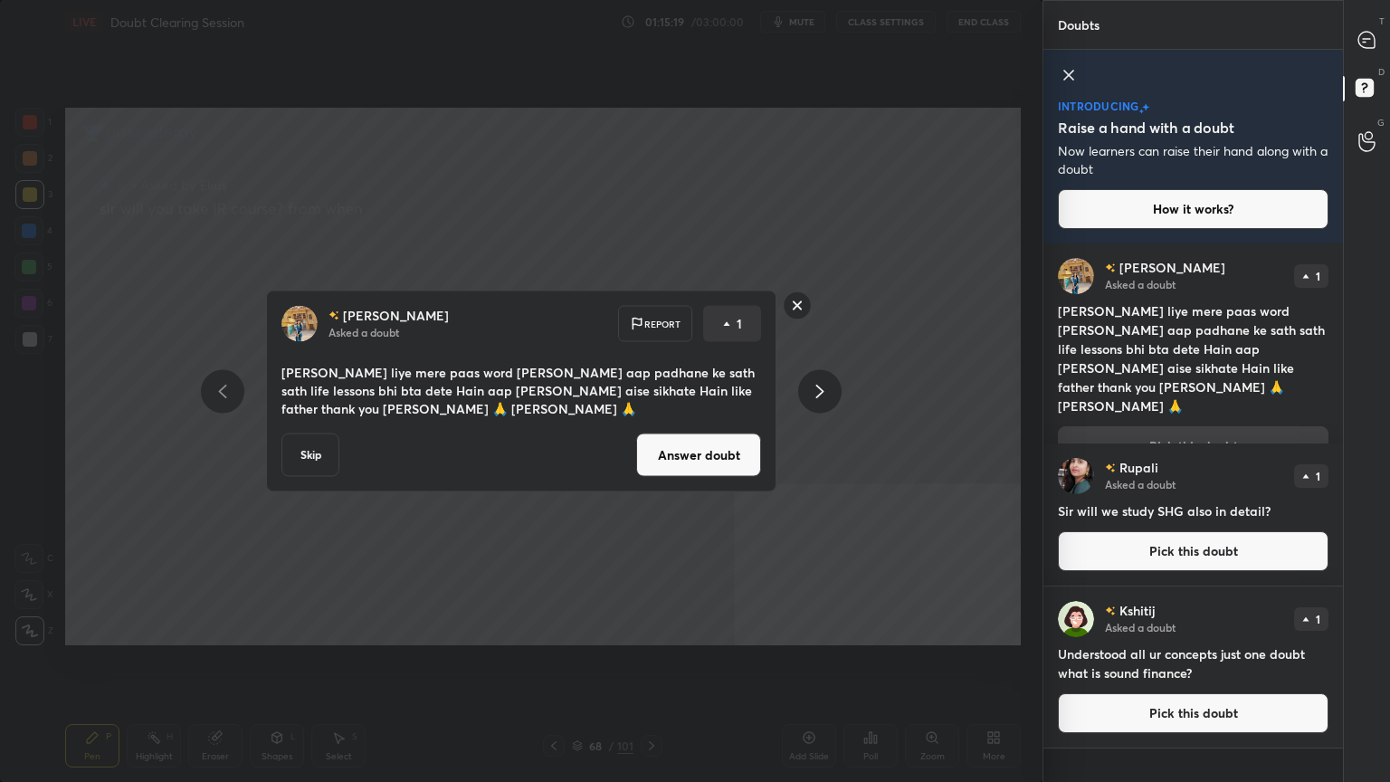
click at [701, 462] on button "Answer doubt" at bounding box center [698, 454] width 125 height 43
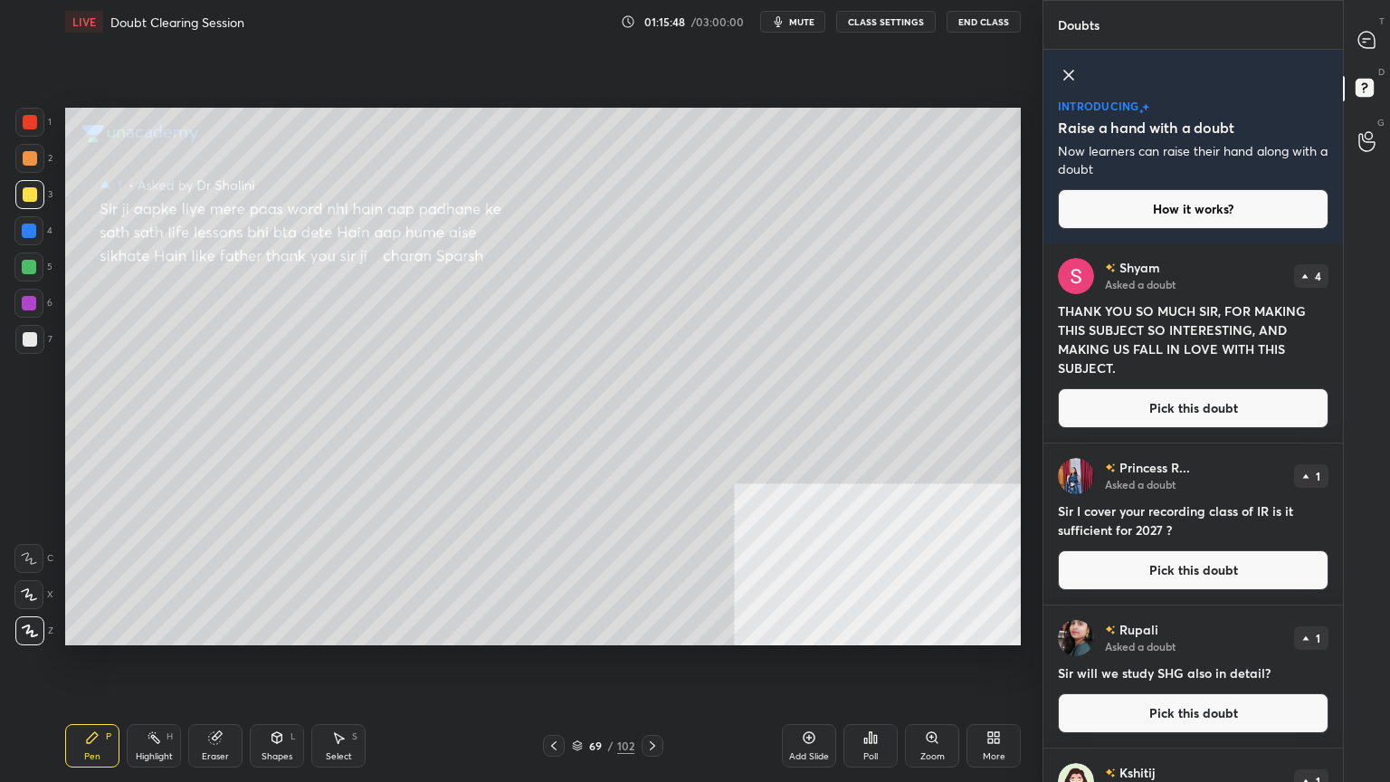
click at [1167, 404] on button "Pick this doubt" at bounding box center [1193, 408] width 271 height 40
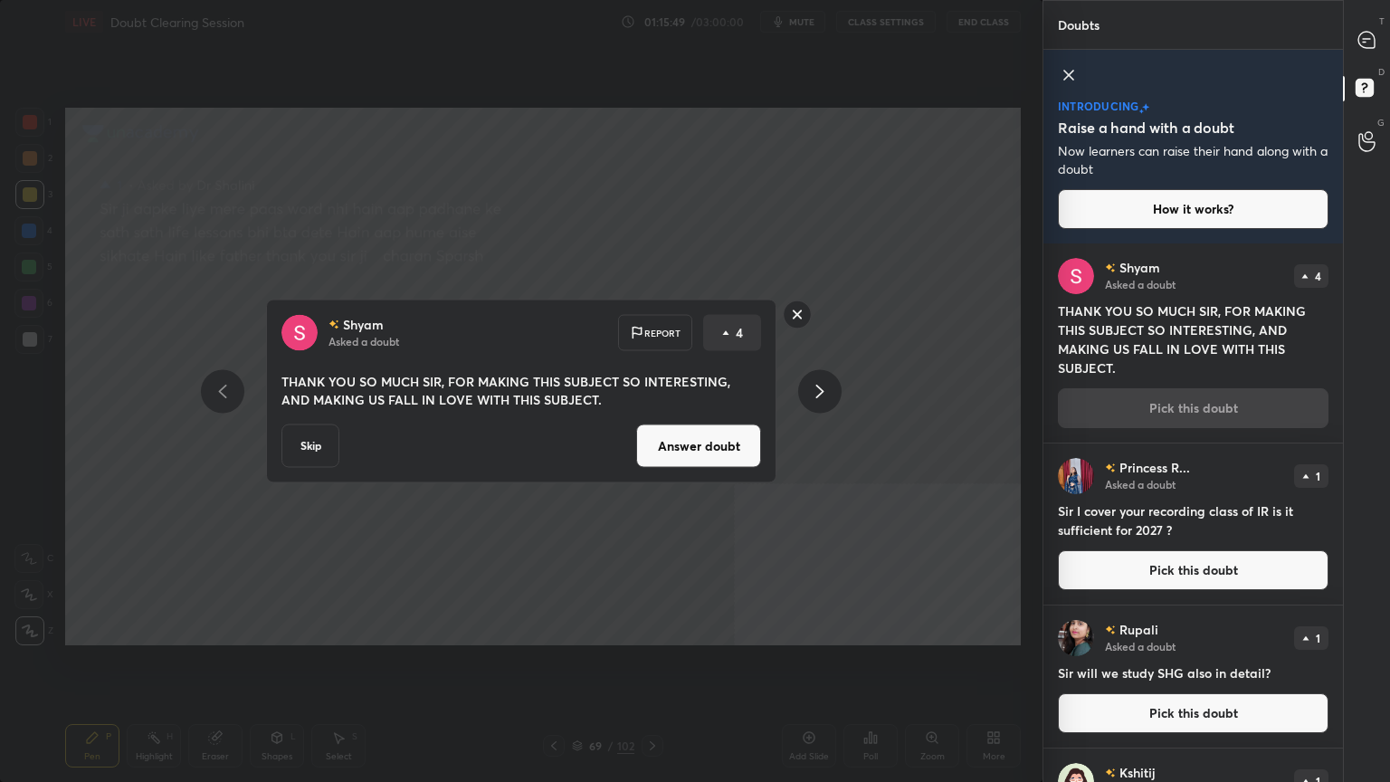
click at [688, 462] on button "Answer doubt" at bounding box center [698, 445] width 125 height 43
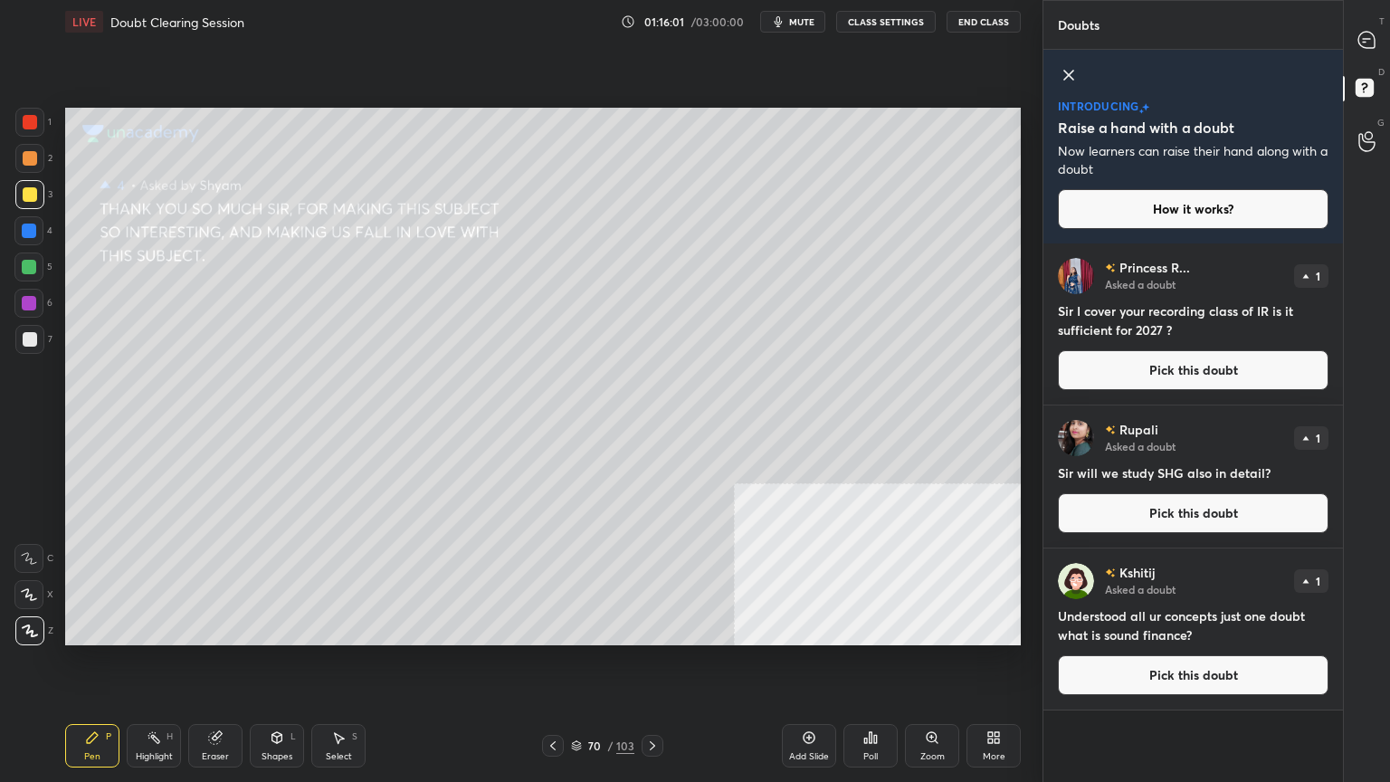
click at [1137, 507] on button "Pick this doubt" at bounding box center [1193, 513] width 271 height 40
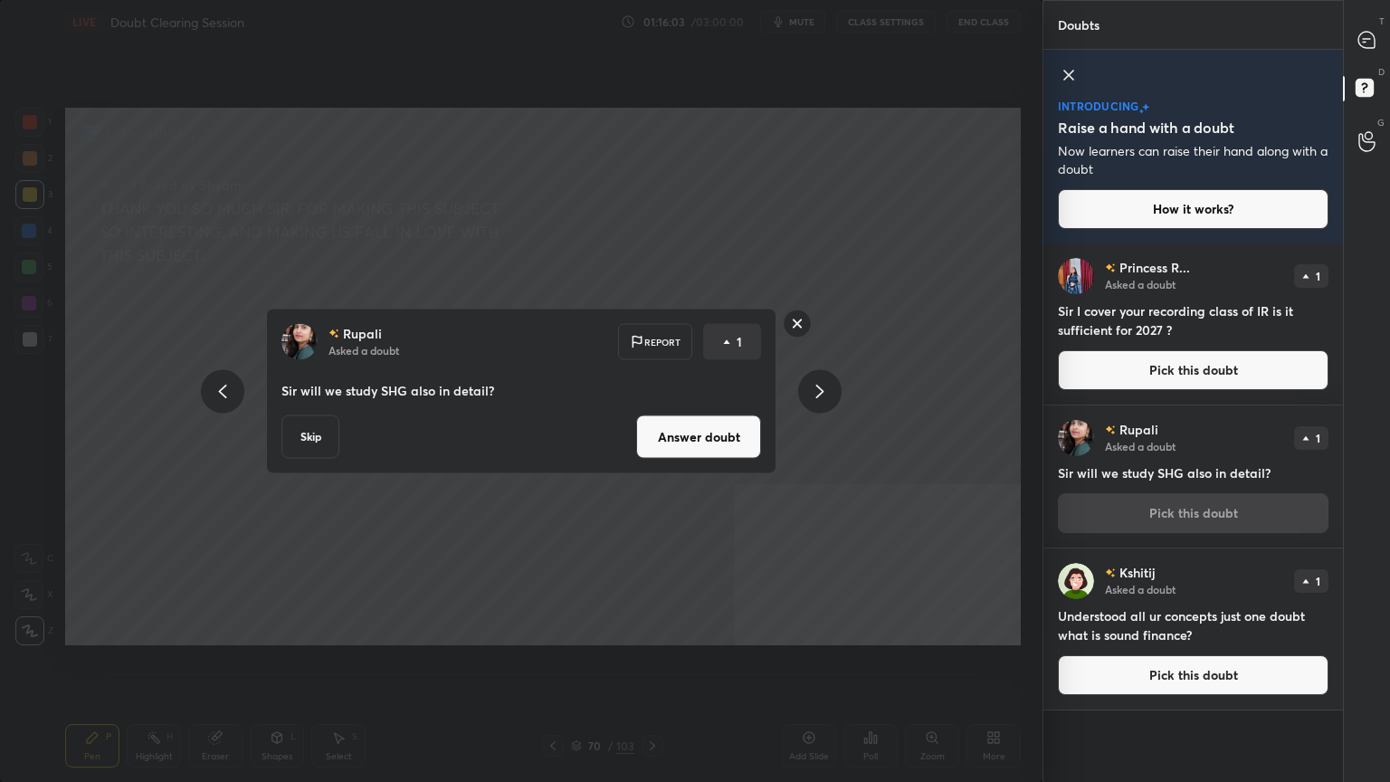
click at [323, 435] on button "Skip" at bounding box center [310, 436] width 58 height 43
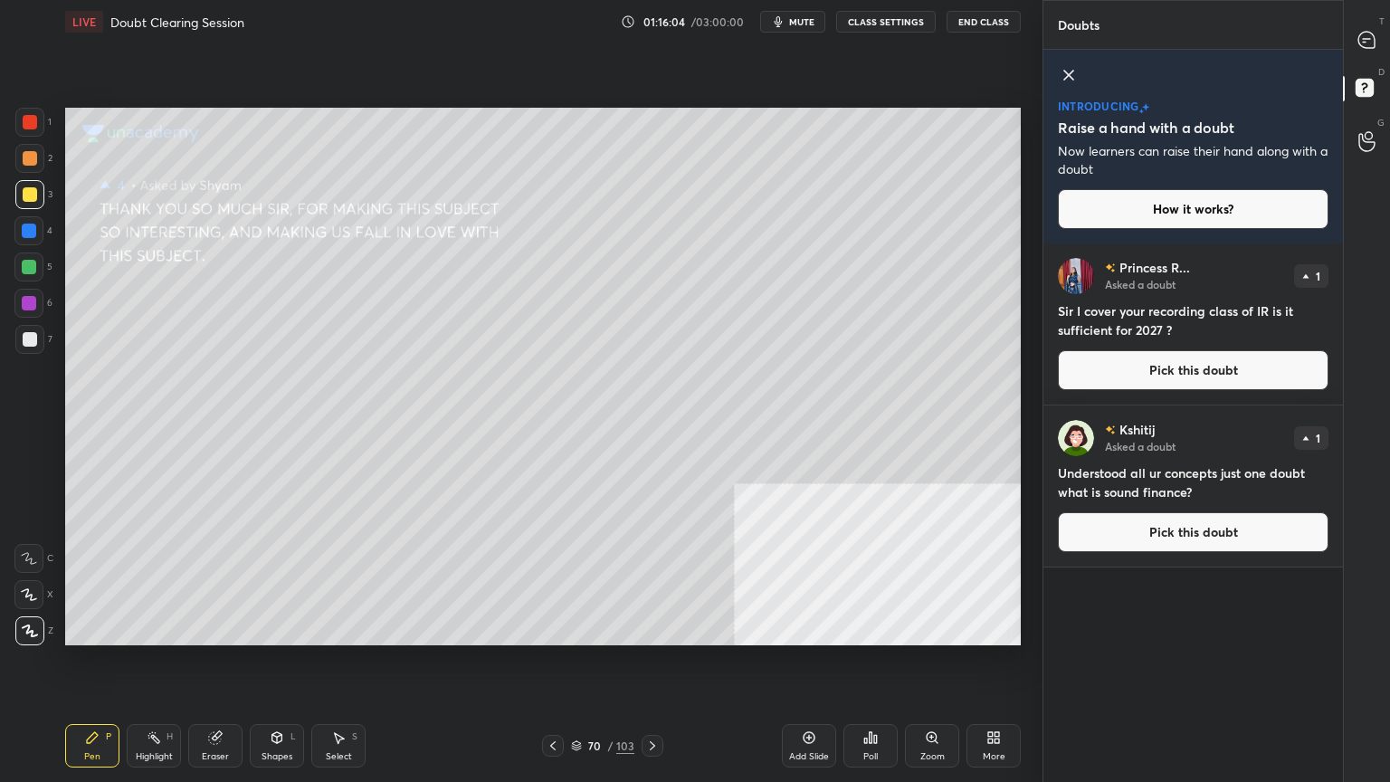
click at [1156, 519] on button "Pick this doubt" at bounding box center [1193, 532] width 271 height 40
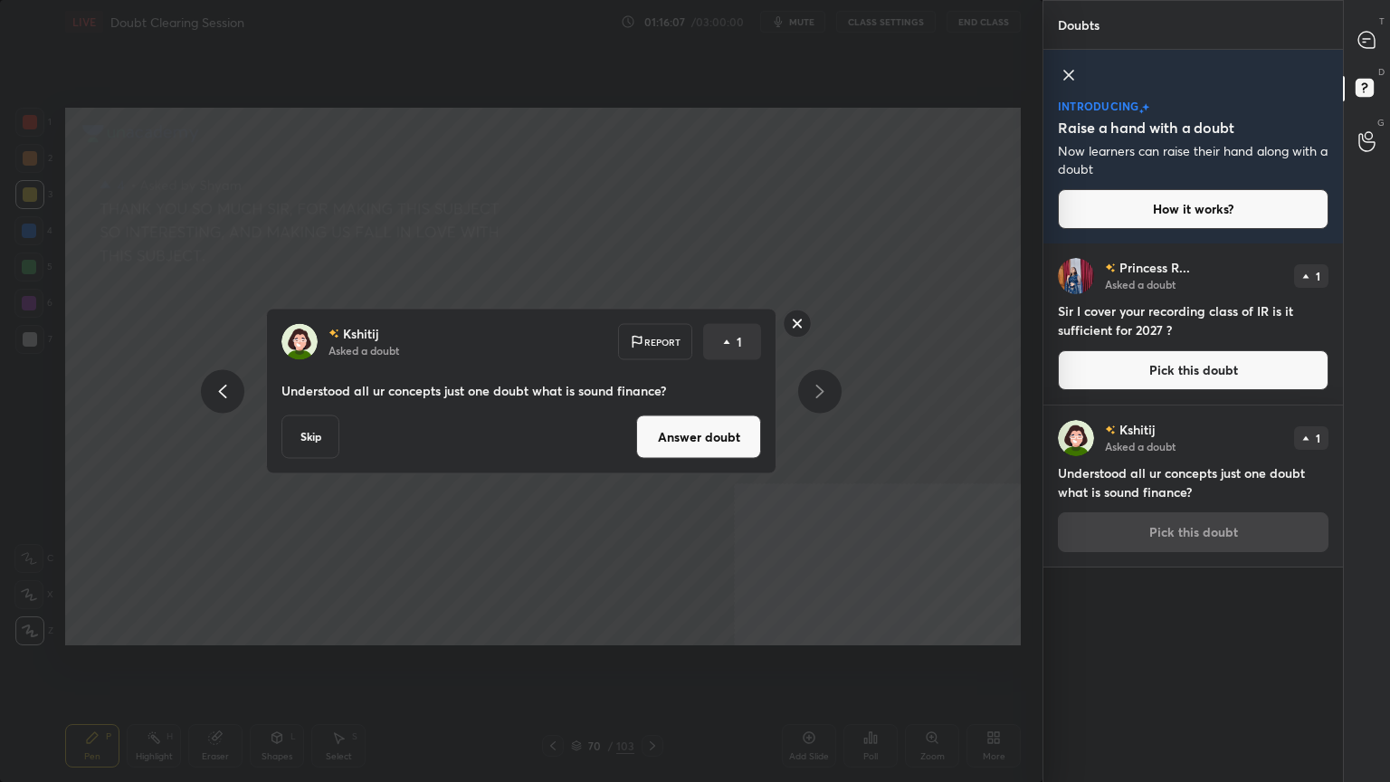
click at [677, 443] on button "Answer doubt" at bounding box center [698, 436] width 125 height 43
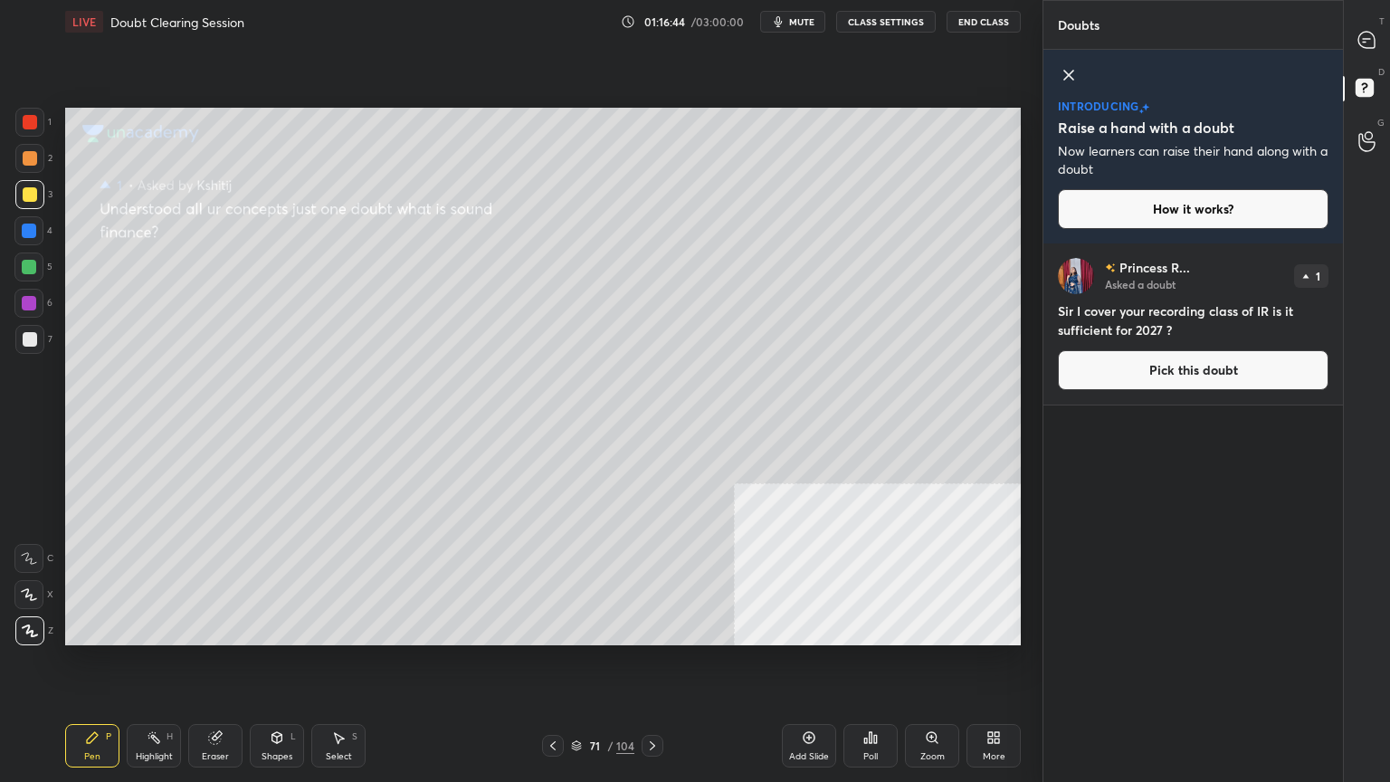
click at [1067, 314] on div "1 2 3 4 5 6 7 C X Z C X Z E E Erase all H H LIVE Doubt Clearing Session 01:16:4…" at bounding box center [695, 391] width 1390 height 782
click at [1158, 363] on button "Pick this doubt" at bounding box center [1193, 370] width 271 height 40
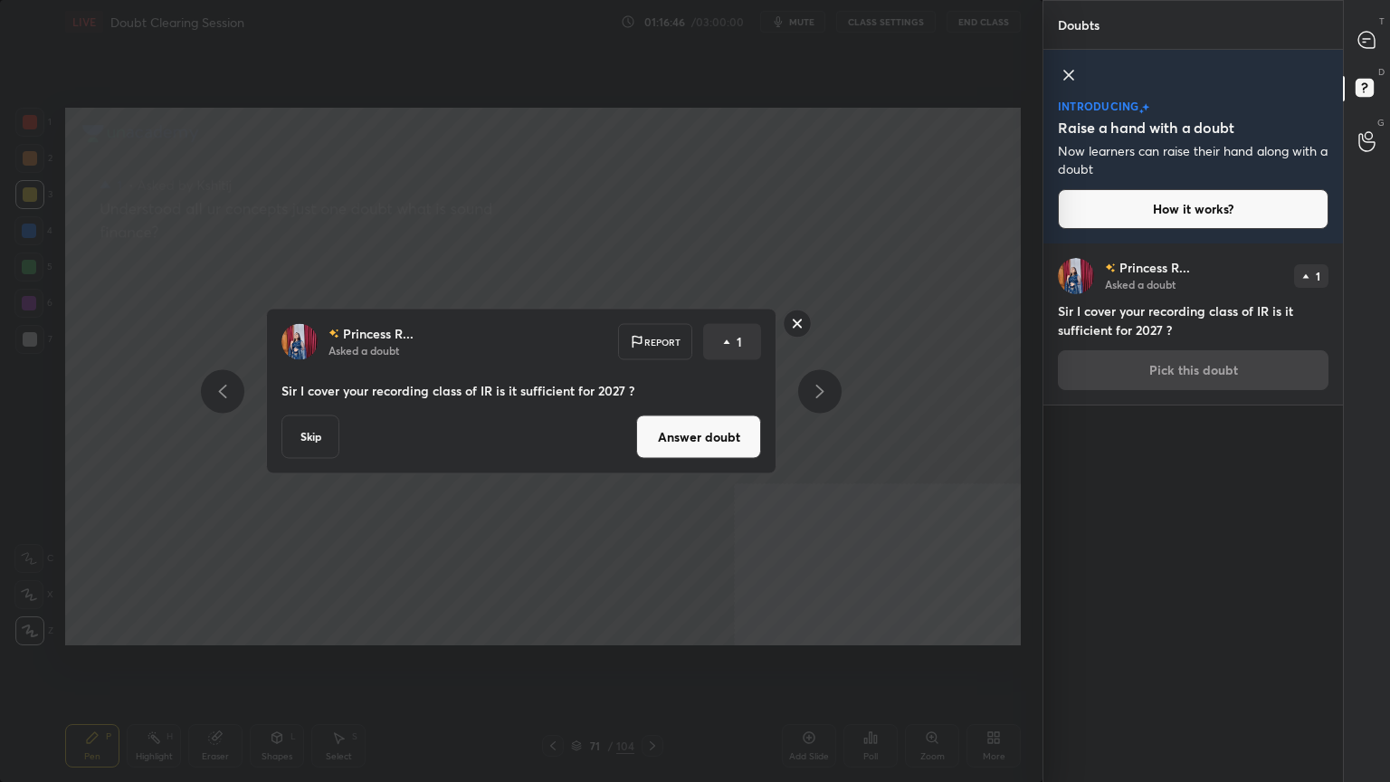
click at [694, 430] on button "Answer doubt" at bounding box center [698, 436] width 125 height 43
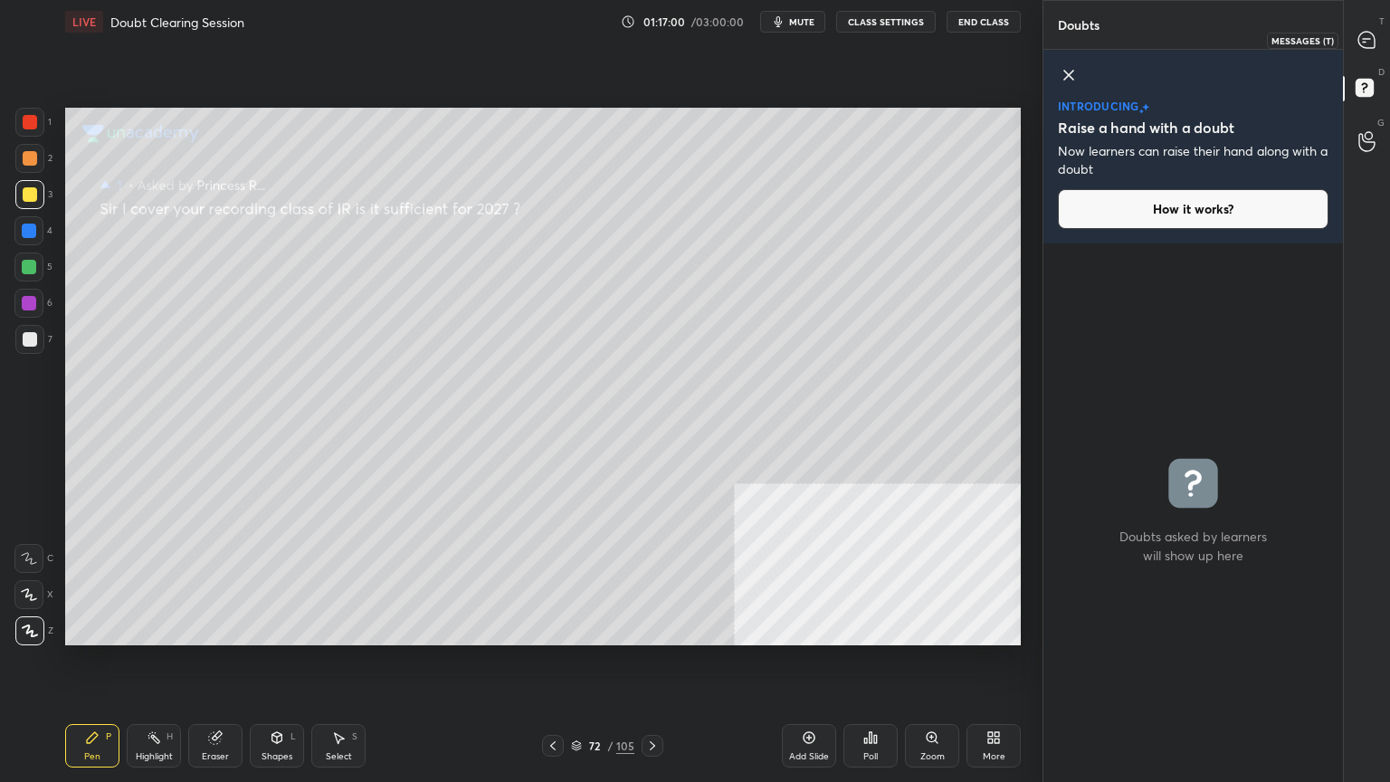
click at [1370, 33] on icon at bounding box center [1366, 40] width 16 height 16
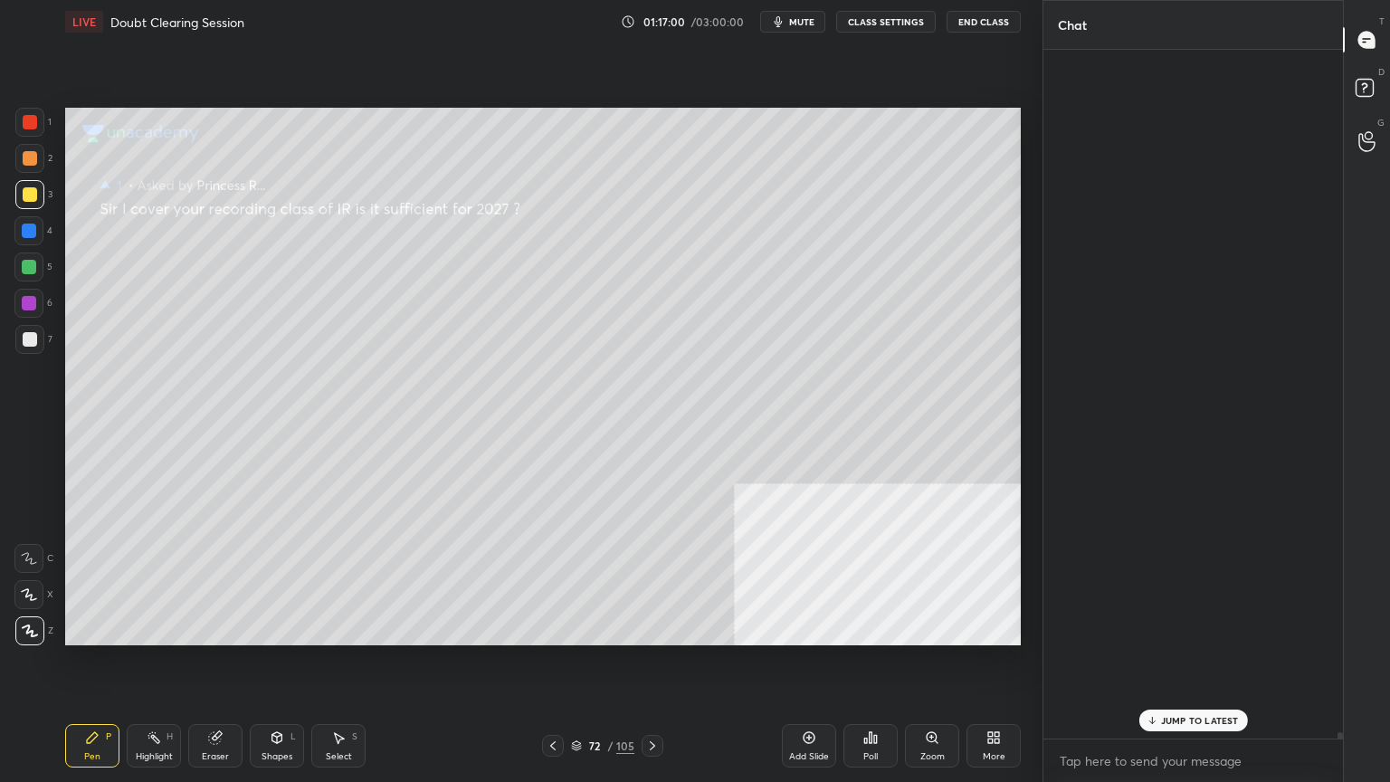
scroll to position [683, 294]
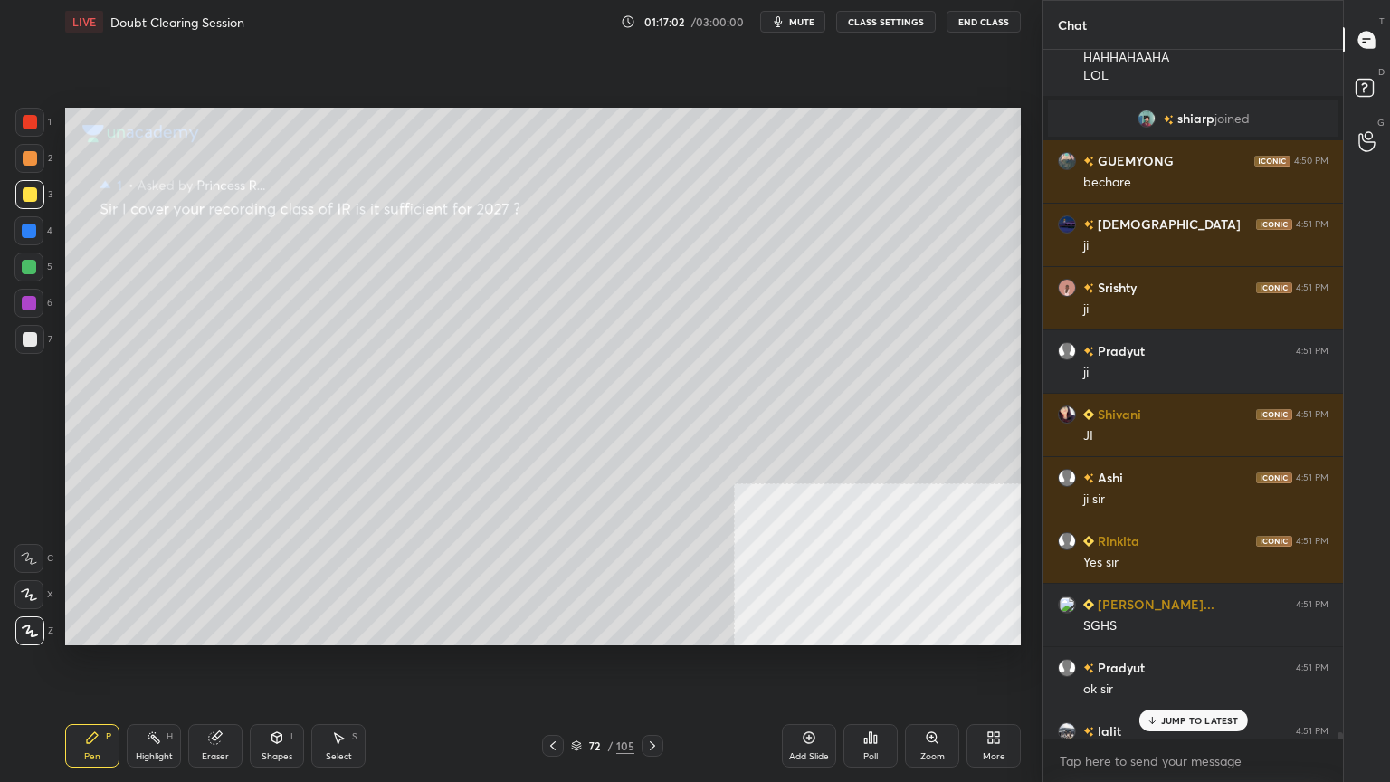
click at [1180, 701] on div "JUMP TO LATEST" at bounding box center [1192, 720] width 109 height 22
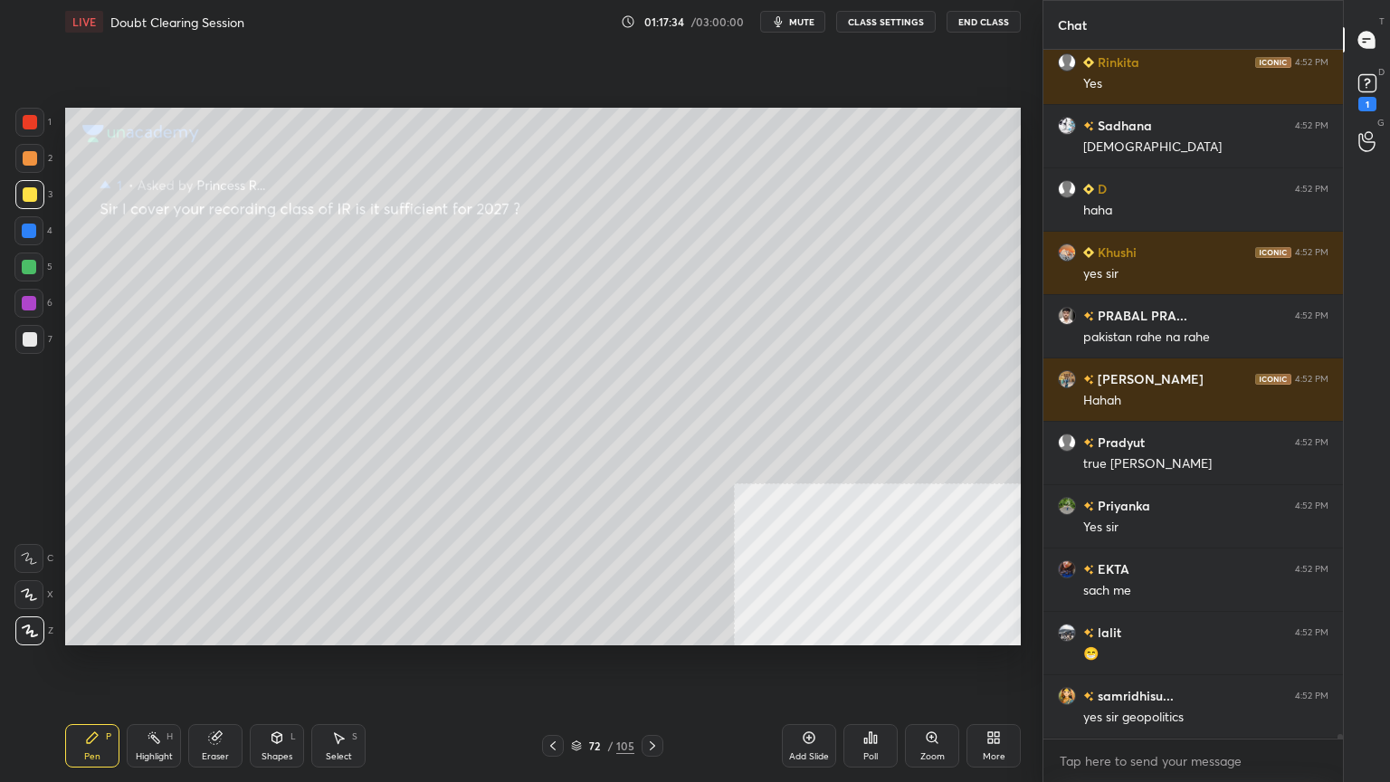
scroll to position [101668, 0]
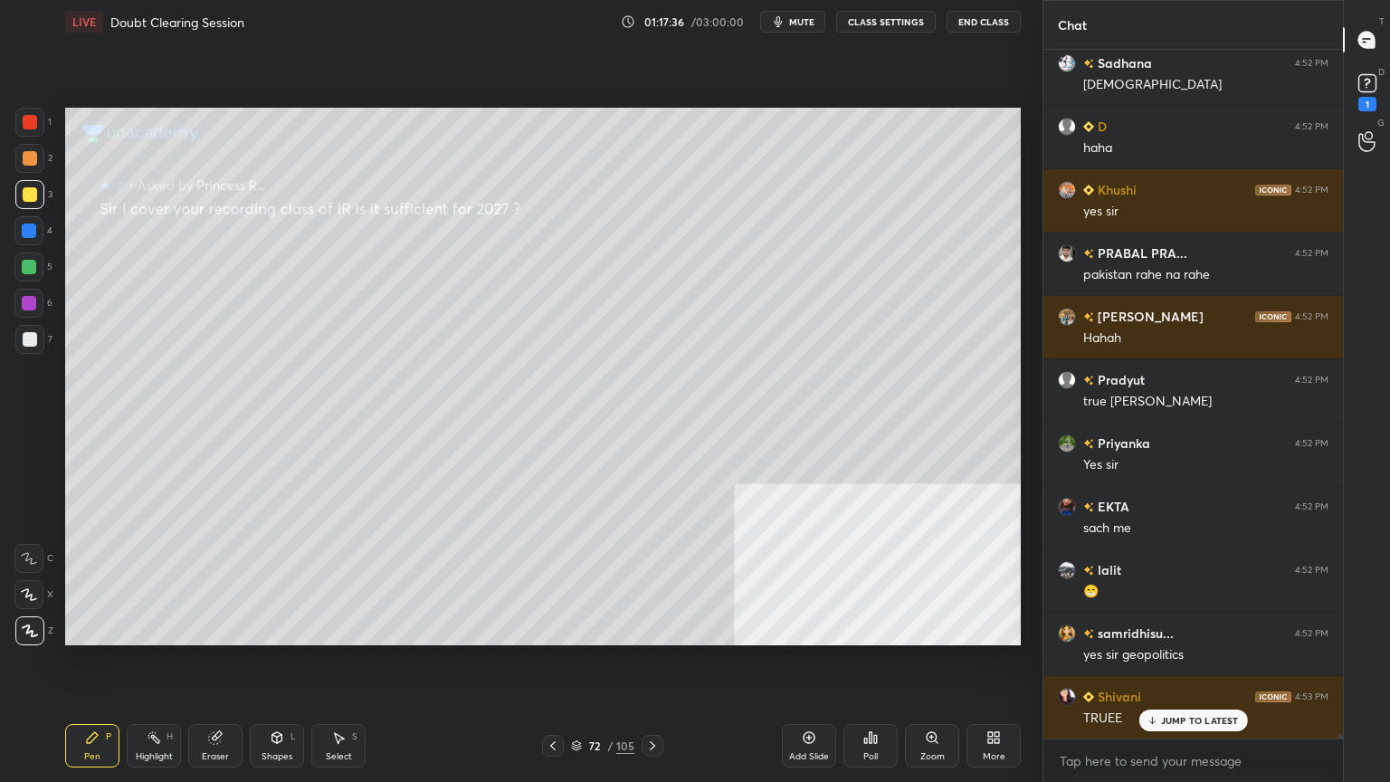
click at [26, 261] on div at bounding box center [29, 267] width 14 height 14
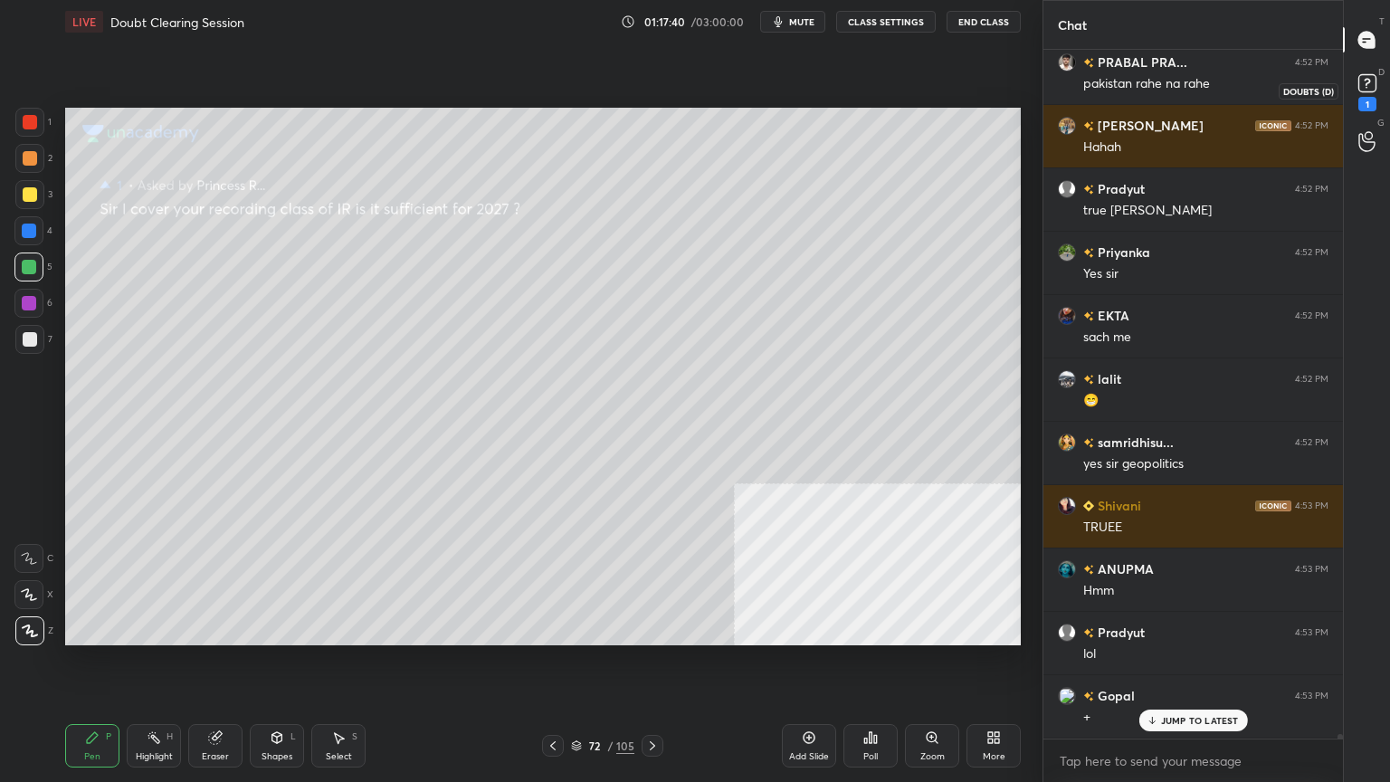
scroll to position [101921, 0]
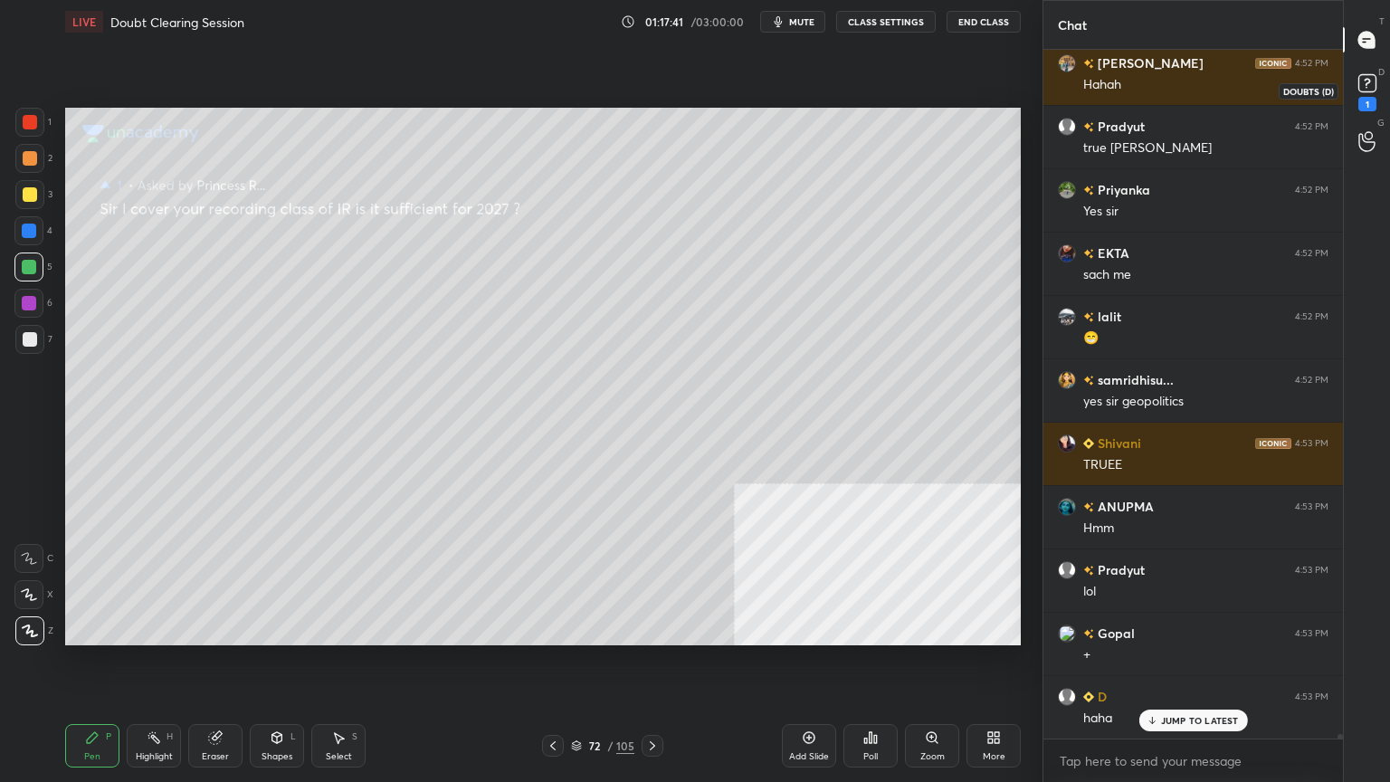
click at [1367, 83] on icon at bounding box center [1366, 82] width 6 height 7
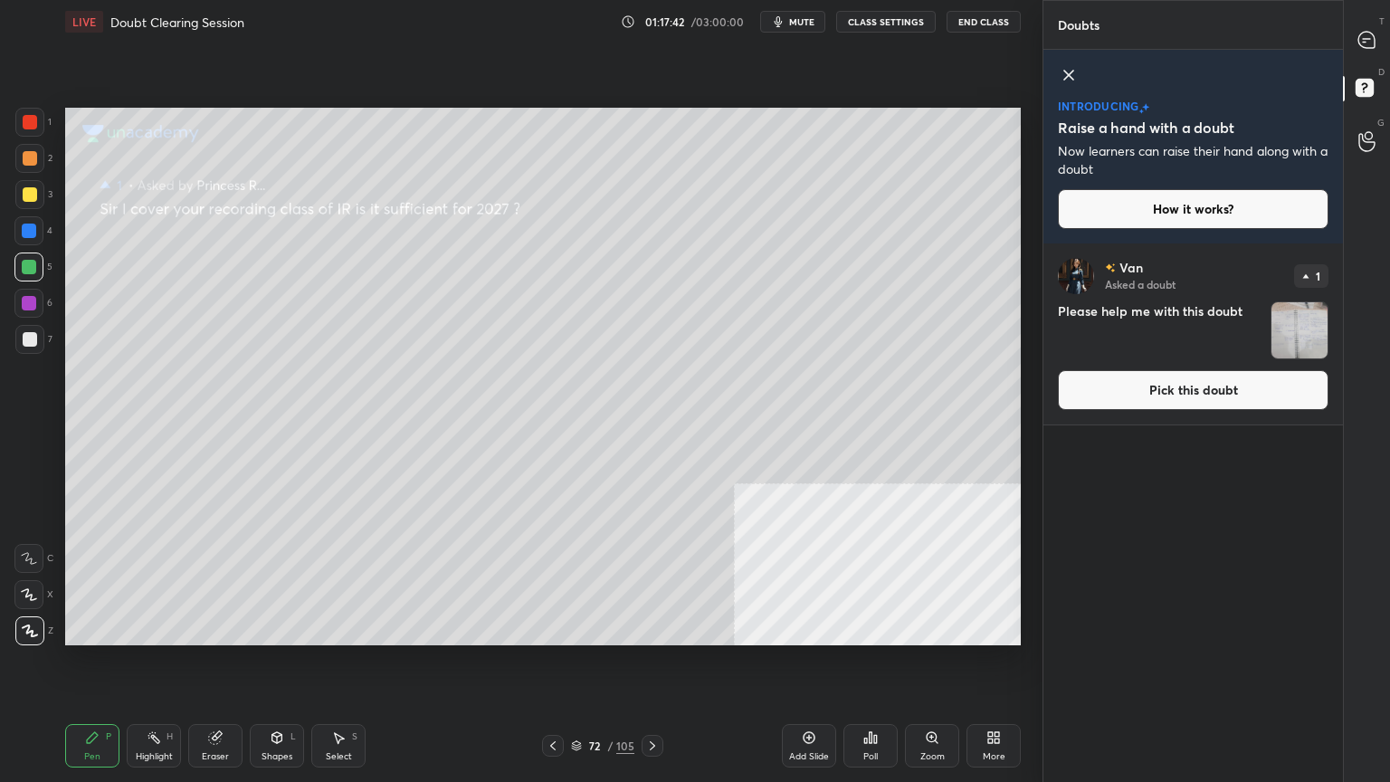
click at [1162, 394] on button "Pick this doubt" at bounding box center [1193, 390] width 271 height 40
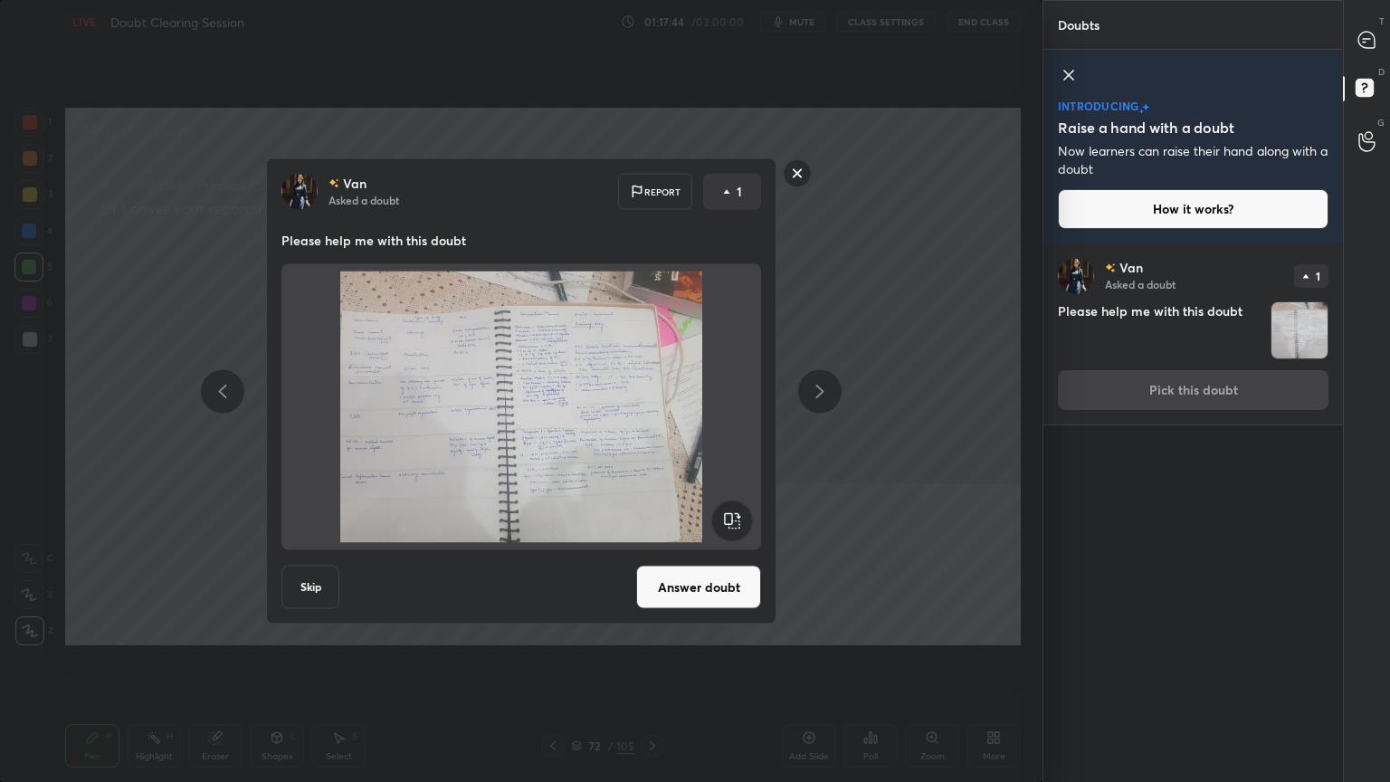
click at [311, 586] on button "Skip" at bounding box center [310, 586] width 58 height 43
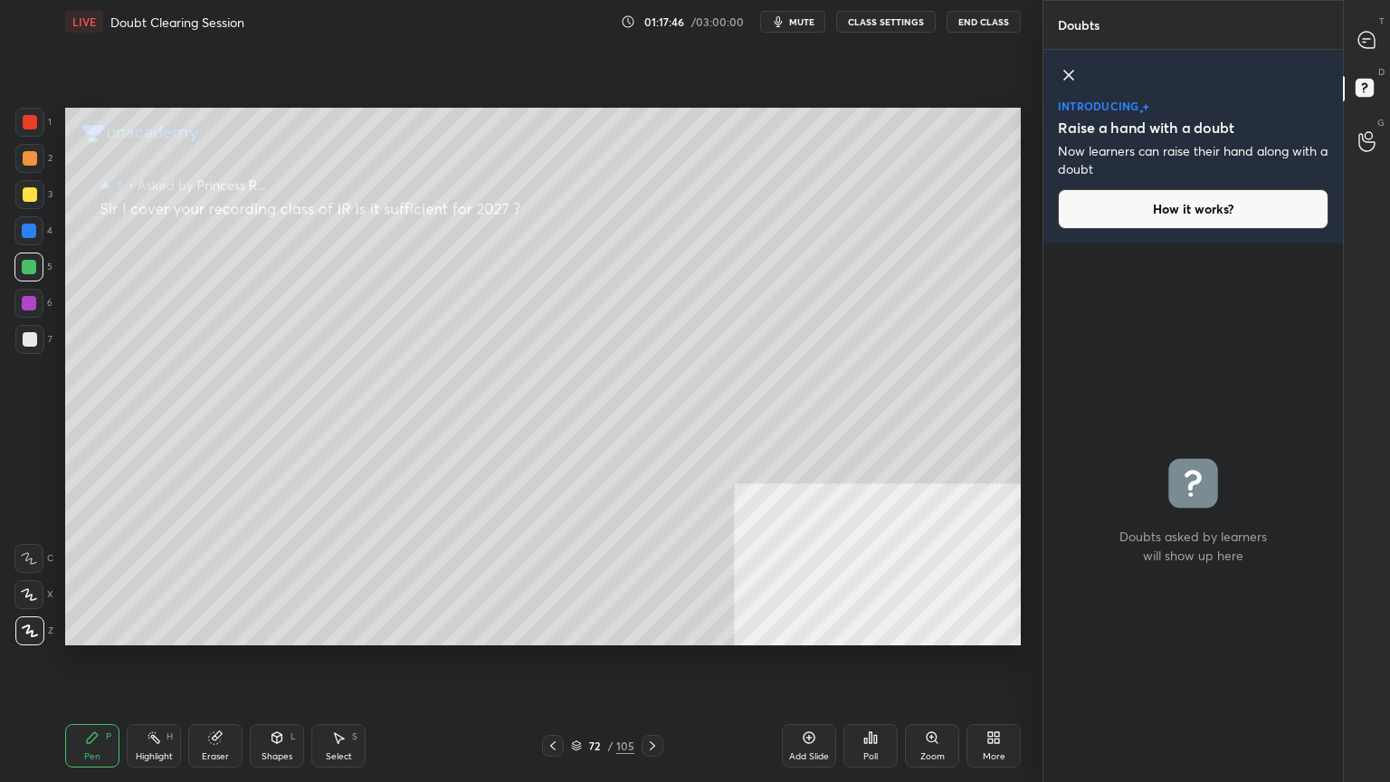
click at [574, 701] on icon at bounding box center [576, 745] width 11 height 11
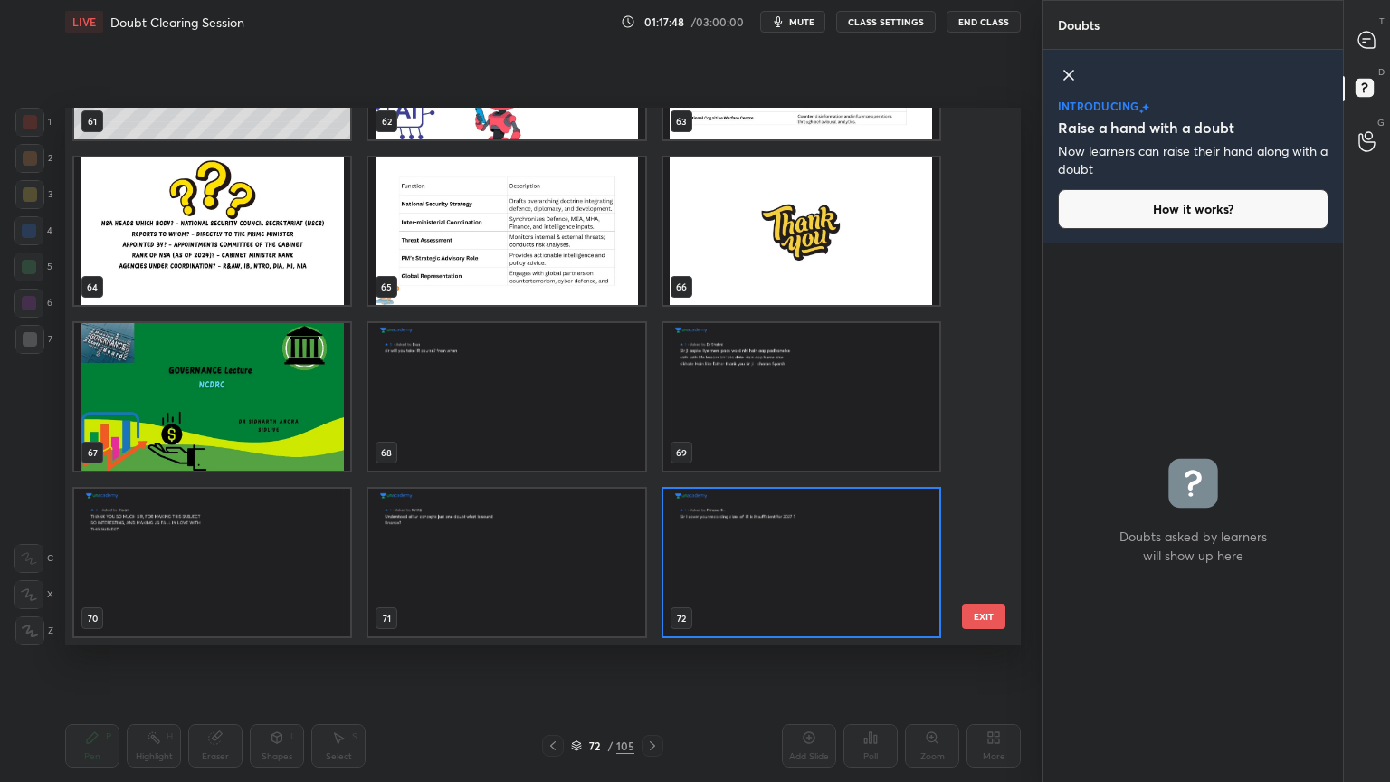
scroll to position [3413, 0]
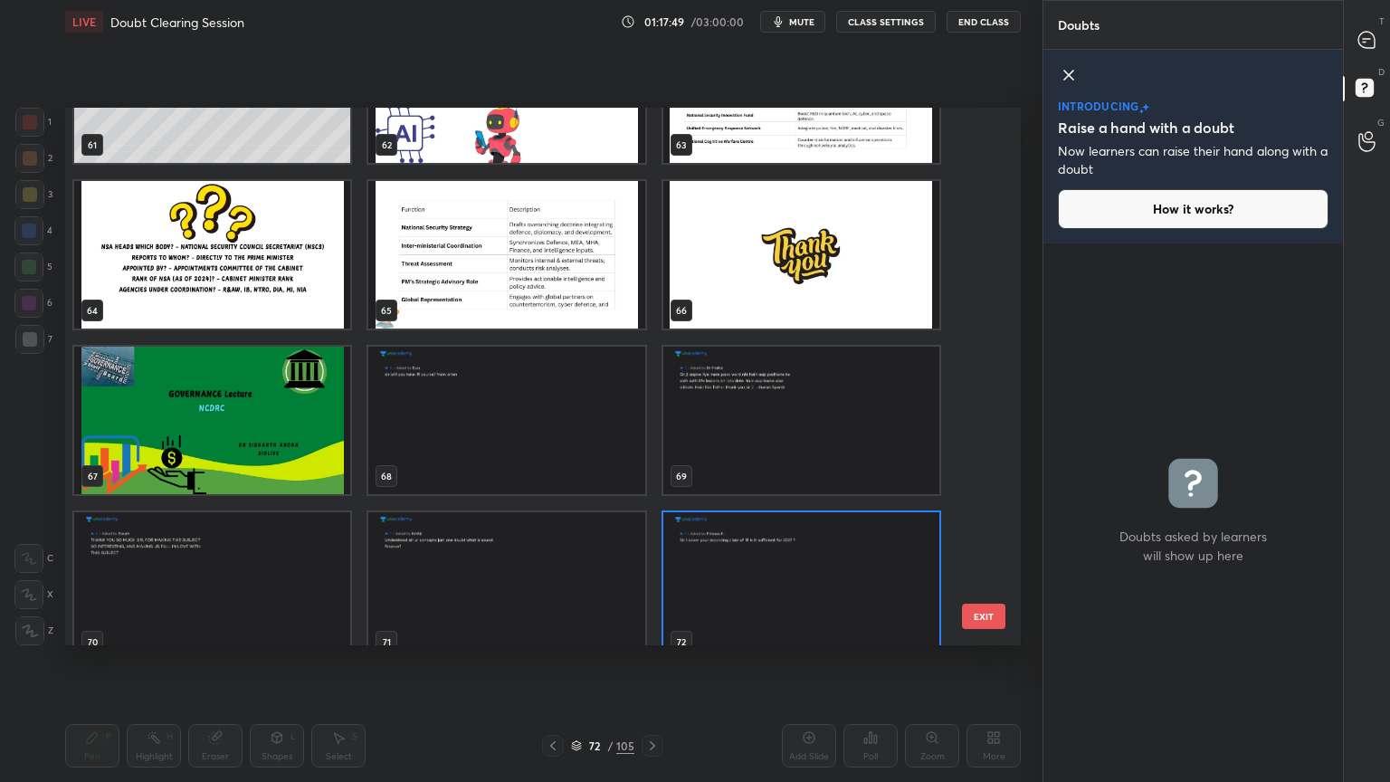
click at [293, 459] on img "grid" at bounding box center [212, 420] width 276 height 147
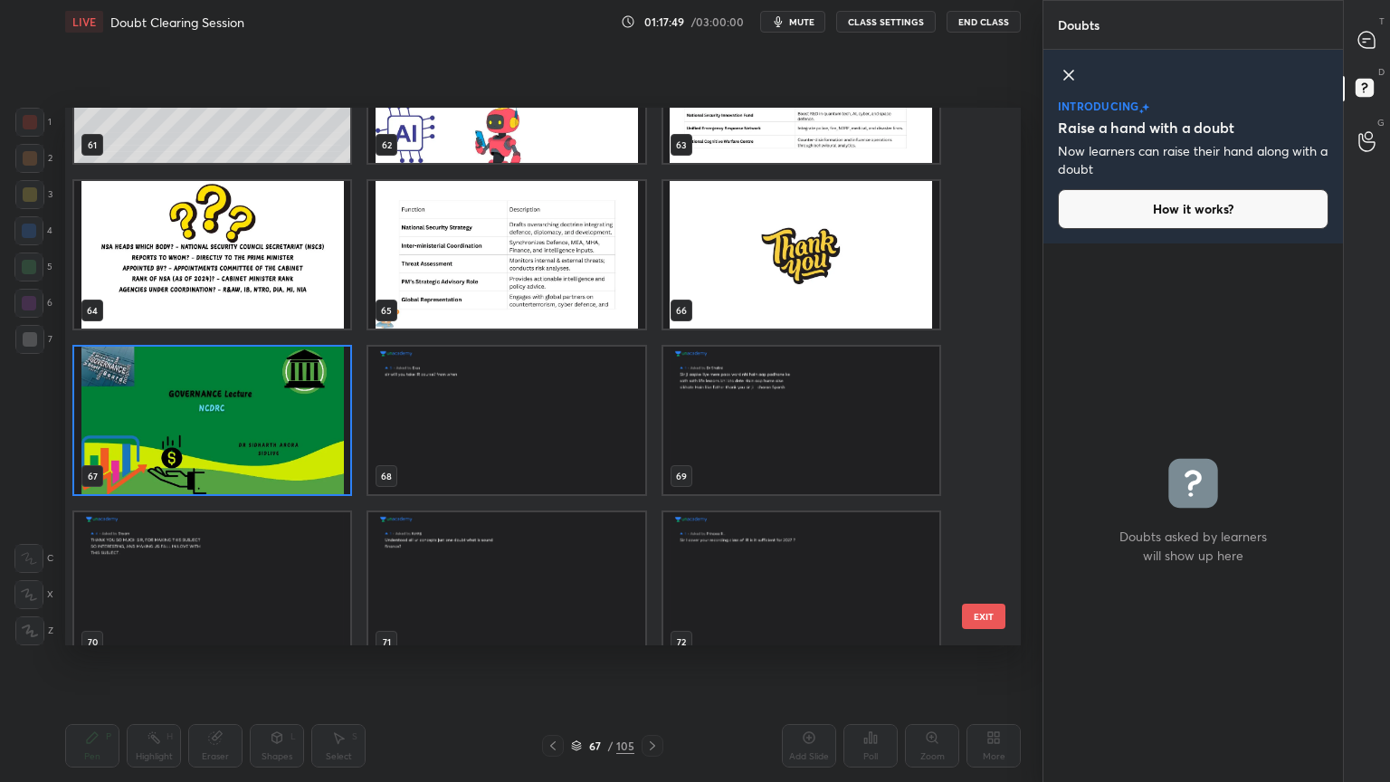
click at [293, 459] on img "grid" at bounding box center [212, 420] width 276 height 147
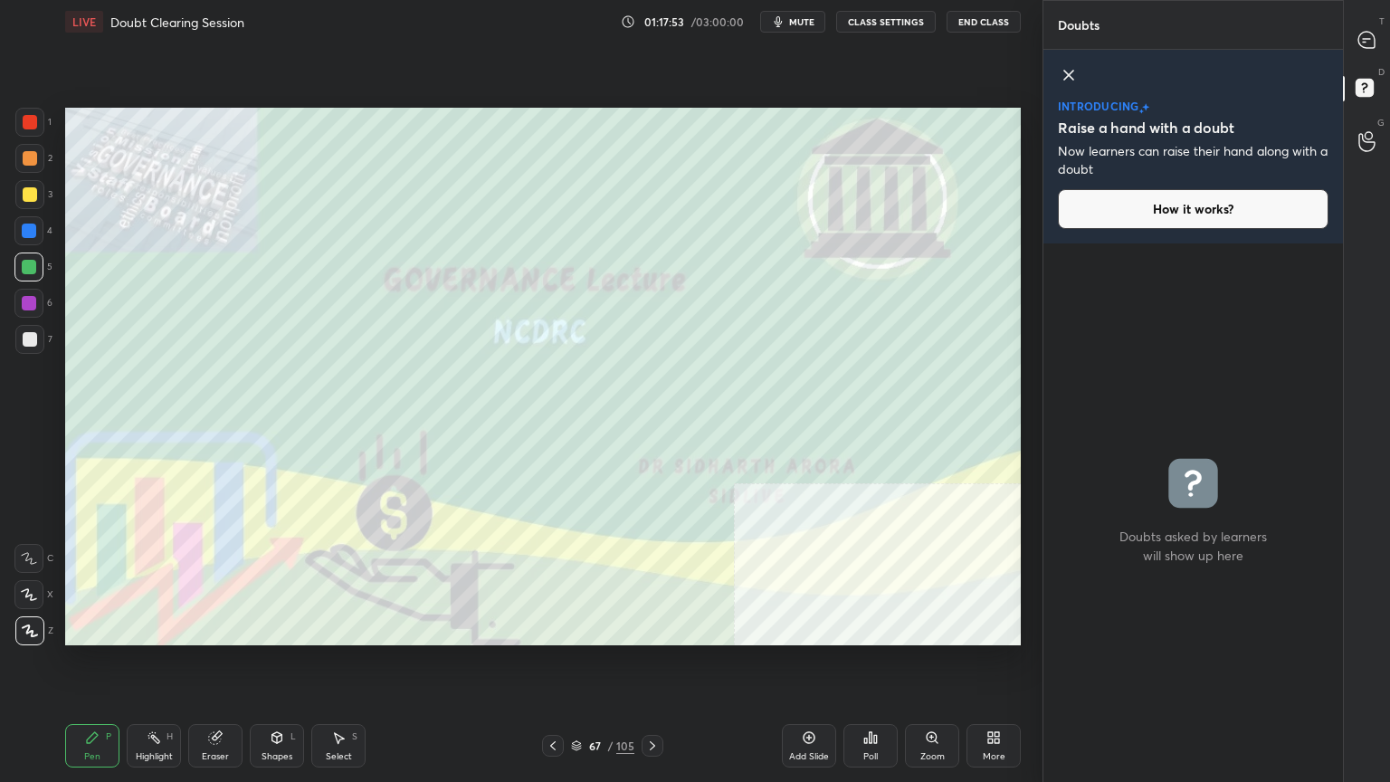
click at [808, 701] on icon at bounding box center [808, 737] width 5 height 5
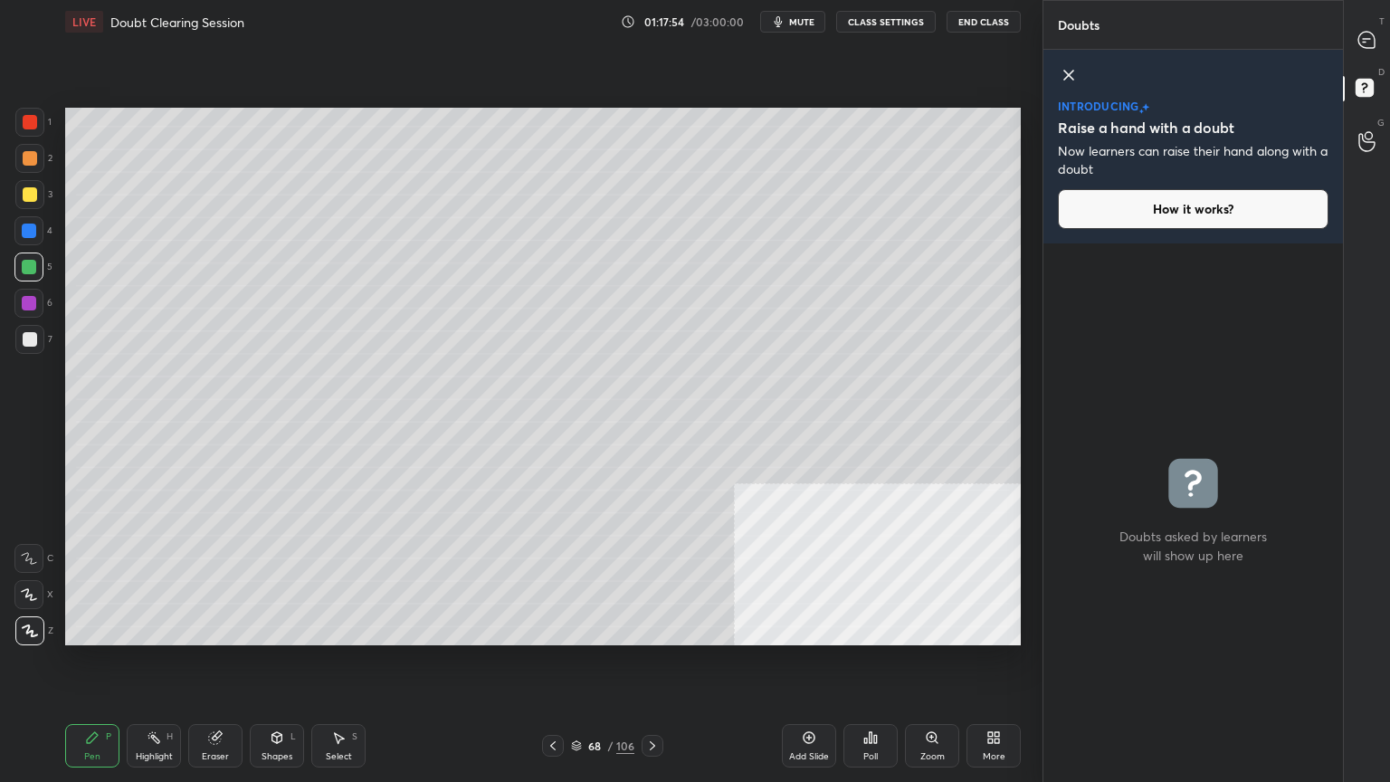
click at [1369, 27] on div at bounding box center [1367, 40] width 36 height 33
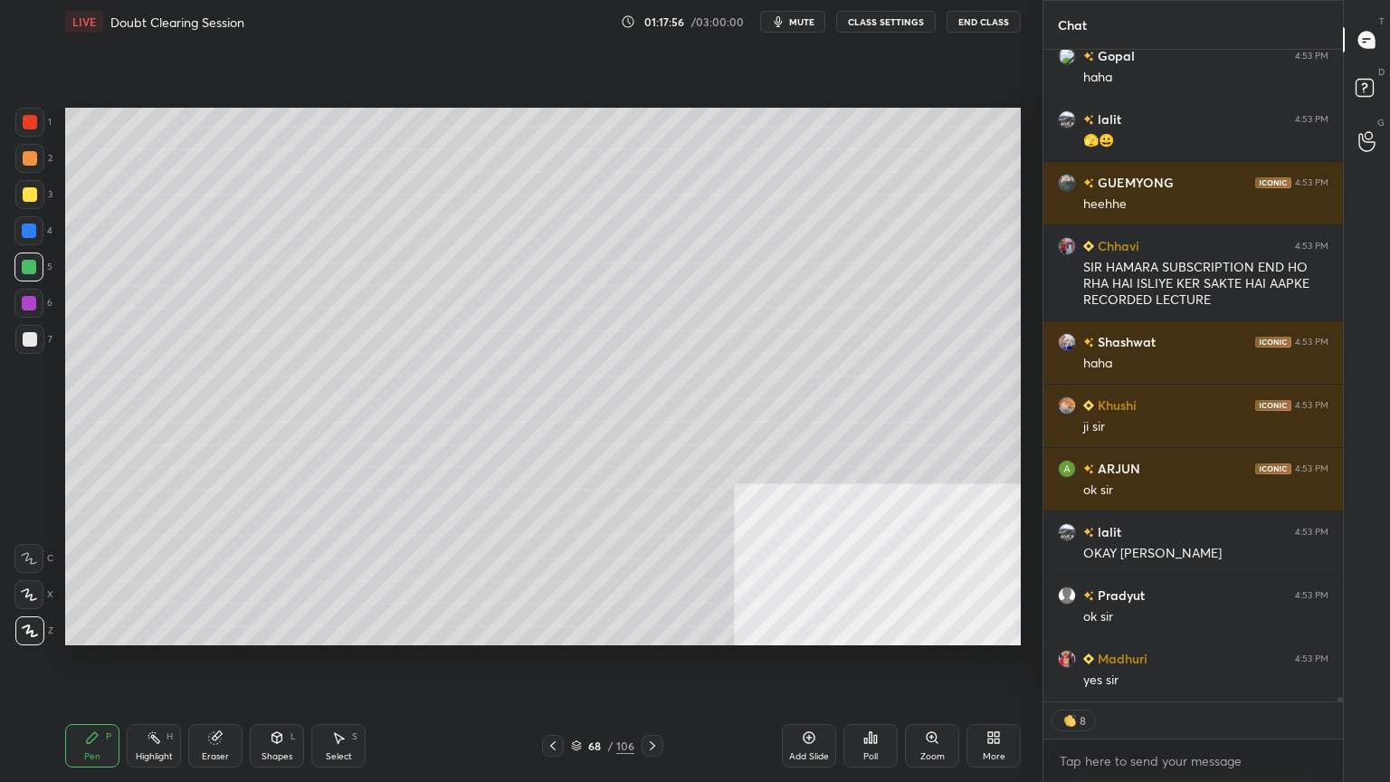
scroll to position [103322, 0]
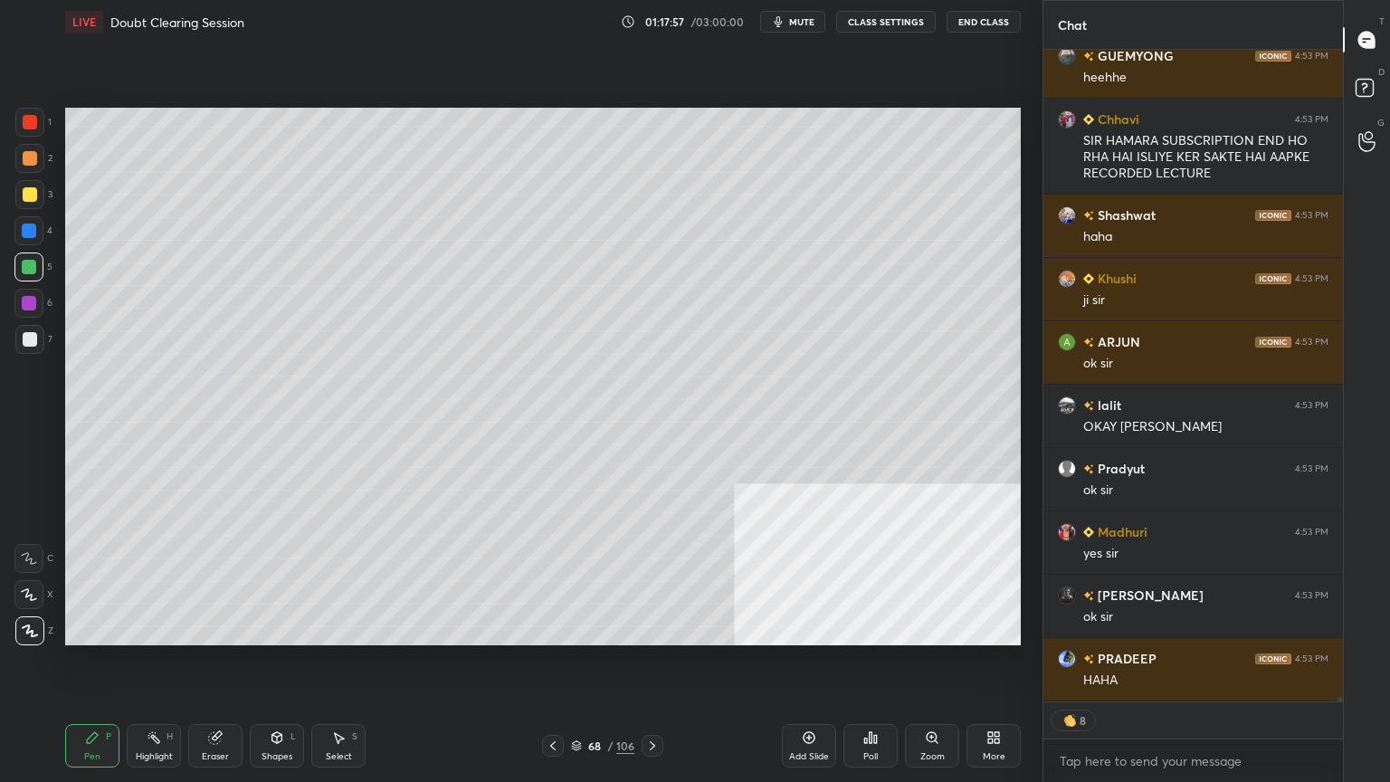
click at [24, 195] on div at bounding box center [30, 194] width 14 height 14
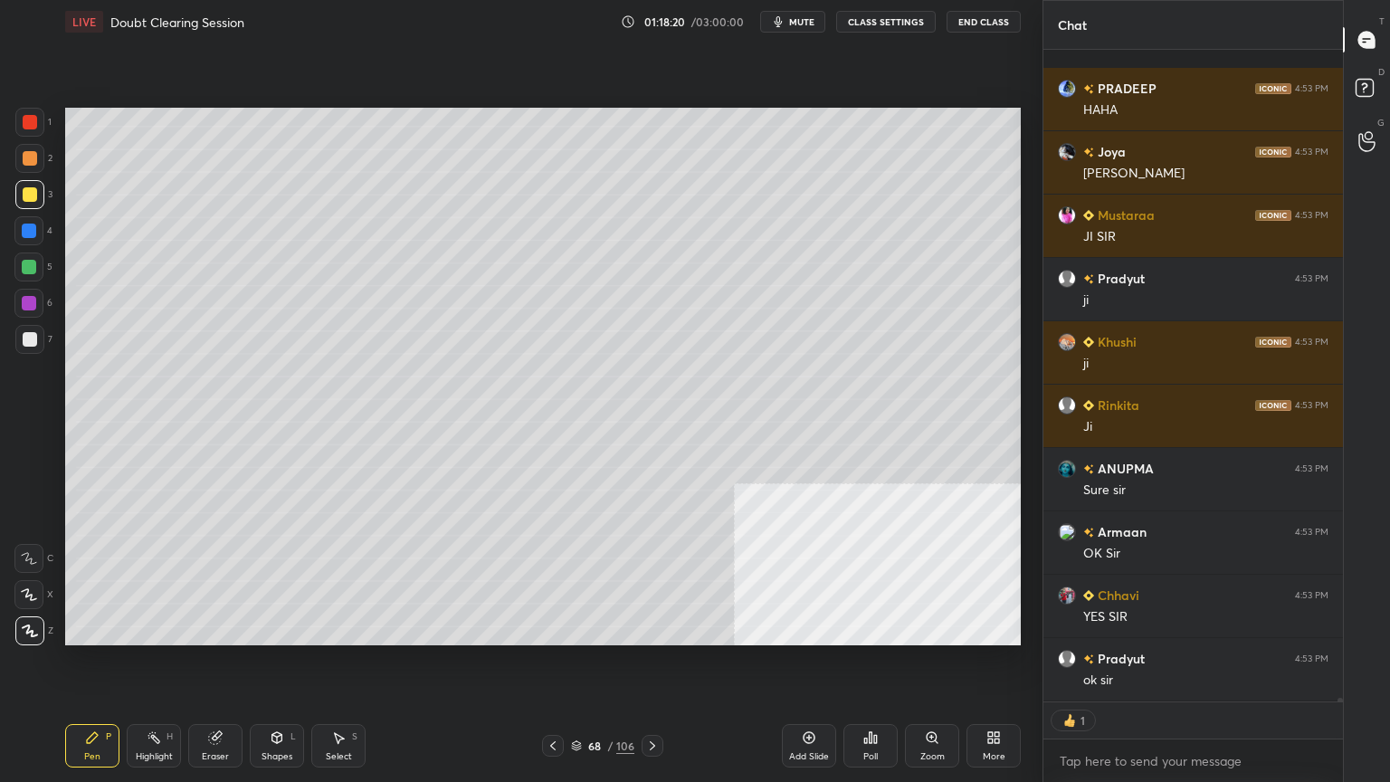
scroll to position [104018, 0]
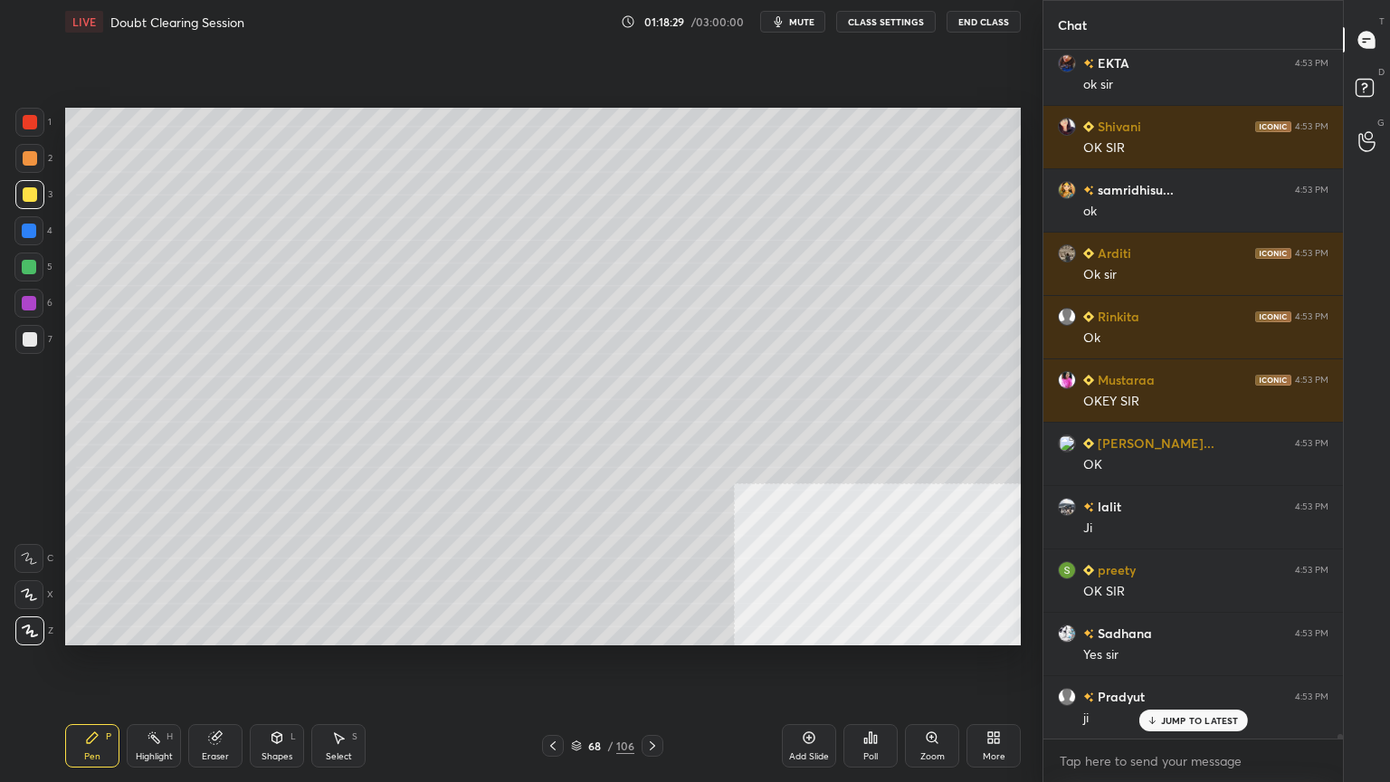
click at [813, 701] on div "Add Slide" at bounding box center [809, 745] width 54 height 43
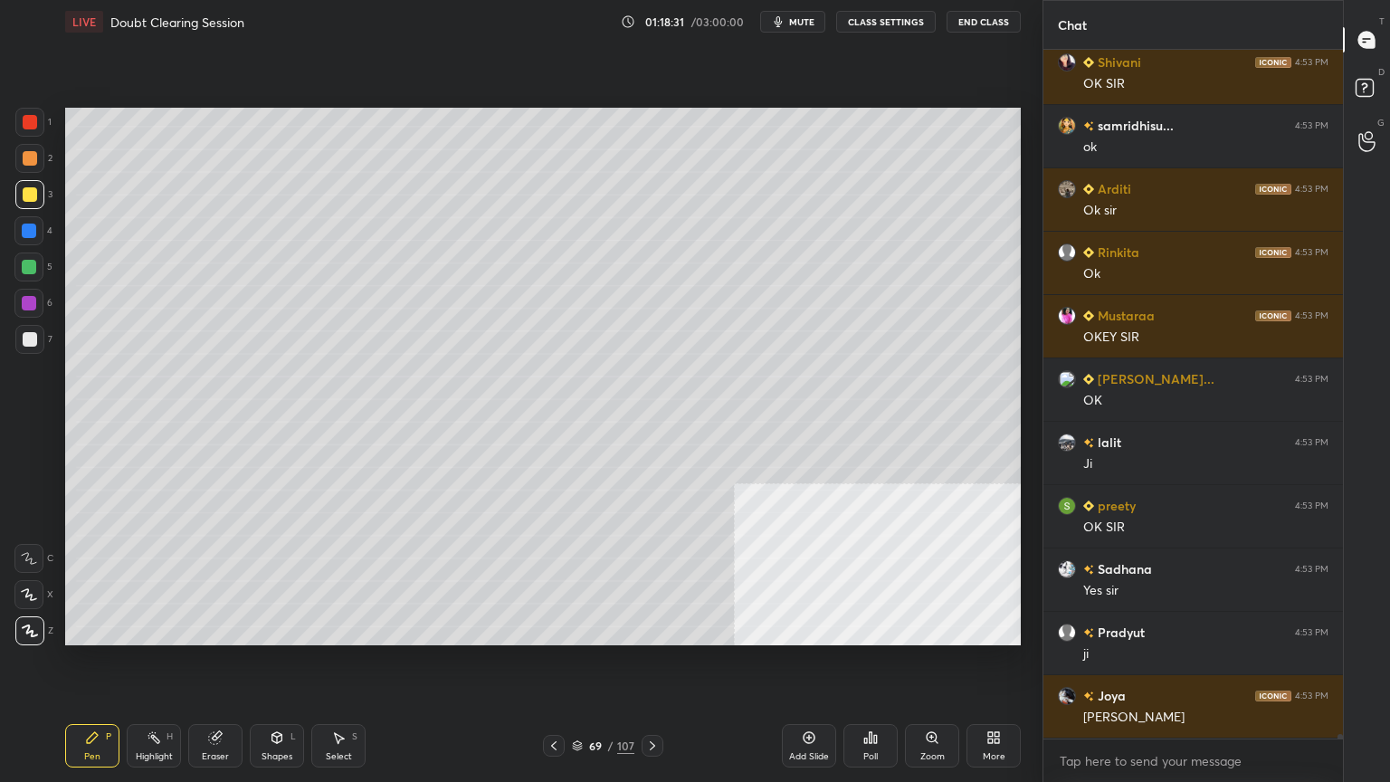
click at [32, 262] on div at bounding box center [29, 267] width 14 height 14
click at [28, 194] on div at bounding box center [30, 194] width 14 height 14
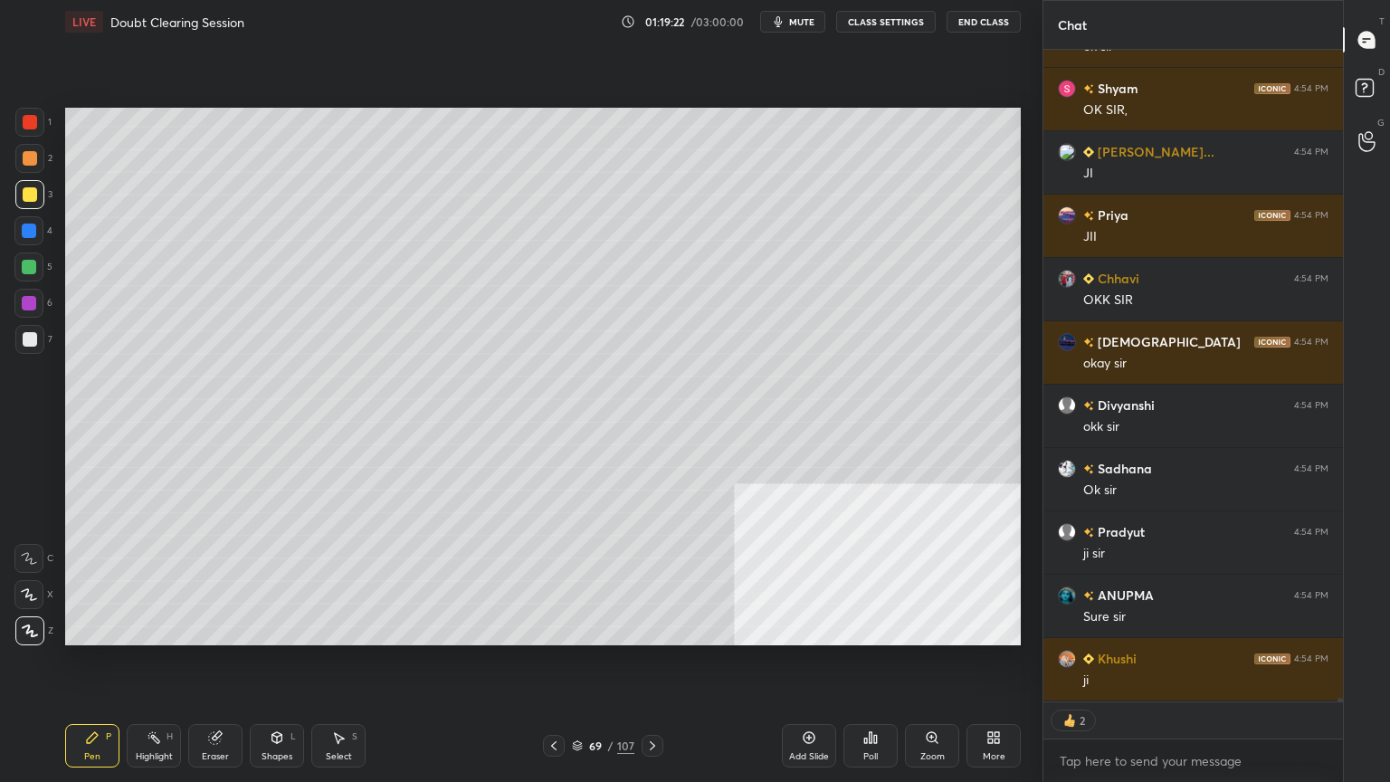
scroll to position [106488, 0]
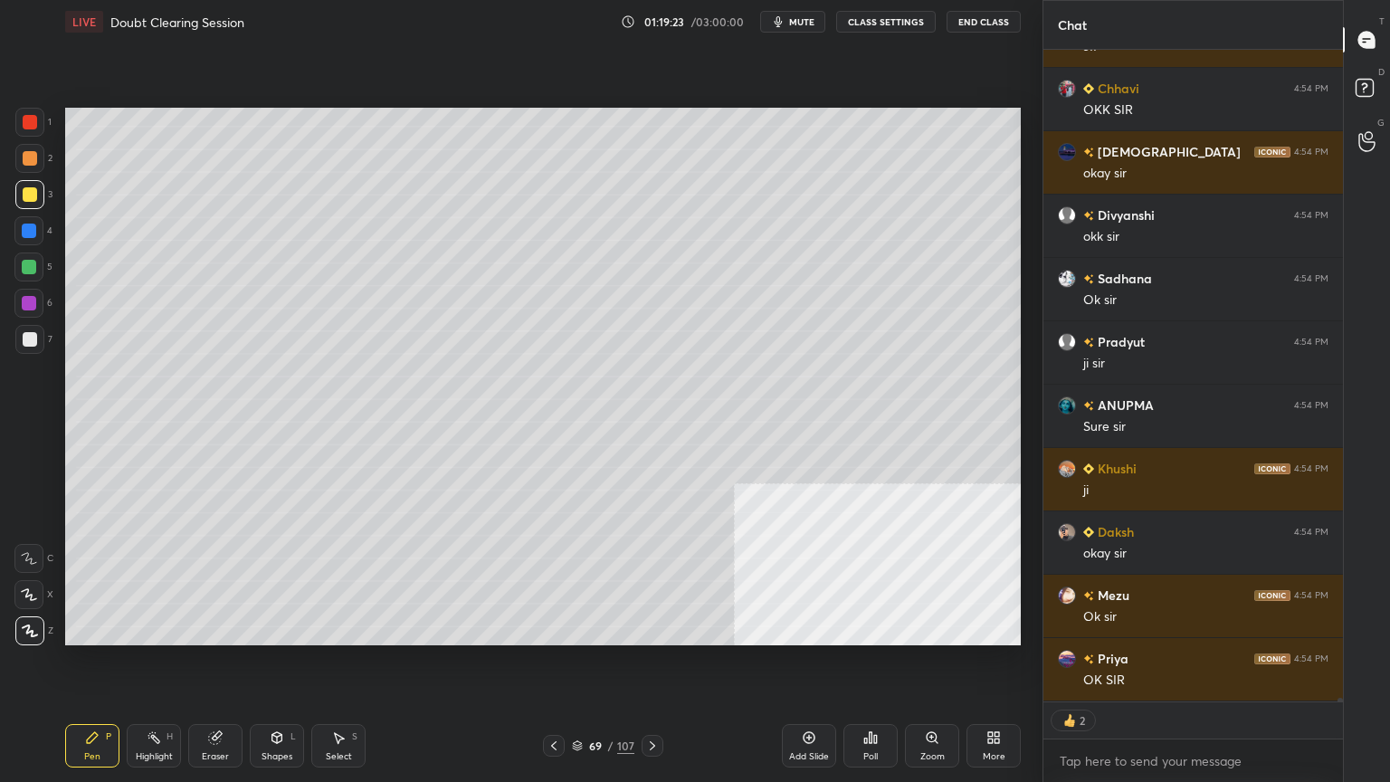
click at [815, 701] on icon at bounding box center [809, 737] width 14 height 14
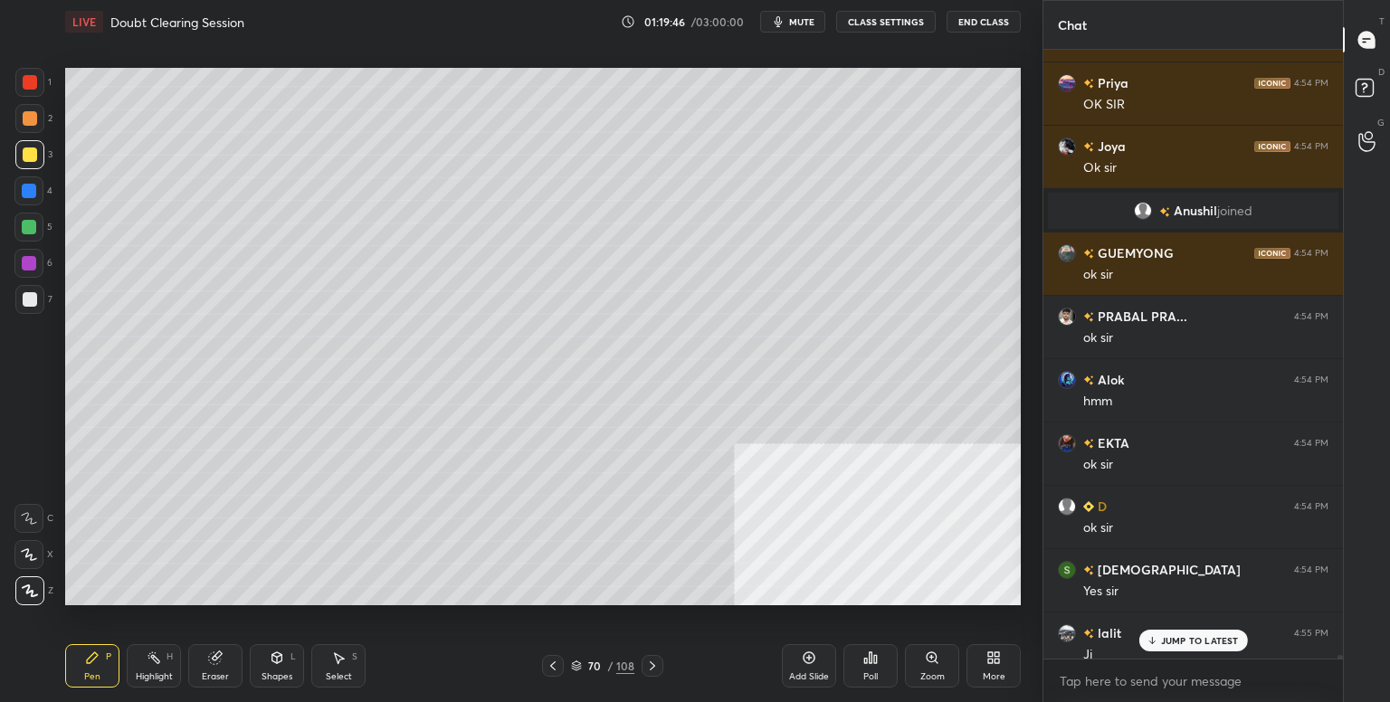
scroll to position [453, 294]
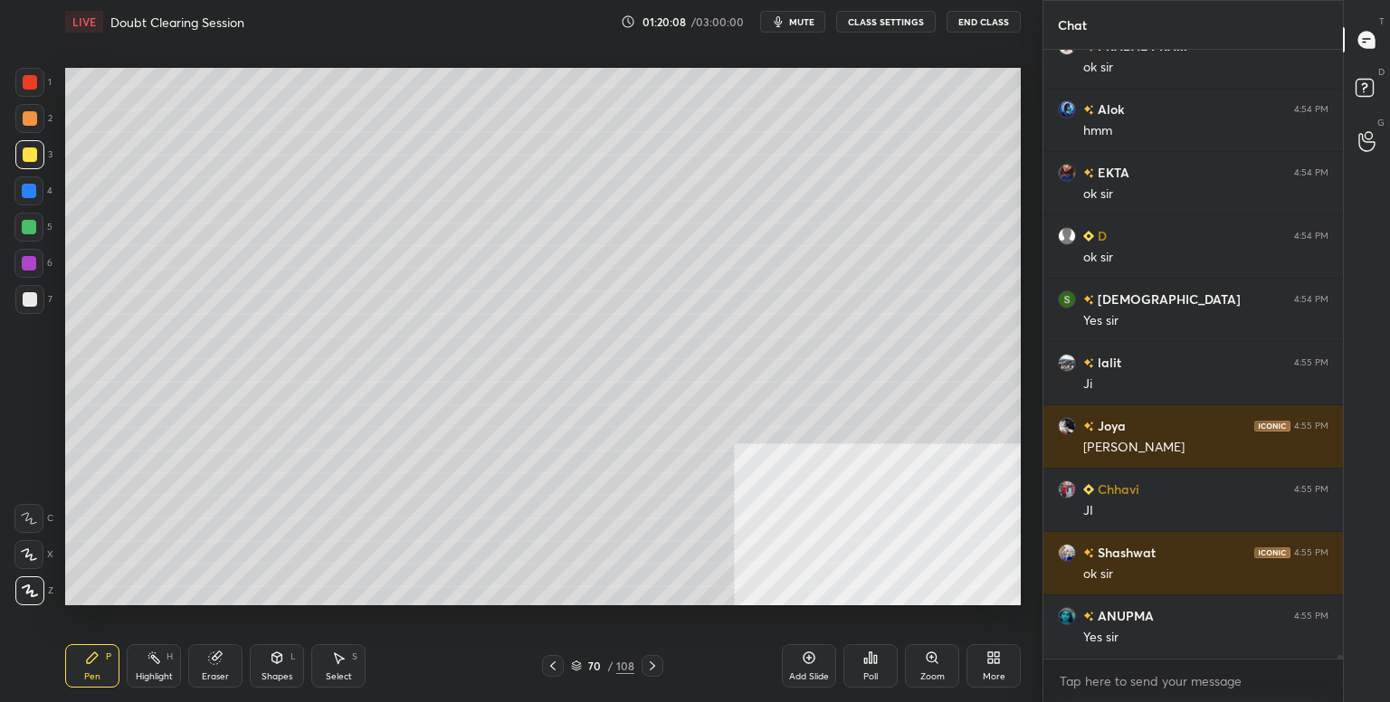
click at [999, 654] on icon at bounding box center [996, 654] width 5 height 5
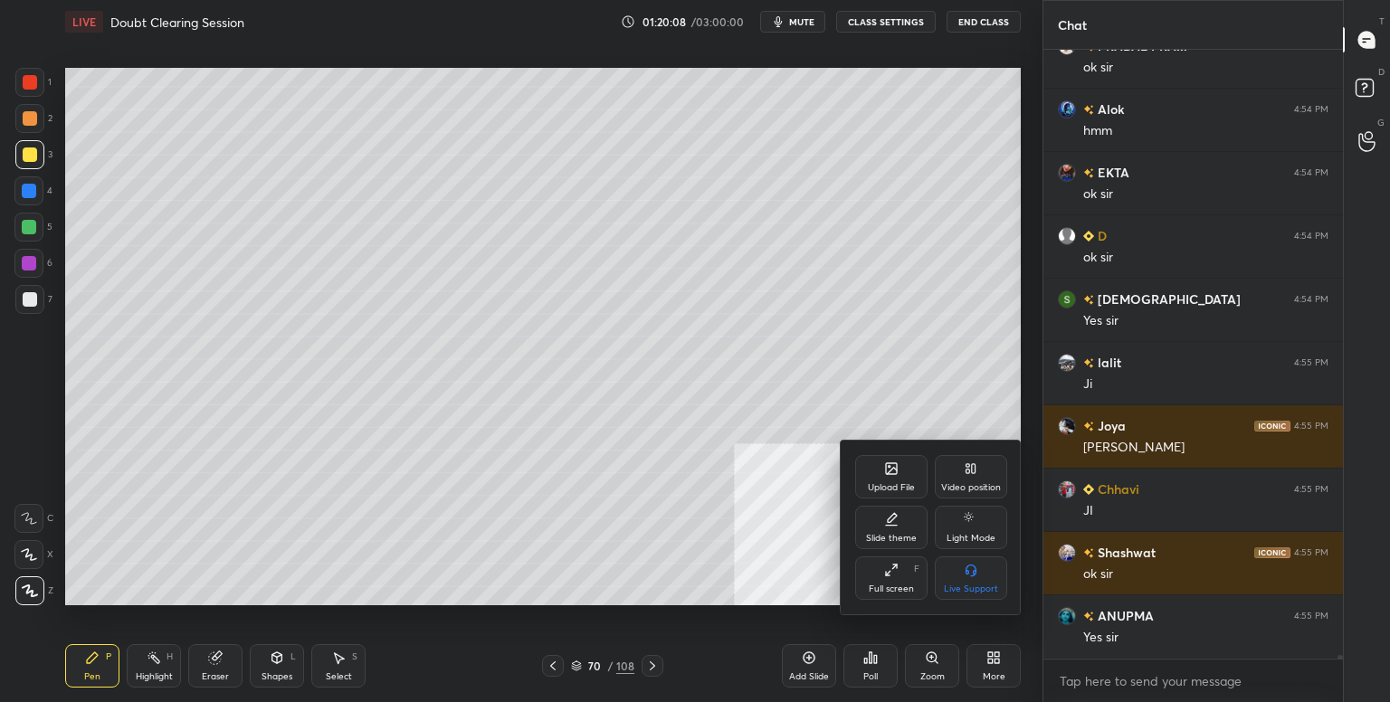
click at [905, 475] on div "Upload File" at bounding box center [891, 476] width 72 height 43
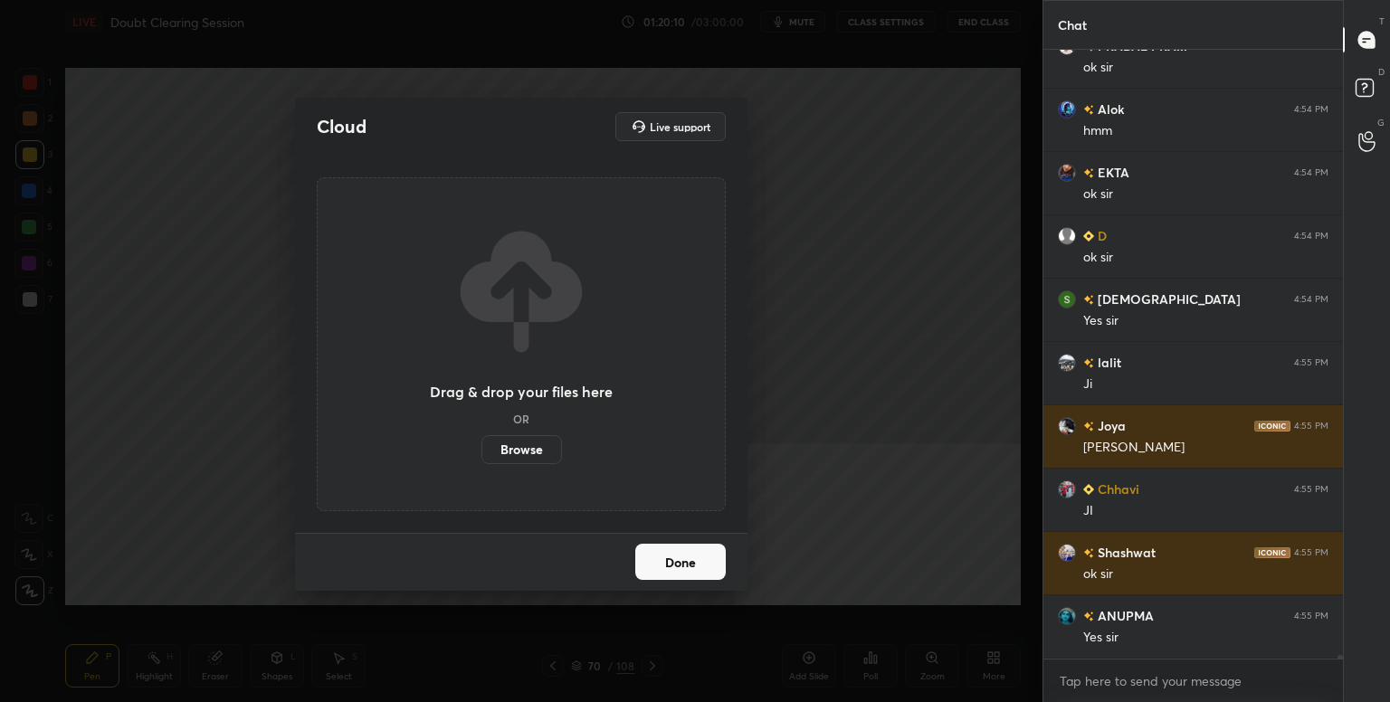
click at [530, 457] on label "Browse" at bounding box center [521, 449] width 81 height 29
click at [481, 457] on input "Browse" at bounding box center [481, 449] width 0 height 29
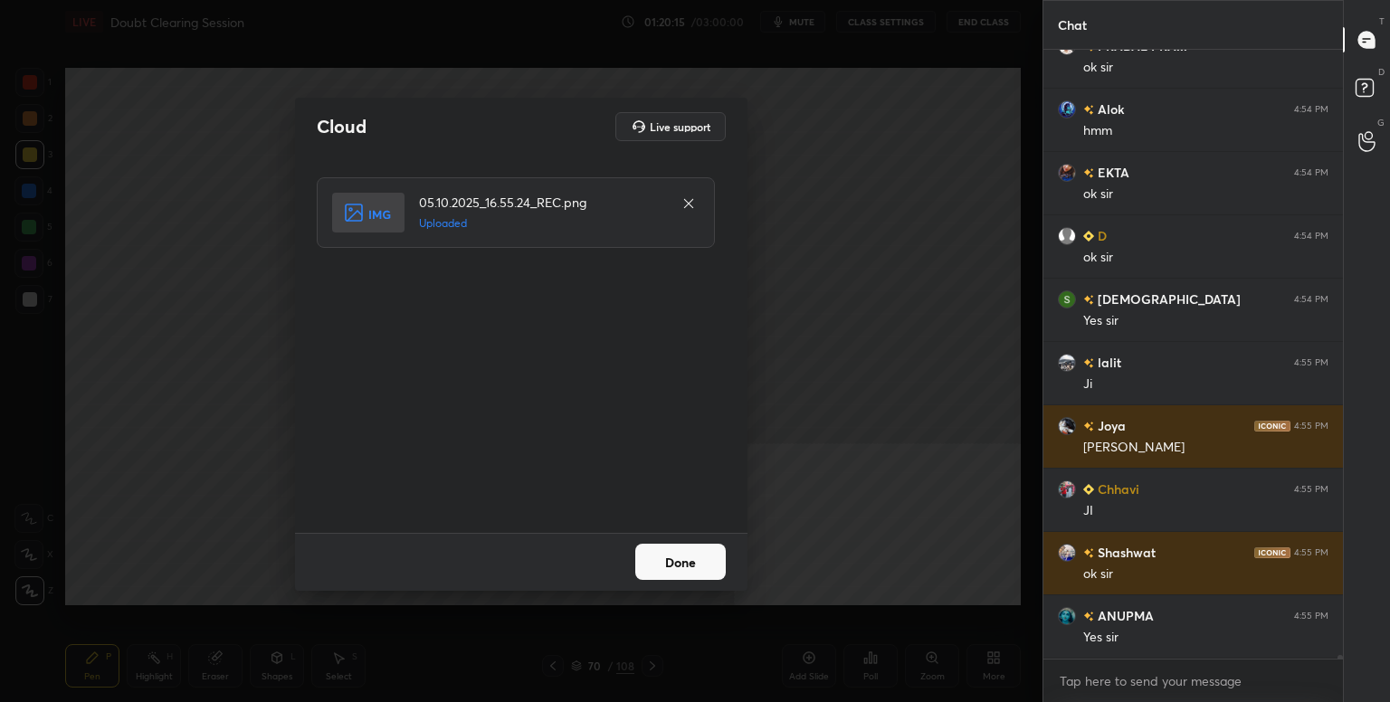
click at [680, 571] on button "Done" at bounding box center [680, 562] width 90 height 36
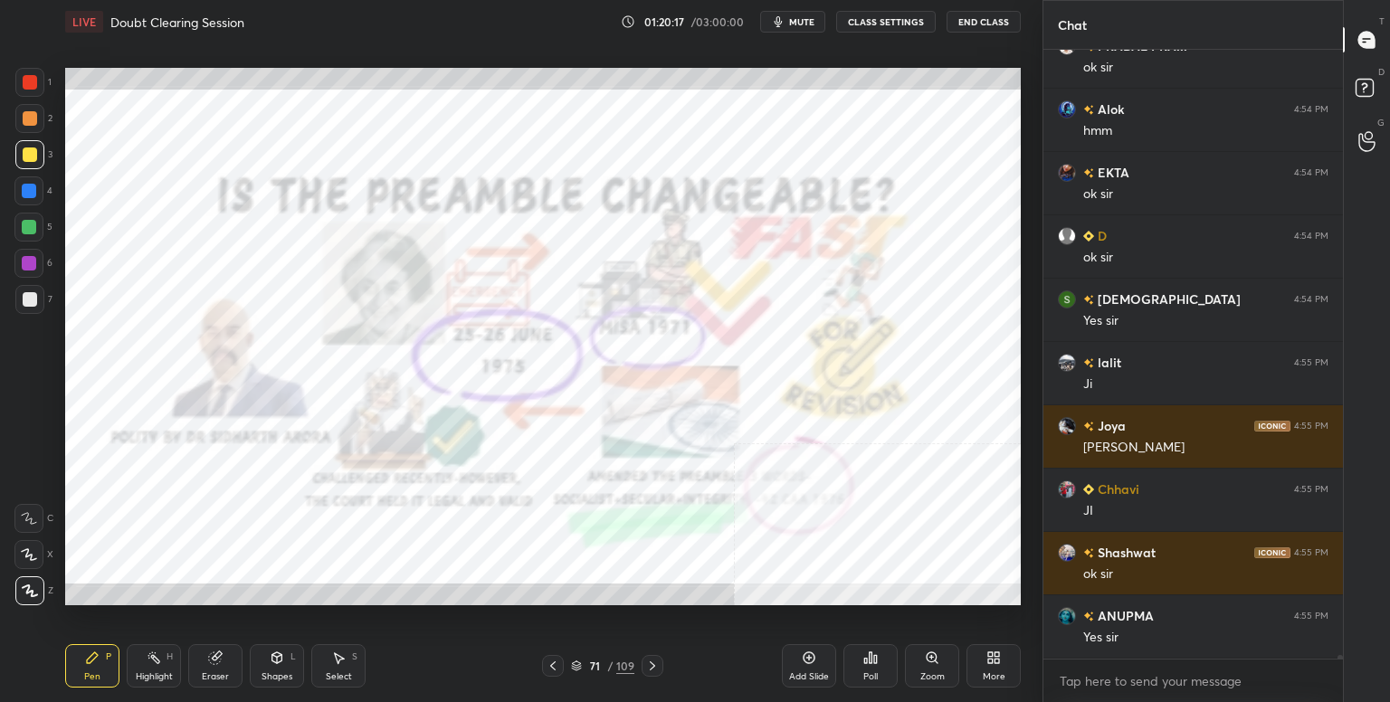
click at [1002, 667] on div "More" at bounding box center [993, 665] width 54 height 43
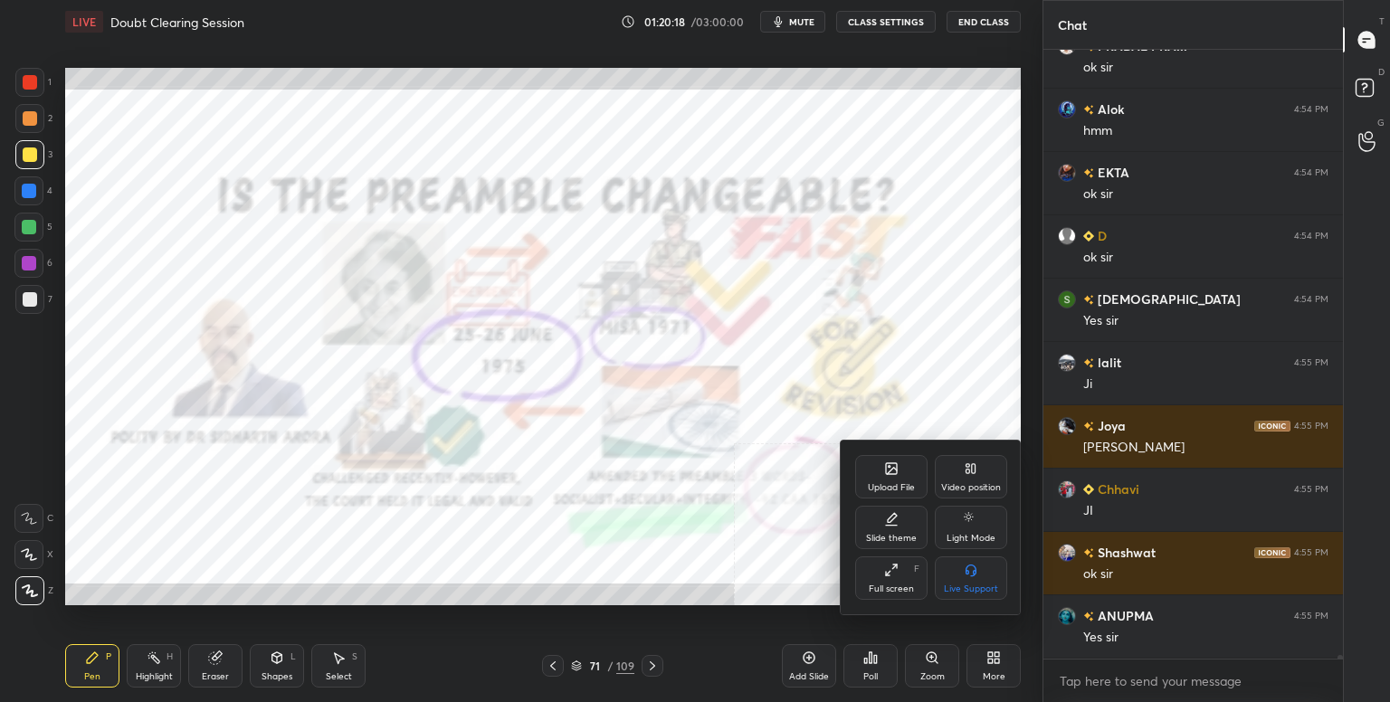
drag, startPoint x: 890, startPoint y: 584, endPoint x: 883, endPoint y: 662, distance: 79.0
click at [888, 584] on div "Full screen" at bounding box center [891, 588] width 45 height 9
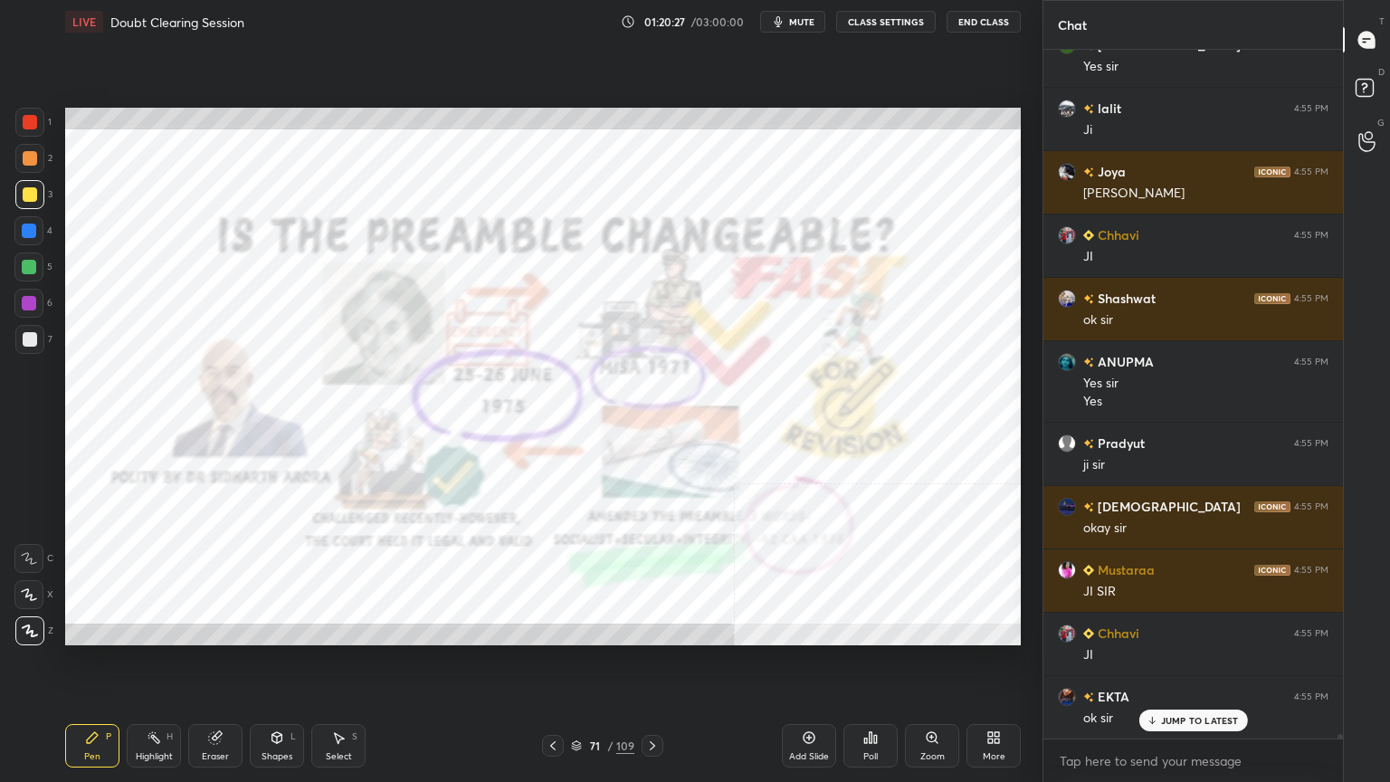
scroll to position [107715, 0]
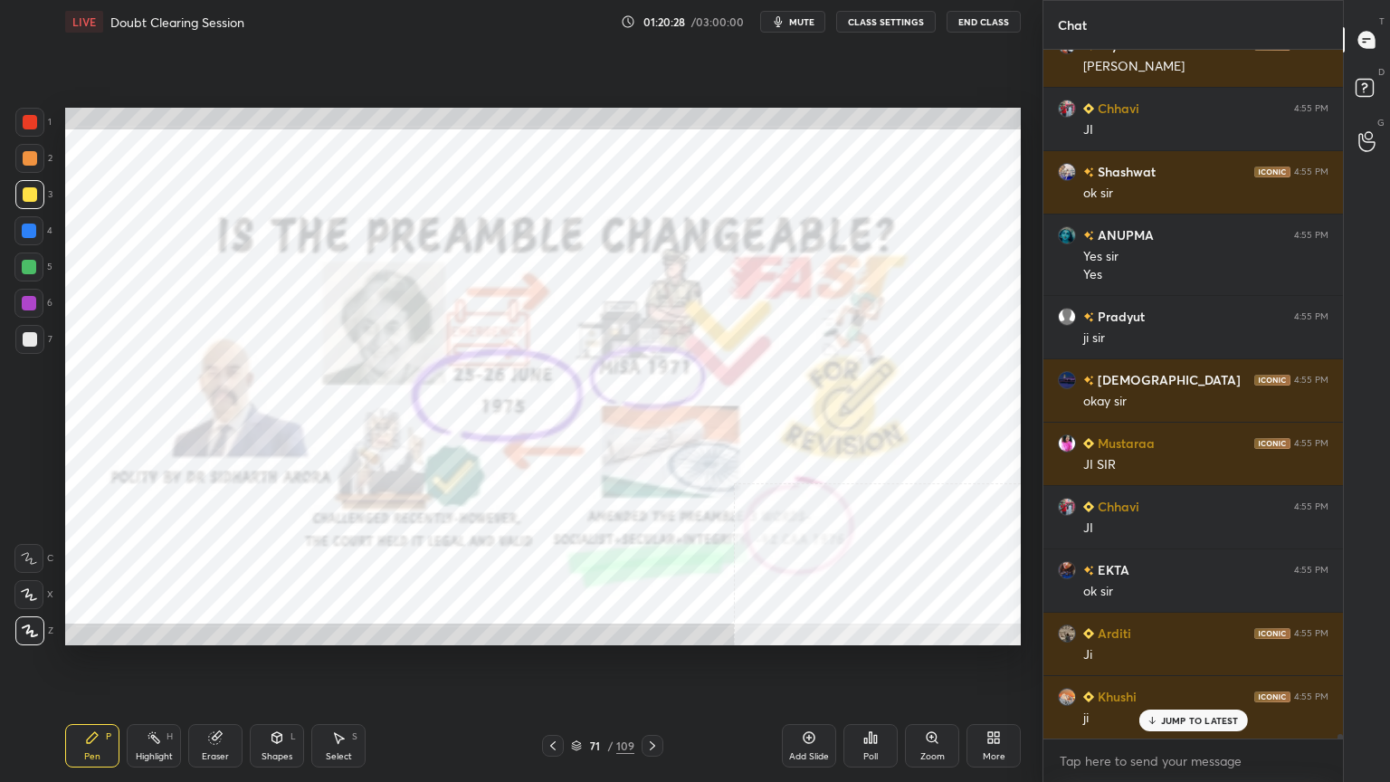
click at [25, 121] on div at bounding box center [30, 122] width 14 height 14
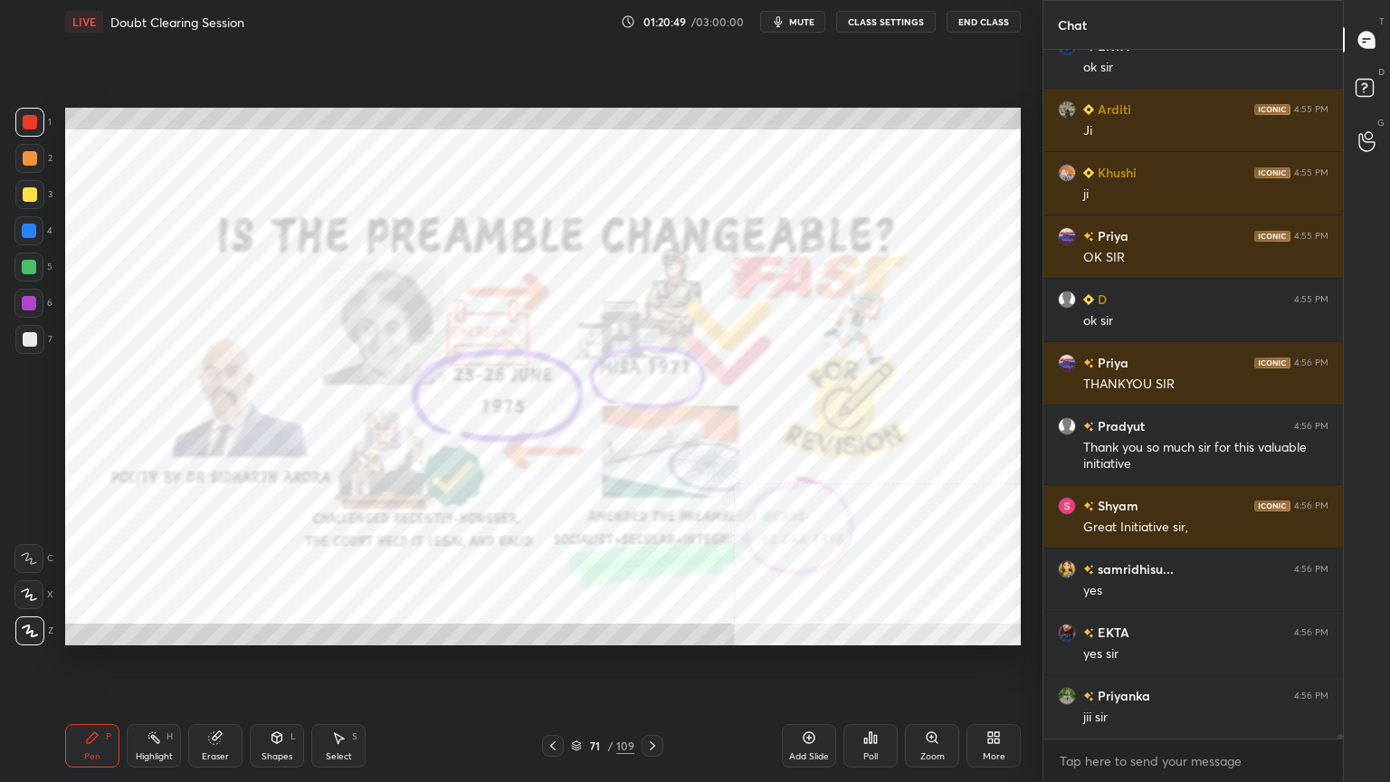
scroll to position [108301, 0]
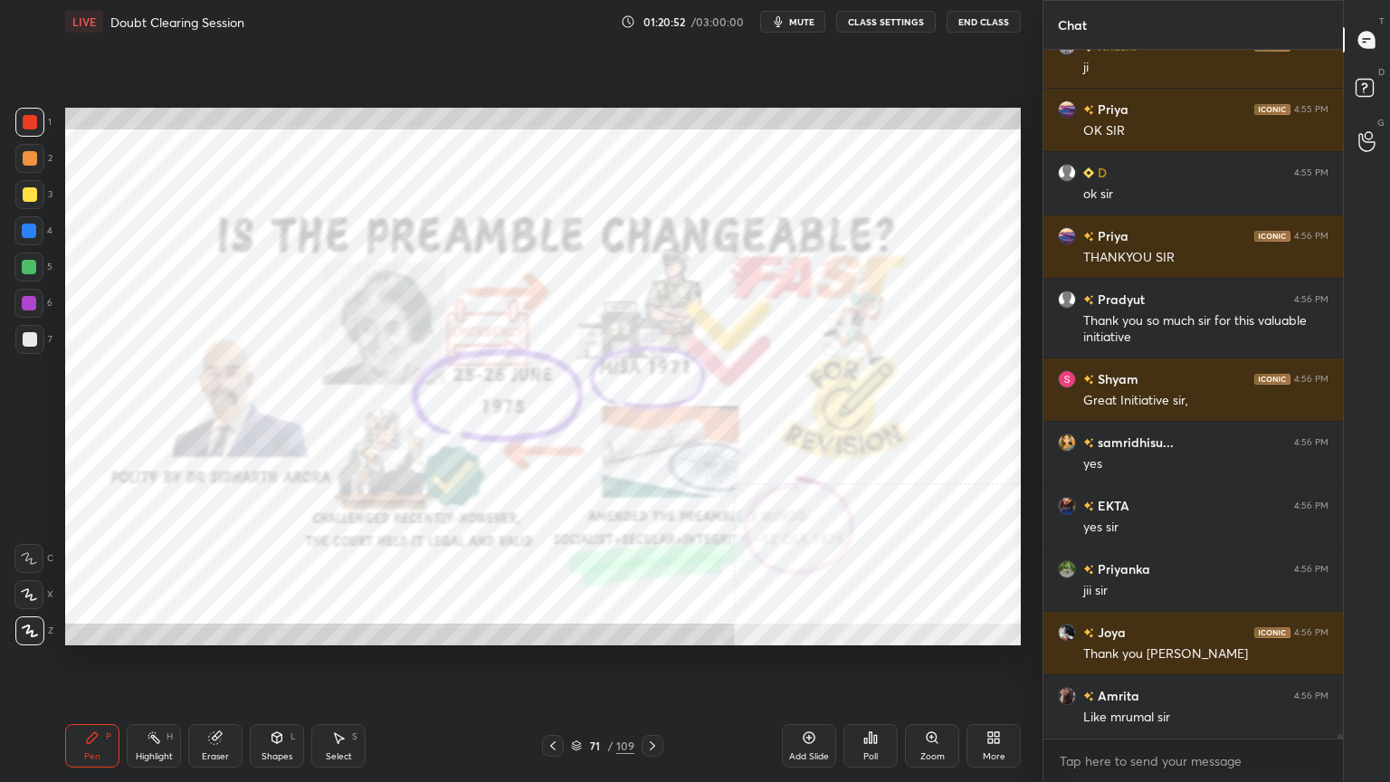
click at [551, 701] on icon at bounding box center [553, 745] width 14 height 14
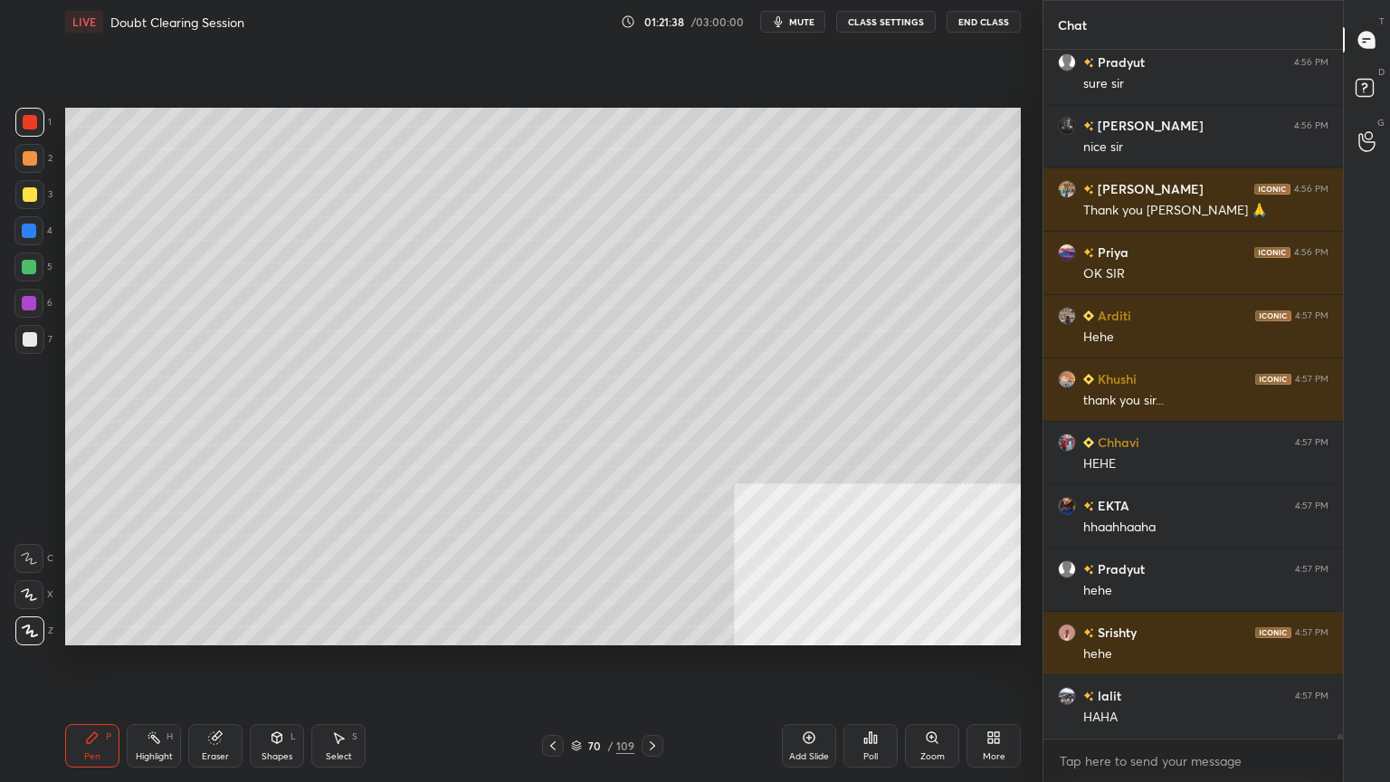
scroll to position [110265, 0]
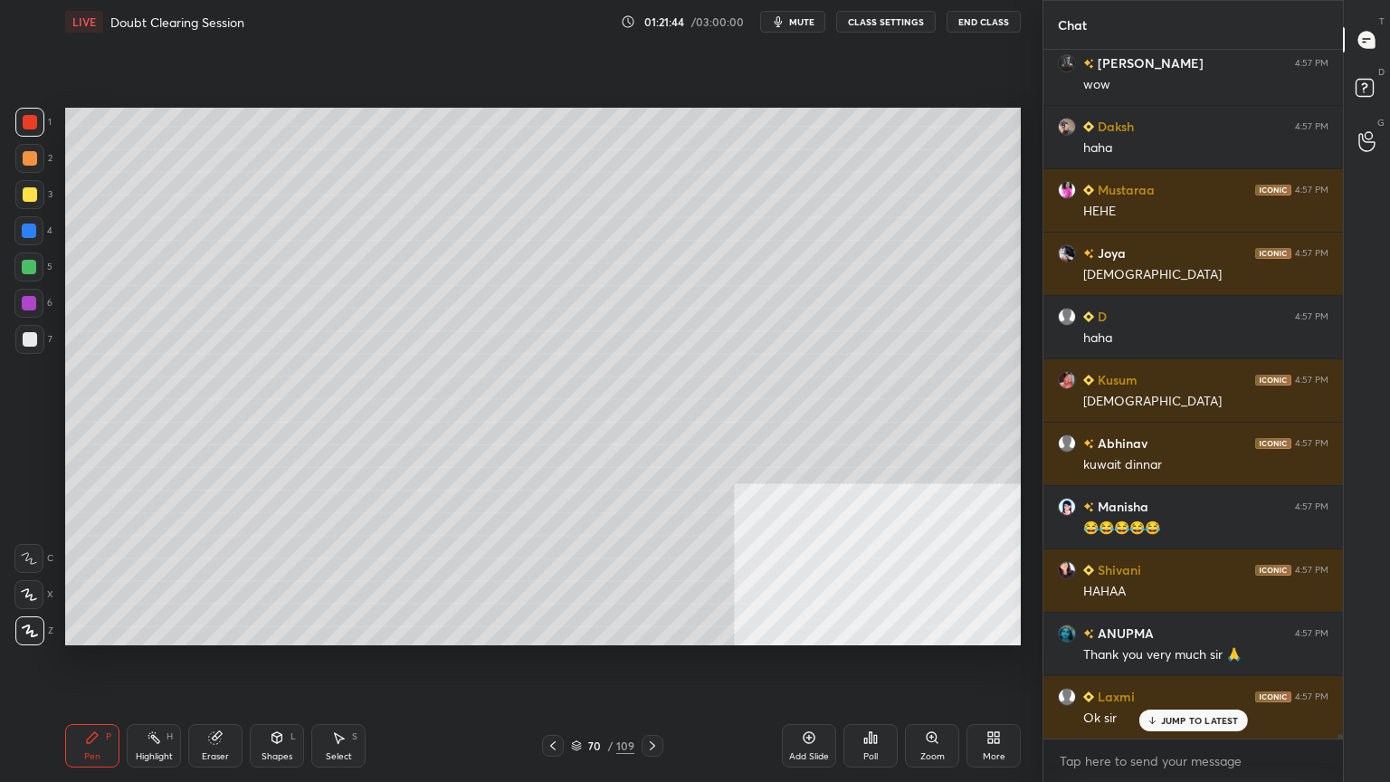
click at [572, 701] on icon at bounding box center [576, 745] width 11 height 11
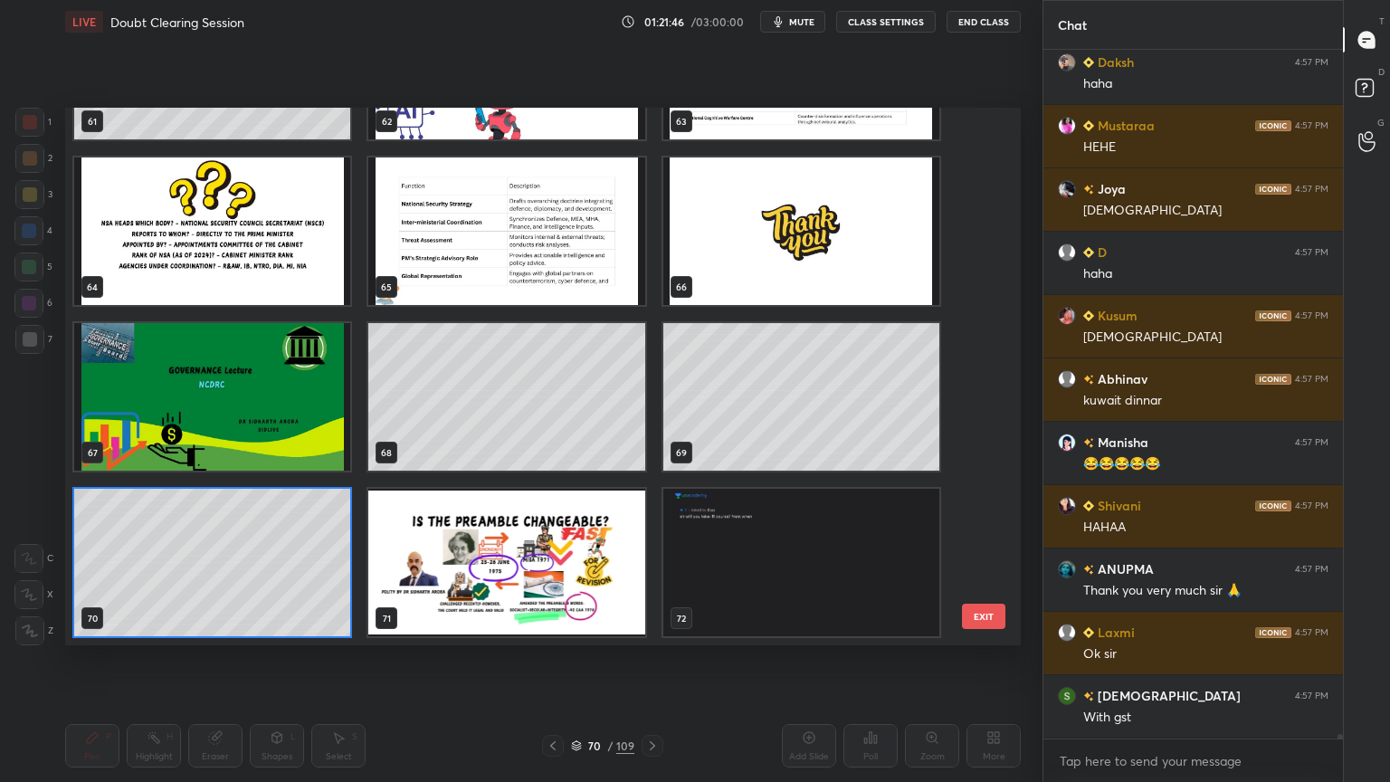
click at [281, 413] on img "grid" at bounding box center [212, 396] width 276 height 147
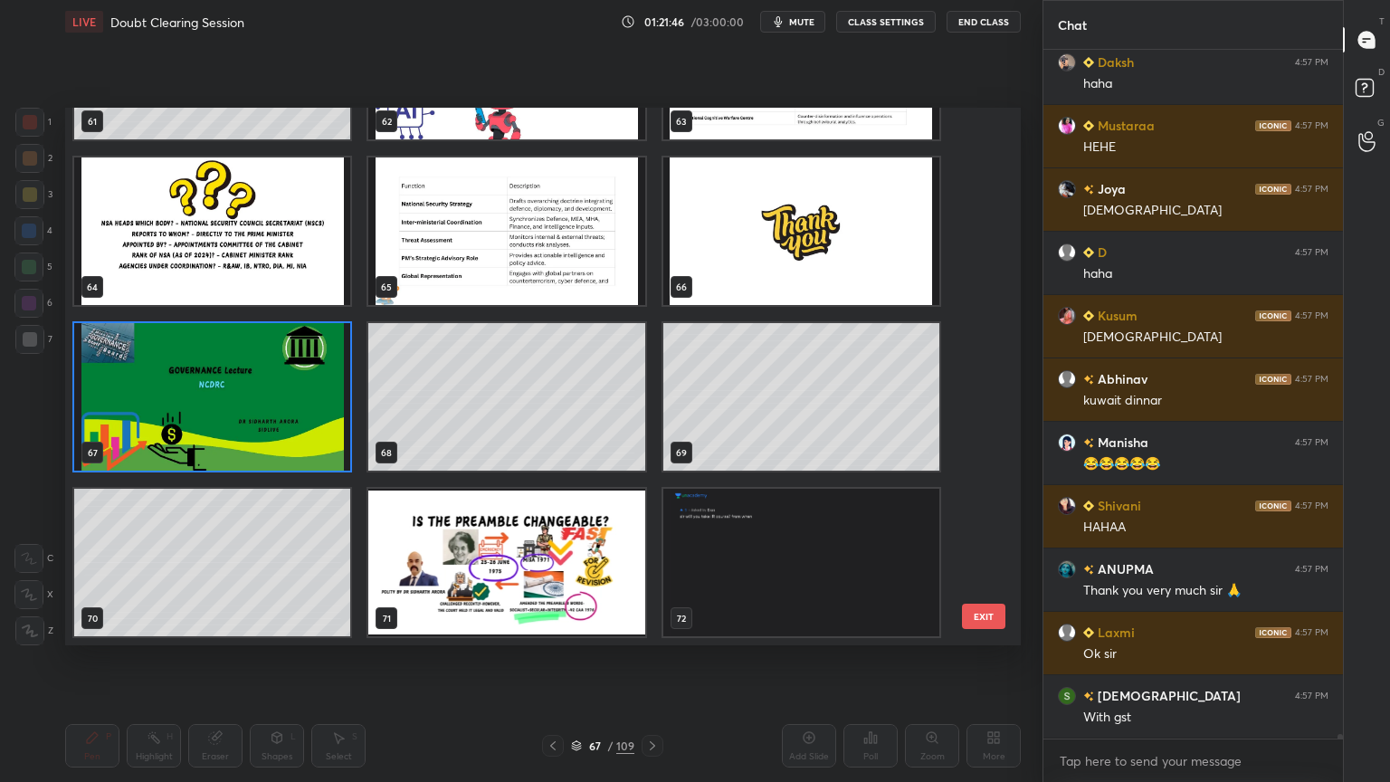
click at [281, 411] on img "grid" at bounding box center [212, 396] width 276 height 147
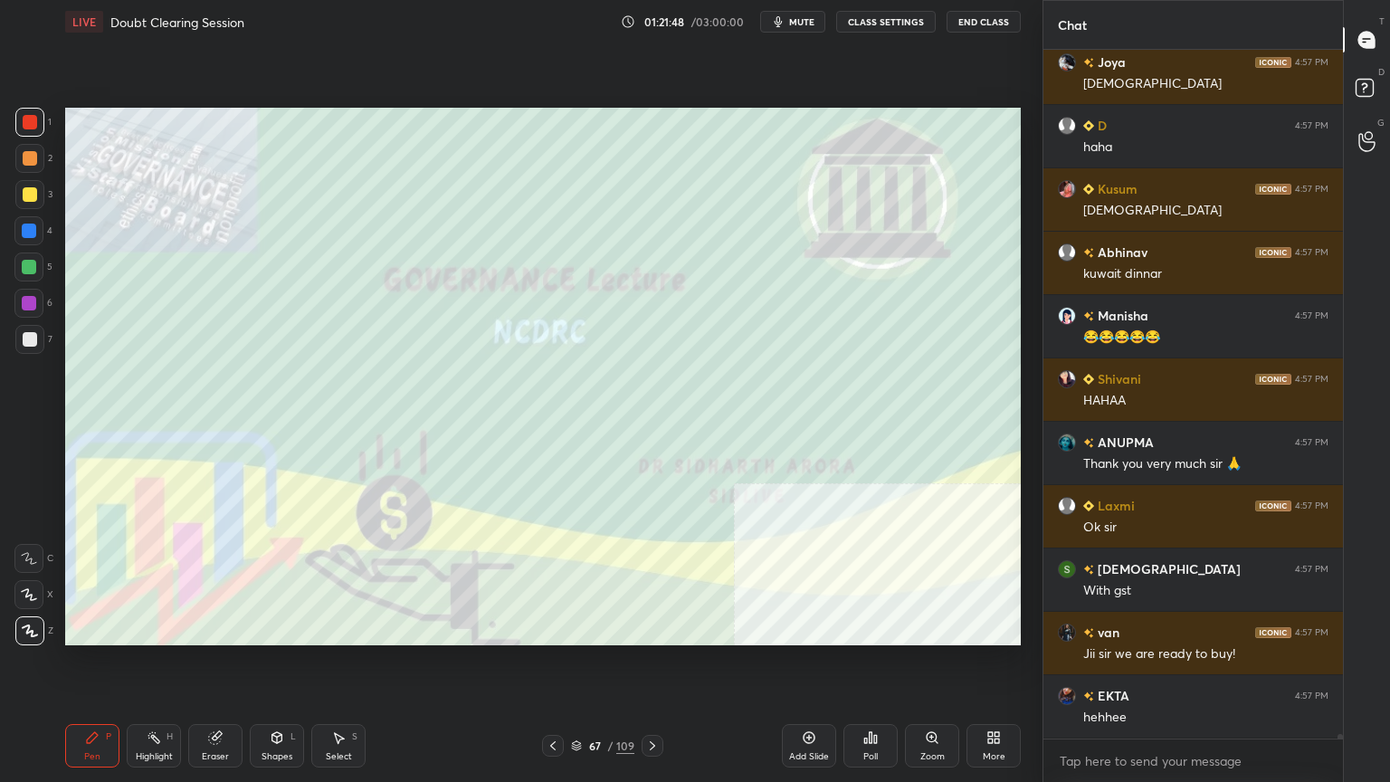
click at [576, 701] on icon at bounding box center [576, 745] width 11 height 11
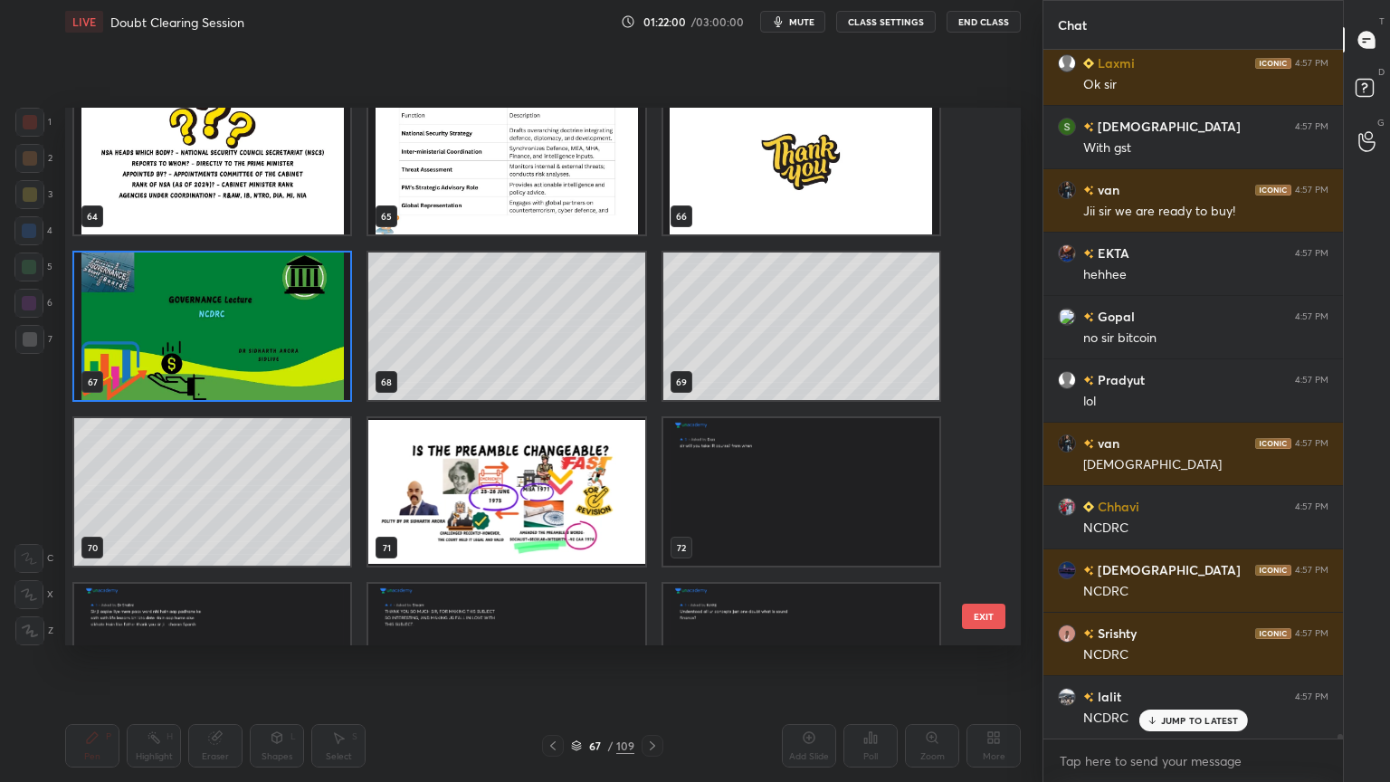
click at [290, 340] on img "grid" at bounding box center [212, 325] width 276 height 147
click at [290, 342] on img "grid" at bounding box center [212, 325] width 276 height 147
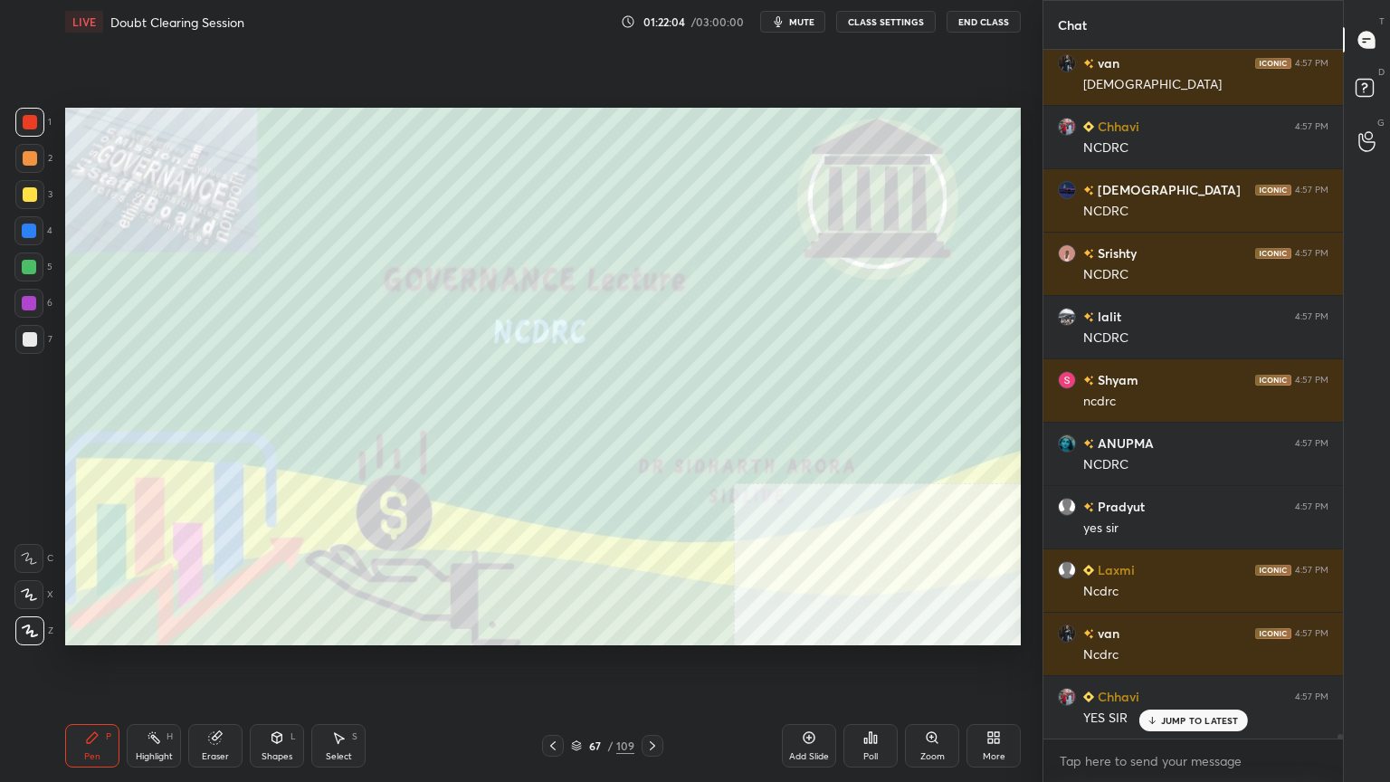
click at [803, 17] on span "mute" at bounding box center [801, 21] width 25 height 13
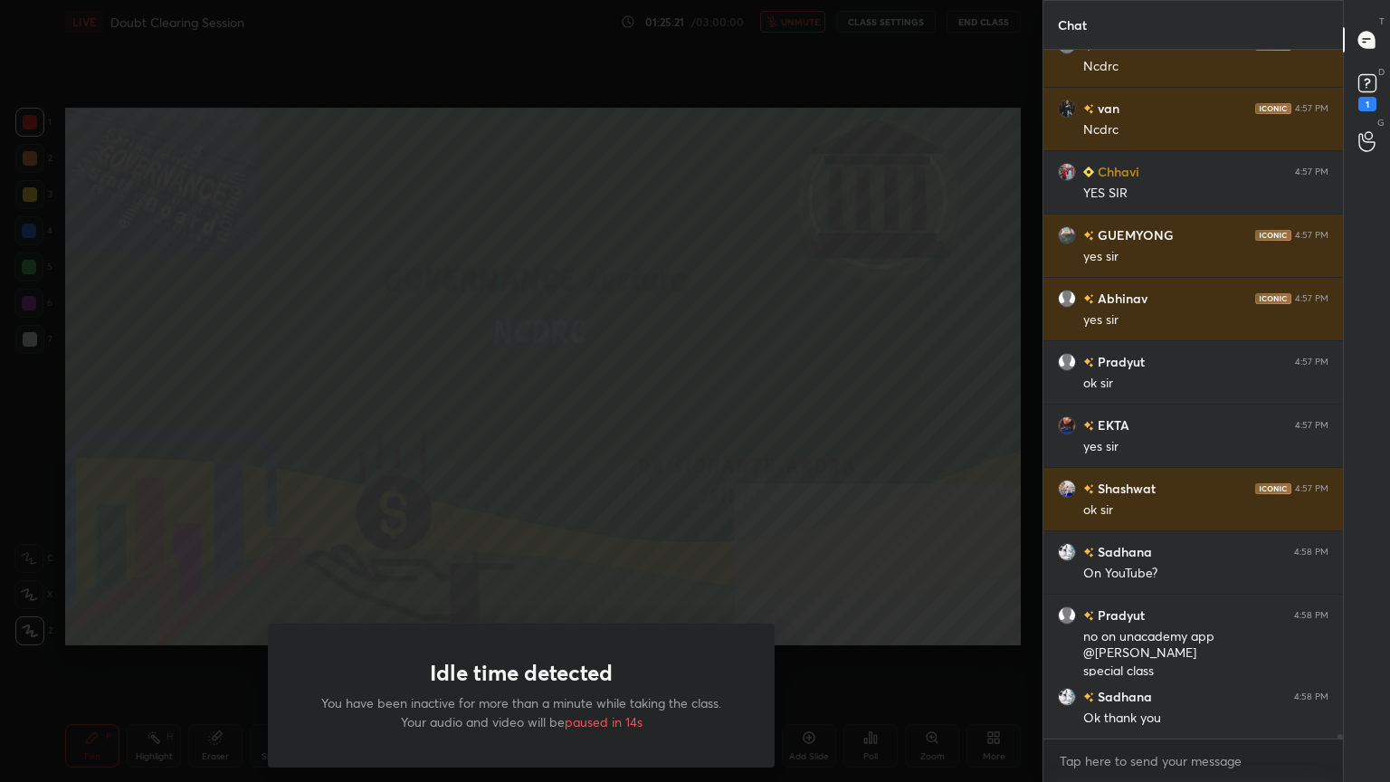
scroll to position [112495, 0]
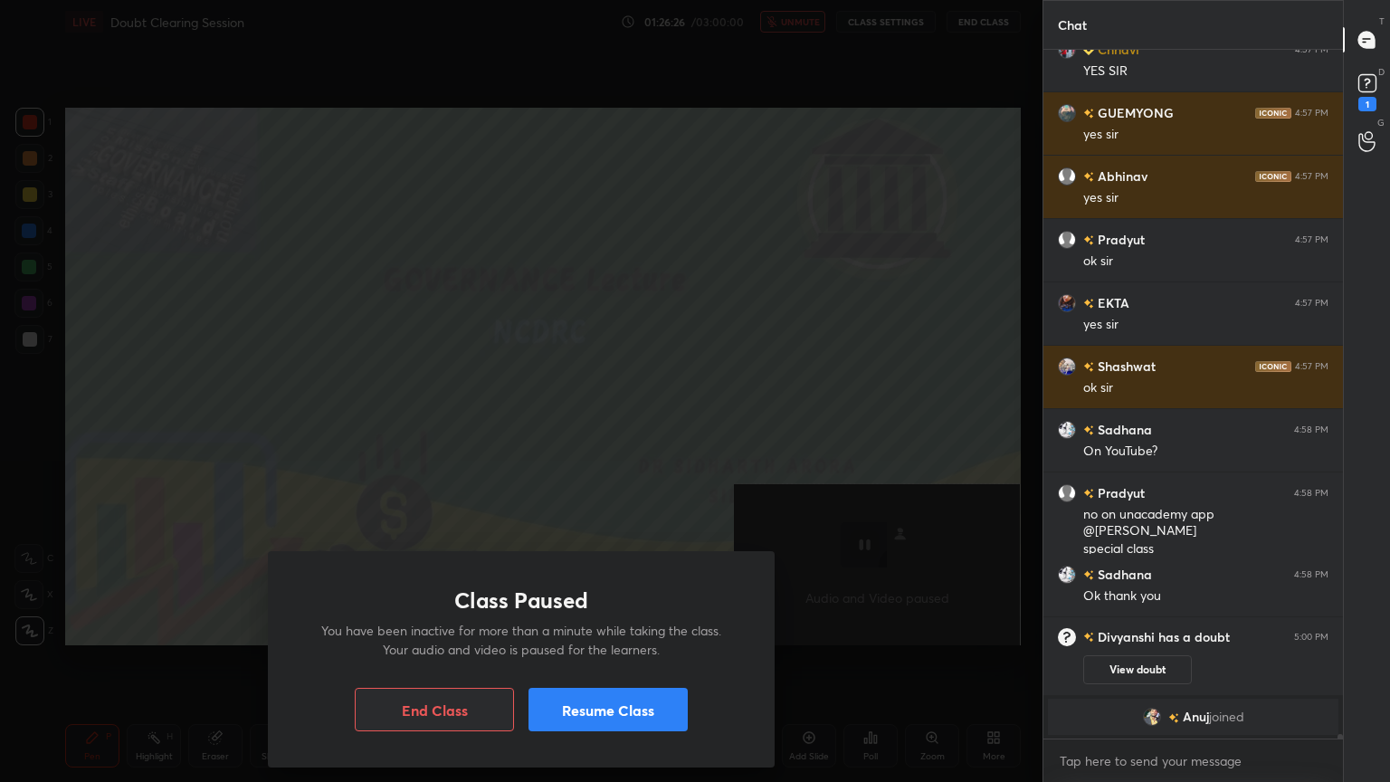
click at [641, 701] on button "Resume Class" at bounding box center [607, 709] width 159 height 43
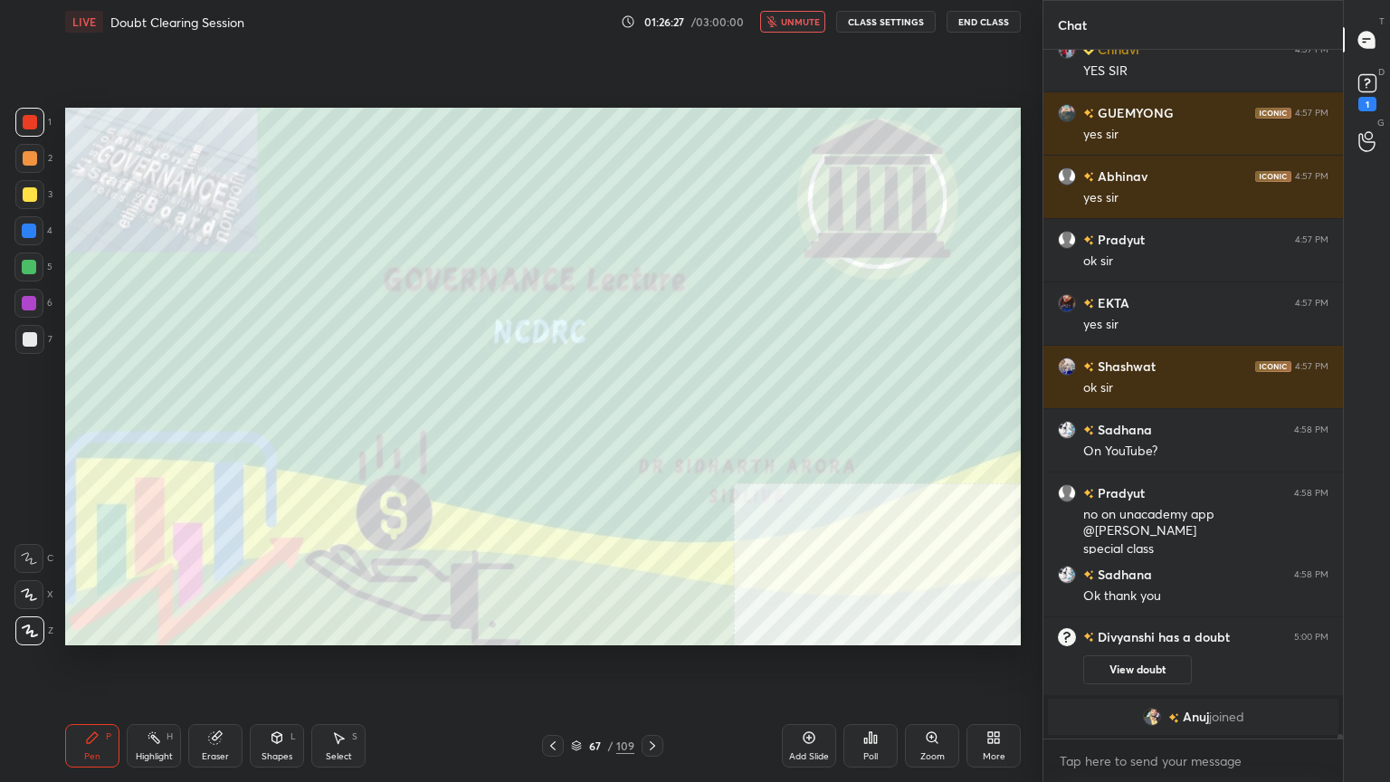
click at [802, 25] on span "unmute" at bounding box center [800, 21] width 39 height 13
click at [1369, 75] on rect at bounding box center [1366, 83] width 17 height 17
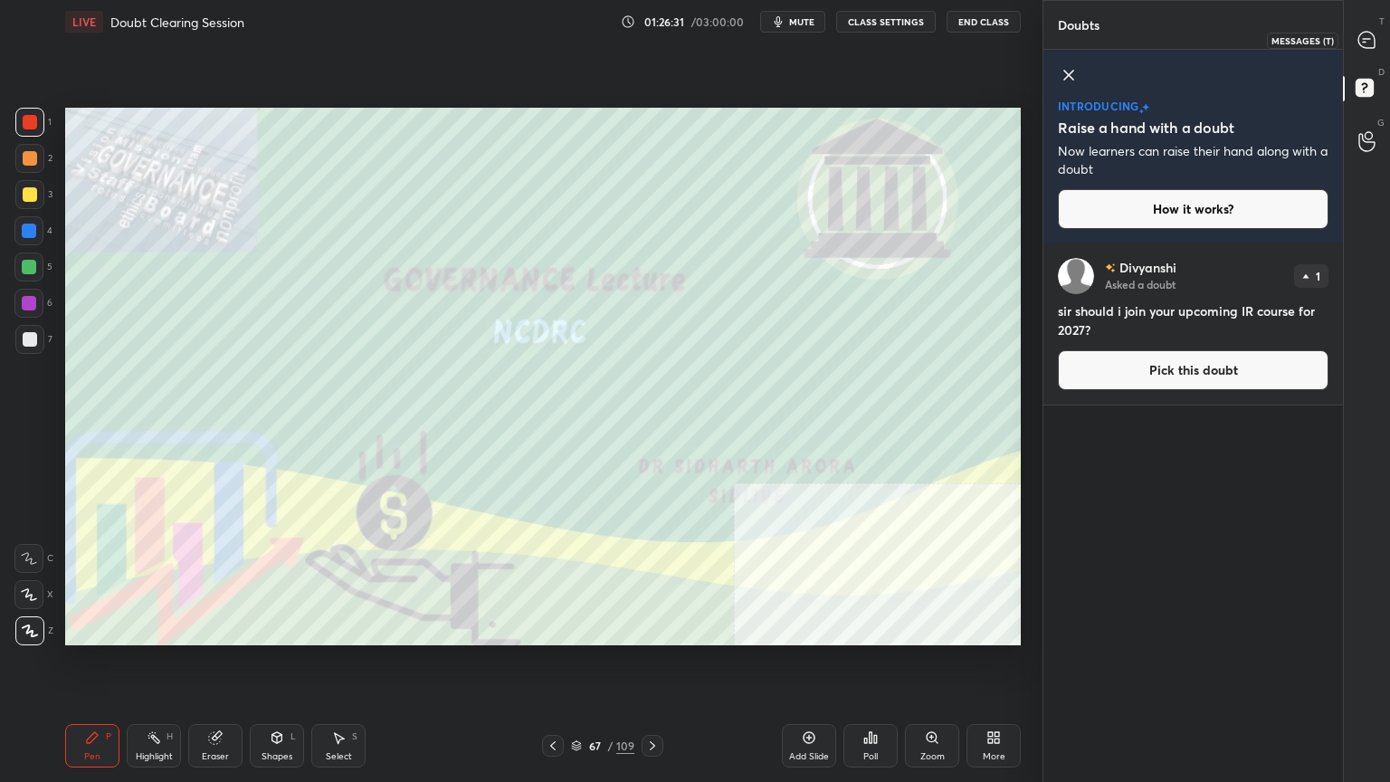
drag, startPoint x: 1370, startPoint y: 36, endPoint x: 1334, endPoint y: 43, distance: 36.7
click at [1368, 36] on icon at bounding box center [1366, 40] width 16 height 16
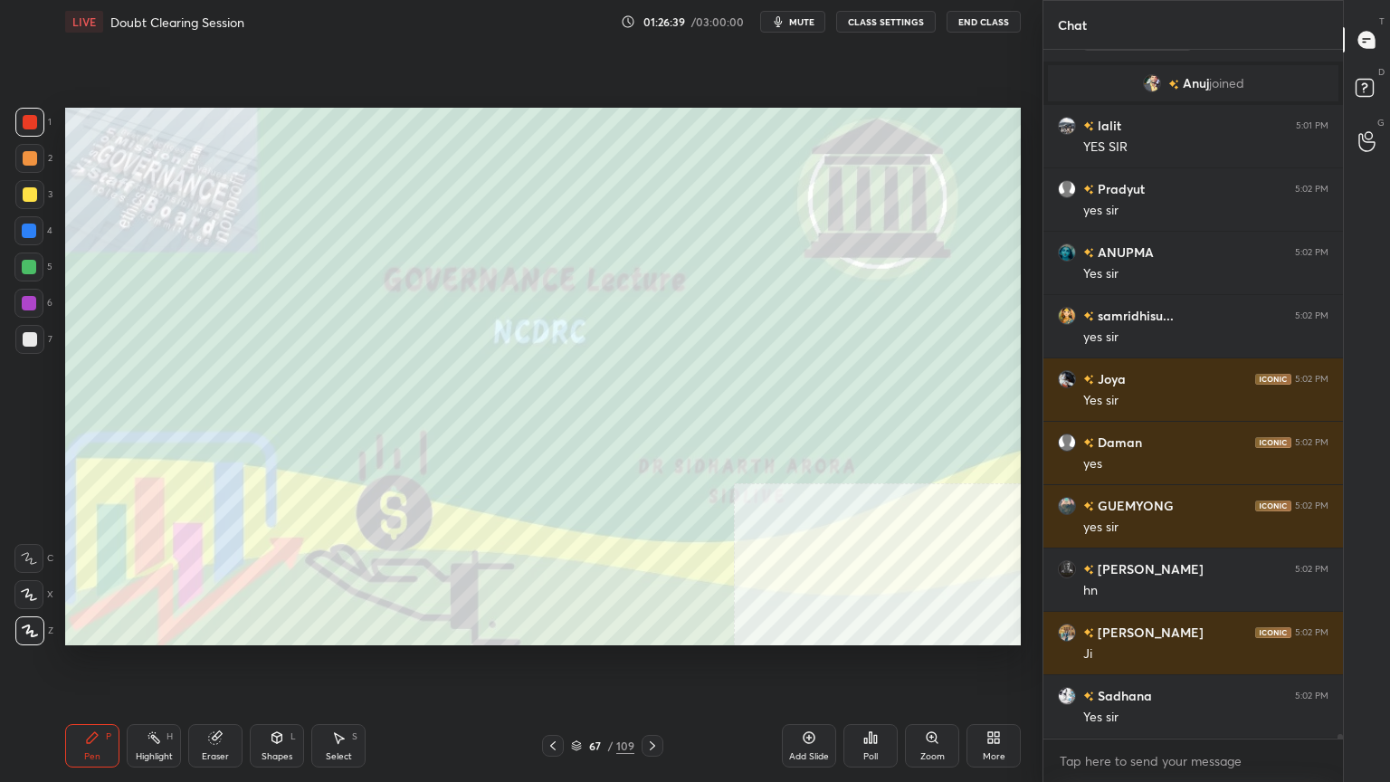
scroll to position [108434, 0]
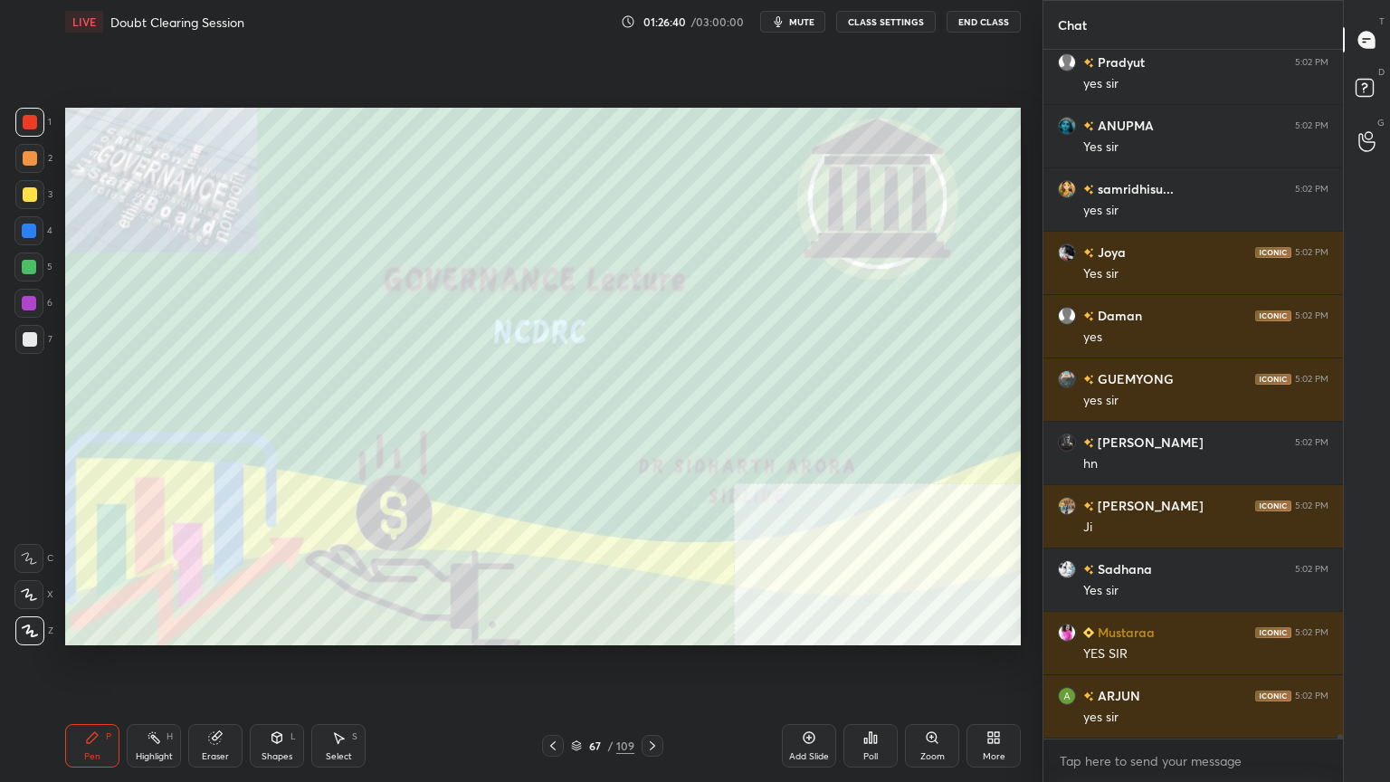
drag, startPoint x: 218, startPoint y: 747, endPoint x: 231, endPoint y: 741, distance: 14.2
click at [217, 701] on div "Eraser" at bounding box center [215, 745] width 54 height 43
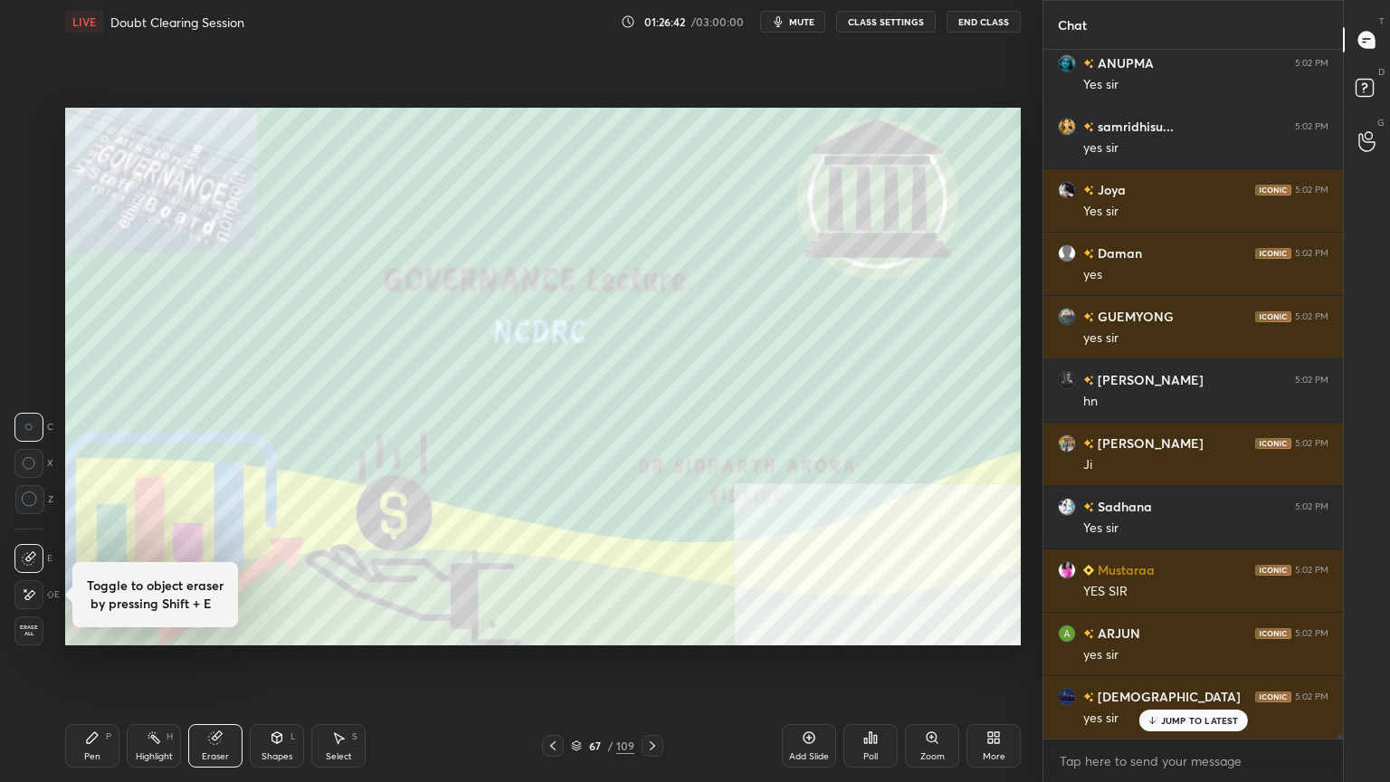
click at [27, 631] on span "Erase all" at bounding box center [28, 630] width 27 height 13
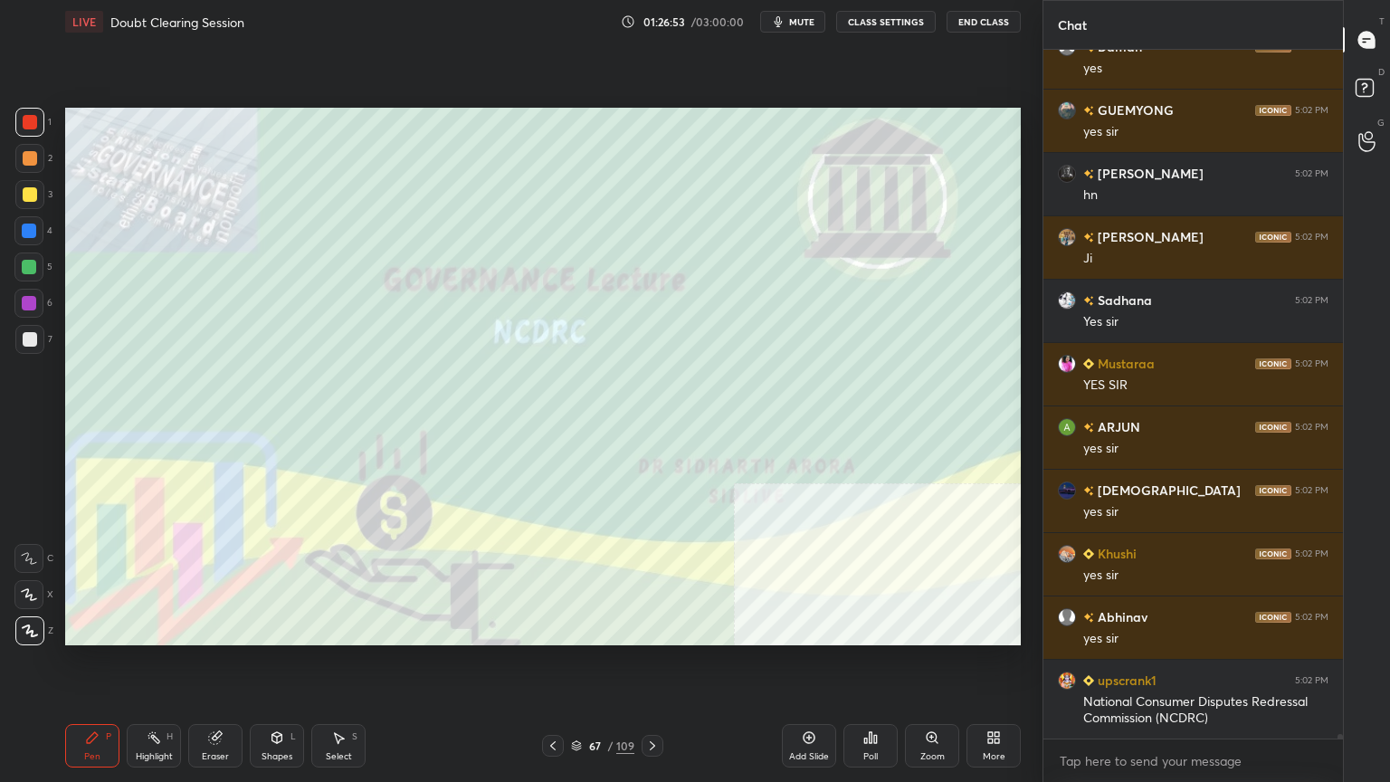
scroll to position [108767, 0]
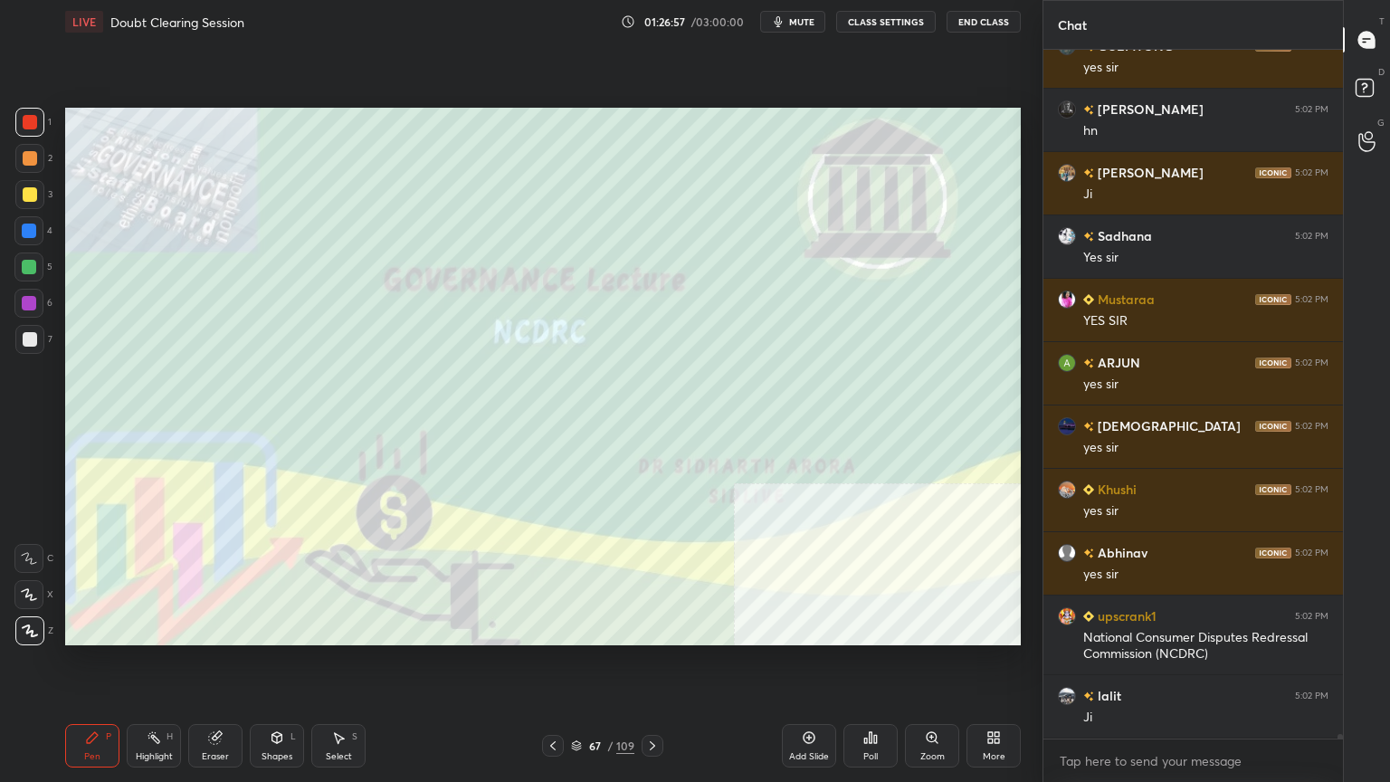
click at [820, 20] on button "mute" at bounding box center [792, 22] width 65 height 22
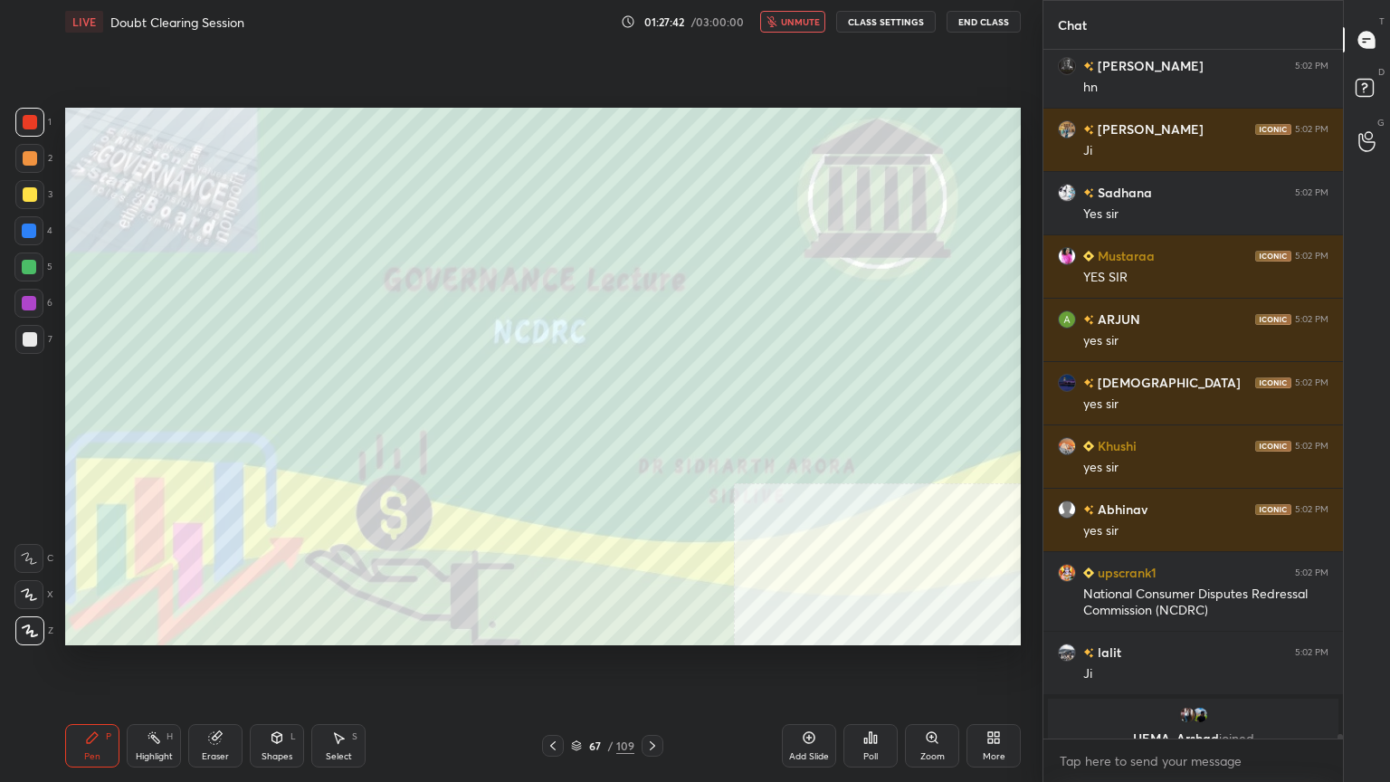
scroll to position [108832, 0]
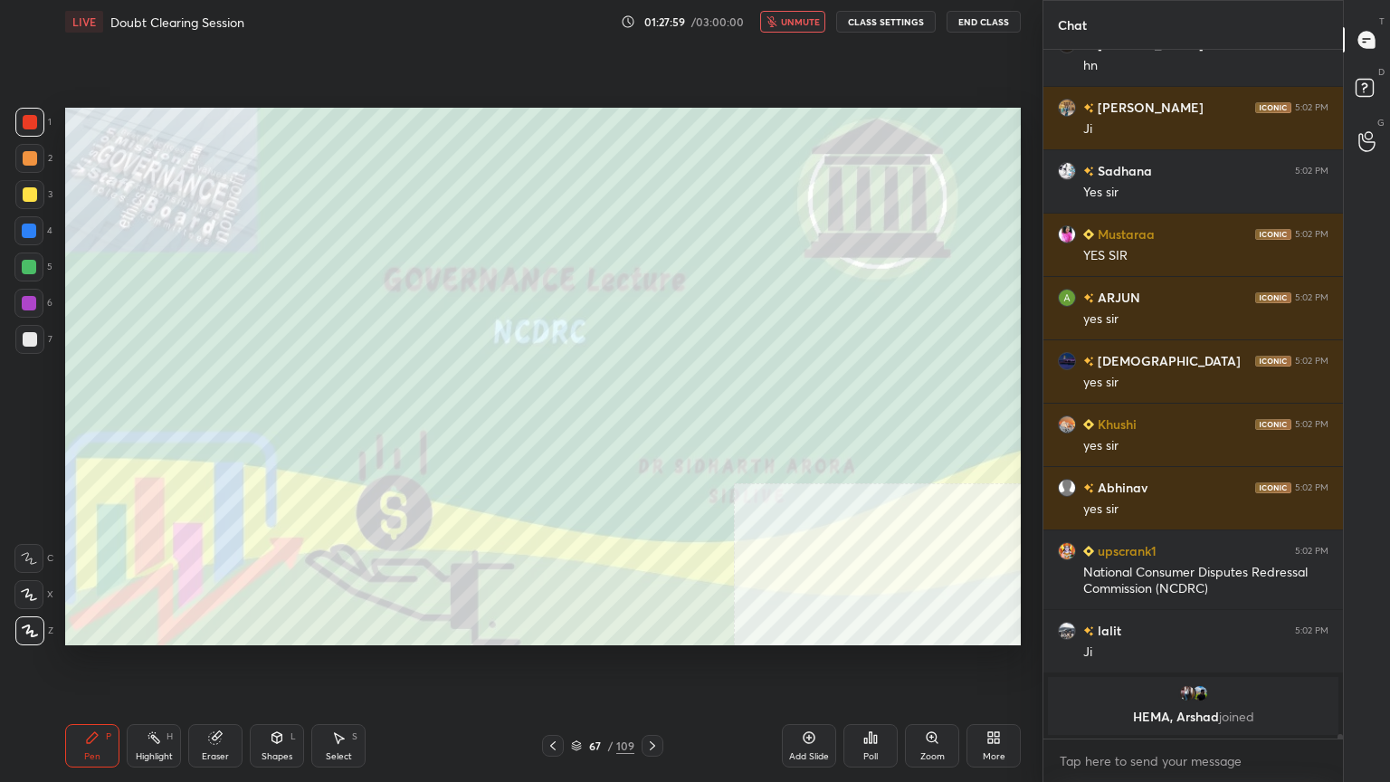
click at [810, 28] on button "unmute" at bounding box center [792, 22] width 65 height 22
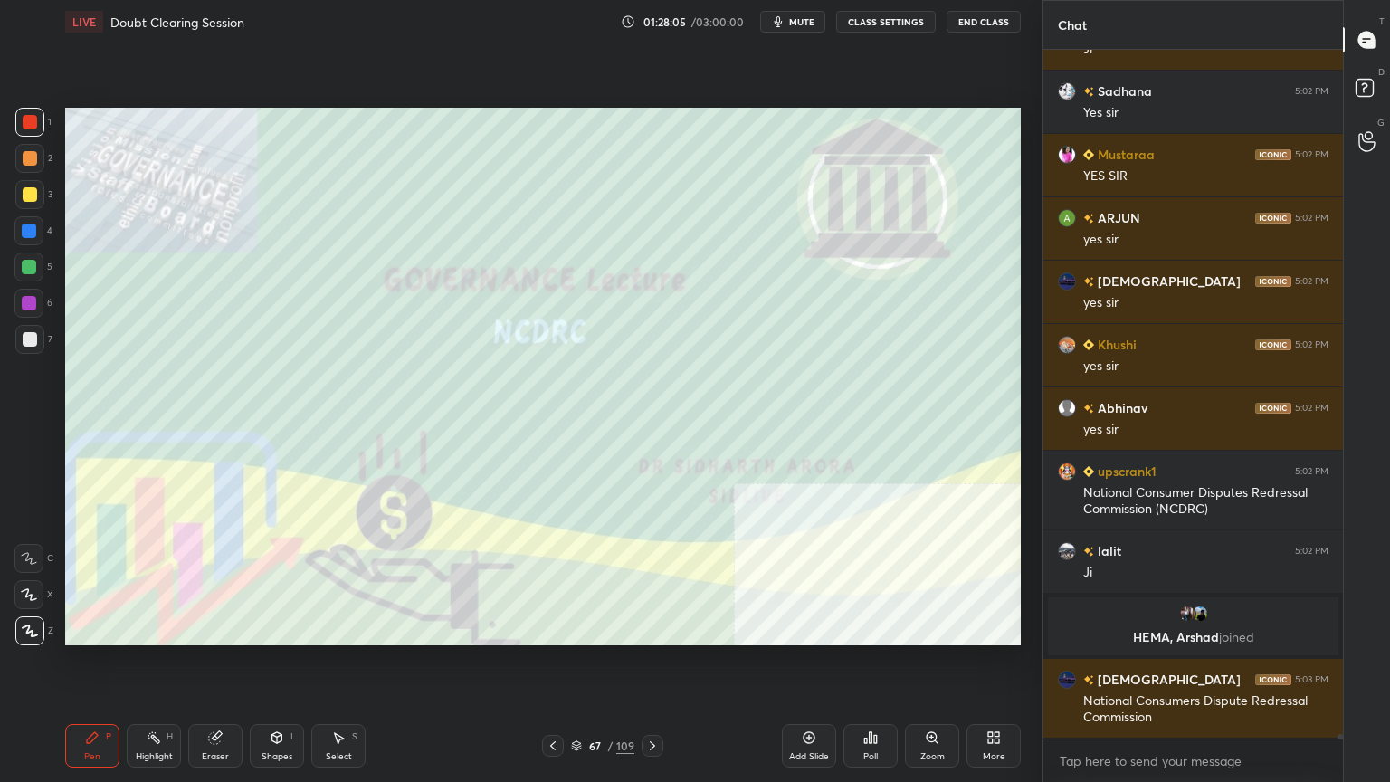
scroll to position [108195, 0]
click at [577, 701] on icon at bounding box center [576, 745] width 11 height 11
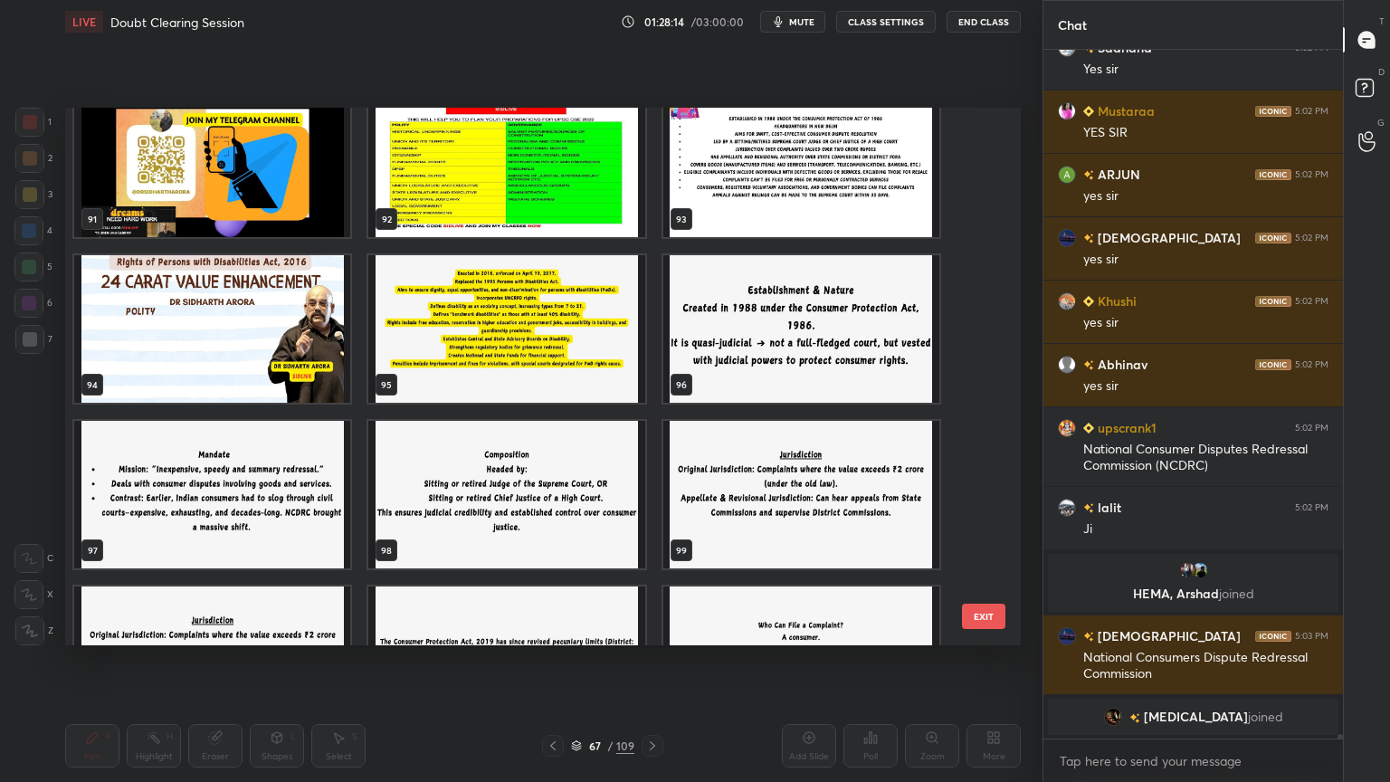
scroll to position [108229, 0]
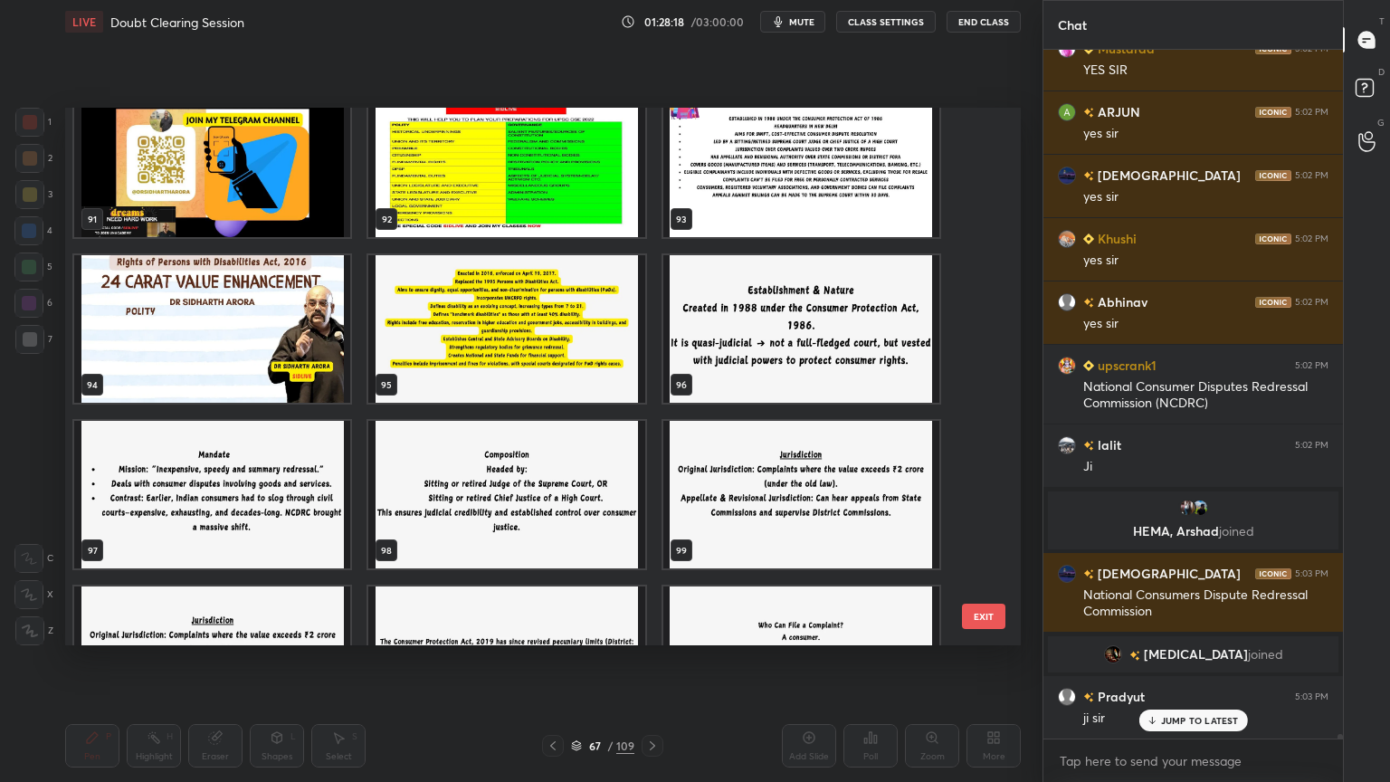
click at [621, 374] on img "grid" at bounding box center [506, 328] width 276 height 147
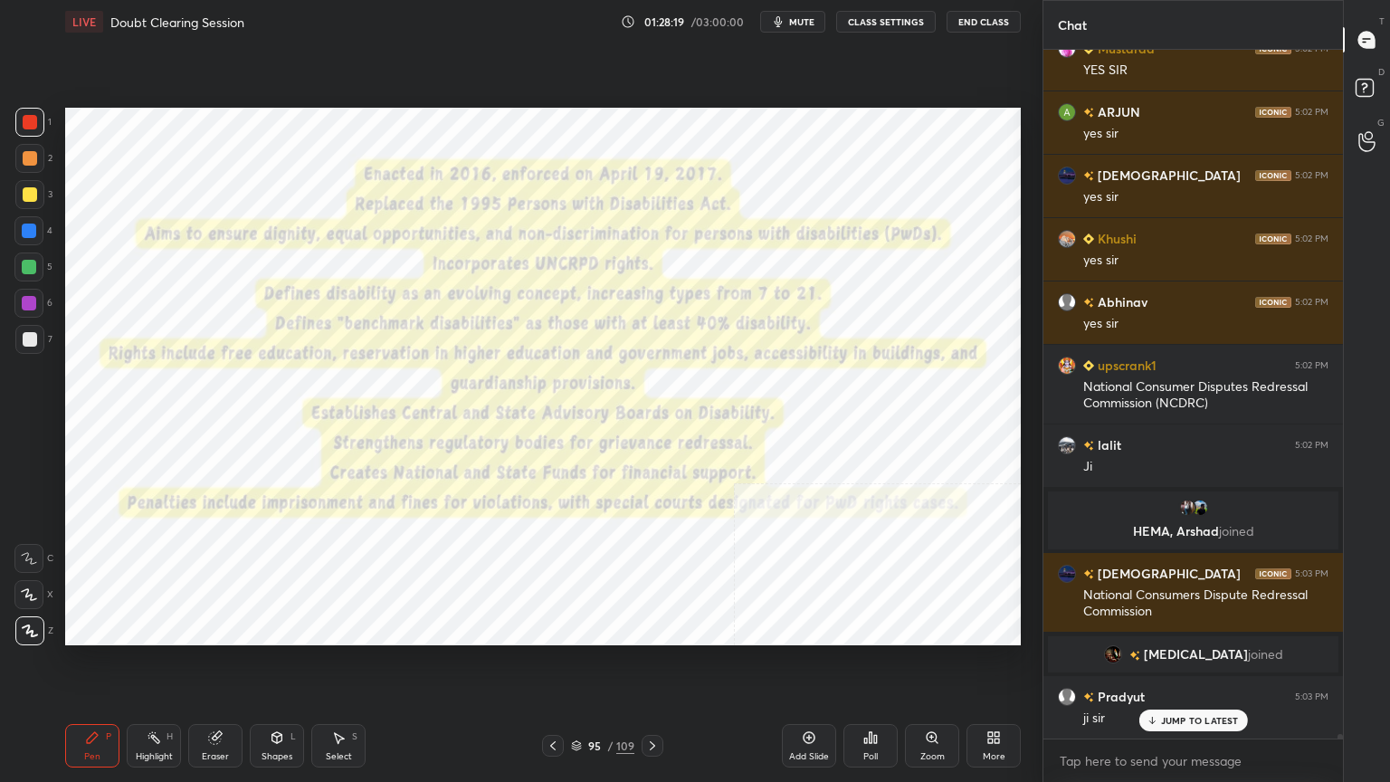
click at [821, 701] on div "Add Slide" at bounding box center [809, 756] width 40 height 9
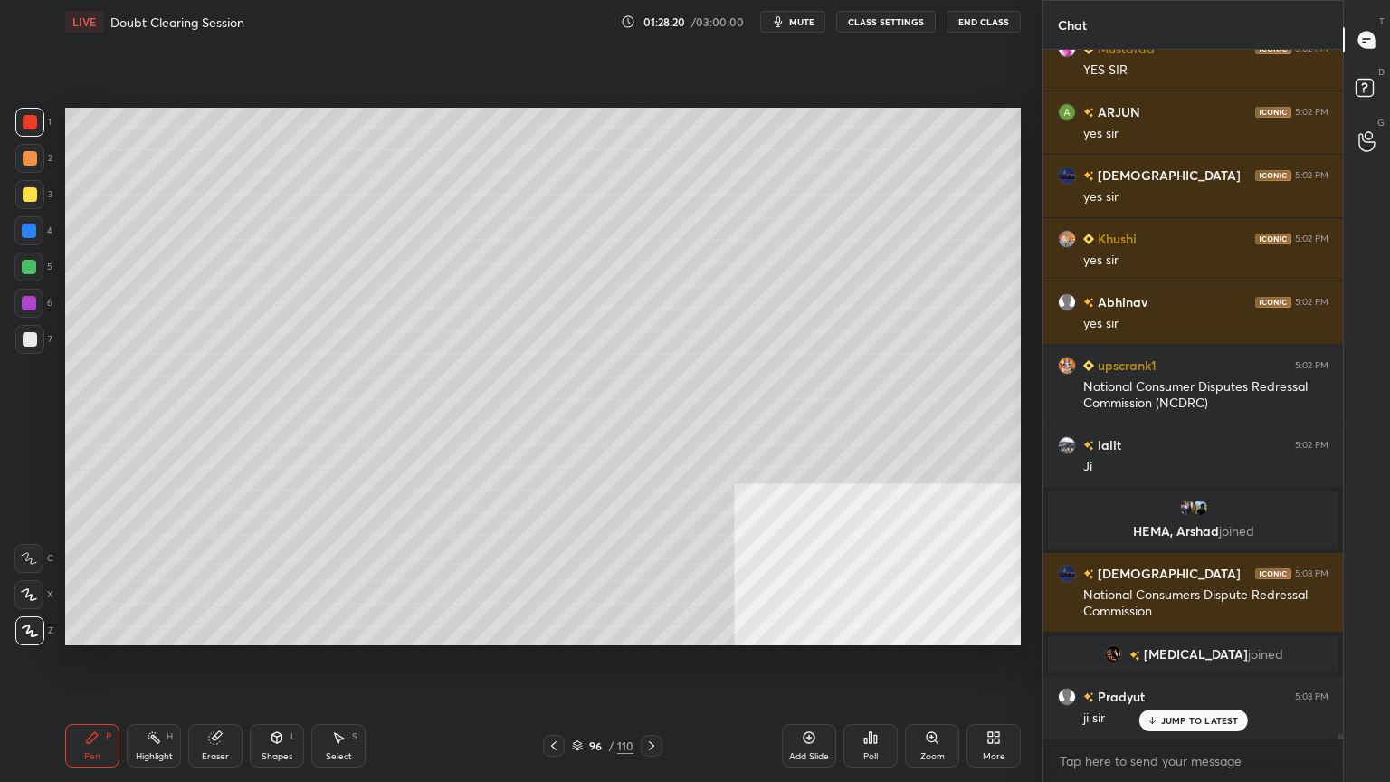
scroll to position [108293, 0]
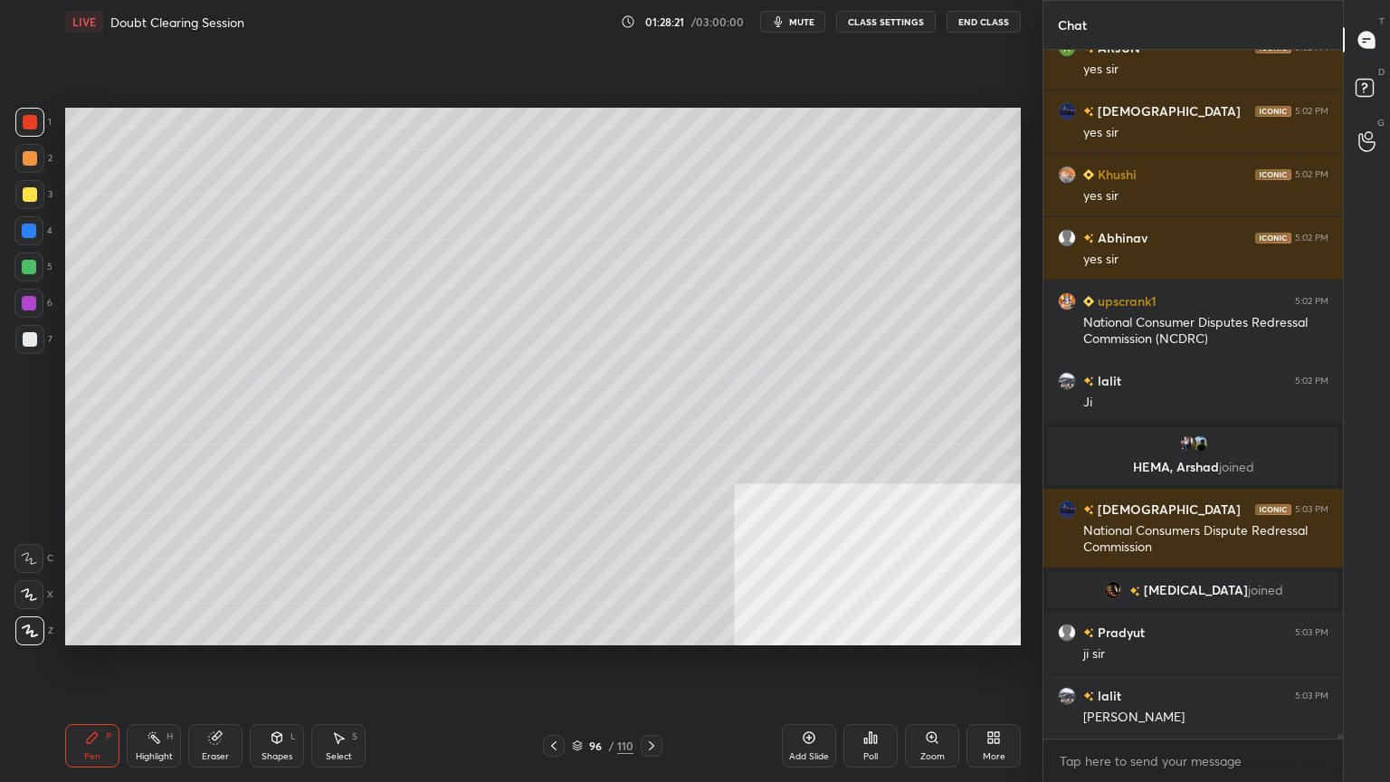
click at [29, 338] on div at bounding box center [30, 339] width 14 height 14
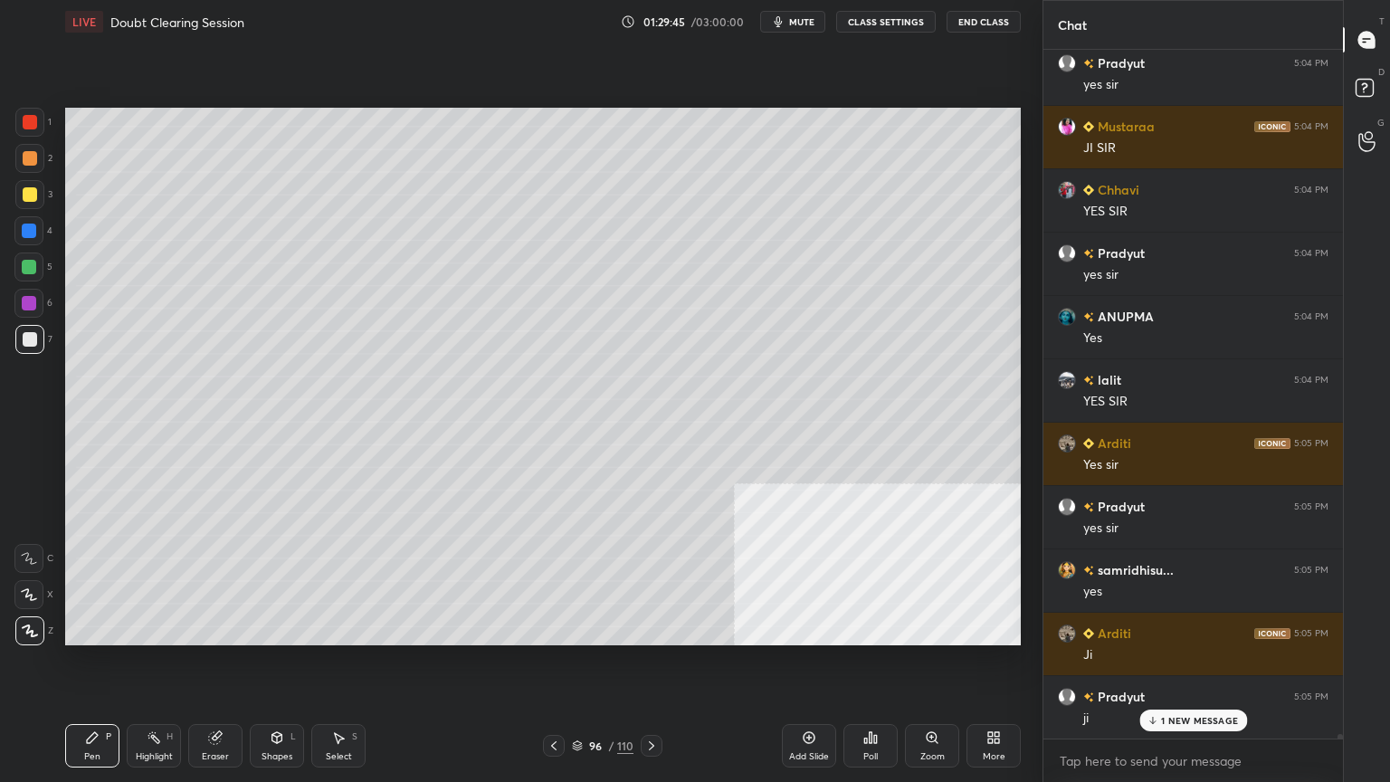
scroll to position [109306, 0]
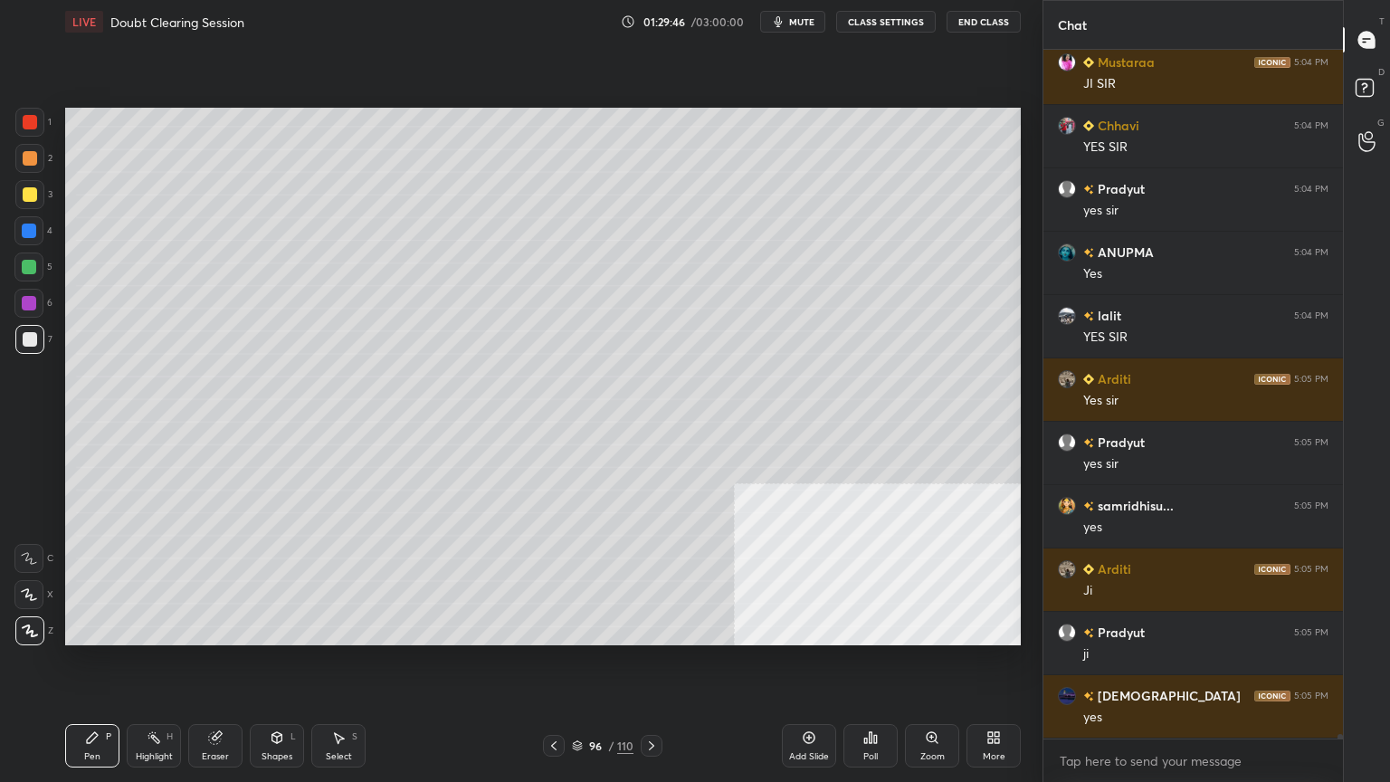
click at [33, 187] on div at bounding box center [29, 194] width 29 height 29
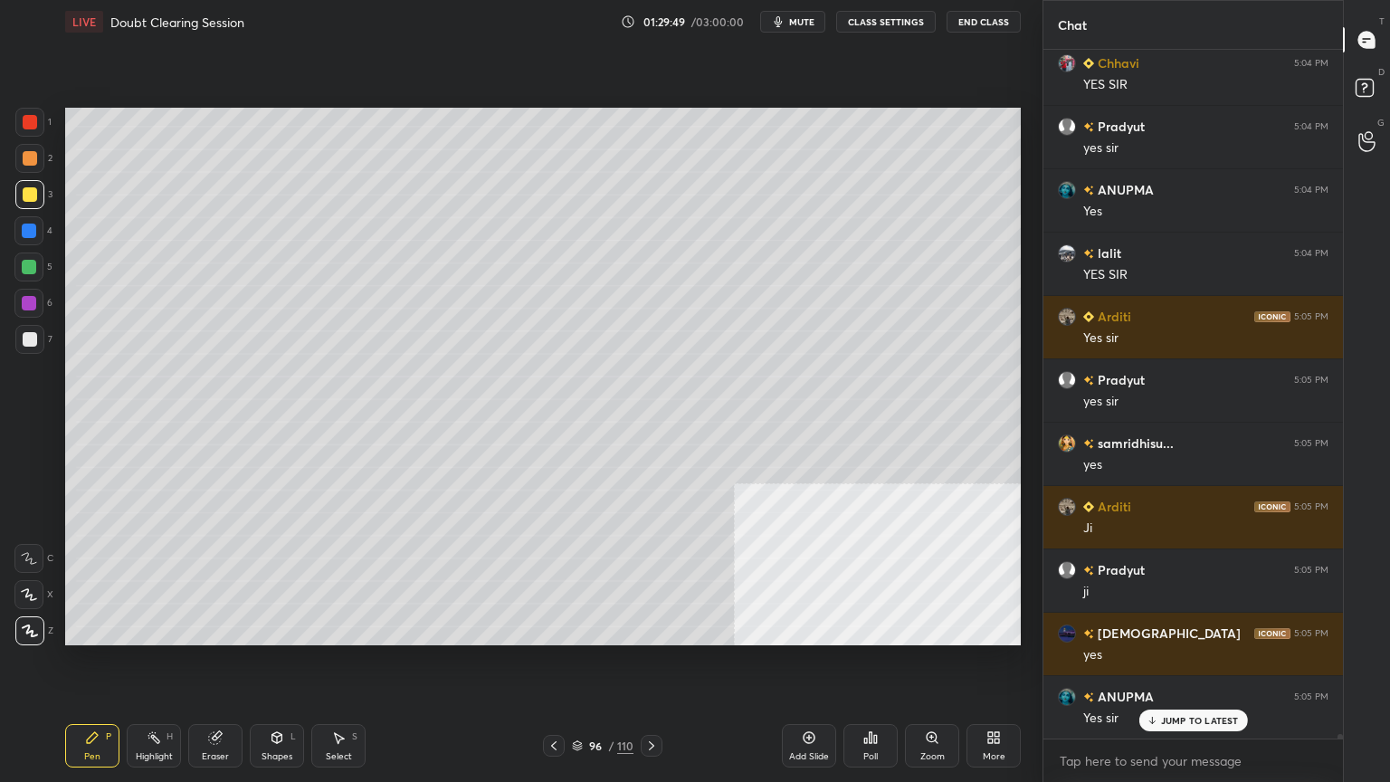
scroll to position [109433, 0]
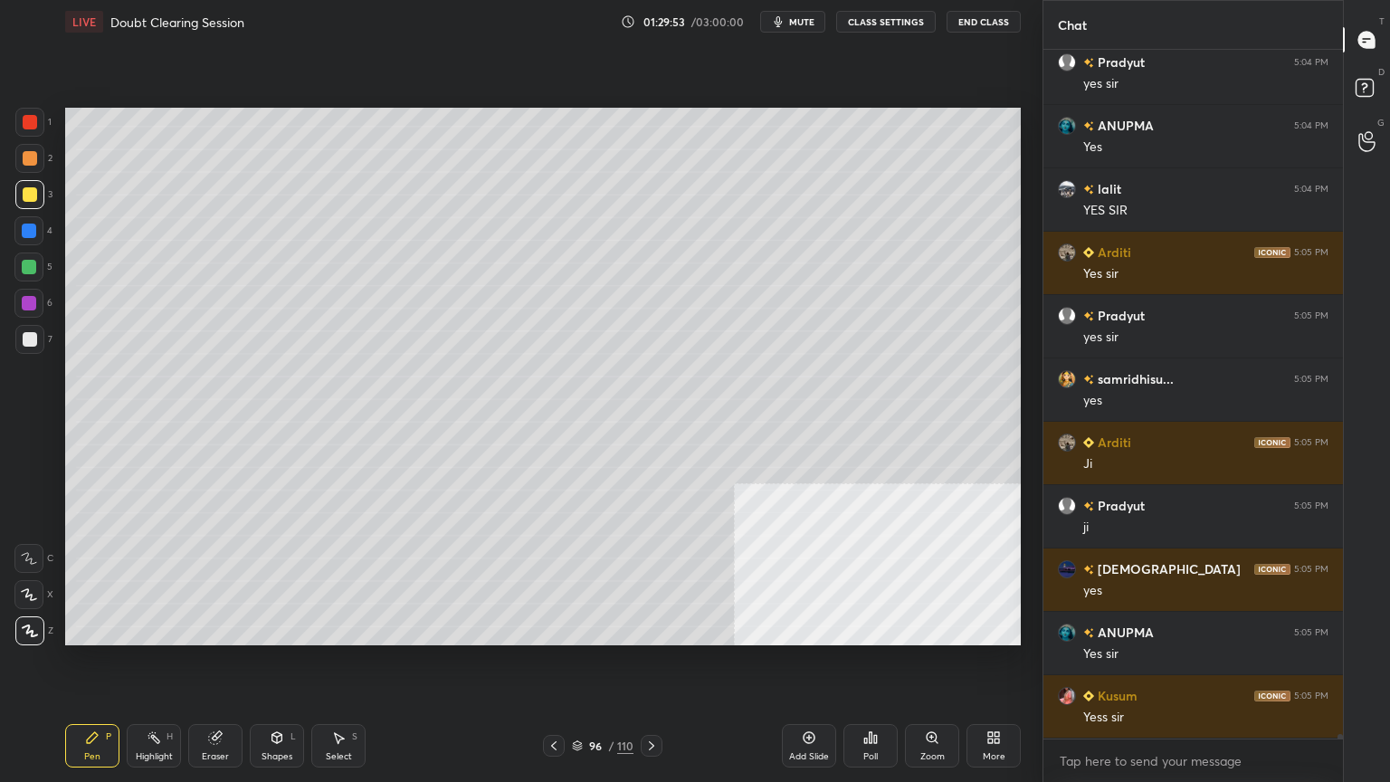
click at [27, 193] on div at bounding box center [30, 194] width 14 height 14
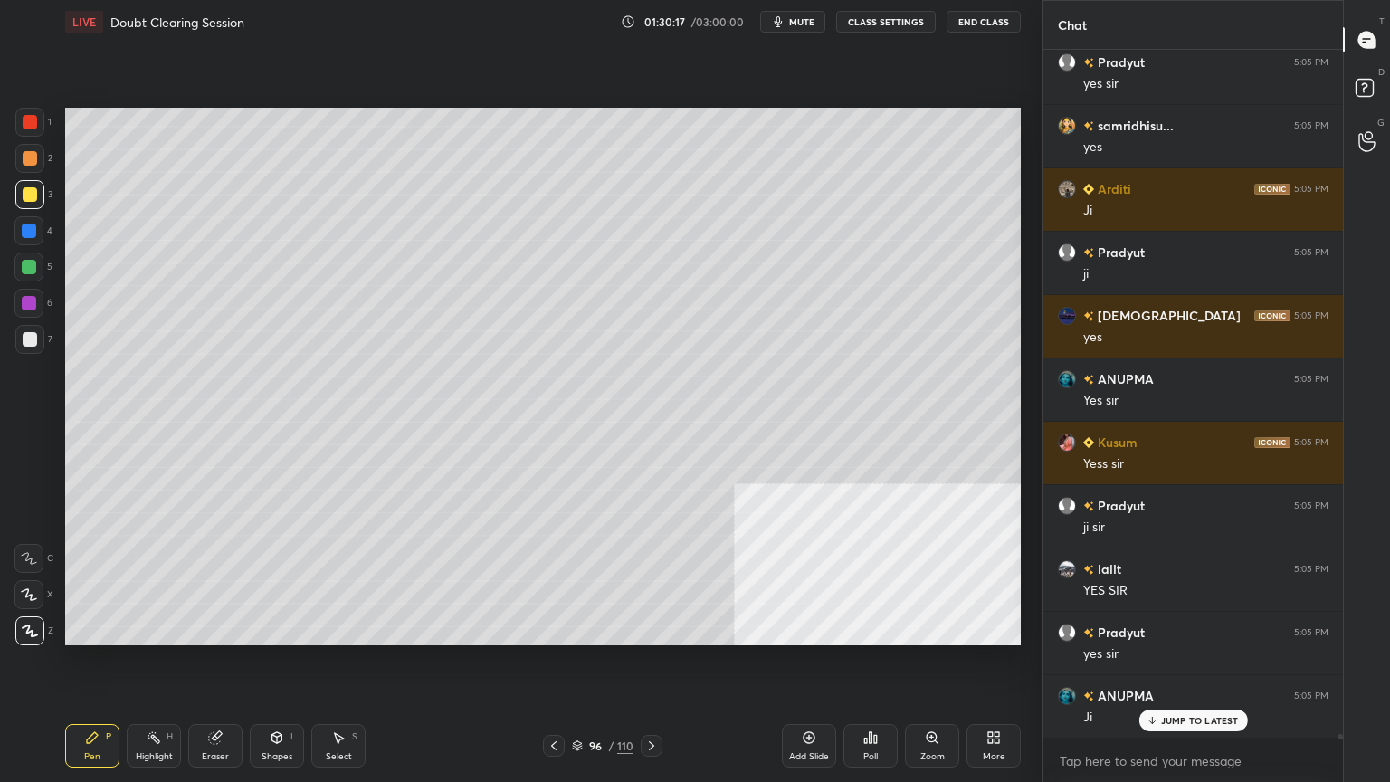
scroll to position [109749, 0]
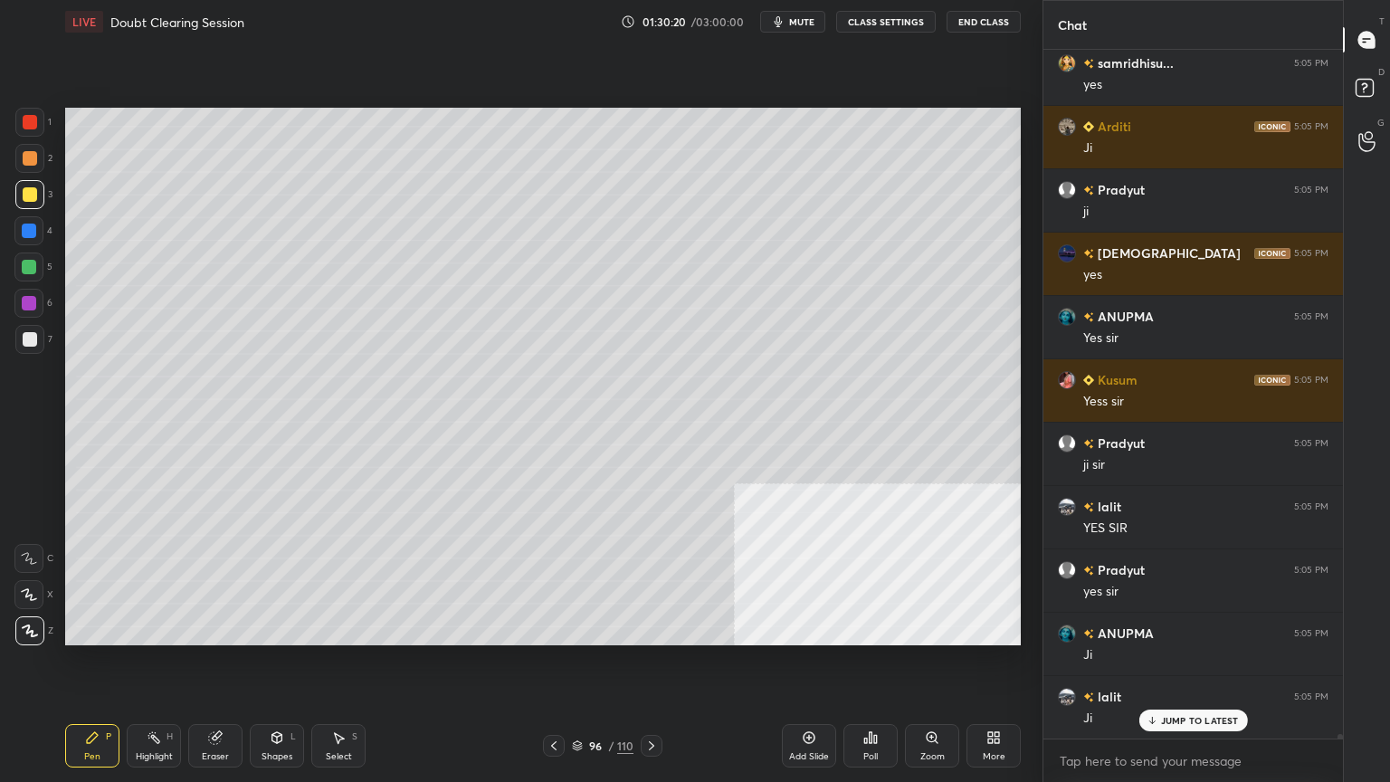
click at [29, 239] on div at bounding box center [28, 230] width 29 height 29
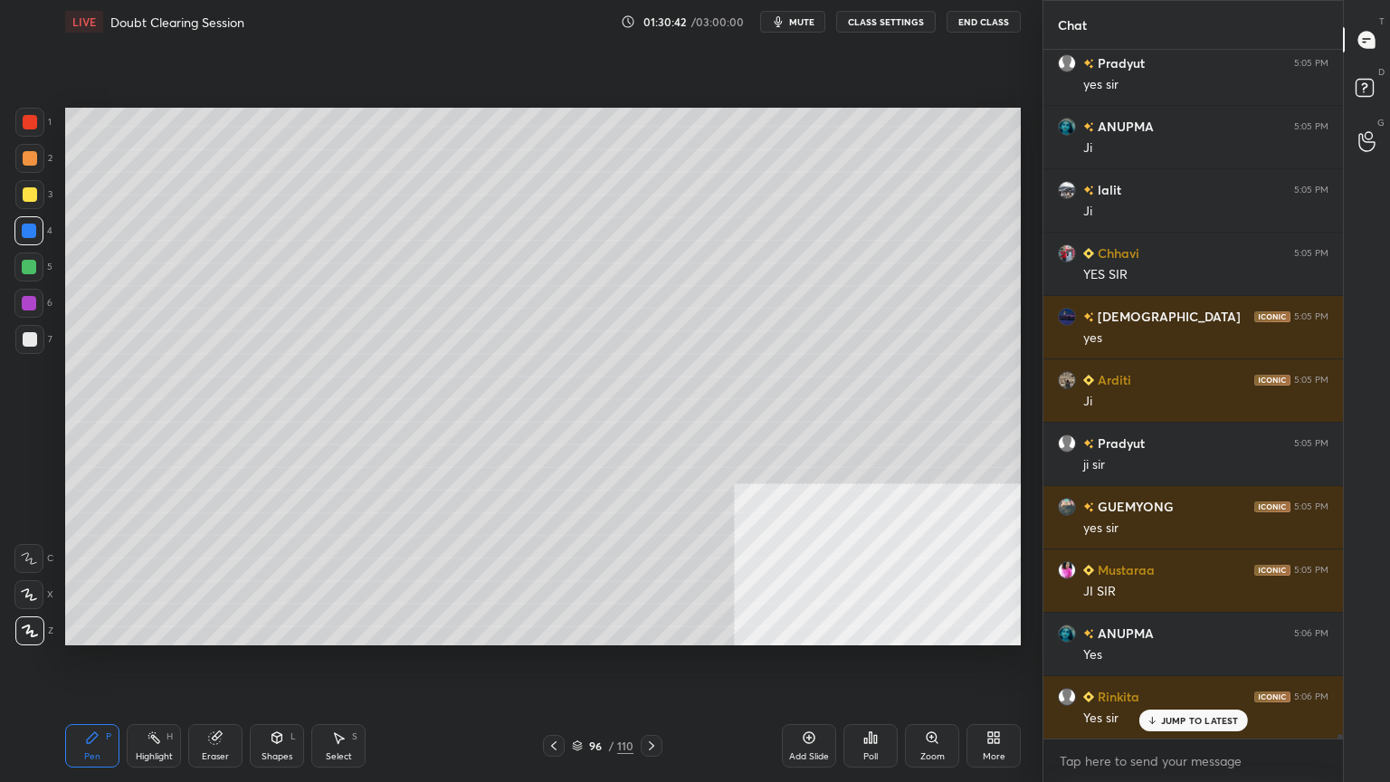
scroll to position [110320, 0]
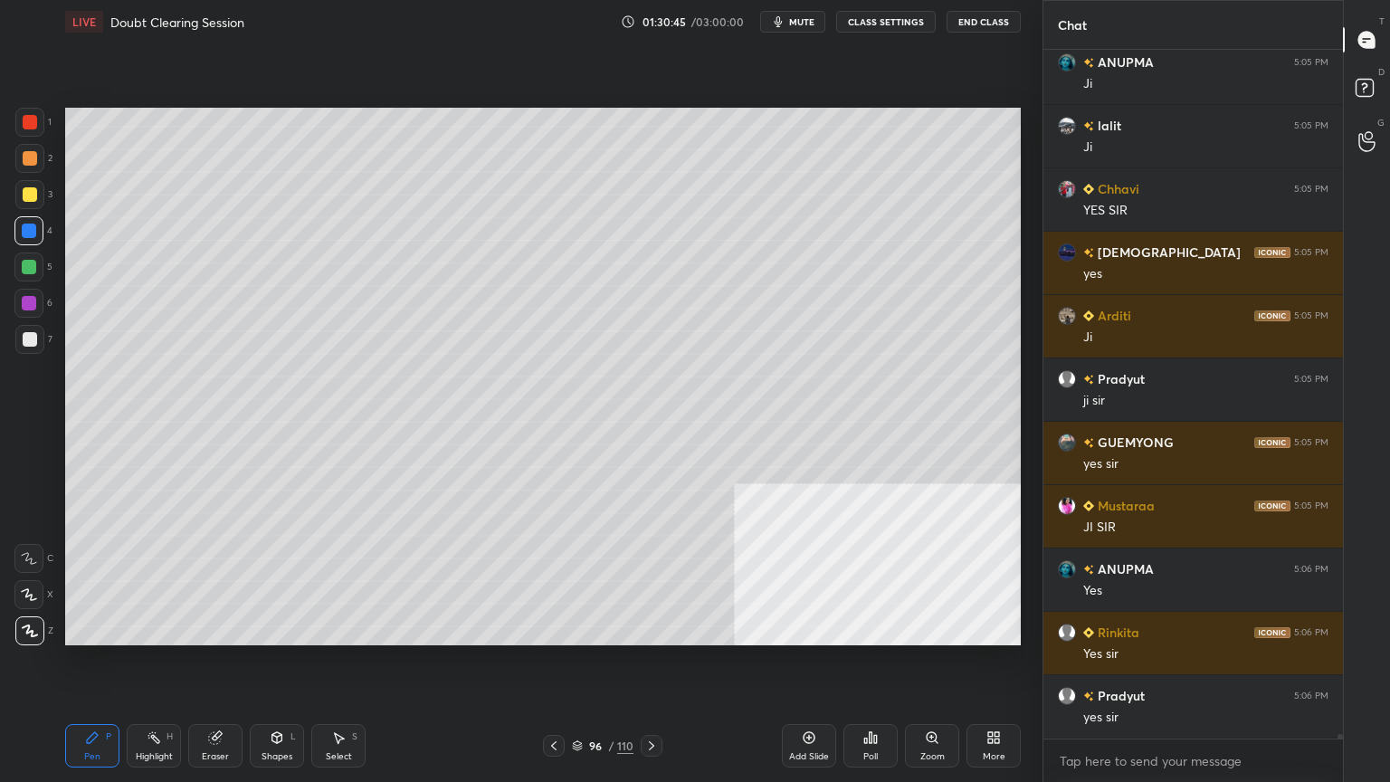
click at [29, 192] on div at bounding box center [30, 194] width 14 height 14
click at [813, 701] on icon at bounding box center [809, 738] width 12 height 12
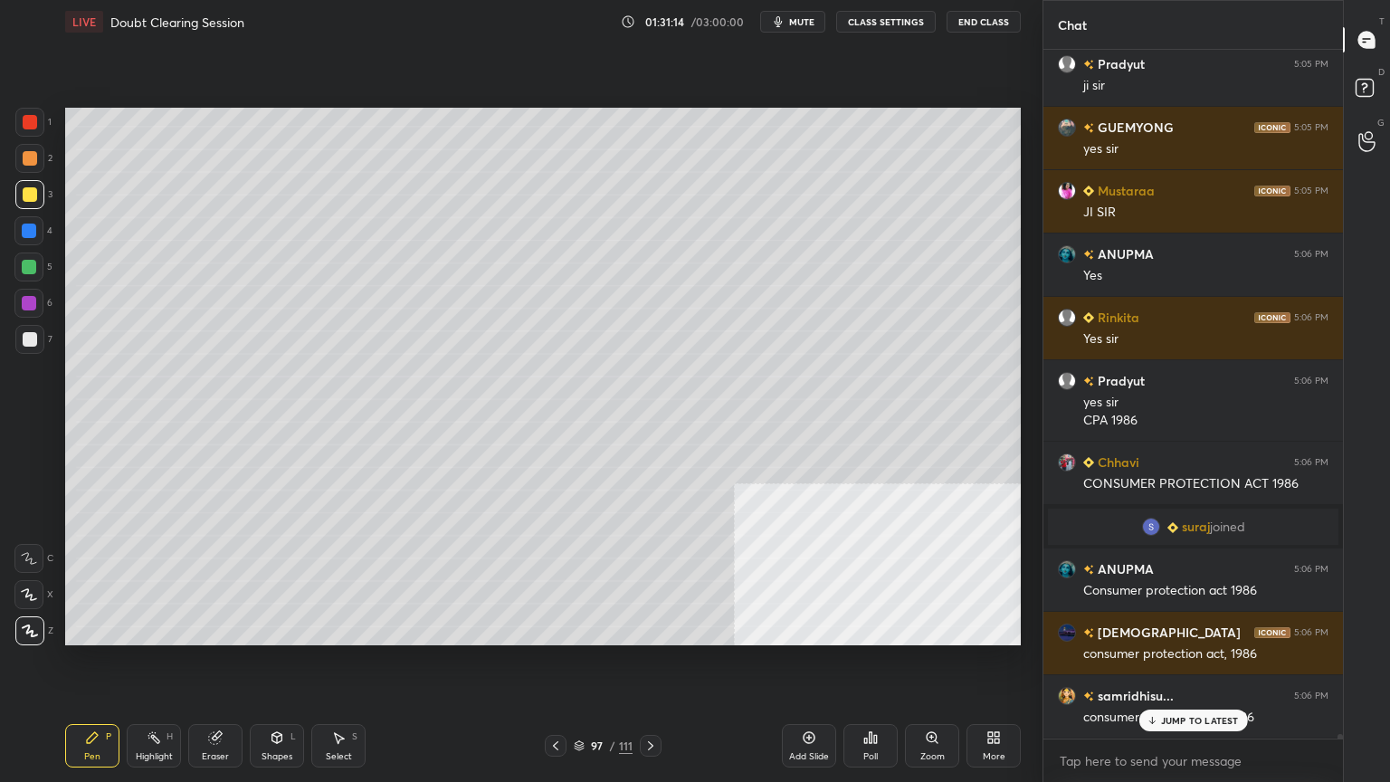
scroll to position [110697, 0]
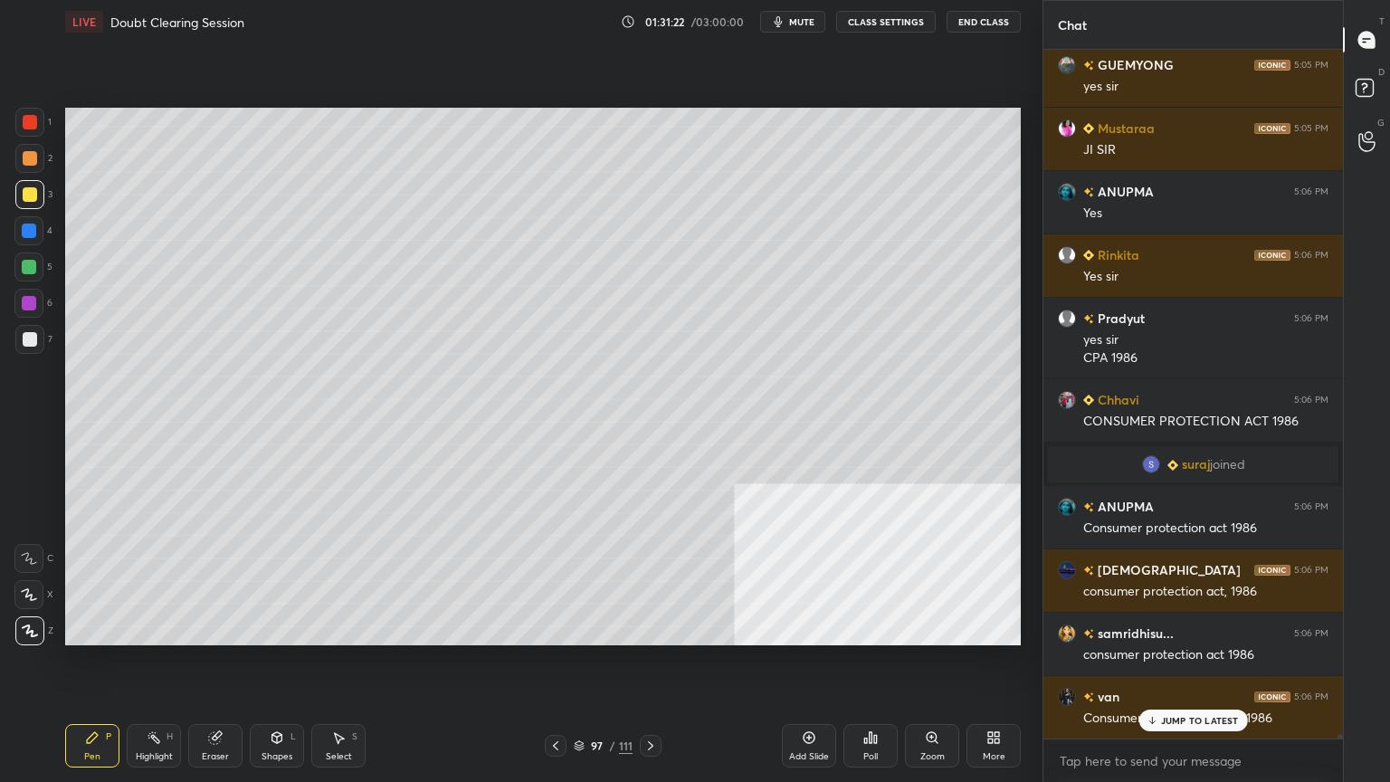
click at [651, 701] on icon at bounding box center [650, 745] width 14 height 14
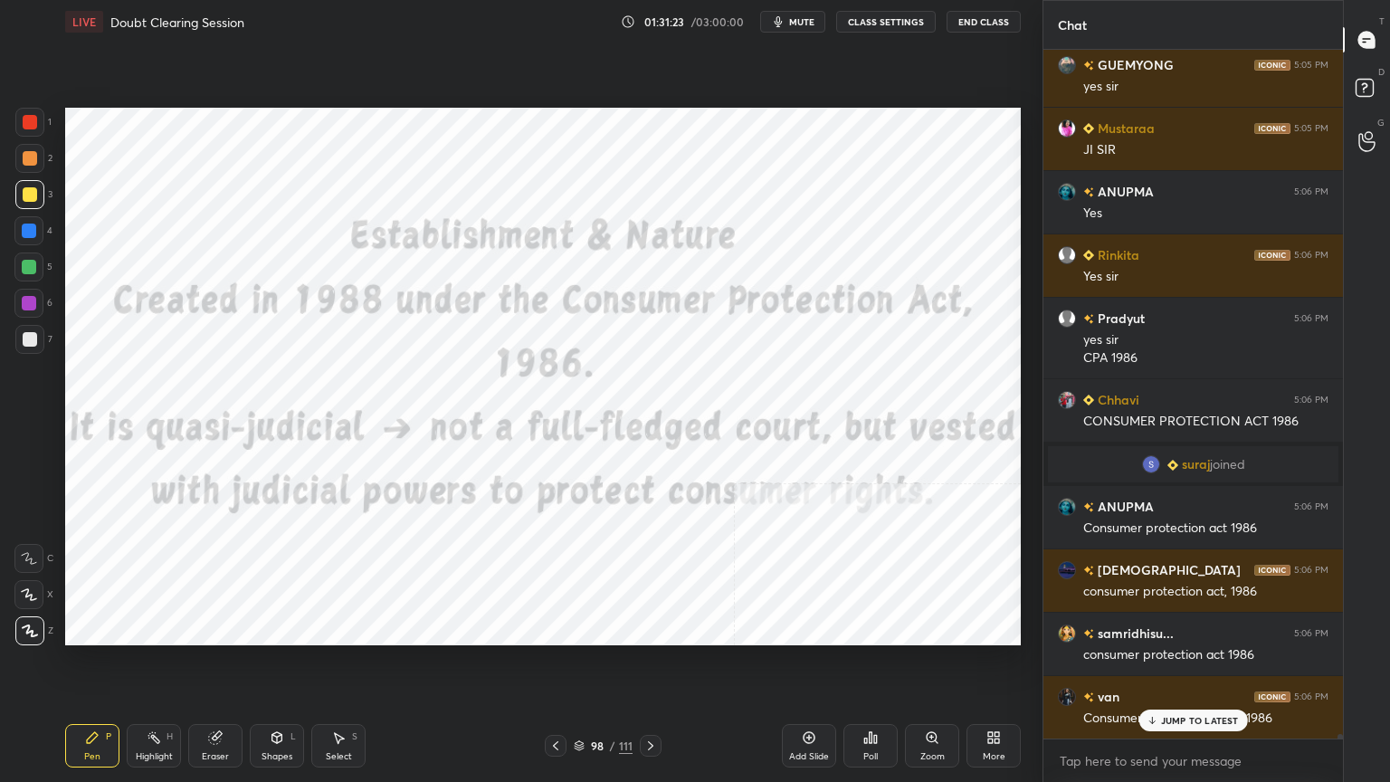
scroll to position [110761, 0]
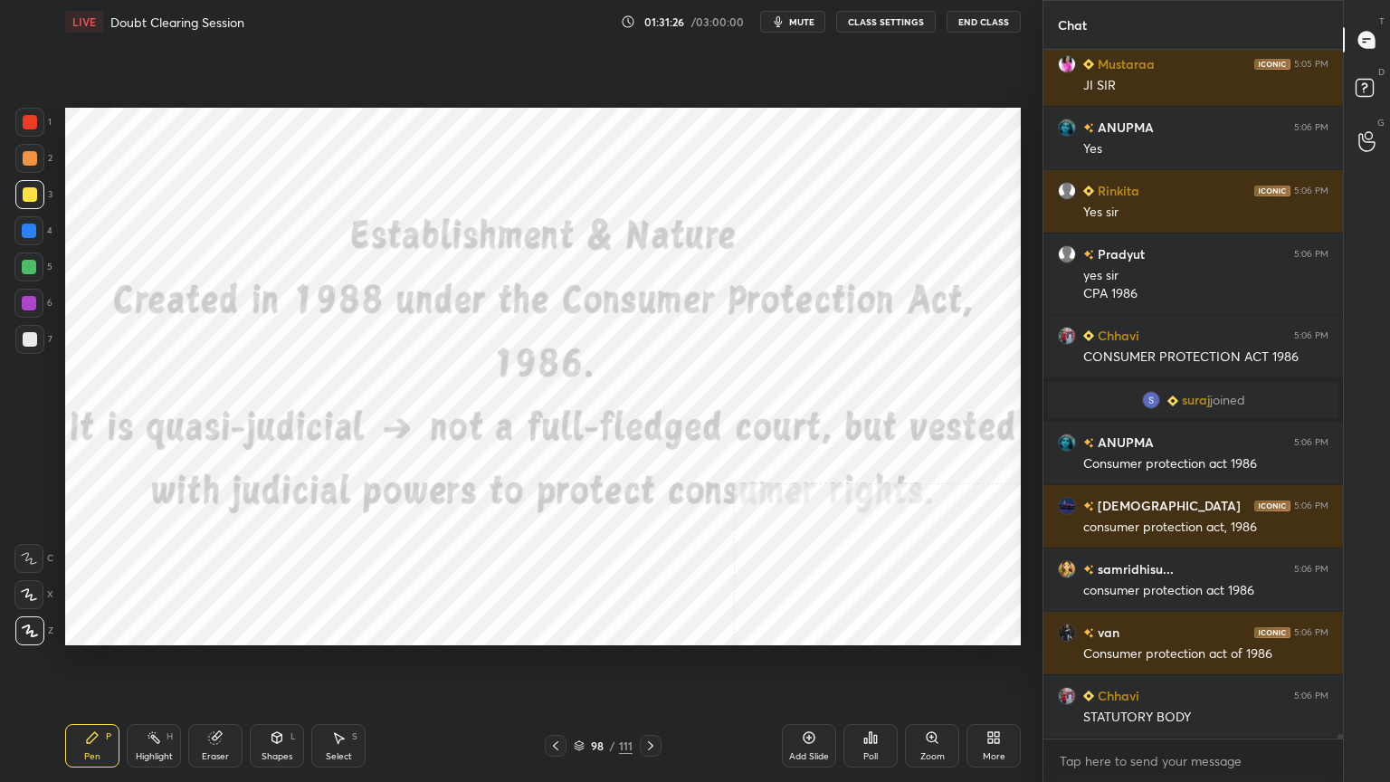
click at [23, 116] on div at bounding box center [29, 122] width 29 height 29
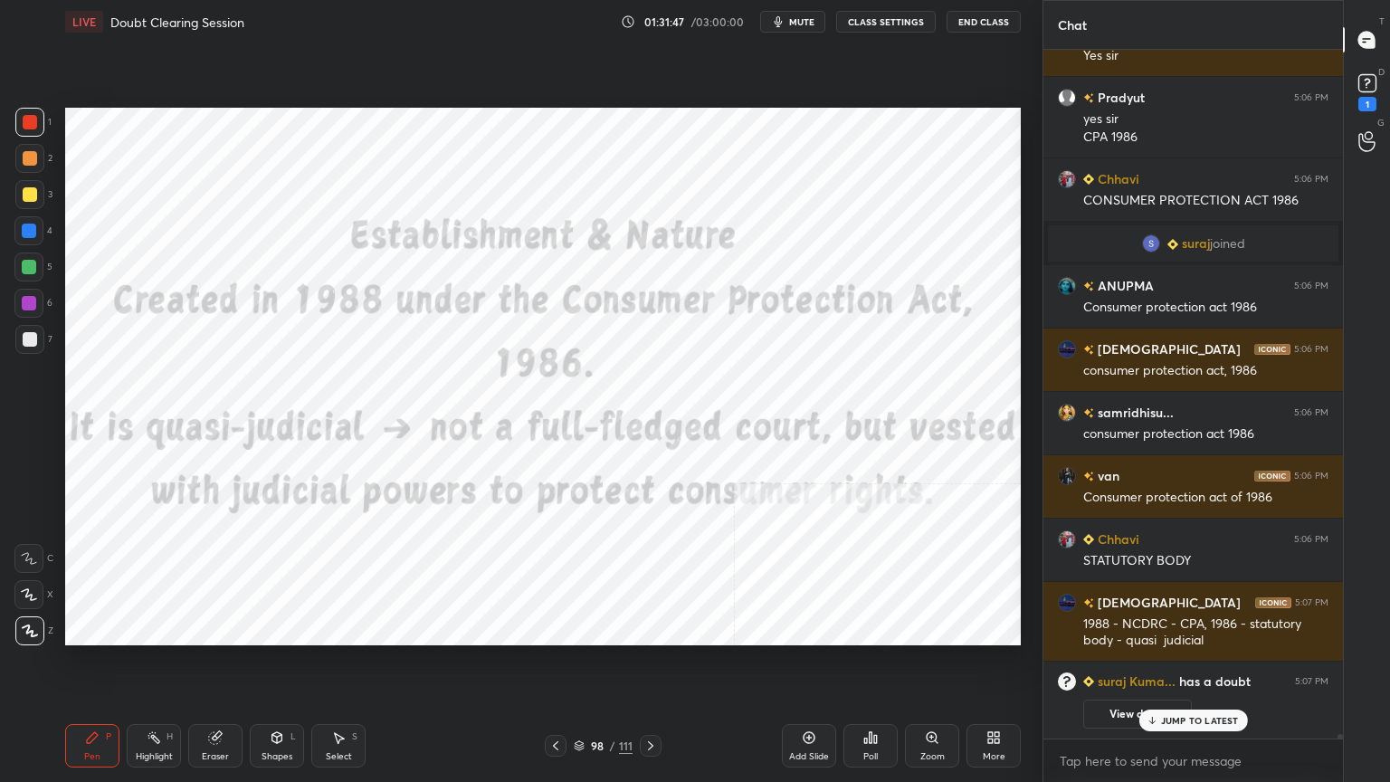
scroll to position [110176, 0]
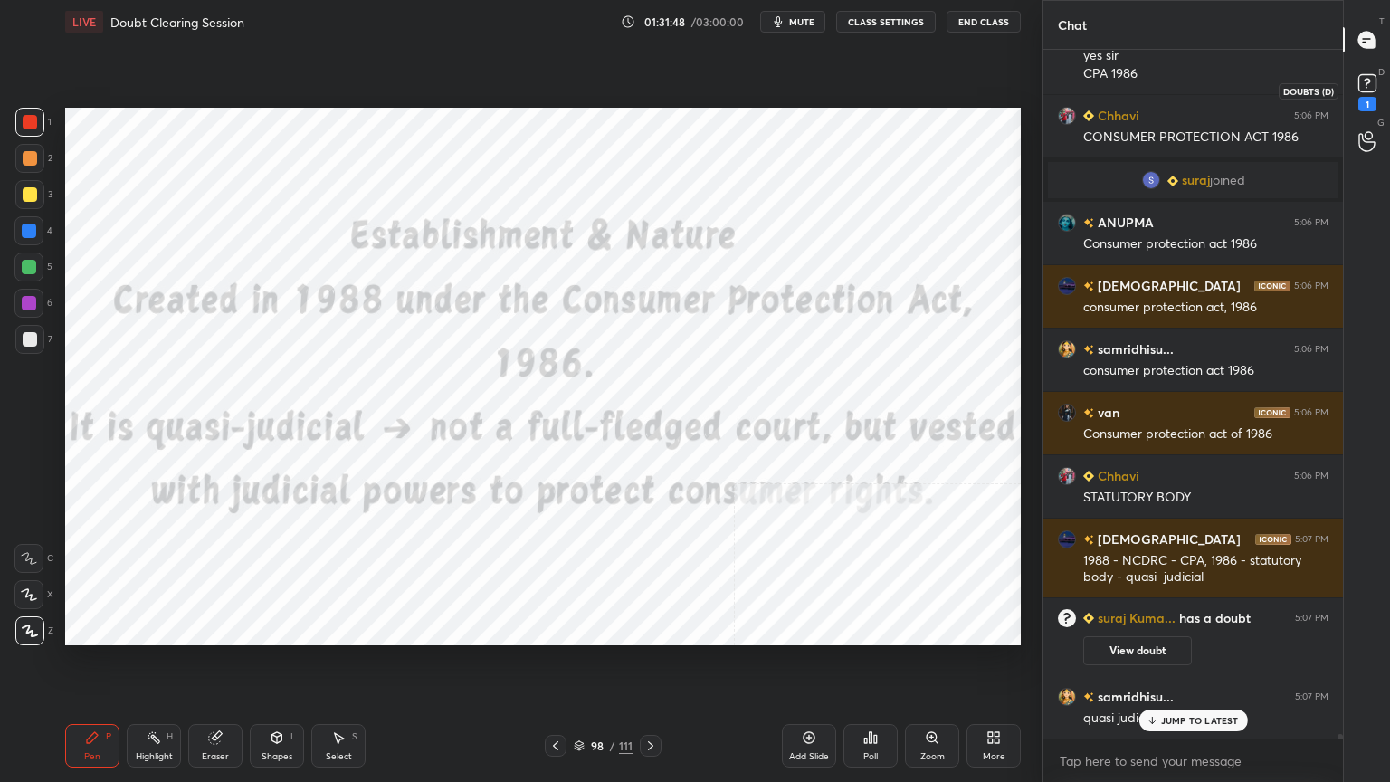
click at [1375, 83] on icon at bounding box center [1366, 83] width 27 height 27
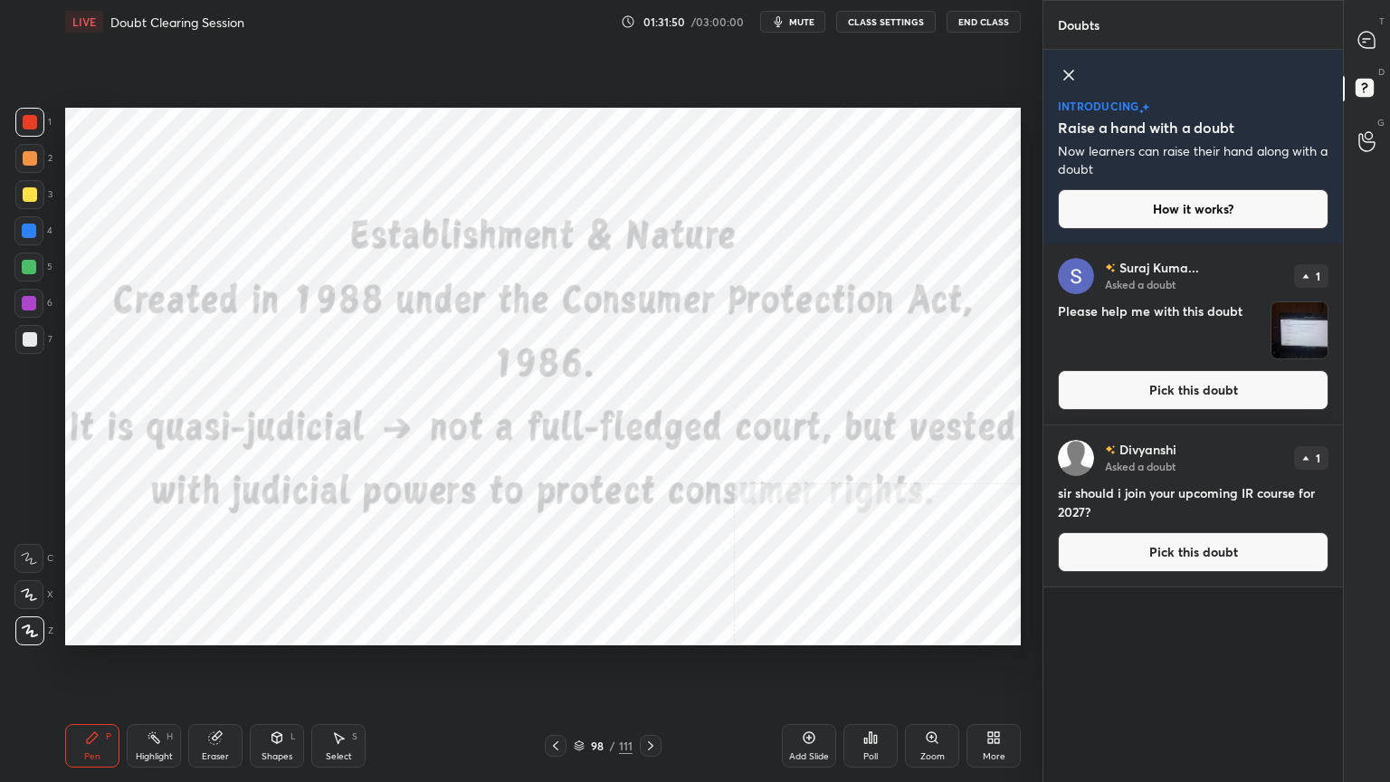
click at [1136, 395] on button "Pick this doubt" at bounding box center [1193, 390] width 271 height 40
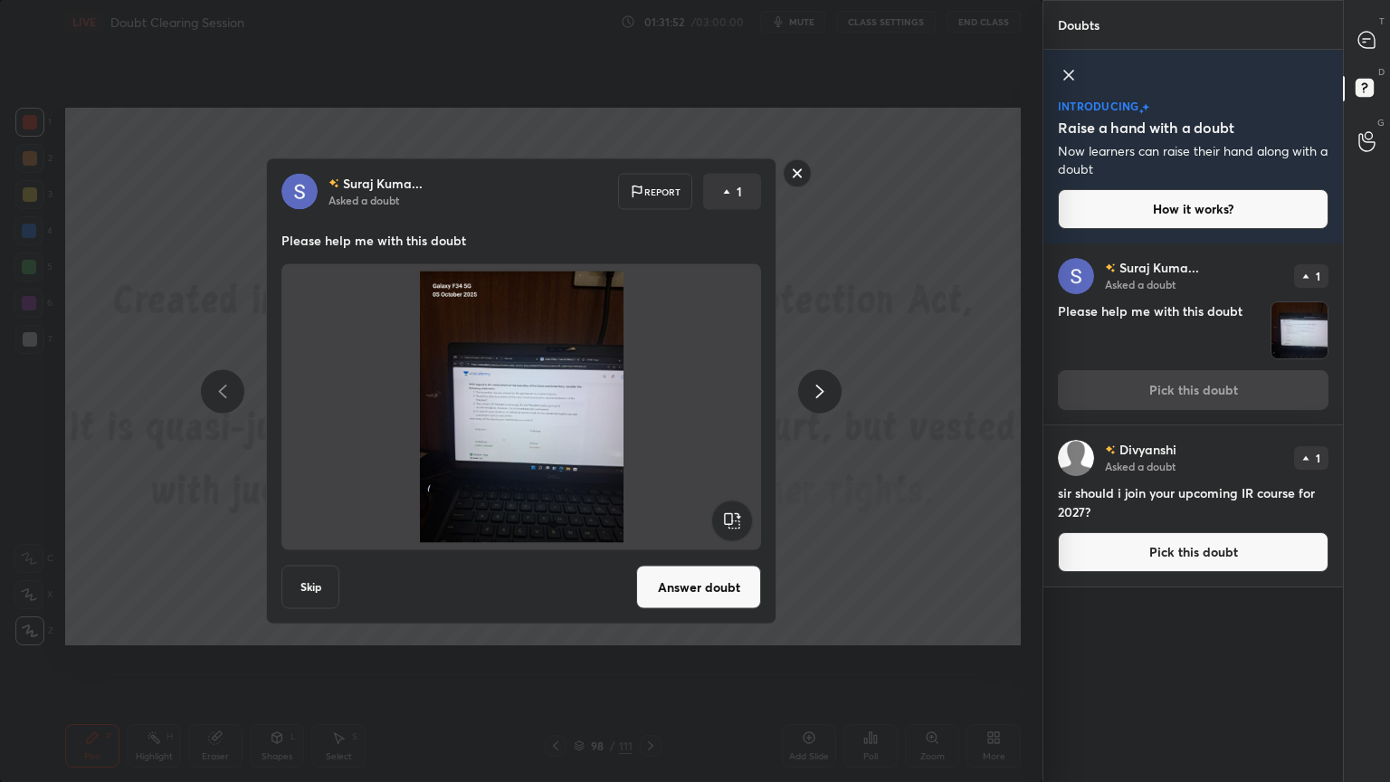
click at [796, 172] on rect at bounding box center [797, 173] width 28 height 28
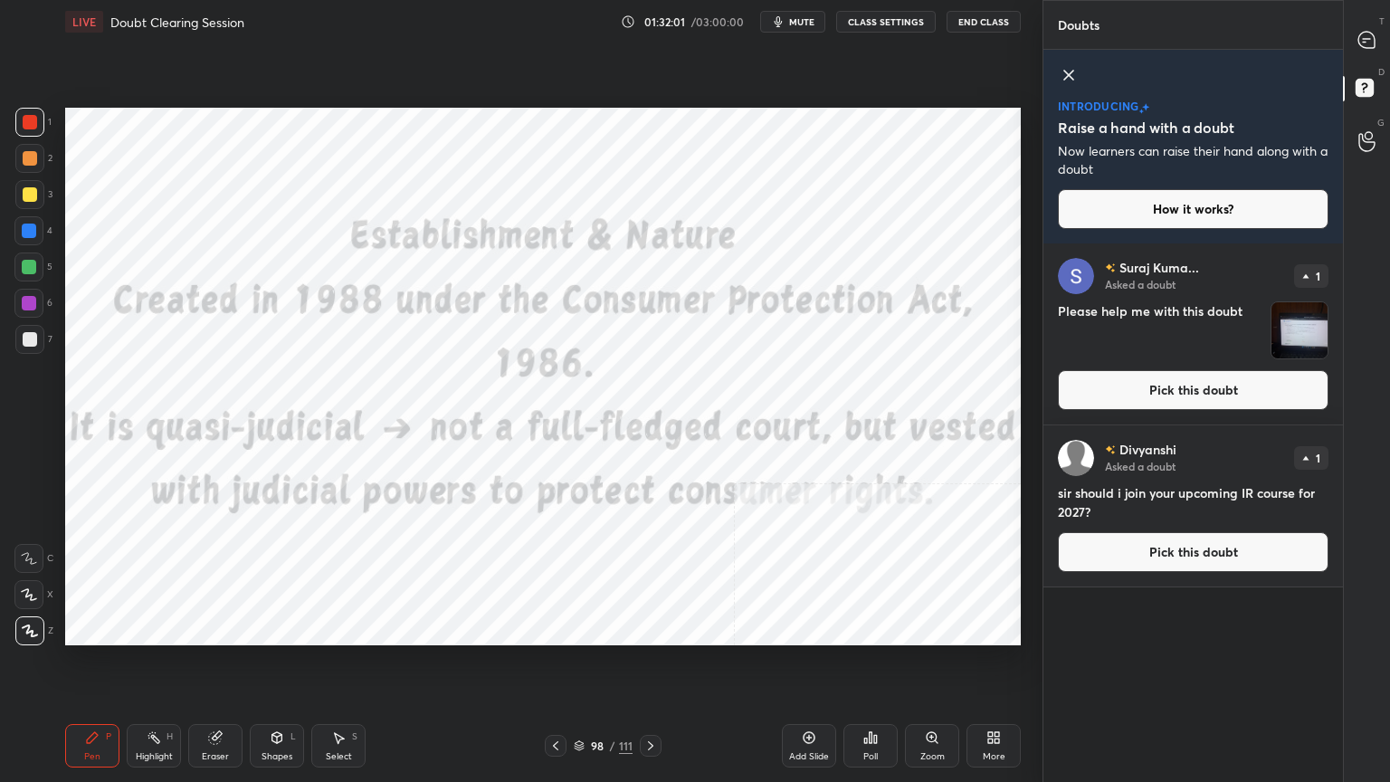
click at [803, 20] on span "mute" at bounding box center [801, 21] width 25 height 13
click at [1368, 39] on icon at bounding box center [1365, 39] width 7 height 0
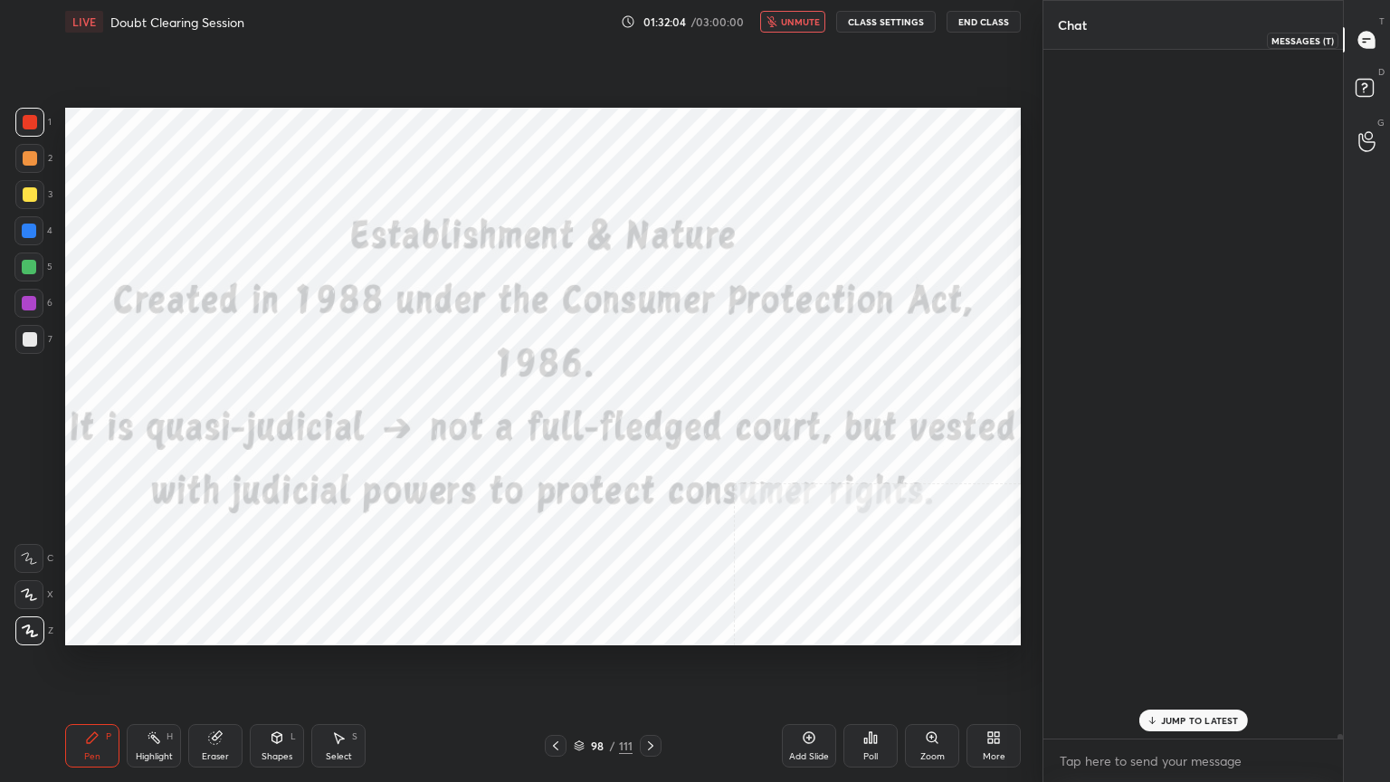
scroll to position [683, 294]
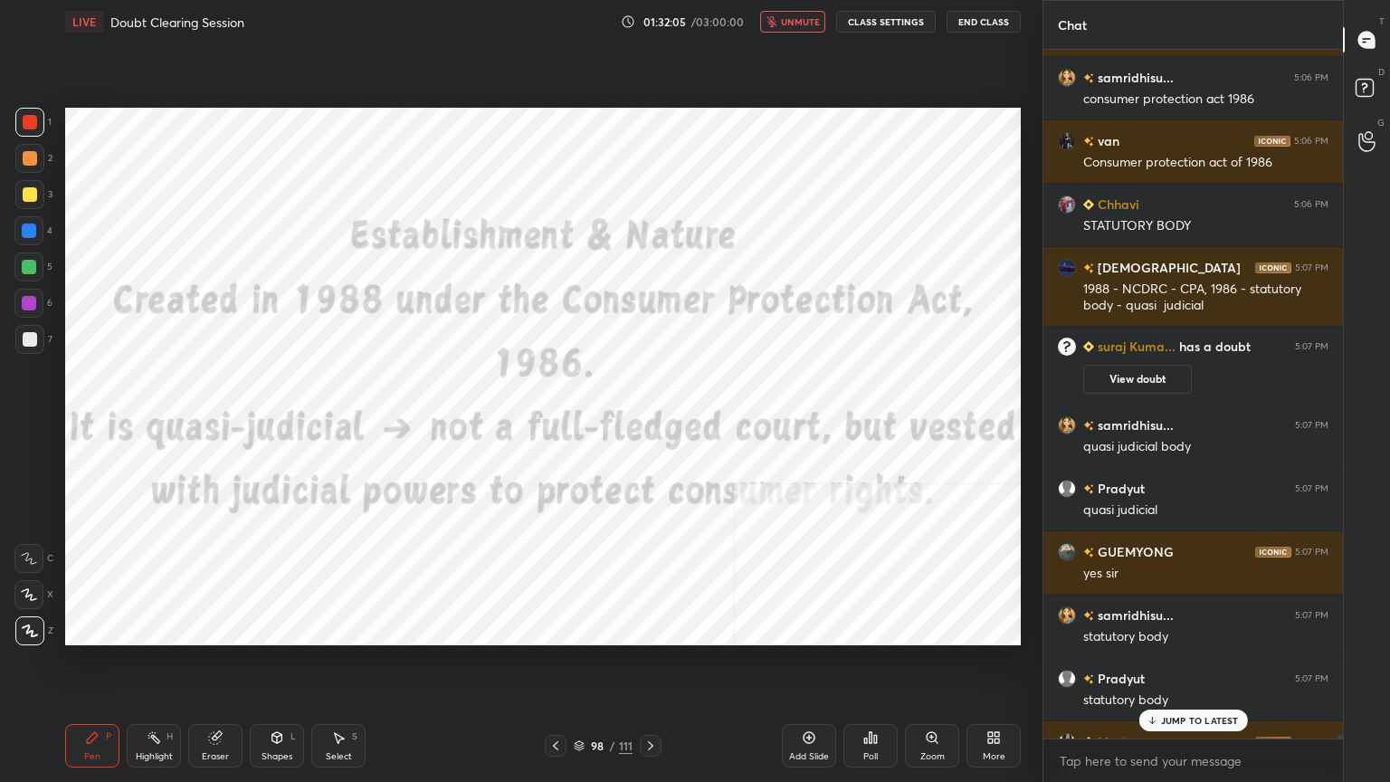
click at [1183, 701] on p "JUMP TO LATEST" at bounding box center [1200, 720] width 78 height 11
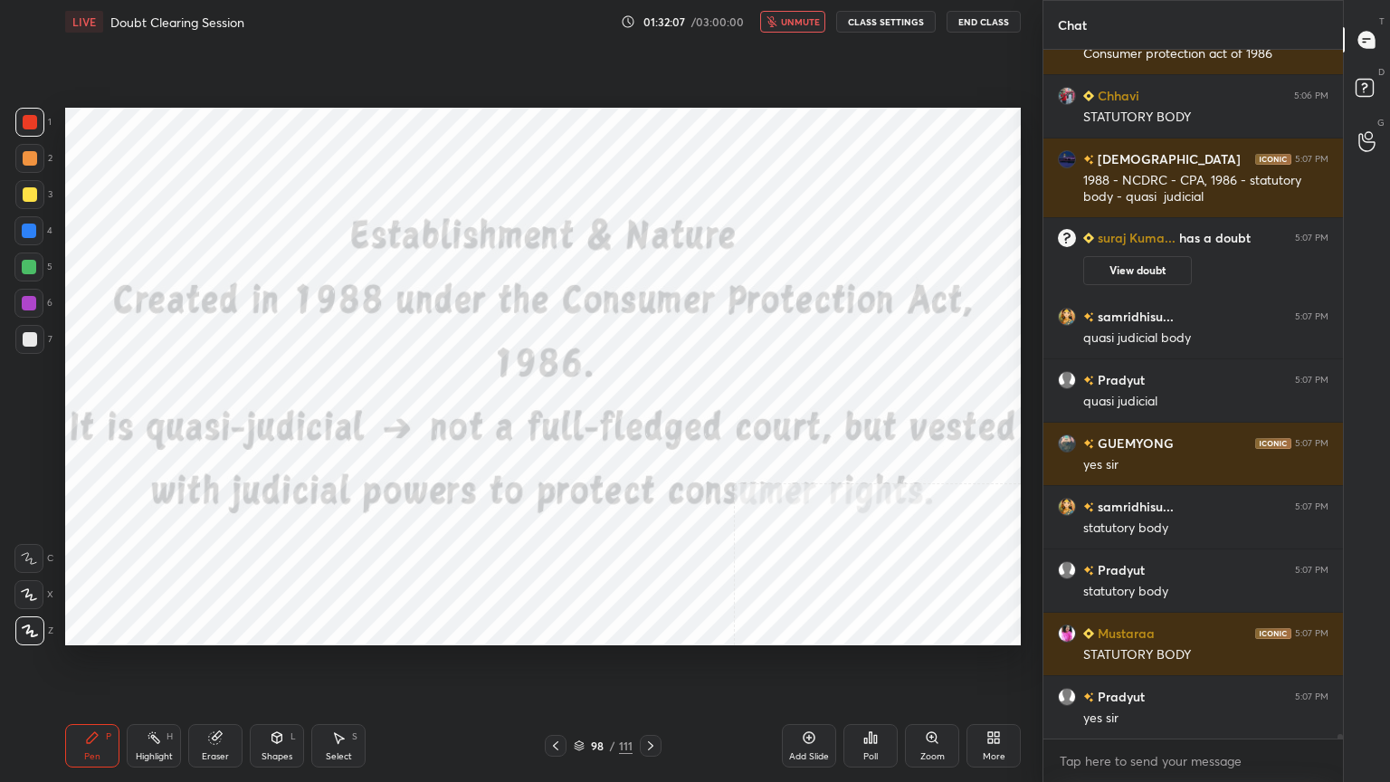
click at [802, 21] on span "unmute" at bounding box center [800, 21] width 39 height 13
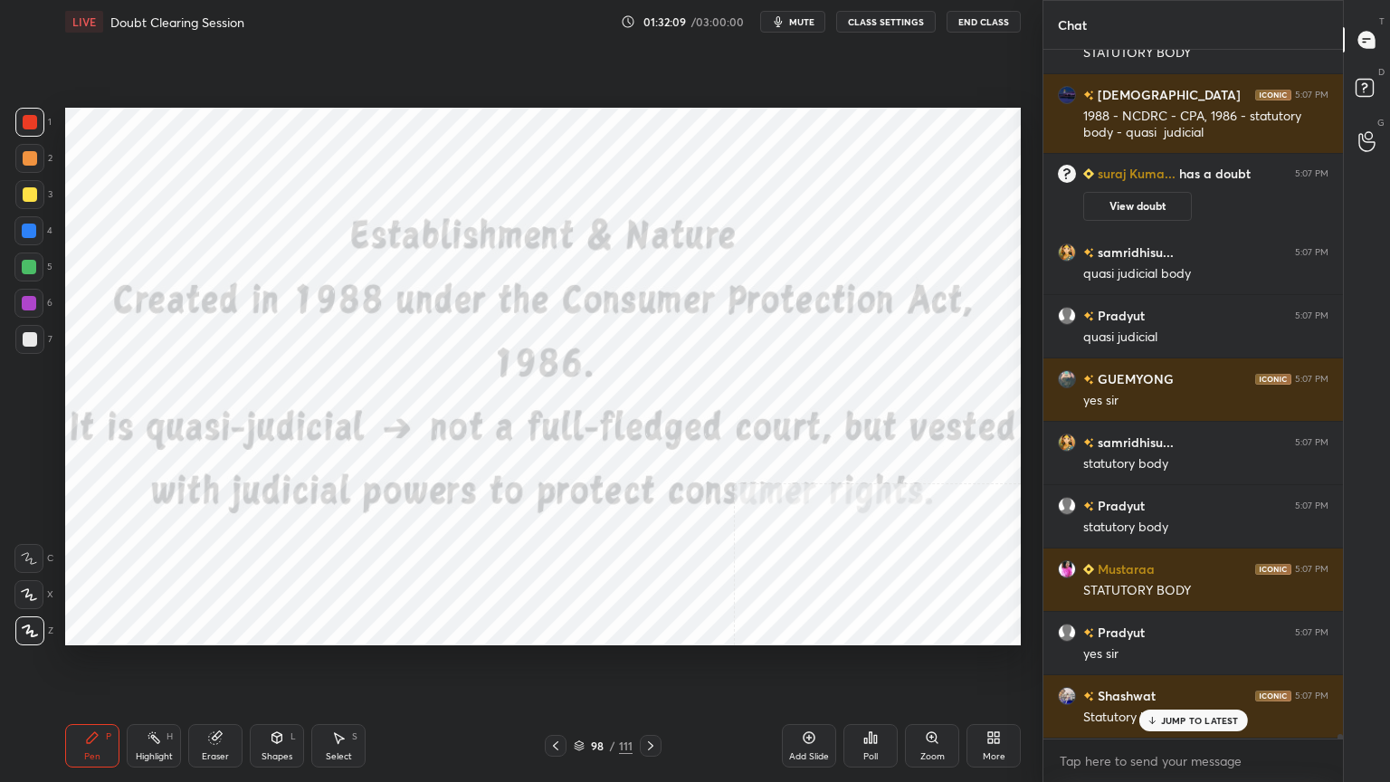
scroll to position [111109, 0]
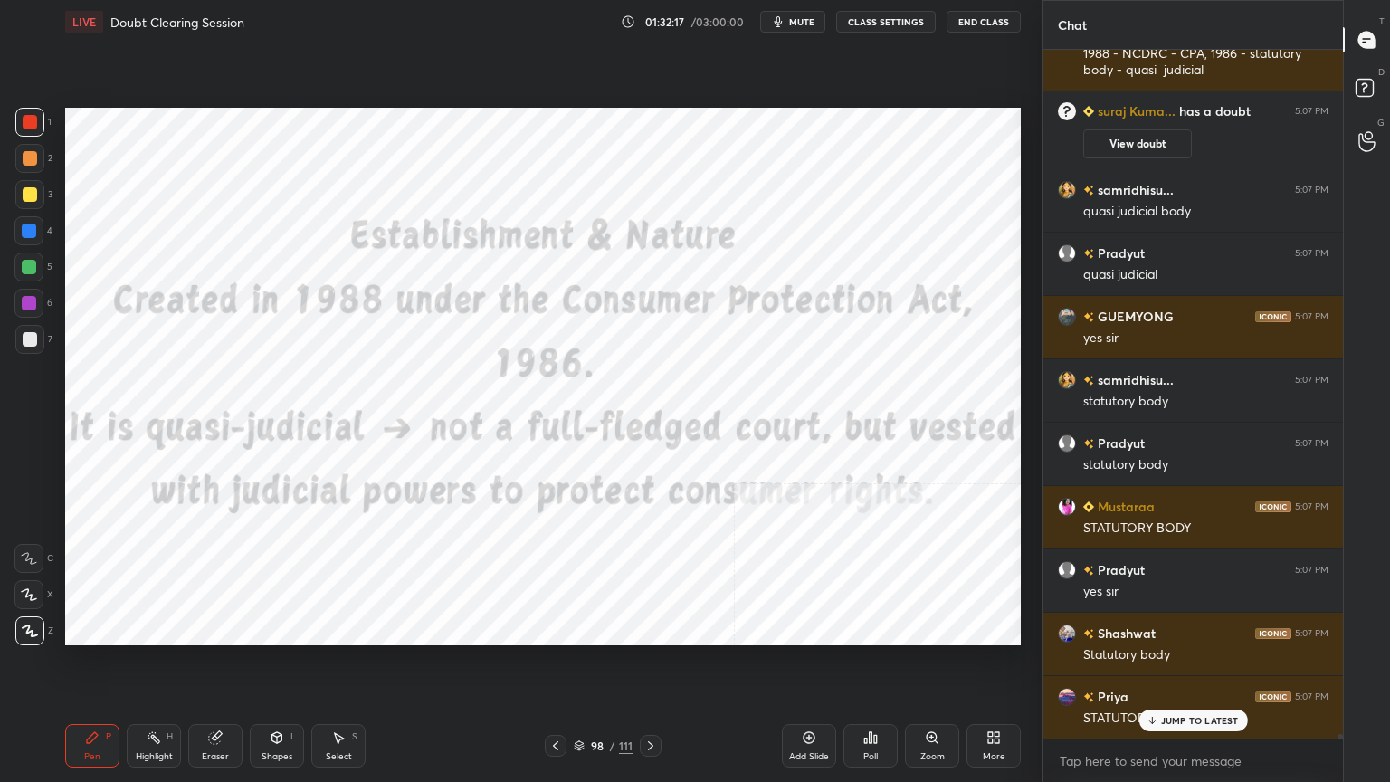
click at [580, 701] on icon at bounding box center [579, 745] width 11 height 11
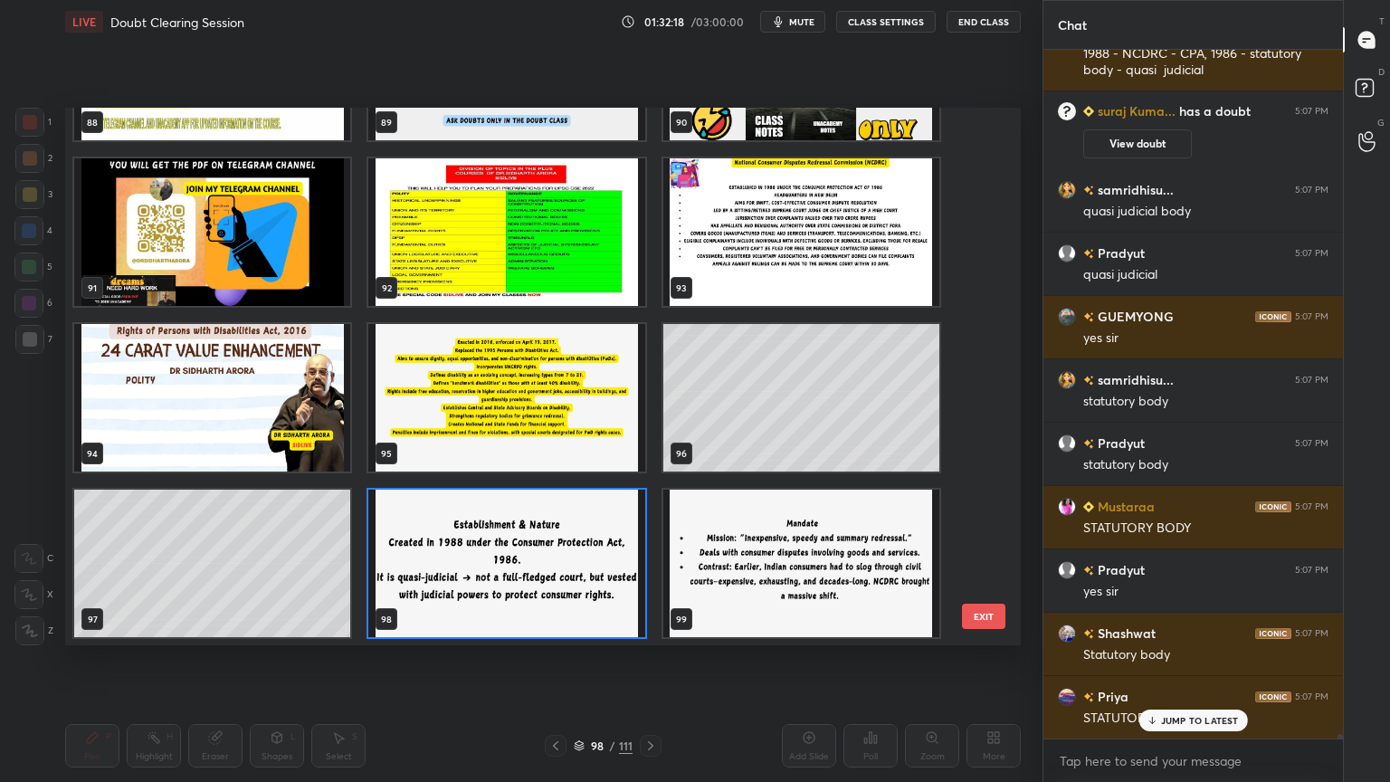
scroll to position [111189, 0]
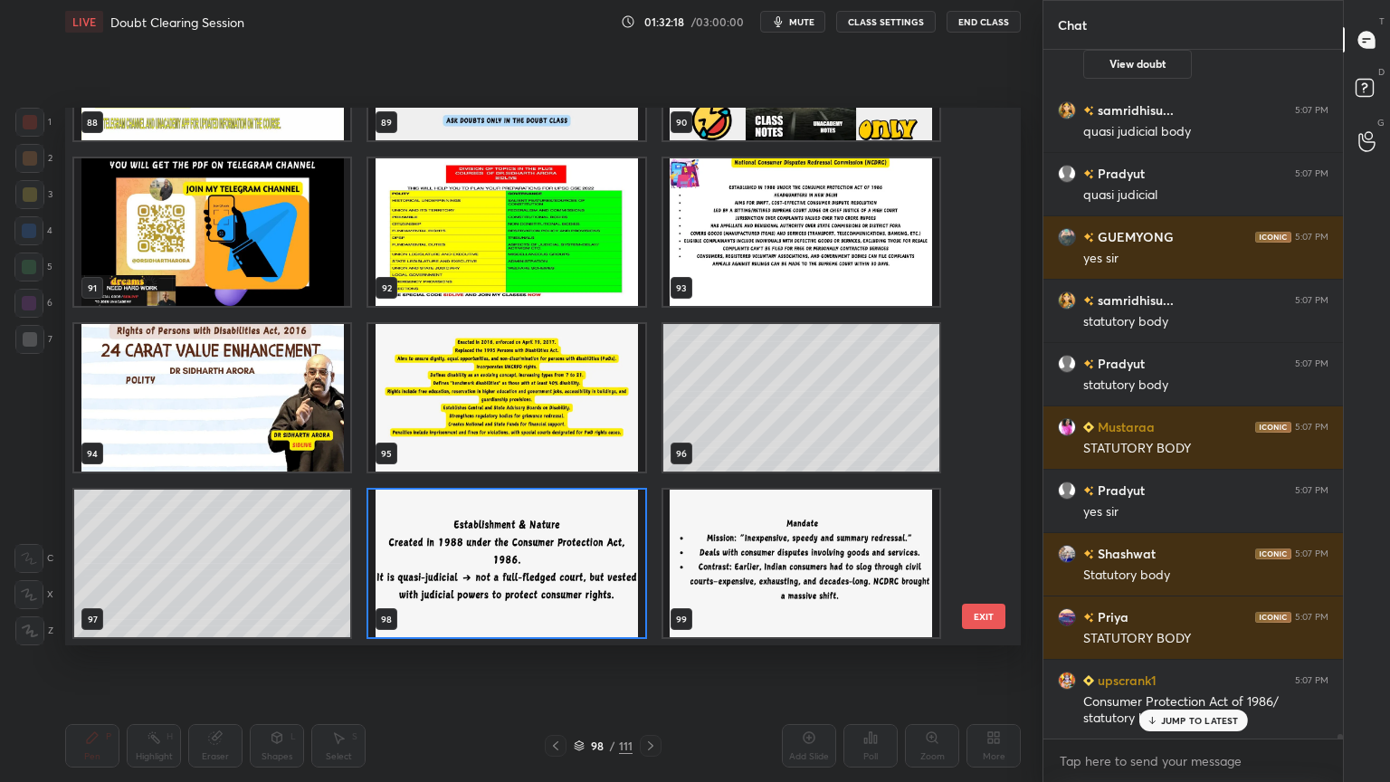
click at [796, 565] on img "grid" at bounding box center [801, 562] width 276 height 147
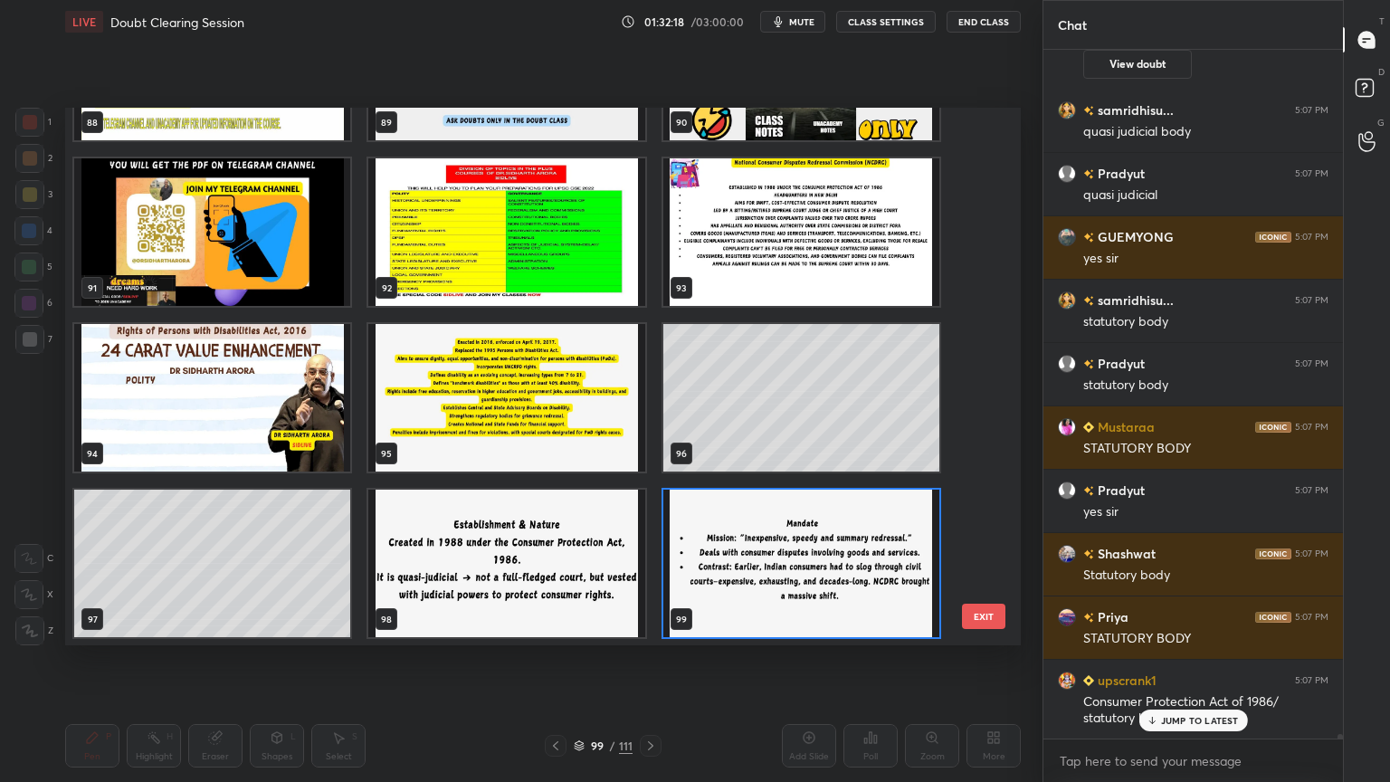
click at [796, 565] on img "grid" at bounding box center [801, 562] width 276 height 147
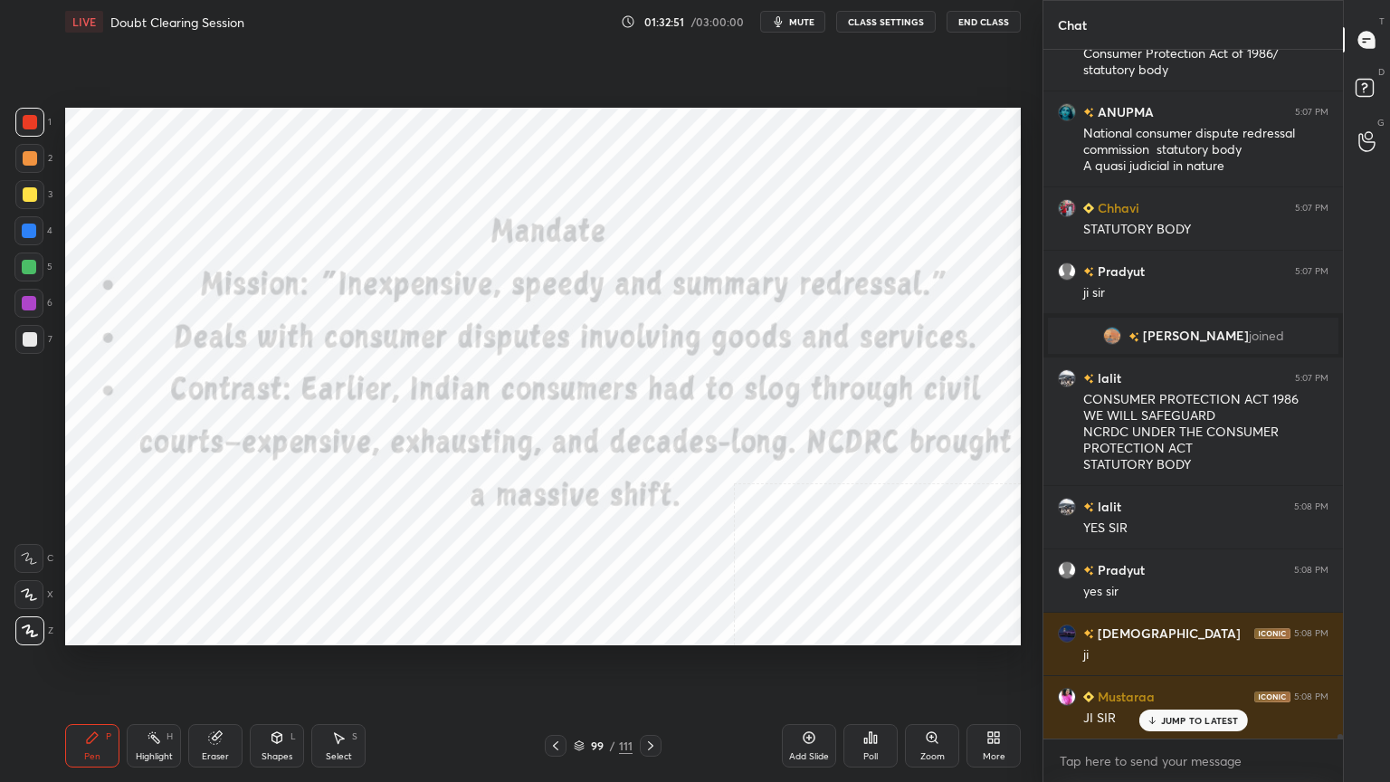
scroll to position [111221, 0]
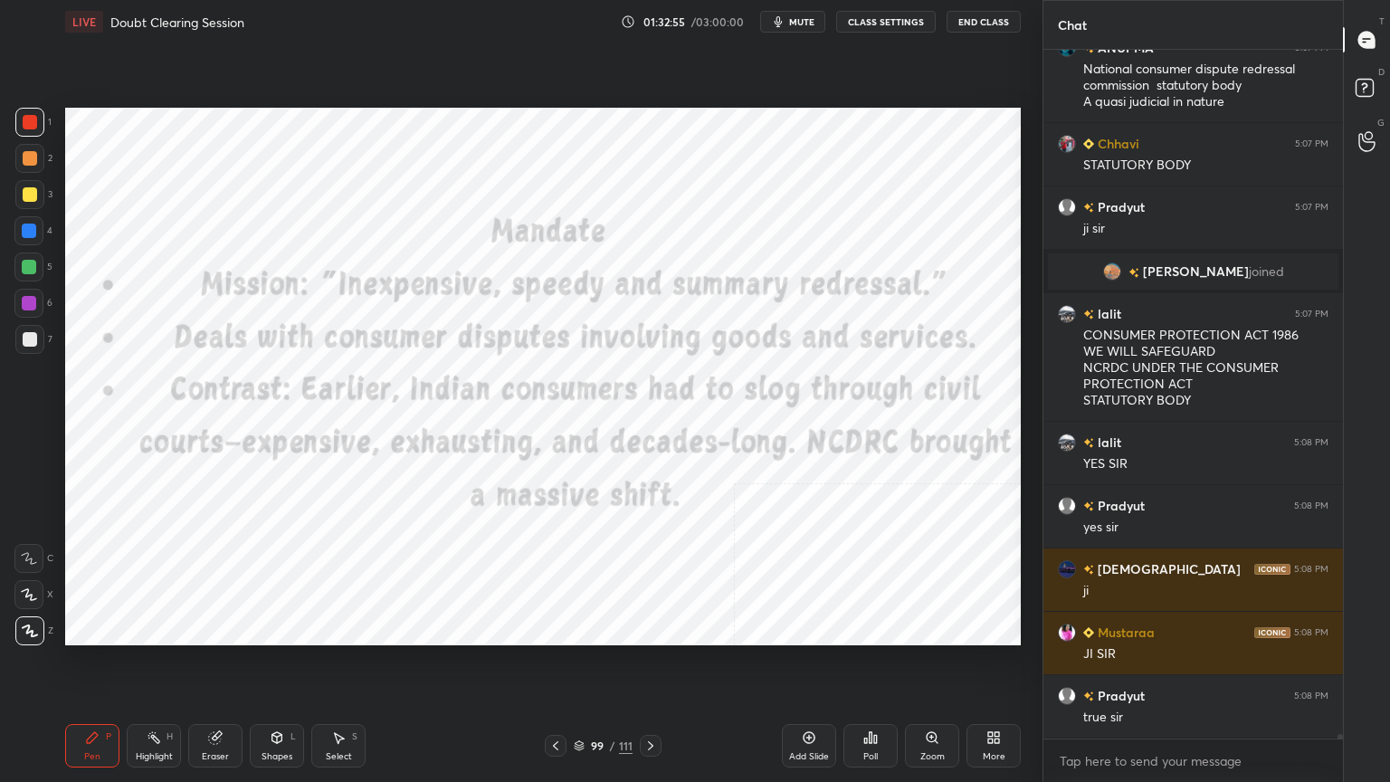
click at [654, 701] on icon at bounding box center [650, 745] width 14 height 14
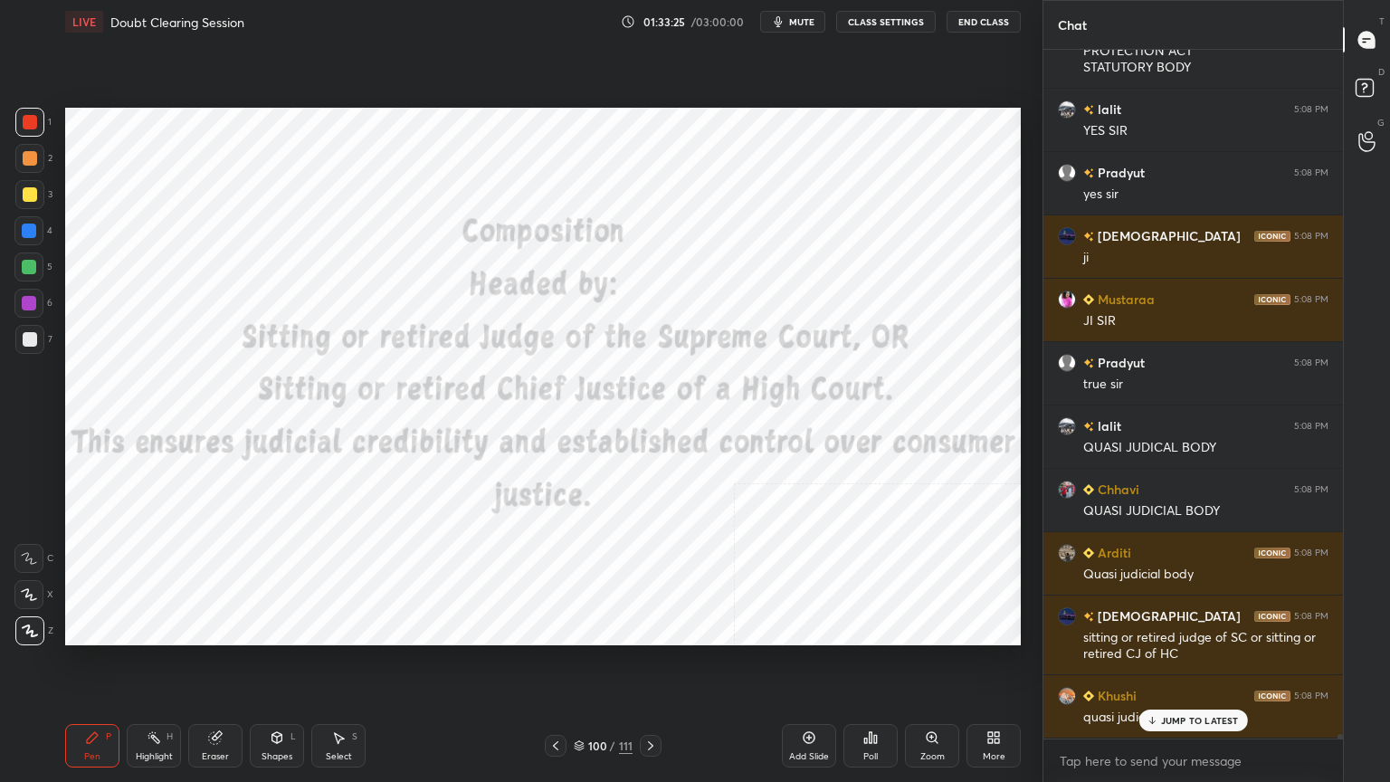
scroll to position [111616, 0]
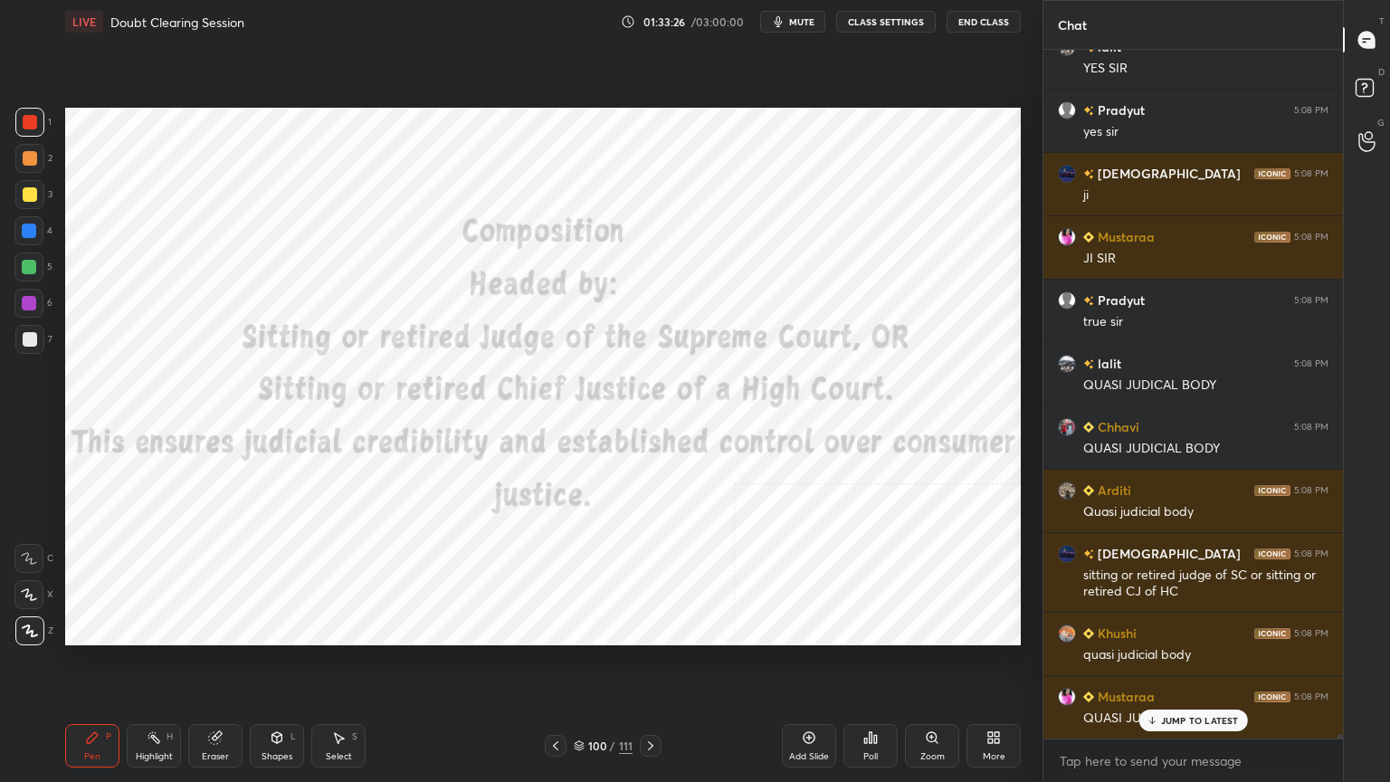
click at [575, 701] on icon at bounding box center [579, 745] width 11 height 11
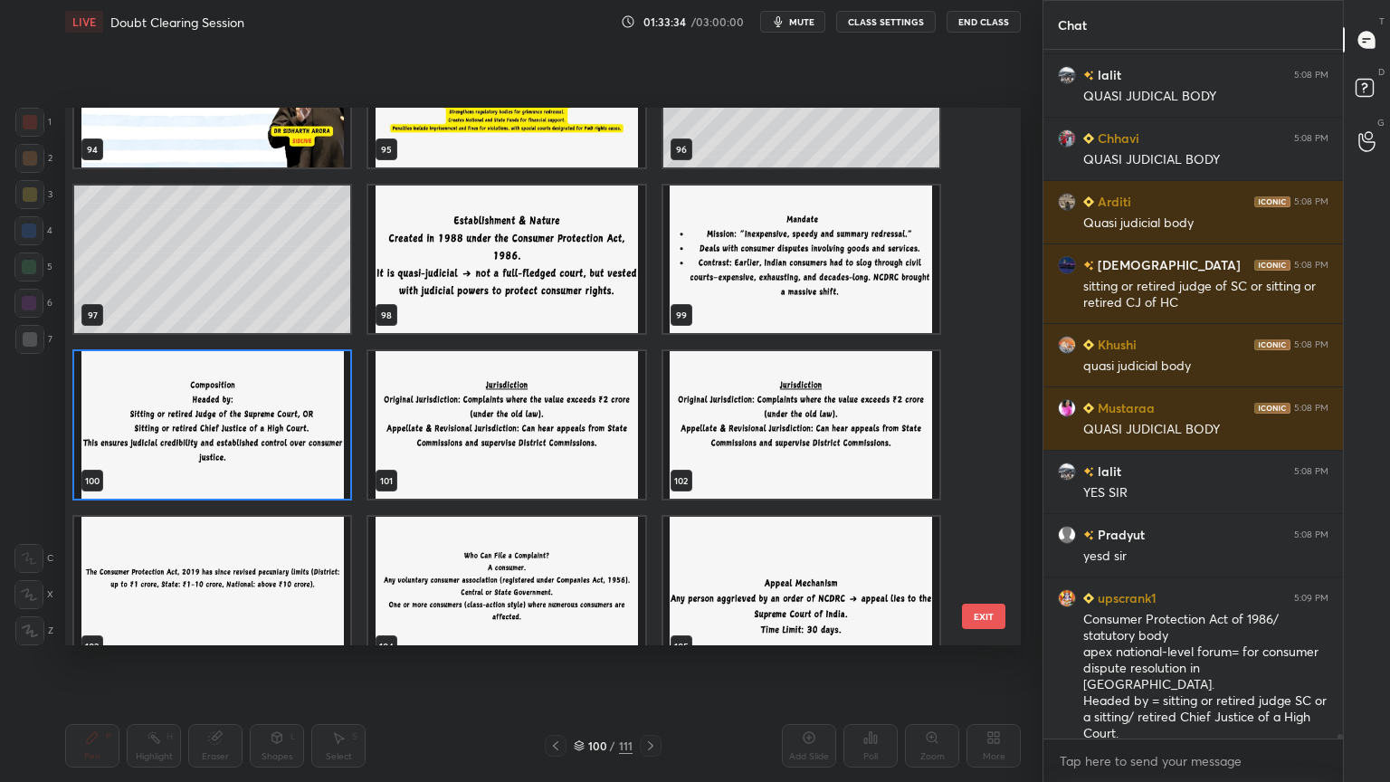
scroll to position [5239, 0]
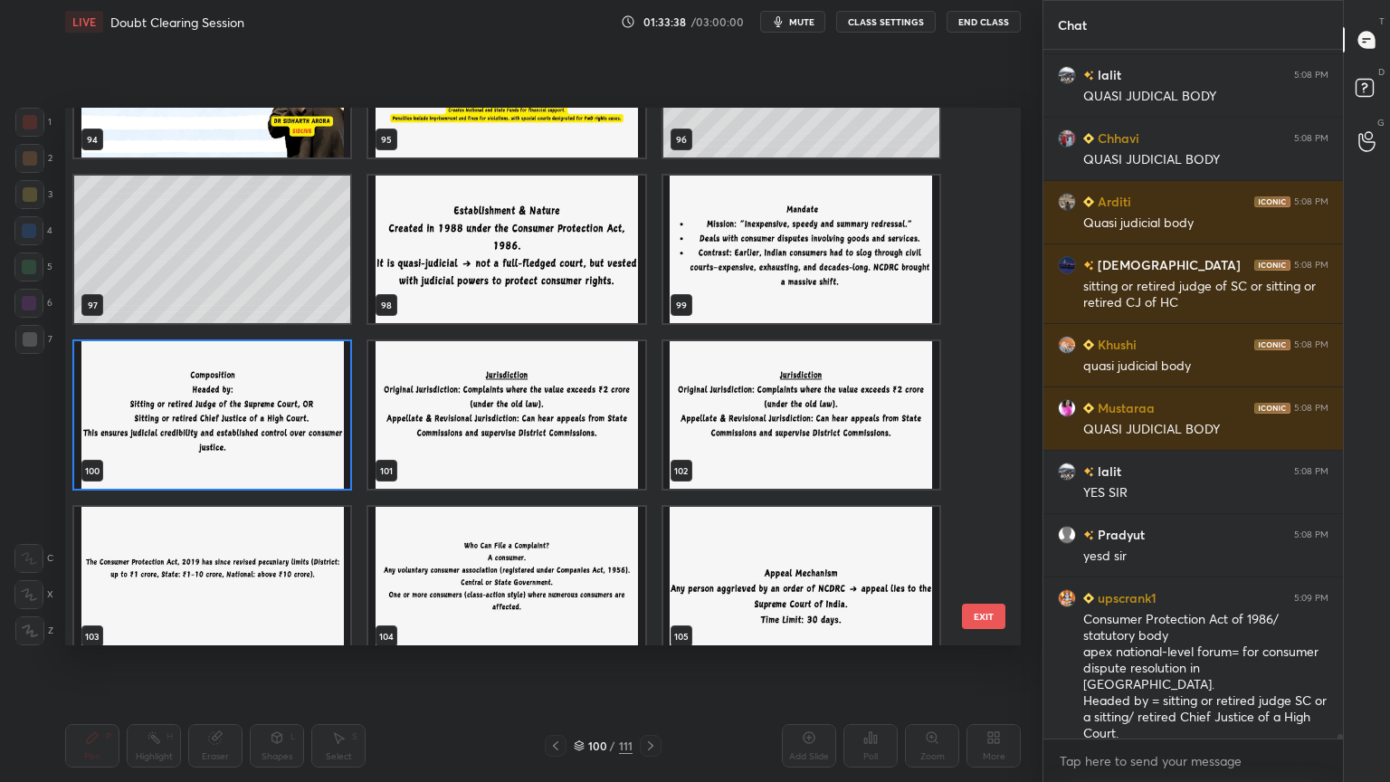
click at [268, 584] on img "grid" at bounding box center [212, 580] width 276 height 147
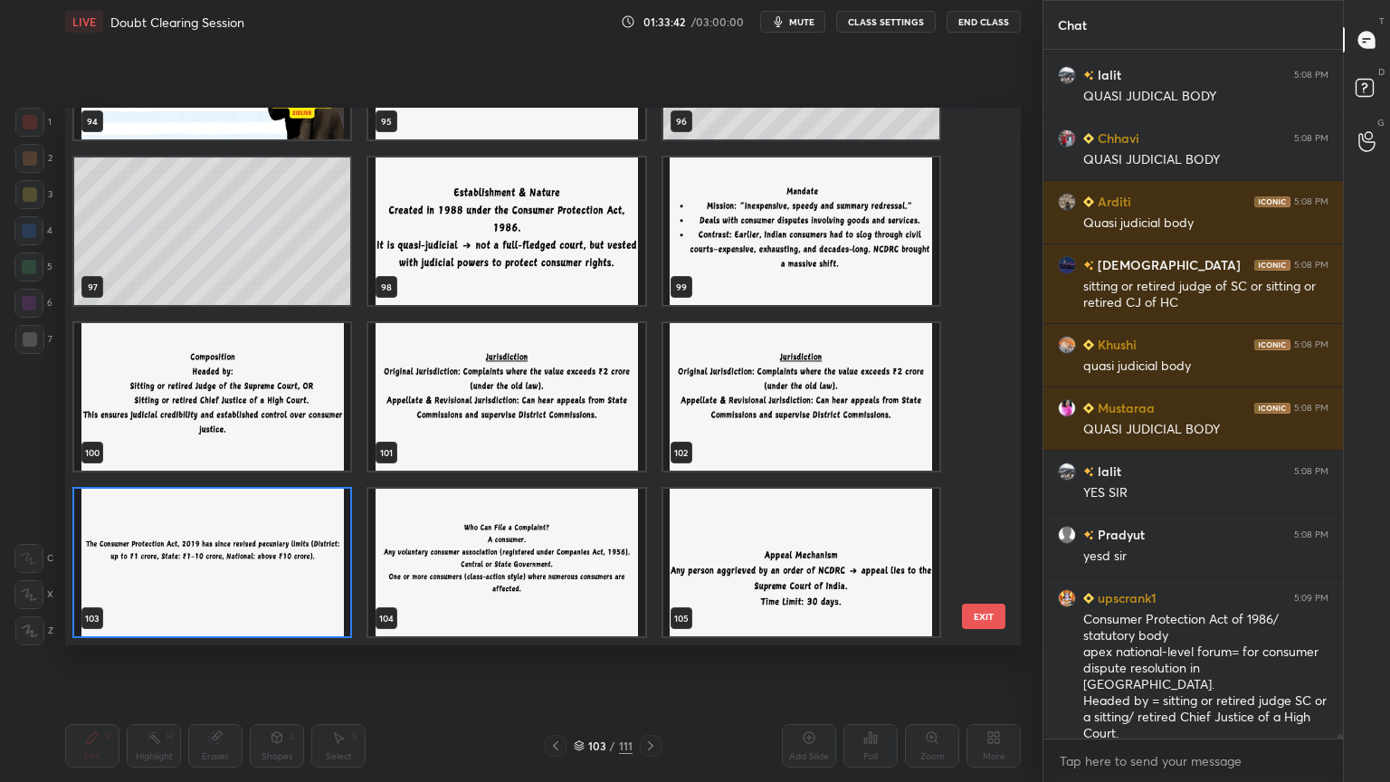
click at [497, 574] on img "grid" at bounding box center [506, 562] width 276 height 147
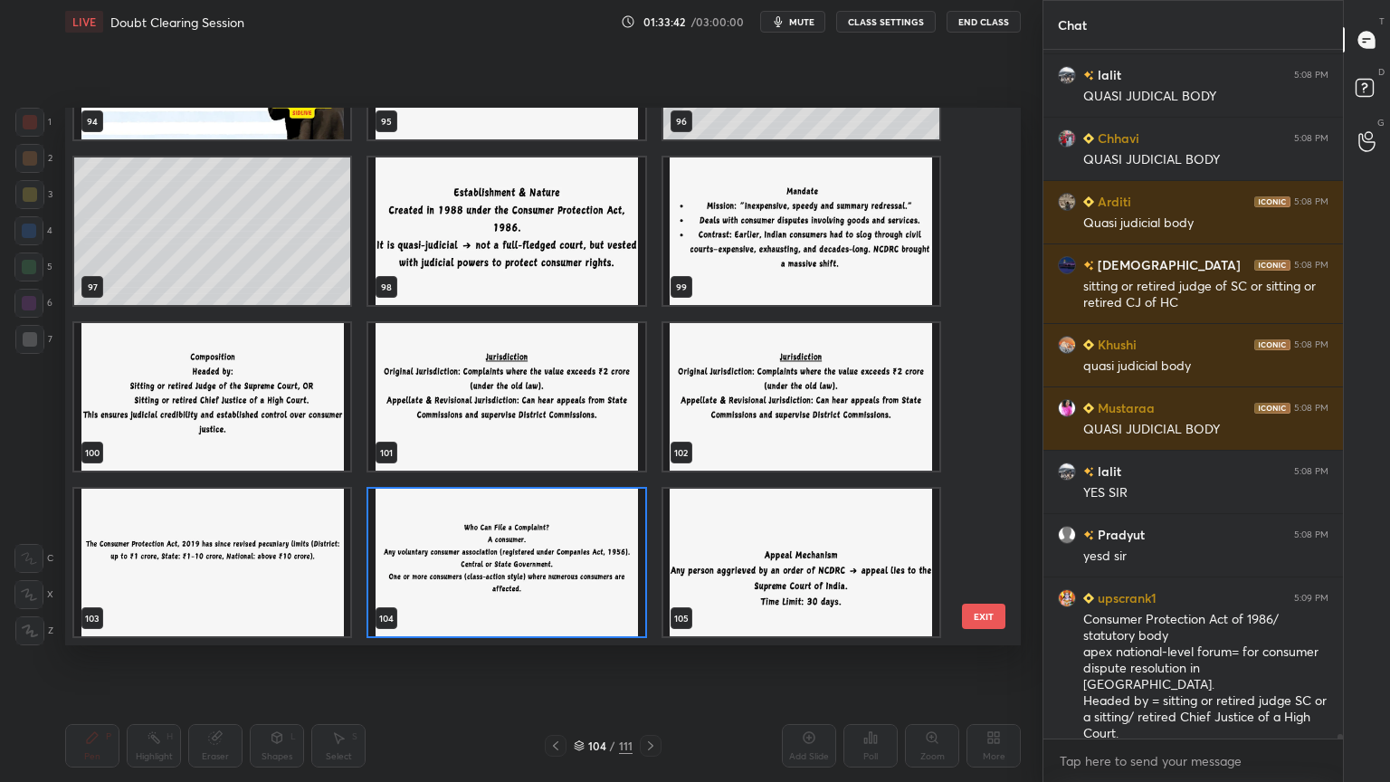
click at [497, 574] on img "grid" at bounding box center [506, 562] width 276 height 147
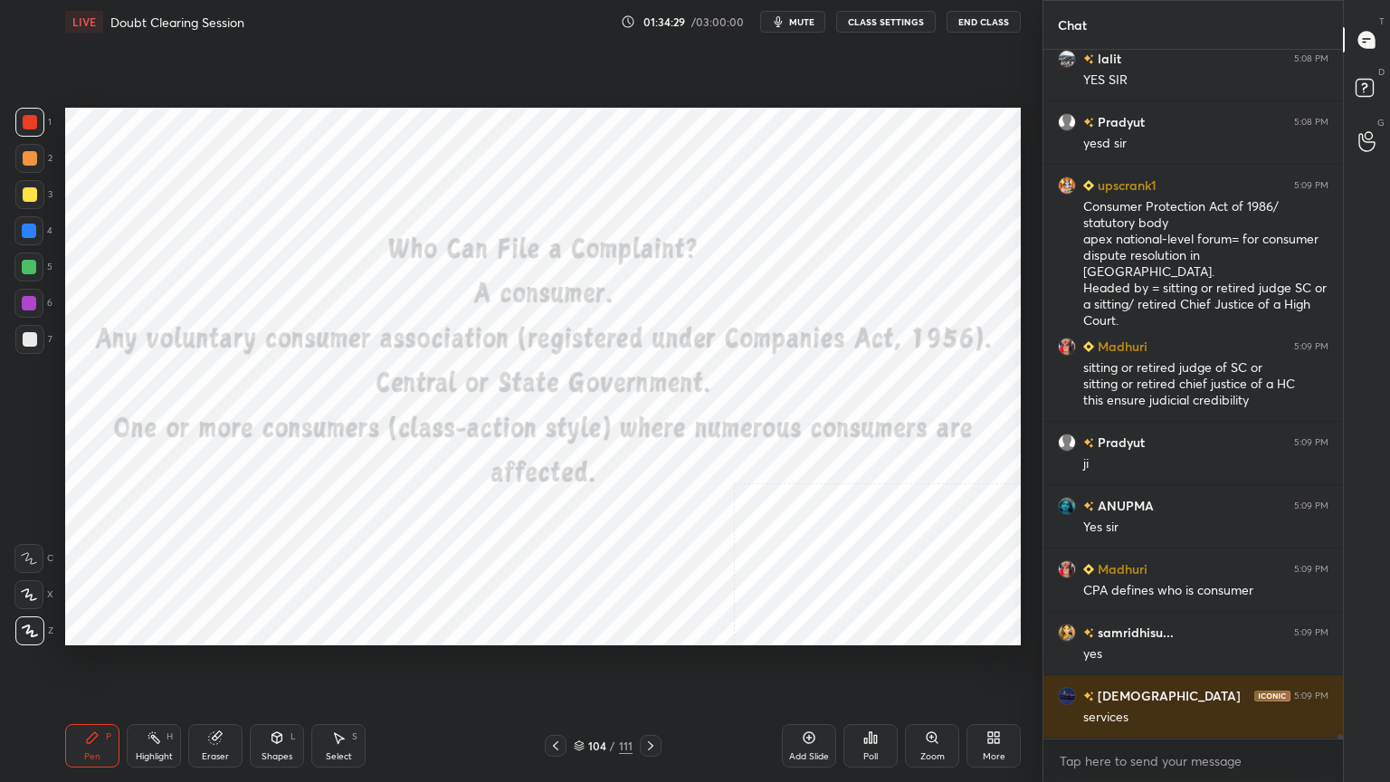
scroll to position [112380, 0]
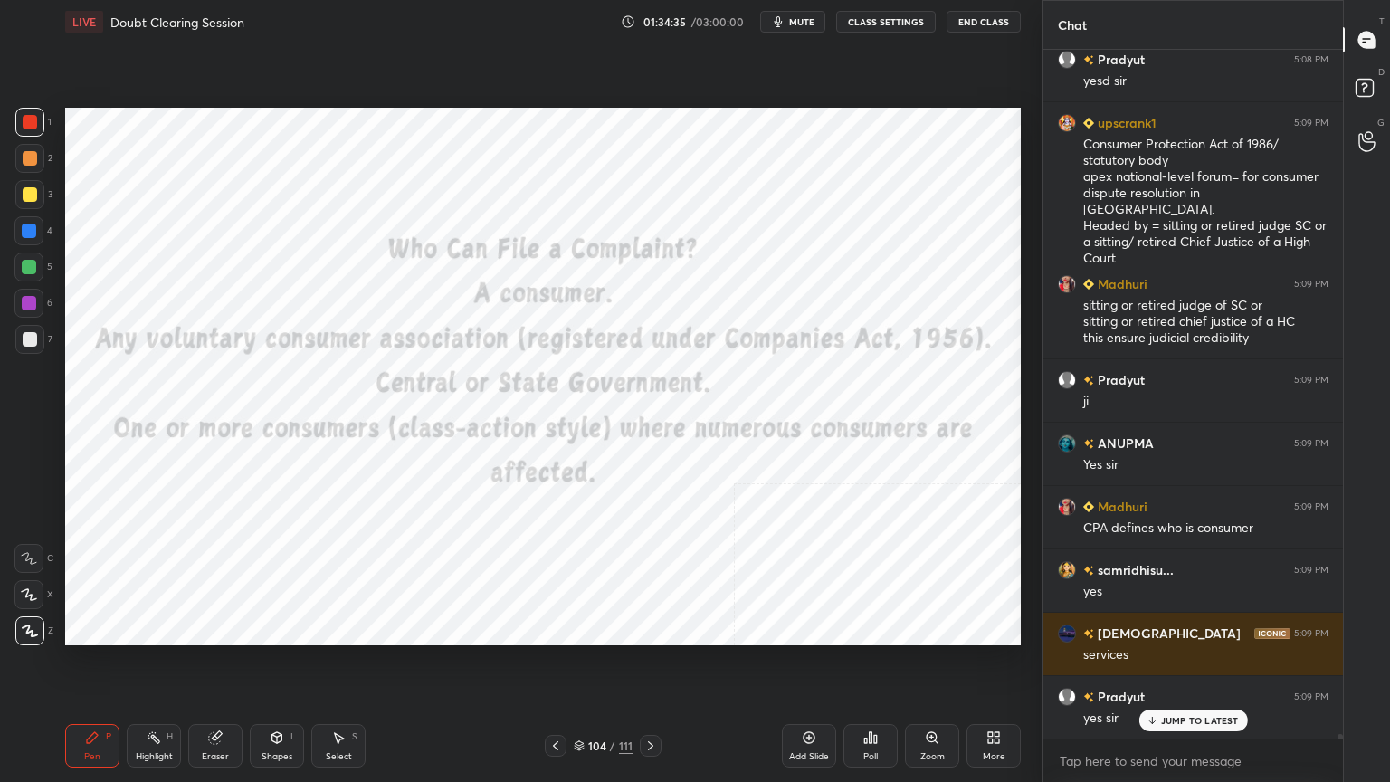
click at [811, 701] on icon at bounding box center [809, 738] width 12 height 12
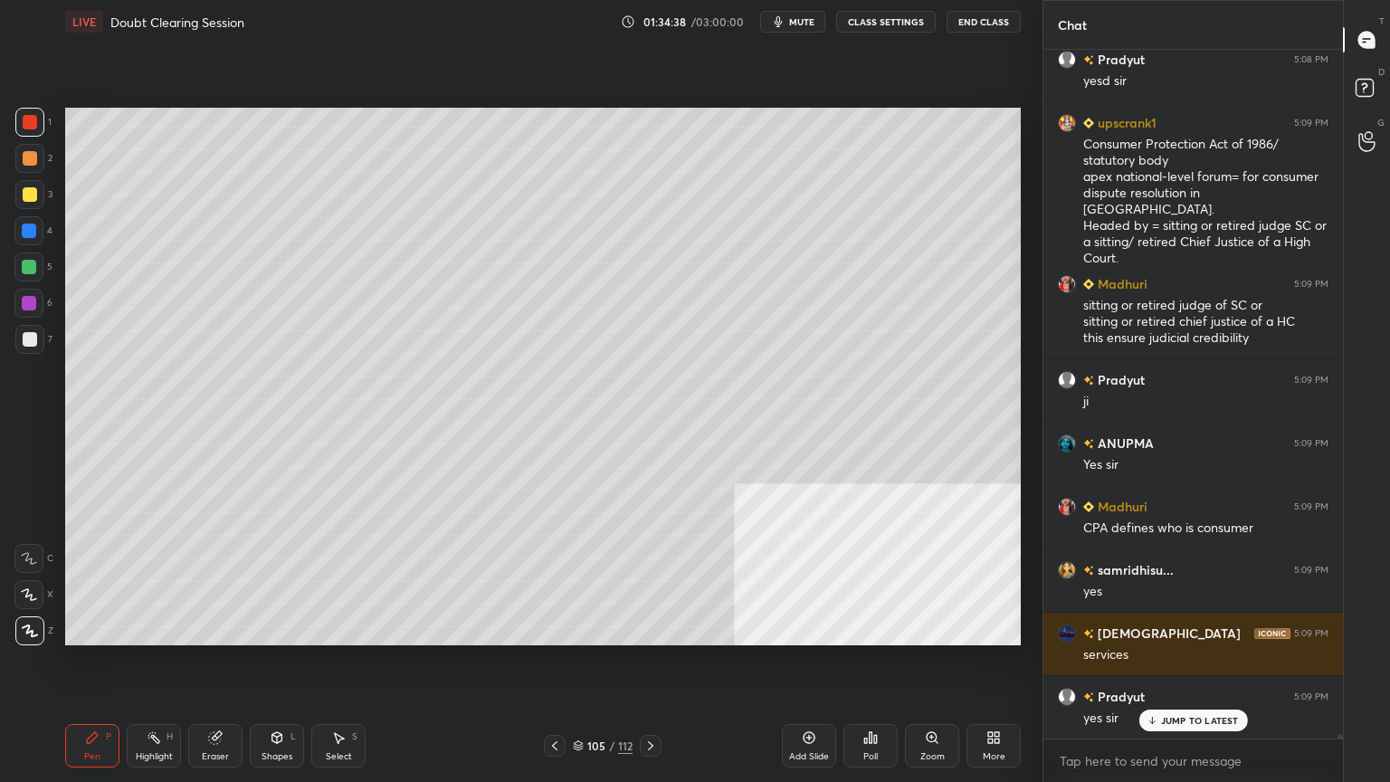
click at [31, 333] on div at bounding box center [30, 339] width 14 height 14
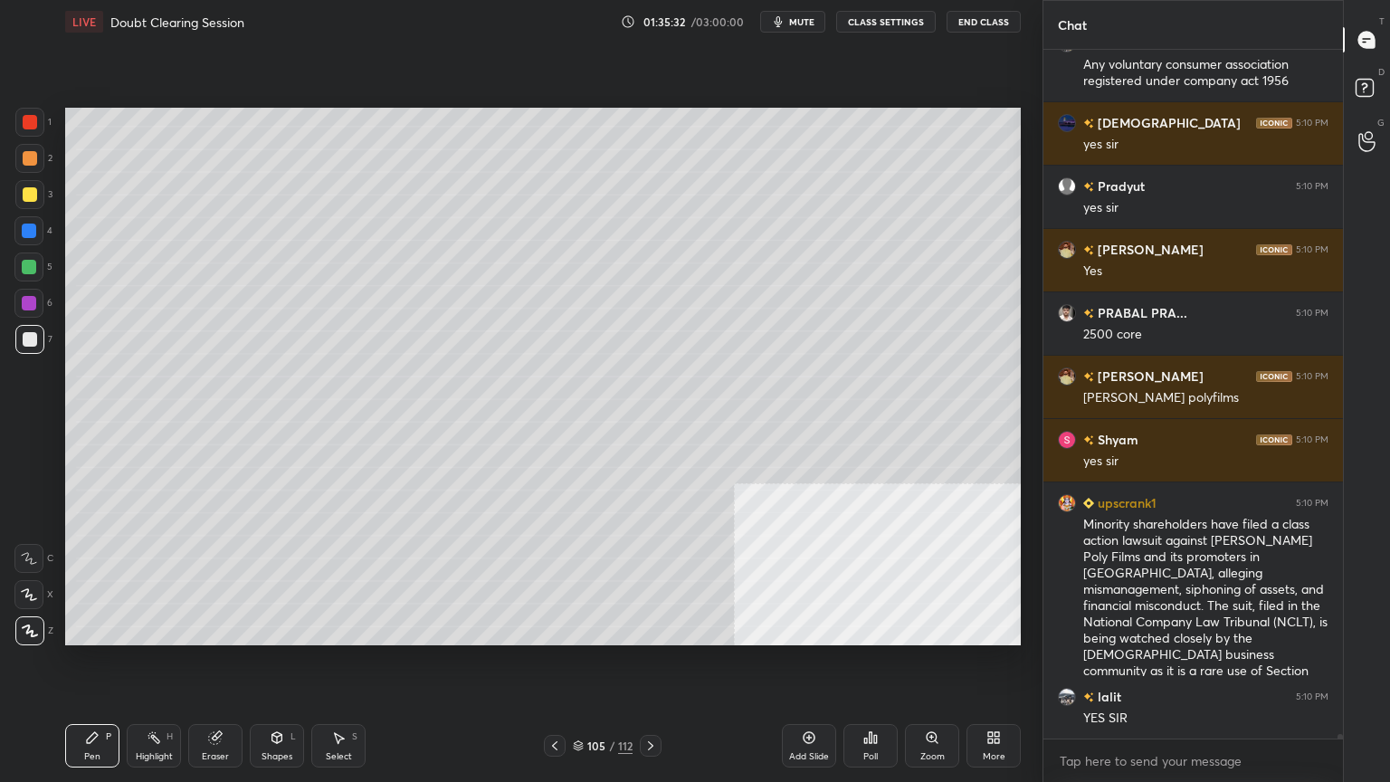
scroll to position [113240, 0]
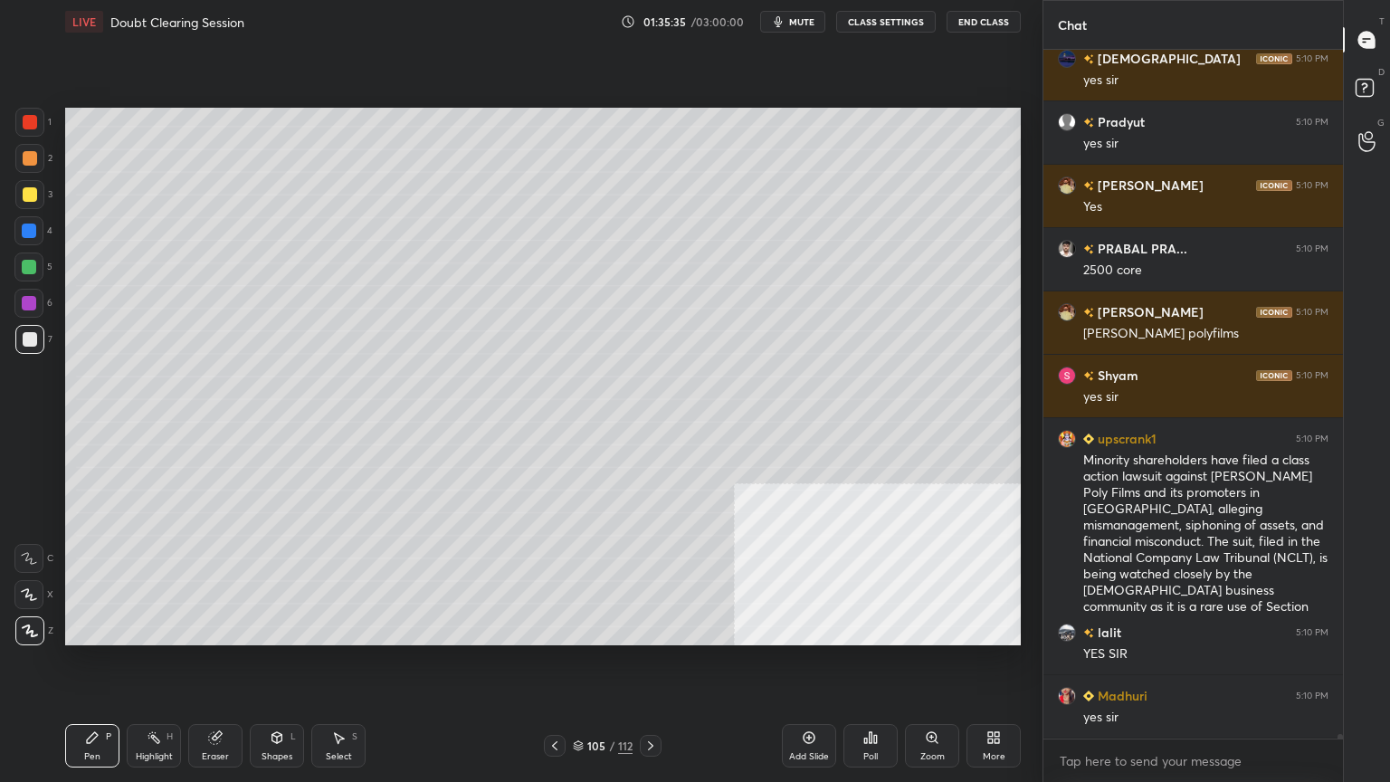
click at [805, 701] on icon at bounding box center [809, 737] width 14 height 14
click at [29, 195] on div at bounding box center [30, 194] width 14 height 14
click at [278, 701] on icon at bounding box center [277, 737] width 10 height 11
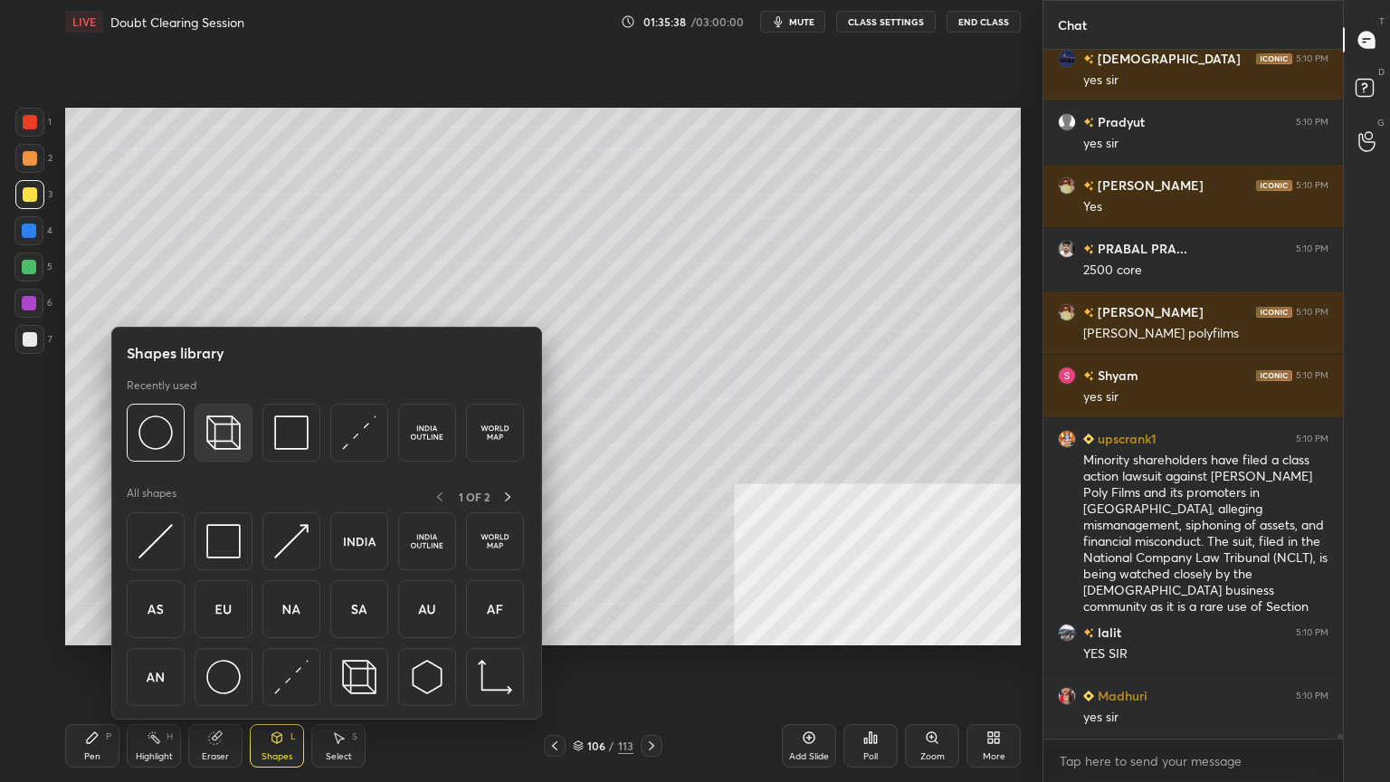
click at [226, 432] on img at bounding box center [223, 432] width 34 height 34
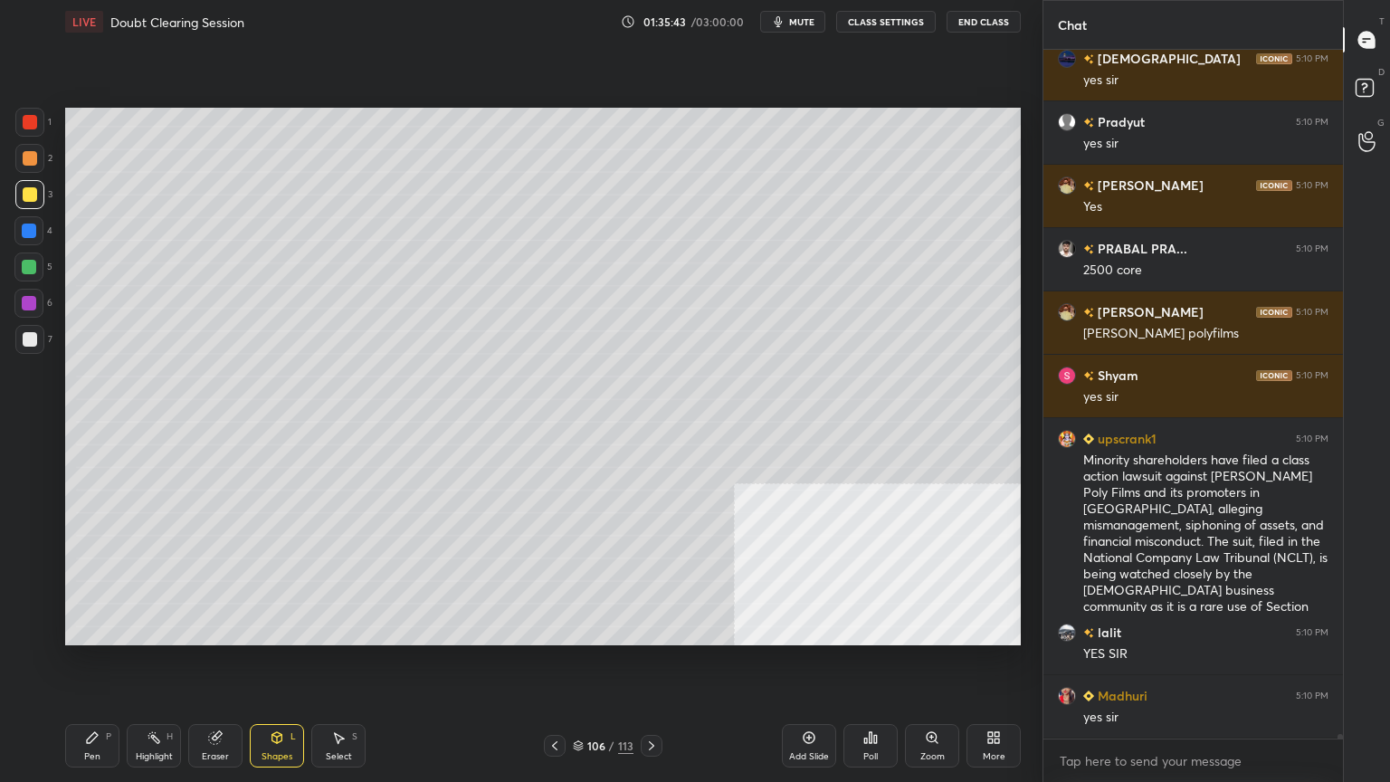
click at [96, 701] on div "Pen P" at bounding box center [92, 745] width 54 height 43
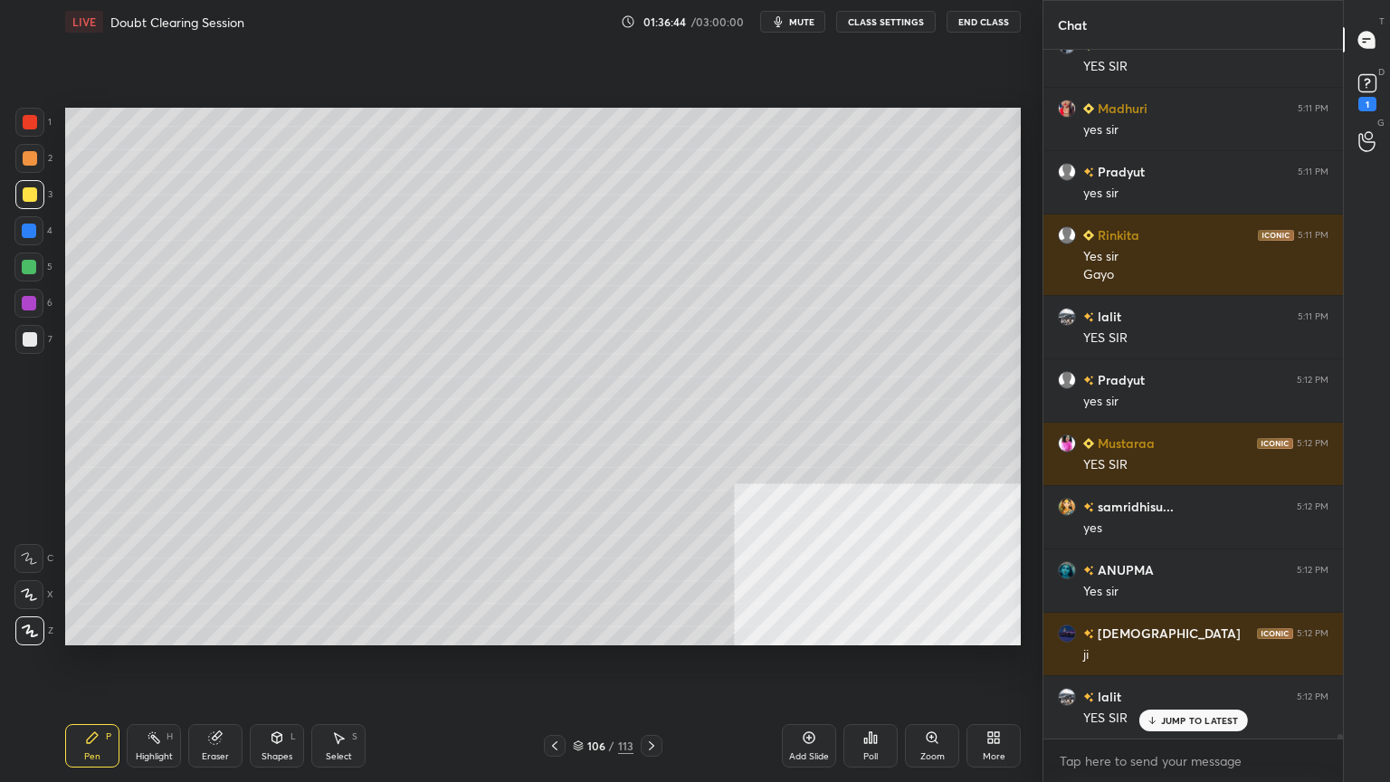
scroll to position [113328, 0]
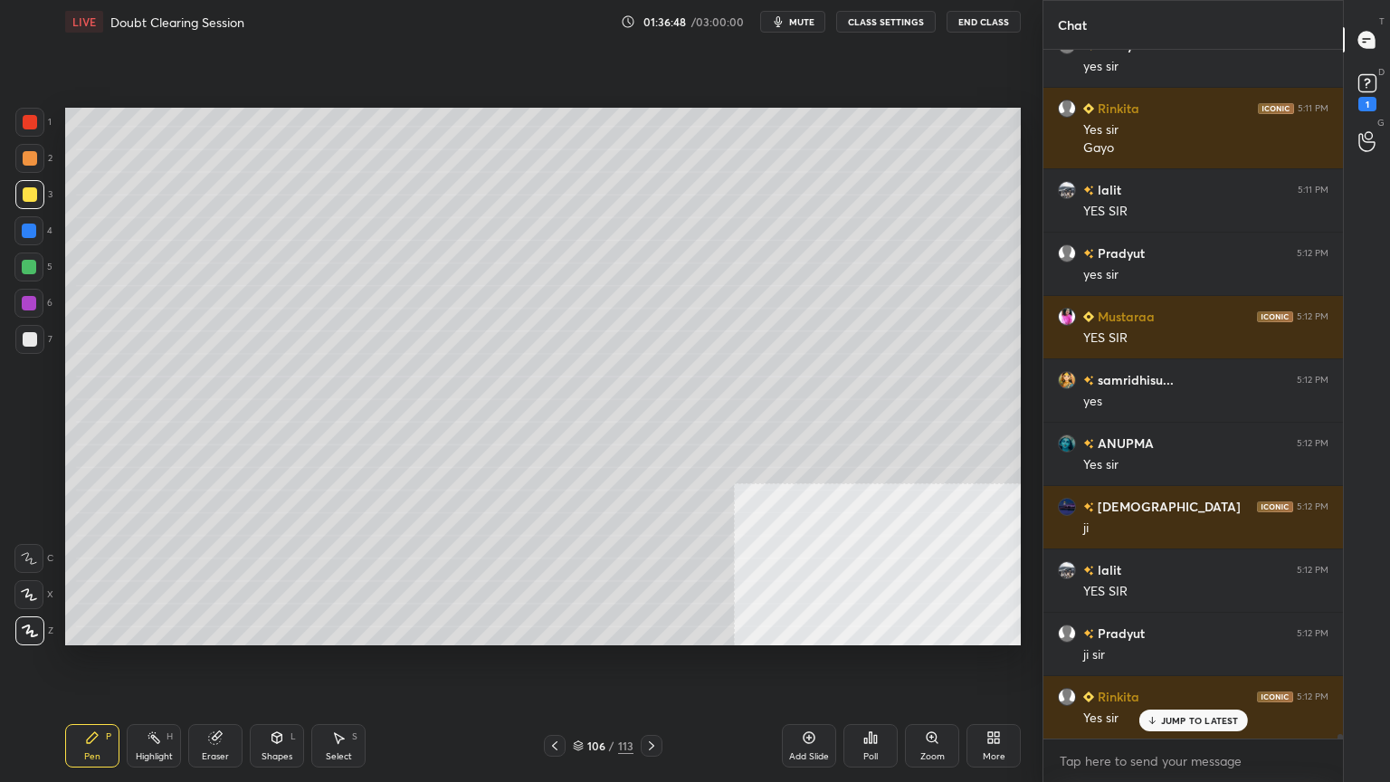
click at [28, 119] on div at bounding box center [30, 122] width 14 height 14
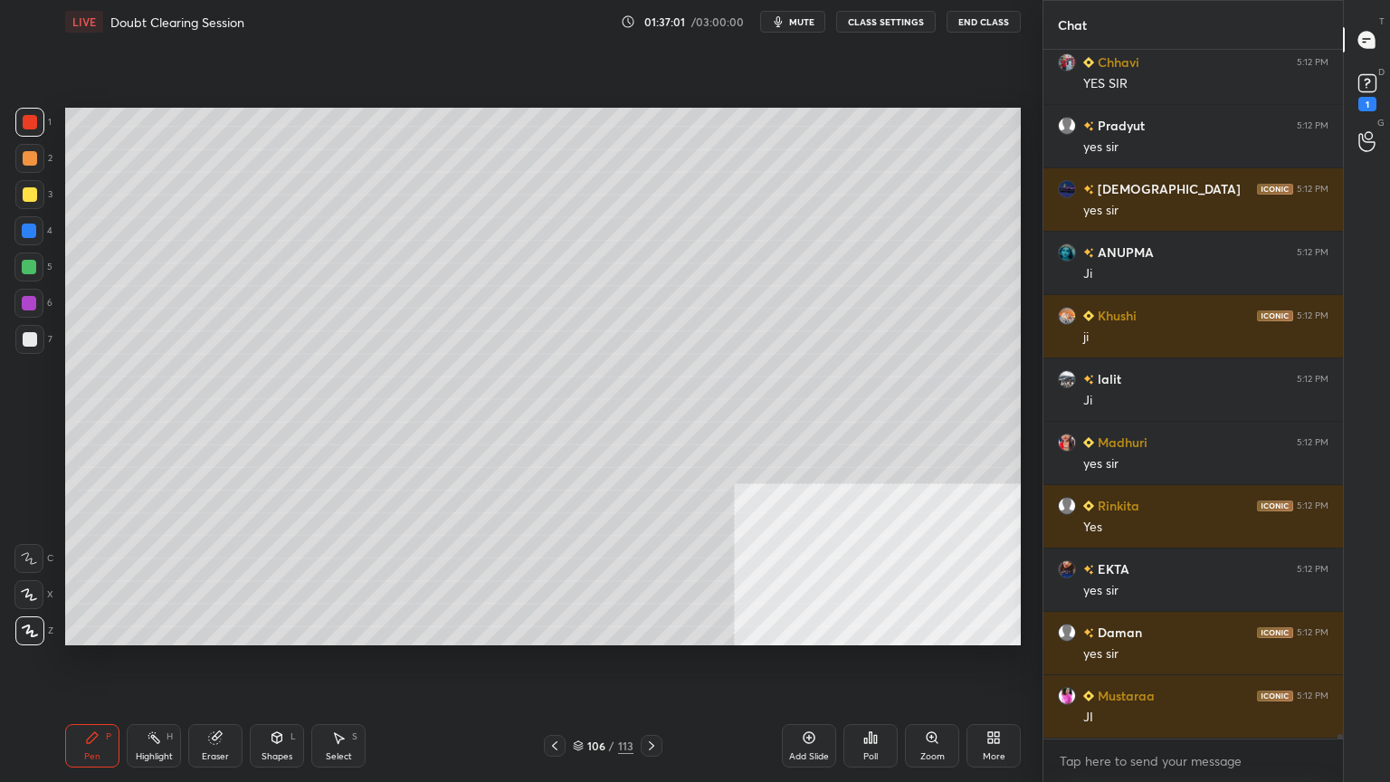
scroll to position [114088, 0]
click at [31, 230] on div at bounding box center [29, 230] width 14 height 14
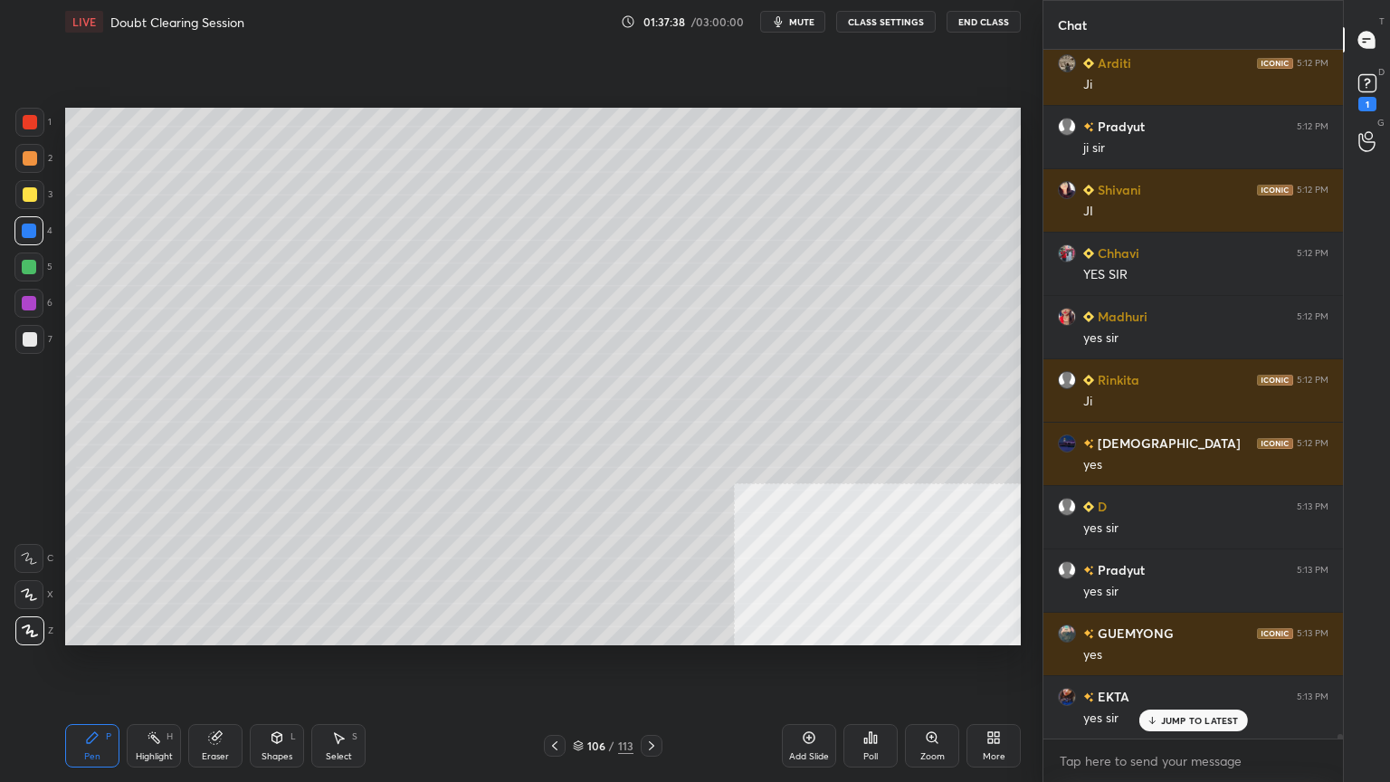
scroll to position [114912, 0]
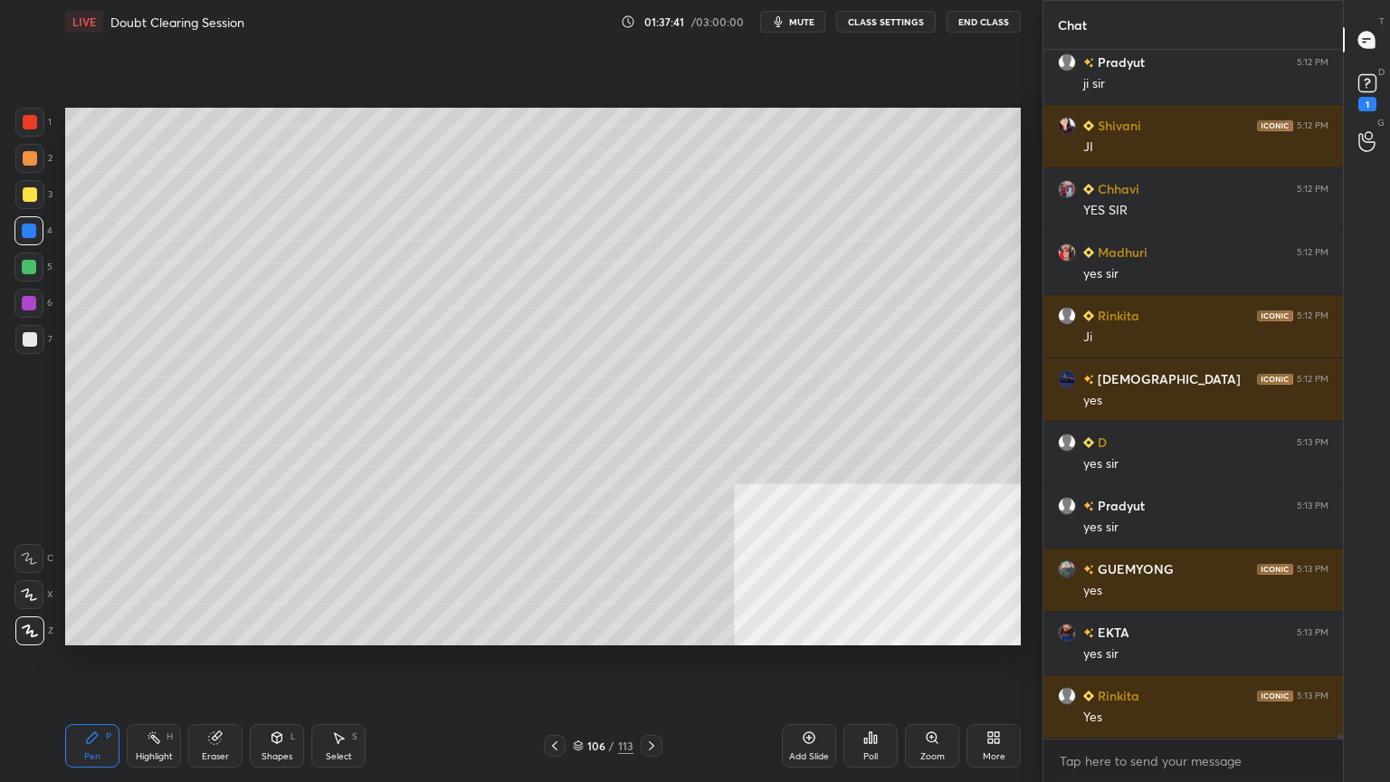
click at [23, 147] on div at bounding box center [29, 158] width 29 height 29
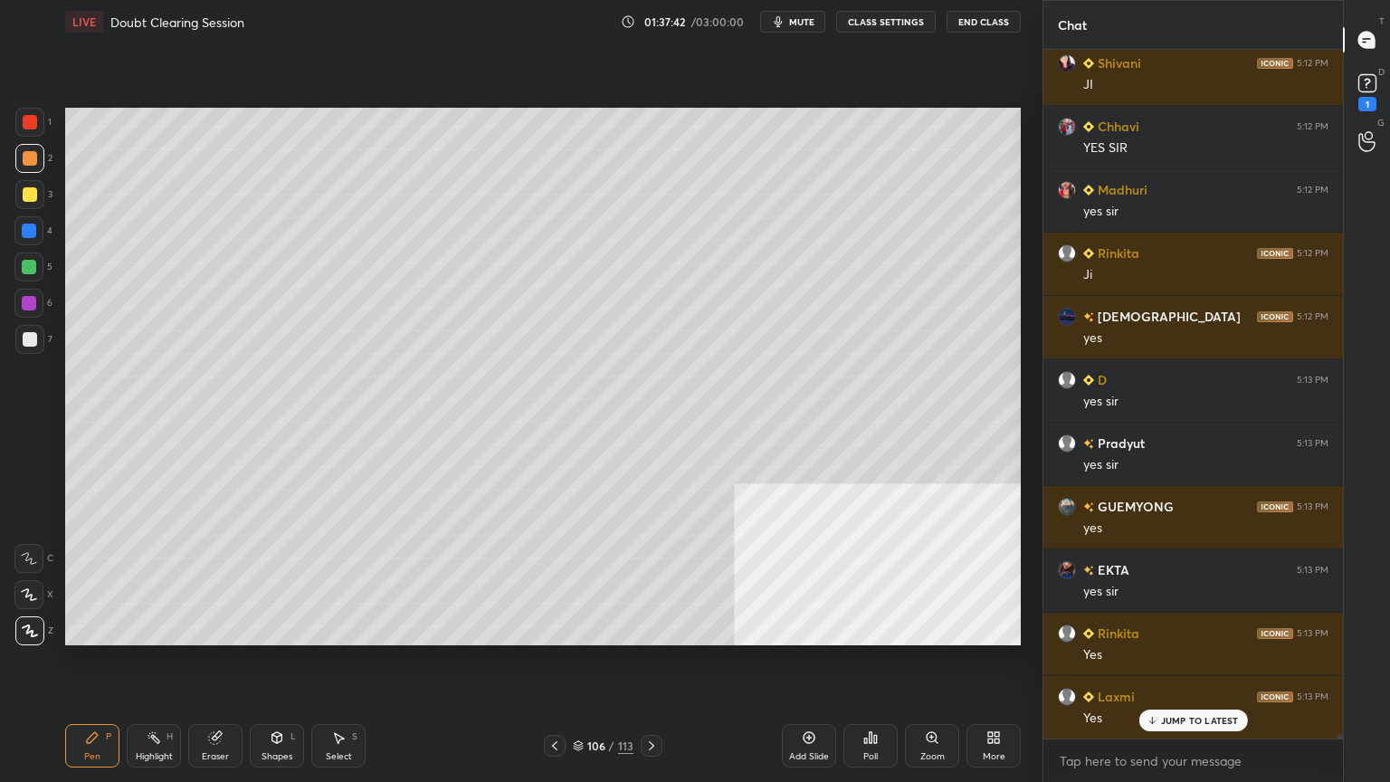
click at [30, 119] on div at bounding box center [30, 122] width 14 height 14
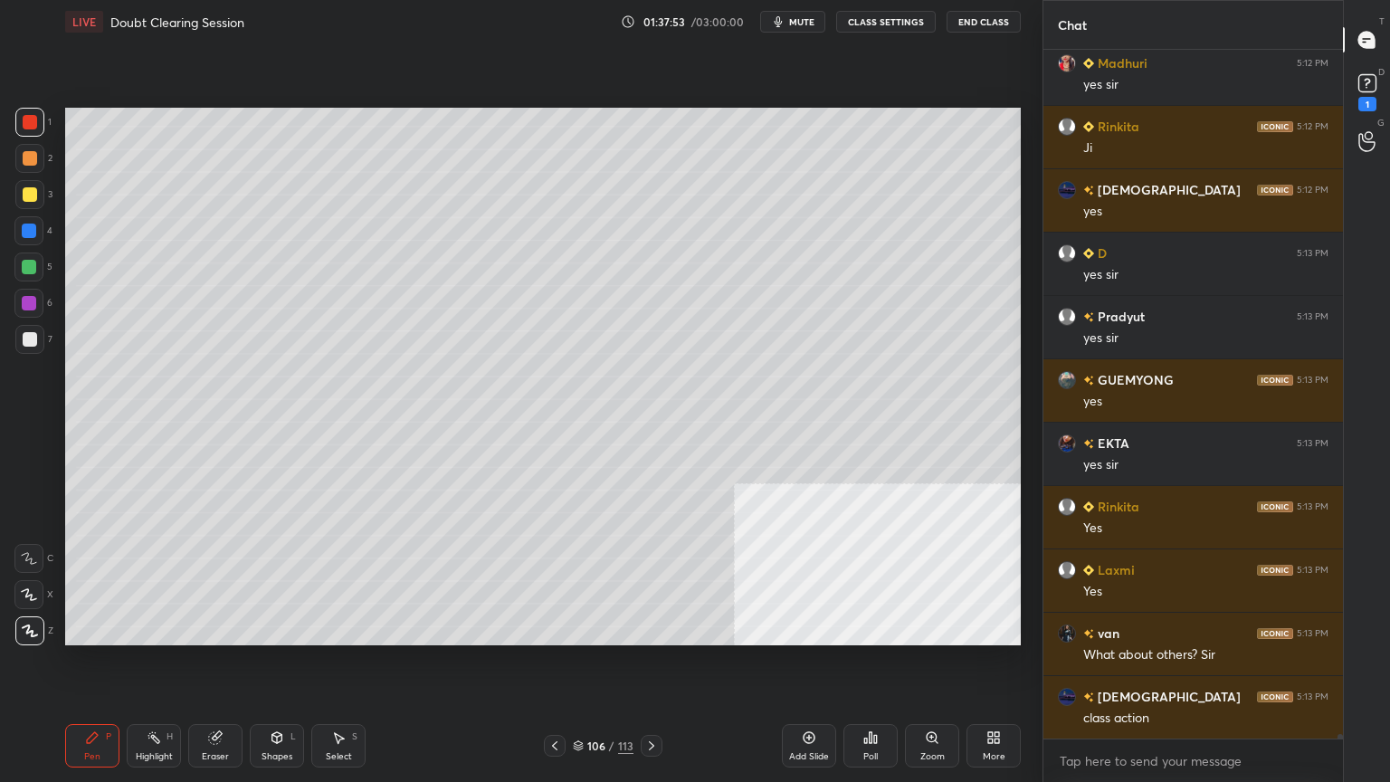
scroll to position [115165, 0]
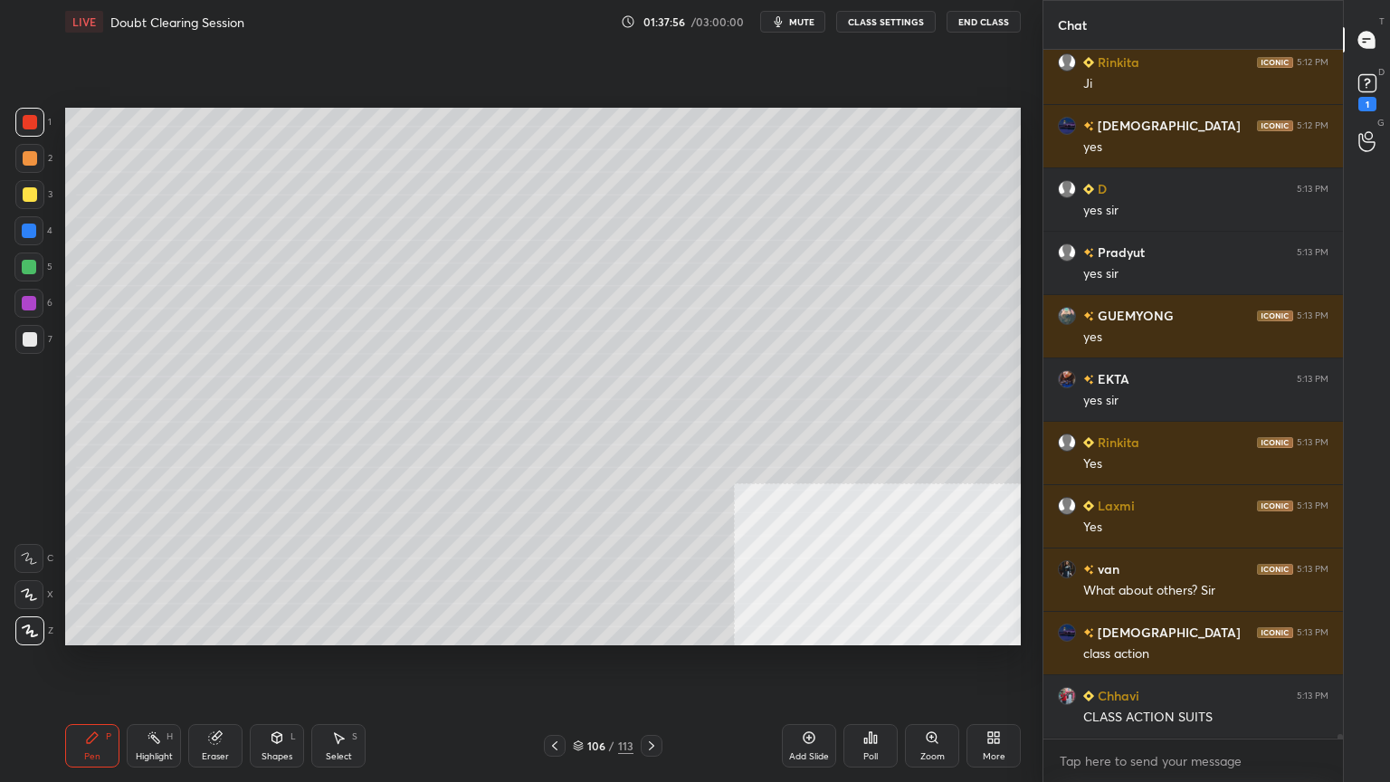
click at [22, 228] on div at bounding box center [29, 230] width 14 height 14
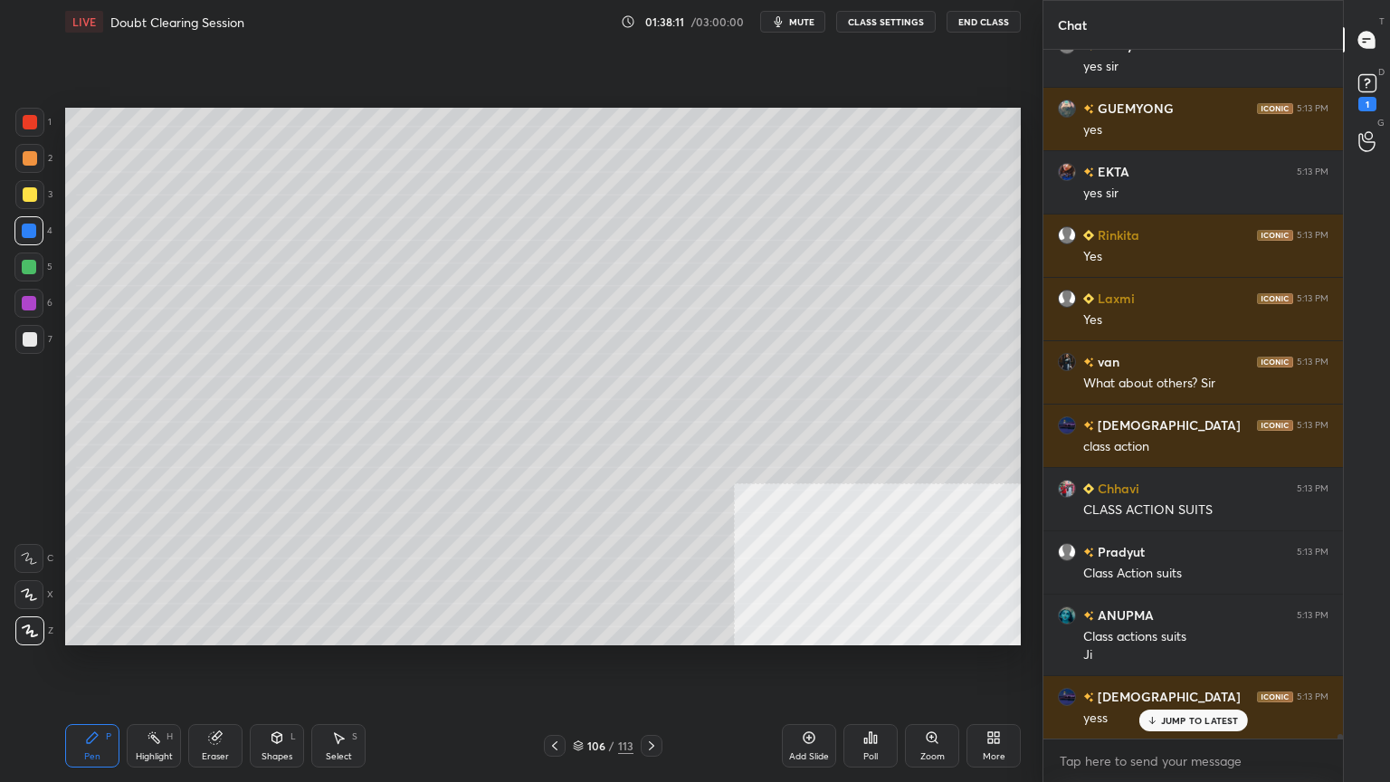
scroll to position [115437, 0]
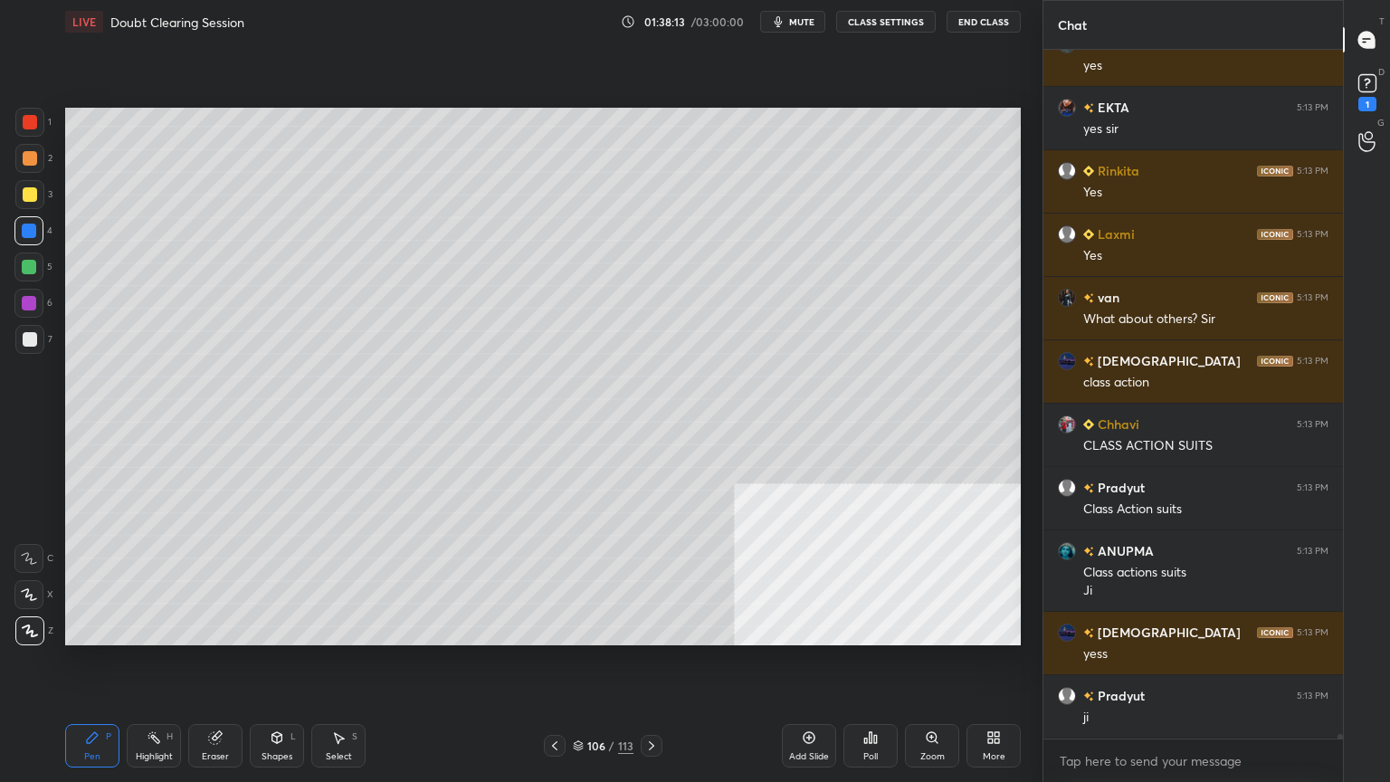
click at [25, 185] on div at bounding box center [29, 194] width 29 height 29
click at [29, 257] on div at bounding box center [28, 266] width 29 height 29
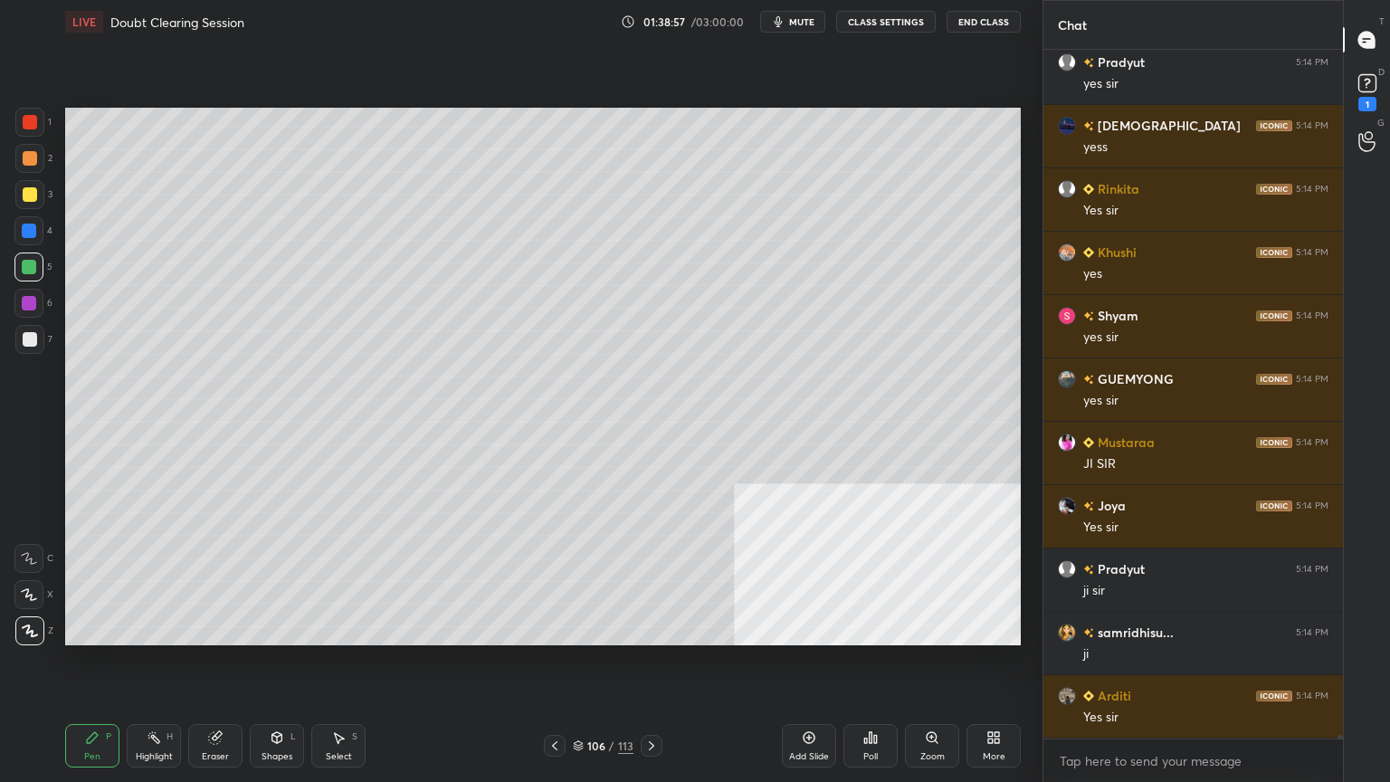
scroll to position [116719, 0]
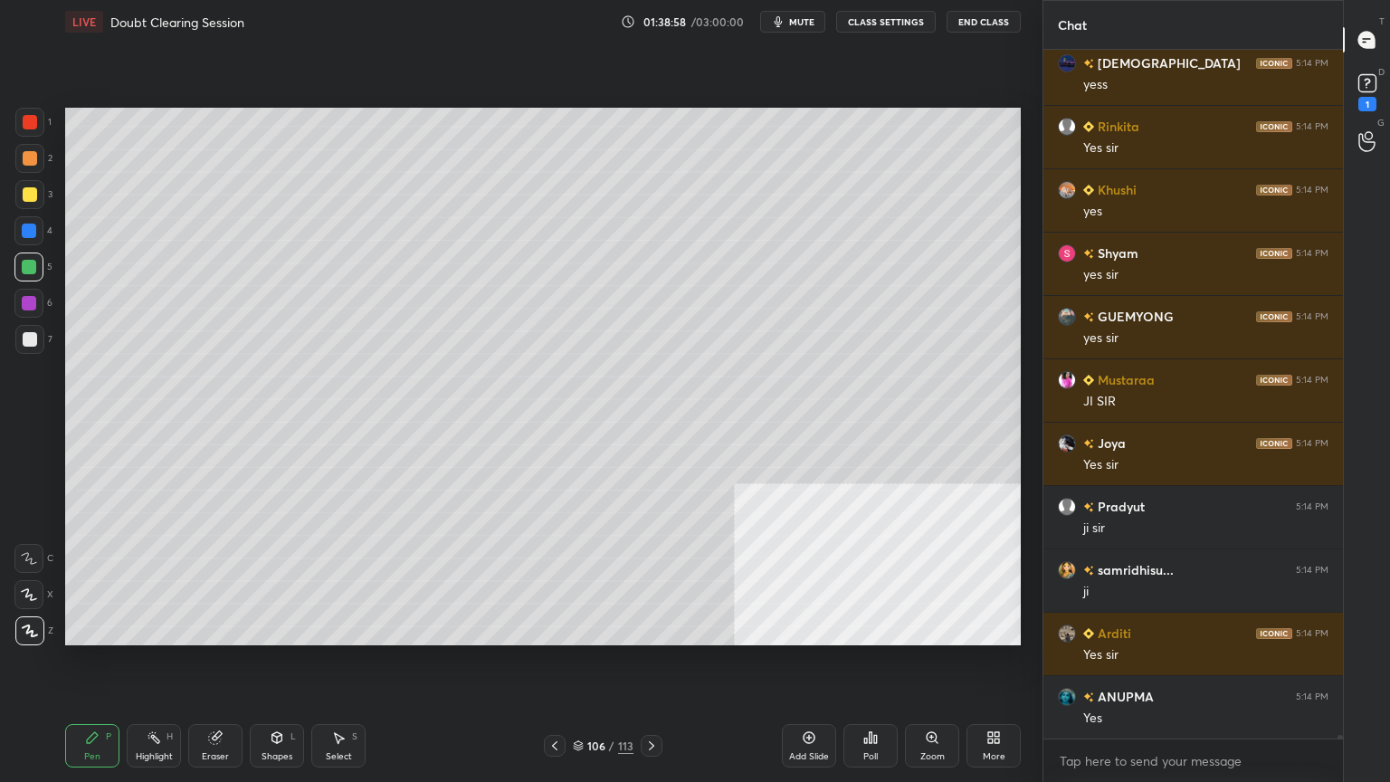
click at [925, 106] on div "Setting up your live class Poll for secs No correct answer Start poll" at bounding box center [543, 376] width 970 height 666
click at [794, 701] on div "Add Slide" at bounding box center [809, 745] width 54 height 43
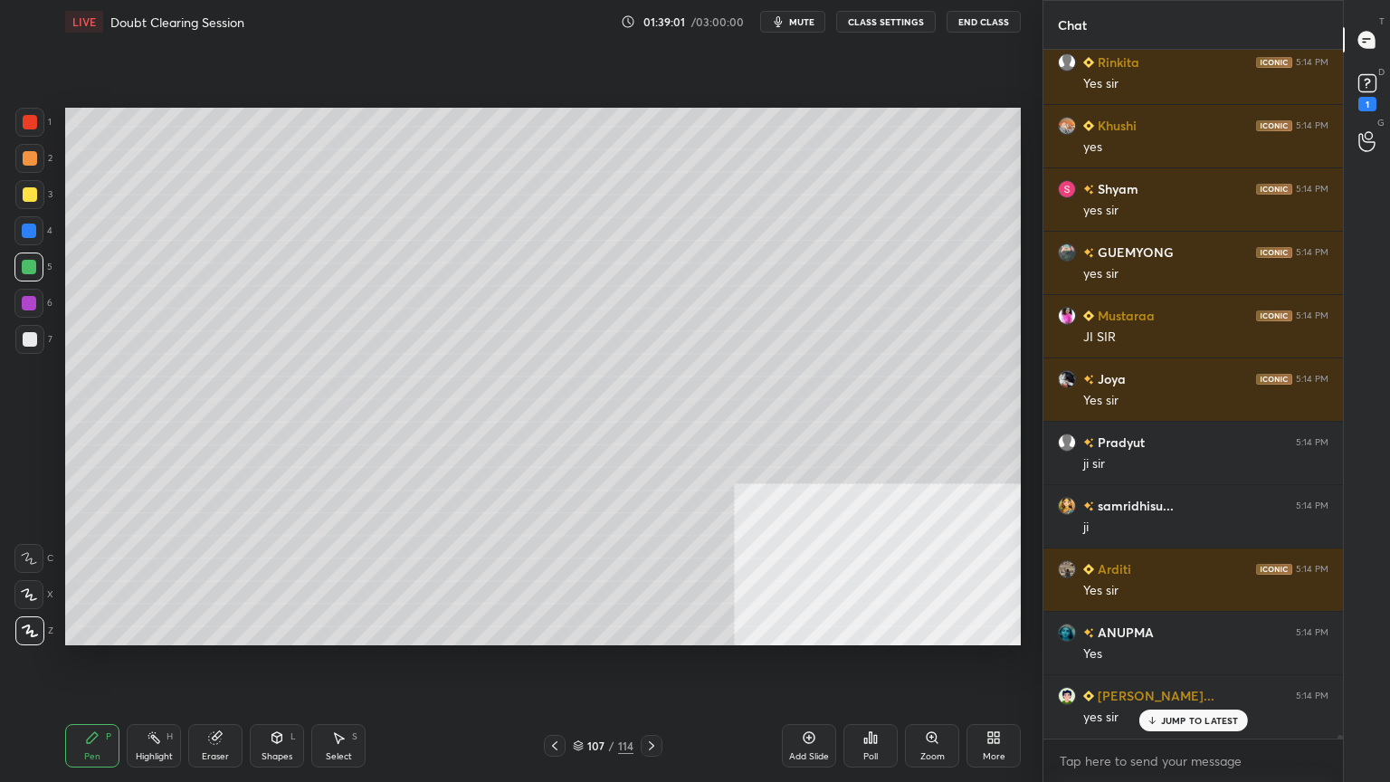
scroll to position [116845, 0]
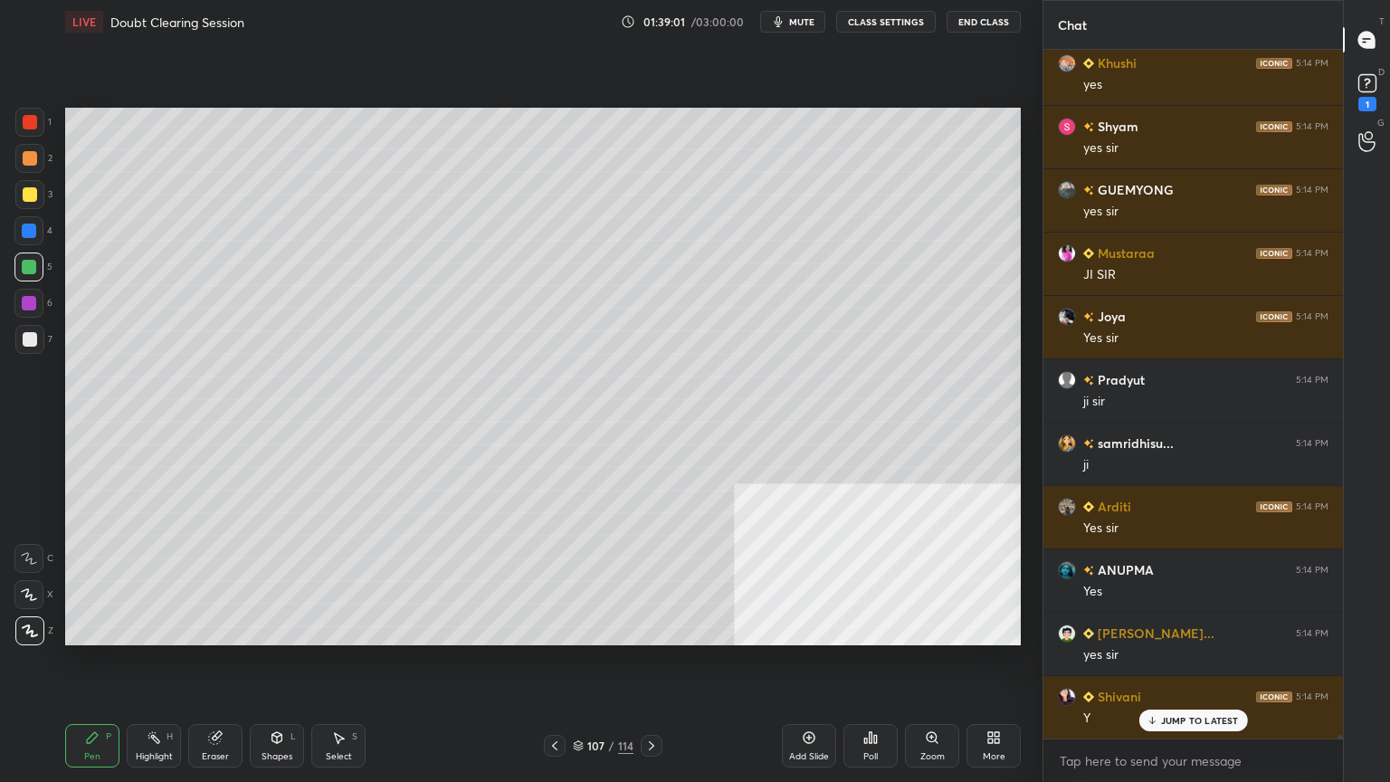
click at [29, 335] on div at bounding box center [30, 339] width 14 height 14
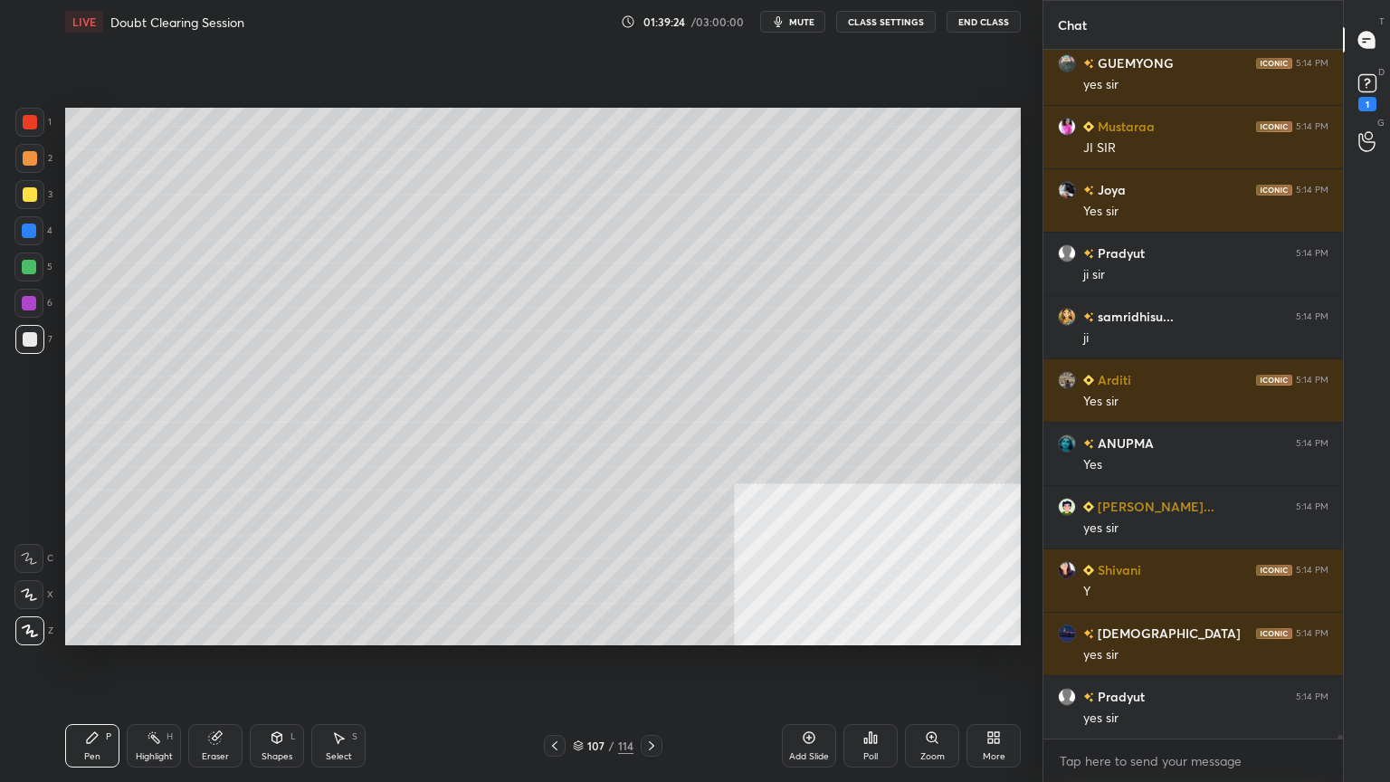
scroll to position [117036, 0]
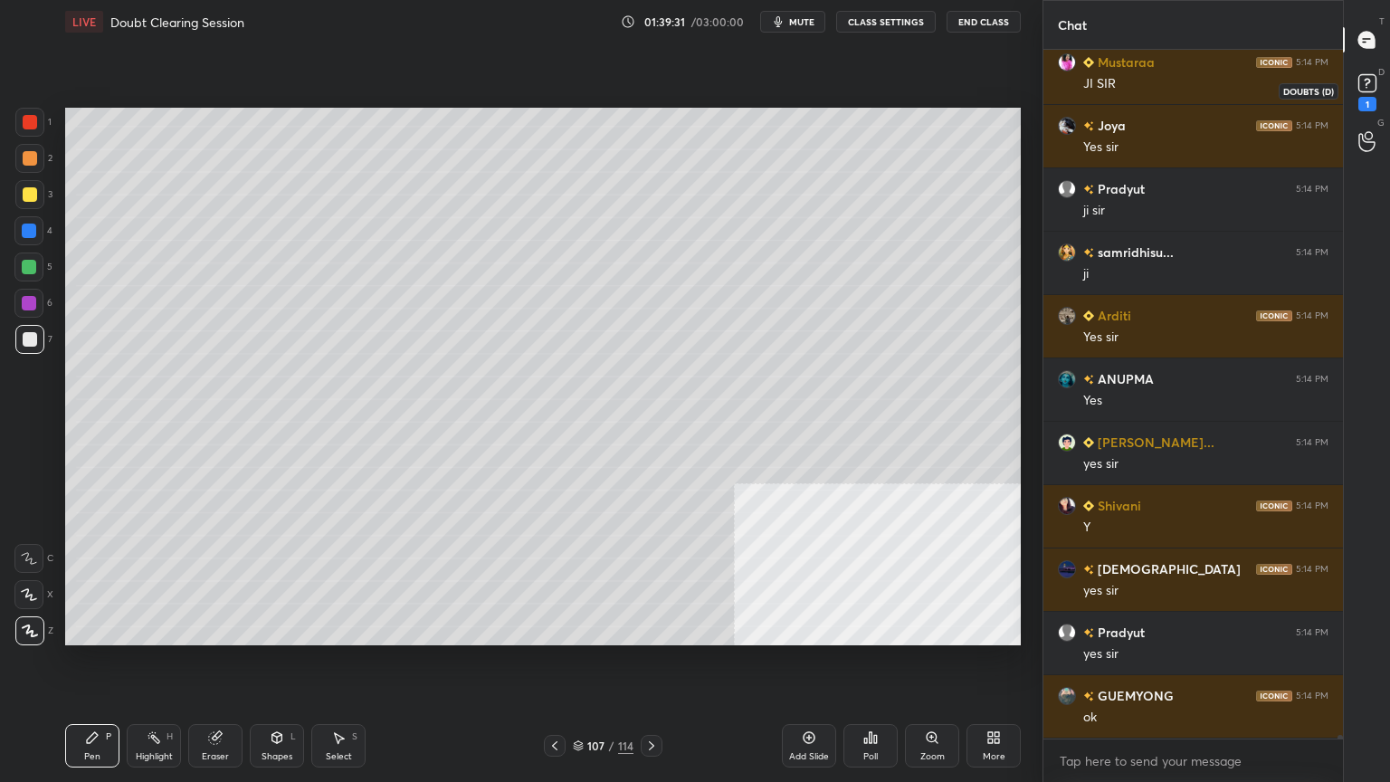
click at [1368, 76] on rect at bounding box center [1366, 83] width 17 height 17
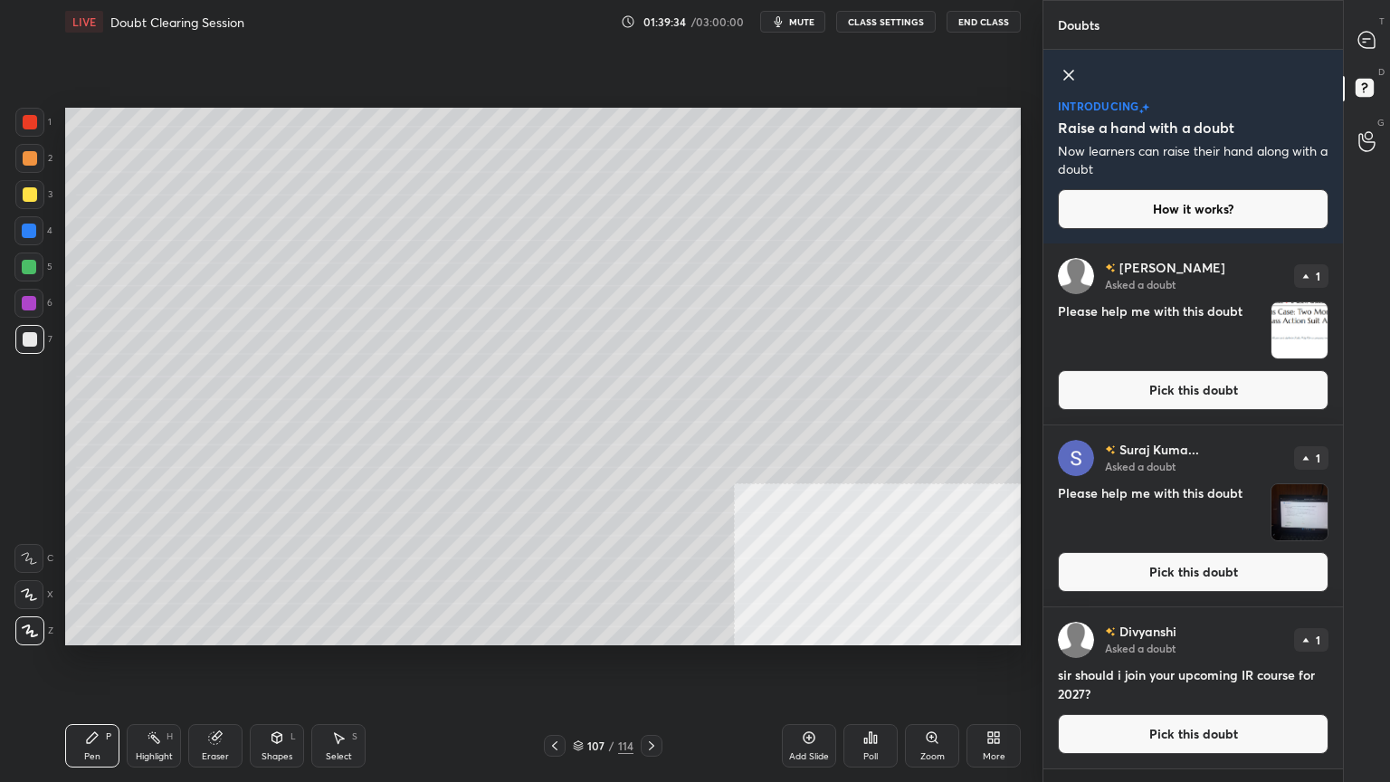
click at [1169, 402] on button "Pick this doubt" at bounding box center [1193, 390] width 271 height 40
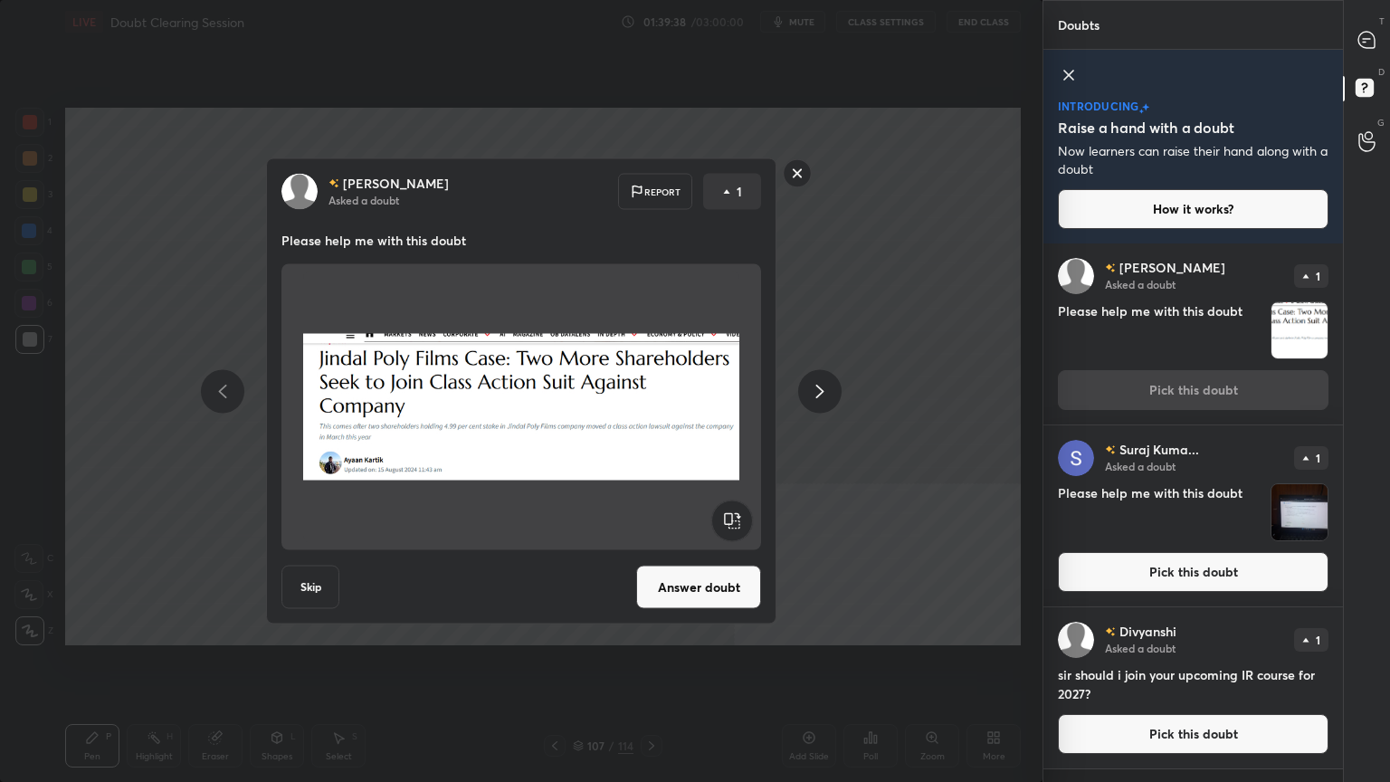
click at [707, 590] on button "Answer doubt" at bounding box center [698, 586] width 125 height 43
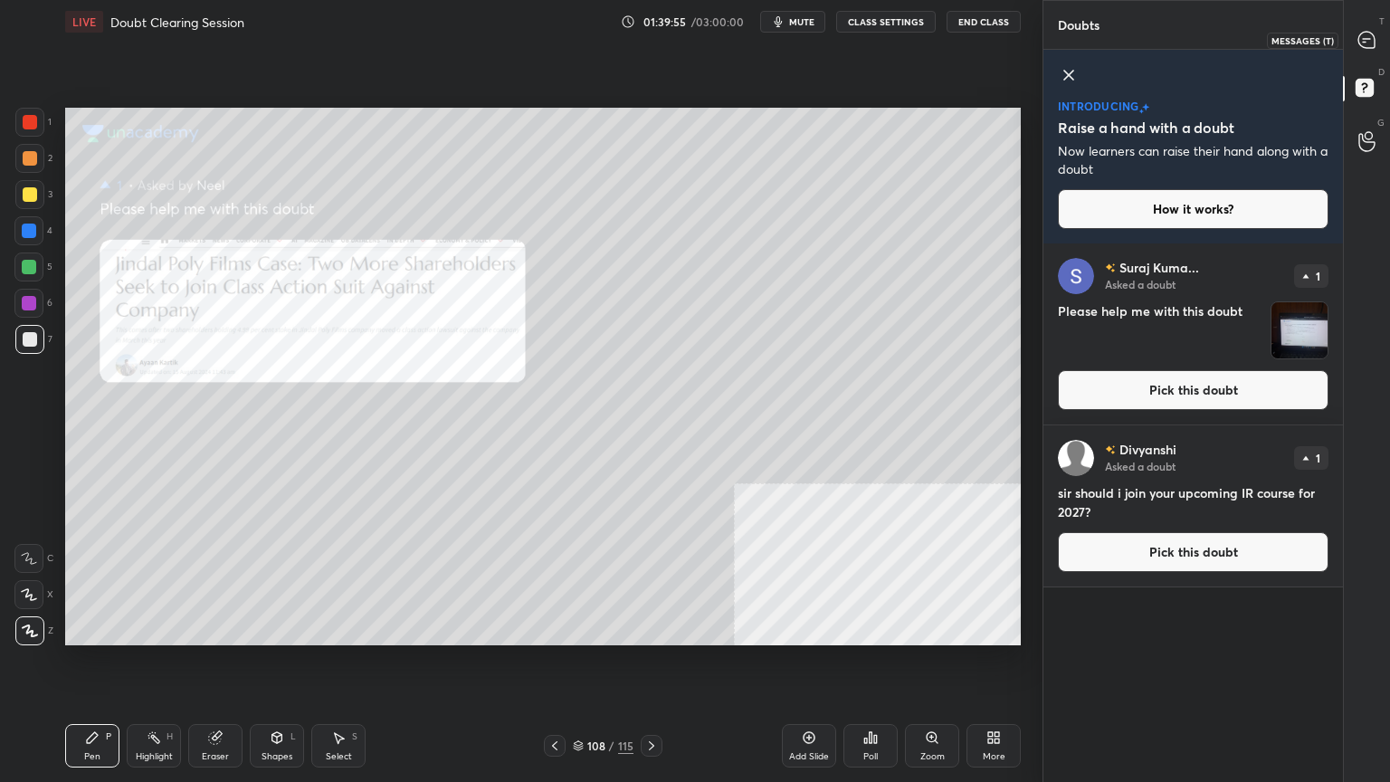
click at [1373, 24] on div at bounding box center [1367, 40] width 36 height 33
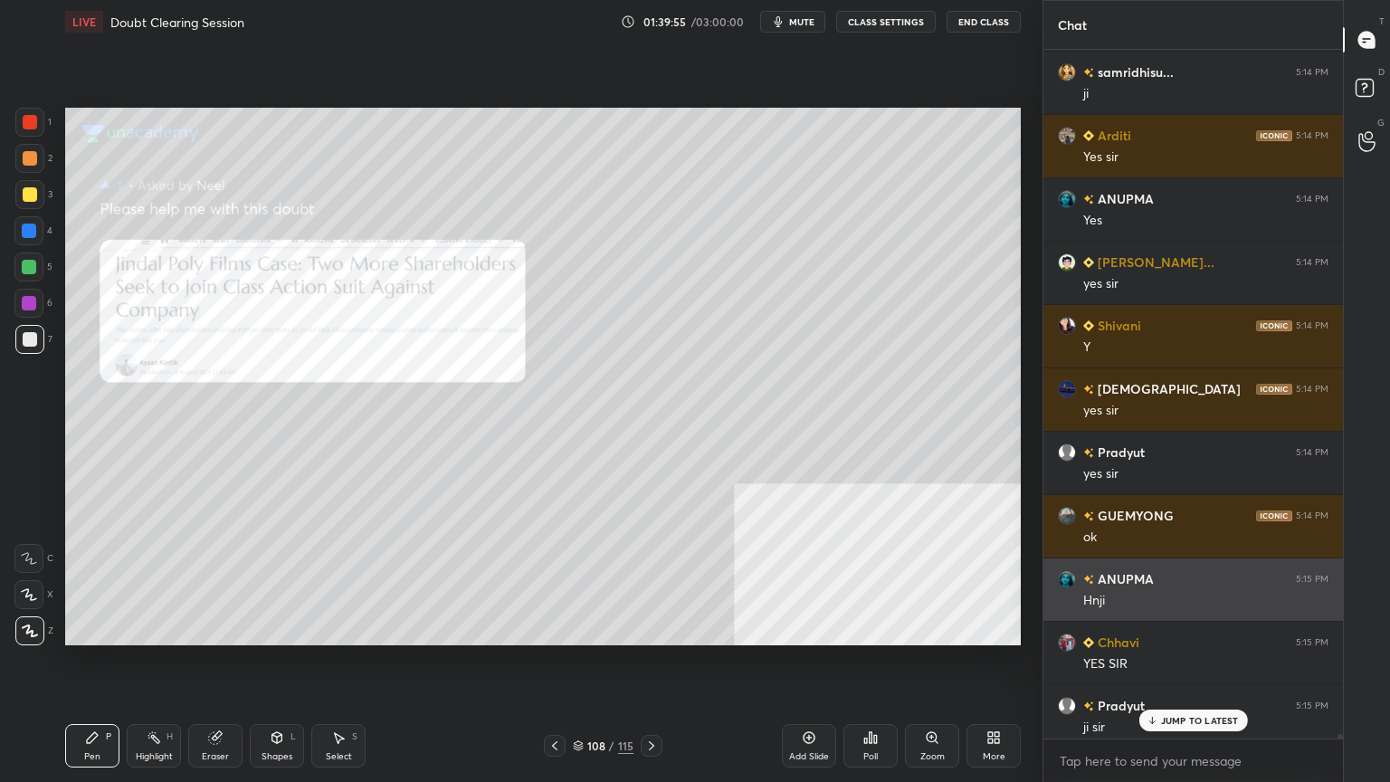
scroll to position [683, 294]
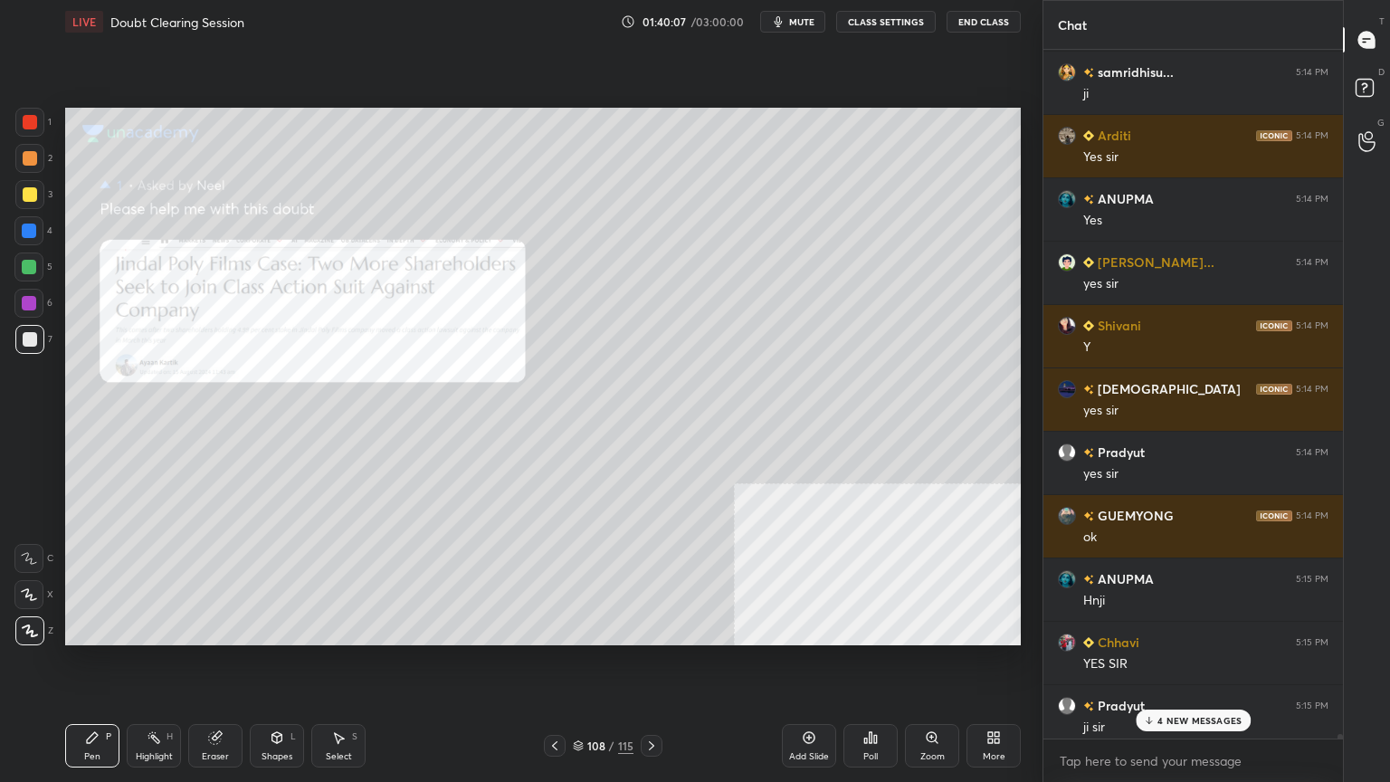
click at [1192, 701] on p "4 NEW MESSAGES" at bounding box center [1199, 720] width 84 height 11
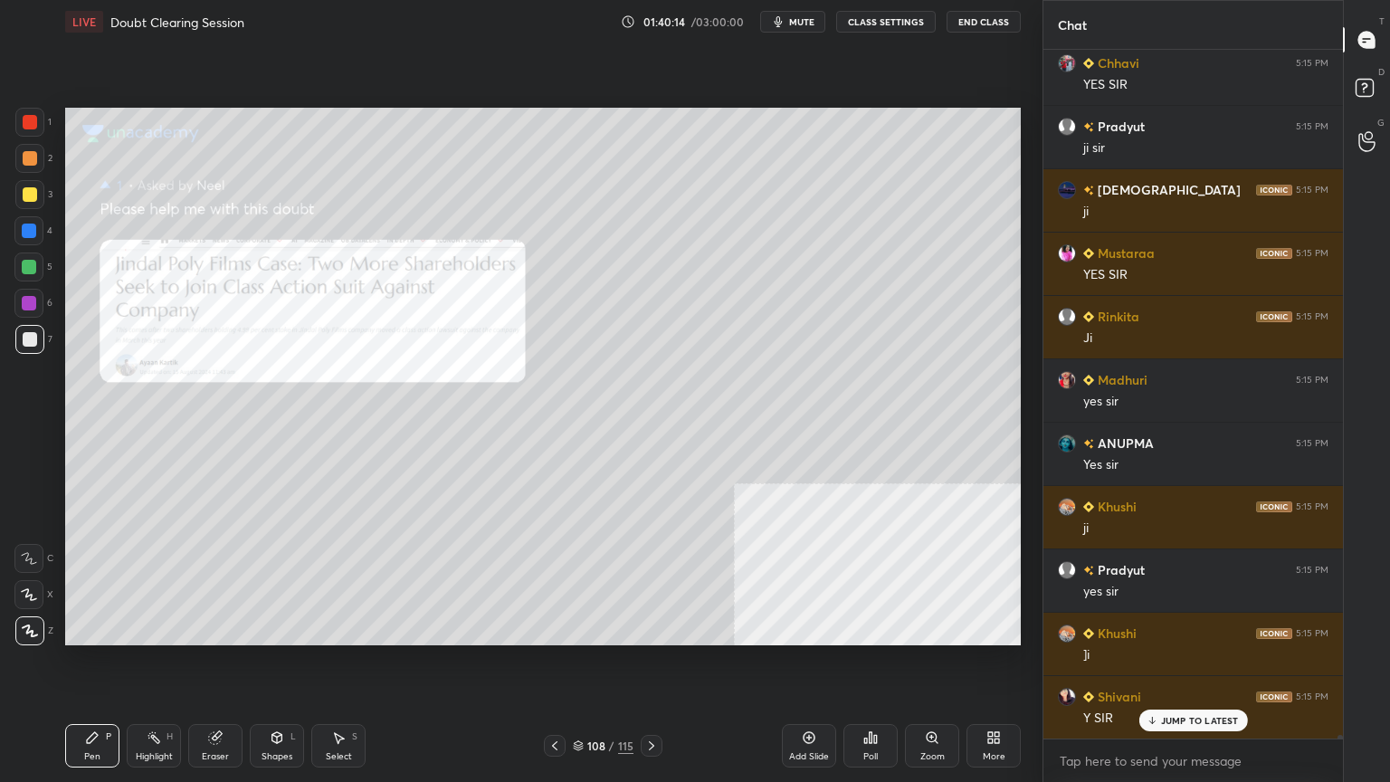
scroll to position [118188, 0]
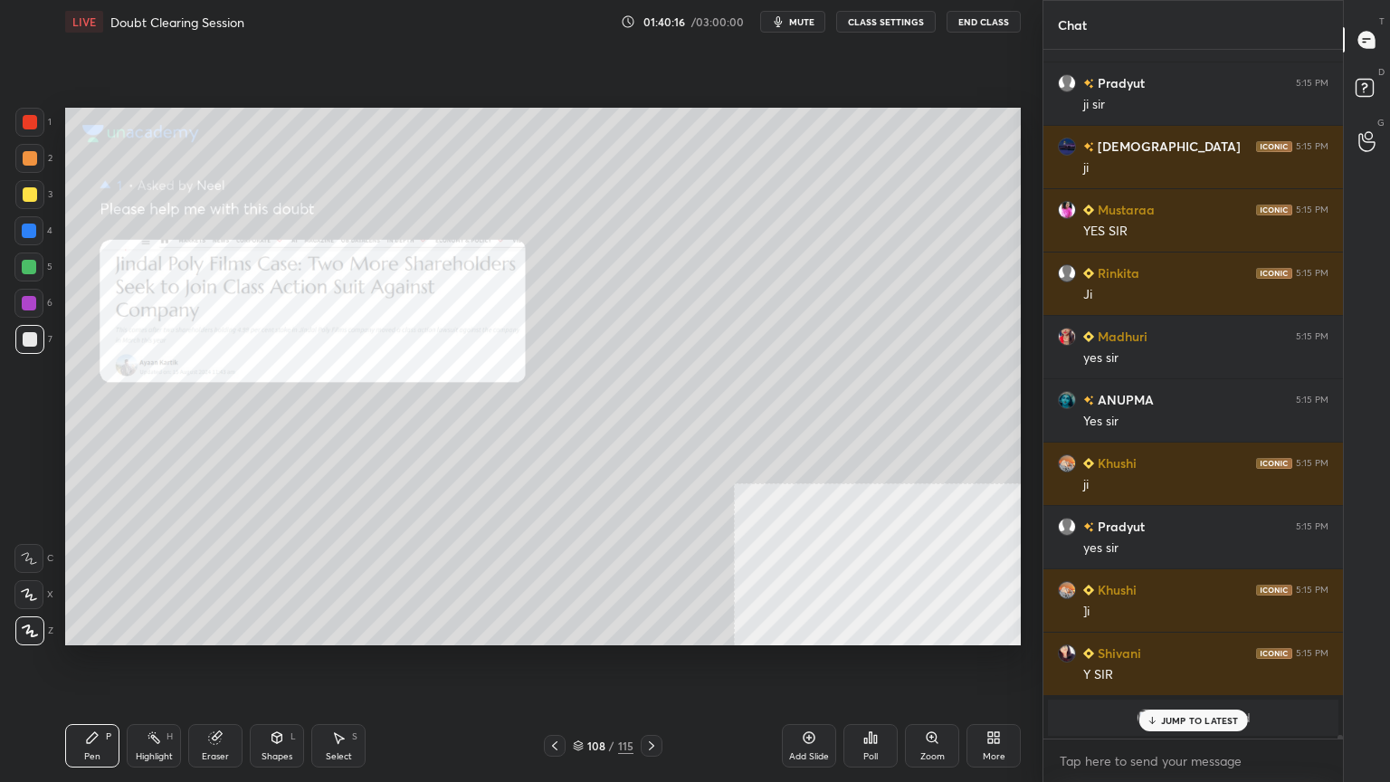
click at [25, 119] on div at bounding box center [30, 122] width 14 height 14
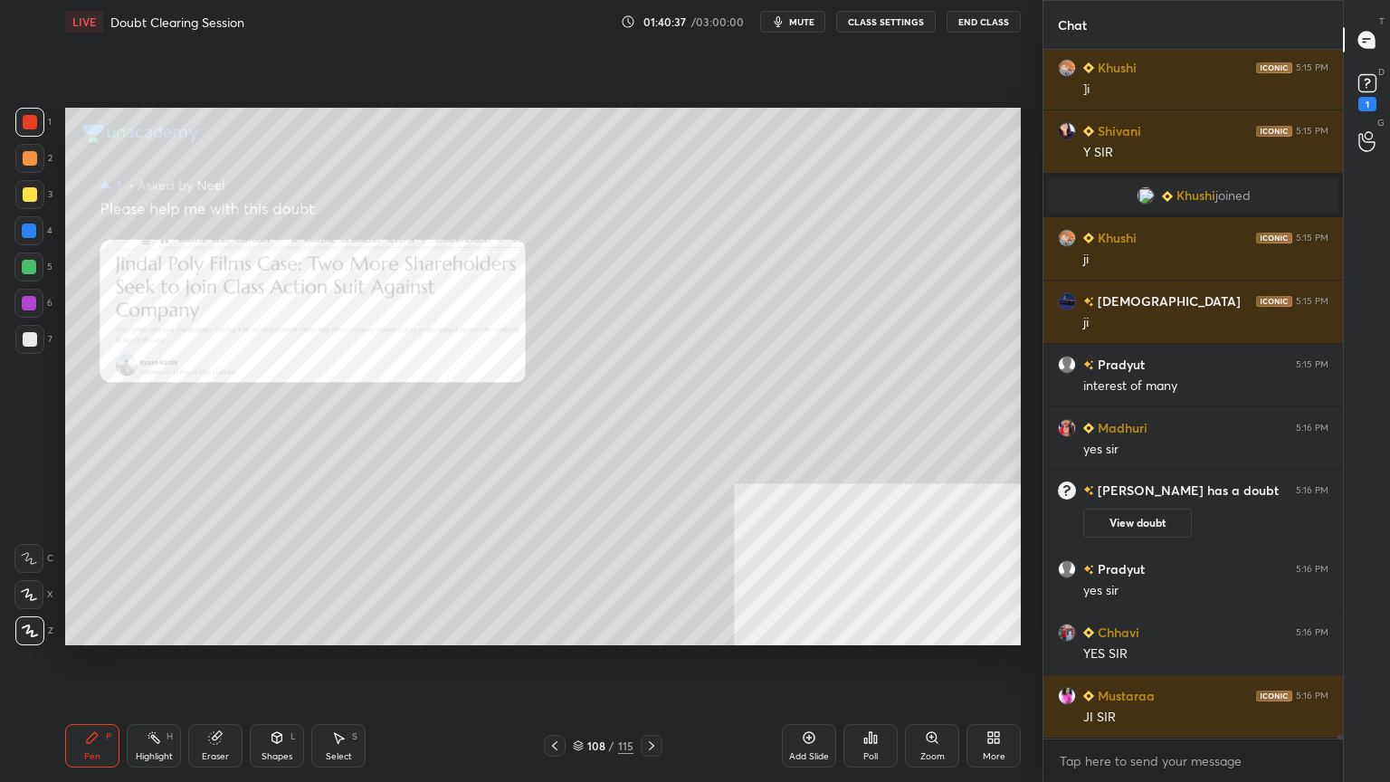
scroll to position [116556, 0]
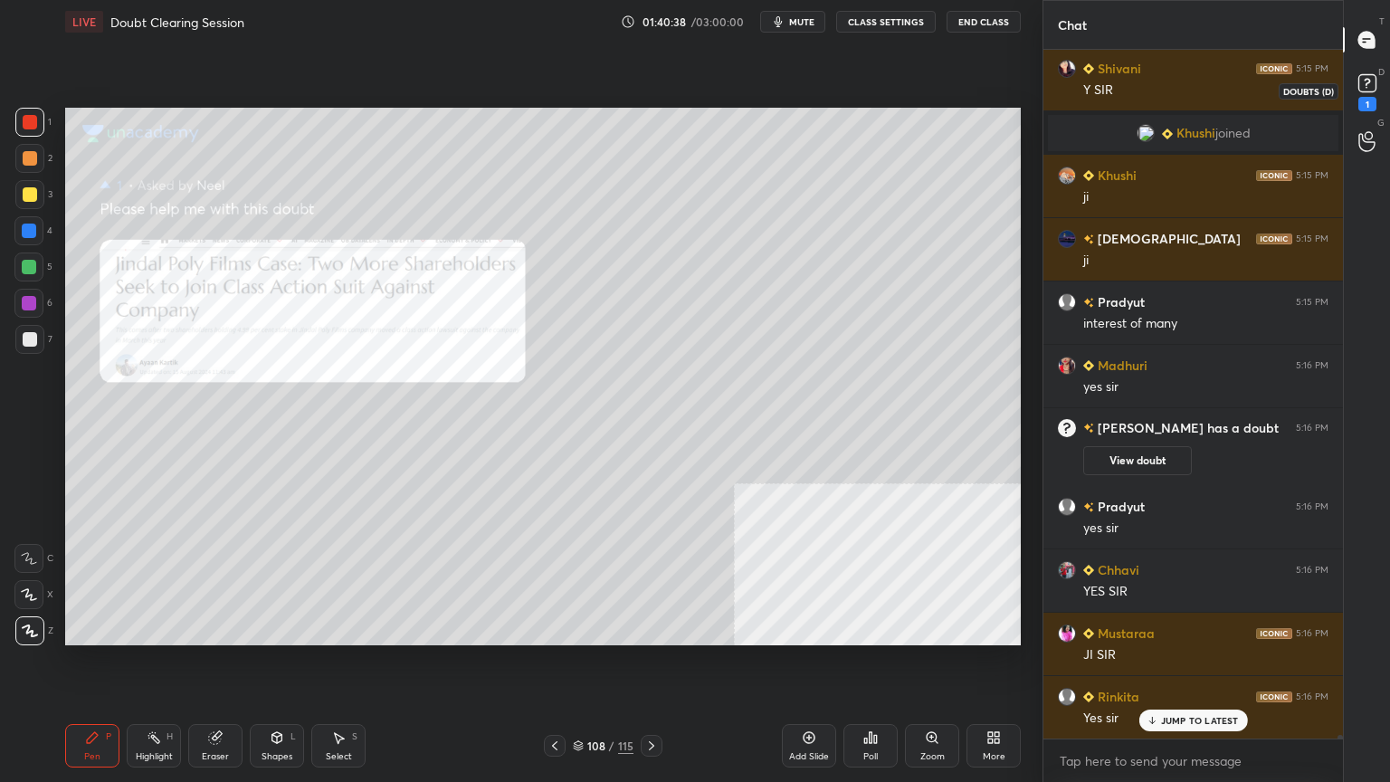
click at [1364, 80] on icon at bounding box center [1366, 83] width 27 height 27
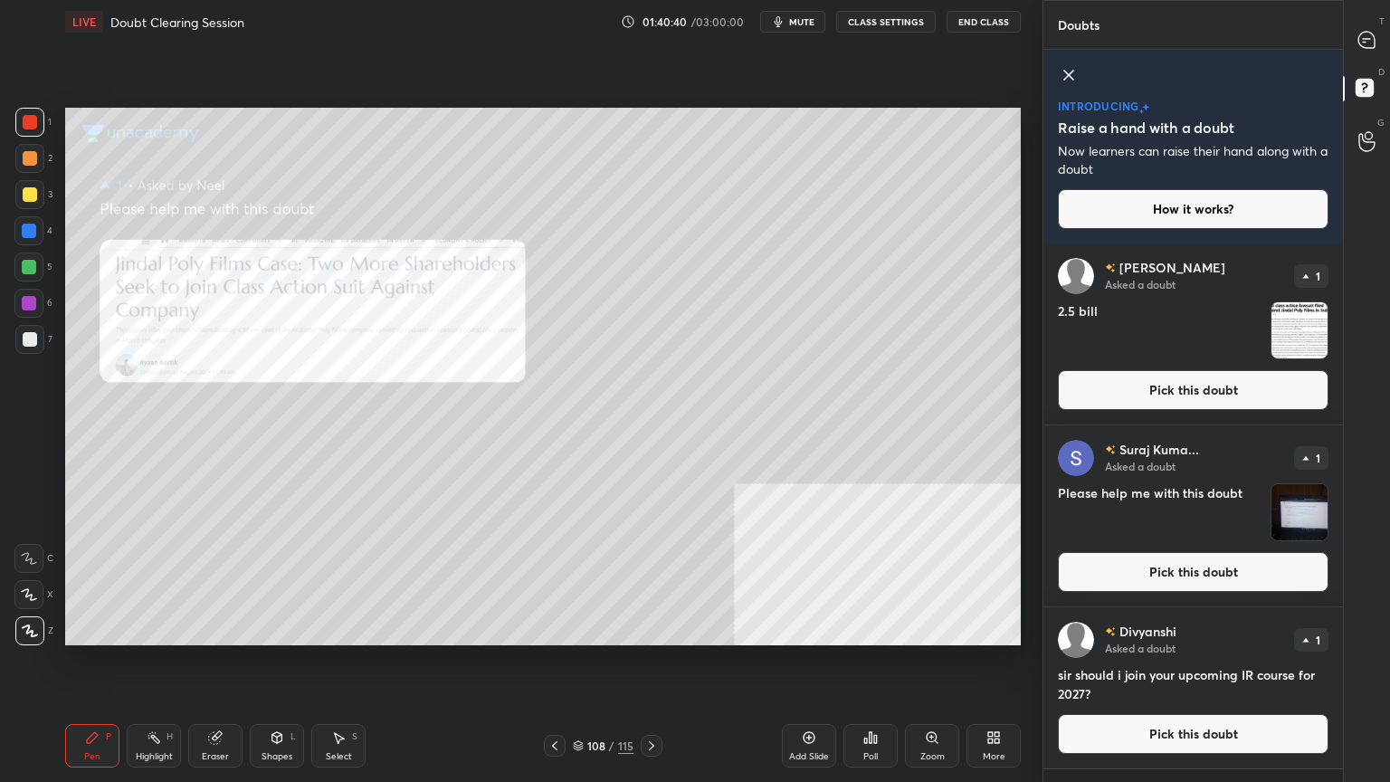
click at [1145, 389] on button "Pick this doubt" at bounding box center [1193, 390] width 271 height 40
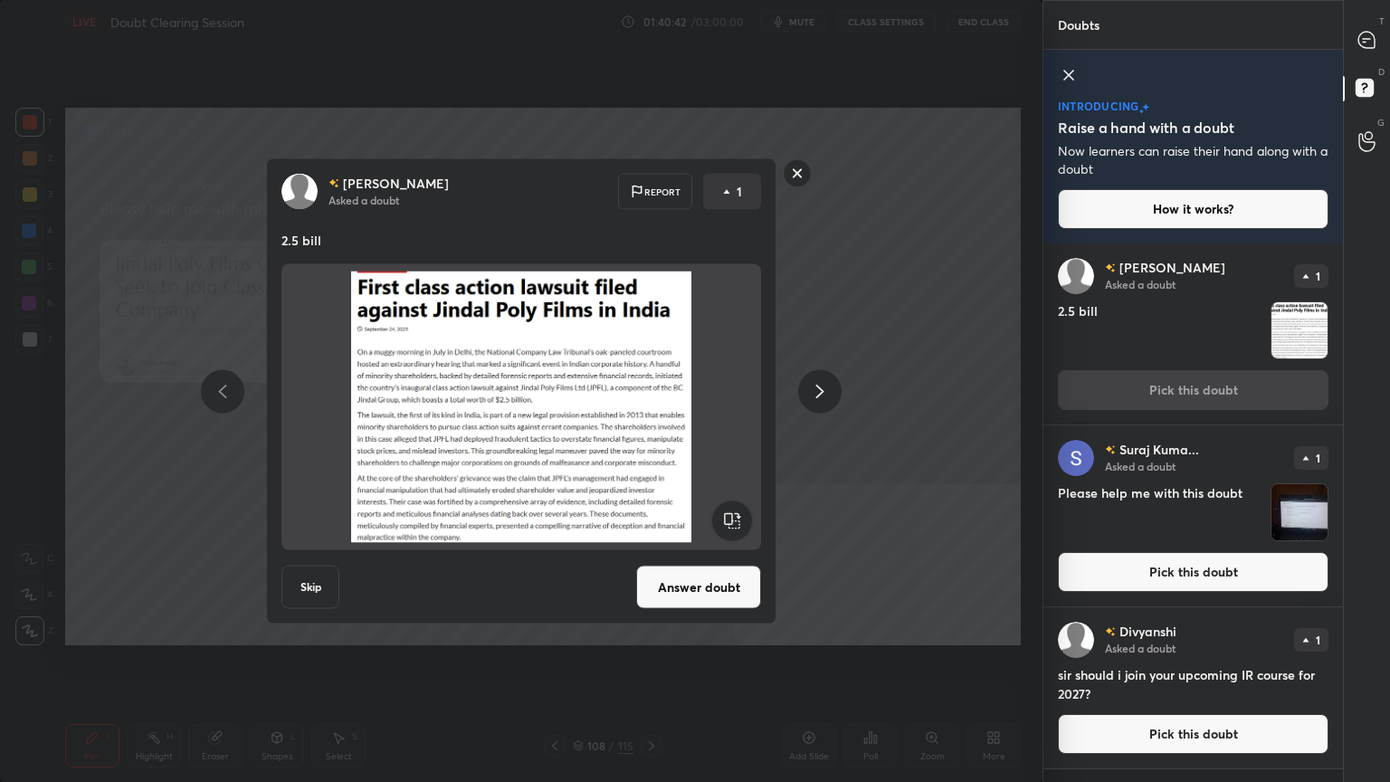
click at [686, 589] on button "Answer doubt" at bounding box center [698, 586] width 125 height 43
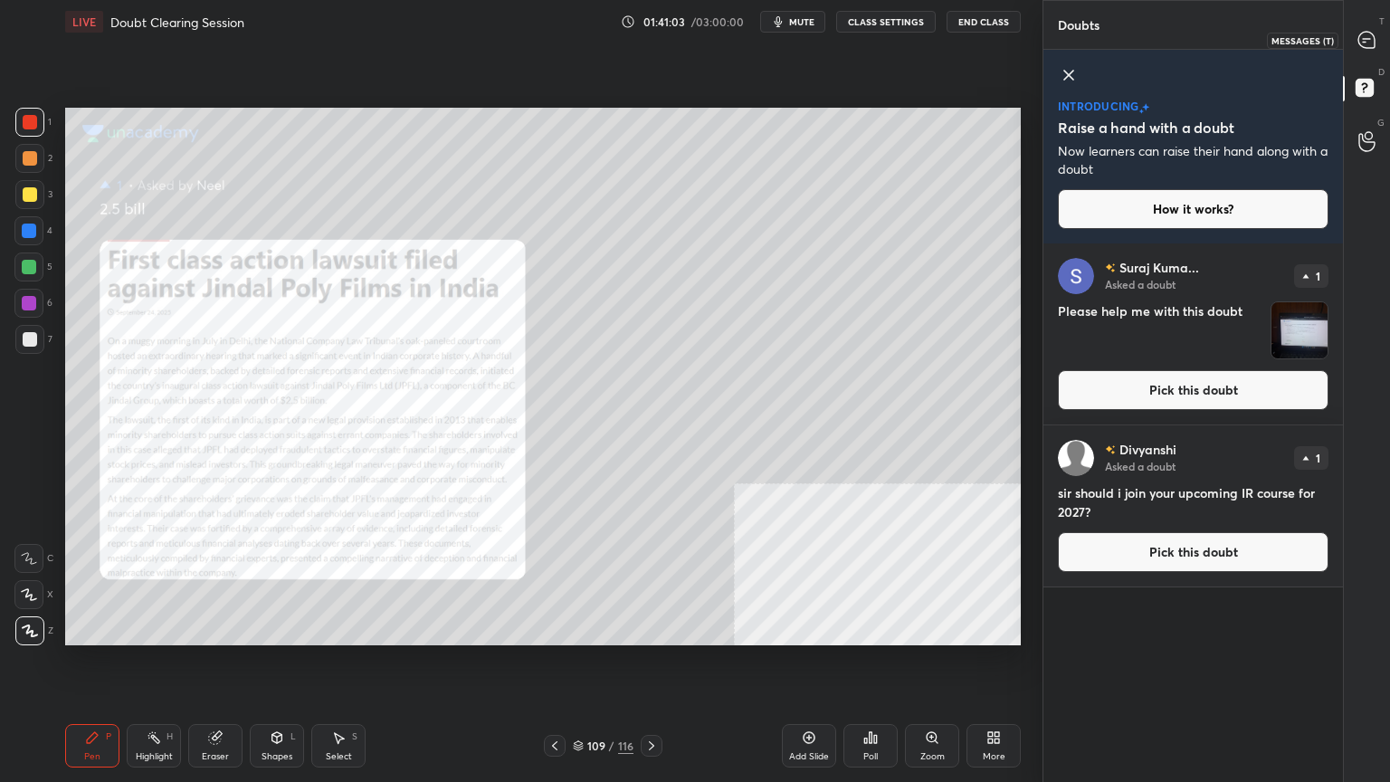
click at [1372, 26] on div at bounding box center [1367, 40] width 36 height 33
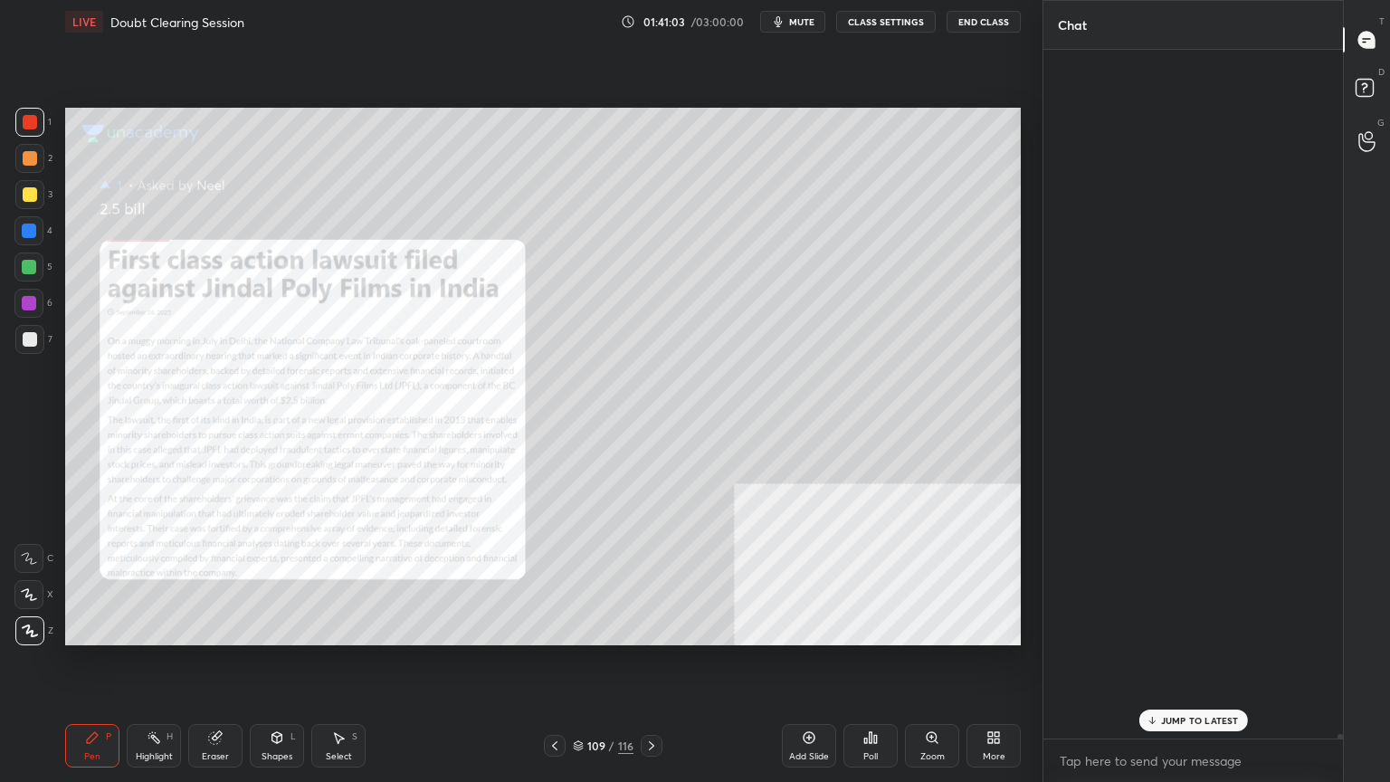
scroll to position [683, 294]
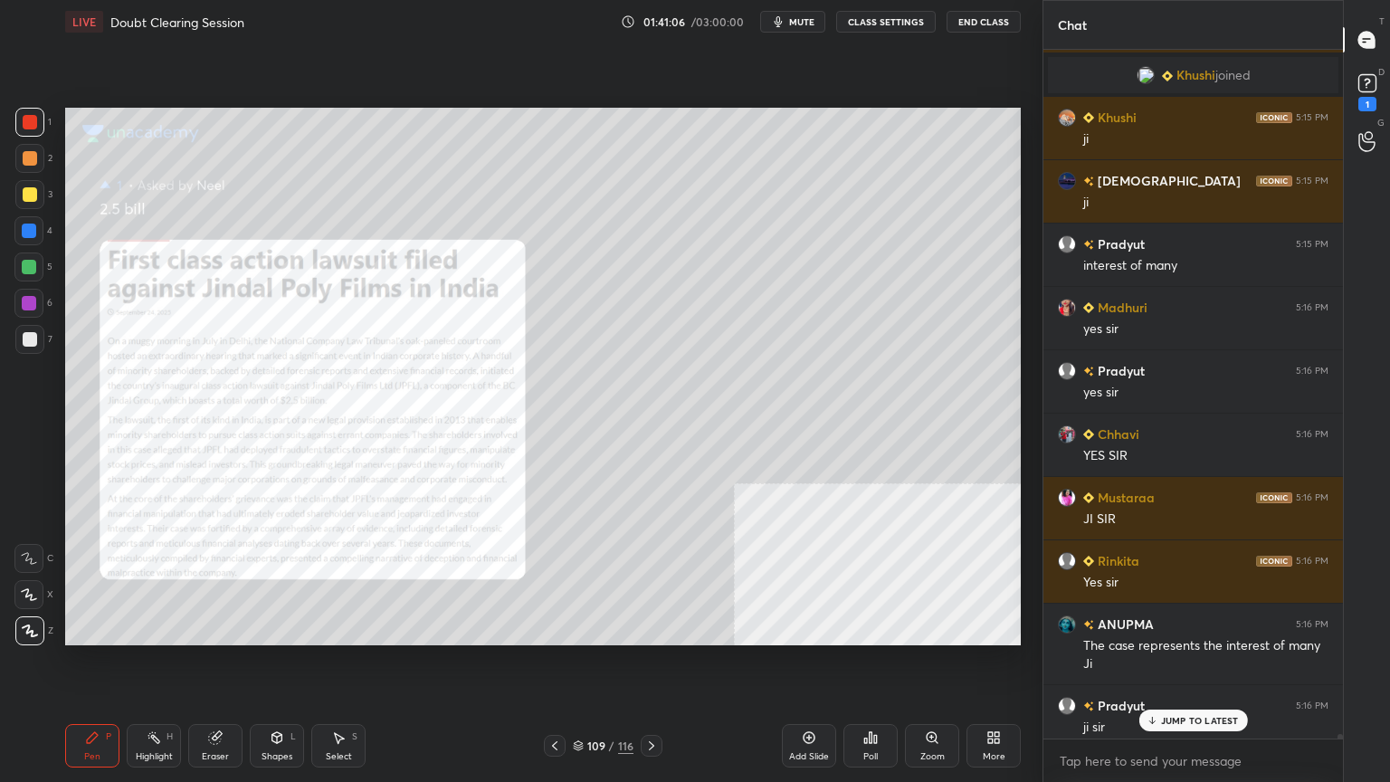
click at [1165, 701] on p "JUMP TO LATEST" at bounding box center [1200, 720] width 78 height 11
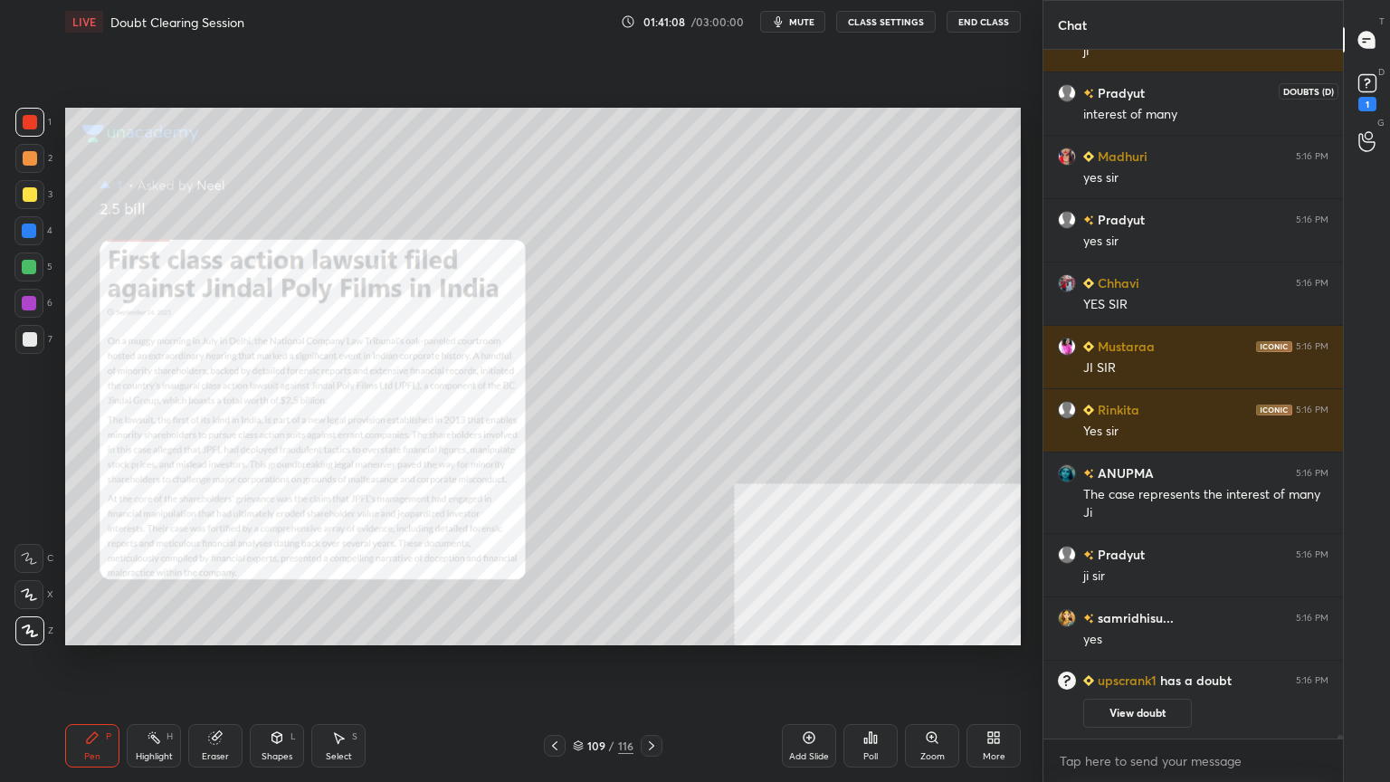
click at [1372, 83] on rect at bounding box center [1366, 83] width 17 height 17
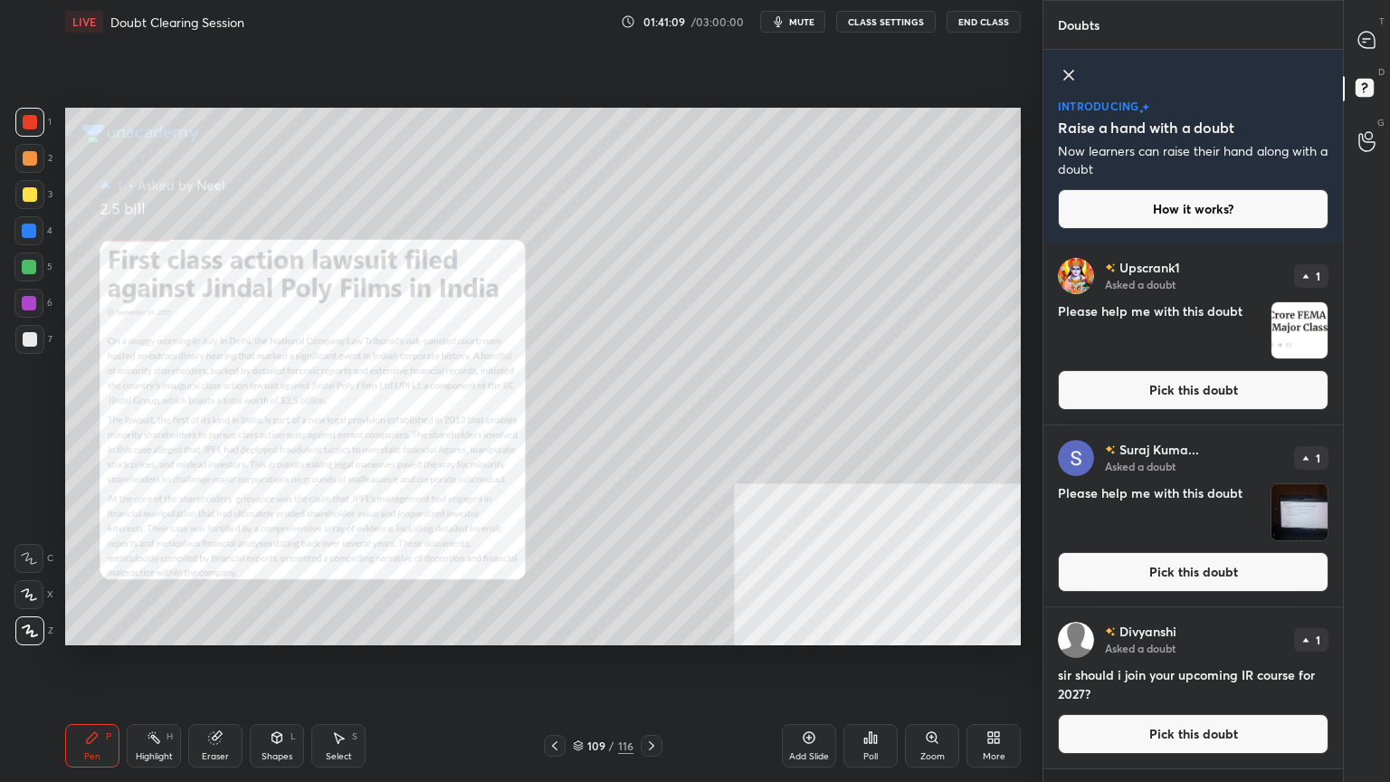
click at [1188, 401] on button "Pick this doubt" at bounding box center [1193, 390] width 271 height 40
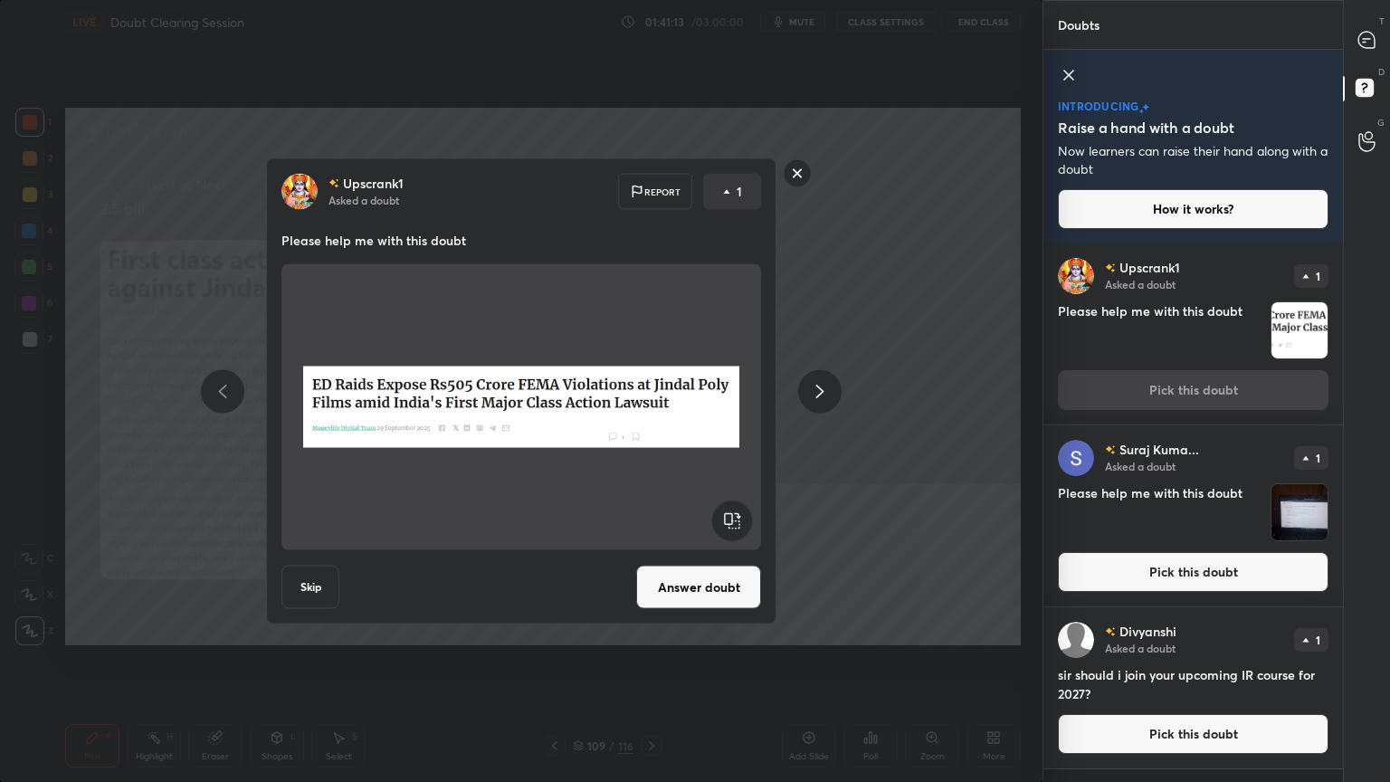
click at [700, 584] on button "Answer doubt" at bounding box center [698, 586] width 125 height 43
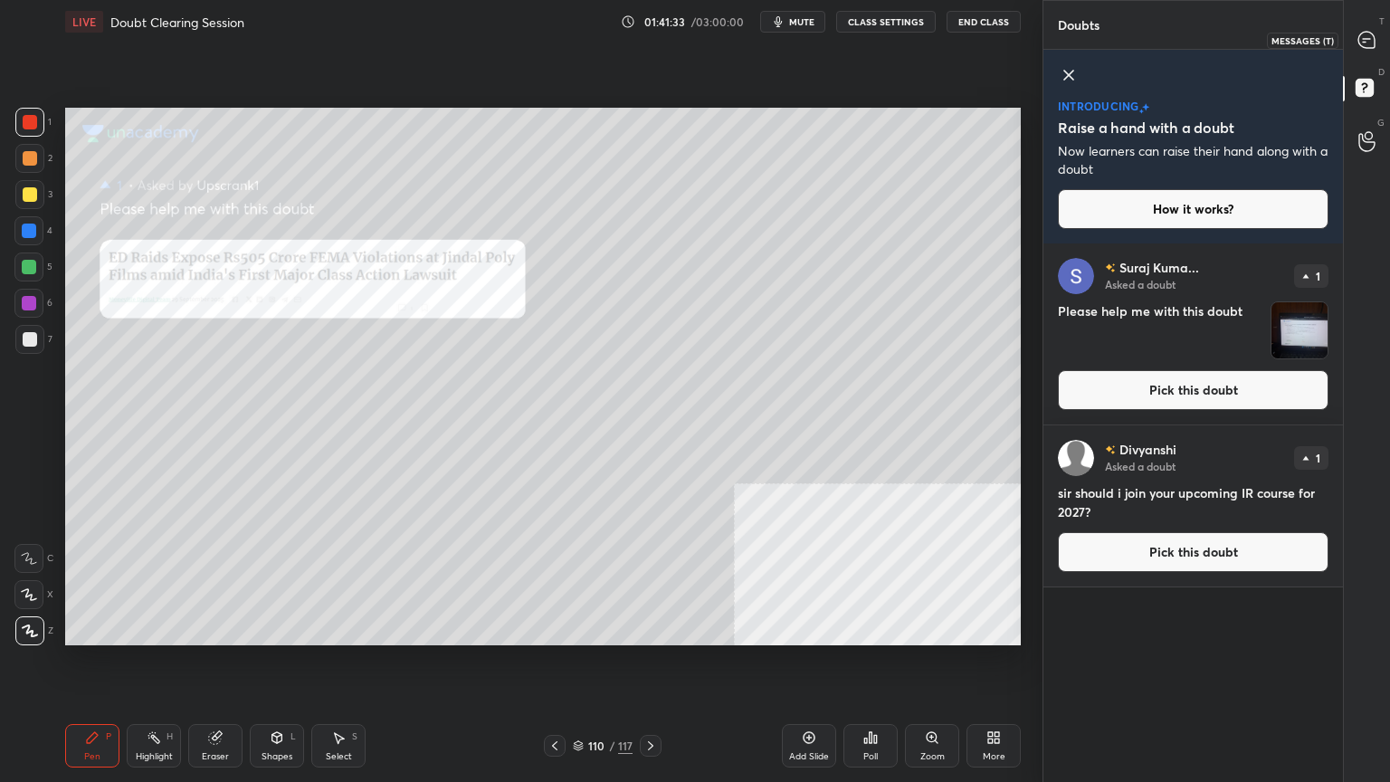
drag, startPoint x: 1364, startPoint y: 44, endPoint x: 1346, endPoint y: 43, distance: 18.1
click at [1363, 43] on icon at bounding box center [1366, 40] width 16 height 16
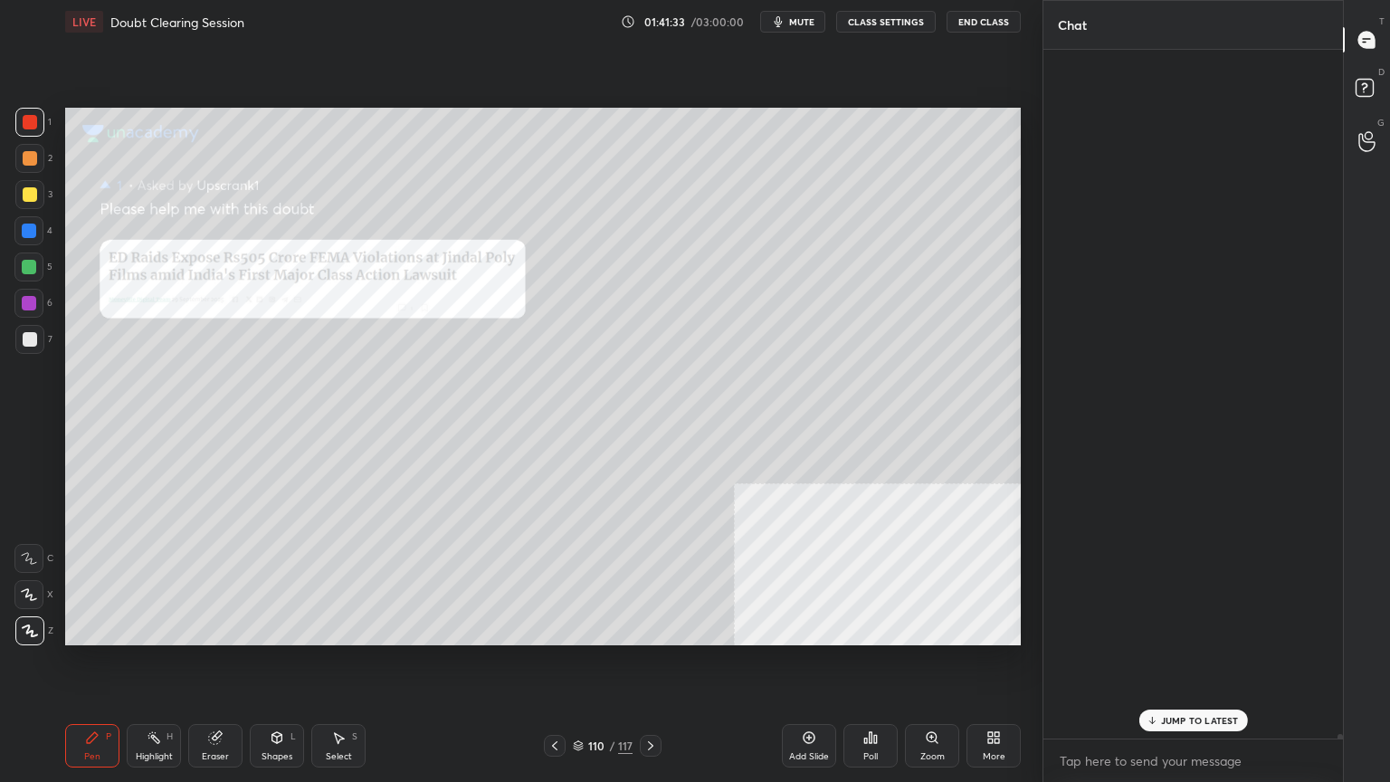
scroll to position [683, 294]
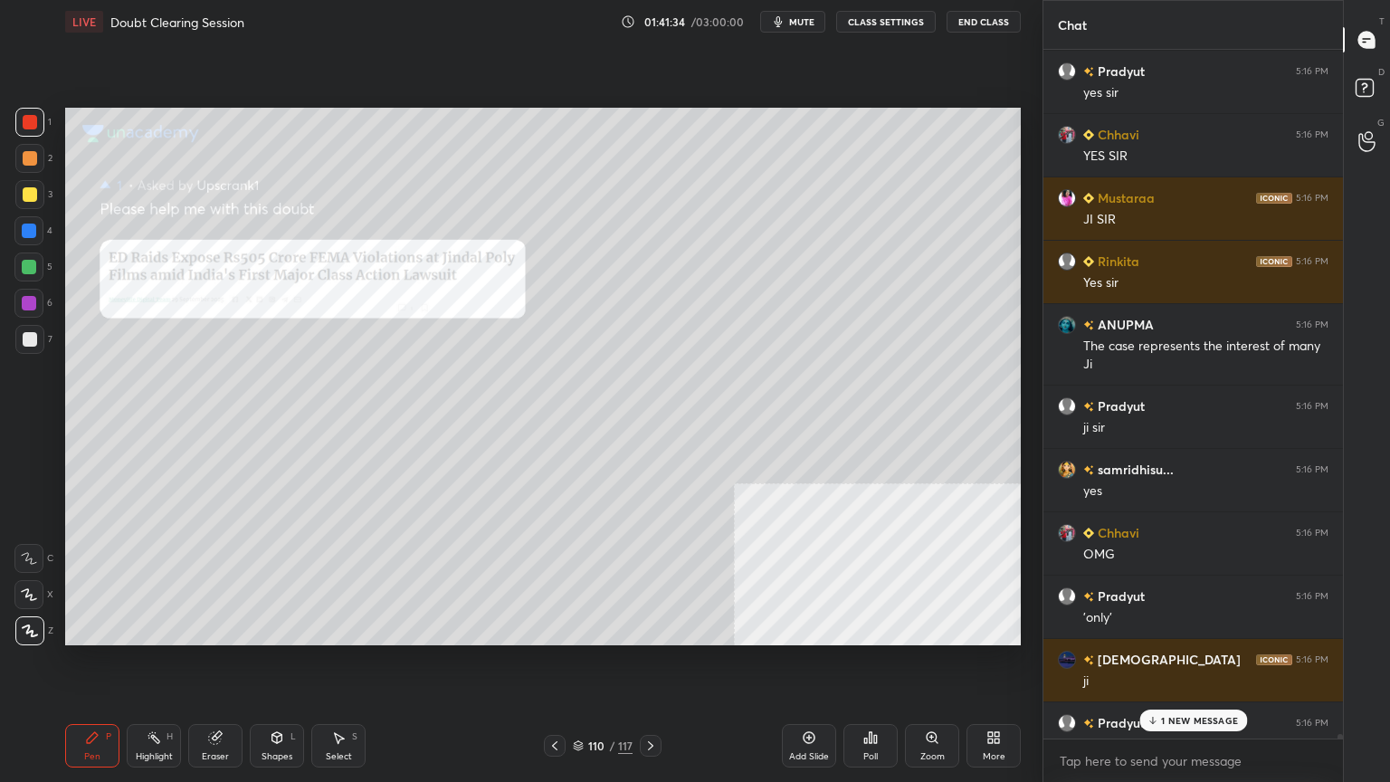
click at [1182, 701] on p "1 NEW MESSAGE" at bounding box center [1199, 720] width 77 height 11
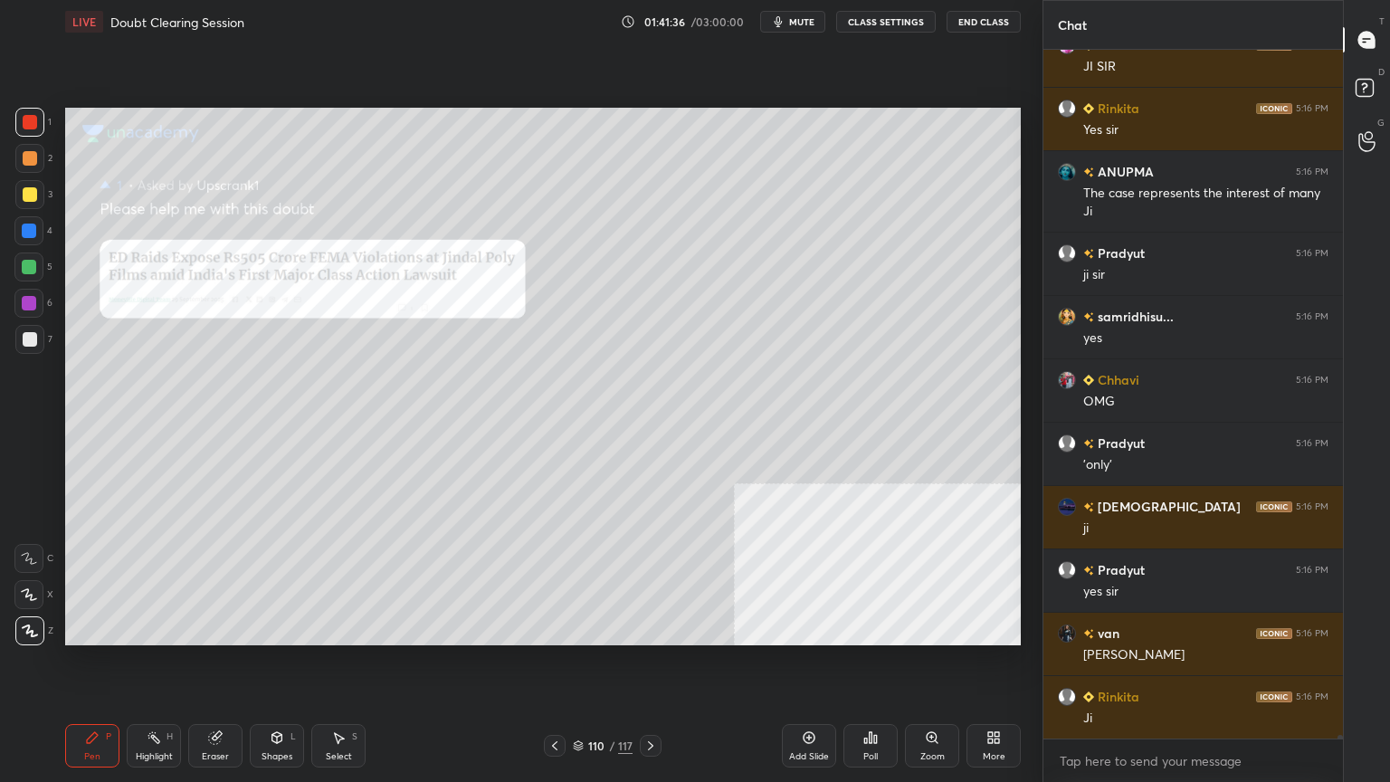
click at [580, 701] on icon at bounding box center [578, 743] width 9 height 5
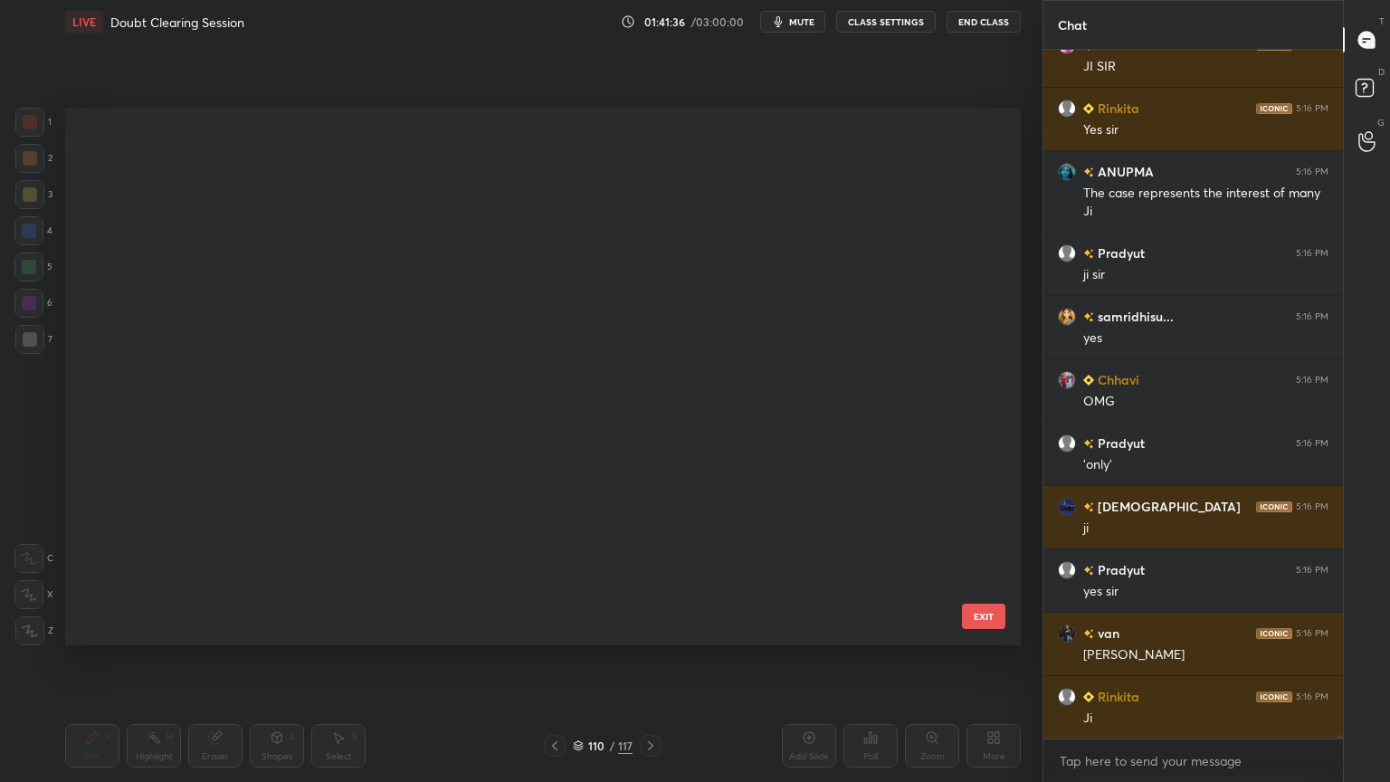
scroll to position [532, 946]
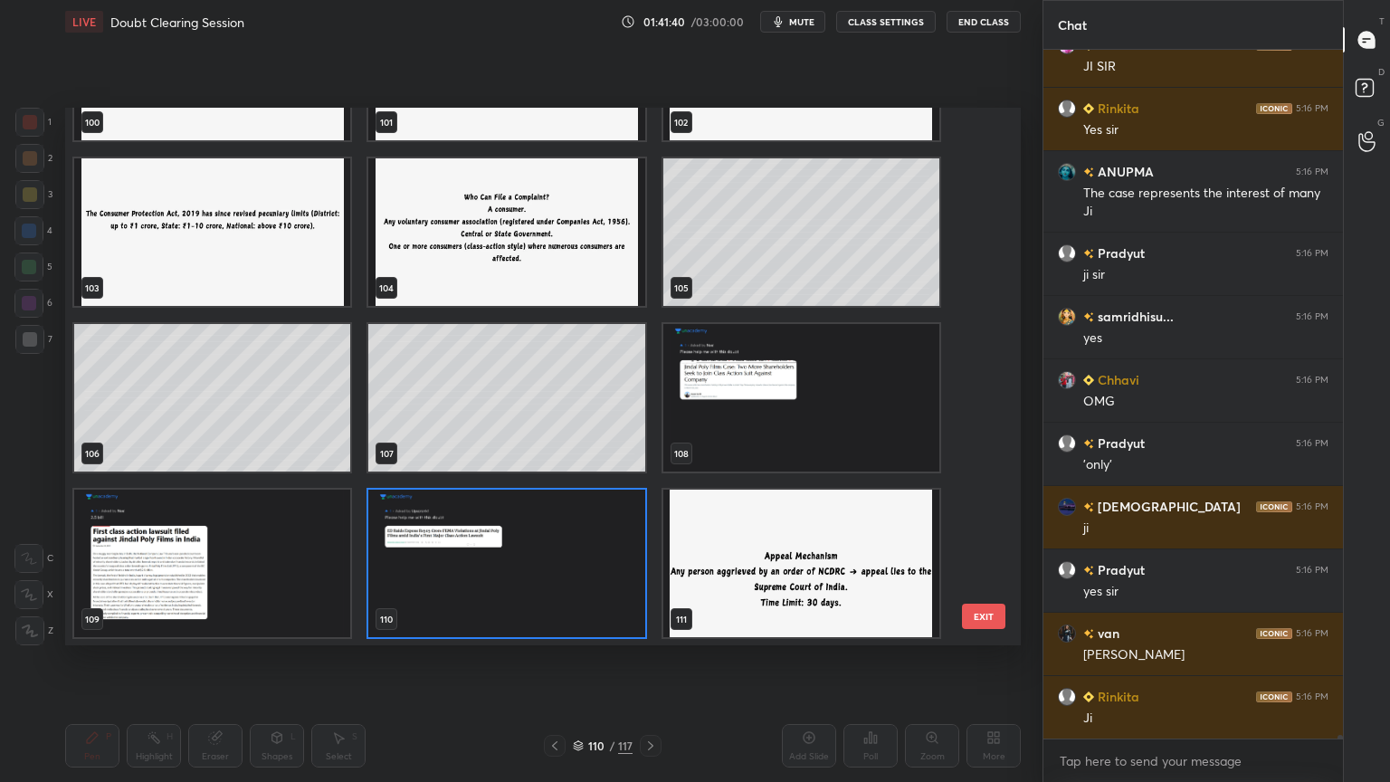
click at [857, 594] on img "grid" at bounding box center [801, 562] width 276 height 147
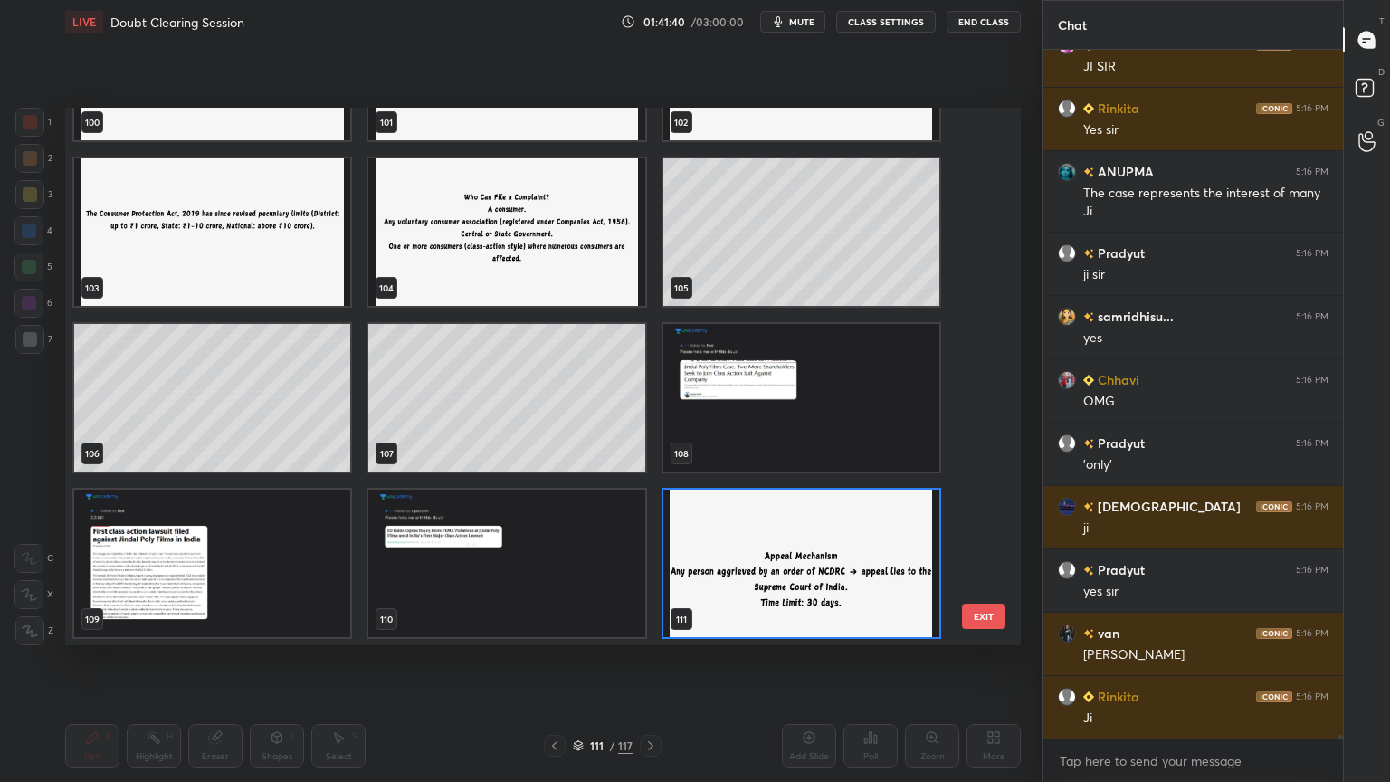
click at [857, 593] on img "grid" at bounding box center [801, 562] width 276 height 147
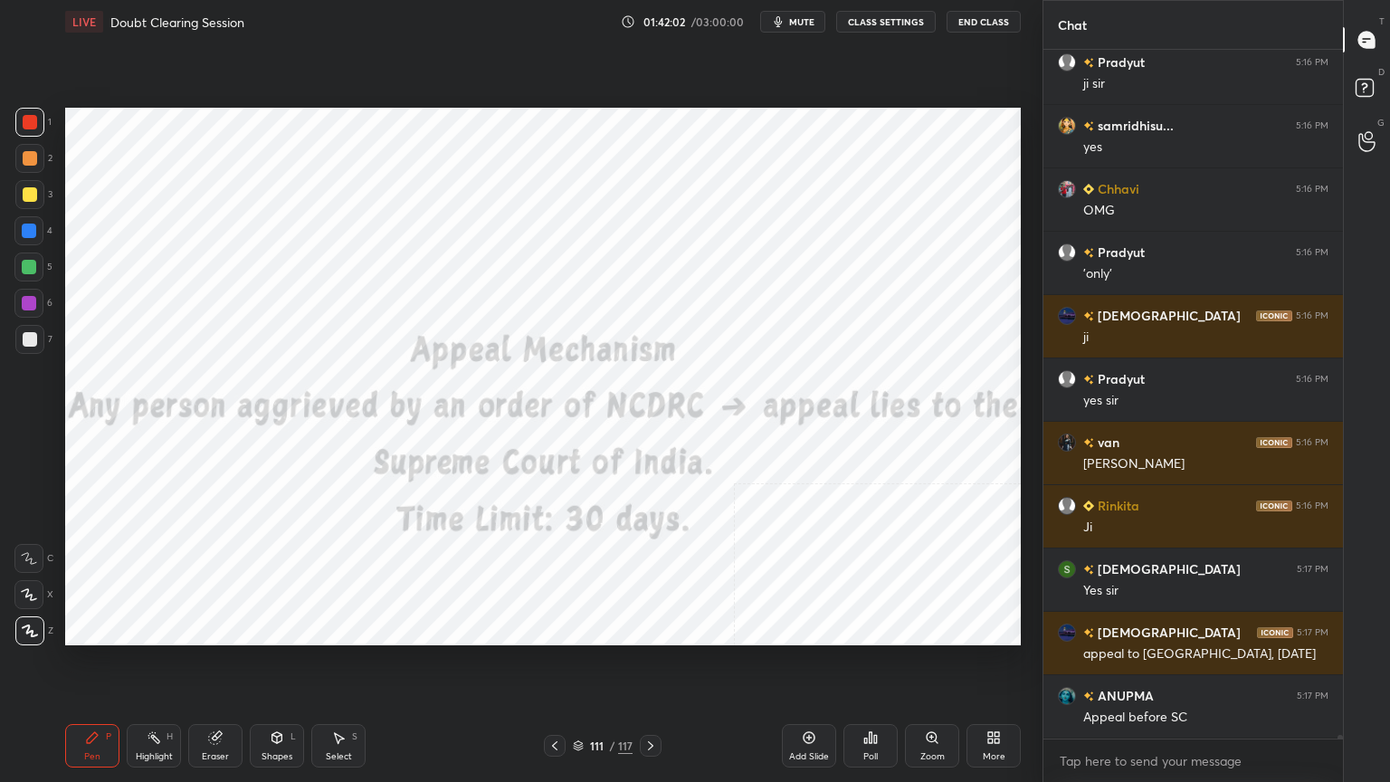
scroll to position [117727, 0]
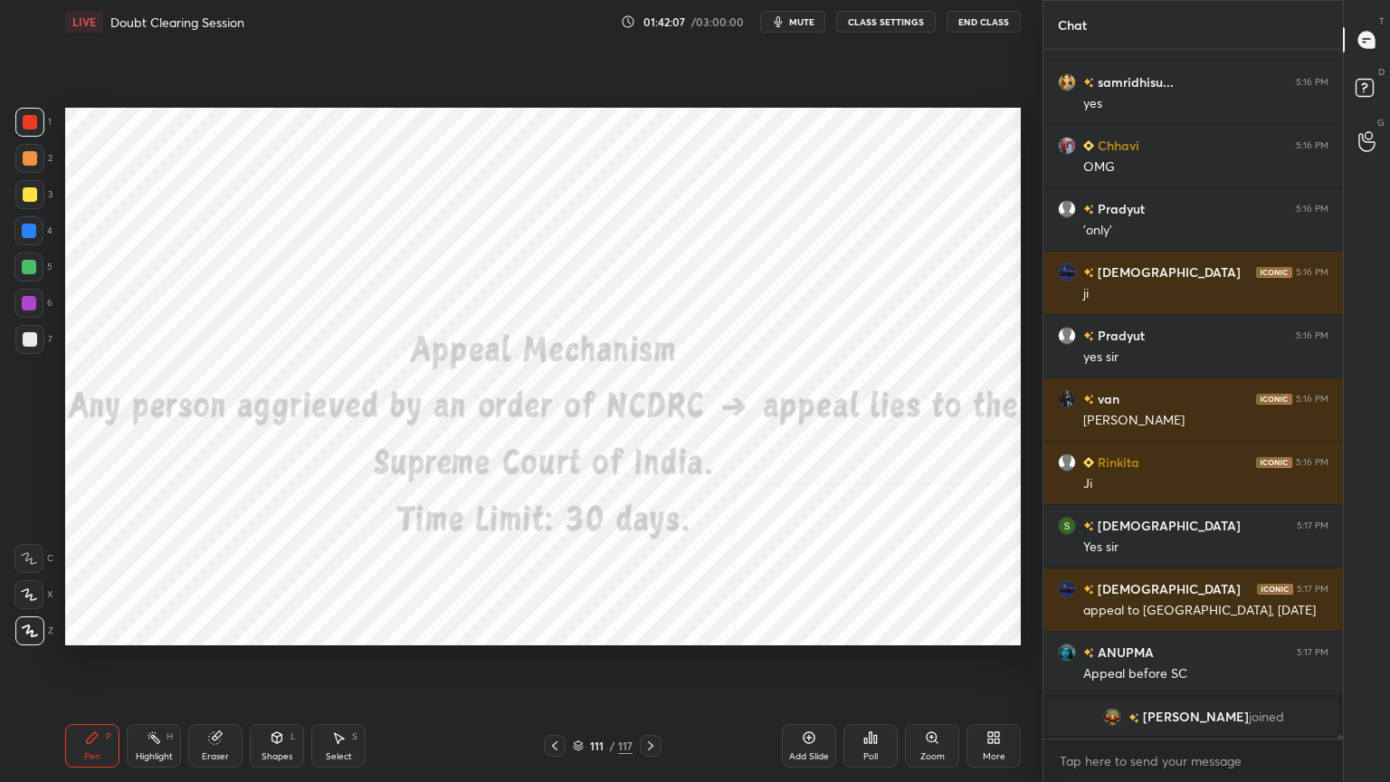
click at [577, 701] on icon at bounding box center [578, 745] width 11 height 11
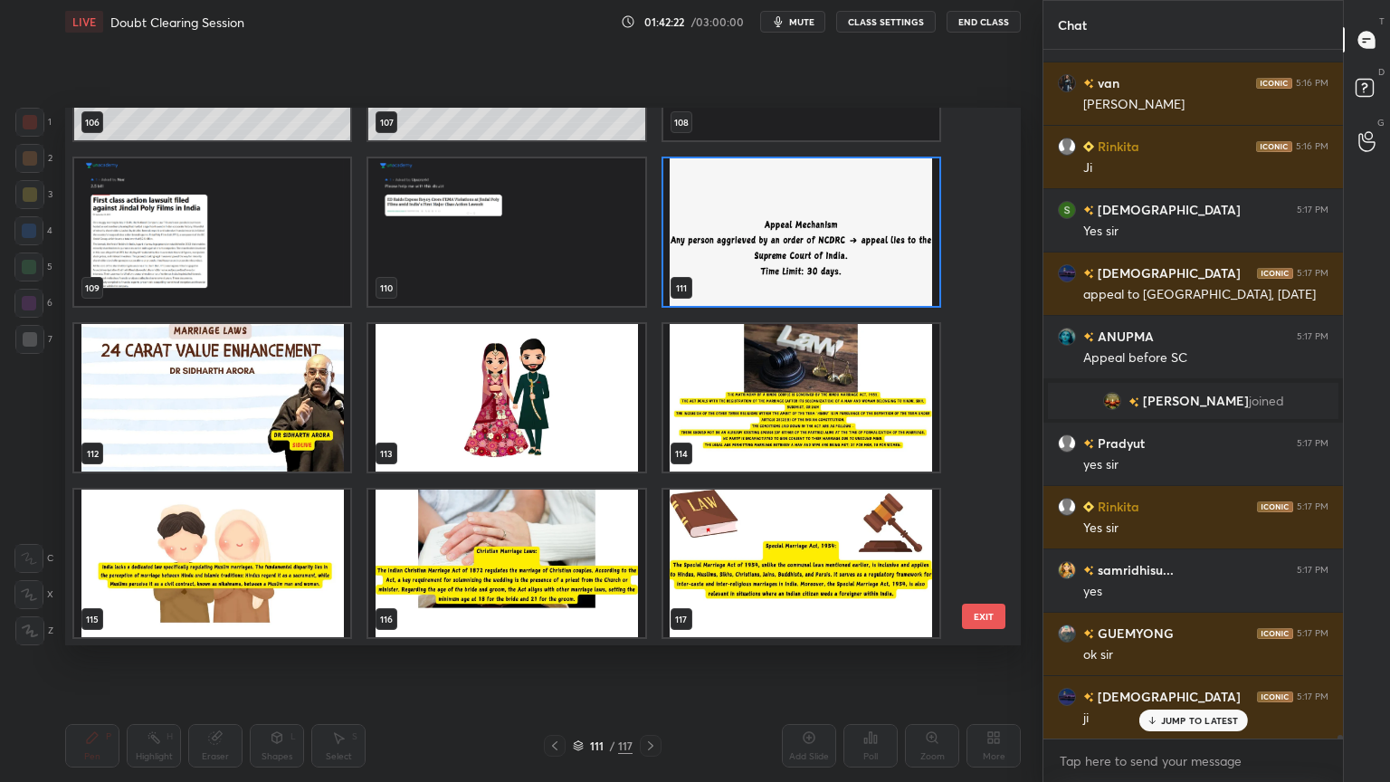
scroll to position [117427, 0]
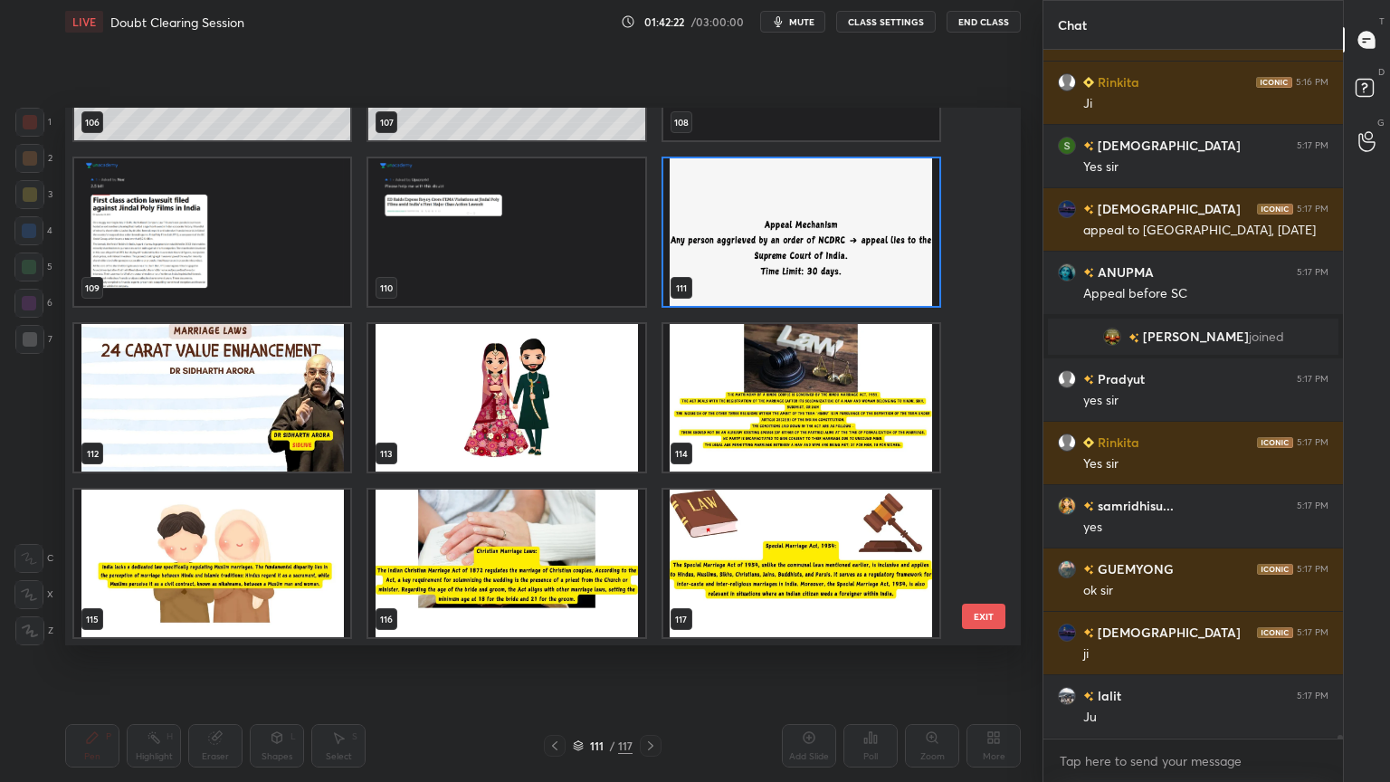
click at [575, 428] on img "grid" at bounding box center [506, 397] width 276 height 147
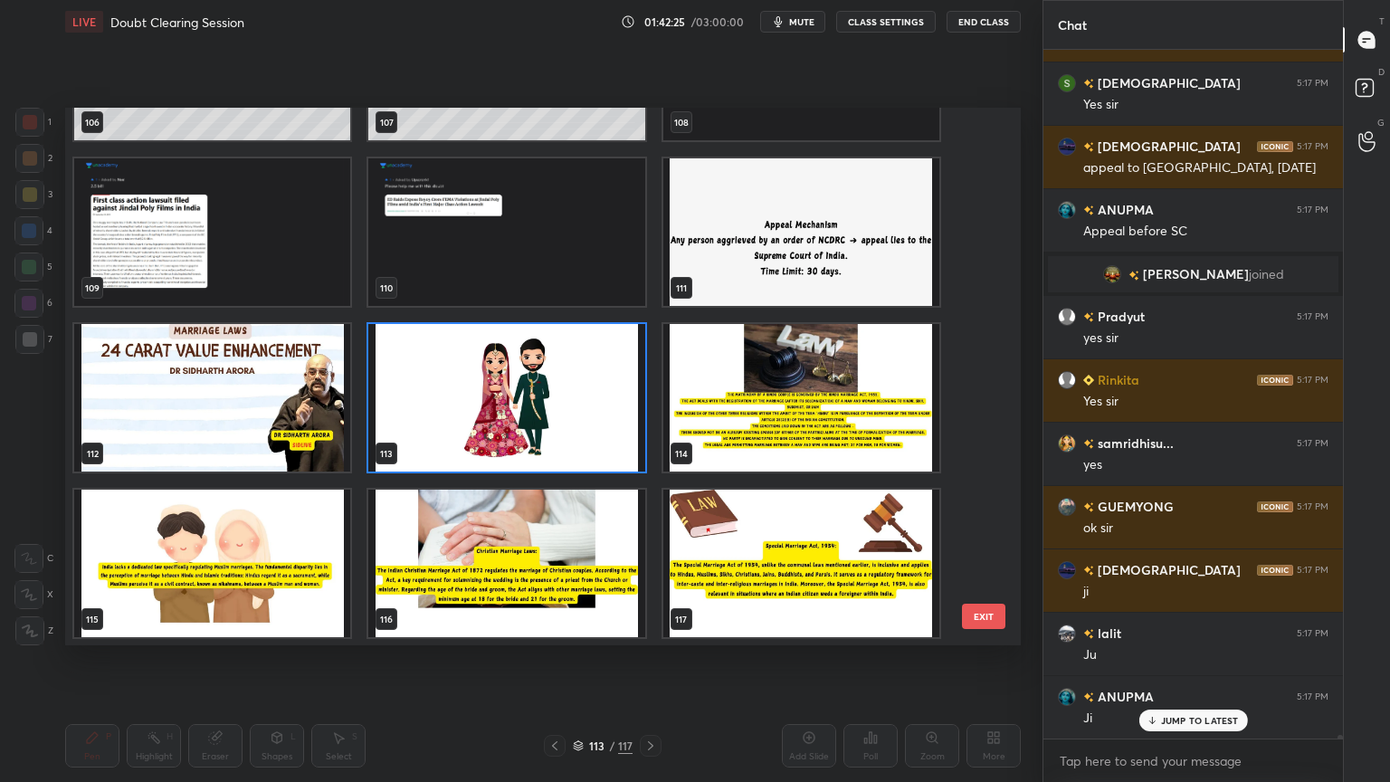
scroll to position [117869, 0]
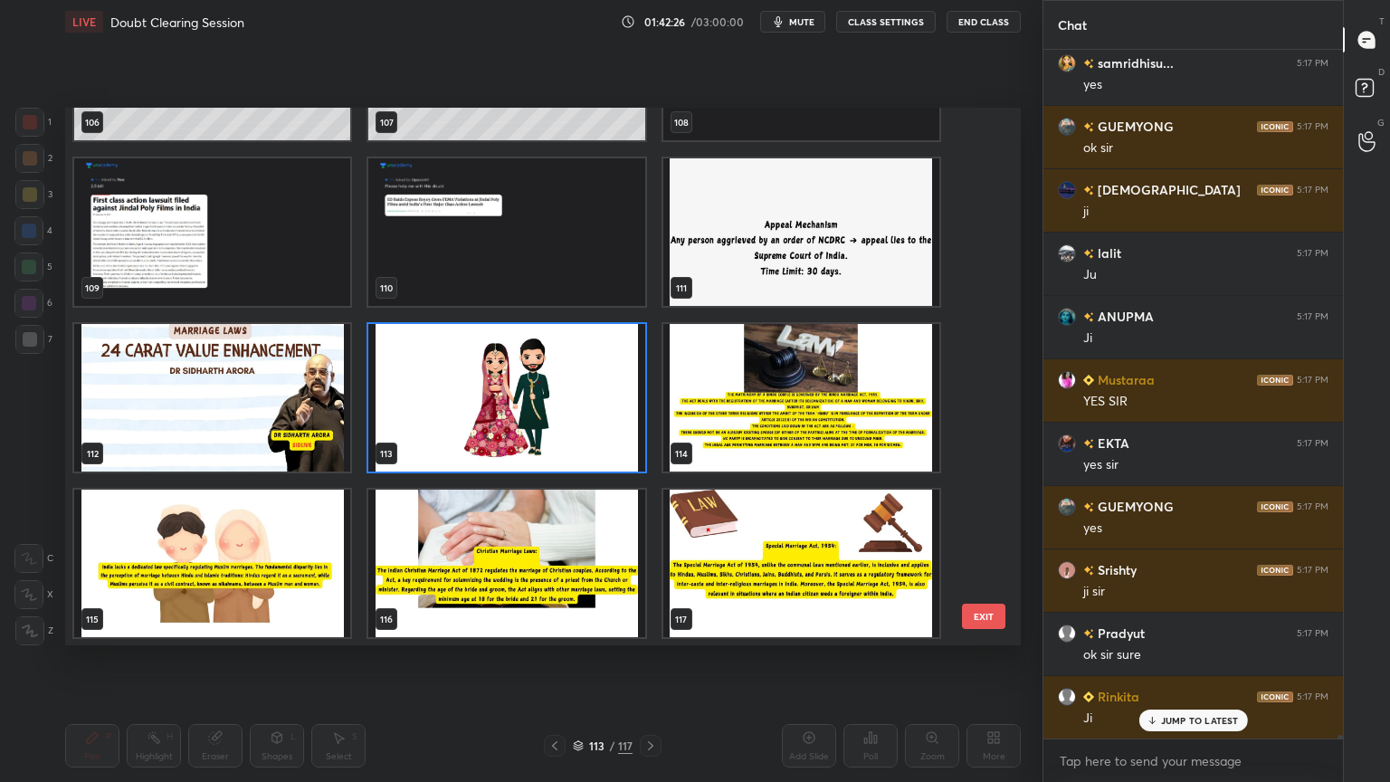
click at [552, 427] on img "grid" at bounding box center [506, 397] width 276 height 147
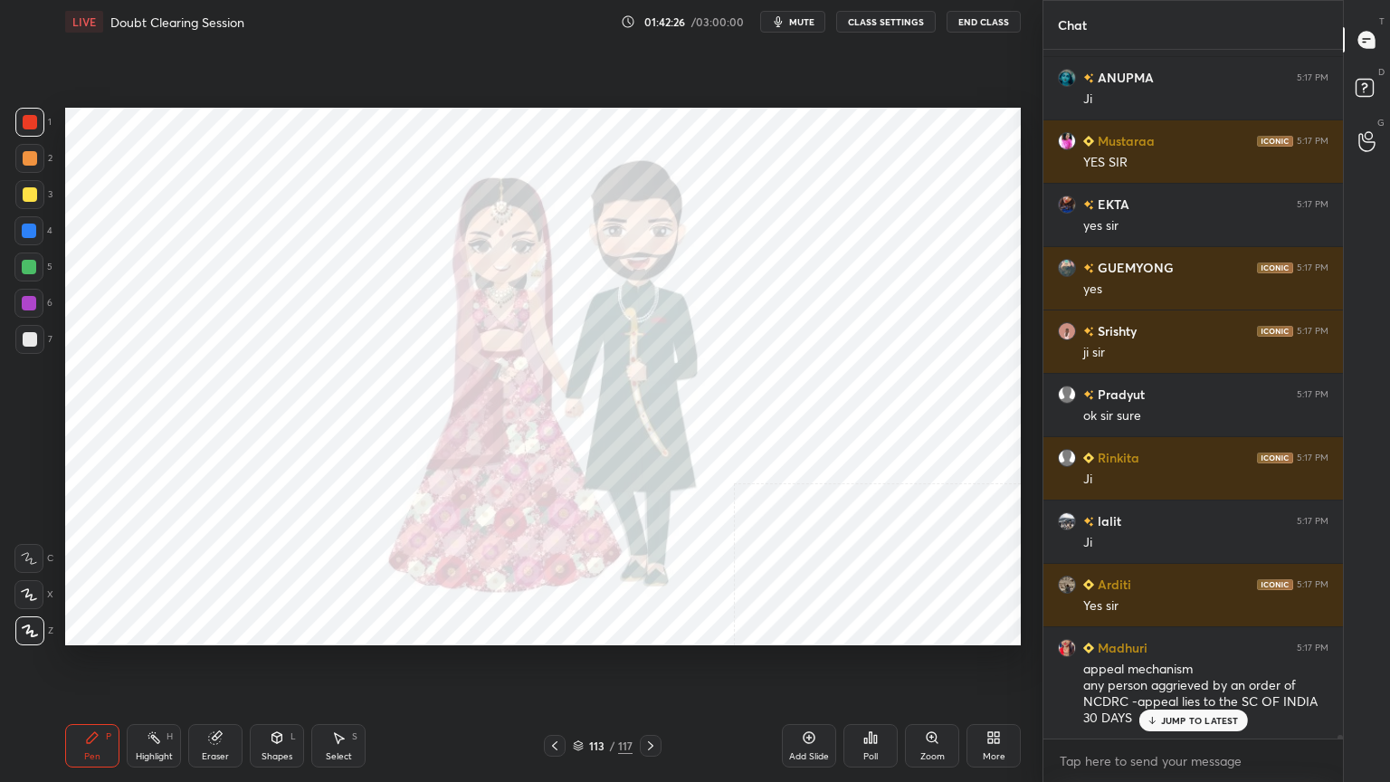
click at [552, 427] on img "grid" at bounding box center [506, 397] width 276 height 147
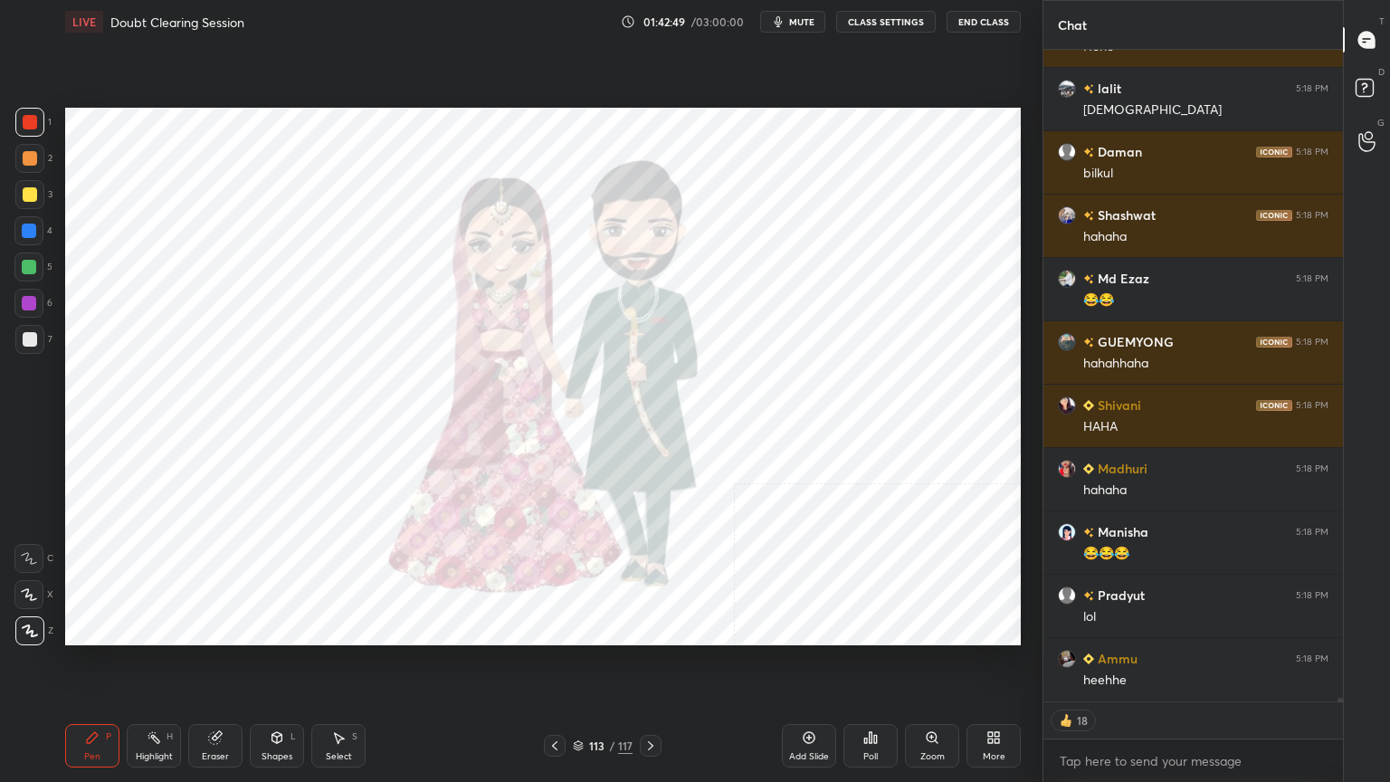
scroll to position [120553, 0]
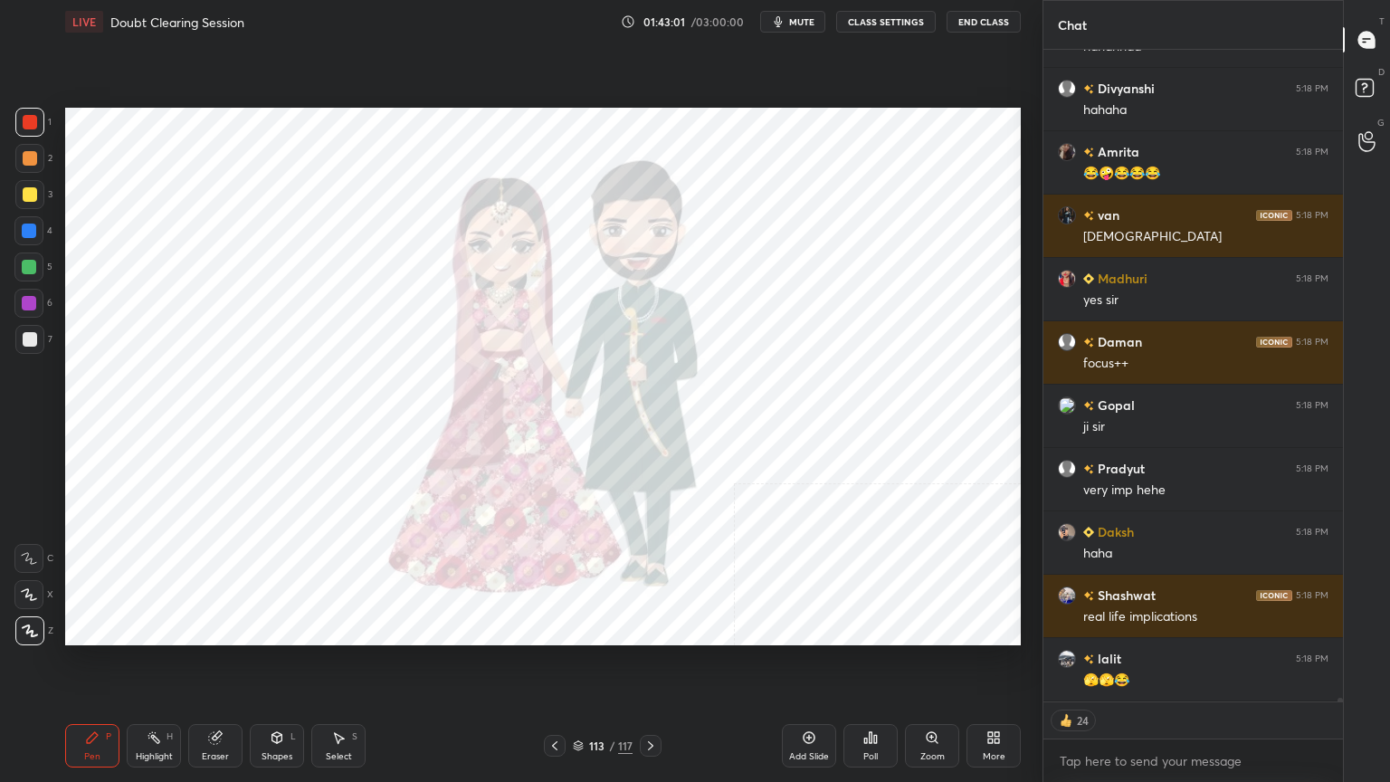
click at [26, 233] on div at bounding box center [29, 230] width 14 height 14
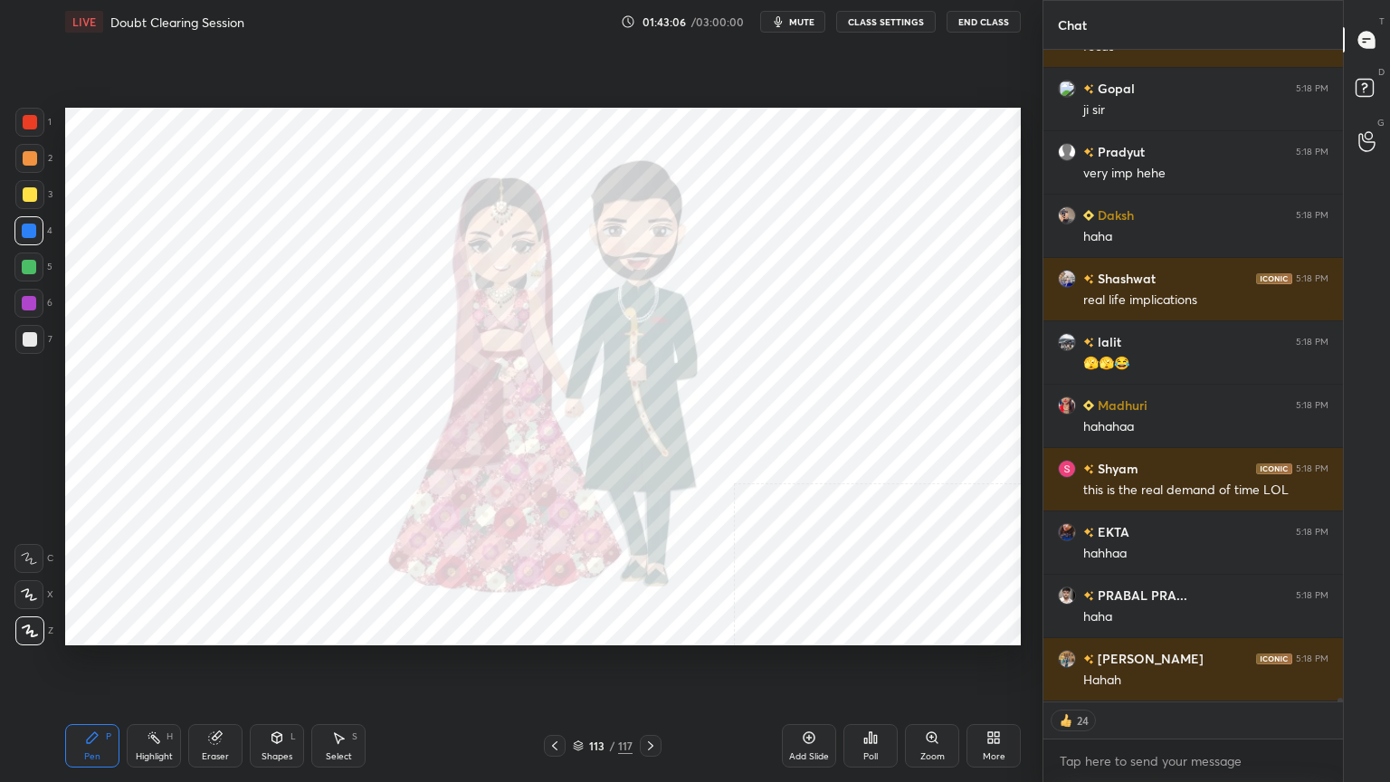
click at [582, 701] on icon at bounding box center [578, 746] width 9 height 3
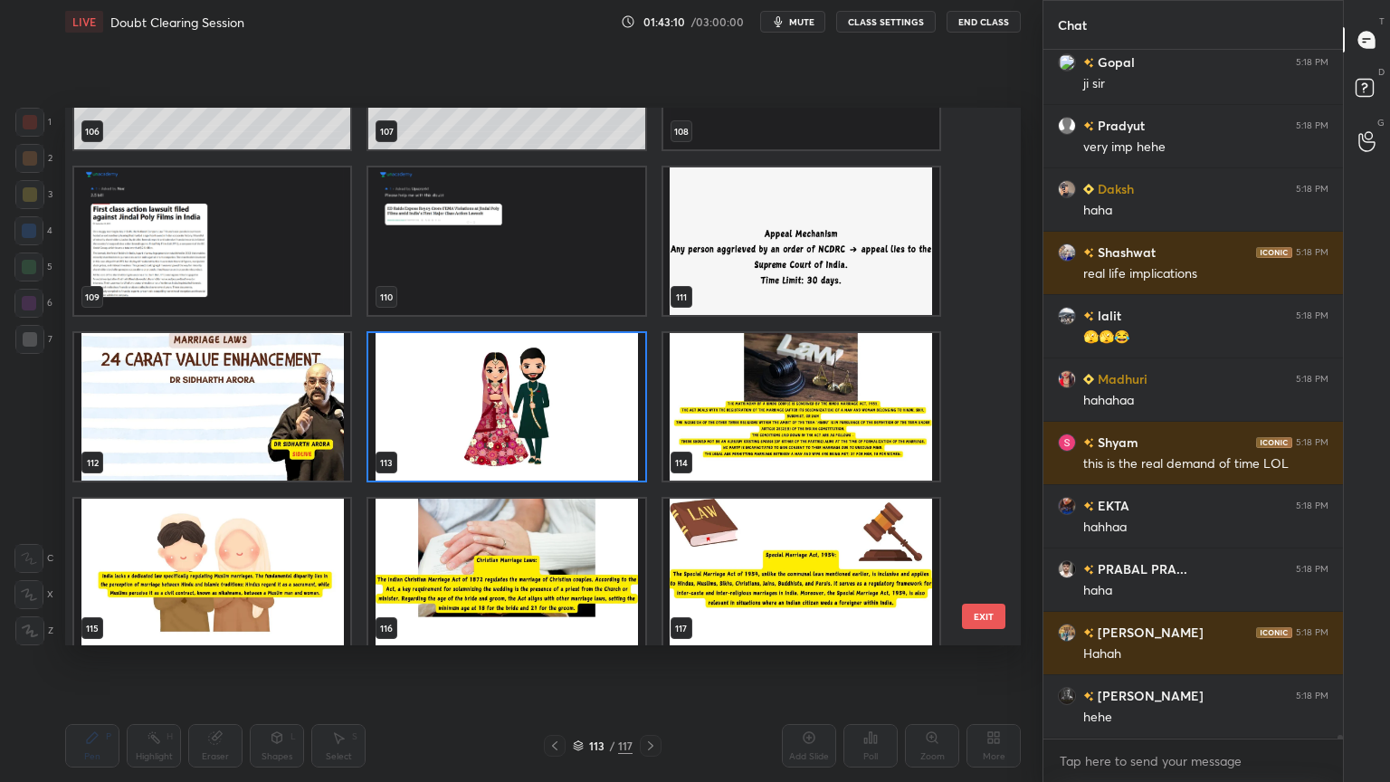
click at [745, 435] on img "grid" at bounding box center [801, 406] width 276 height 147
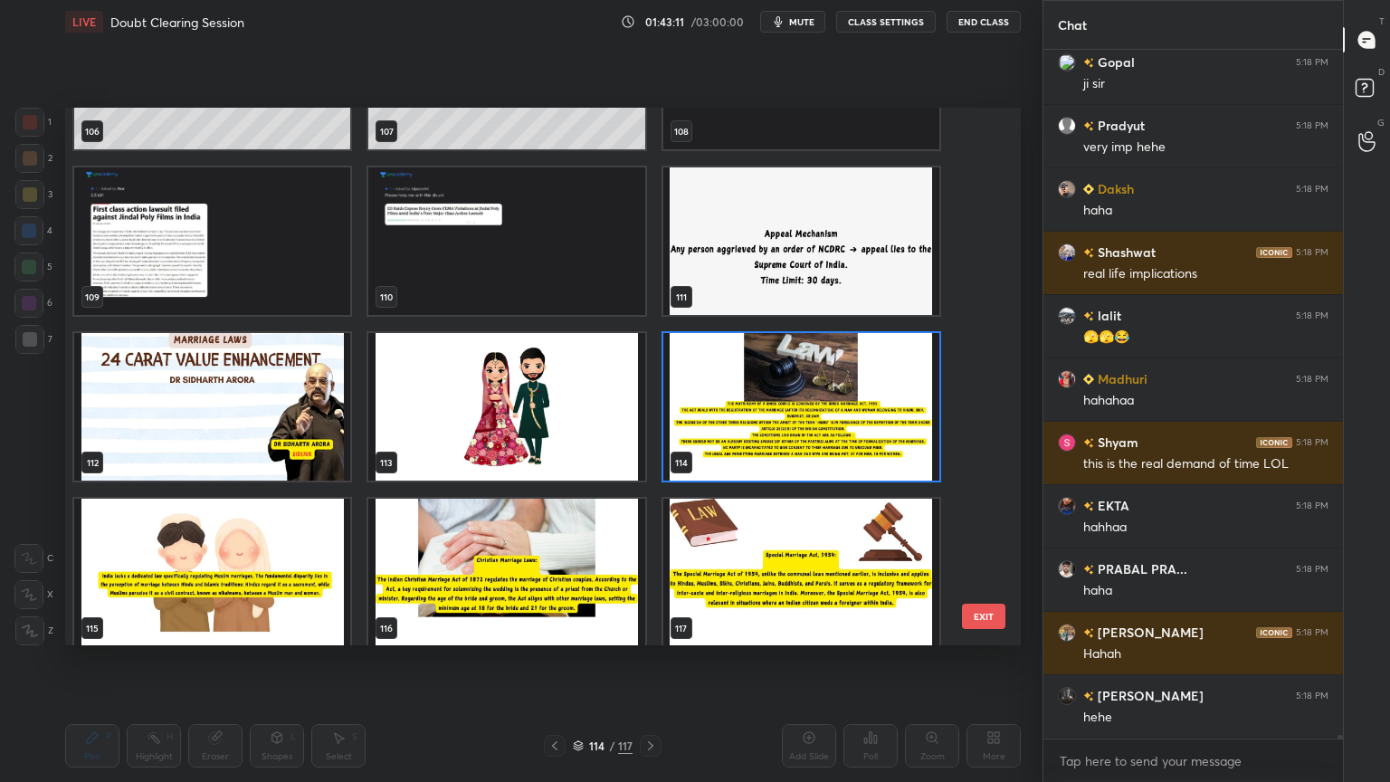
click at [745, 435] on img "grid" at bounding box center [801, 406] width 276 height 147
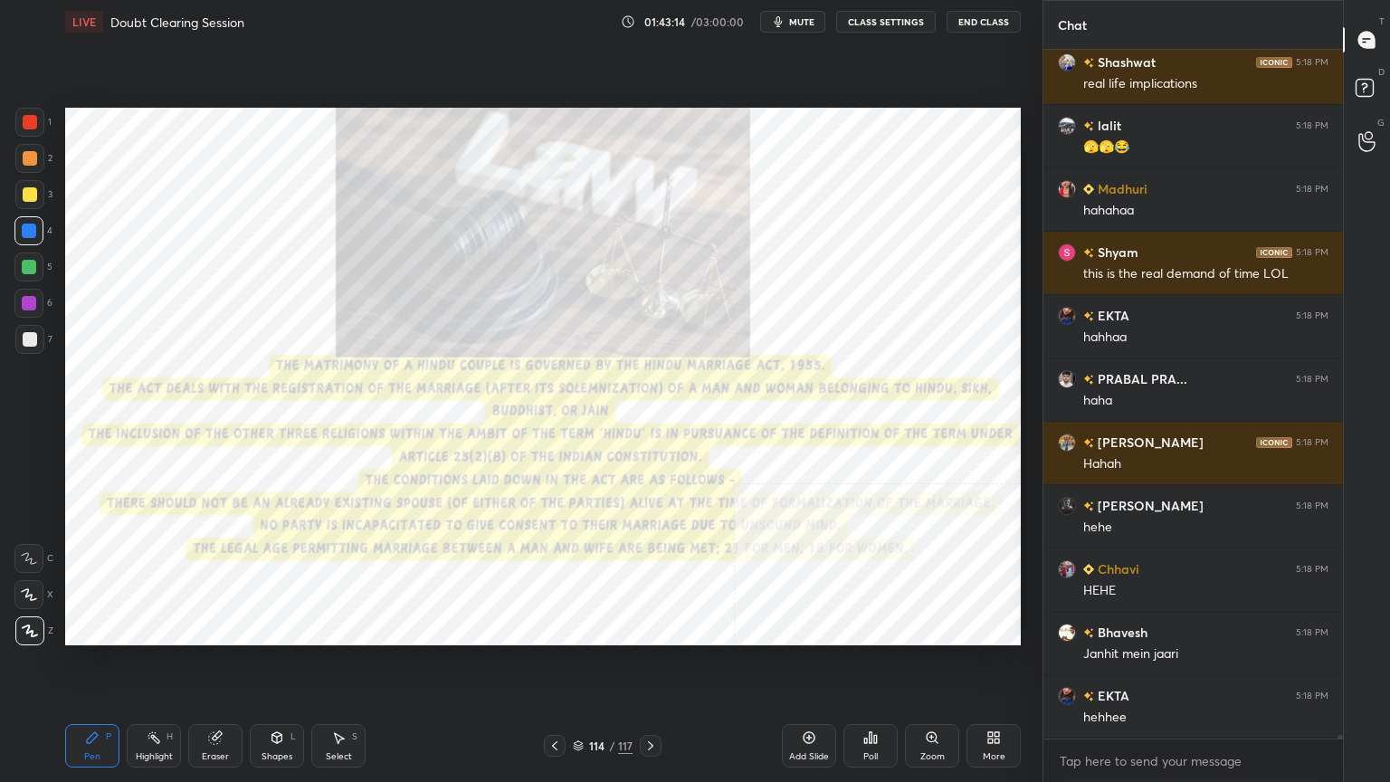
click at [29, 127] on div at bounding box center [30, 122] width 14 height 14
click at [25, 158] on div at bounding box center [30, 158] width 14 height 14
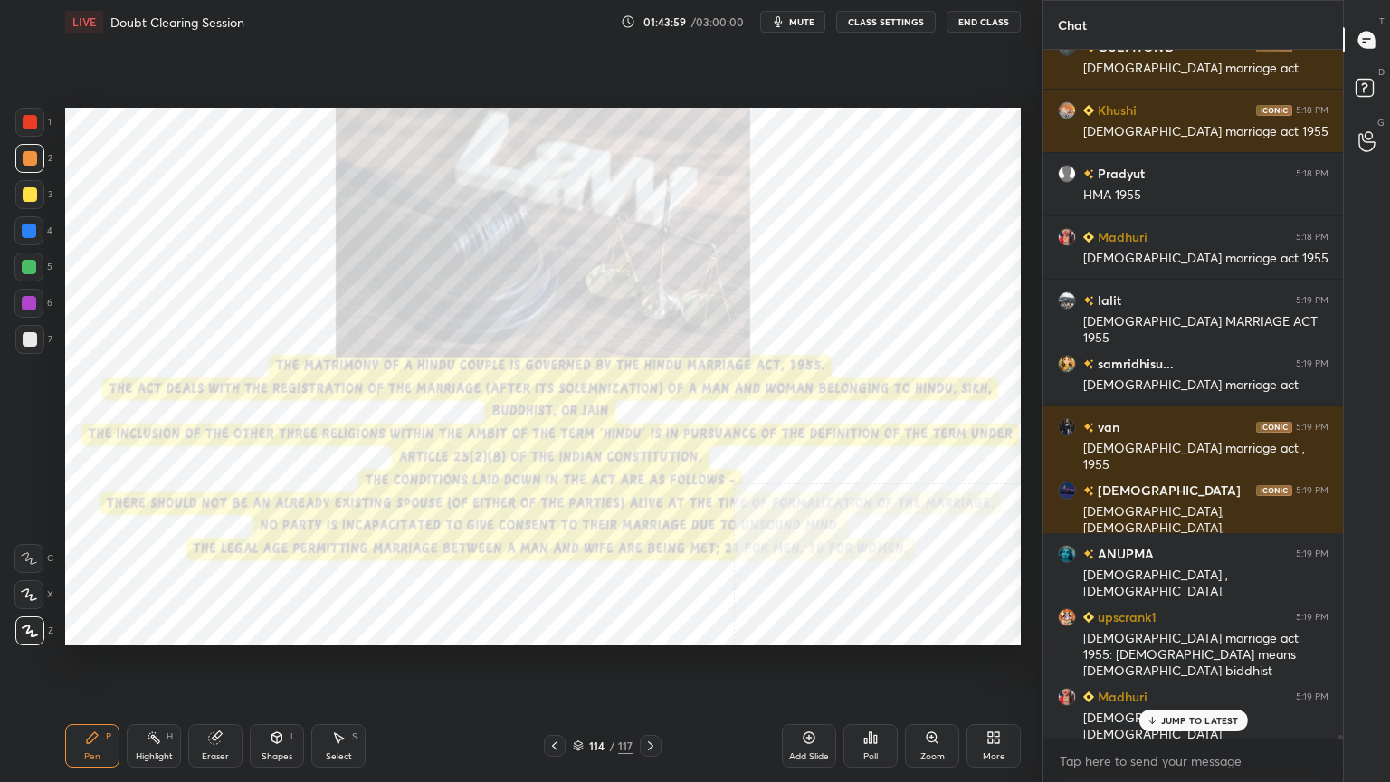
click at [812, 701] on icon at bounding box center [809, 738] width 12 height 12
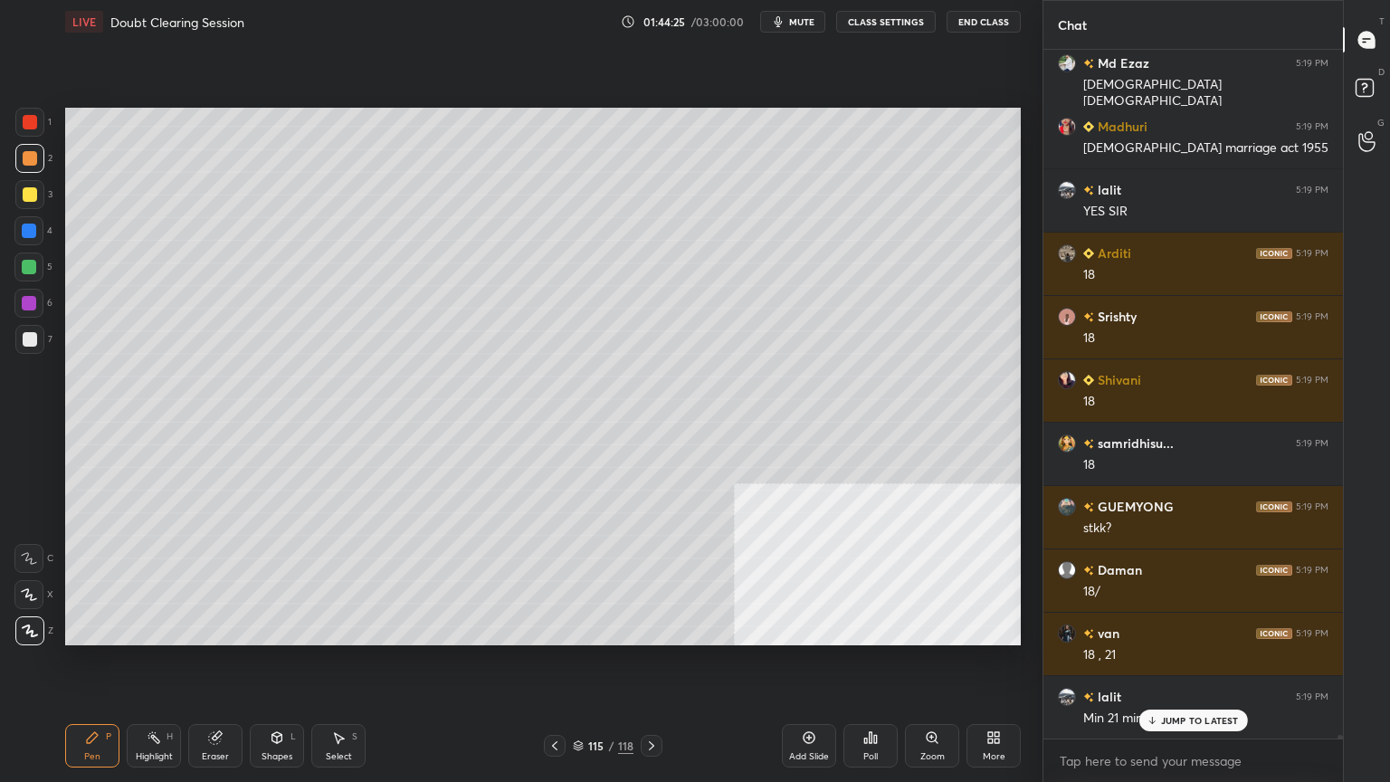
scroll to position [123526, 0]
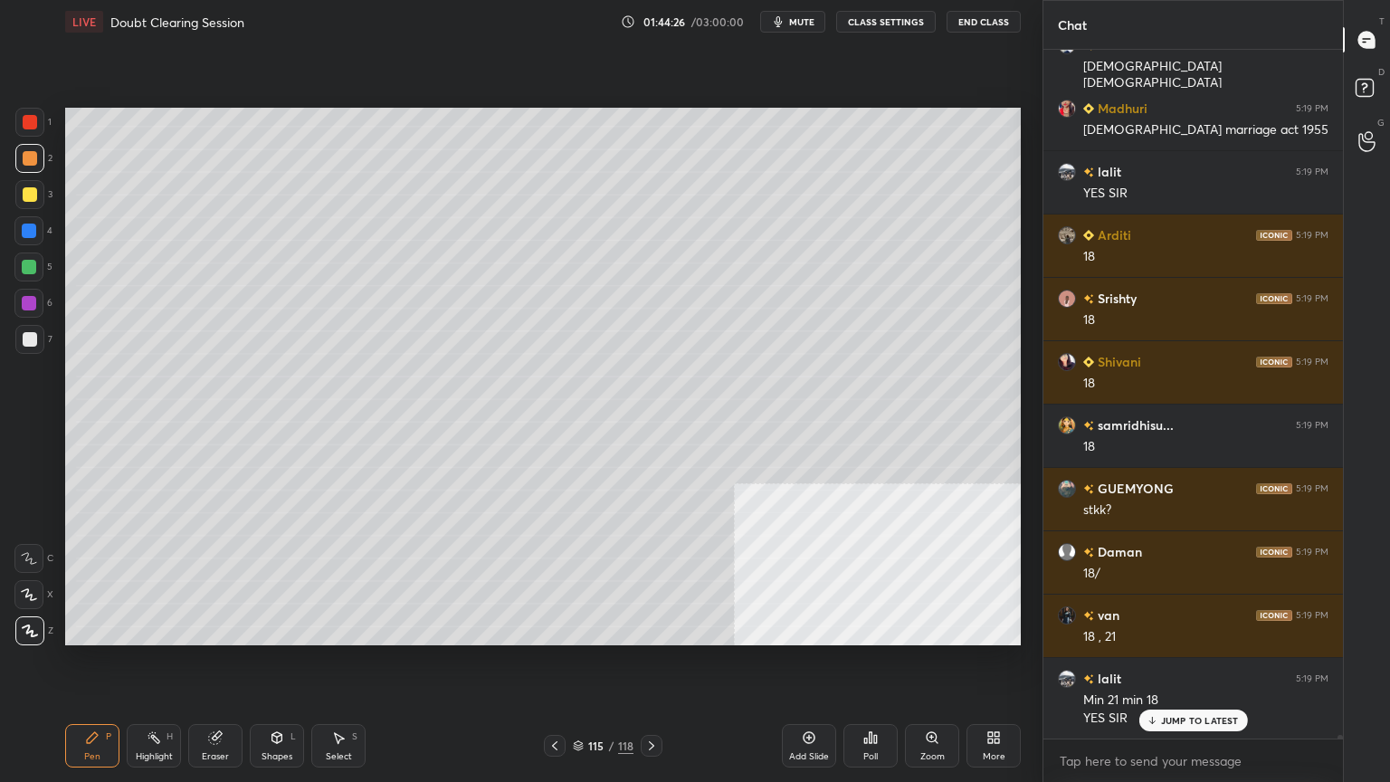
click at [807, 18] on span "mute" at bounding box center [801, 21] width 25 height 13
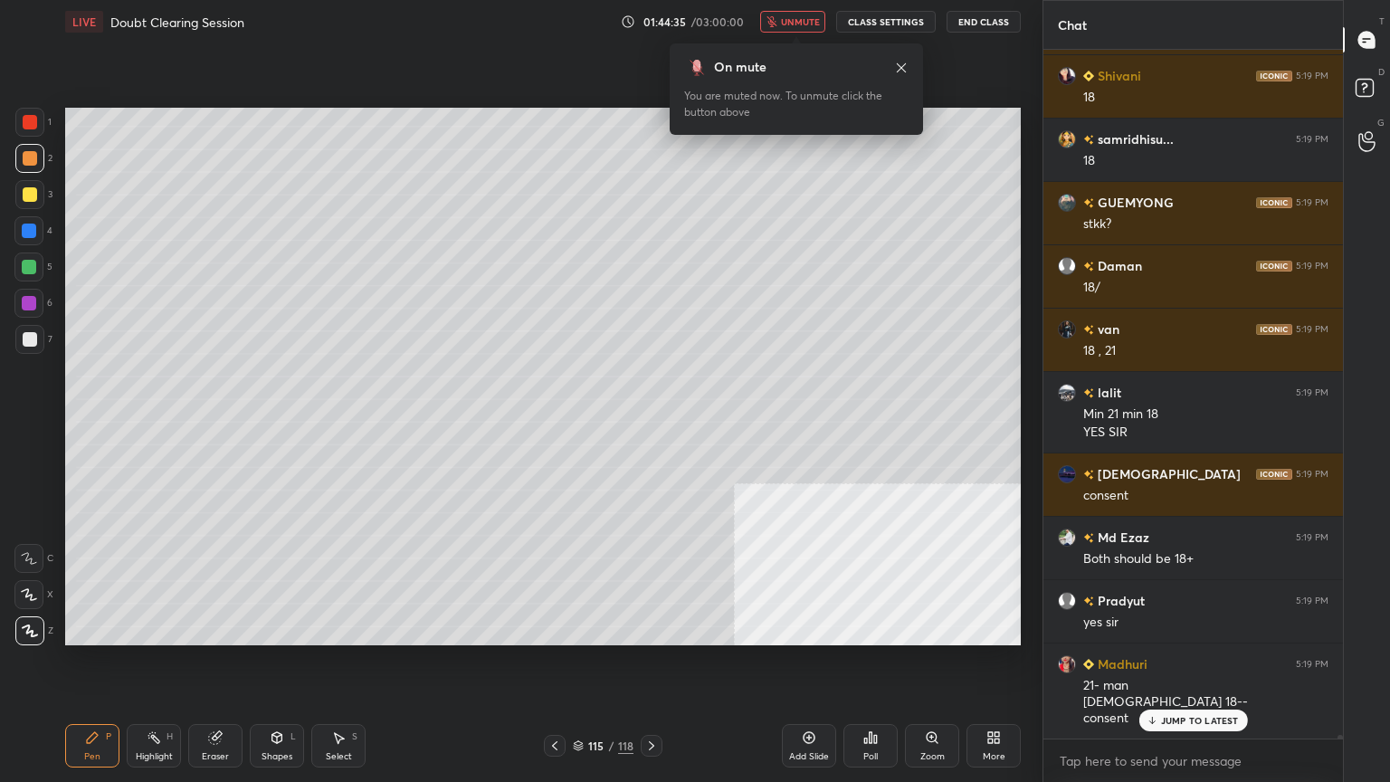
scroll to position [123876, 0]
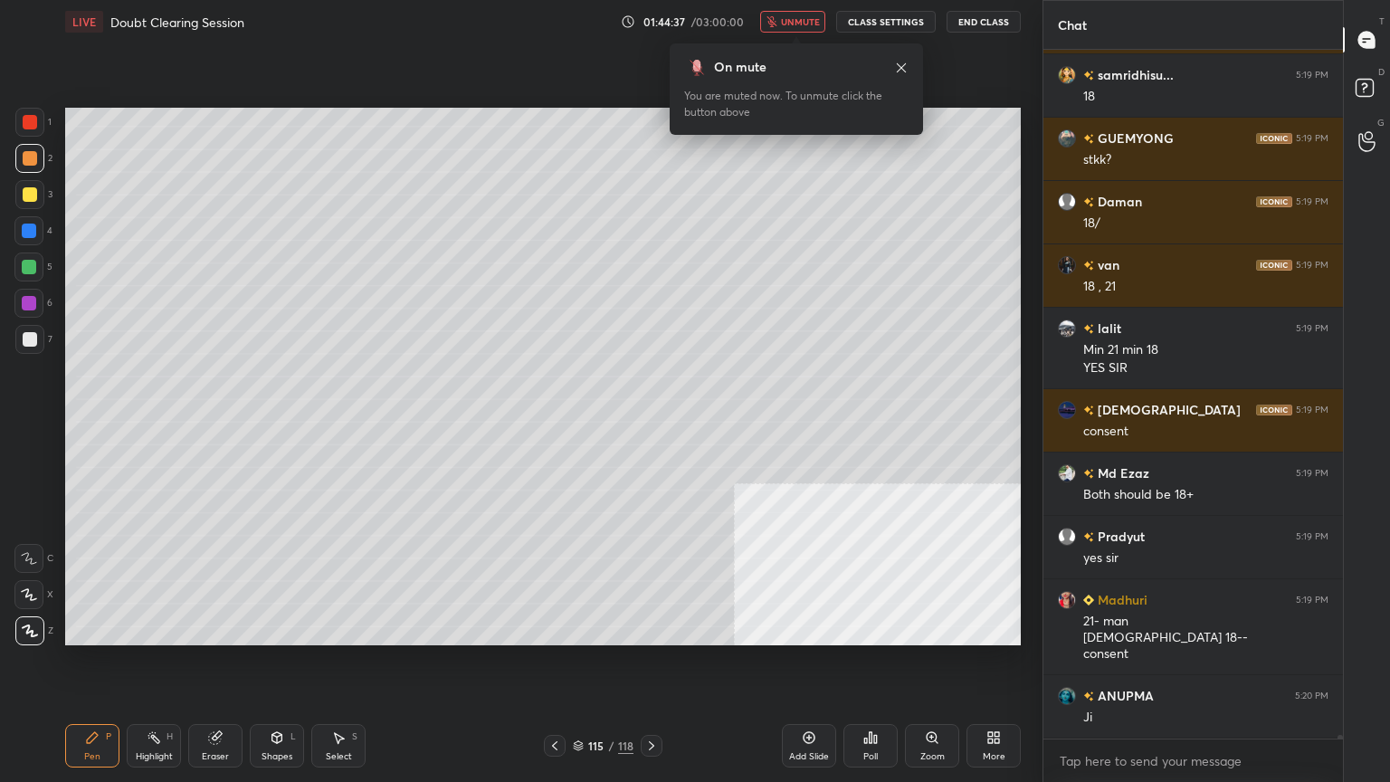
click at [803, 15] on span "unmute" at bounding box center [800, 21] width 39 height 13
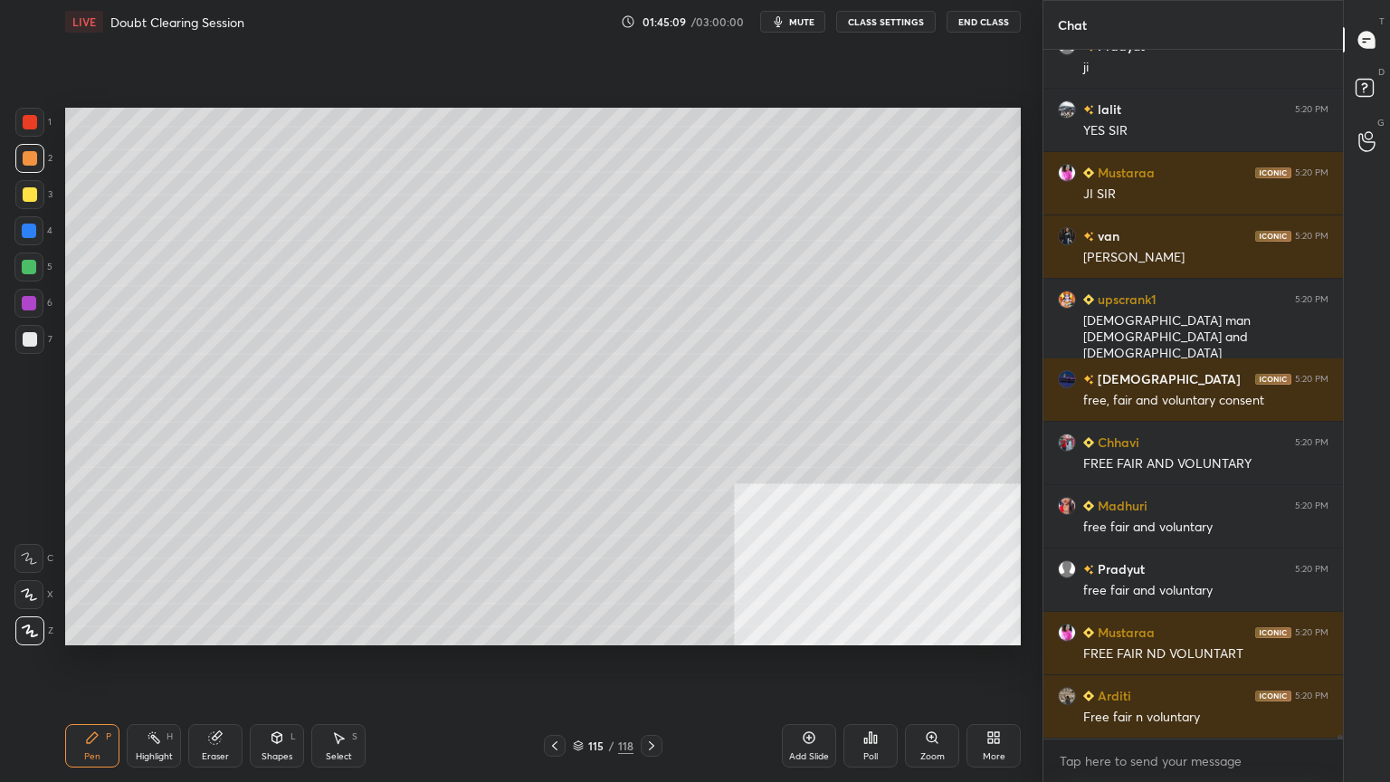
scroll to position [124778, 0]
click at [32, 123] on div at bounding box center [30, 122] width 14 height 14
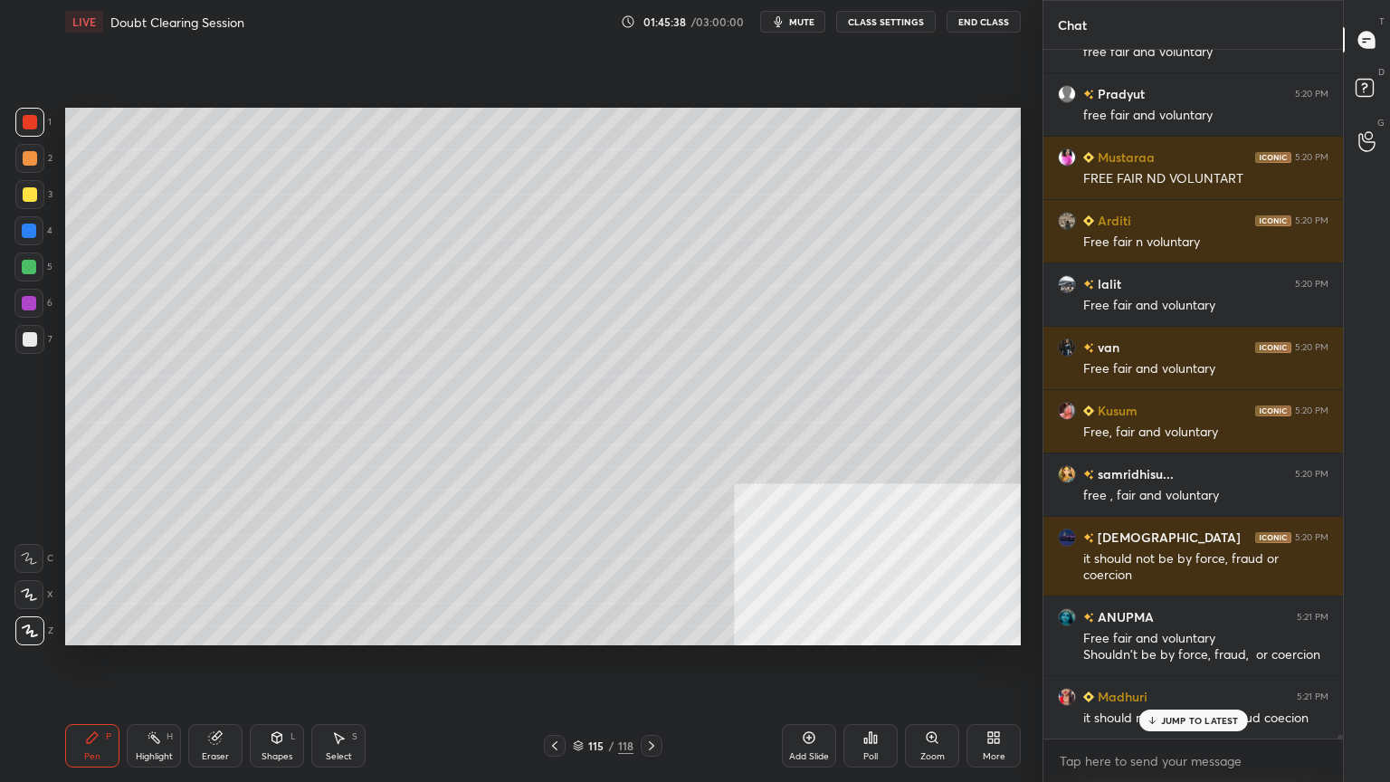
scroll to position [125270, 0]
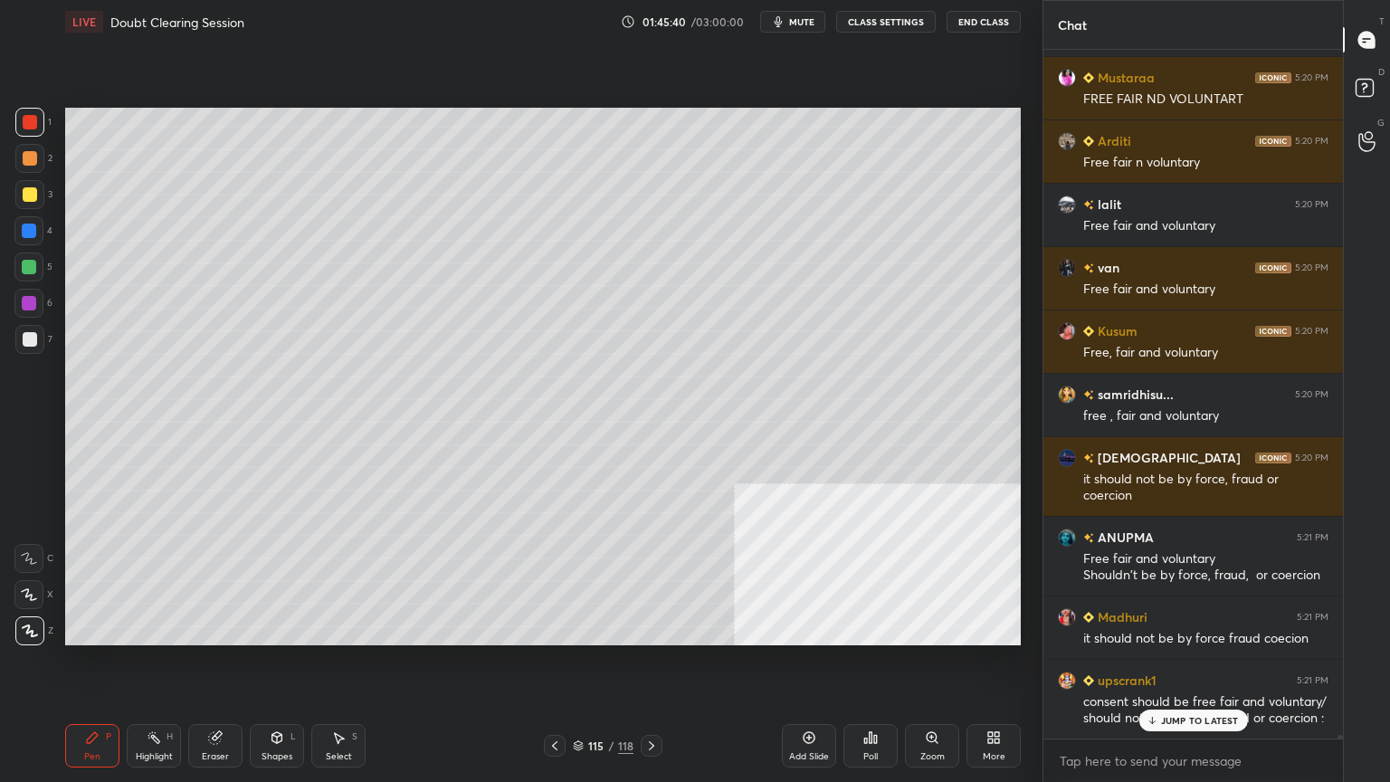
click at [28, 298] on div at bounding box center [29, 303] width 14 height 14
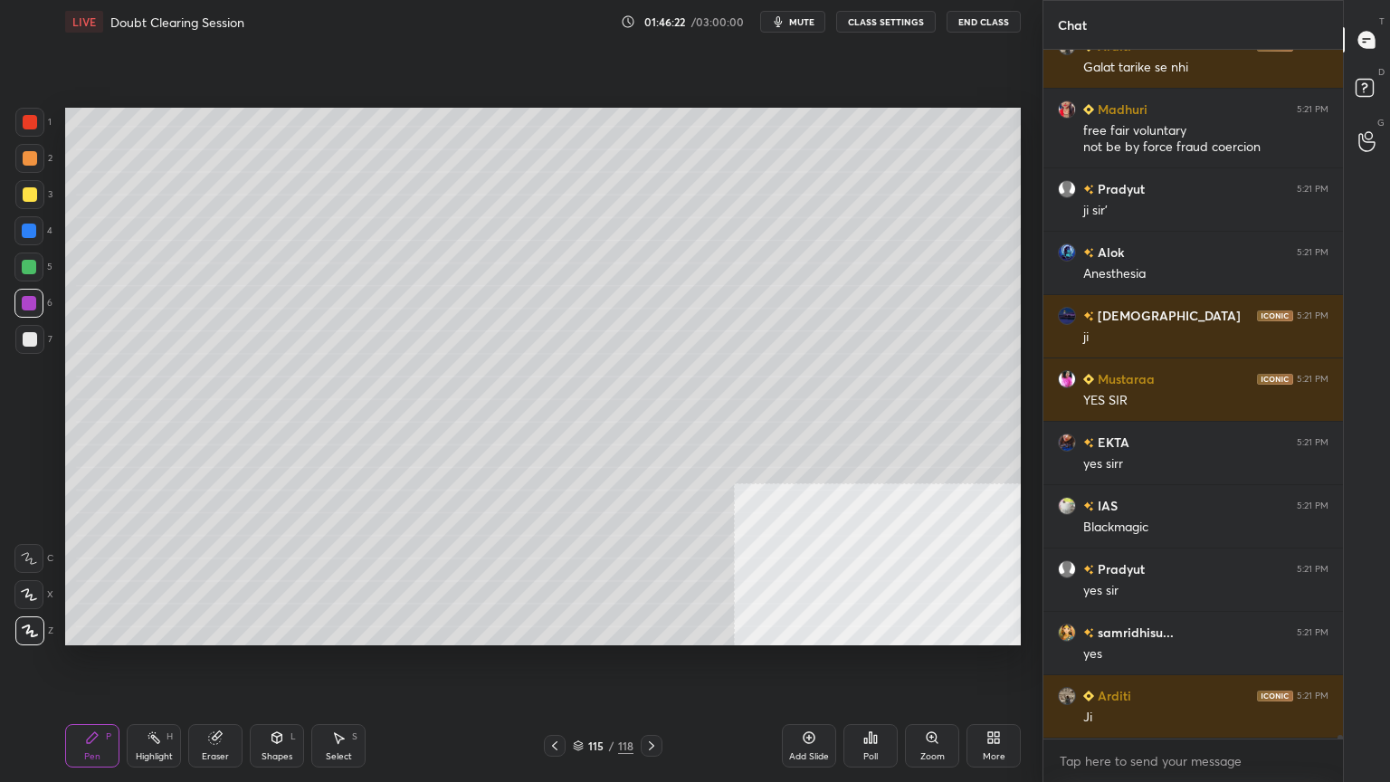
scroll to position [126649, 0]
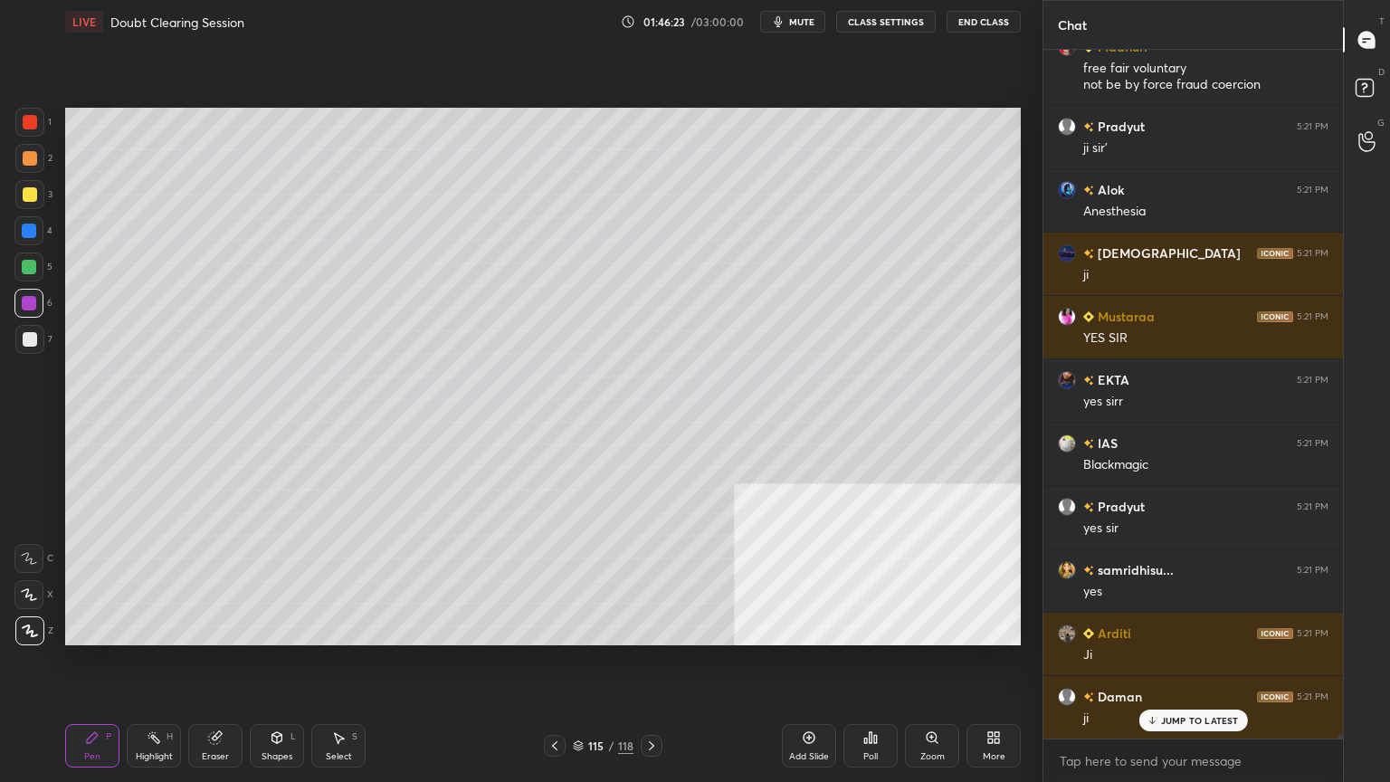
click at [34, 189] on div at bounding box center [30, 194] width 14 height 14
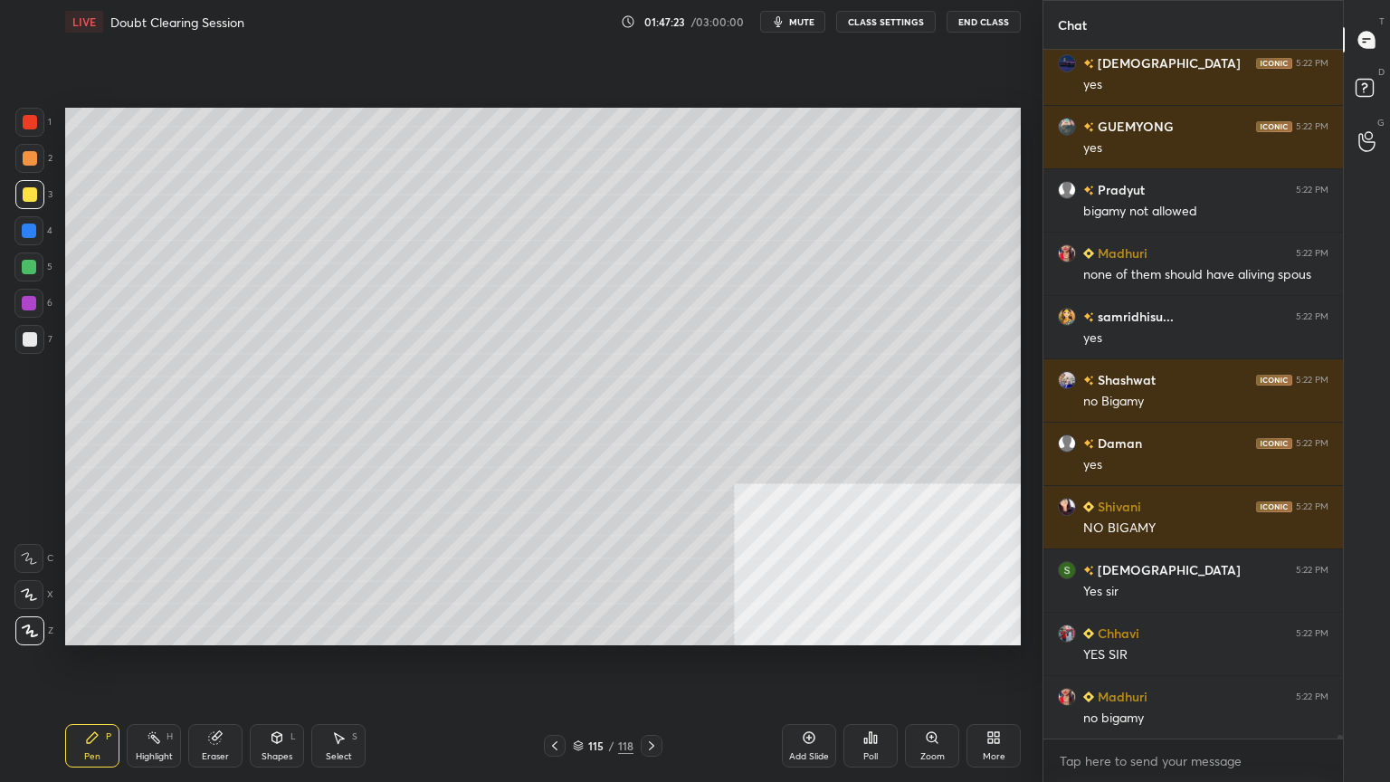
scroll to position [128030, 0]
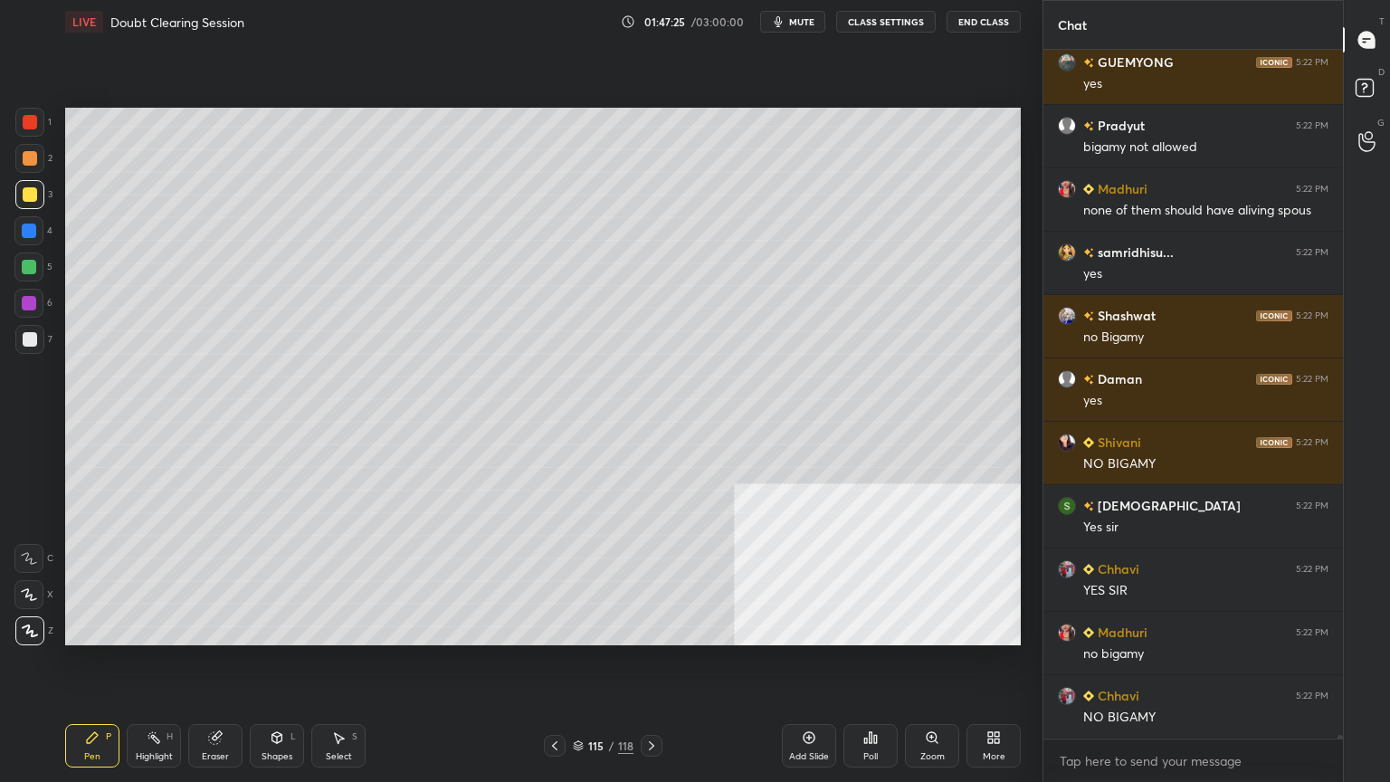
click at [575, 701] on icon at bounding box center [578, 745] width 11 height 11
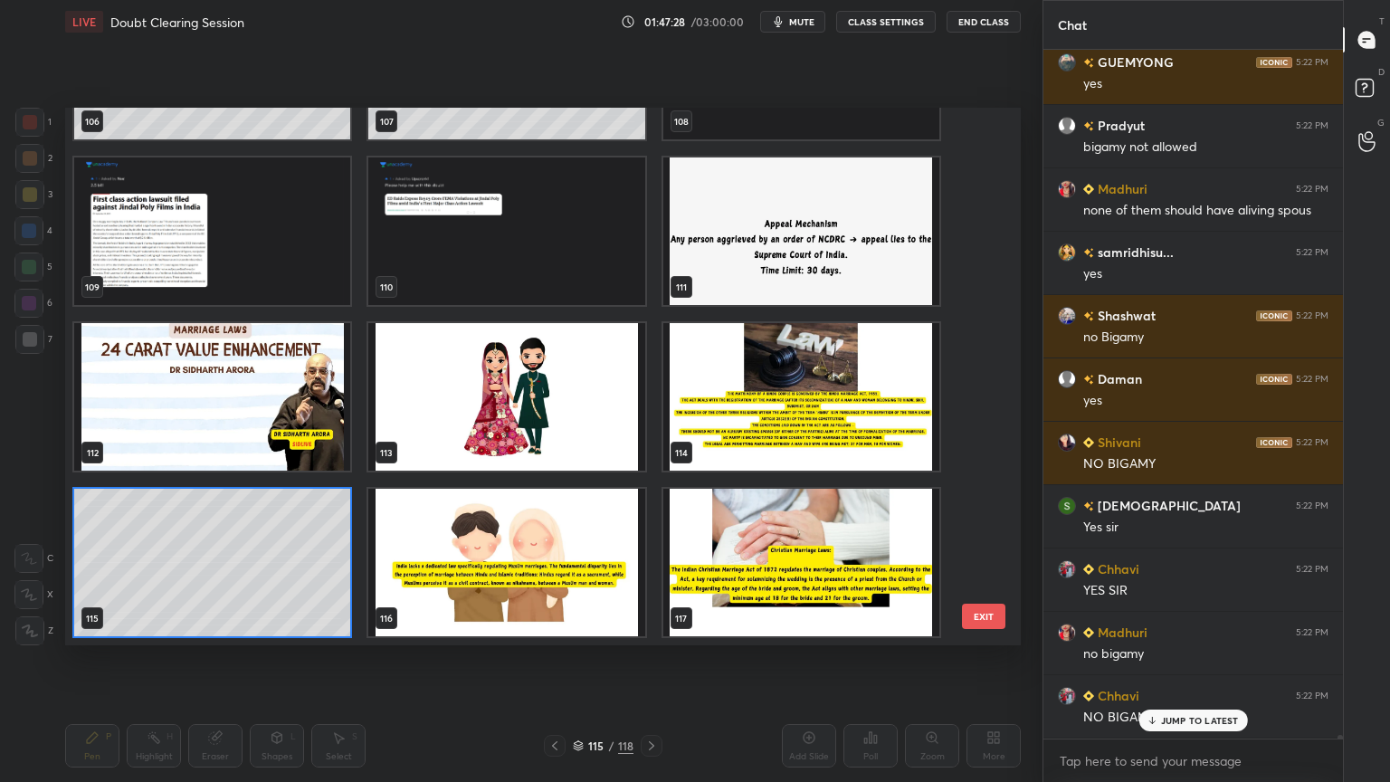
scroll to position [128093, 0]
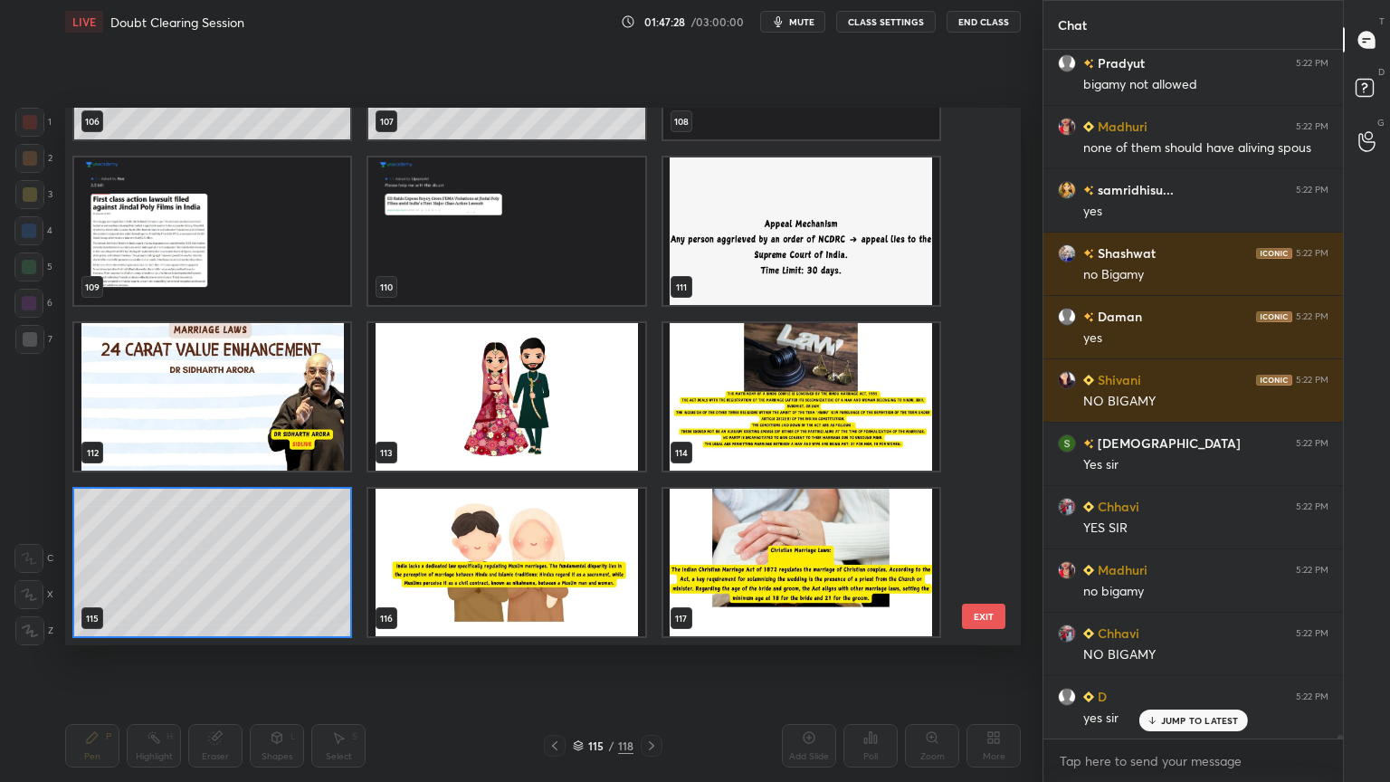
click at [814, 411] on img "grid" at bounding box center [801, 396] width 276 height 147
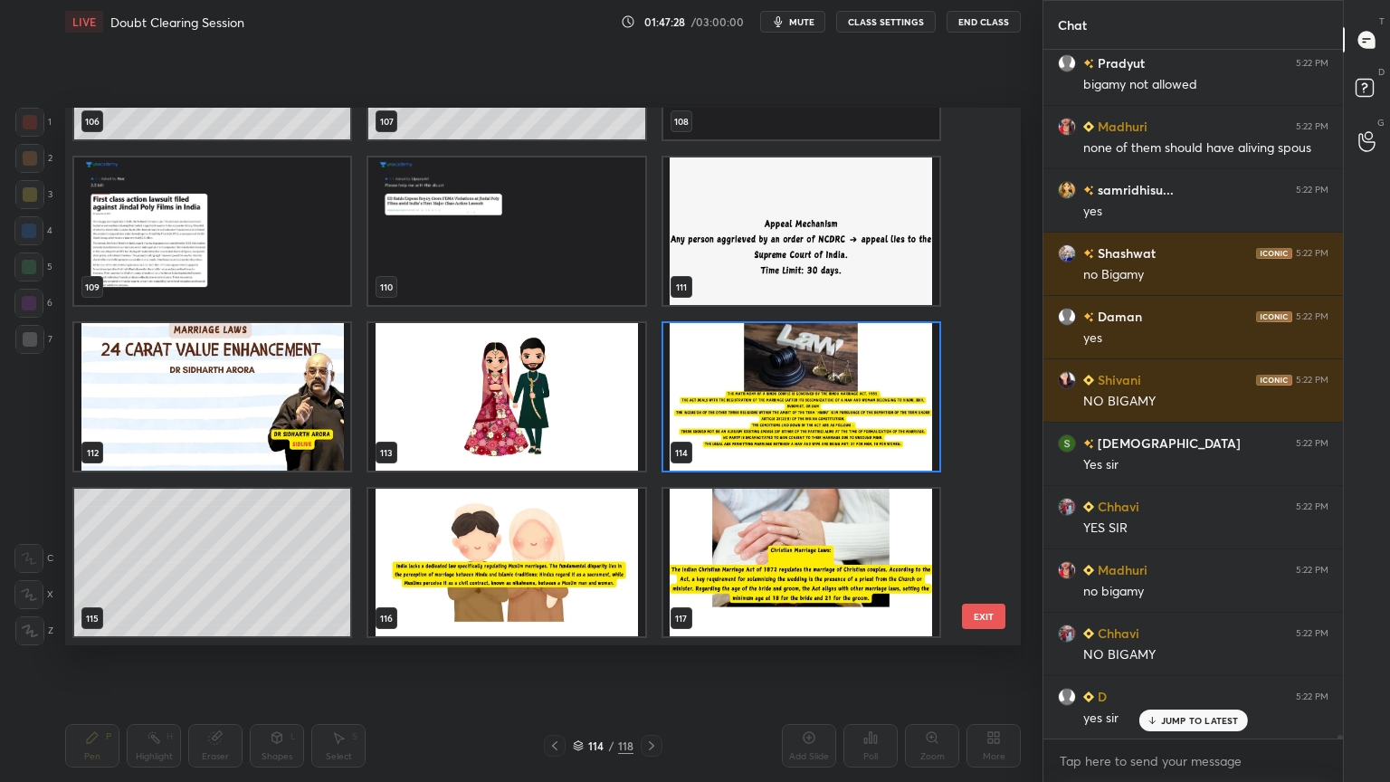
click at [813, 415] on img "grid" at bounding box center [801, 396] width 276 height 147
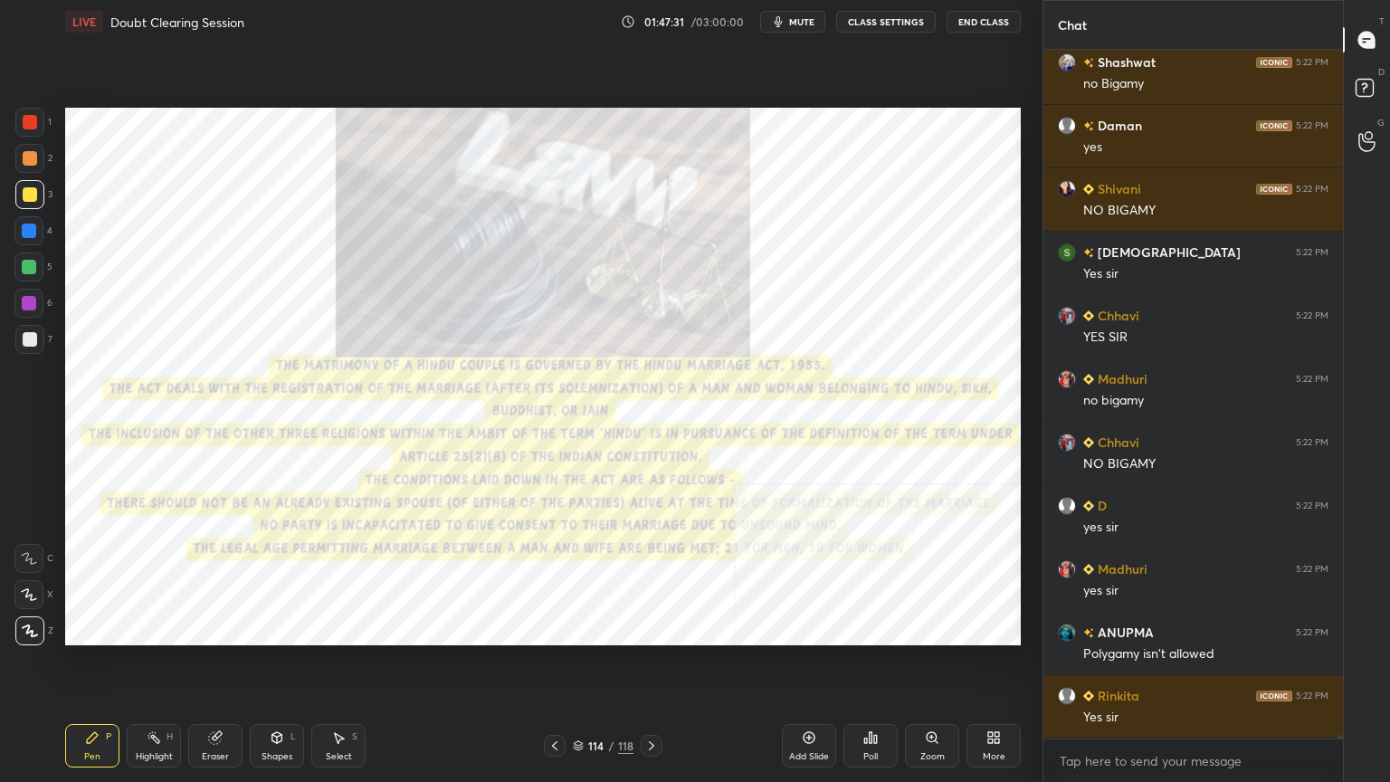
scroll to position [128346, 0]
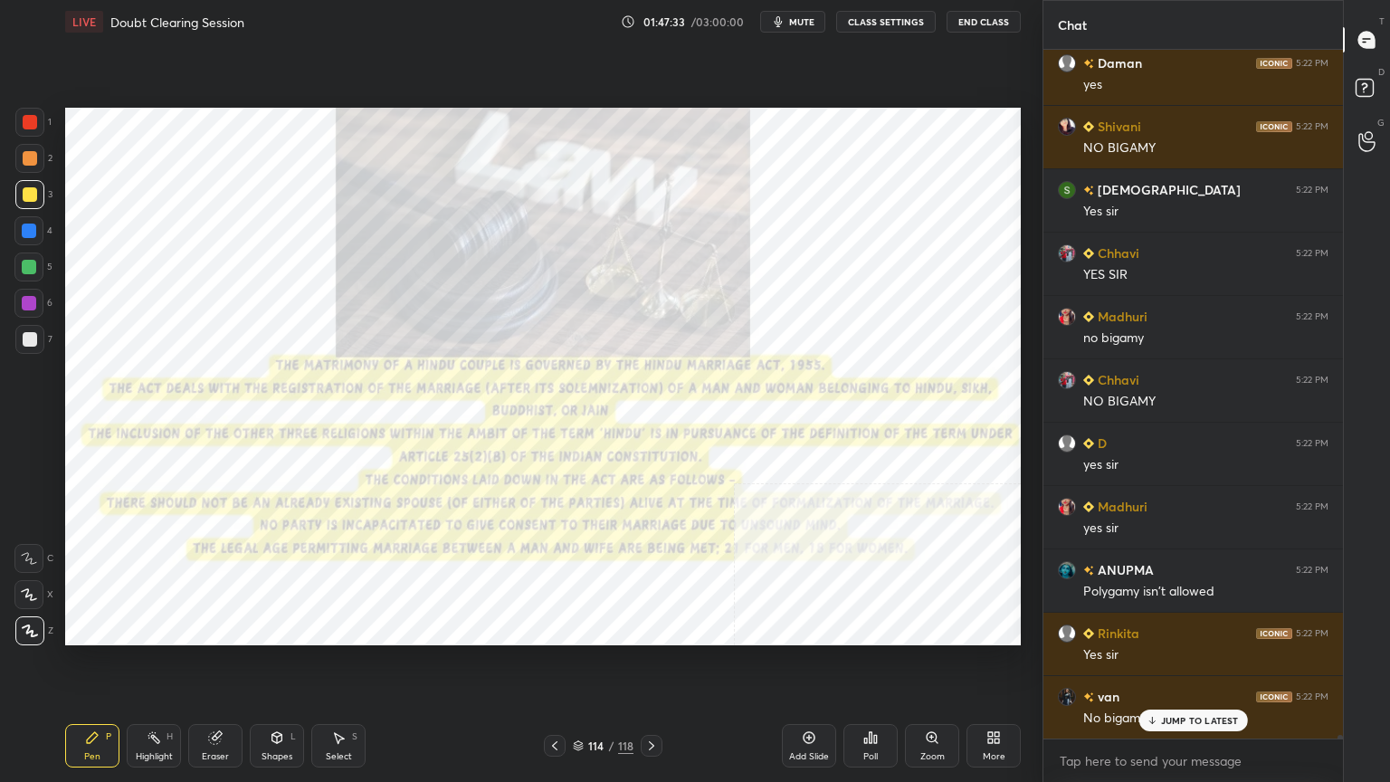
click at [29, 118] on div at bounding box center [30, 122] width 14 height 14
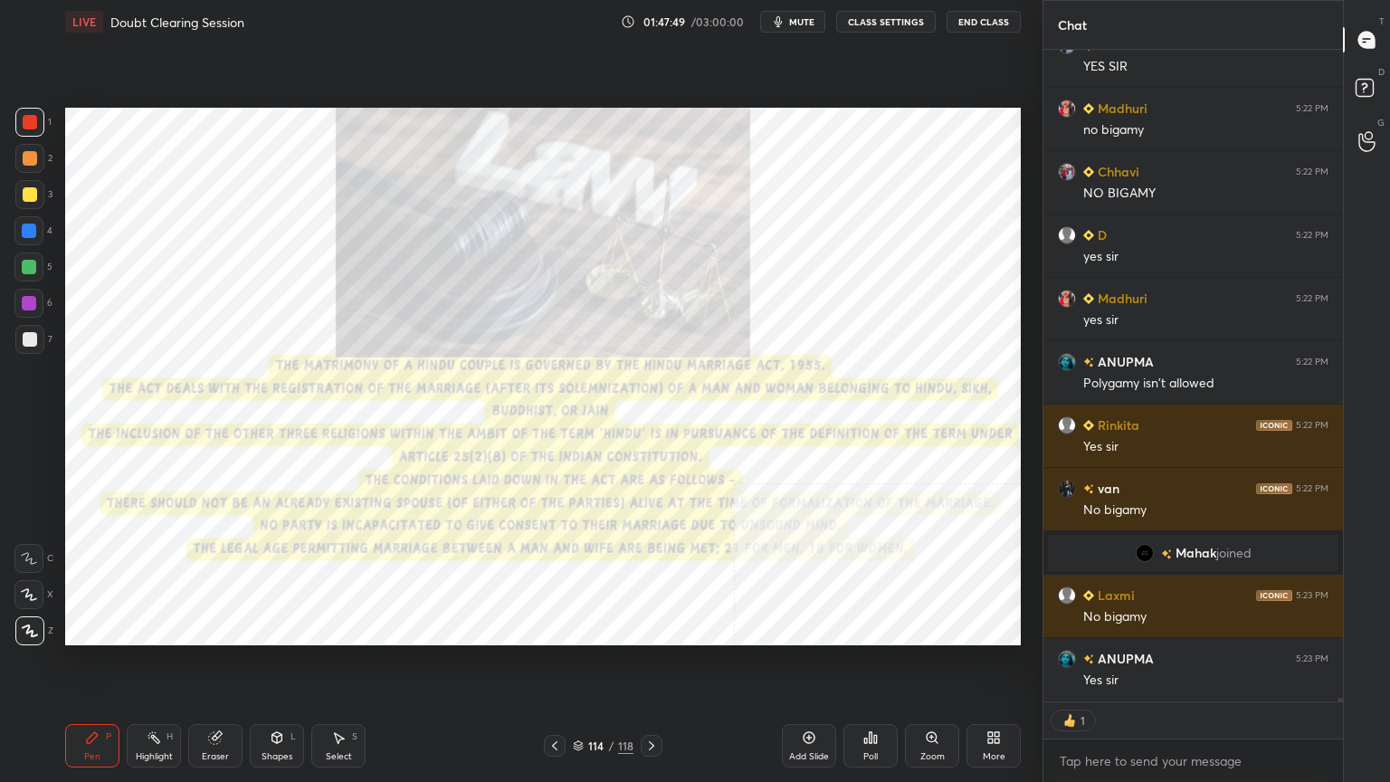
scroll to position [128617, 0]
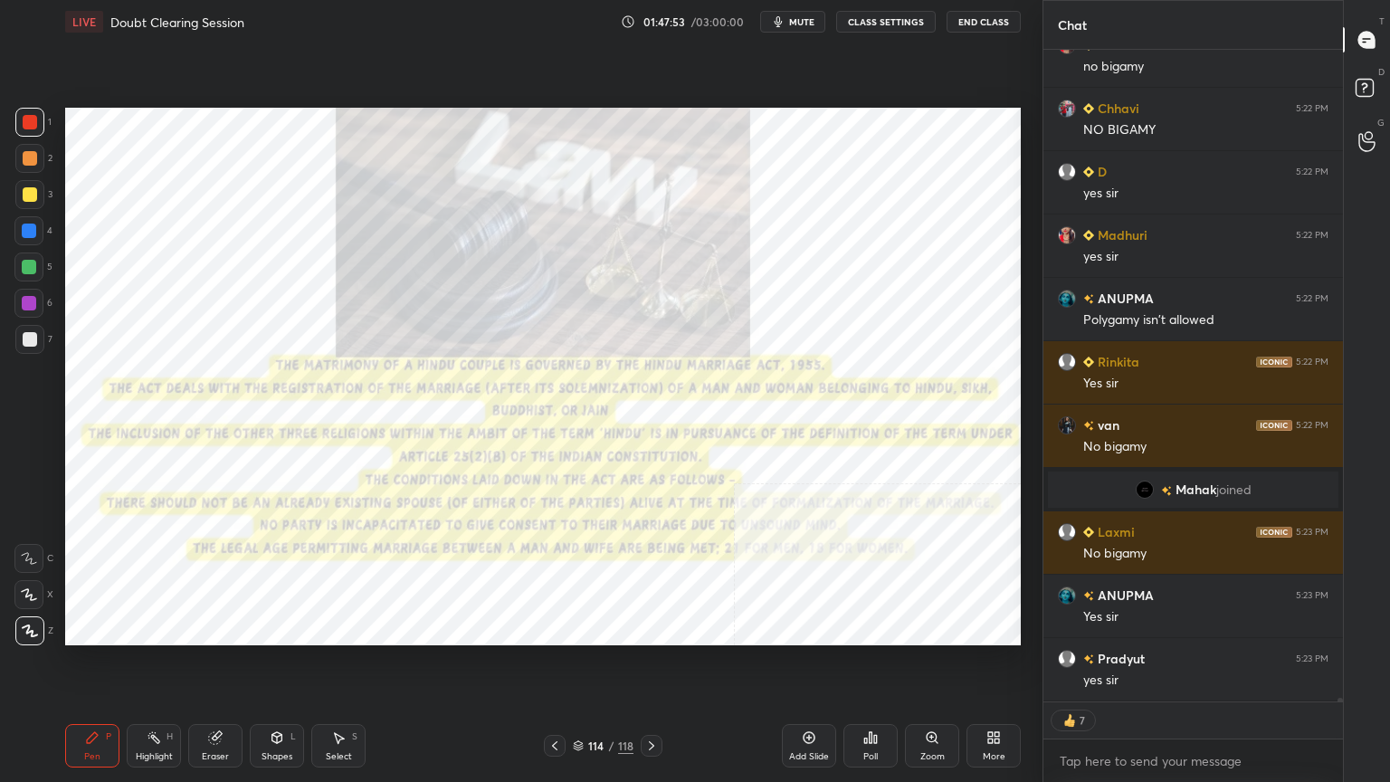
click at [1011, 701] on div "More" at bounding box center [993, 745] width 54 height 43
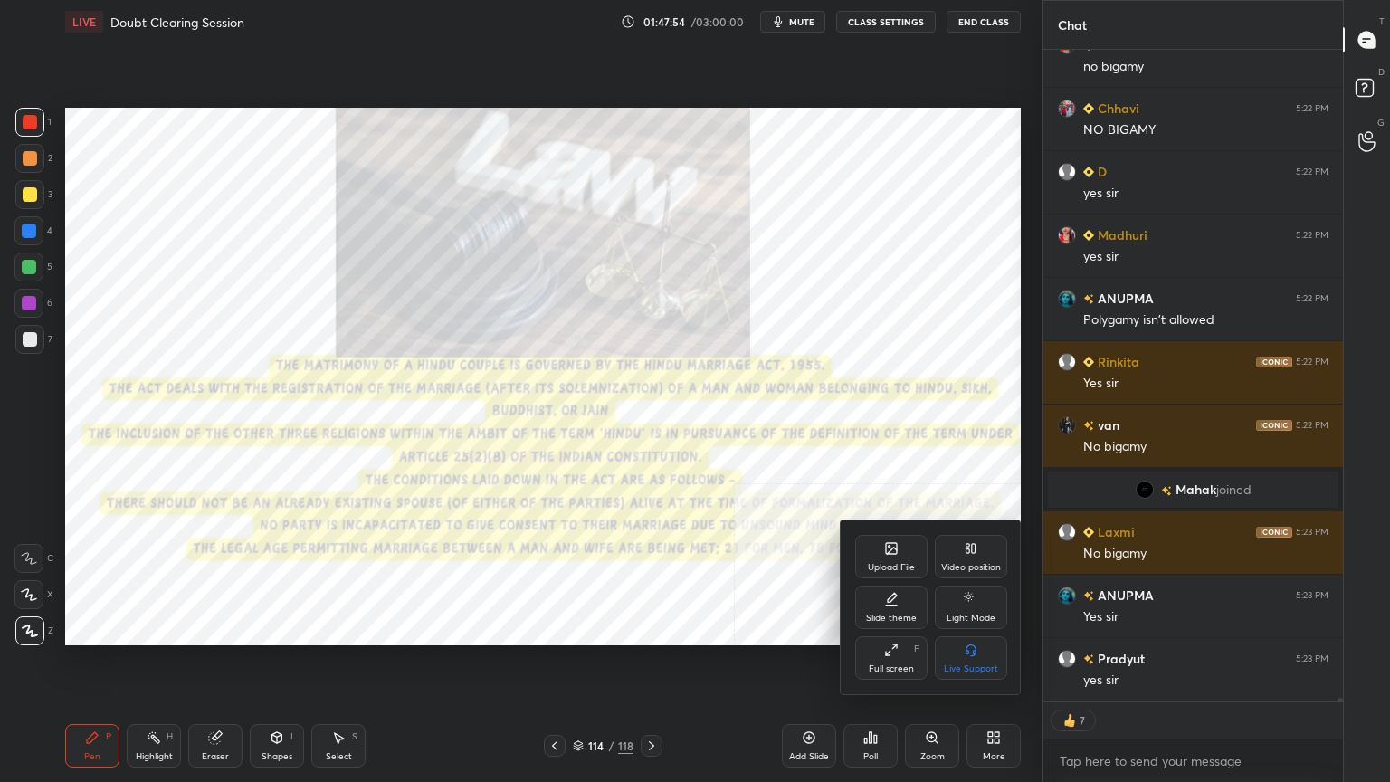
click at [976, 553] on div "Video position" at bounding box center [971, 556] width 72 height 43
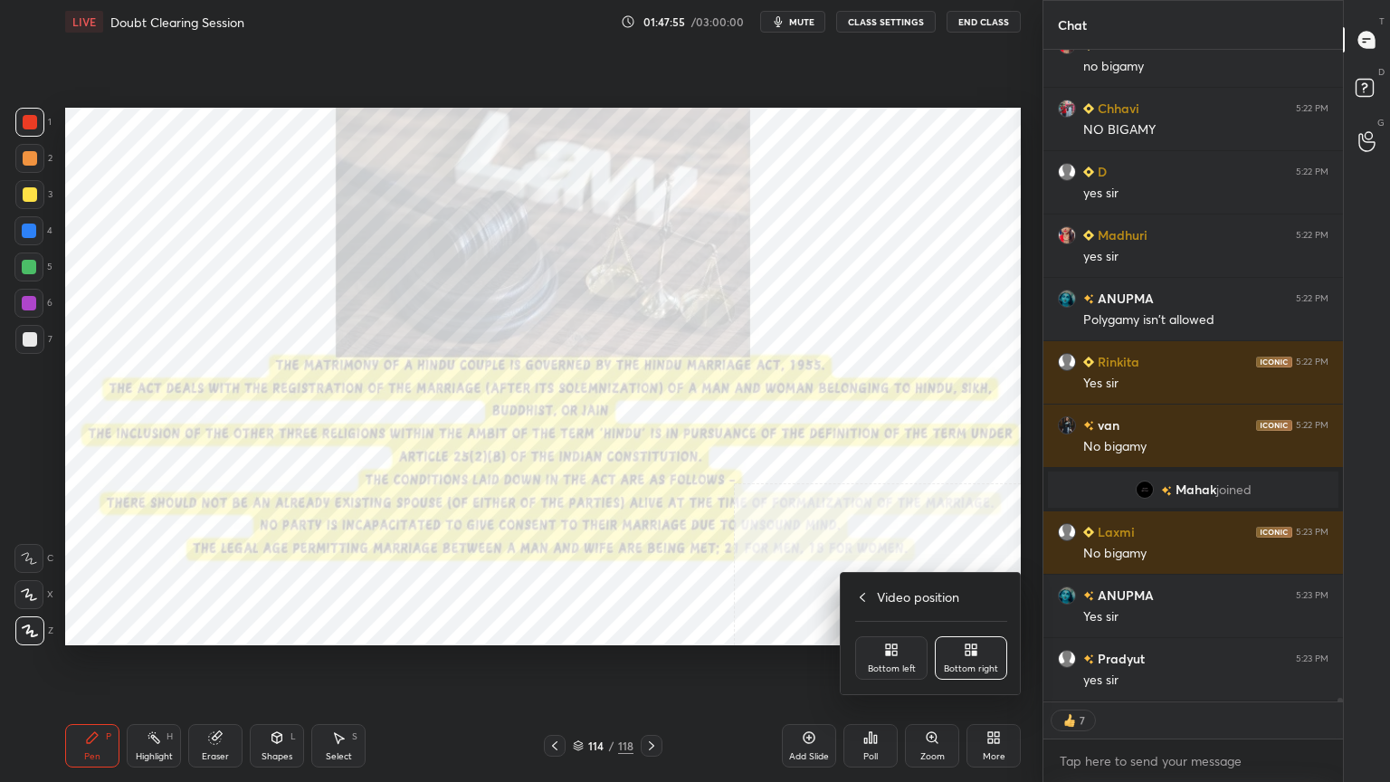
click at [894, 671] on div "Bottom left" at bounding box center [892, 668] width 48 height 9
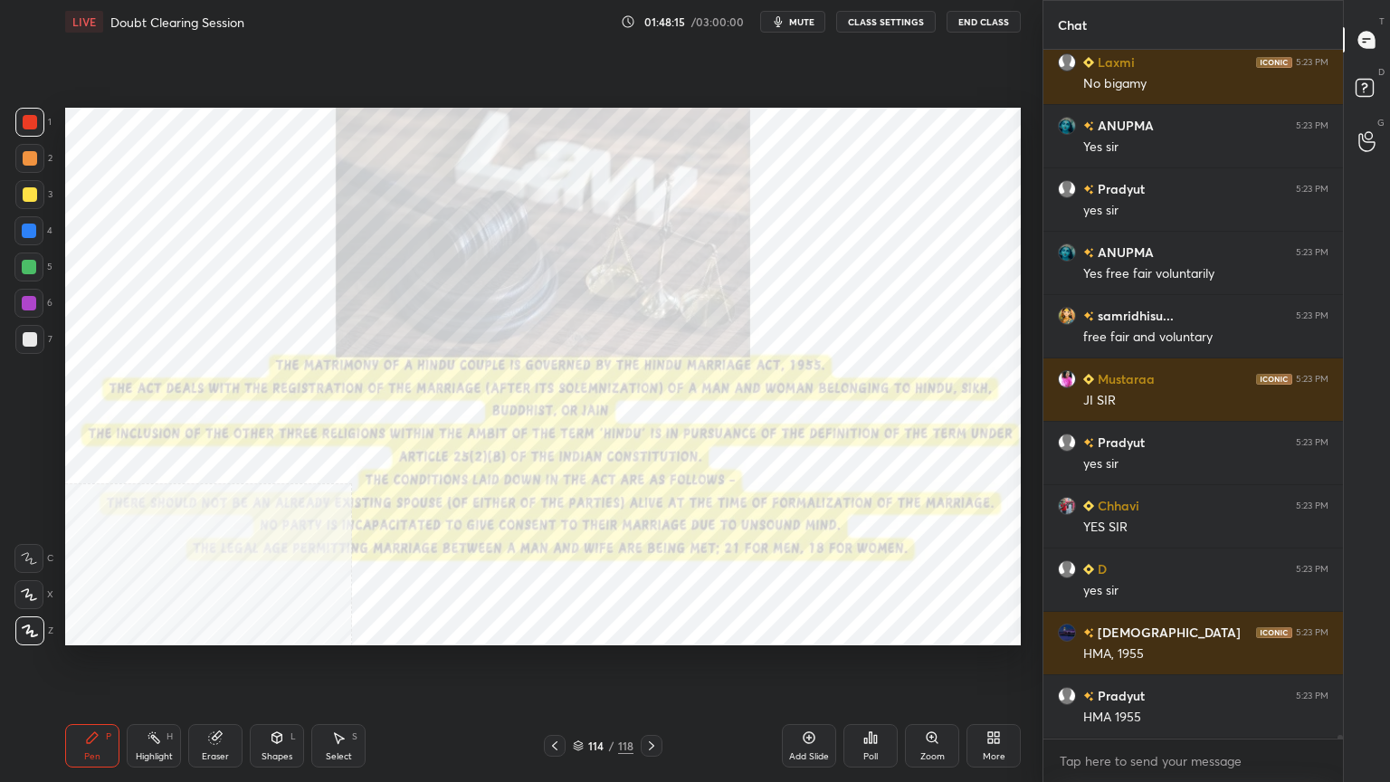
scroll to position [129149, 0]
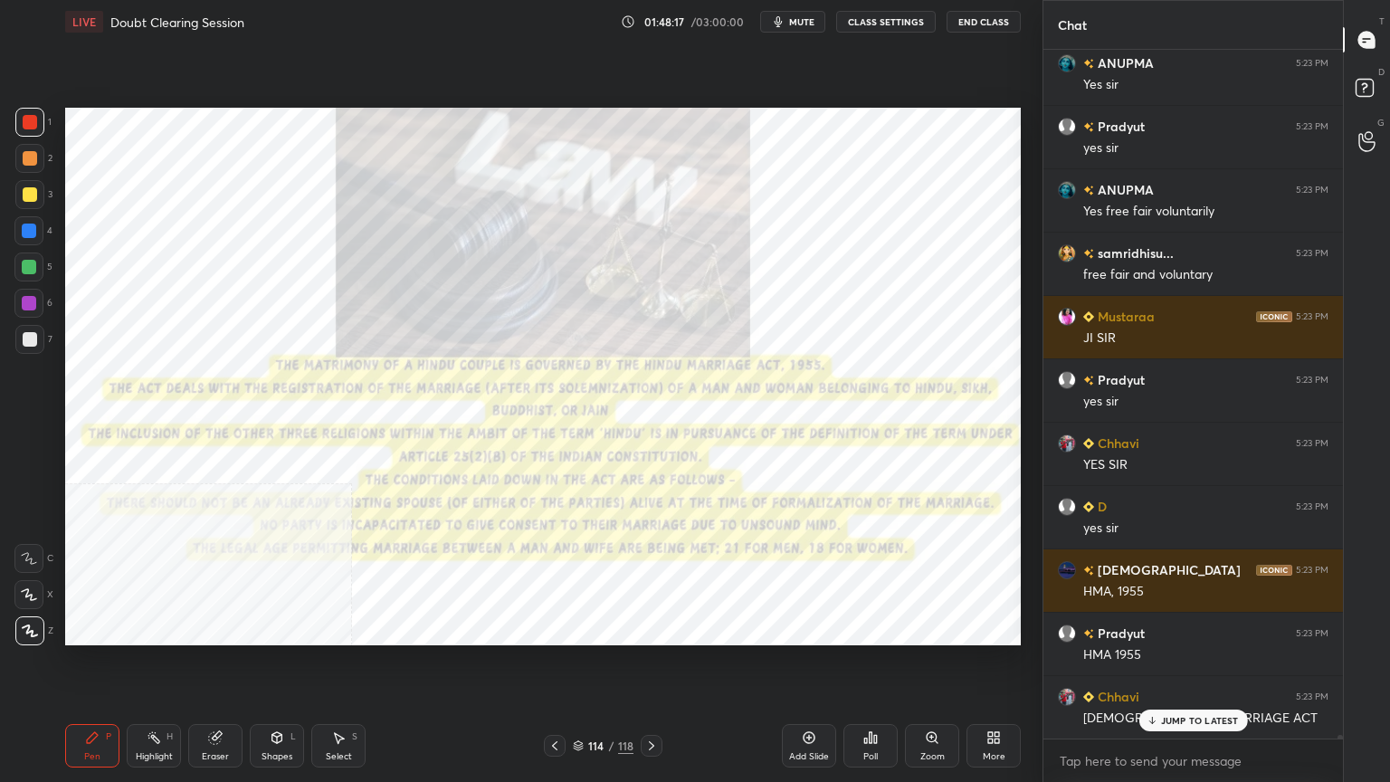
click at [578, 701] on icon at bounding box center [578, 743] width 9 height 5
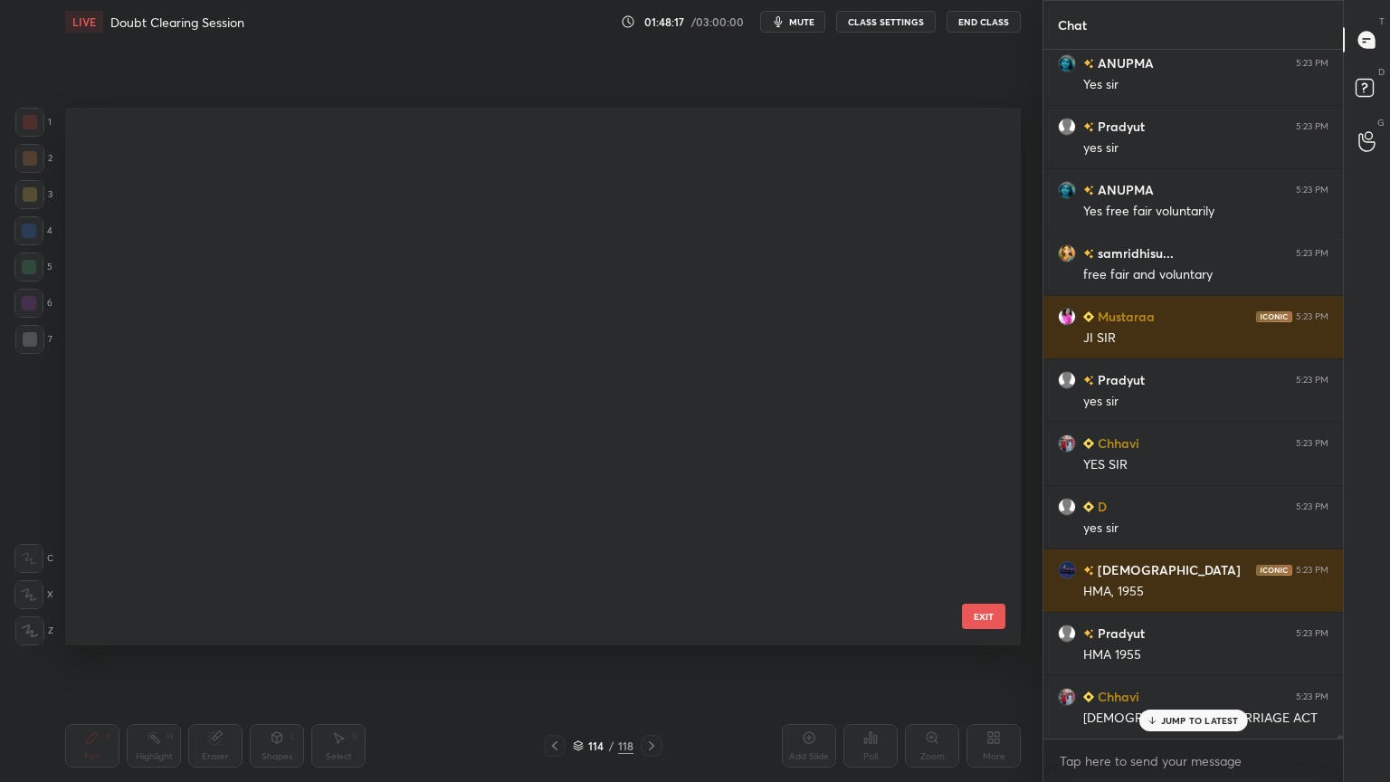
scroll to position [5, 9]
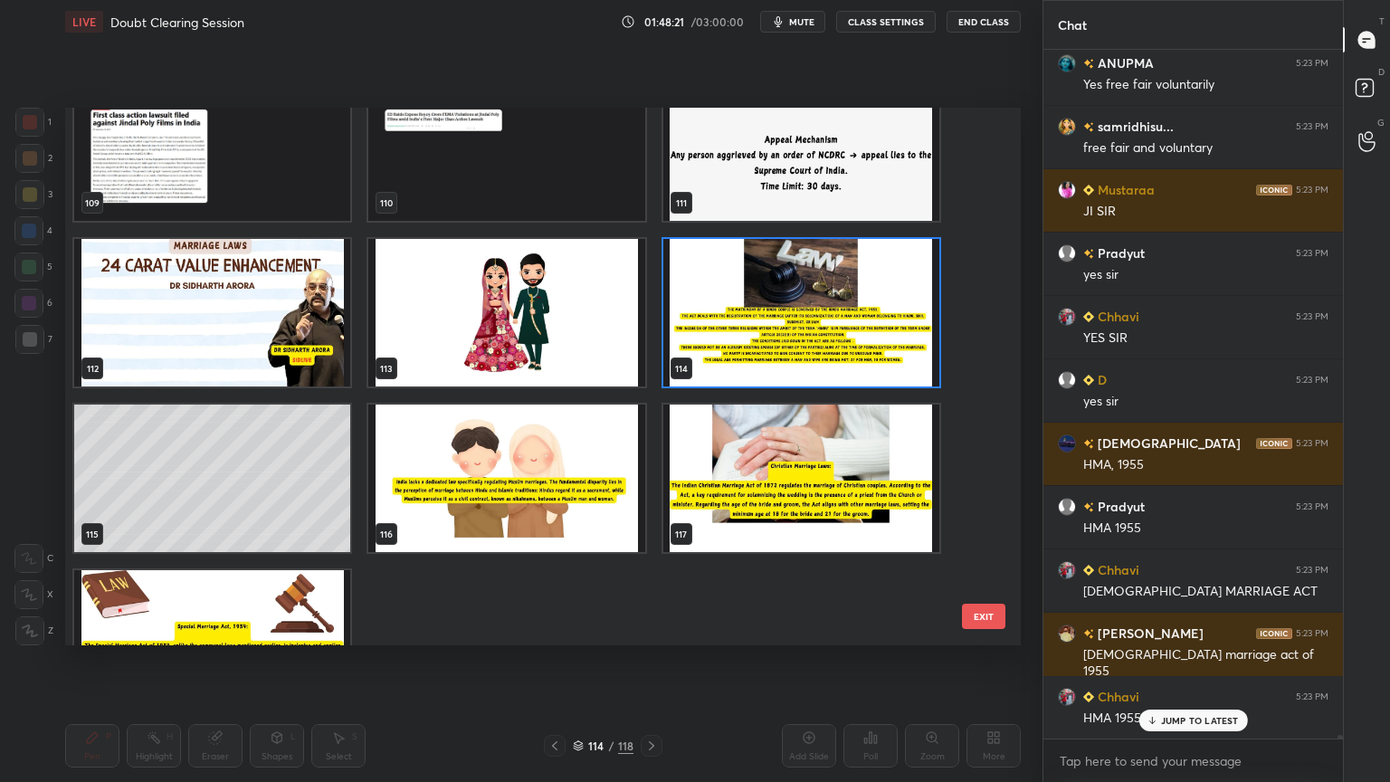
click at [561, 526] on img "grid" at bounding box center [506, 477] width 276 height 147
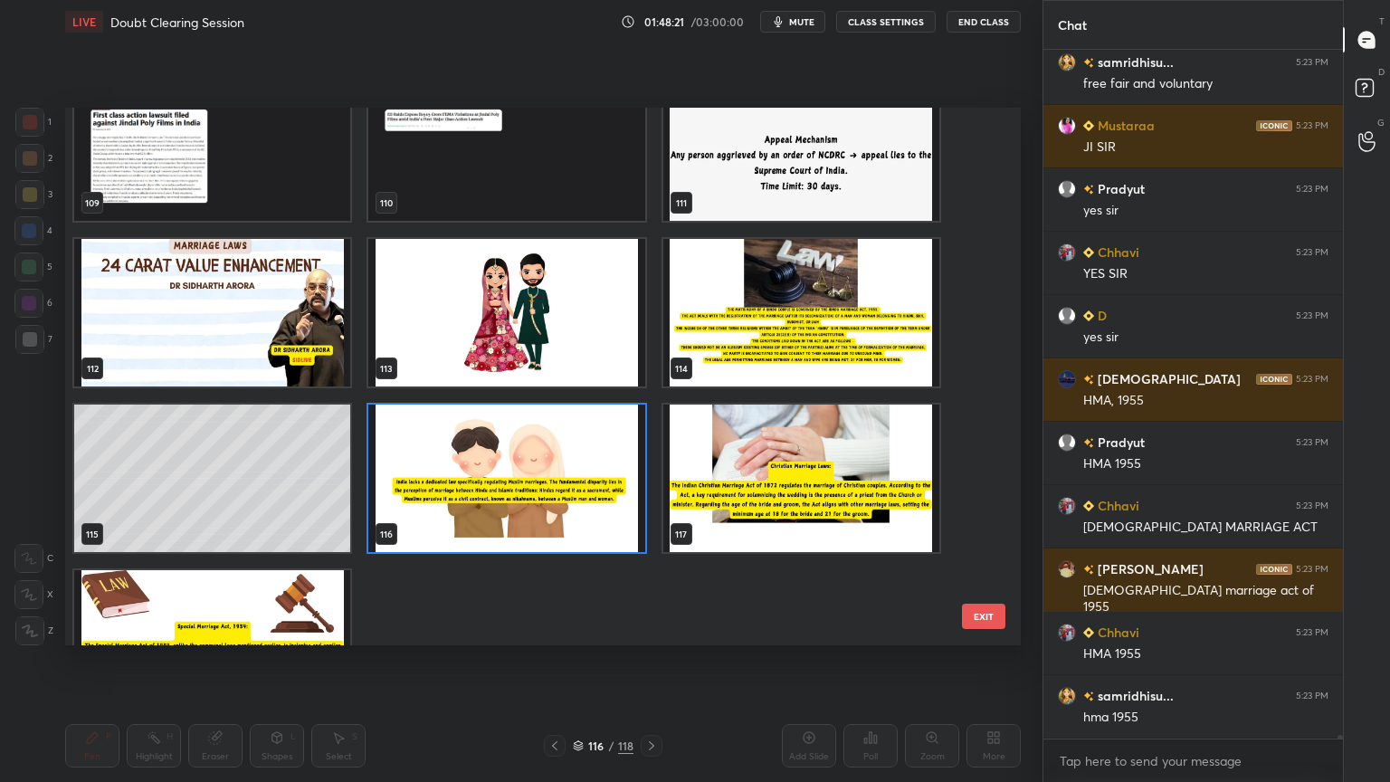
click at [562, 526] on img "grid" at bounding box center [506, 477] width 276 height 147
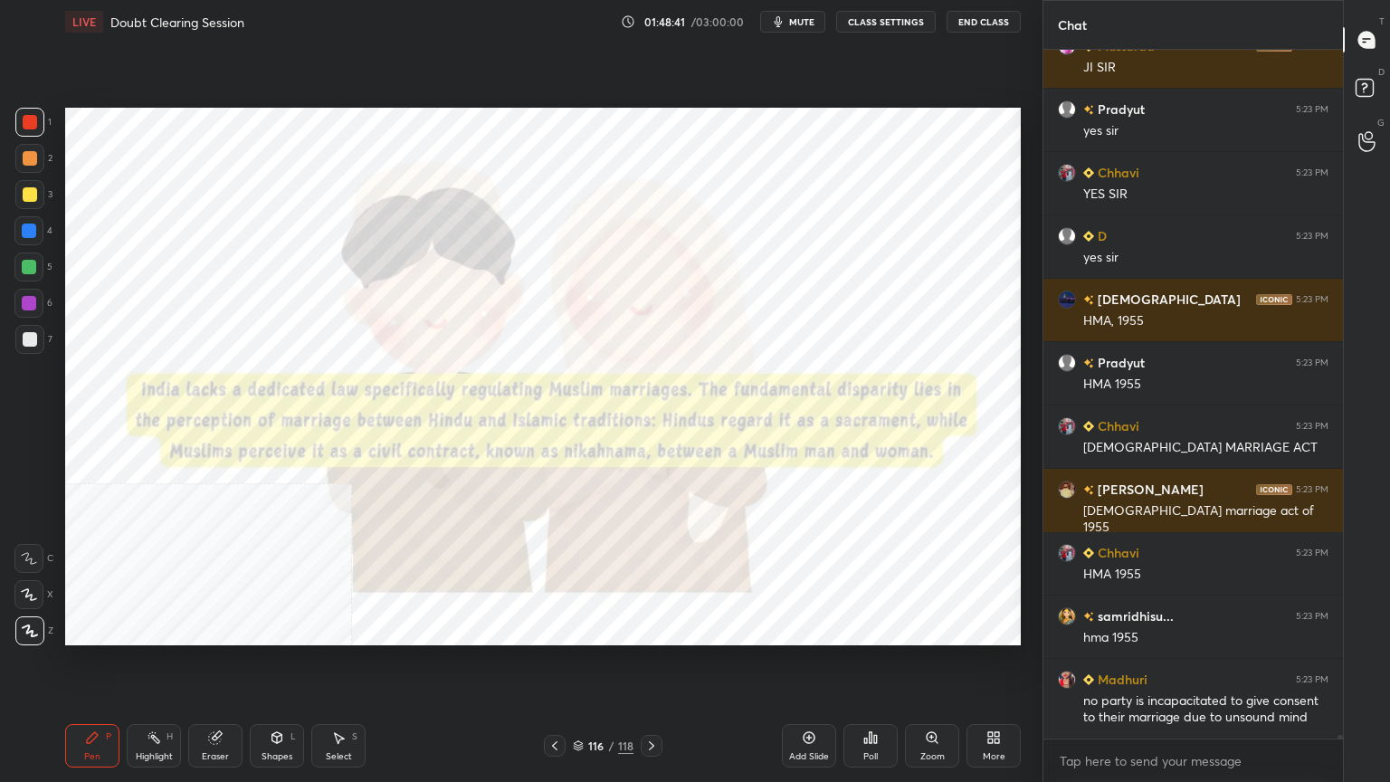
click at [1021, 233] on div "Setting up your live class Poll for secs No correct answer Start poll" at bounding box center [543, 376] width 970 height 666
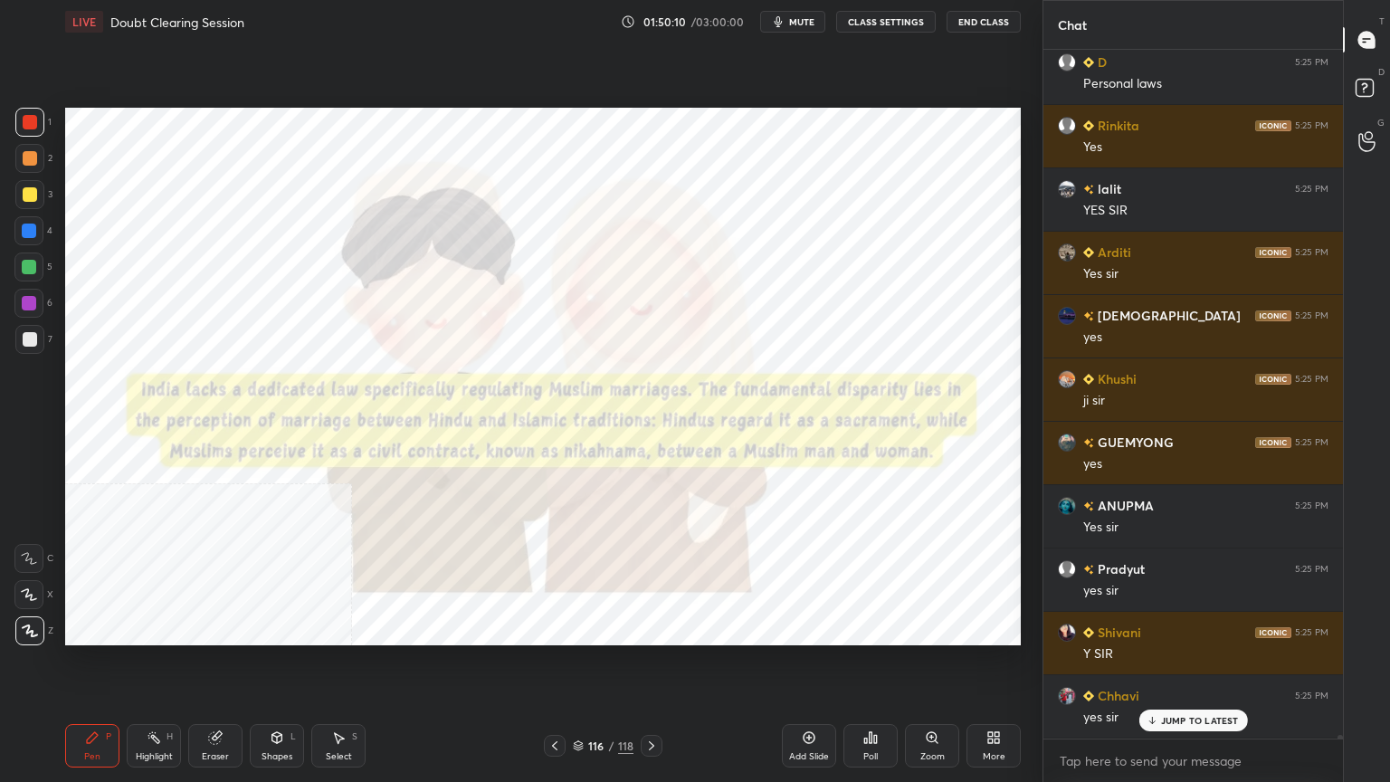
scroll to position [131256, 0]
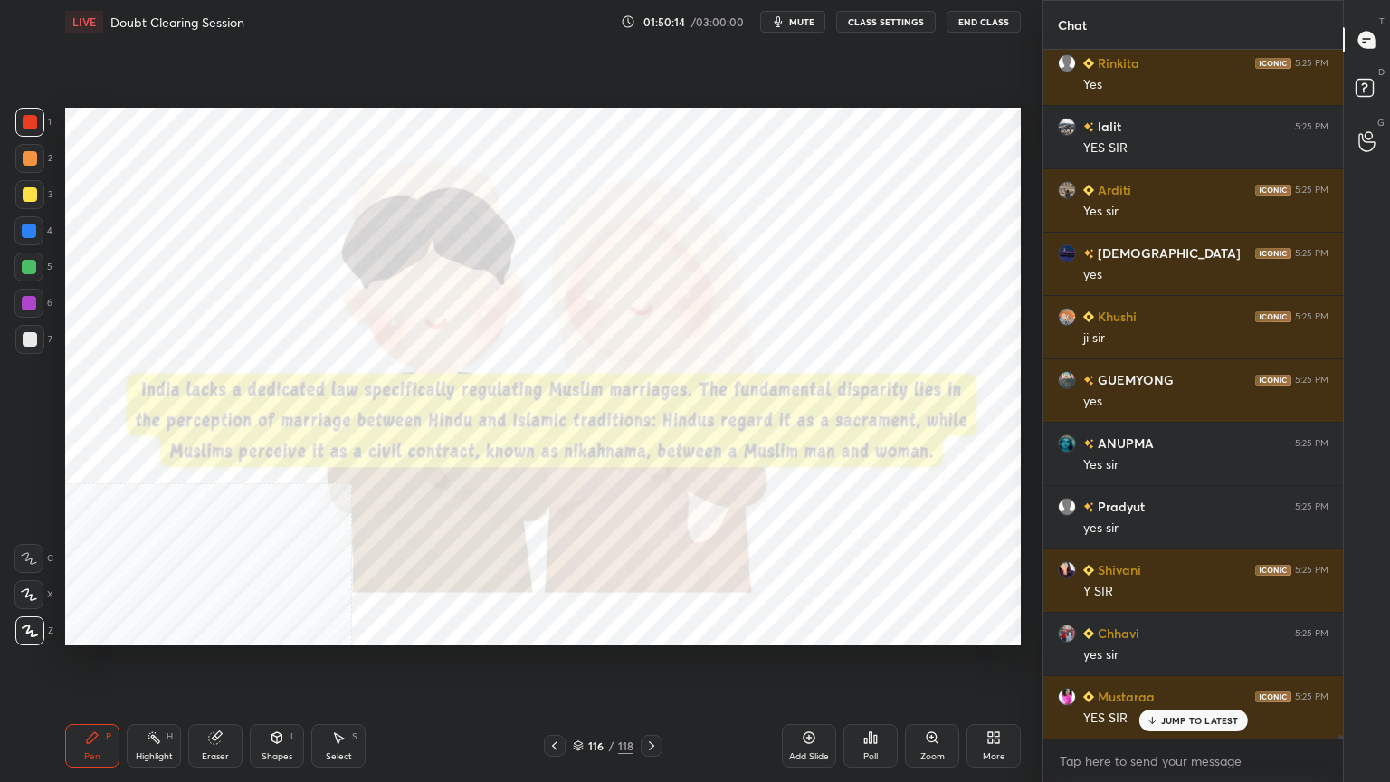
click at [811, 701] on icon at bounding box center [809, 737] width 14 height 14
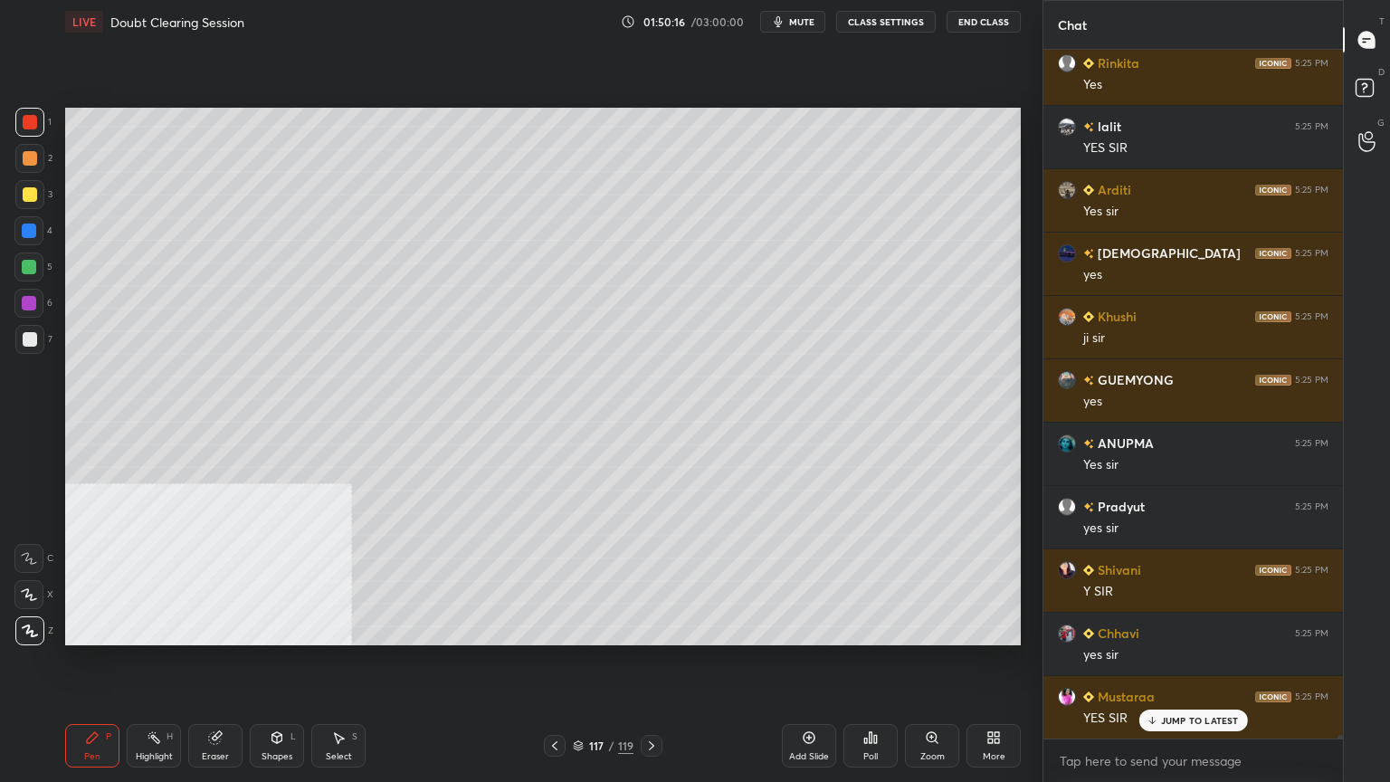
drag, startPoint x: 35, startPoint y: 342, endPoint x: 64, endPoint y: 325, distance: 33.7
click at [36, 344] on div at bounding box center [29, 339] width 29 height 29
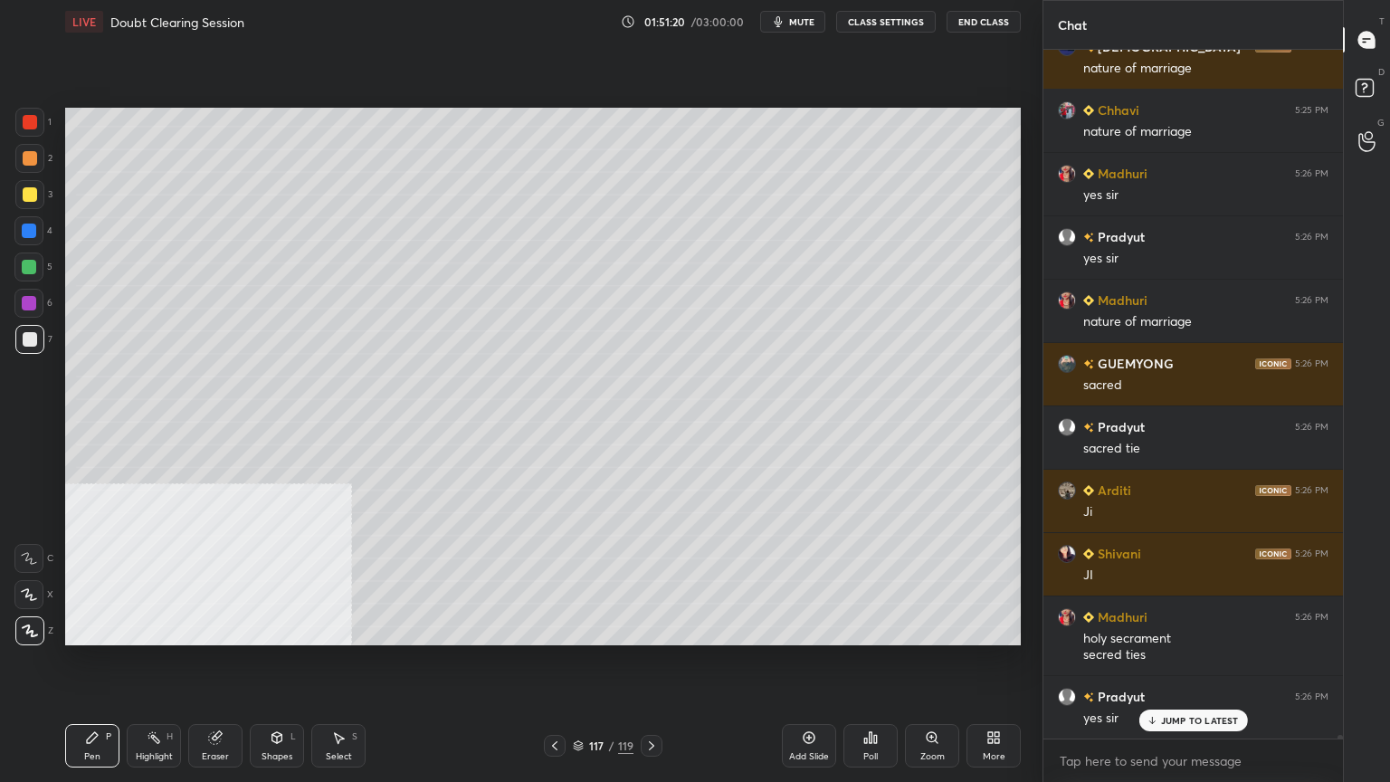
scroll to position [132210, 0]
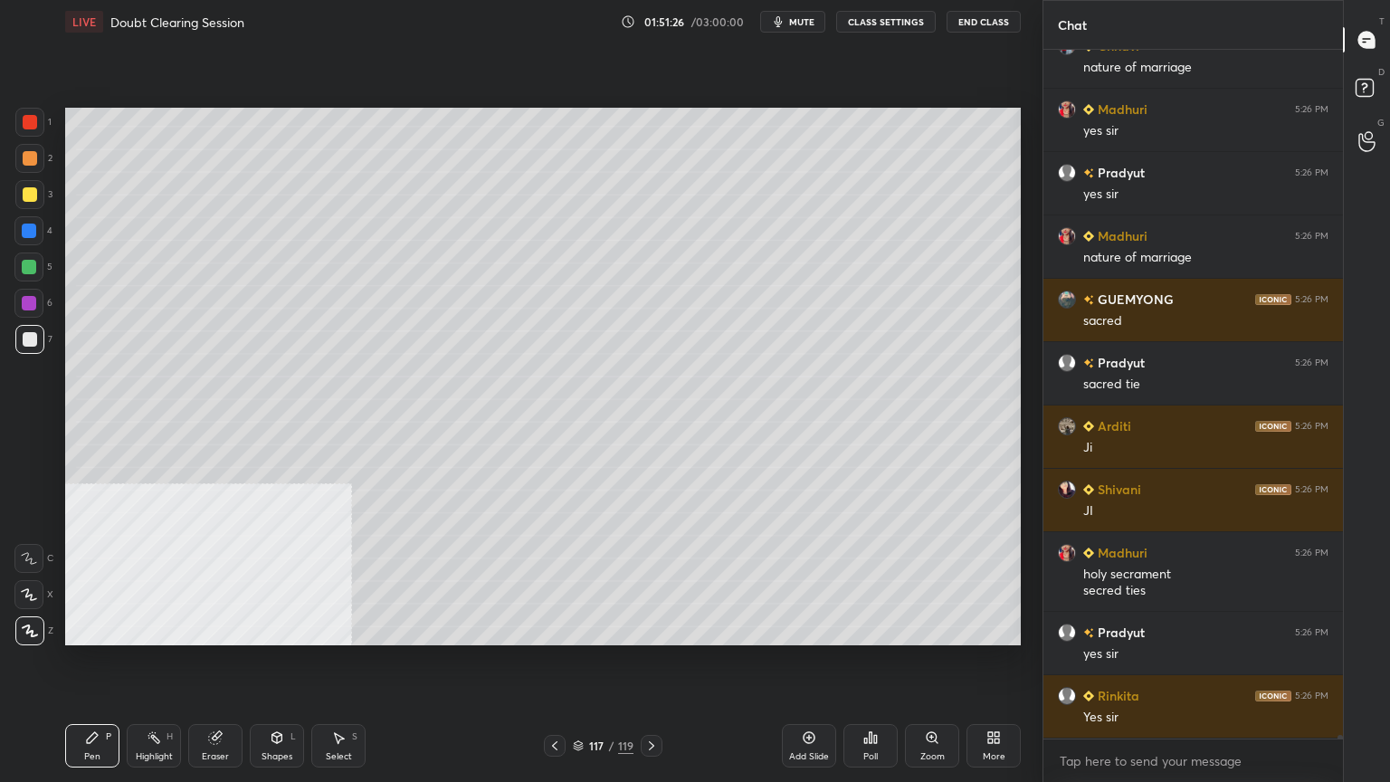
click at [23, 192] on div at bounding box center [30, 194] width 14 height 14
click at [24, 264] on div at bounding box center [29, 267] width 14 height 14
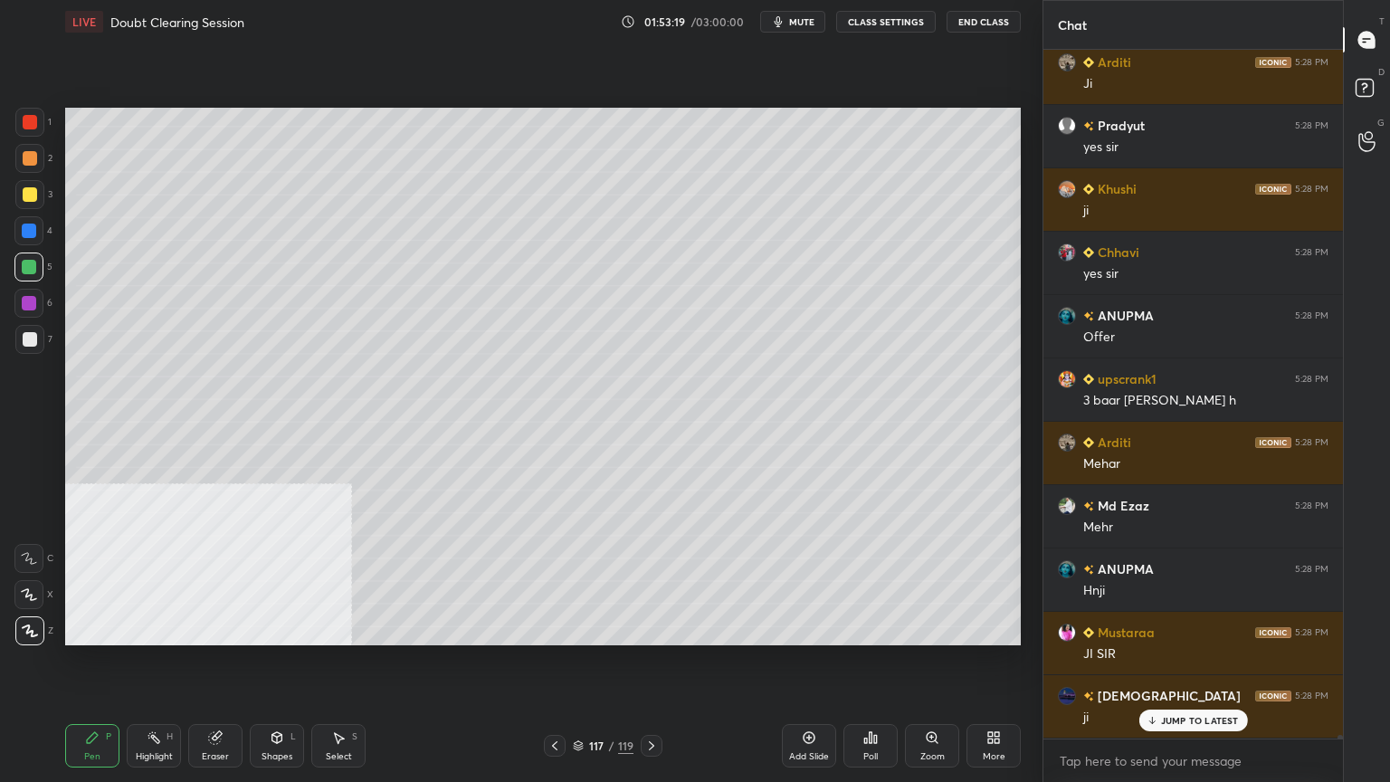
scroll to position [135931, 0]
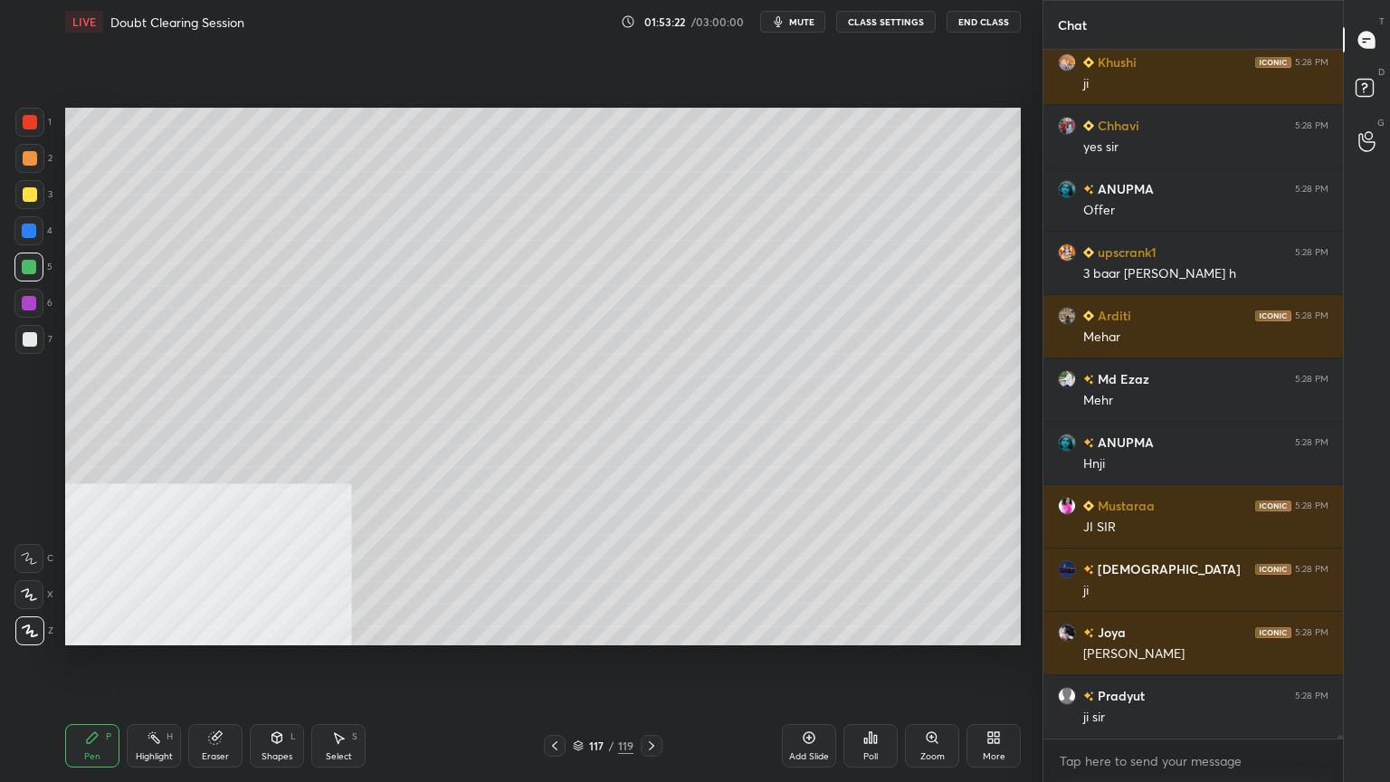
click at [30, 188] on div at bounding box center [30, 194] width 14 height 14
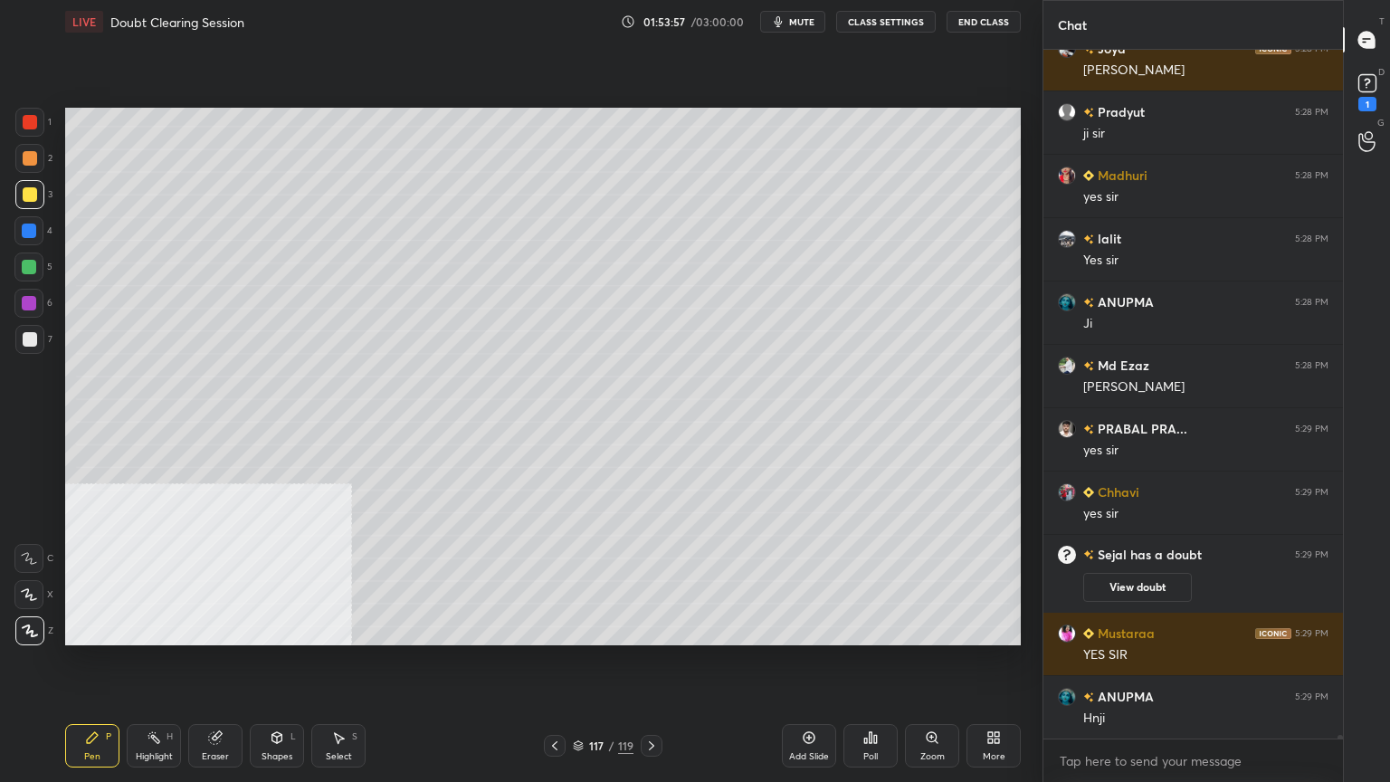
scroll to position [130763, 0]
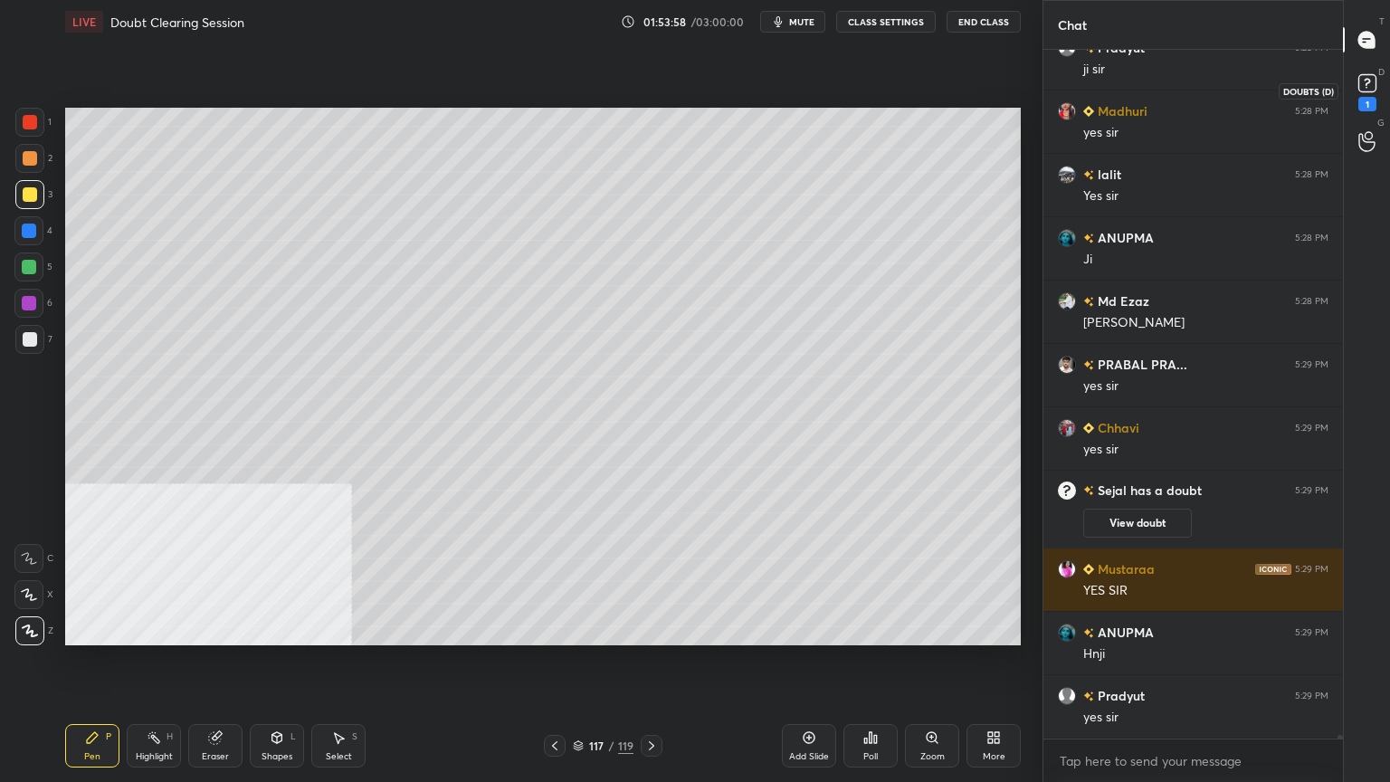
click at [1372, 76] on rect at bounding box center [1366, 83] width 17 height 17
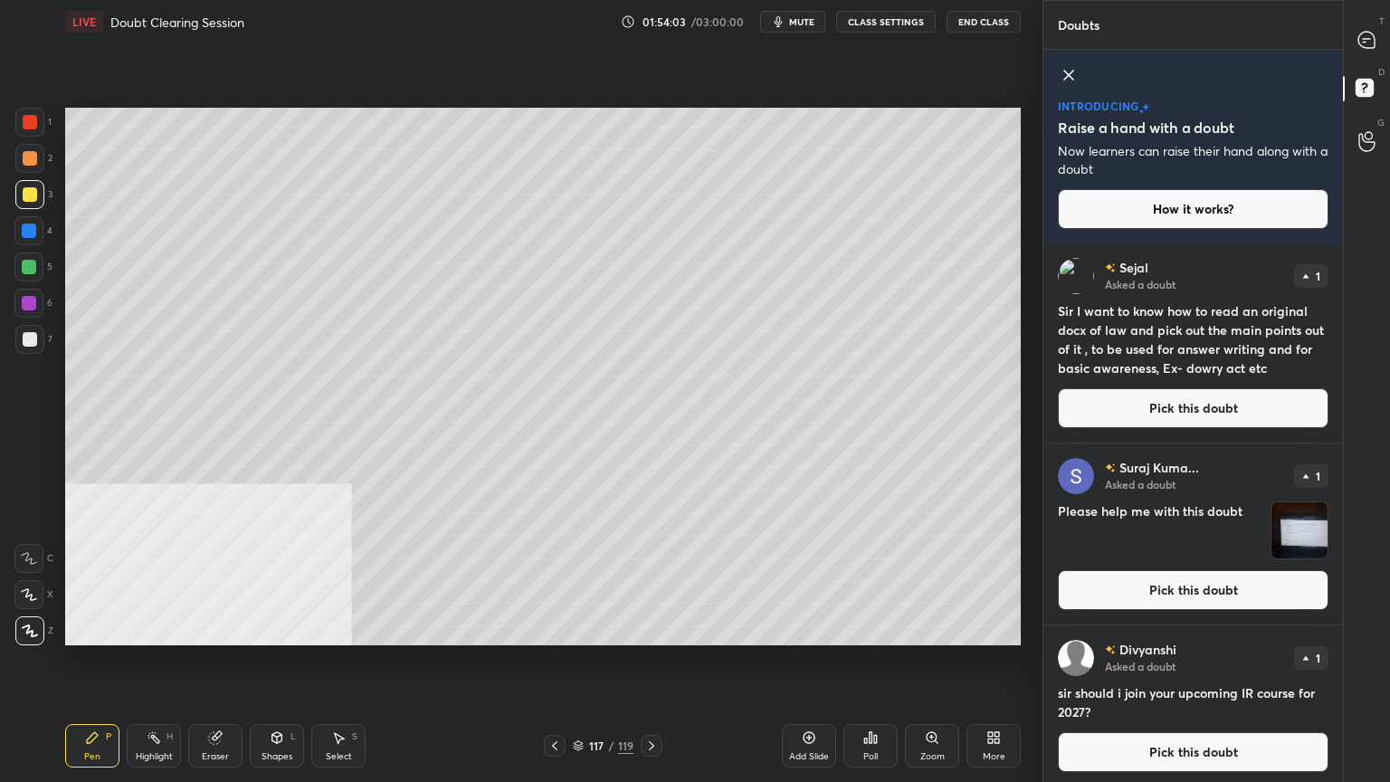
click at [1364, 22] on div "T Messages (T)" at bounding box center [1366, 39] width 46 height 51
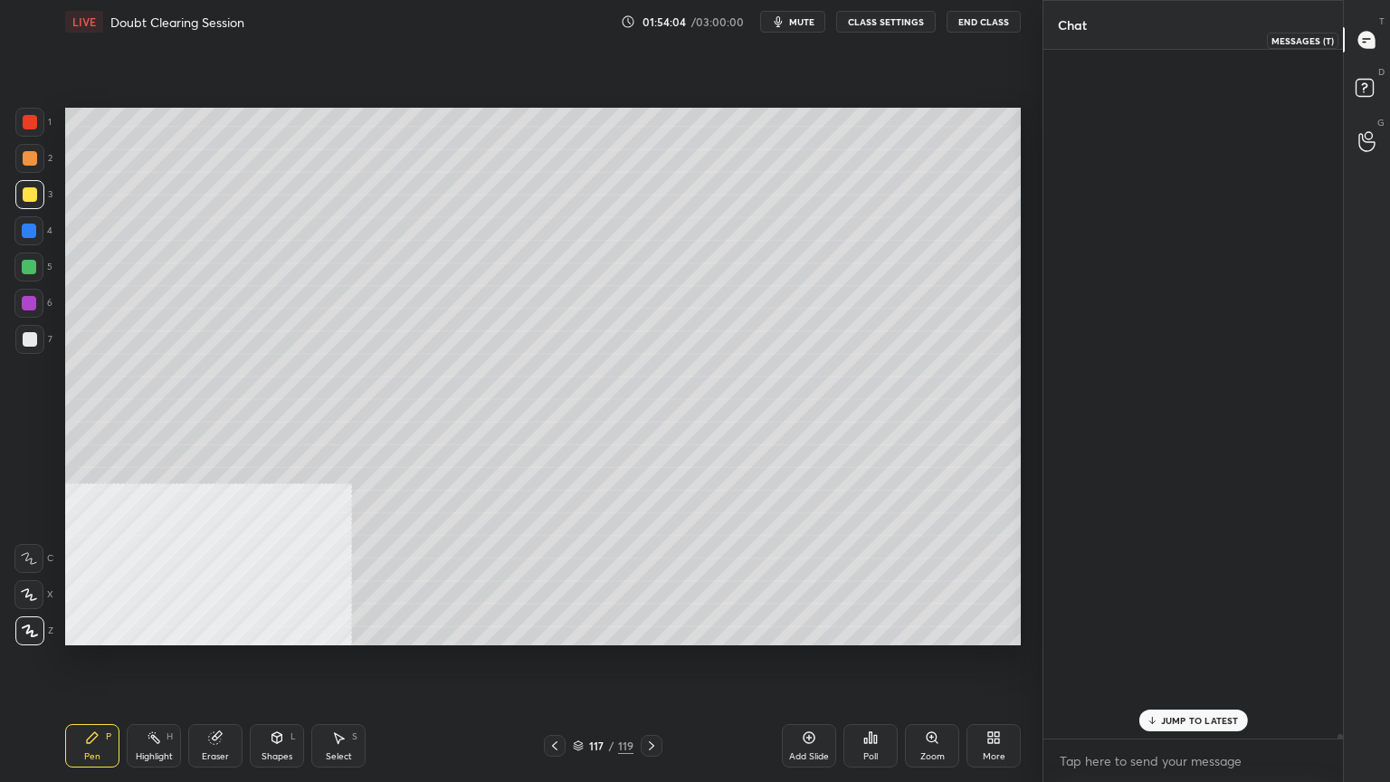
scroll to position [683, 294]
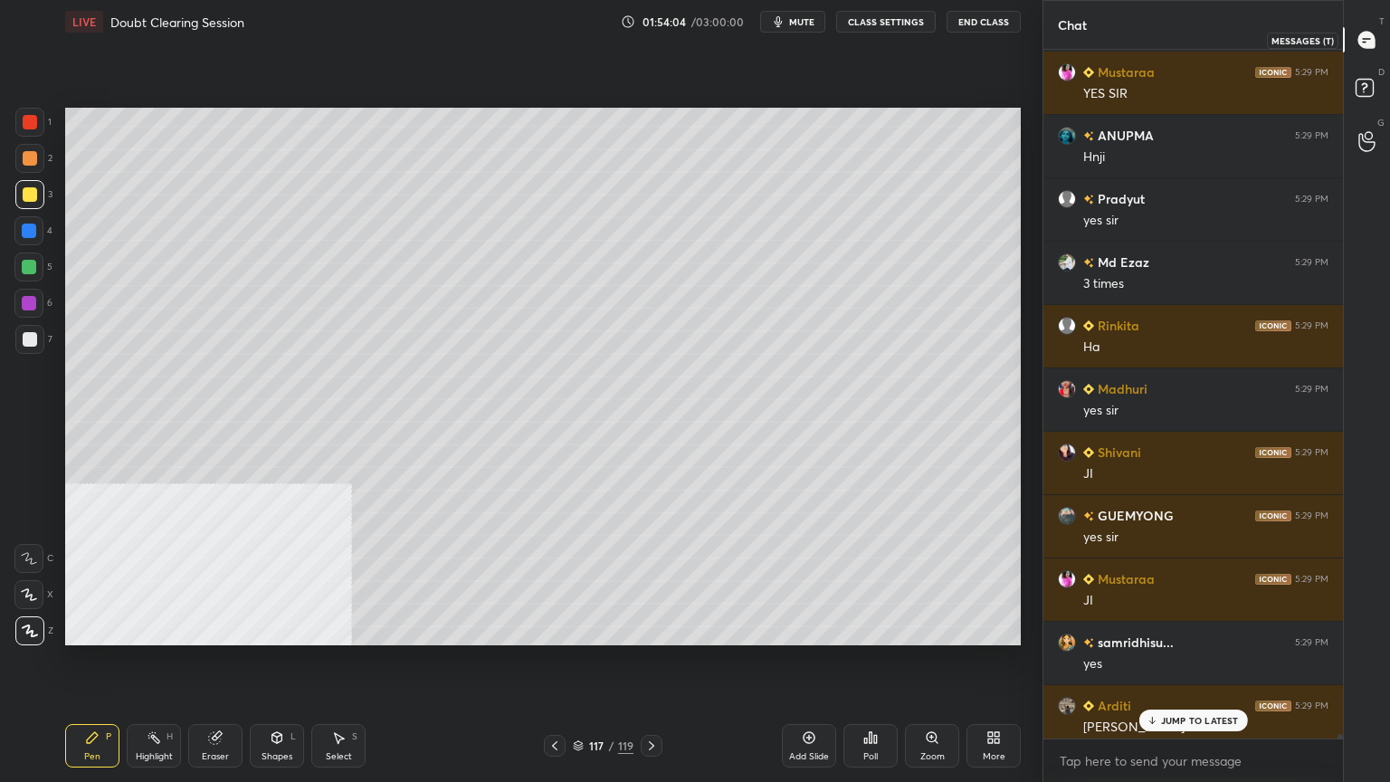
click at [1364, 33] on icon at bounding box center [1366, 40] width 16 height 16
click at [1188, 701] on div "3 NEW MESSAGES" at bounding box center [1192, 720] width 114 height 22
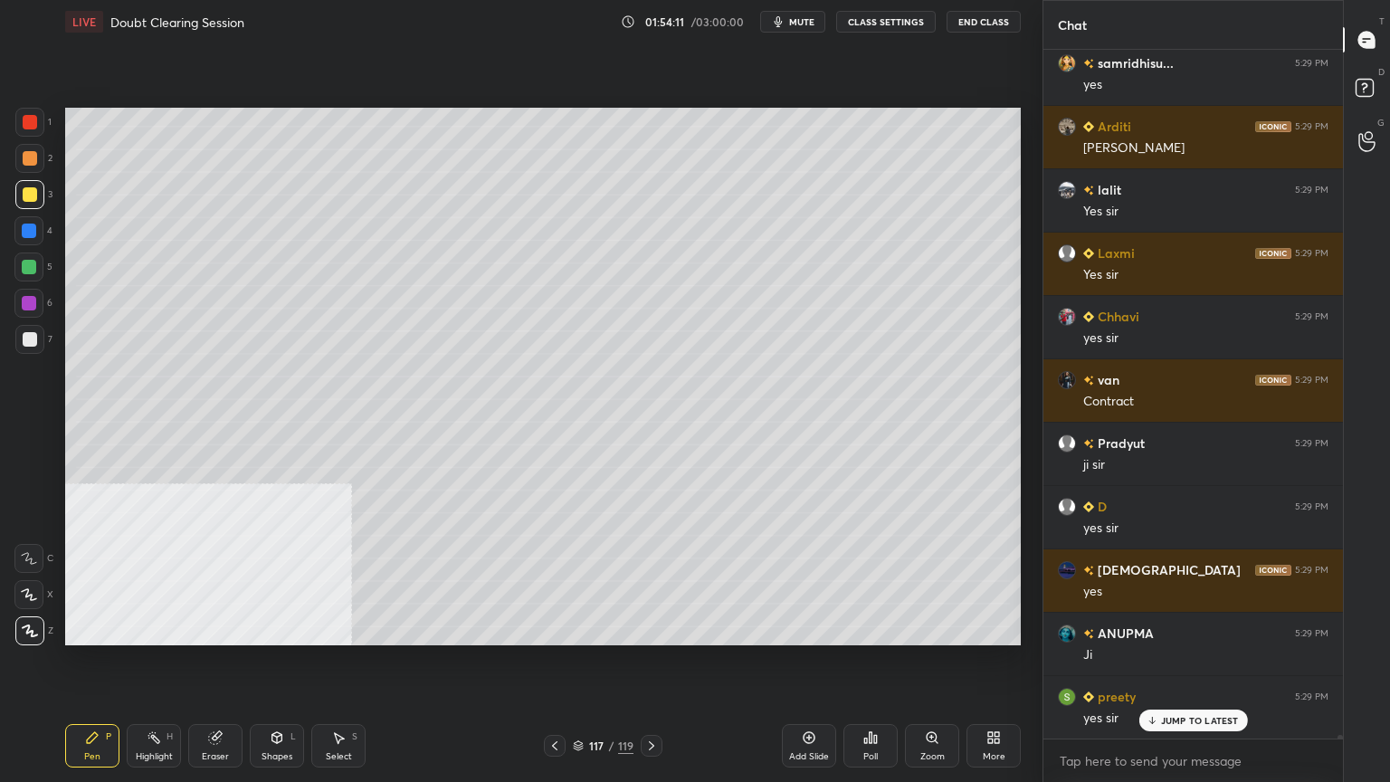
scroll to position [132329, 0]
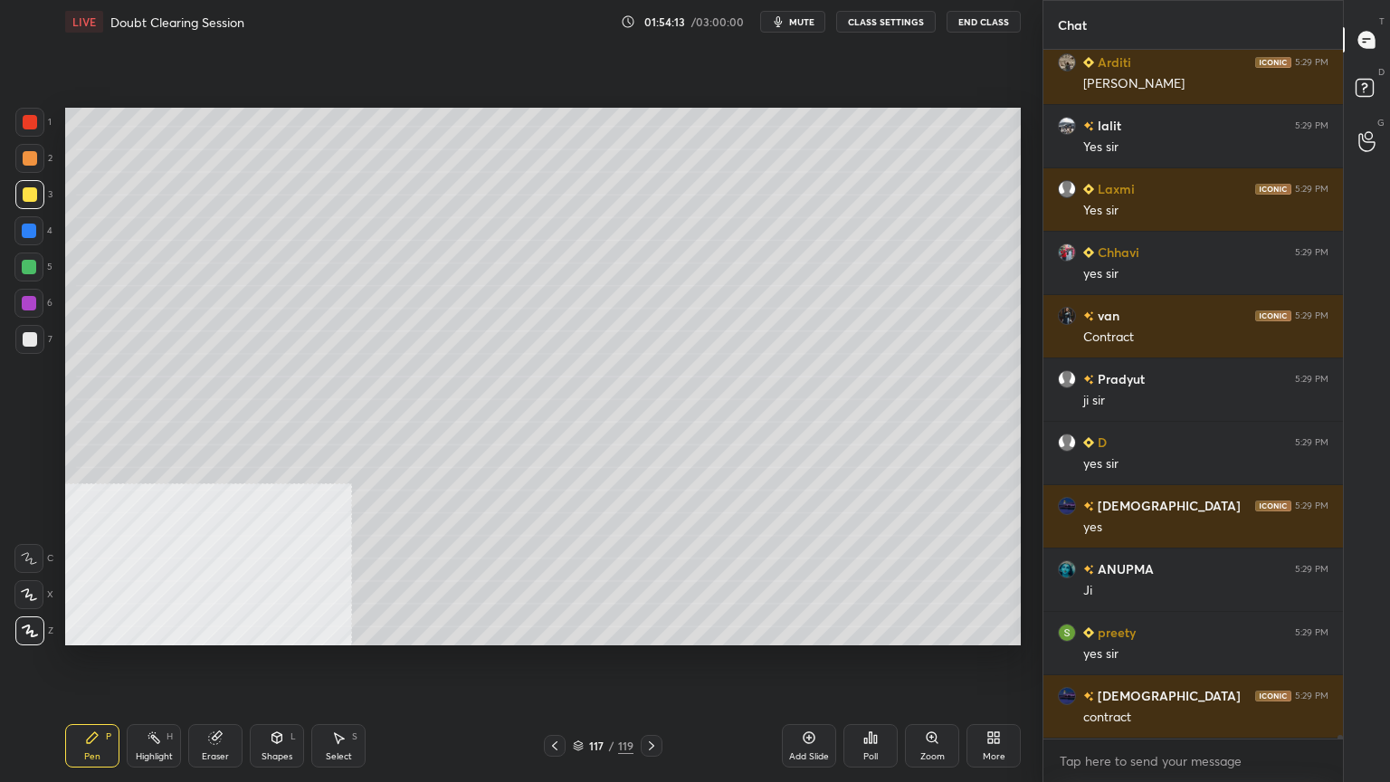
click at [652, 701] on icon at bounding box center [651, 745] width 5 height 9
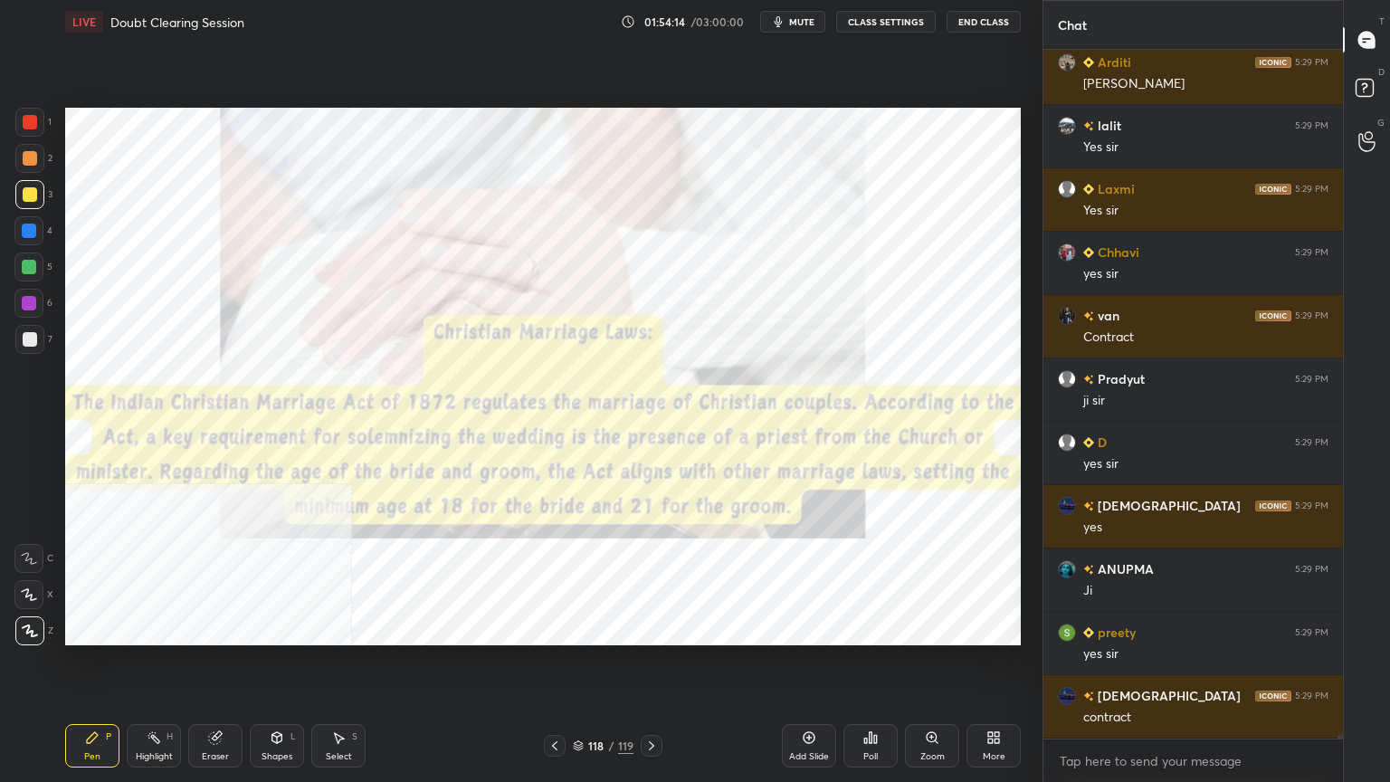
scroll to position [132392, 0]
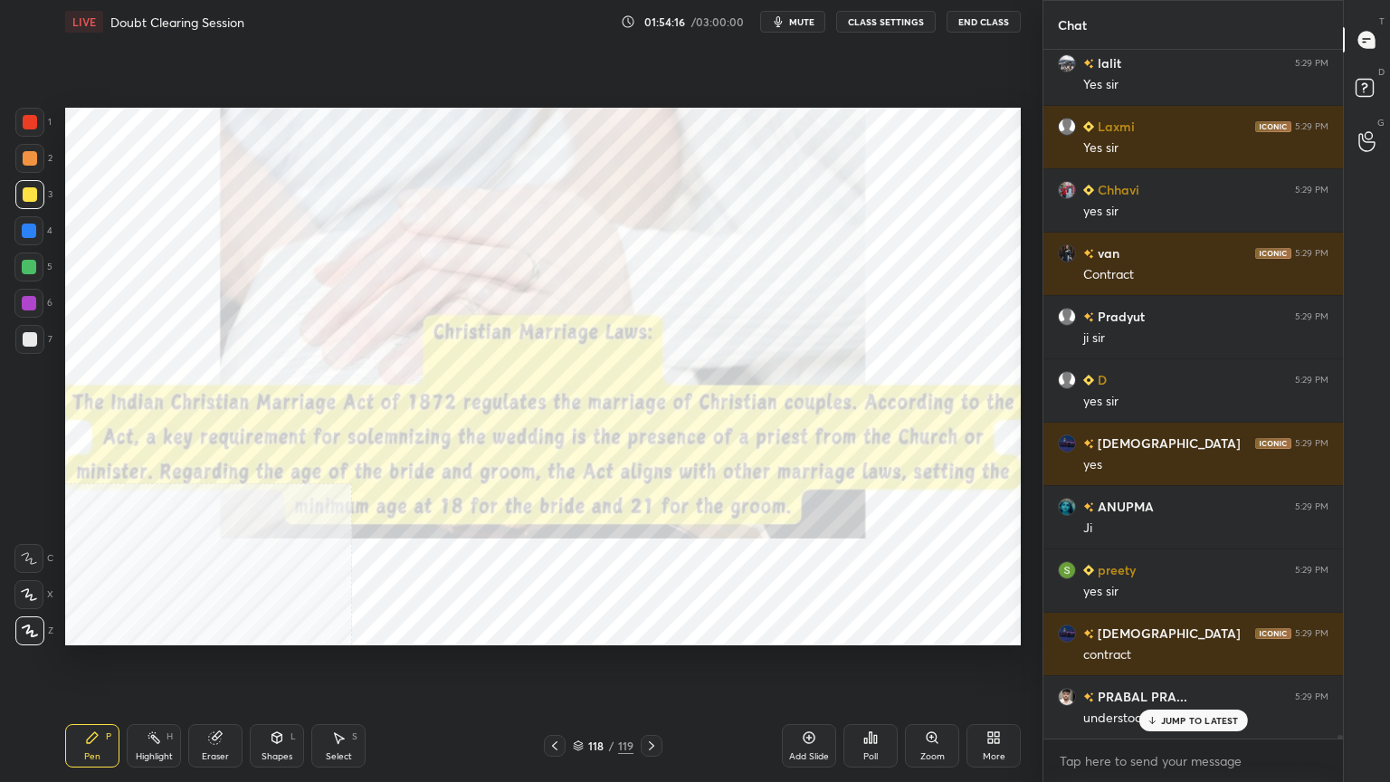
click at [29, 126] on div at bounding box center [30, 122] width 14 height 14
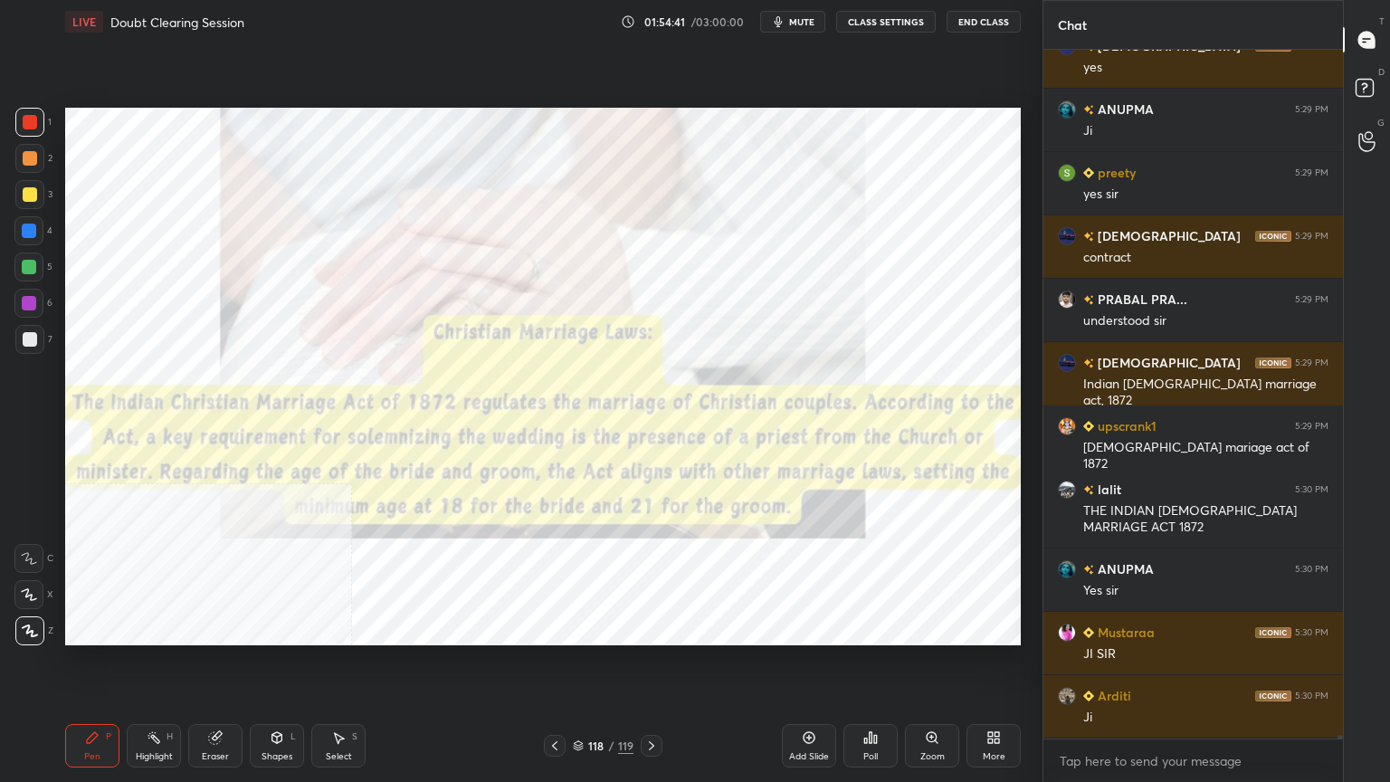
scroll to position [132852, 0]
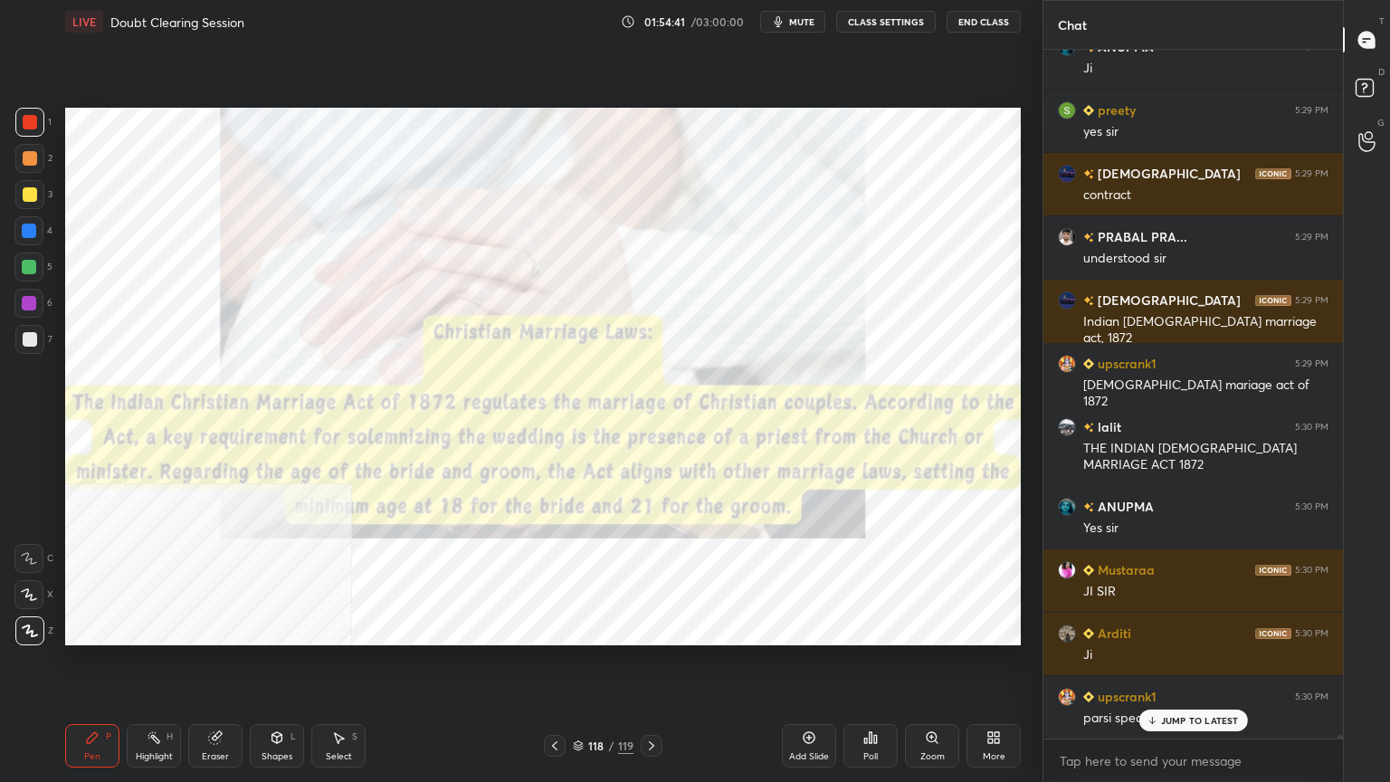
click at [575, 701] on icon at bounding box center [578, 745] width 11 height 11
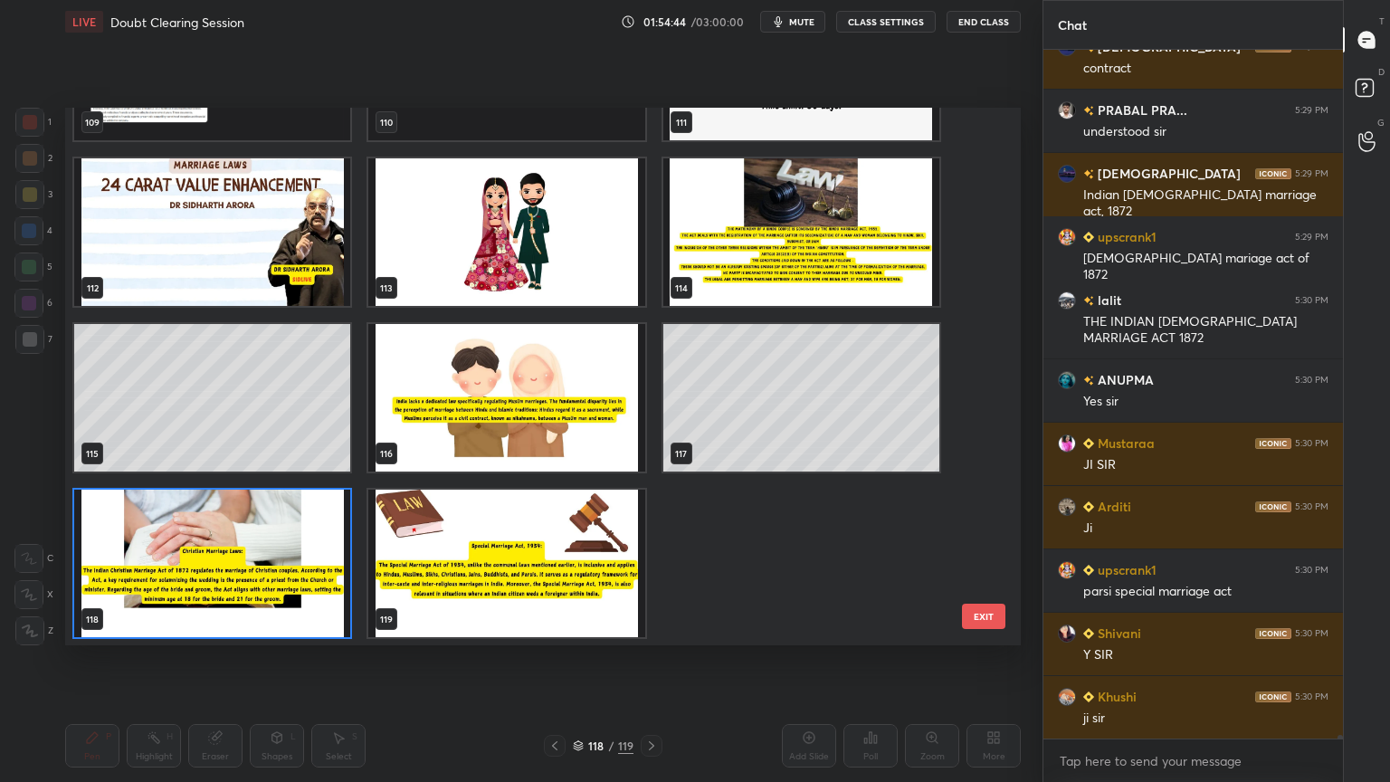
scroll to position [133042, 0]
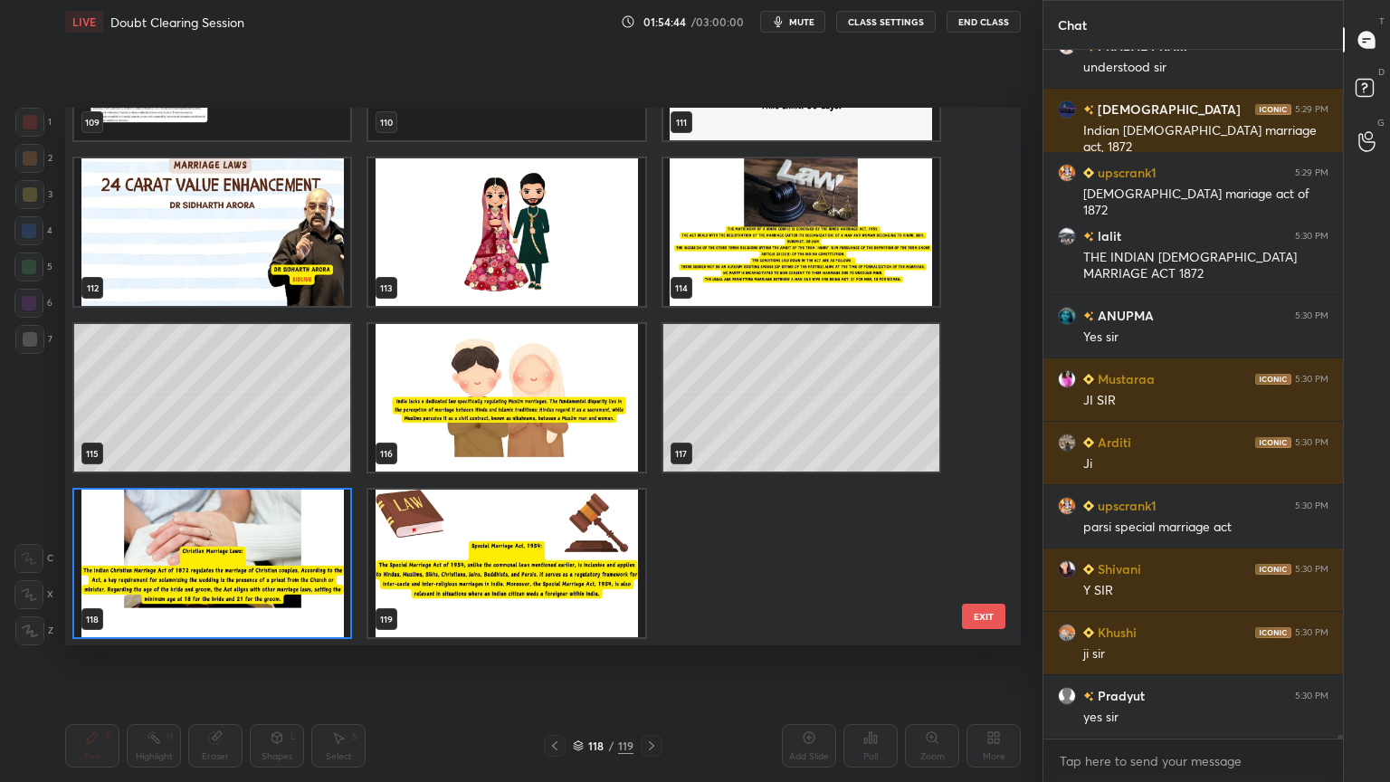
click at [311, 572] on img "grid" at bounding box center [212, 562] width 276 height 147
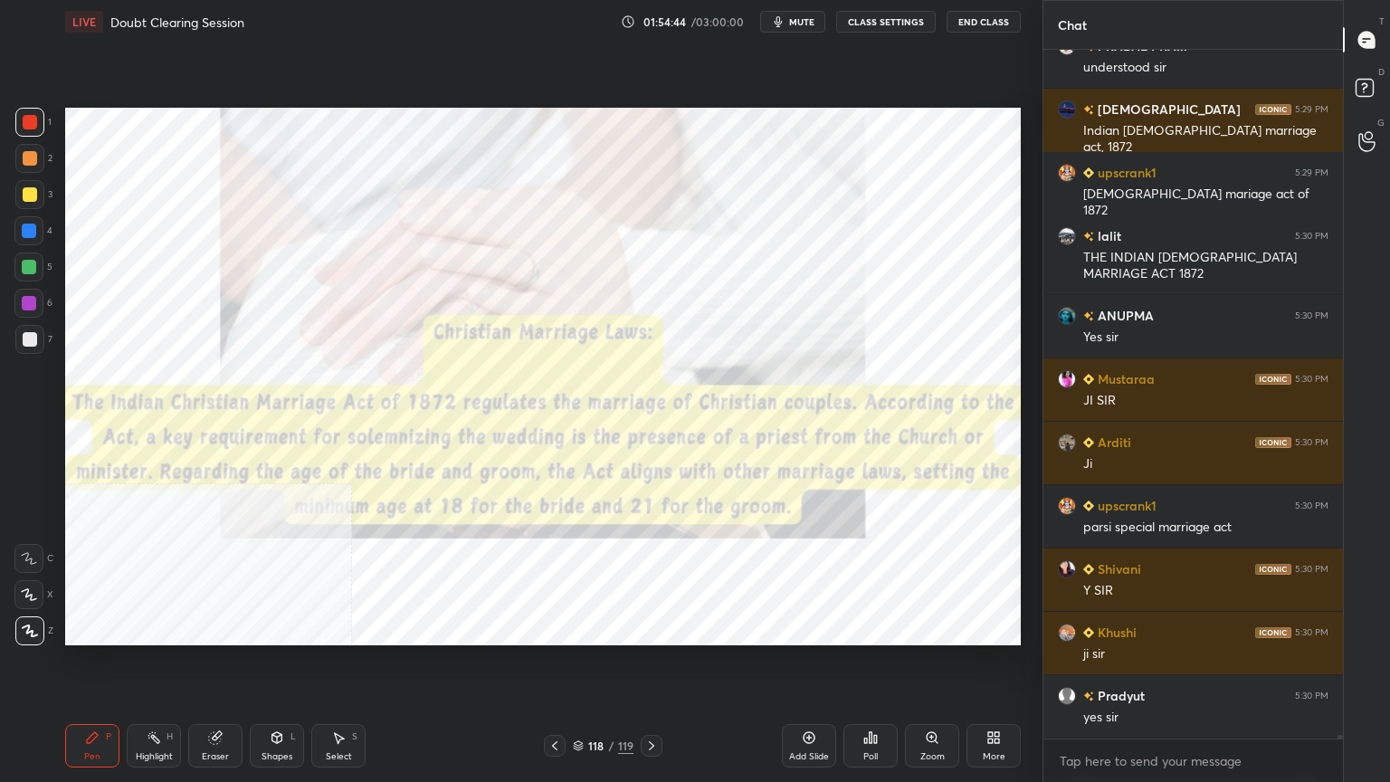
click at [310, 571] on img "grid" at bounding box center [212, 562] width 276 height 147
click at [816, 701] on div "Add Slide" at bounding box center [809, 745] width 54 height 43
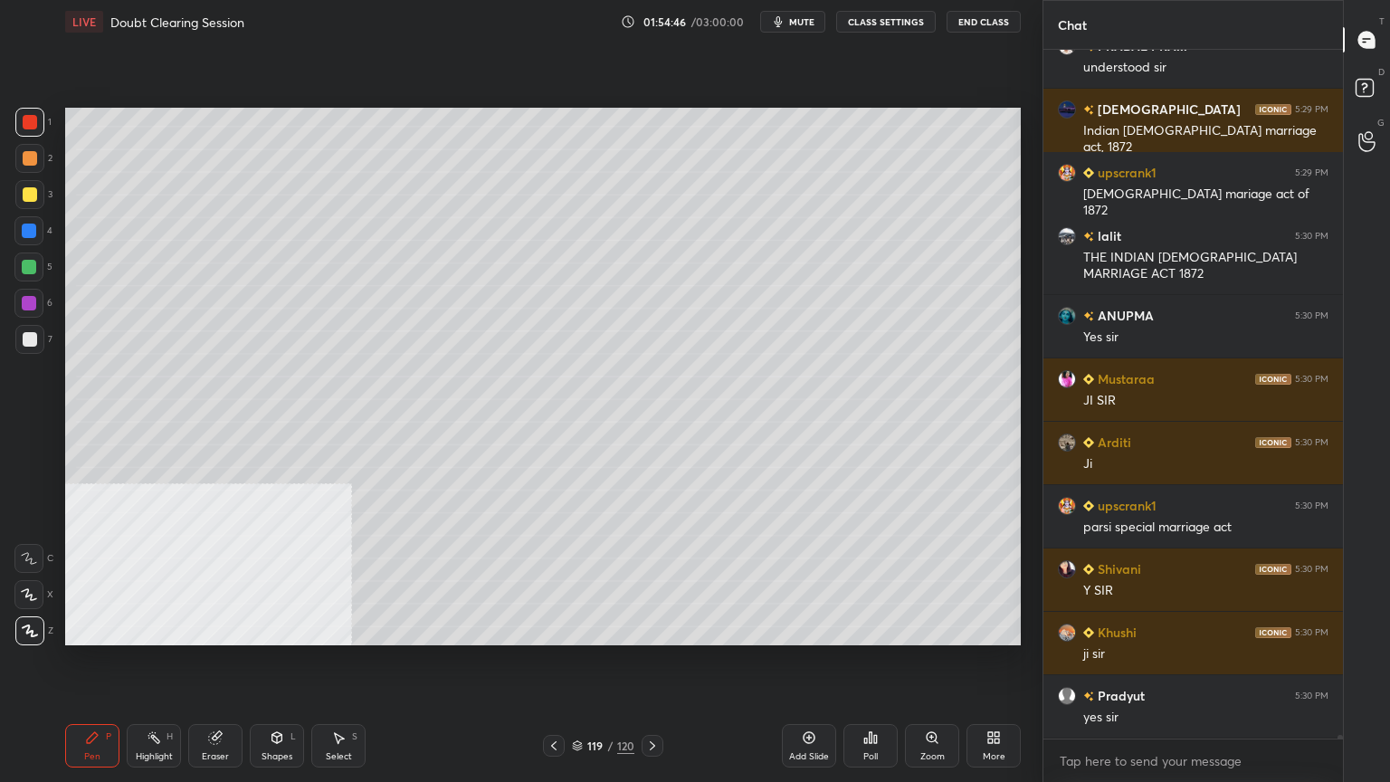
click at [33, 339] on div at bounding box center [30, 339] width 14 height 14
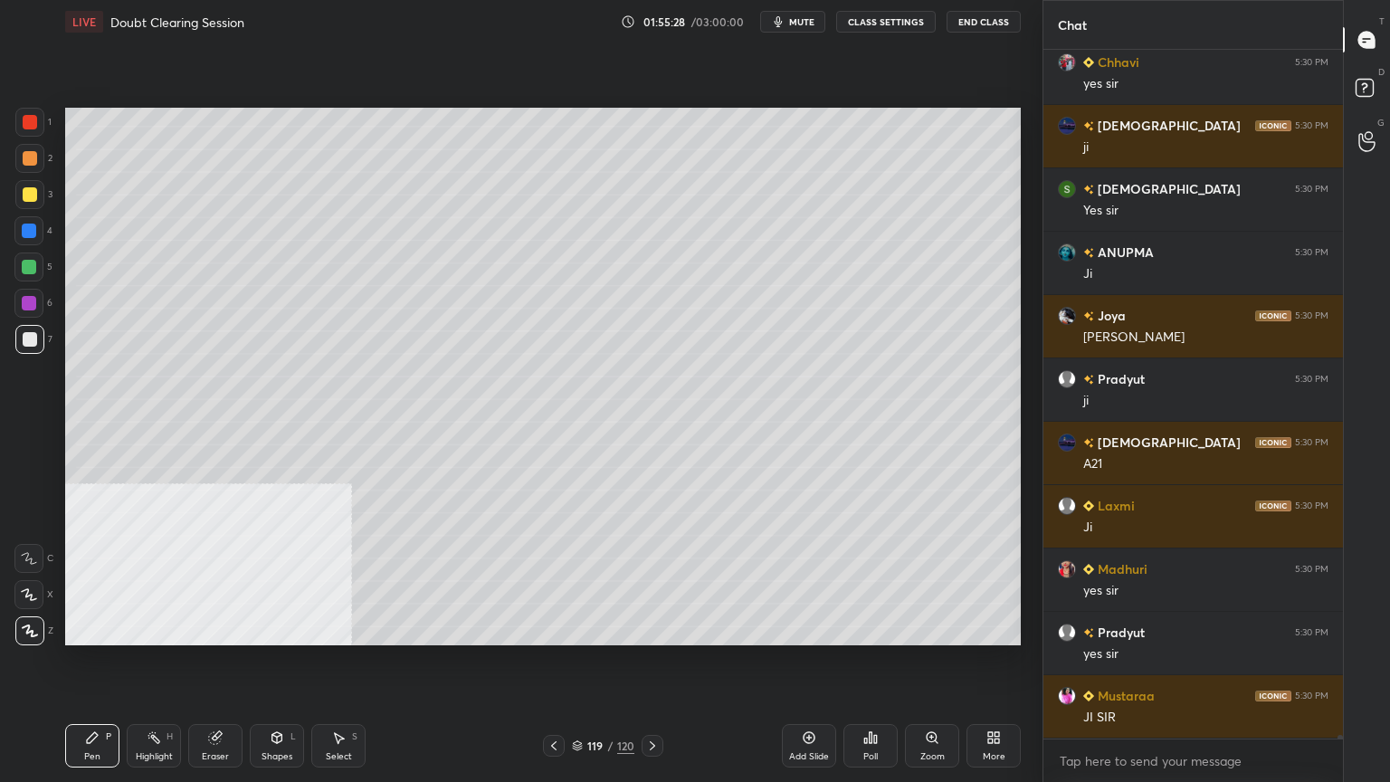
scroll to position [134041, 0]
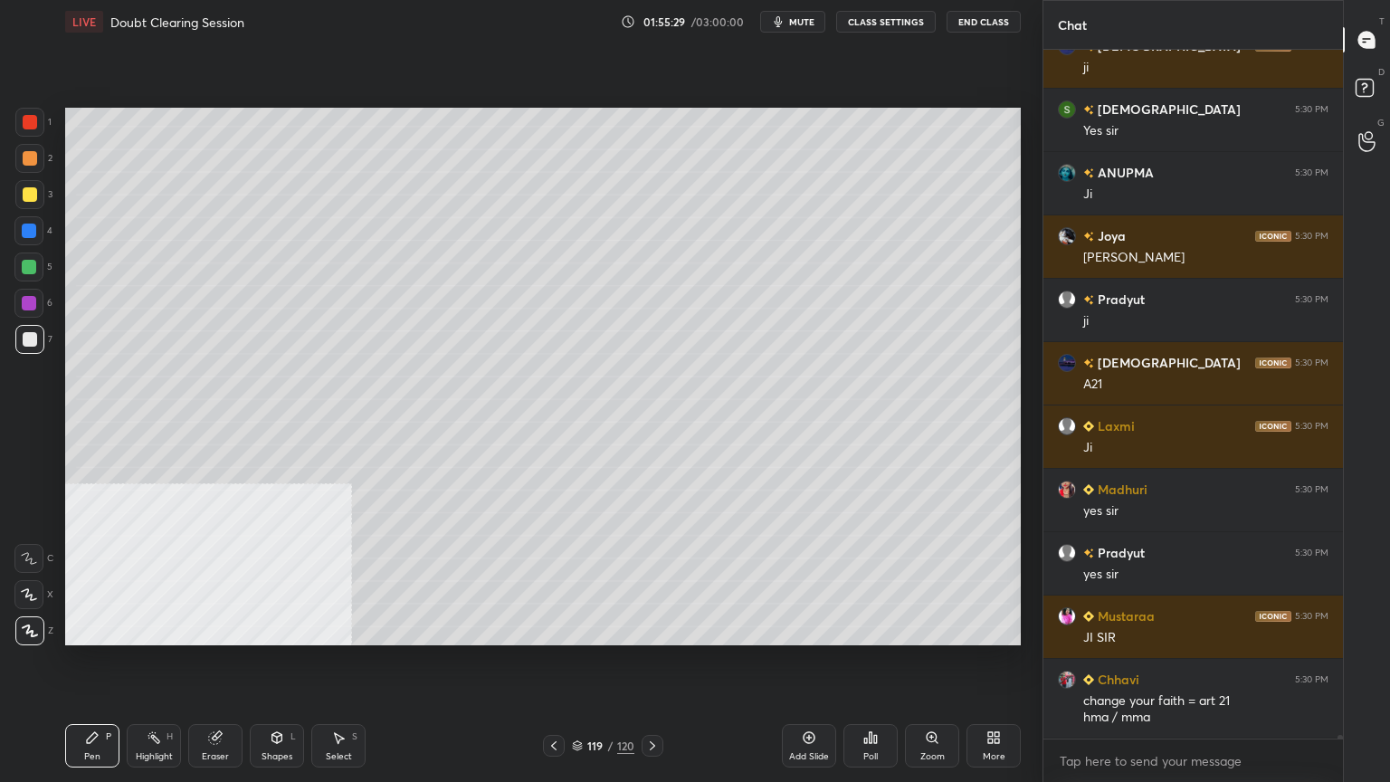
click at [26, 201] on div at bounding box center [30, 194] width 14 height 14
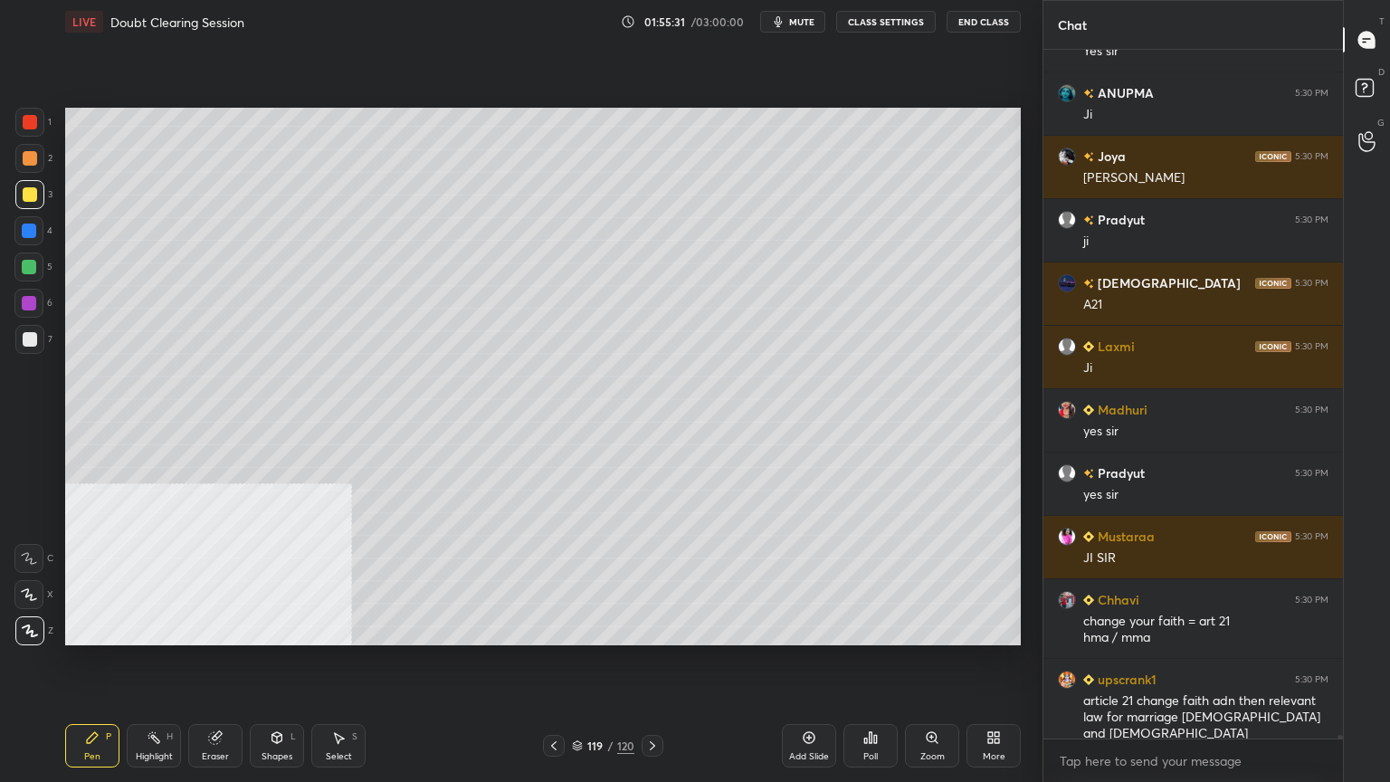
click at [659, 701] on icon at bounding box center [652, 745] width 14 height 14
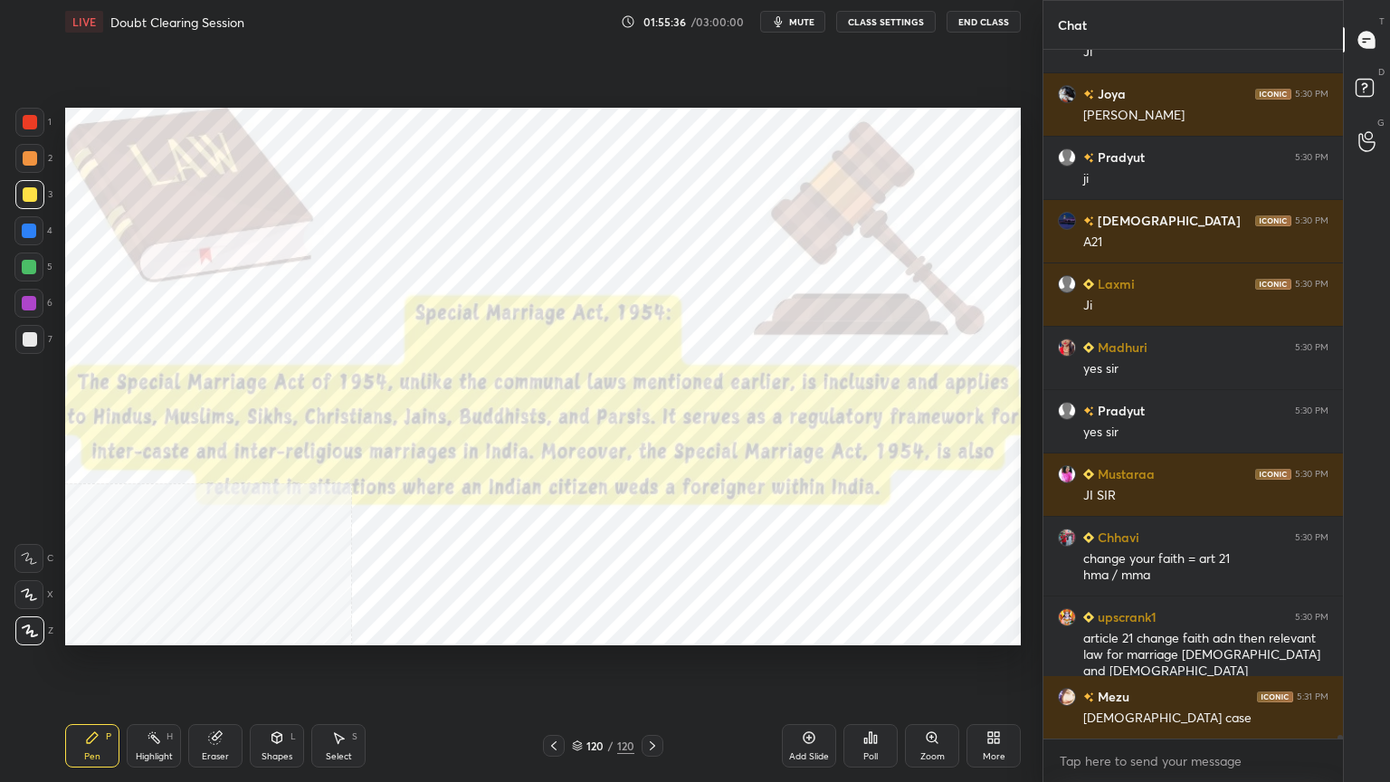
scroll to position [134247, 0]
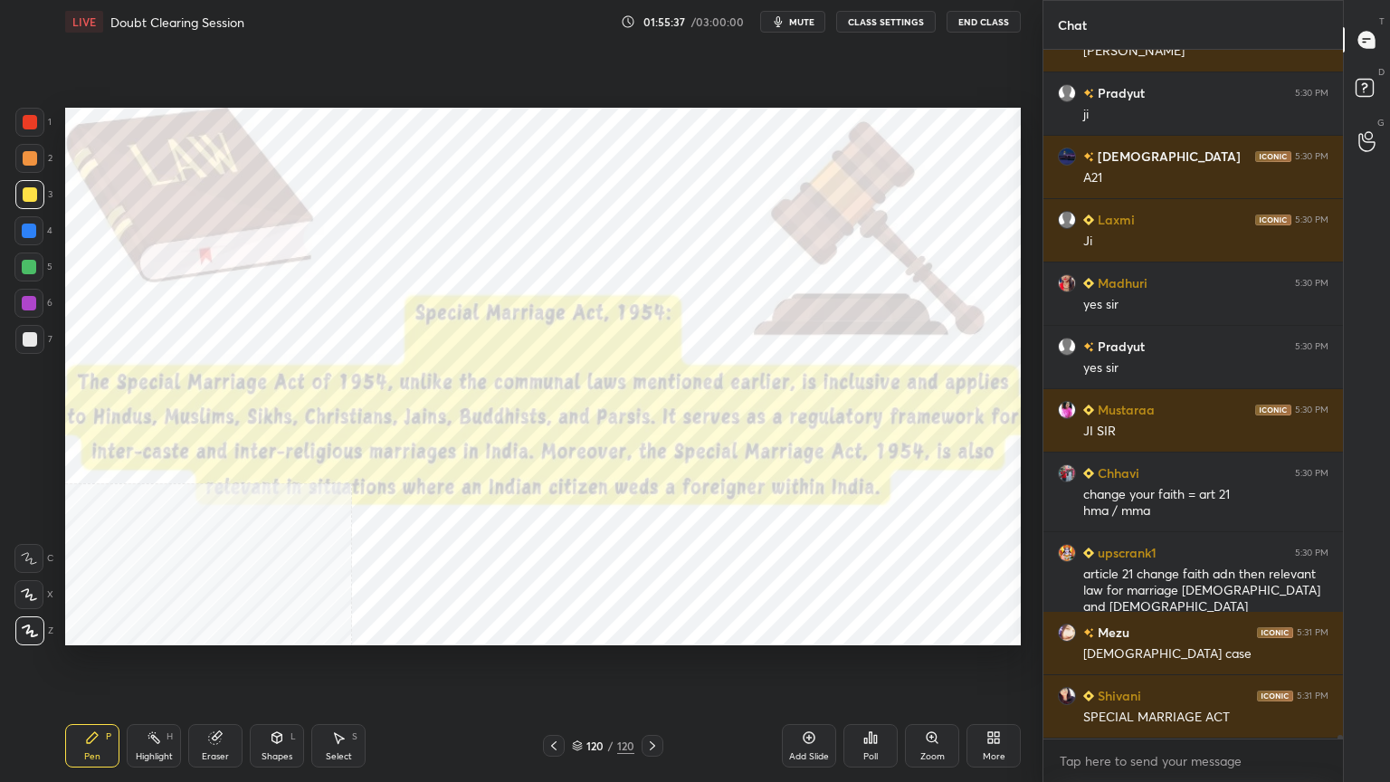
click at [33, 113] on div at bounding box center [29, 122] width 29 height 29
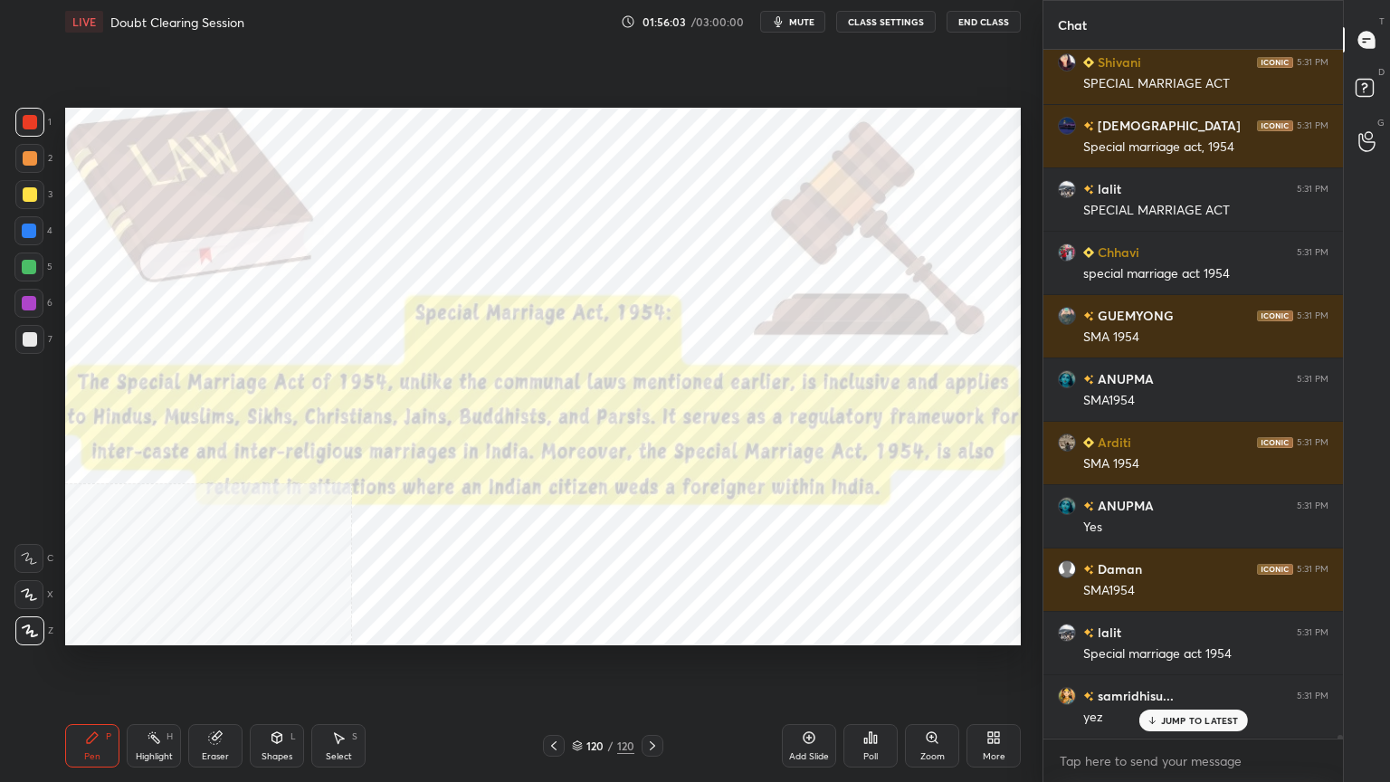
scroll to position [134943, 0]
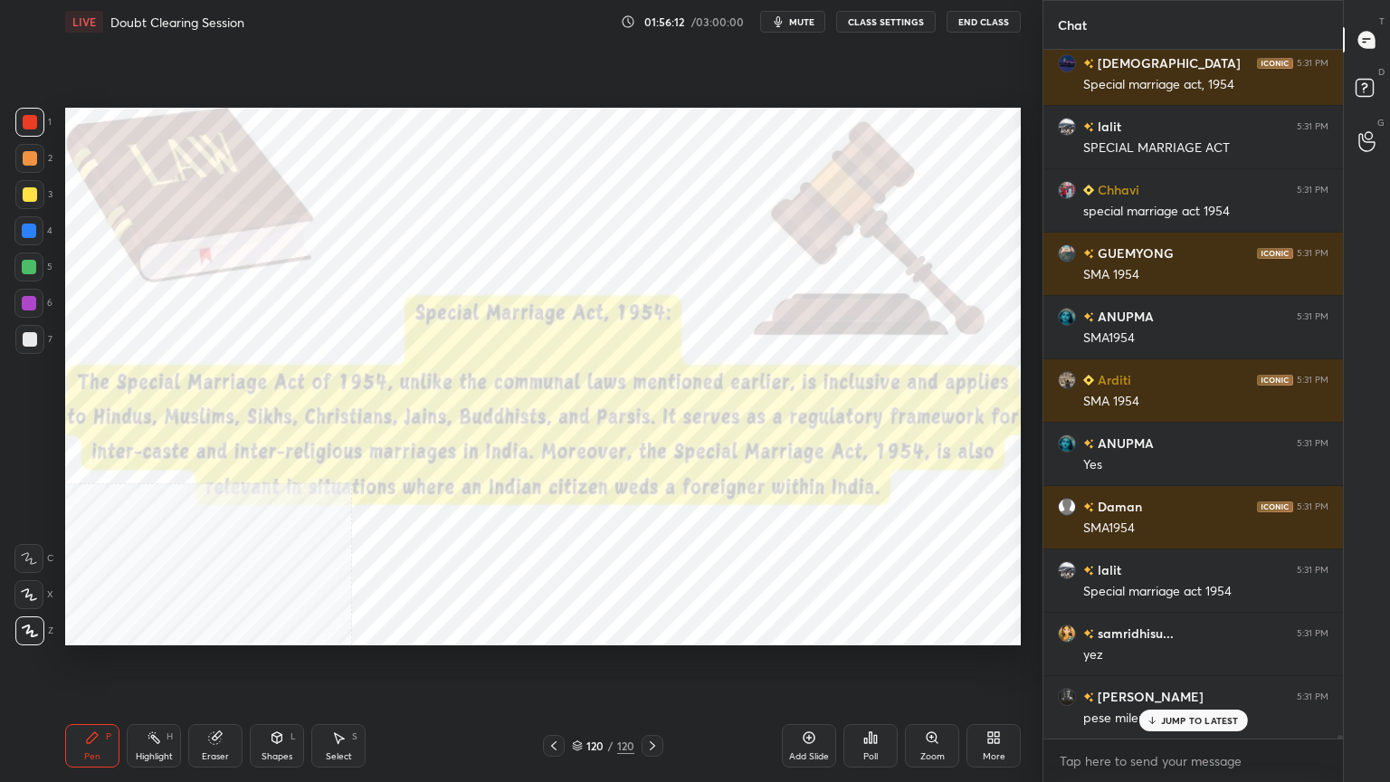
click at [1168, 701] on p "JUMP TO LATEST" at bounding box center [1200, 720] width 78 height 11
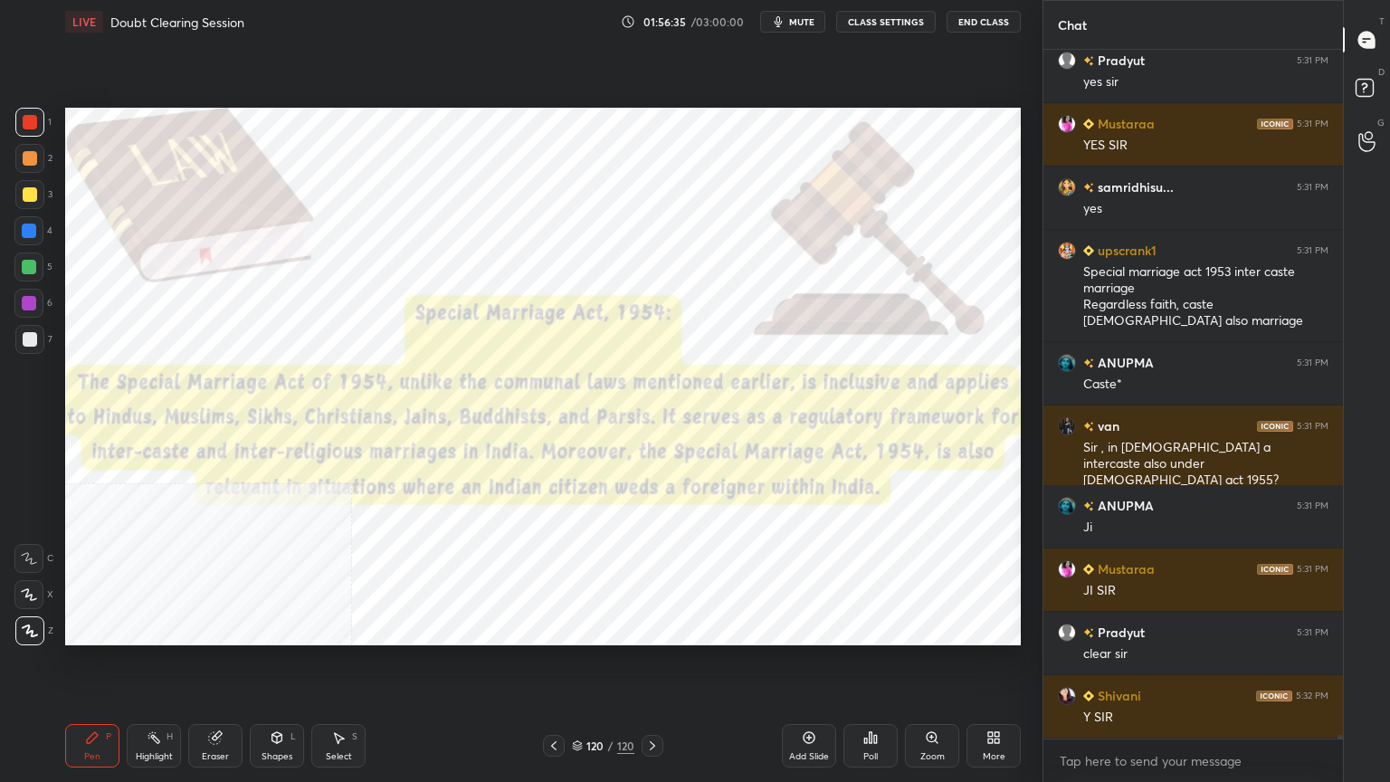
scroll to position [135768, 0]
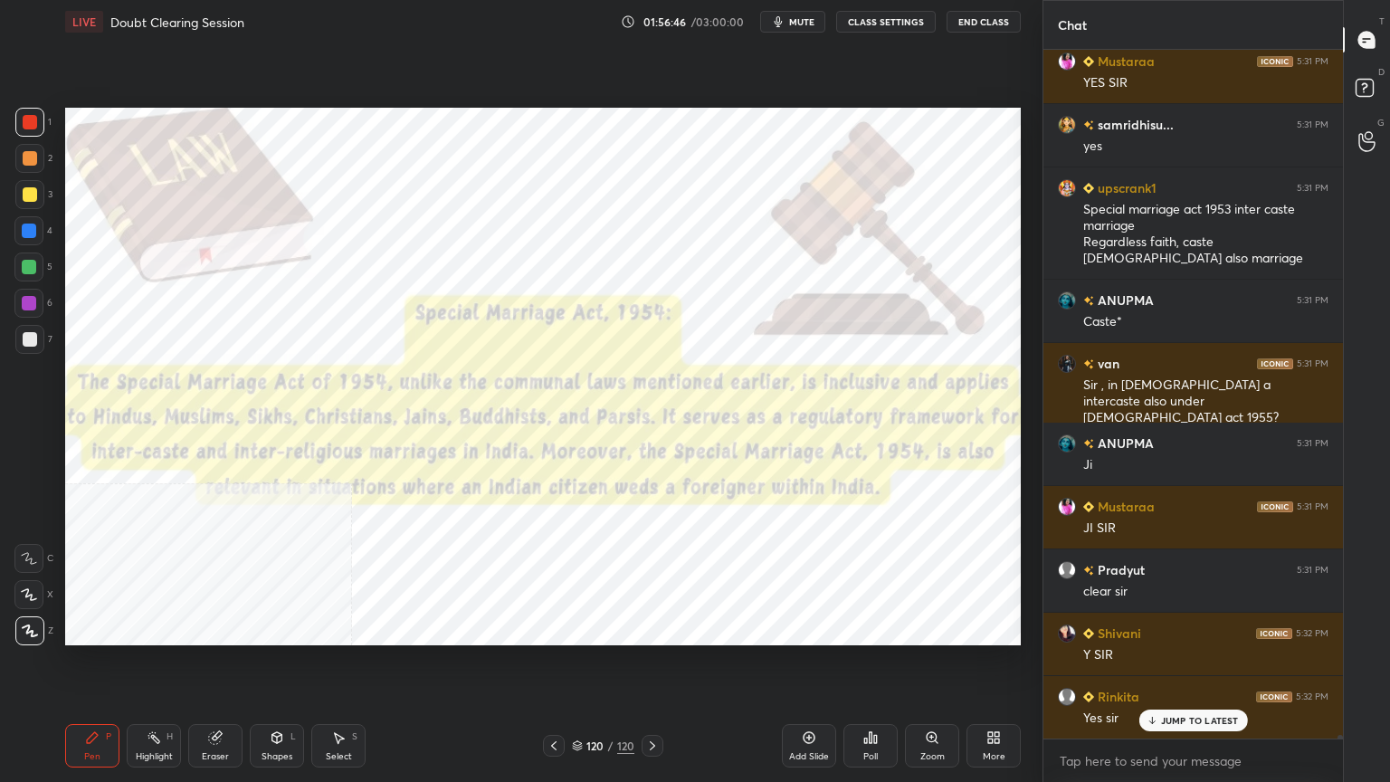
click at [579, 701] on icon at bounding box center [577, 745] width 11 height 11
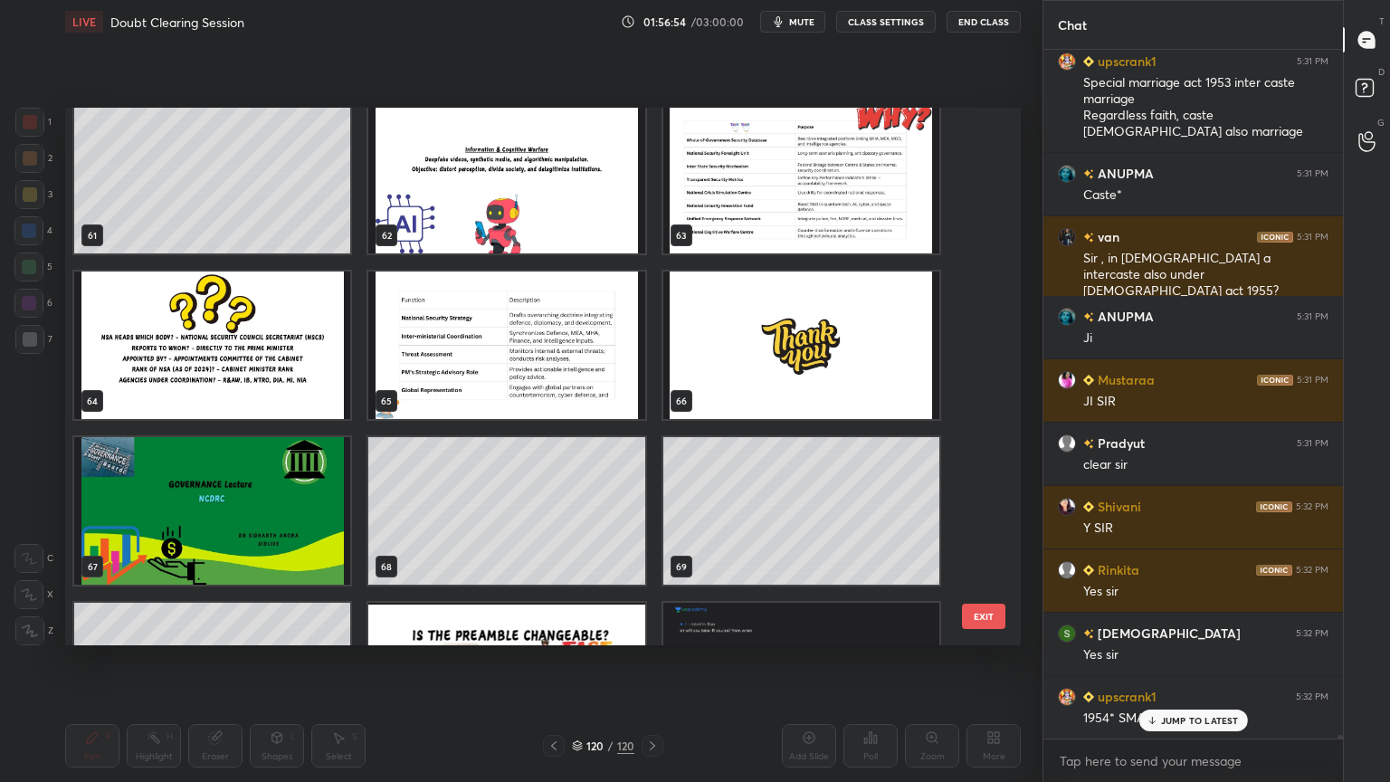
scroll to position [3312, 0]
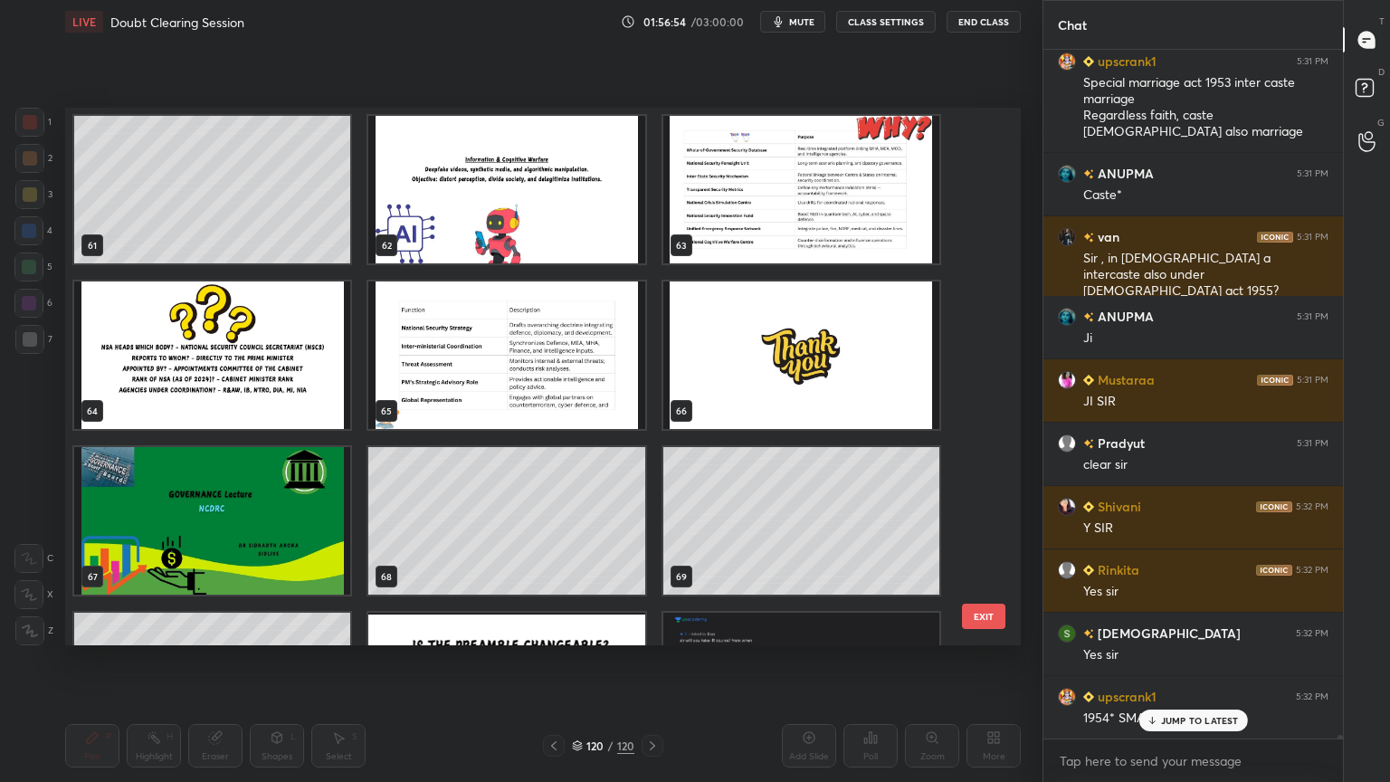
click at [849, 369] on img "grid" at bounding box center [801, 354] width 276 height 147
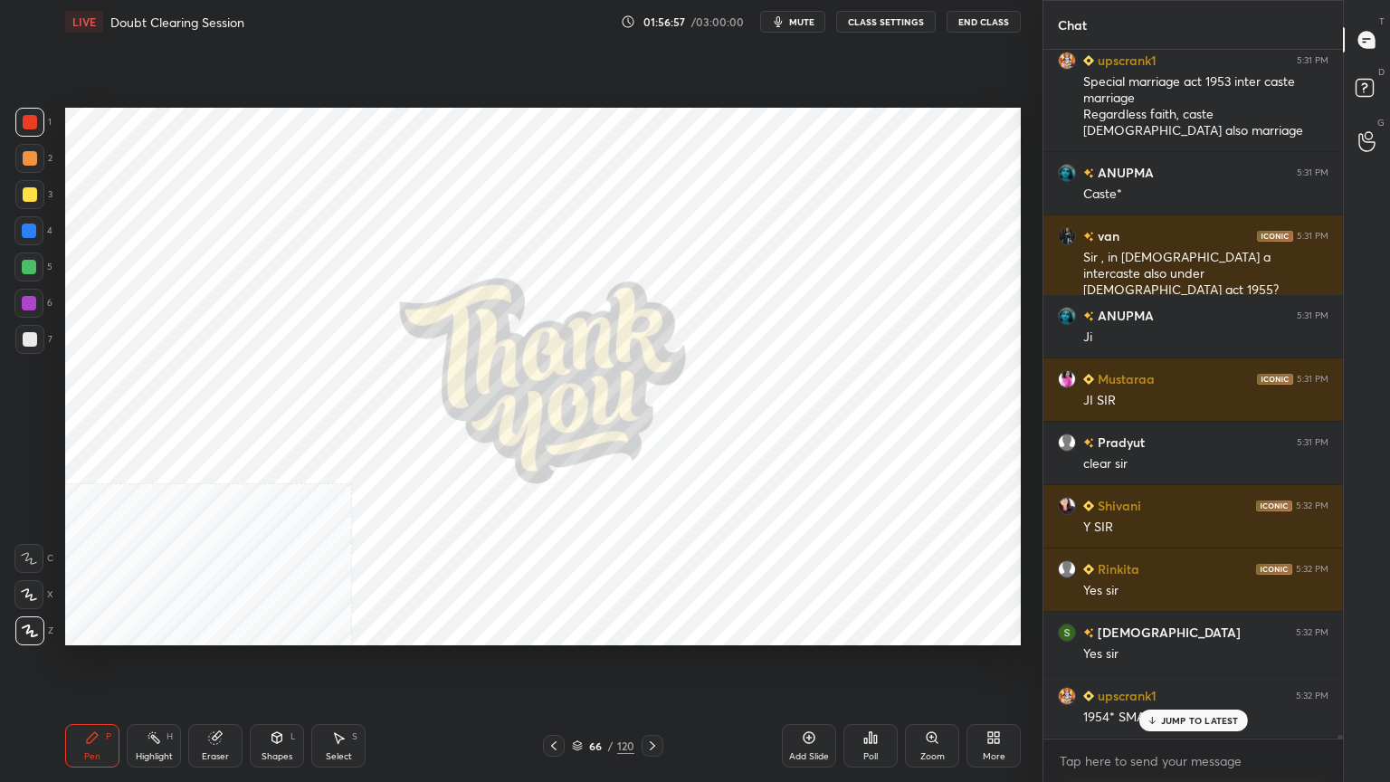
click at [998, 701] on div "More" at bounding box center [993, 745] width 54 height 43
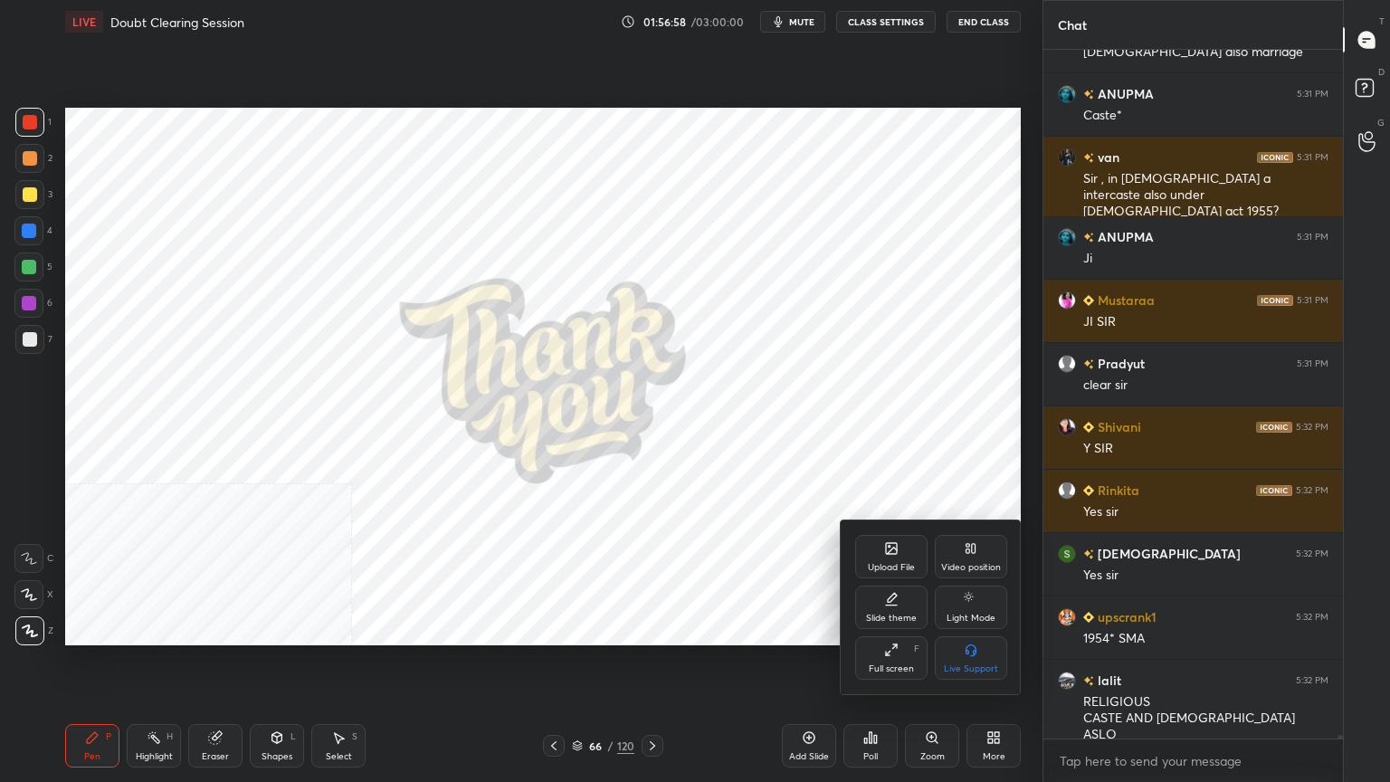
scroll to position [136101, 0]
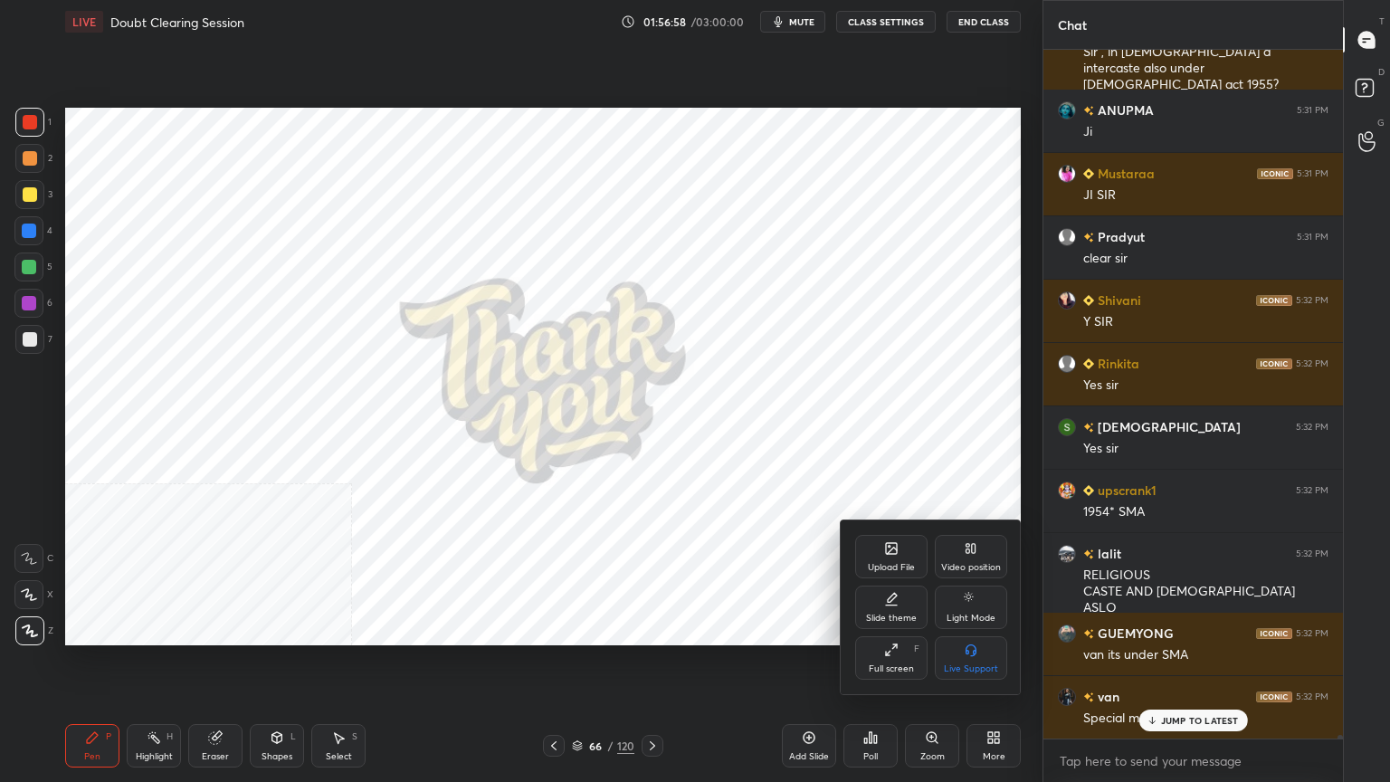
click at [891, 554] on icon at bounding box center [891, 548] width 11 height 11
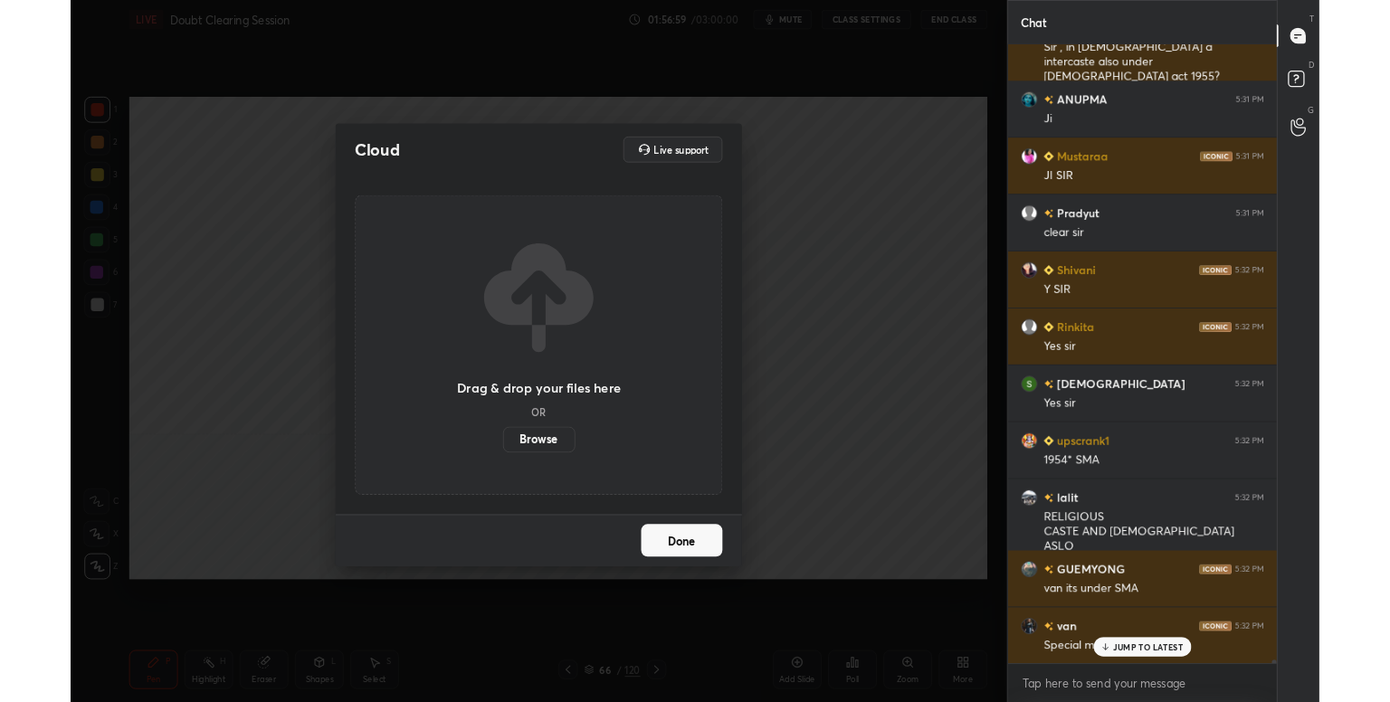
scroll to position [136263, 0]
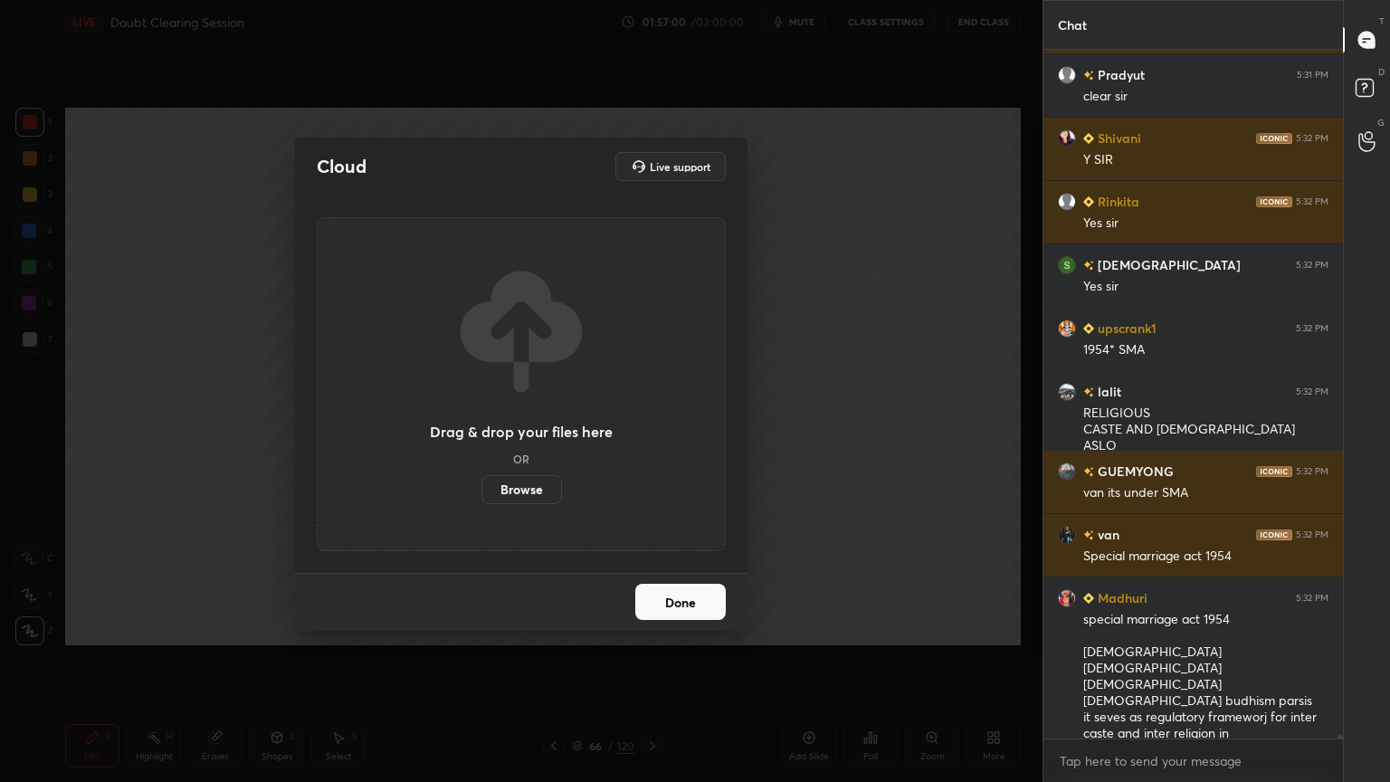
click at [514, 489] on label "Browse" at bounding box center [521, 489] width 81 height 29
click at [481, 489] on input "Browse" at bounding box center [481, 489] width 0 height 29
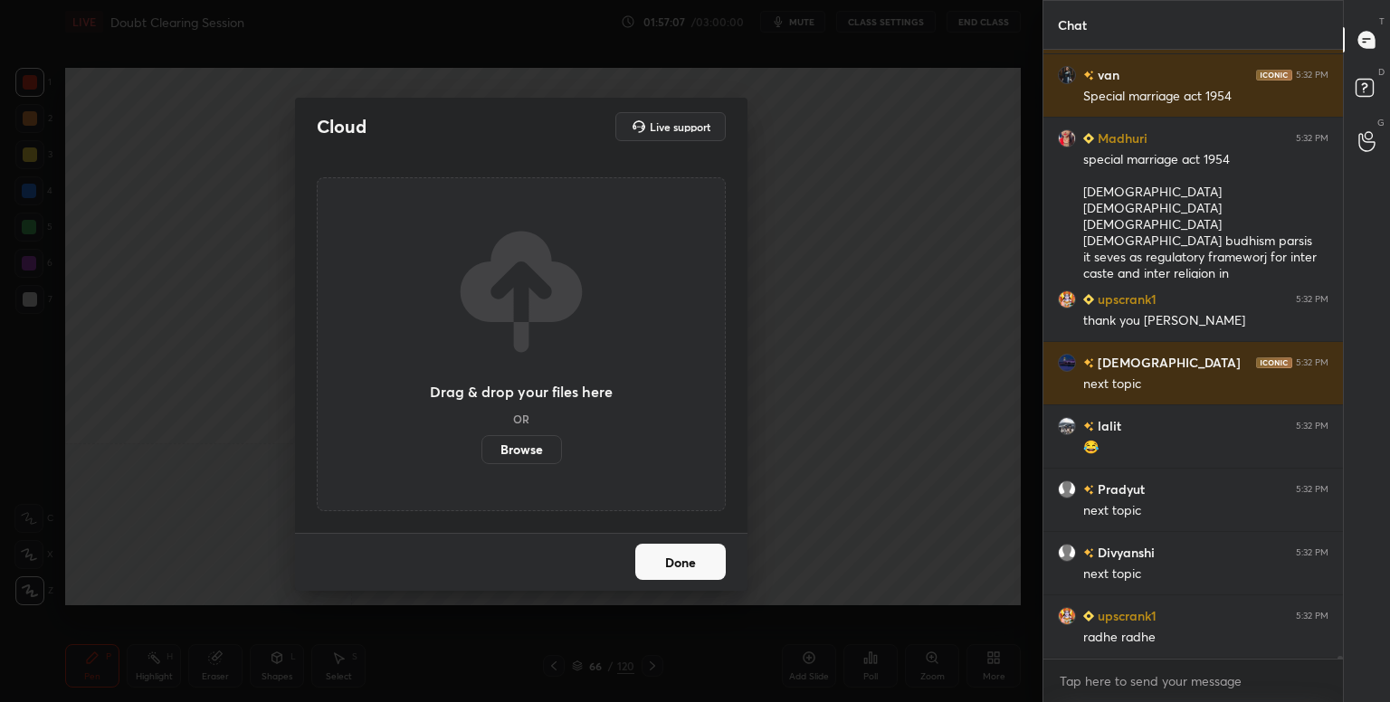
scroll to position [567, 294]
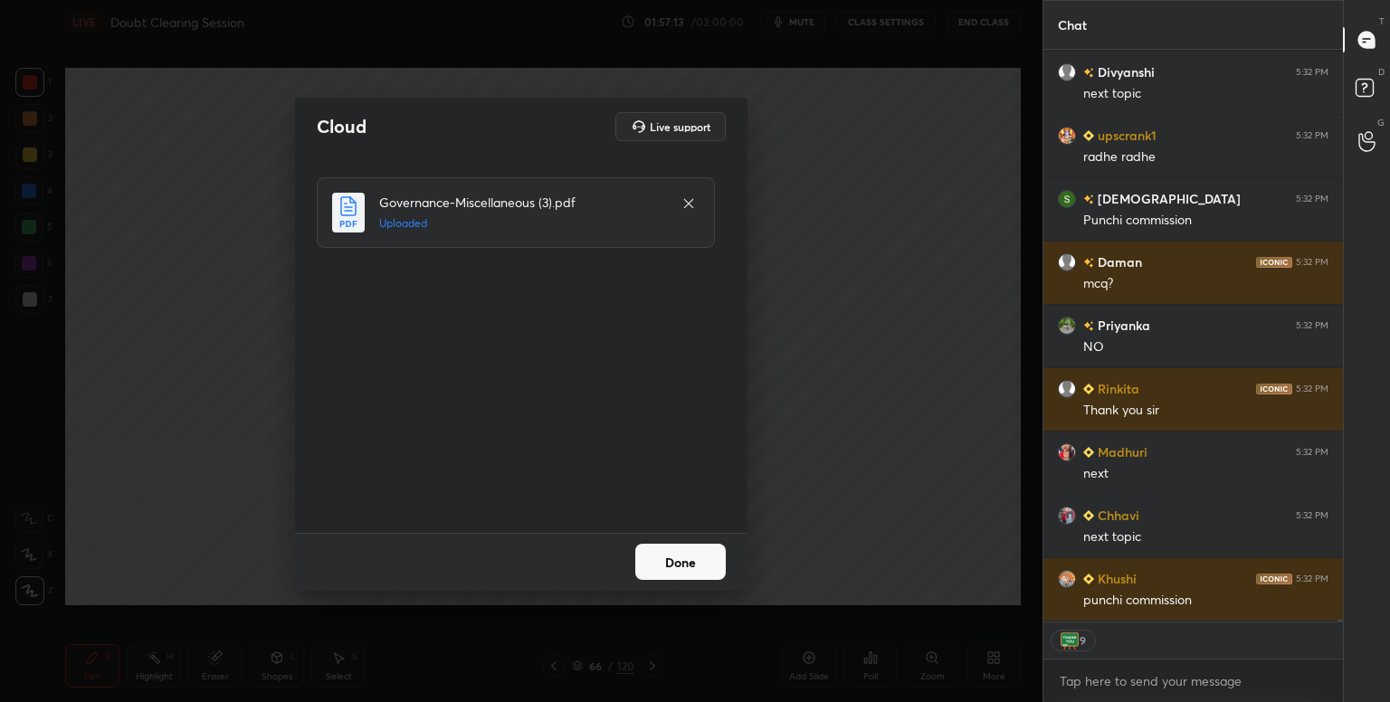
click at [688, 563] on button "Done" at bounding box center [680, 562] width 90 height 36
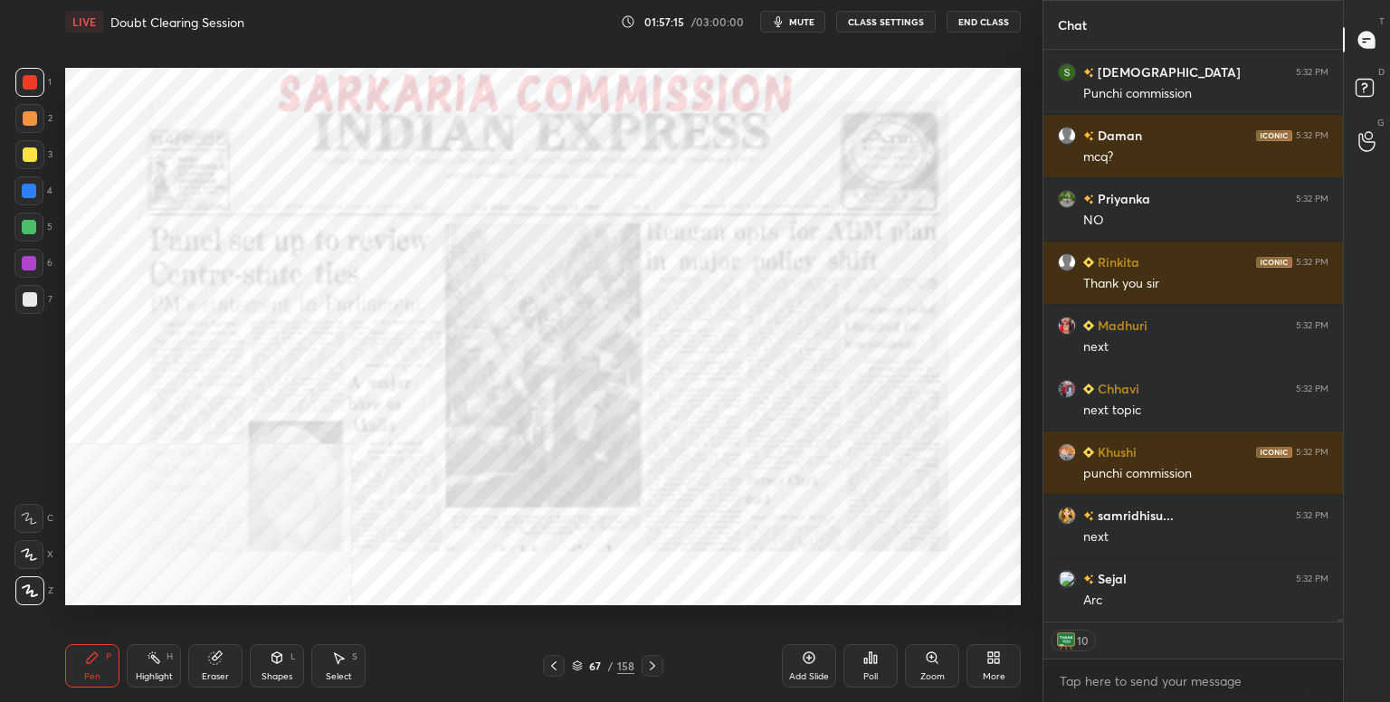
click at [991, 652] on icon at bounding box center [990, 654] width 5 height 5
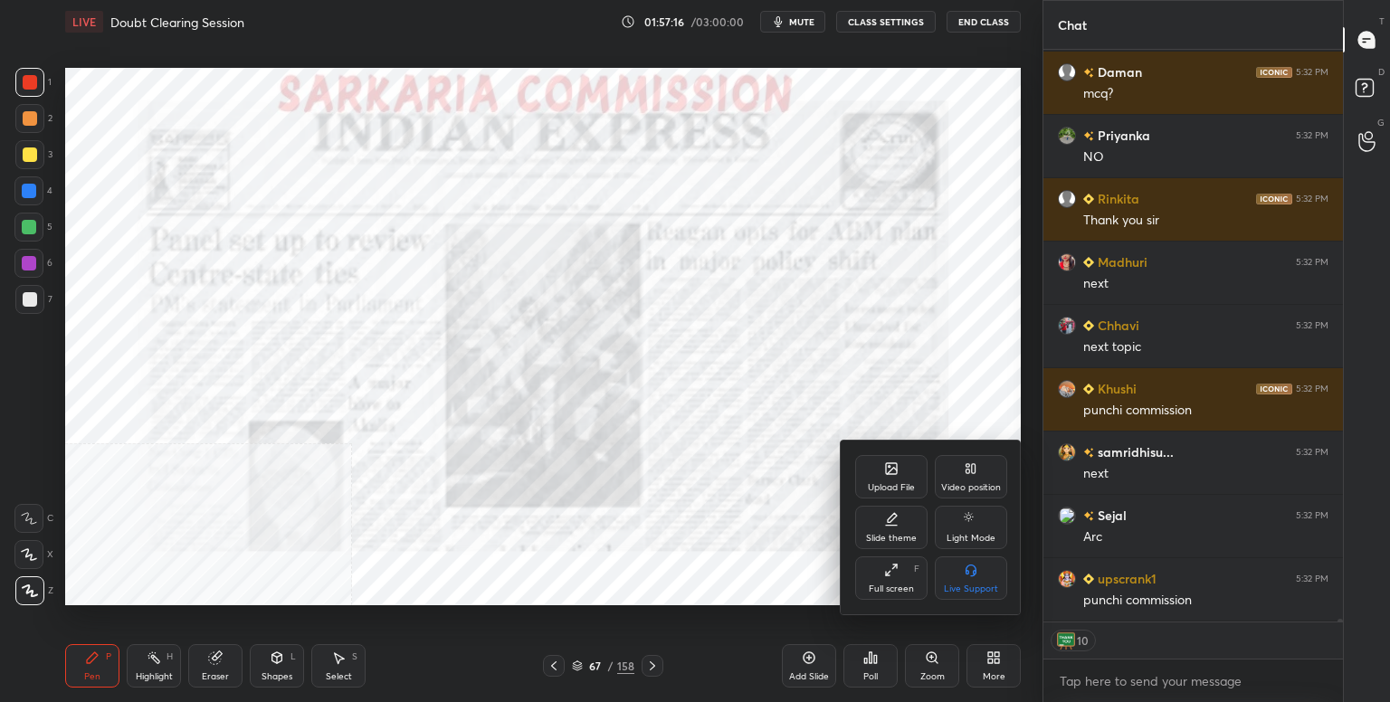
click at [893, 586] on div "Full screen" at bounding box center [891, 588] width 45 height 9
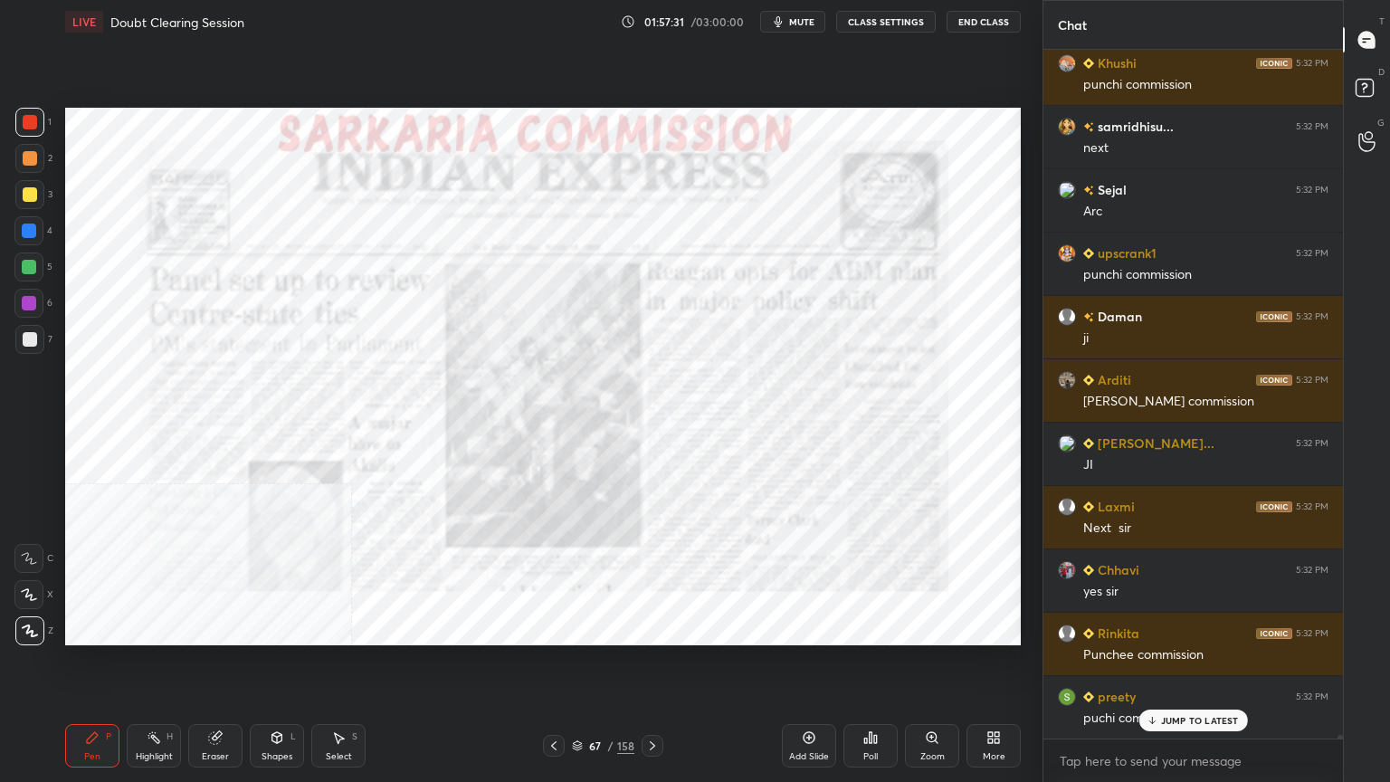
click at [816, 701] on div "Add Slide" at bounding box center [809, 745] width 54 height 43
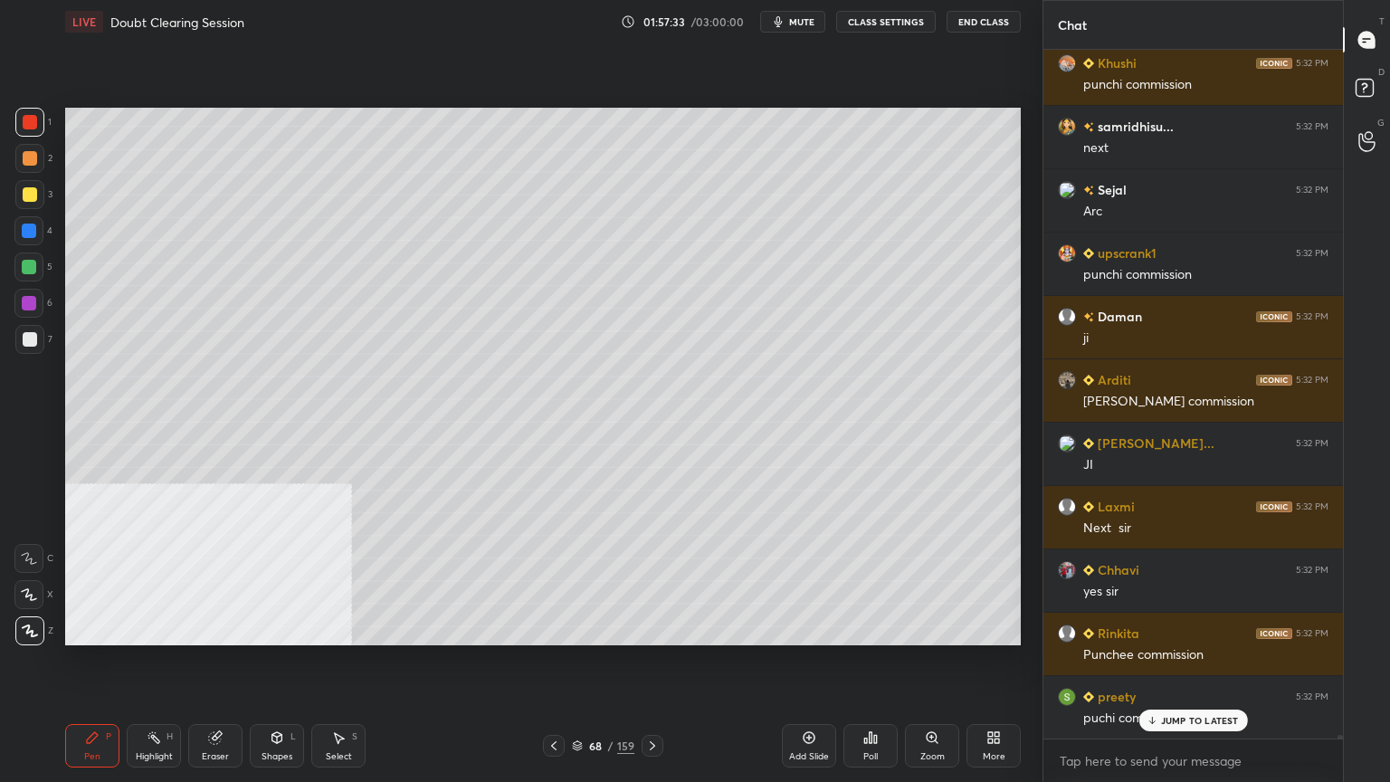
drag, startPoint x: 23, startPoint y: 336, endPoint x: 51, endPoint y: 358, distance: 36.0
click at [23, 337] on div at bounding box center [30, 339] width 14 height 14
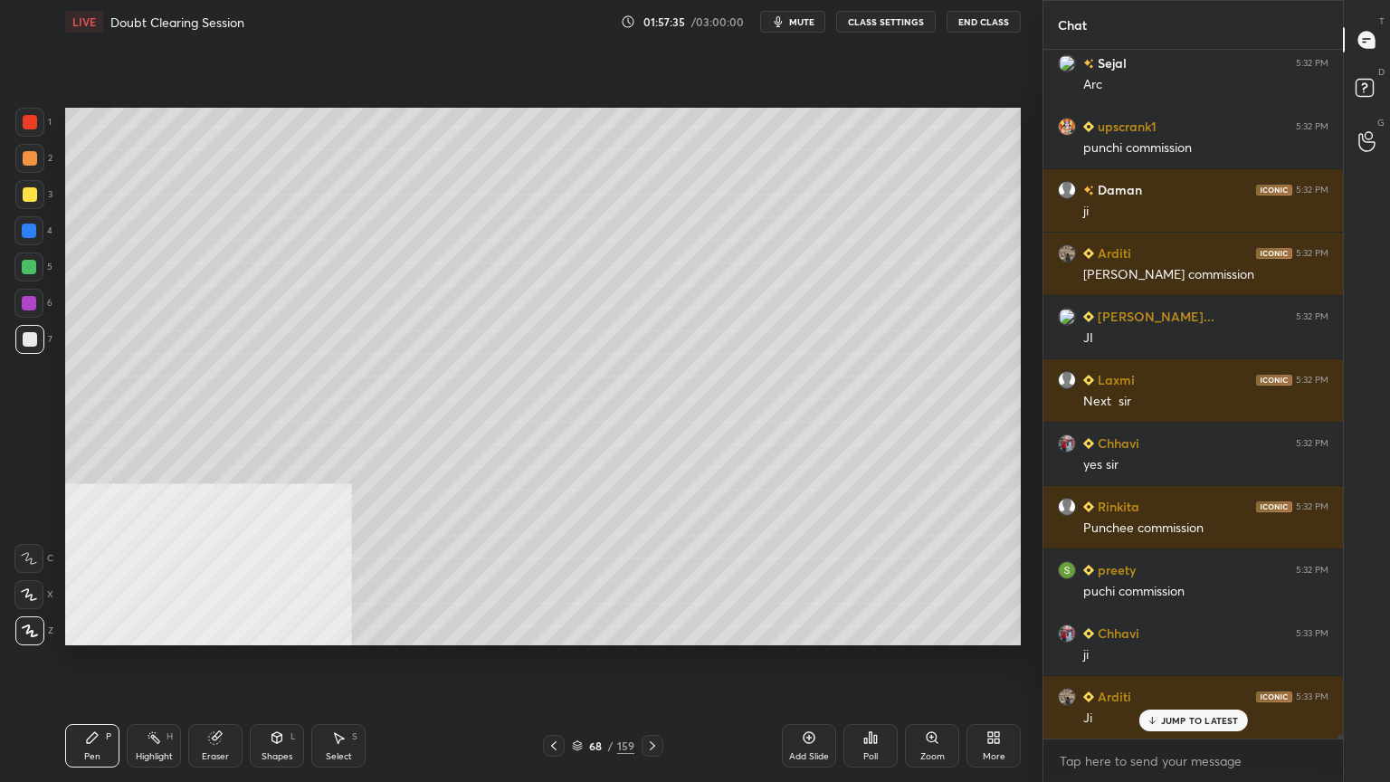
click at [284, 701] on div "Shapes L" at bounding box center [277, 745] width 54 height 43
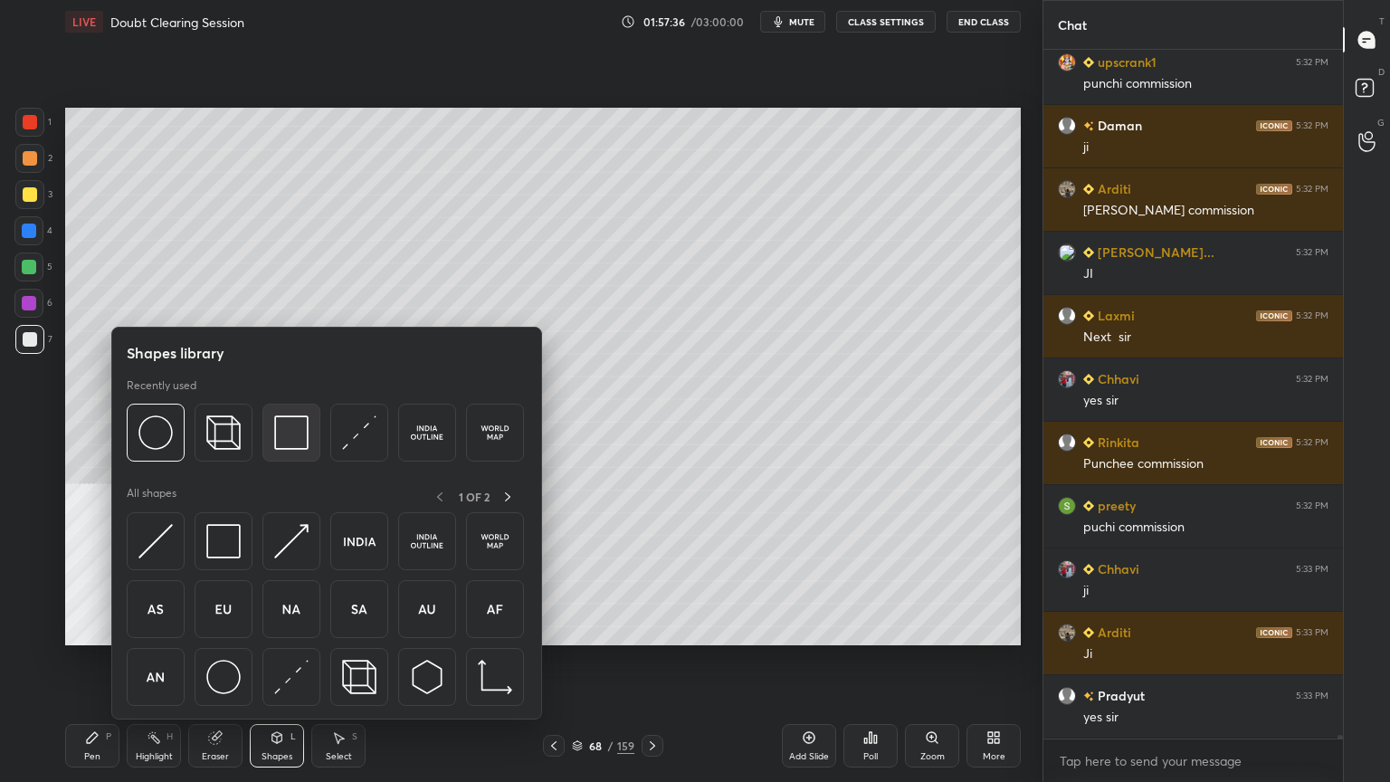
click at [281, 422] on img at bounding box center [291, 432] width 34 height 34
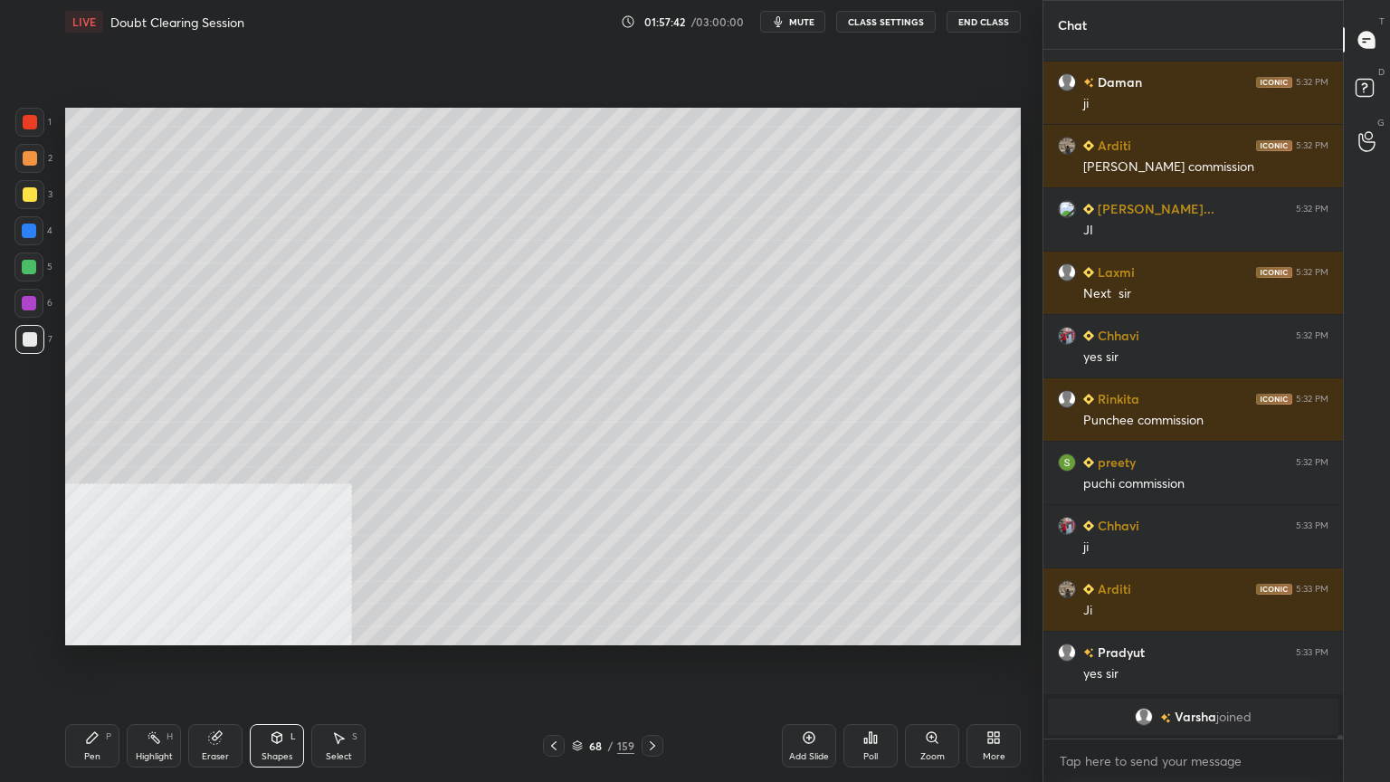
click at [89, 701] on div "Pen" at bounding box center [92, 756] width 16 height 9
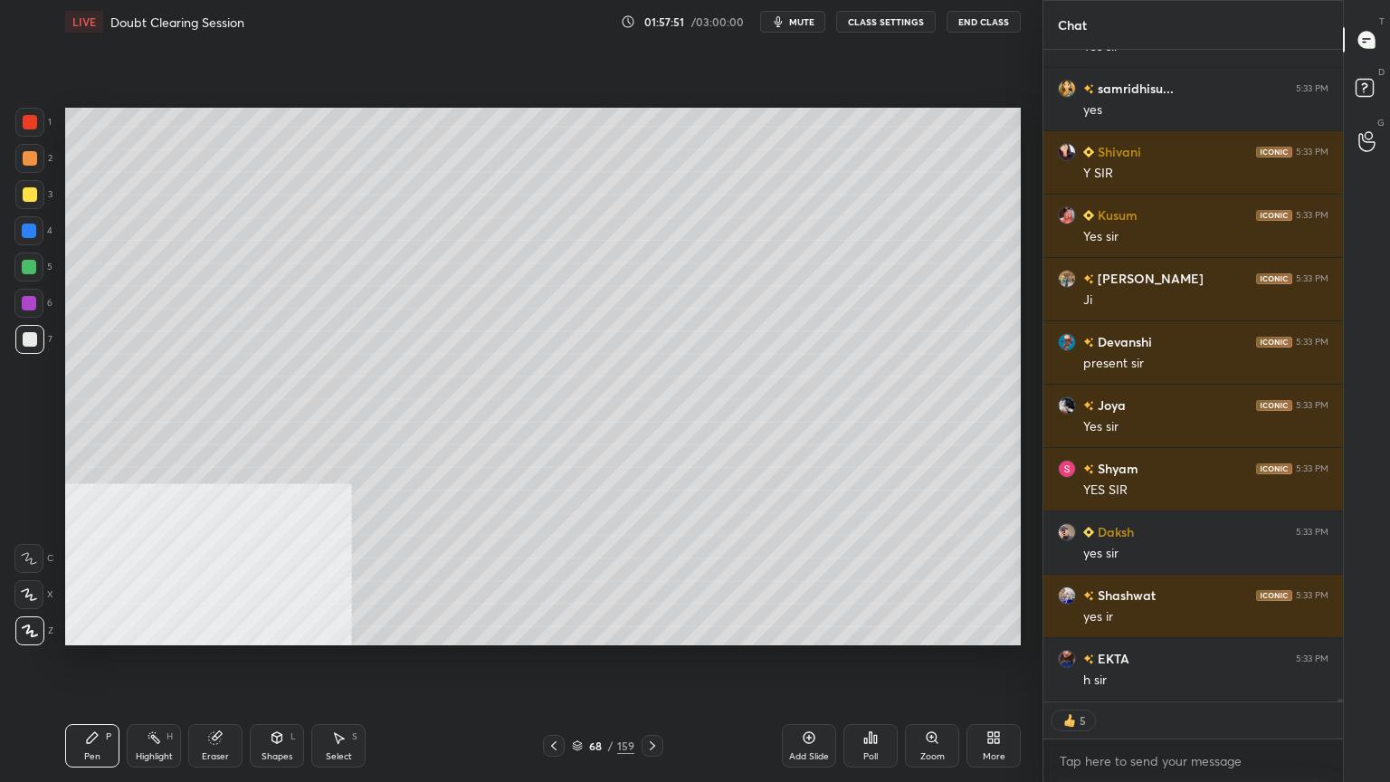
click at [33, 188] on div at bounding box center [30, 194] width 14 height 14
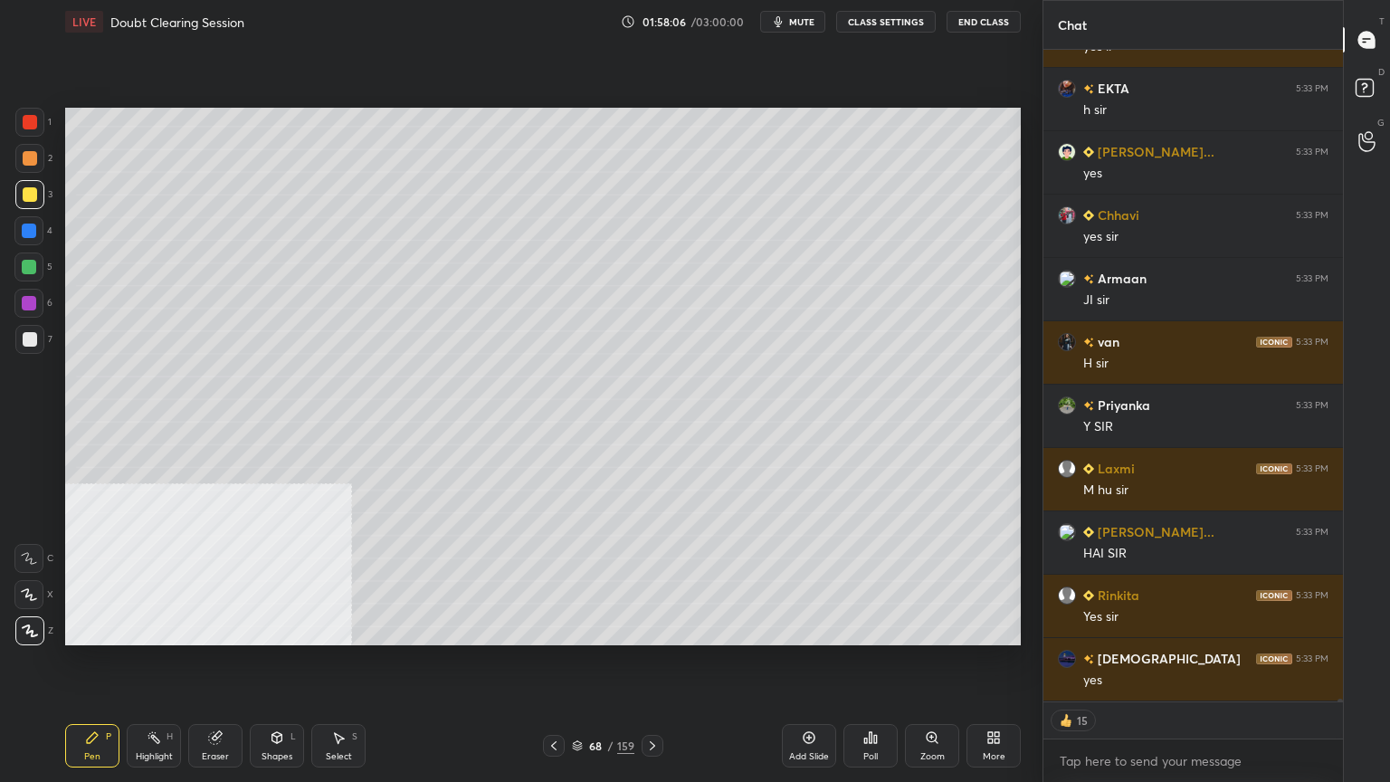
type textarea "x"
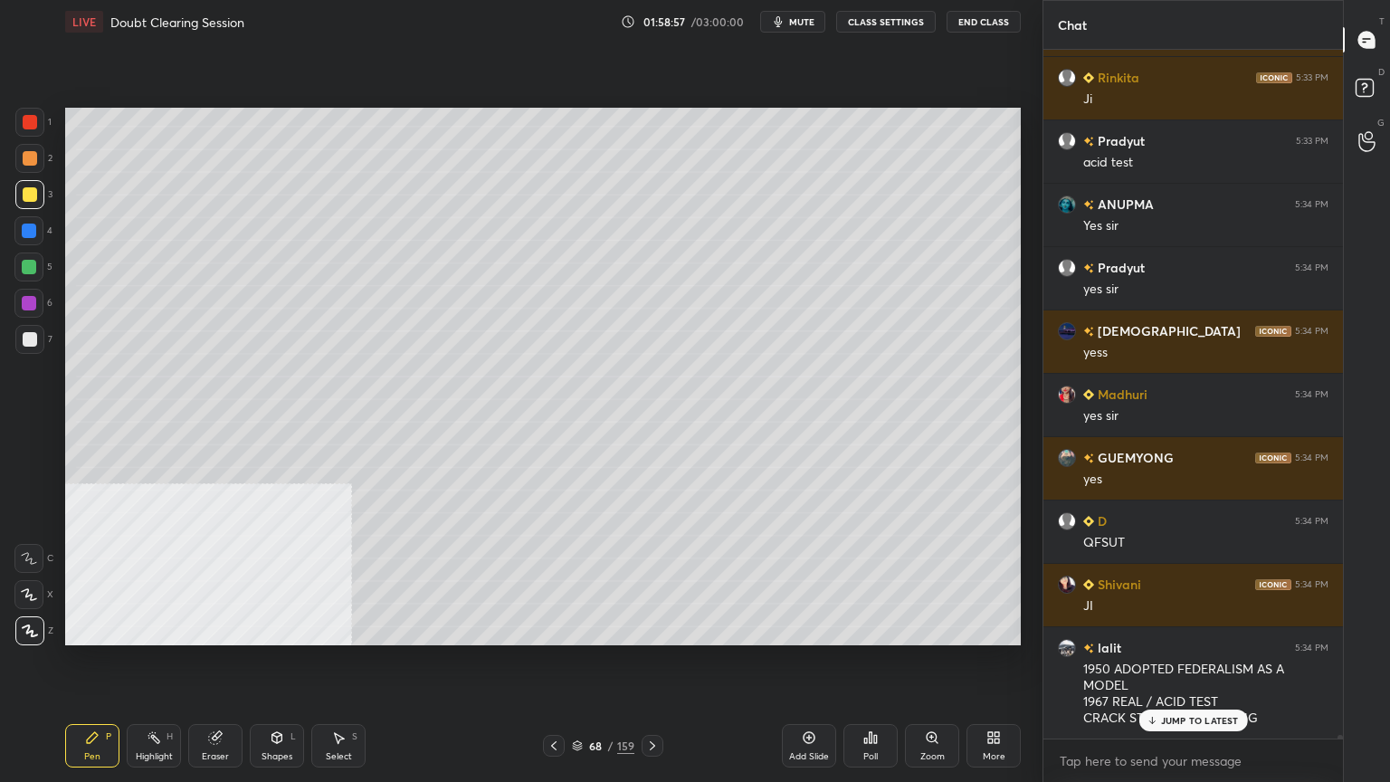
scroll to position [138398, 0]
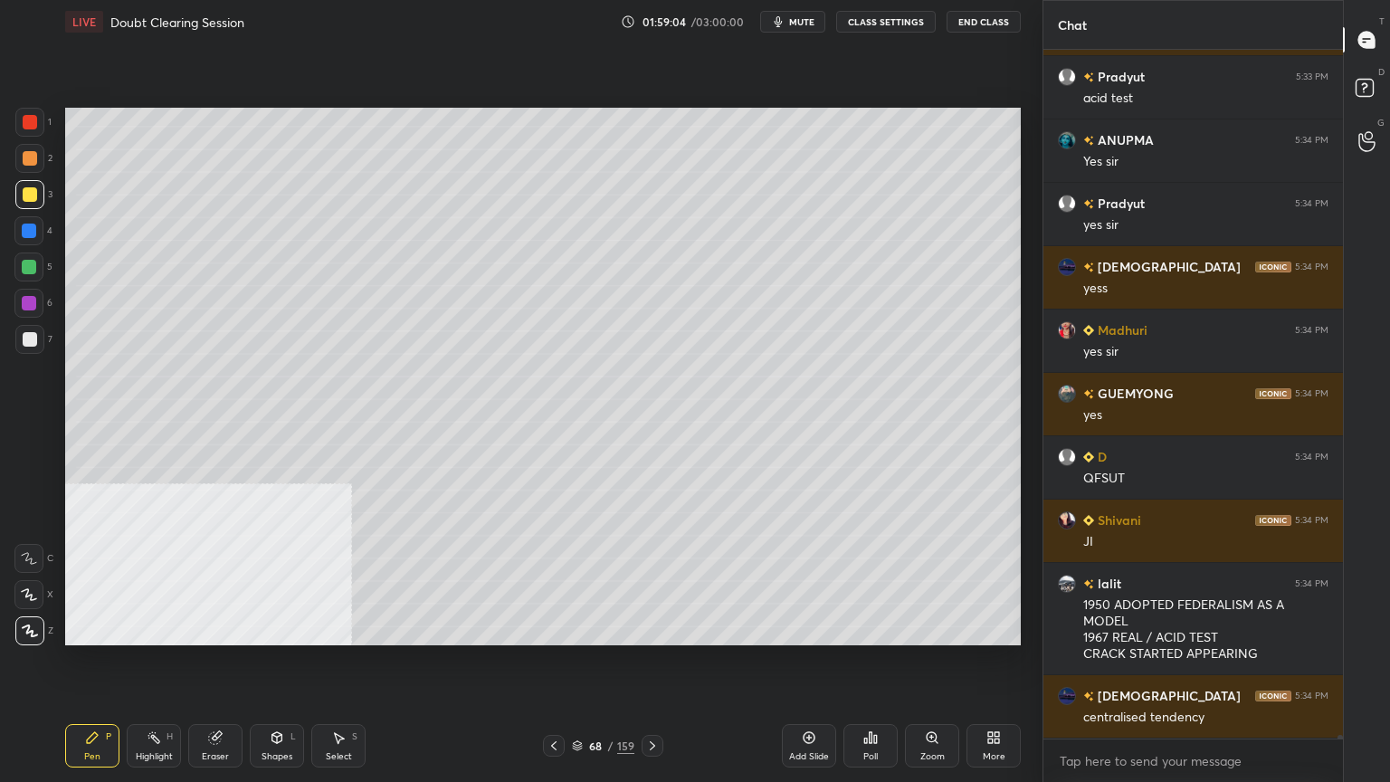
click at [28, 262] on div at bounding box center [29, 267] width 14 height 14
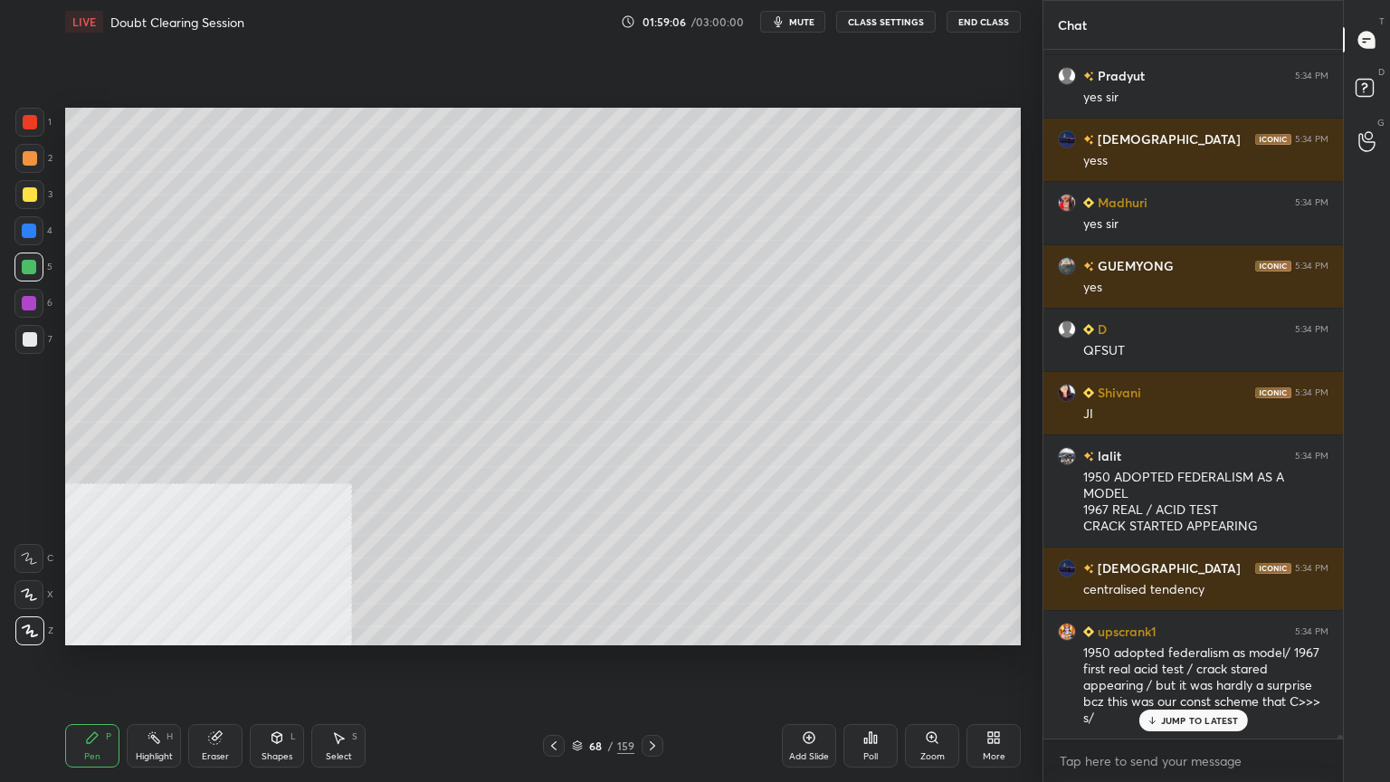
click at [22, 224] on div at bounding box center [28, 230] width 29 height 29
click at [577, 701] on icon at bounding box center [577, 745] width 11 height 11
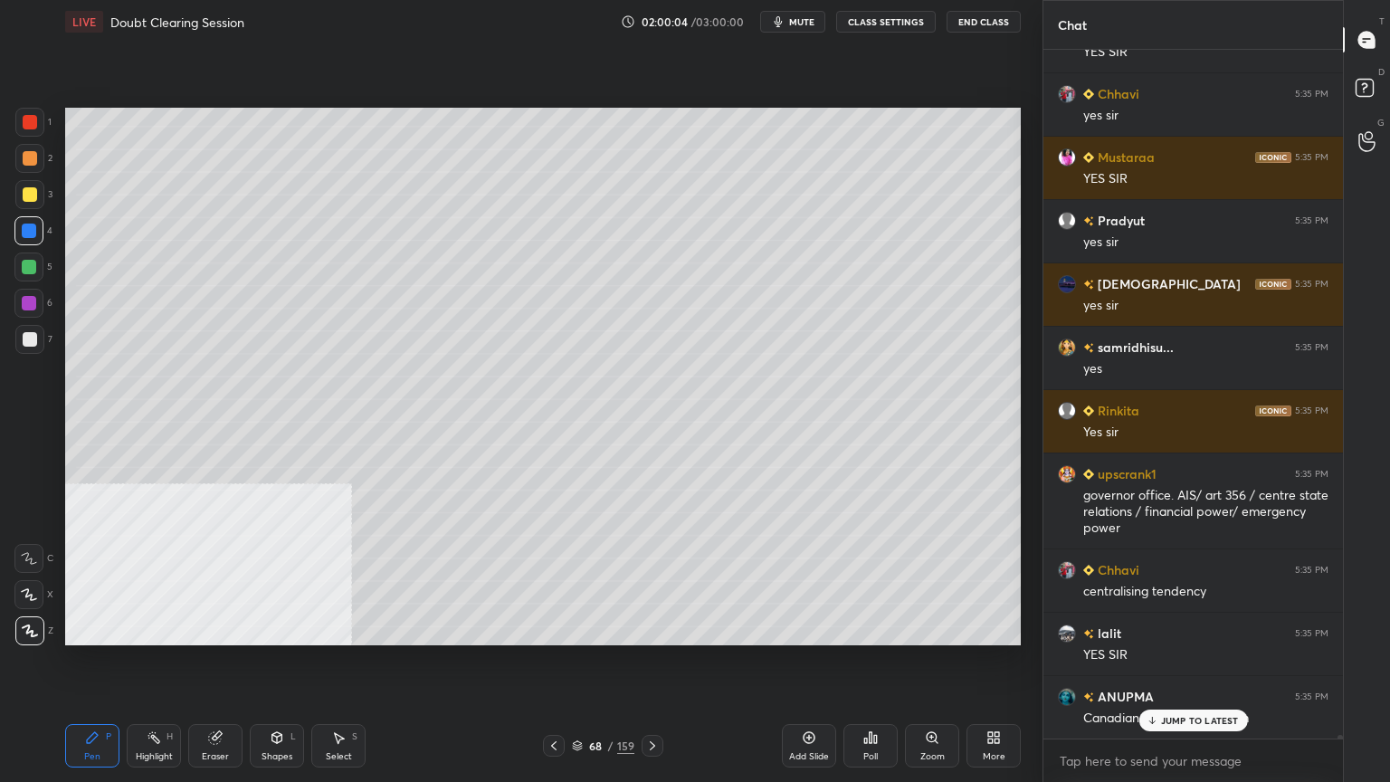
scroll to position [139383, 0]
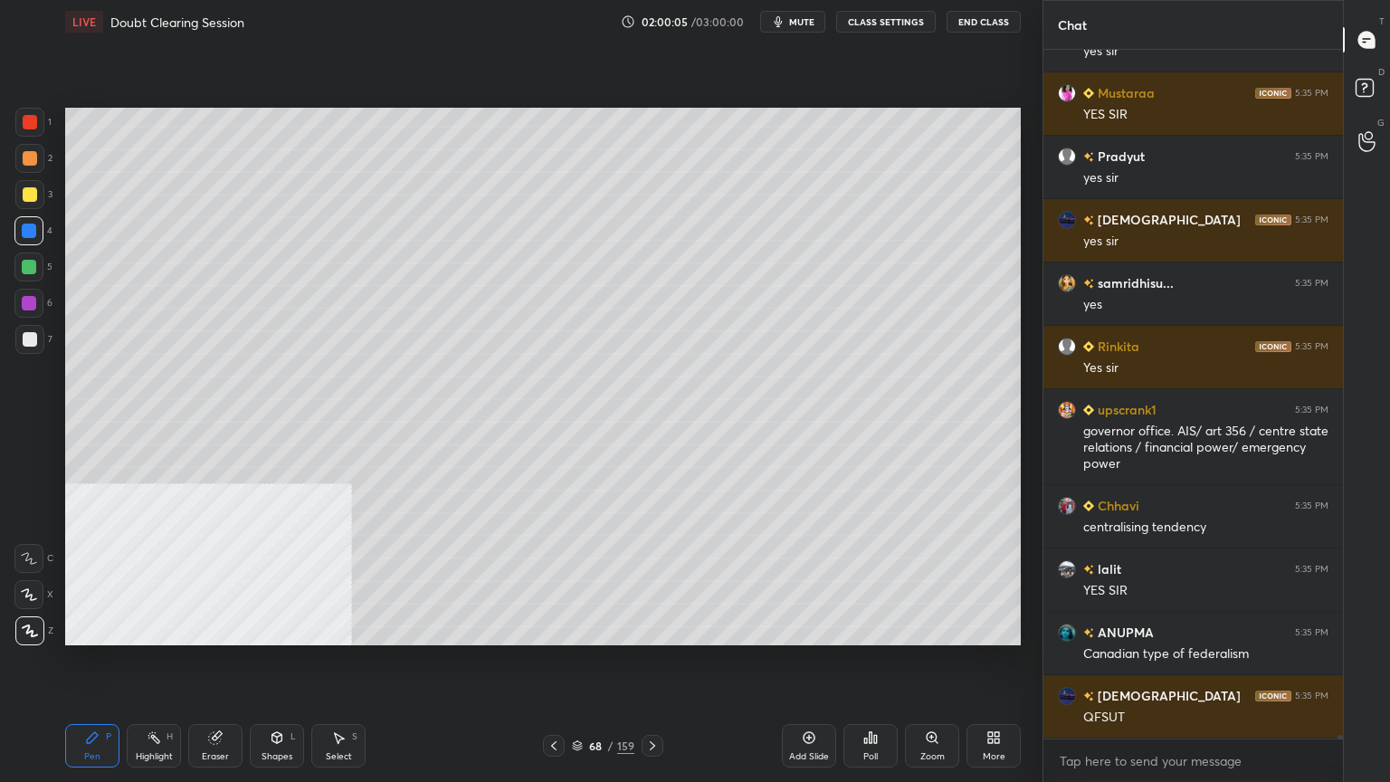
click at [27, 263] on div at bounding box center [29, 267] width 14 height 14
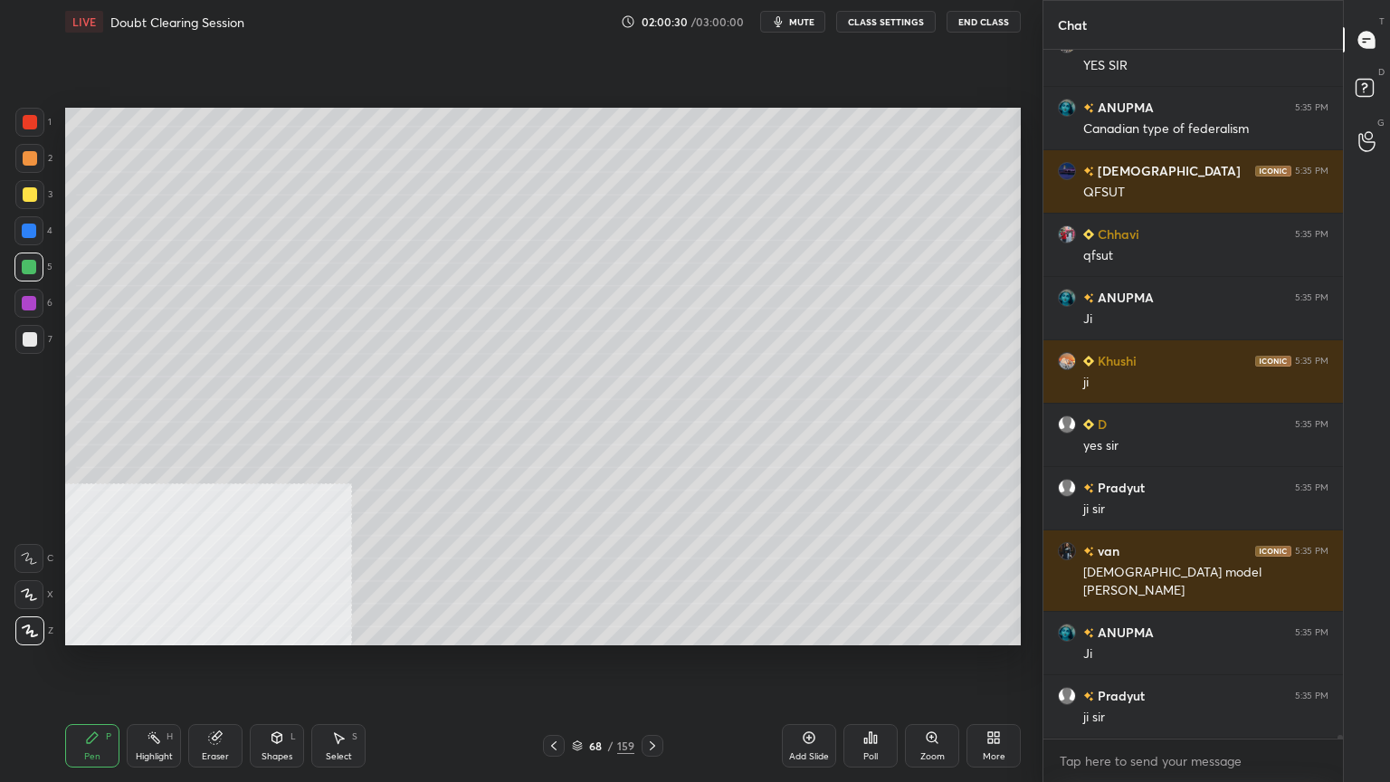
scroll to position [139970, 0]
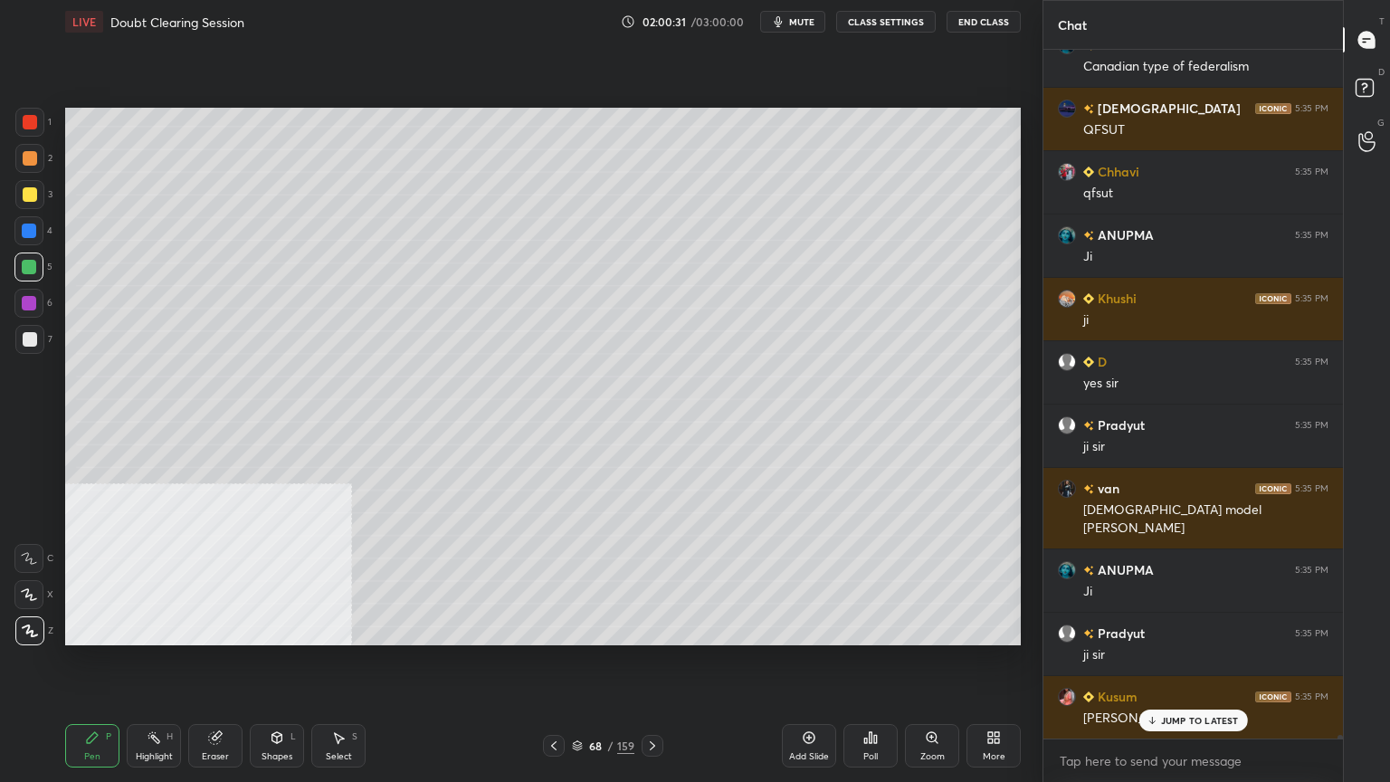
click at [579, 701] on icon at bounding box center [577, 745] width 11 height 11
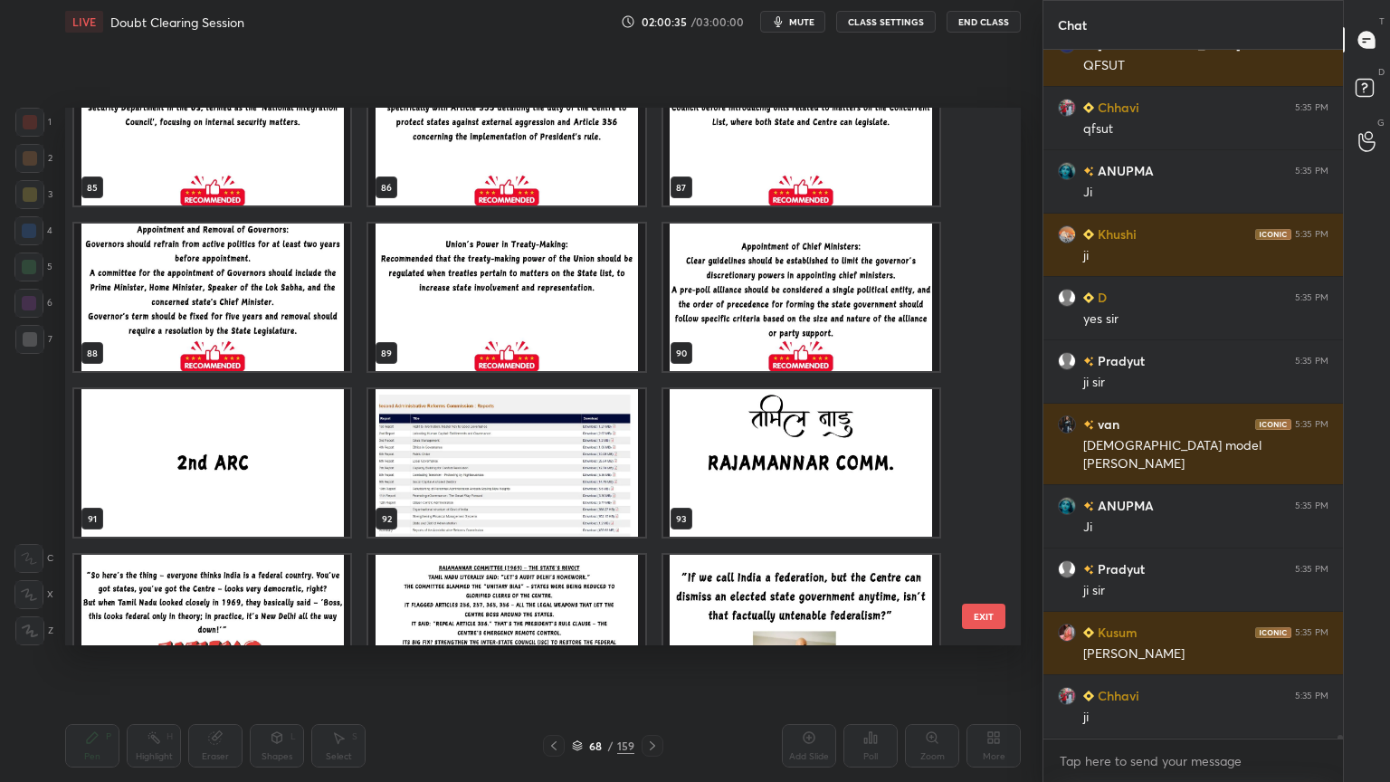
scroll to position [4736, 0]
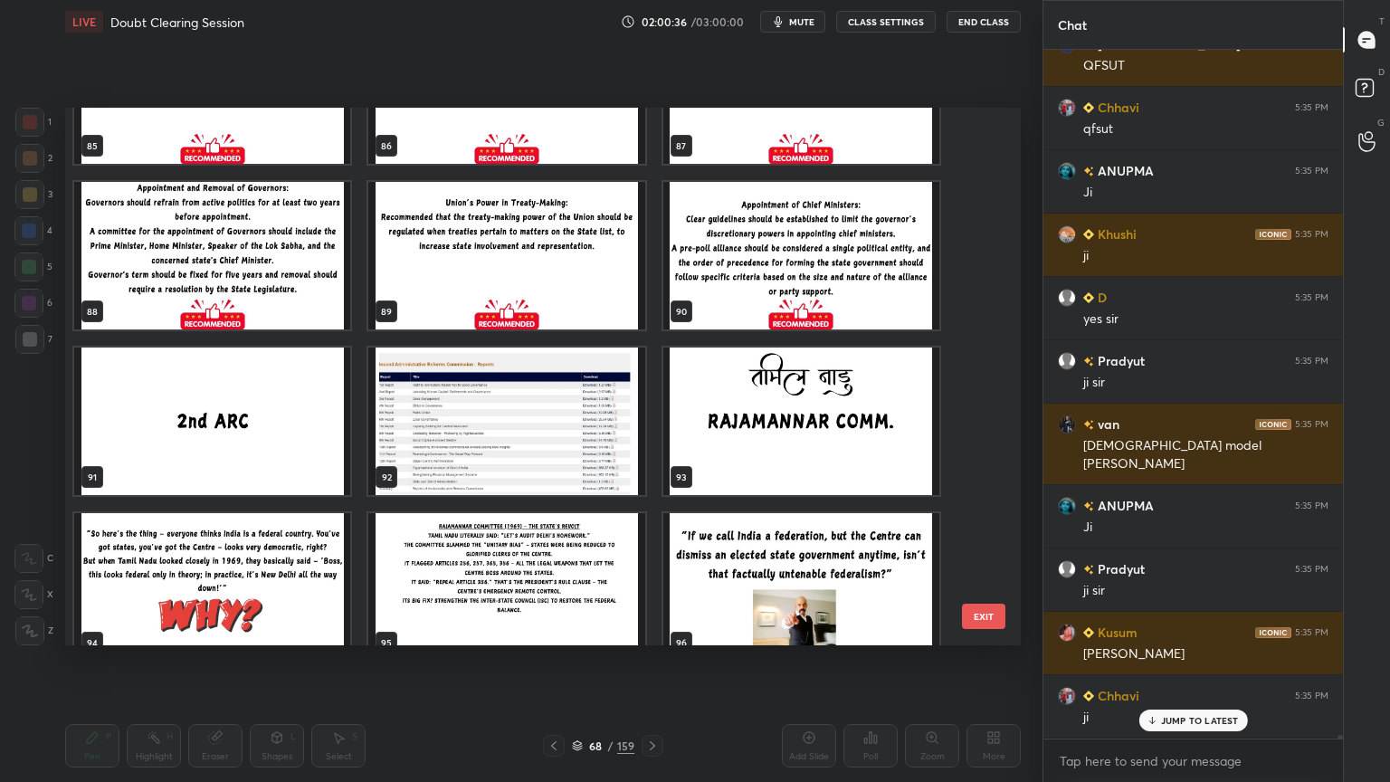
click at [814, 443] on img "grid" at bounding box center [801, 420] width 276 height 147
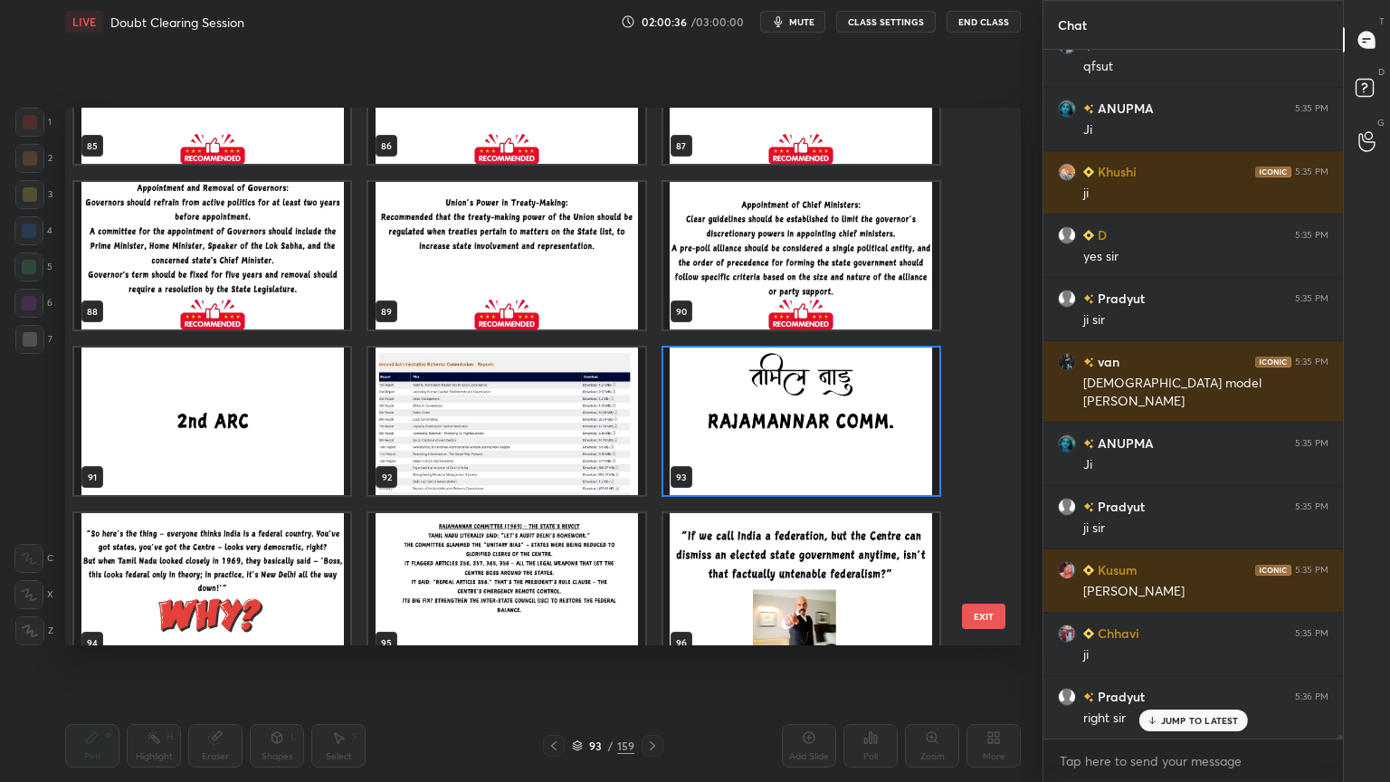
click at [814, 443] on img "grid" at bounding box center [801, 420] width 276 height 147
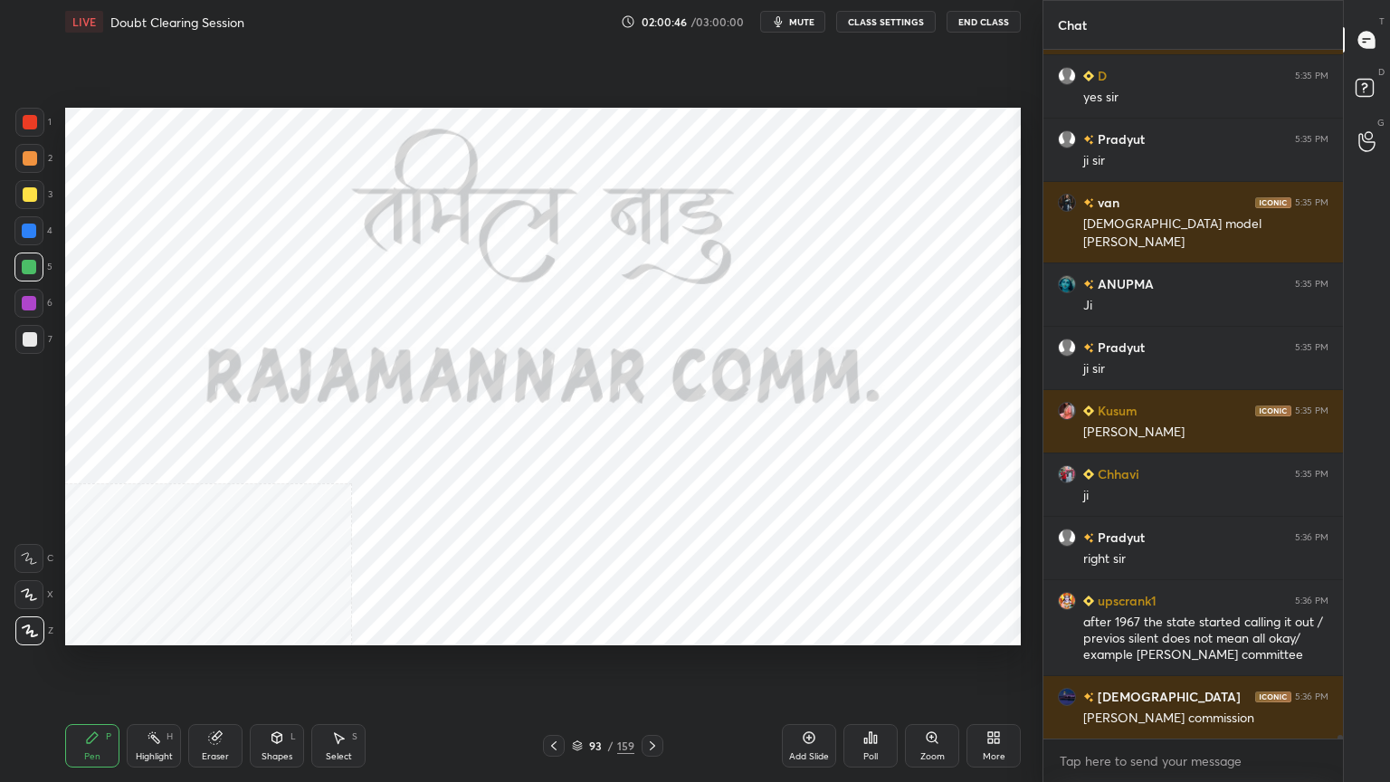
scroll to position [140320, 0]
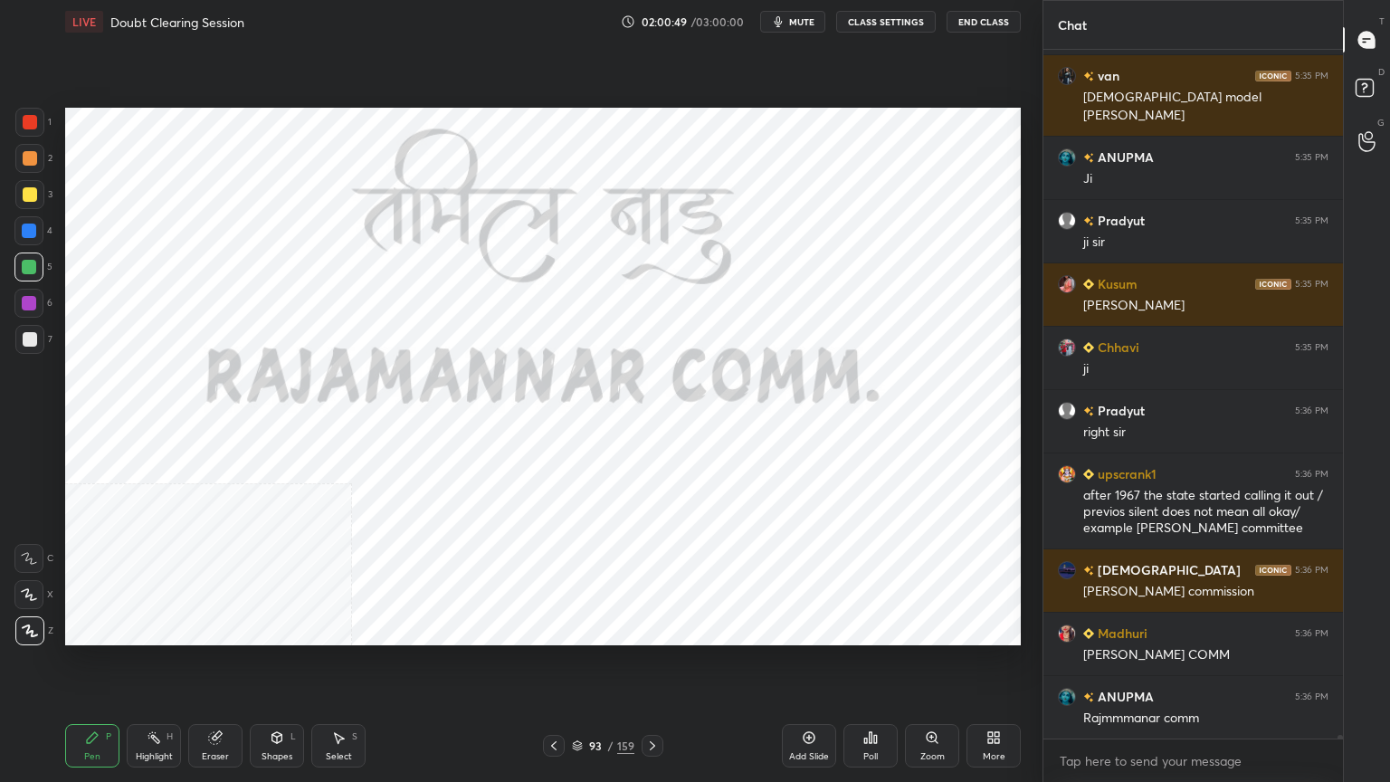
scroll to position [140447, 0]
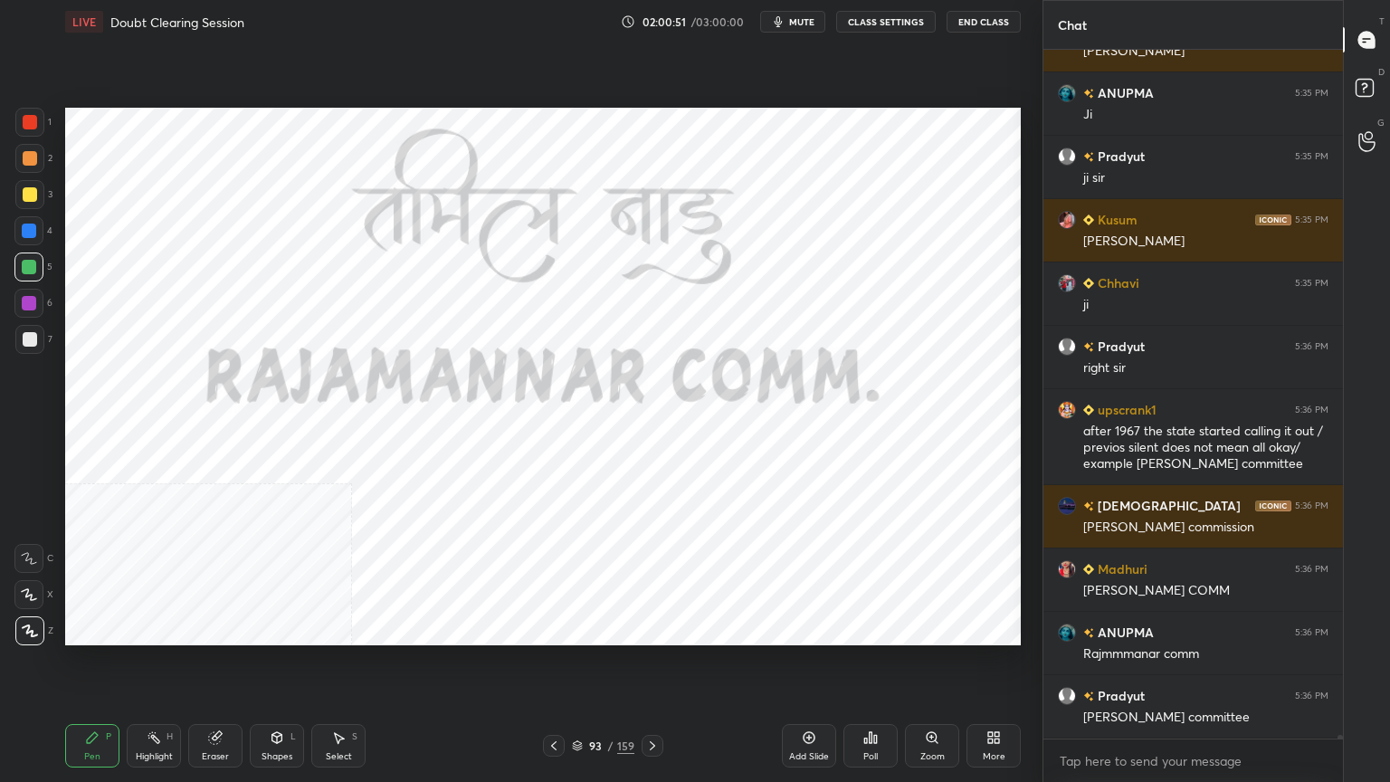
click at [24, 113] on div at bounding box center [29, 122] width 29 height 29
drag, startPoint x: 24, startPoint y: 266, endPoint x: 61, endPoint y: 271, distance: 37.5
click at [24, 268] on div at bounding box center [29, 267] width 14 height 14
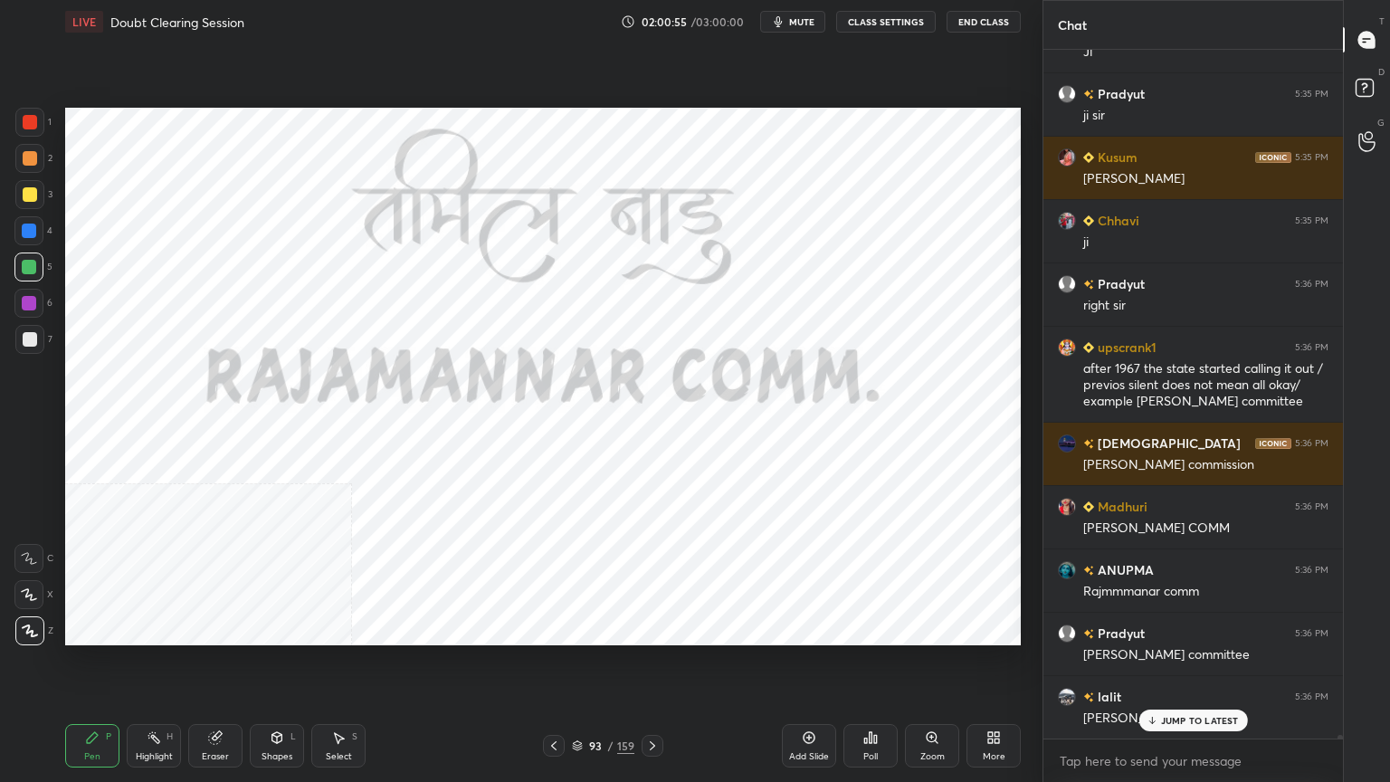
scroll to position [140552, 0]
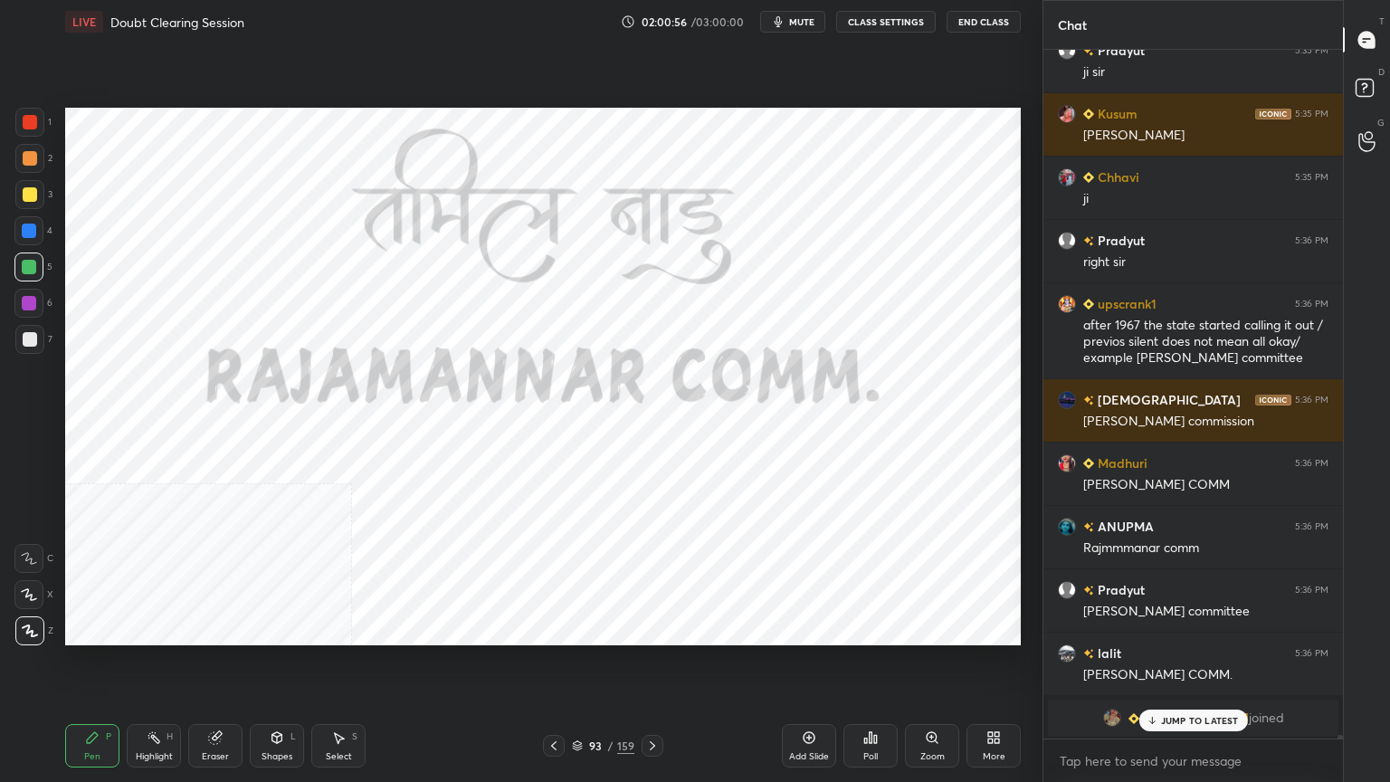
click at [651, 746] on icon at bounding box center [652, 745] width 14 height 14
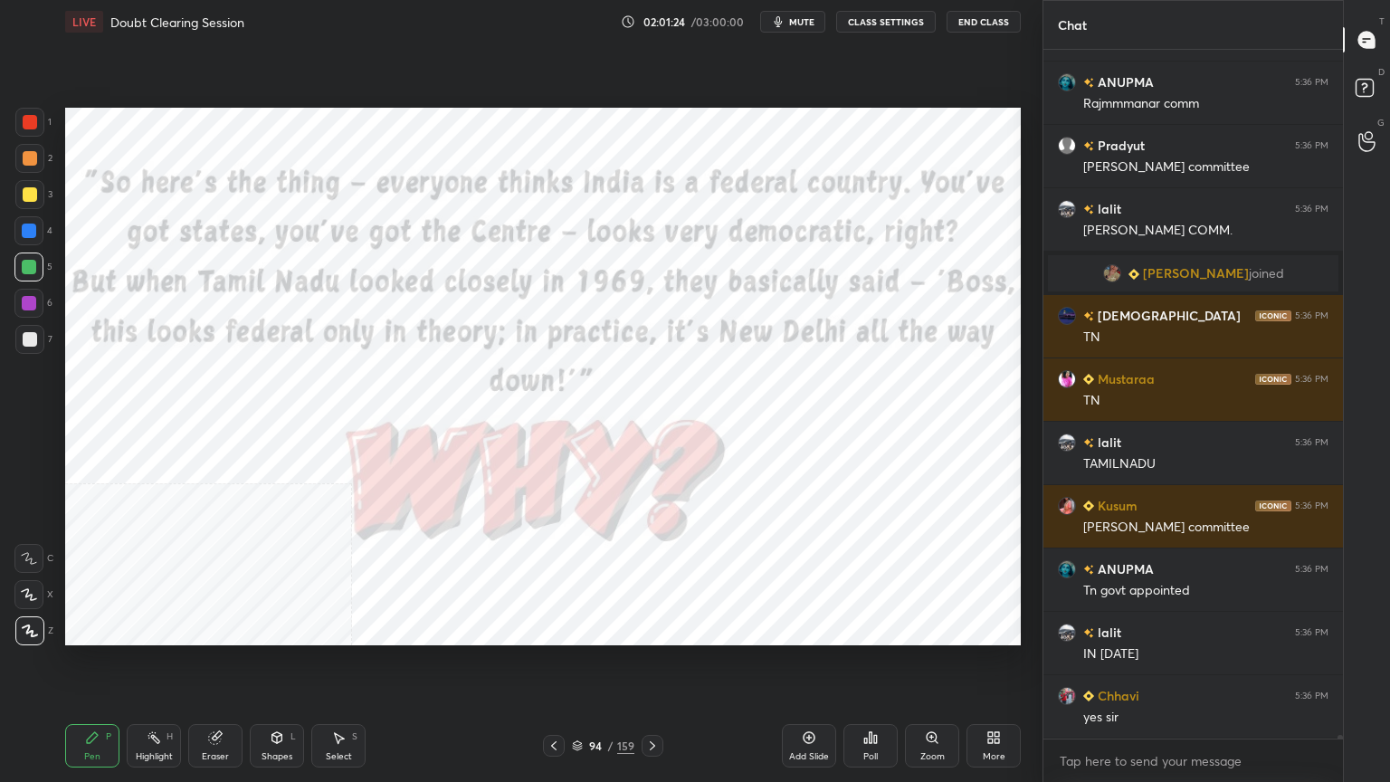
scroll to position [139463, 0]
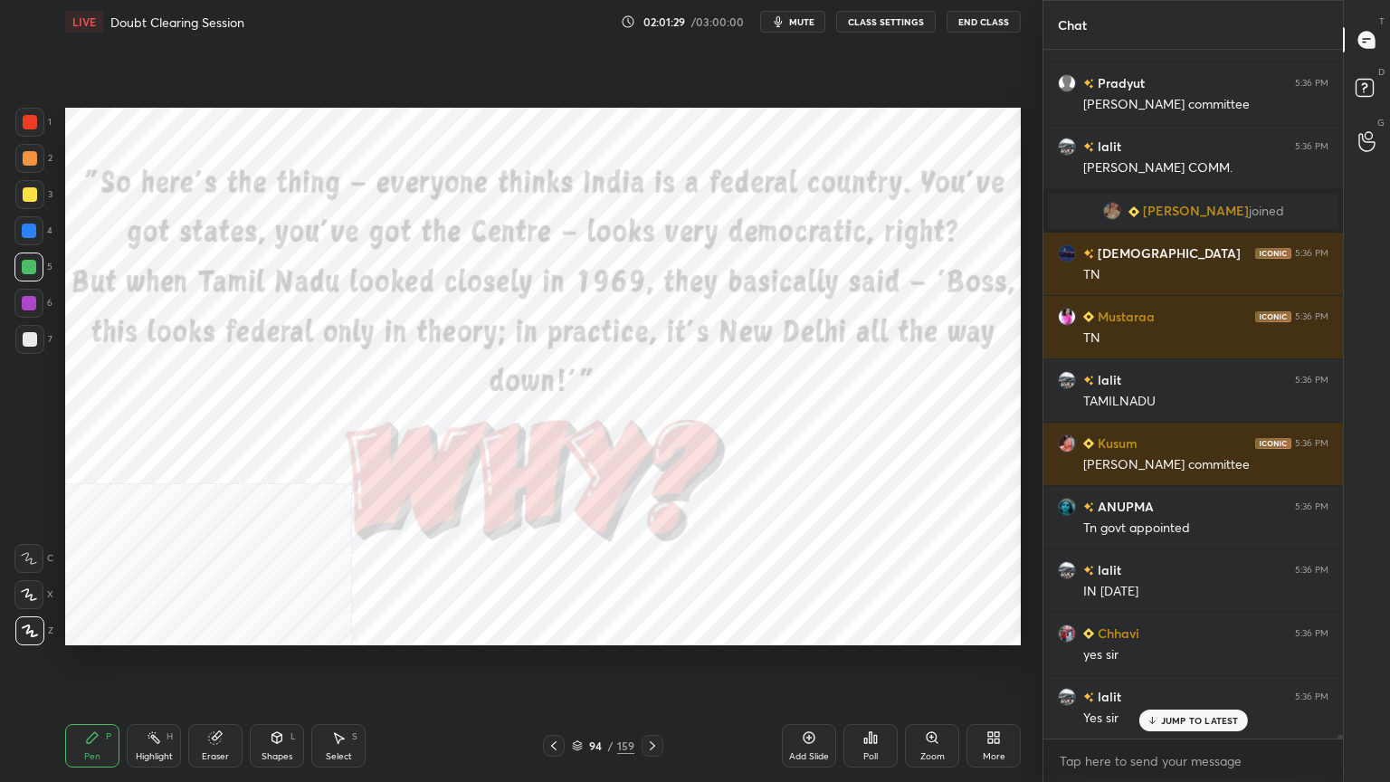
click at [21, 275] on div at bounding box center [28, 266] width 29 height 29
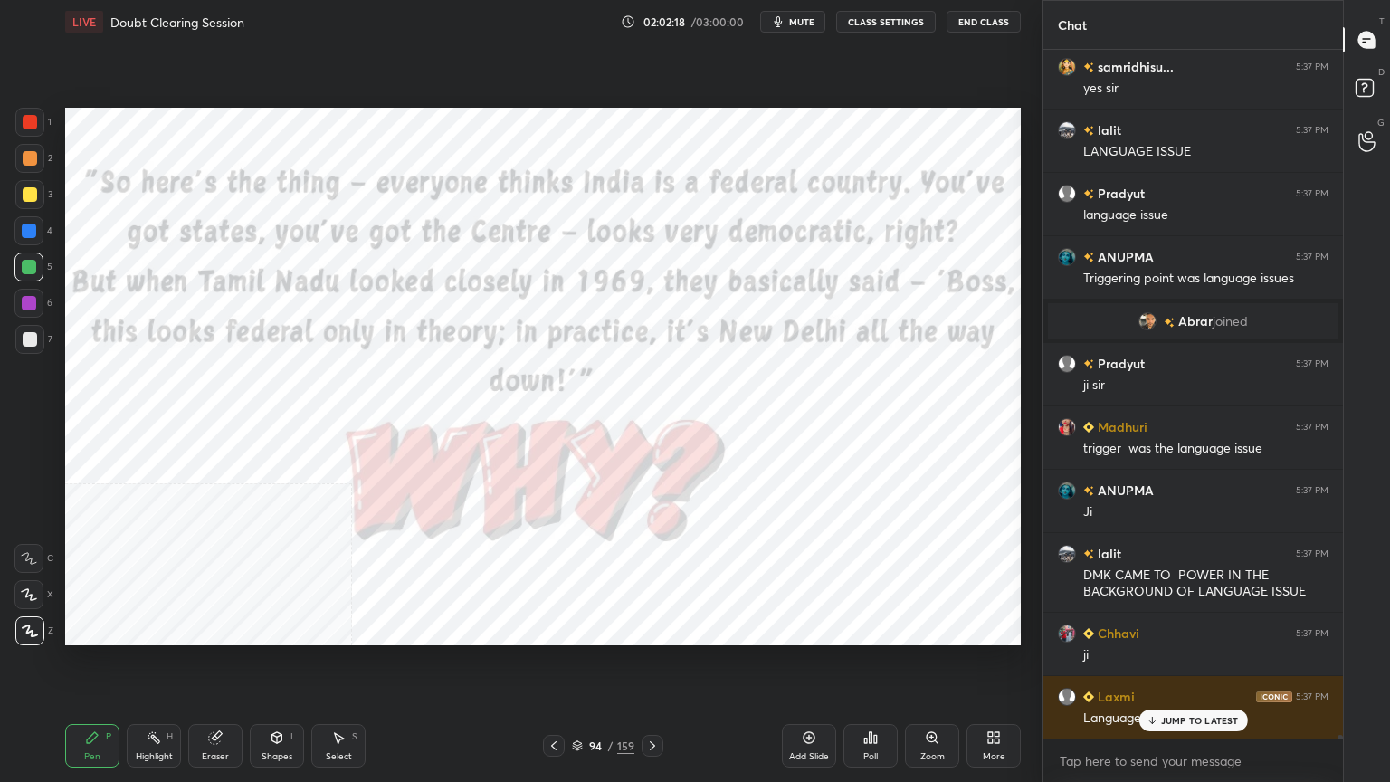
scroll to position [140179, 0]
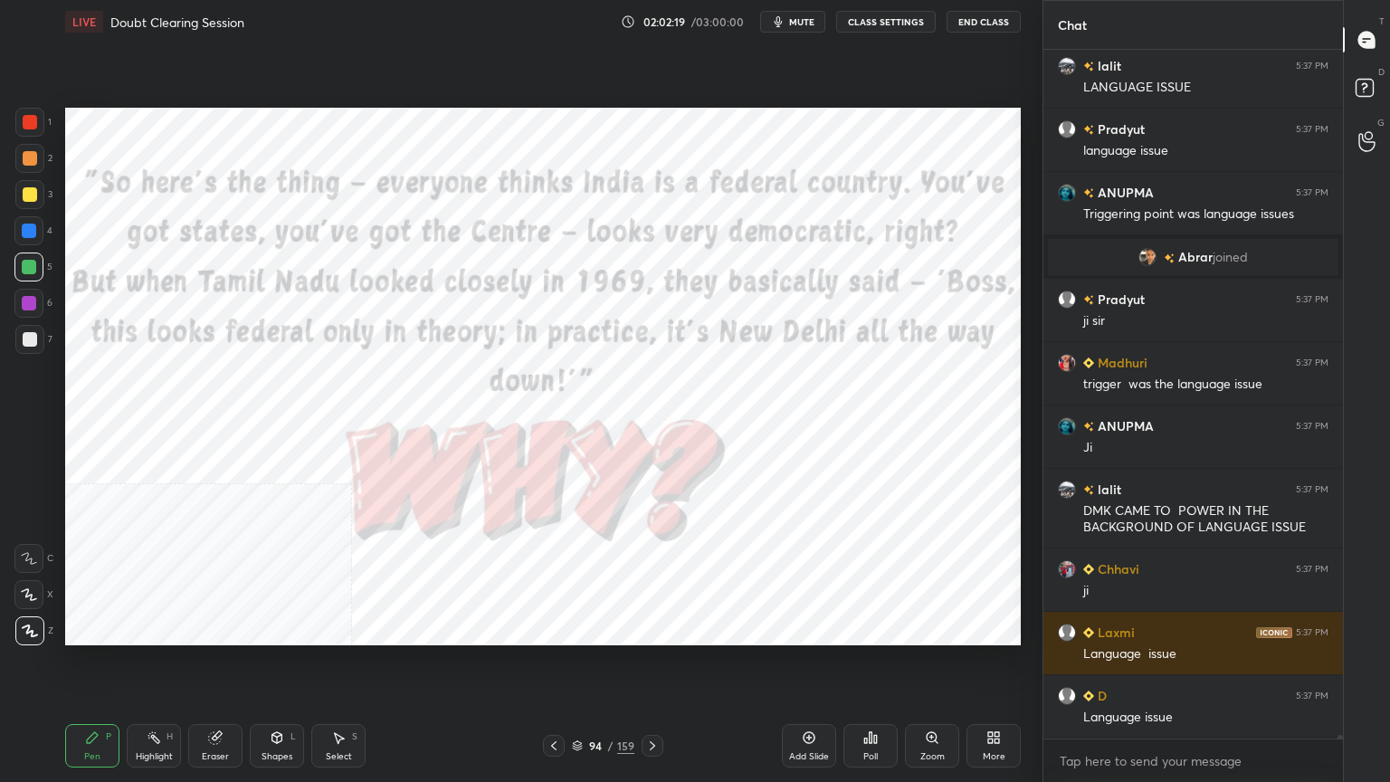
click at [655, 744] on icon at bounding box center [652, 745] width 14 height 14
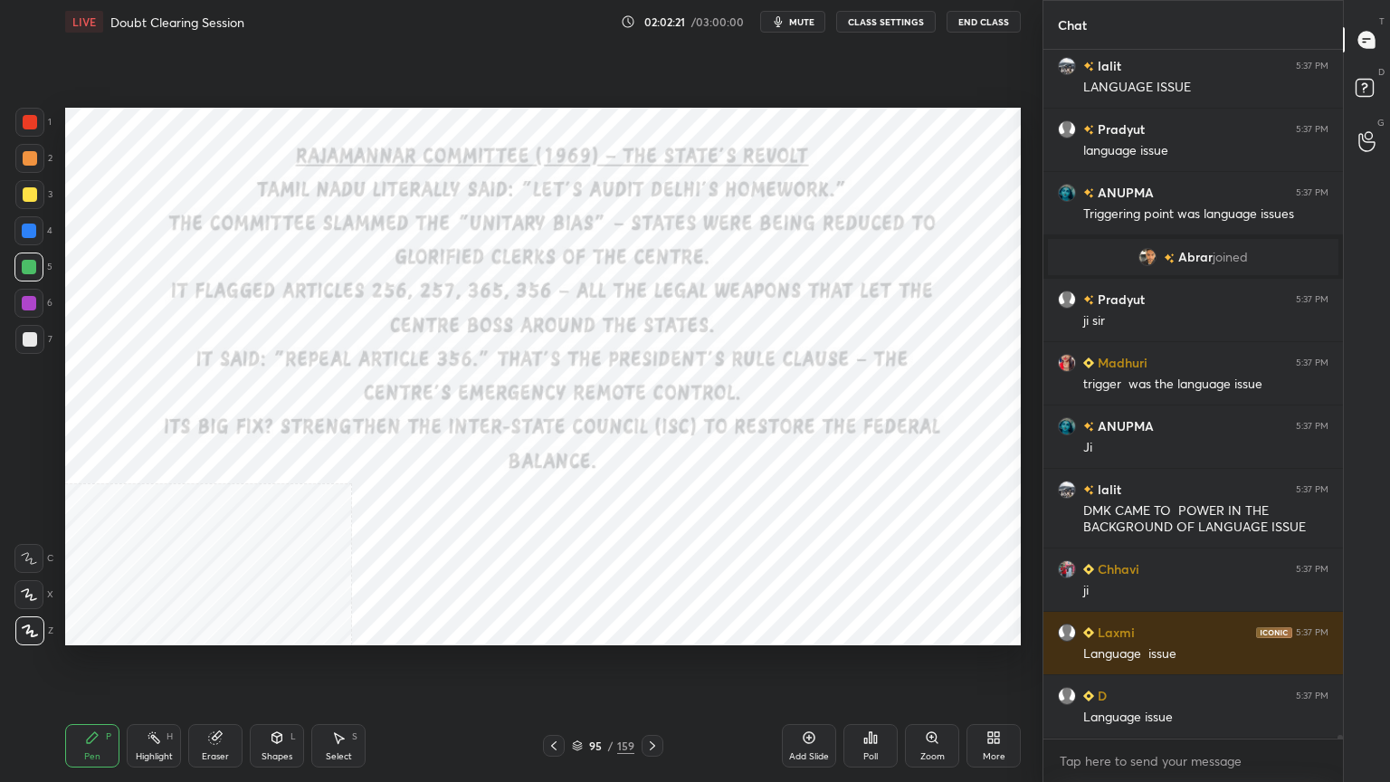
scroll to position [140241, 0]
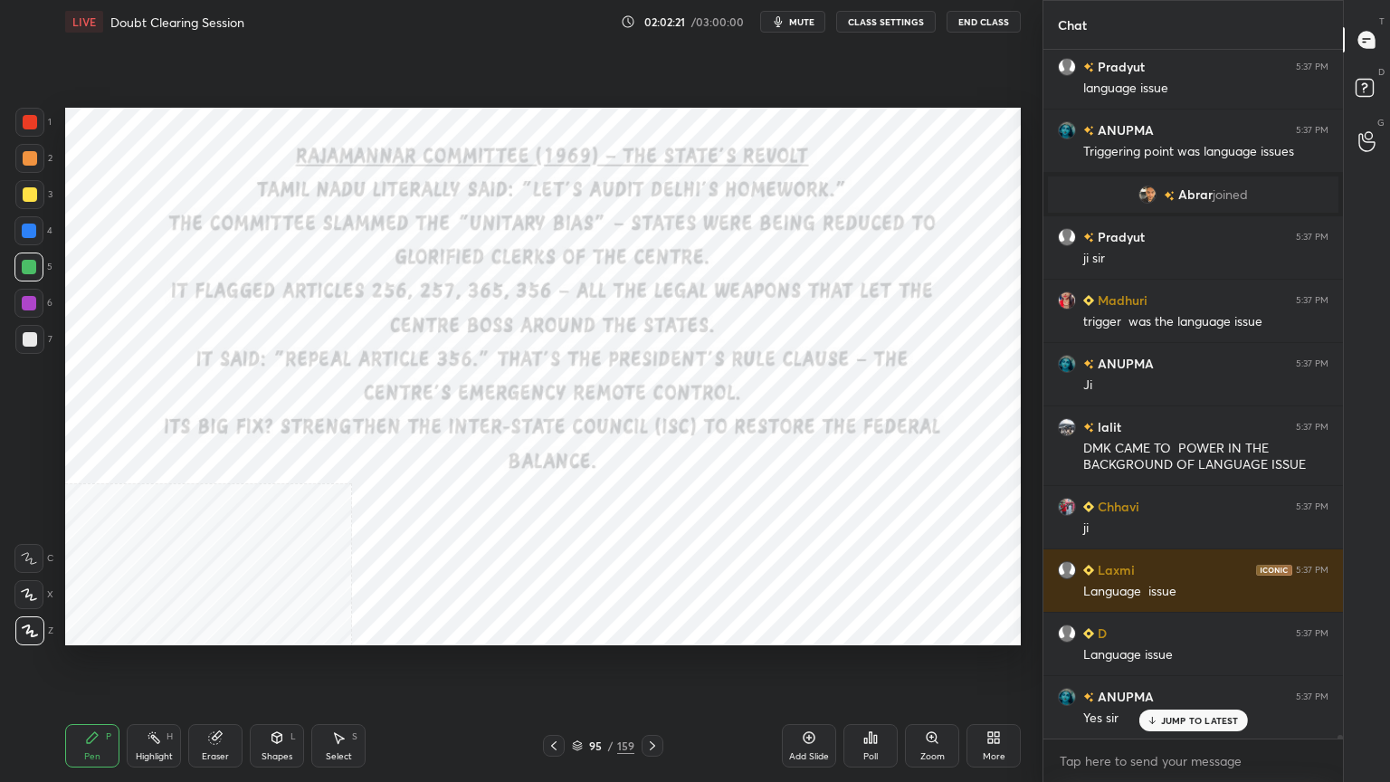
click at [25, 119] on div at bounding box center [30, 122] width 14 height 14
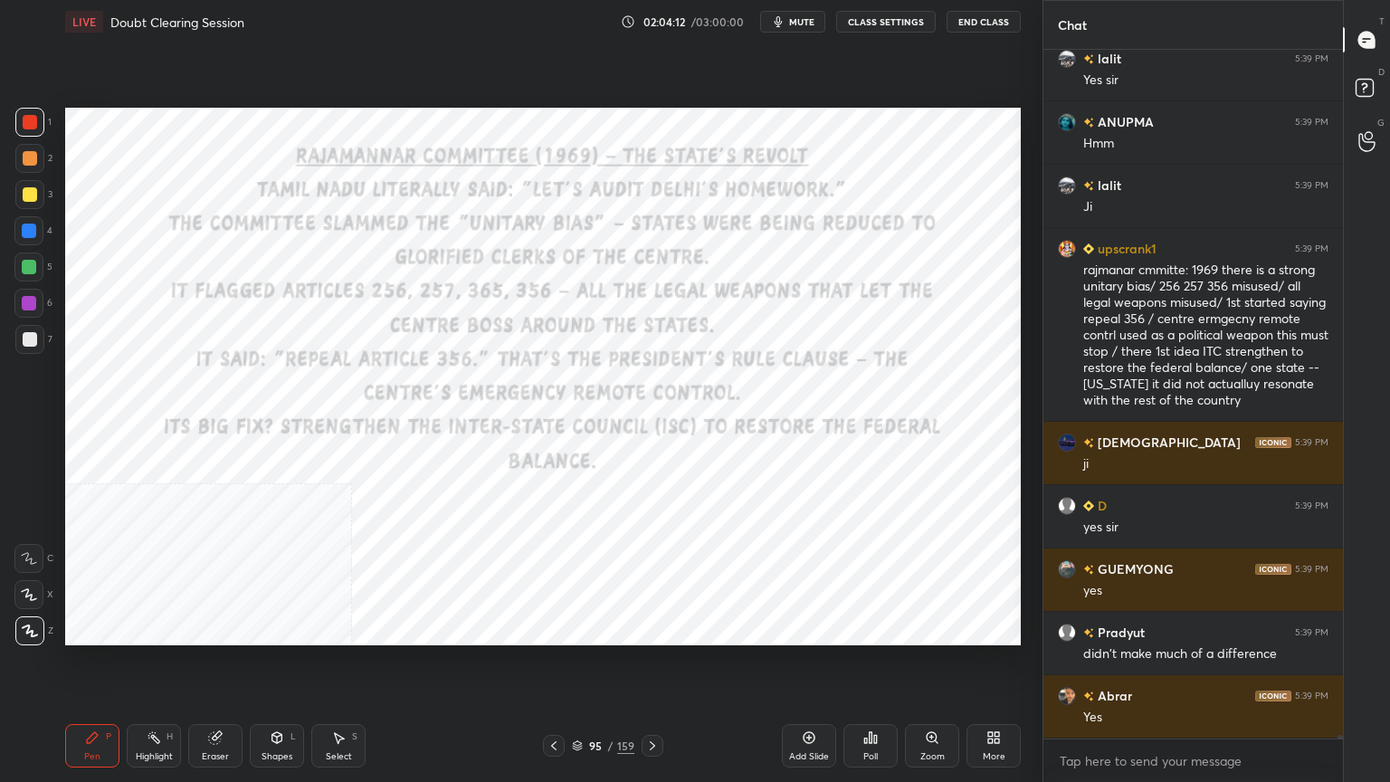
scroll to position [141881, 0]
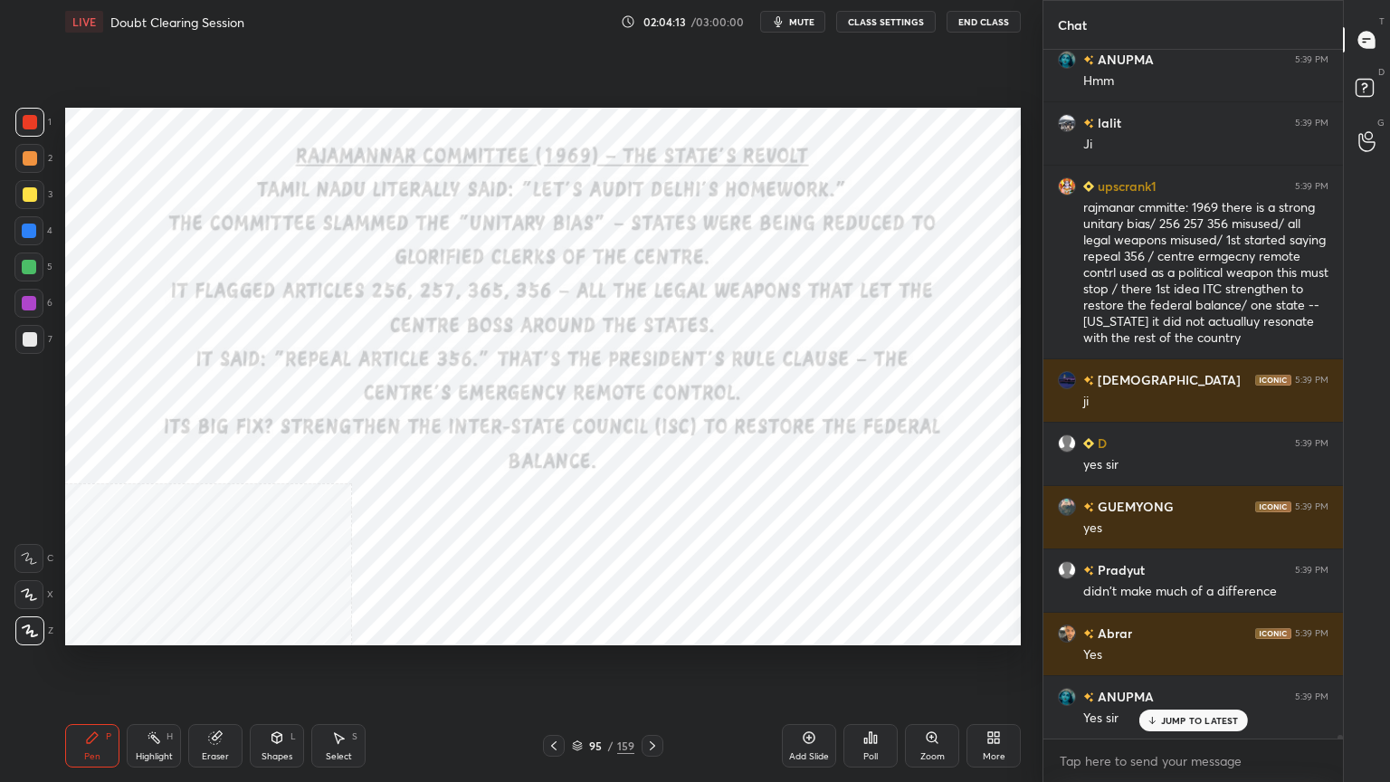
click at [575, 743] on icon at bounding box center [577, 745] width 11 height 11
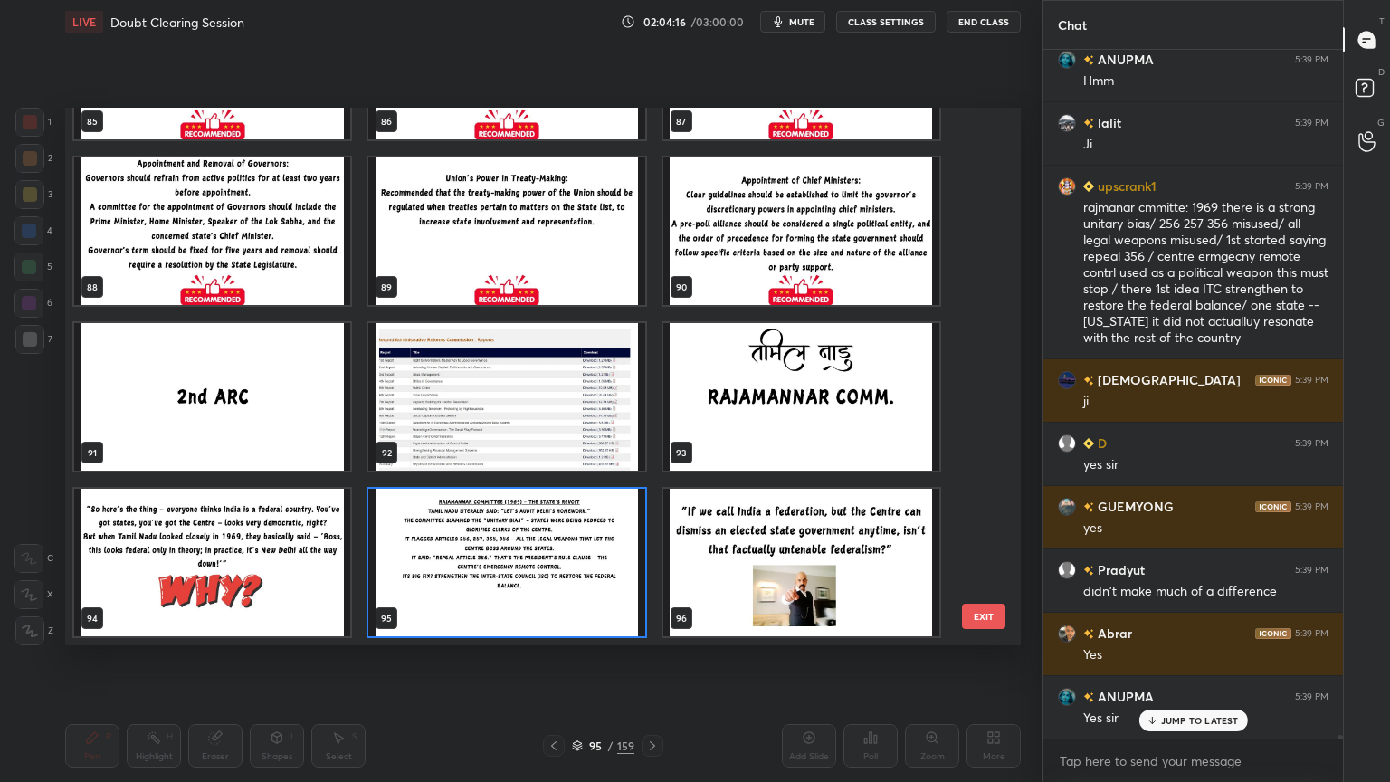
scroll to position [141945, 0]
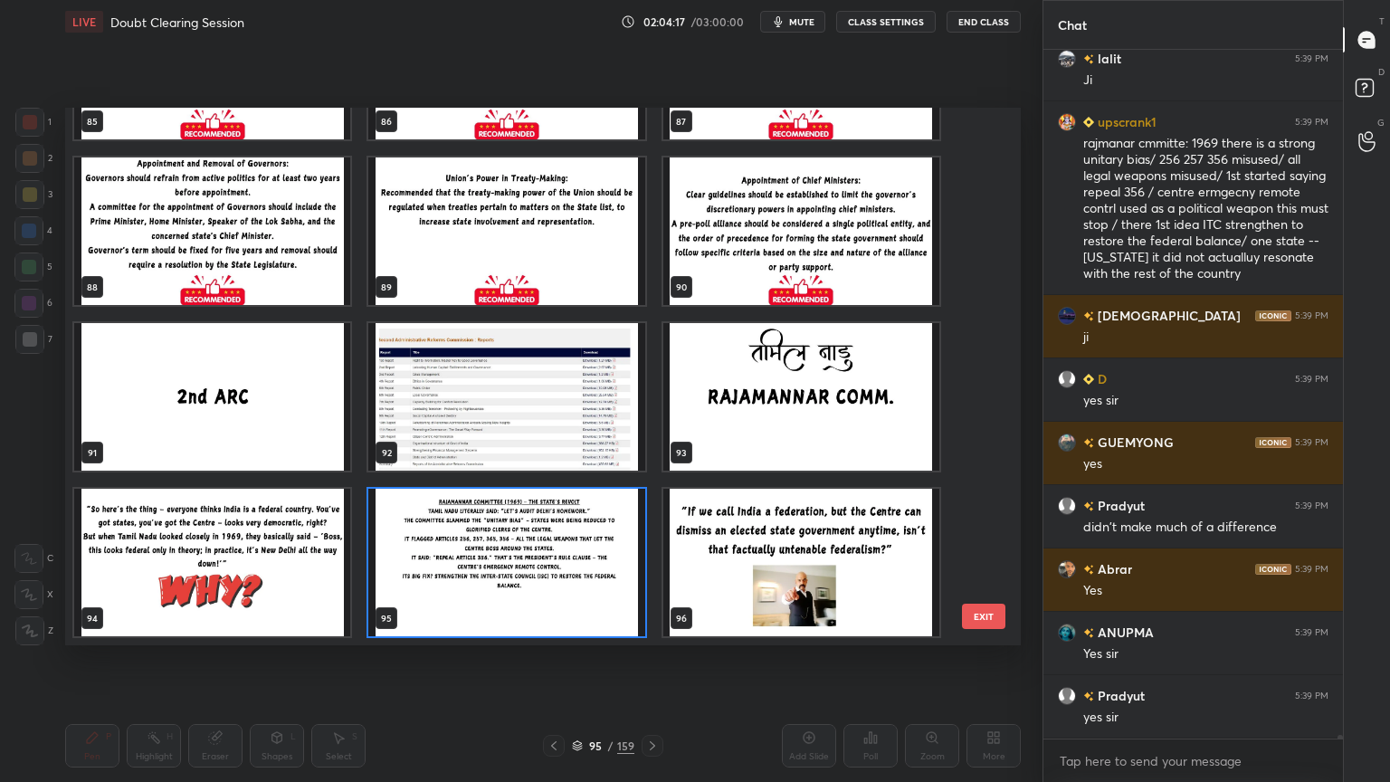
click at [570, 584] on img "grid" at bounding box center [506, 562] width 276 height 147
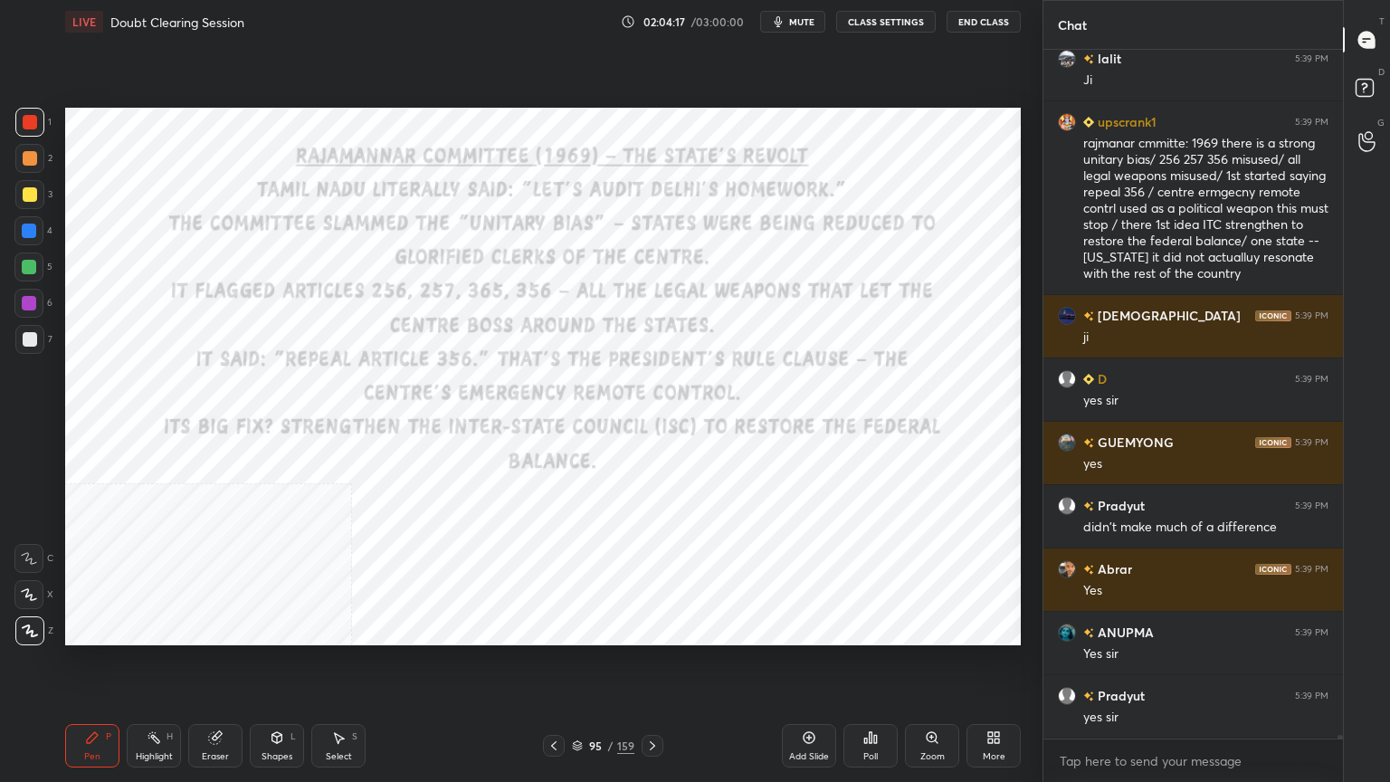
click at [570, 584] on img "grid" at bounding box center [506, 562] width 276 height 147
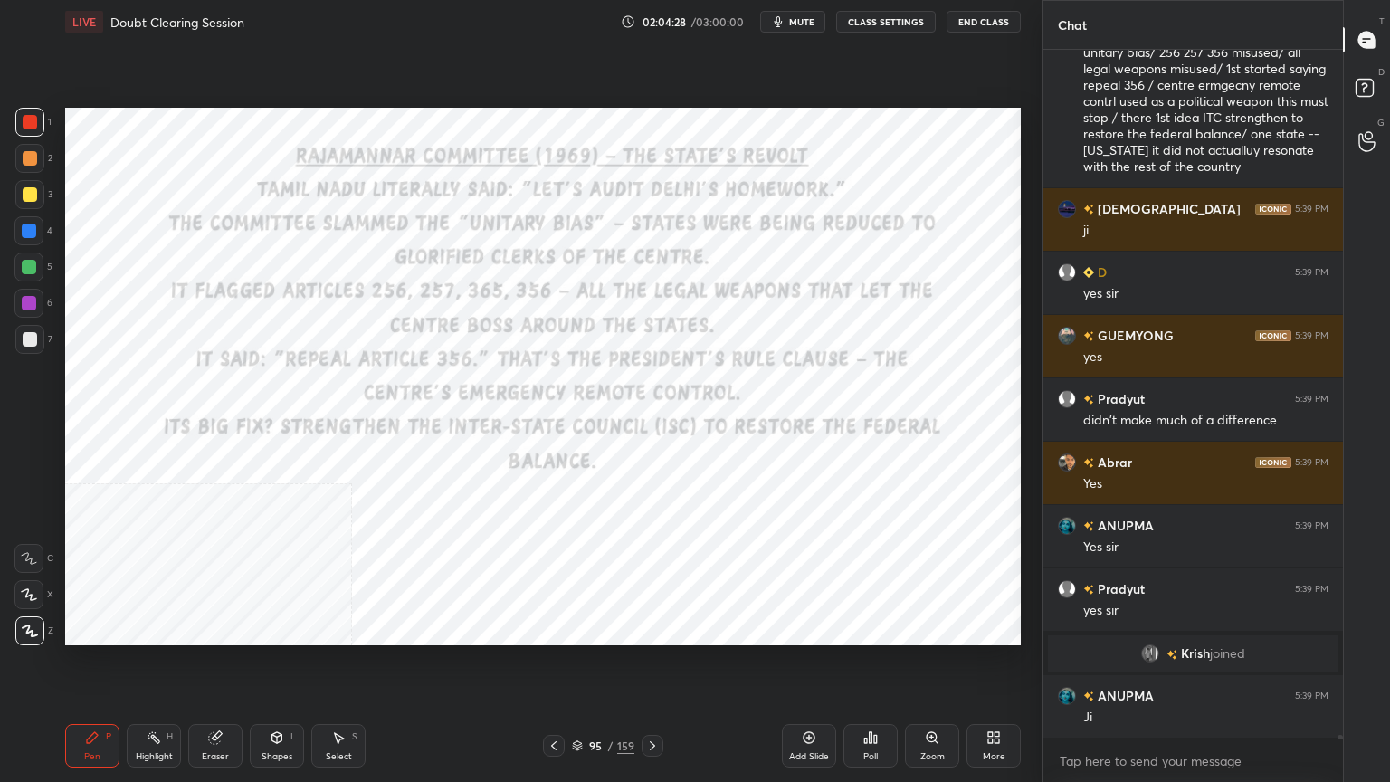
scroll to position [141558, 0]
click at [651, 747] on icon at bounding box center [652, 745] width 14 height 14
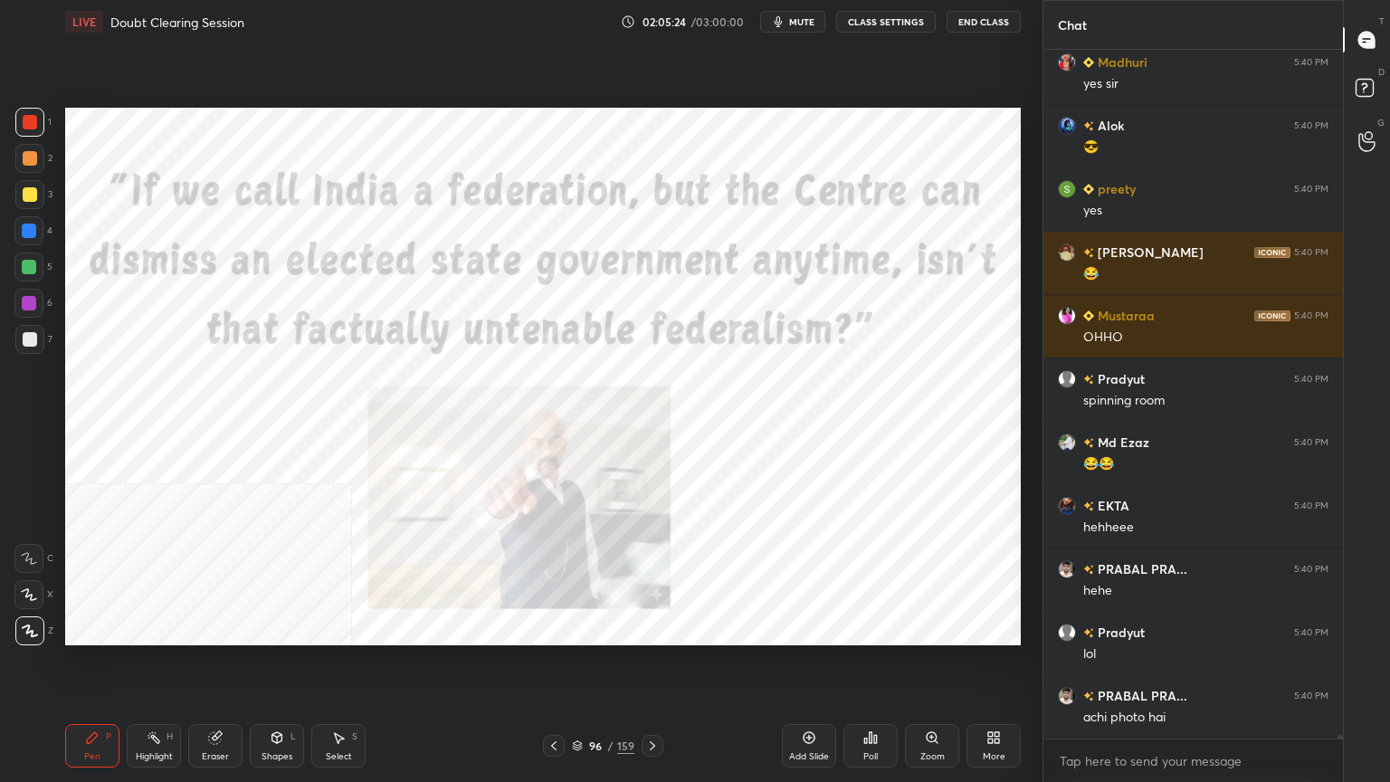
scroll to position [144363, 0]
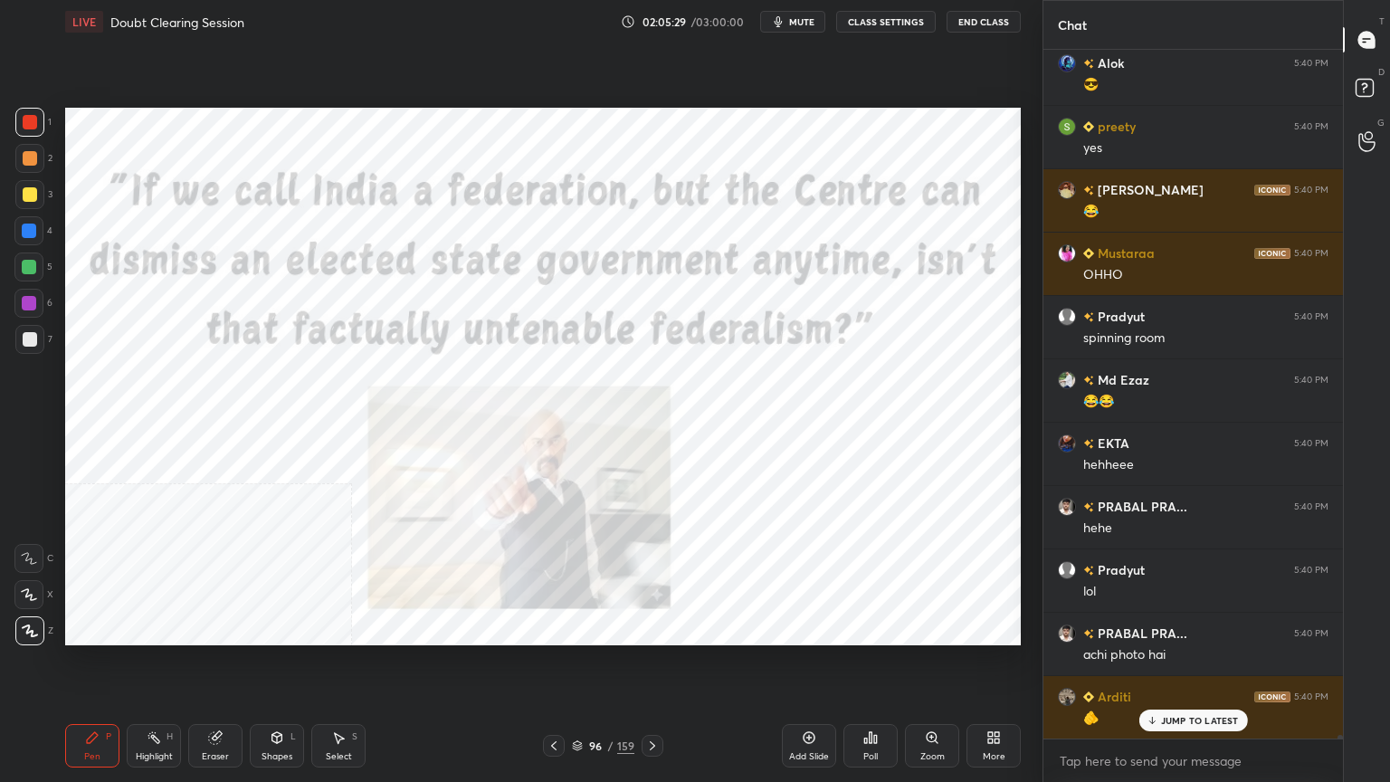
click at [577, 749] on icon at bounding box center [577, 745] width 11 height 11
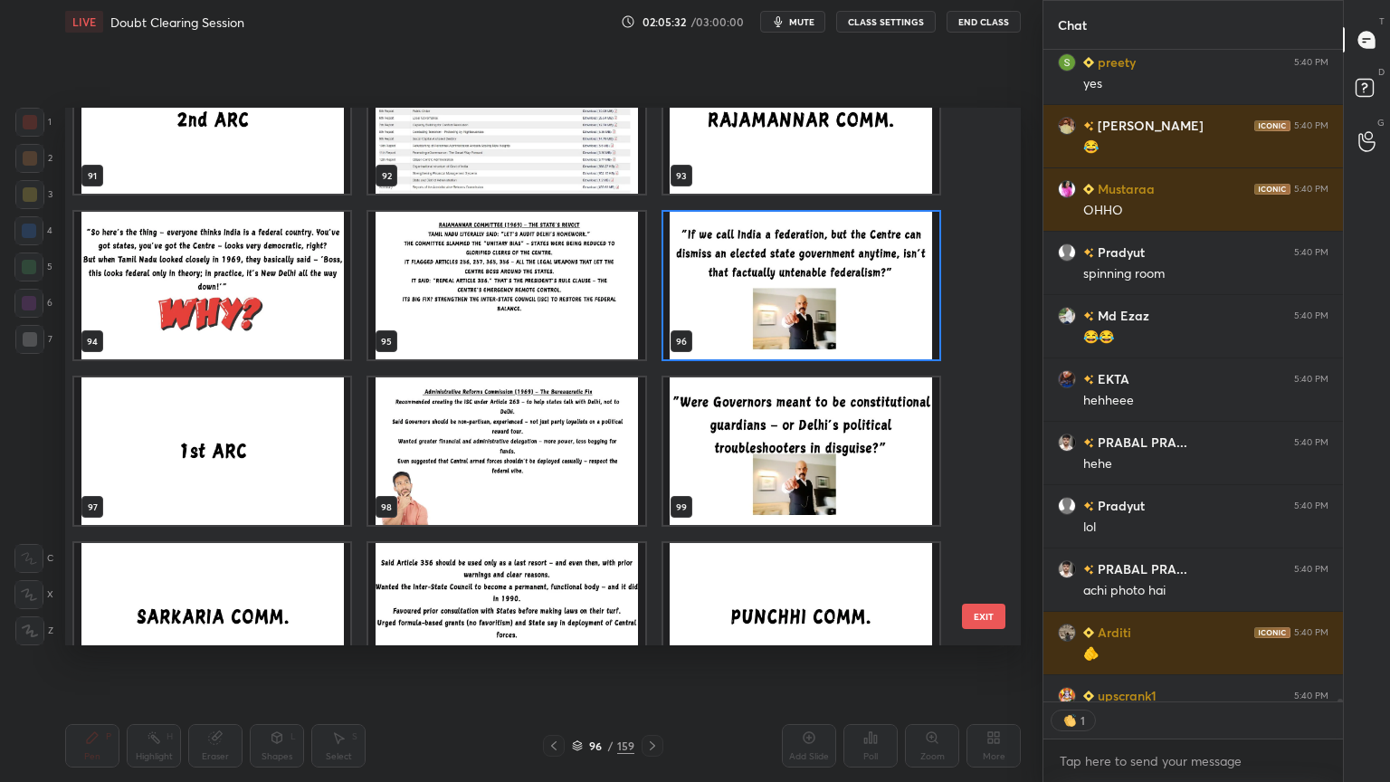
scroll to position [5065, 0]
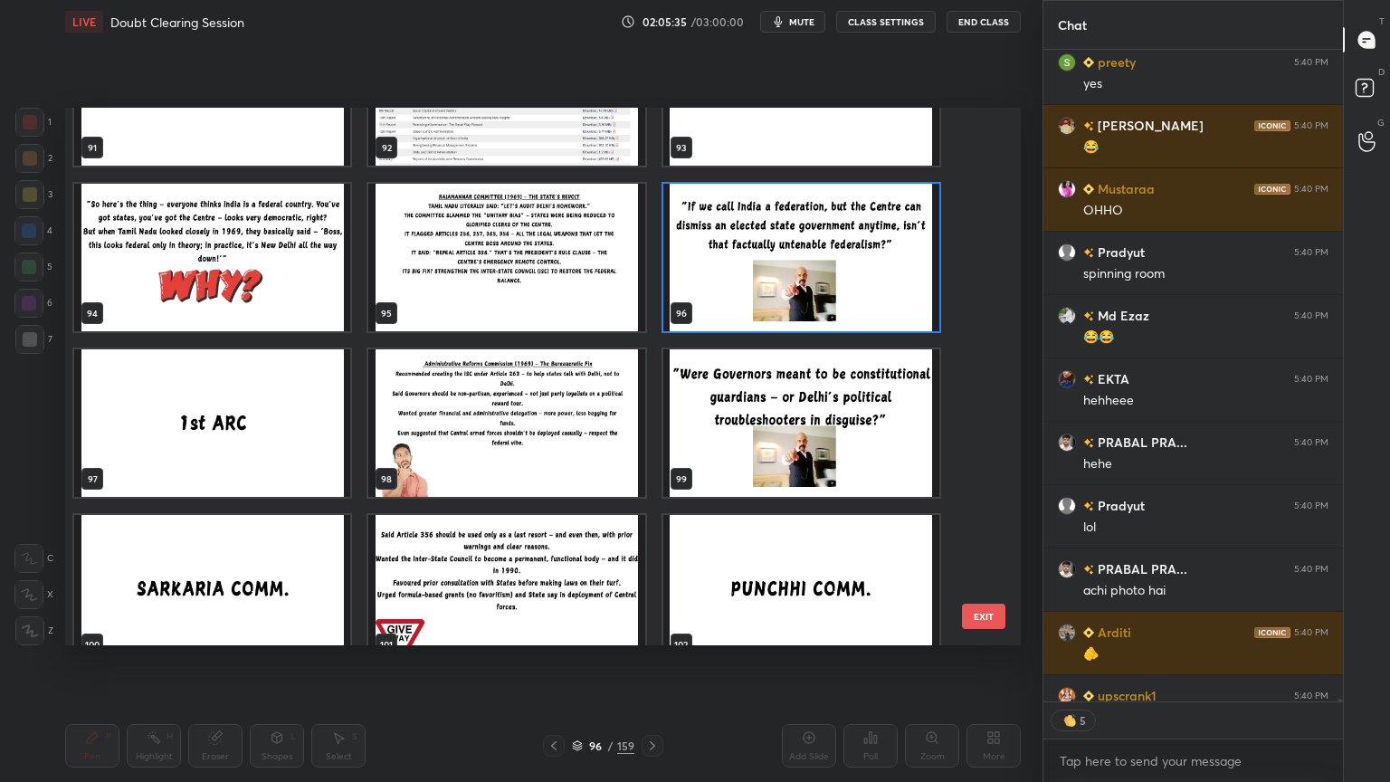
click at [287, 437] on img "grid" at bounding box center [212, 422] width 276 height 147
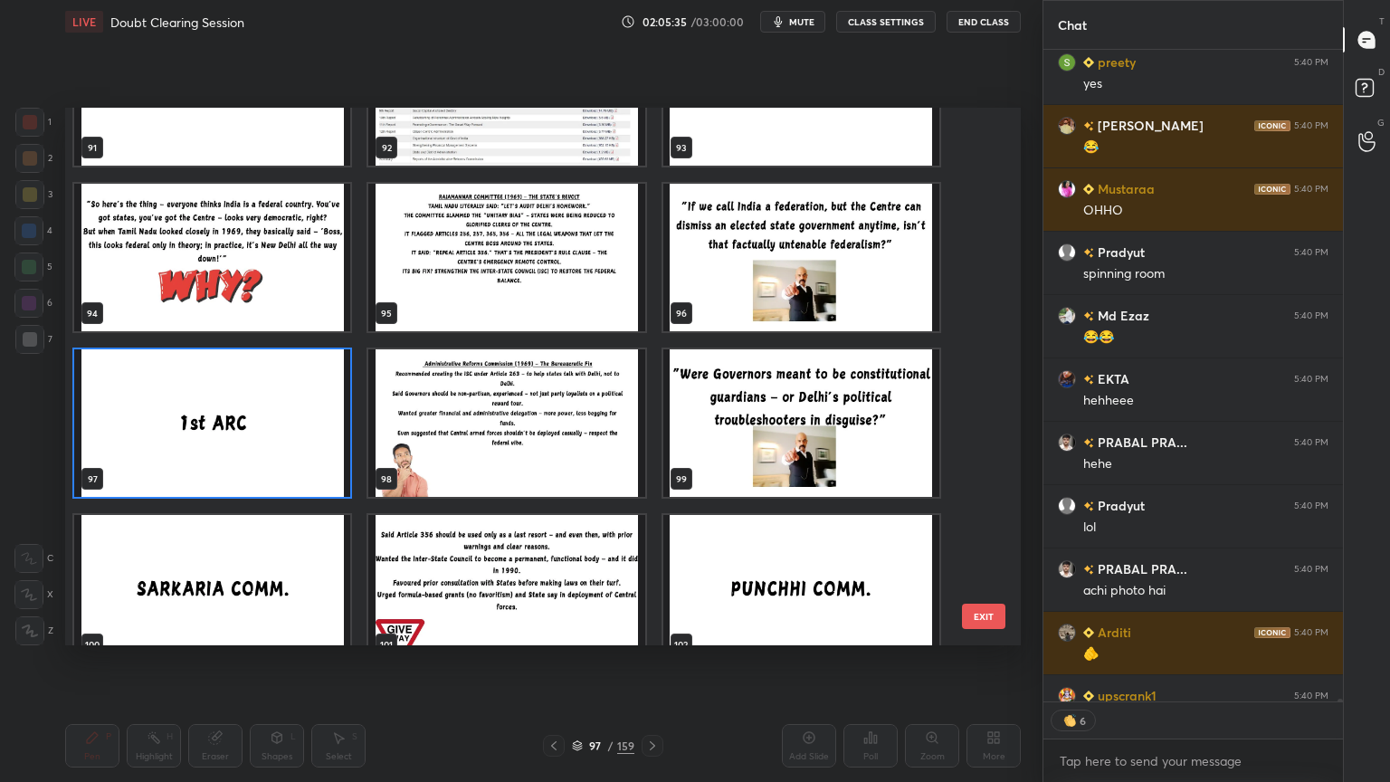
click at [287, 437] on img "grid" at bounding box center [212, 422] width 276 height 147
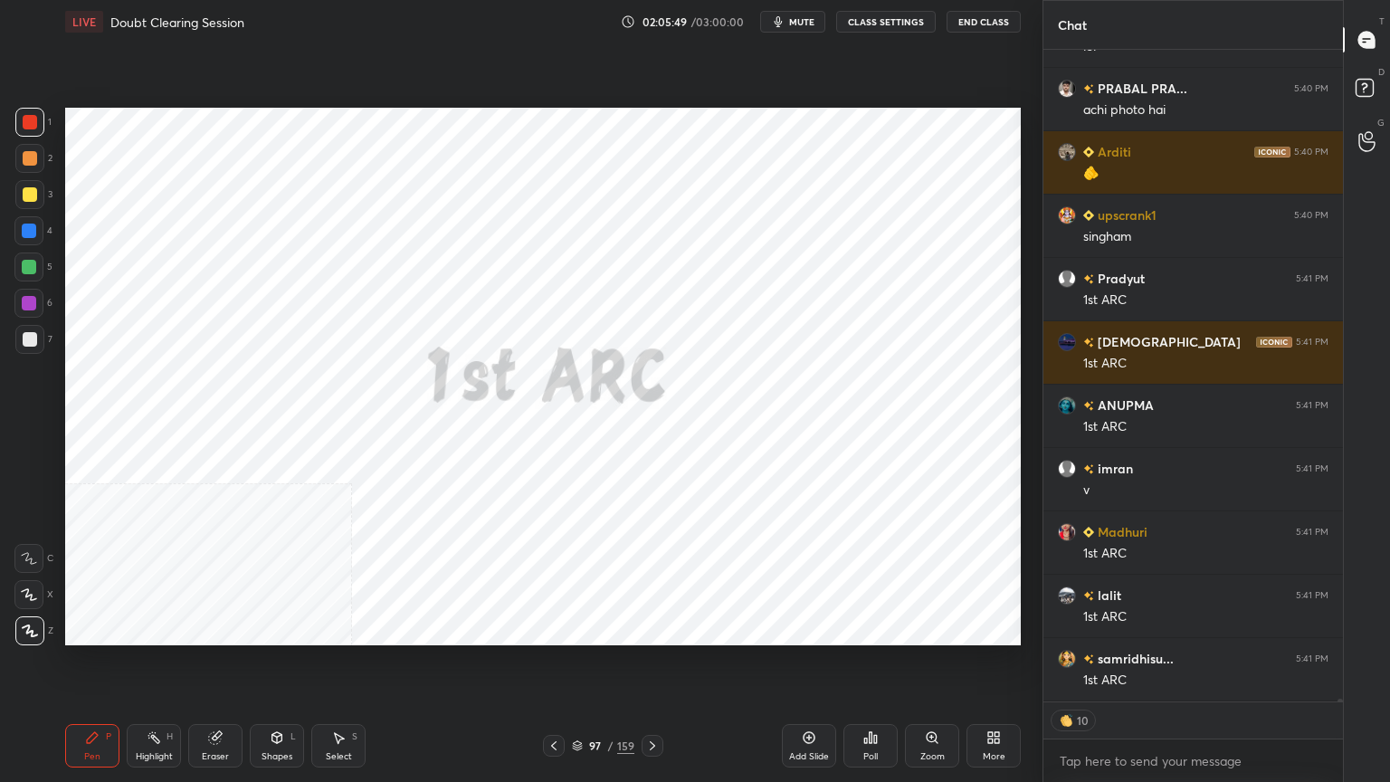
scroll to position [0, 0]
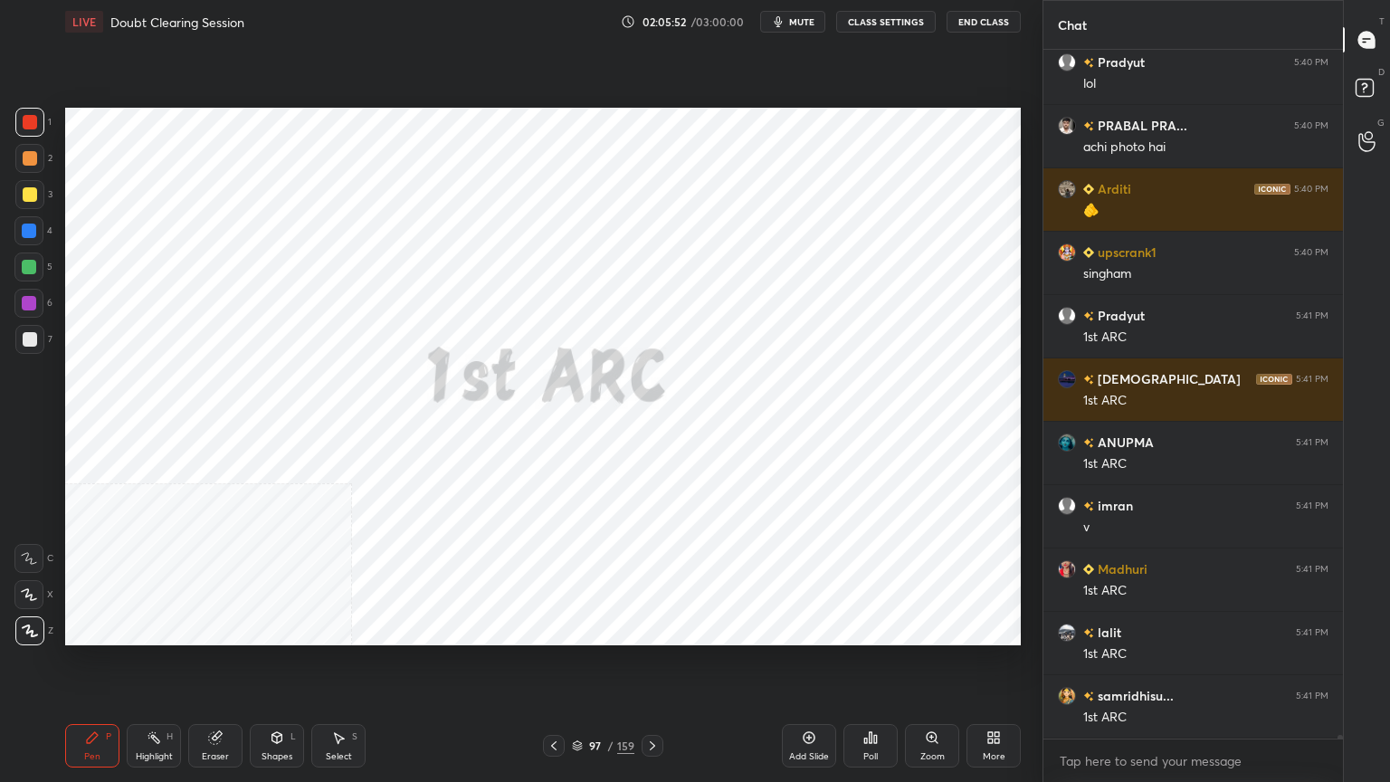
click at [653, 748] on icon at bounding box center [652, 745] width 14 height 14
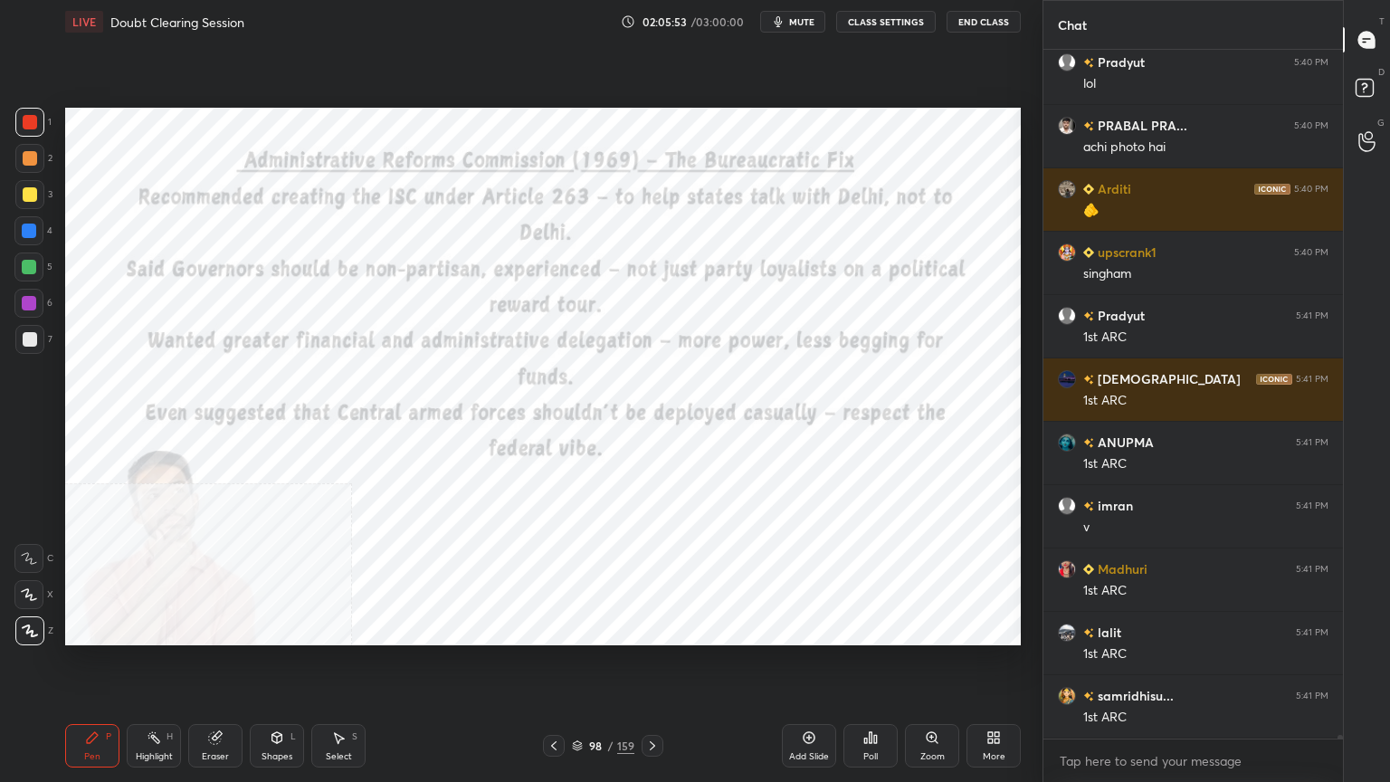
scroll to position [144934, 0]
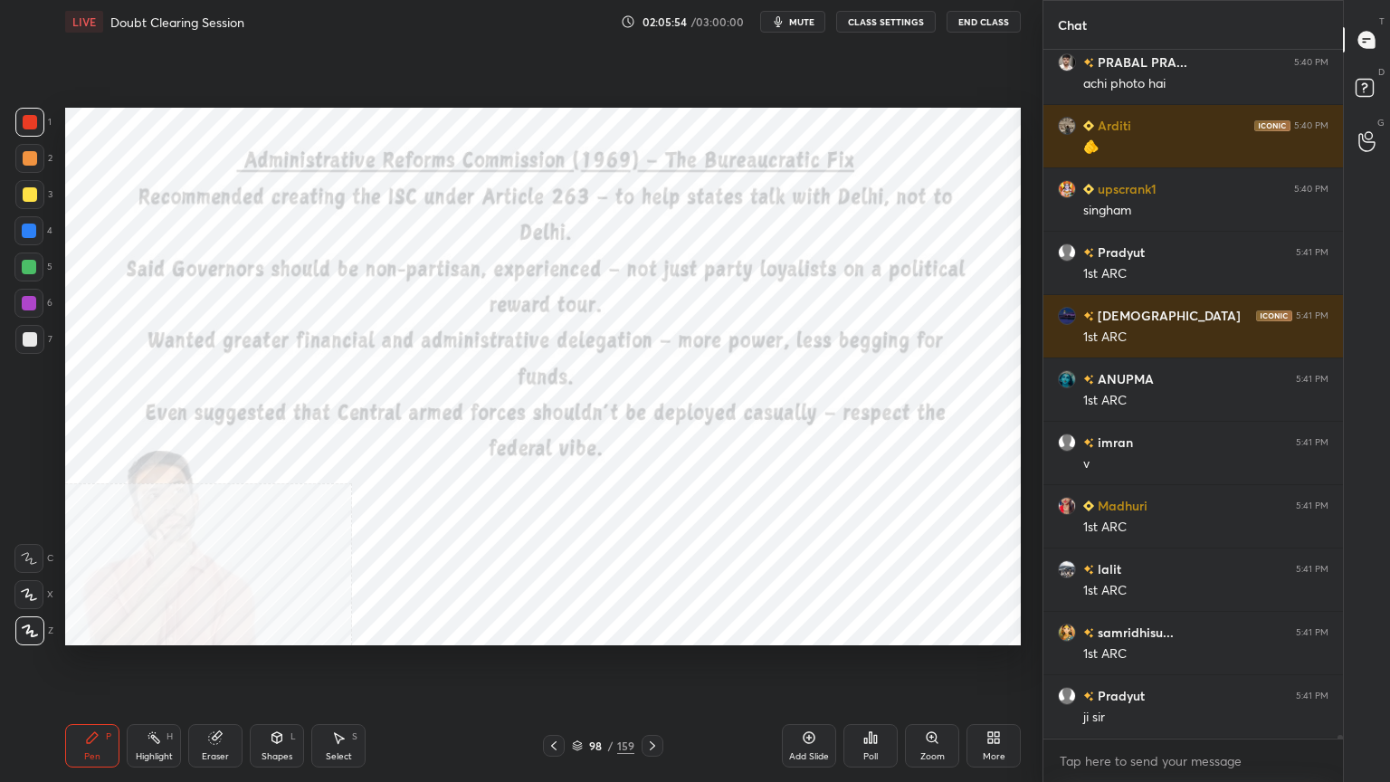
click at [995, 749] on div "More" at bounding box center [993, 745] width 54 height 43
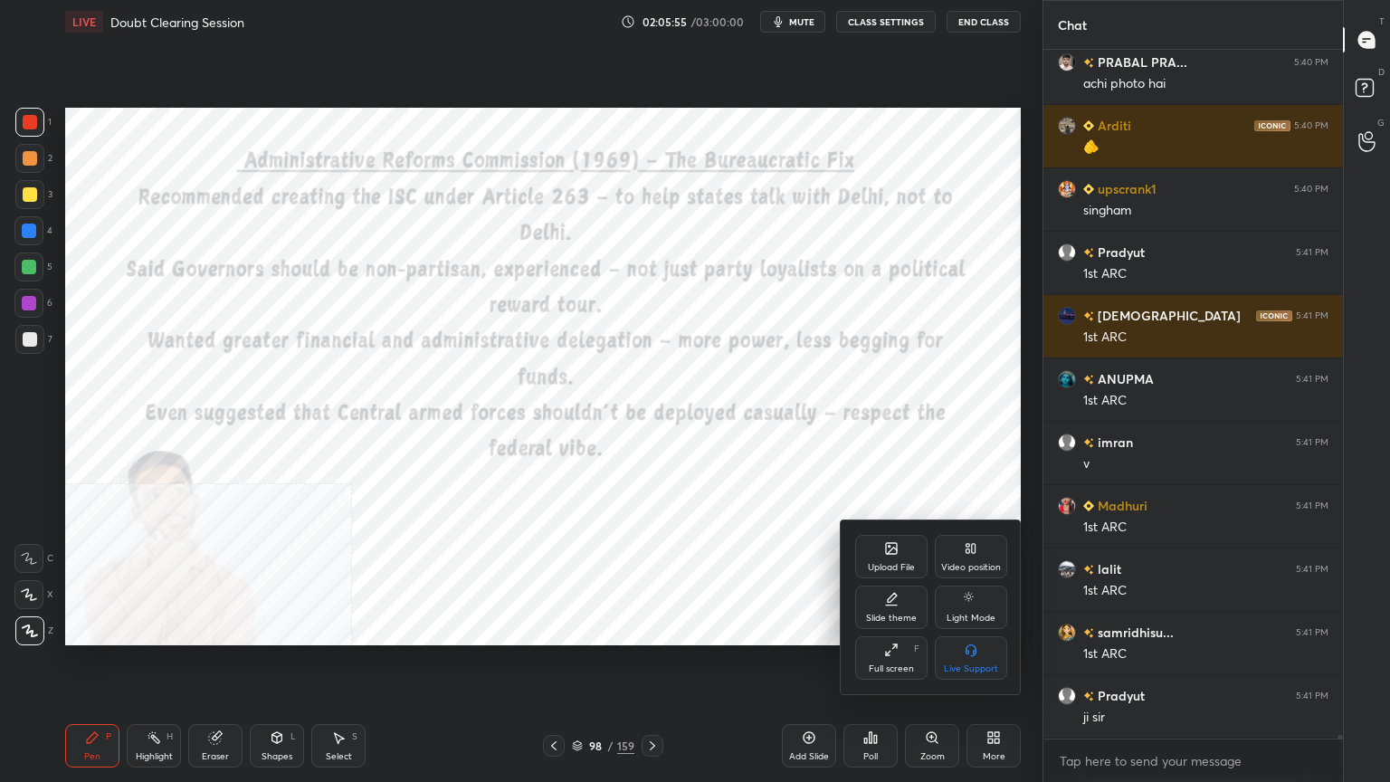
click at [973, 544] on icon at bounding box center [974, 548] width 4 height 9
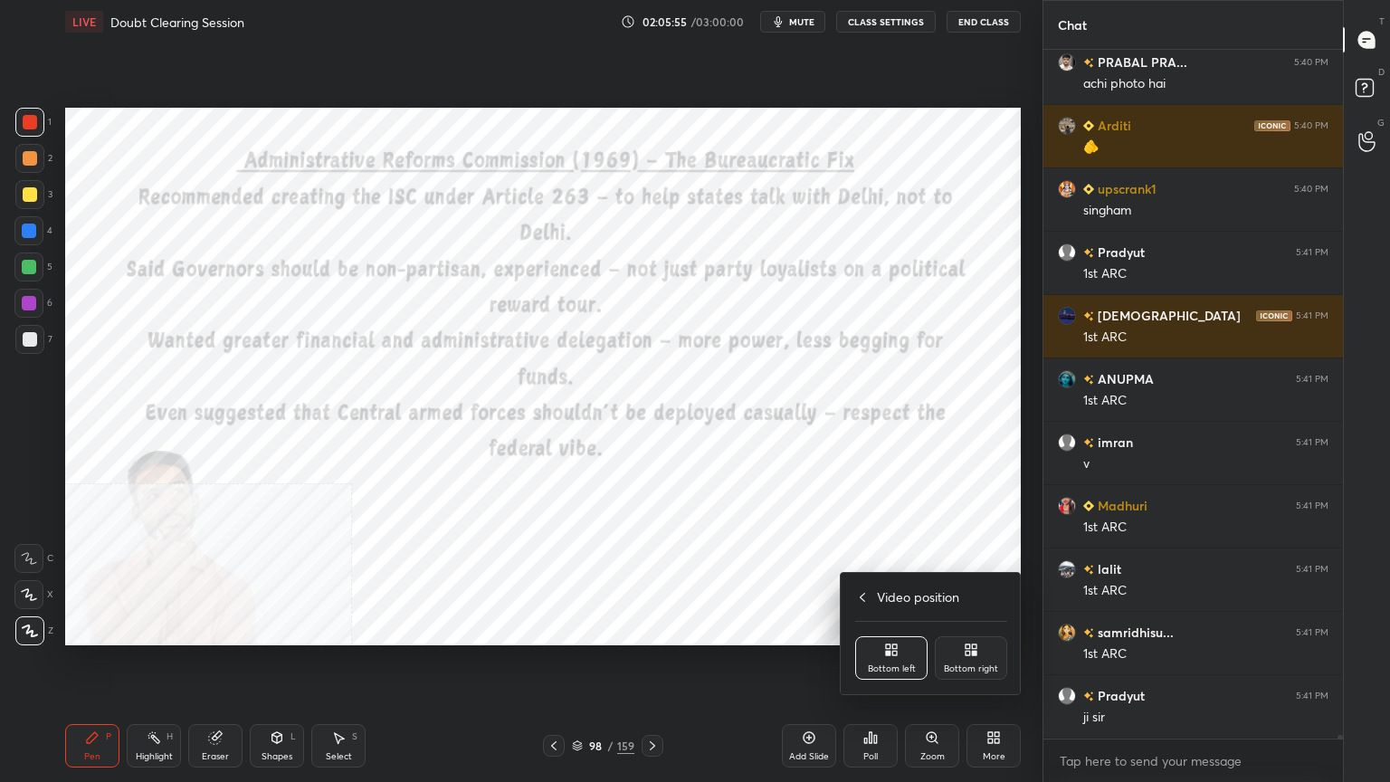
scroll to position [144996, 0]
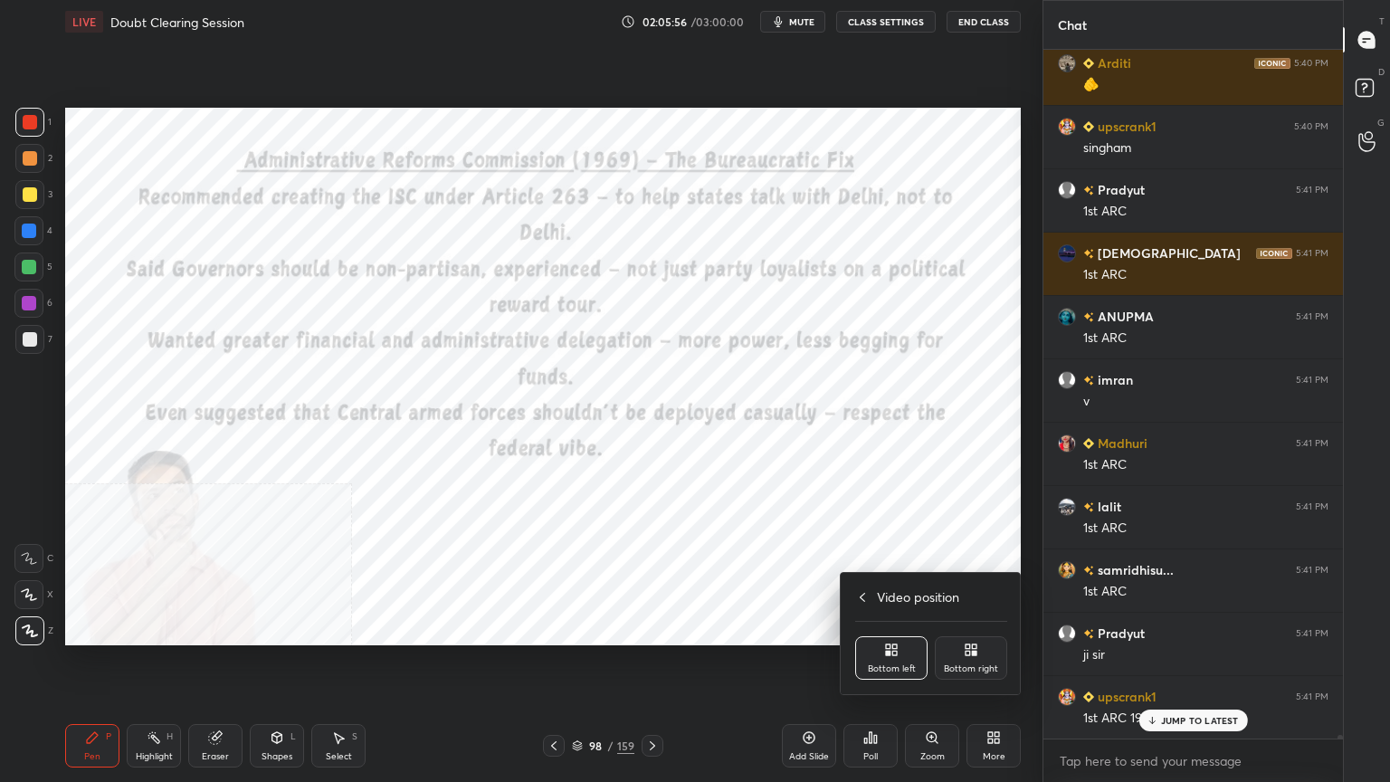
click at [964, 631] on div "Video position Bottom left Bottom right" at bounding box center [930, 633] width 181 height 121
click at [999, 654] on div "Bottom right" at bounding box center [971, 657] width 72 height 43
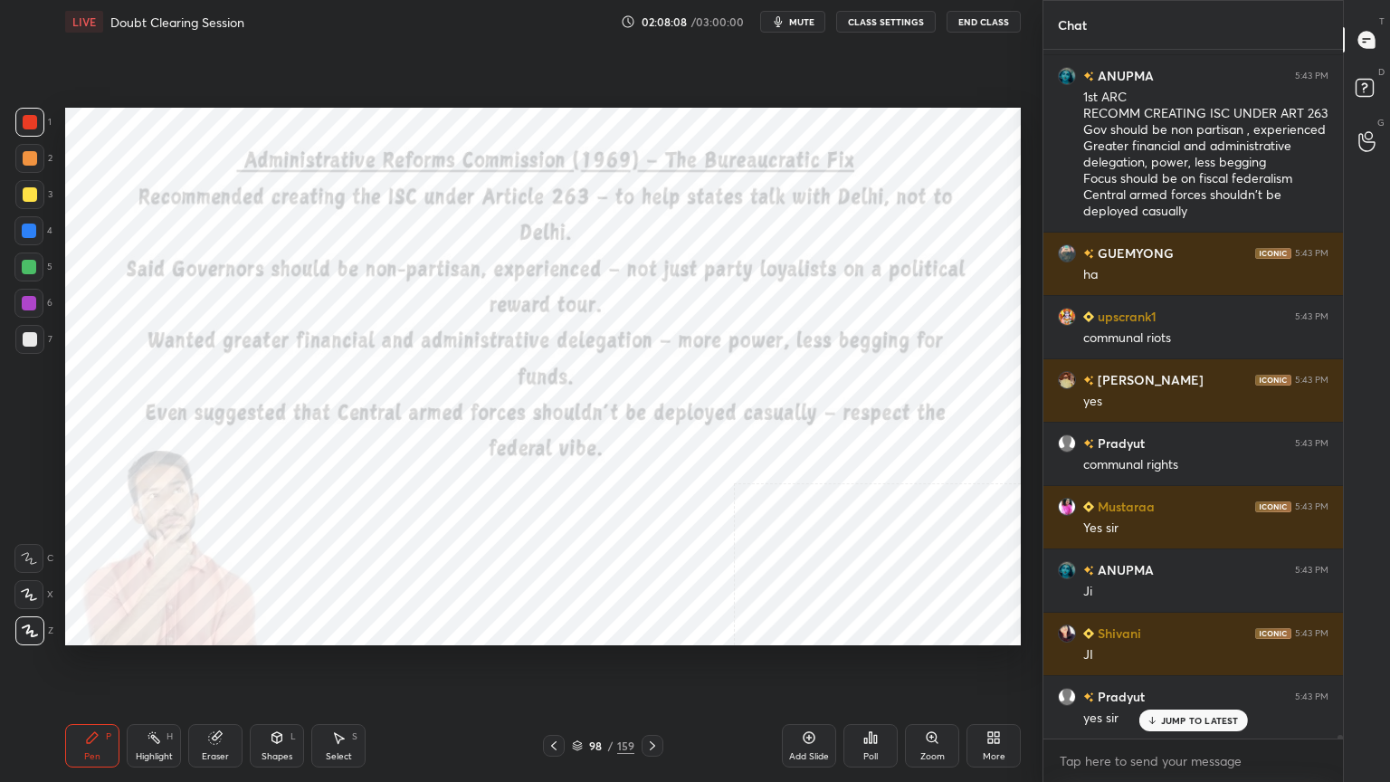
scroll to position [146418, 0]
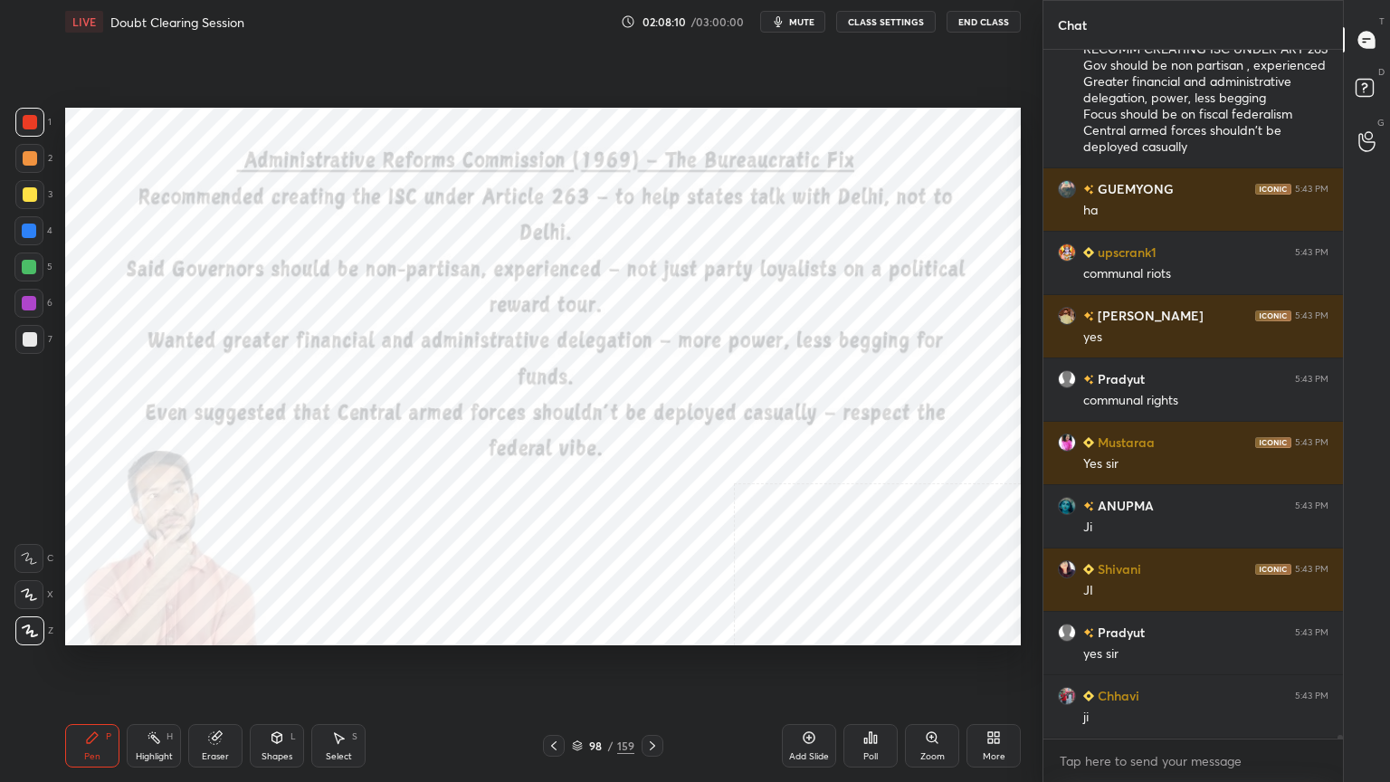
click at [578, 746] on icon at bounding box center [577, 745] width 11 height 11
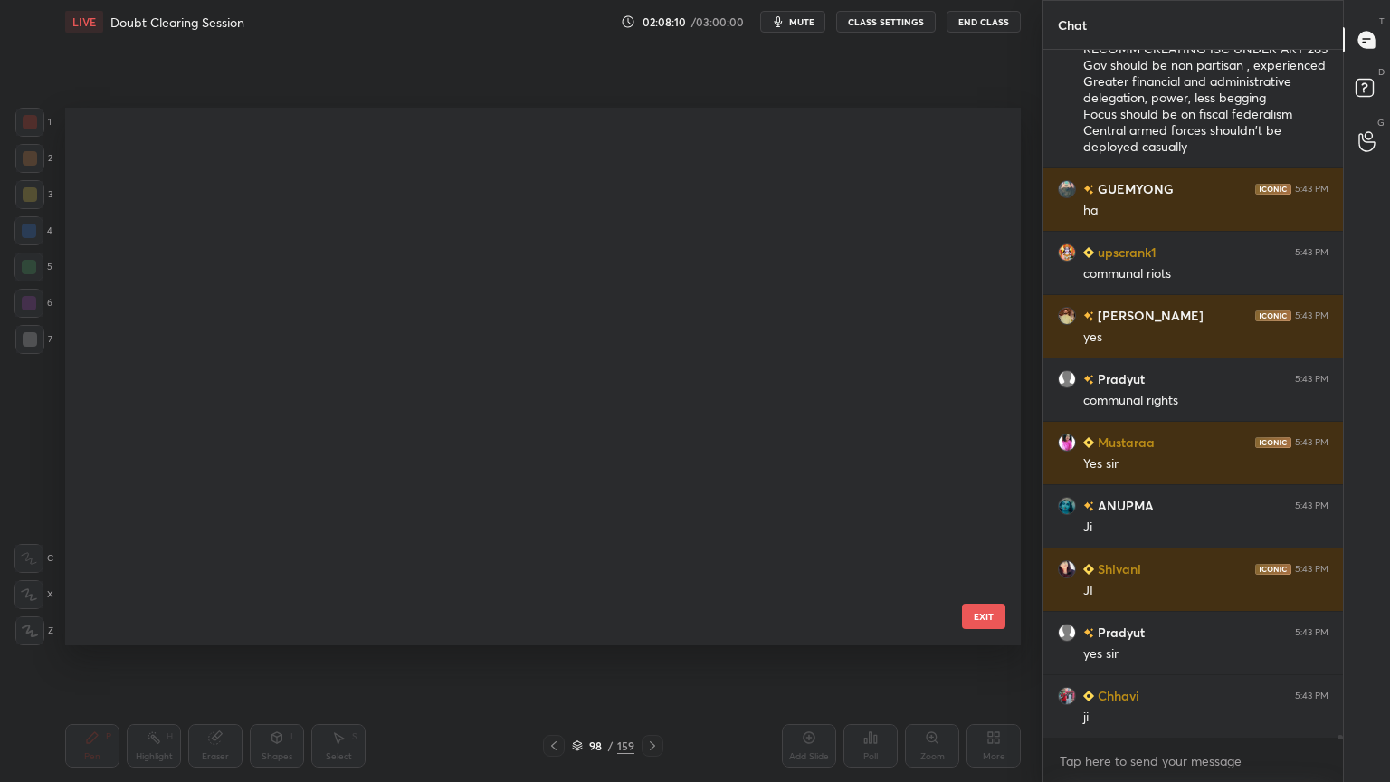
scroll to position [532, 946]
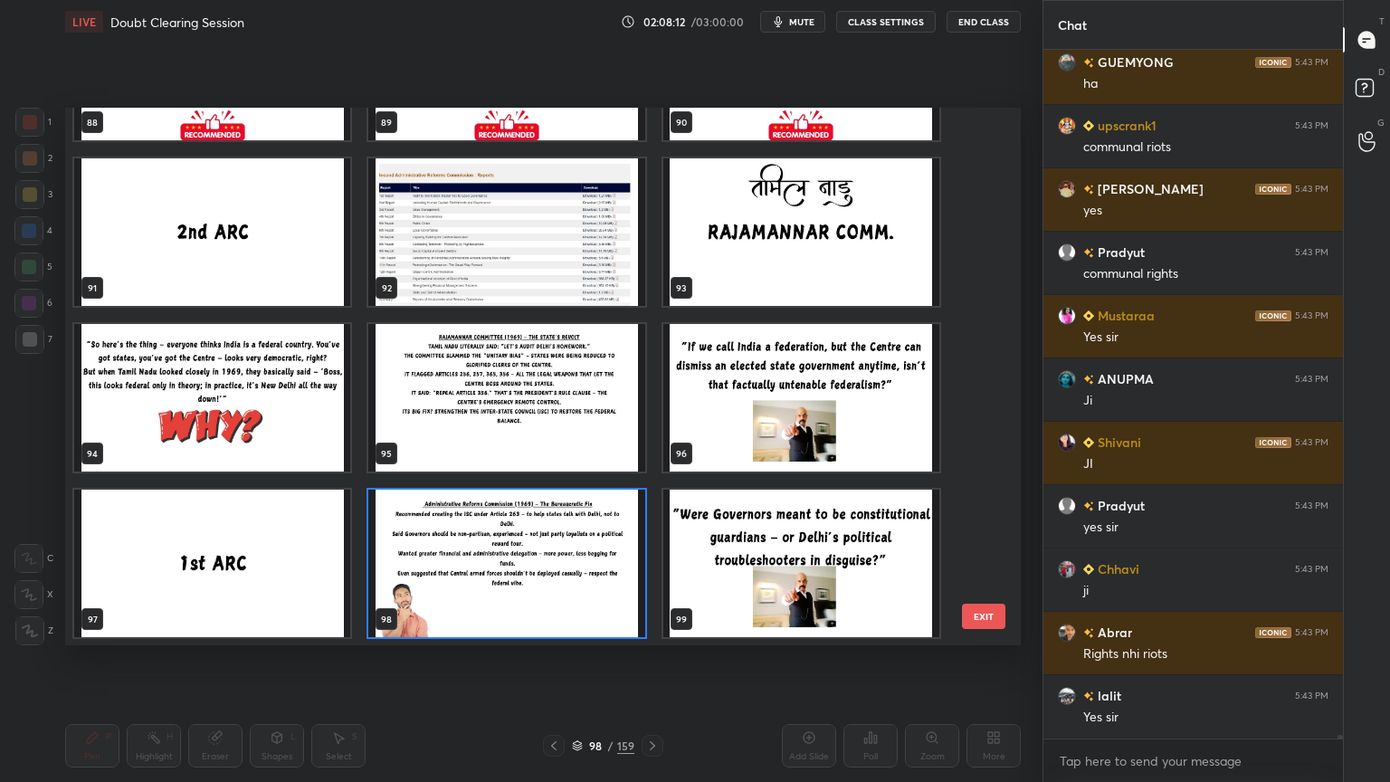
click at [539, 589] on img "grid" at bounding box center [506, 562] width 276 height 147
click at [536, 591] on img "grid" at bounding box center [506, 562] width 276 height 147
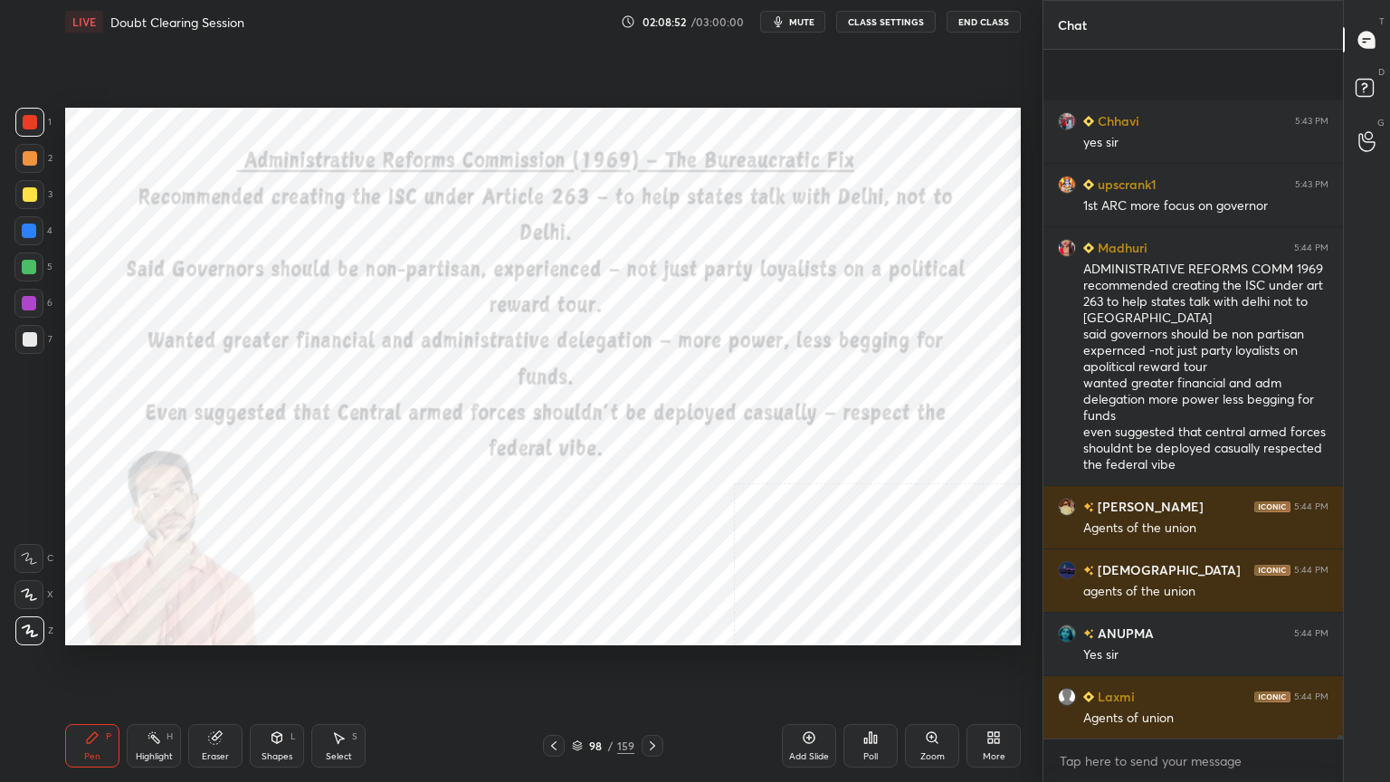
scroll to position [147626, 0]
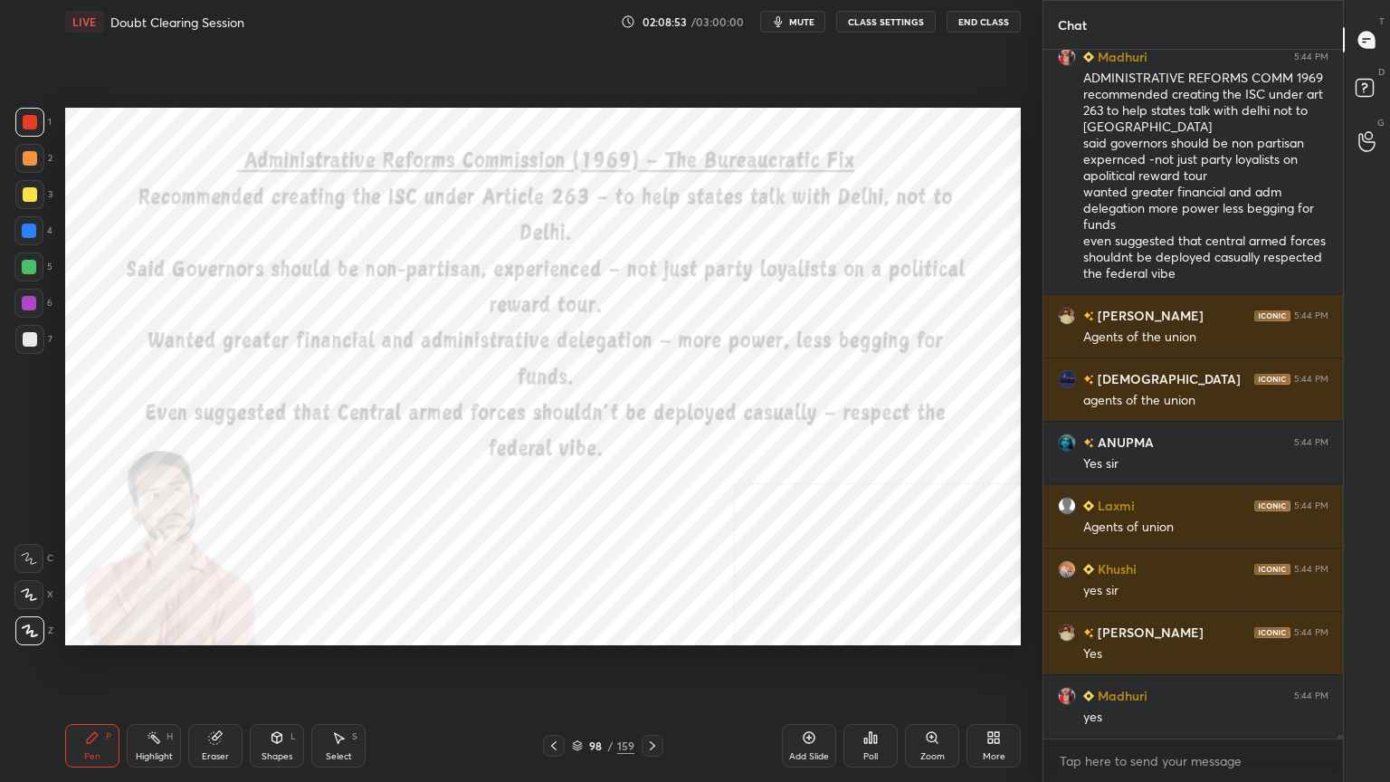
click at [650, 745] on icon at bounding box center [652, 745] width 14 height 14
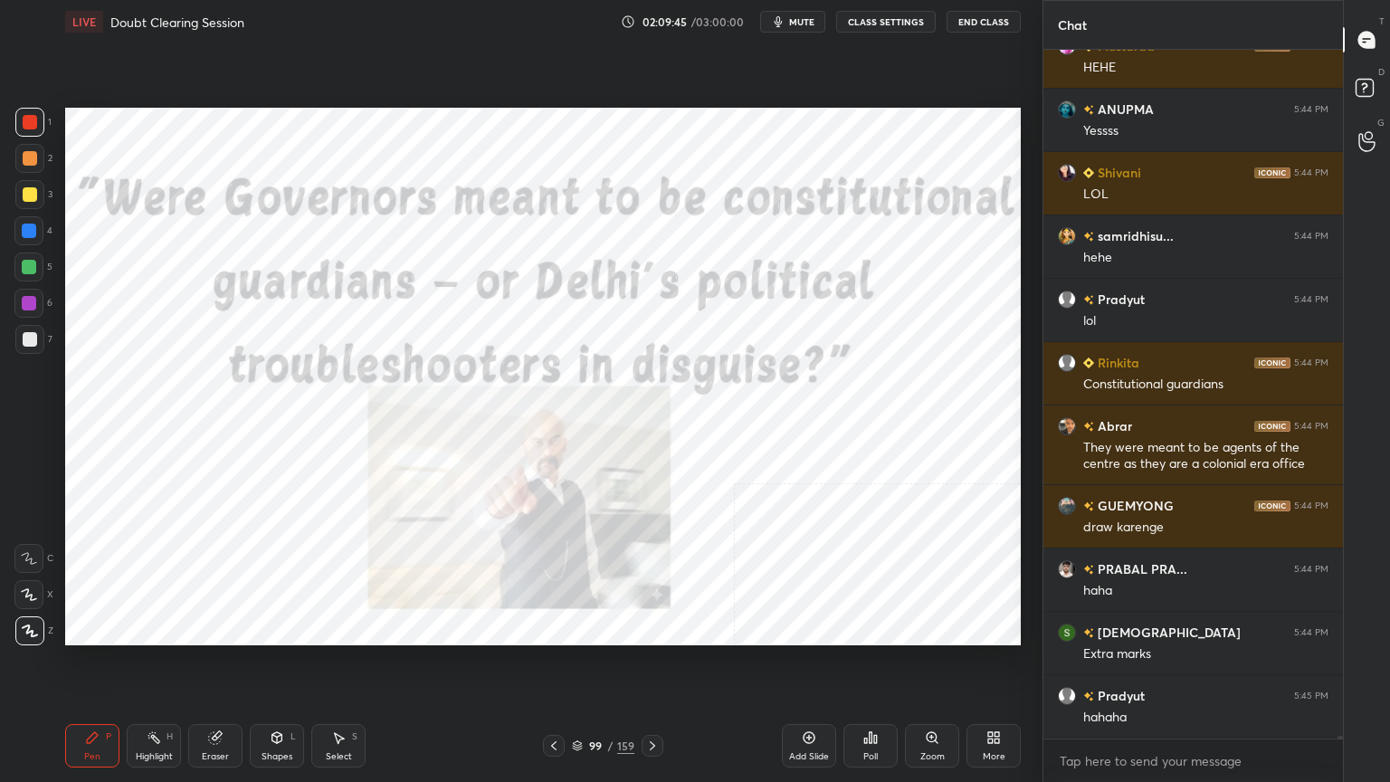
scroll to position [149480, 0]
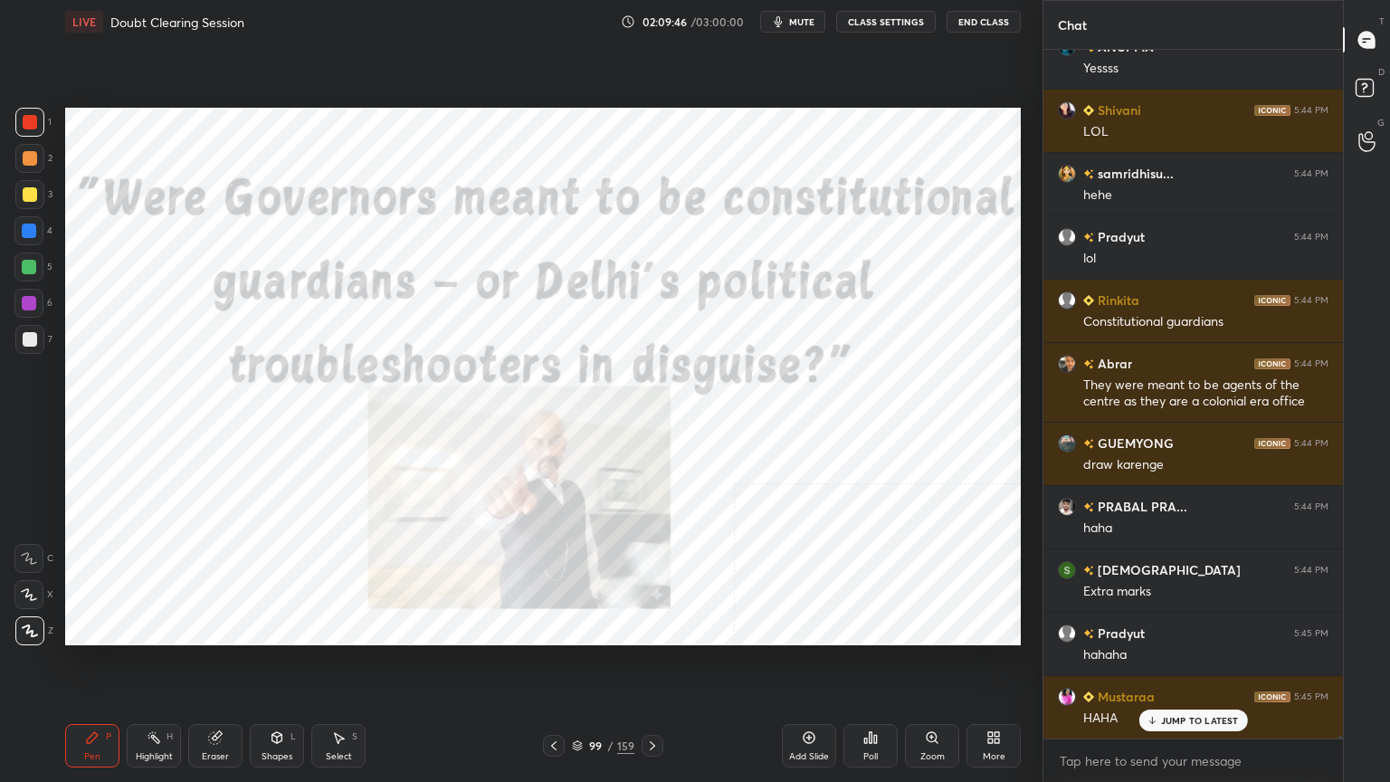
click at [576, 745] on icon at bounding box center [577, 745] width 11 height 11
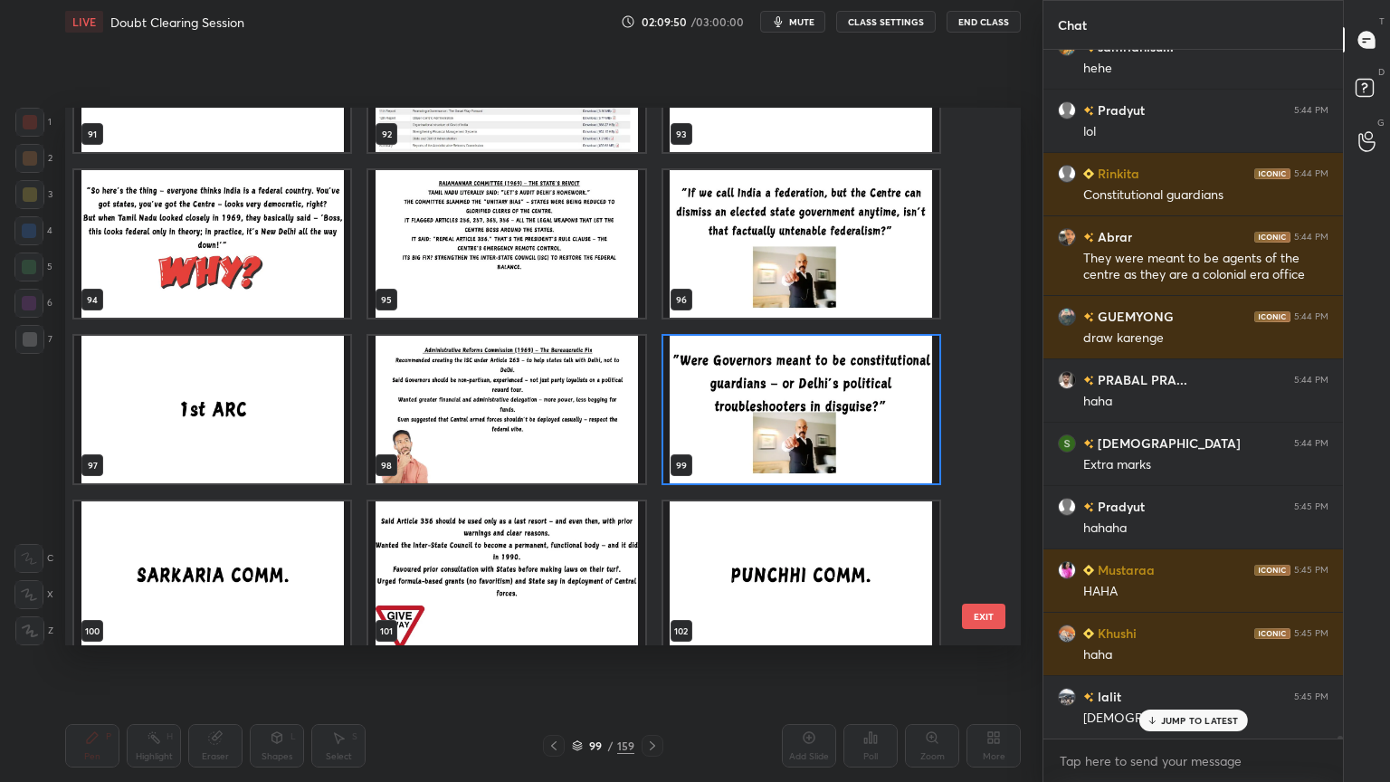
scroll to position [5, 5]
click at [195, 408] on img "grid" at bounding box center [212, 409] width 276 height 147
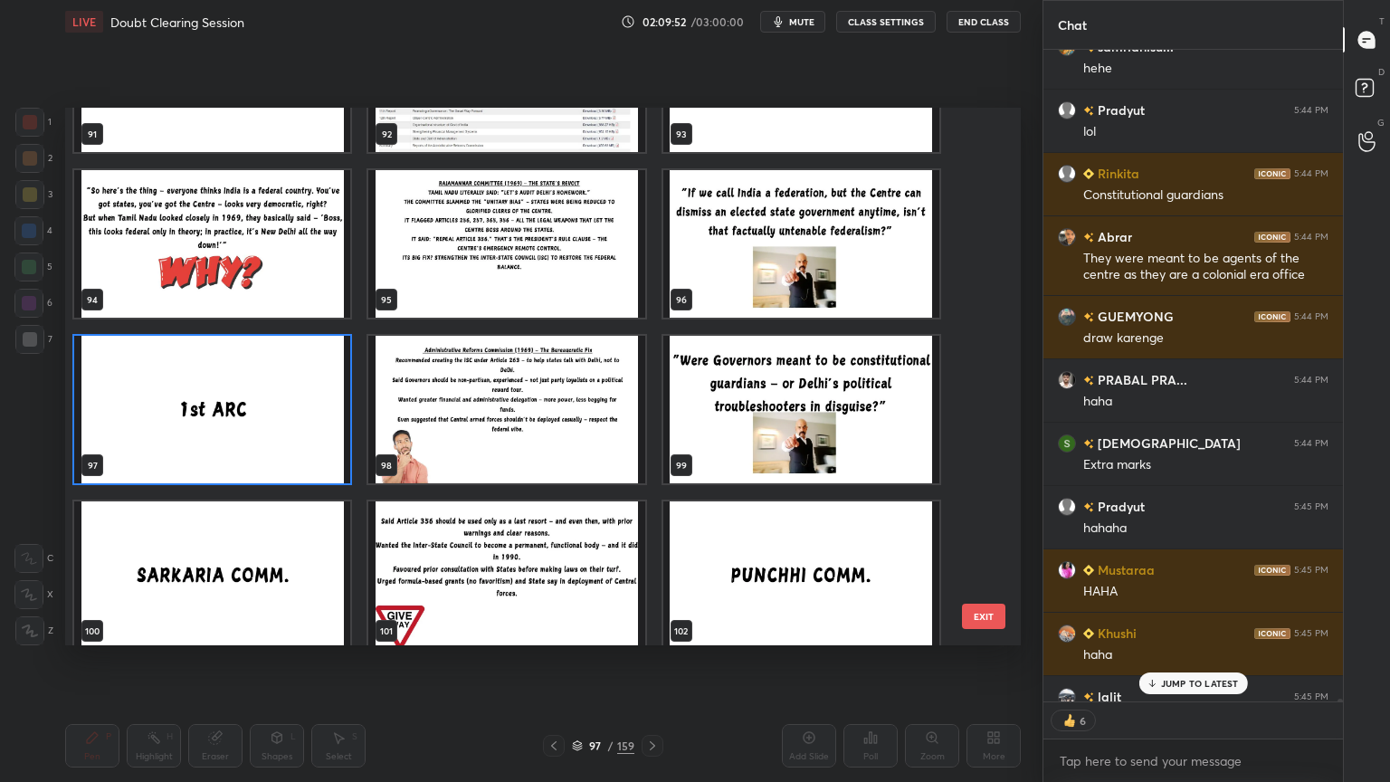
click at [195, 405] on img "grid" at bounding box center [212, 409] width 276 height 147
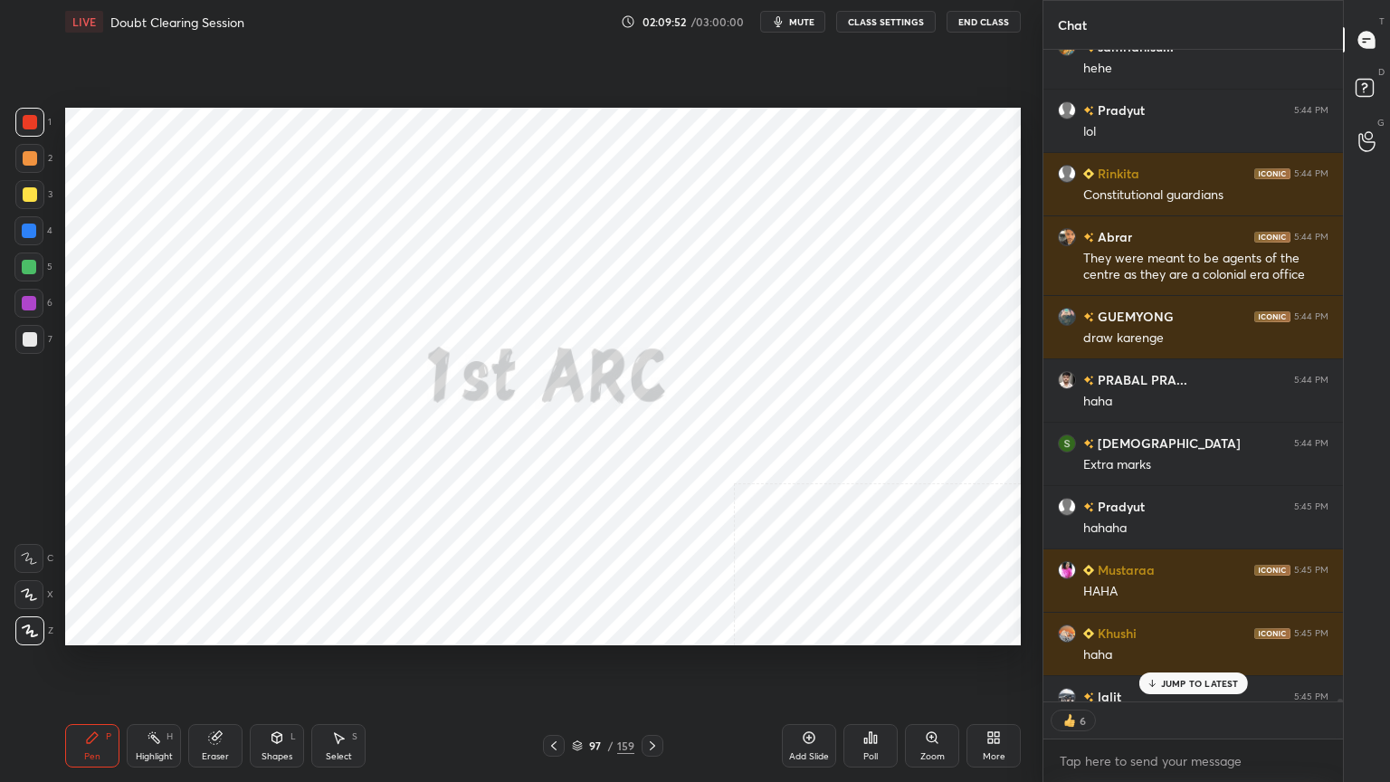
click at [195, 404] on img "grid" at bounding box center [212, 409] width 276 height 147
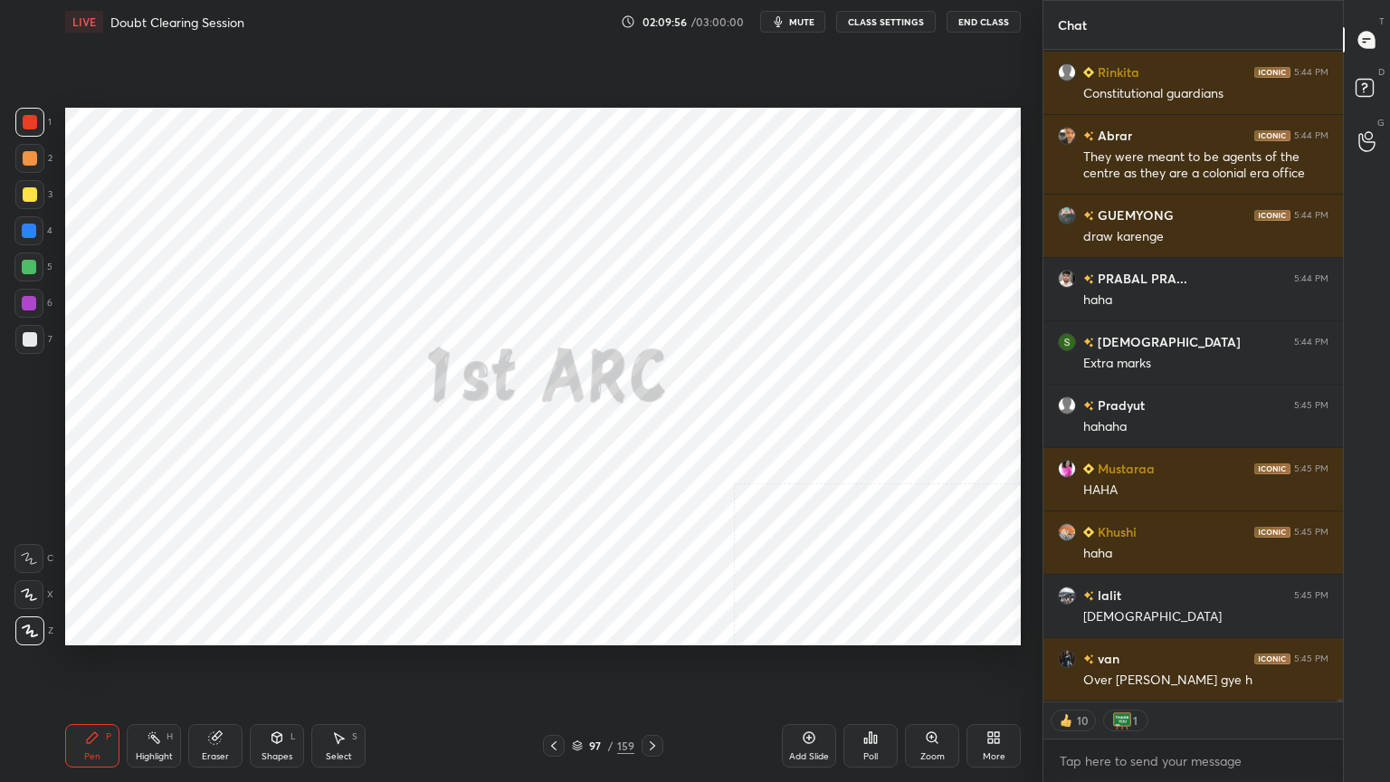
click at [810, 760] on div "Add Slide" at bounding box center [809, 745] width 54 height 43
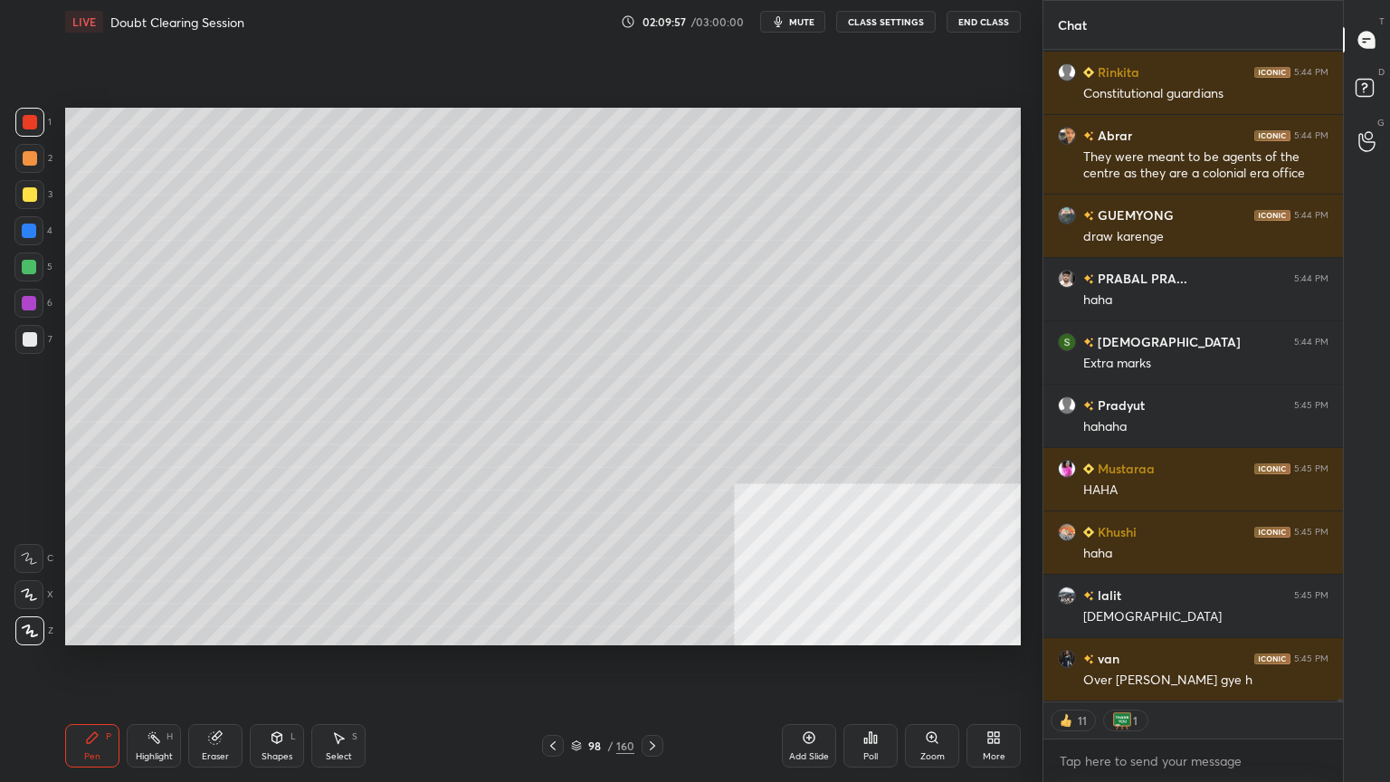
scroll to position [149771, 0]
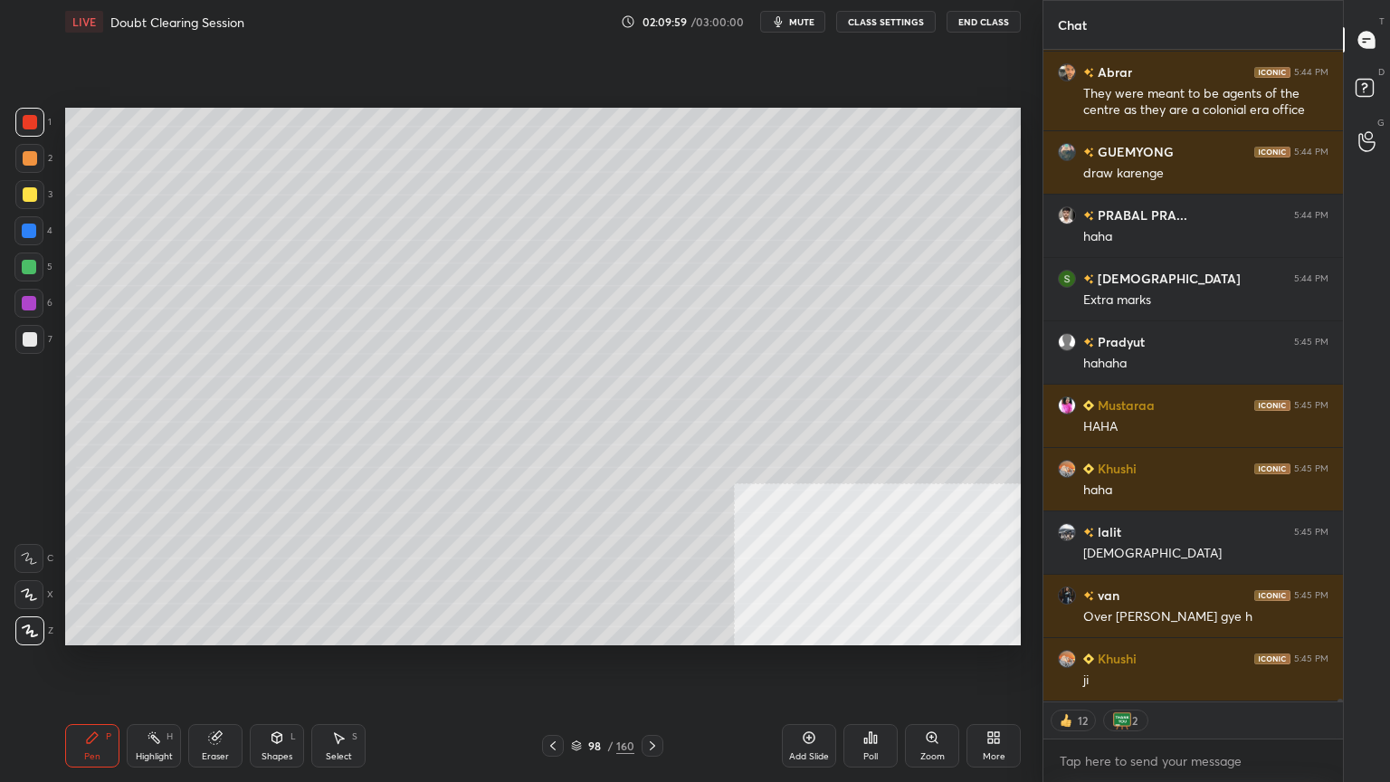
drag, startPoint x: 25, startPoint y: 186, endPoint x: 61, endPoint y: 188, distance: 35.3
click at [24, 187] on div at bounding box center [30, 194] width 14 height 14
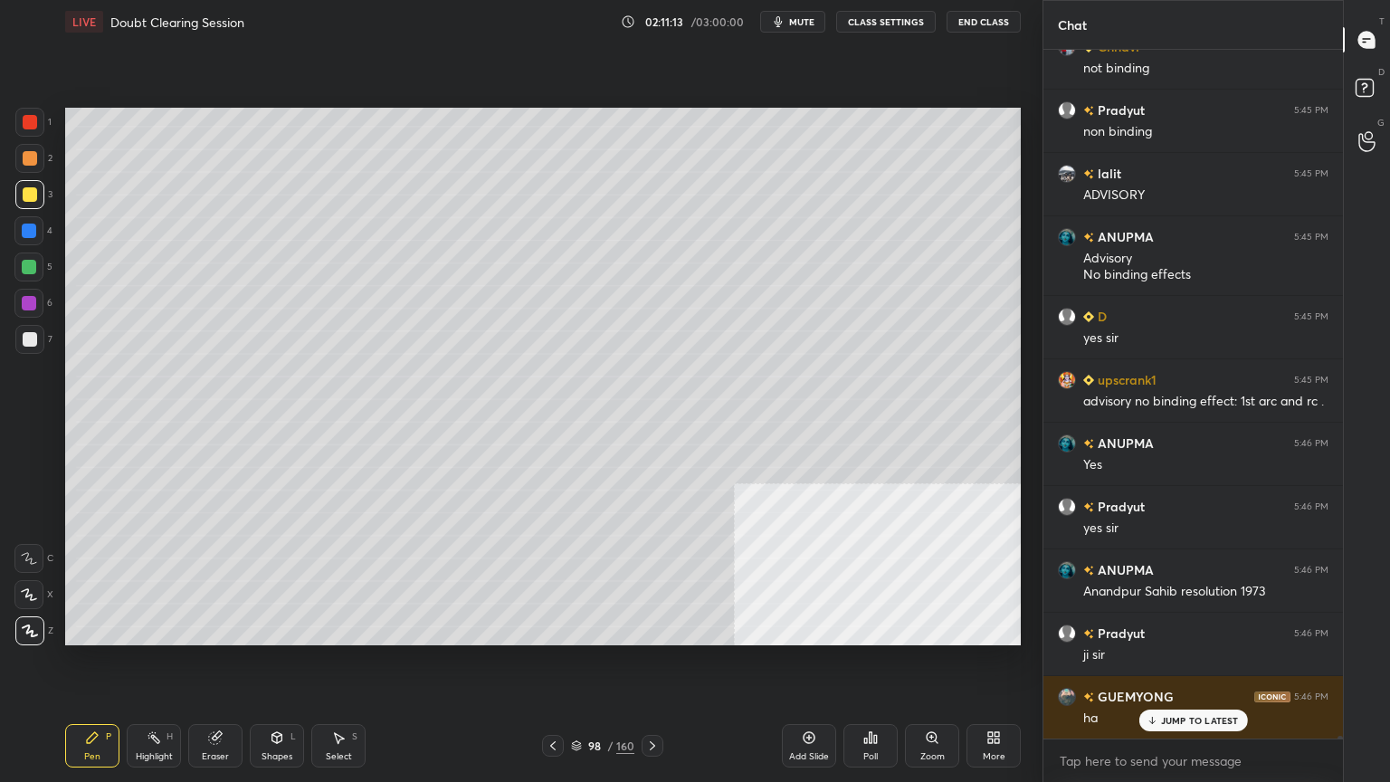
scroll to position [150974, 0]
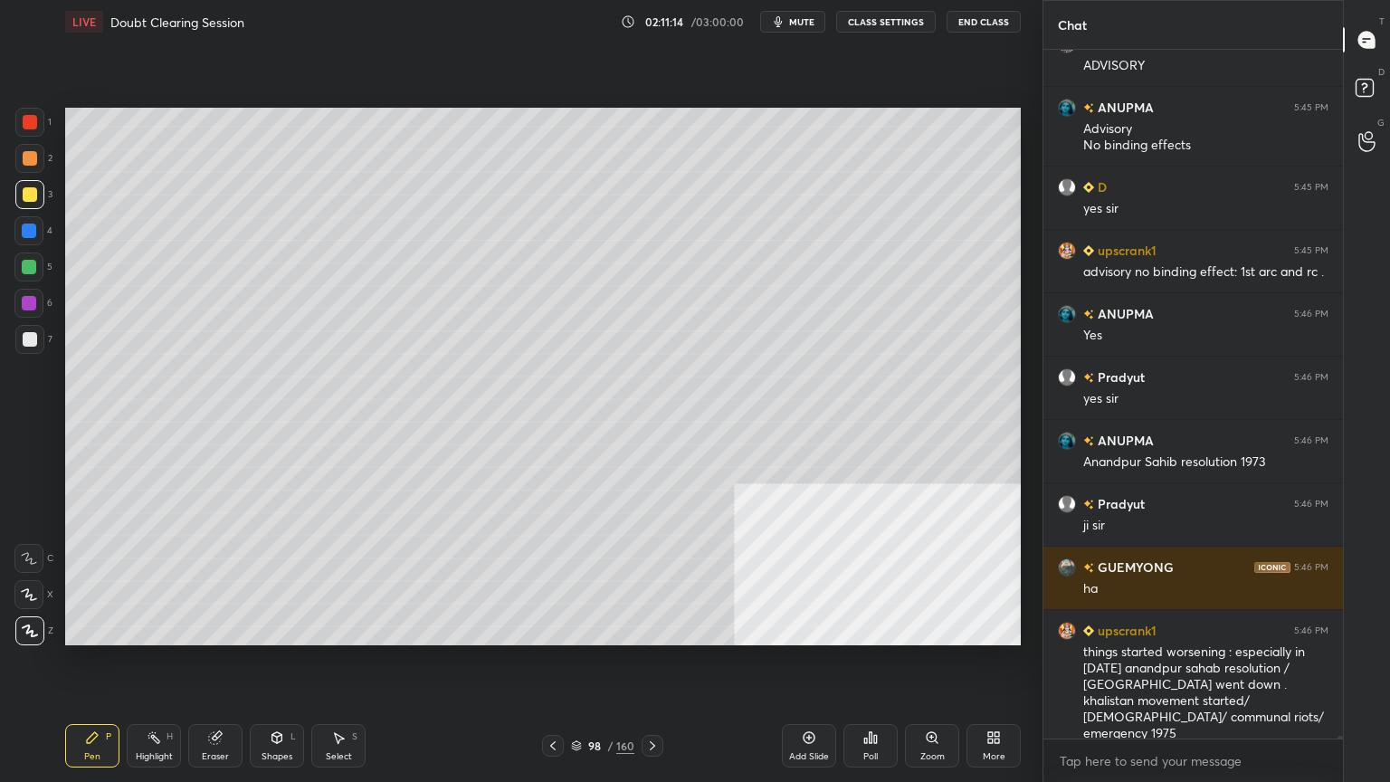
click at [23, 221] on div at bounding box center [28, 230] width 29 height 29
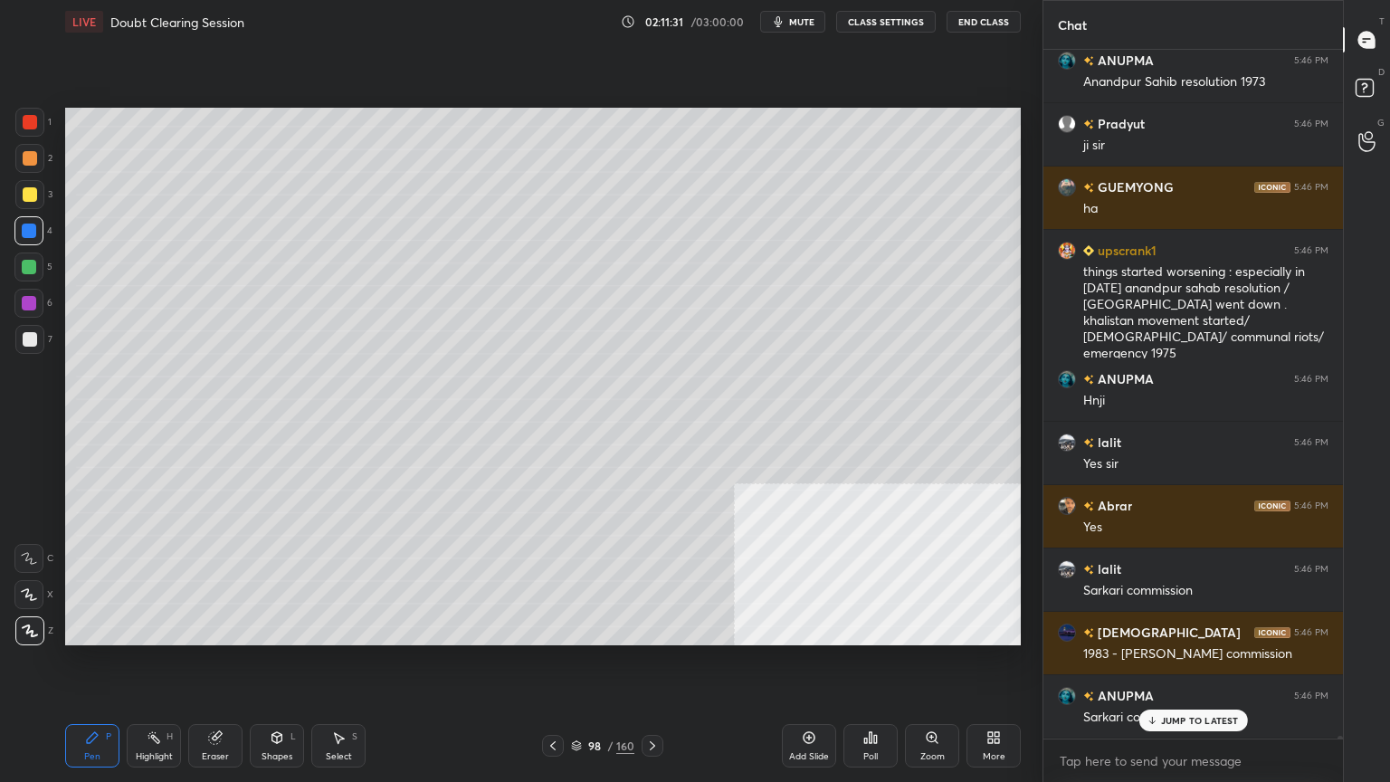
scroll to position [151416, 0]
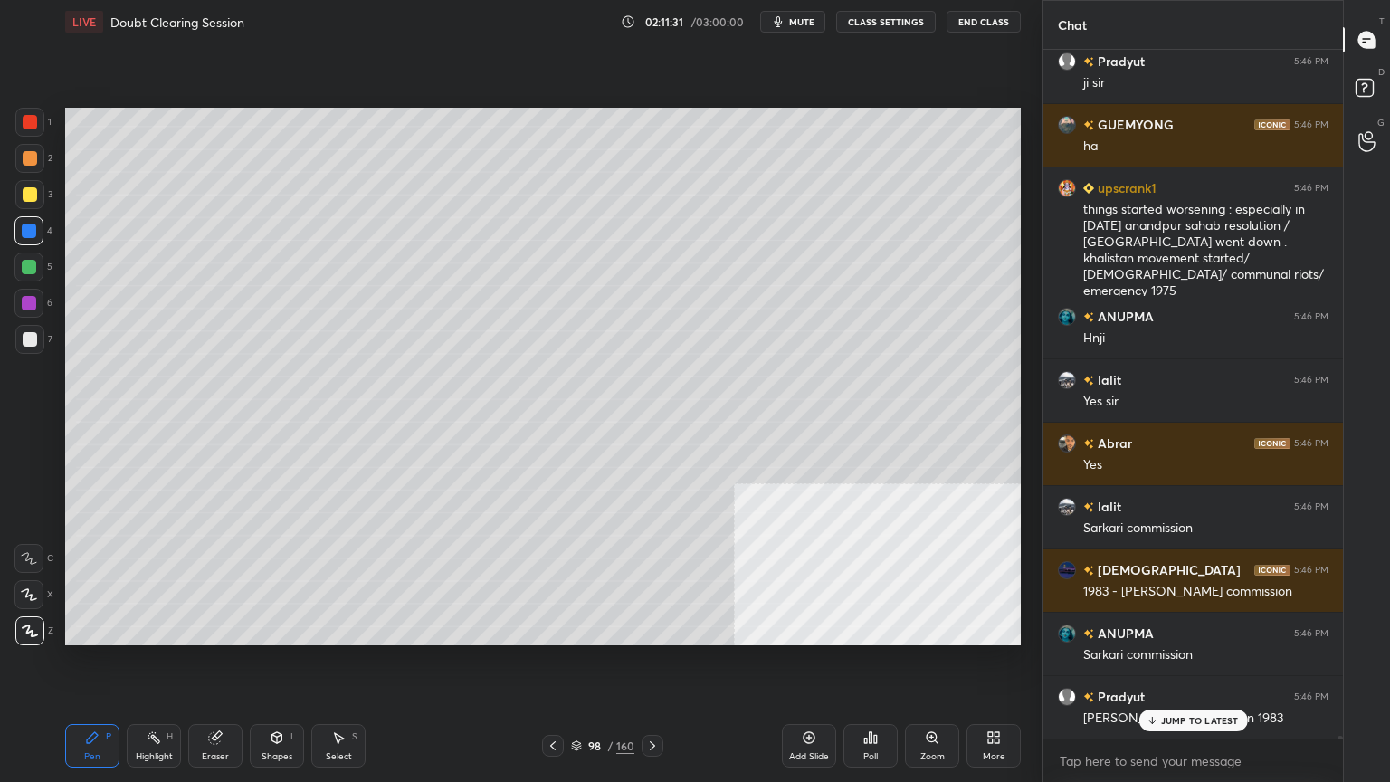
click at [818, 745] on div "Add Slide" at bounding box center [809, 745] width 54 height 43
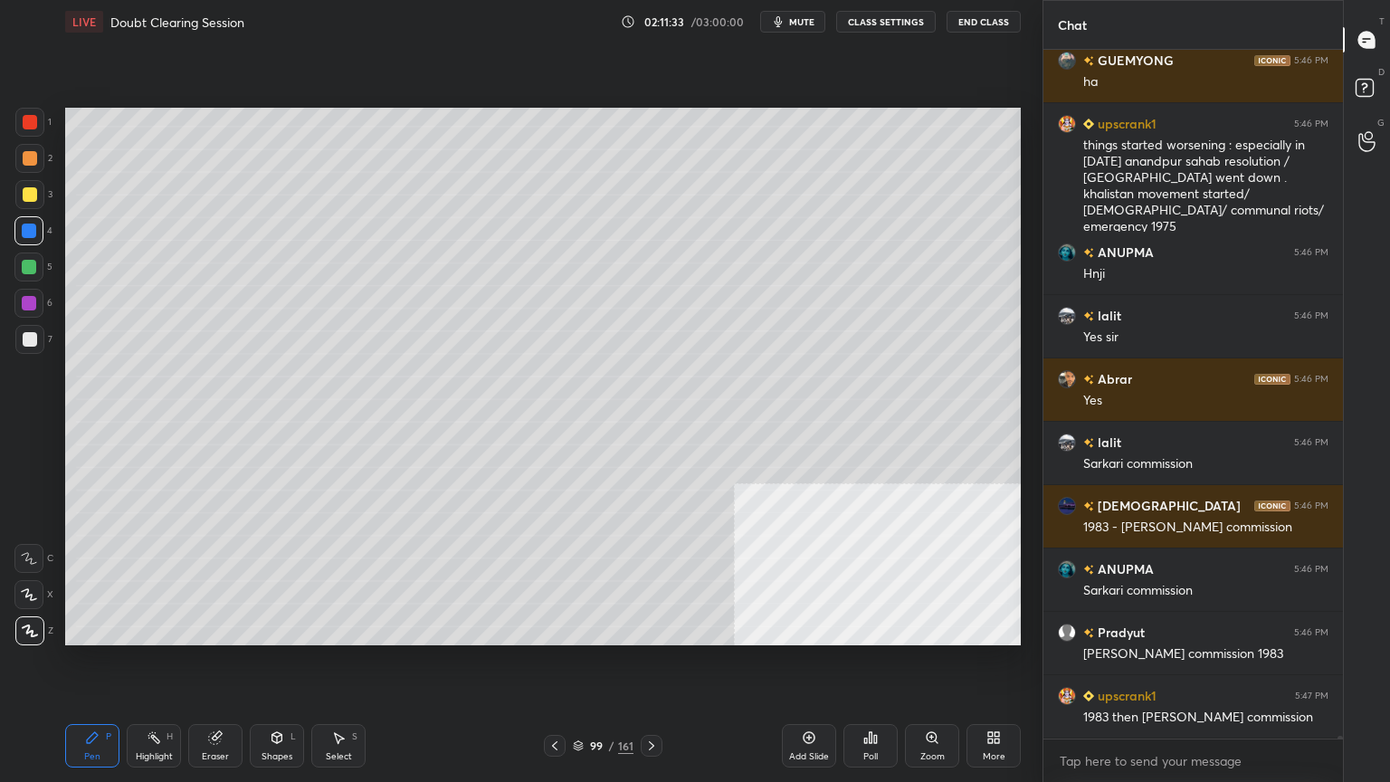
drag, startPoint x: 28, startPoint y: 333, endPoint x: 42, endPoint y: 342, distance: 16.3
click at [29, 333] on div at bounding box center [30, 339] width 14 height 14
click at [275, 738] on icon at bounding box center [277, 737] width 14 height 14
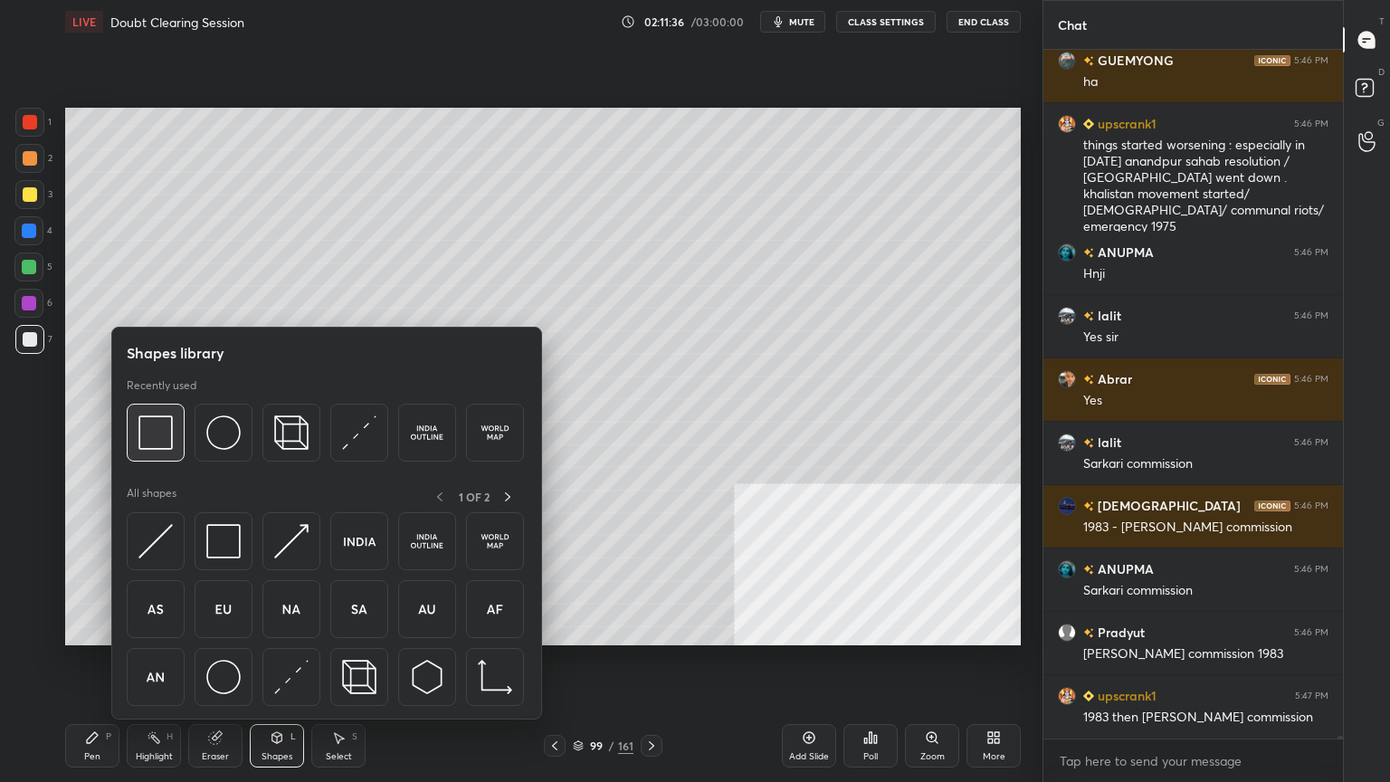
click at [151, 422] on img at bounding box center [155, 432] width 34 height 34
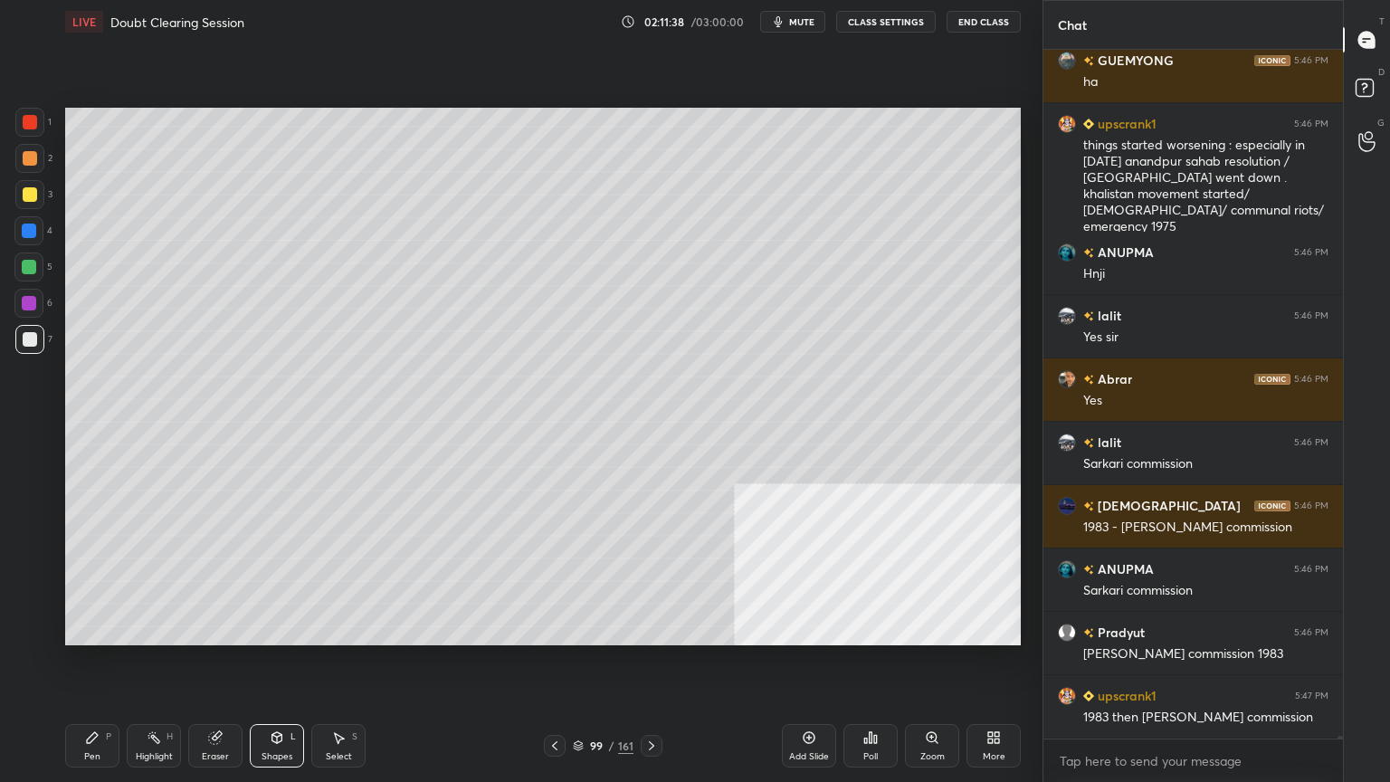
scroll to position [151543, 0]
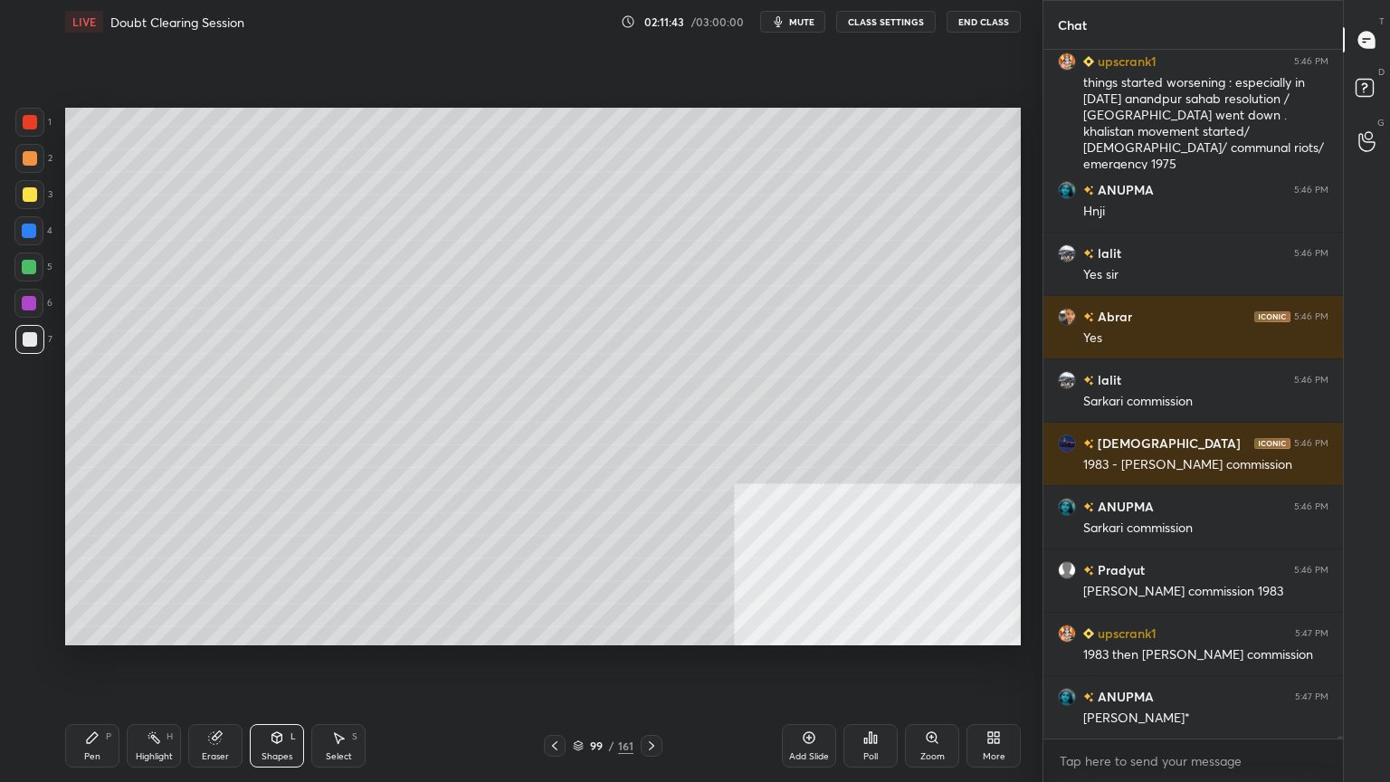
click at [27, 190] on div at bounding box center [30, 194] width 14 height 14
click at [100, 745] on div "Pen P" at bounding box center [92, 745] width 54 height 43
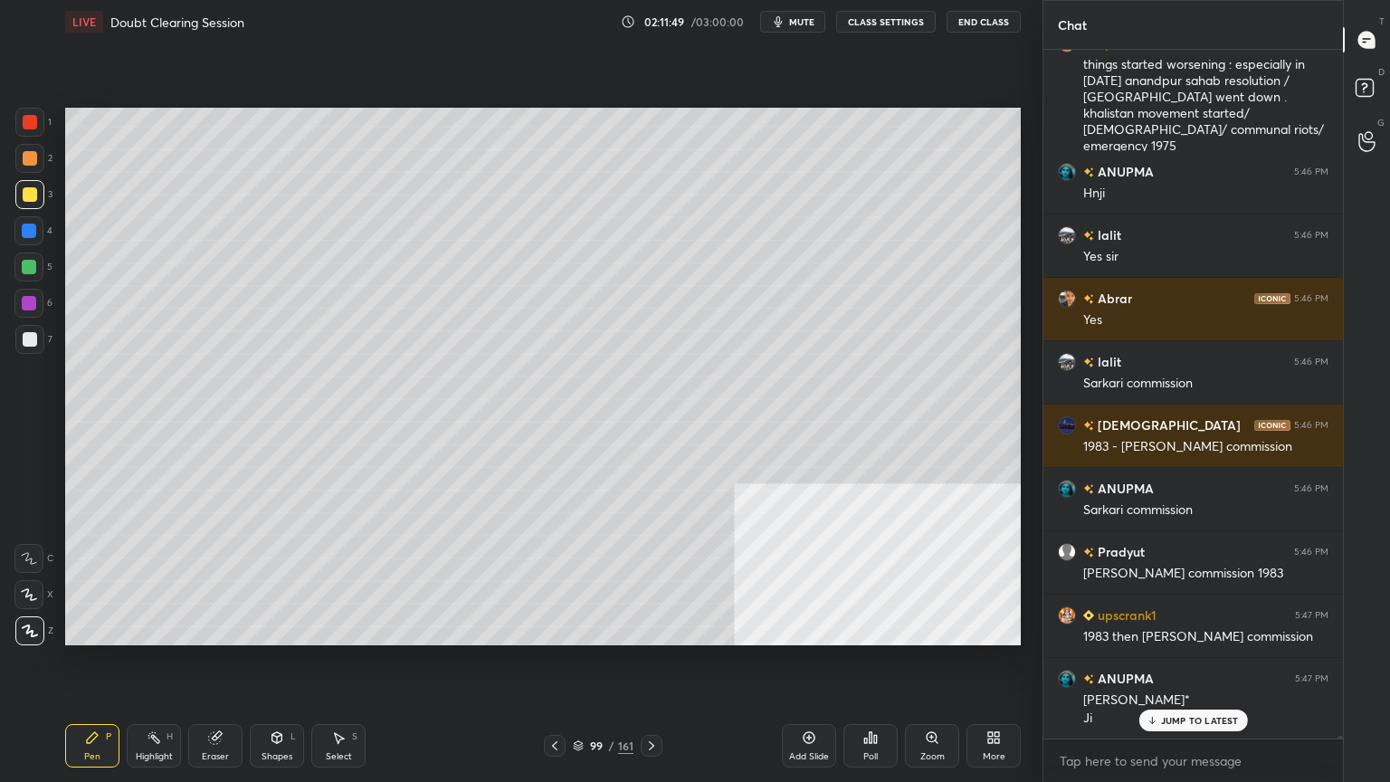
scroll to position [151625, 0]
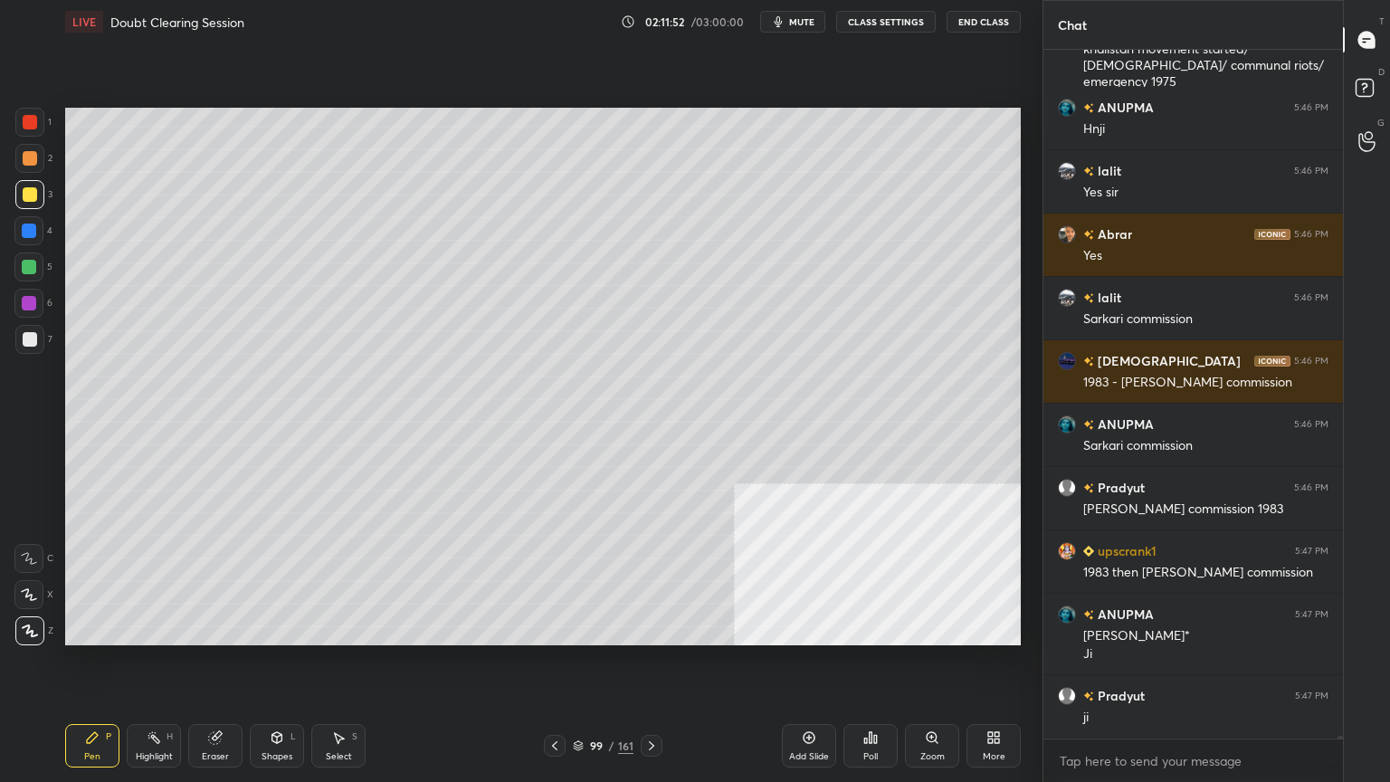
drag, startPoint x: 23, startPoint y: 119, endPoint x: 36, endPoint y: 121, distance: 13.7
click at [24, 120] on div at bounding box center [30, 122] width 14 height 14
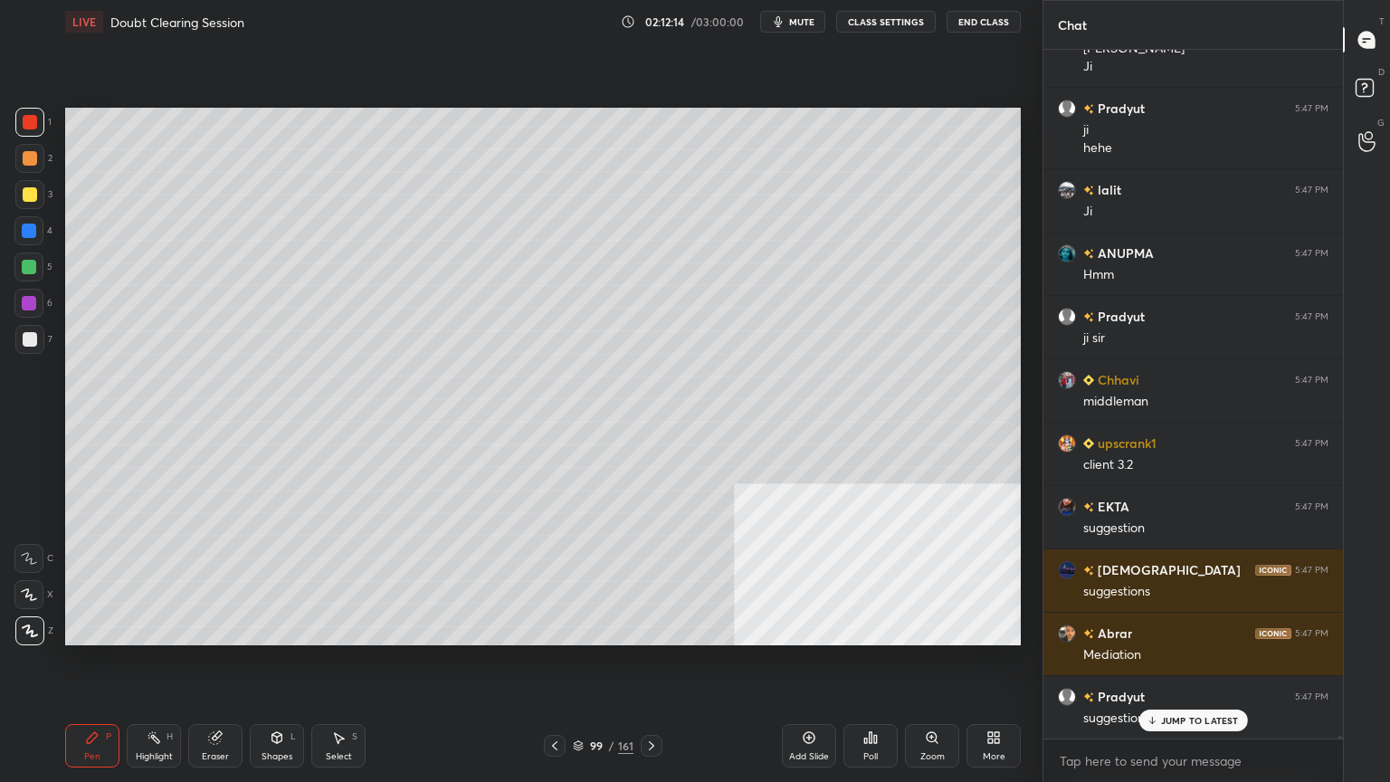
scroll to position [152277, 0]
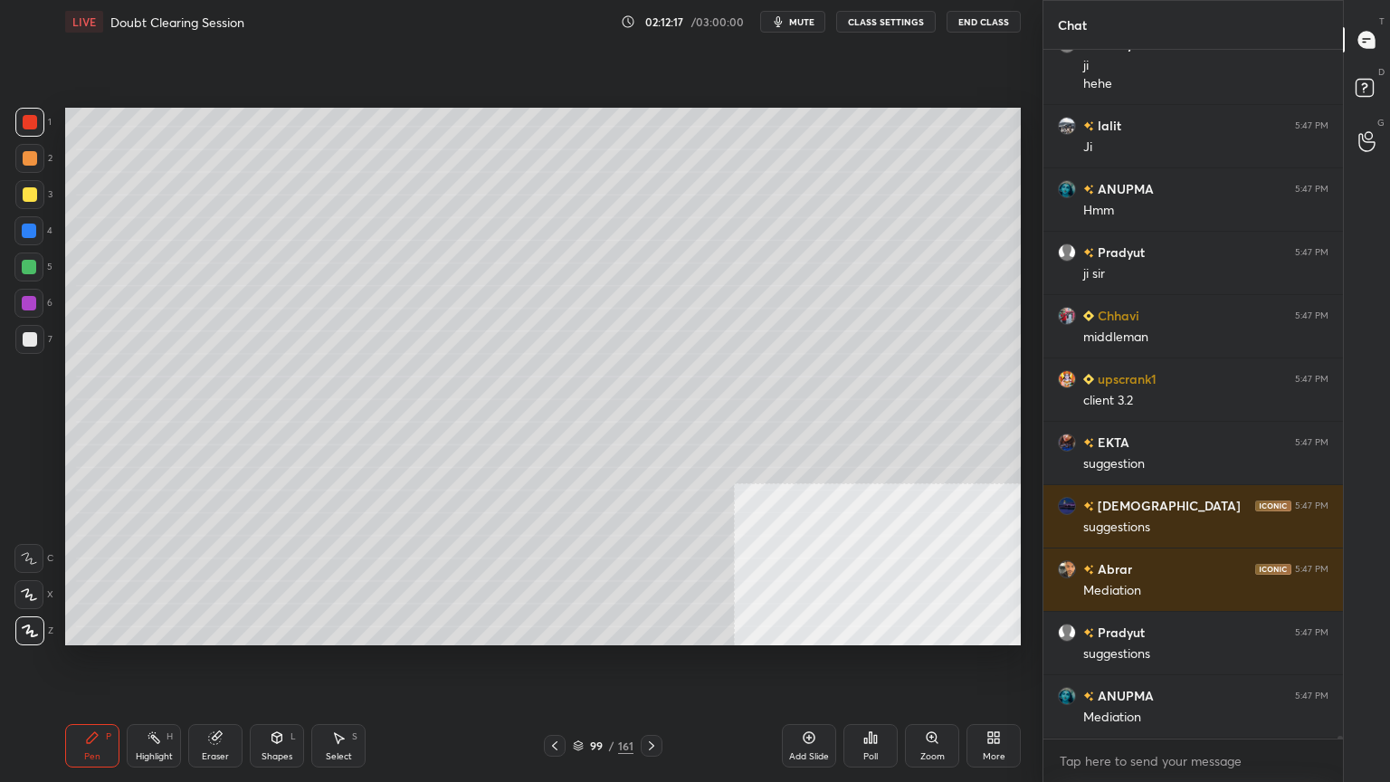
click at [27, 232] on div at bounding box center [29, 230] width 14 height 14
click at [34, 340] on div at bounding box center [30, 339] width 14 height 14
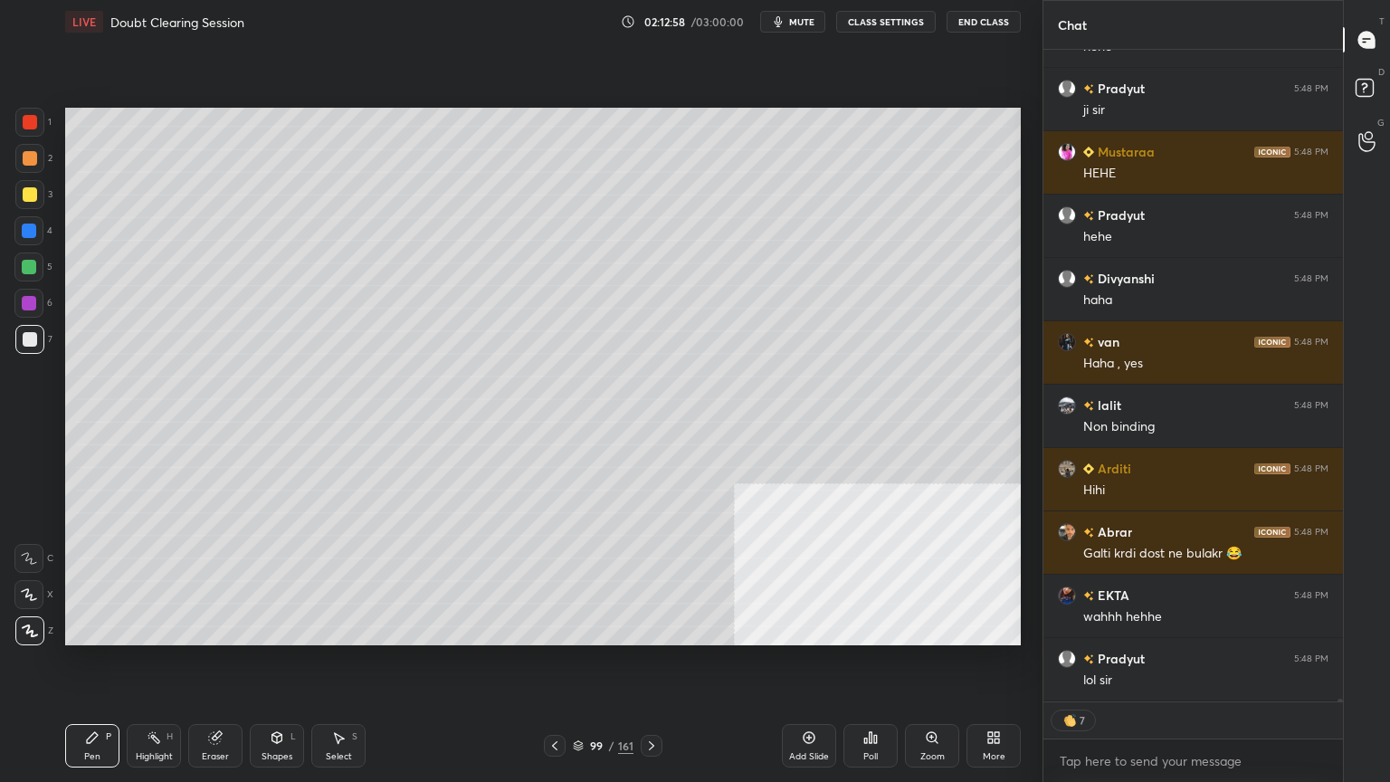
scroll to position [150832, 0]
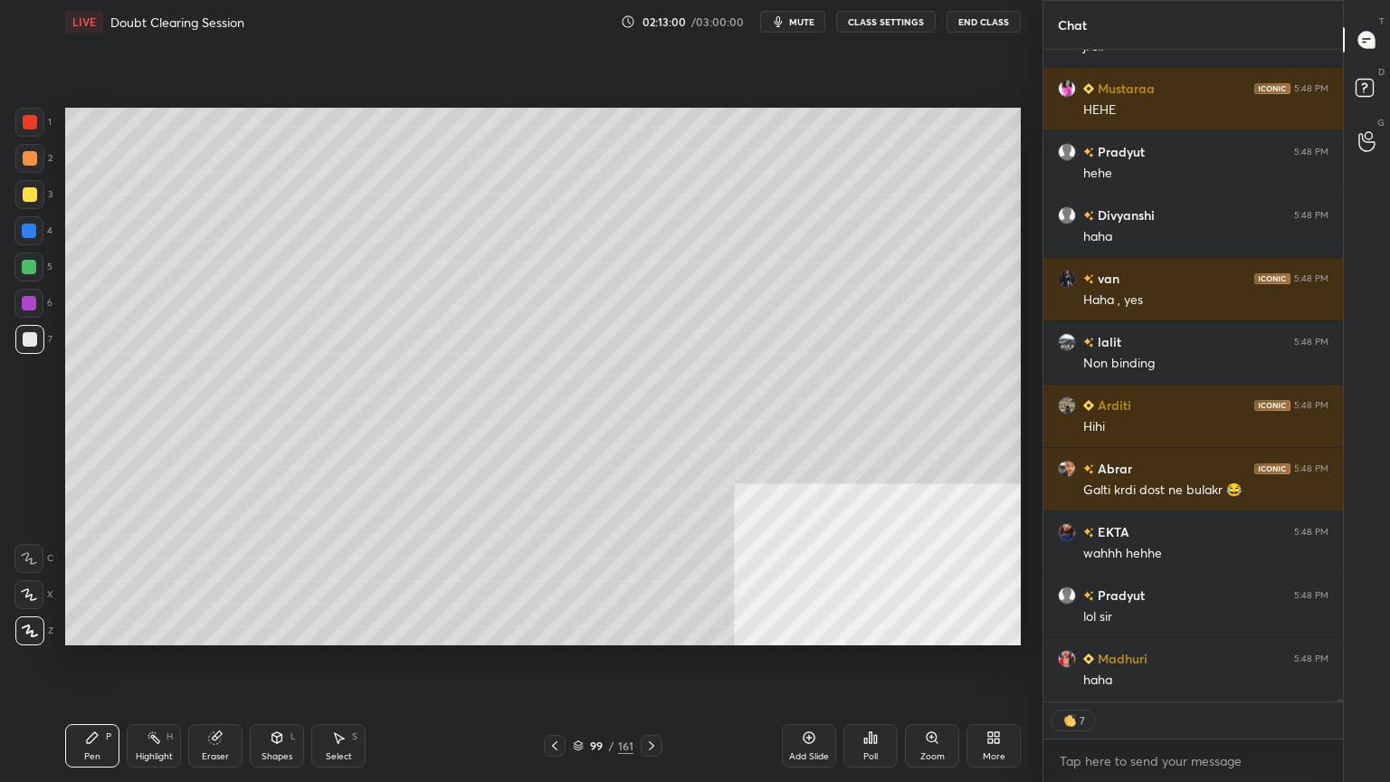
click at [30, 123] on div at bounding box center [30, 122] width 14 height 14
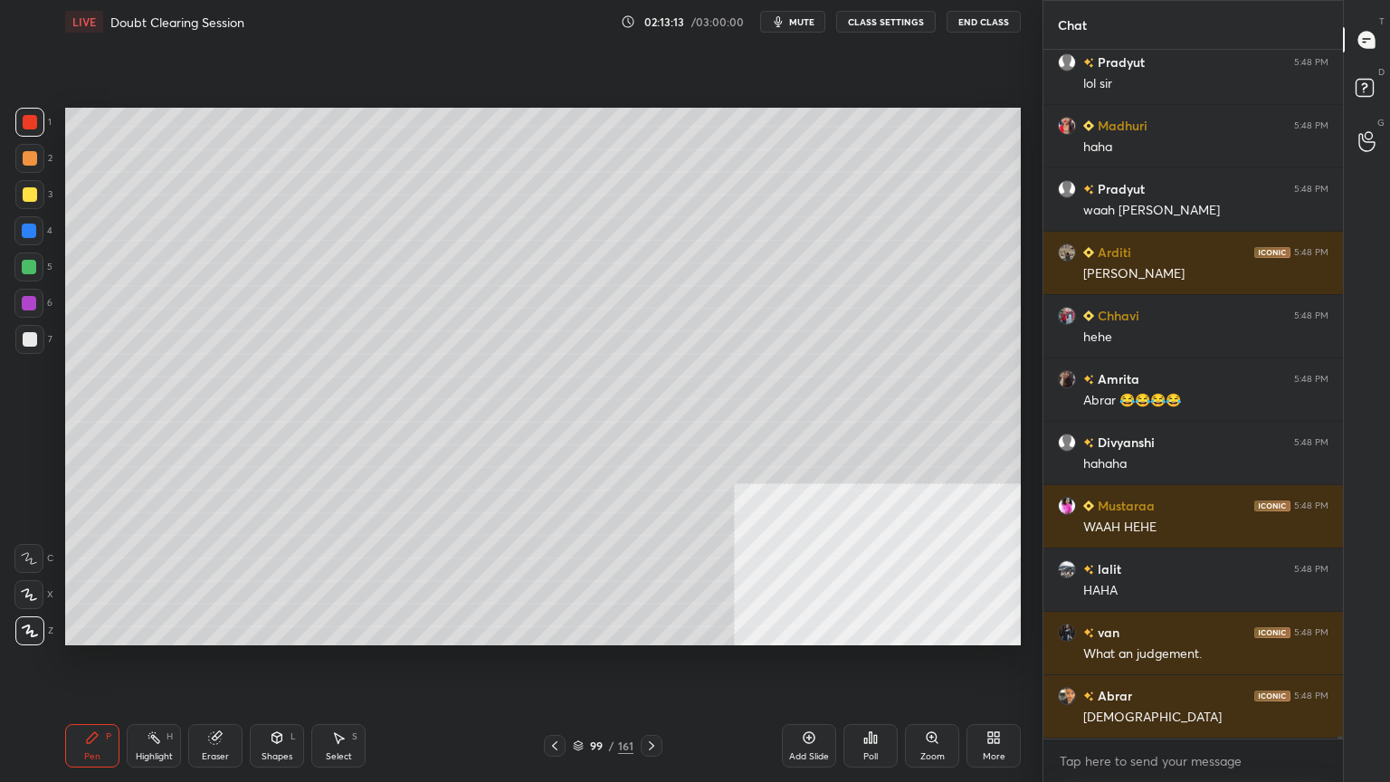
scroll to position [151427, 0]
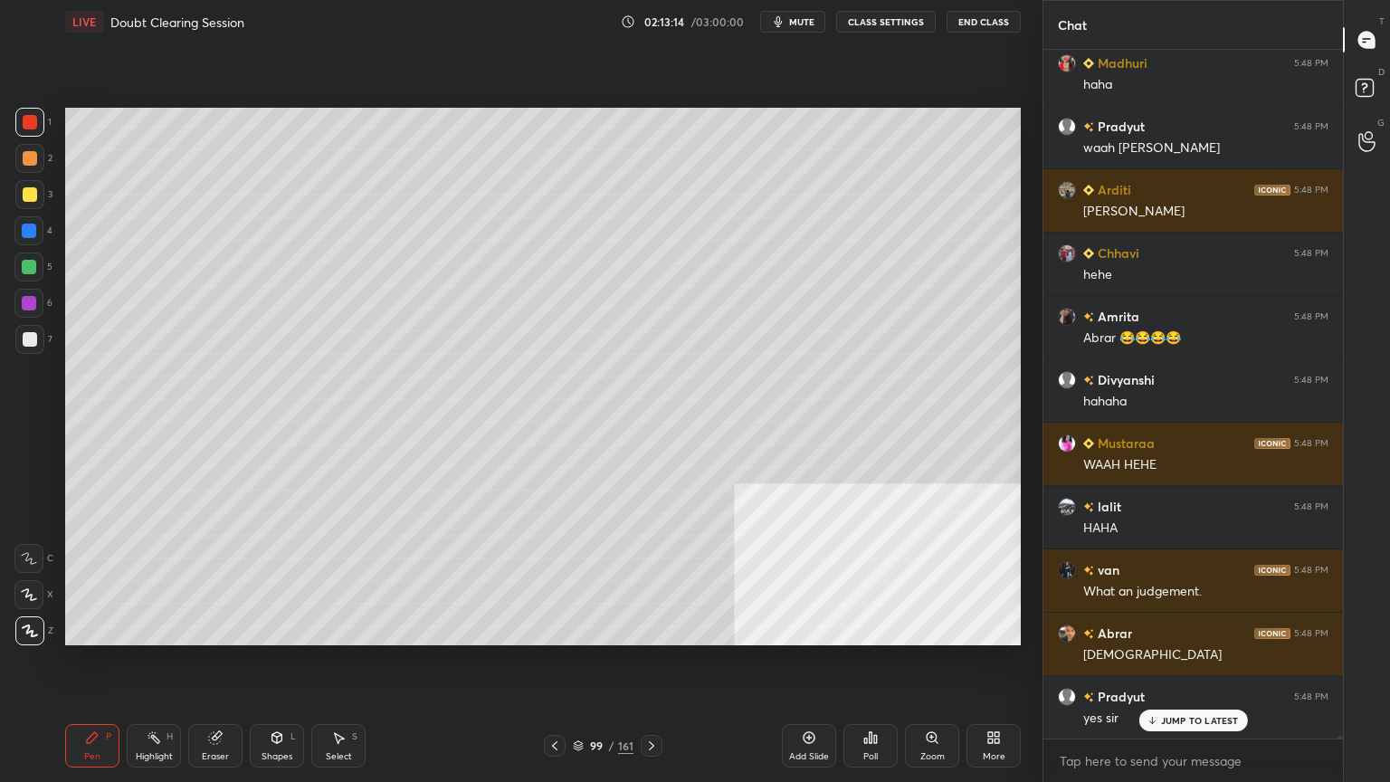
click at [23, 223] on div at bounding box center [28, 230] width 29 height 29
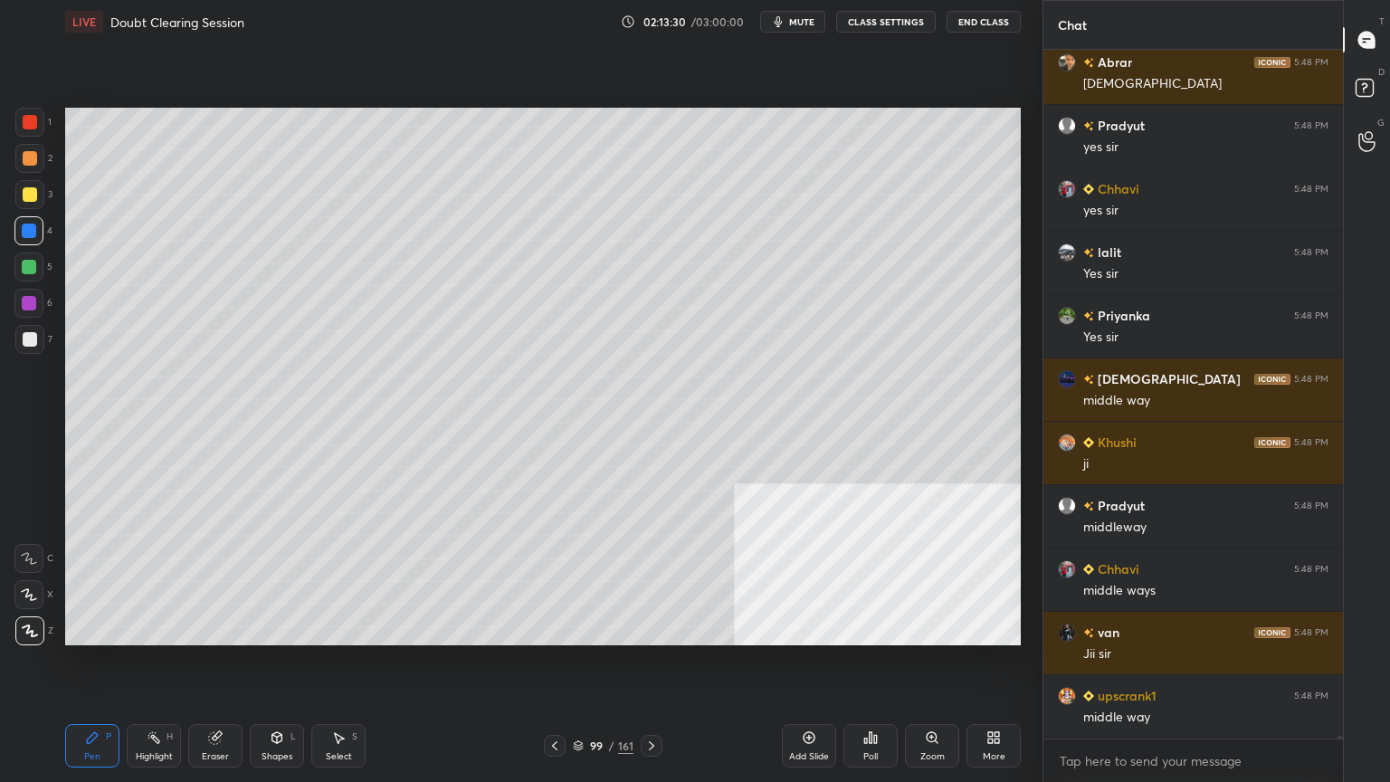
scroll to position [152060, 0]
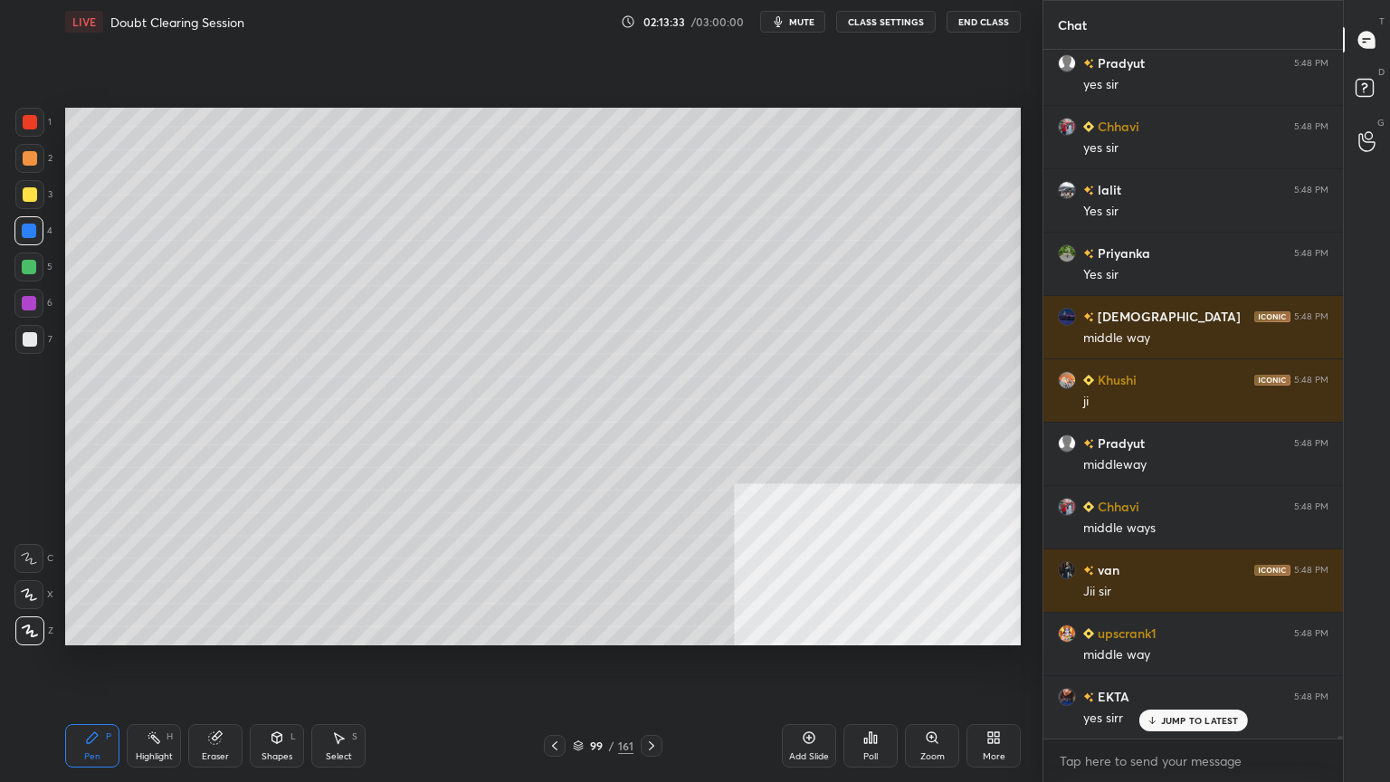
click at [572, 744] on div "99 / 161" at bounding box center [603, 746] width 119 height 22
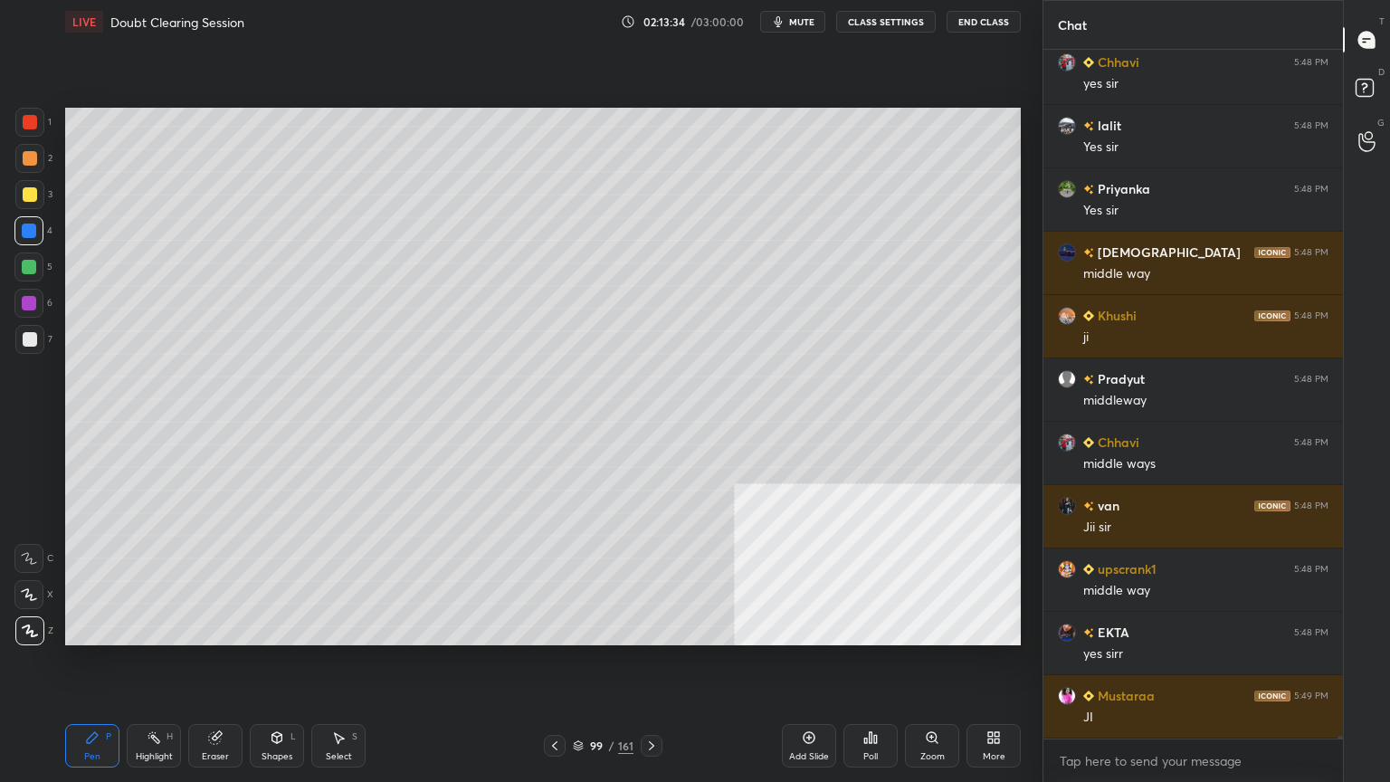
click at [579, 747] on icon at bounding box center [578, 745] width 11 height 11
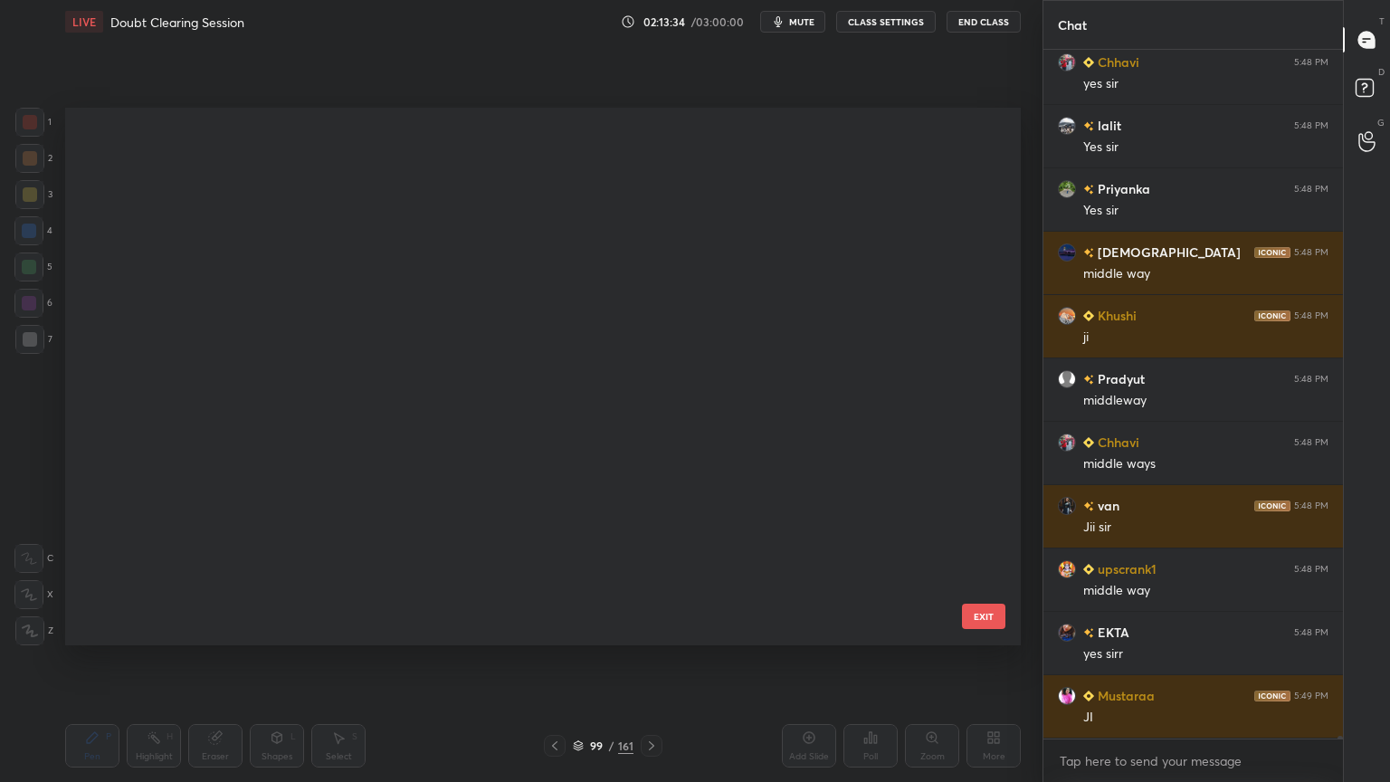
scroll to position [4925, 0]
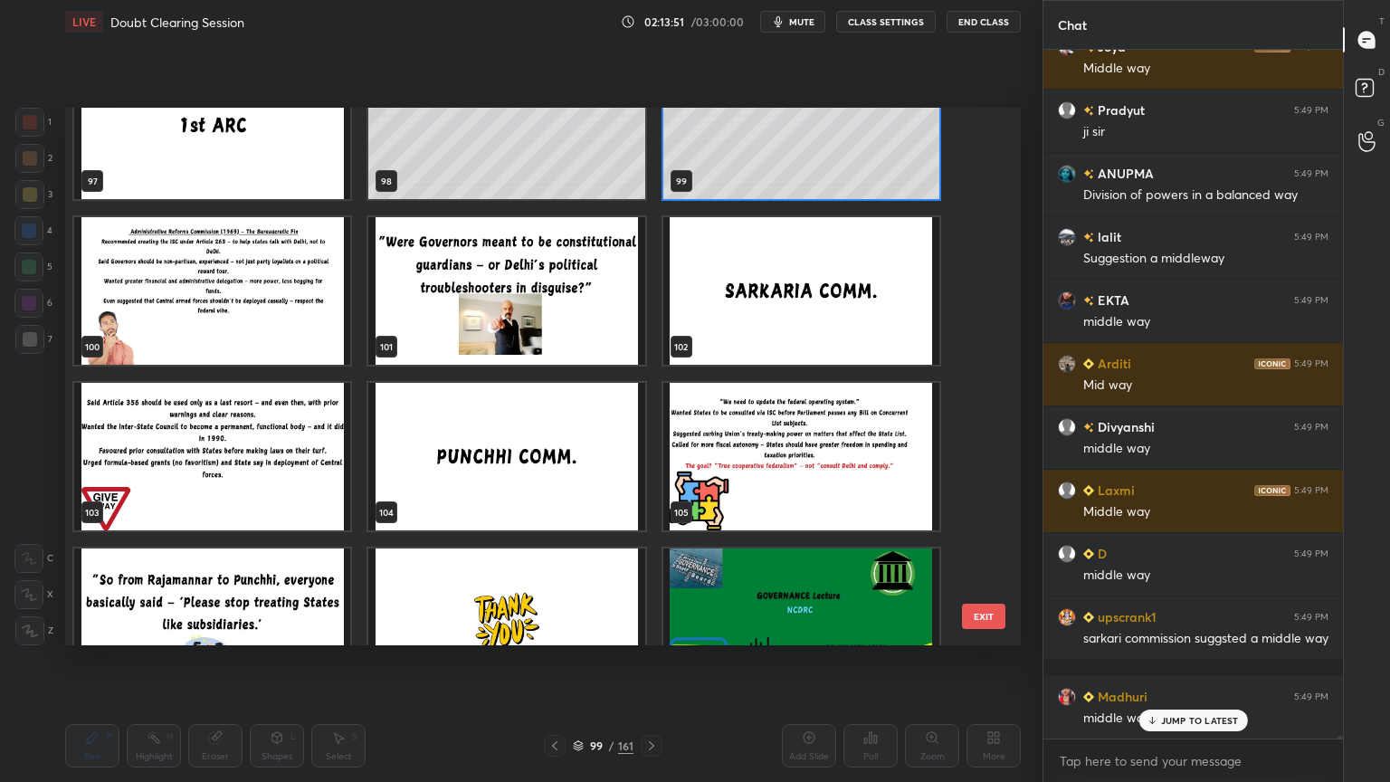
click at [214, 515] on img "grid" at bounding box center [212, 456] width 276 height 147
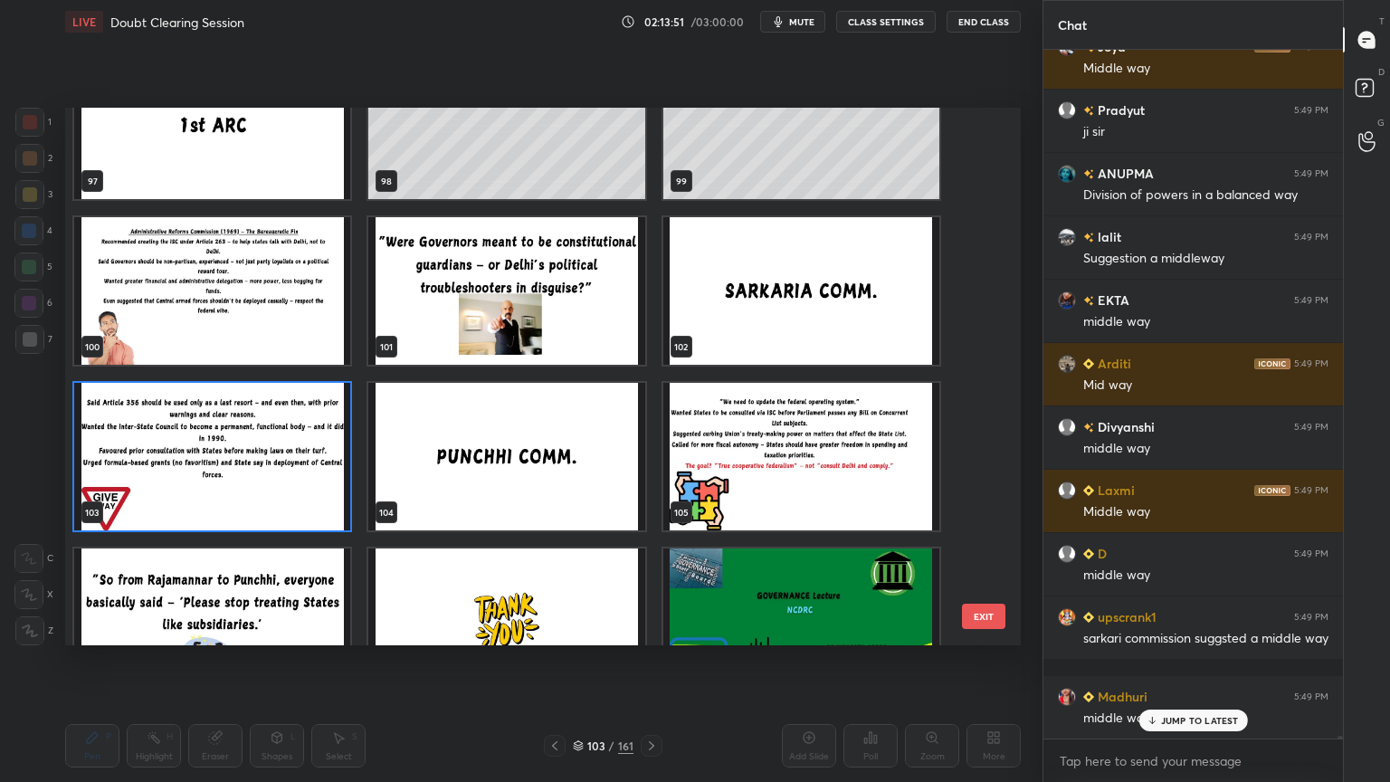
click at [214, 515] on img "grid" at bounding box center [212, 456] width 276 height 147
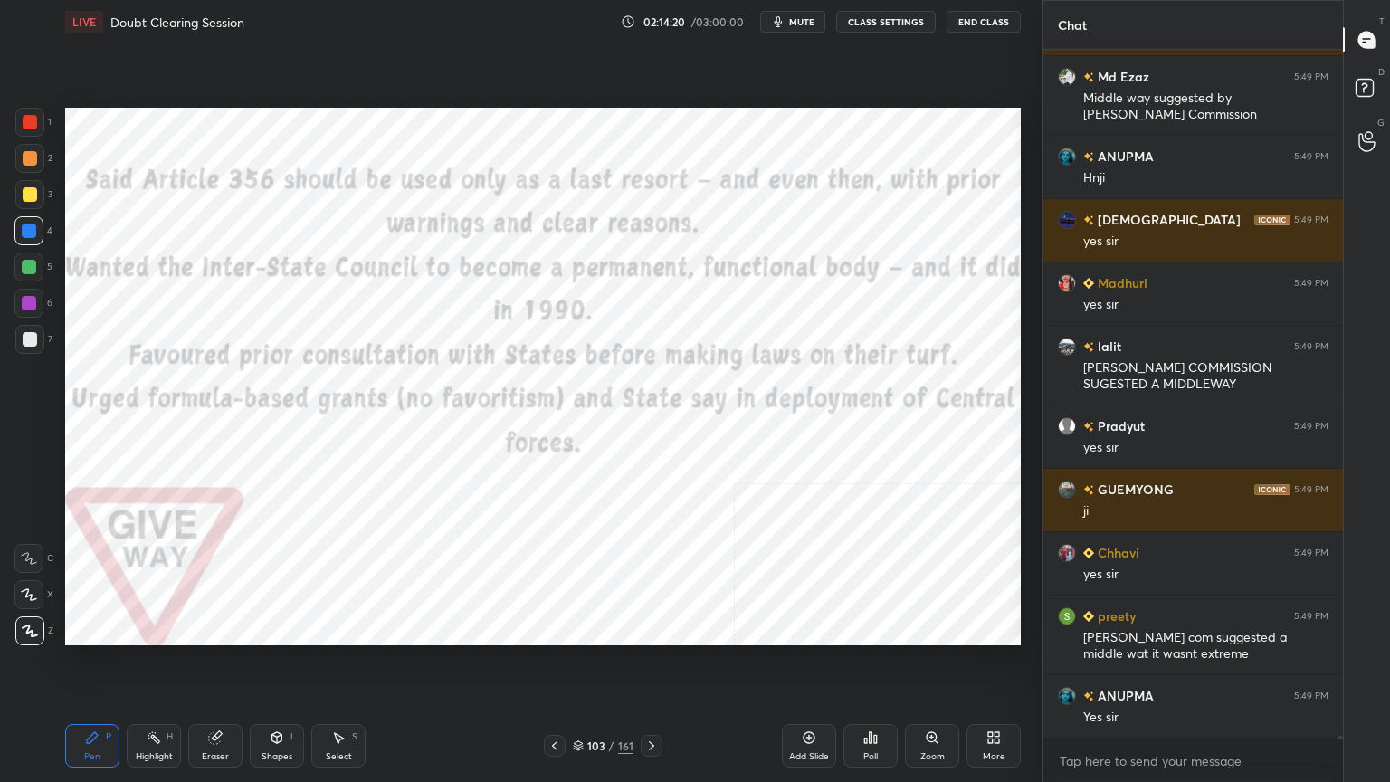
click at [23, 118] on div at bounding box center [30, 122] width 14 height 14
click at [27, 224] on div at bounding box center [29, 230] width 14 height 14
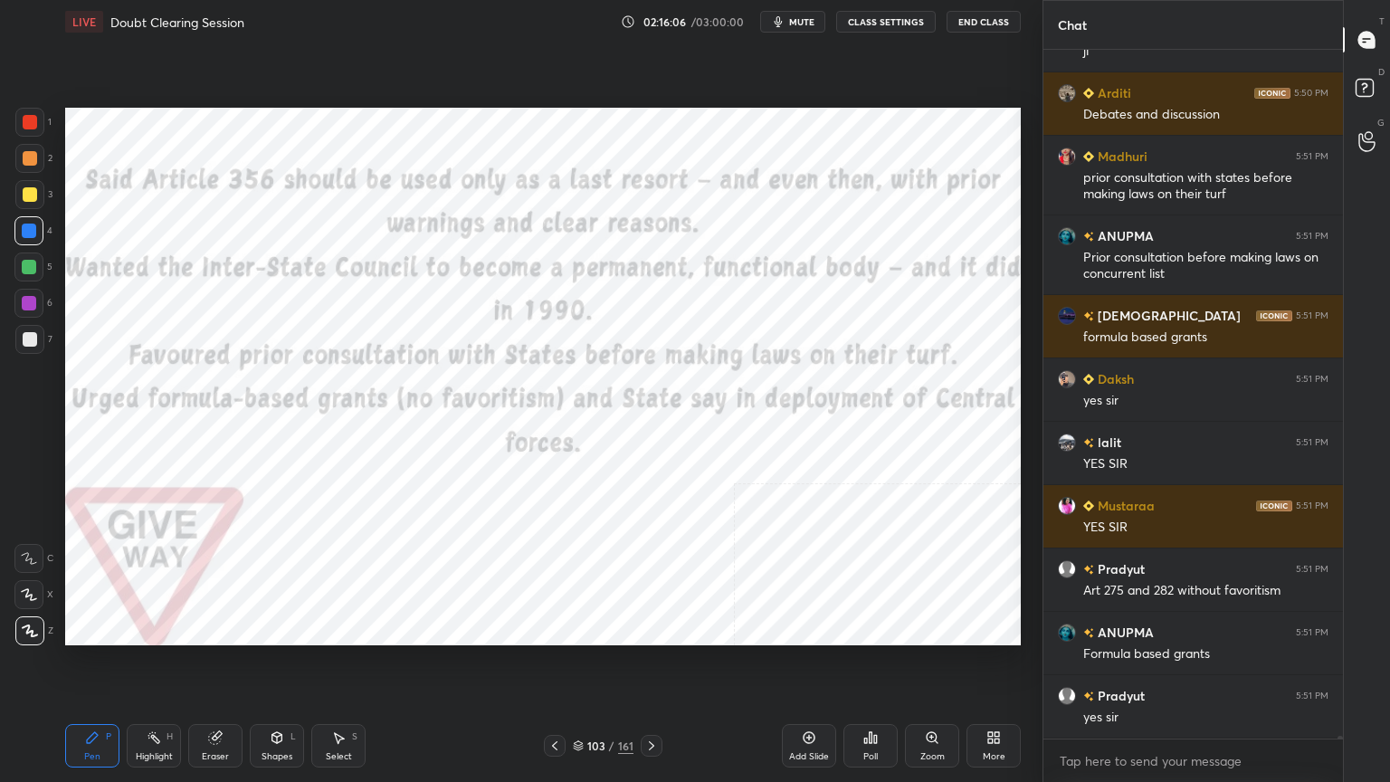
scroll to position [156706, 0]
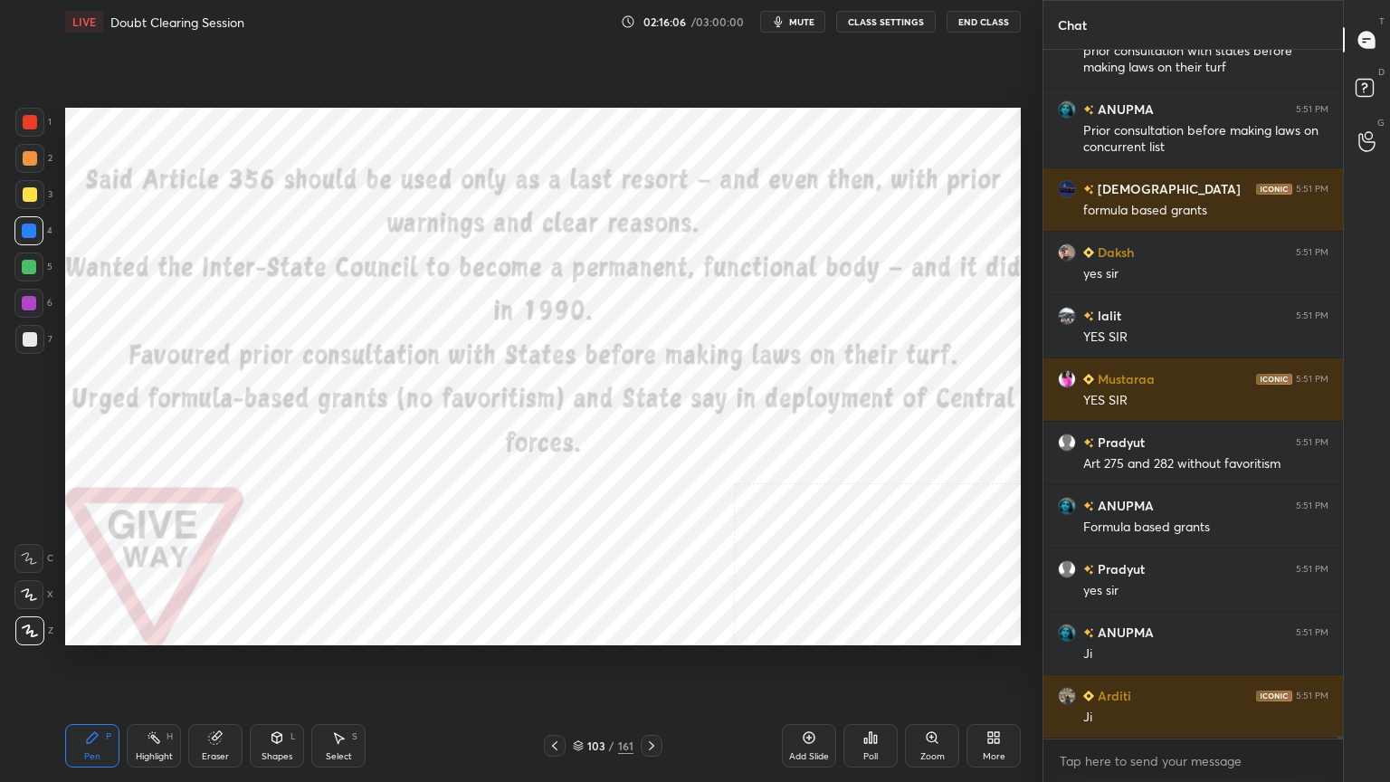
click at [808, 736] on icon at bounding box center [808, 737] width 5 height 5
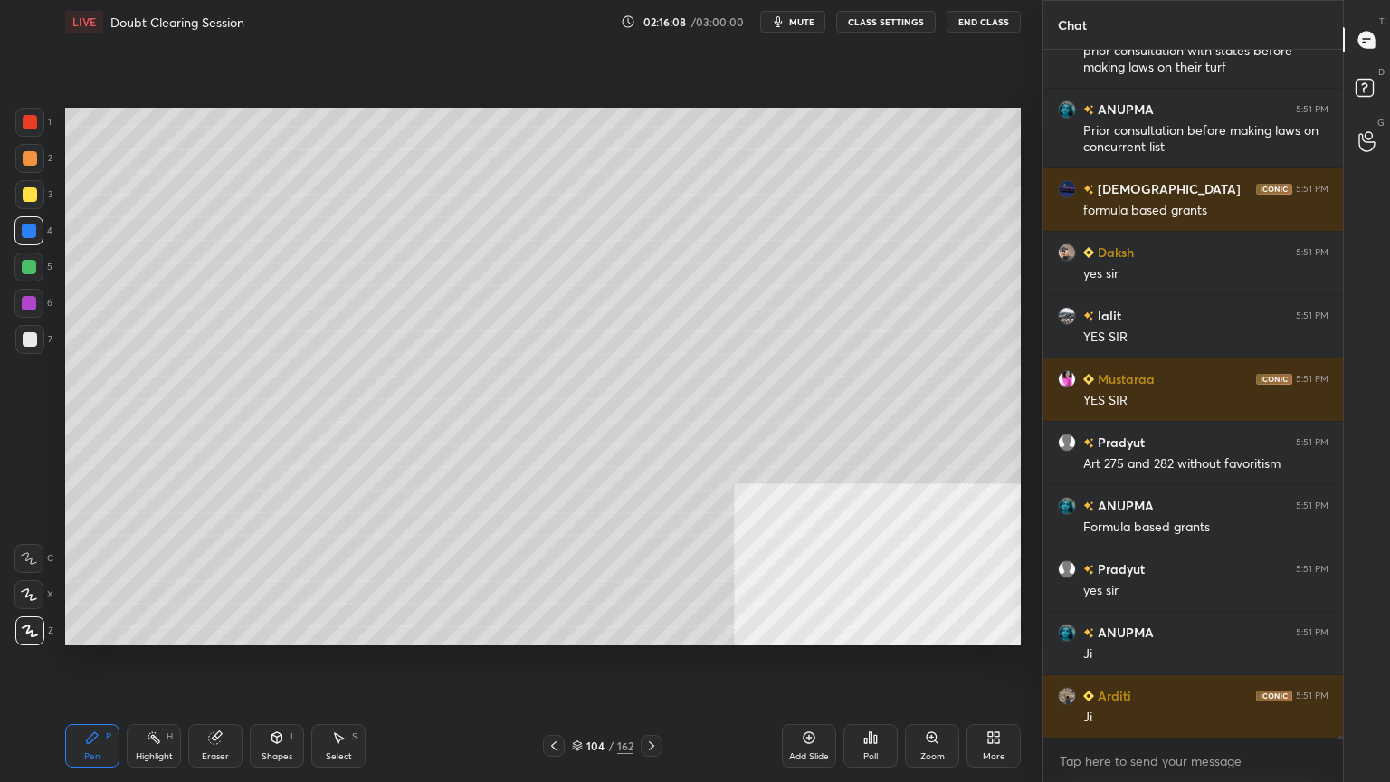
click at [28, 345] on div at bounding box center [30, 339] width 14 height 14
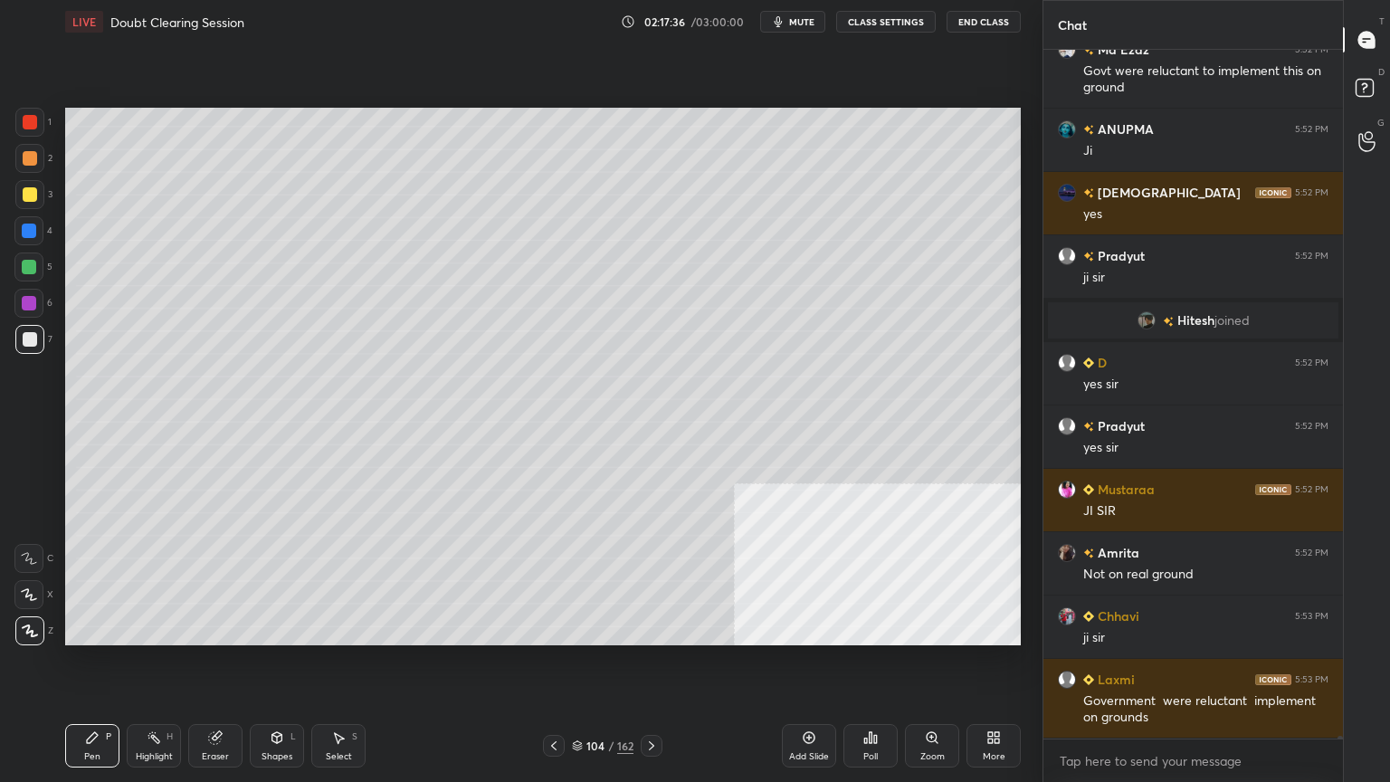
scroll to position [156033, 0]
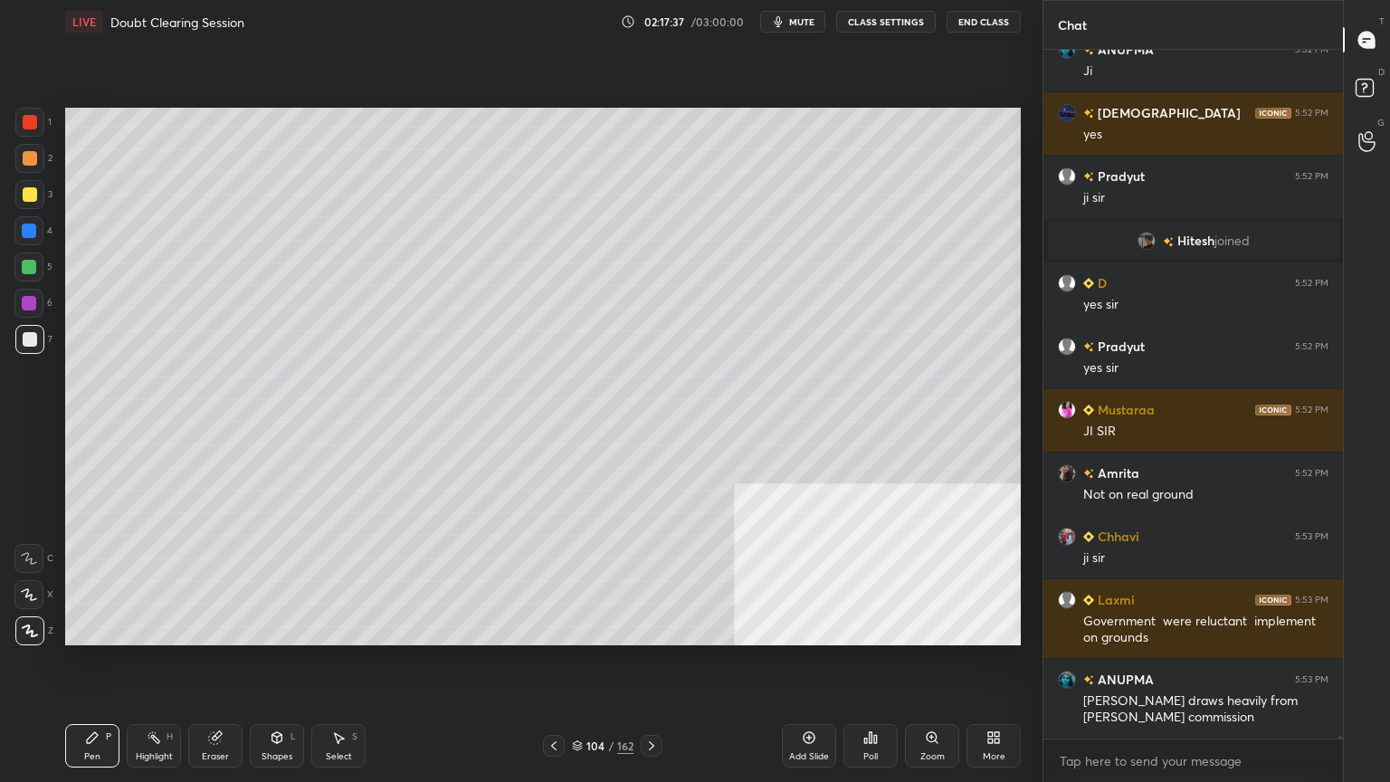
click at [579, 745] on icon at bounding box center [577, 745] width 11 height 11
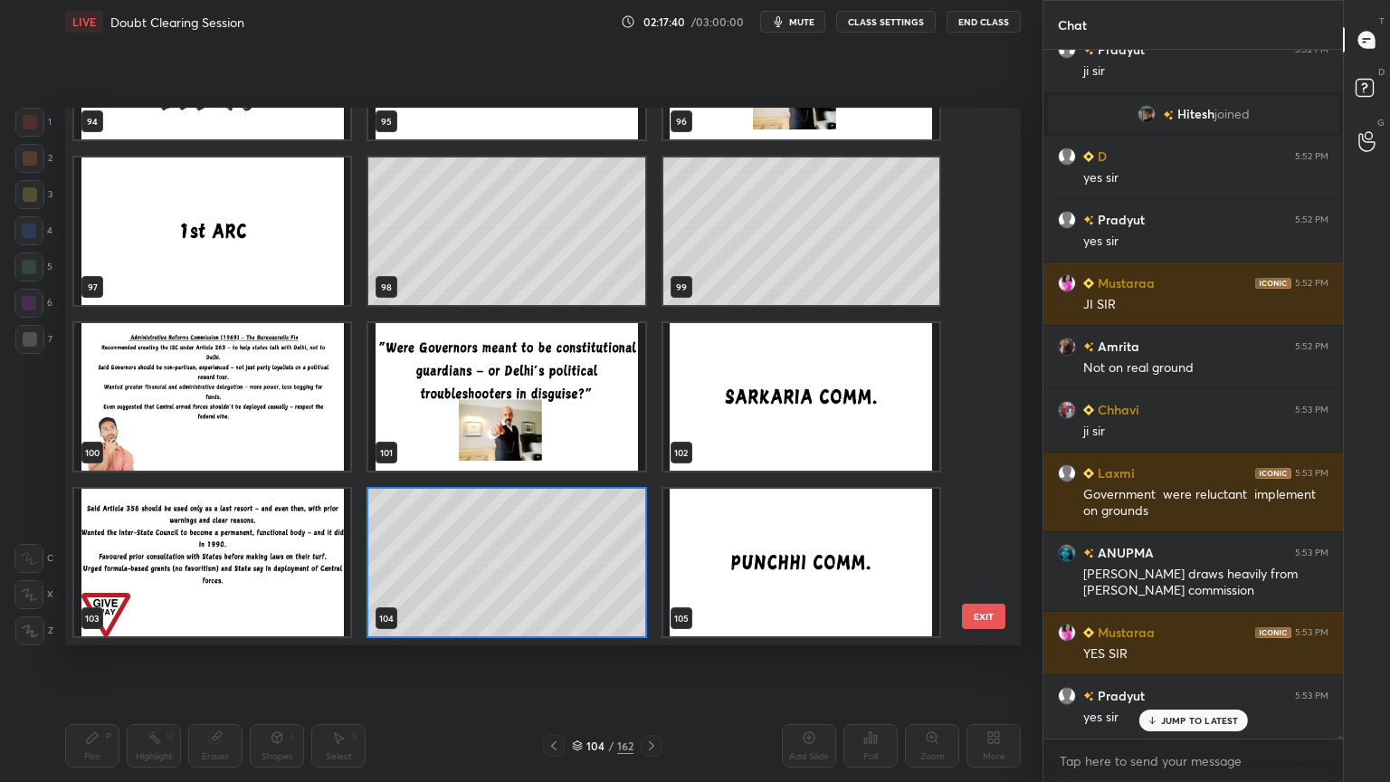
scroll to position [156222, 0]
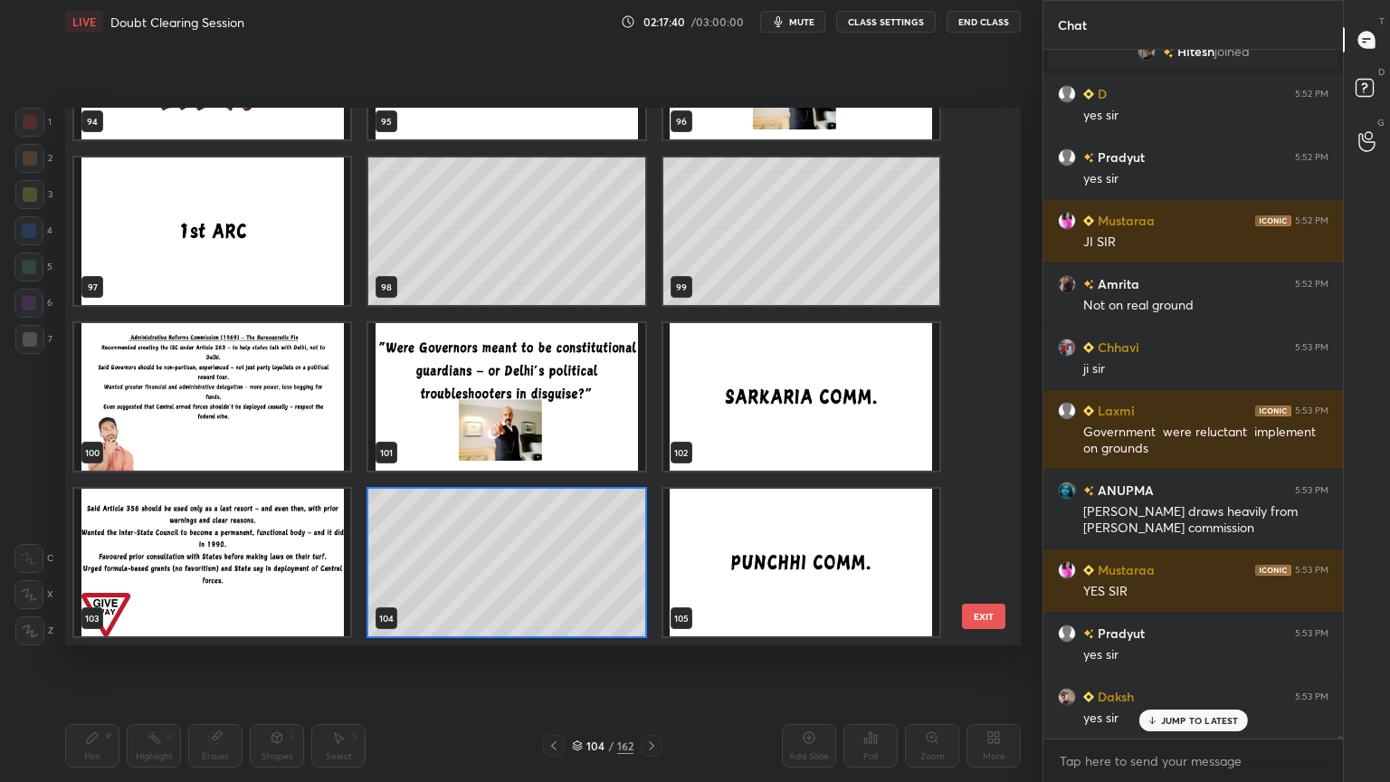
click at [761, 410] on img "grid" at bounding box center [801, 396] width 276 height 147
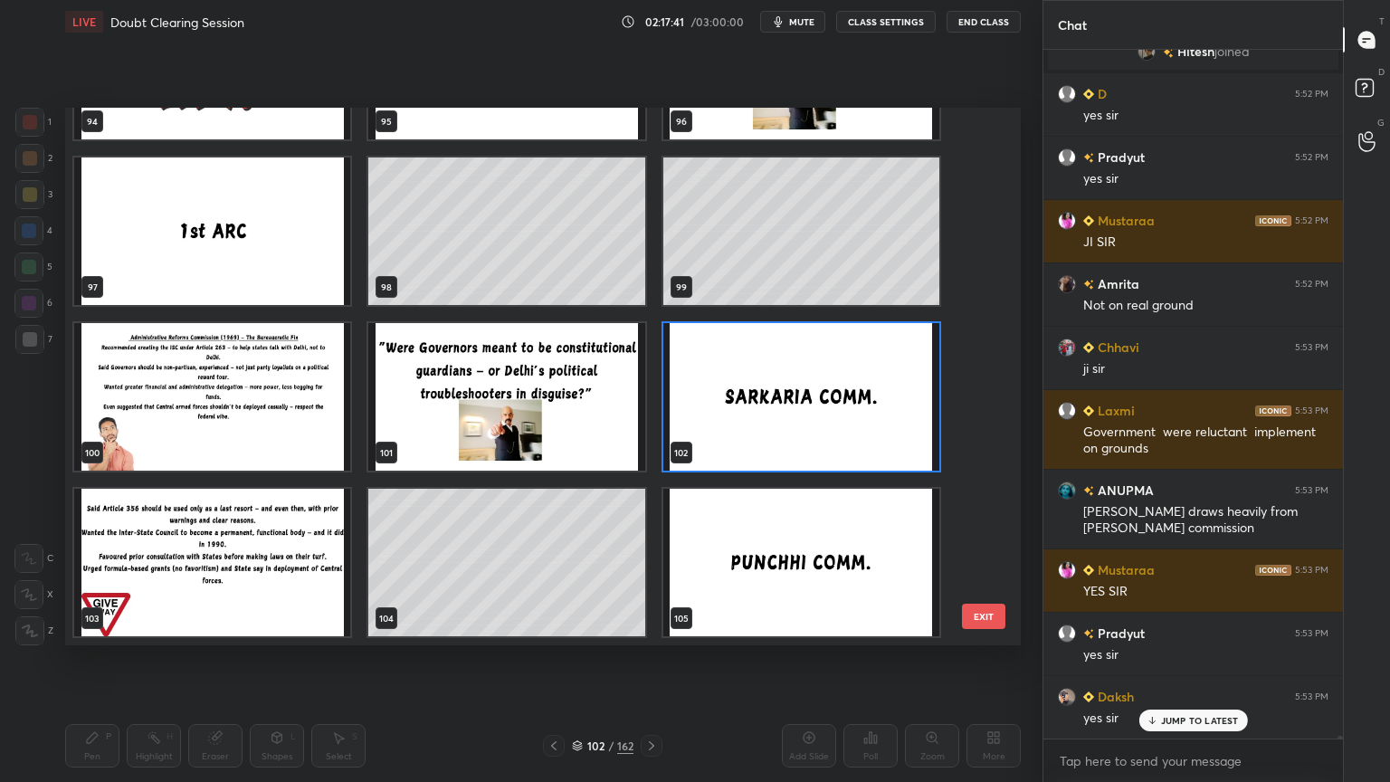
click at [762, 410] on img "grid" at bounding box center [801, 396] width 276 height 147
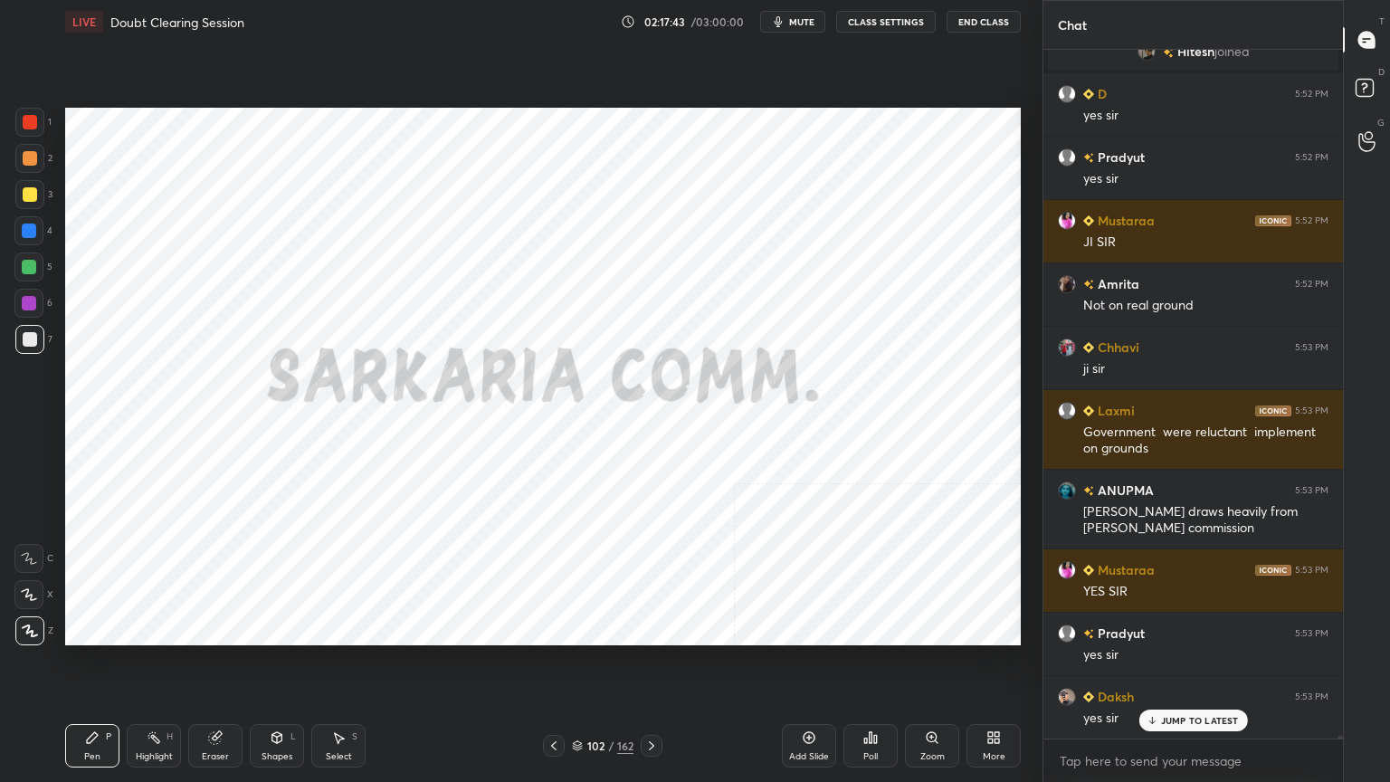
click at [25, 110] on div at bounding box center [29, 122] width 29 height 29
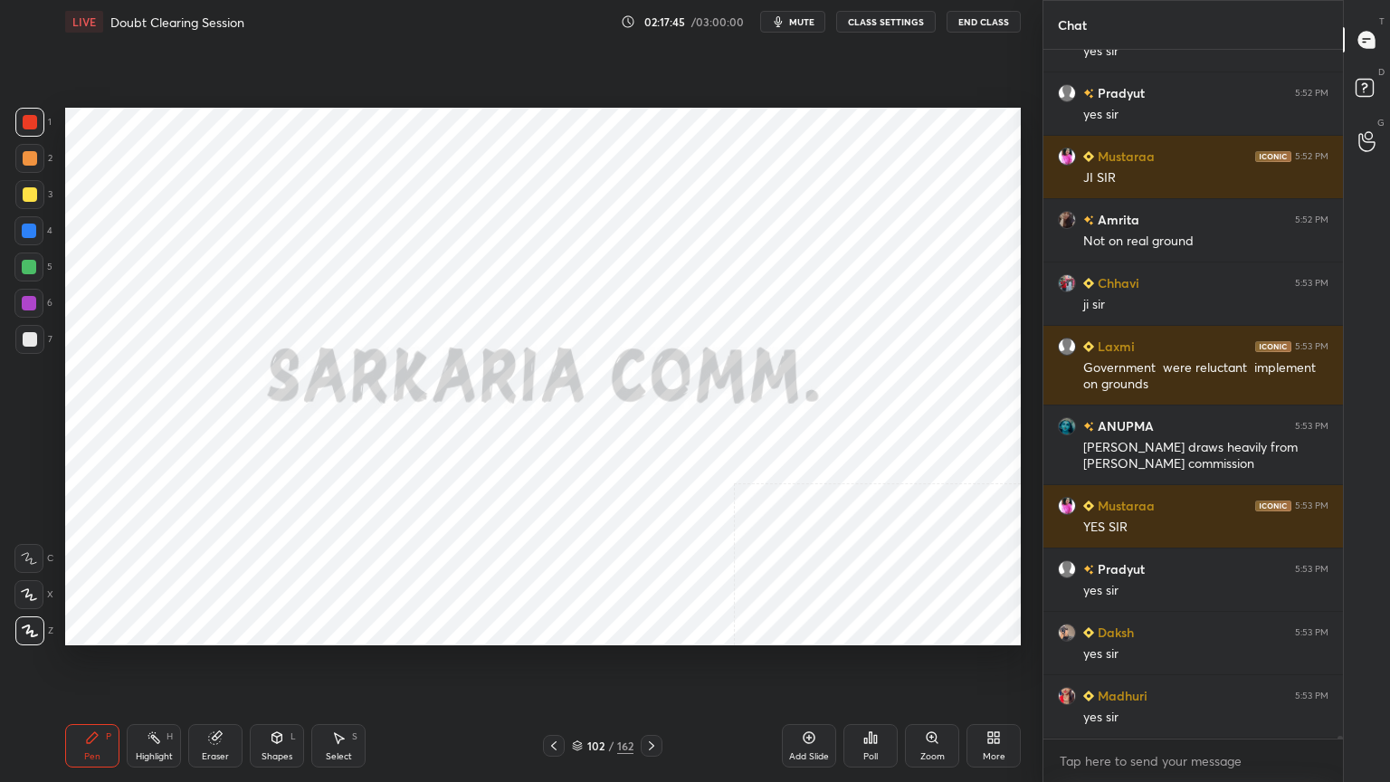
click at [812, 748] on div "Add Slide" at bounding box center [809, 745] width 54 height 43
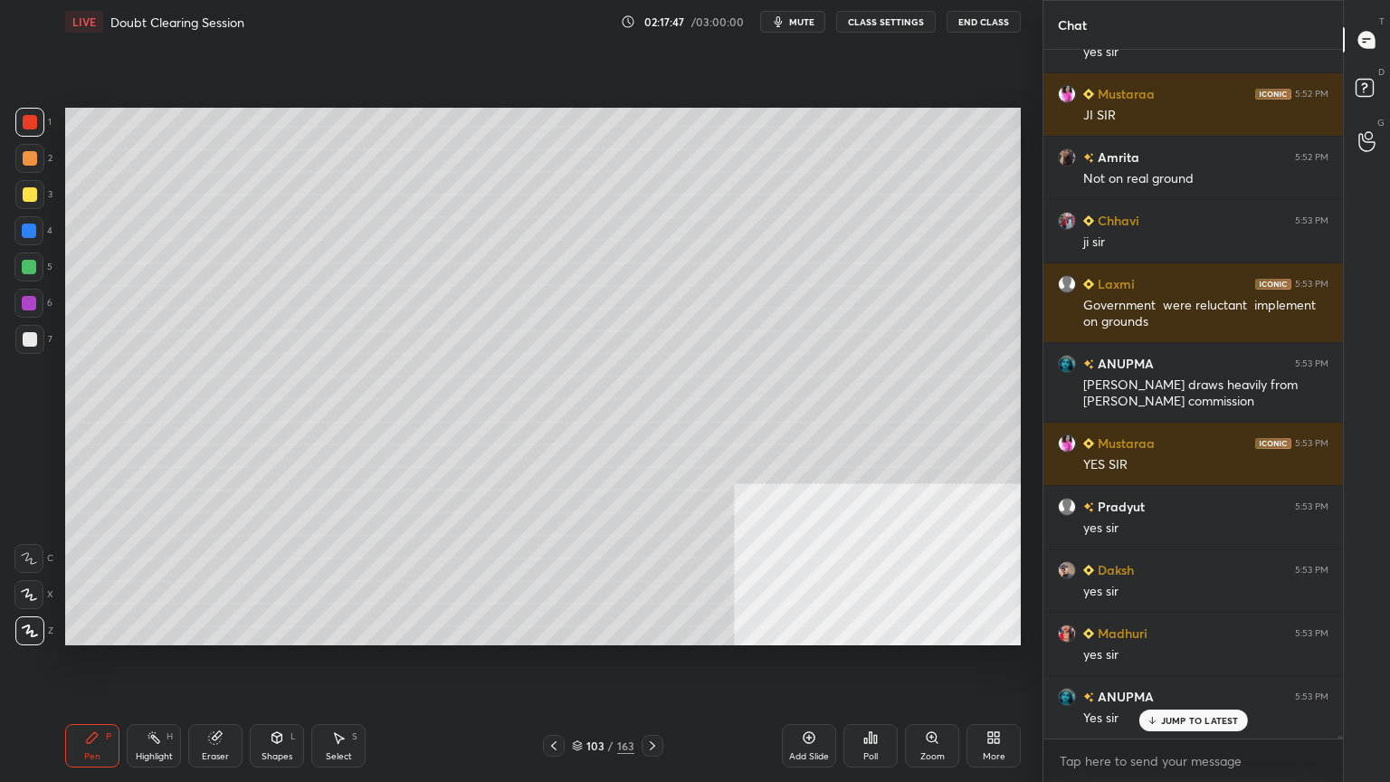
scroll to position [156475, 0]
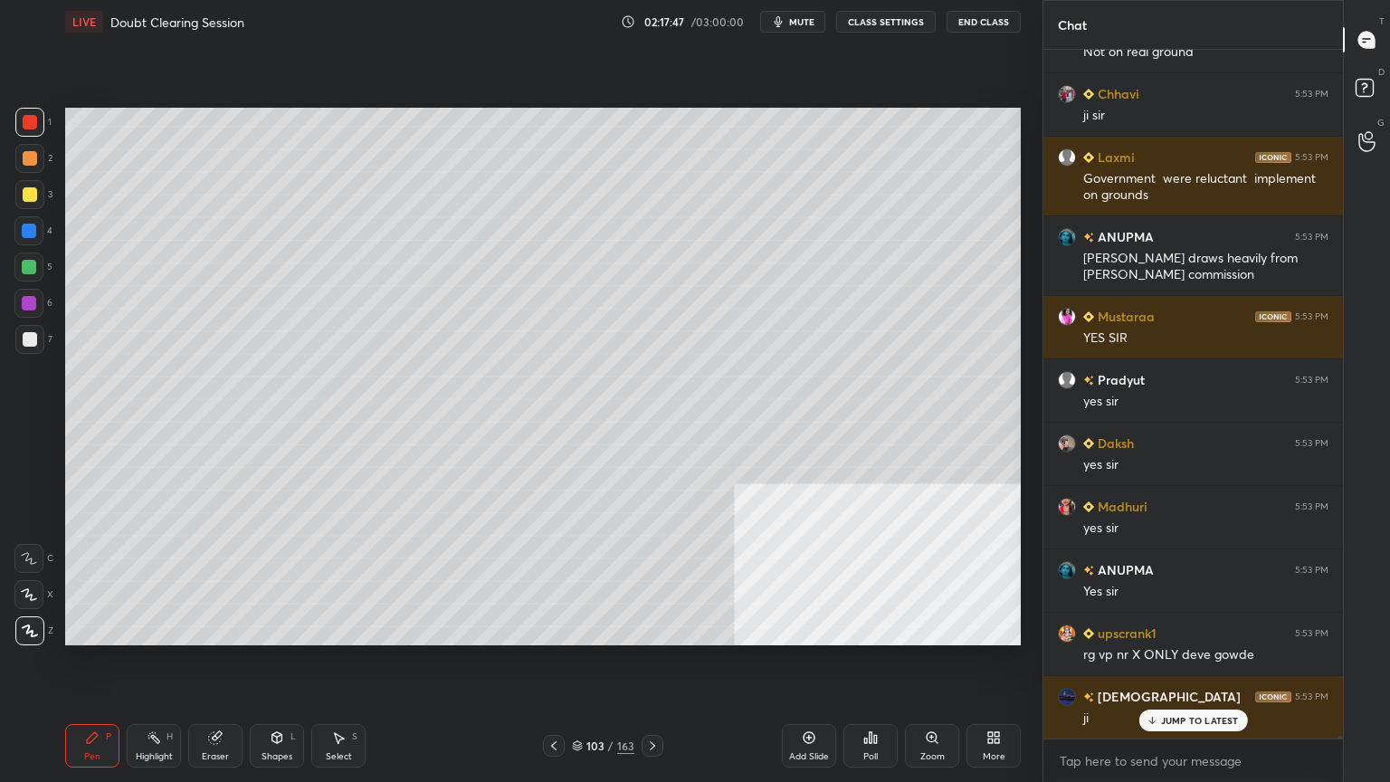
click at [28, 335] on div at bounding box center [30, 339] width 14 height 14
click at [575, 743] on icon at bounding box center [577, 745] width 11 height 11
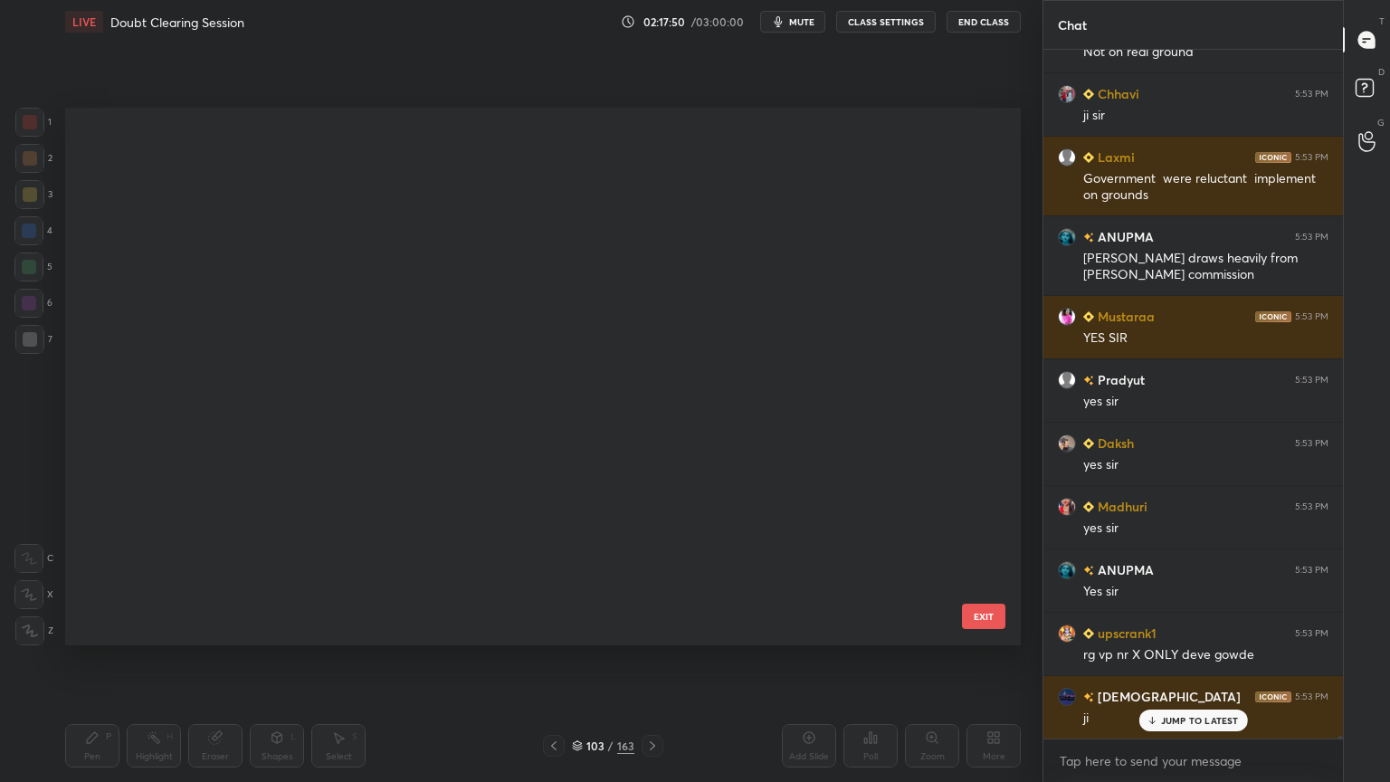
scroll to position [532, 946]
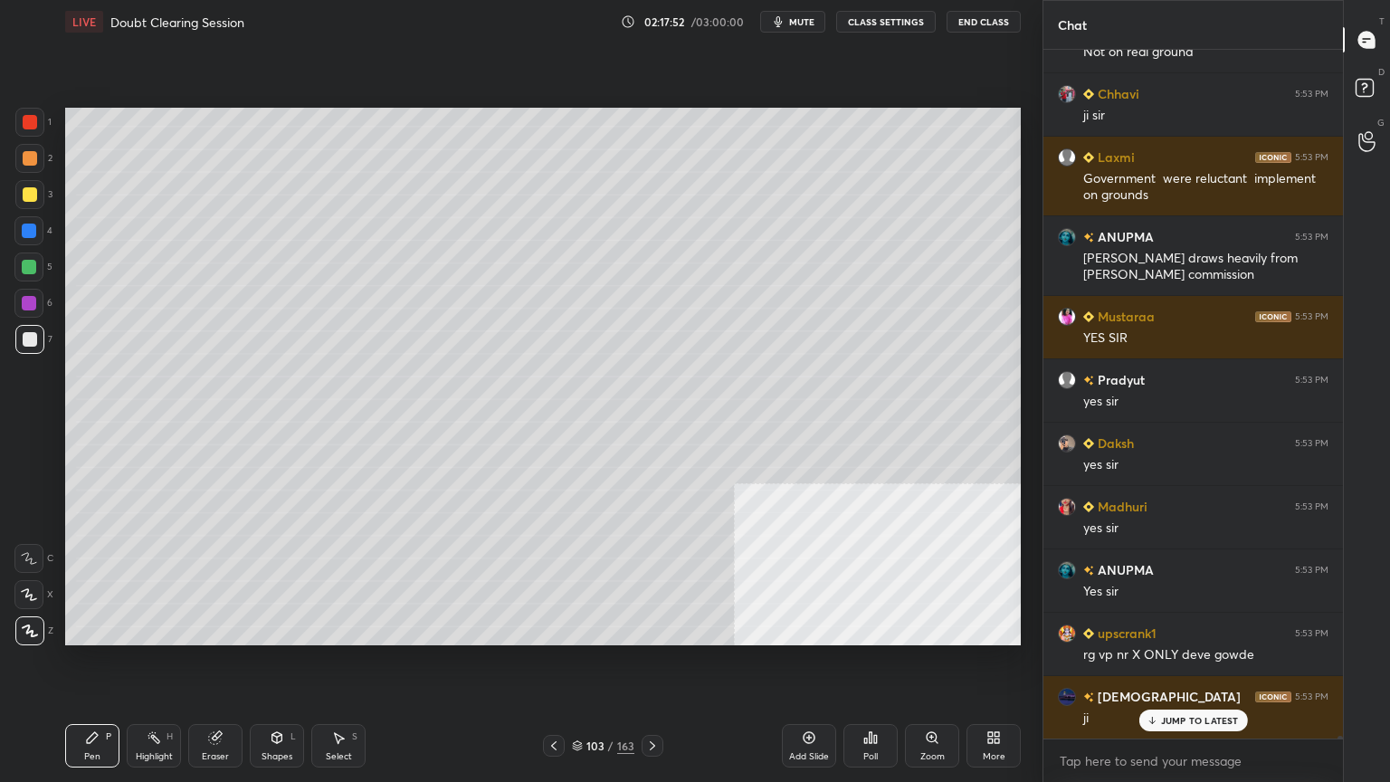
click at [275, 752] on div "Shapes" at bounding box center [276, 756] width 31 height 9
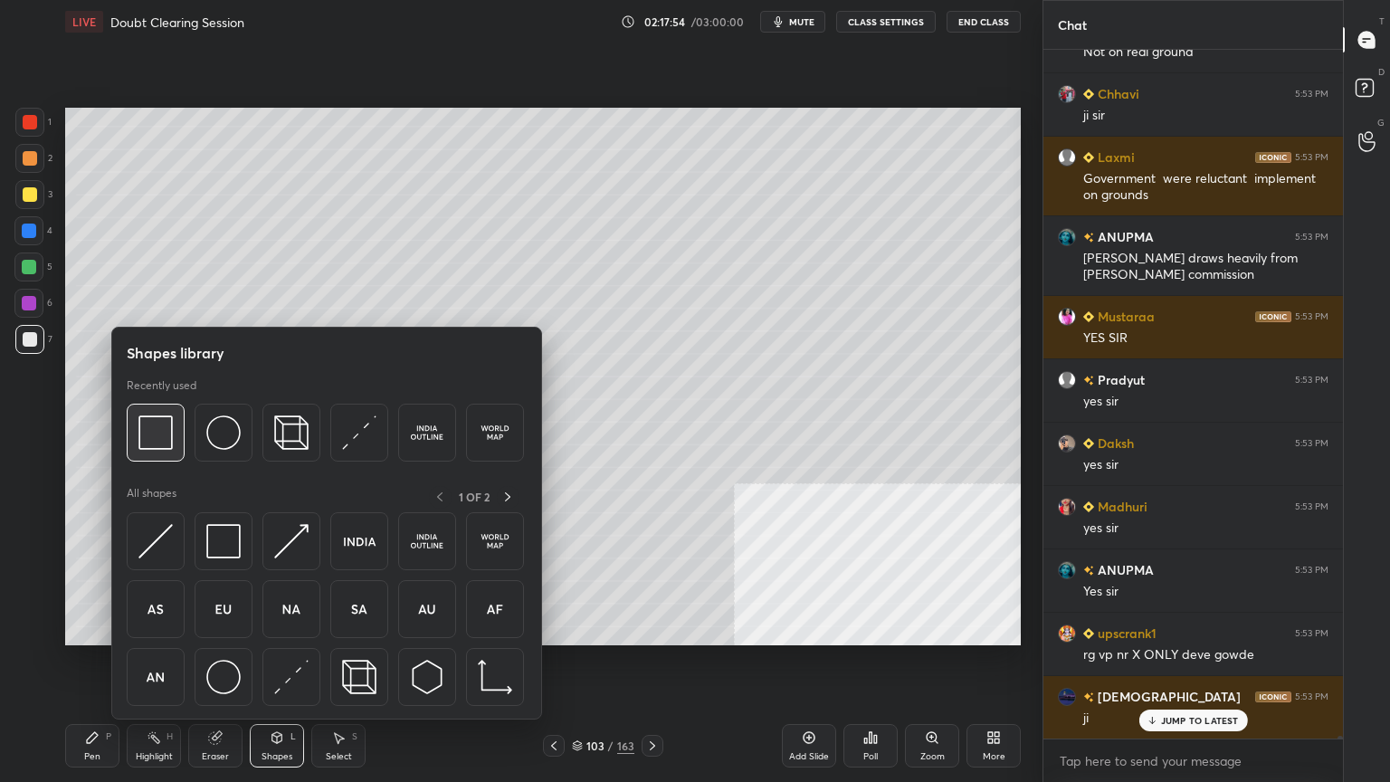
click at [144, 423] on img at bounding box center [155, 432] width 34 height 34
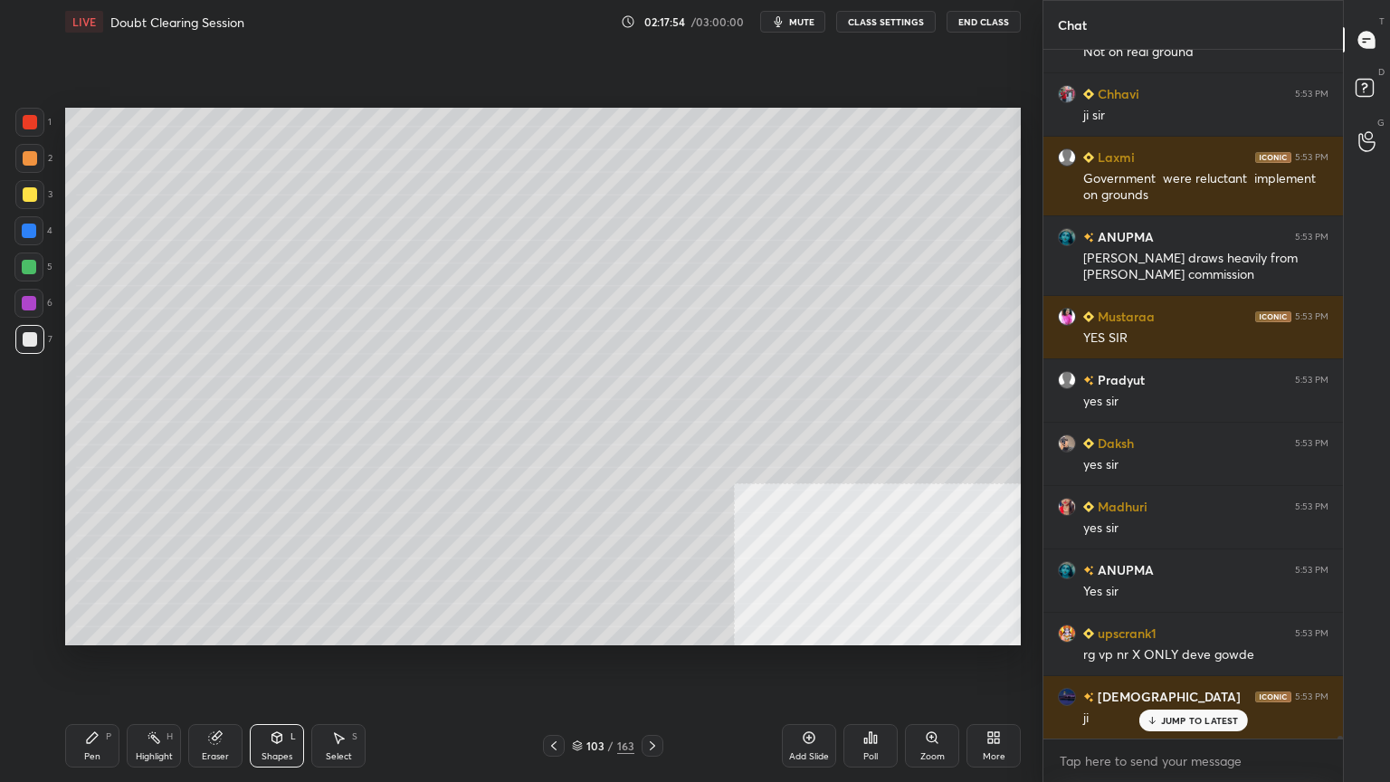
scroll to position [156540, 0]
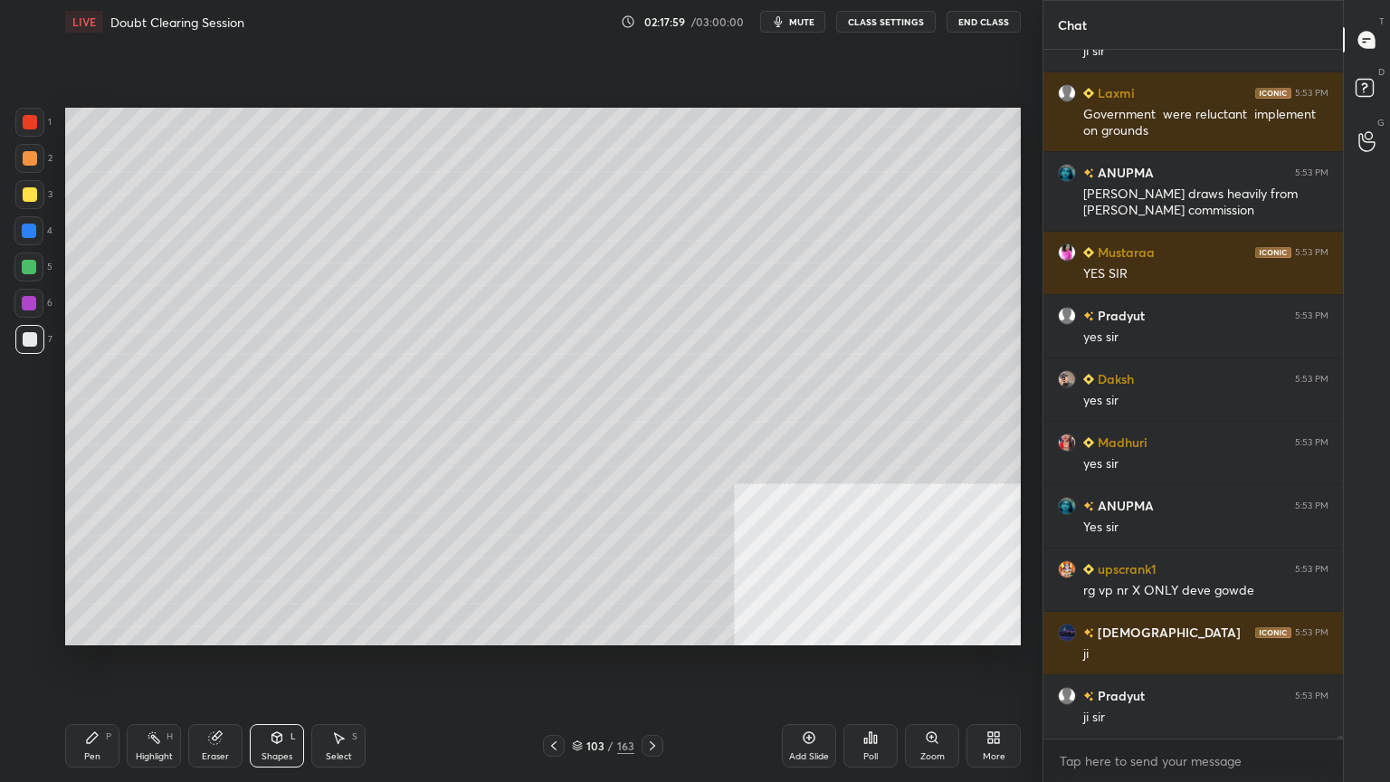
click at [25, 199] on div at bounding box center [30, 194] width 14 height 14
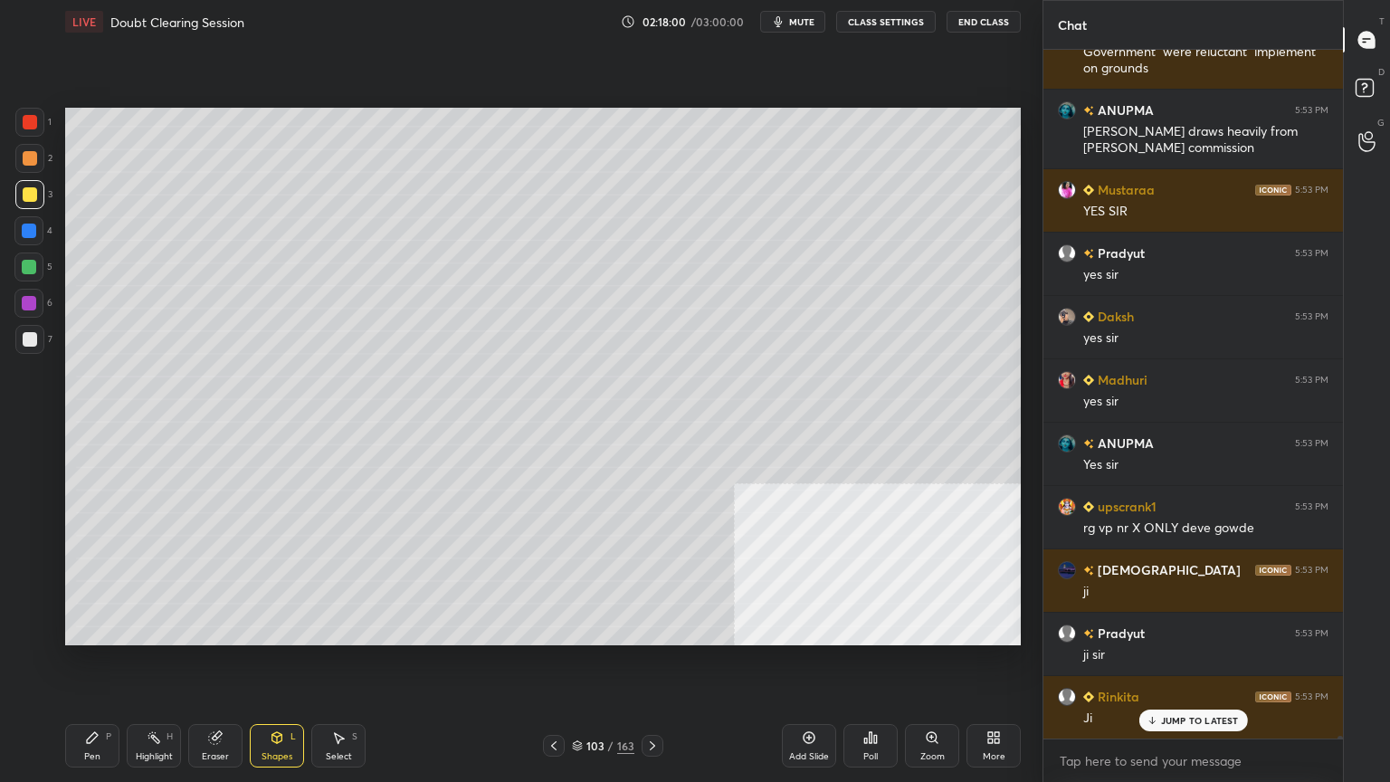
click at [98, 745] on div "Pen P" at bounding box center [92, 745] width 54 height 43
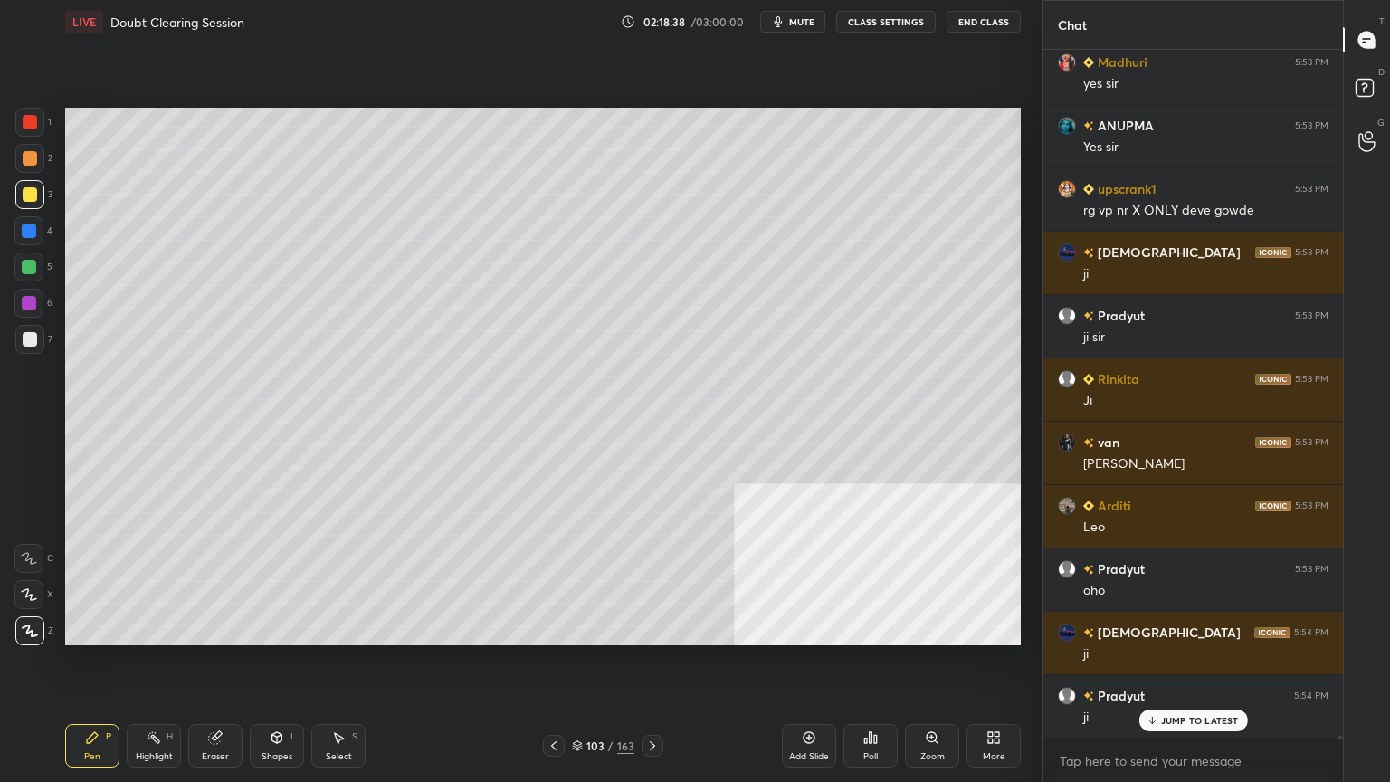
scroll to position [156982, 0]
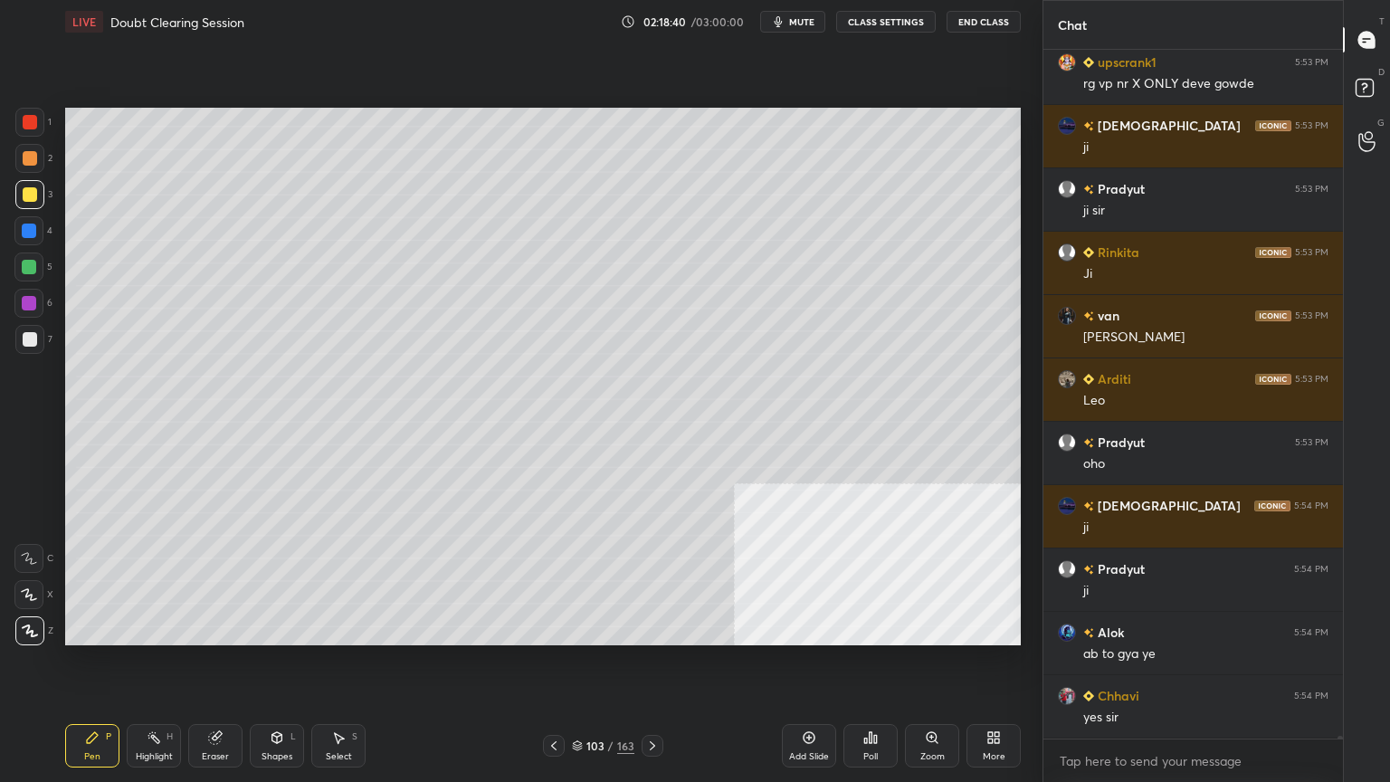
click at [24, 119] on div at bounding box center [30, 122] width 14 height 14
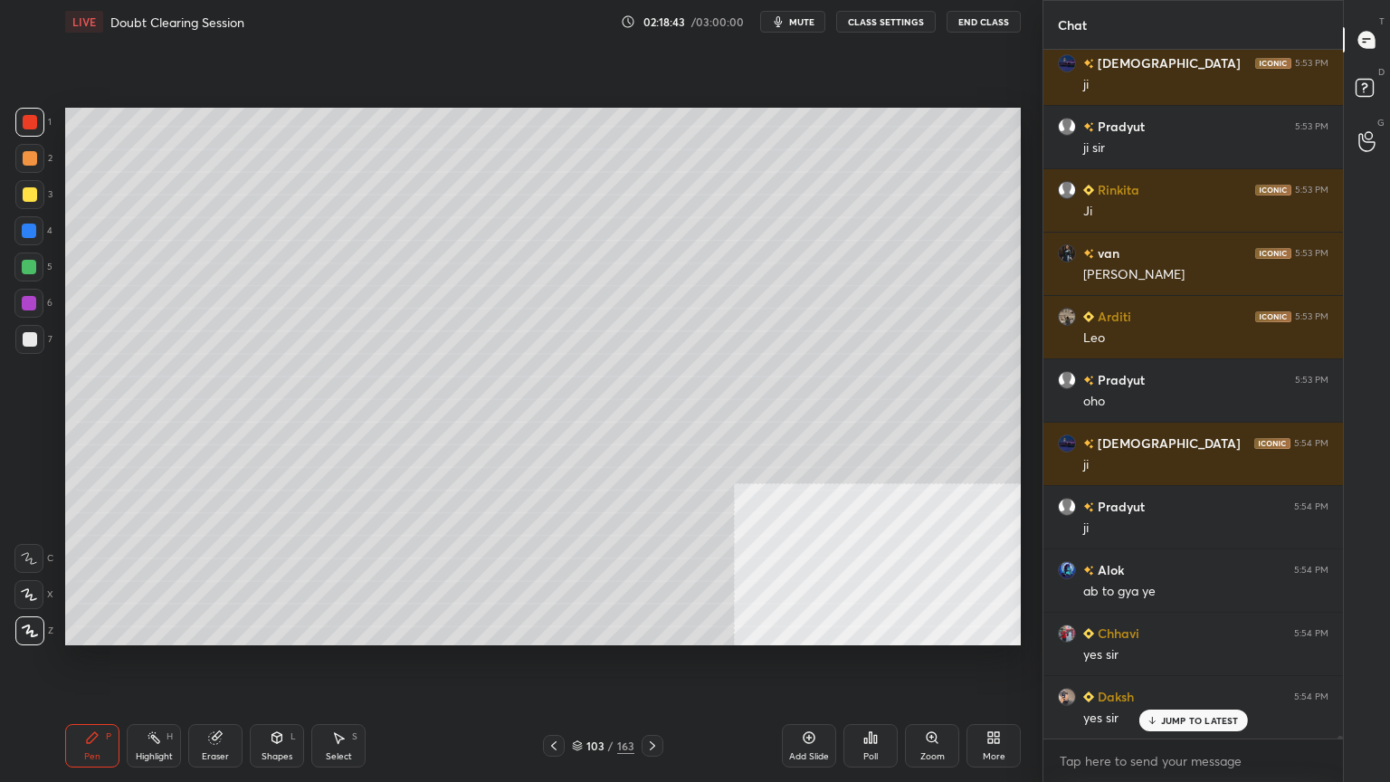
click at [25, 227] on div at bounding box center [29, 230] width 14 height 14
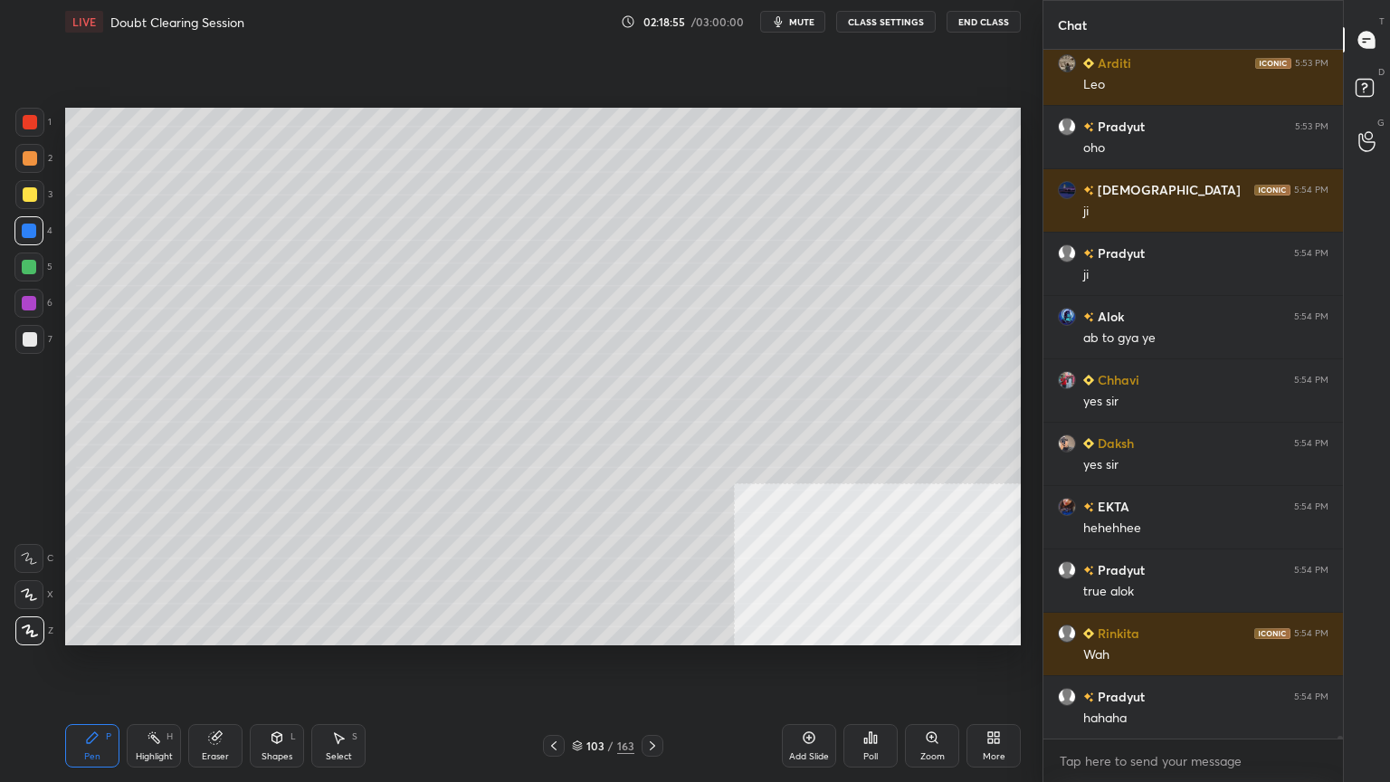
scroll to position [157426, 0]
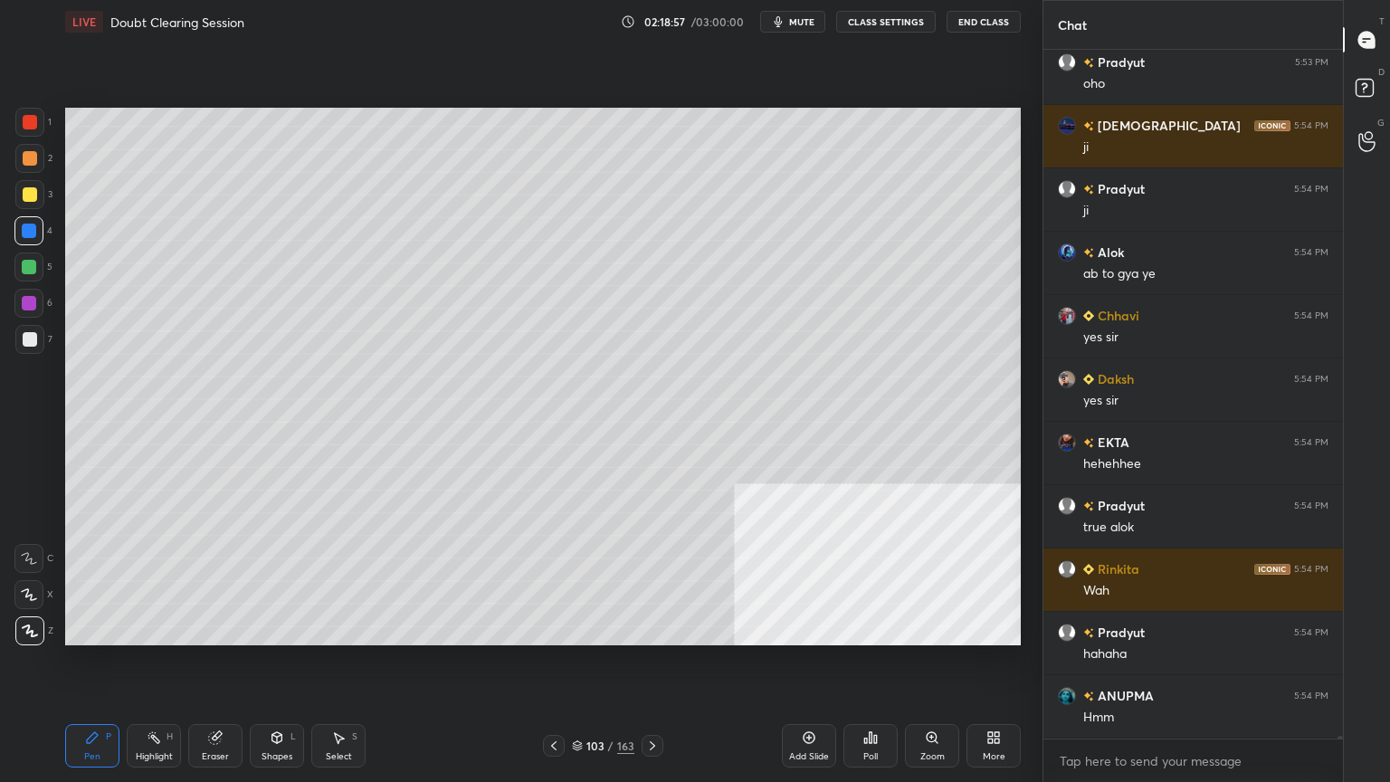
click at [30, 156] on div at bounding box center [30, 158] width 14 height 14
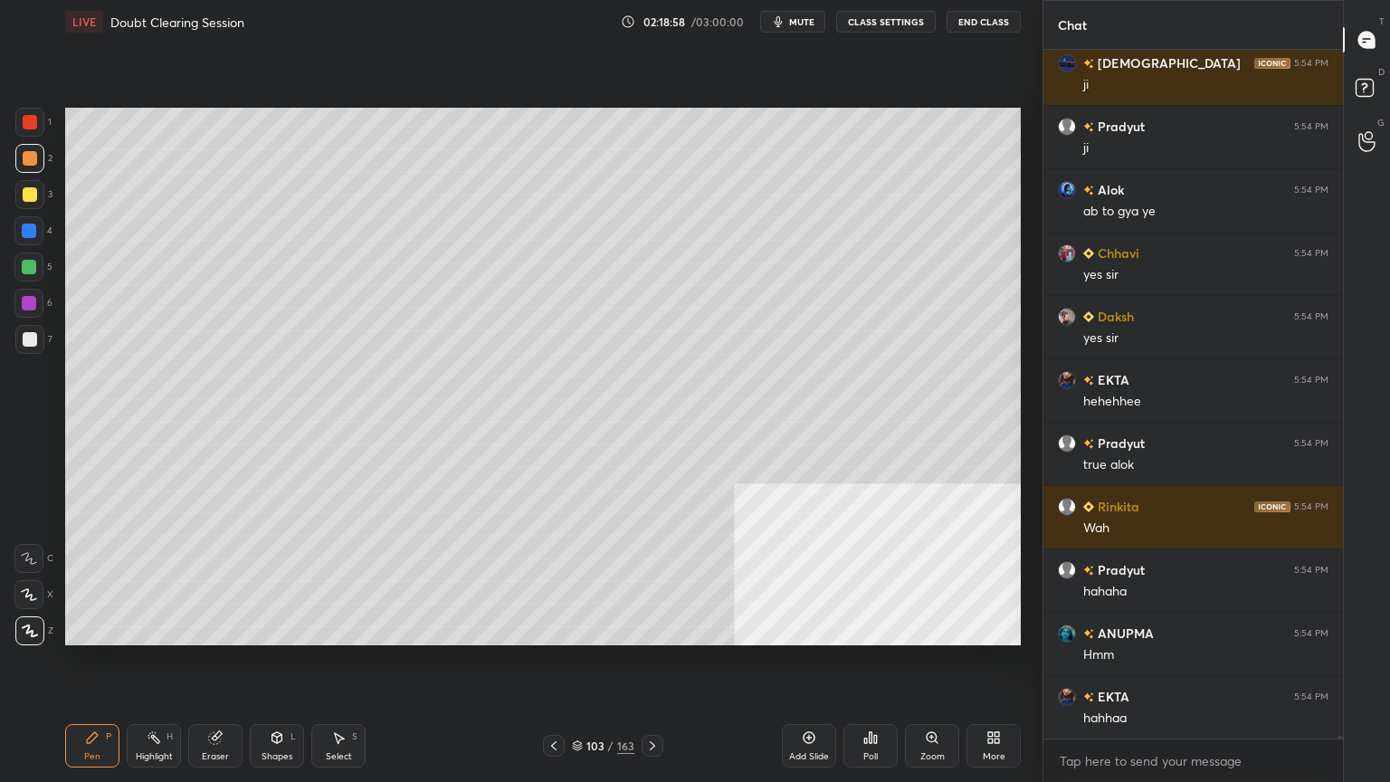
click at [30, 119] on div at bounding box center [30, 122] width 14 height 14
click at [35, 261] on div at bounding box center [29, 267] width 14 height 14
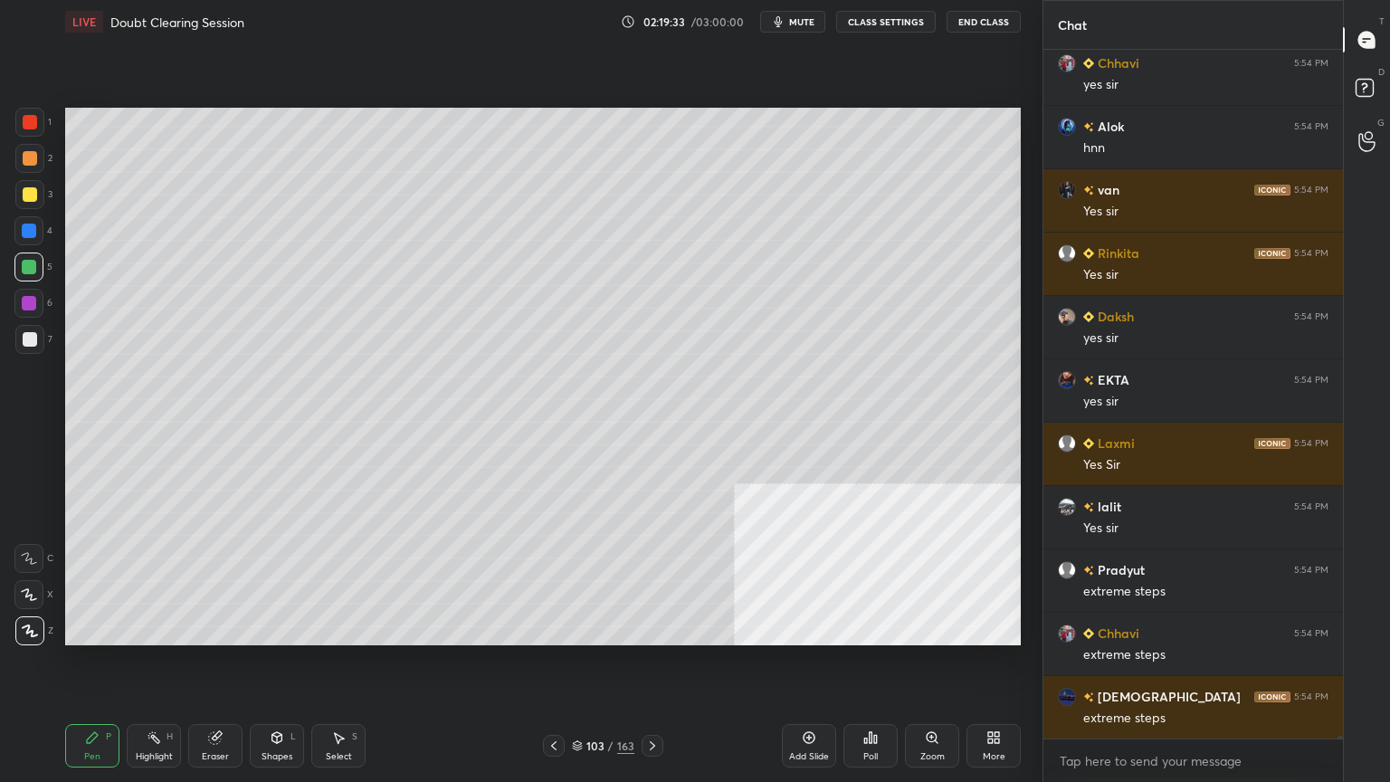
scroll to position [158693, 0]
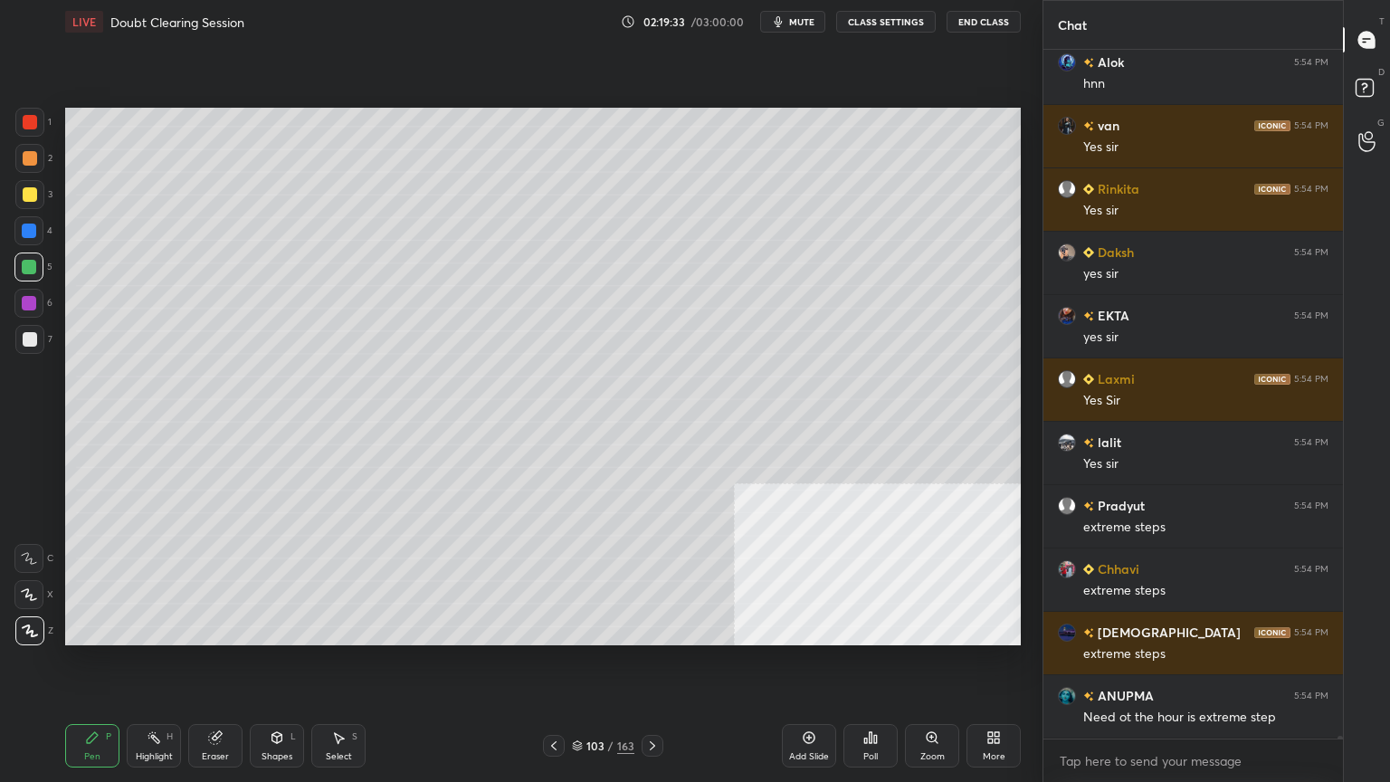
click at [29, 192] on div at bounding box center [30, 194] width 14 height 14
click at [29, 307] on div at bounding box center [29, 303] width 14 height 14
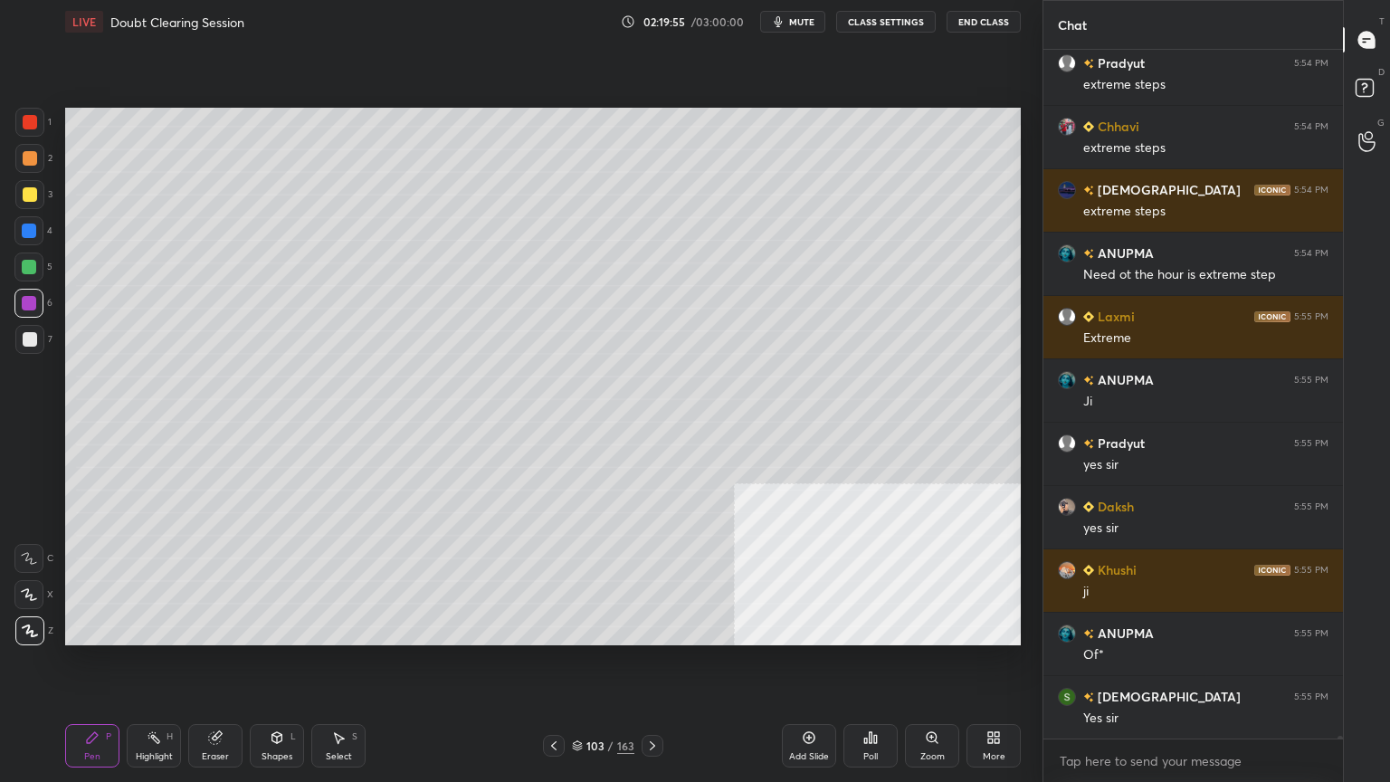
scroll to position [159199, 0]
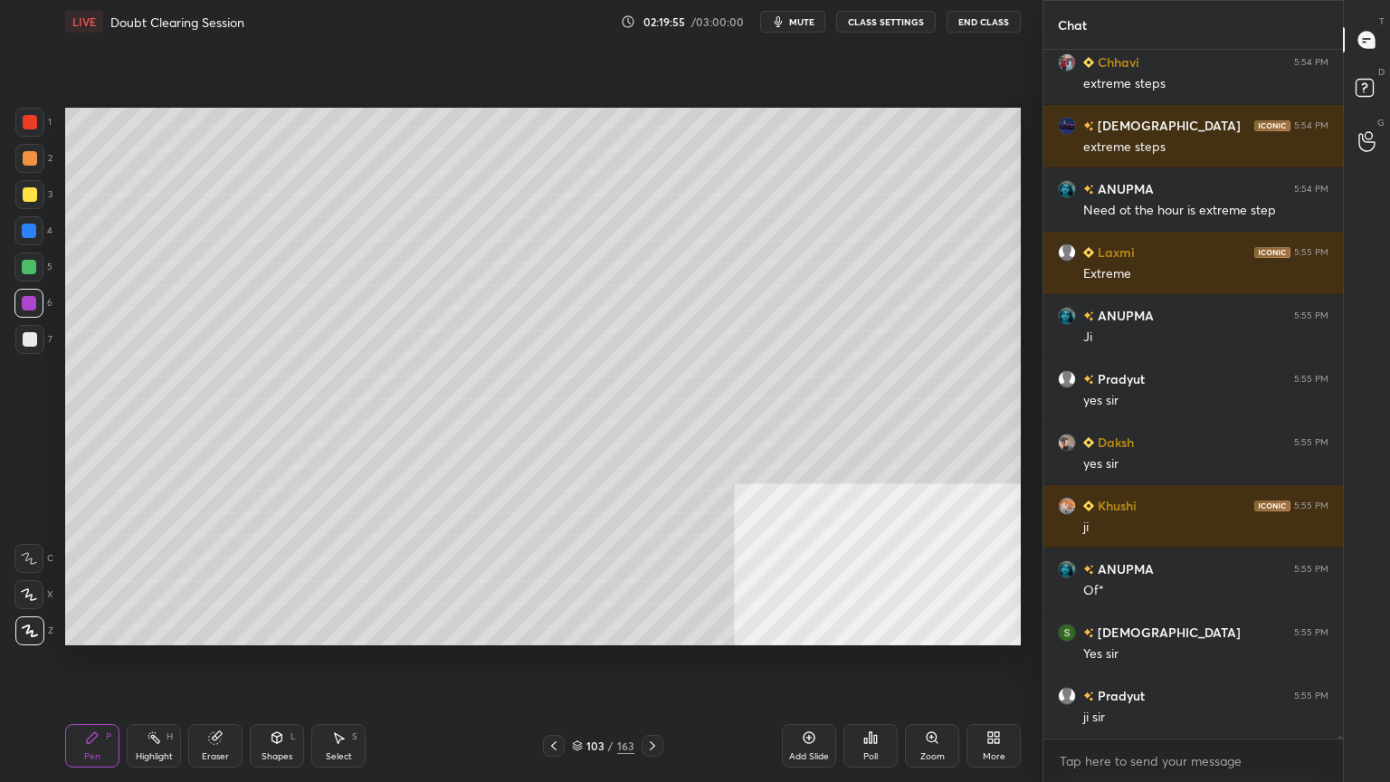
click at [30, 225] on div at bounding box center [29, 230] width 14 height 14
drag, startPoint x: 556, startPoint y: 733, endPoint x: 561, endPoint y: 751, distance: 18.7
click at [558, 743] on div "Pen P Highlight H Eraser Shapes L Select S 103 / 163 Add Slide Poll Zoom More" at bounding box center [542, 745] width 955 height 72
click at [575, 744] on icon at bounding box center [577, 745] width 11 height 11
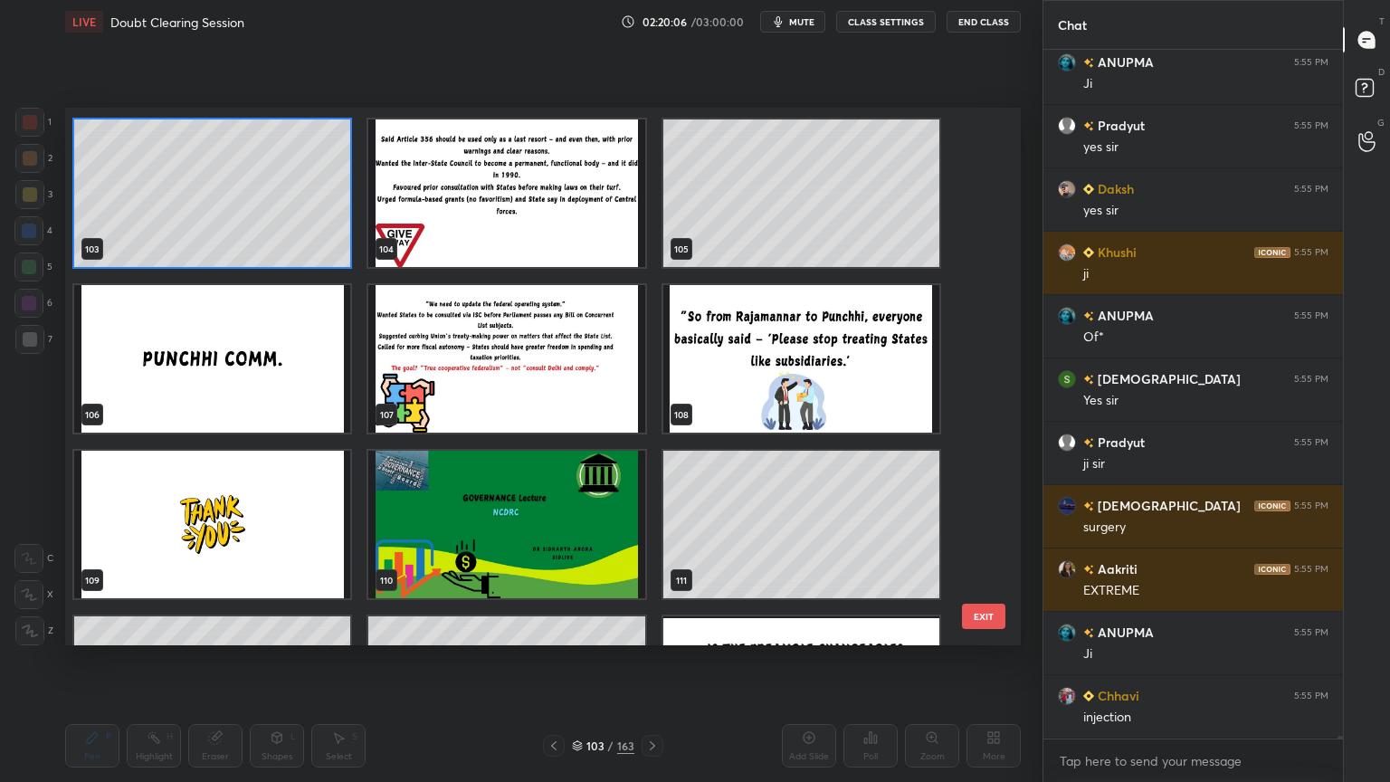
scroll to position [159515, 0]
click at [231, 379] on img "grid" at bounding box center [212, 358] width 276 height 147
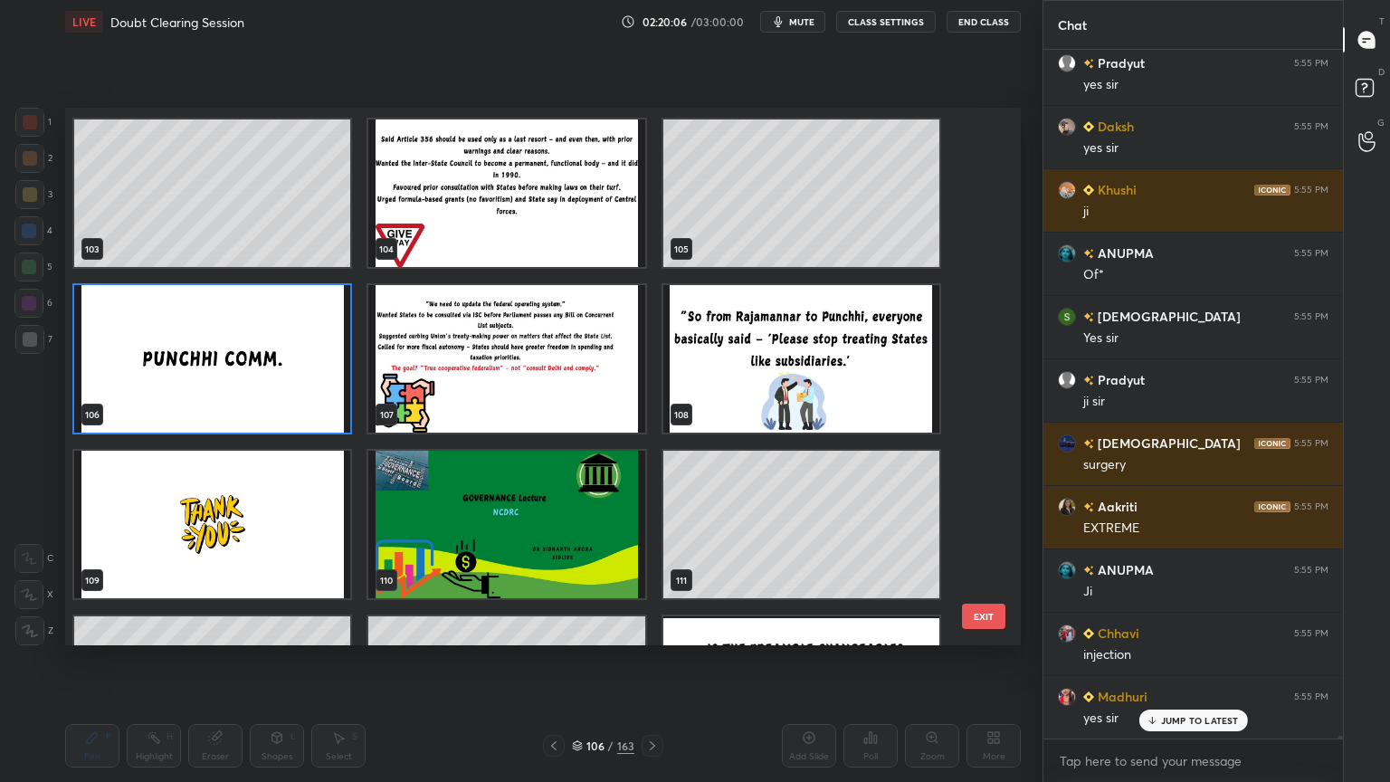
click at [232, 379] on img "grid" at bounding box center [212, 358] width 276 height 147
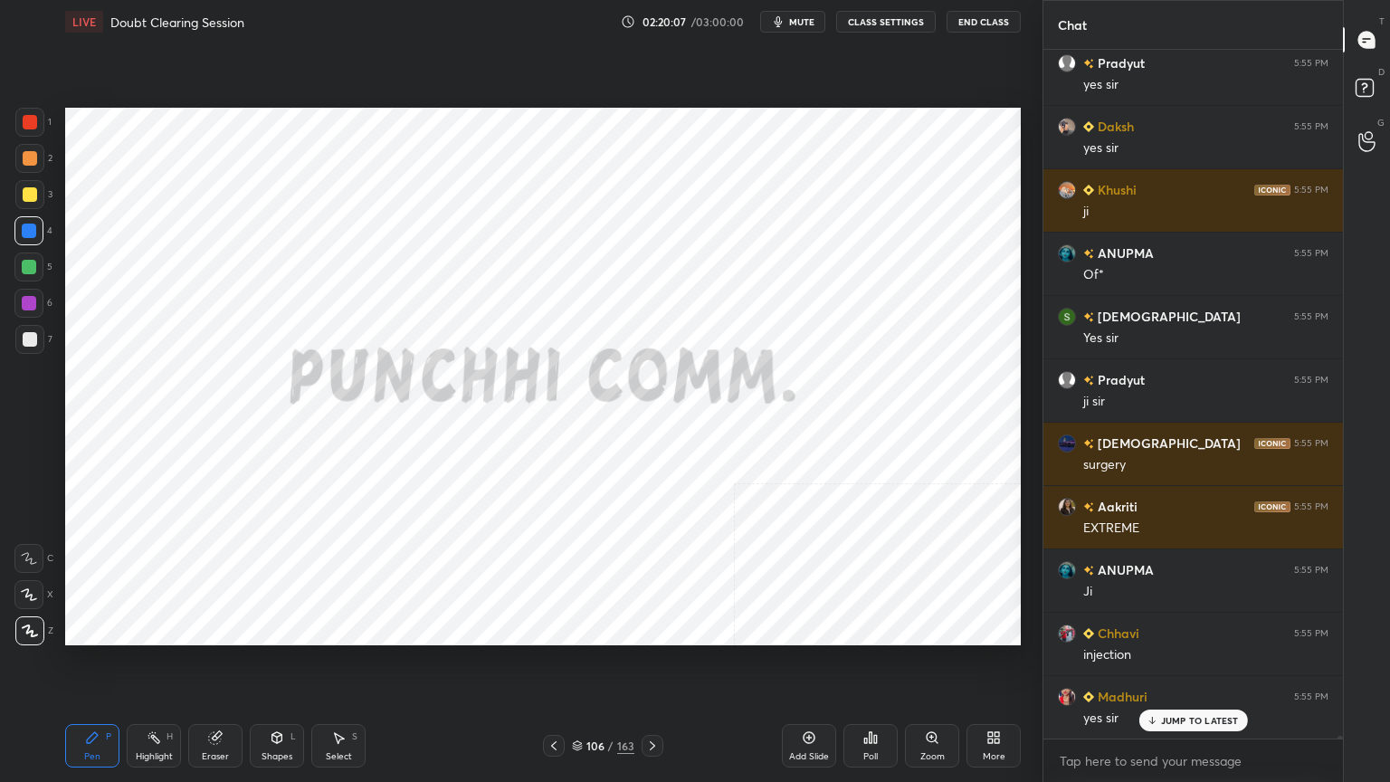
click at [232, 380] on img "grid" at bounding box center [212, 358] width 276 height 147
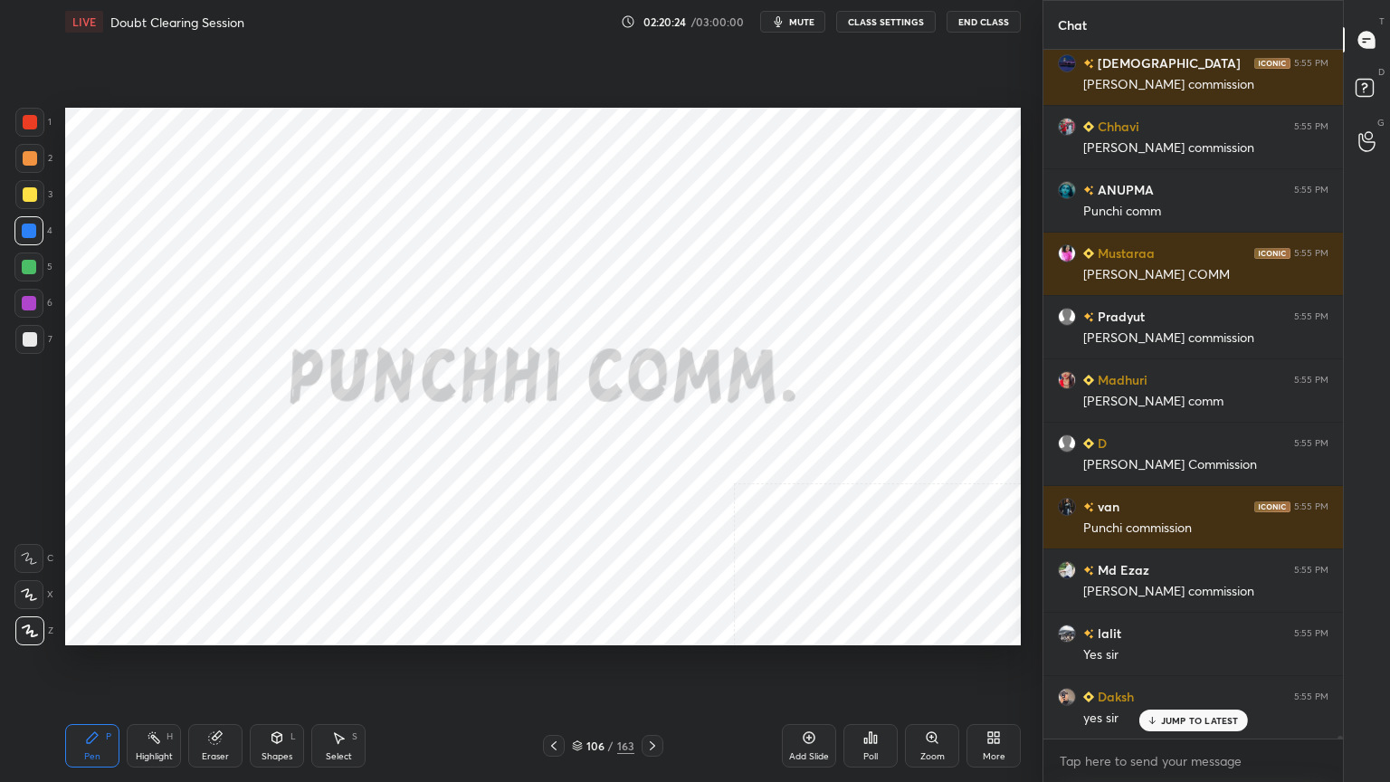
scroll to position [160499, 0]
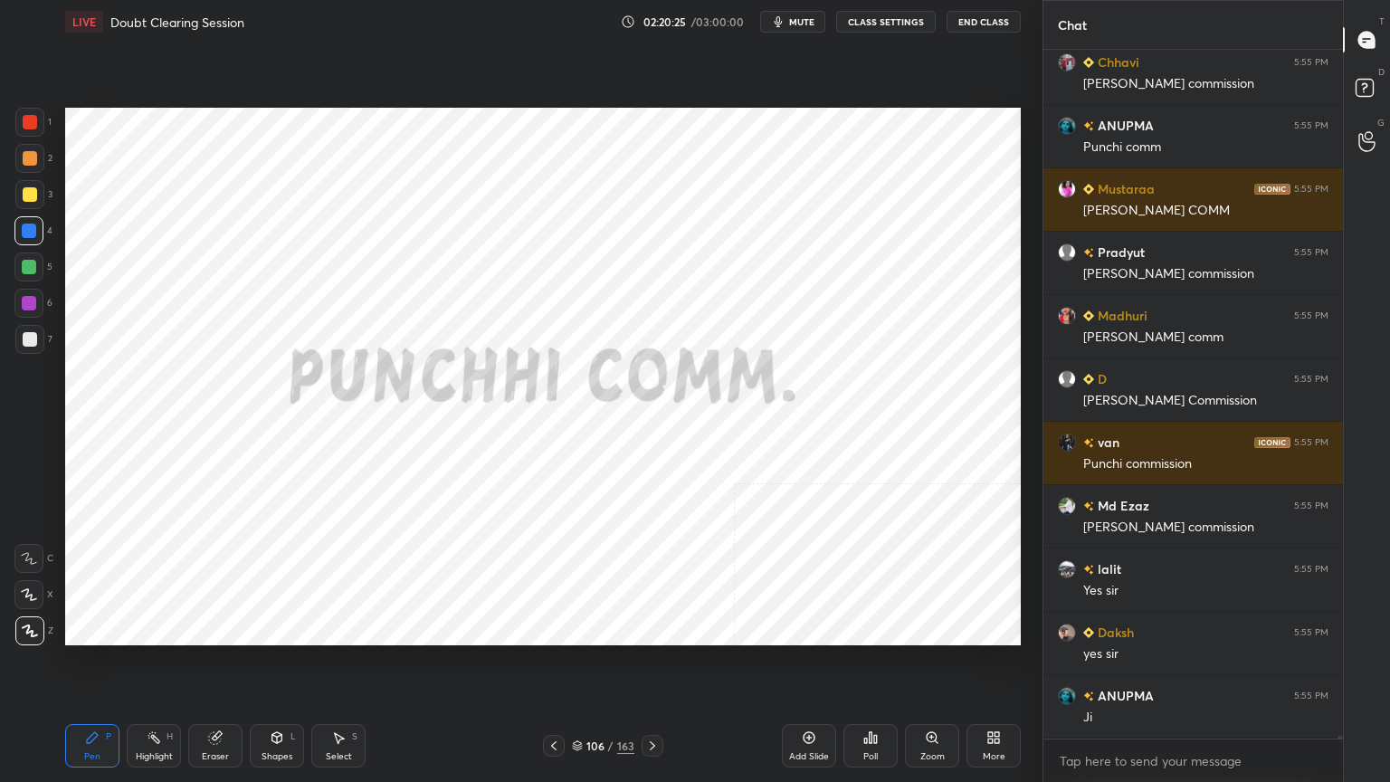
click at [580, 741] on icon at bounding box center [577, 745] width 11 height 11
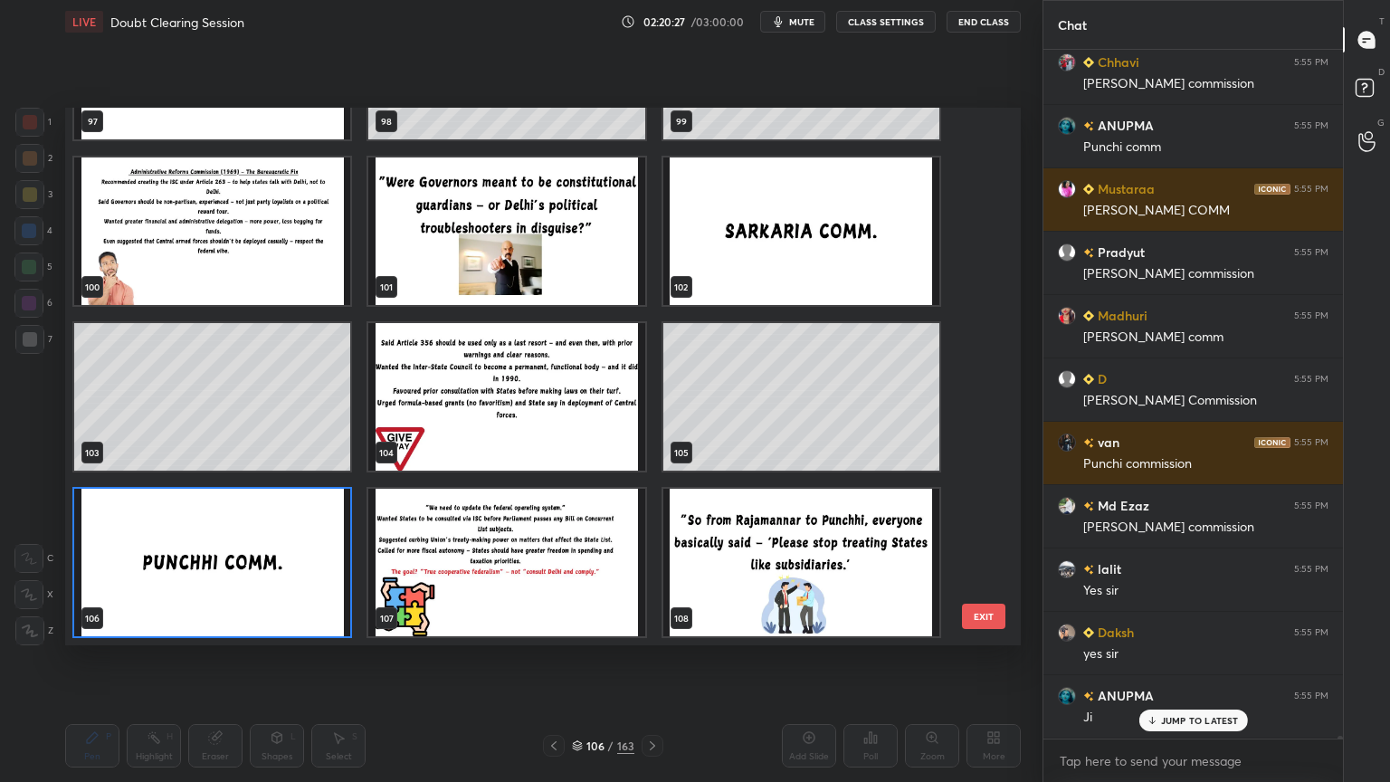
scroll to position [160561, 0]
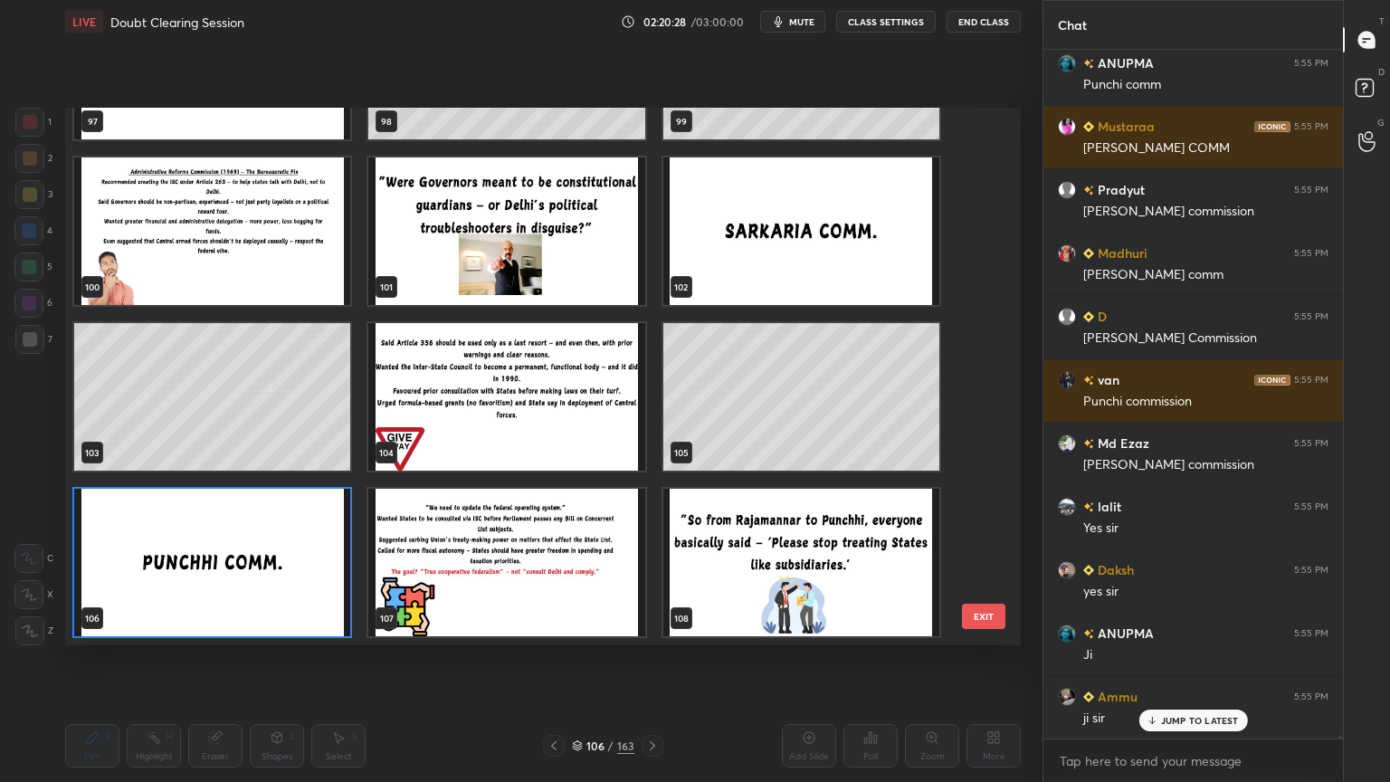
click at [825, 580] on img "grid" at bounding box center [801, 562] width 276 height 147
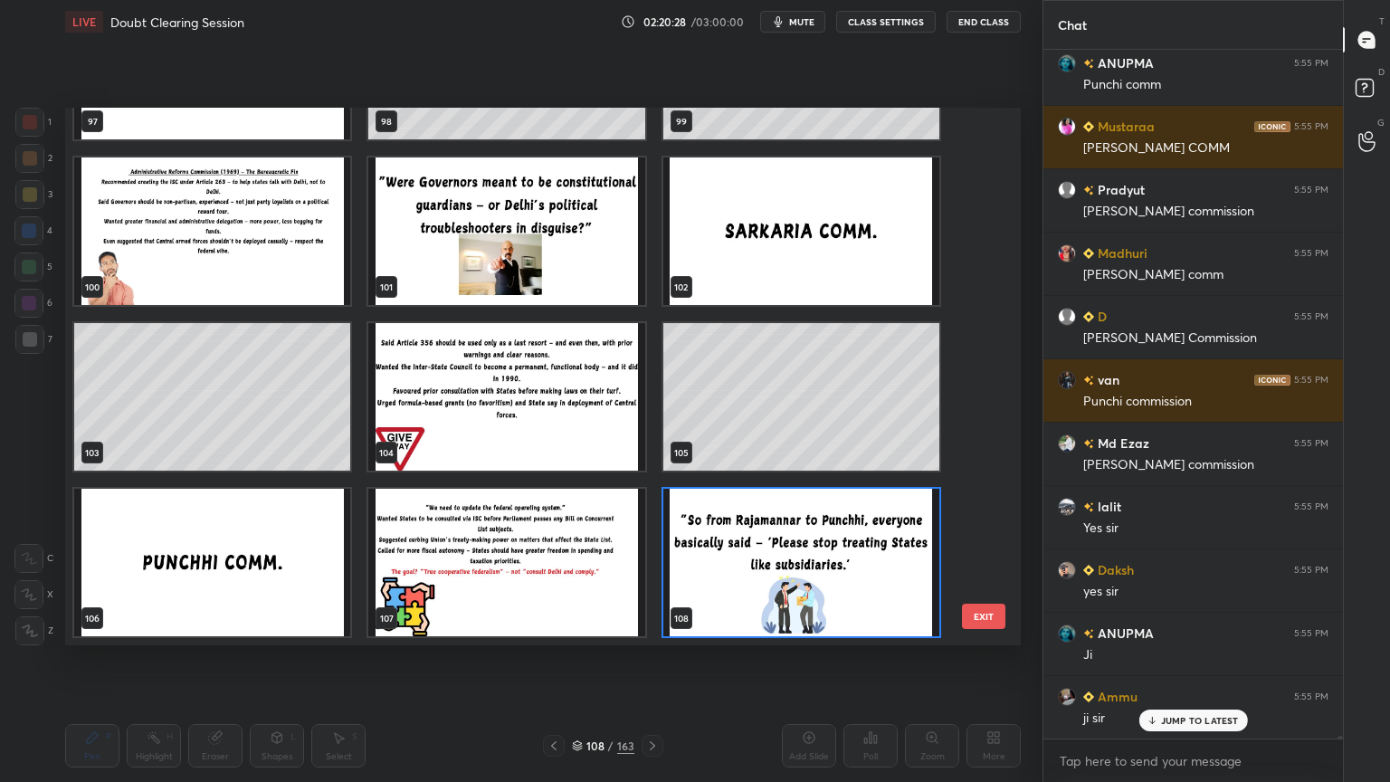
click at [825, 580] on img "grid" at bounding box center [801, 562] width 276 height 147
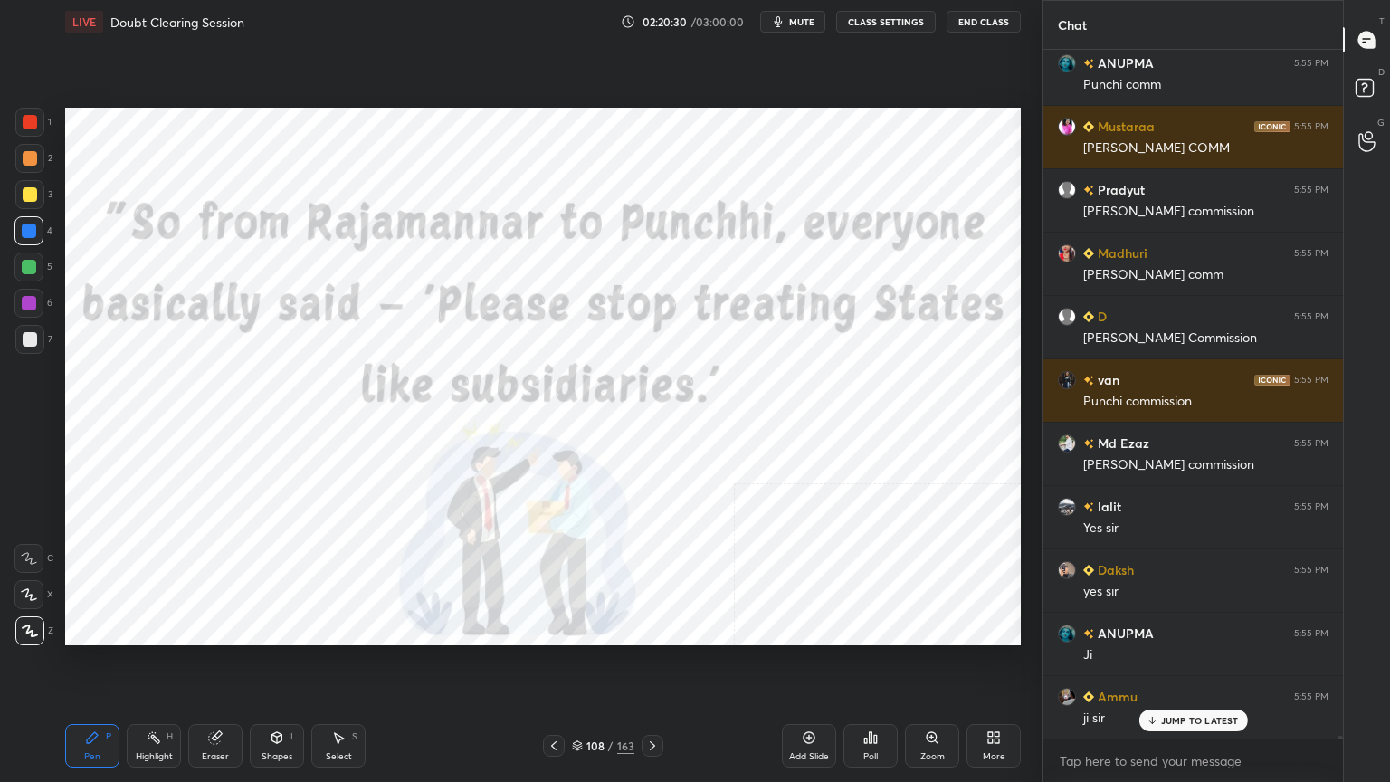
drag, startPoint x: 28, startPoint y: 113, endPoint x: 59, endPoint y: 128, distance: 34.4
click at [31, 115] on div at bounding box center [30, 122] width 14 height 14
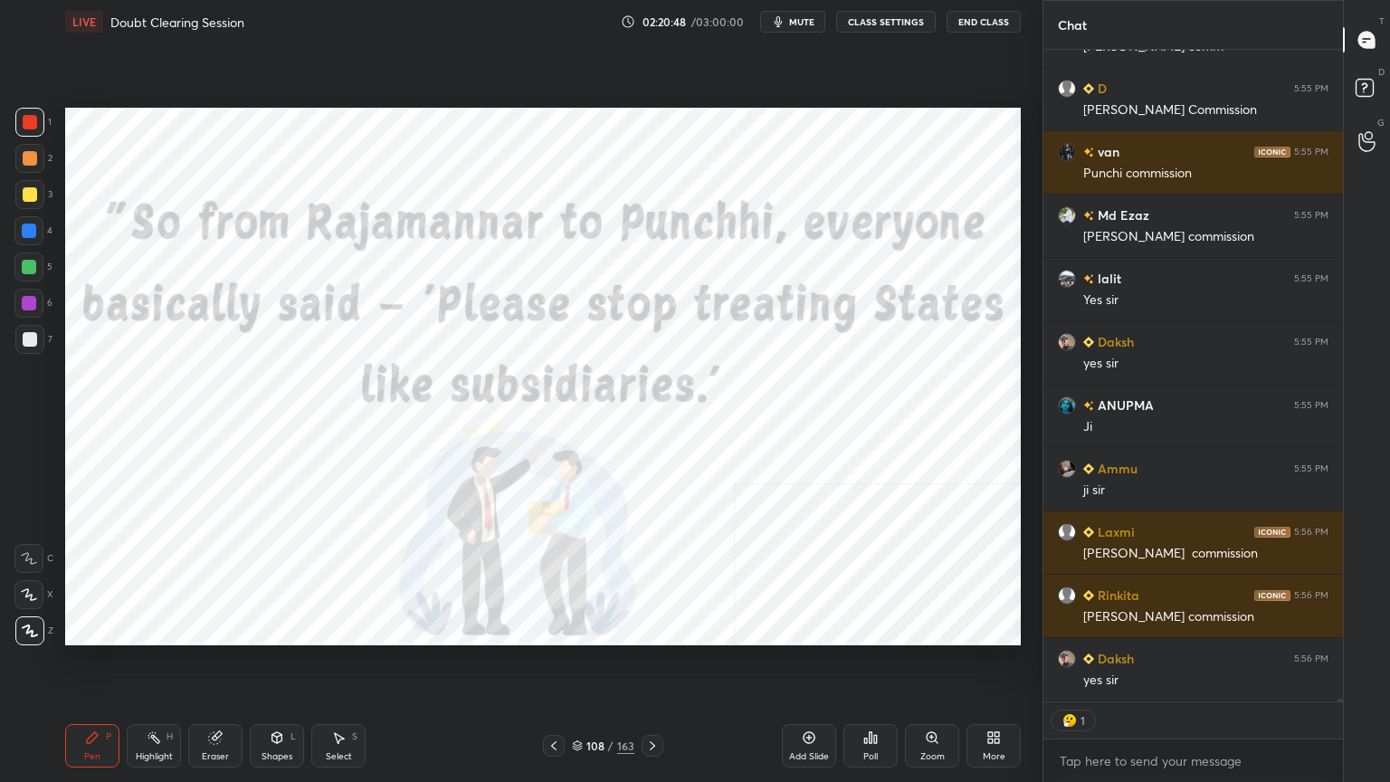
scroll to position [160852, 0]
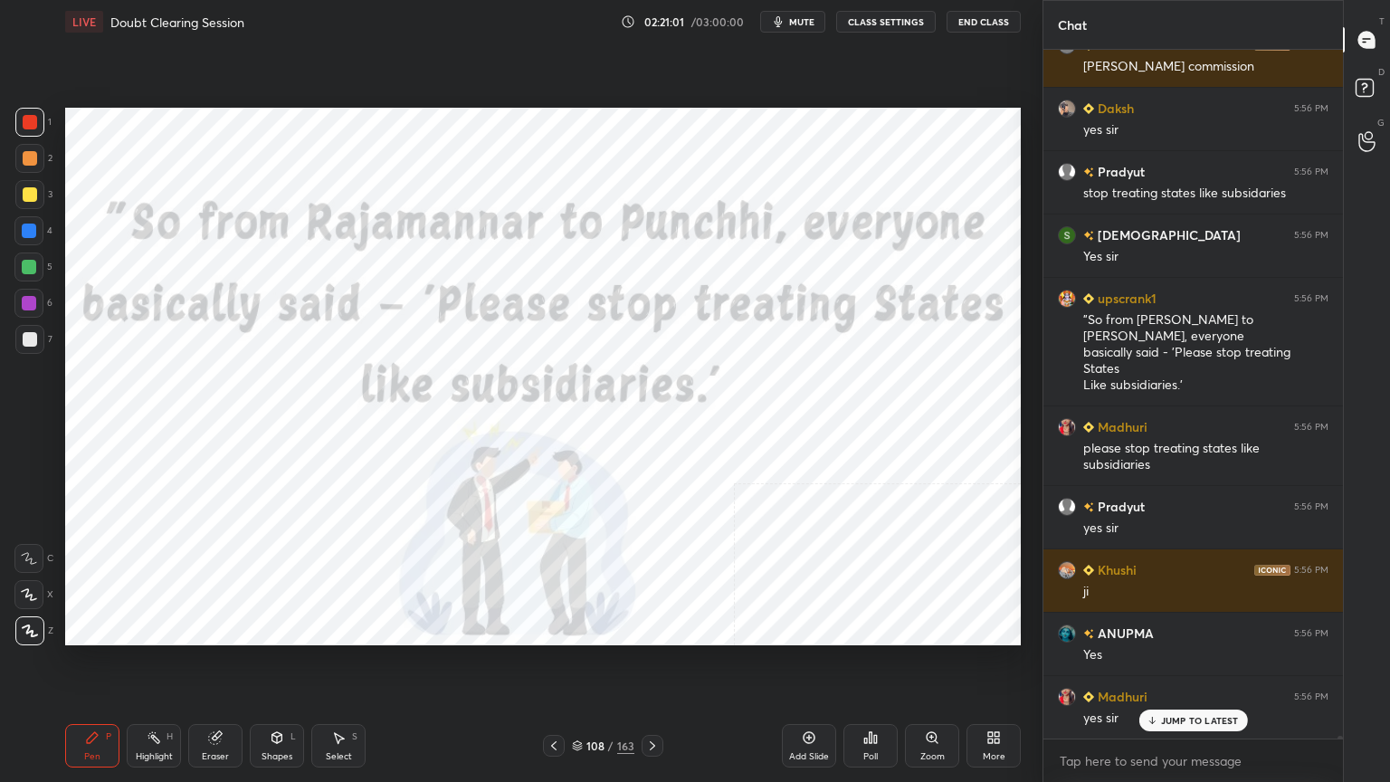
click at [579, 742] on icon at bounding box center [577, 745] width 11 height 11
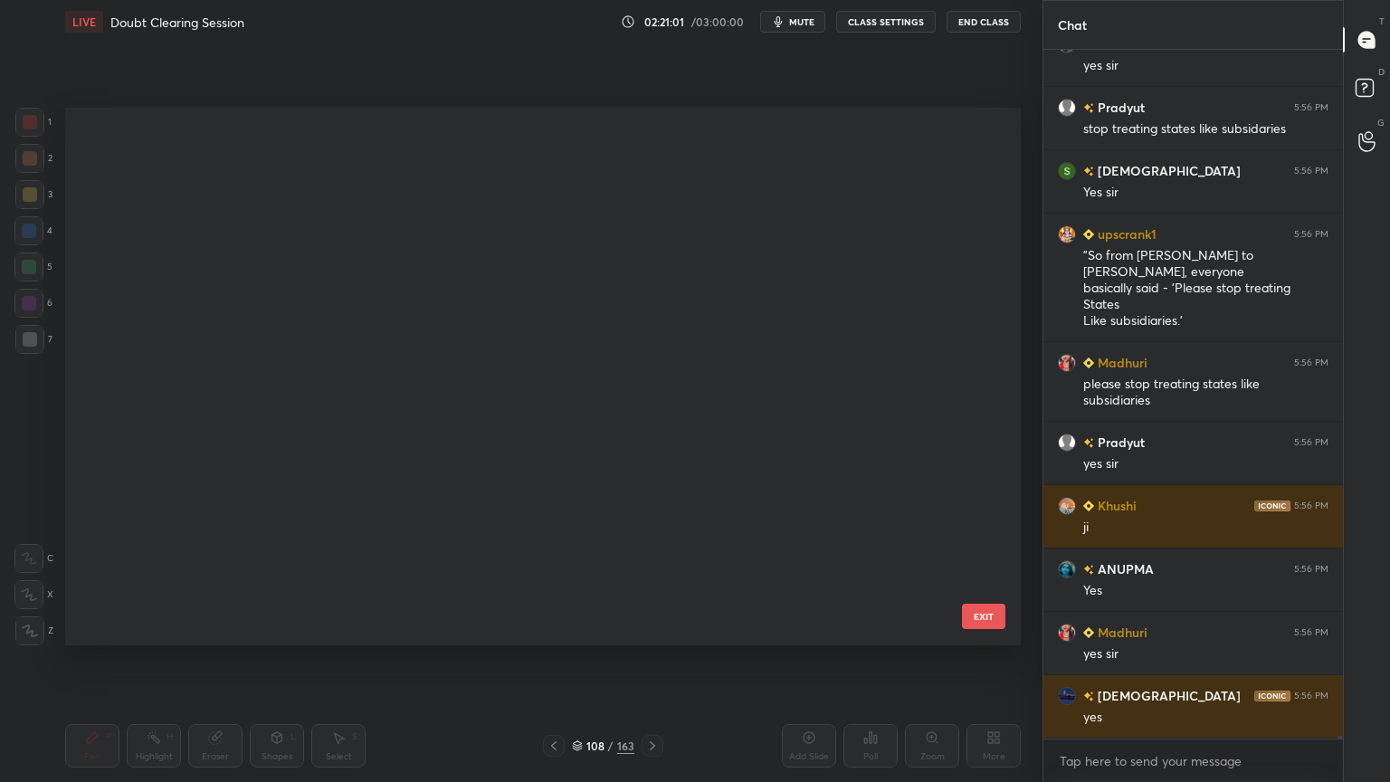
scroll to position [5423, 0]
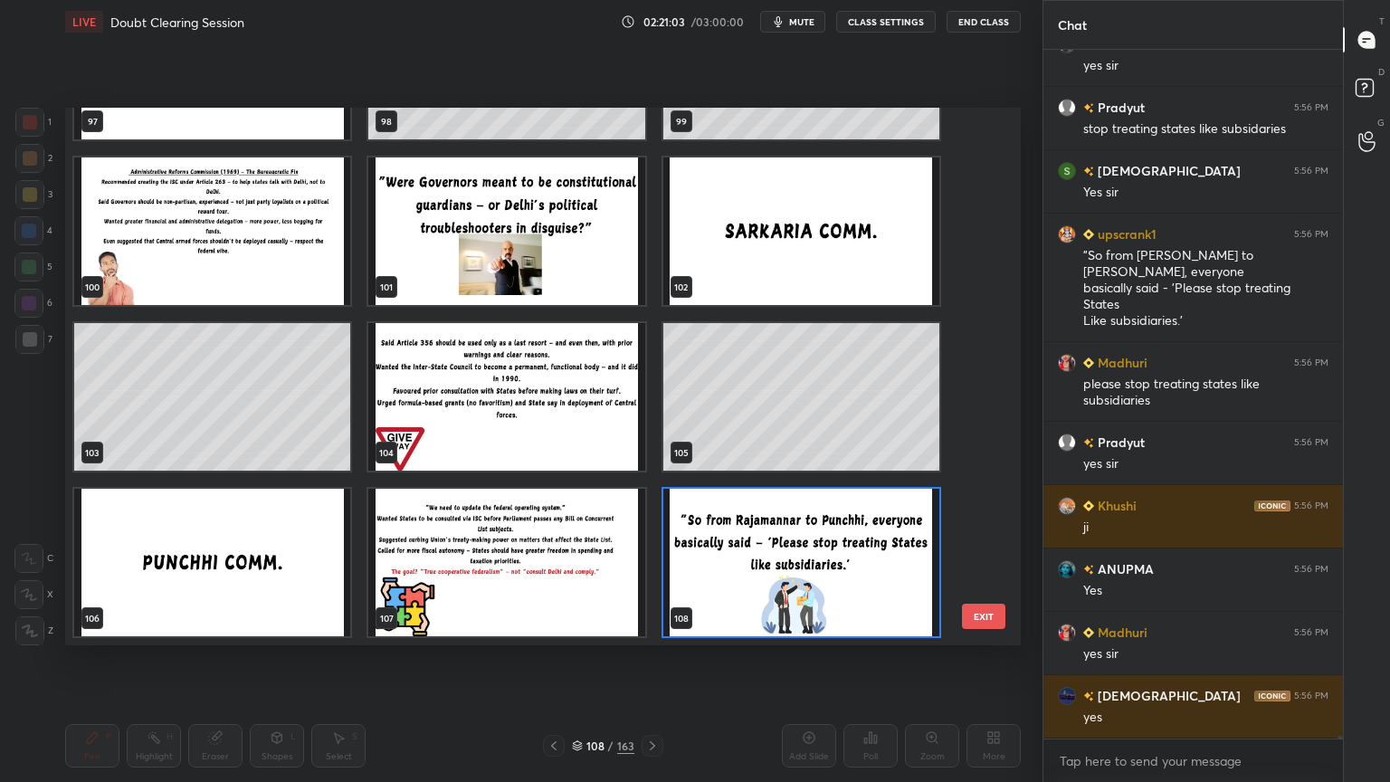
click at [563, 597] on img "grid" at bounding box center [506, 562] width 276 height 147
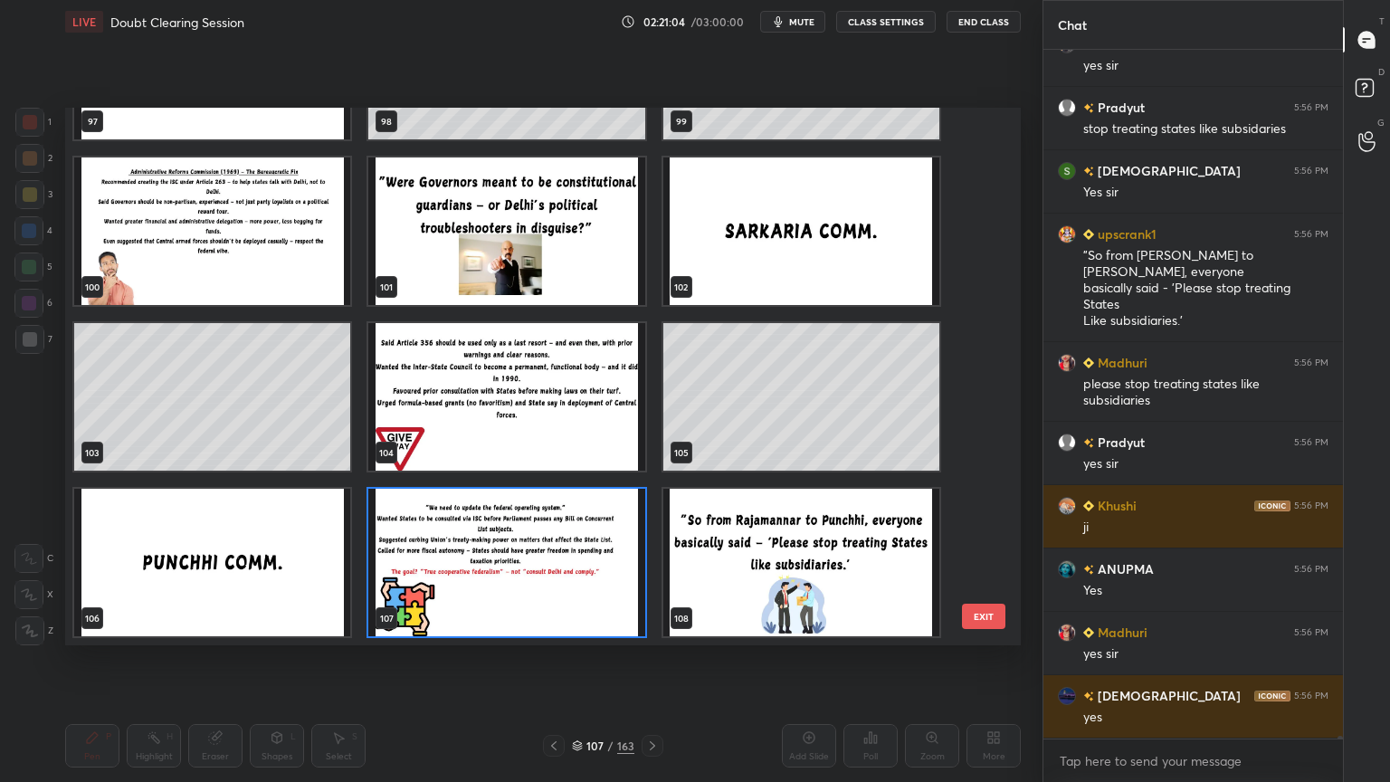
click at [563, 598] on img "grid" at bounding box center [506, 562] width 276 height 147
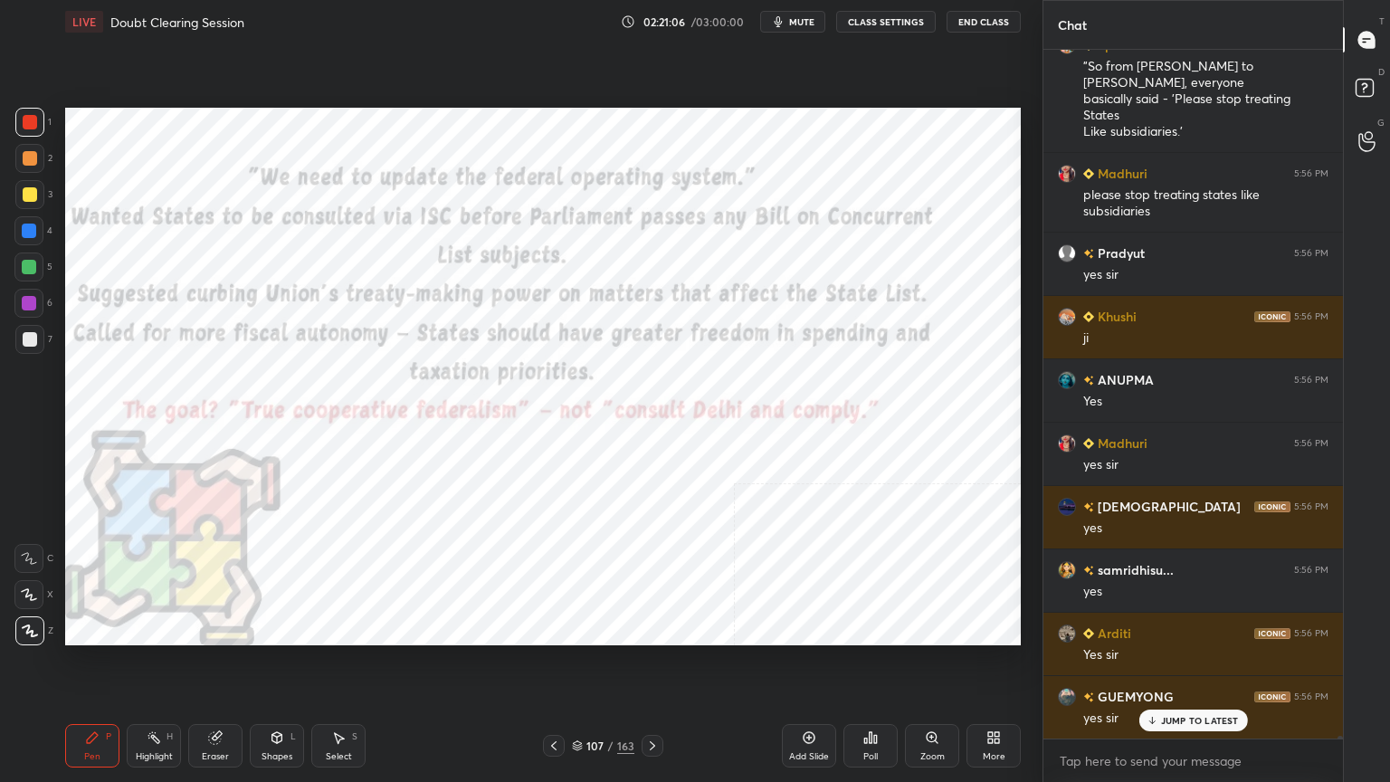
click at [31, 120] on div at bounding box center [30, 122] width 14 height 14
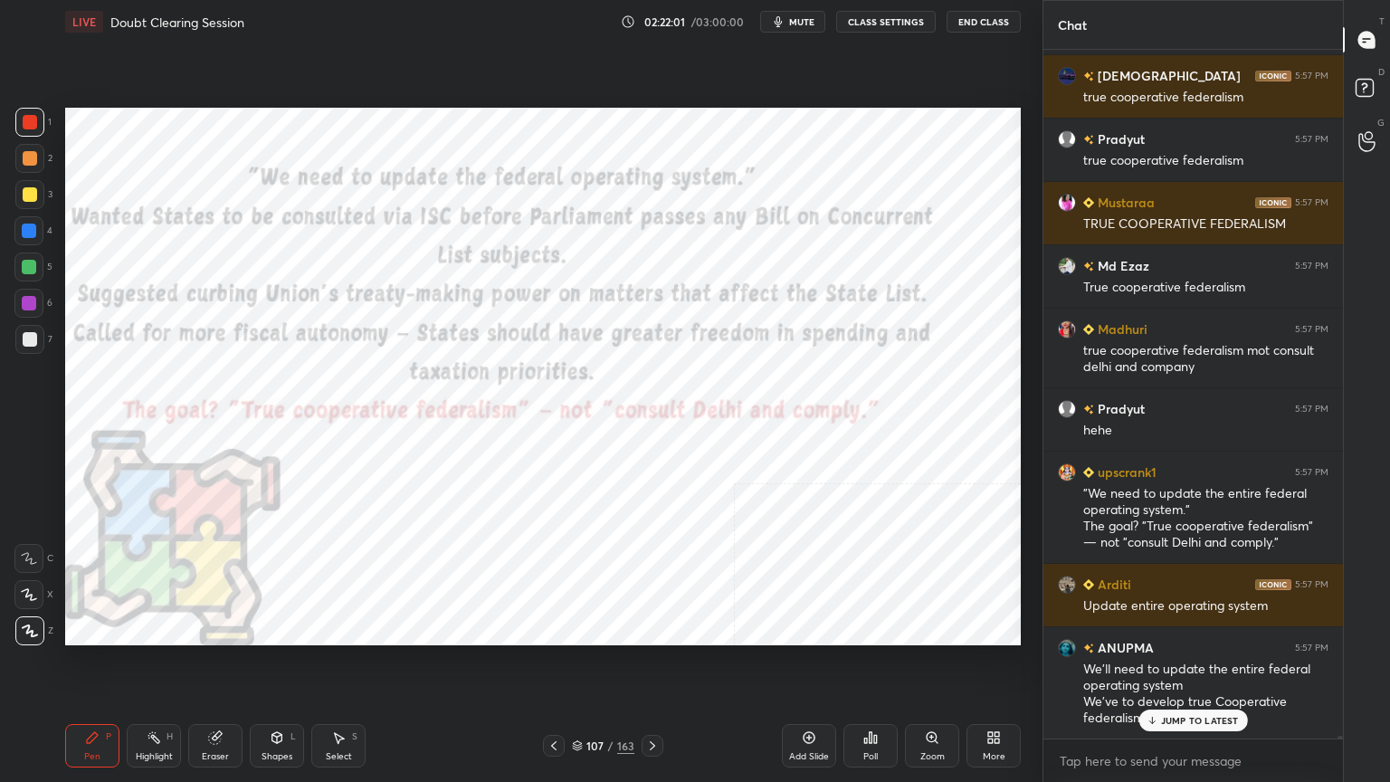
scroll to position [160959, 0]
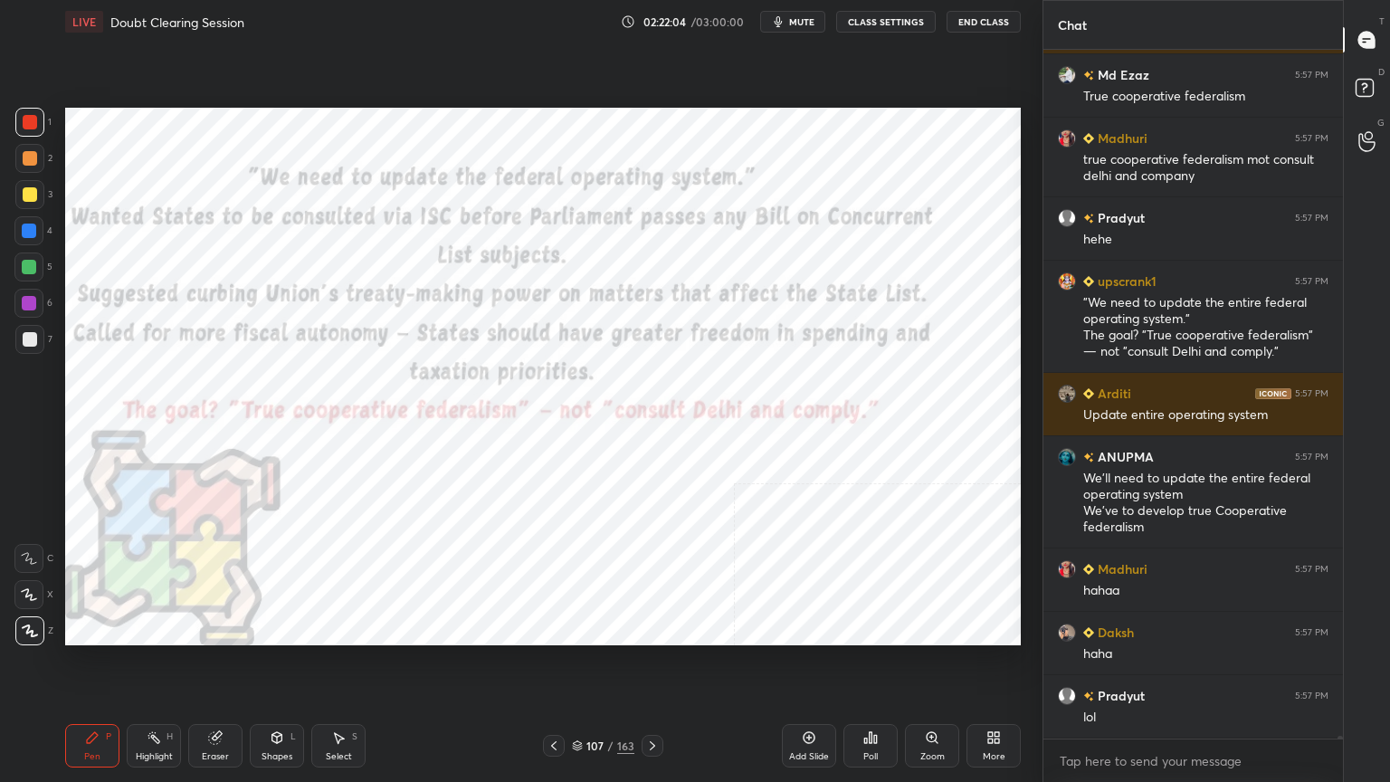
click at [29, 121] on div at bounding box center [30, 122] width 14 height 14
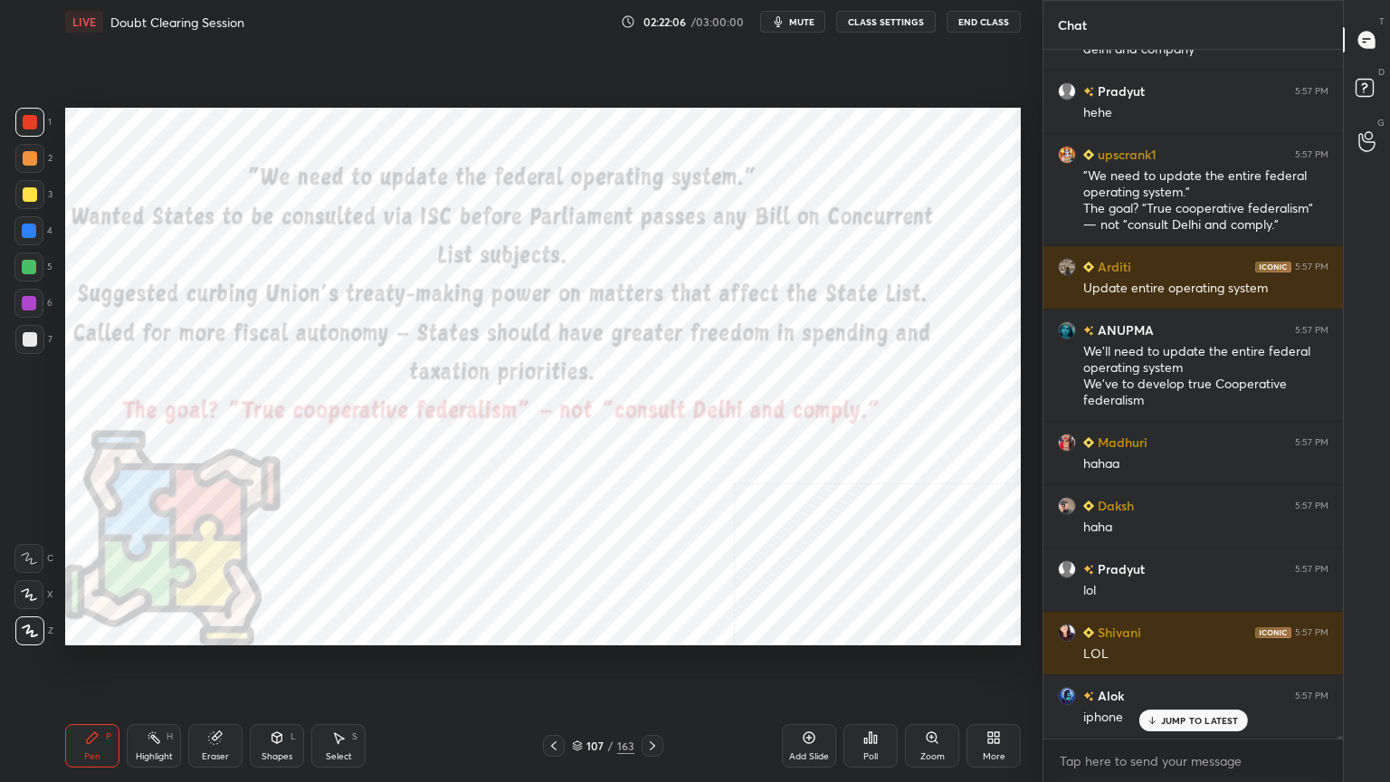
scroll to position [161212, 0]
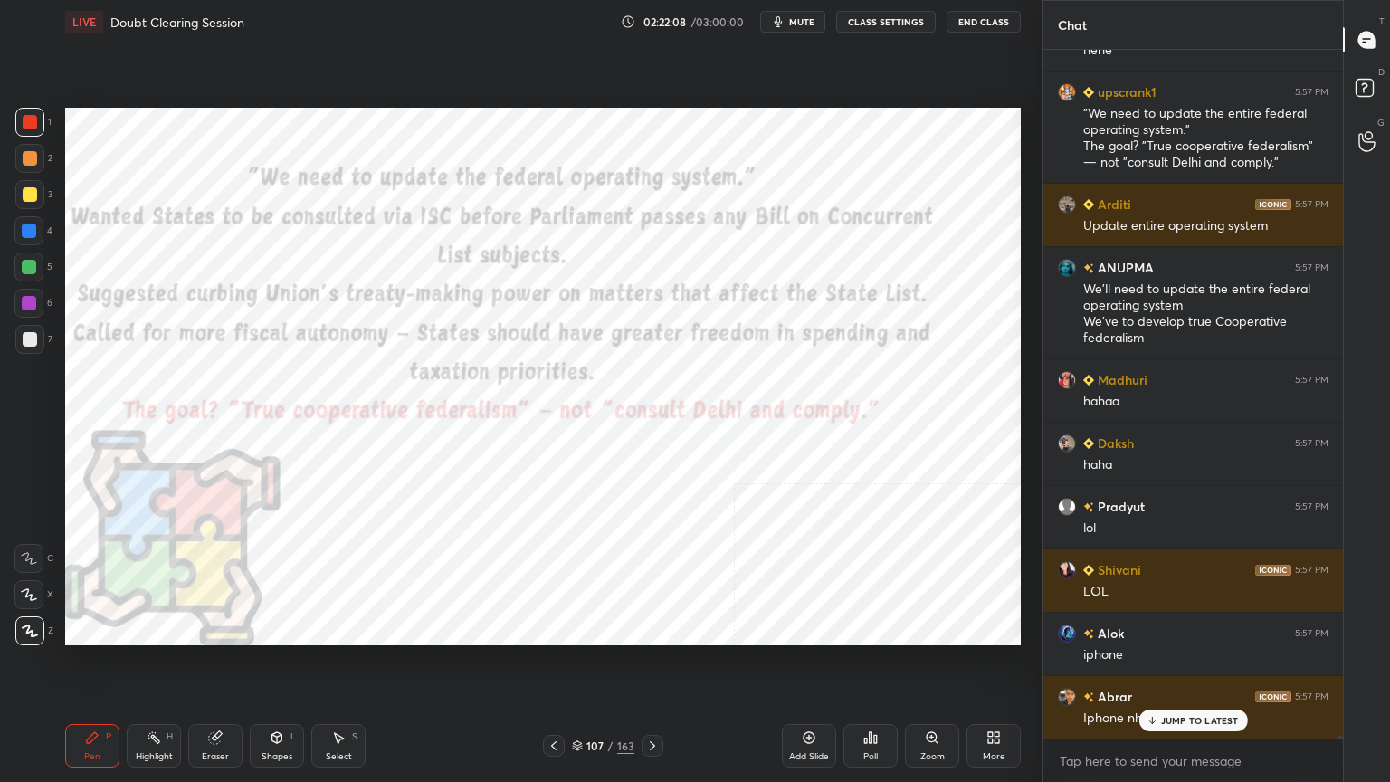
click at [29, 118] on div at bounding box center [30, 122] width 14 height 14
click at [33, 119] on div at bounding box center [30, 122] width 14 height 14
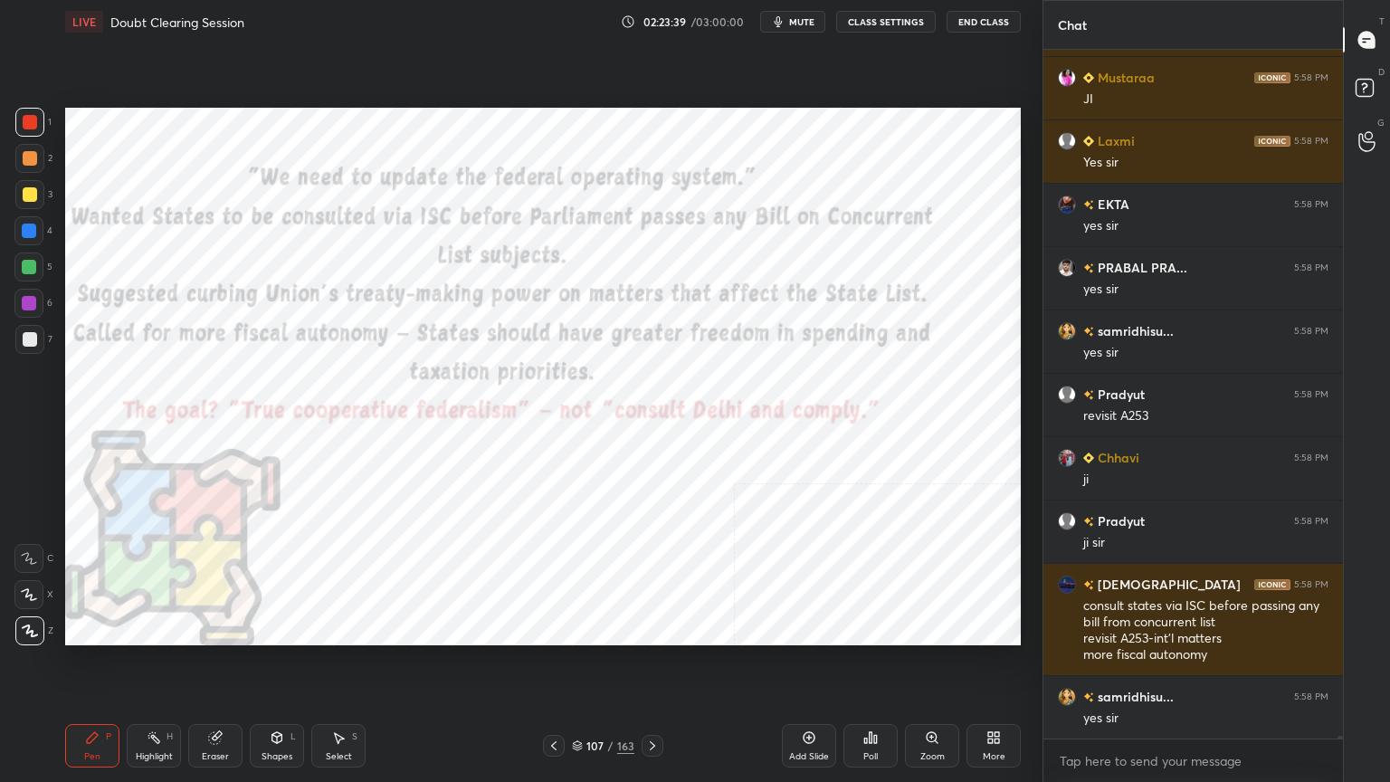
scroll to position [162909, 0]
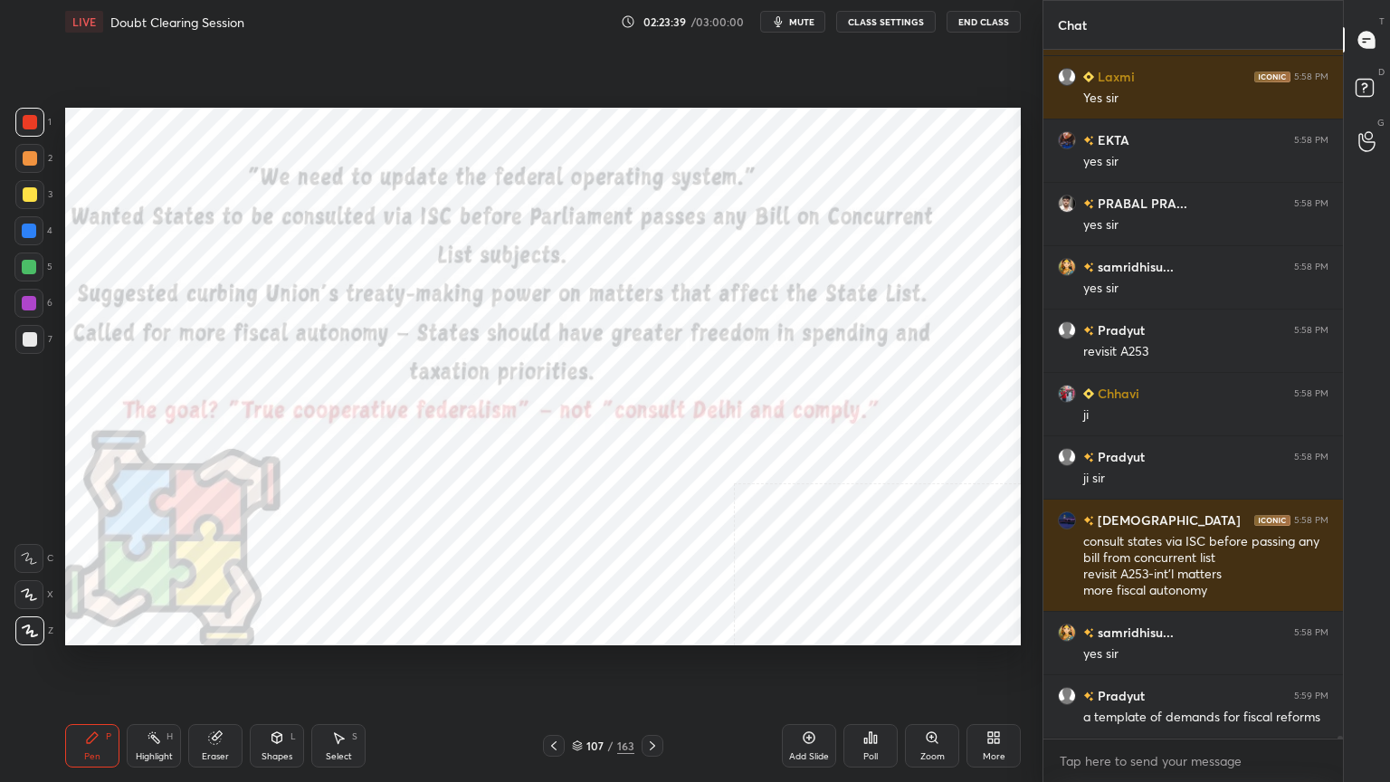
click at [578, 747] on icon at bounding box center [577, 745] width 11 height 11
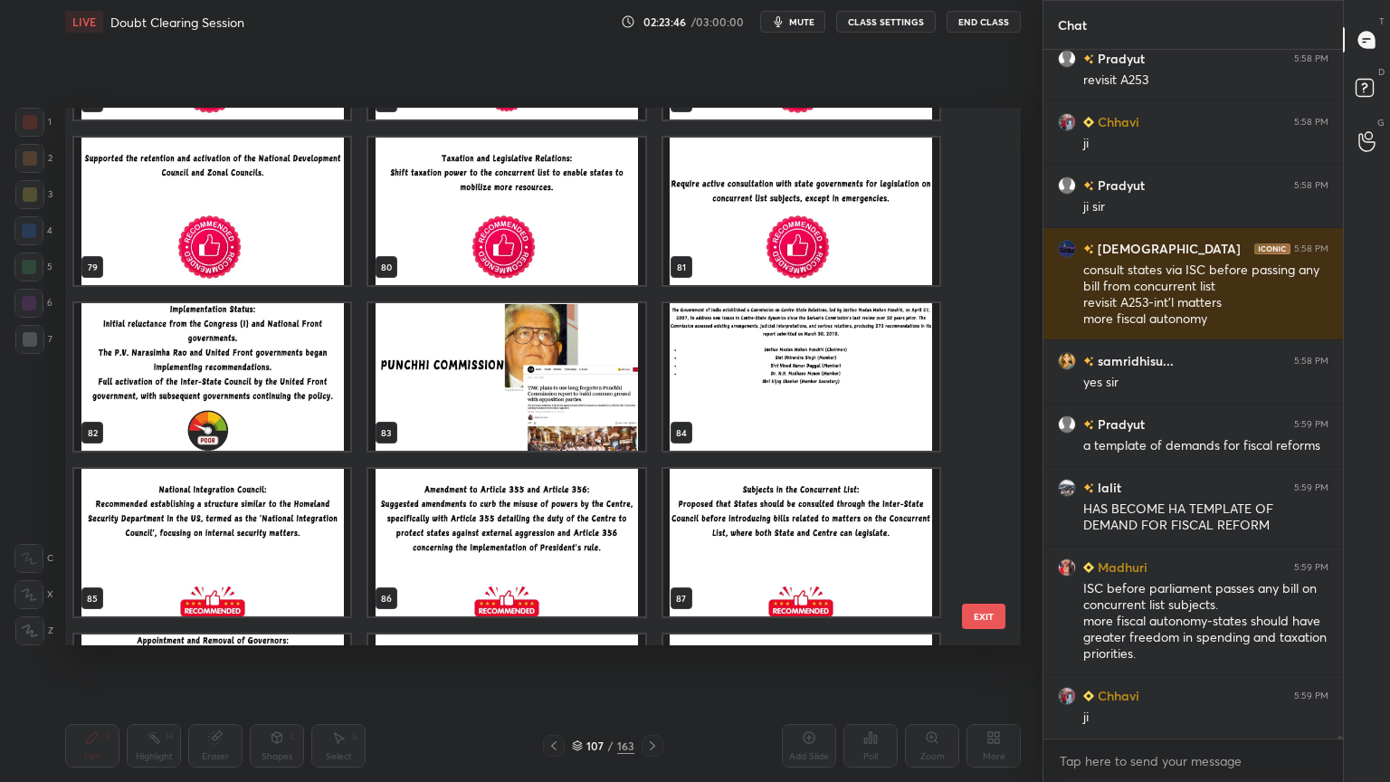
scroll to position [163243, 0]
click at [564, 402] on img "grid" at bounding box center [506, 376] width 276 height 147
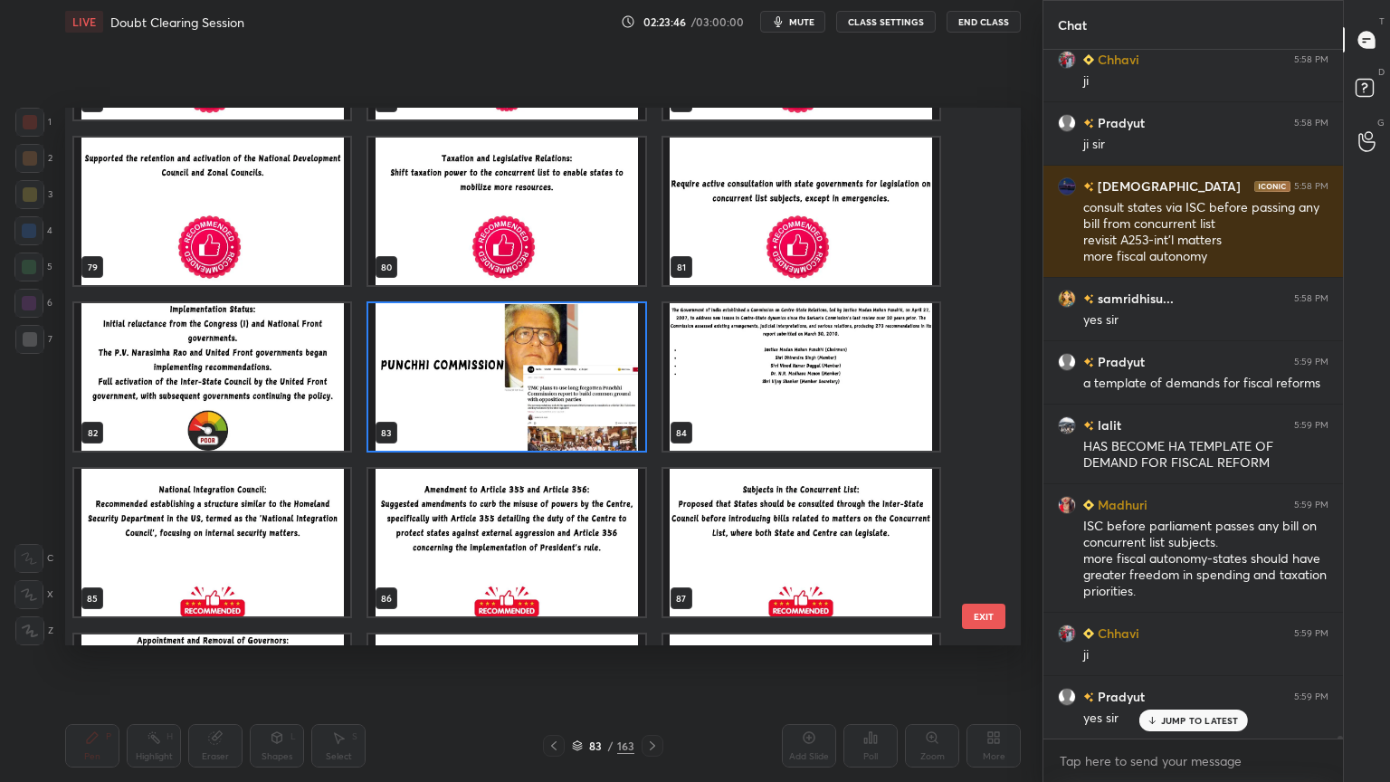
click at [563, 402] on img "grid" at bounding box center [506, 376] width 276 height 147
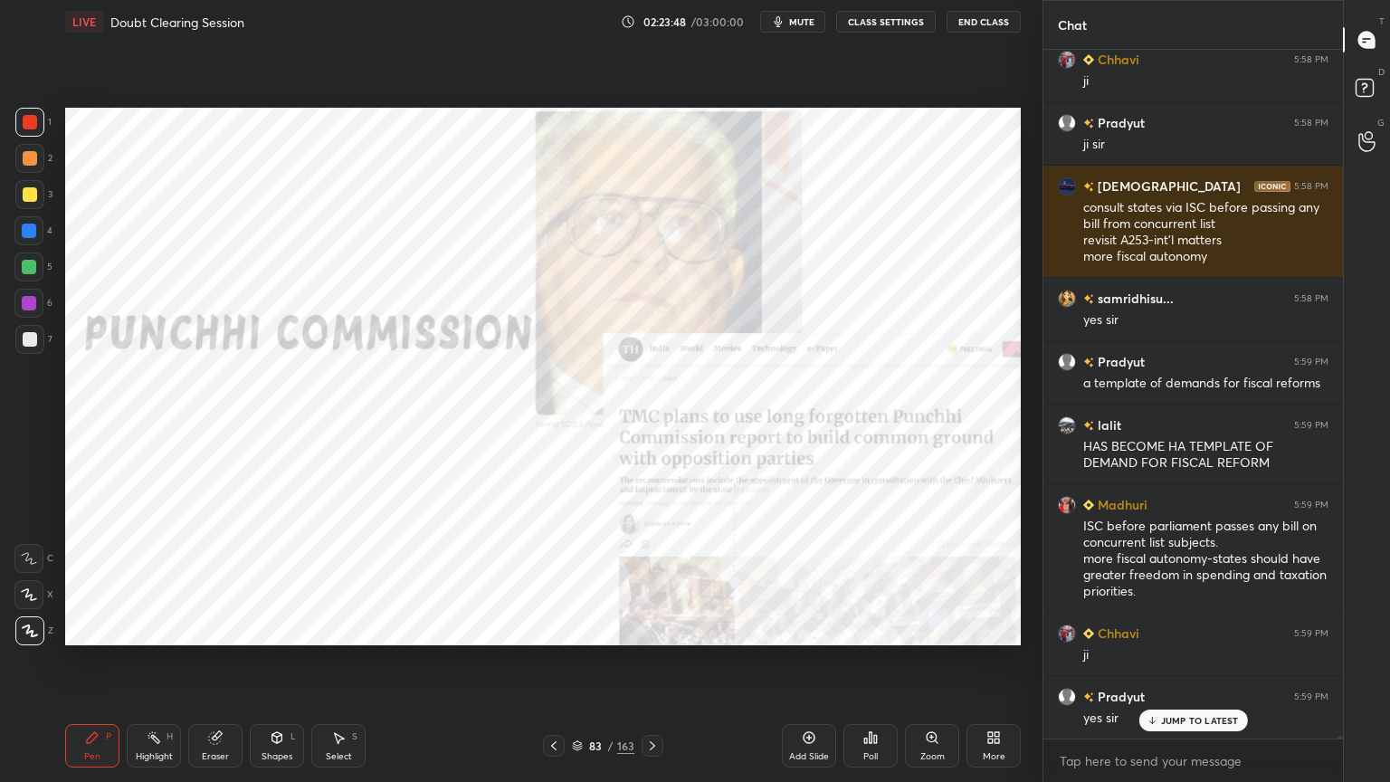
click at [997, 742] on icon at bounding box center [996, 740] width 5 height 5
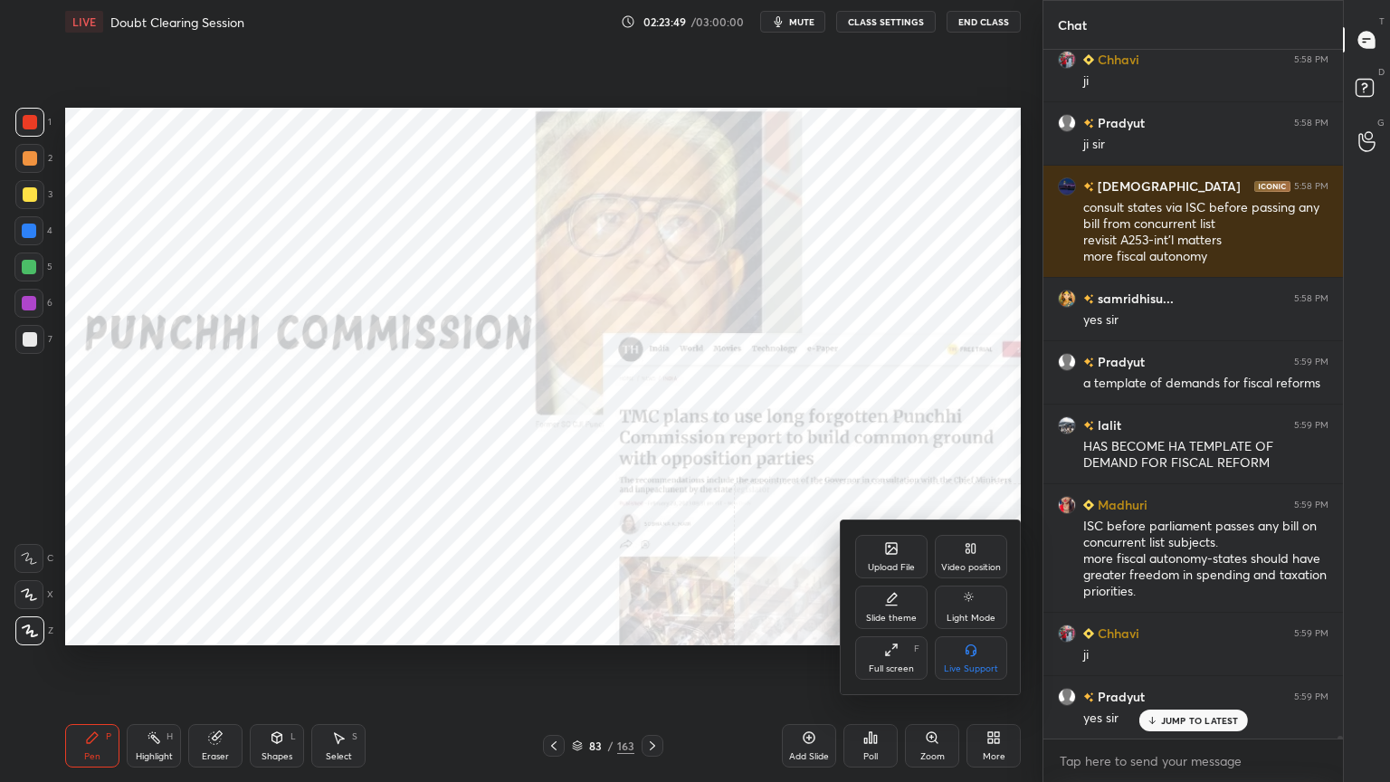
click at [969, 537] on div "Video position" at bounding box center [971, 556] width 72 height 43
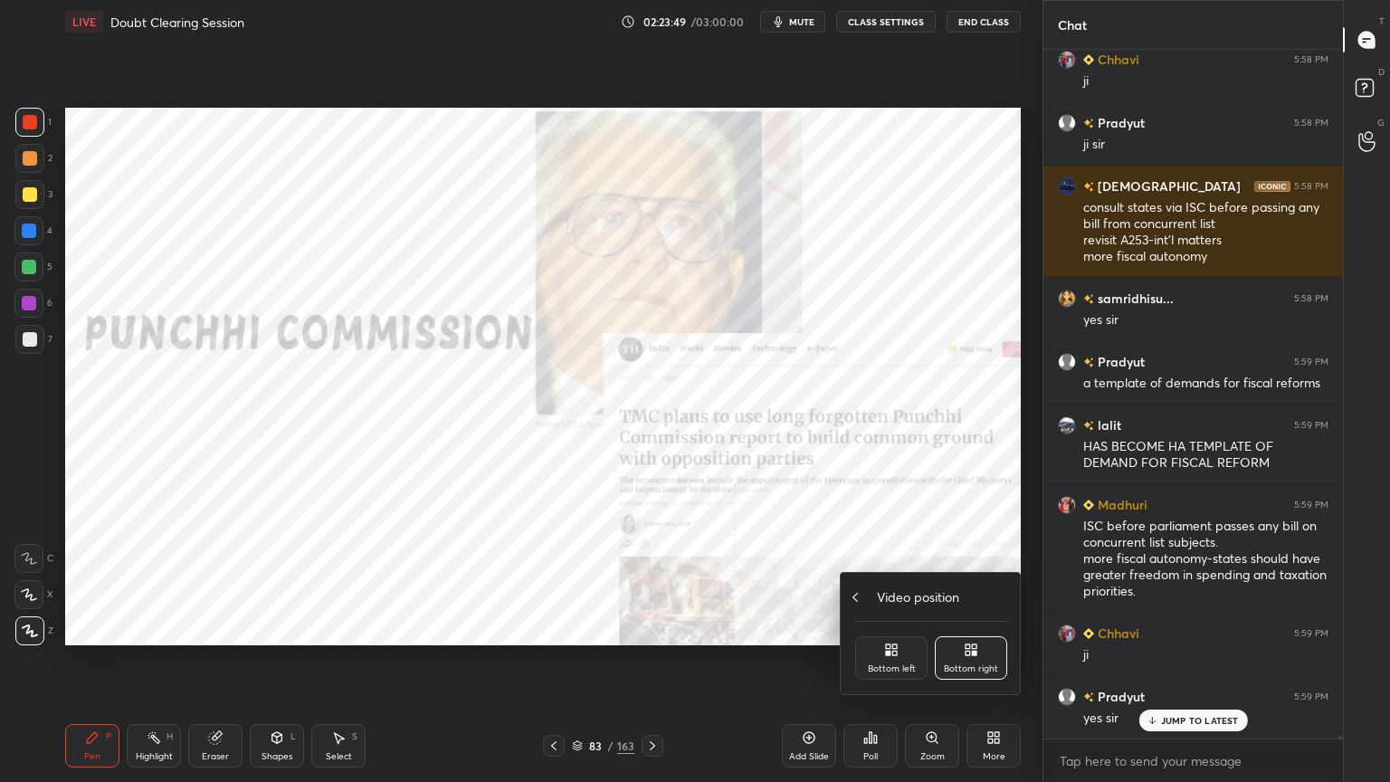
scroll to position [163307, 0]
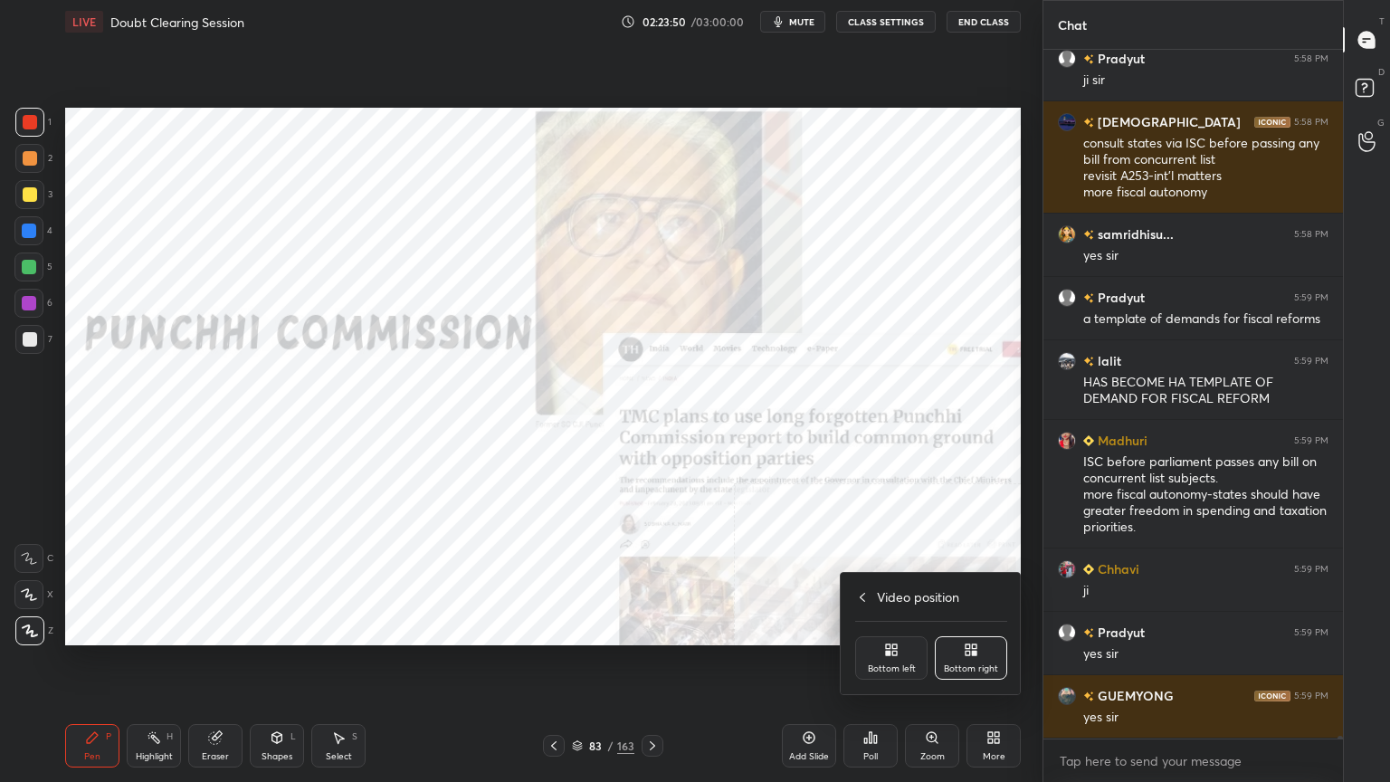
click at [968, 649] on icon at bounding box center [967, 646] width 5 height 5
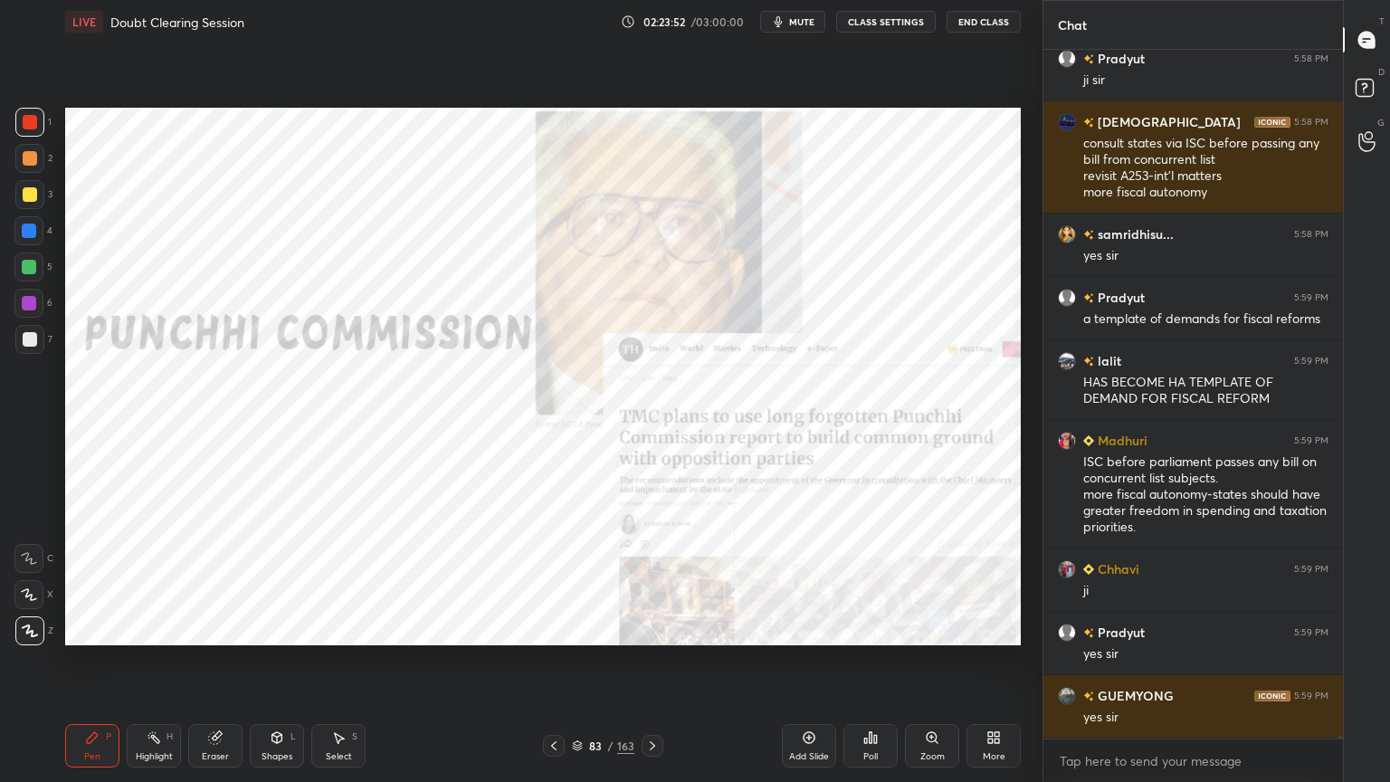
click at [989, 741] on icon at bounding box center [990, 740] width 5 height 5
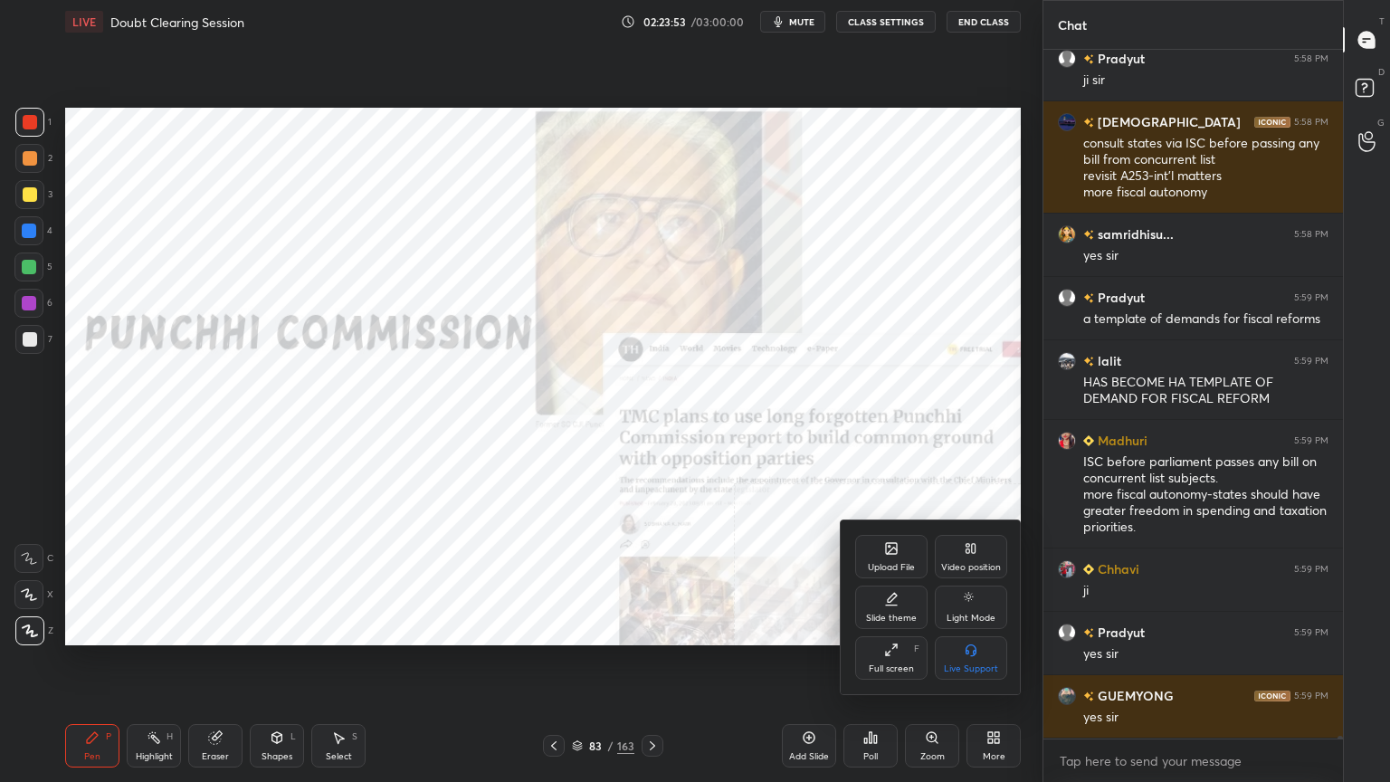
click at [986, 557] on div "Video position" at bounding box center [971, 556] width 72 height 43
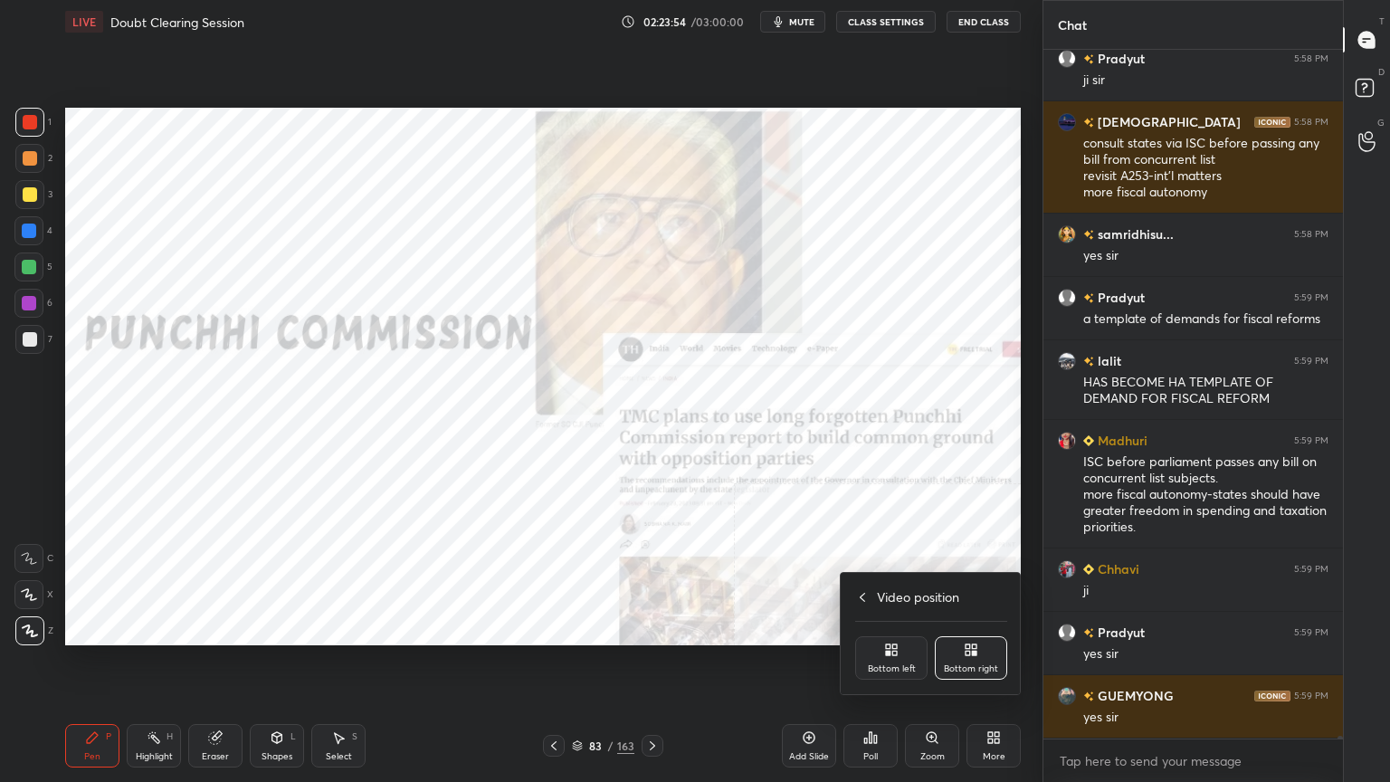
click at [894, 643] on icon at bounding box center [891, 649] width 14 height 14
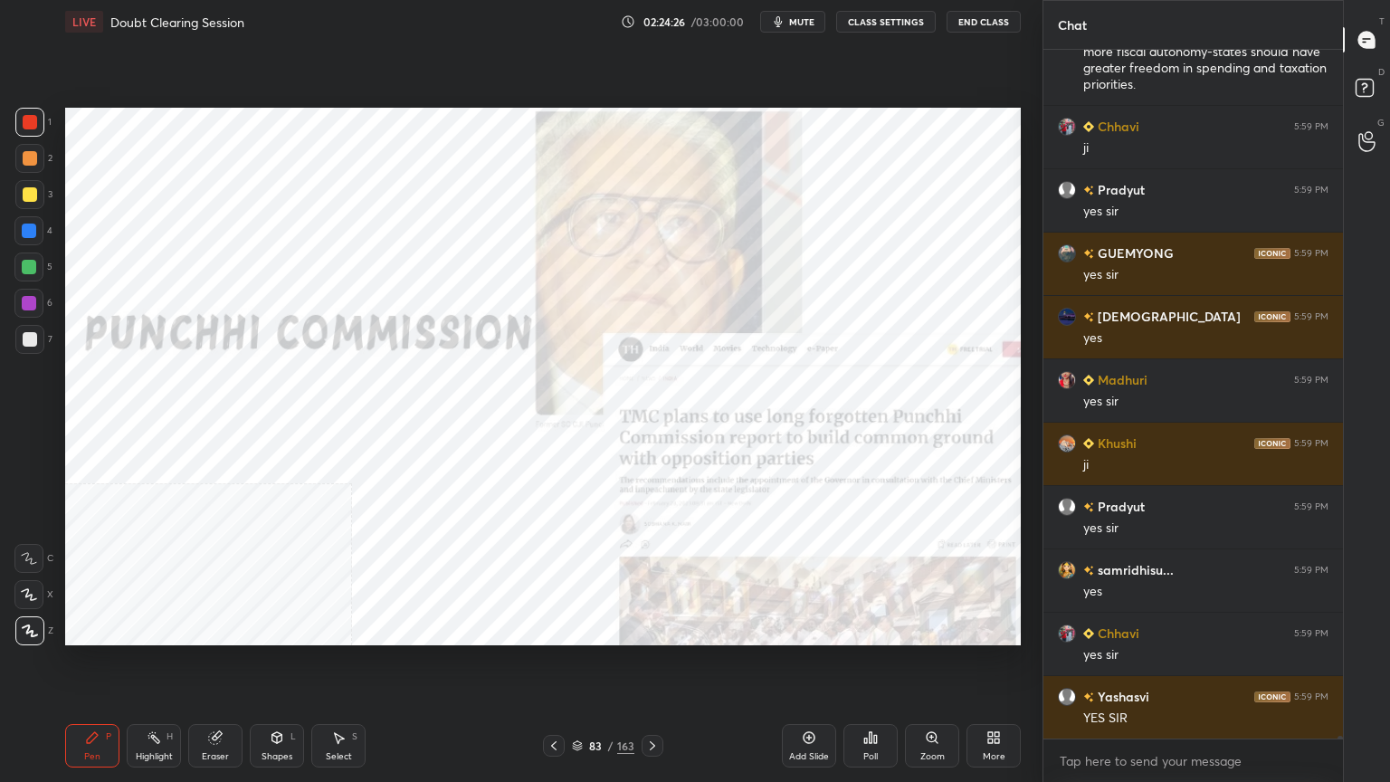
scroll to position [163813, 0]
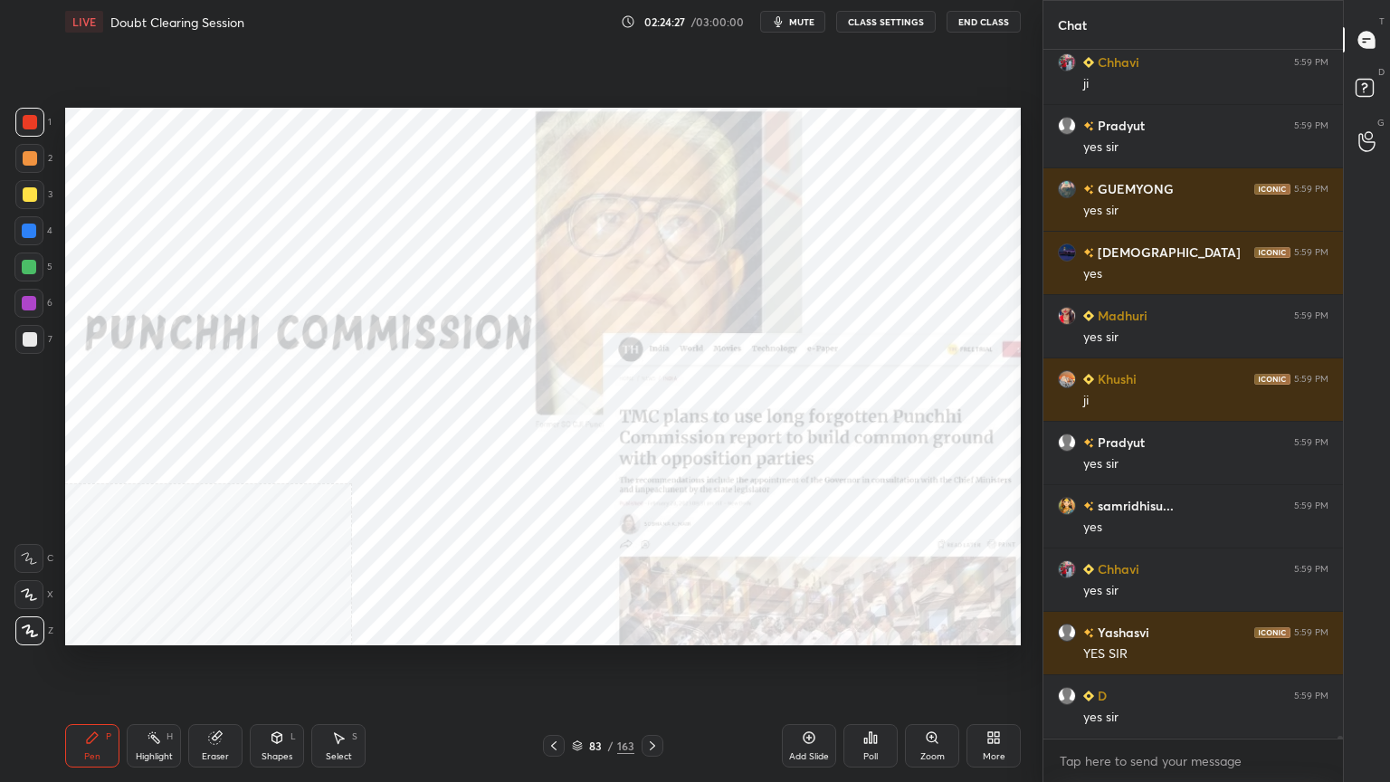
click at [575, 747] on icon at bounding box center [577, 745] width 11 height 11
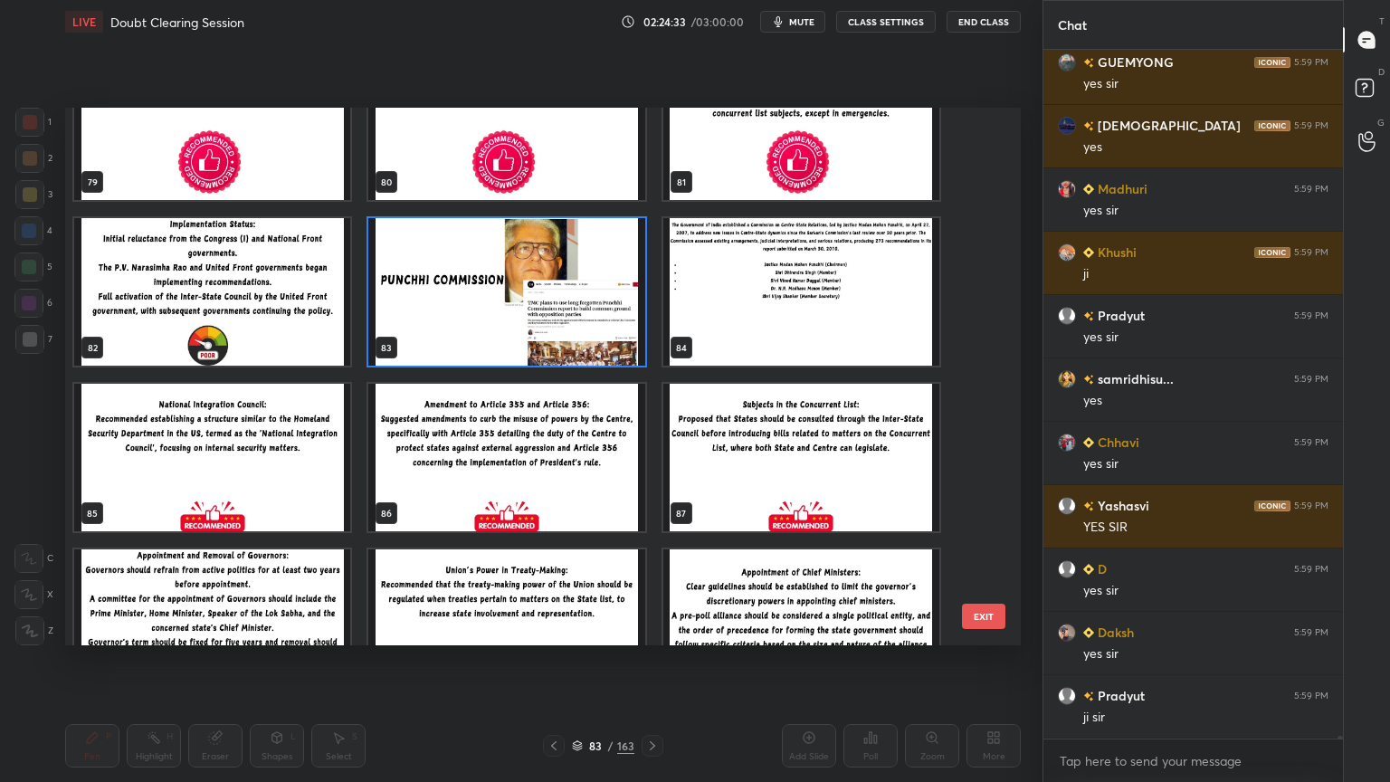
scroll to position [164003, 0]
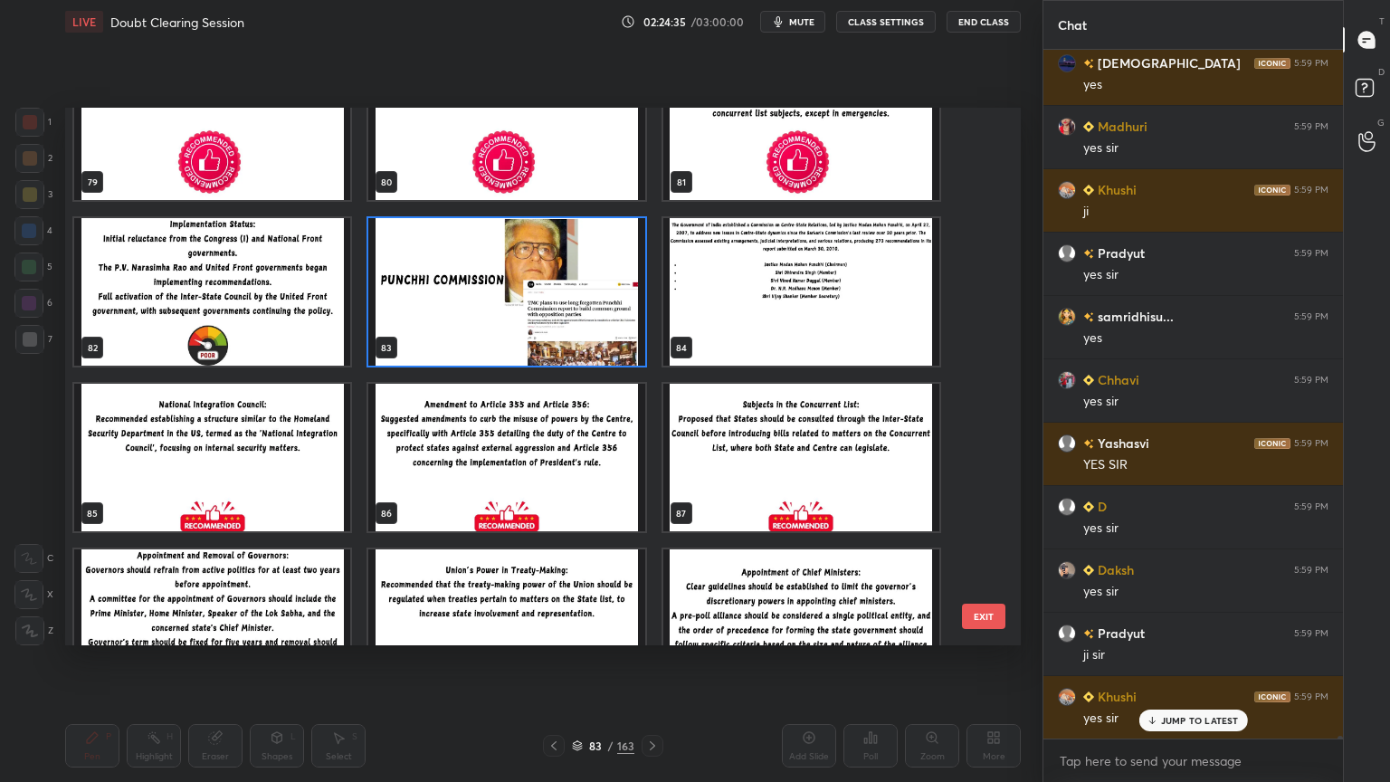
click at [841, 320] on img "grid" at bounding box center [801, 291] width 276 height 147
click at [840, 320] on img "grid" at bounding box center [801, 291] width 276 height 147
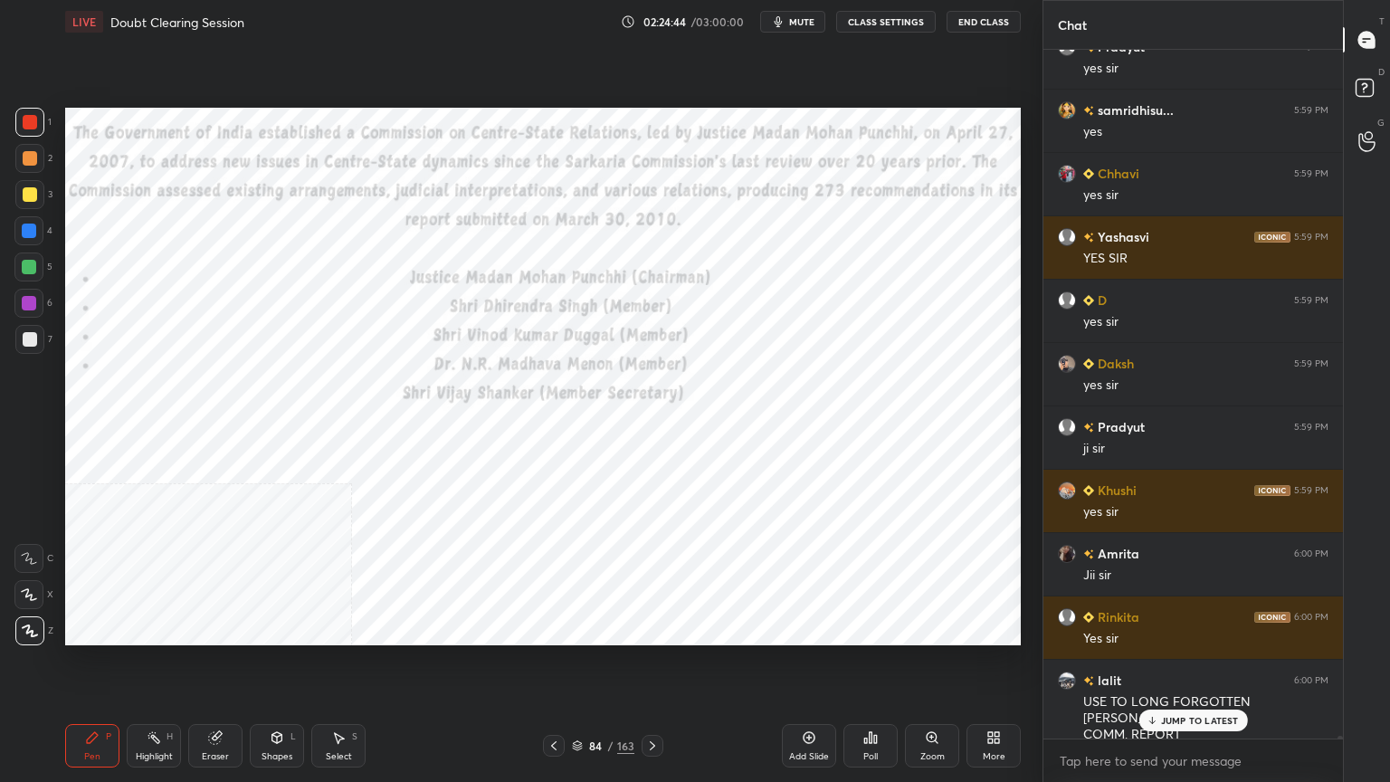
scroll to position [164273, 0]
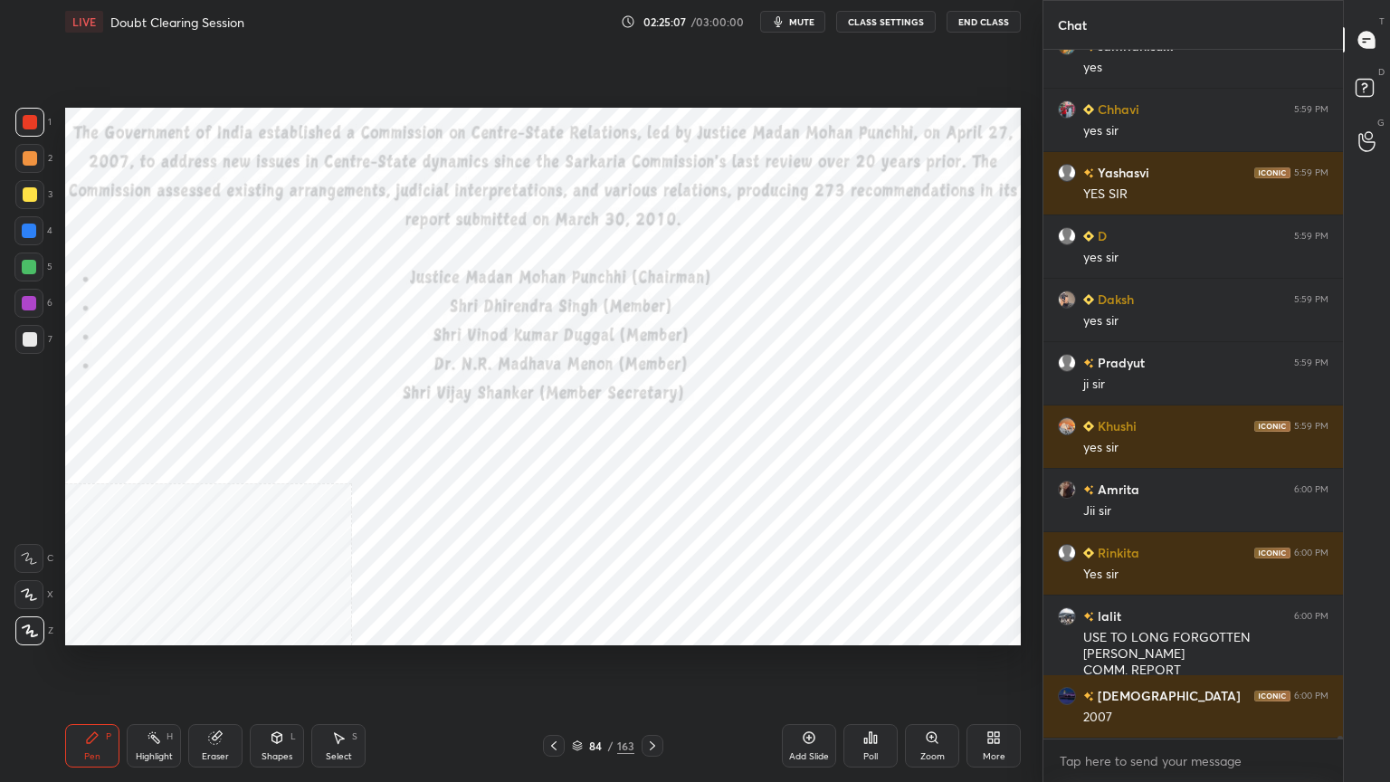
click at [576, 742] on icon at bounding box center [577, 745] width 11 height 11
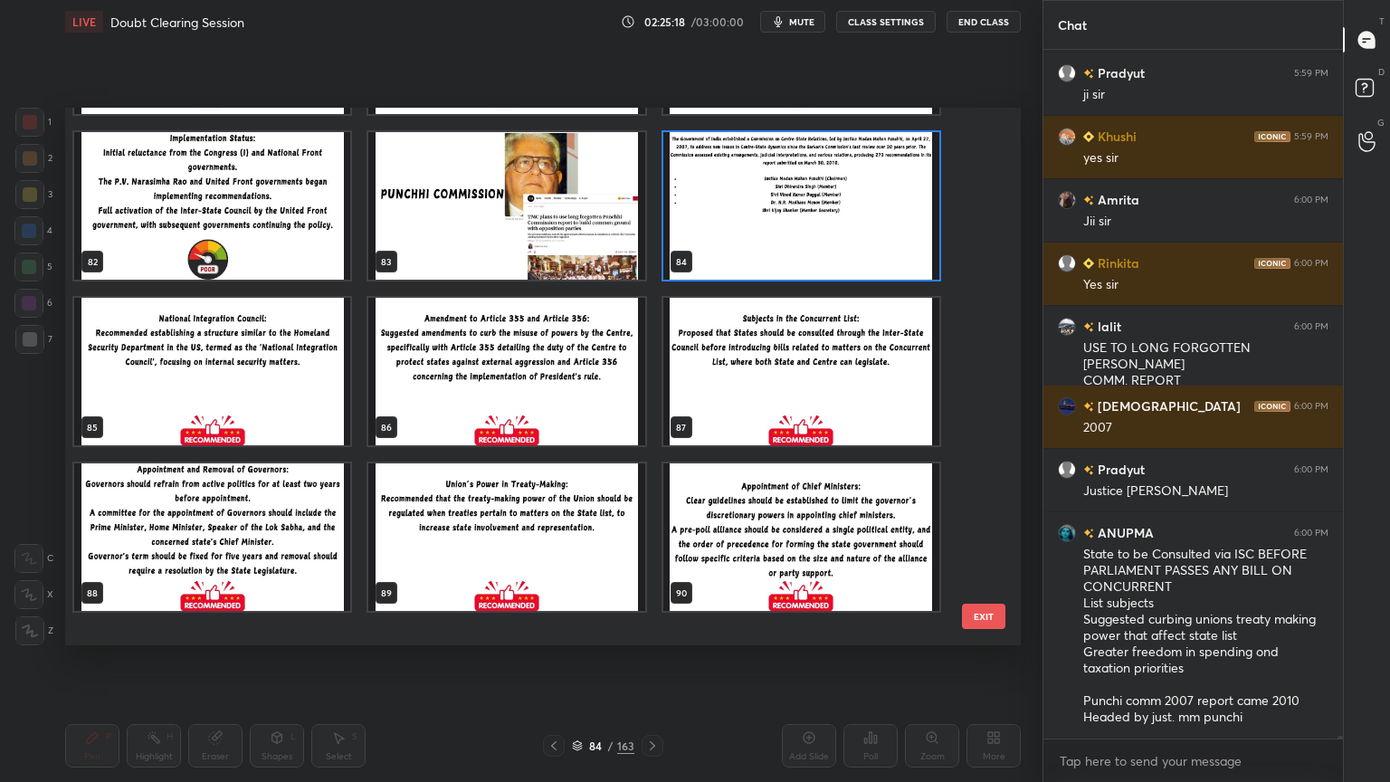
scroll to position [4426, 0]
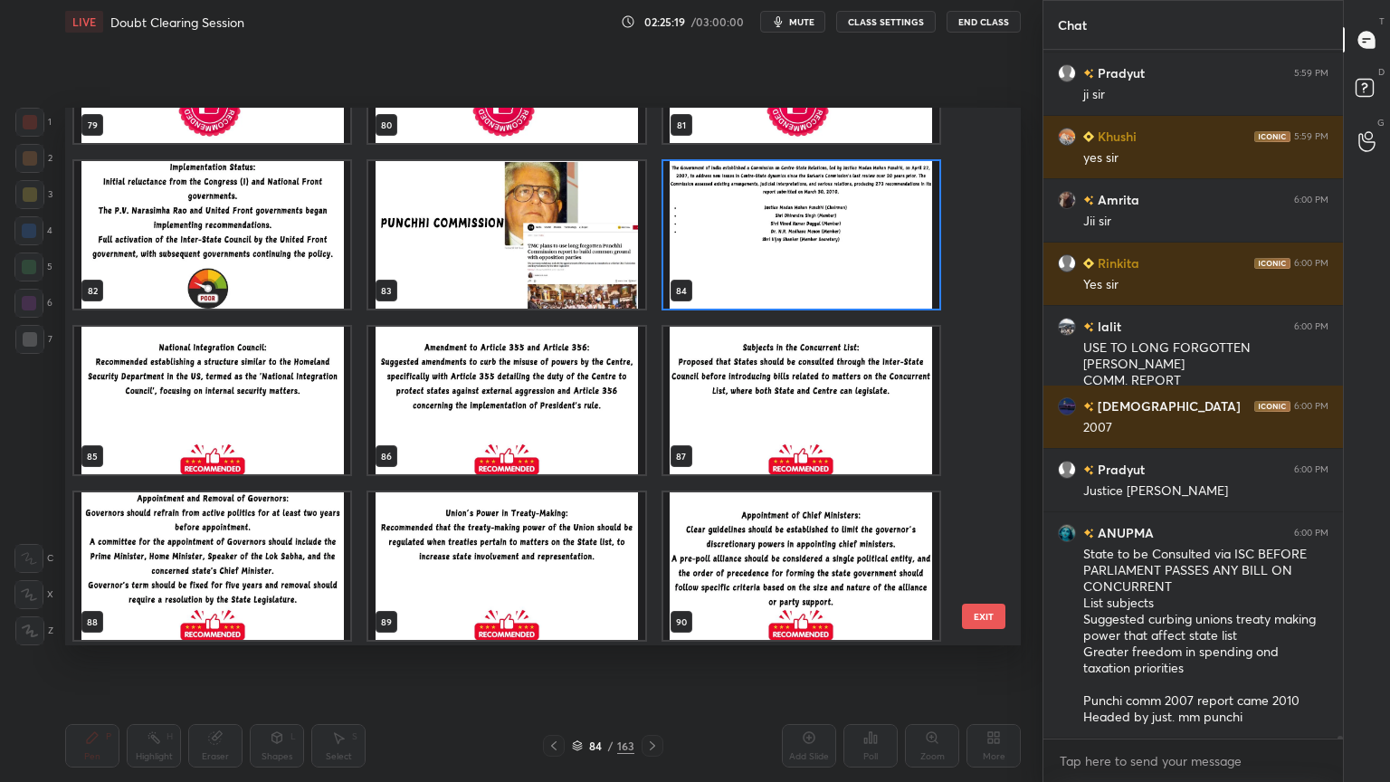
click at [859, 416] on img "grid" at bounding box center [801, 400] width 276 height 147
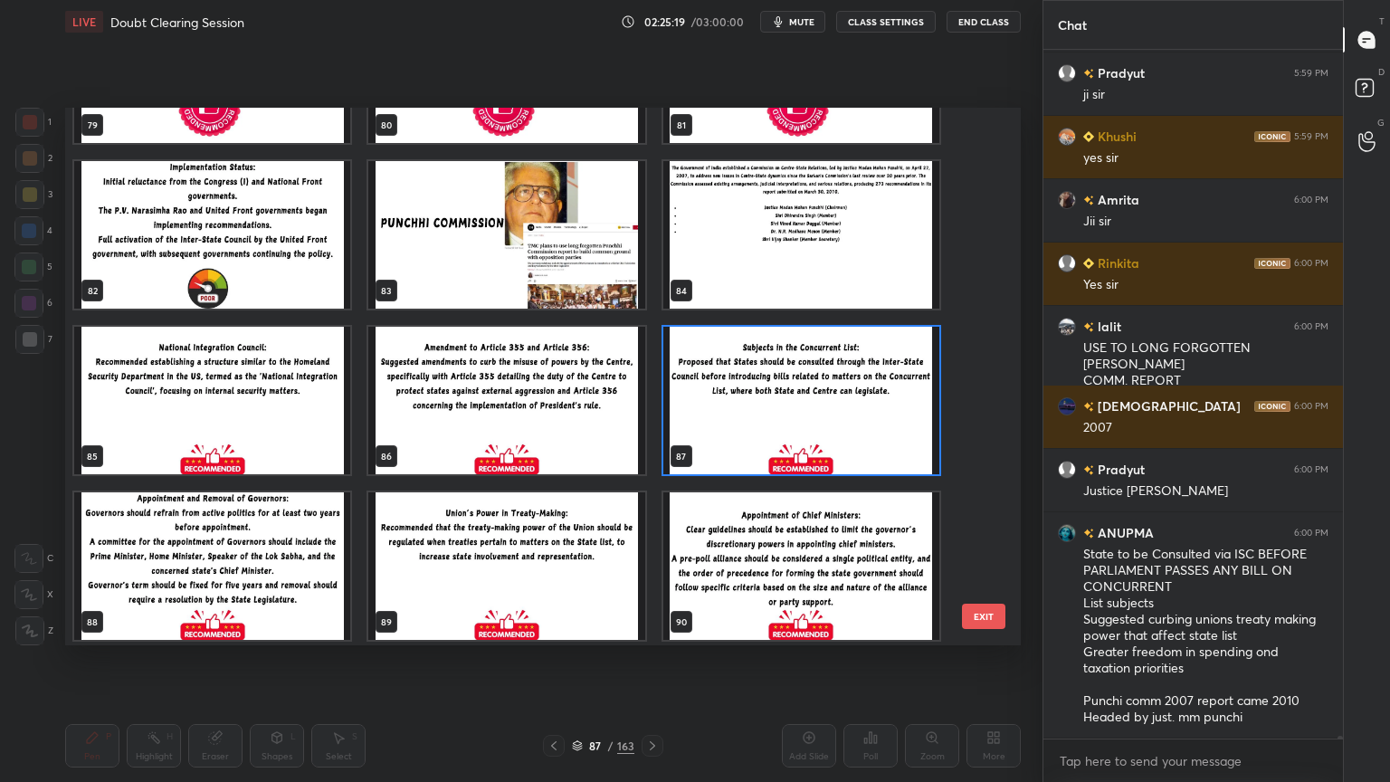
click at [859, 414] on img "grid" at bounding box center [801, 400] width 276 height 147
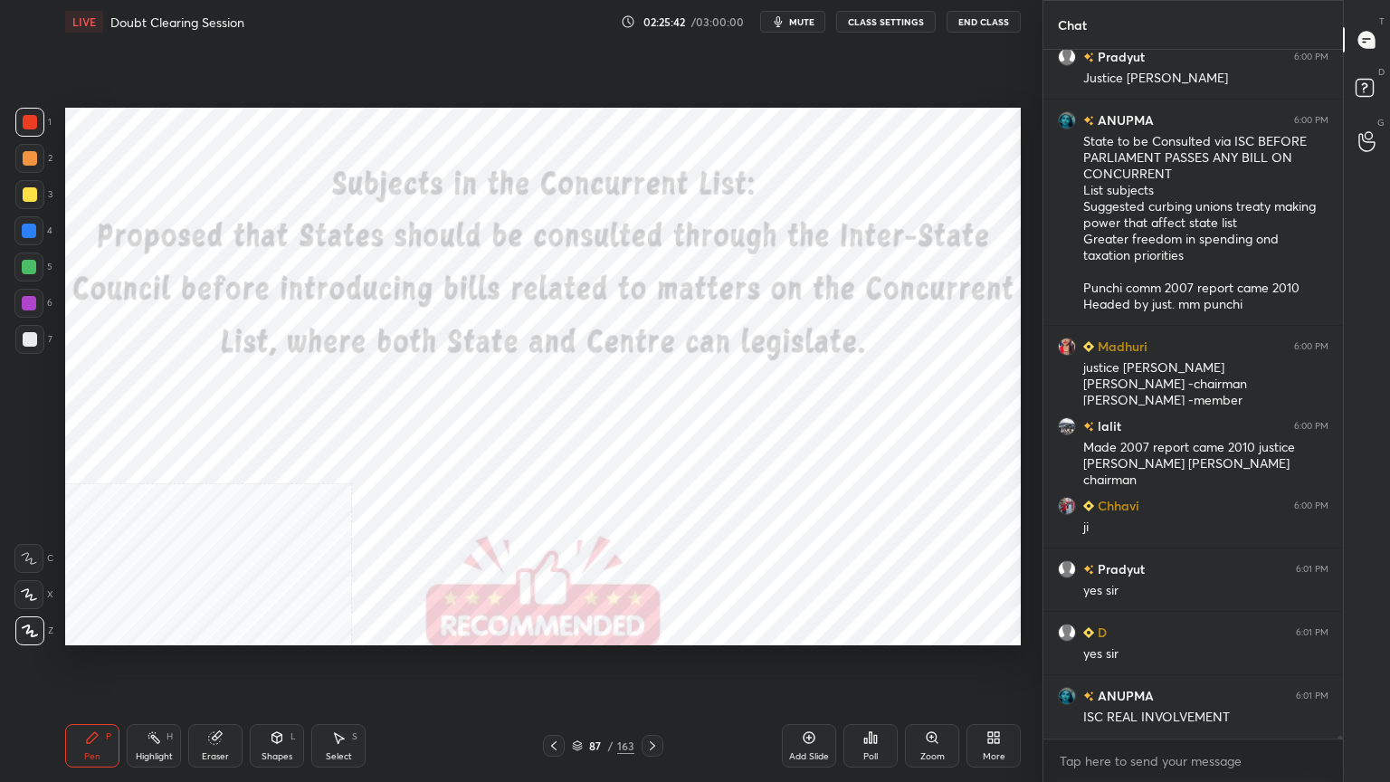
scroll to position [165038, 0]
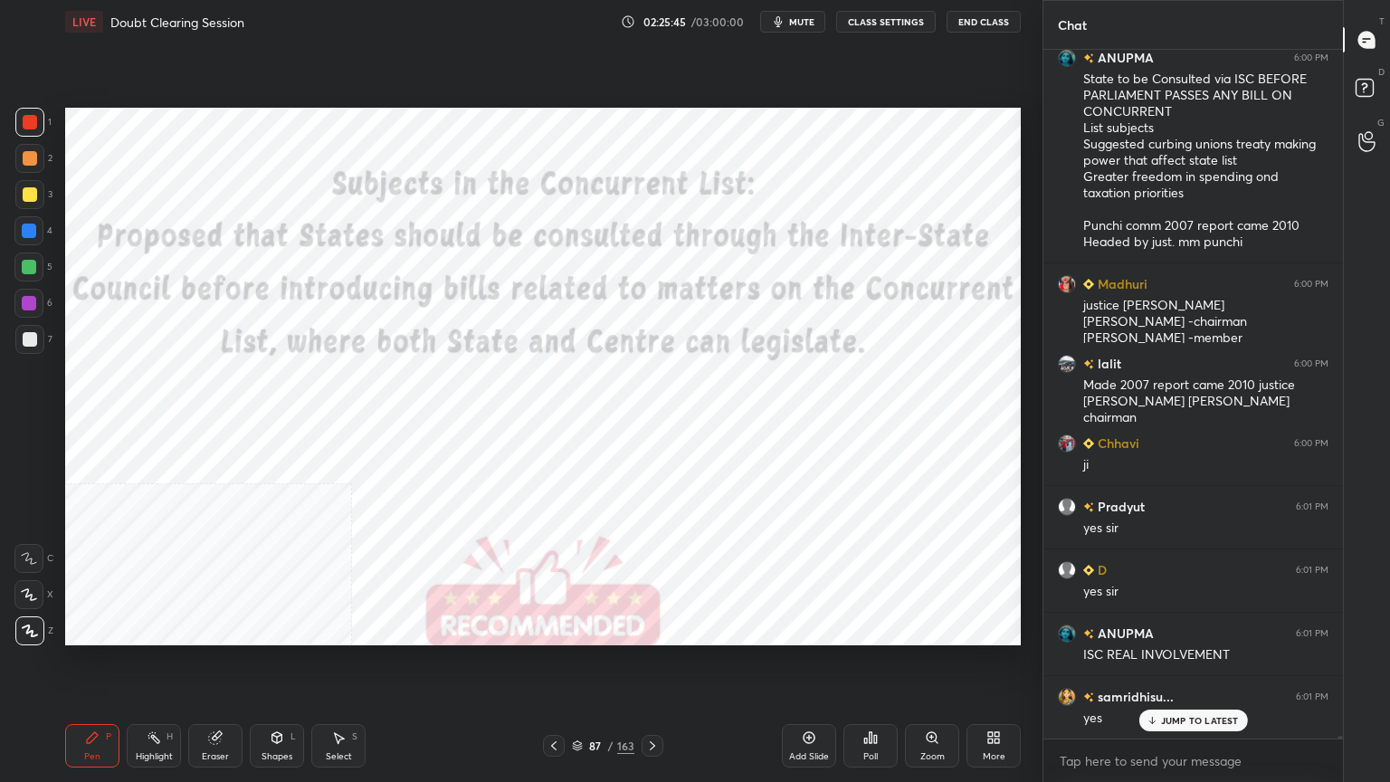
click at [576, 746] on icon at bounding box center [577, 745] width 11 height 11
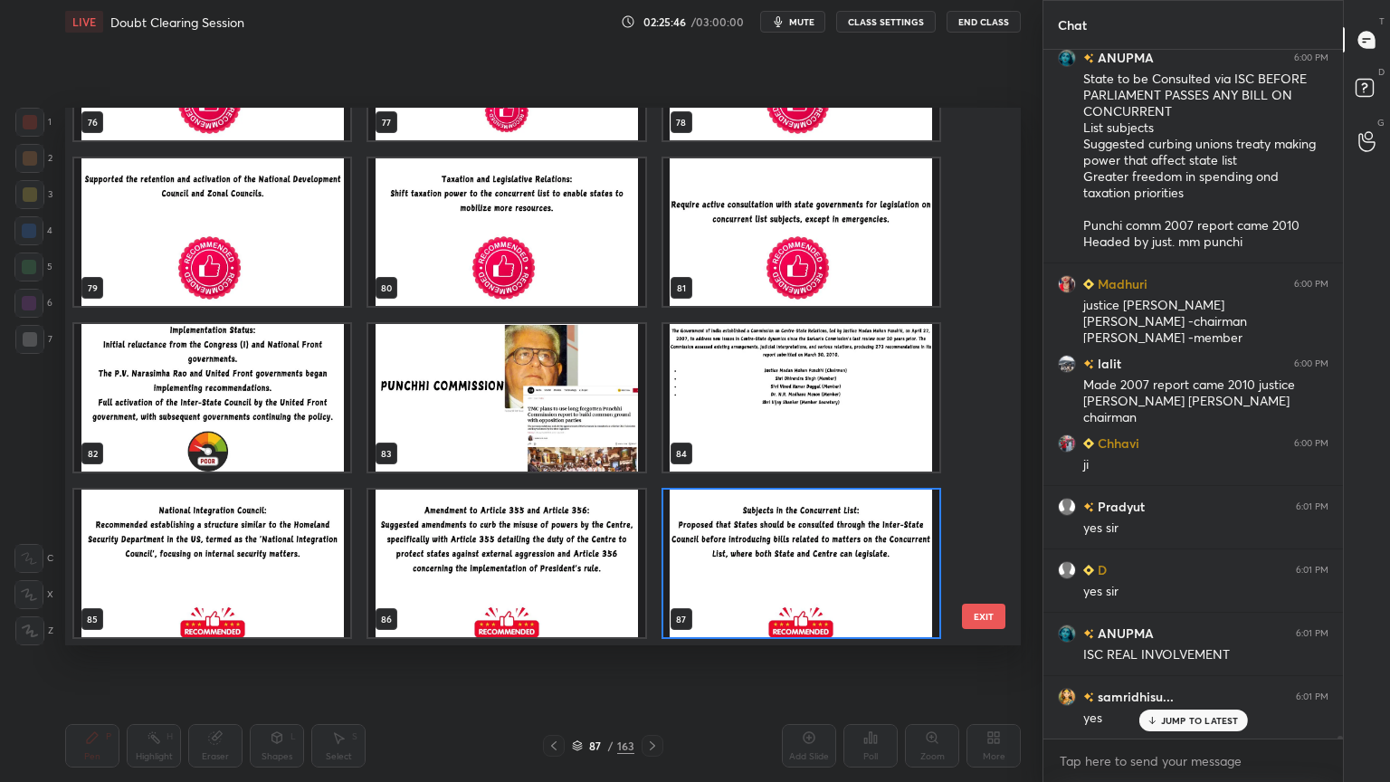
scroll to position [165102, 0]
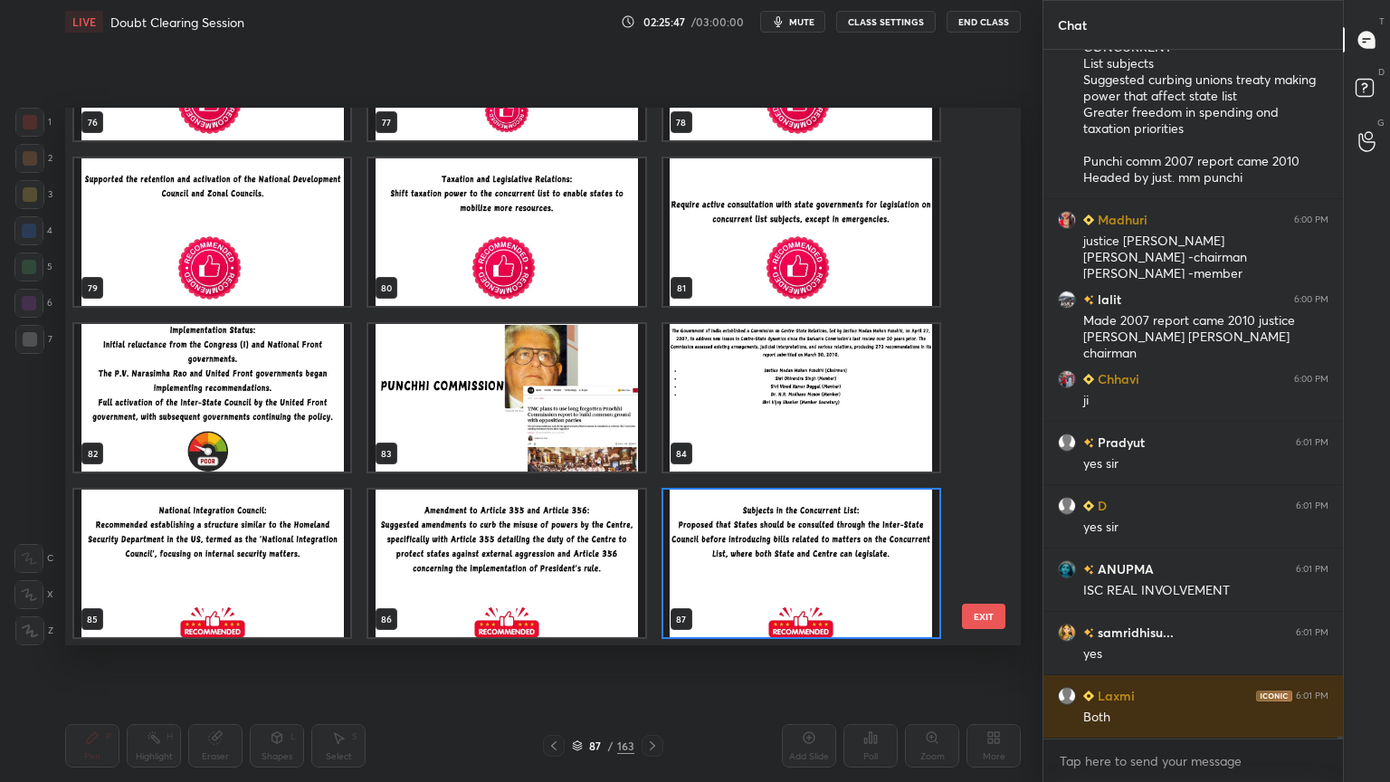
click at [573, 554] on img "grid" at bounding box center [506, 562] width 276 height 147
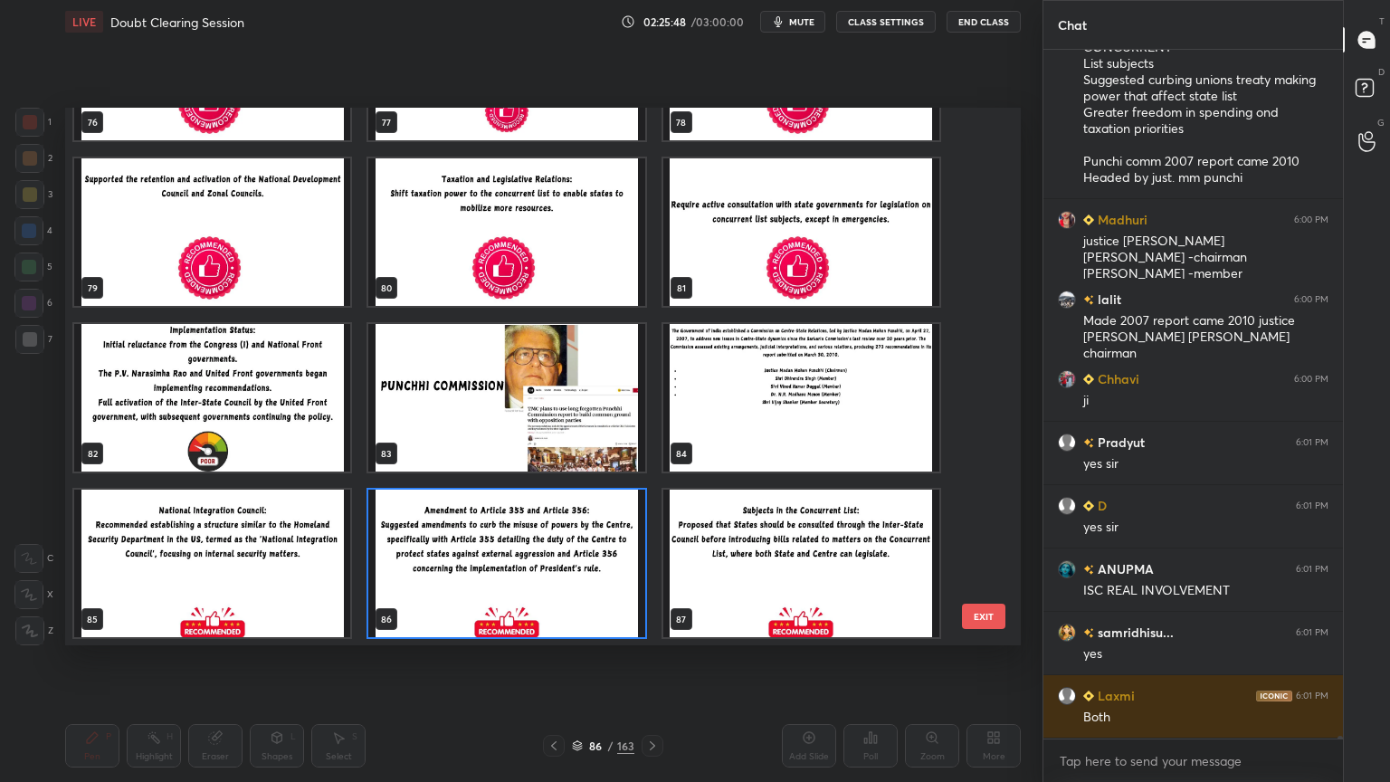
click at [574, 552] on img "grid" at bounding box center [506, 562] width 276 height 147
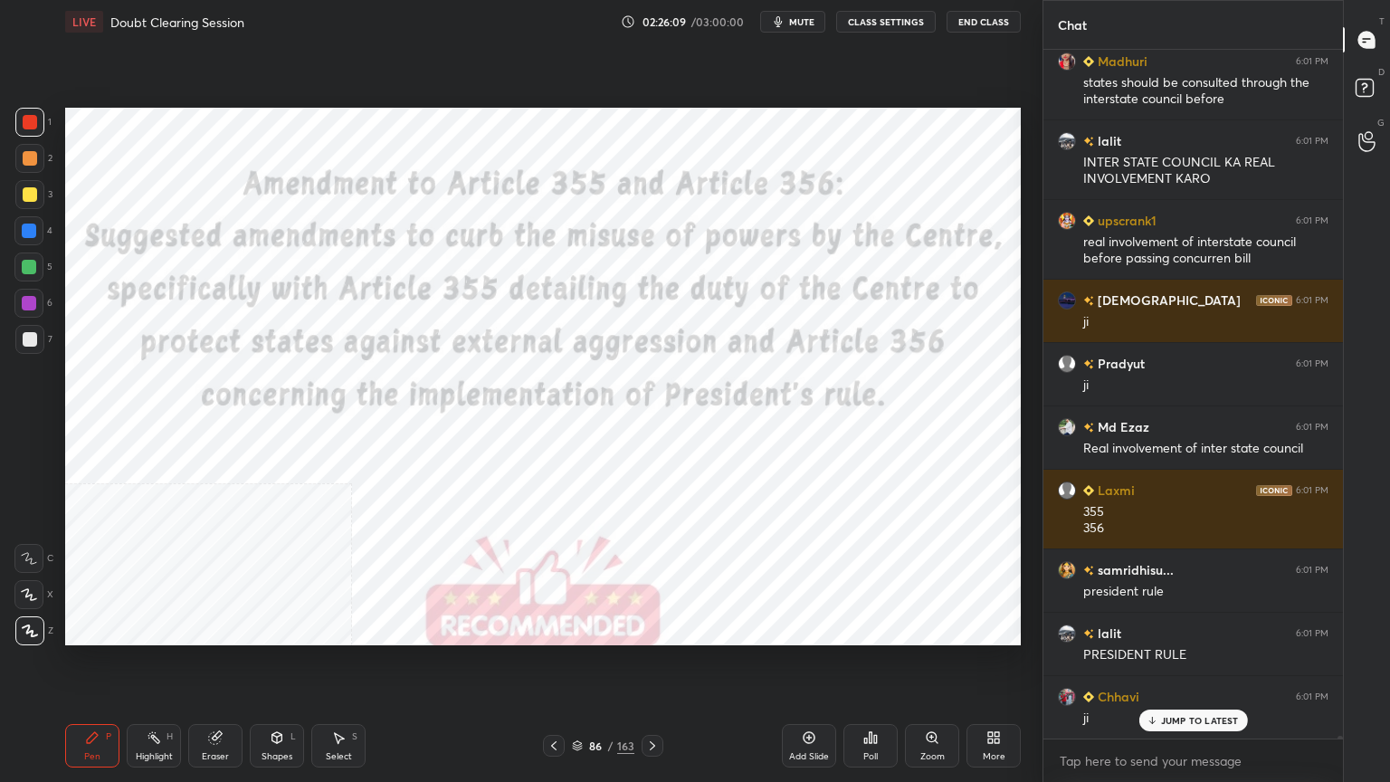
scroll to position [165927, 0]
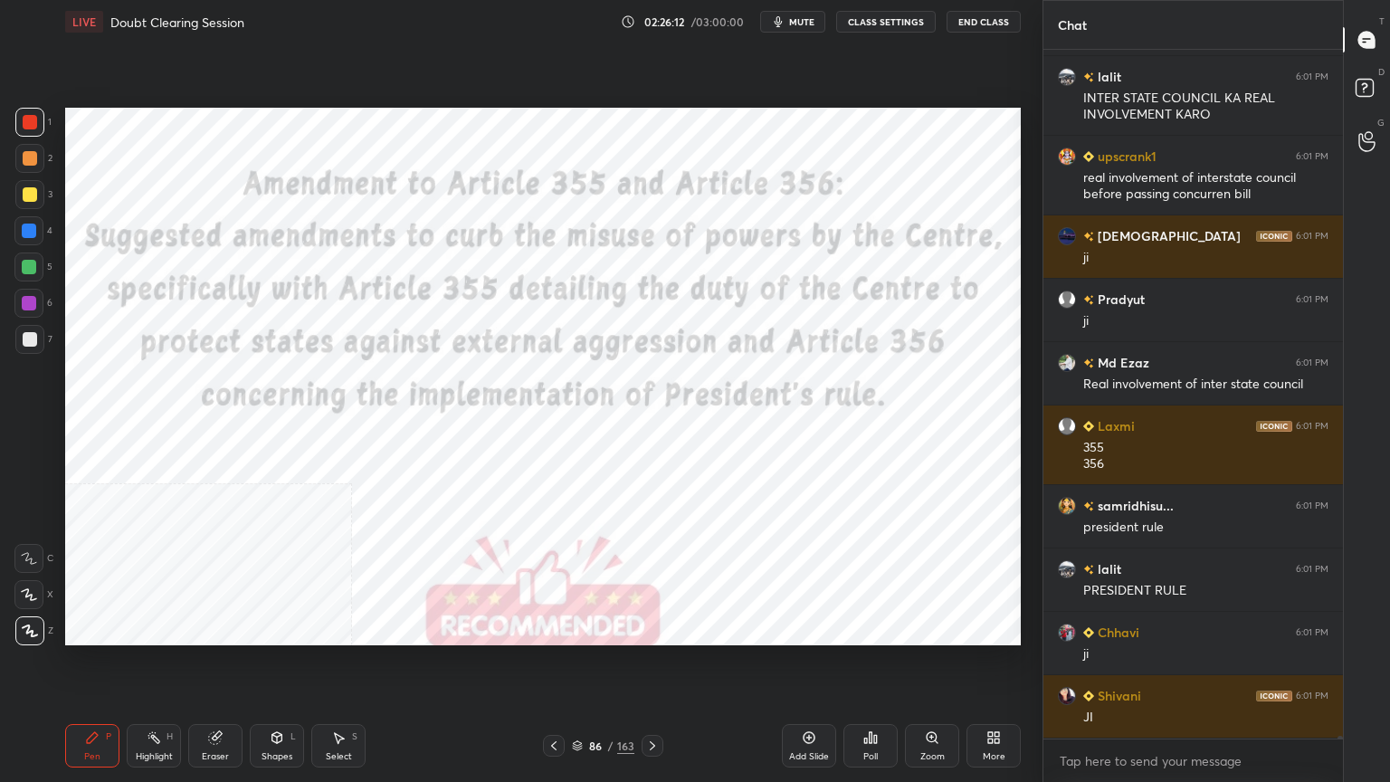
click at [575, 744] on icon at bounding box center [577, 745] width 11 height 11
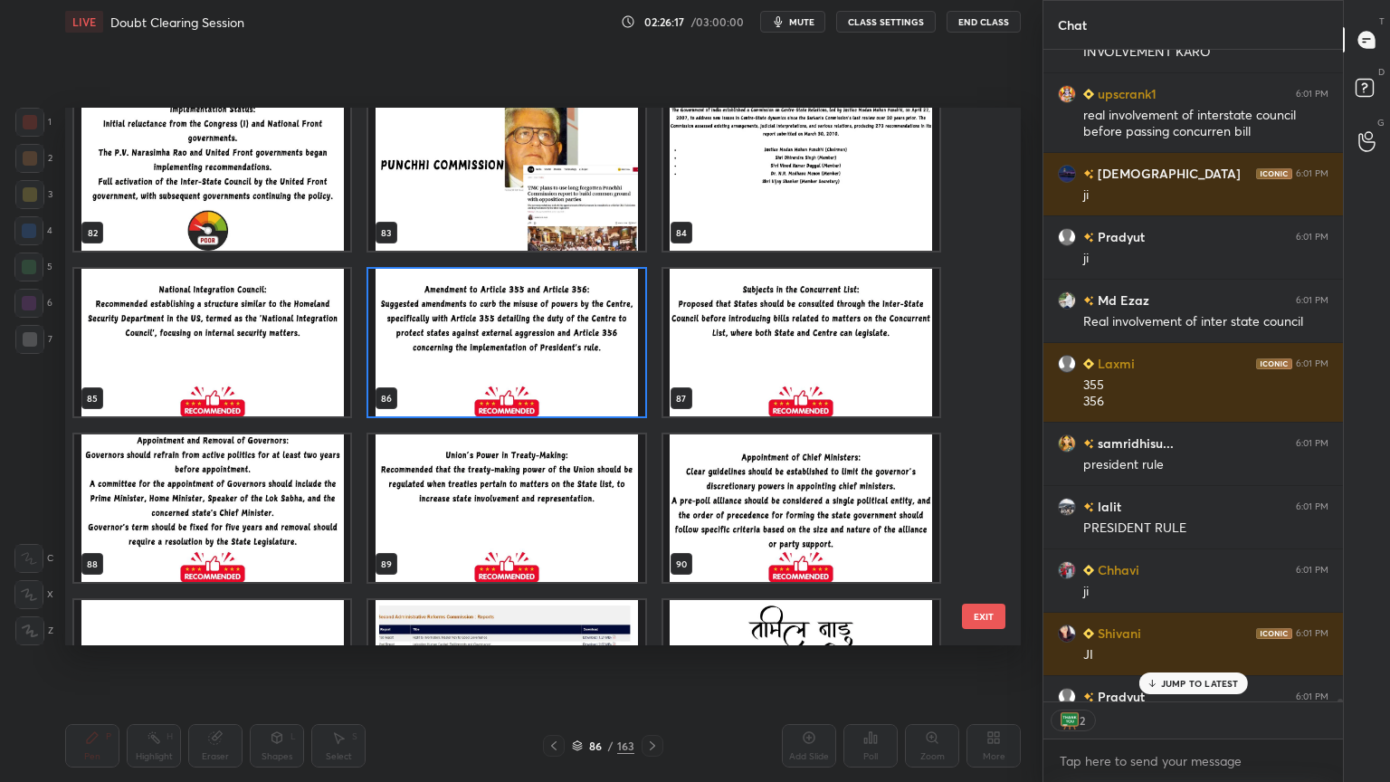
scroll to position [4512, 0]
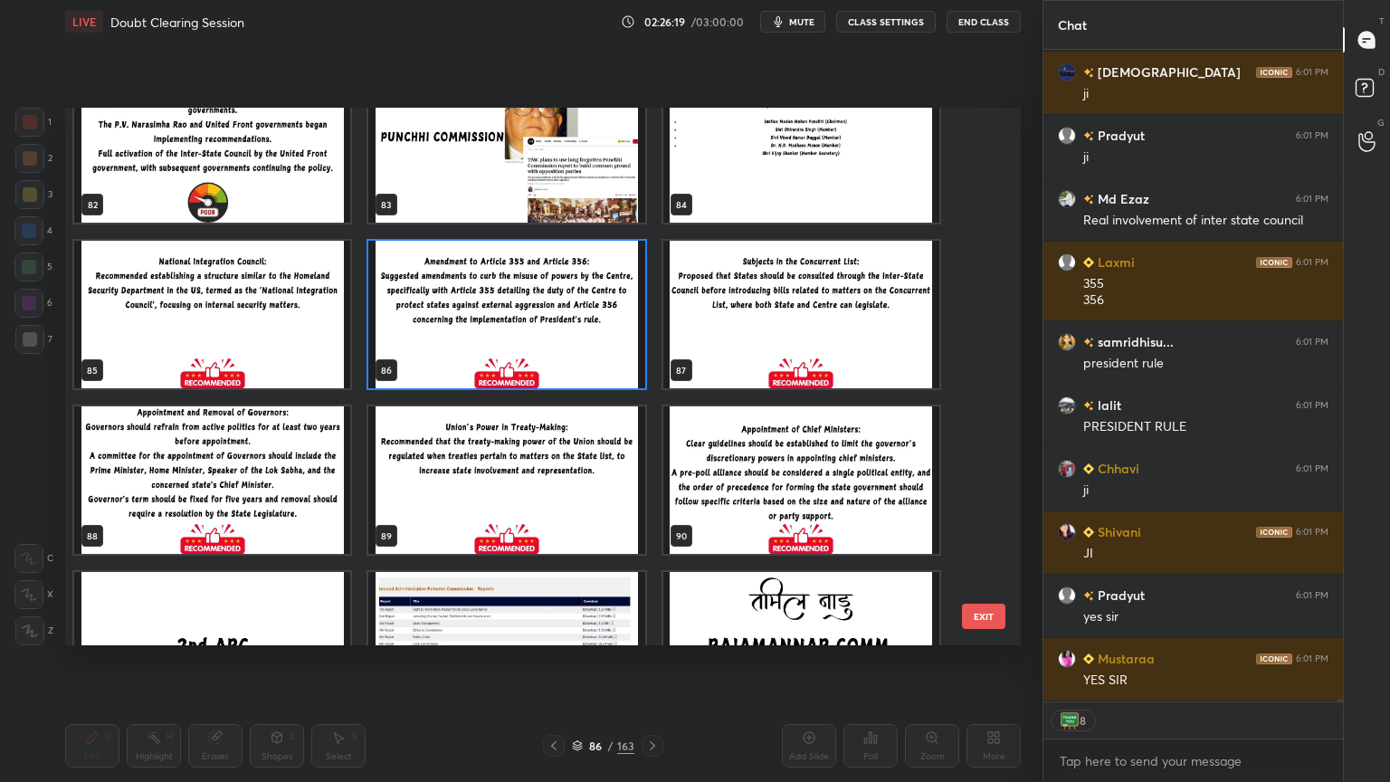
click at [257, 481] on img "grid" at bounding box center [212, 479] width 276 height 147
click at [257, 482] on img "grid" at bounding box center [212, 479] width 276 height 147
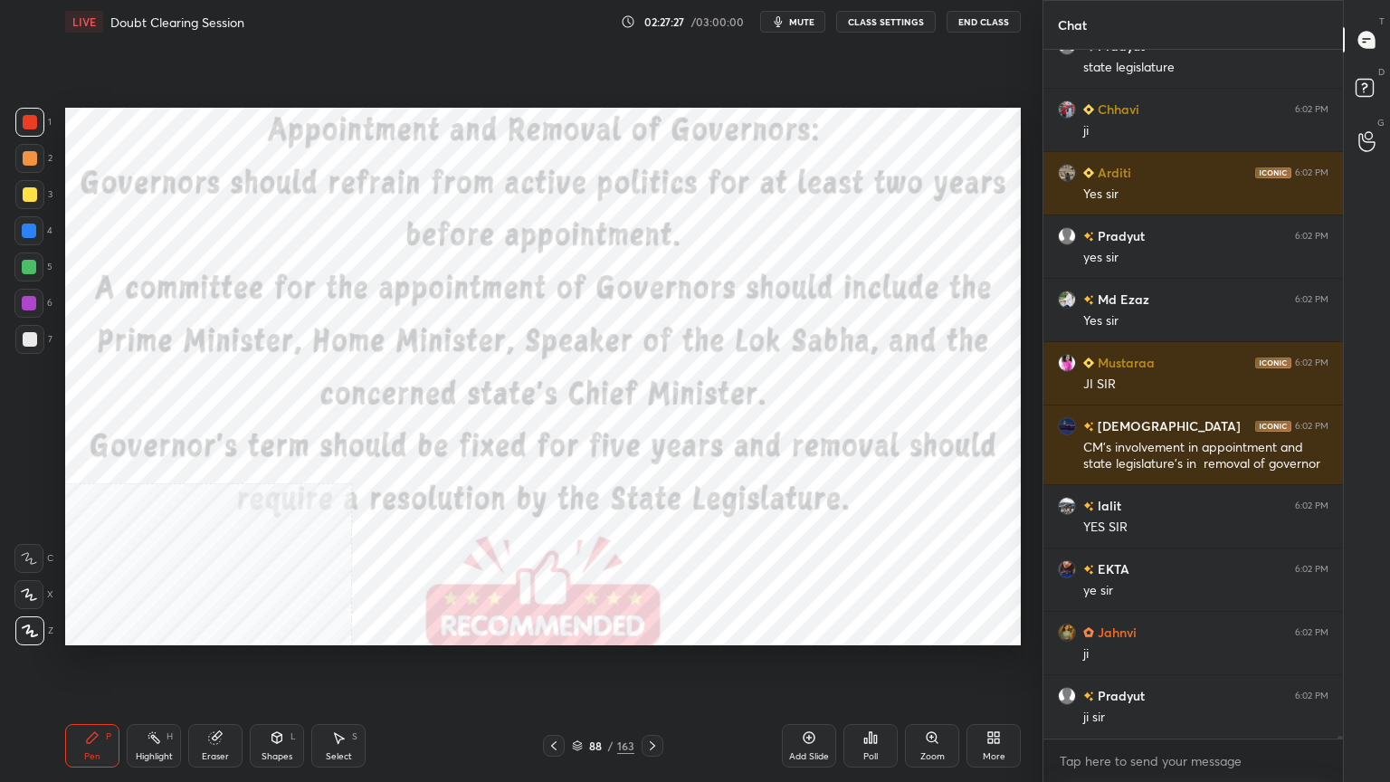
scroll to position [165385, 0]
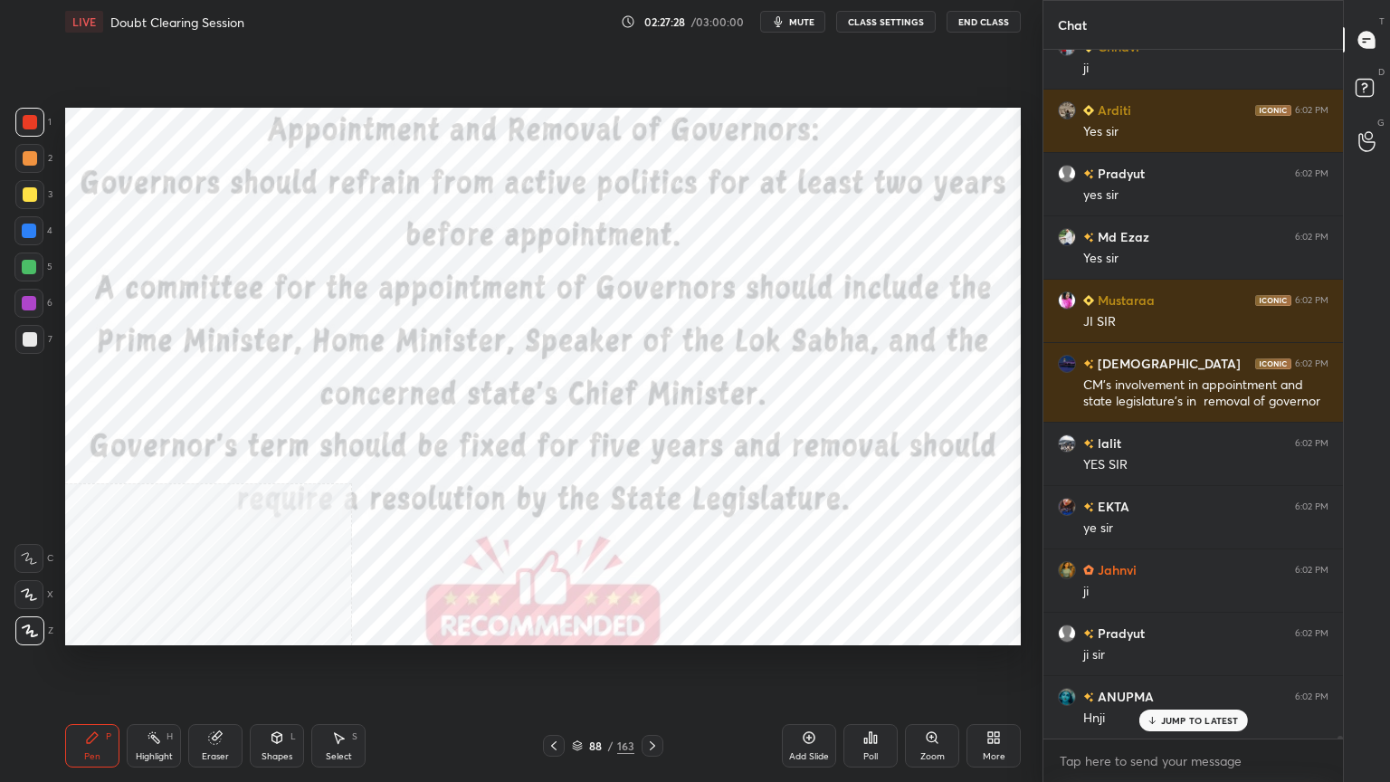
click at [655, 741] on icon at bounding box center [652, 745] width 14 height 14
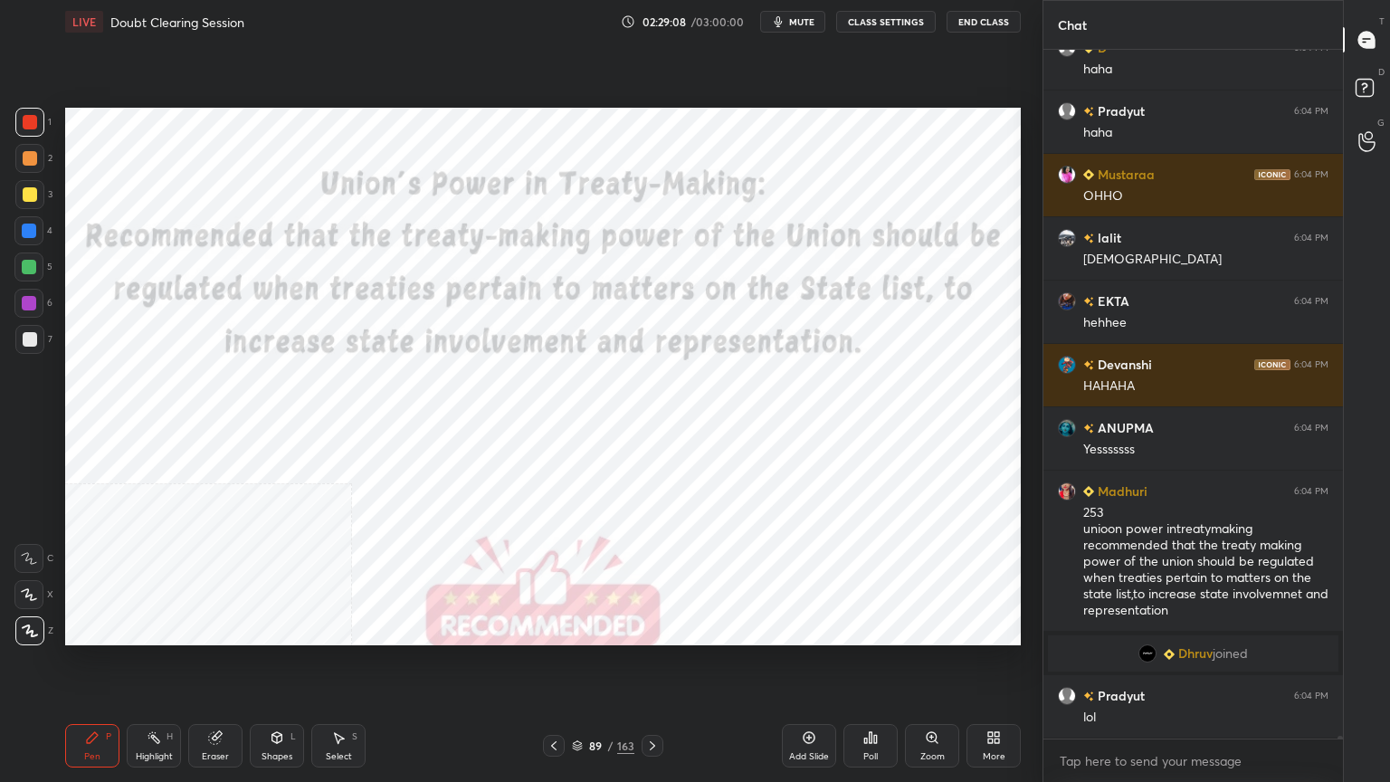
scroll to position [166923, 0]
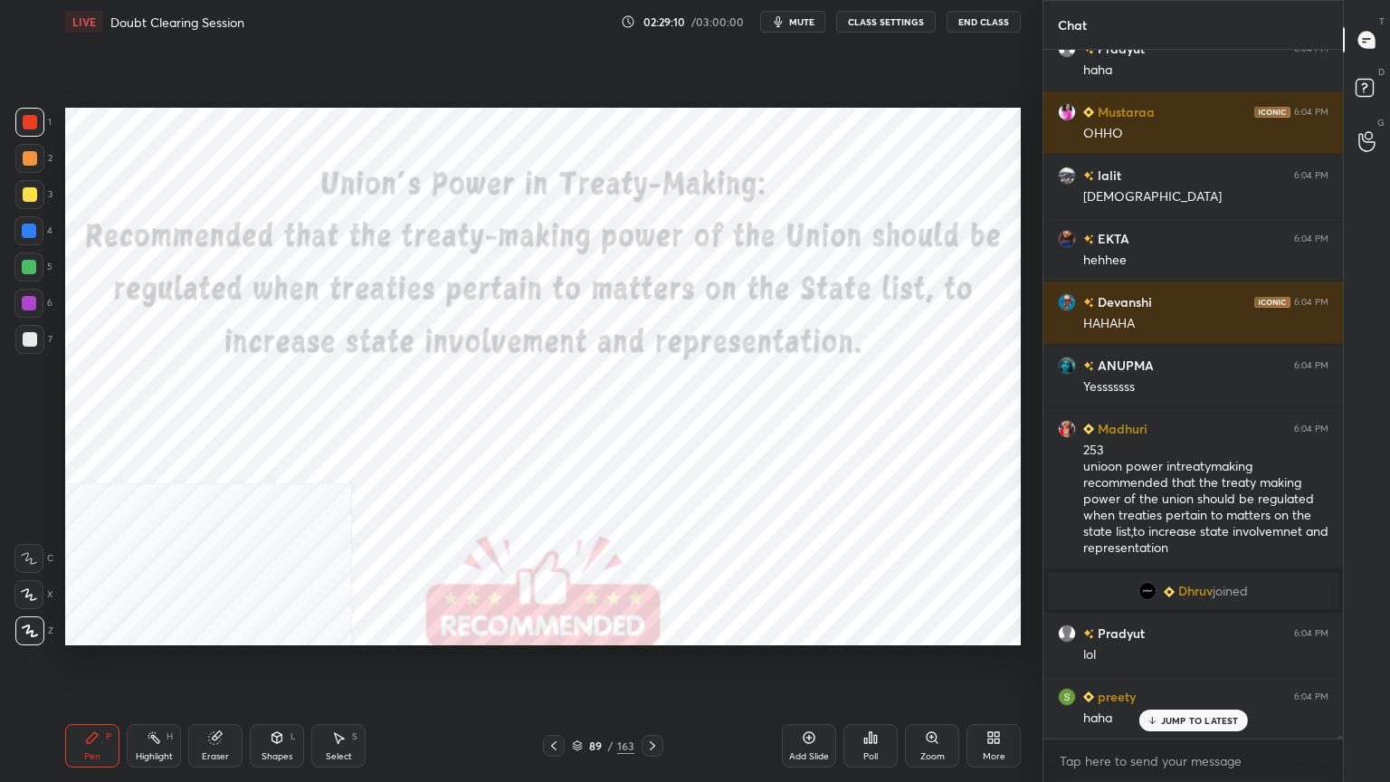
drag, startPoint x: 579, startPoint y: 746, endPoint x: 590, endPoint y: 742, distance: 11.8
click at [579, 745] on icon at bounding box center [577, 745] width 11 height 11
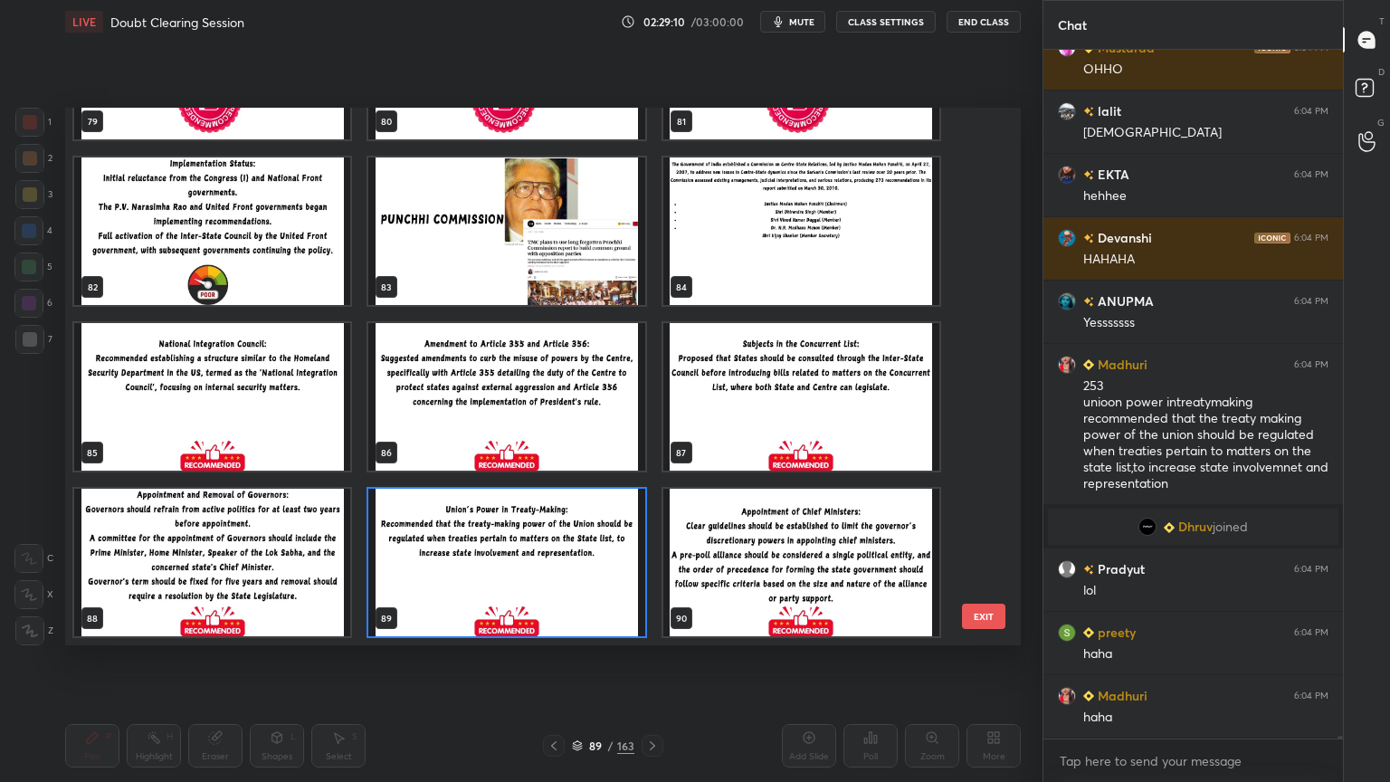
scroll to position [5, 5]
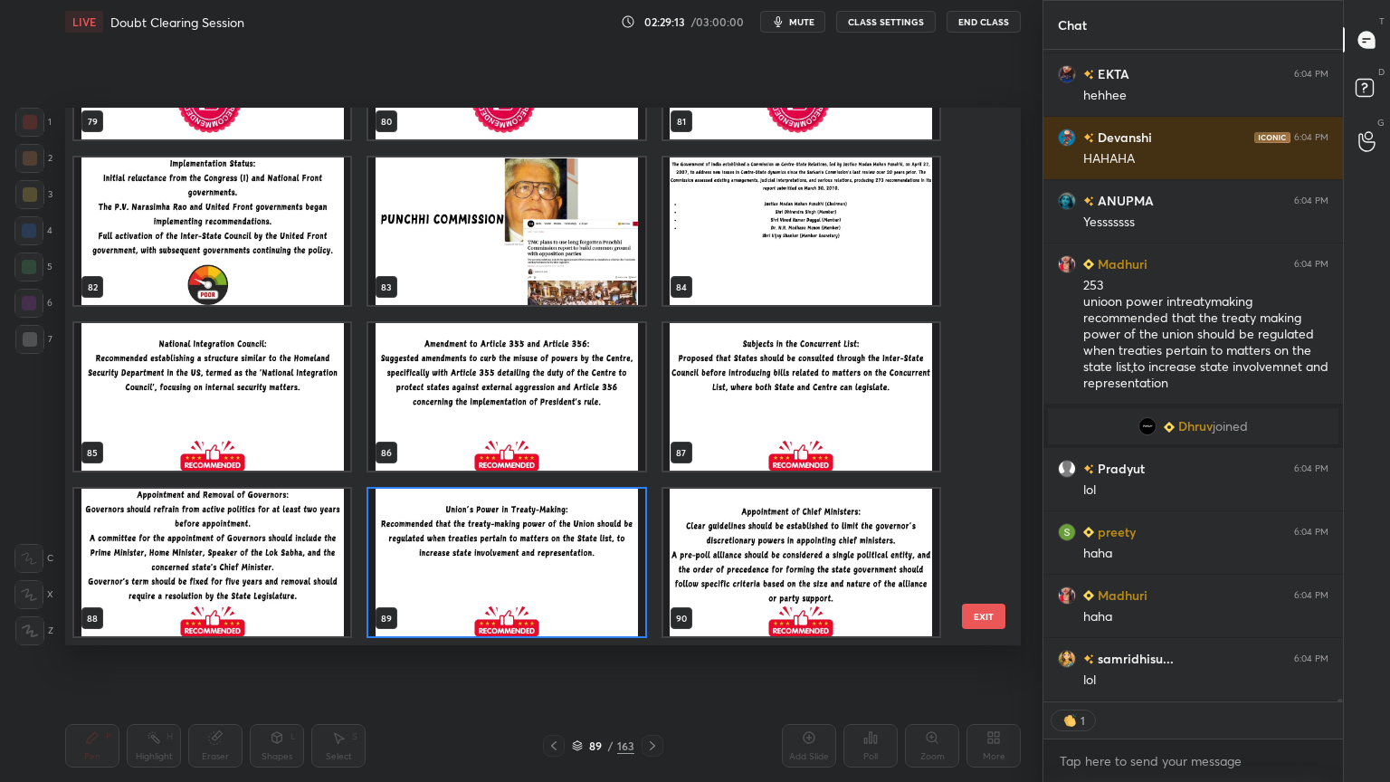
click at [847, 537] on img "grid" at bounding box center [801, 562] width 276 height 147
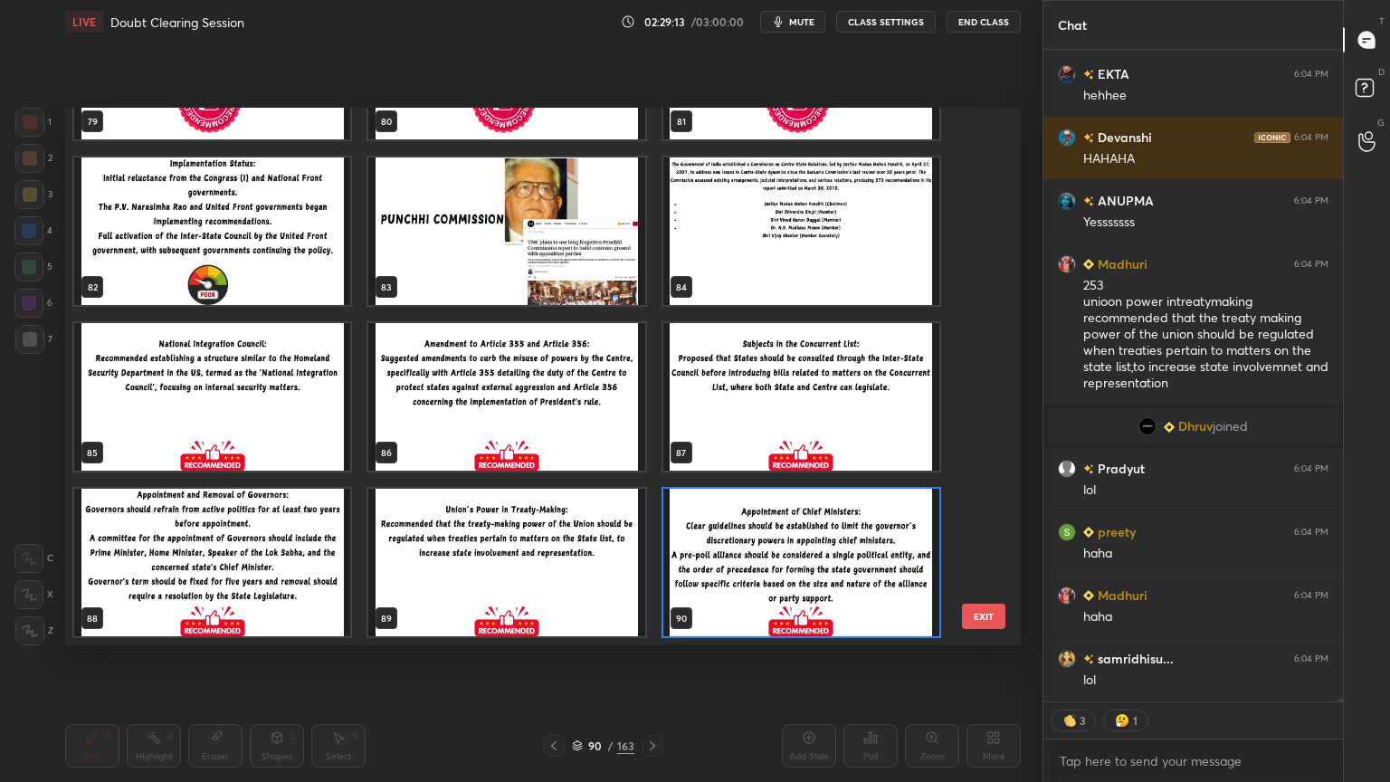
click at [844, 537] on img "grid" at bounding box center [801, 562] width 276 height 147
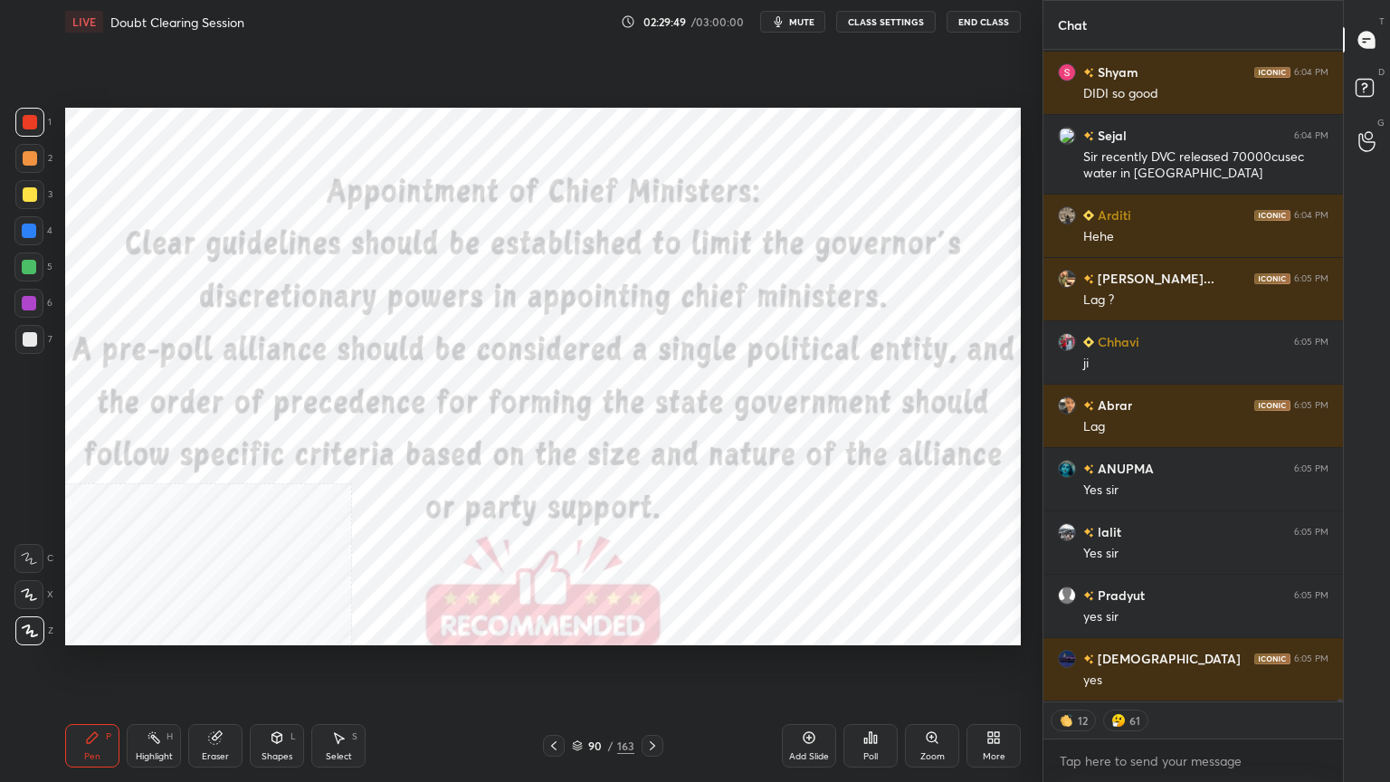
scroll to position [678, 294]
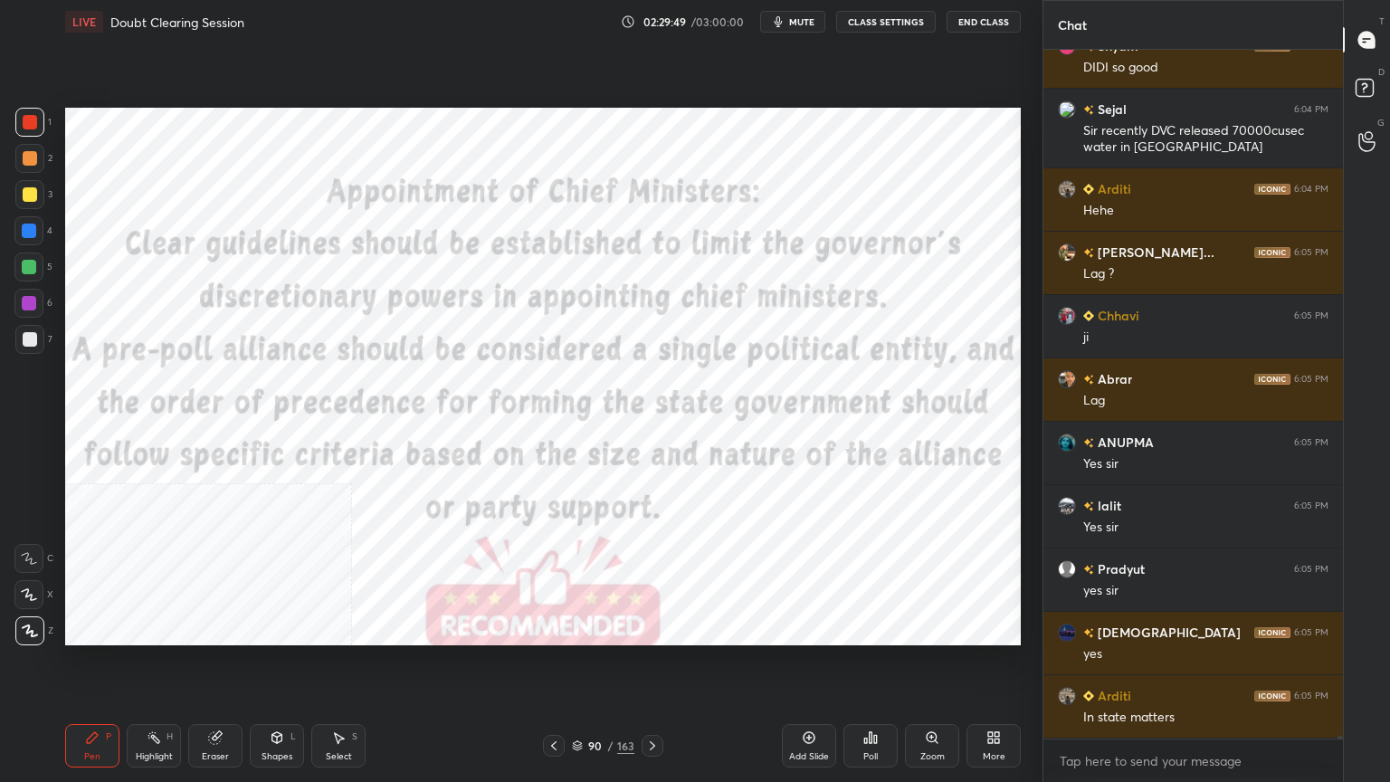
click at [813, 745] on div "Add Slide" at bounding box center [809, 745] width 54 height 43
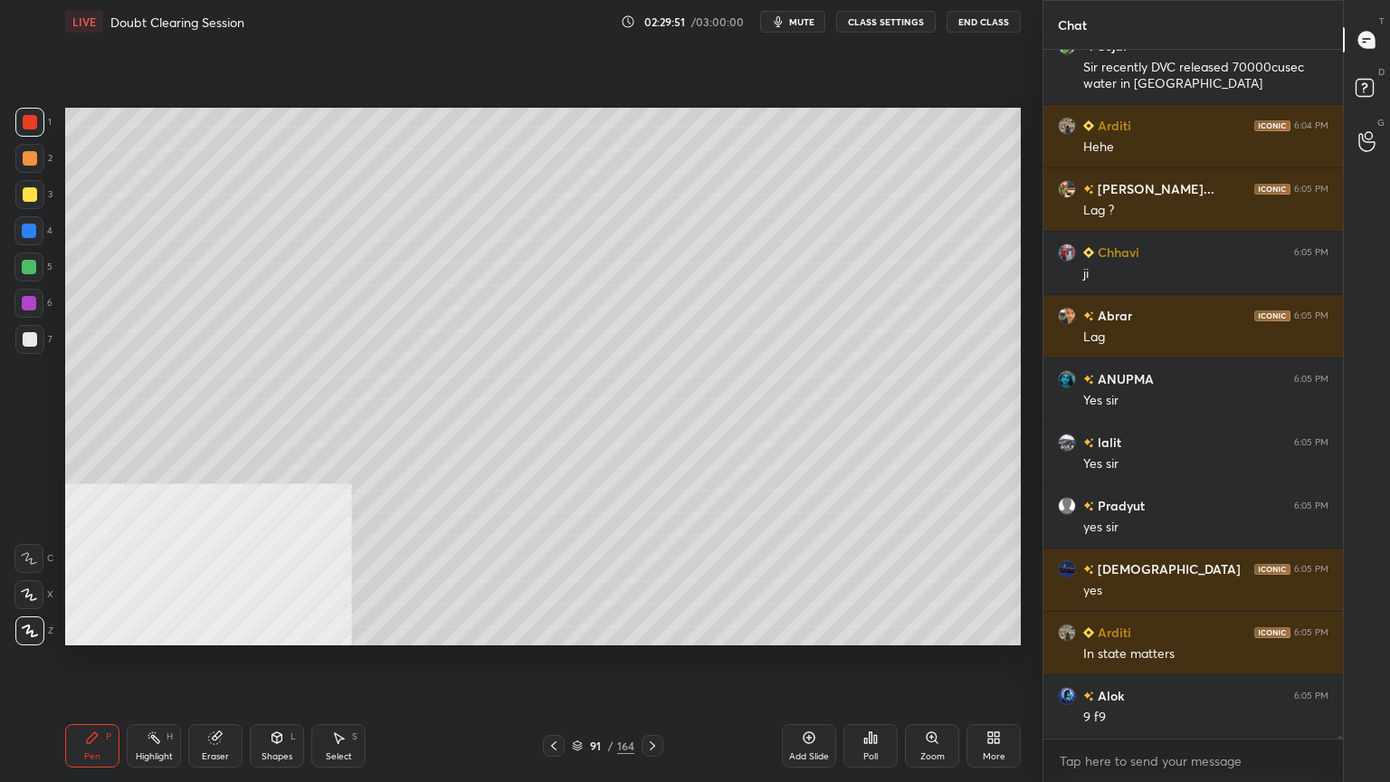
click at [577, 745] on icon at bounding box center [577, 743] width 9 height 5
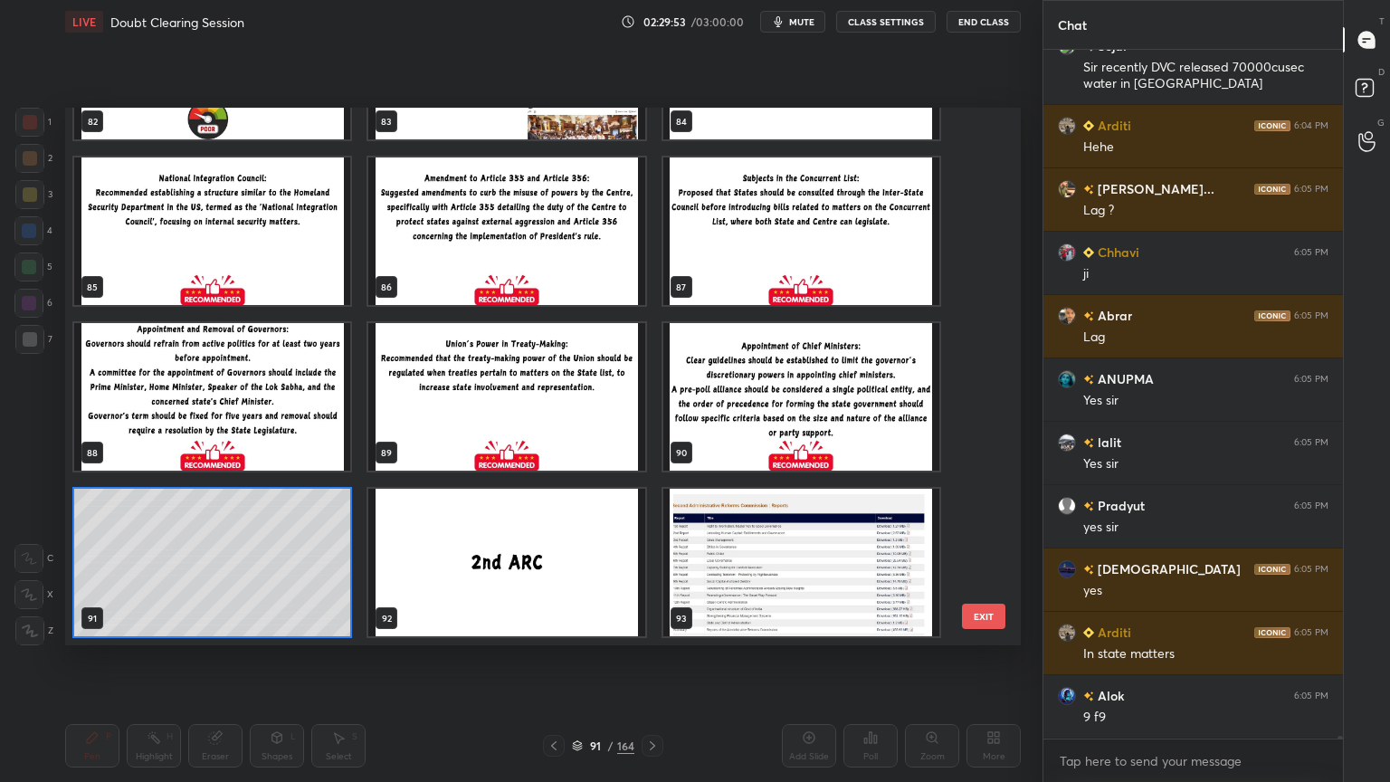
click at [741, 405] on img "grid" at bounding box center [801, 396] width 276 height 147
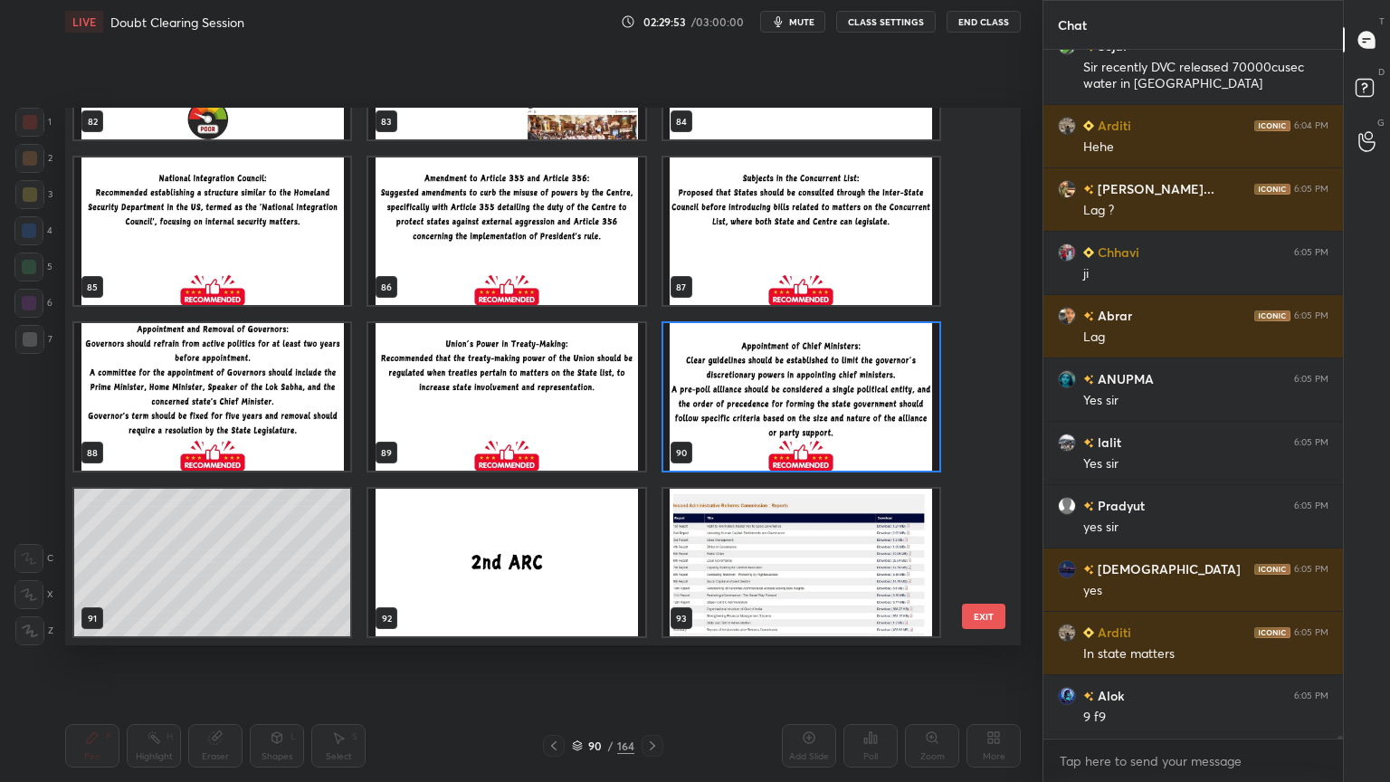
click at [741, 404] on img "grid" at bounding box center [801, 396] width 276 height 147
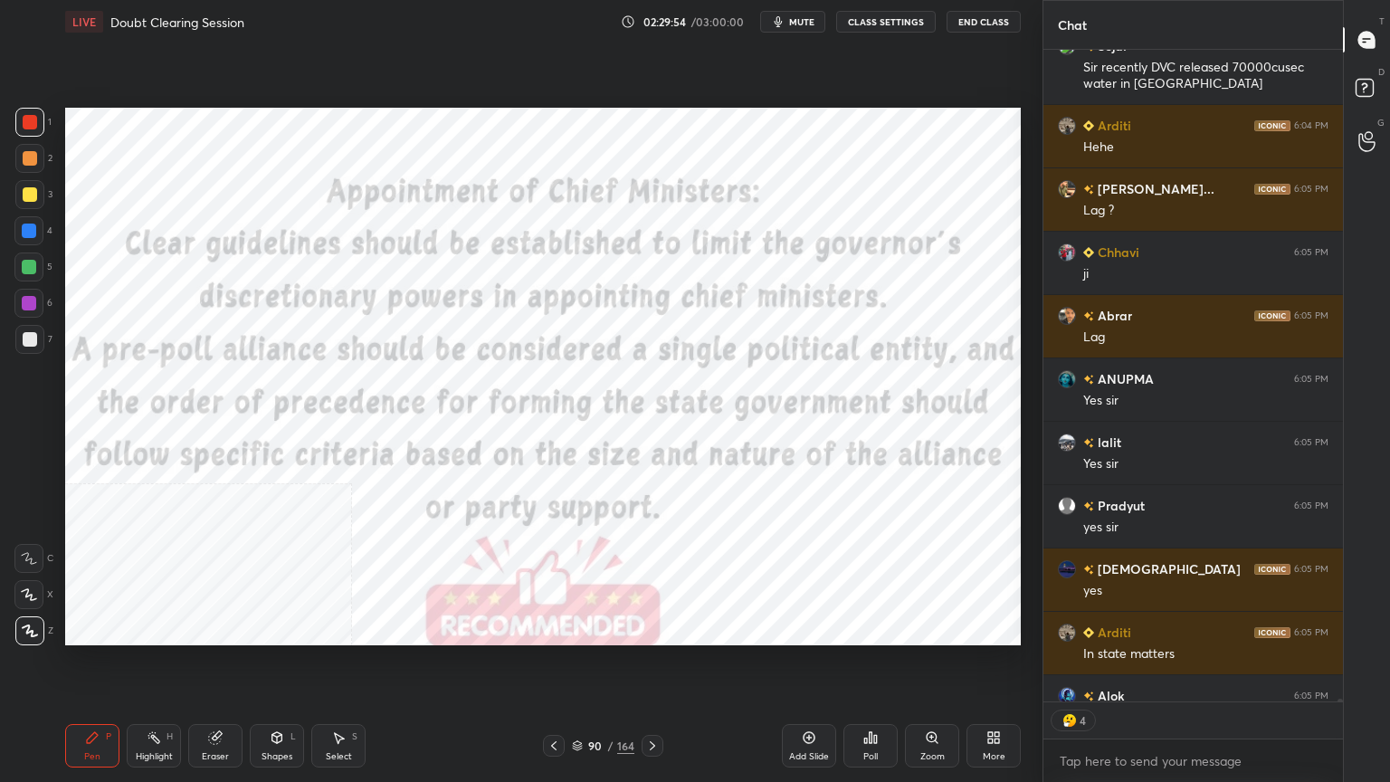
click at [808, 742] on icon at bounding box center [809, 738] width 12 height 12
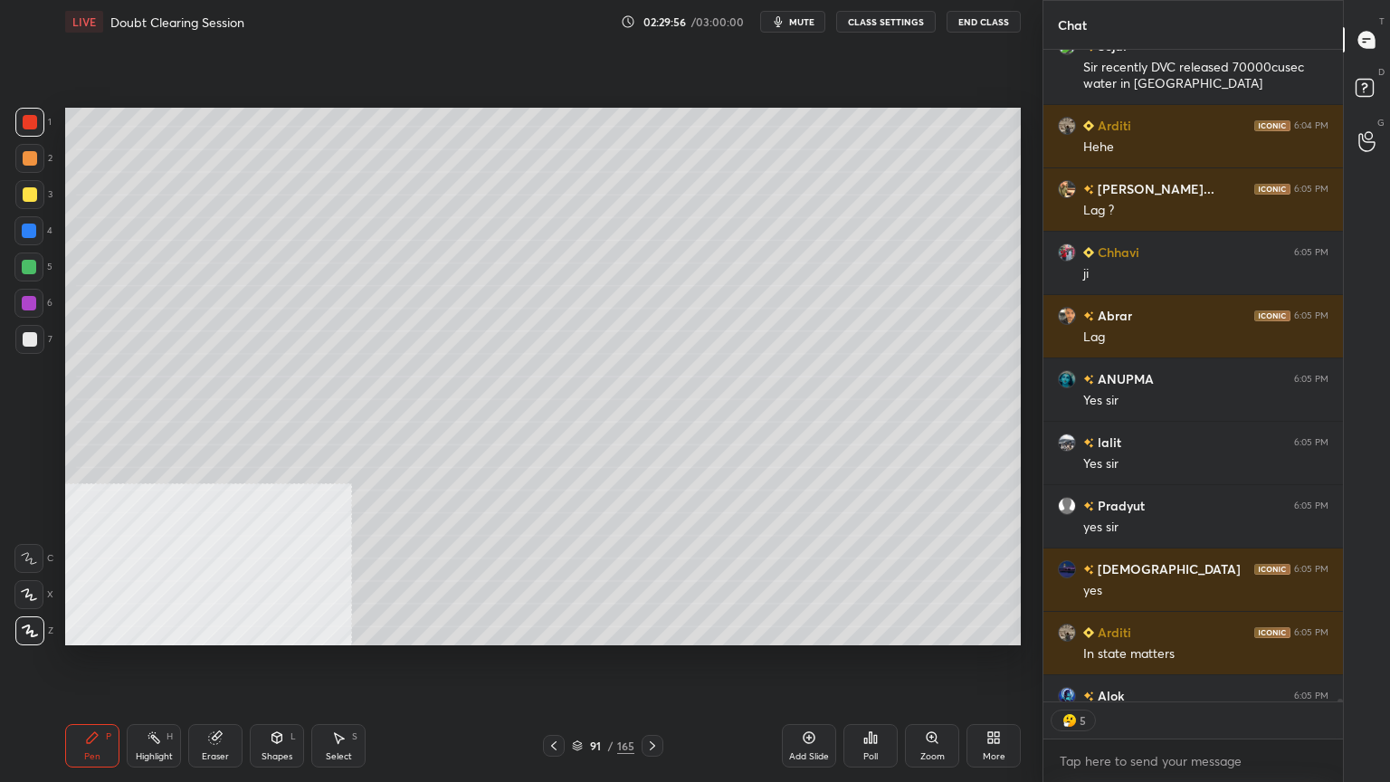
click at [576, 745] on icon at bounding box center [577, 743] width 9 height 5
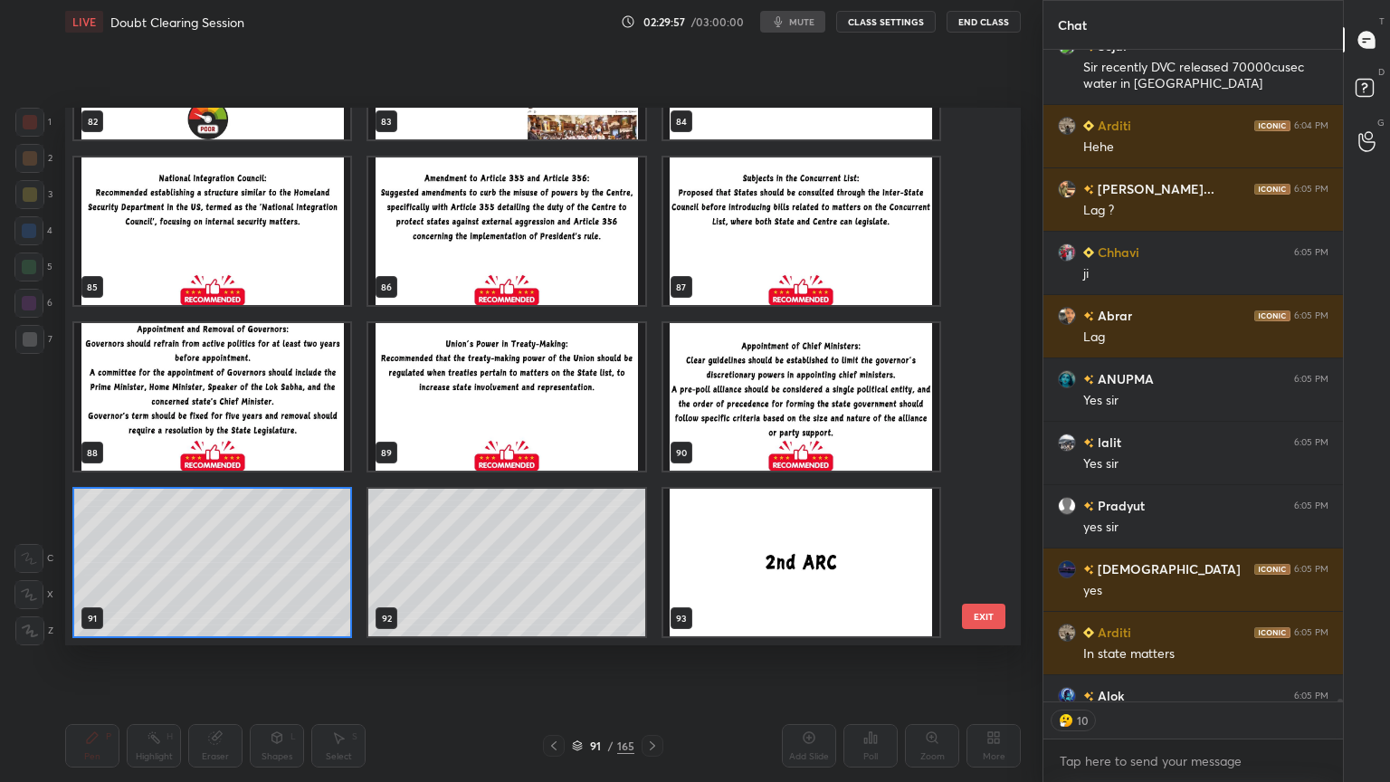
click at [235, 259] on img "grid" at bounding box center [212, 230] width 276 height 147
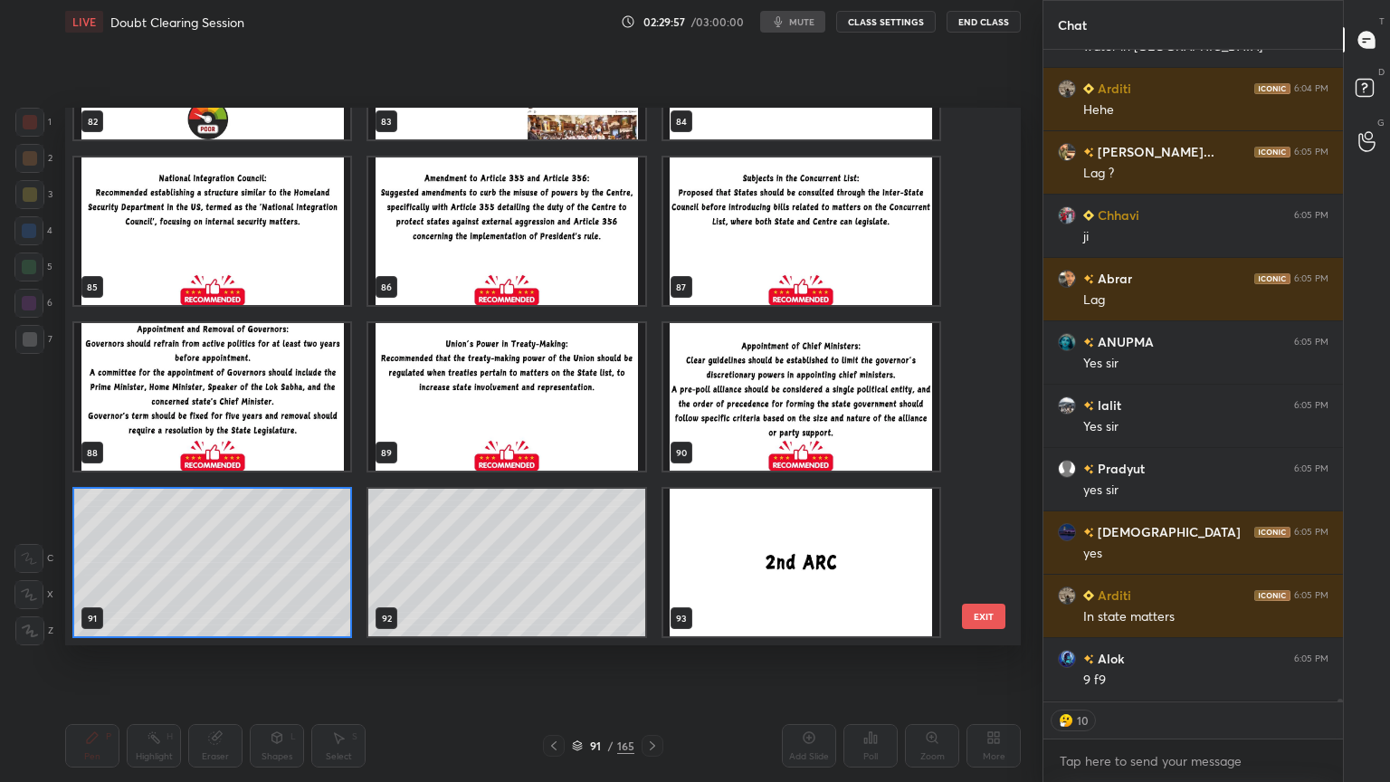
click at [235, 259] on img "grid" at bounding box center [212, 230] width 276 height 147
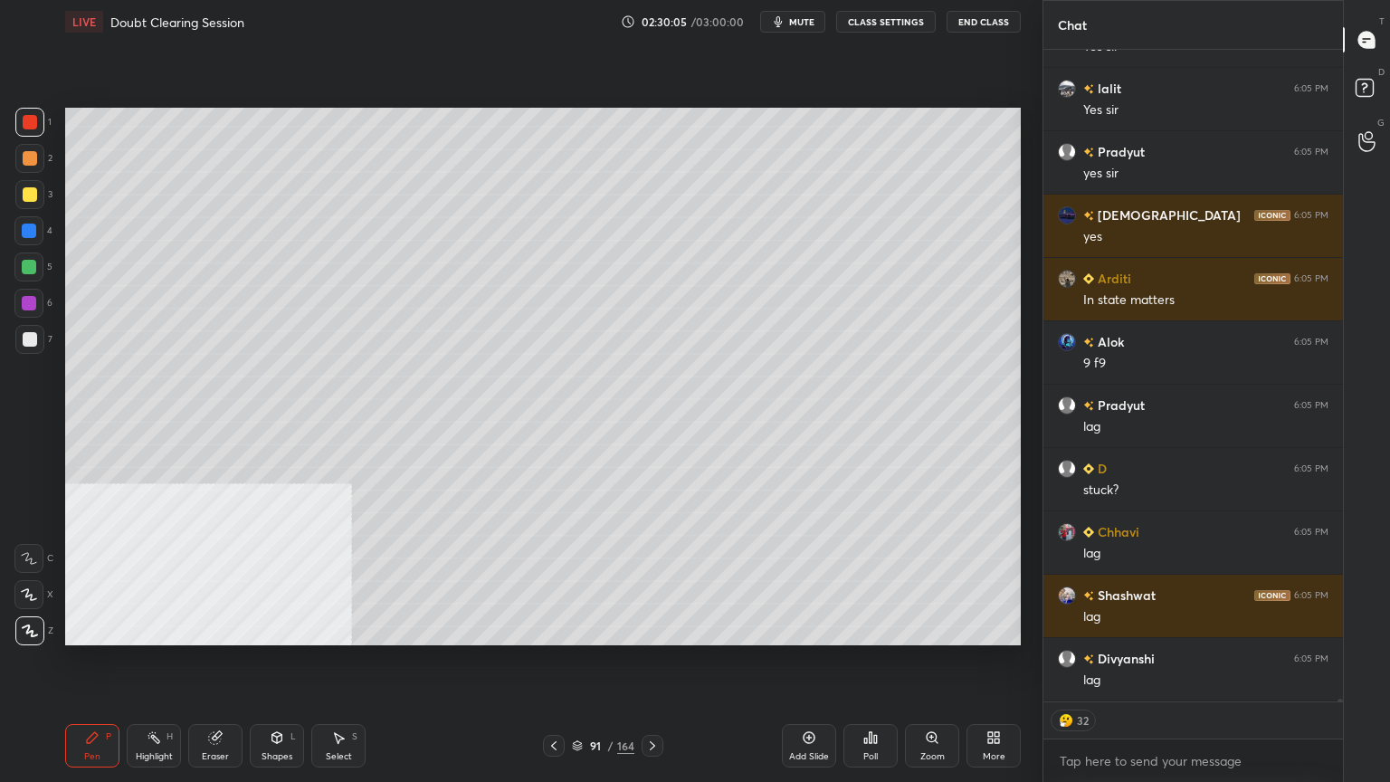
click at [579, 741] on icon at bounding box center [577, 745] width 11 height 11
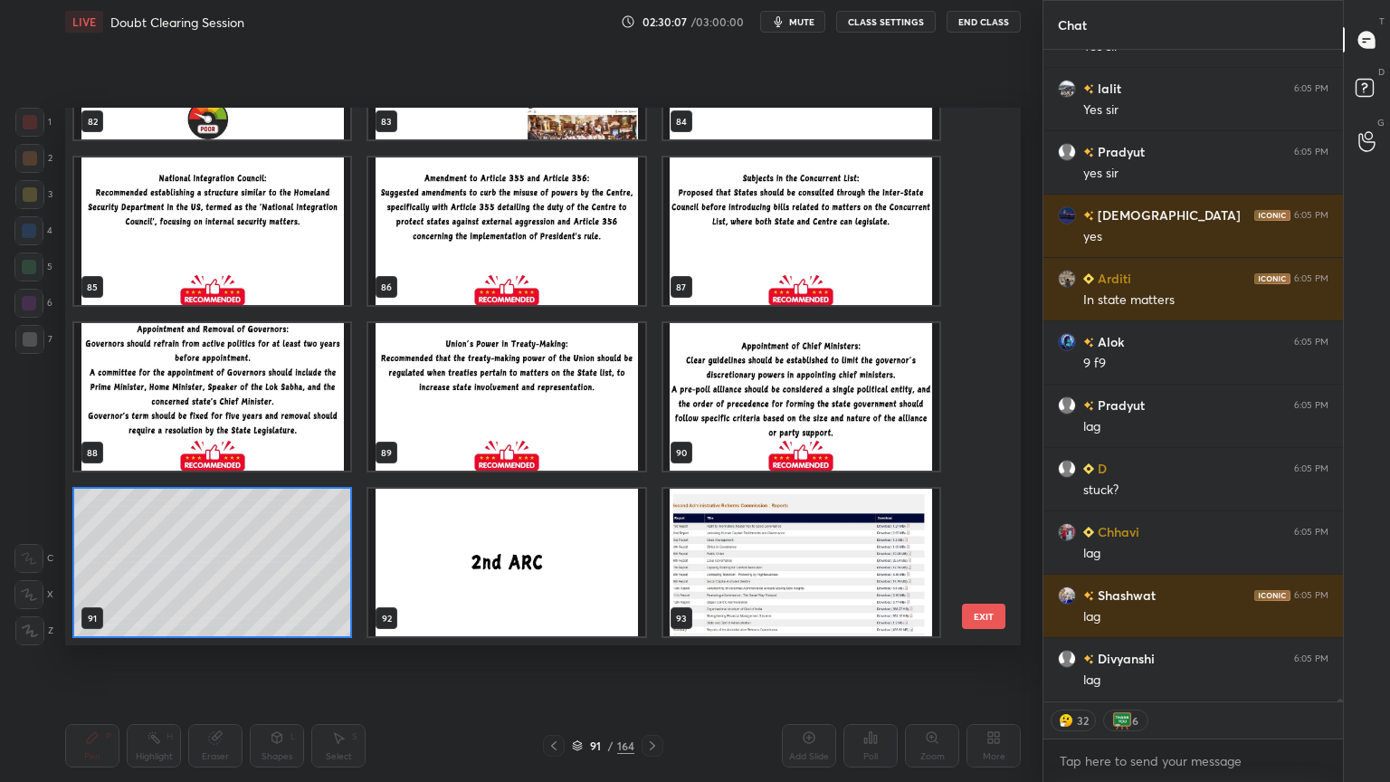
click at [209, 228] on img "grid" at bounding box center [212, 230] width 276 height 147
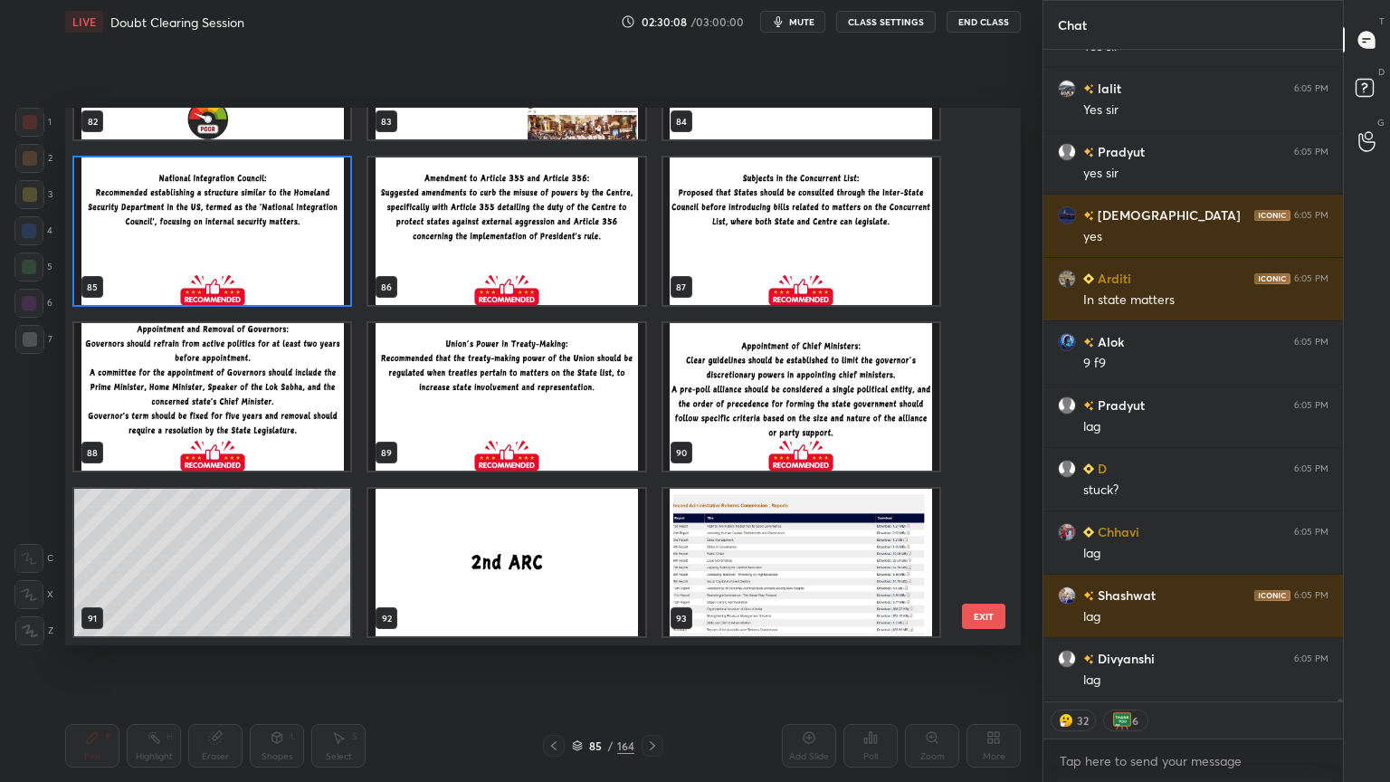
click at [209, 228] on img "grid" at bounding box center [212, 230] width 276 height 147
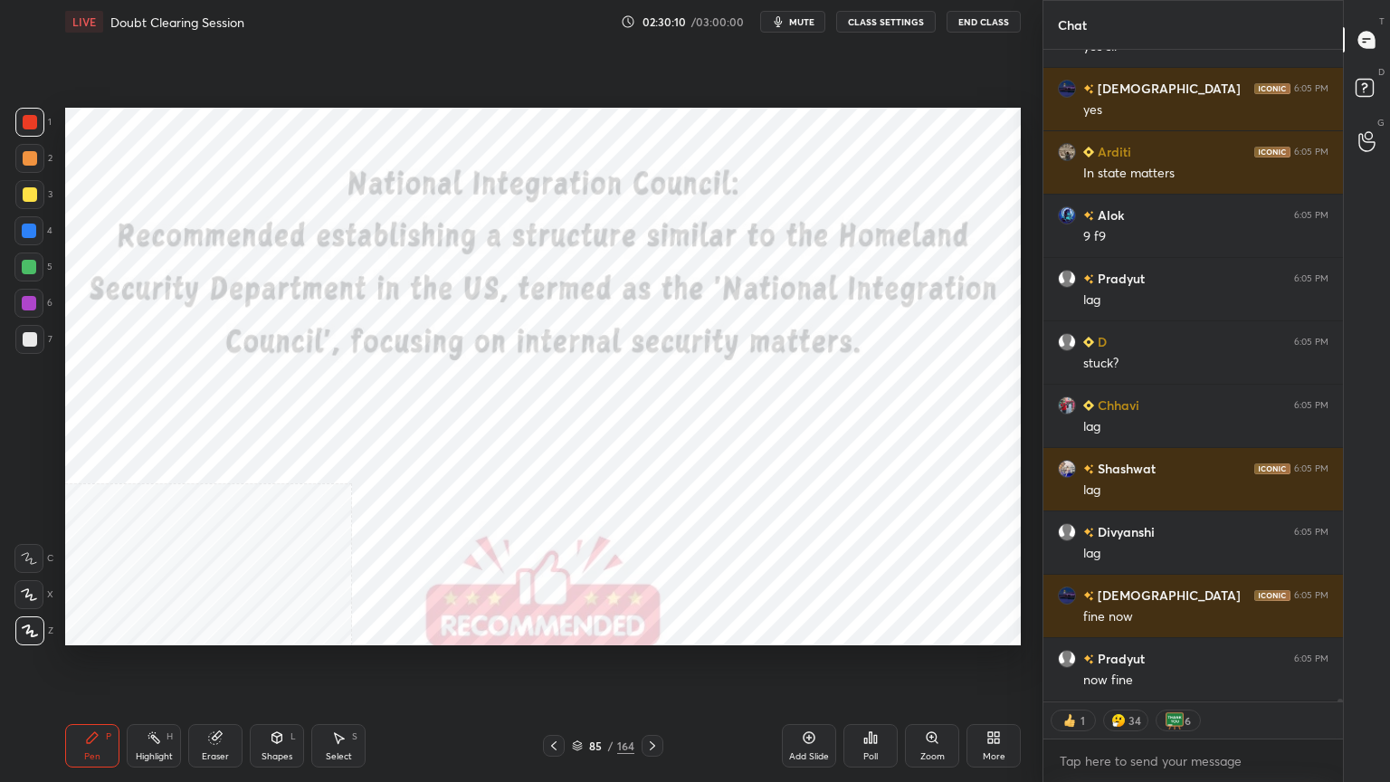
click at [810, 745] on div "Add Slide" at bounding box center [809, 745] width 54 height 43
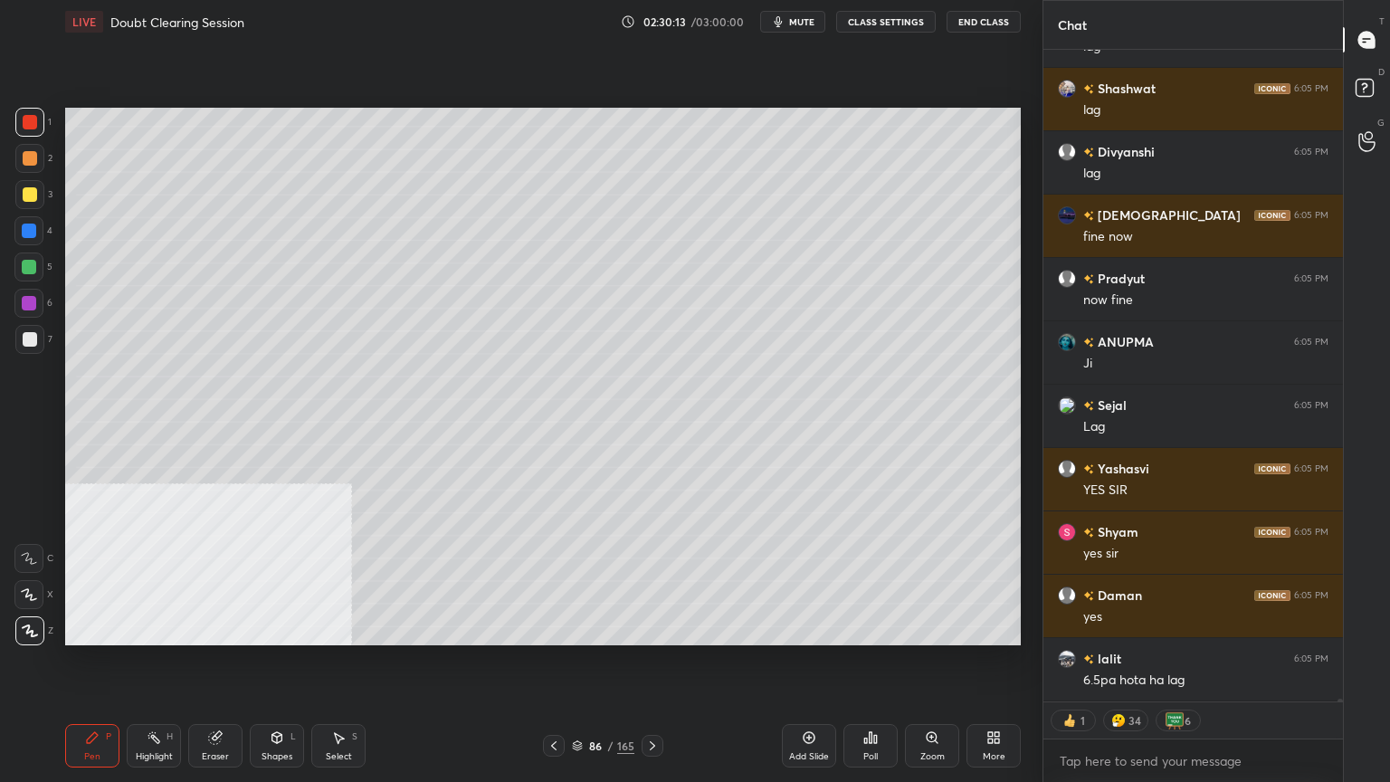
click at [26, 337] on div at bounding box center [30, 339] width 14 height 14
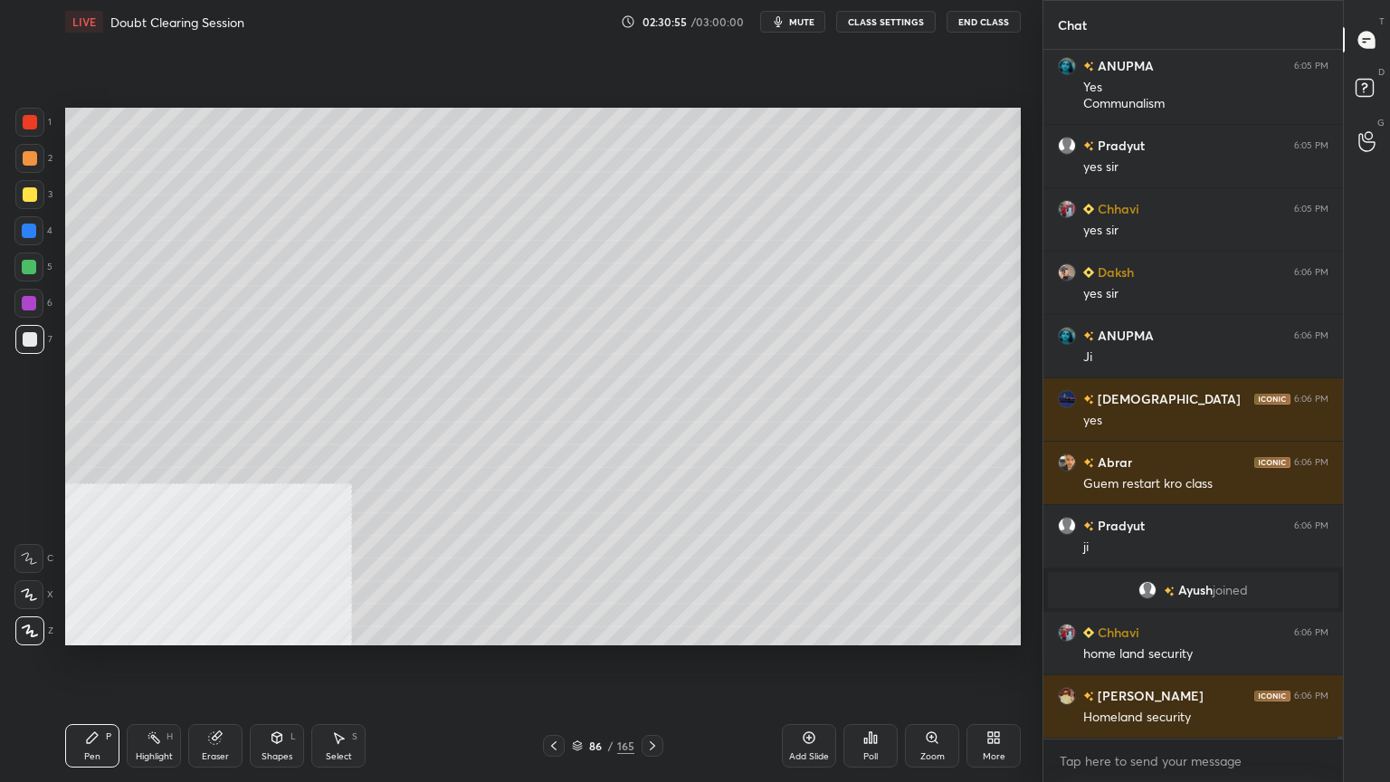
click at [655, 746] on icon at bounding box center [652, 745] width 14 height 14
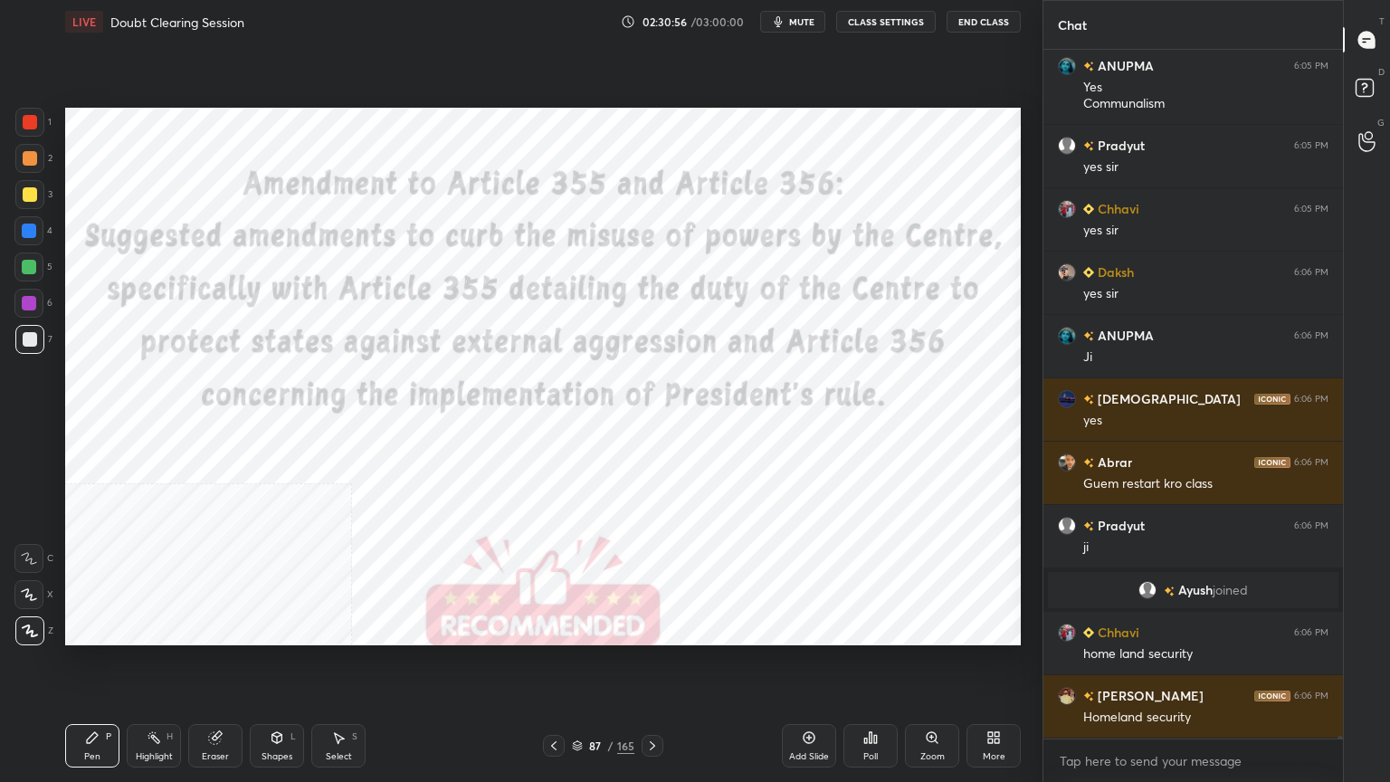
click at [554, 742] on icon at bounding box center [553, 745] width 14 height 14
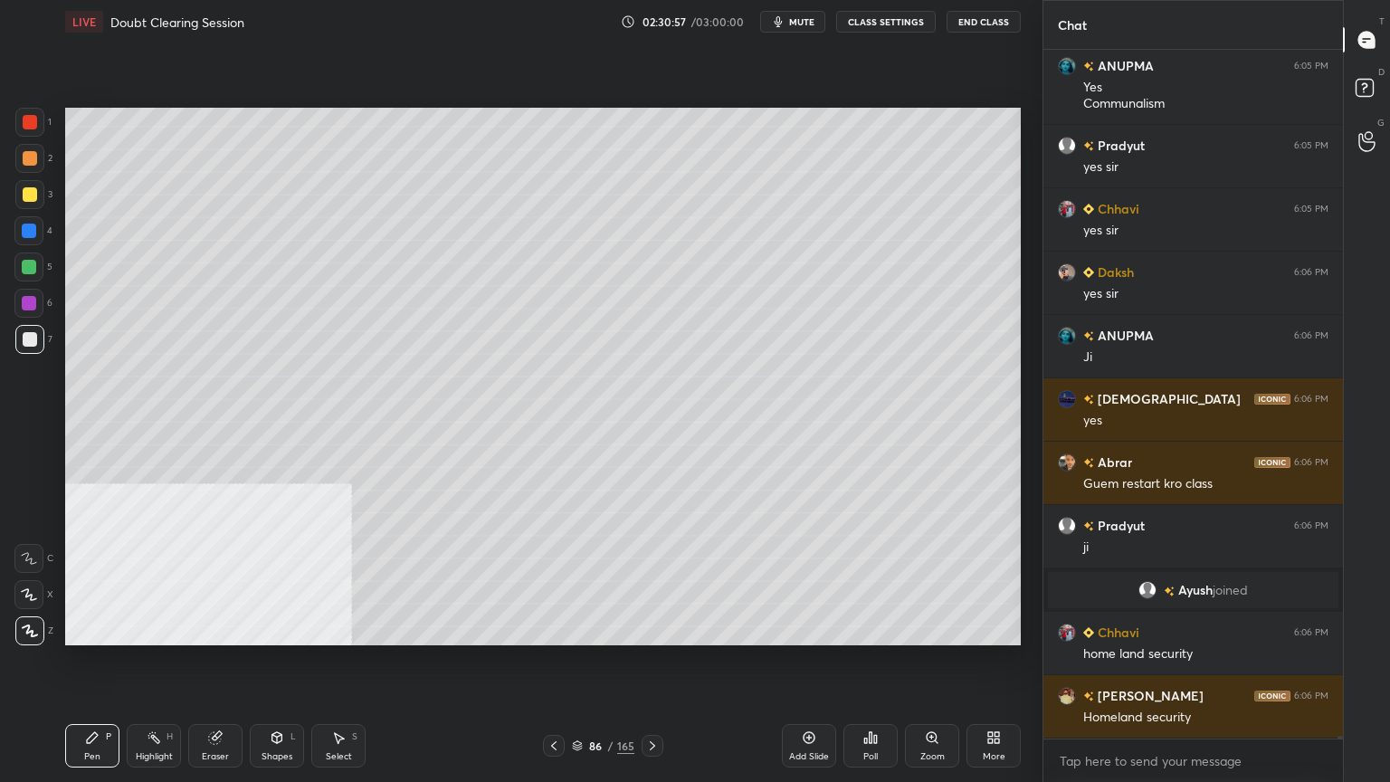
click at [552, 742] on icon at bounding box center [553, 745] width 14 height 14
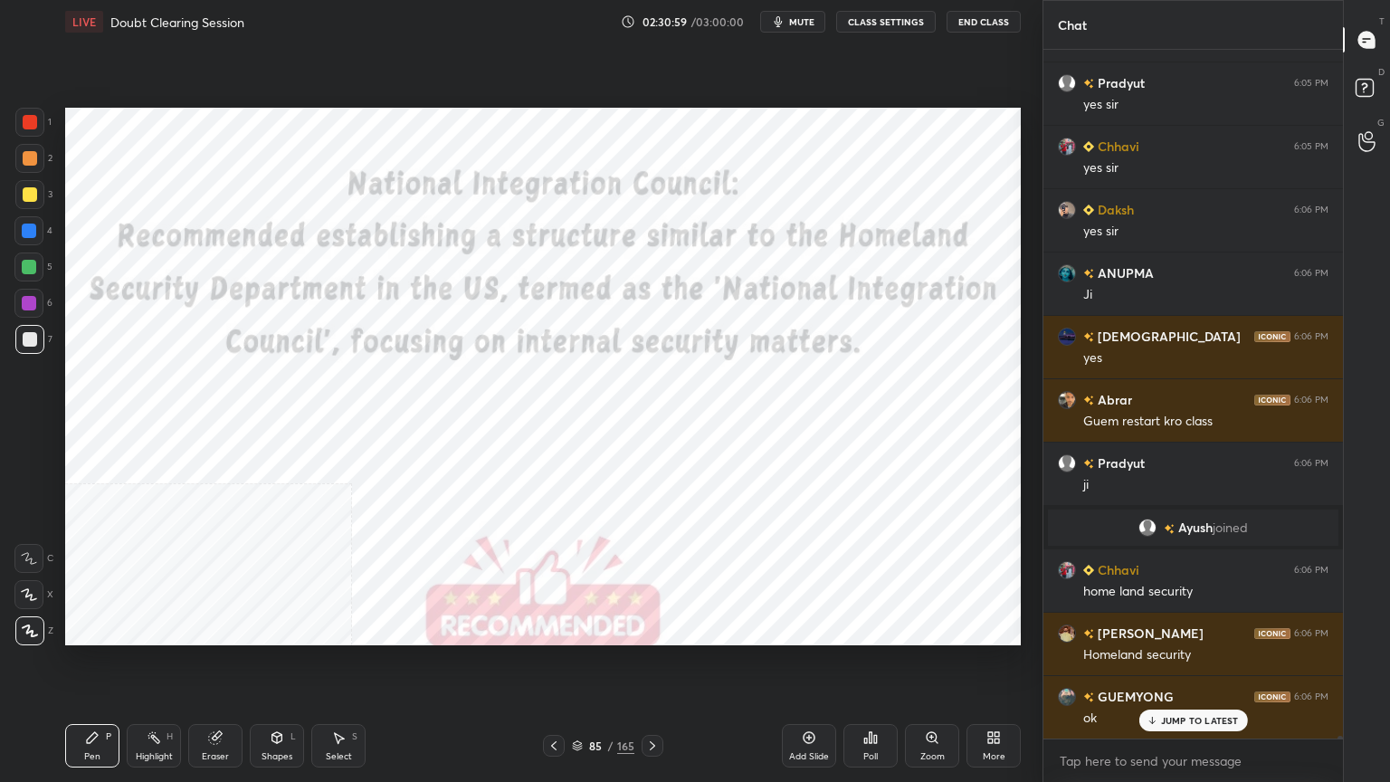
scroll to position [168996, 0]
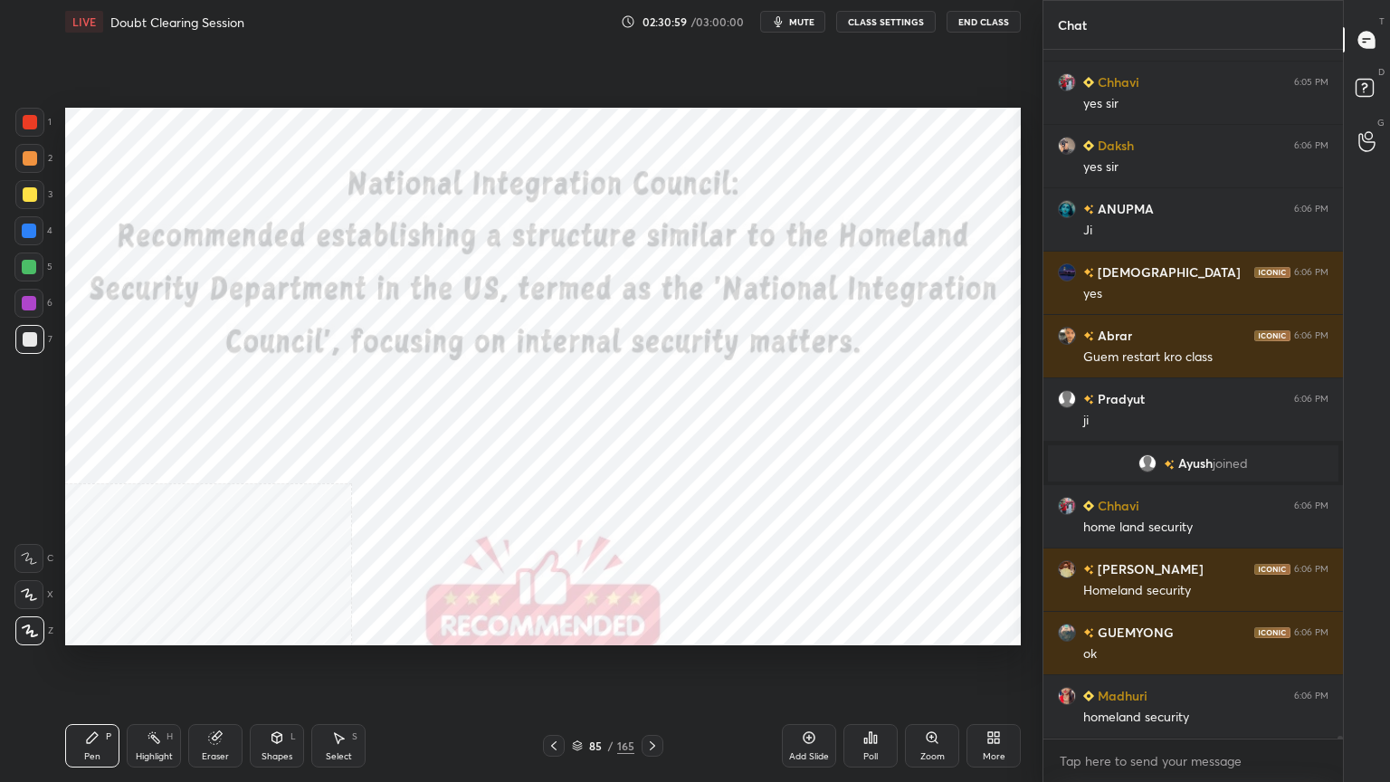
drag, startPoint x: 27, startPoint y: 109, endPoint x: 40, endPoint y: 137, distance: 30.0
click at [29, 109] on div at bounding box center [29, 122] width 29 height 29
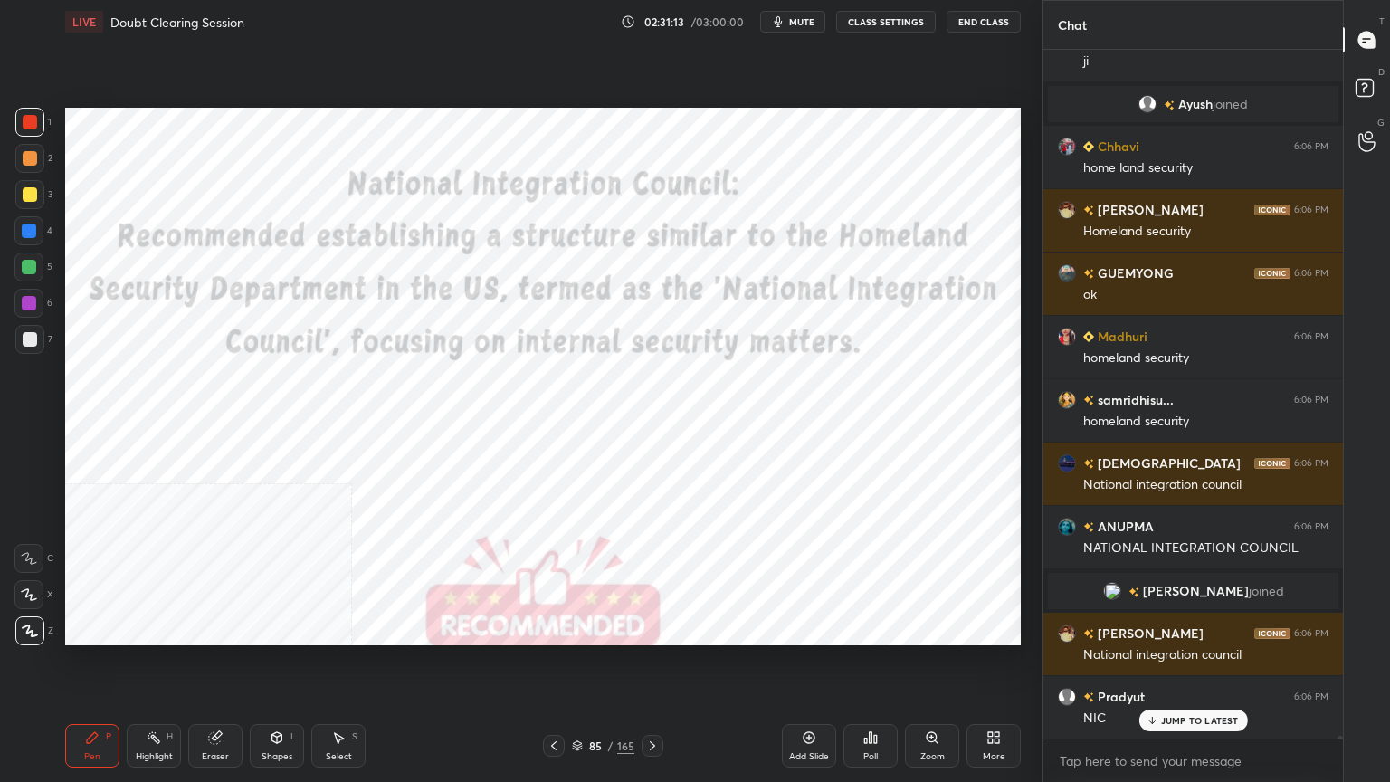
scroll to position [169532, 0]
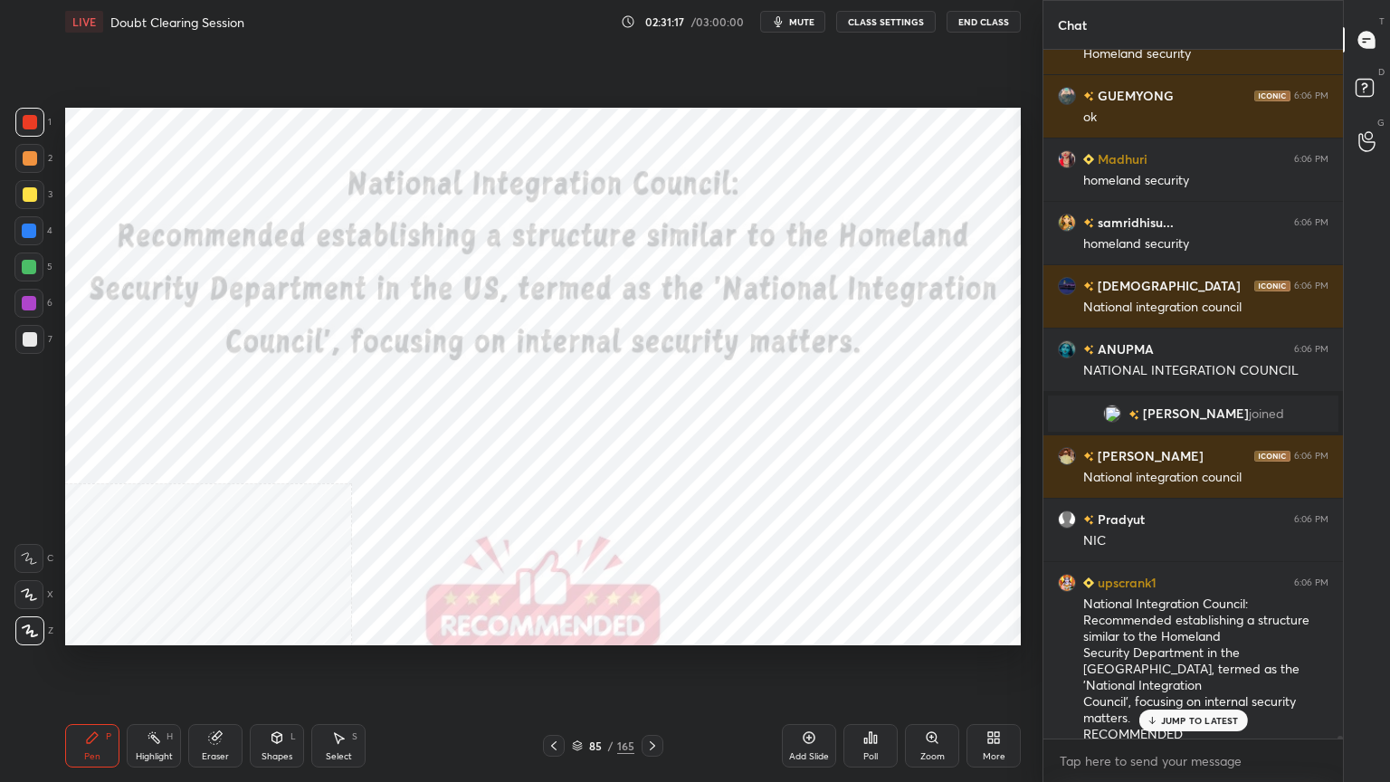
click at [818, 738] on div "Add Slide" at bounding box center [809, 745] width 54 height 43
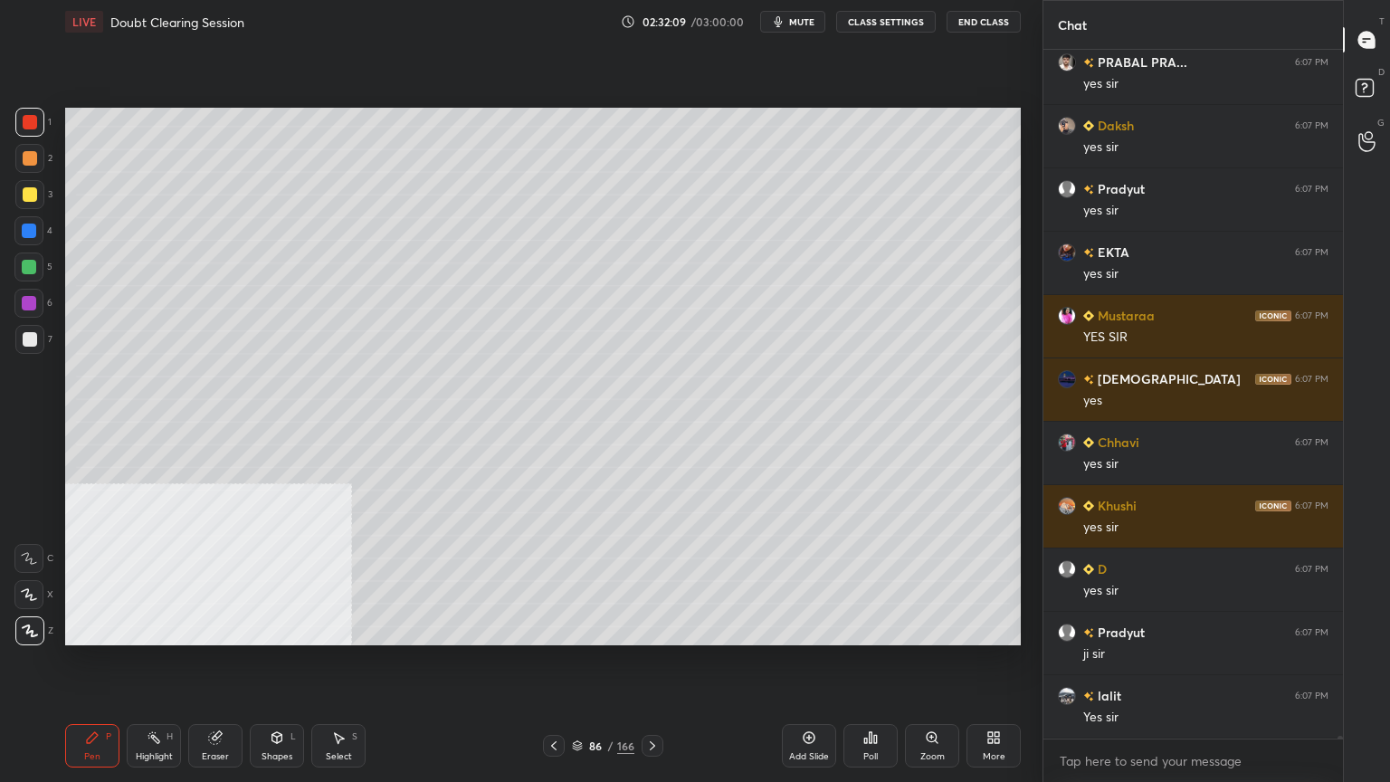
scroll to position [5, 5]
click at [555, 741] on icon at bounding box center [553, 745] width 14 height 14
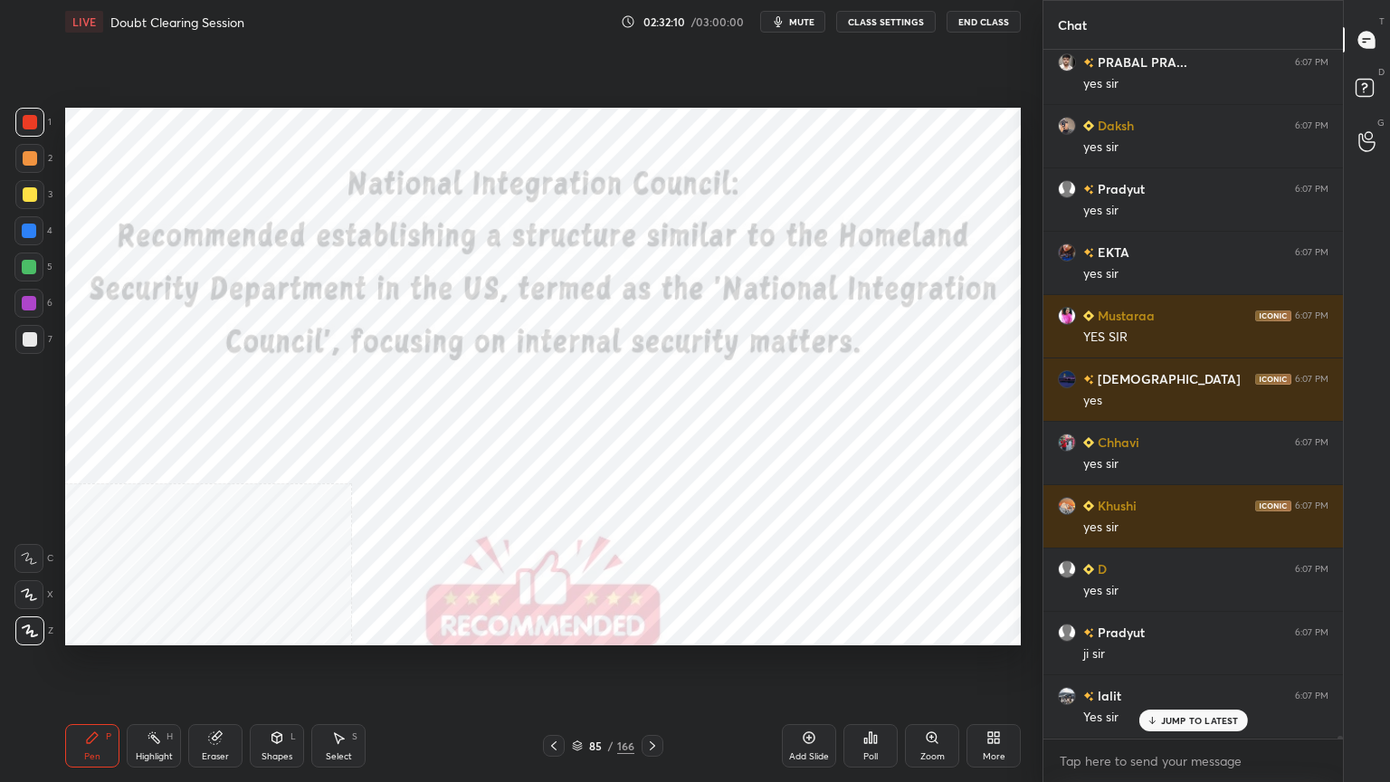
scroll to position [170672, 0]
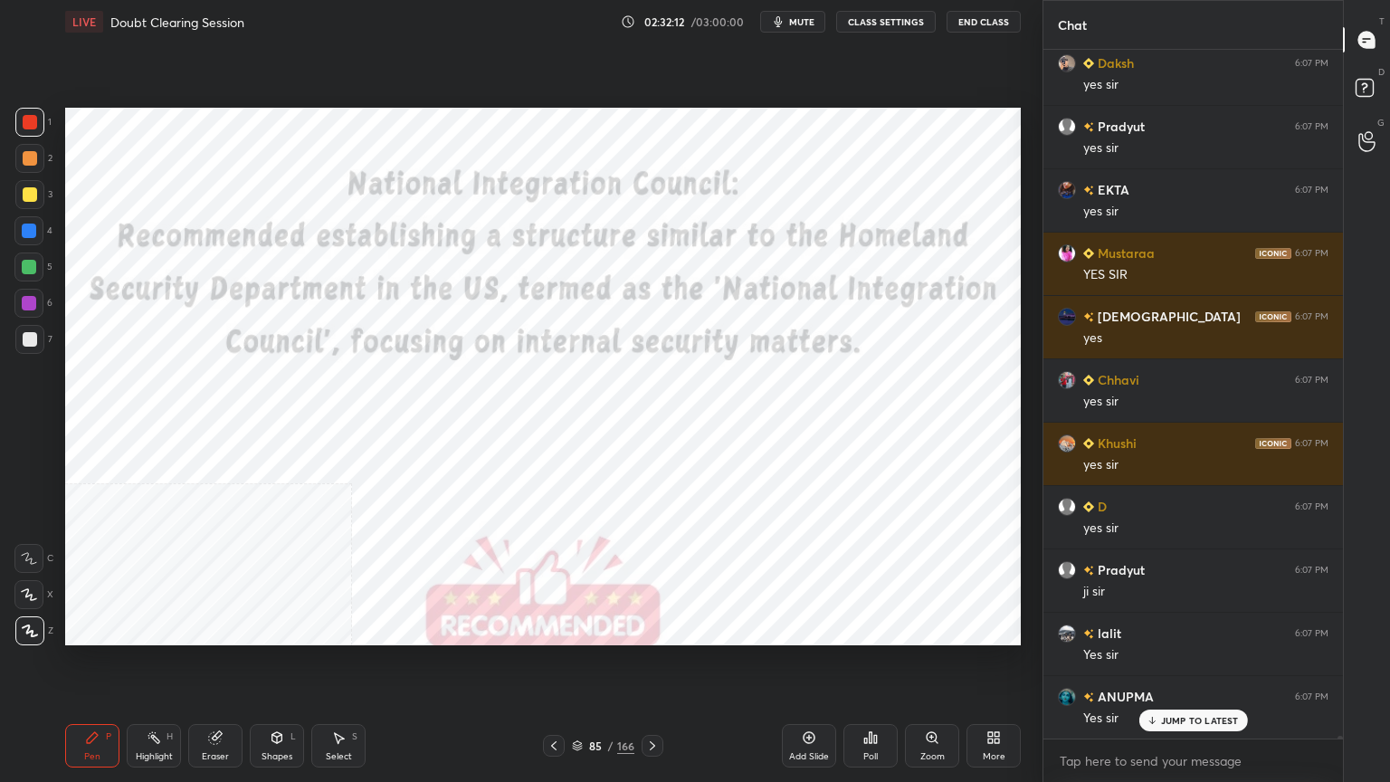
click at [577, 745] on icon at bounding box center [577, 743] width 9 height 5
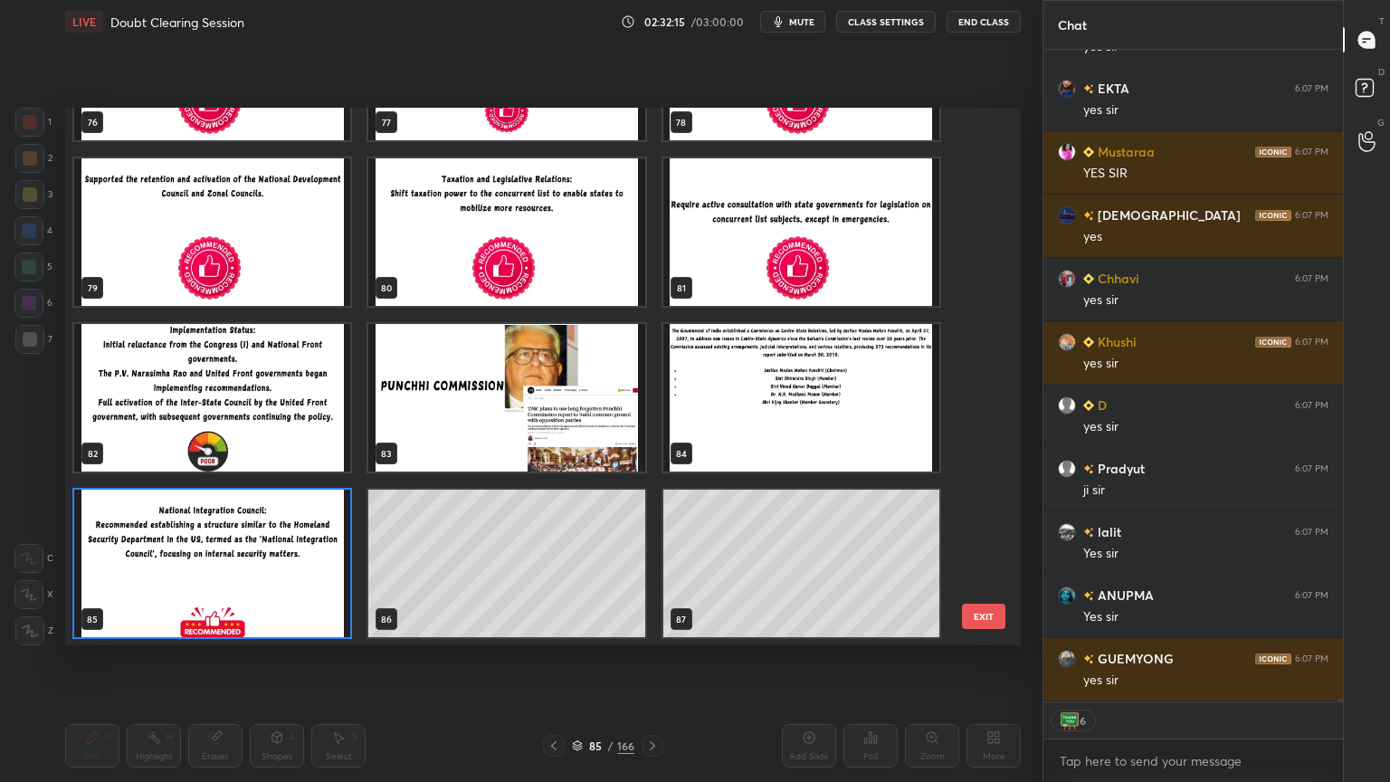
scroll to position [170837, 0]
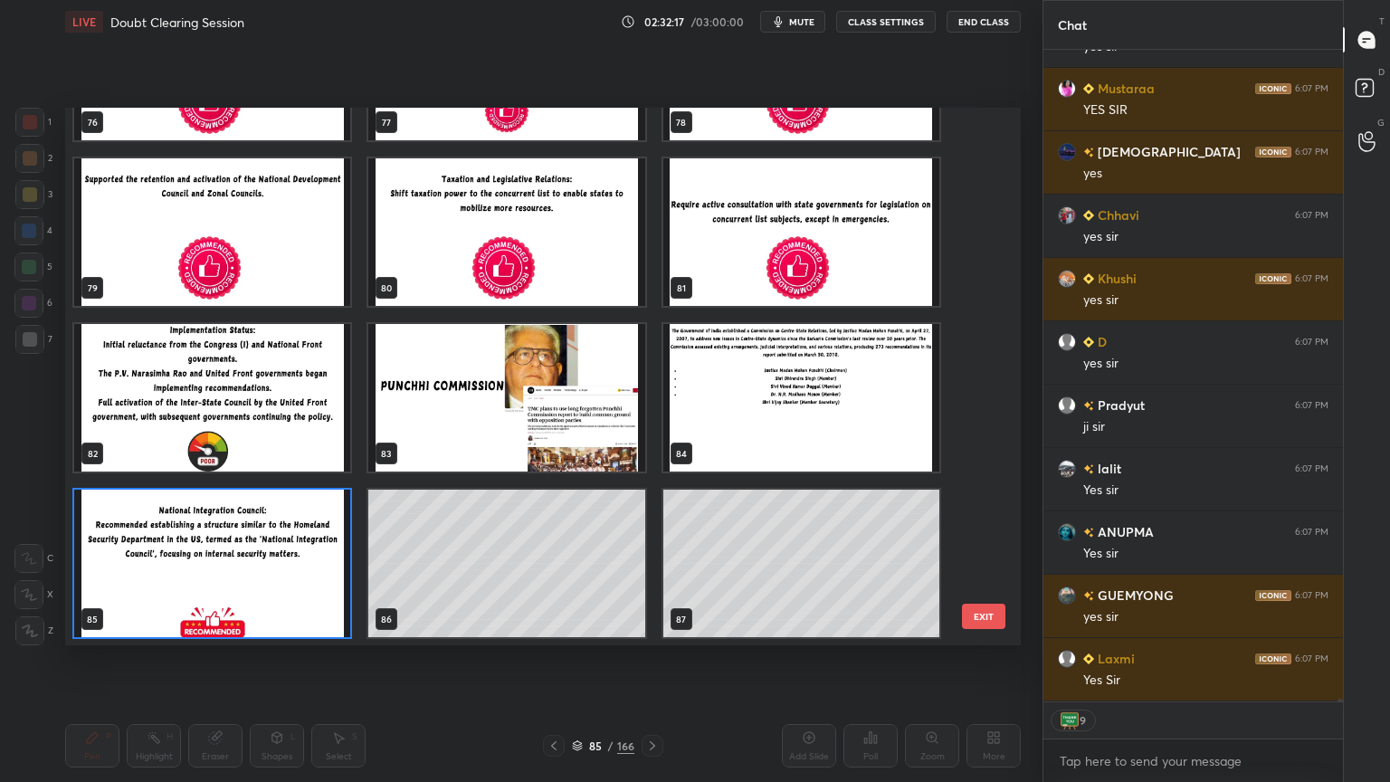
click at [615, 437] on img "grid" at bounding box center [506, 397] width 276 height 147
click at [615, 438] on img "grid" at bounding box center [506, 397] width 276 height 147
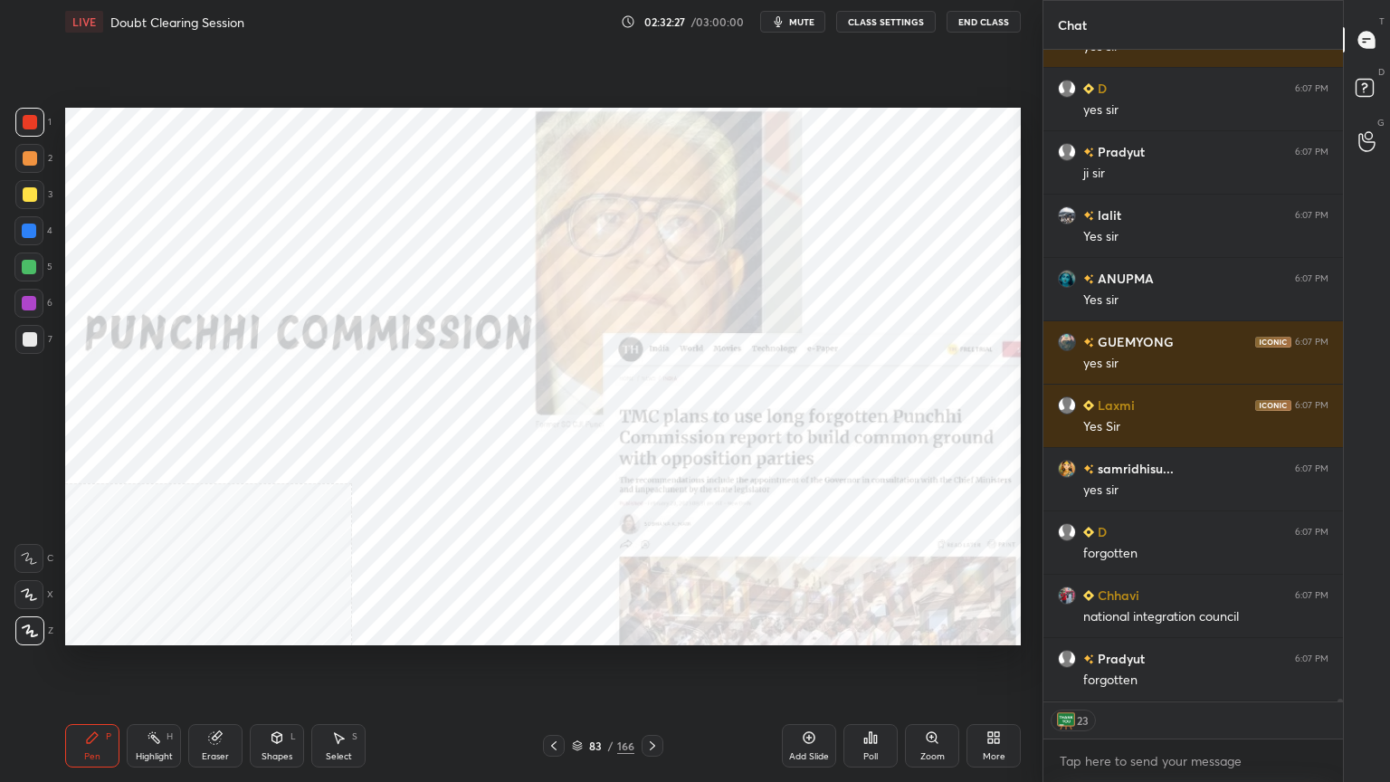
scroll to position [171153, 0]
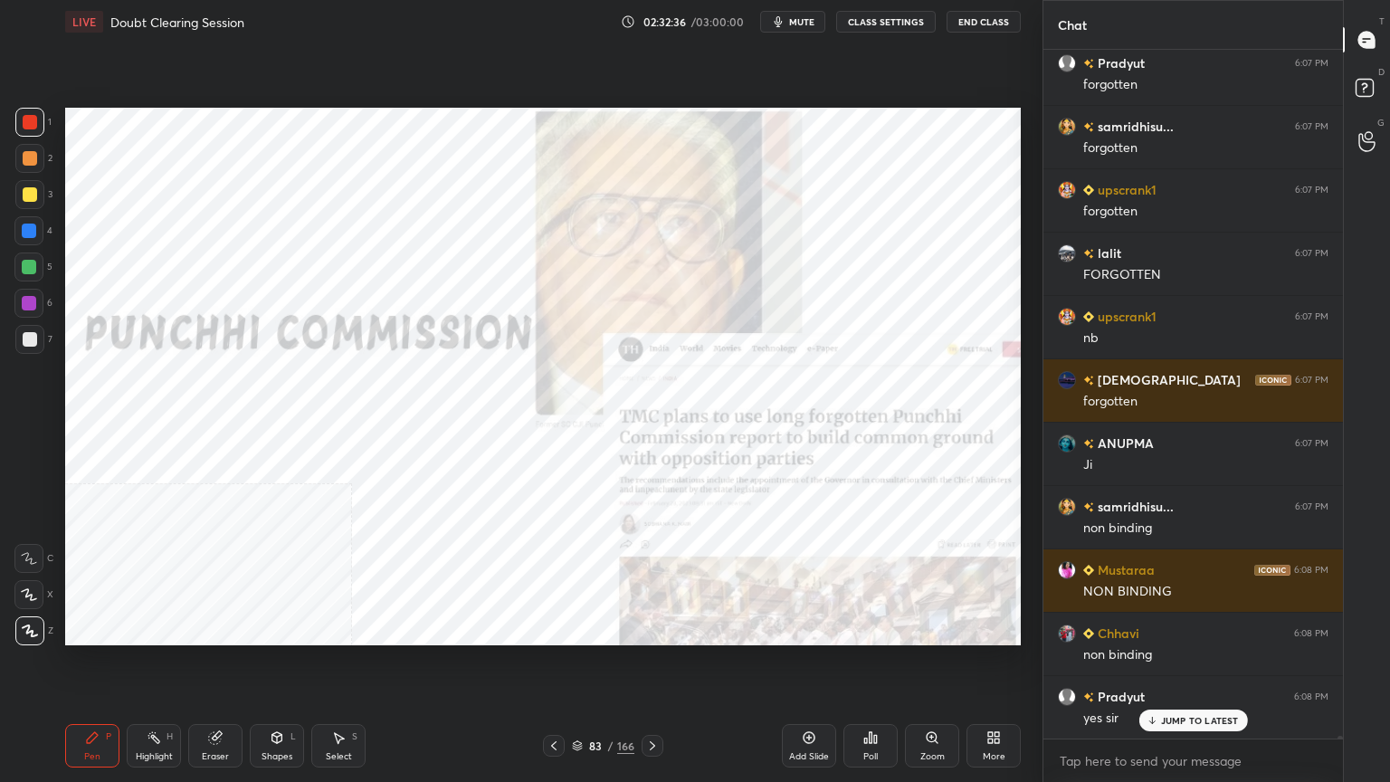
click at [579, 738] on div "83 / 166" at bounding box center [603, 745] width 62 height 16
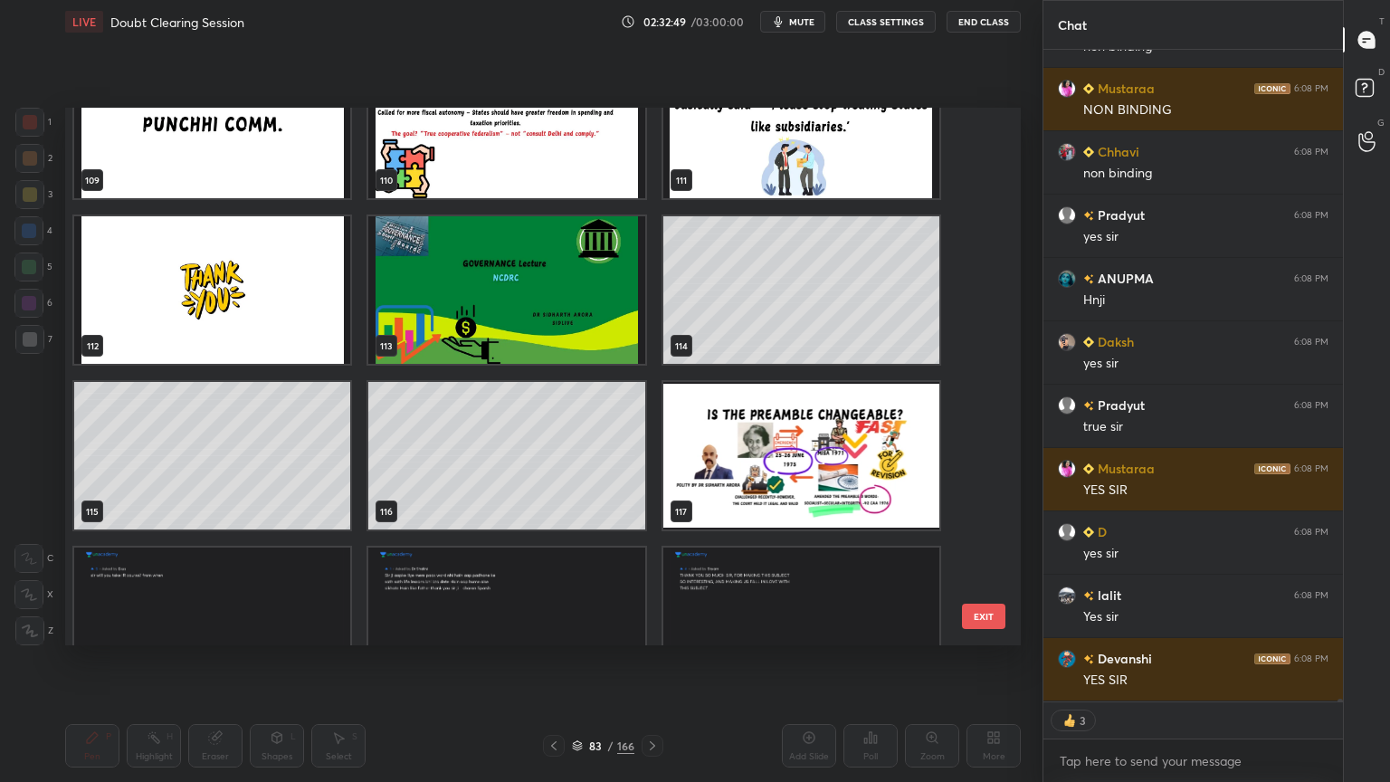
click at [290, 276] on img "grid" at bounding box center [212, 289] width 276 height 147
click at [288, 280] on img "grid" at bounding box center [212, 289] width 276 height 147
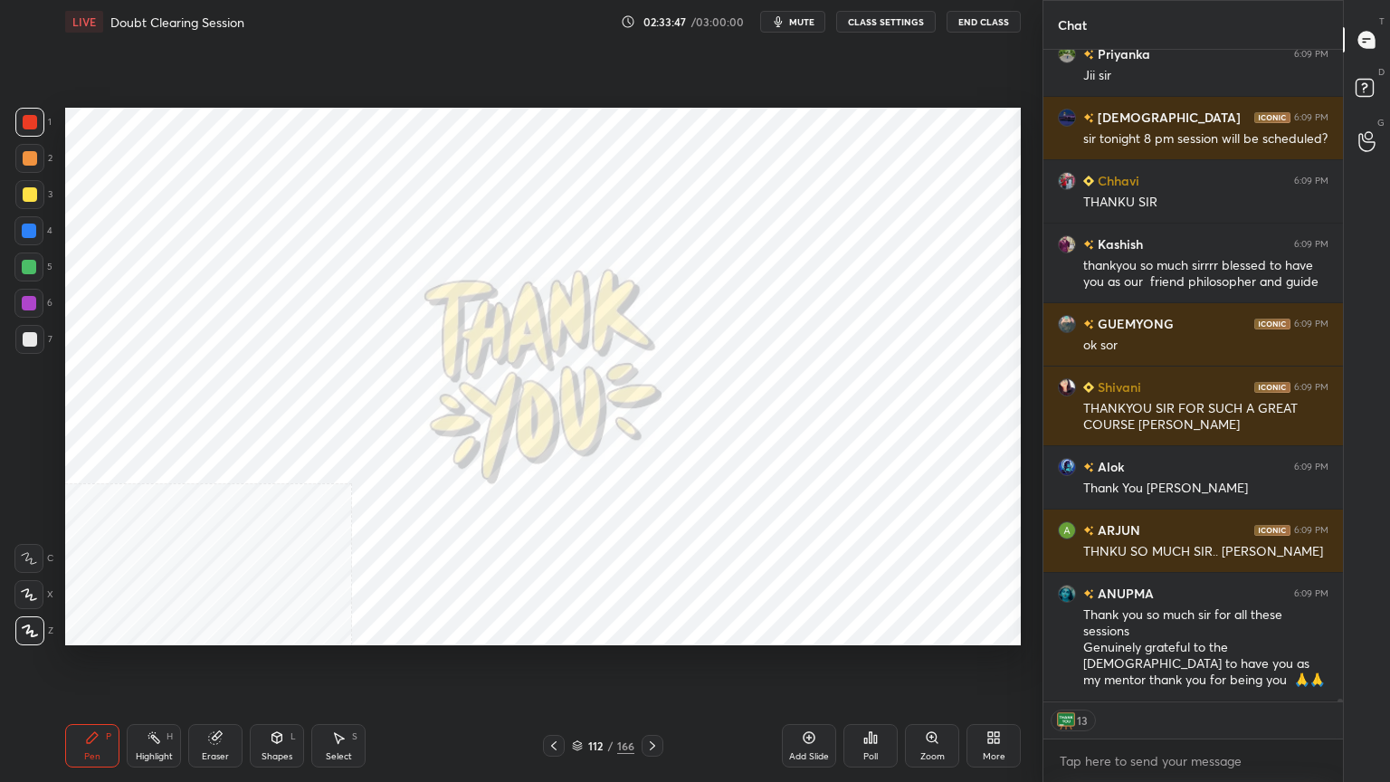
click at [655, 745] on icon at bounding box center [652, 745] width 14 height 14
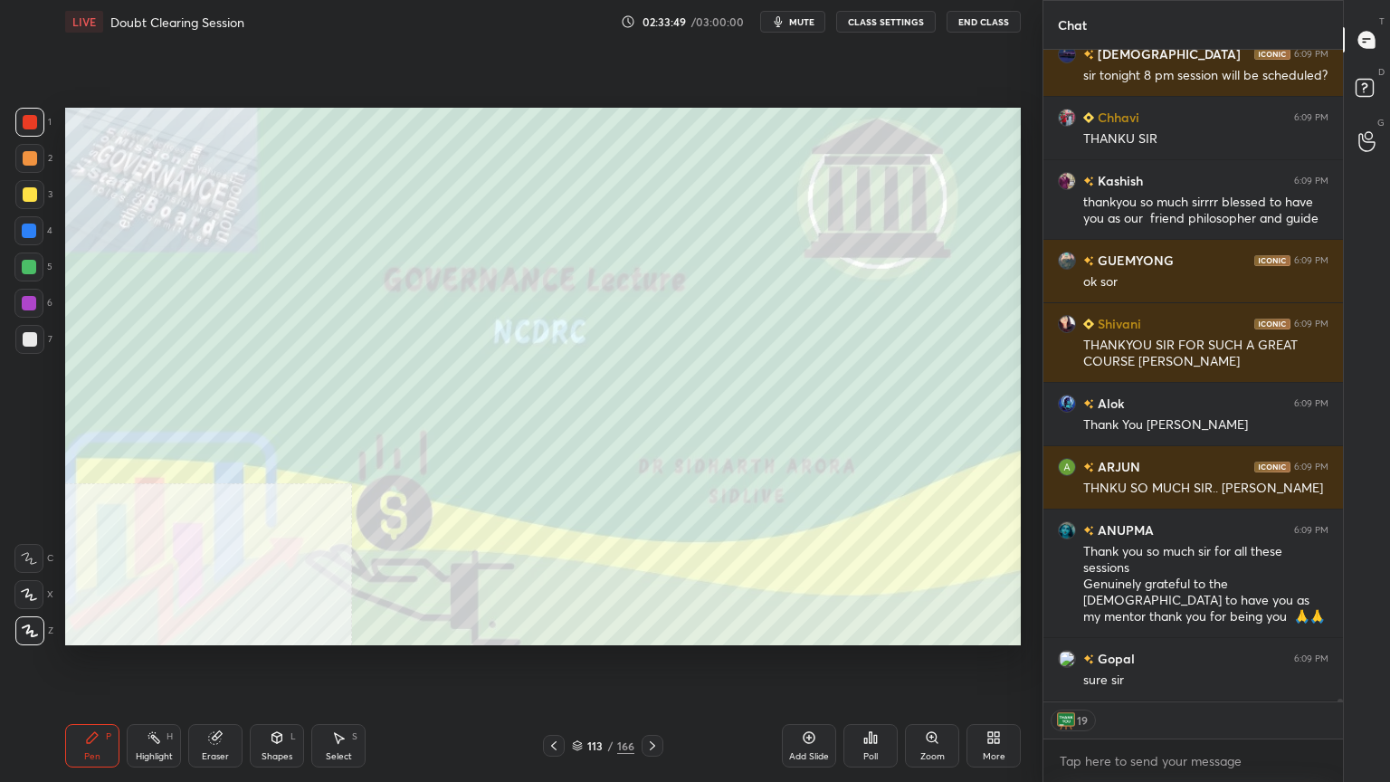
click at [575, 744] on icon at bounding box center [577, 745] width 11 height 11
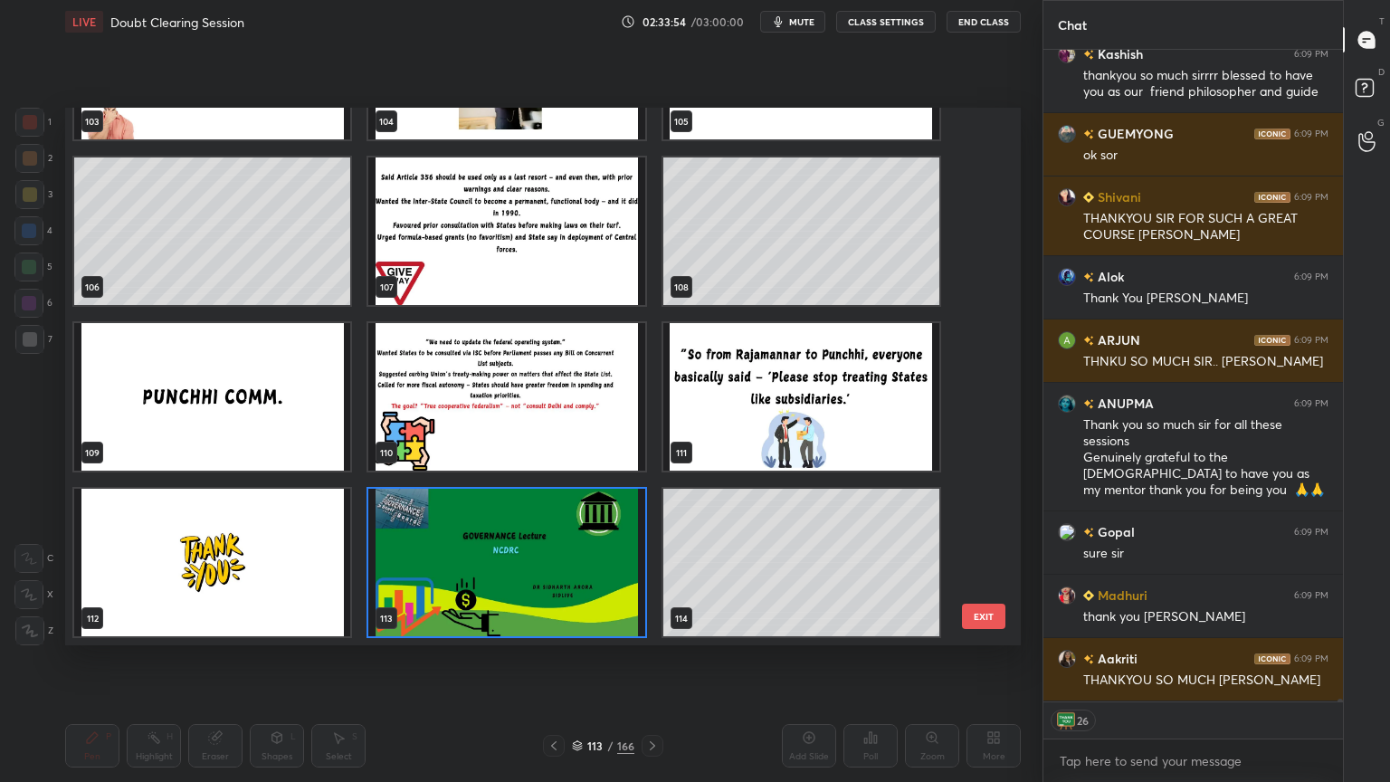
click at [977, 612] on button "EXIT" at bounding box center [983, 615] width 43 height 25
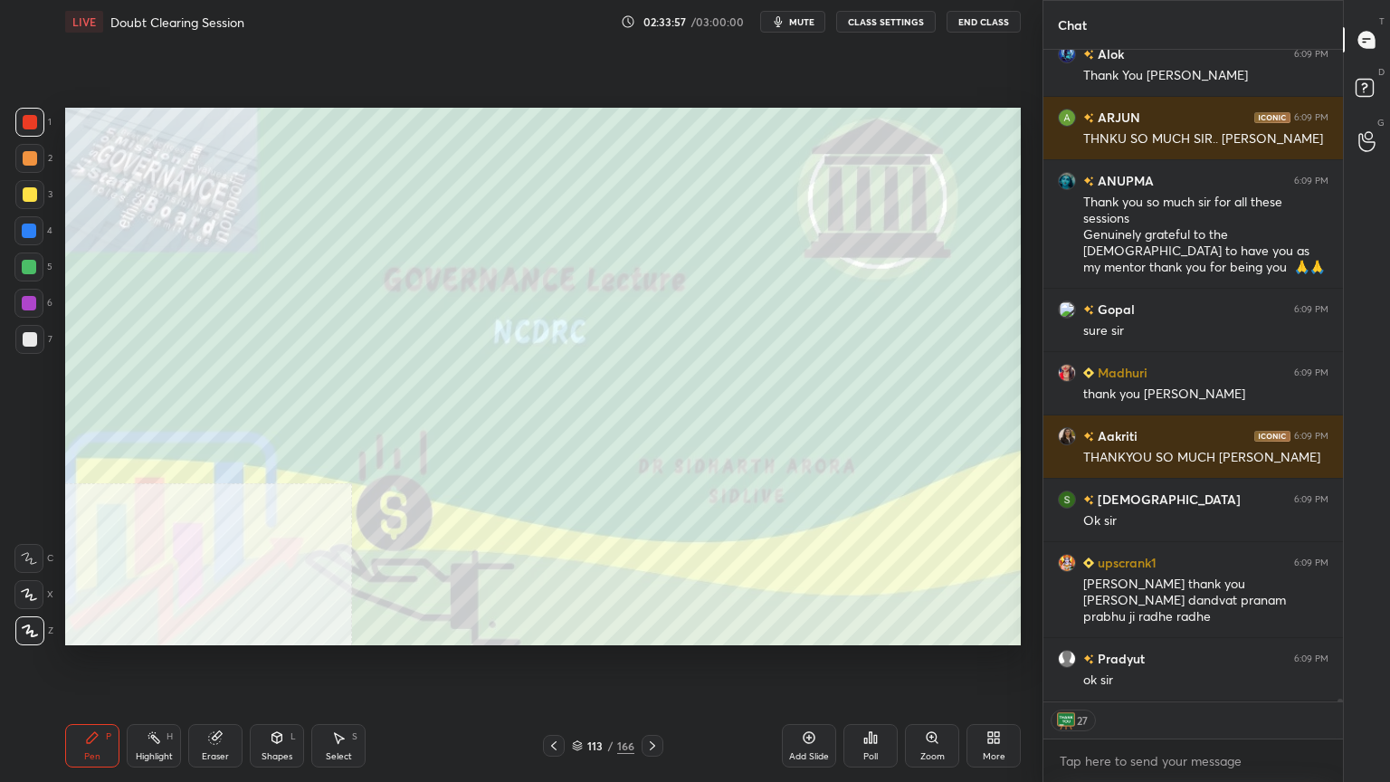
drag, startPoint x: 575, startPoint y: 747, endPoint x: 584, endPoint y: 748, distance: 9.1
click at [575, 745] on icon at bounding box center [577, 745] width 11 height 11
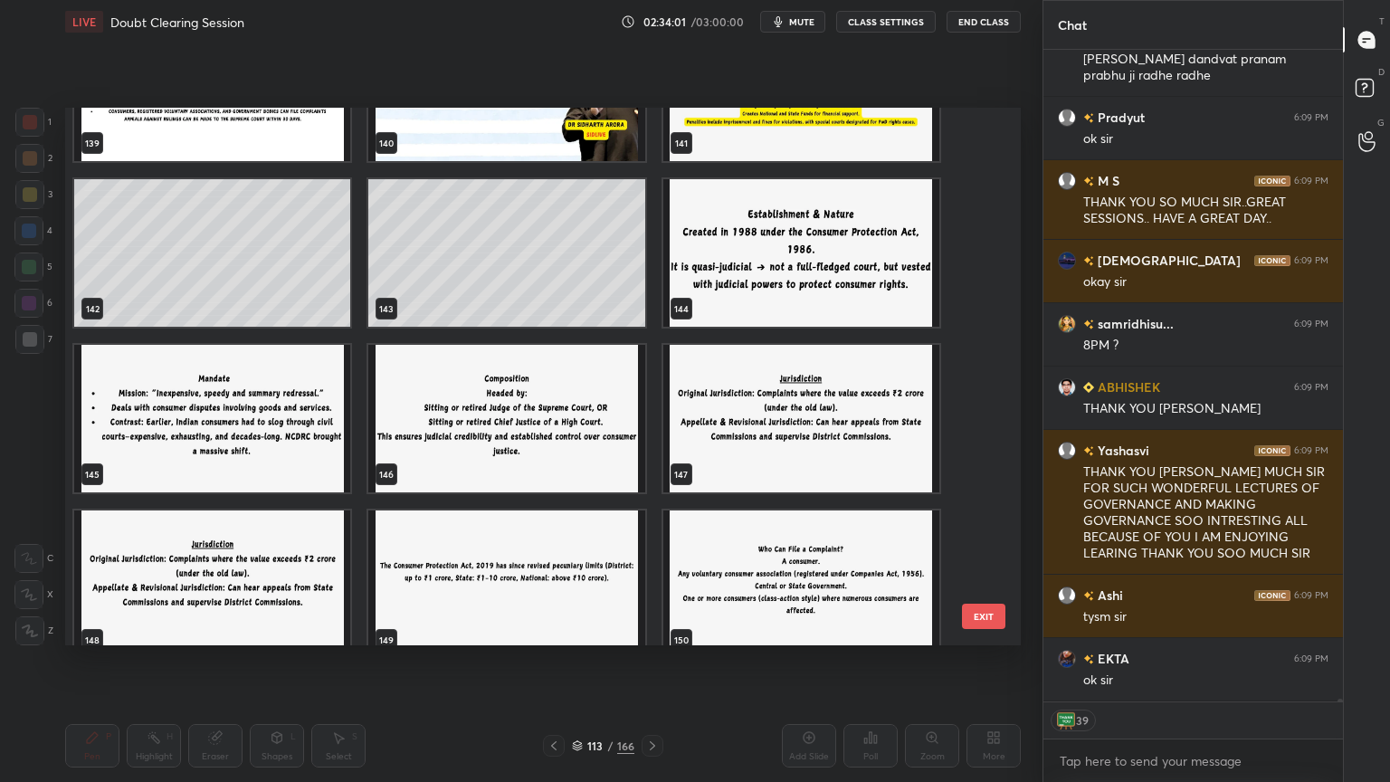
click at [767, 781] on div "Pen P Highlight H Eraser Shapes L Select S 113 / 166 Add Slide Poll Zoom More" at bounding box center [542, 745] width 955 height 72
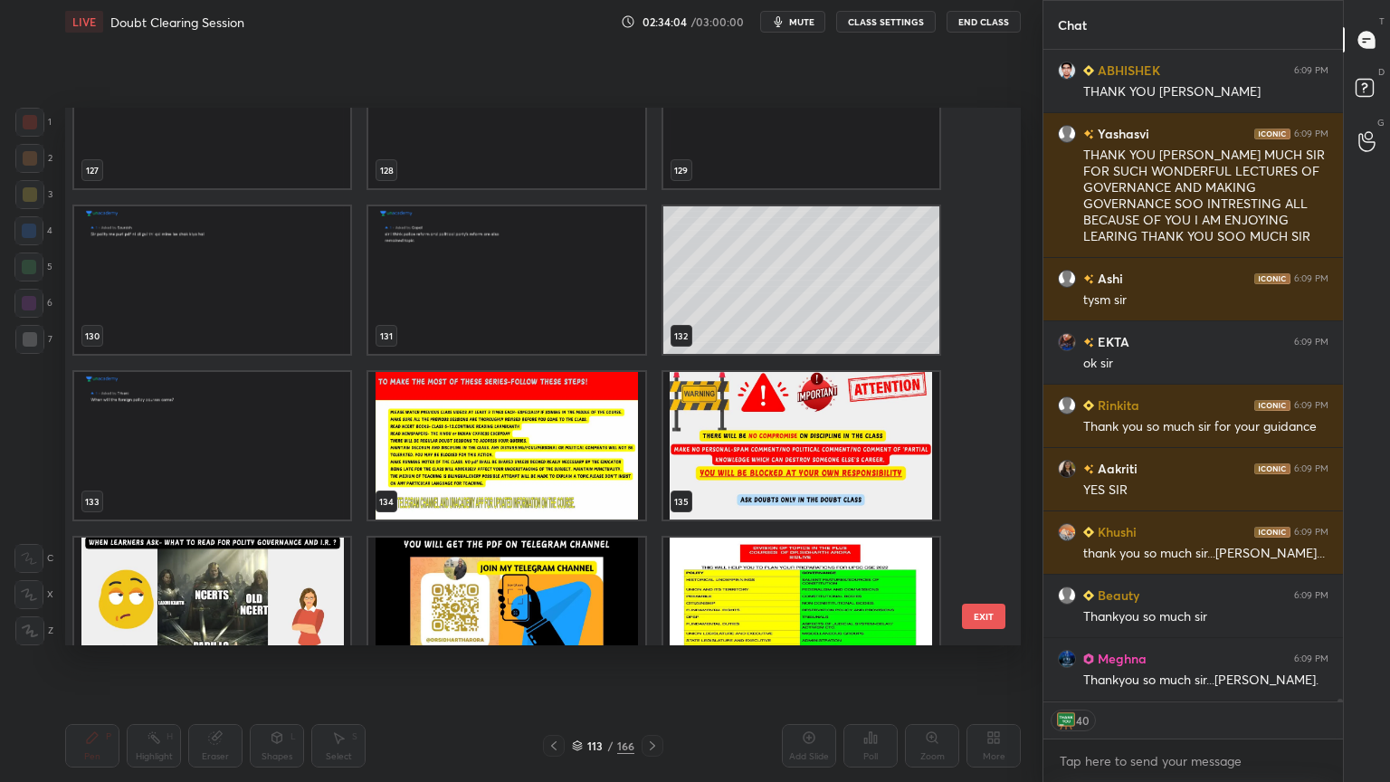
click at [848, 565] on div "124 125 126 127 128 129 130 131 132 133 134 135 136 137 138" at bounding box center [527, 376] width 924 height 537
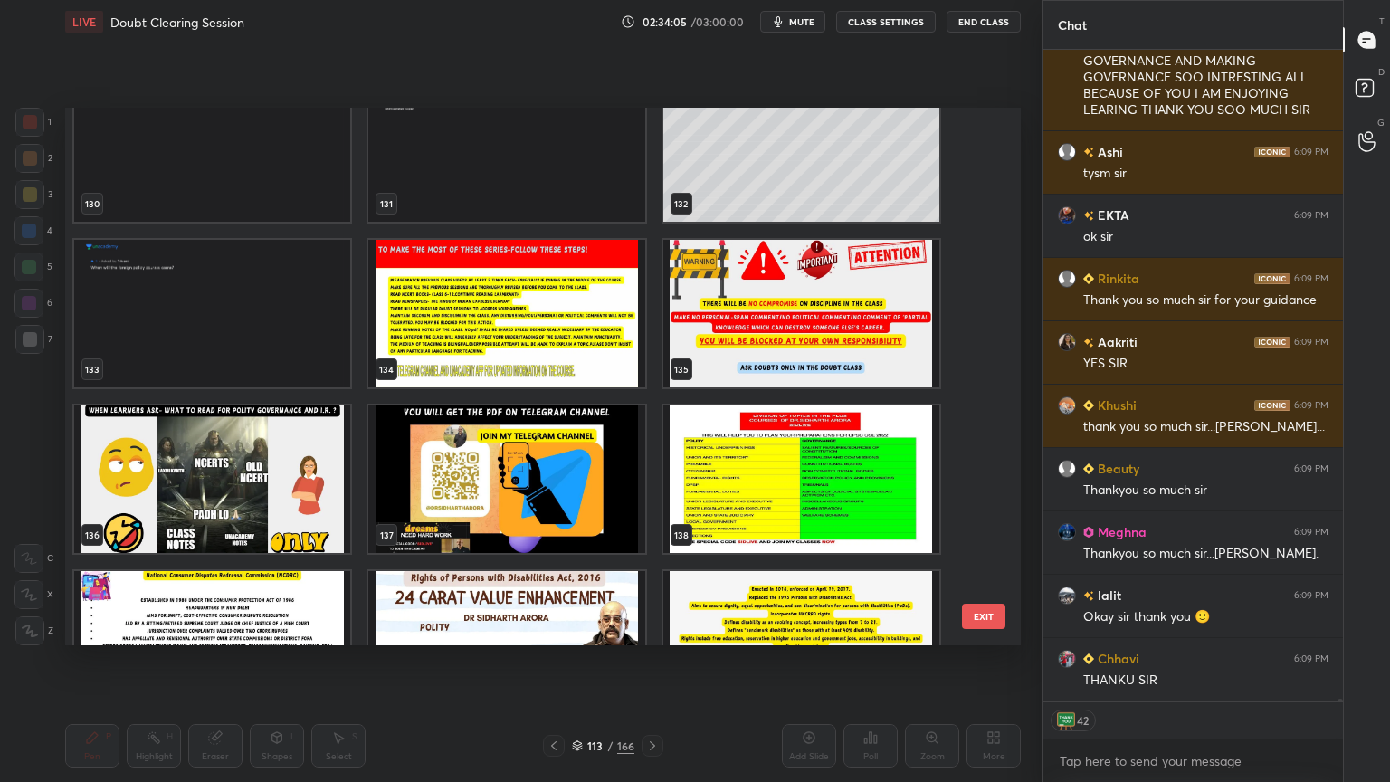
click at [823, 518] on img "grid" at bounding box center [801, 478] width 276 height 147
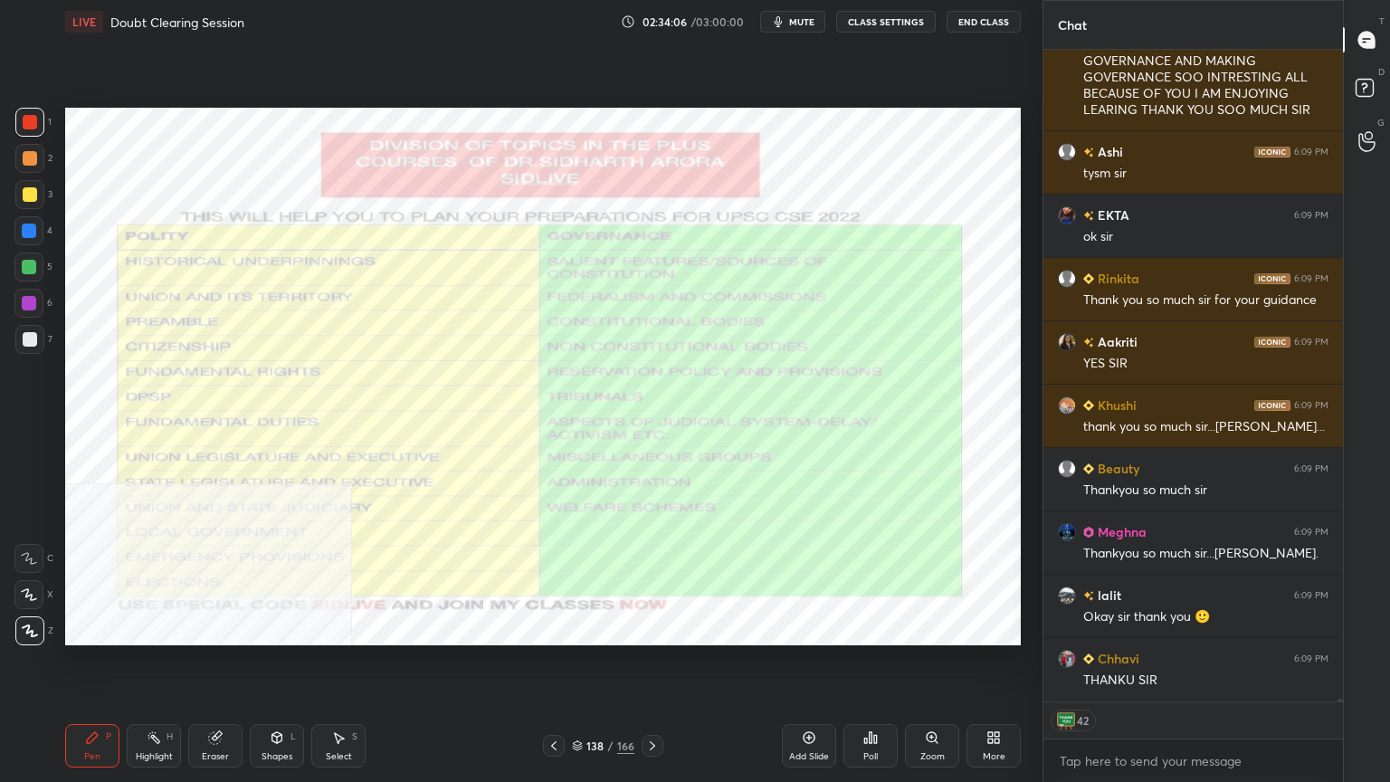
click at [823, 517] on img "grid" at bounding box center [801, 478] width 276 height 147
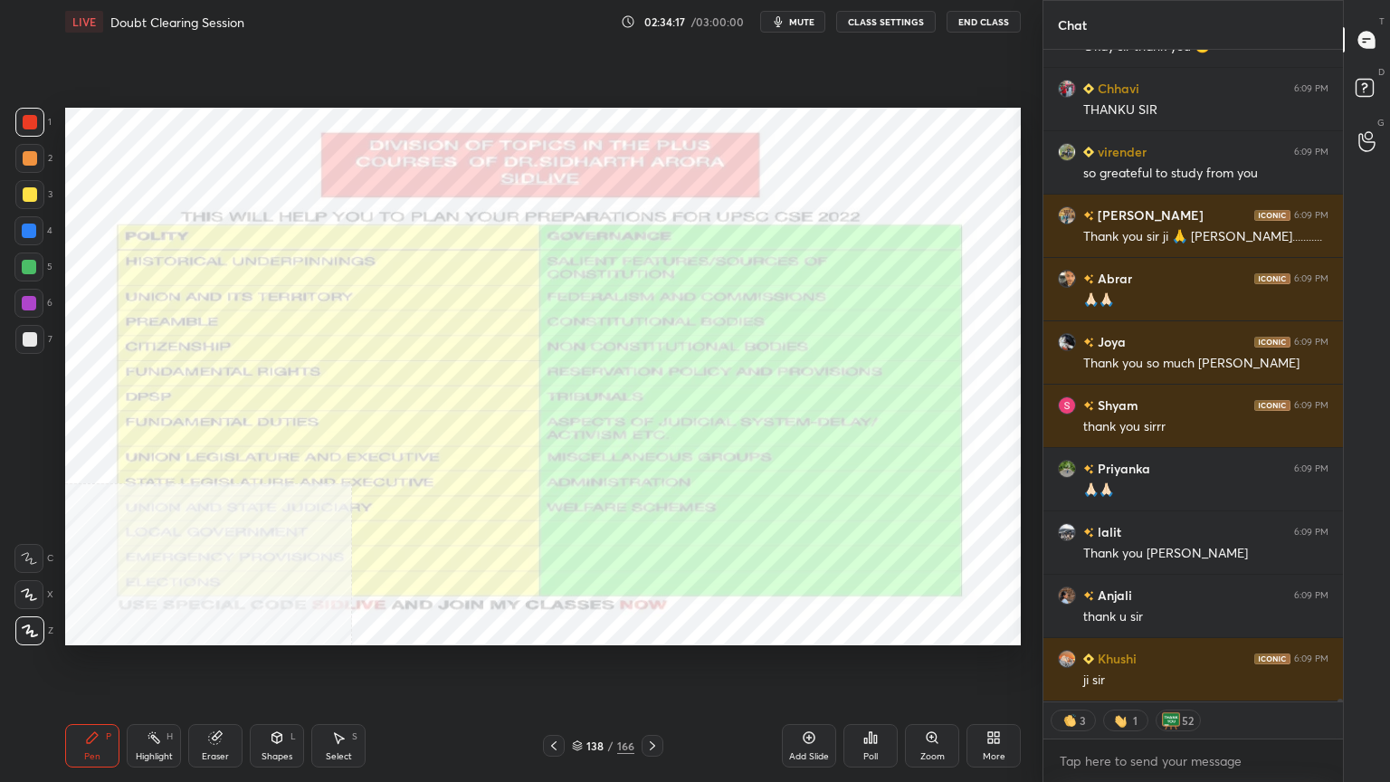
click at [651, 745] on icon at bounding box center [652, 745] width 14 height 14
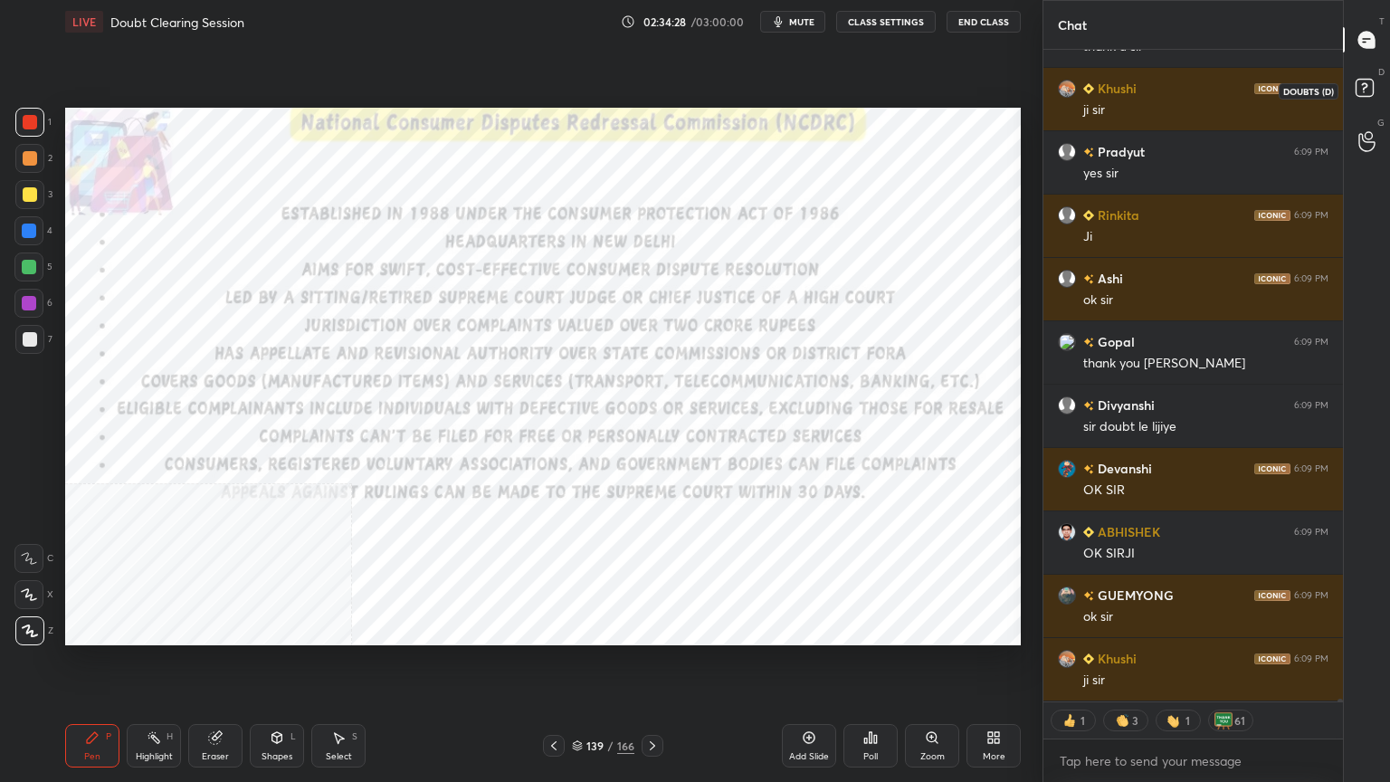
click at [1364, 90] on rect at bounding box center [1363, 88] width 17 height 17
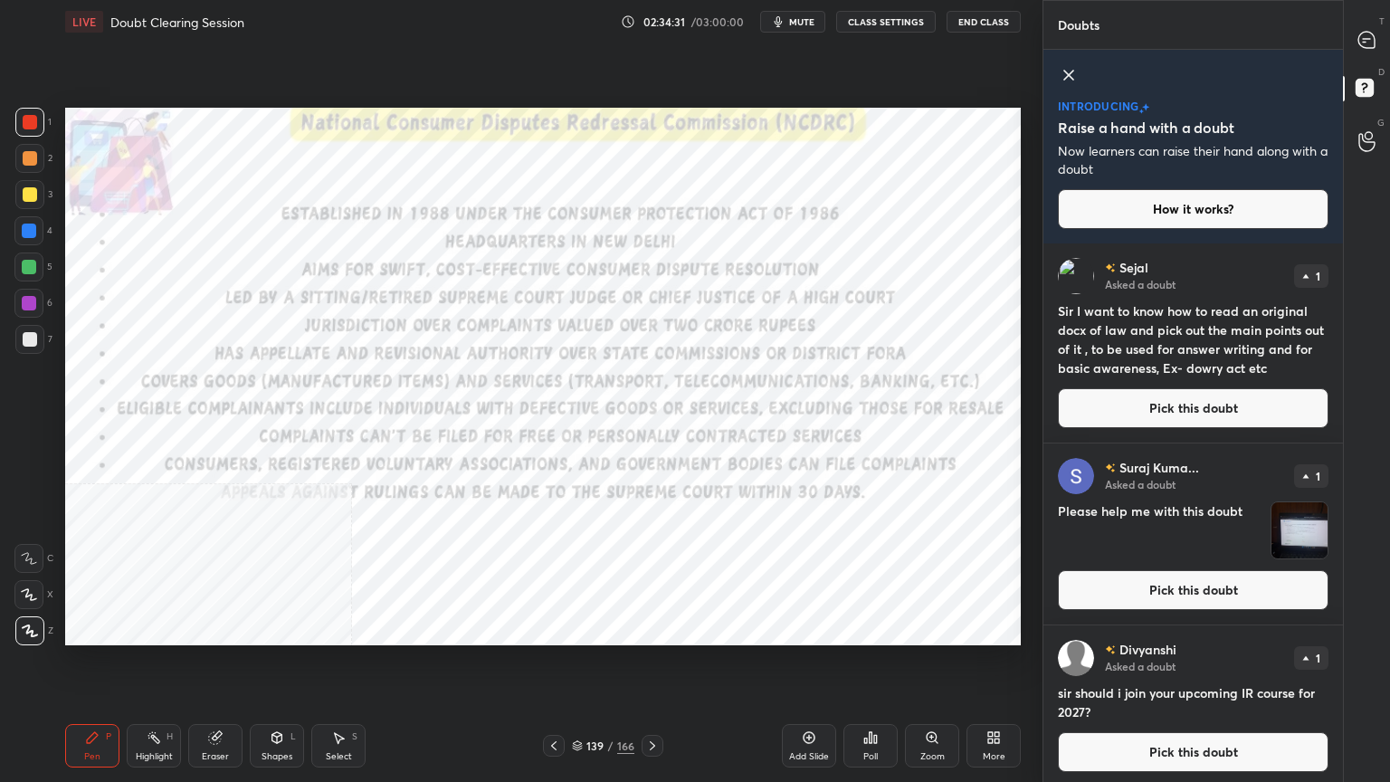
click at [1162, 749] on button "Pick this doubt" at bounding box center [1193, 752] width 271 height 40
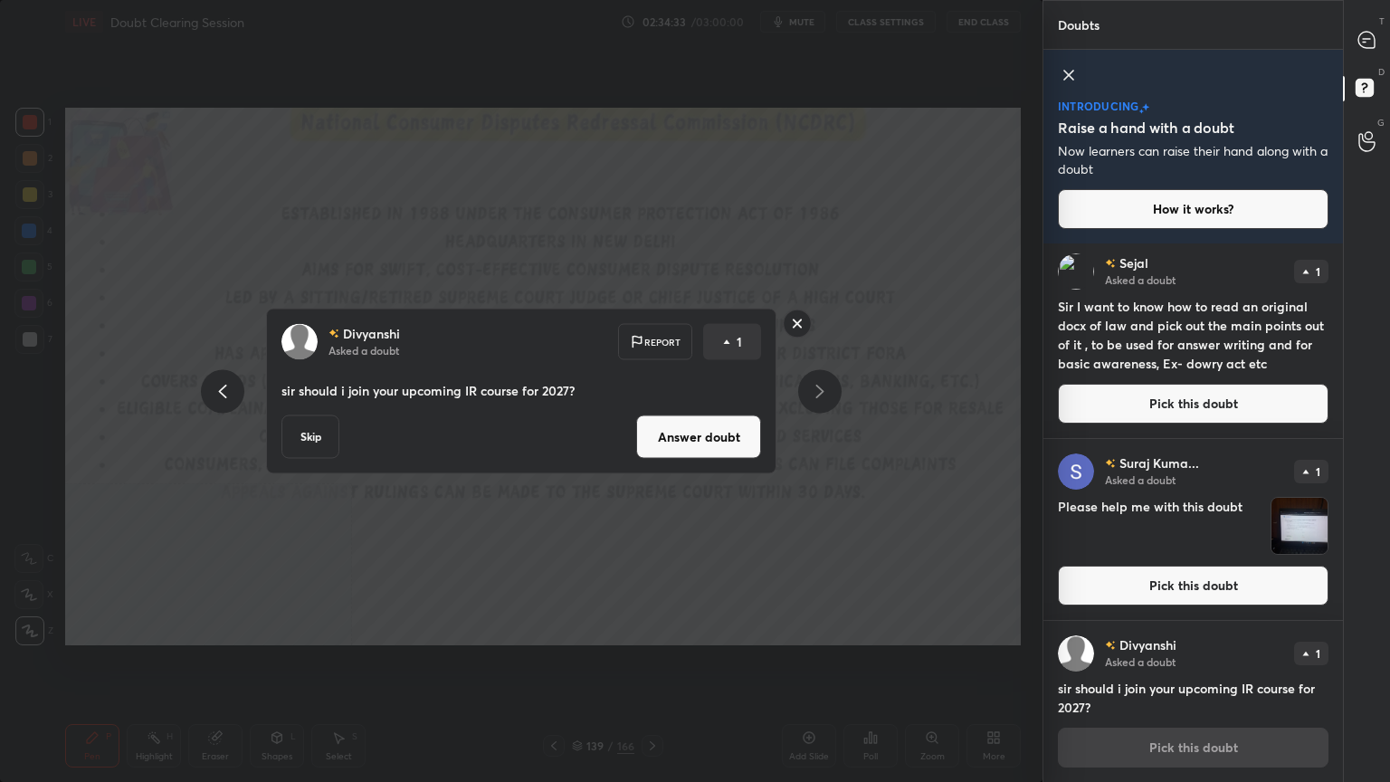
click at [694, 441] on button "Answer doubt" at bounding box center [698, 436] width 125 height 43
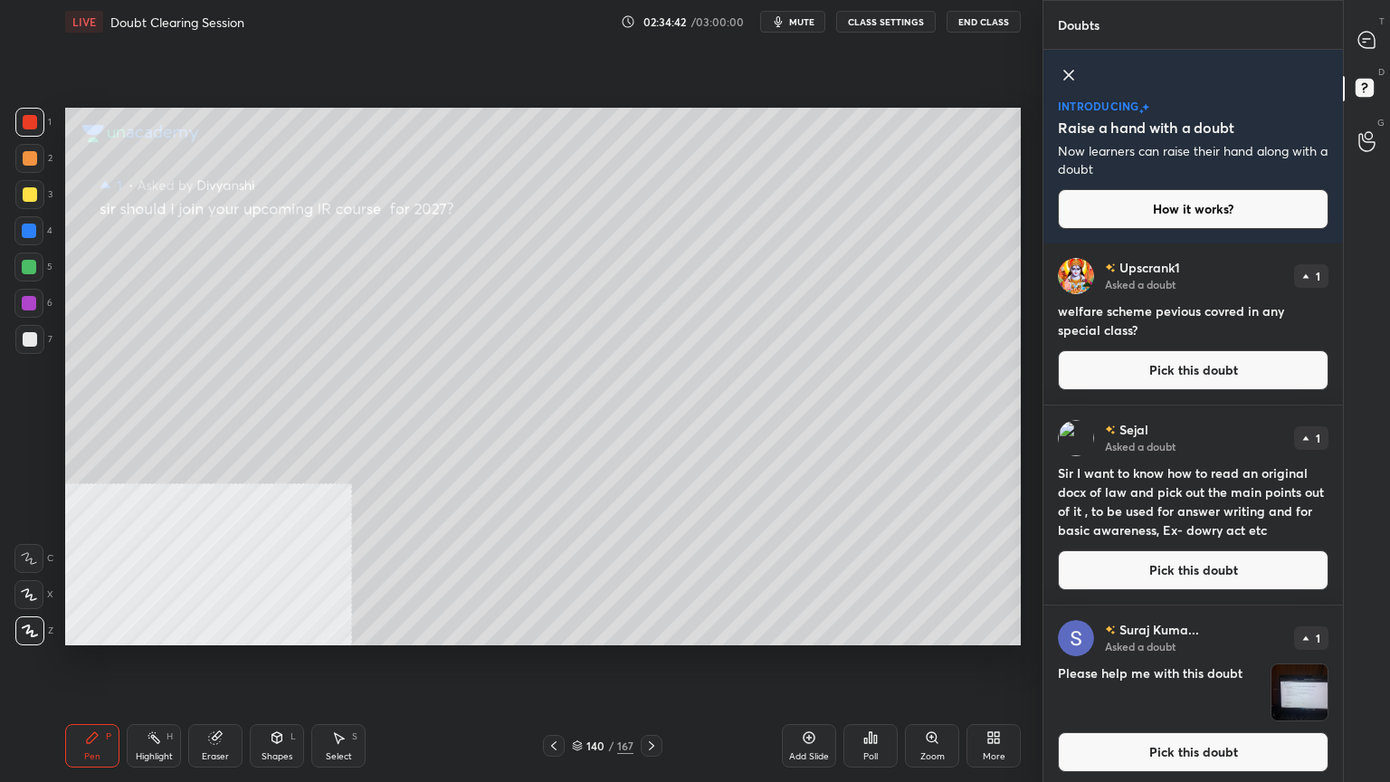
click at [1122, 364] on button "Pick this doubt" at bounding box center [1193, 370] width 271 height 40
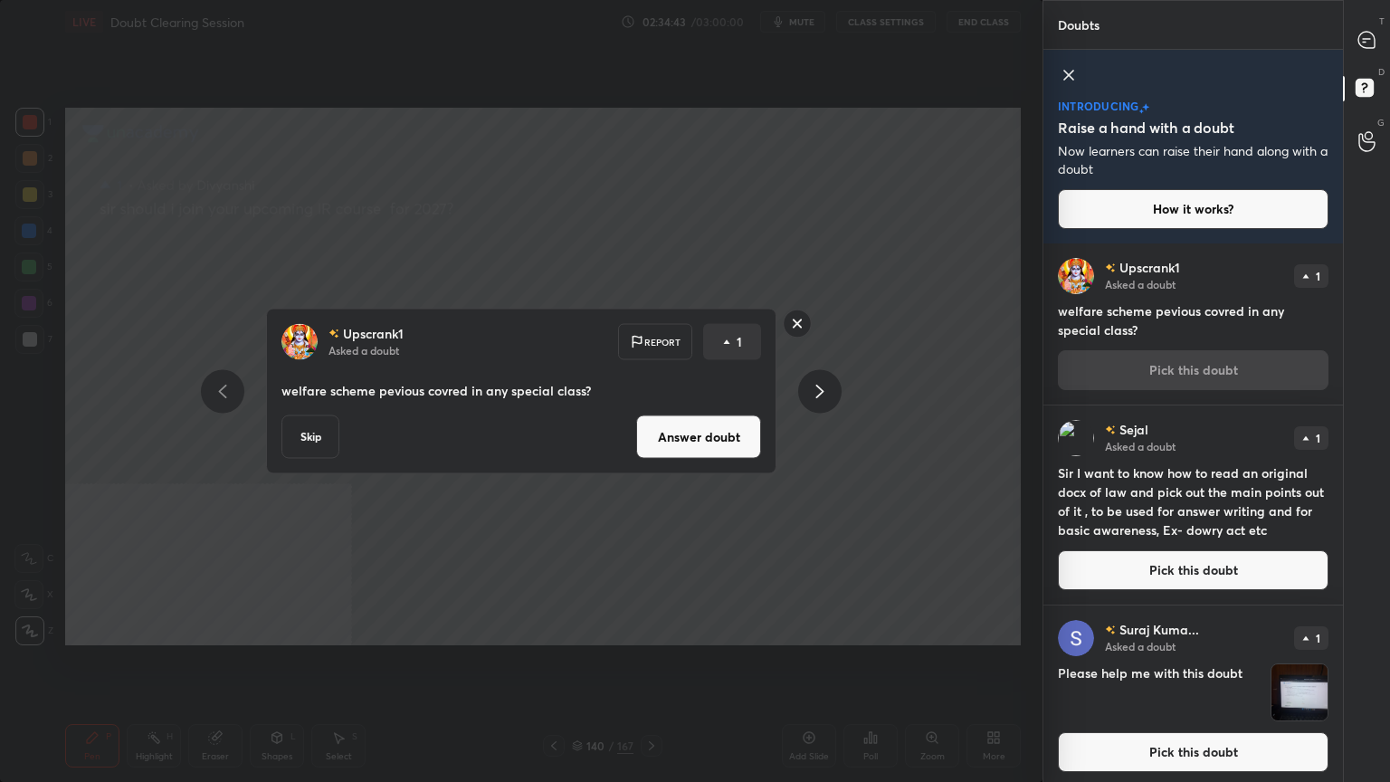
click at [723, 441] on button "Answer doubt" at bounding box center [698, 436] width 125 height 43
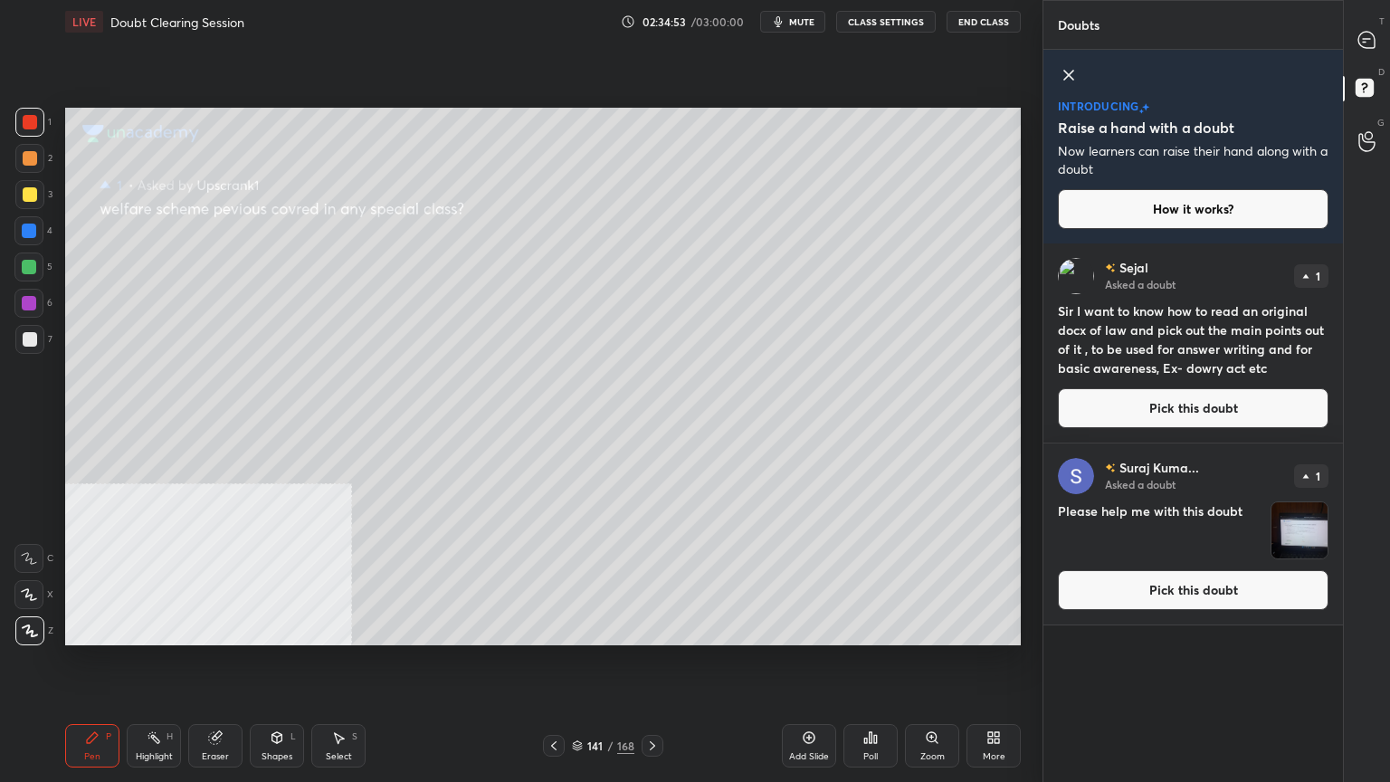
click at [1107, 412] on button "Pick this doubt" at bounding box center [1193, 408] width 271 height 40
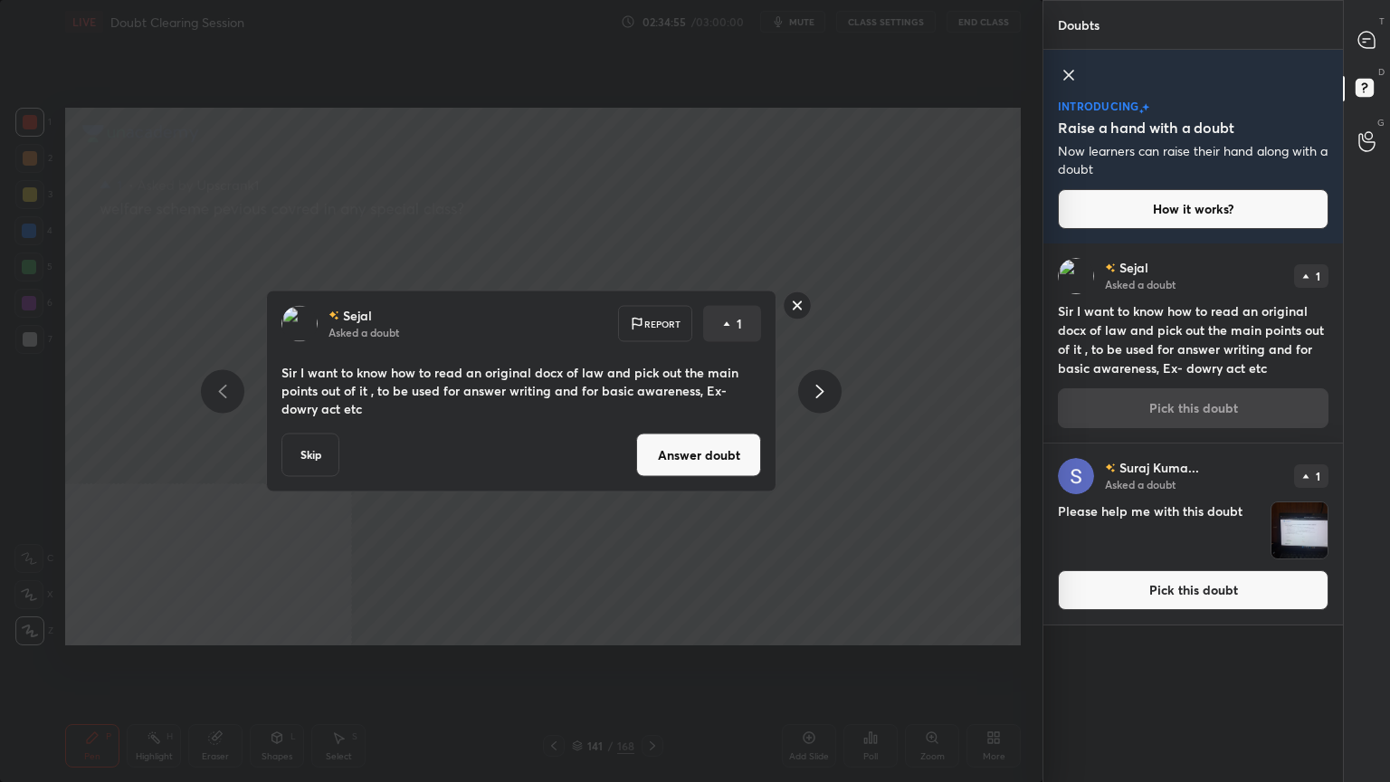
click at [700, 456] on button "Answer doubt" at bounding box center [698, 454] width 125 height 43
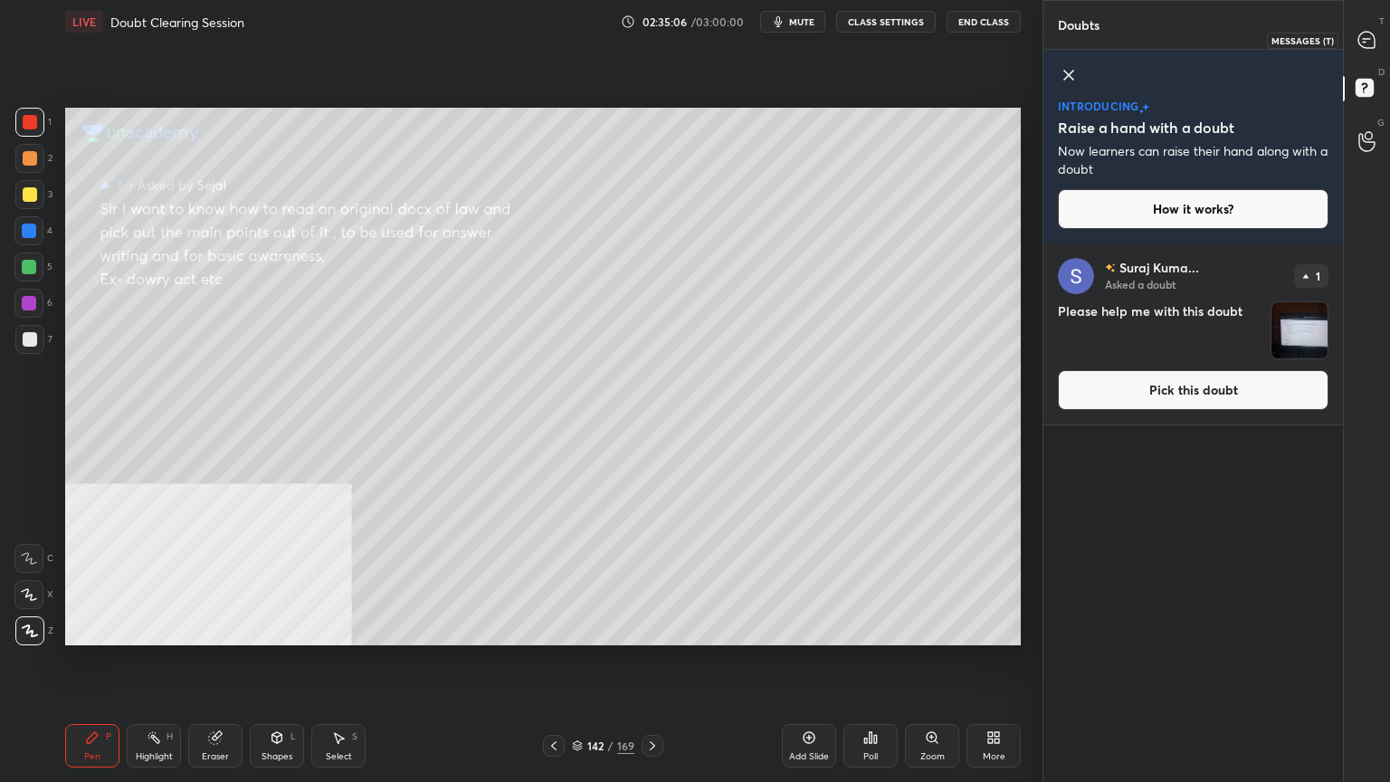
click at [1373, 35] on icon at bounding box center [1366, 40] width 16 height 16
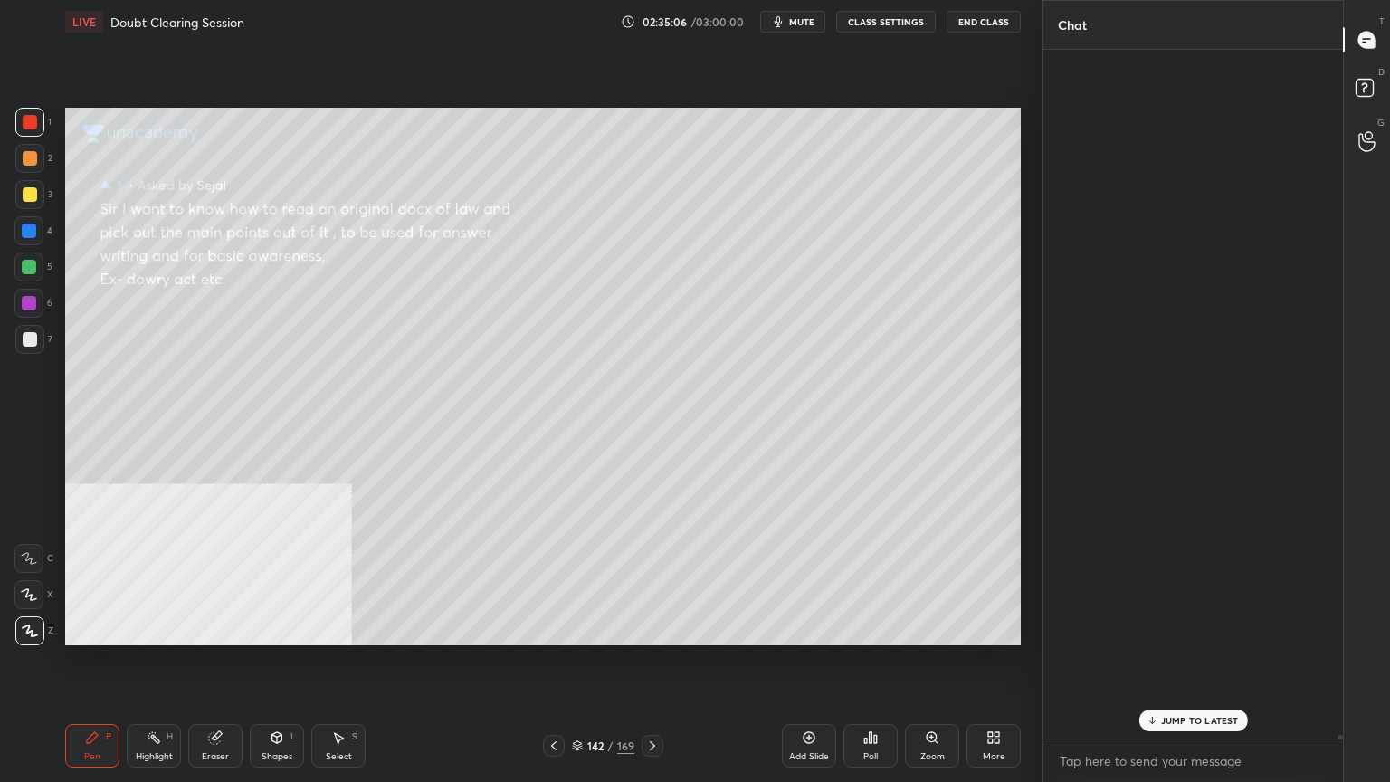
scroll to position [683, 294]
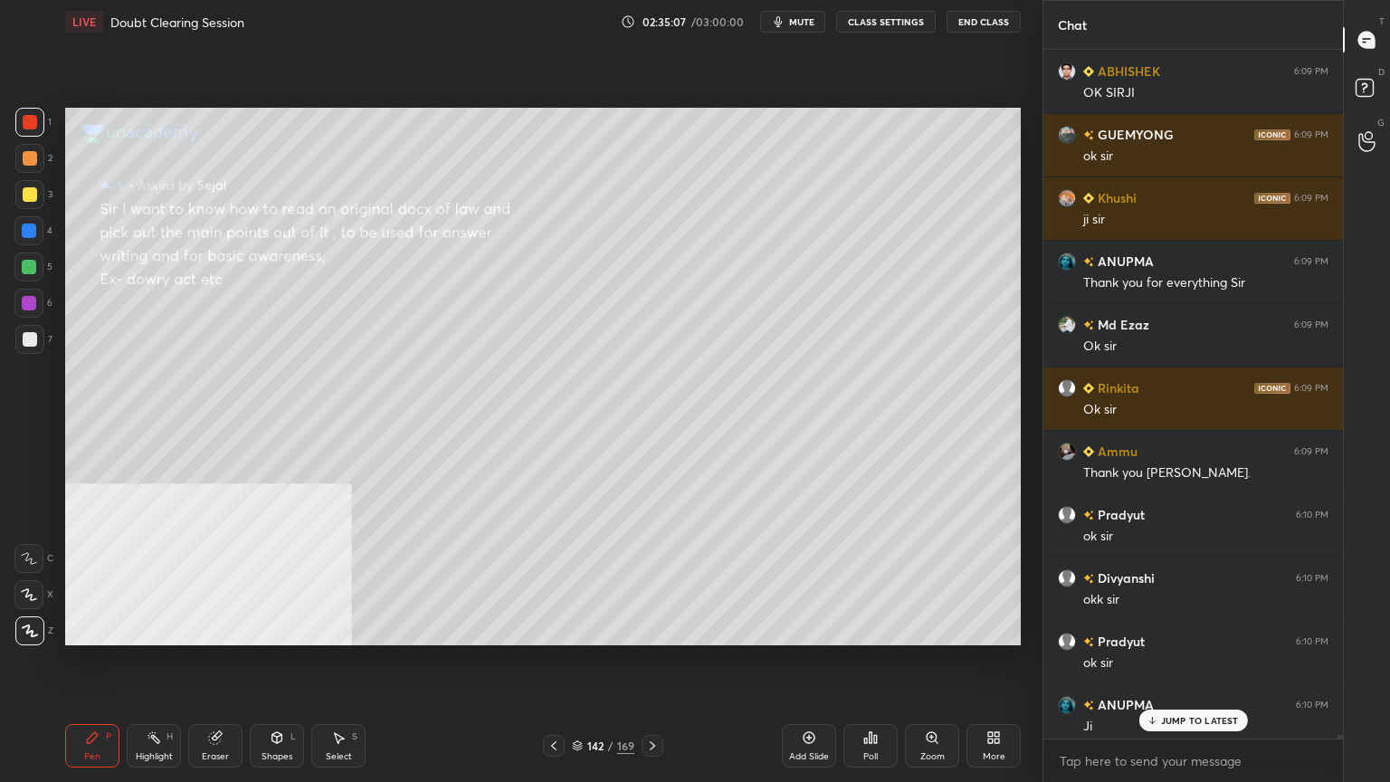
click at [1173, 721] on p "JUMP TO LATEST" at bounding box center [1200, 720] width 78 height 11
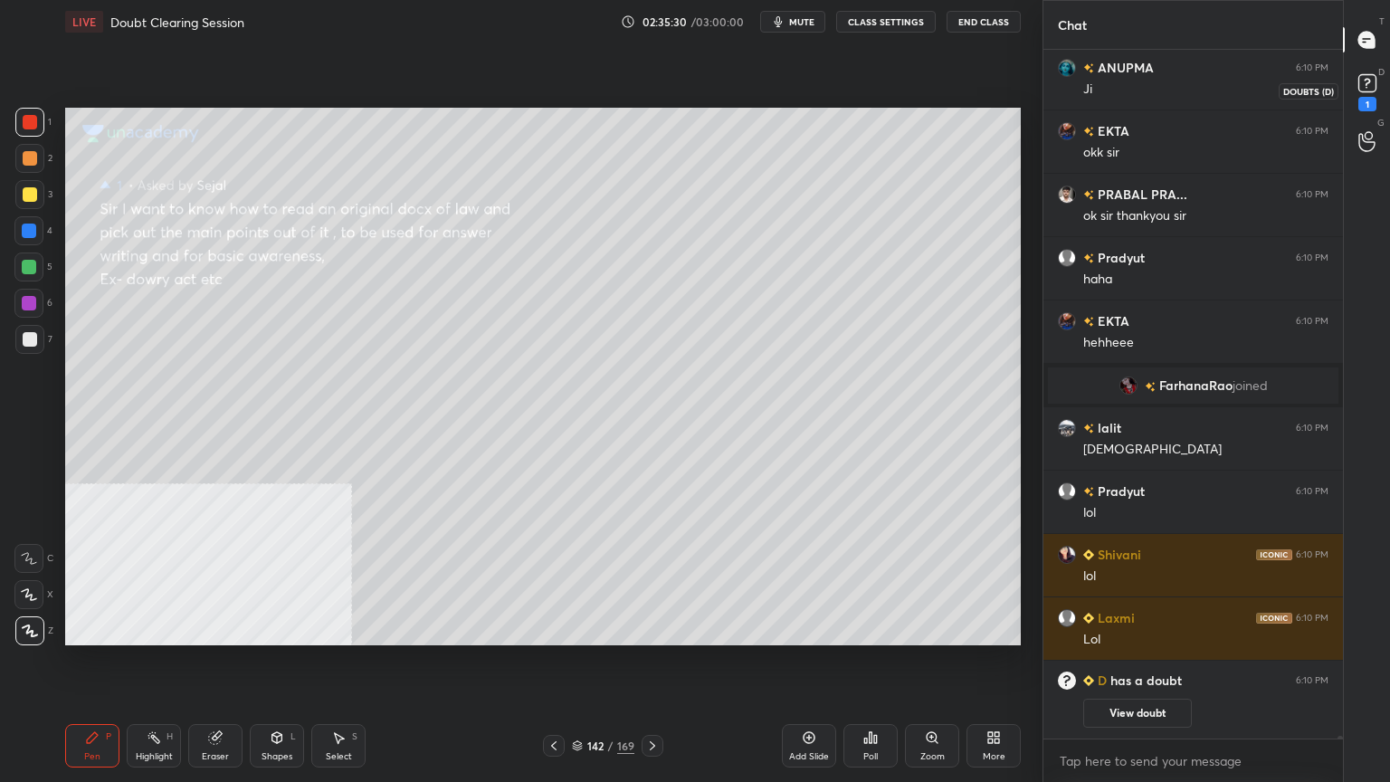
scroll to position [176339, 0]
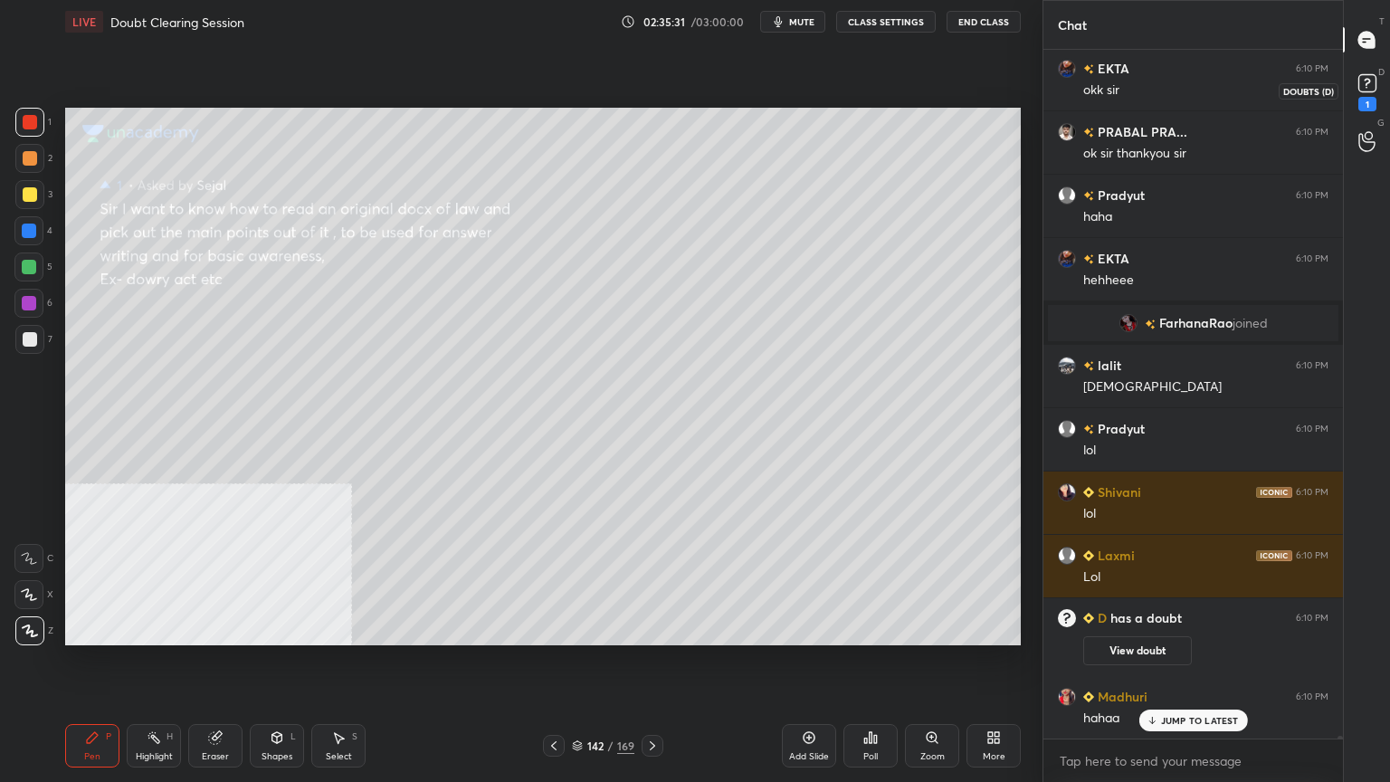
click at [1372, 87] on rect at bounding box center [1366, 83] width 17 height 17
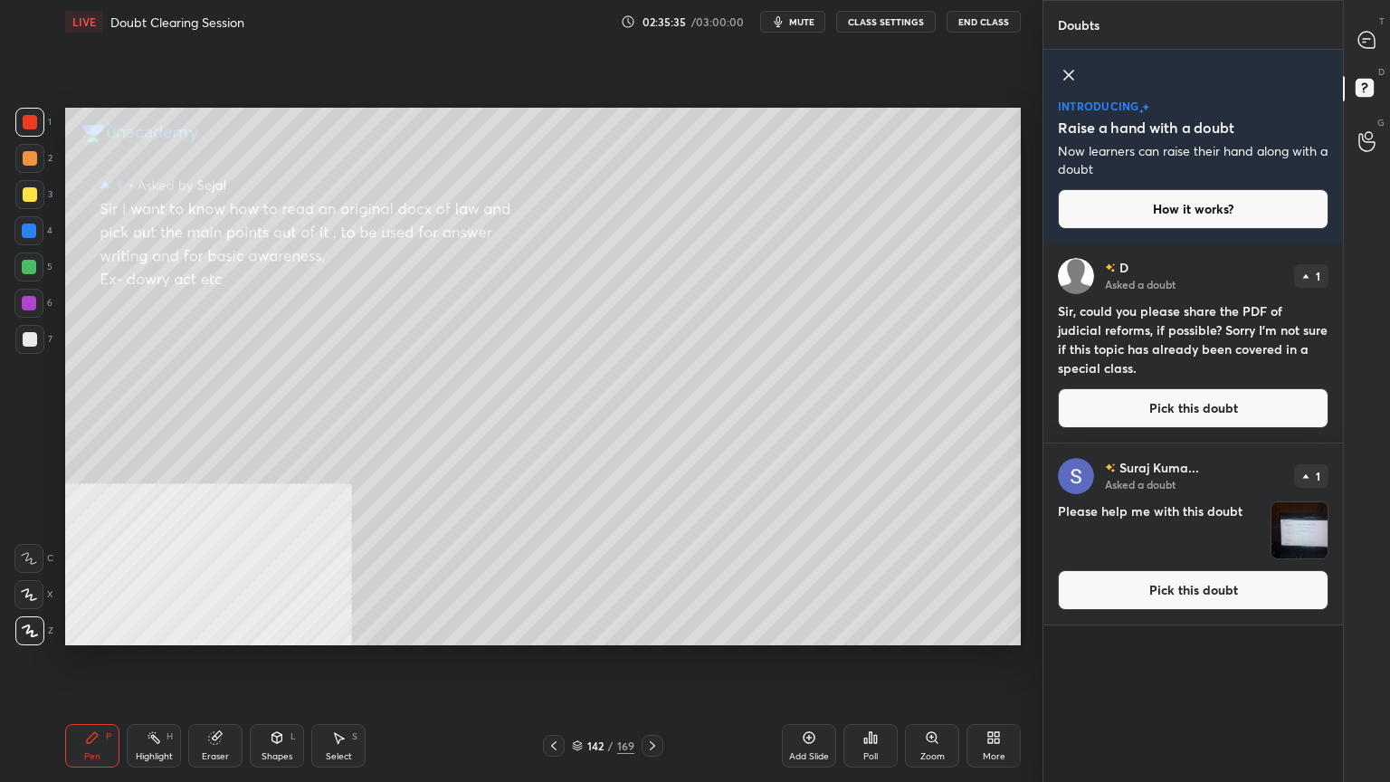
click at [1155, 403] on button "Pick this doubt" at bounding box center [1193, 408] width 271 height 40
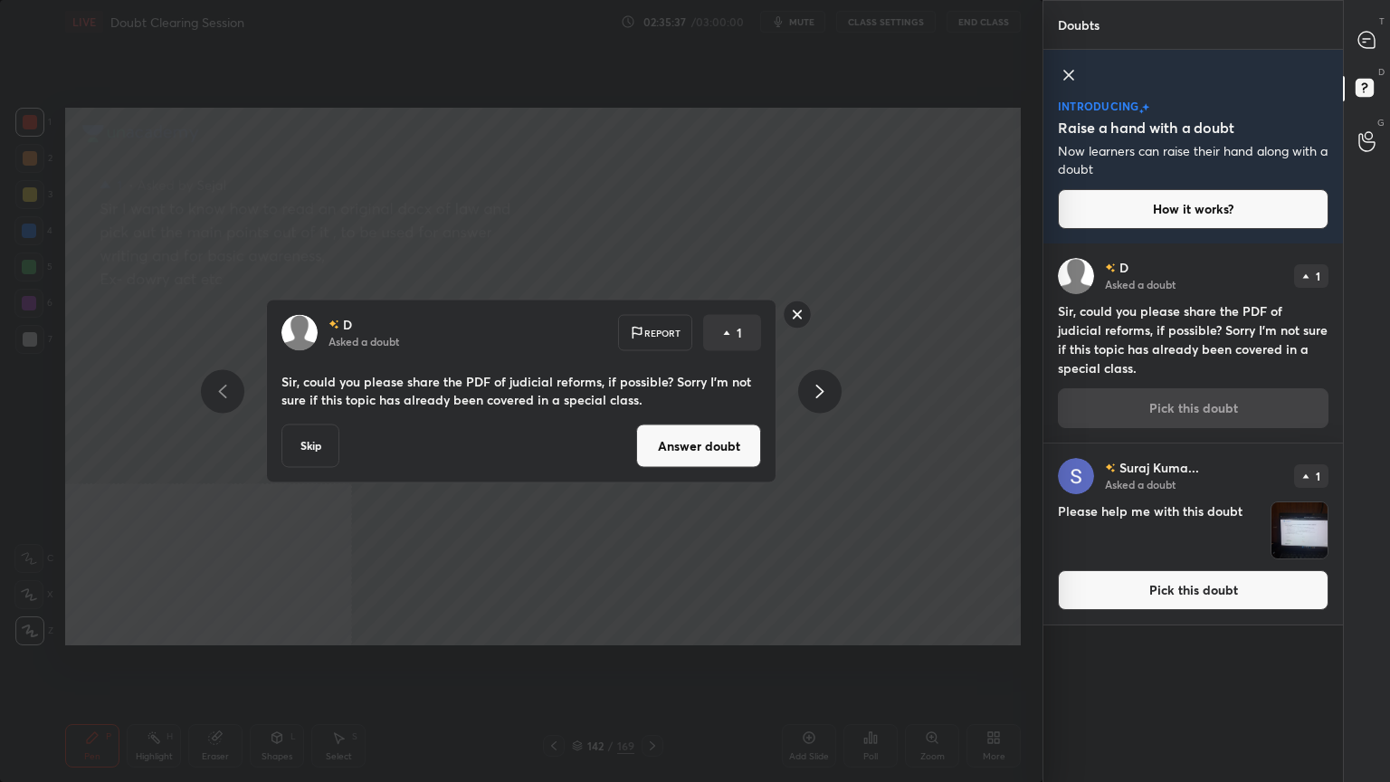
click at [724, 454] on button "Answer doubt" at bounding box center [698, 445] width 125 height 43
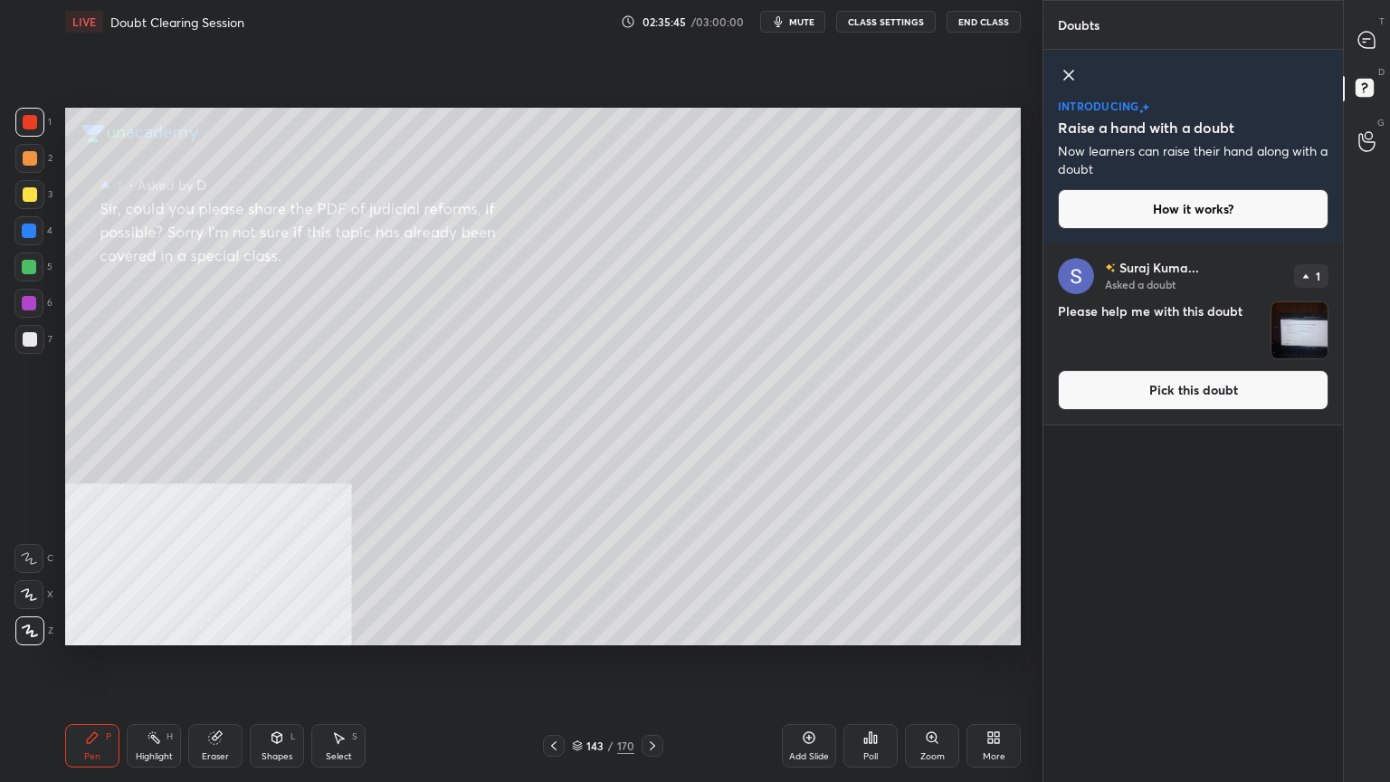
click at [1138, 392] on button "Pick this doubt" at bounding box center [1193, 390] width 271 height 40
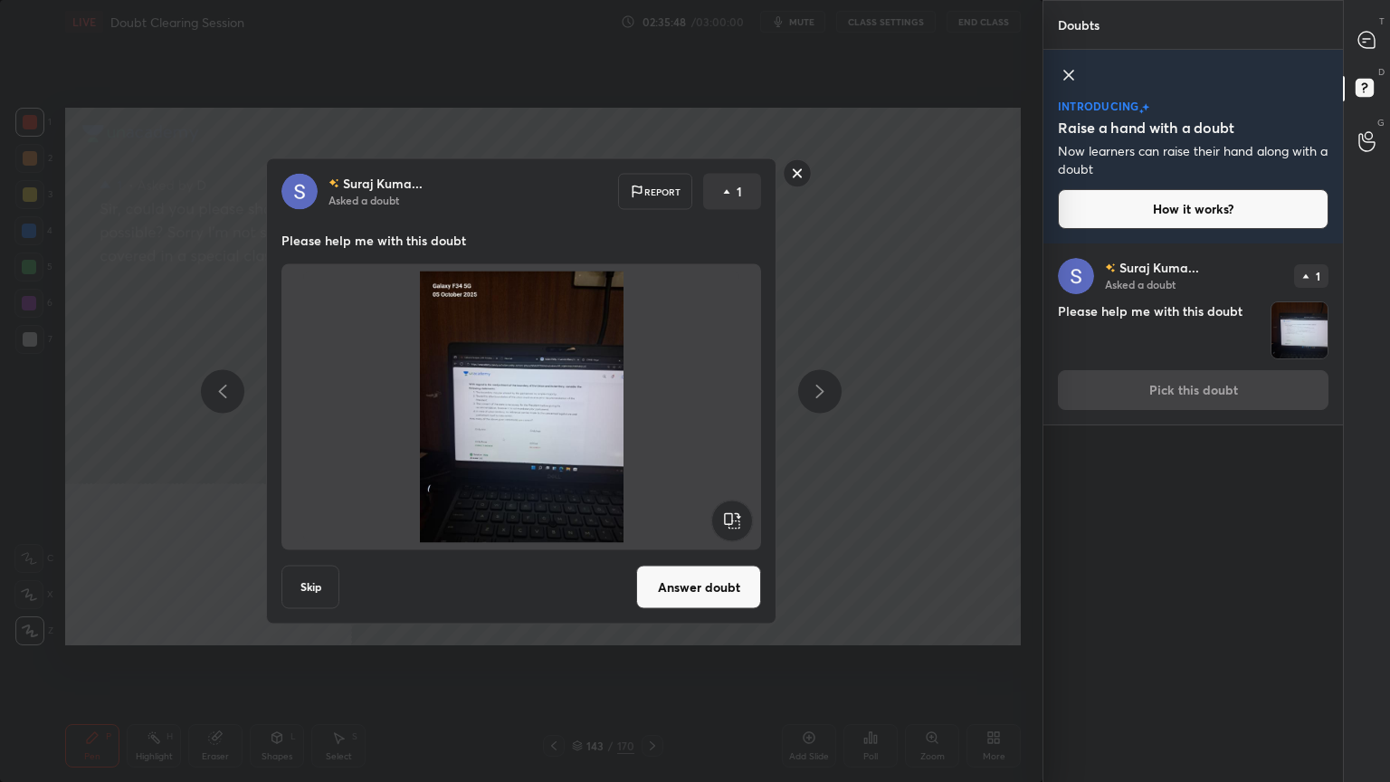
click at [707, 586] on button "Answer doubt" at bounding box center [698, 586] width 125 height 43
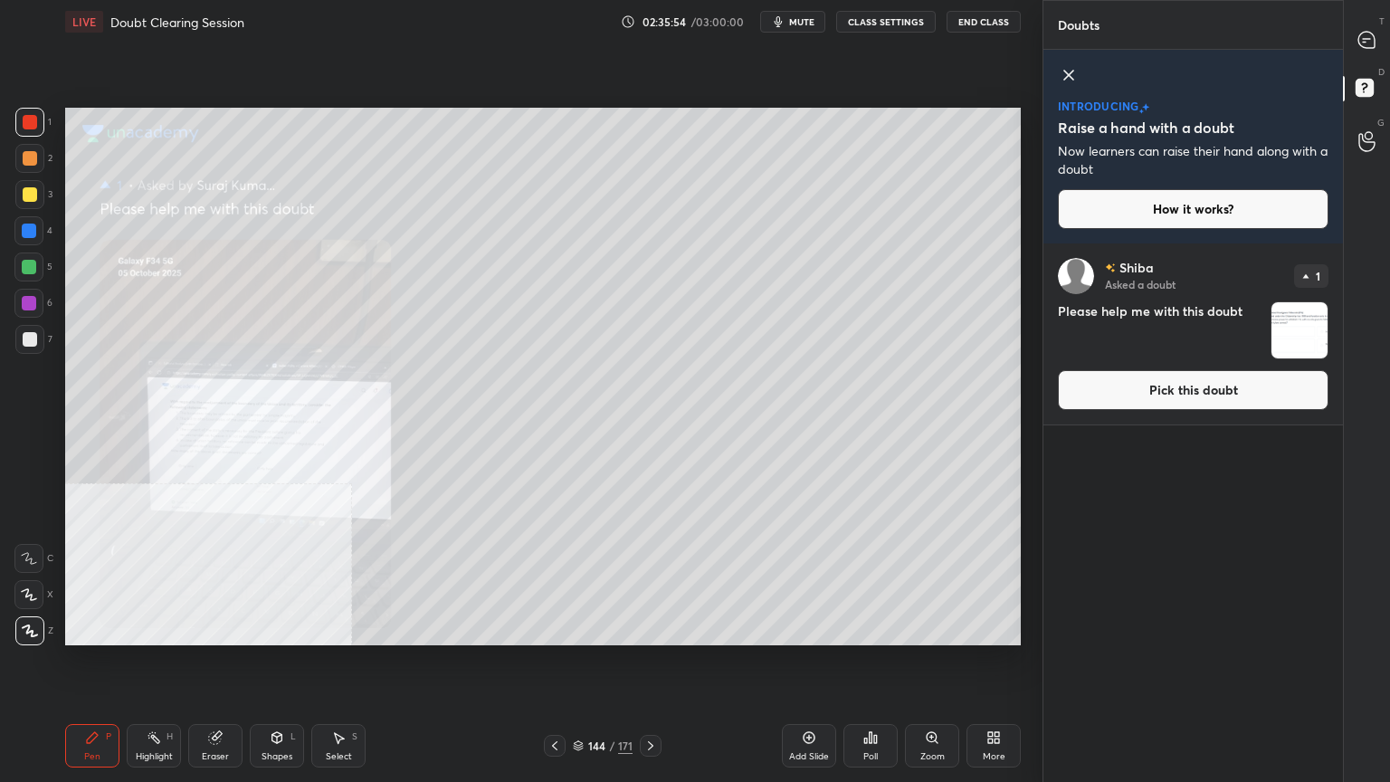
click at [1106, 394] on button "Pick this doubt" at bounding box center [1193, 390] width 271 height 40
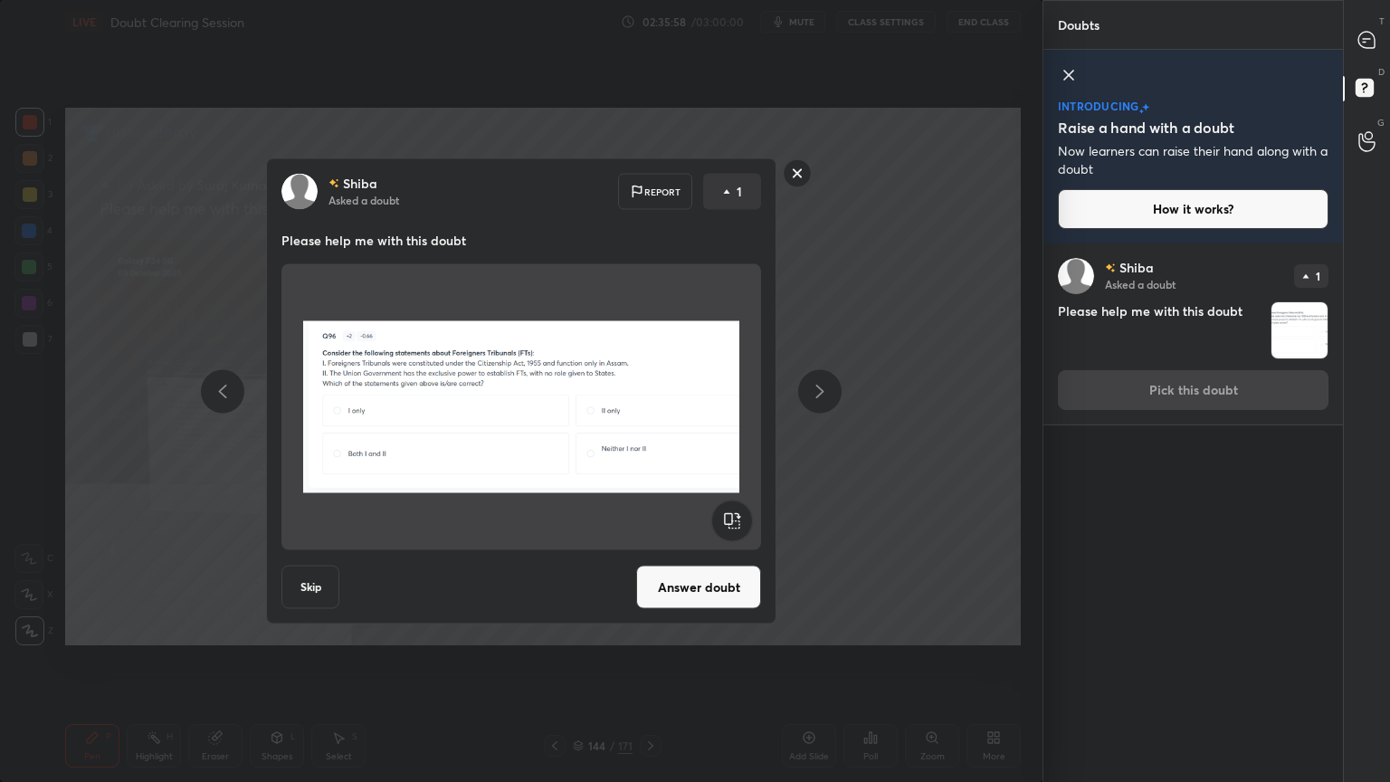
click at [317, 579] on button "Skip" at bounding box center [310, 586] width 58 height 43
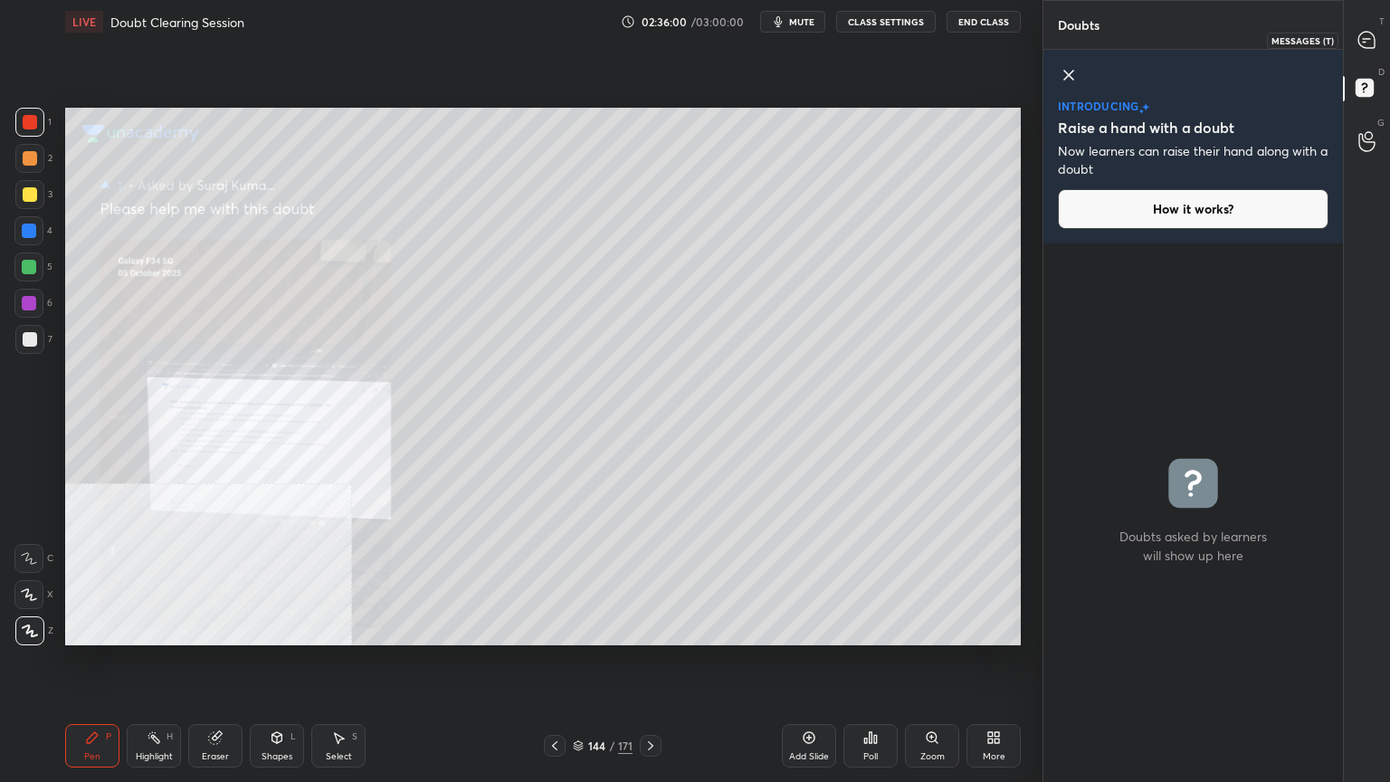
click at [1370, 29] on div at bounding box center [1367, 40] width 36 height 33
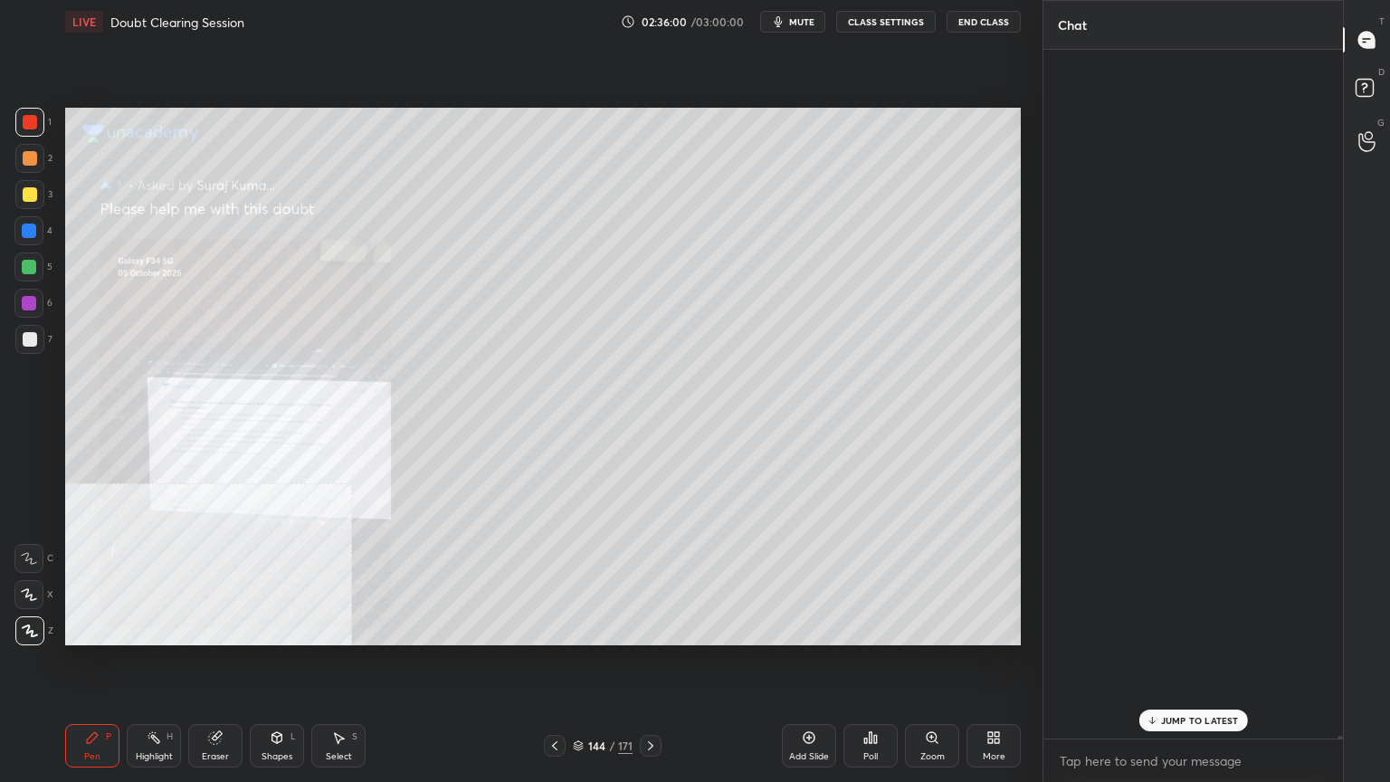
scroll to position [683, 294]
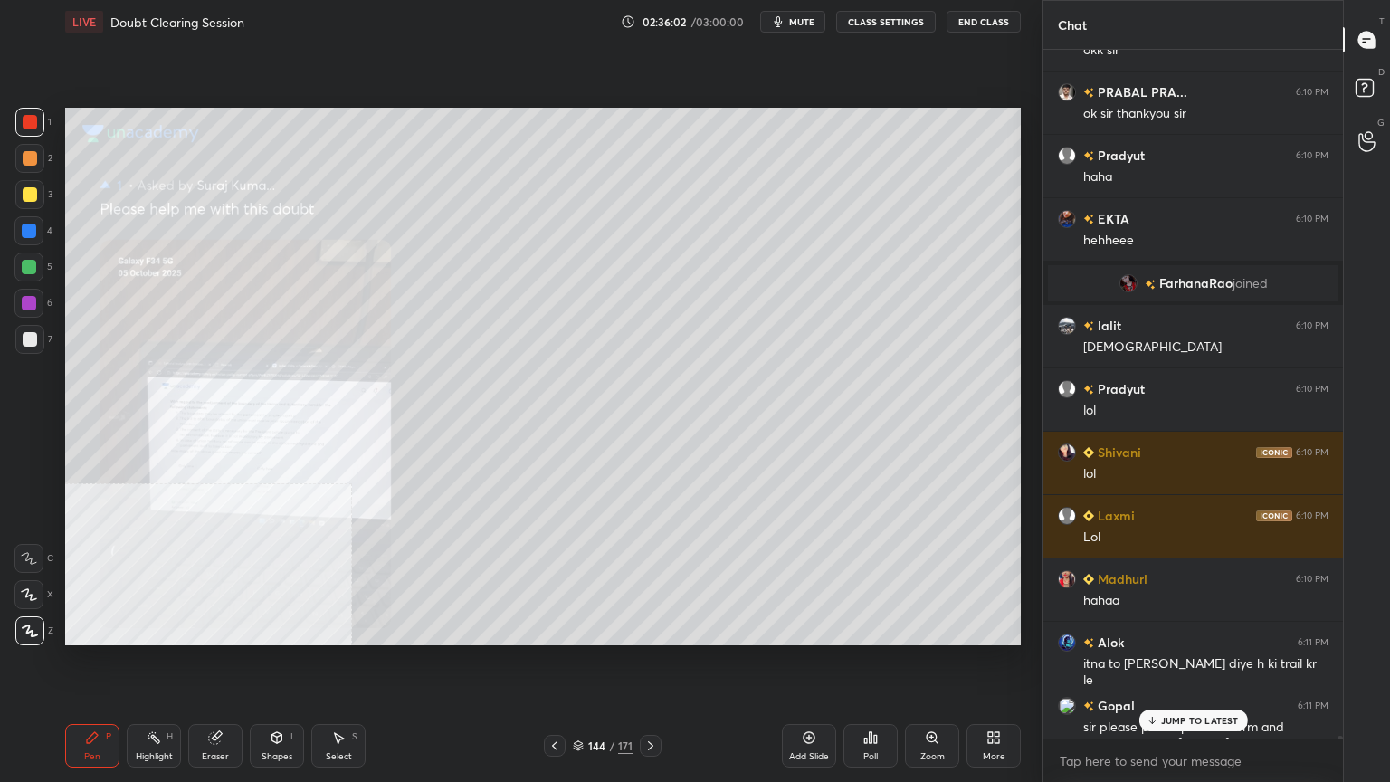
click at [577, 745] on icon at bounding box center [578, 745] width 11 height 11
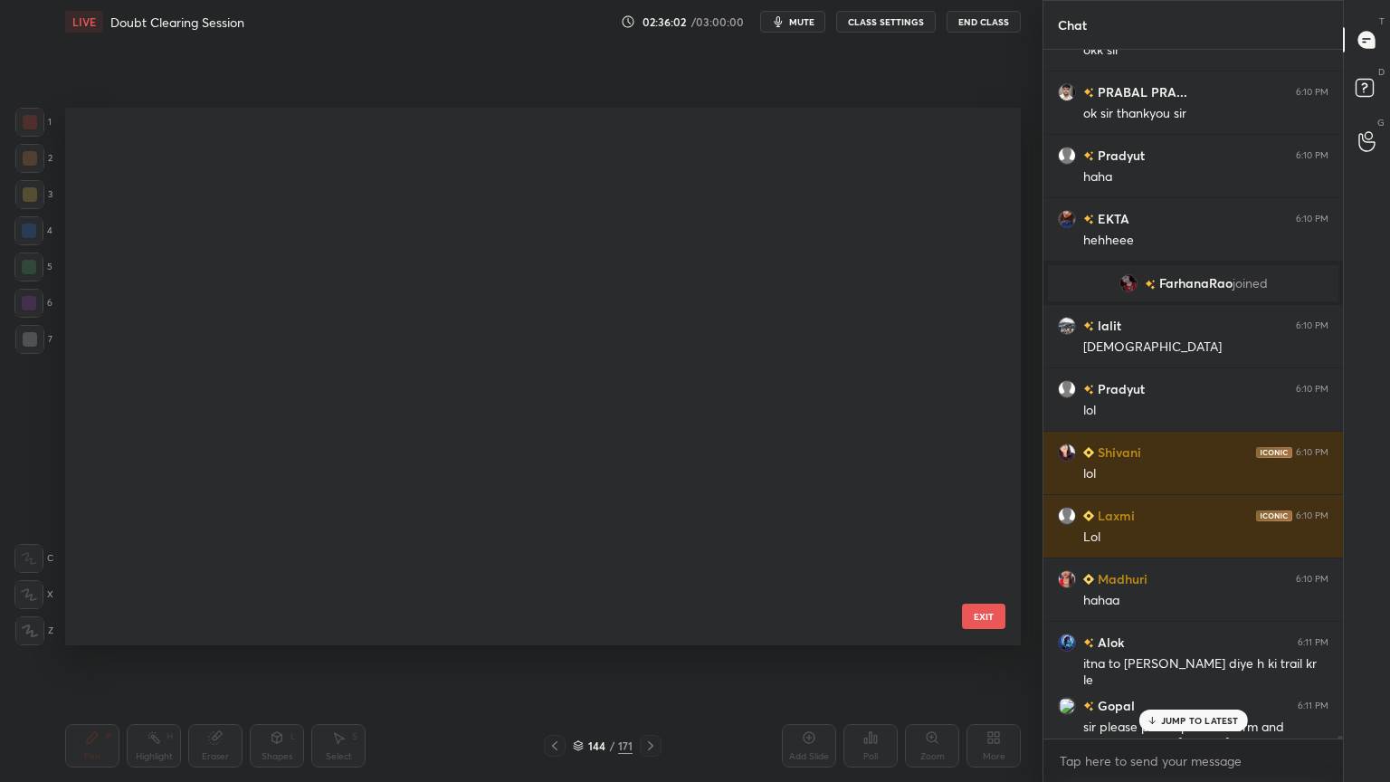
scroll to position [532, 946]
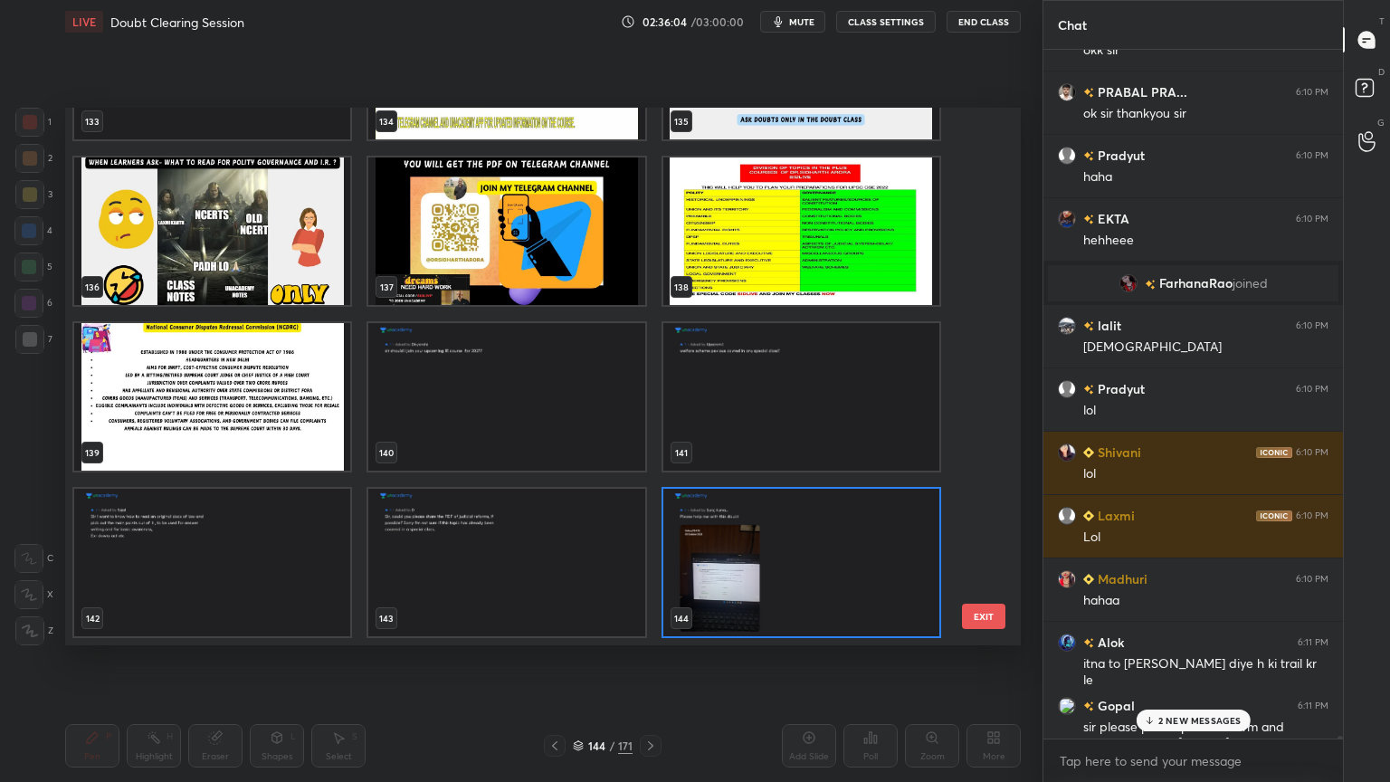
click at [280, 405] on img "grid" at bounding box center [212, 396] width 276 height 147
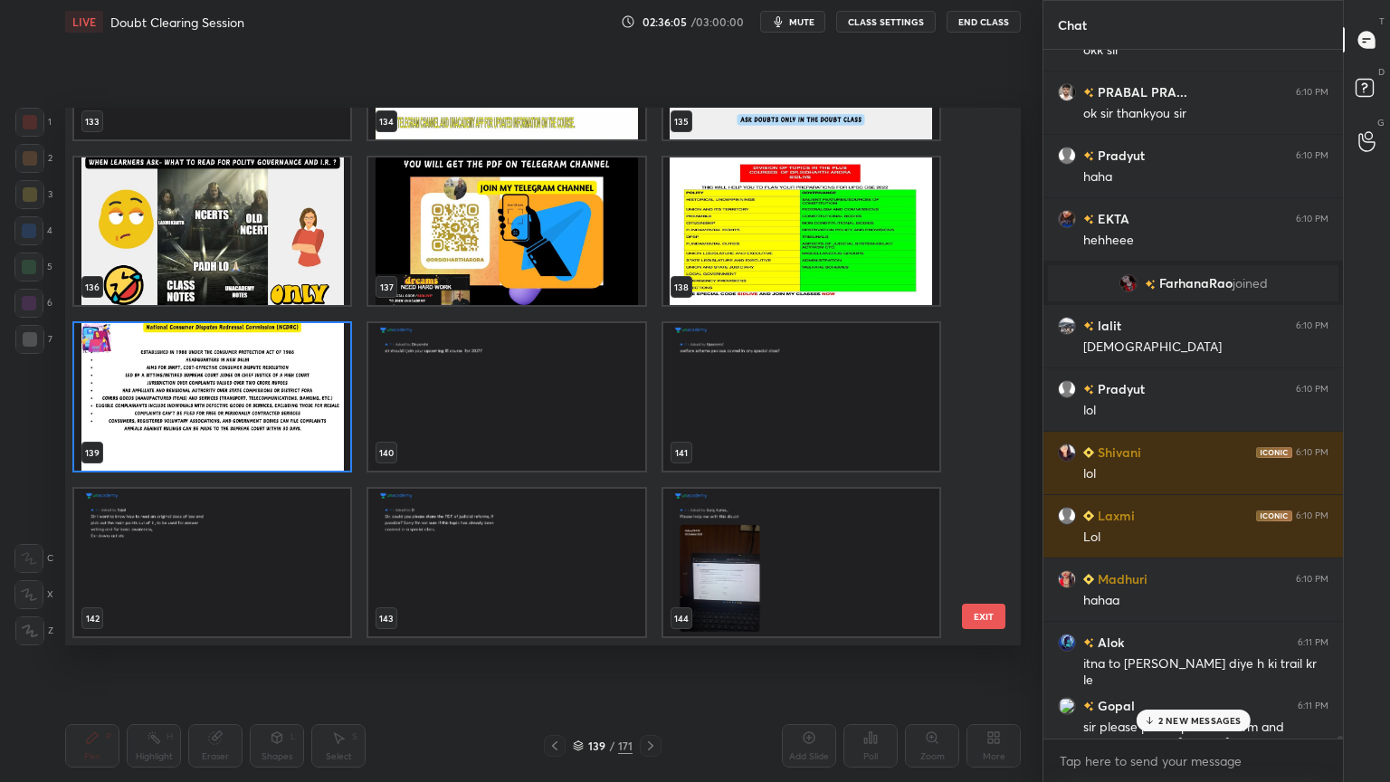
click at [279, 404] on img "grid" at bounding box center [212, 396] width 276 height 147
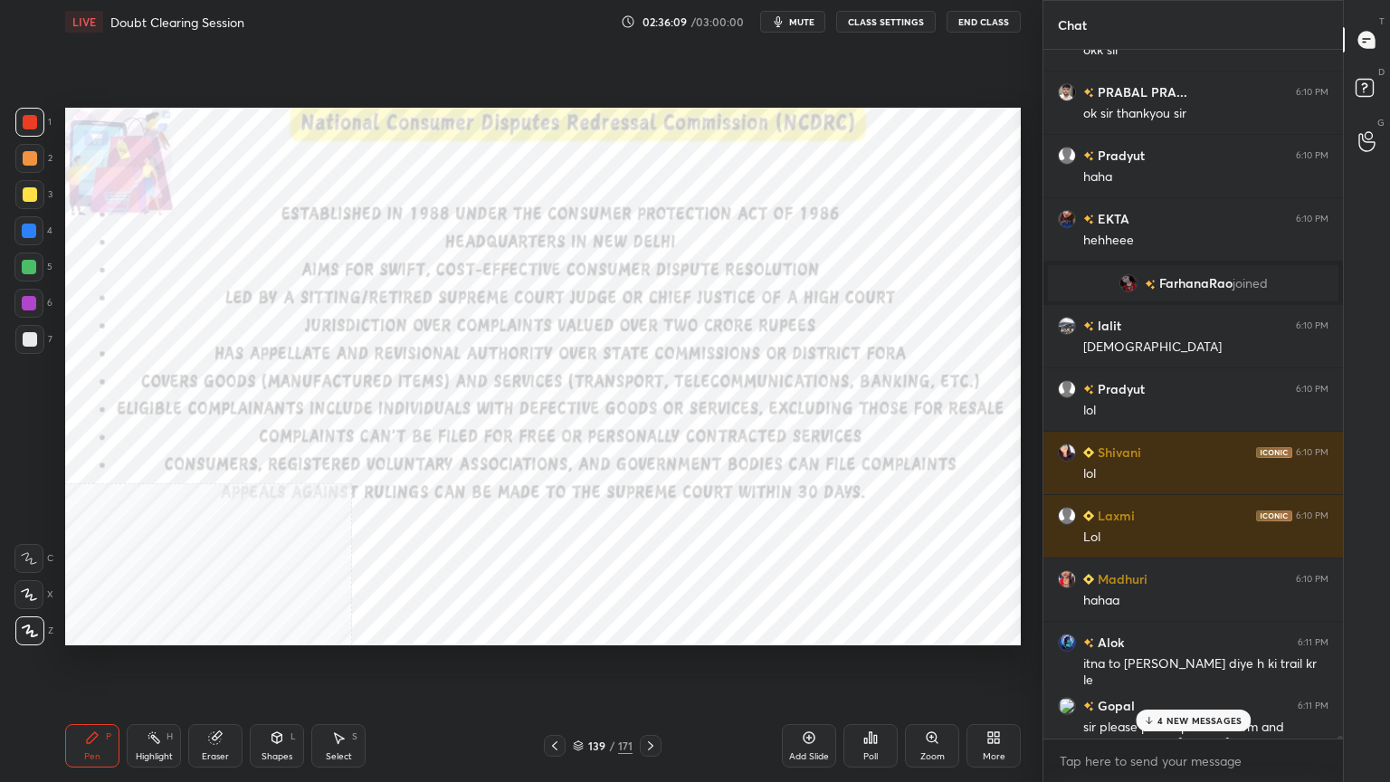
click at [1174, 717] on p "4 NEW MESSAGES" at bounding box center [1199, 720] width 84 height 11
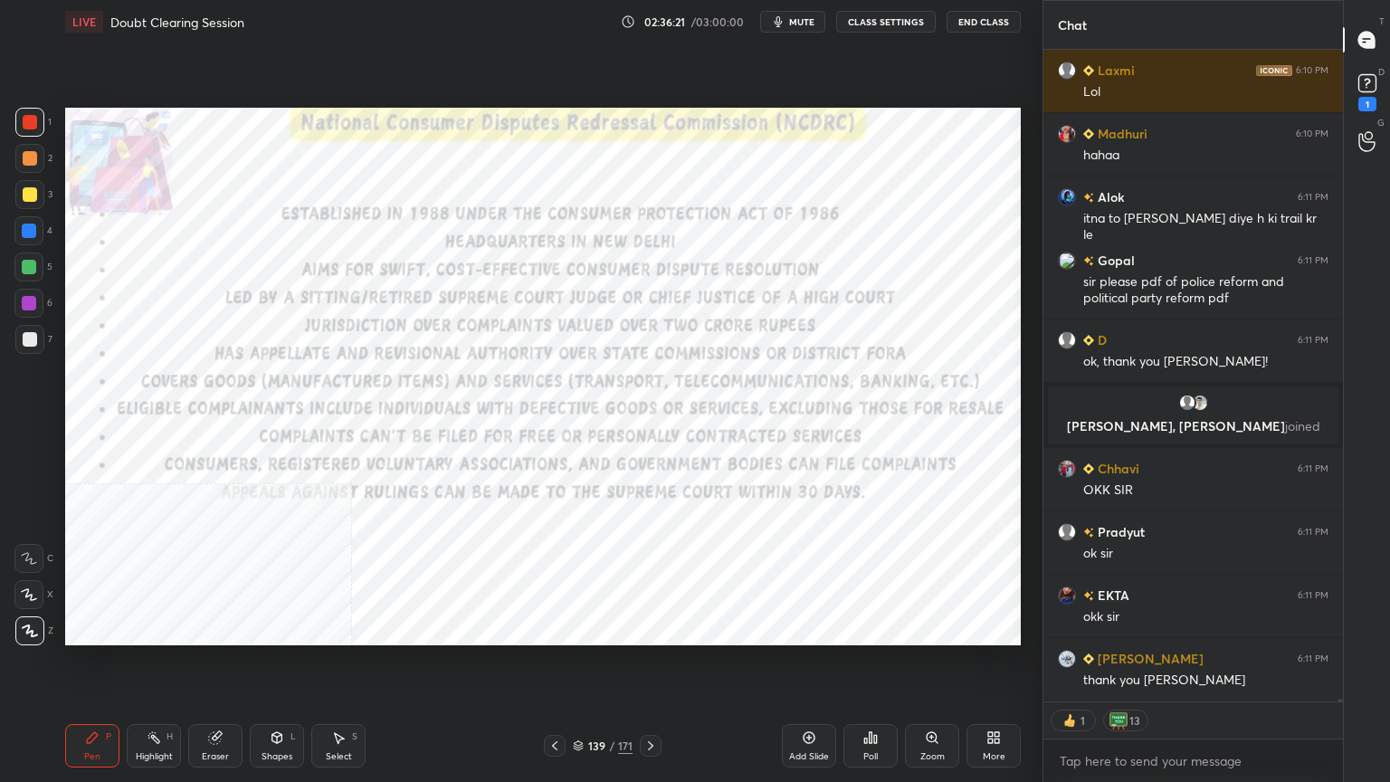
scroll to position [177347, 0]
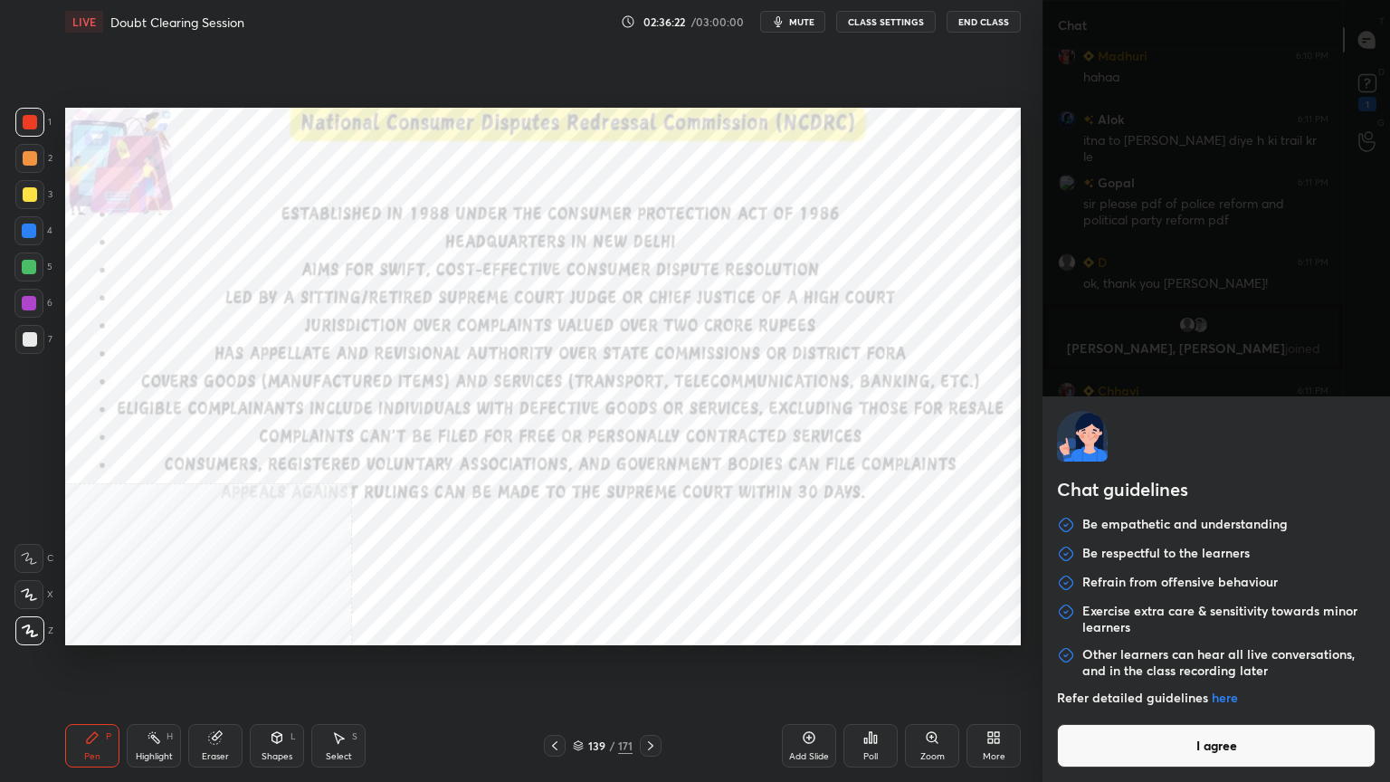
click at [1100, 766] on body "1 2 3 4 5 6 7 C X Z C X Z E E Erase all H H LIVE Doubt Clearing Session 02:36:2…" at bounding box center [695, 391] width 1390 height 782
click at [1108, 754] on button "I agree" at bounding box center [1216, 745] width 318 height 43
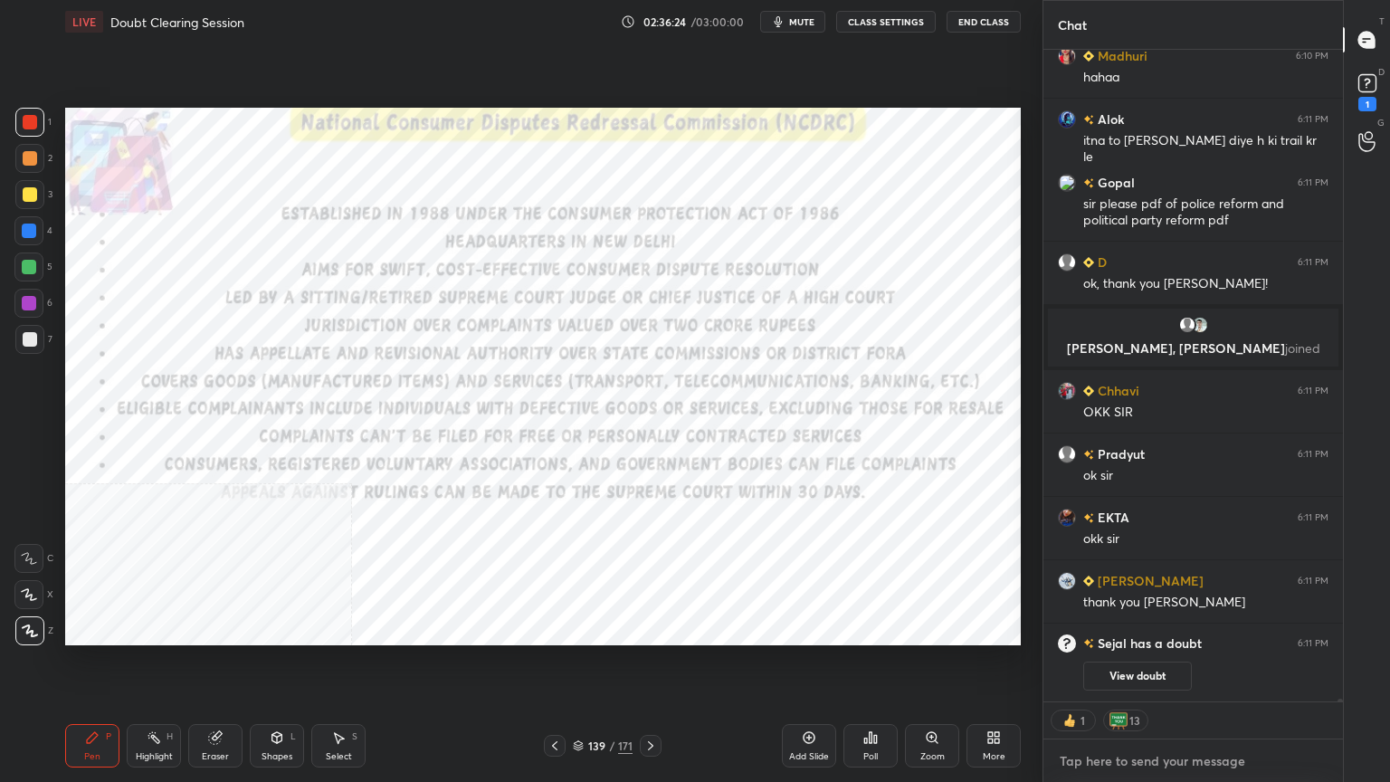
scroll to position [176784, 0]
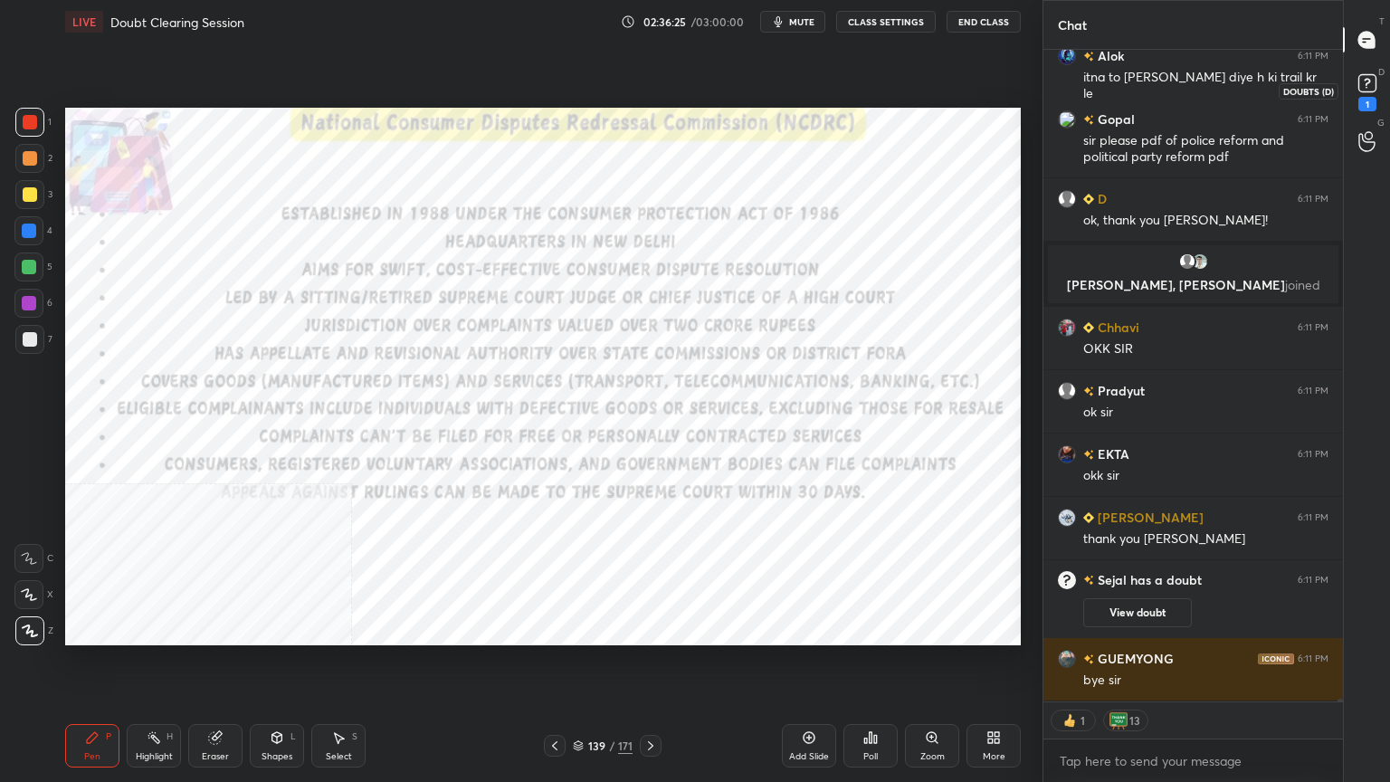
click at [1364, 83] on rect at bounding box center [1366, 83] width 17 height 17
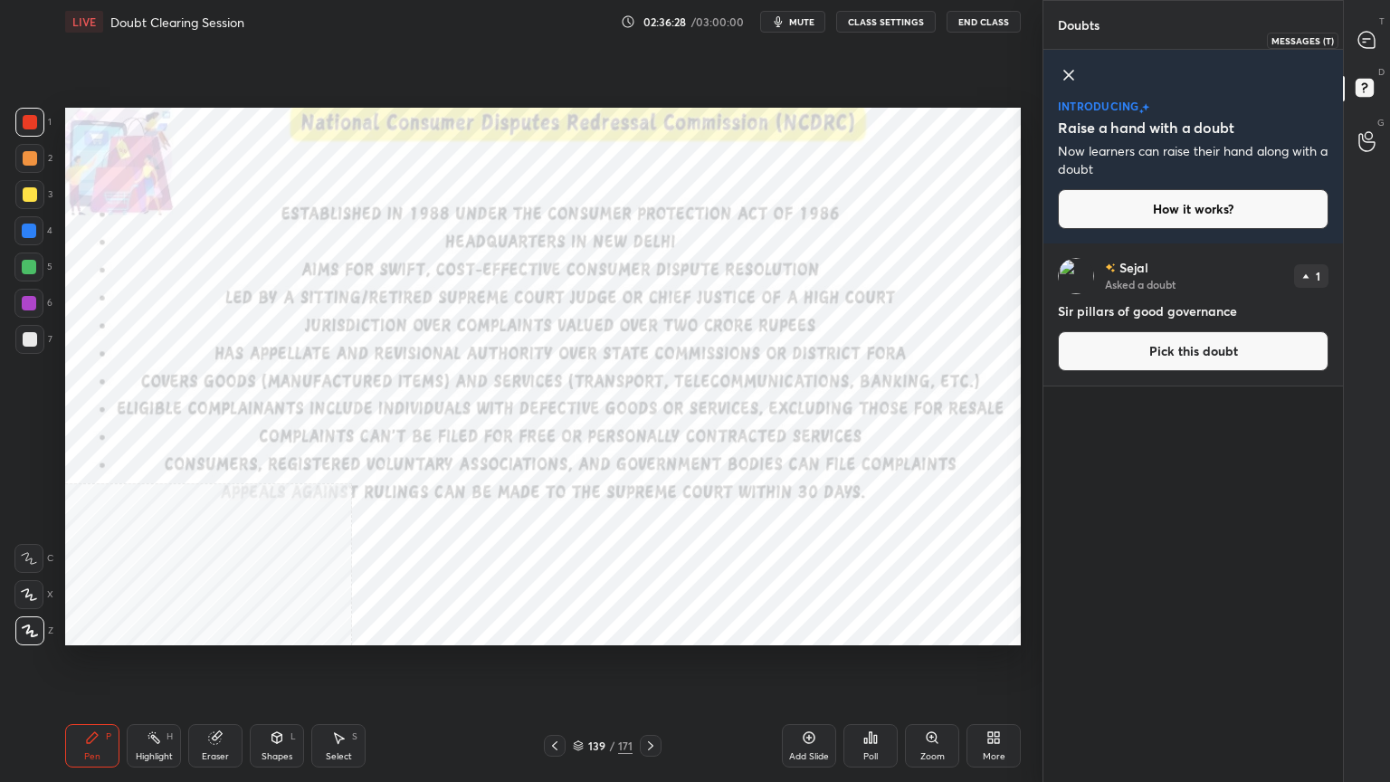
click at [1361, 33] on icon at bounding box center [1366, 40] width 16 height 16
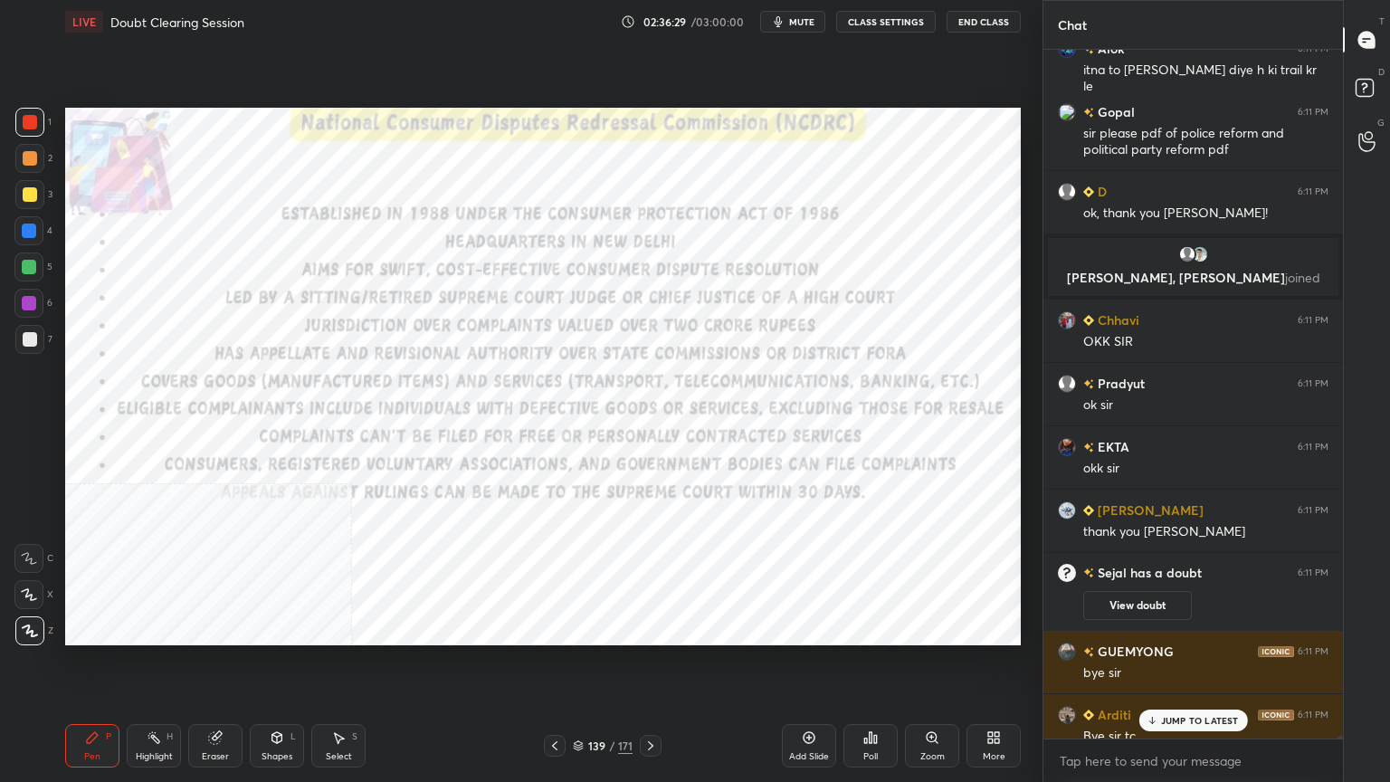
scroll to position [177301, 0]
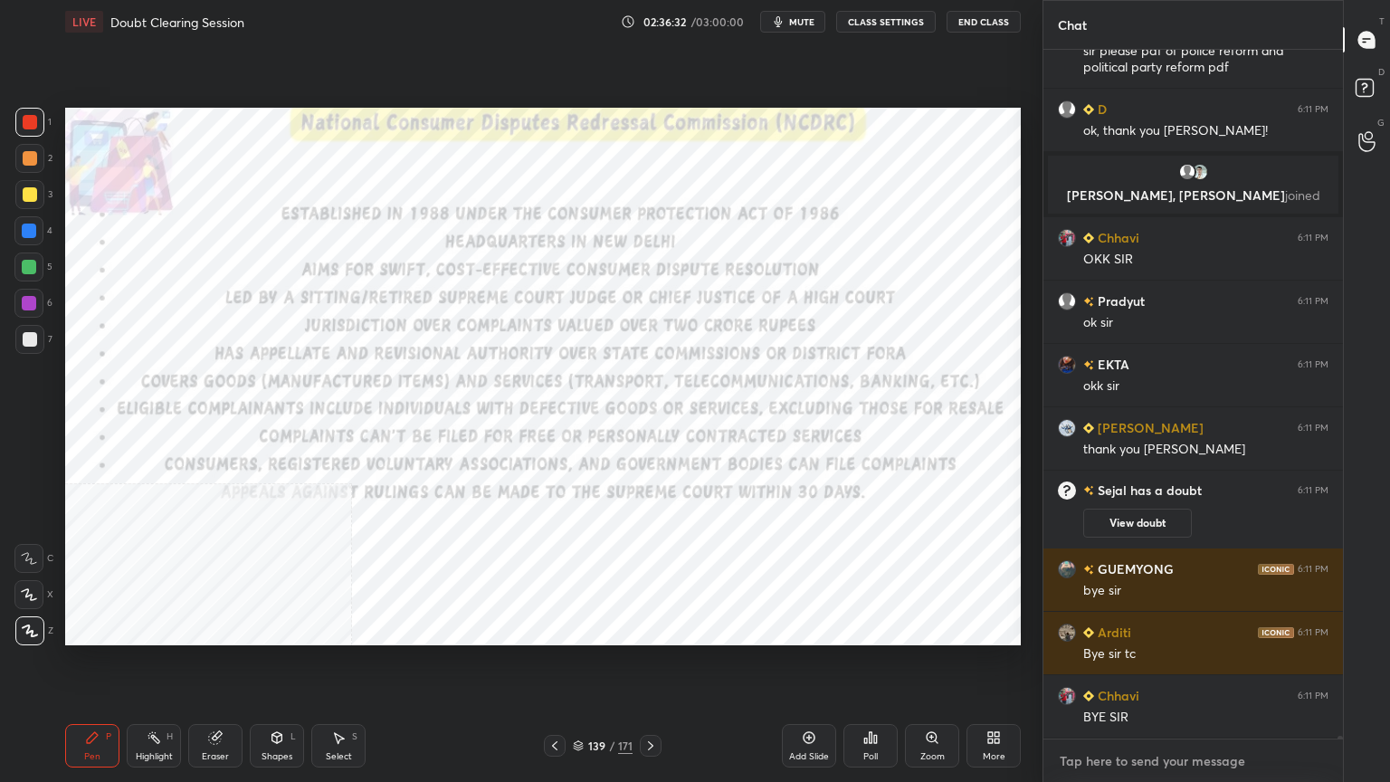
click at [1109, 756] on textarea at bounding box center [1193, 760] width 271 height 29
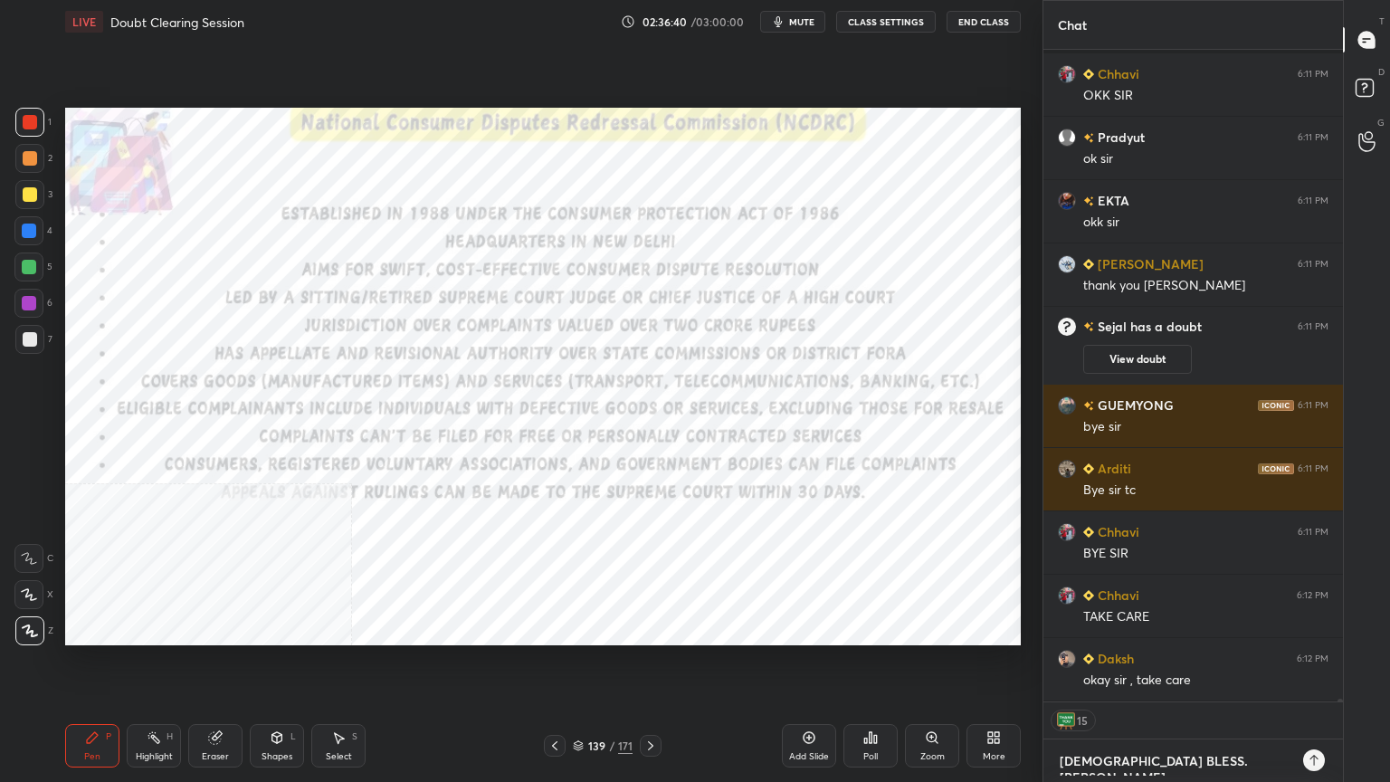
scroll to position [177027, 0]
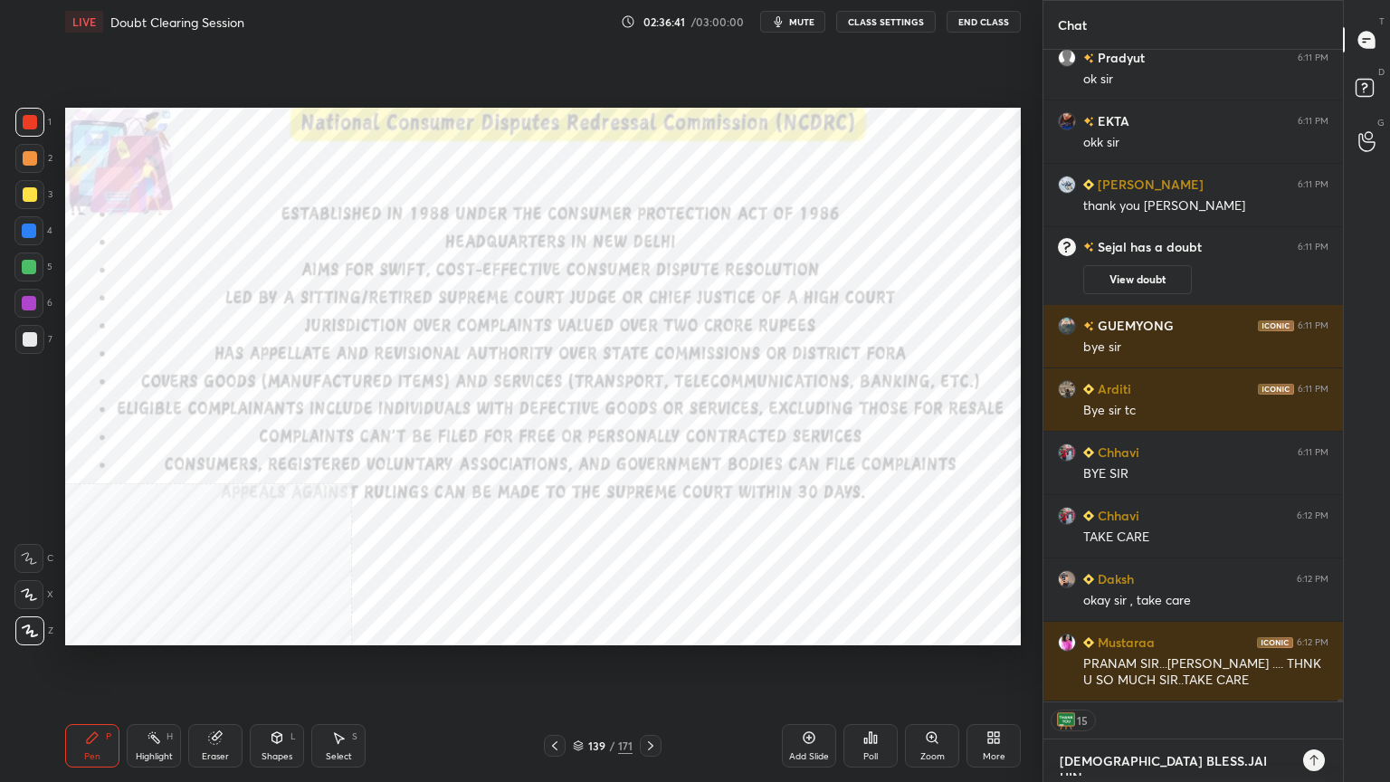
type textarea "GOD BLESS.JAI HIND"
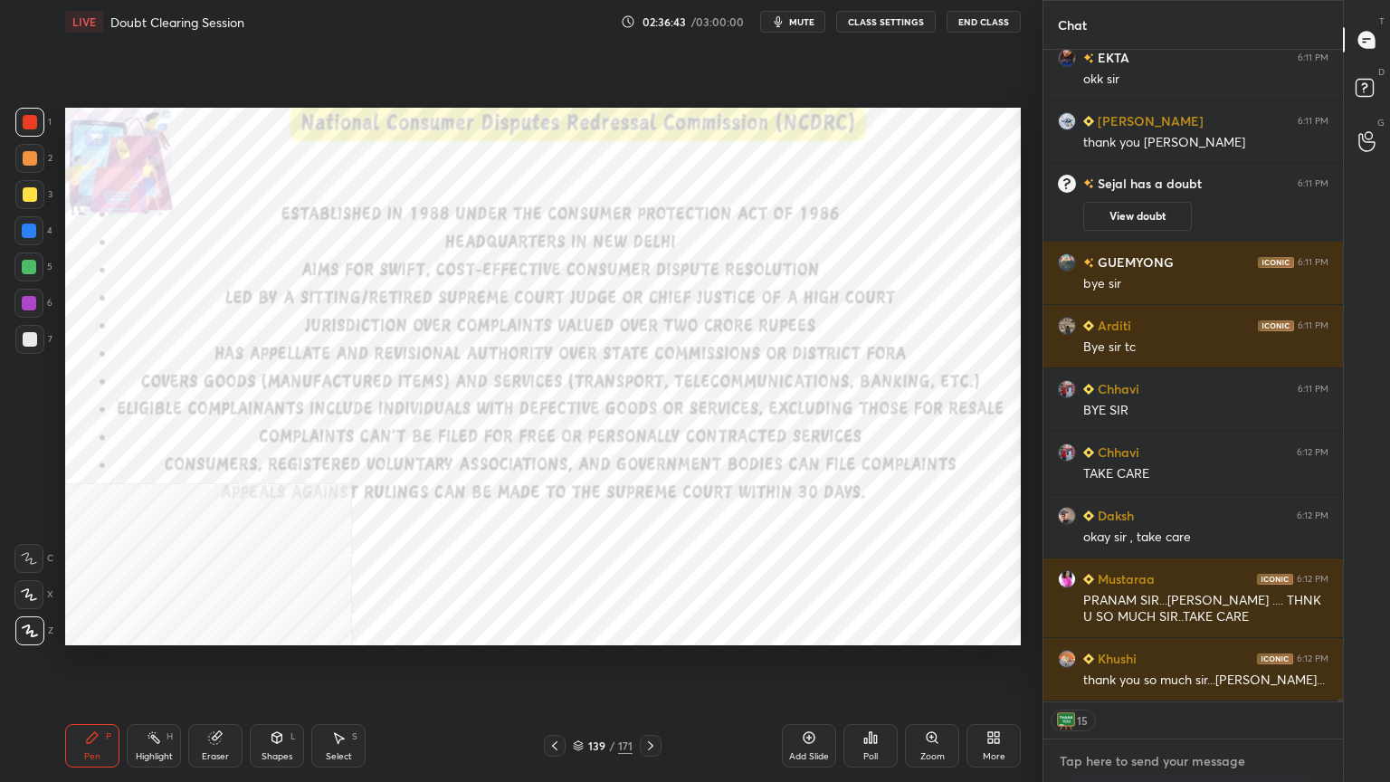
scroll to position [177255, 0]
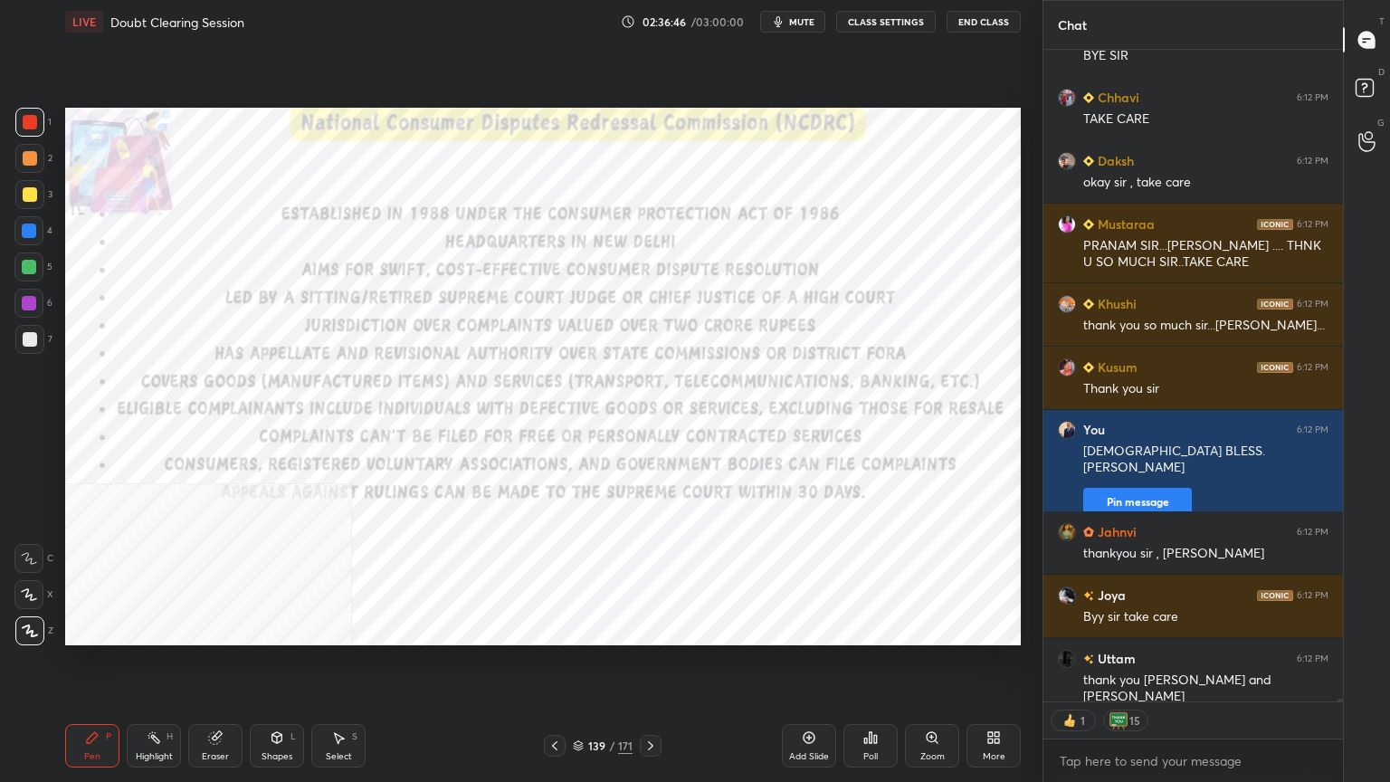
click at [982, 22] on button "End Class" at bounding box center [983, 22] width 74 height 22
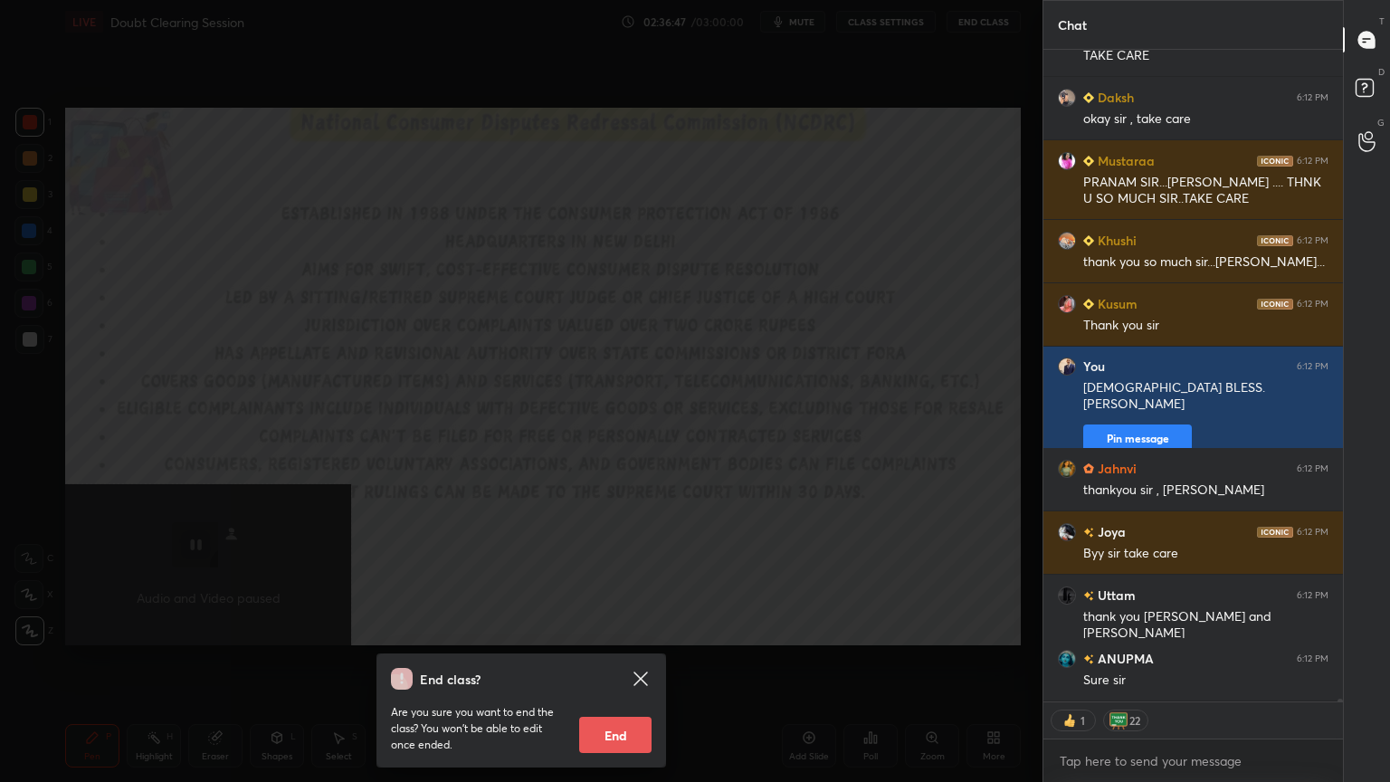
click at [616, 735] on button "End" at bounding box center [615, 735] width 72 height 36
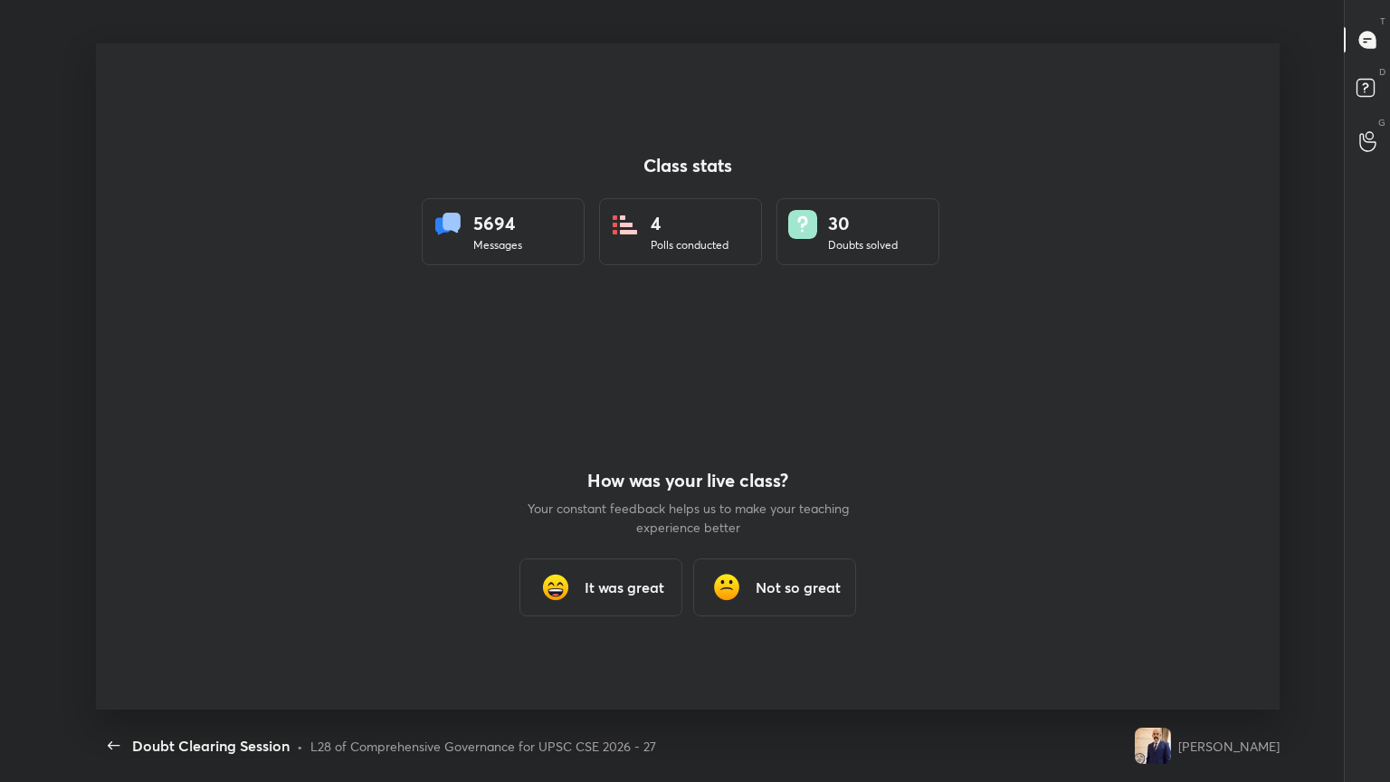
click at [638, 582] on h3 "It was great" at bounding box center [624, 587] width 80 height 22
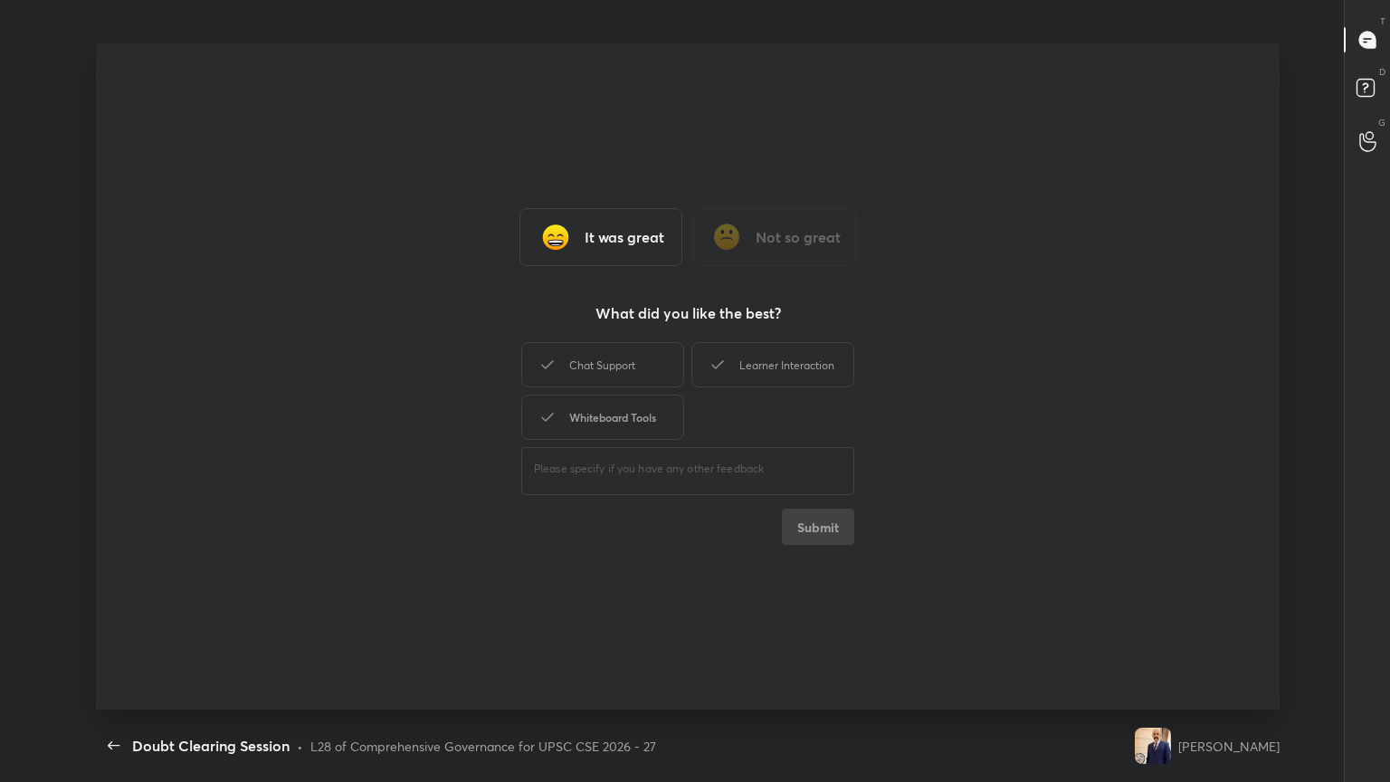
click at [615, 423] on div "Whiteboard Tools" at bounding box center [602, 416] width 163 height 45
click at [840, 519] on button "Submit" at bounding box center [818, 526] width 72 height 36
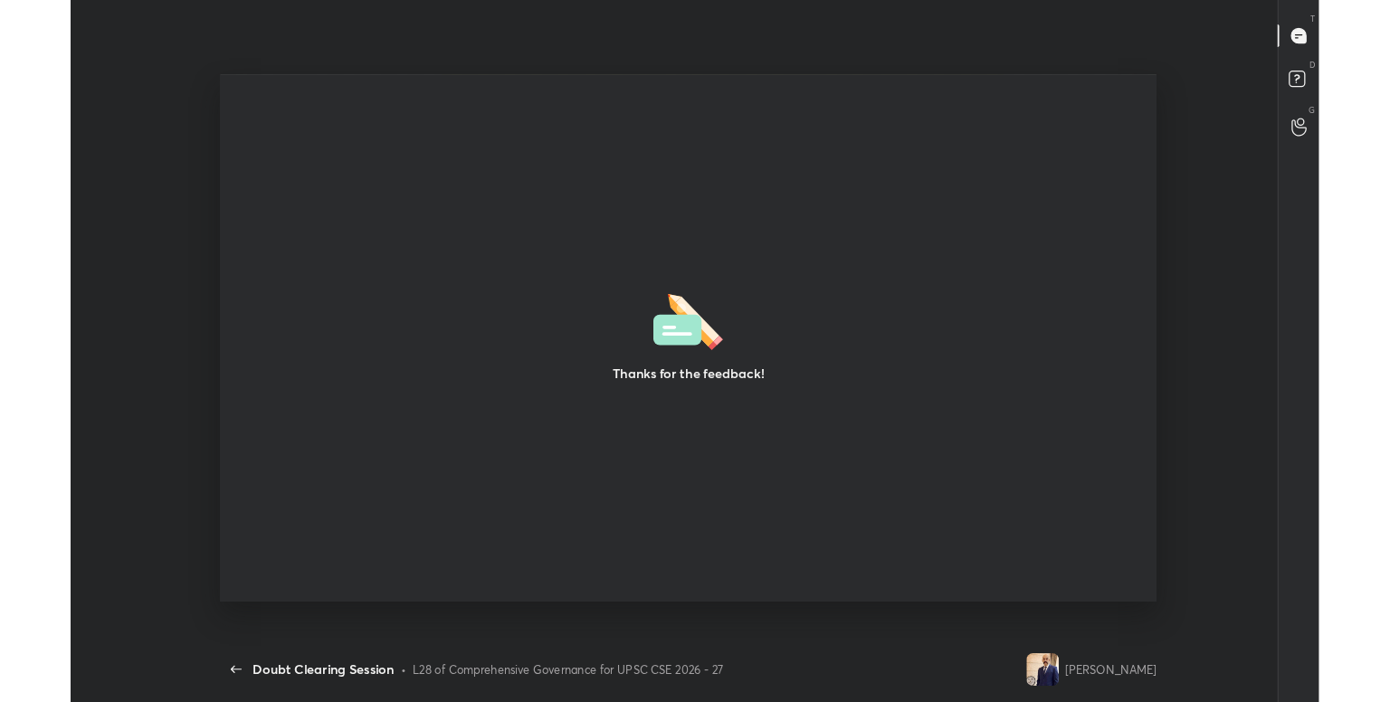
scroll to position [89885, 89096]
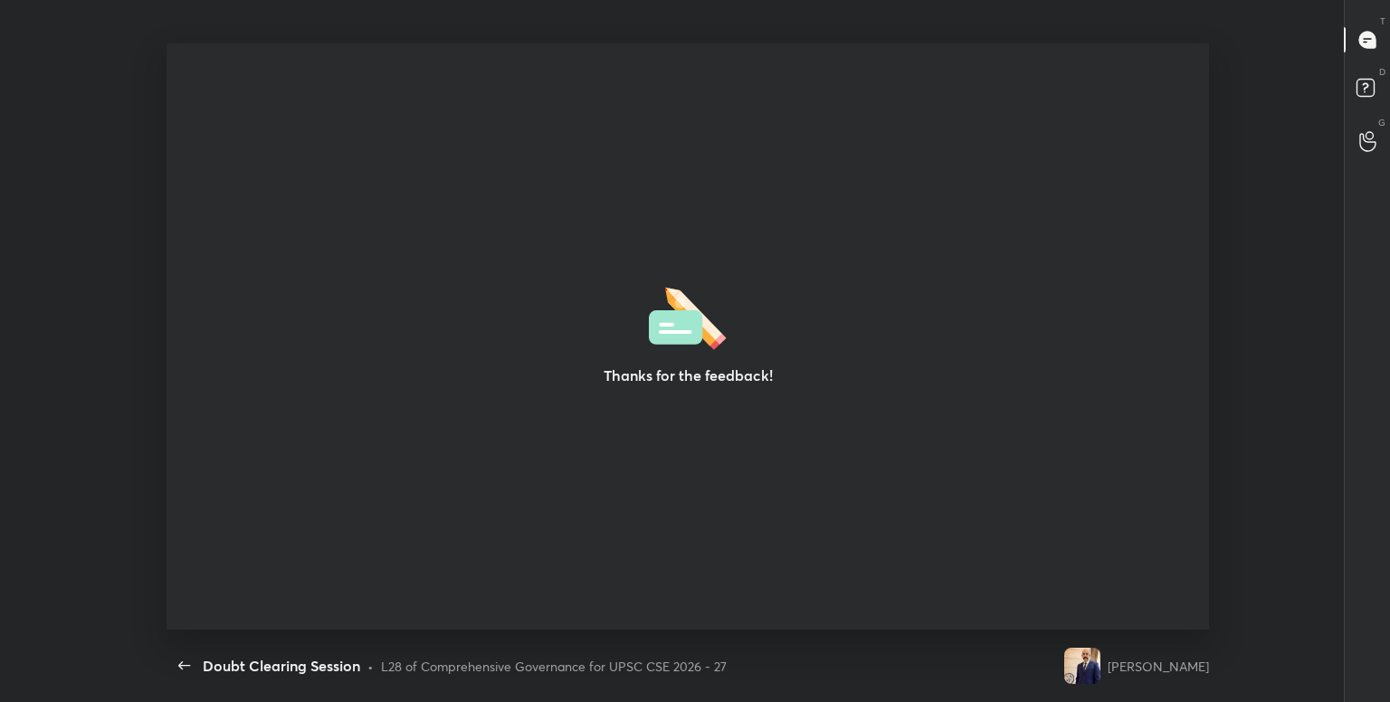
click at [807, 489] on div "Thanks for the feedback!" at bounding box center [687, 336] width 1042 height 586
